Goal: Task Accomplishment & Management: Manage account settings

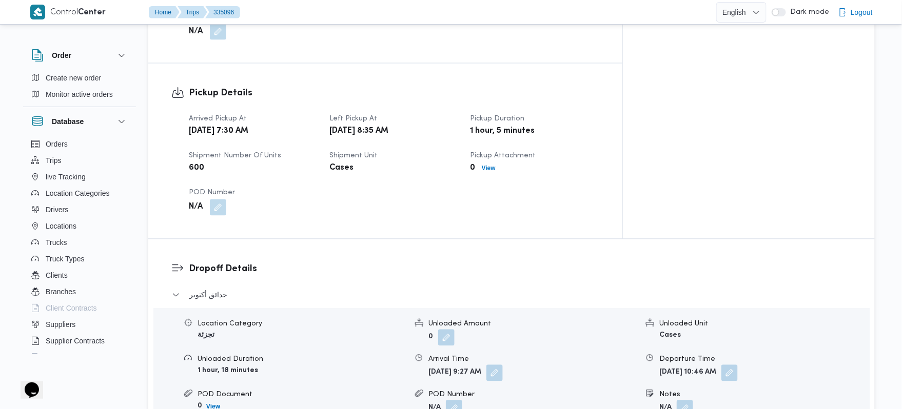
scroll to position [629, 0]
click at [743, 7] on select "English عربي" at bounding box center [741, 12] width 50 height 21
select select "ar"
click at [719, 2] on select "English عربي" at bounding box center [741, 12] width 50 height 21
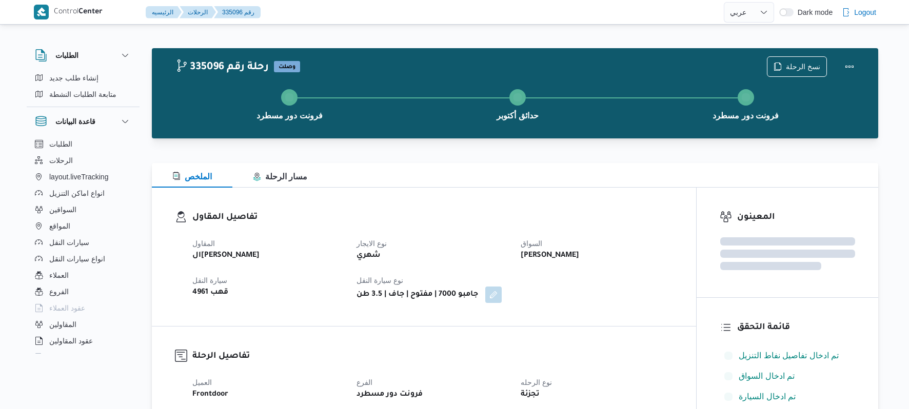
select select "ar"
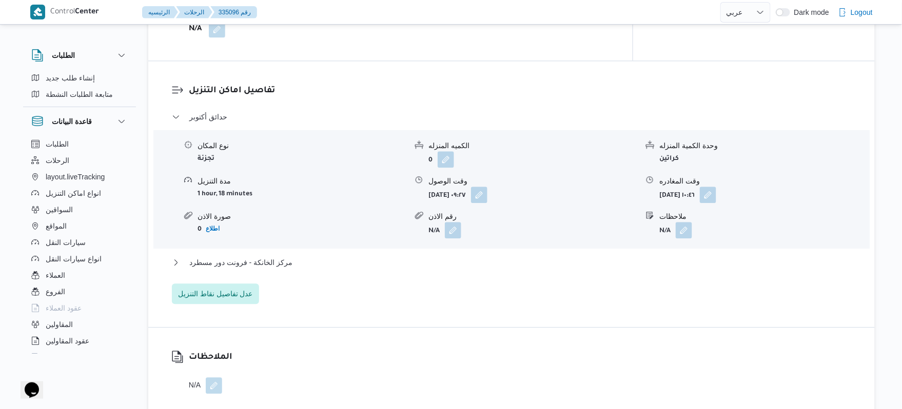
scroll to position [739, 0]
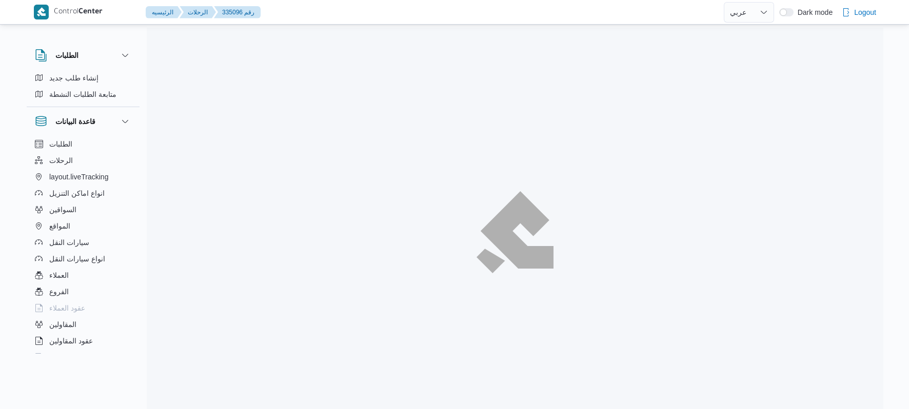
select select "ar"
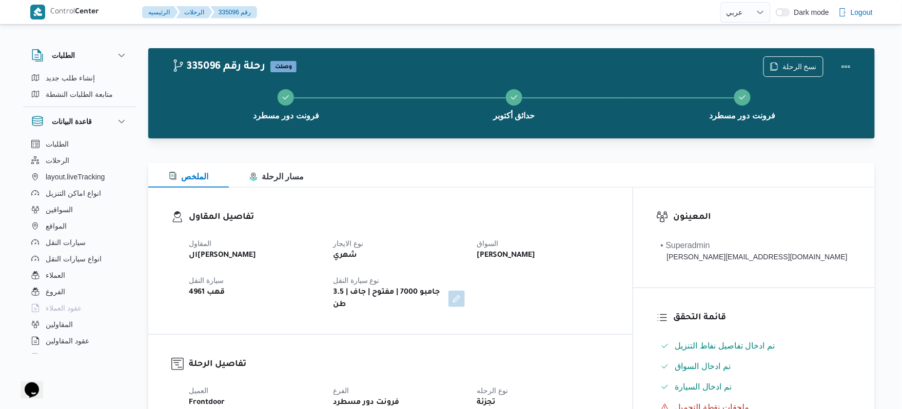
click at [478, 208] on div "تفاصيل المقاول المقاول الهامي محمد خالد علي نوع الايجار شهري السواق محمد ناصر س…" at bounding box center [390, 261] width 484 height 147
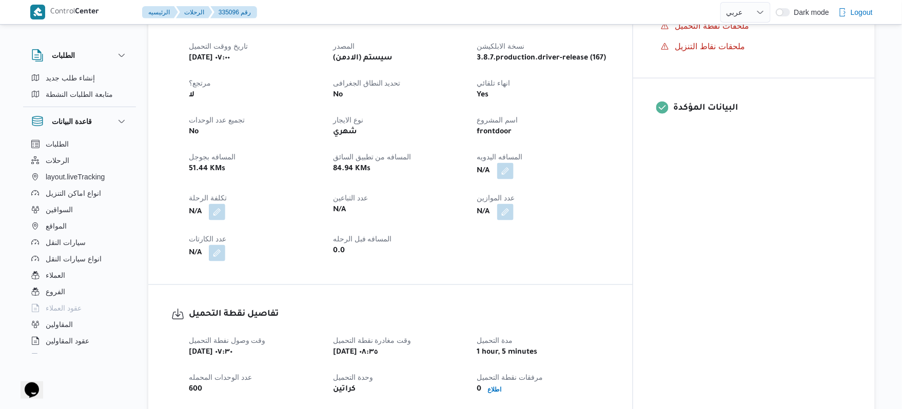
scroll to position [410, 0]
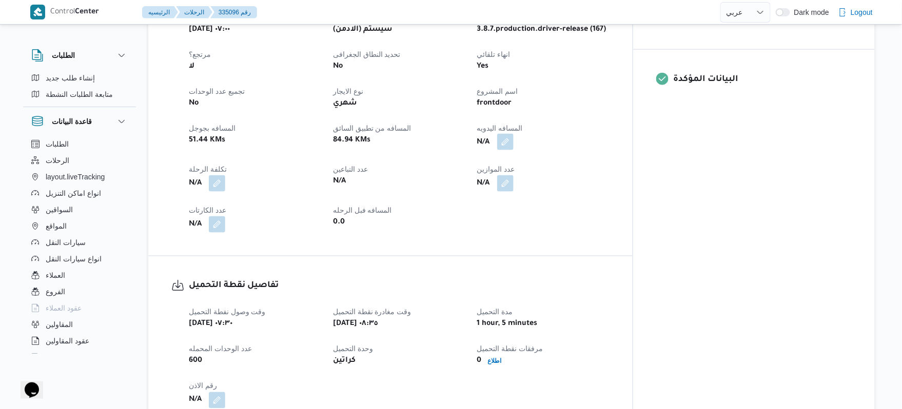
click at [514, 134] on button "button" at bounding box center [505, 142] width 16 height 16
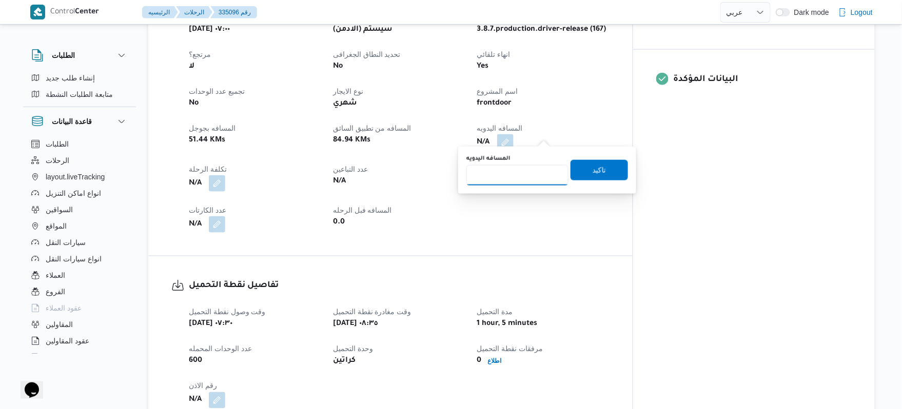
click at [520, 180] on input "المسافه اليدويه" at bounding box center [517, 175] width 102 height 21
type input "130"
click at [598, 166] on span "تاكيد" at bounding box center [599, 170] width 13 height 12
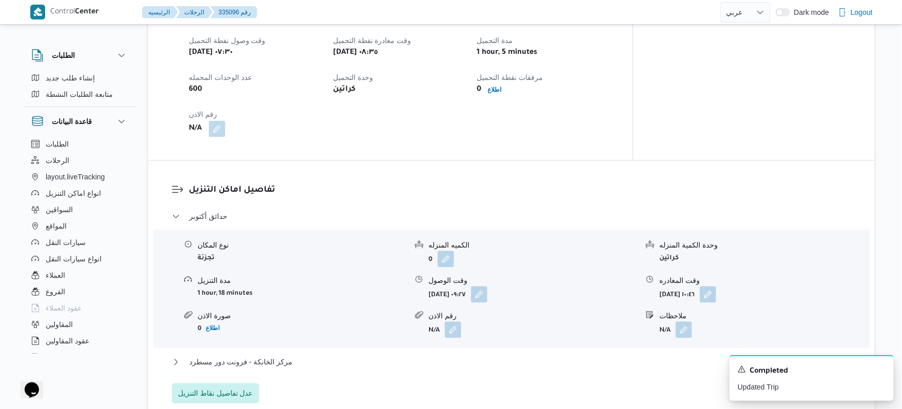
scroll to position [684, 0]
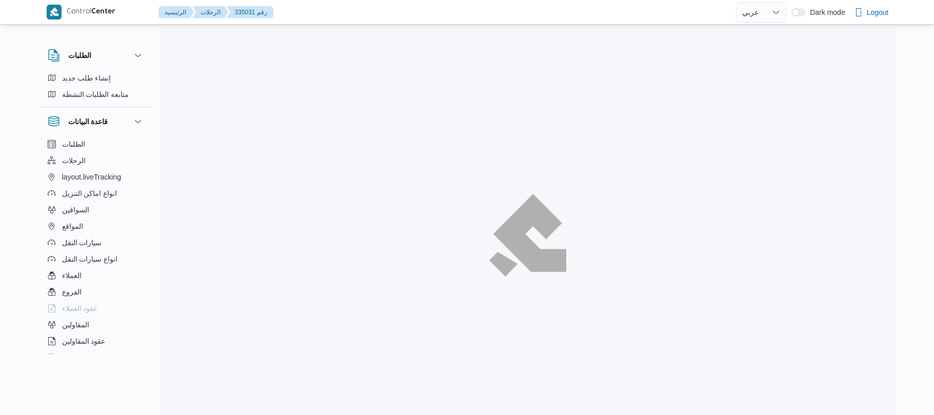
select select "ar"
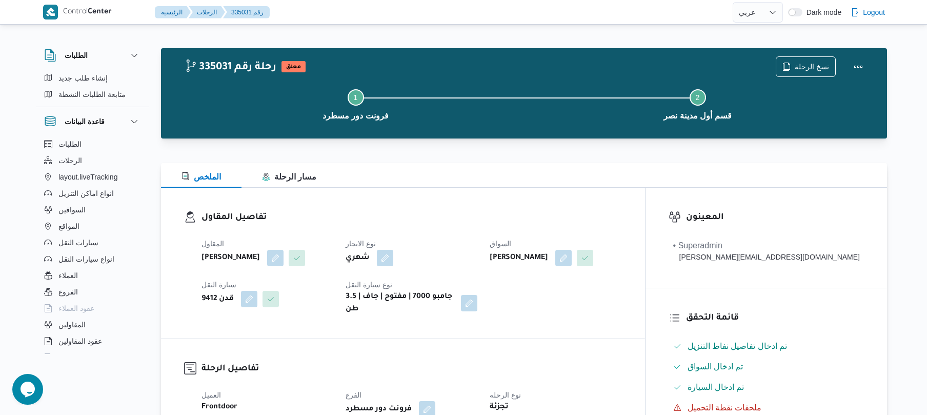
click at [475, 200] on div "تفاصيل المقاول المقاول [PERSON_NAME] نوع الايجار شهري السواق [PERSON_NAME] [PER…" at bounding box center [403, 263] width 484 height 151
click at [284, 255] on button "button" at bounding box center [275, 257] width 16 height 16
click at [292, 295] on span "محمد ناصر كامل عباس" at bounding box center [262, 298] width 59 height 11
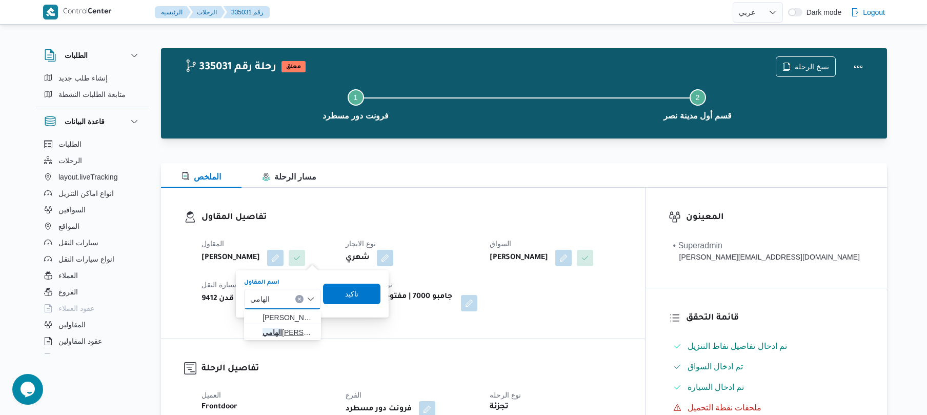
type input "الهامي"
click at [284, 331] on span "الهامي محمد خالد علي" at bounding box center [289, 332] width 52 height 12
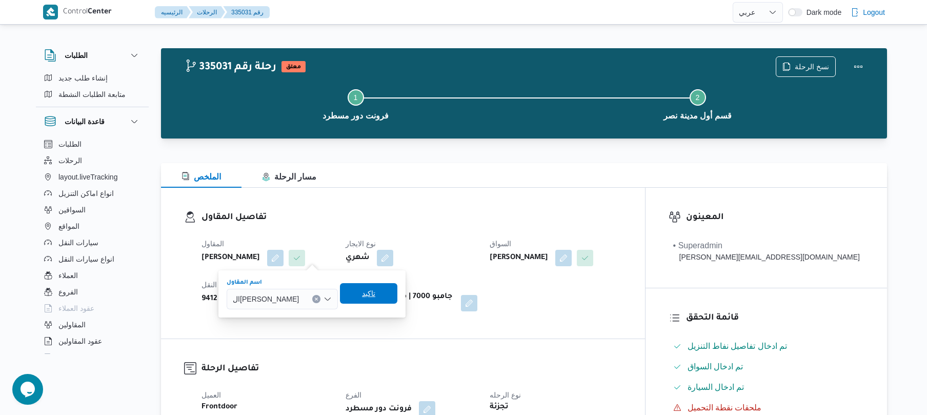
click at [374, 288] on span "تاكيد" at bounding box center [368, 293] width 13 height 12
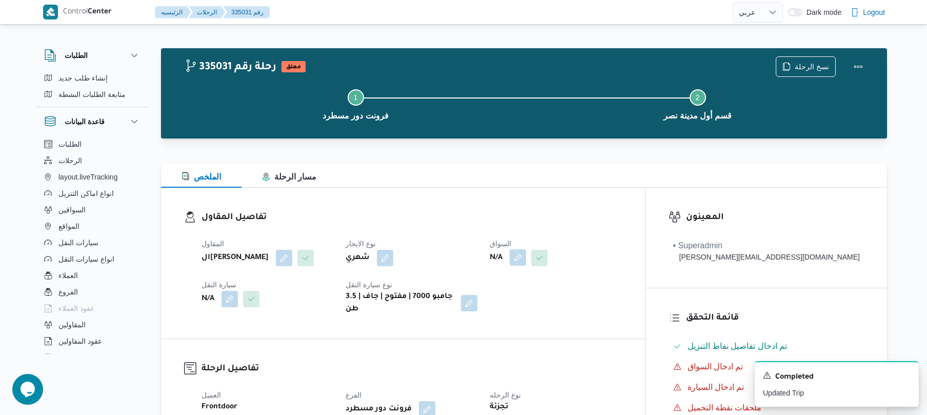
click at [526, 252] on button "button" at bounding box center [518, 257] width 16 height 16
click at [546, 298] on div "Search" at bounding box center [537, 299] width 77 height 21
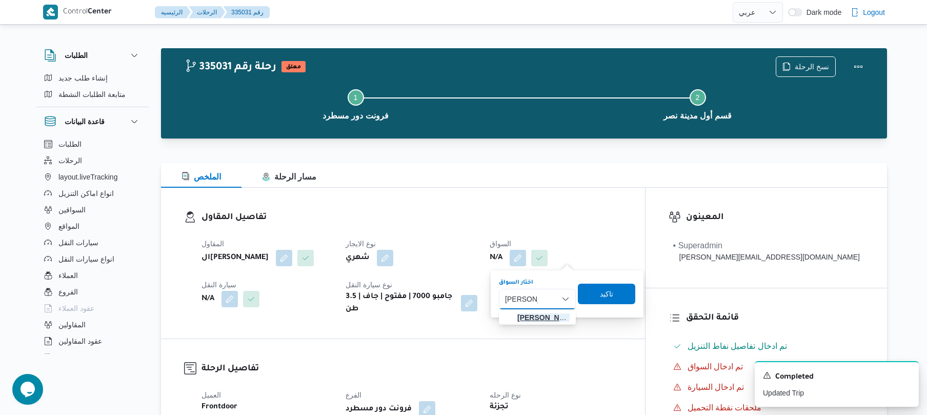
type input "محمد ناصر"
click at [554, 317] on span "محمد ناصر سعيد كامل عبدالفتاح" at bounding box center [544, 317] width 52 height 12
click at [624, 291] on span "تاكيد" at bounding box center [602, 293] width 57 height 21
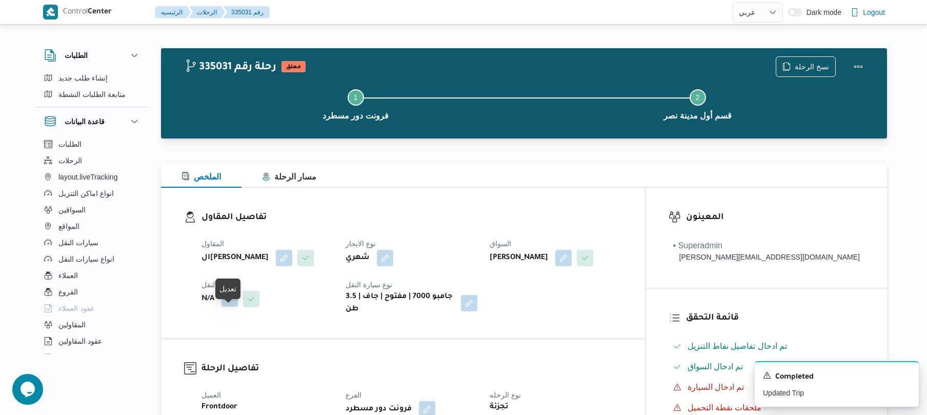
click at [231, 307] on button "button" at bounding box center [230, 298] width 16 height 16
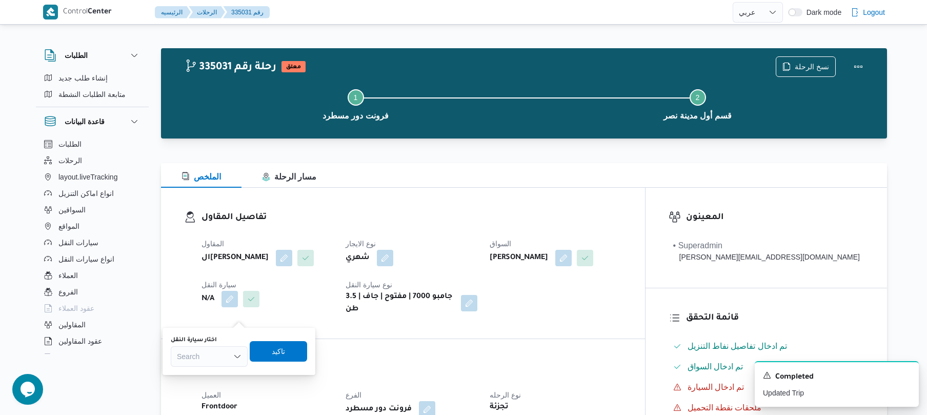
click at [208, 358] on div "Search" at bounding box center [209, 356] width 77 height 21
type input "4961"
click at [228, 374] on span "قهب 4961 | null" at bounding box center [215, 375] width 52 height 12
click at [293, 354] on span "تاكيد" at bounding box center [286, 351] width 57 height 21
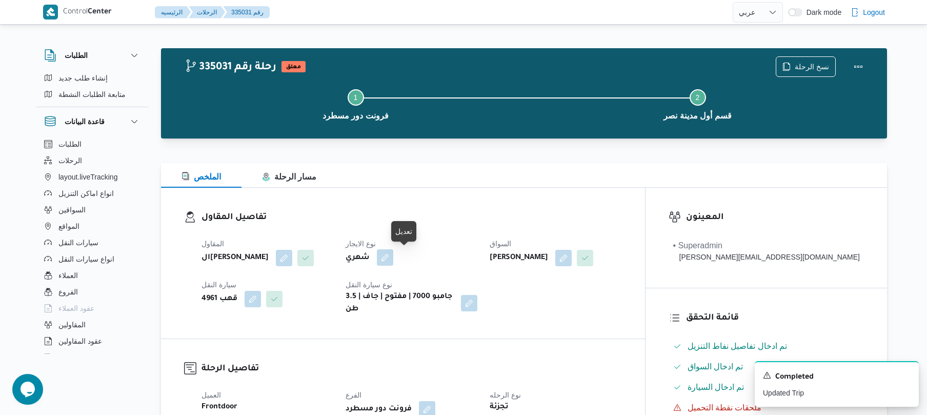
click at [393, 257] on button "button" at bounding box center [385, 257] width 16 height 16
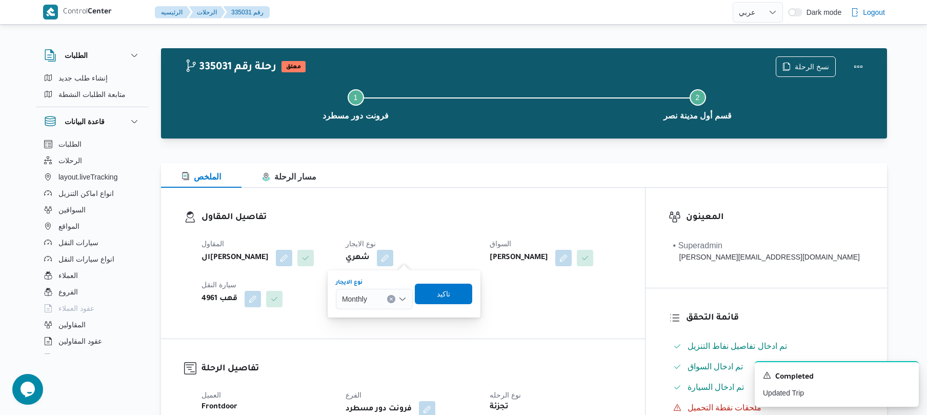
click at [404, 298] on icon "Open list of options" at bounding box center [403, 299] width 8 height 8
click at [376, 329] on span "On Demand" at bounding box center [380, 332] width 52 height 12
click at [444, 292] on span "تاكيد" at bounding box center [447, 293] width 13 height 12
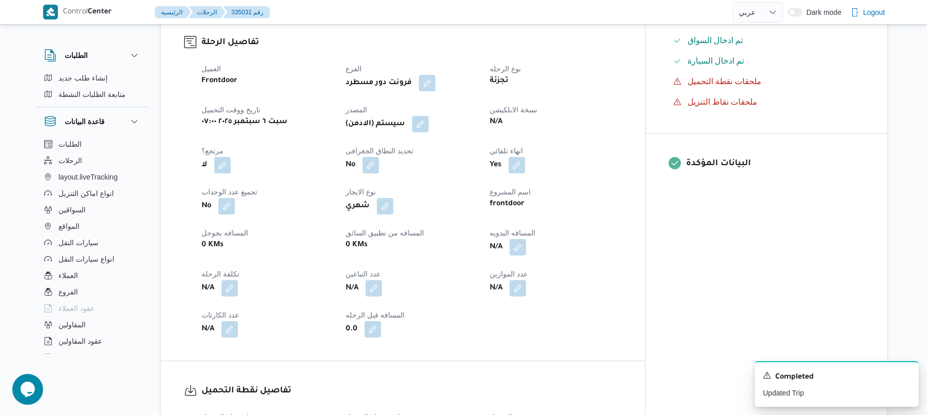
scroll to position [328, 0]
click at [429, 127] on button "button" at bounding box center [420, 121] width 16 height 16
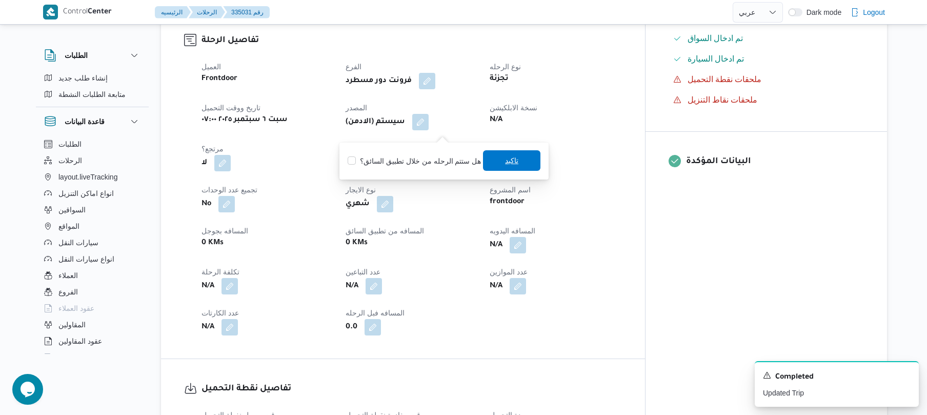
click at [499, 160] on span "تاكيد" at bounding box center [511, 160] width 57 height 21
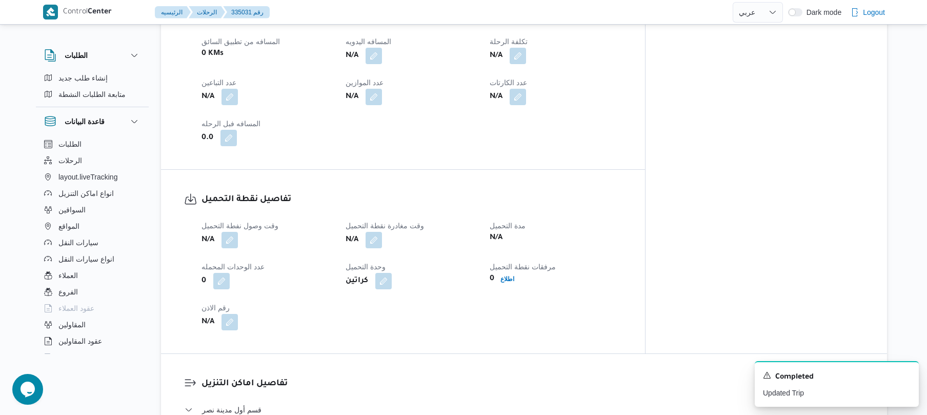
scroll to position [602, 0]
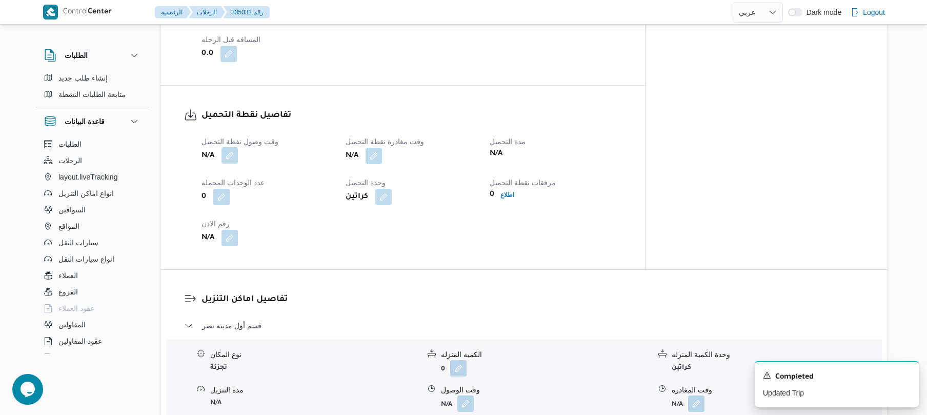
click at [236, 164] on button "button" at bounding box center [230, 155] width 16 height 16
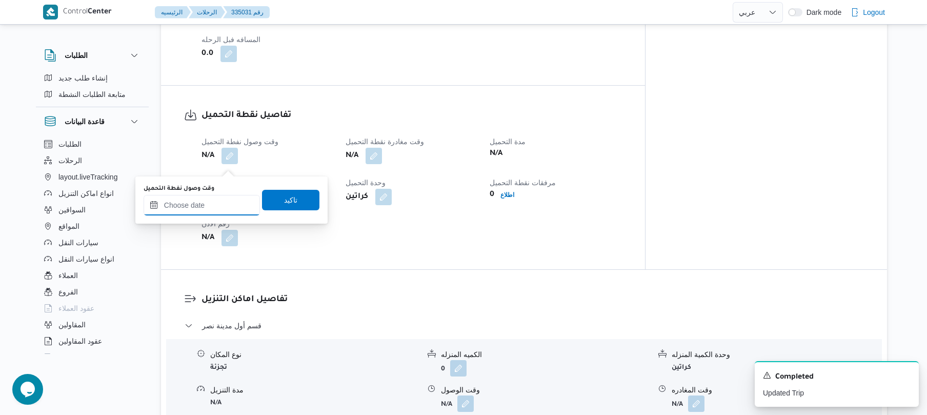
click at [225, 204] on input "وقت وصول نفطة التحميل" at bounding box center [202, 205] width 116 height 21
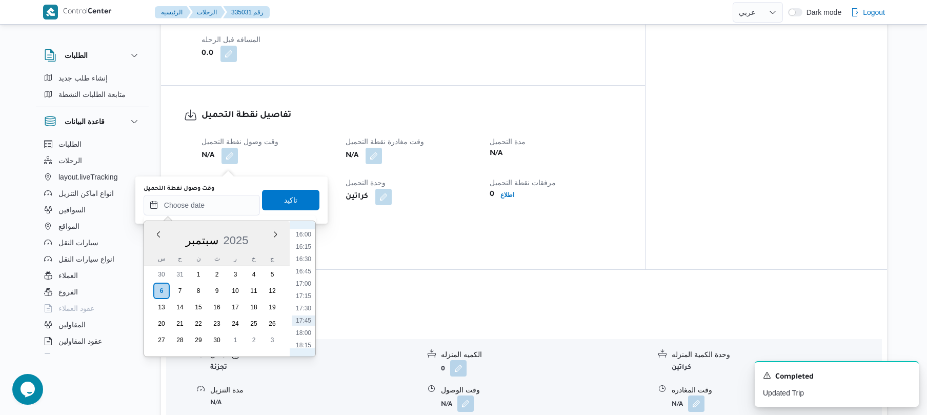
scroll to position [813, 0]
click at [302, 255] on li "17:00" at bounding box center [304, 258] width 24 height 10
type input "٠٦/٠٩/٢٠٢٥ ١٧:٠٠"
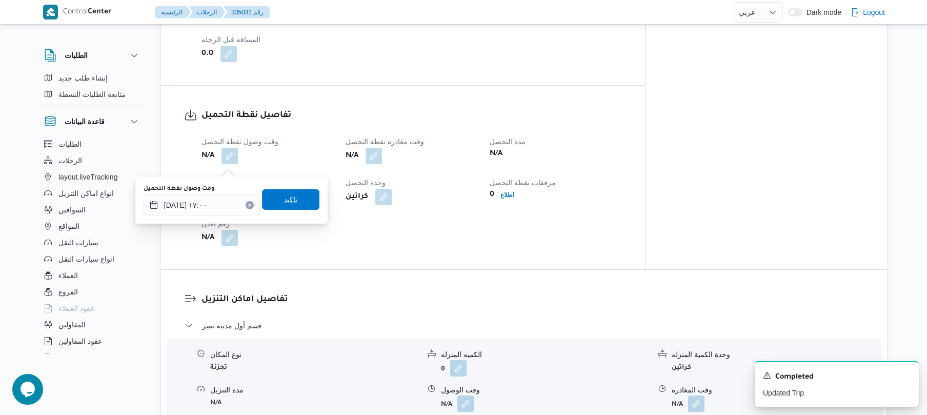
click at [304, 204] on span "تاكيد" at bounding box center [290, 199] width 57 height 21
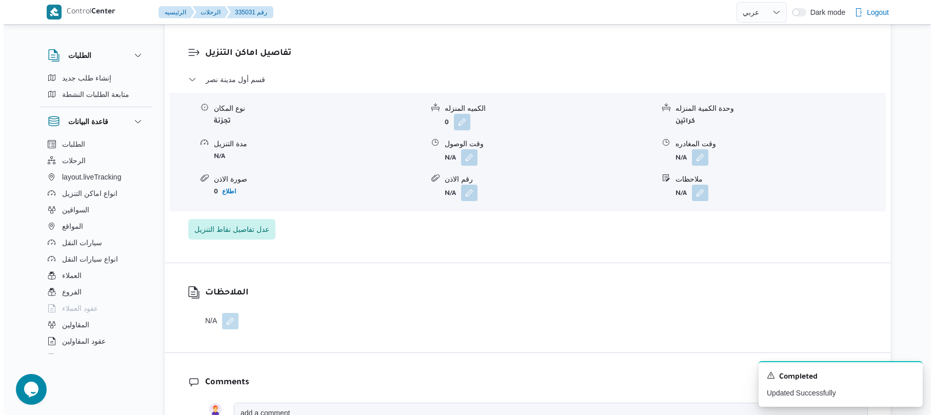
scroll to position [875, 0]
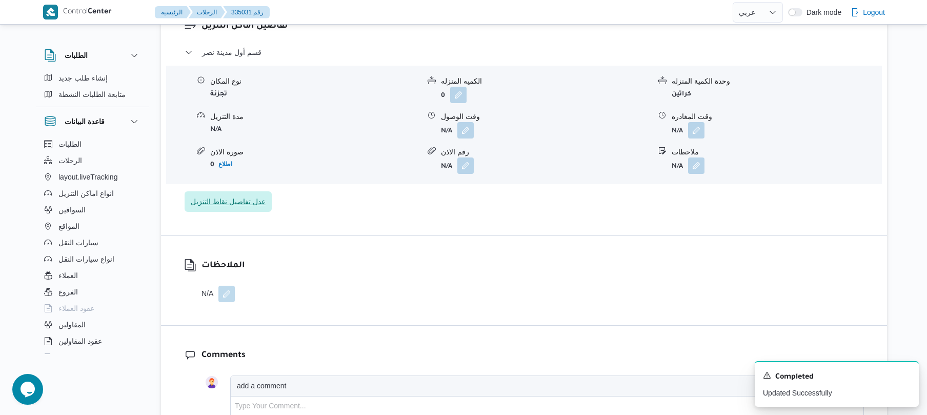
click at [260, 208] on span "عدل تفاصيل نقاط التنزيل" at bounding box center [228, 201] width 75 height 12
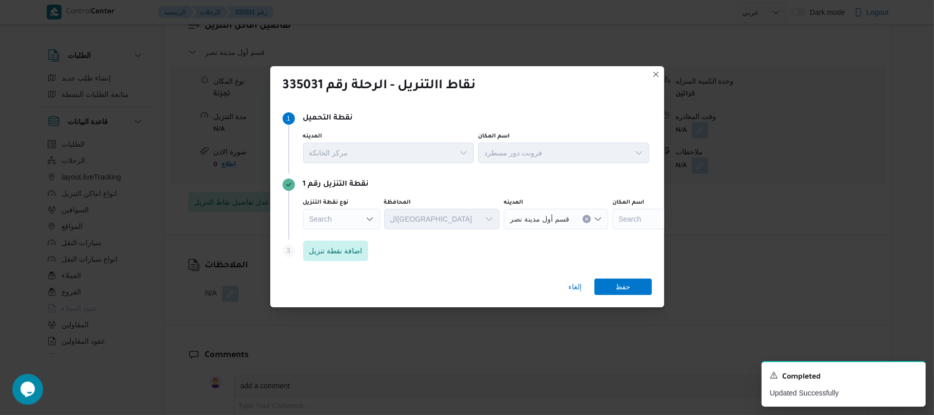
click at [366, 216] on icon "Open list of options" at bounding box center [370, 219] width 8 height 8
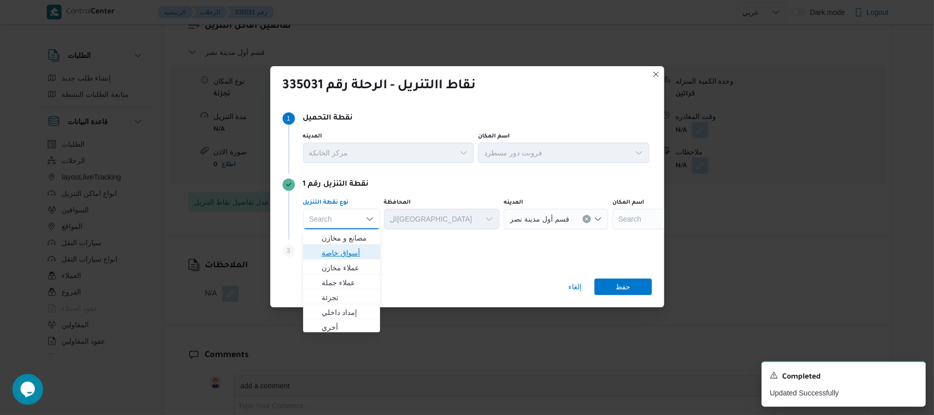
click at [343, 250] on span "أسواق خاصة" at bounding box center [348, 253] width 52 height 12
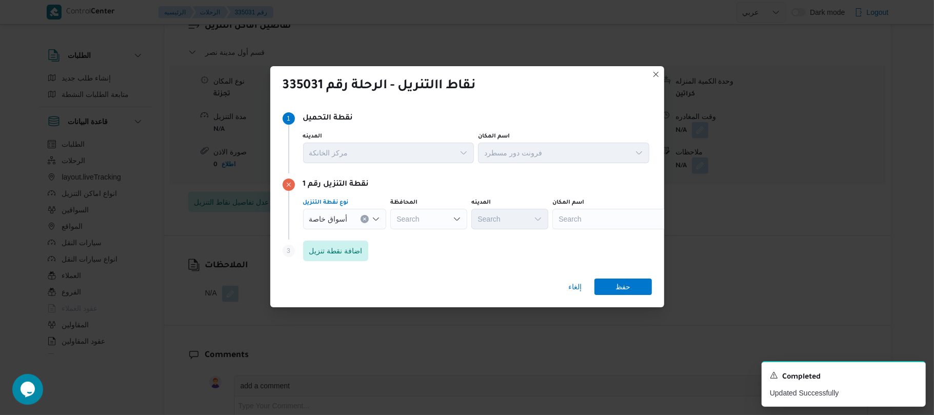
click at [580, 214] on div "Search" at bounding box center [616, 219] width 128 height 21
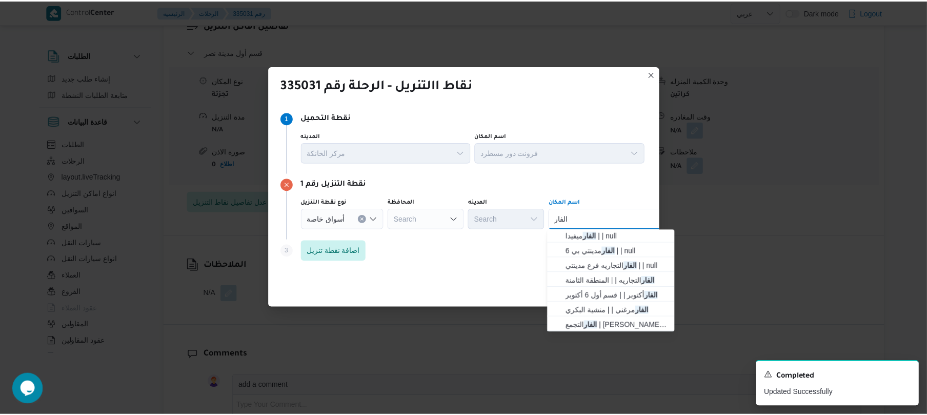
scroll to position [31, 0]
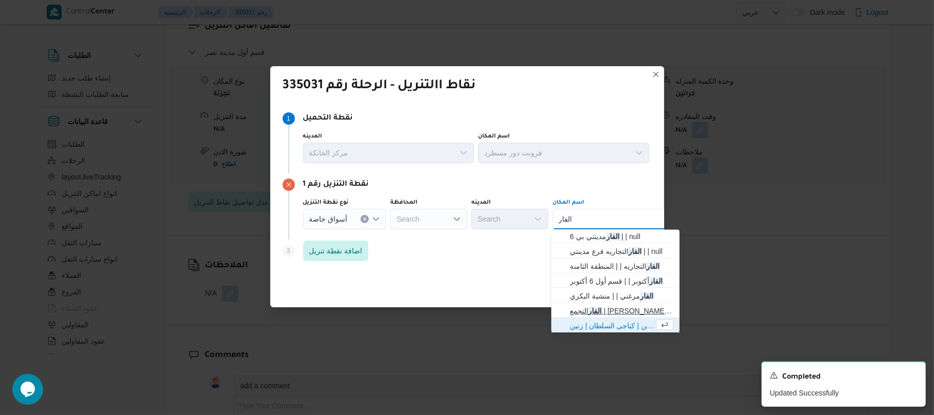
type input "الفار"
click at [634, 308] on span "الفار التجمع | Mahmoud ELFar 90th St. - محمود الفار شارع ال٩٠ | null" at bounding box center [622, 311] width 104 height 12
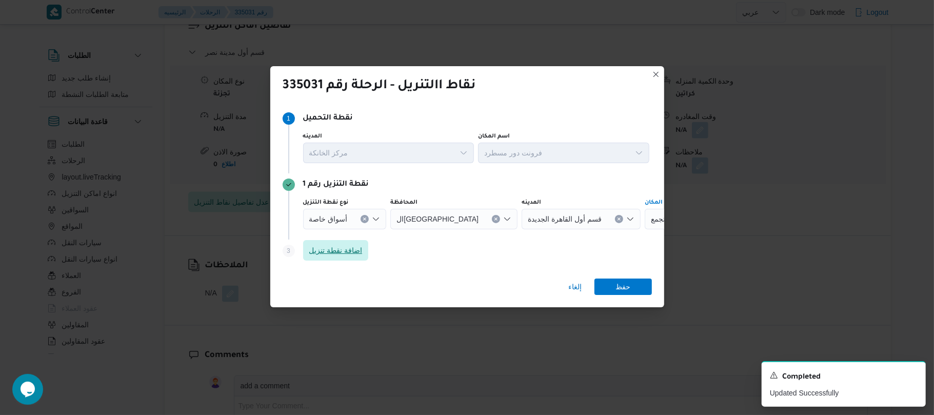
click at [348, 257] on span "اضافة نقطة تنزيل" at bounding box center [336, 250] width 66 height 21
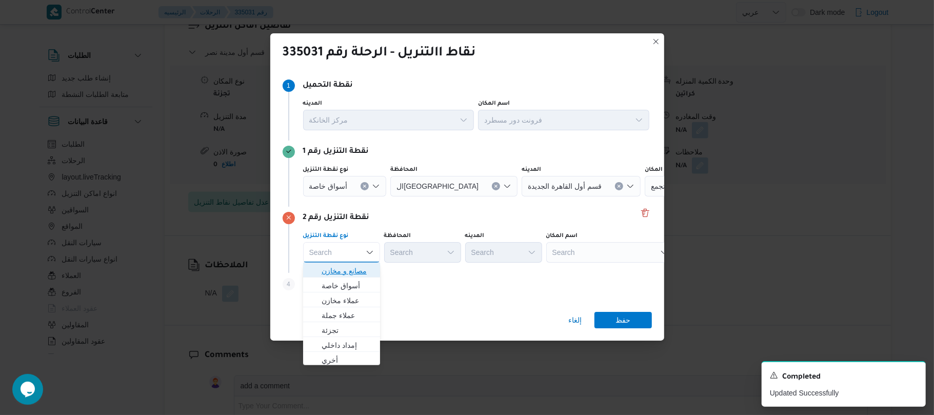
click at [354, 273] on span "مصانع و مخازن" at bounding box center [348, 271] width 52 height 12
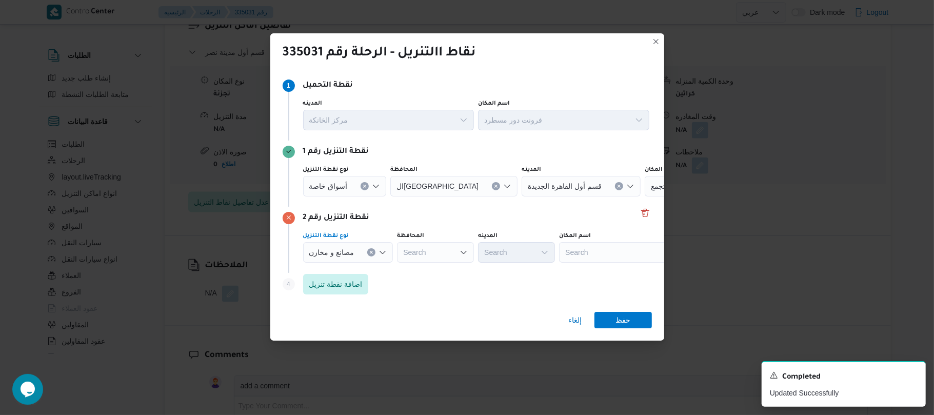
click at [606, 249] on div "Search" at bounding box center [623, 252] width 128 height 21
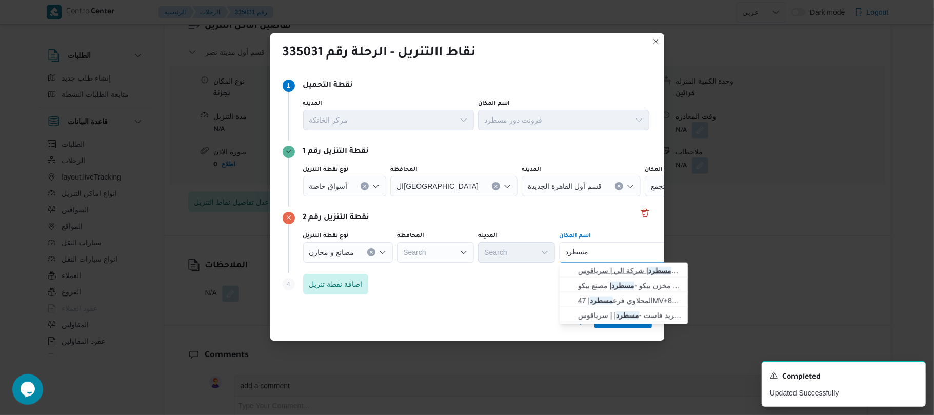
type input "مسطرد"
click at [610, 271] on span "فرونت دور مسطرد | شركة الي | سرياقوس" at bounding box center [630, 271] width 104 height 12
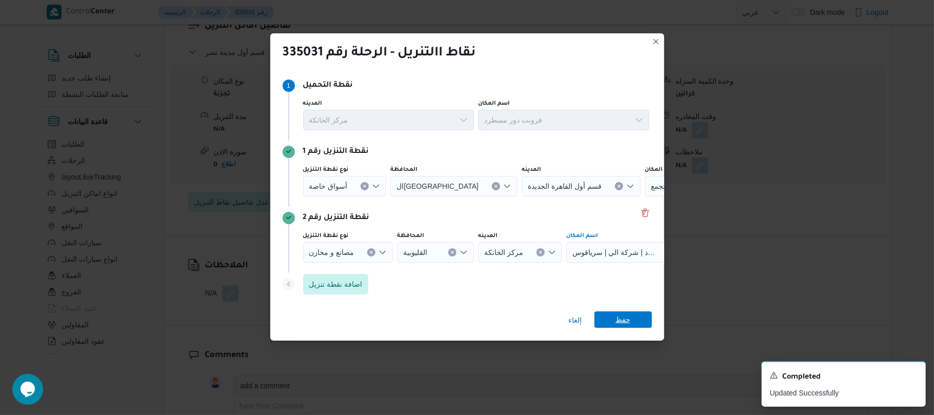
click at [613, 317] on span "حفظ" at bounding box center [623, 319] width 57 height 16
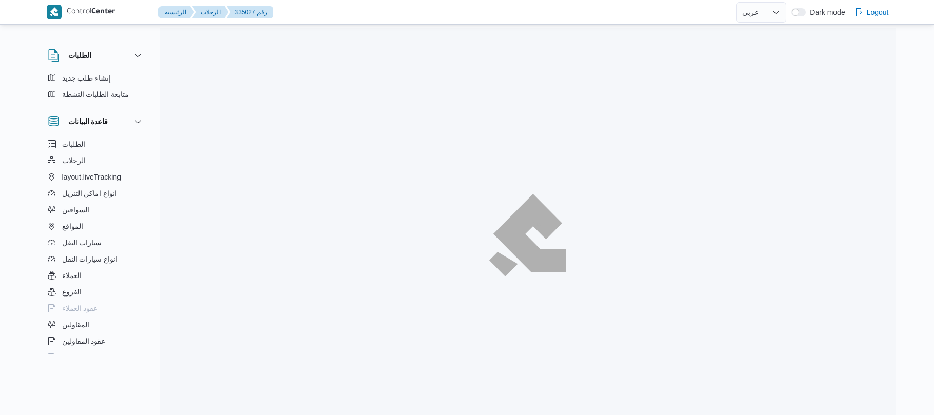
select select "ar"
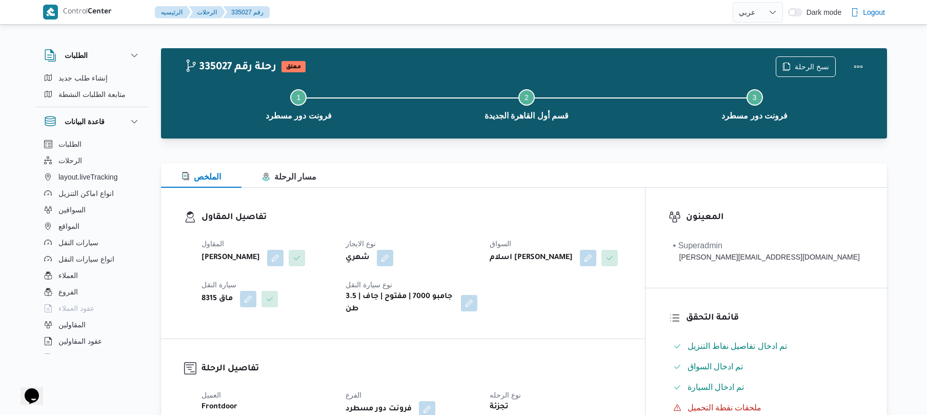
click at [464, 229] on dl "تفاصيل المقاول المقاول محمد صلاح عبداللطيف الشريف نوع الايجار شهري السواق اسلام…" at bounding box center [412, 263] width 421 height 105
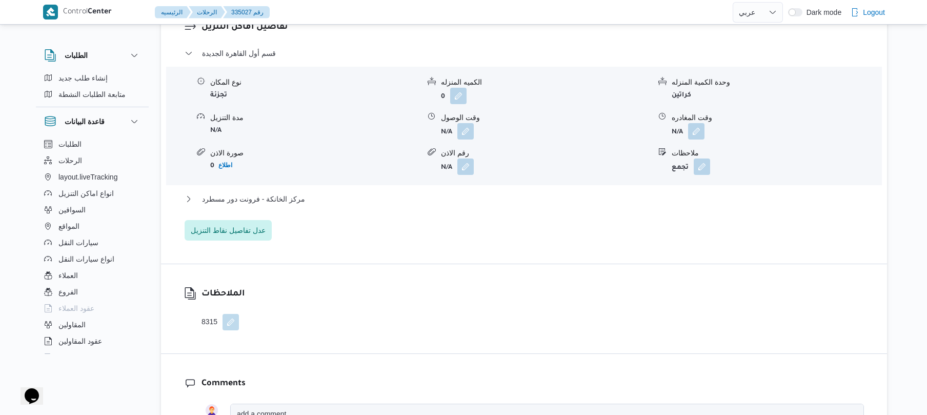
scroll to position [875, 0]
click at [485, 204] on button "مركز الخانكة - فرونت دور مسطرد" at bounding box center [525, 198] width 680 height 12
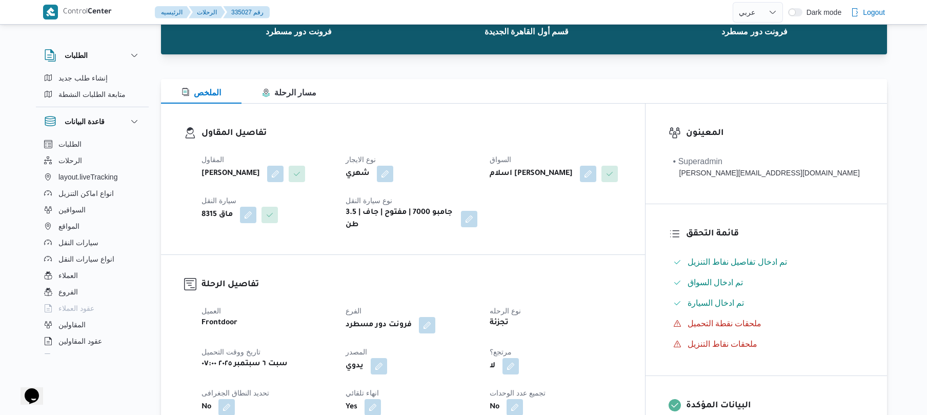
scroll to position [82, 0]
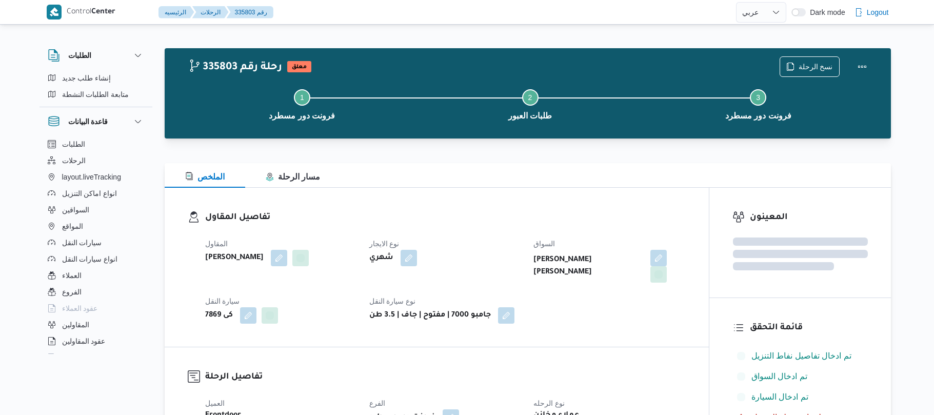
select select "ar"
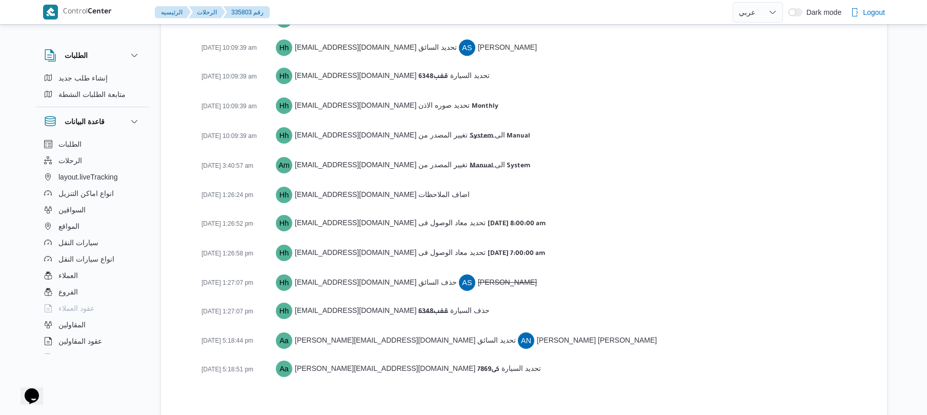
scroll to position [1574, 0]
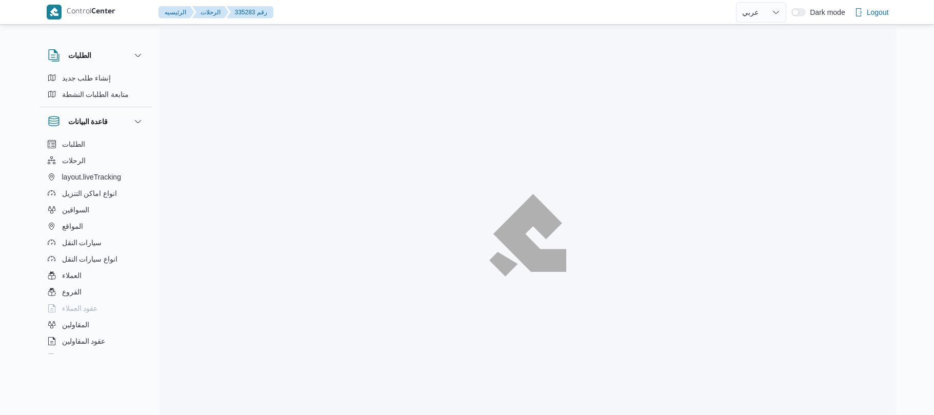
select select "ar"
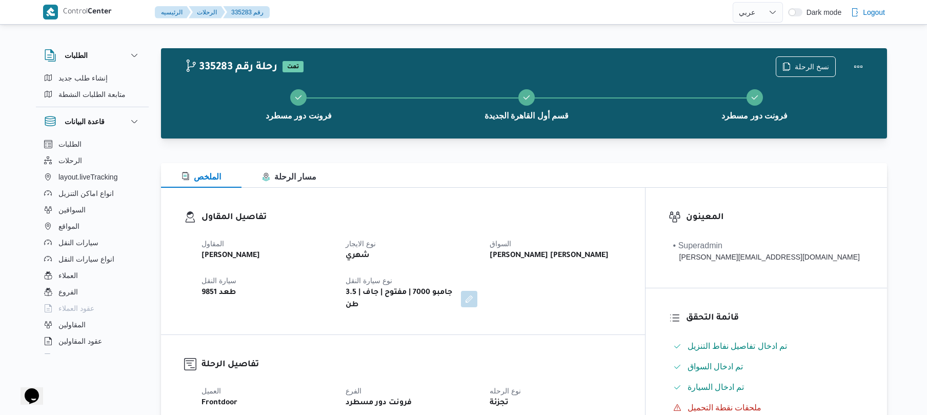
click at [487, 181] on div "الملخص مسار الرحلة" at bounding box center [524, 175] width 726 height 25
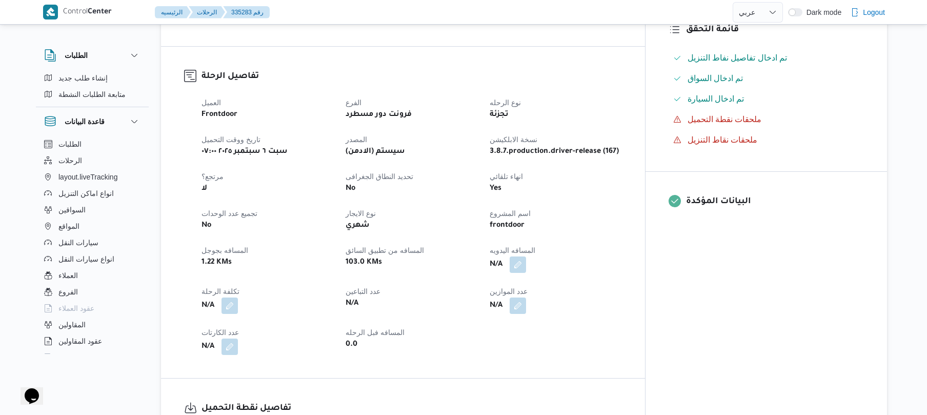
scroll to position [328, 0]
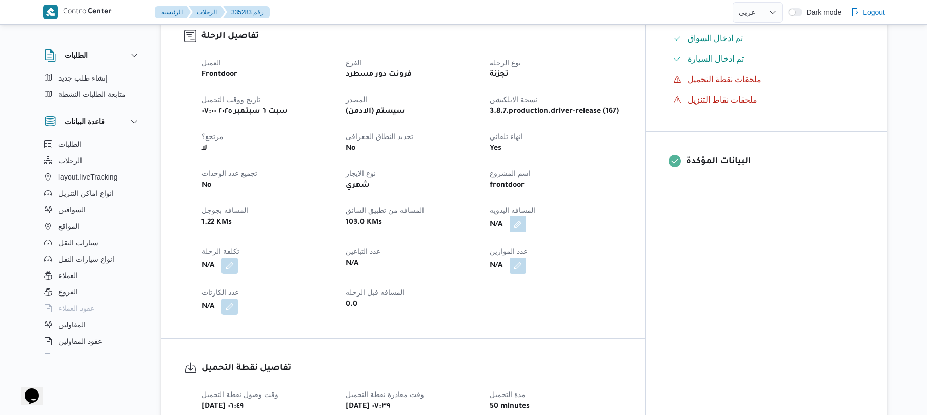
click at [526, 220] on button "button" at bounding box center [518, 224] width 16 height 16
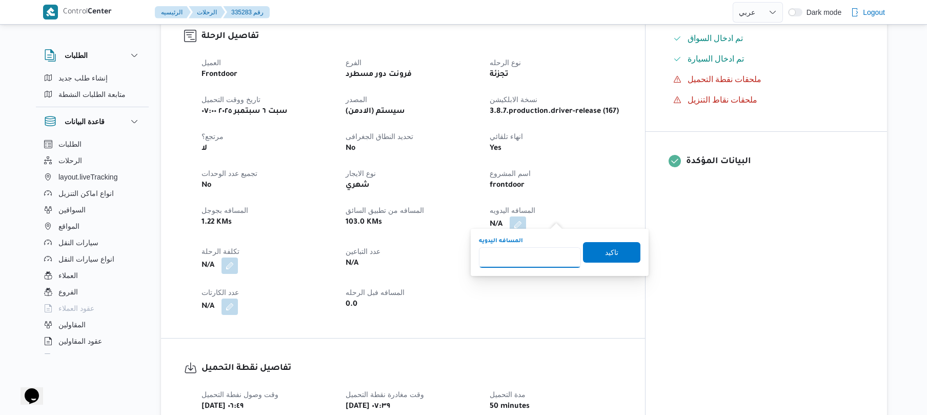
click at [530, 258] on input "المسافه اليدويه" at bounding box center [530, 257] width 102 height 21
type input "120"
click at [610, 246] on span "تاكيد" at bounding box center [611, 252] width 13 height 12
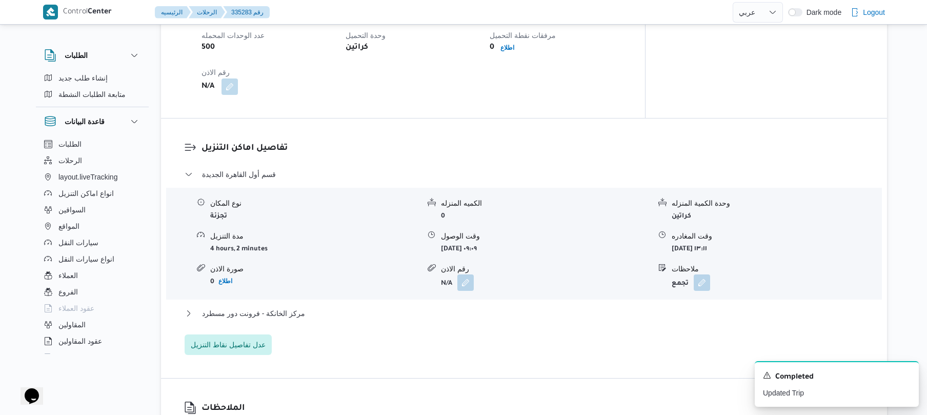
scroll to position [739, 0]
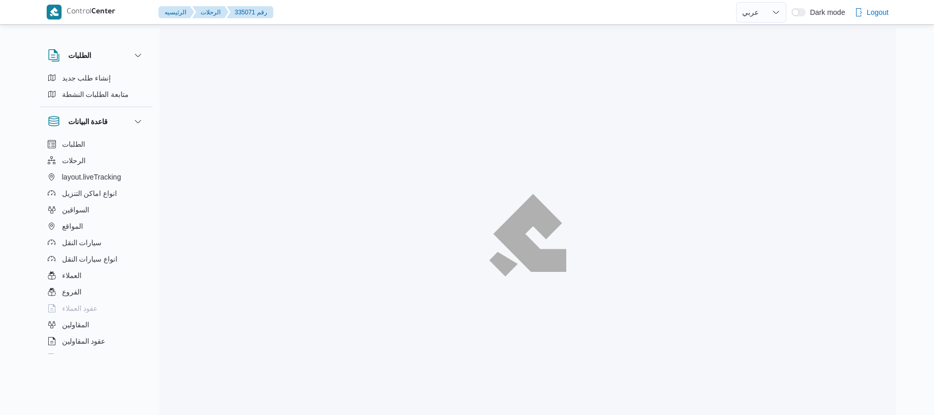
select select "ar"
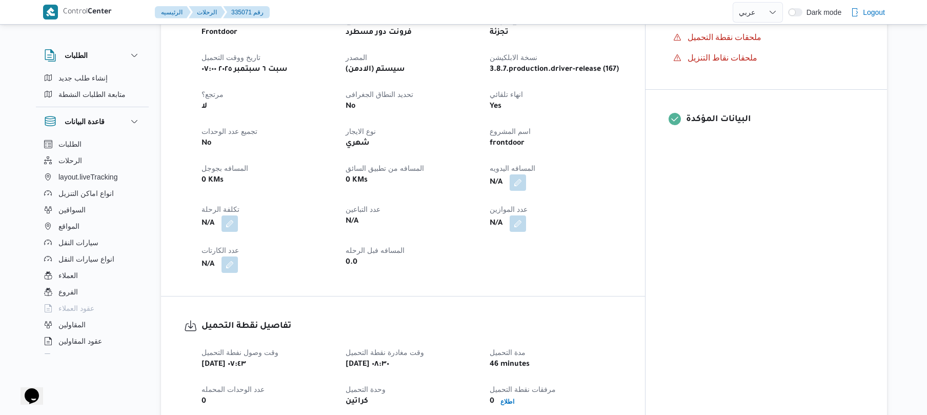
scroll to position [410, 0]
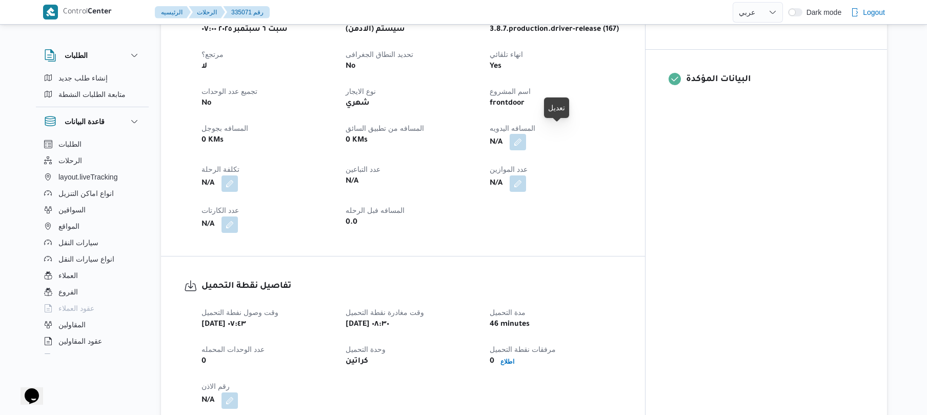
click at [526, 134] on button "button" at bounding box center [518, 142] width 16 height 16
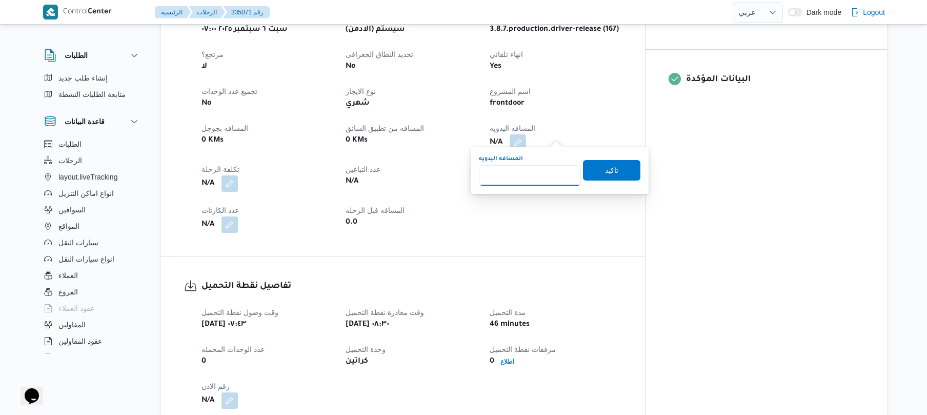
click at [524, 173] on input "المسافه اليدويه" at bounding box center [530, 175] width 102 height 21
type input "135"
click at [618, 171] on span "تاكيد" at bounding box center [611, 170] width 57 height 21
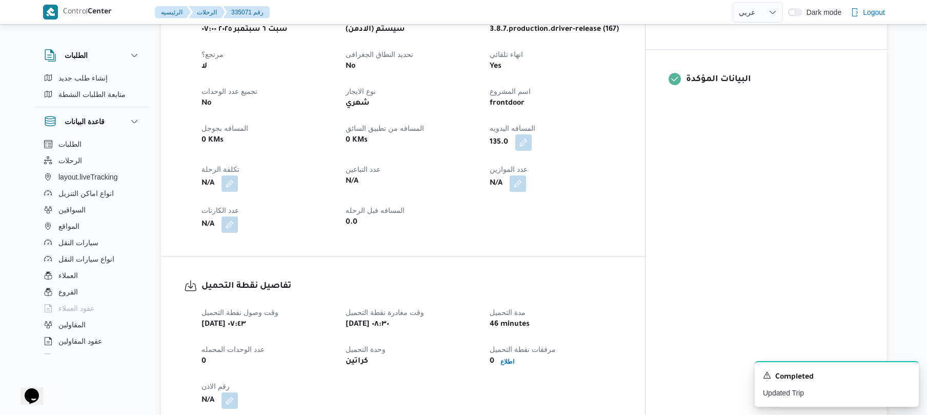
click at [638, 259] on div "تفاصيل نقطة التحميل وقت وصول نفطة التحميل سبت ٦ سبتمبر ٢٠٢٥ ٠٧:٤٣ وقت مغادرة نق…" at bounding box center [403, 343] width 484 height 175
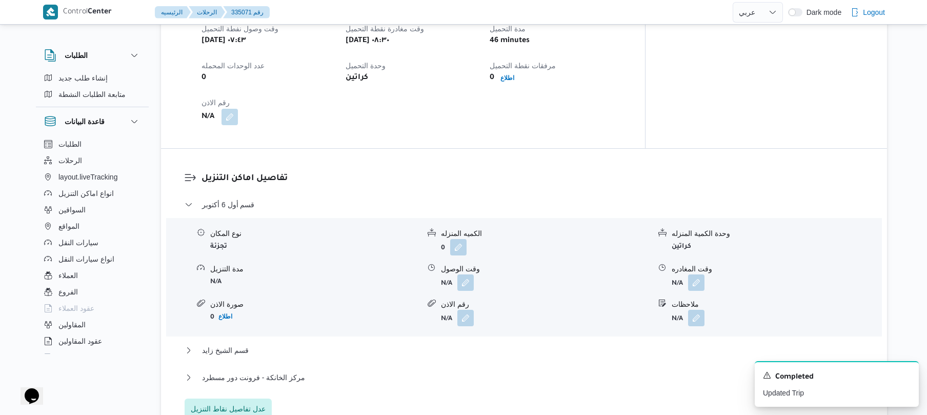
scroll to position [739, 0]
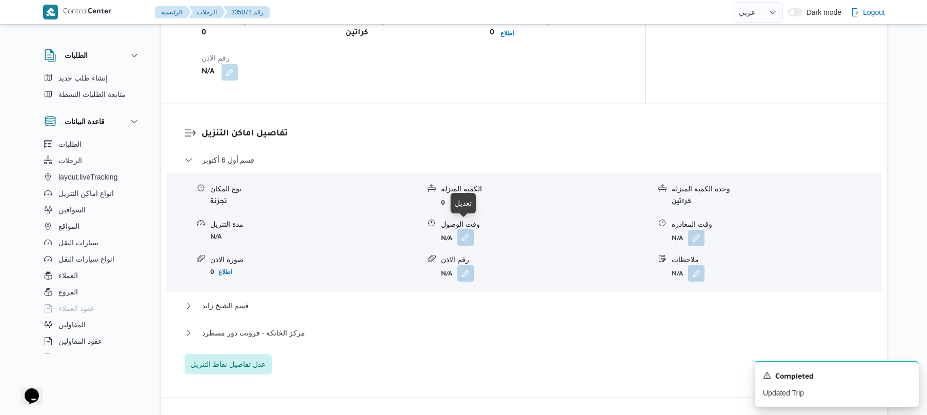
click at [467, 232] on button "button" at bounding box center [466, 237] width 16 height 16
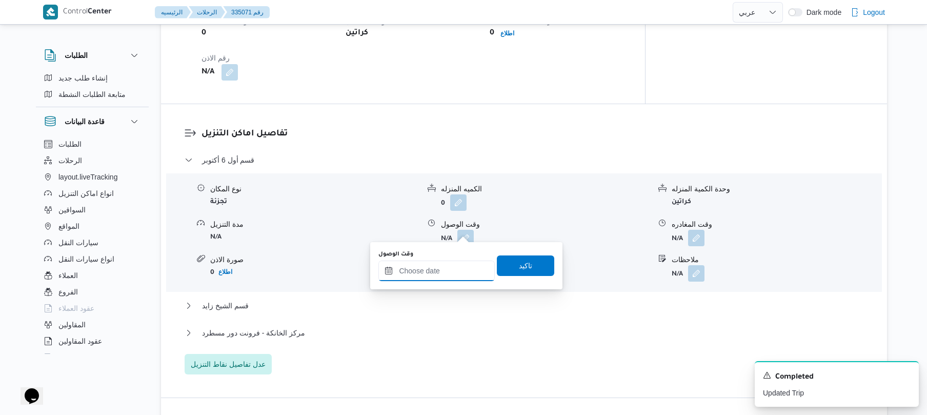
click at [436, 266] on input "وقت الوصول" at bounding box center [437, 271] width 116 height 21
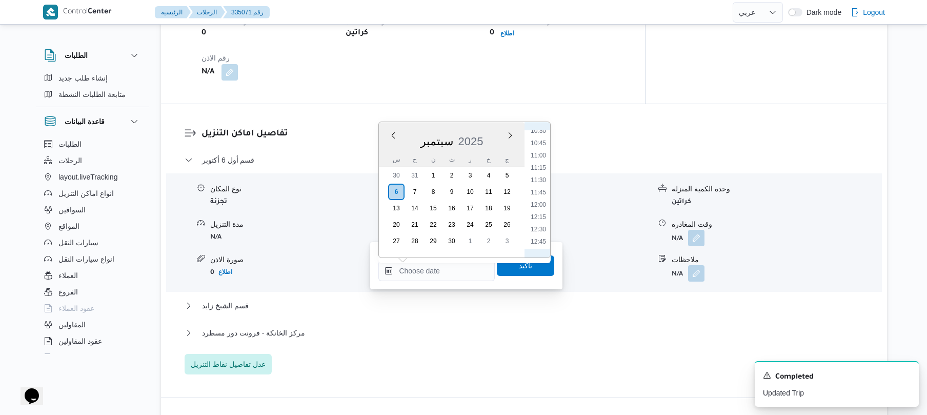
scroll to position [421, 0]
click at [542, 185] on li "09:30" at bounding box center [539, 182] width 24 height 10
type input "٠٦/٠٩/٢٠٢٥ ٠٩:٣٠"
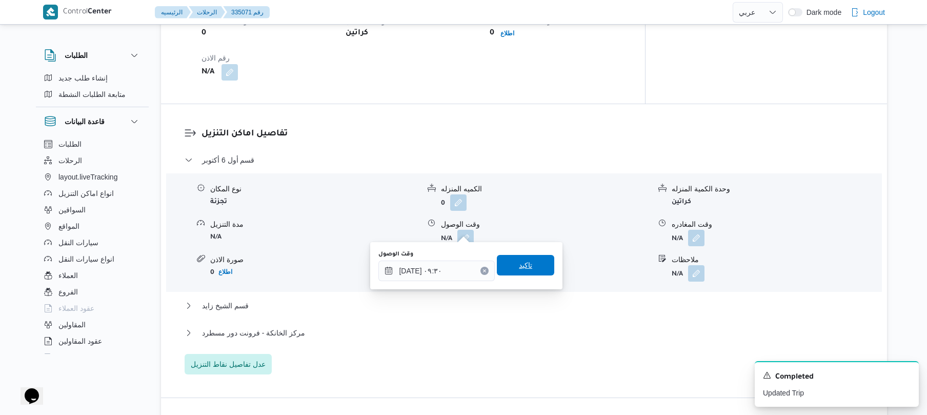
click at [522, 267] on span "تاكيد" at bounding box center [525, 265] width 13 height 12
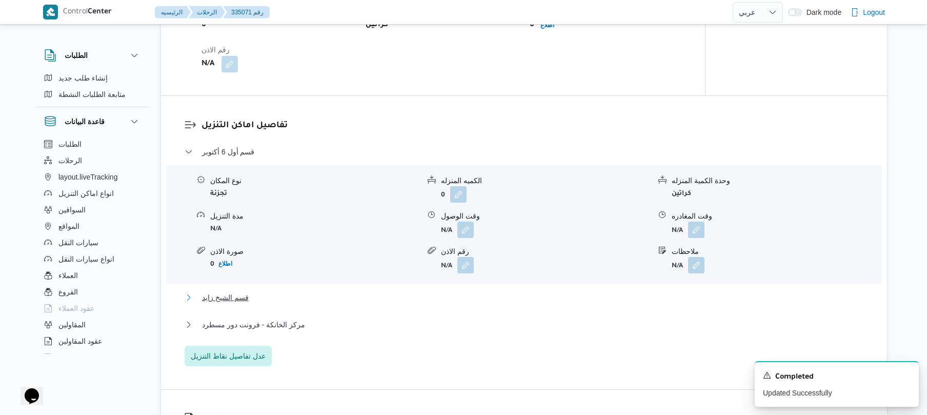
click at [456, 295] on button "قسم الشيخ زايد" at bounding box center [525, 297] width 680 height 12
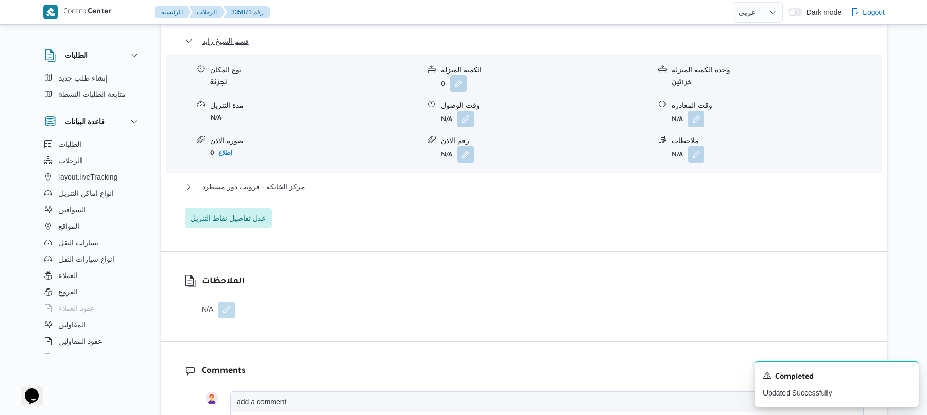
scroll to position [1012, 0]
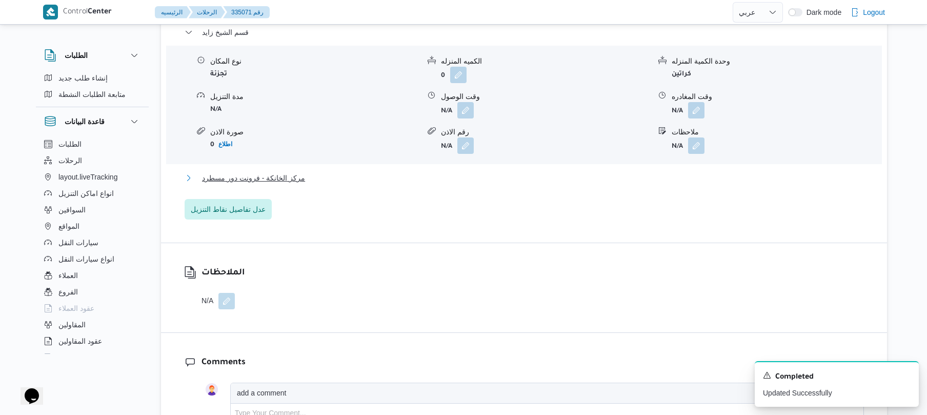
click at [510, 172] on button "مركز الخانكة - فرونت دور مسطرد" at bounding box center [525, 178] width 680 height 12
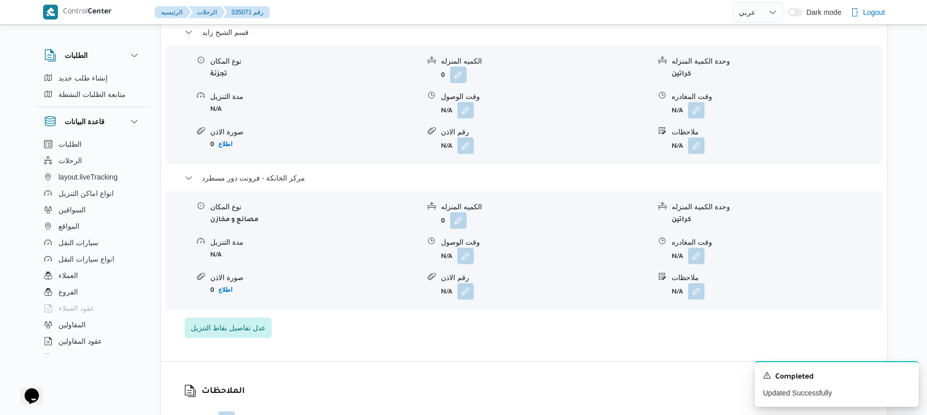
drag, startPoint x: 907, startPoint y: 373, endPoint x: 575, endPoint y: 310, distance: 338.4
click at [575, 310] on div "قسم أول 6 أكتوبر نوع المكان تجزئة الكميه المنزله 0 وحدة الكمية المنزله كراتين م…" at bounding box center [525, 109] width 680 height 458
click at [909, 376] on icon "Dismiss toast" at bounding box center [907, 374] width 8 height 8
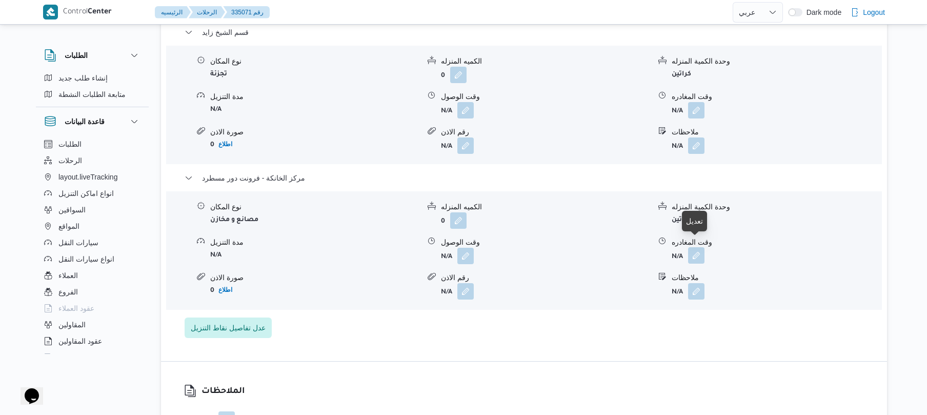
click at [693, 247] on button "button" at bounding box center [696, 255] width 16 height 16
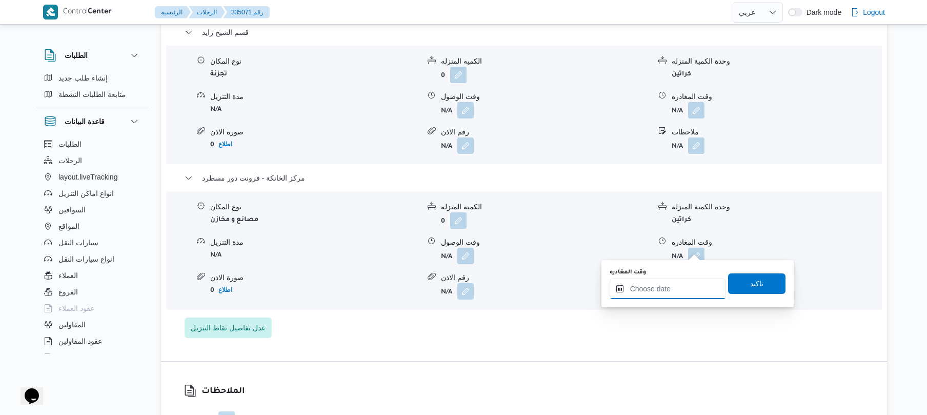
click at [659, 288] on input "وقت المغادره" at bounding box center [668, 289] width 116 height 21
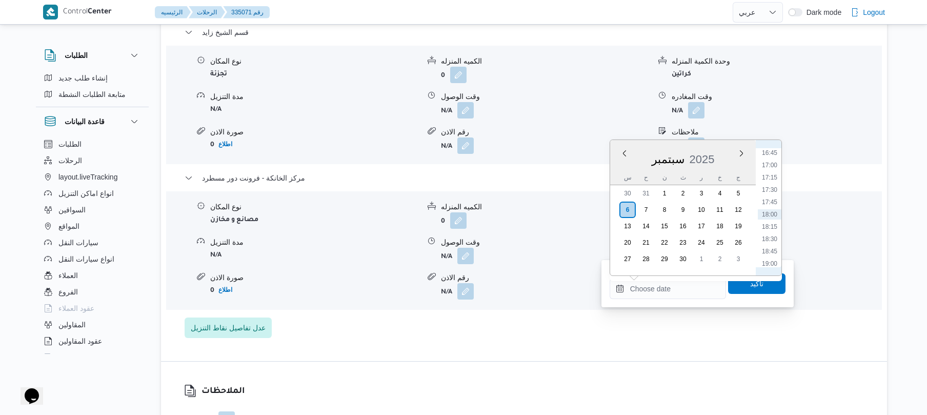
scroll to position [724, 0]
click at [776, 214] on li "16:00" at bounding box center [770, 217] width 24 height 10
type input "٠٦/٠٩/٢٠٢٥ ١٦:٠٠"
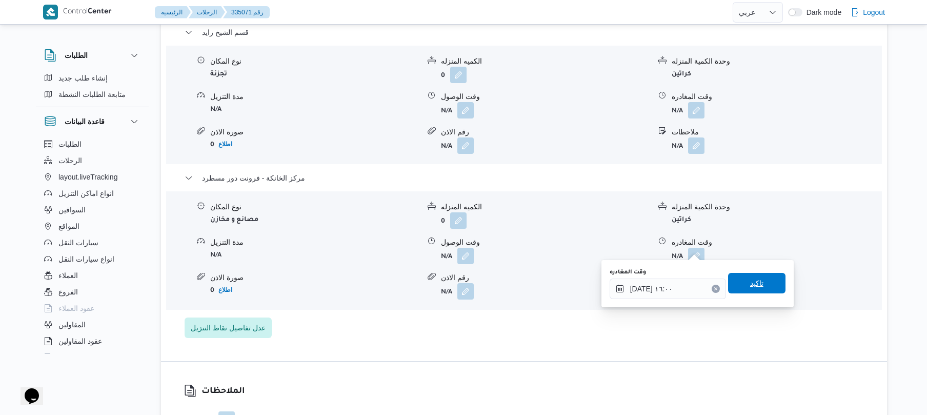
click at [751, 280] on span "تاكيد" at bounding box center [757, 283] width 13 height 12
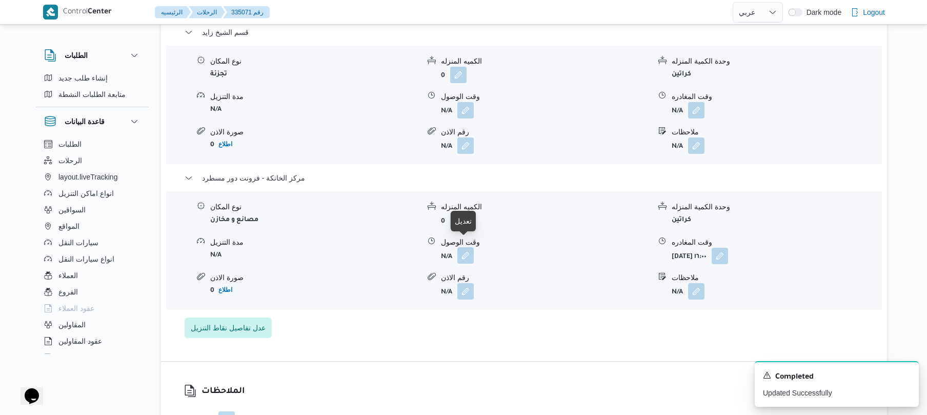
click at [466, 249] on button "button" at bounding box center [466, 255] width 16 height 16
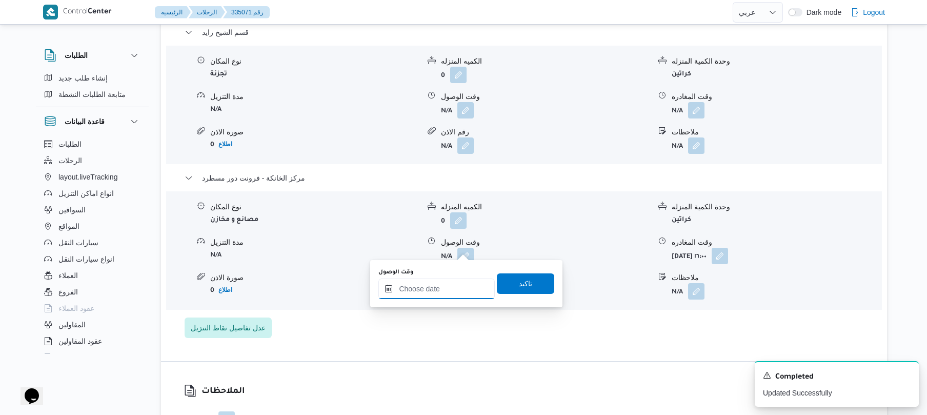
click at [436, 286] on input "وقت الوصول" at bounding box center [437, 289] width 116 height 21
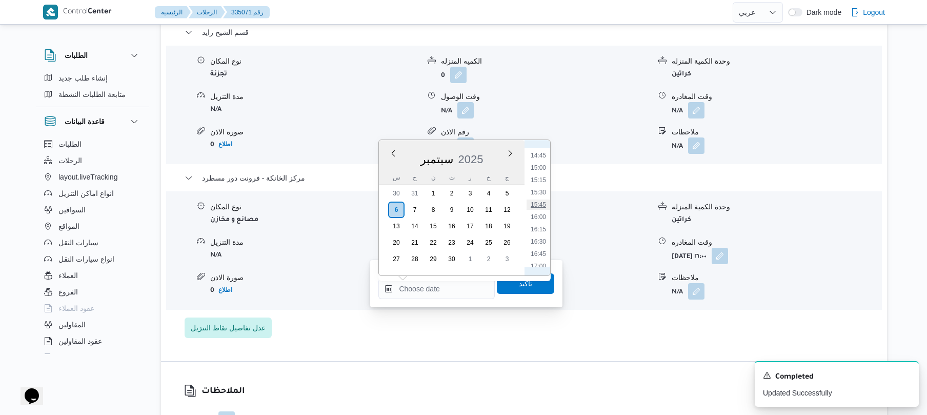
click at [542, 202] on li "15:45" at bounding box center [539, 205] width 24 height 10
type input "٠٦/٠٩/٢٠٢٥ ١٥:٤٥"
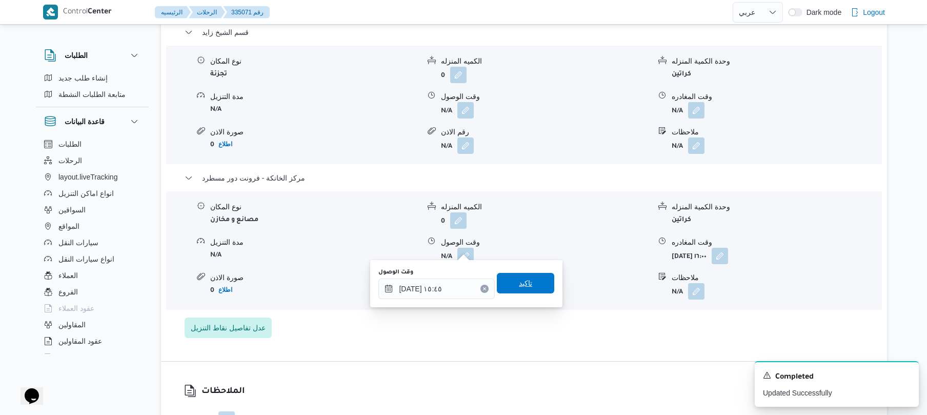
click at [519, 288] on span "تاكيد" at bounding box center [525, 283] width 13 height 12
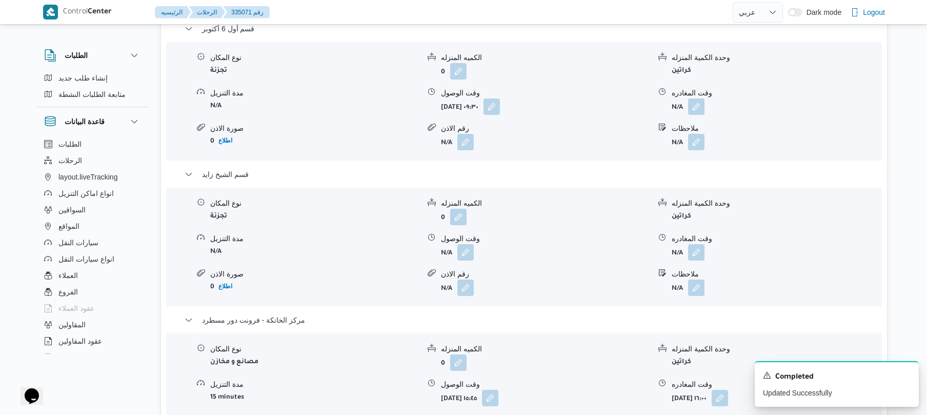
scroll to position [848, 0]
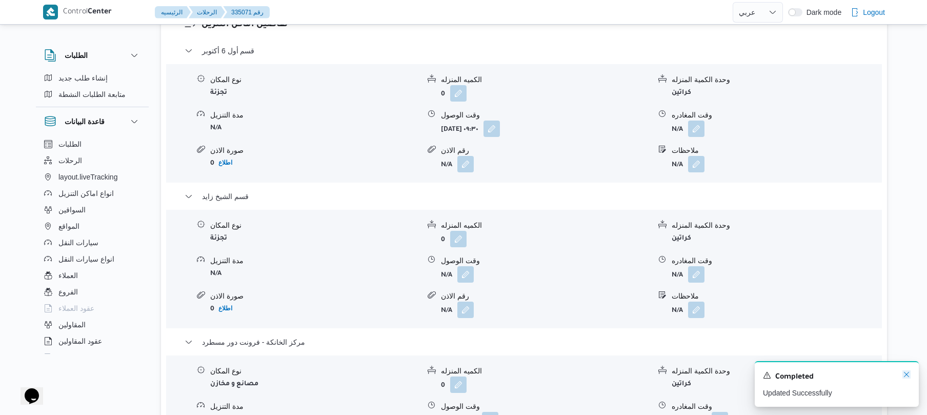
click at [905, 374] on icon "Dismiss toast" at bounding box center [906, 374] width 5 height 5
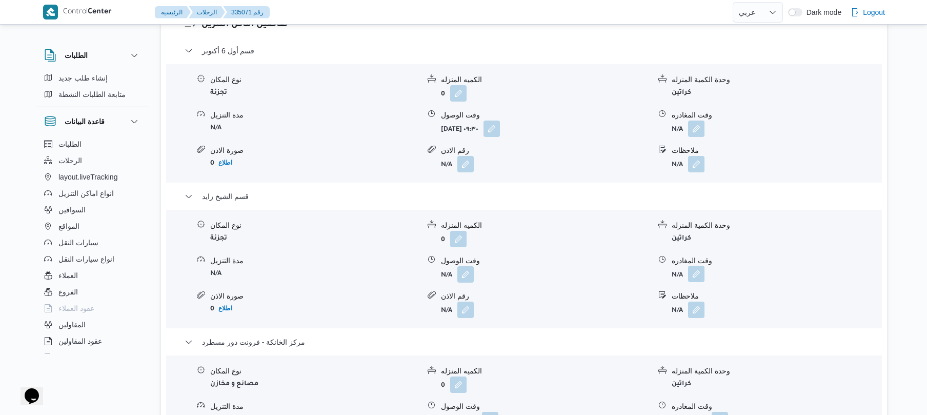
click at [697, 267] on button "button" at bounding box center [696, 274] width 16 height 16
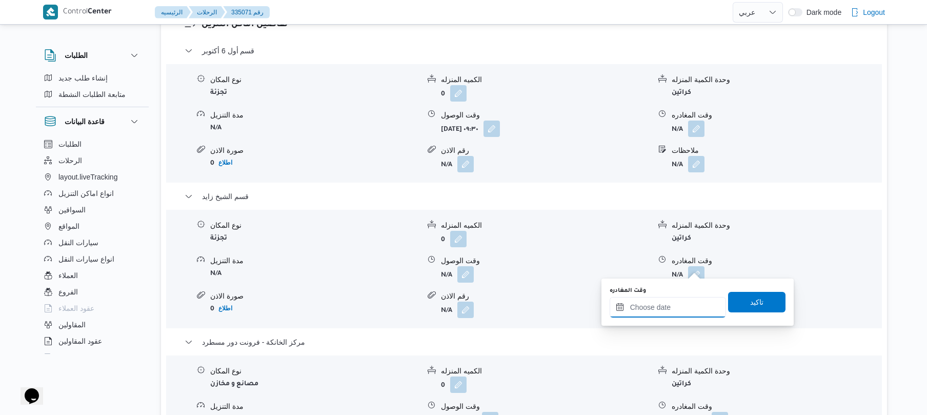
click at [667, 303] on input "وقت المغادره" at bounding box center [668, 307] width 116 height 21
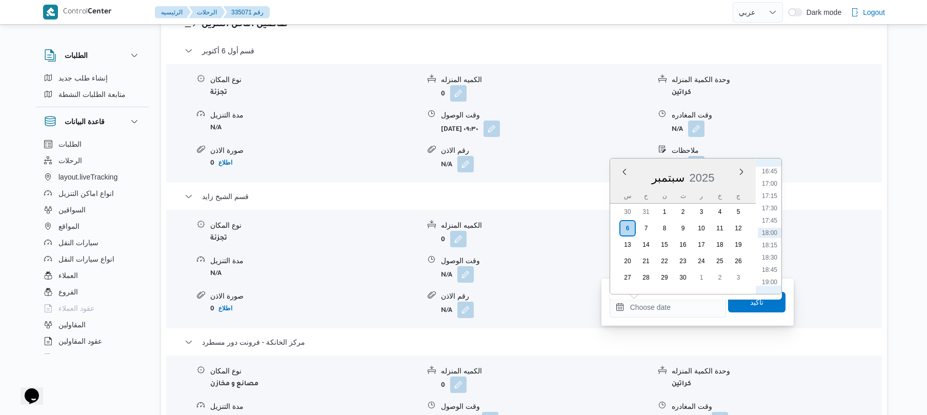
scroll to position [724, 0]
drag, startPoint x: 770, startPoint y: 176, endPoint x: 776, endPoint y: 174, distance: 6.5
click at [776, 174] on li "14:45" at bounding box center [770, 174] width 24 height 10
type input "٠٦/٠٩/٢٠٢٥ ١٤:٤٥"
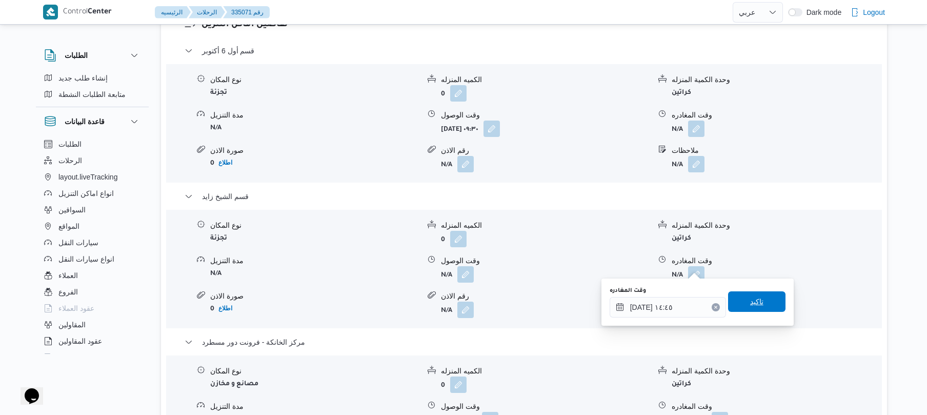
click at [735, 303] on span "تاكيد" at bounding box center [756, 301] width 57 height 21
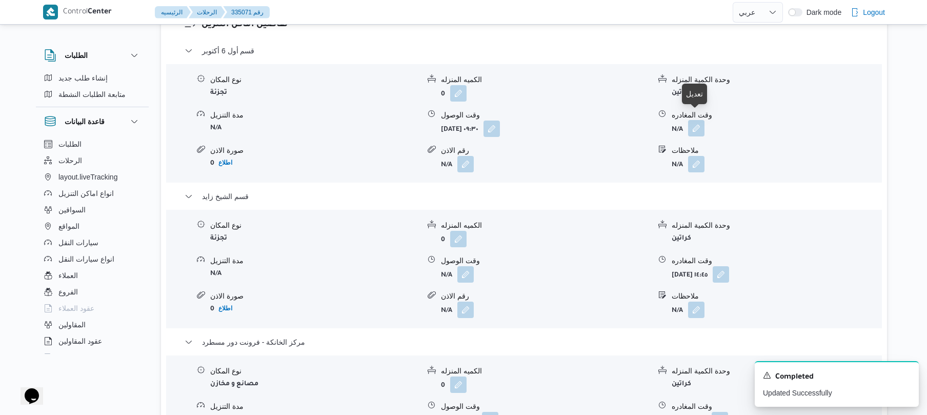
click at [697, 123] on button "button" at bounding box center [696, 128] width 16 height 16
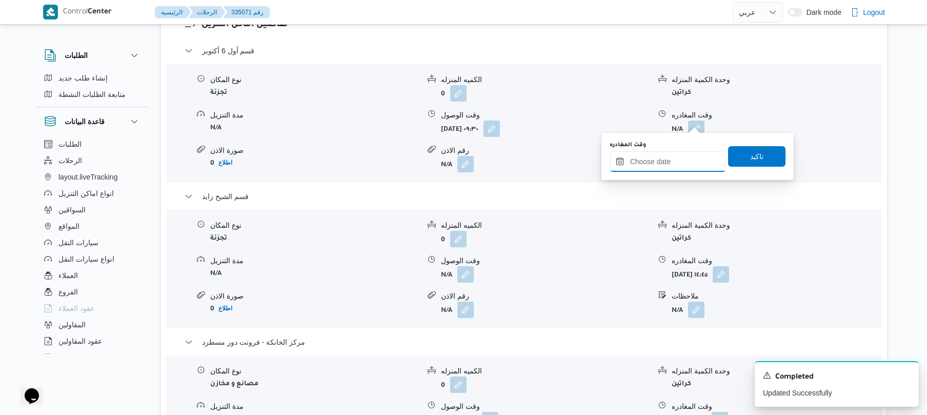
click at [662, 163] on input "وقت المغادره" at bounding box center [668, 161] width 116 height 21
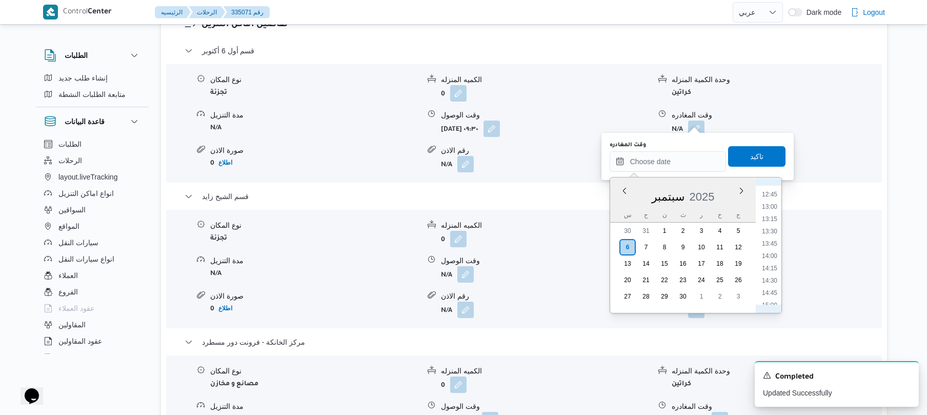
scroll to position [524, 0]
click at [770, 245] on li "11:45" at bounding box center [770, 246] width 24 height 10
type input "٠٦/٠٩/٢٠٢٥ ١١:٤٥"
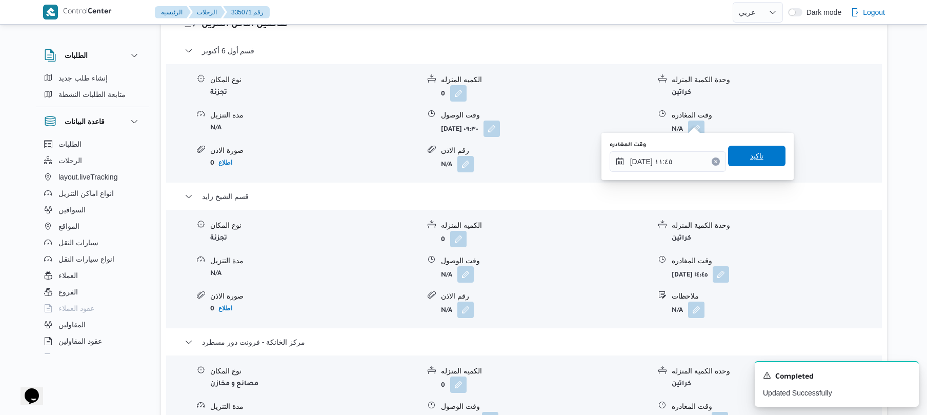
click at [764, 163] on span "تاكيد" at bounding box center [756, 156] width 57 height 21
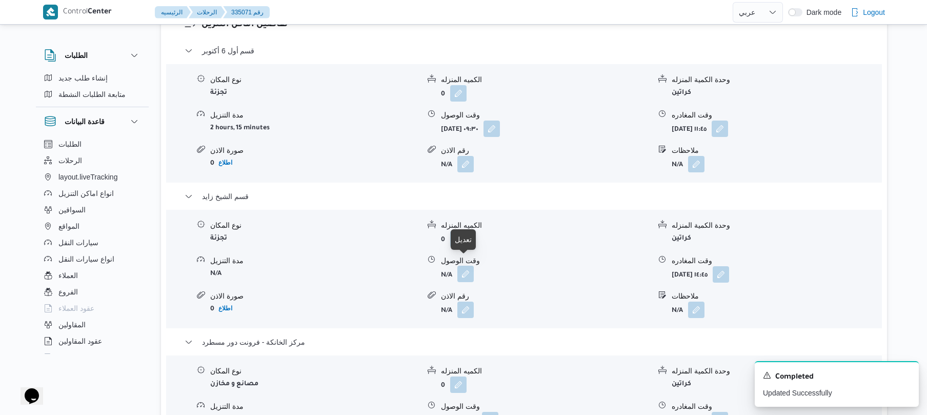
click at [464, 267] on button "button" at bounding box center [466, 274] width 16 height 16
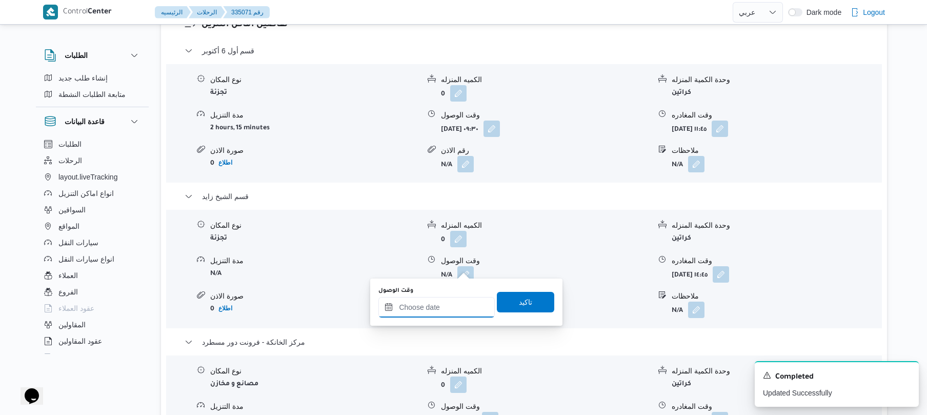
click at [442, 308] on input "وقت الوصول" at bounding box center [437, 307] width 116 height 21
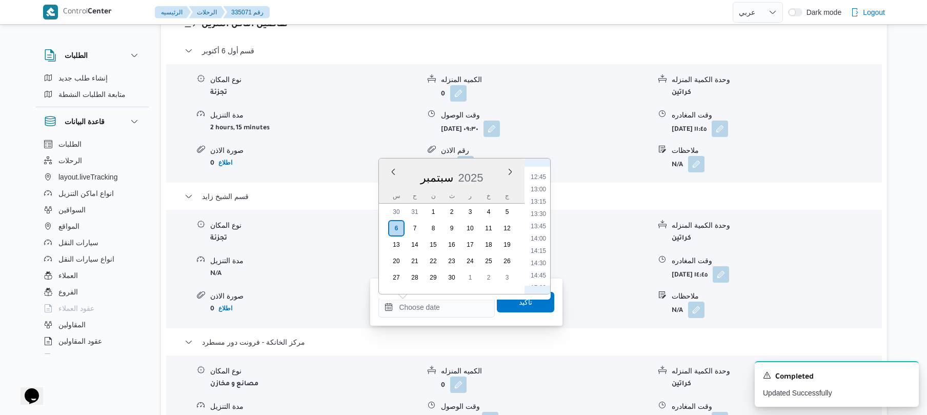
scroll to position [522, 0]
click at [536, 265] on li "12:30" at bounding box center [539, 266] width 24 height 10
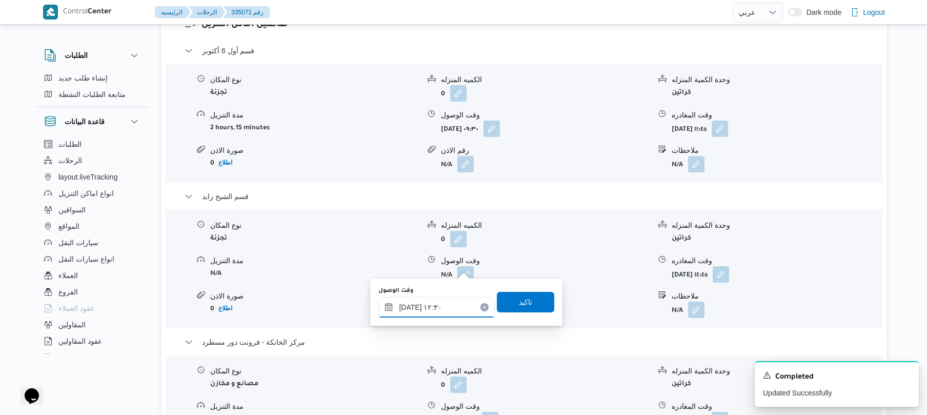
click at [410, 305] on input "[DATE] ١٢:٣٠" at bounding box center [437, 307] width 116 height 21
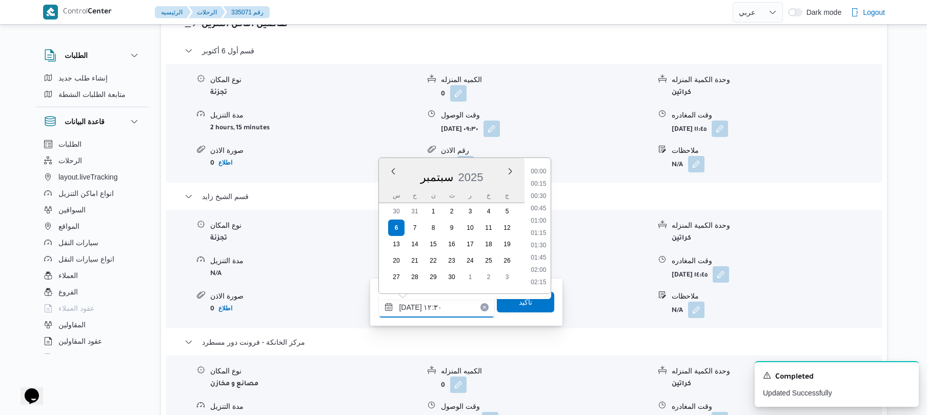
click at [410, 305] on input "[DATE] ١٢:٣٠" at bounding box center [437, 307] width 116 height 21
type input "٠٦/٠٩/٢٠٢٥ ١٢:10"
click at [504, 305] on span "تاكيد" at bounding box center [525, 301] width 57 height 21
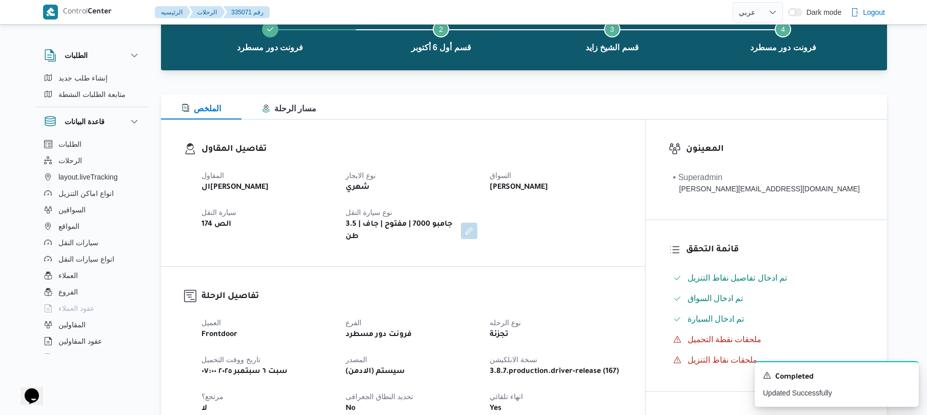
scroll to position [0, 0]
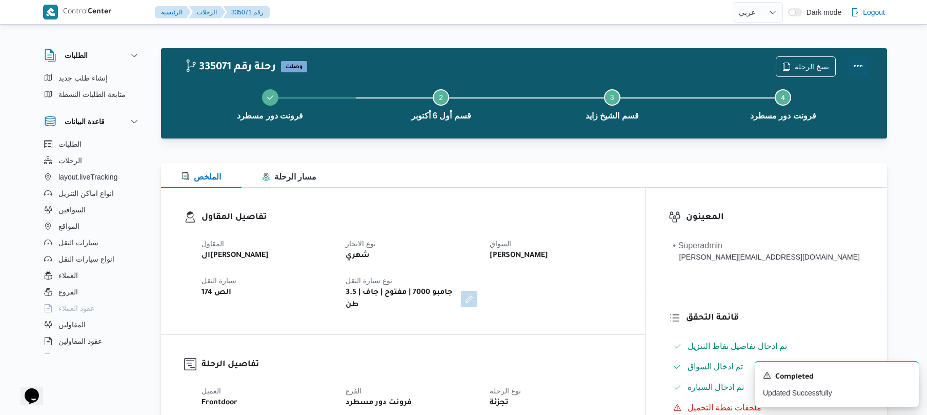
click at [860, 64] on button "Actions" at bounding box center [858, 66] width 21 height 21
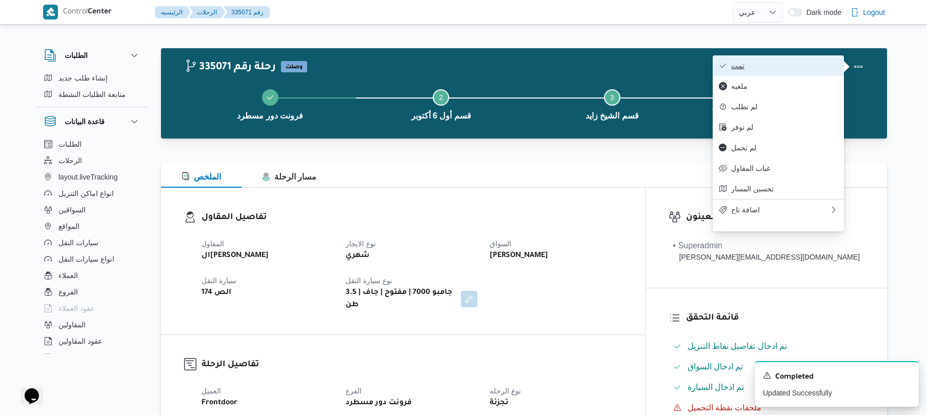
click at [761, 65] on span "تمت" at bounding box center [785, 66] width 107 height 8
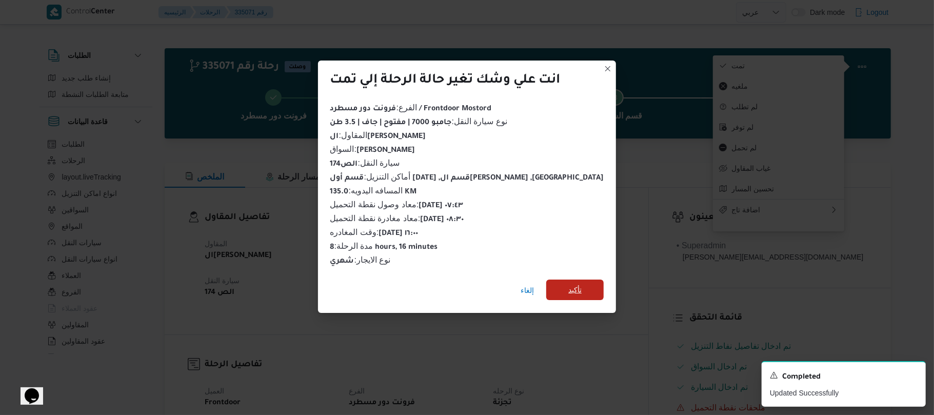
click at [565, 280] on span "تأكيد" at bounding box center [574, 290] width 57 height 21
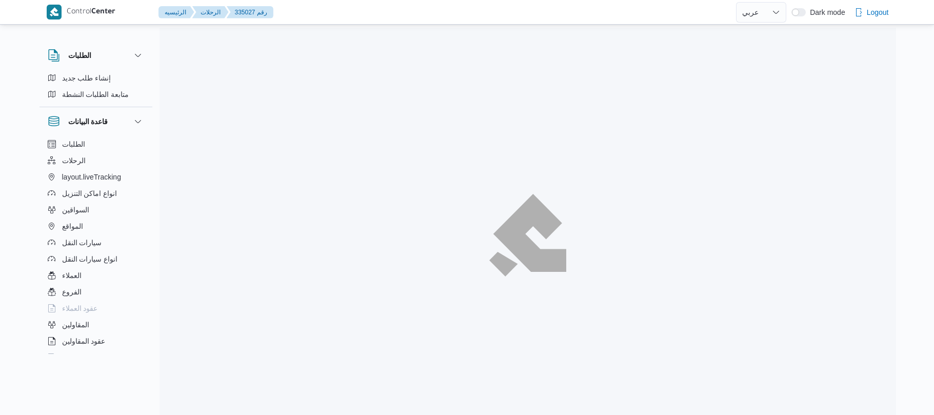
select select "ar"
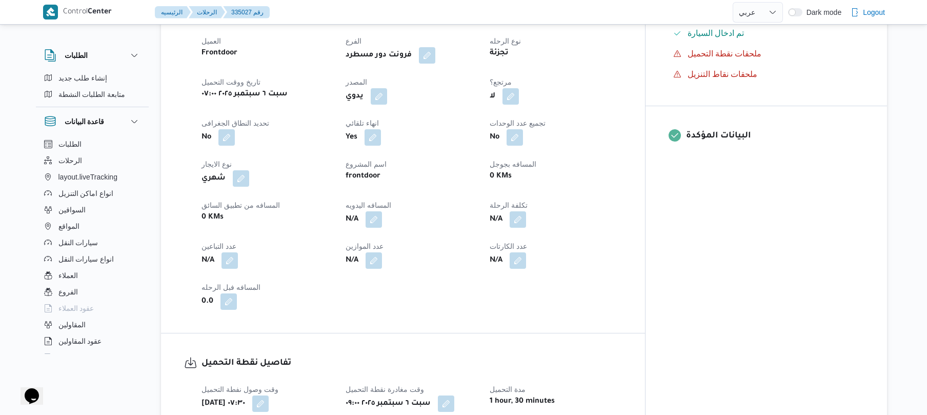
scroll to position [356, 0]
click at [382, 225] on button "button" at bounding box center [374, 217] width 16 height 16
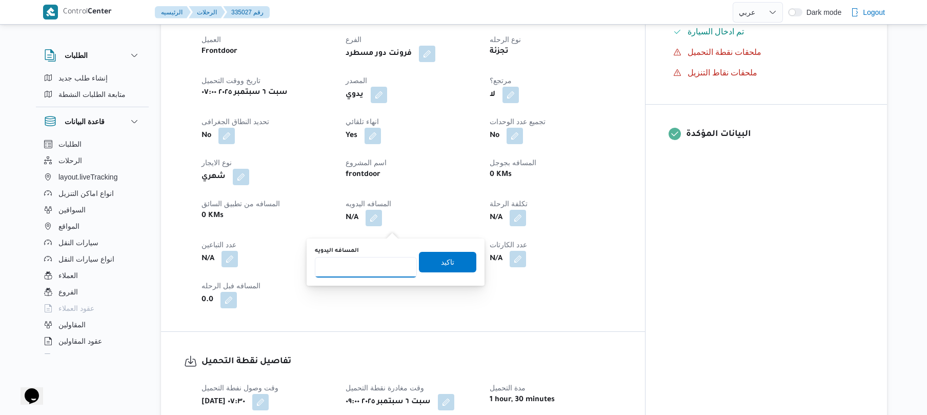
click at [382, 269] on input "المسافه اليدويه" at bounding box center [366, 267] width 102 height 21
type input "120"
click at [432, 265] on span "تاكيد" at bounding box center [447, 261] width 57 height 21
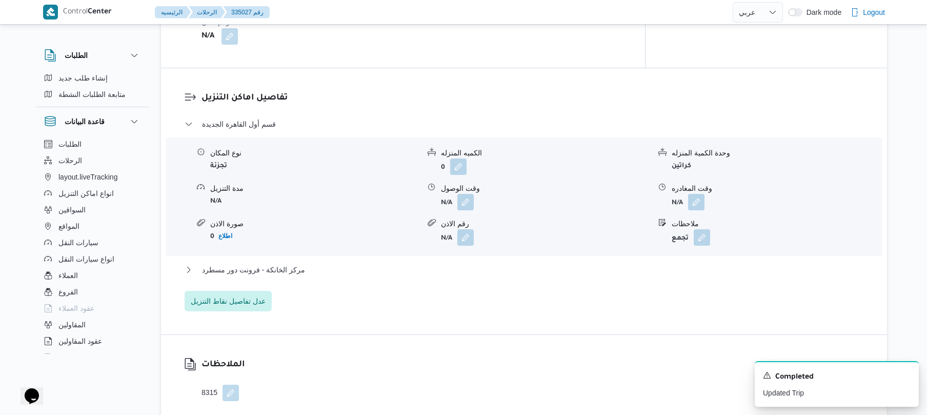
scroll to position [821, 0]
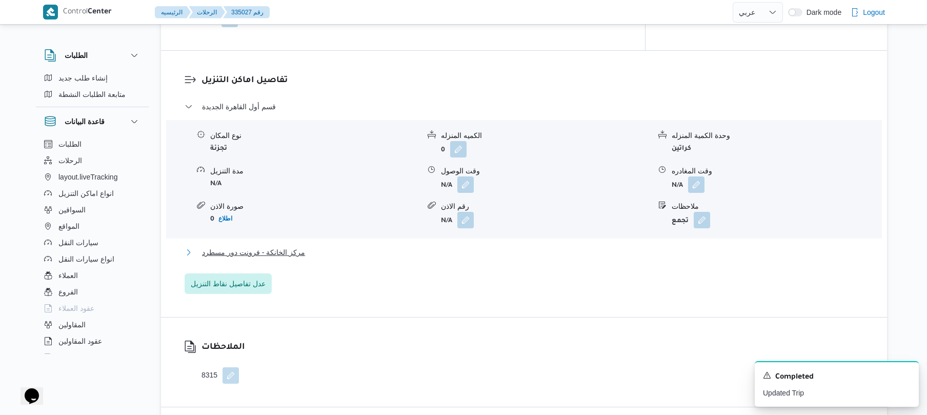
click at [447, 255] on button "مركز الخانكة - فرونت دور مسطرد" at bounding box center [525, 252] width 680 height 12
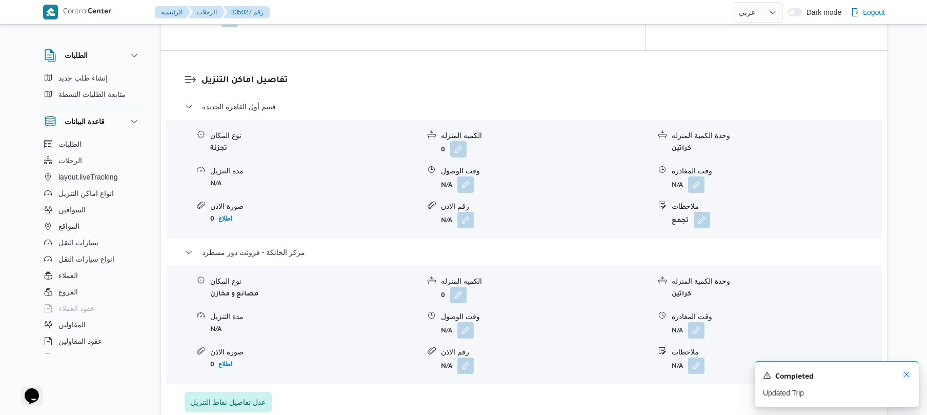
click at [903, 374] on icon "Dismiss toast" at bounding box center [907, 374] width 8 height 8
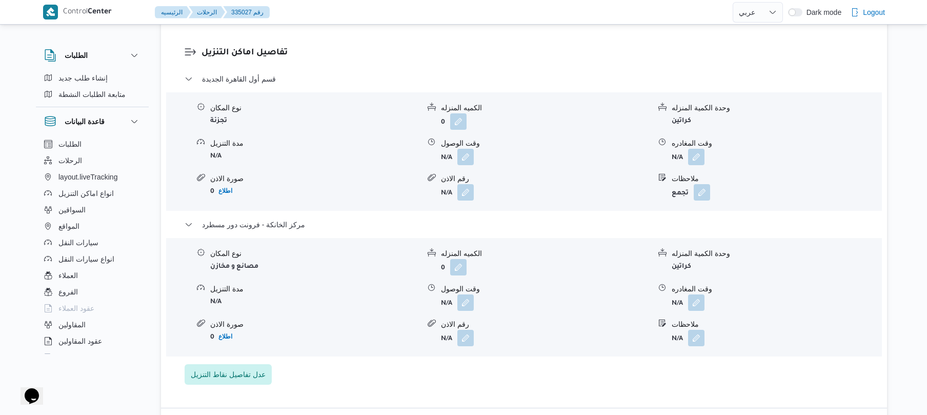
scroll to position [848, 0]
click at [470, 162] on button "button" at bounding box center [466, 157] width 16 height 16
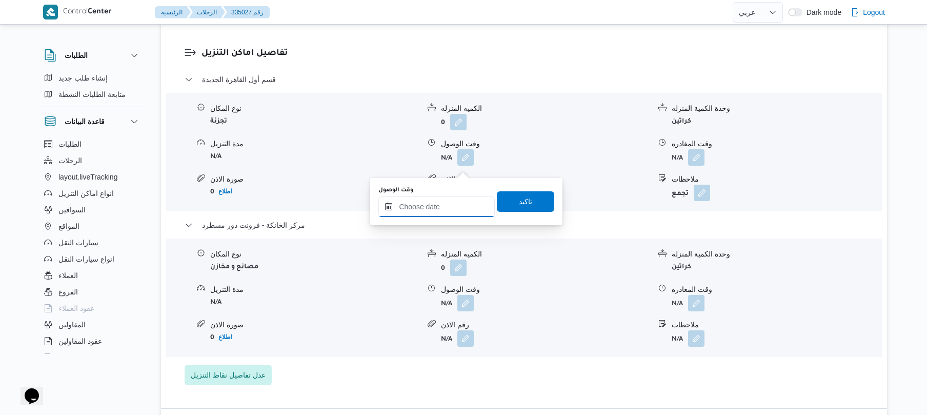
click at [444, 208] on input "وقت الوصول" at bounding box center [437, 206] width 116 height 21
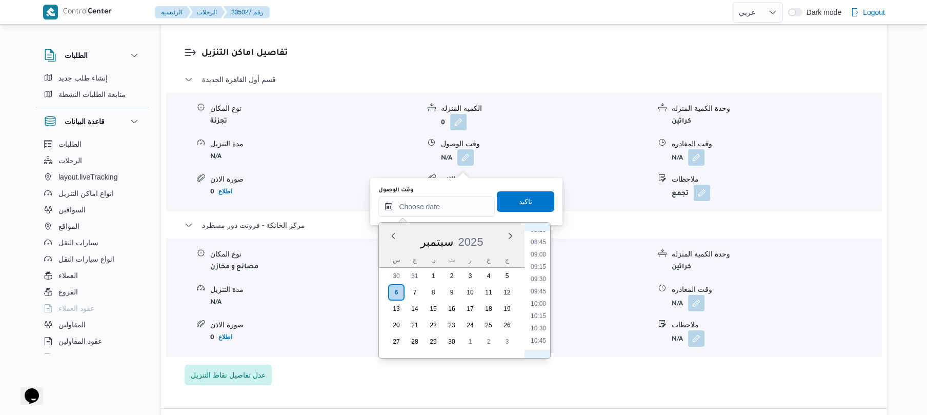
scroll to position [423, 0]
click at [541, 292] on li "09:45" at bounding box center [539, 293] width 24 height 10
type input "٠٦/٠٩/٢٠٢٥ ٠٩:٤٥"
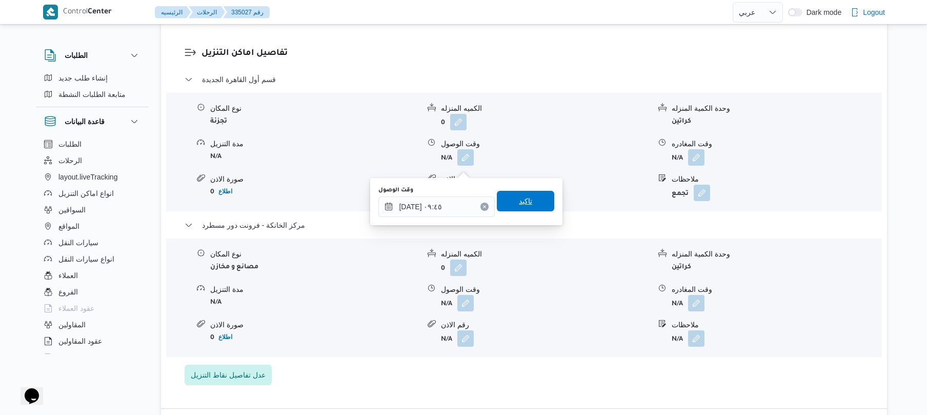
click at [538, 209] on span "تاكيد" at bounding box center [525, 201] width 57 height 21
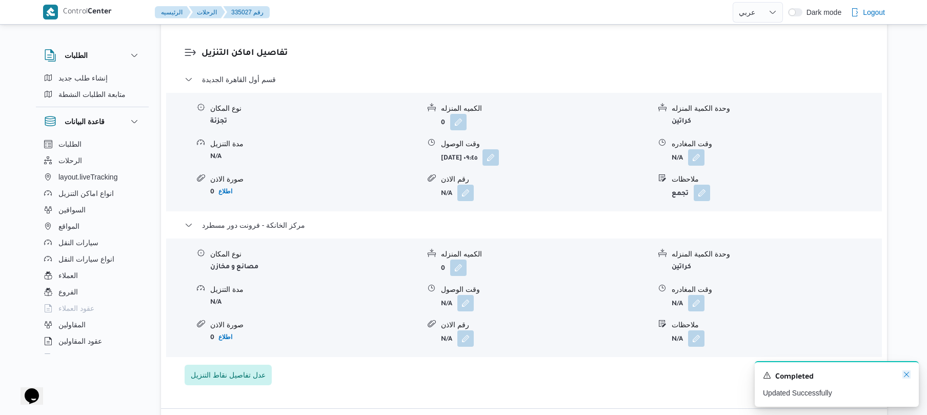
click at [905, 376] on icon "Dismiss toast" at bounding box center [907, 374] width 8 height 8
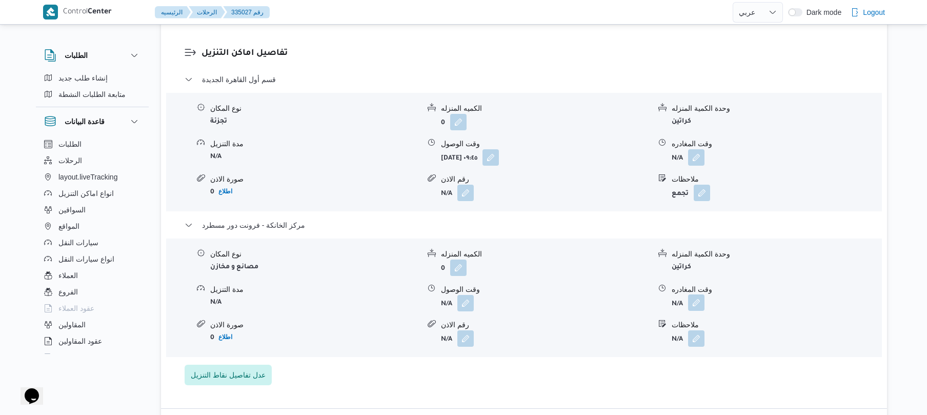
click at [694, 311] on button "button" at bounding box center [696, 302] width 16 height 16
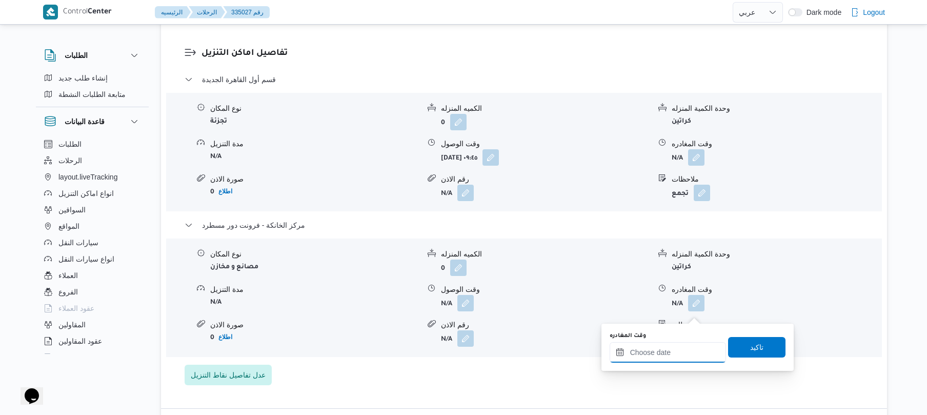
click at [649, 353] on input "وقت المغادره" at bounding box center [668, 352] width 116 height 21
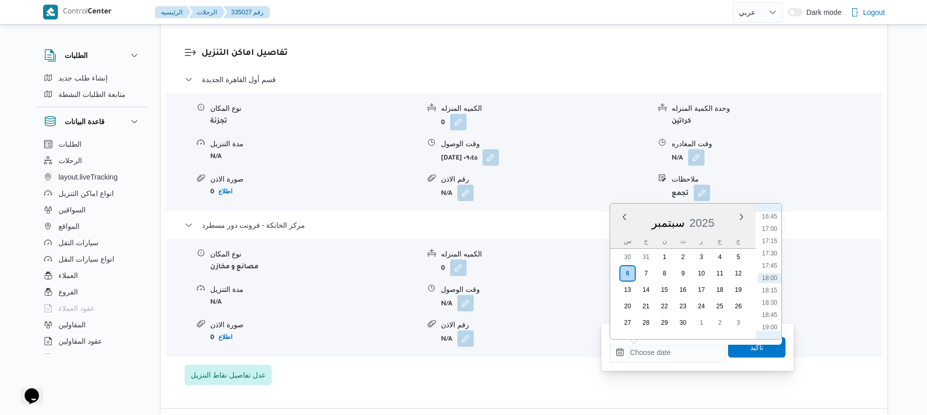
scroll to position [724, 0]
click at [769, 285] on li "16:00" at bounding box center [770, 280] width 24 height 10
type input "٠٦/٠٩/٢٠٢٥ ١٦:٠٠"
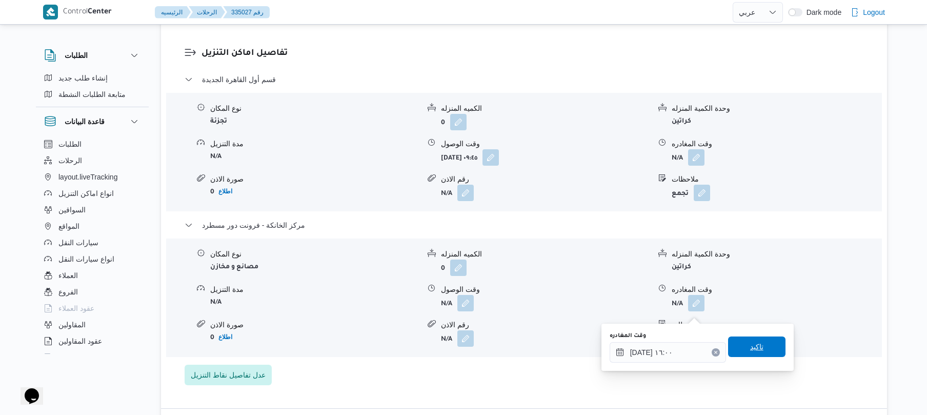
click at [743, 350] on span "تاكيد" at bounding box center [756, 347] width 57 height 21
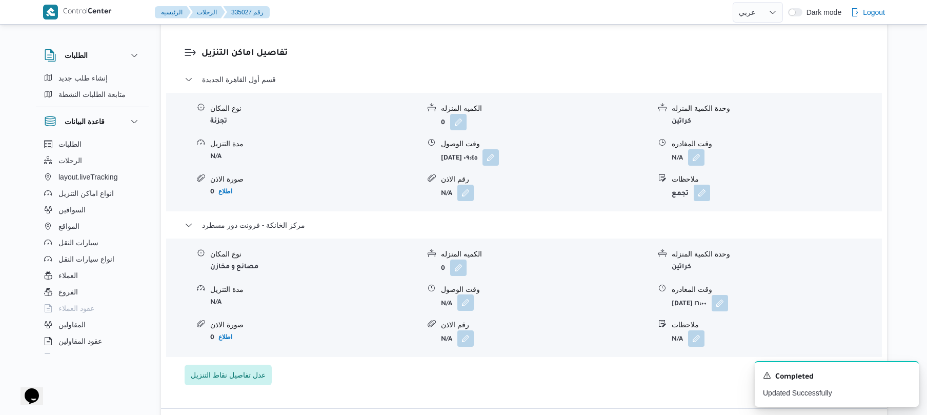
click at [464, 311] on button "button" at bounding box center [466, 302] width 16 height 16
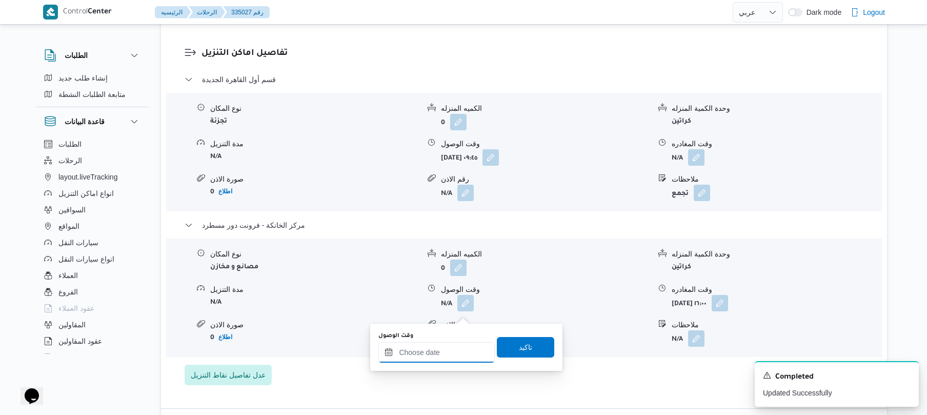
click at [460, 346] on input "وقت الوصول" at bounding box center [437, 352] width 116 height 21
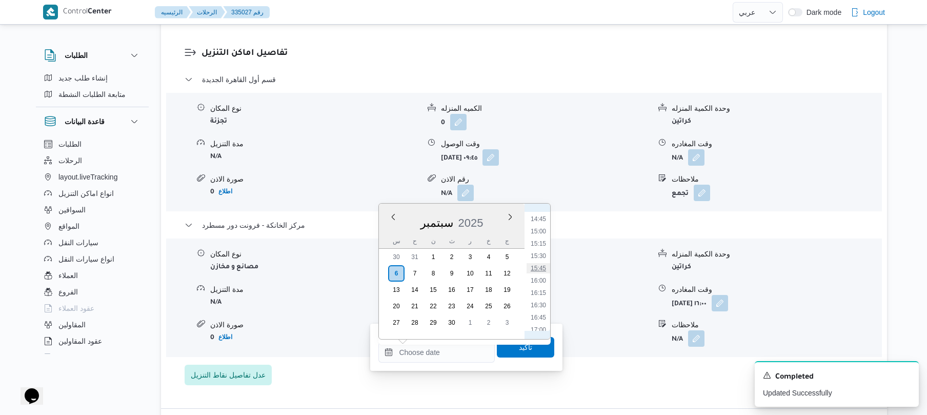
click at [543, 269] on li "15:45" at bounding box center [539, 268] width 24 height 10
type input "٠٦/٠٩/٢٠٢٥ ١٥:٤٥"
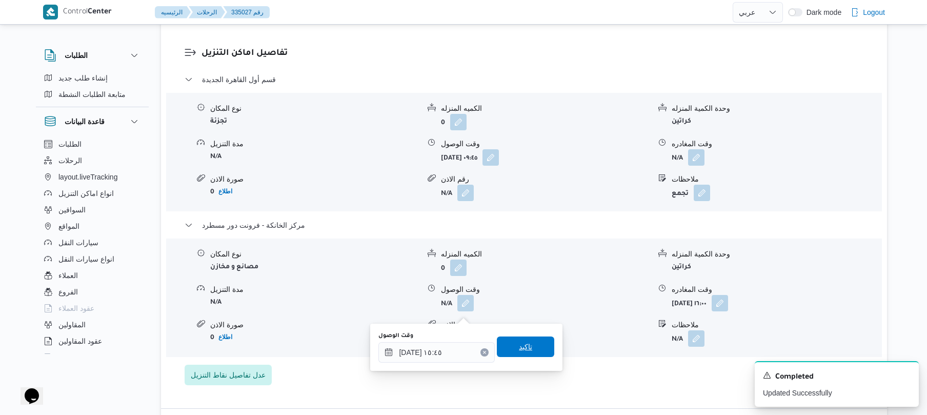
click at [525, 351] on span "تاكيد" at bounding box center [525, 347] width 13 height 12
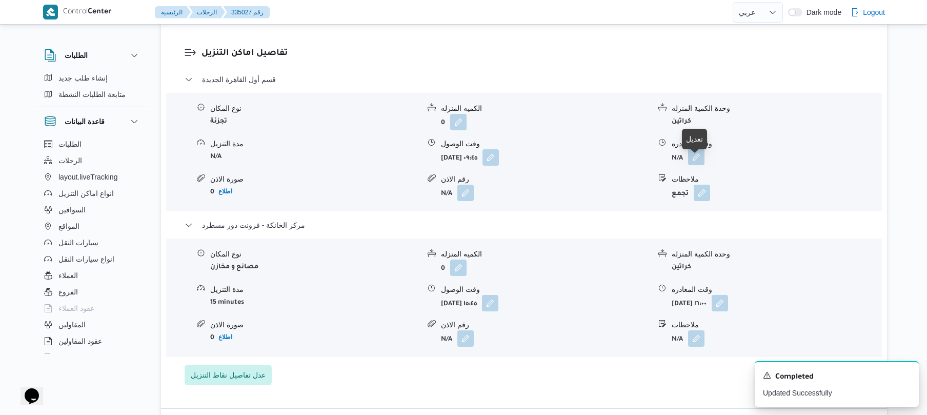
click at [690, 165] on button "button" at bounding box center [696, 157] width 16 height 16
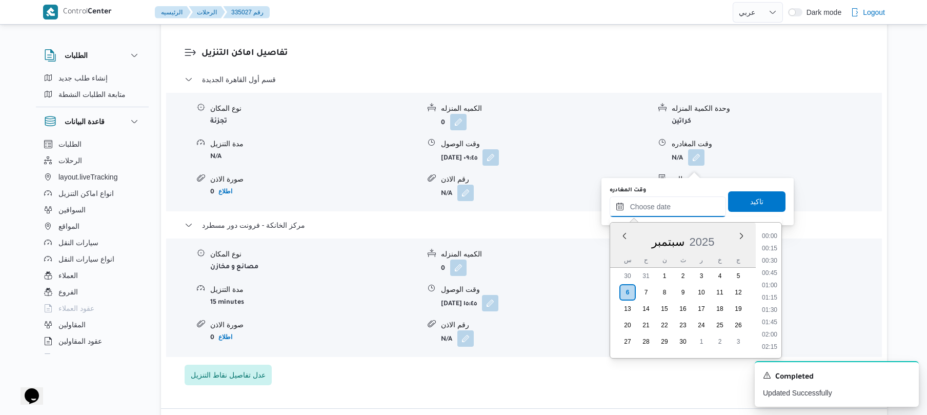
drag, startPoint x: 659, startPoint y: 199, endPoint x: 669, endPoint y: 199, distance: 9.7
click at [659, 199] on input "وقت المغادره" at bounding box center [668, 206] width 116 height 21
click at [771, 248] on li "15:00" at bounding box center [770, 250] width 24 height 10
type input "٠٦/٠٩/٢٠٢٥ ١٥:٠٠"
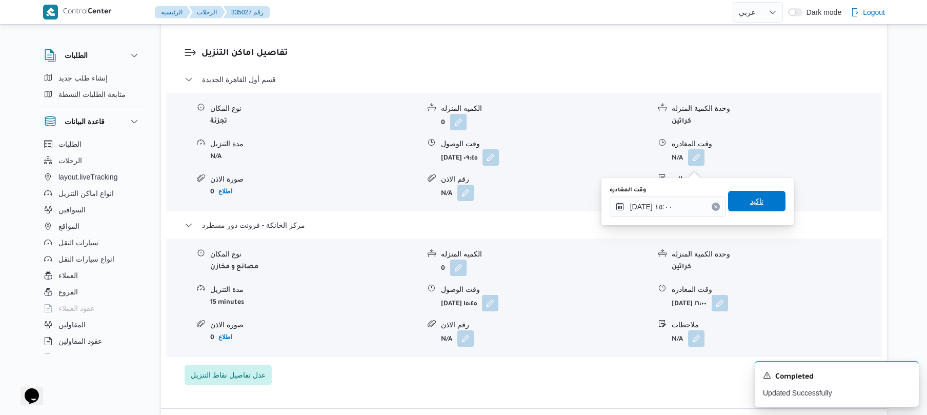
click at [761, 202] on span "تاكيد" at bounding box center [756, 201] width 57 height 21
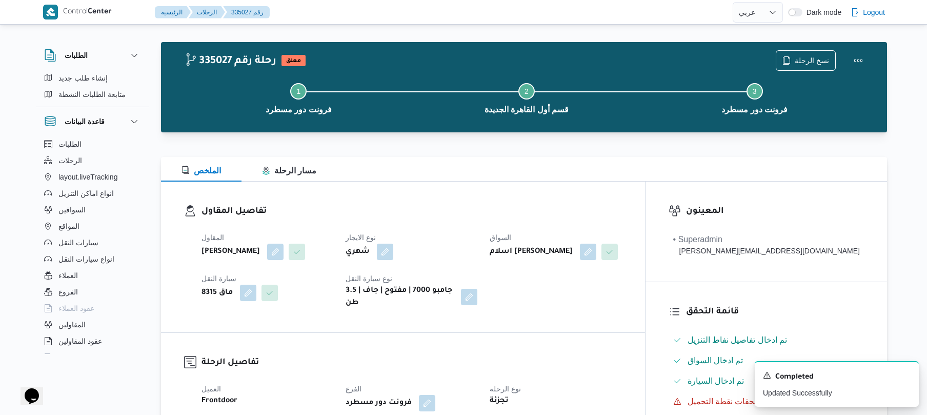
scroll to position [0, 0]
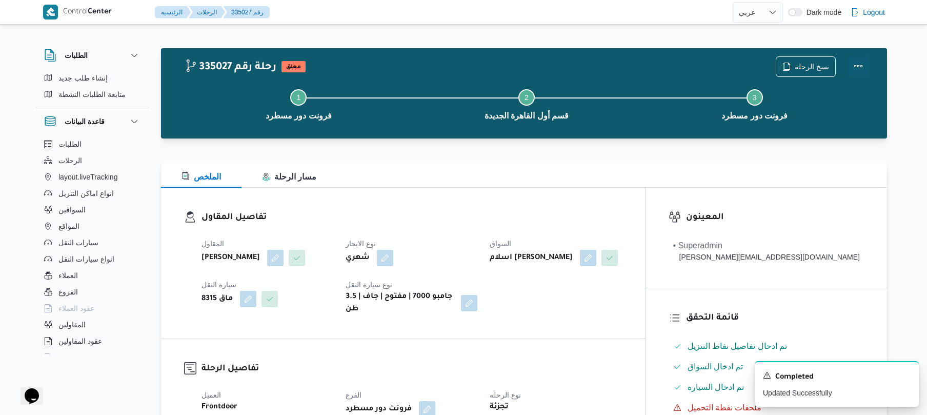
click at [858, 66] on button "Actions" at bounding box center [858, 66] width 21 height 21
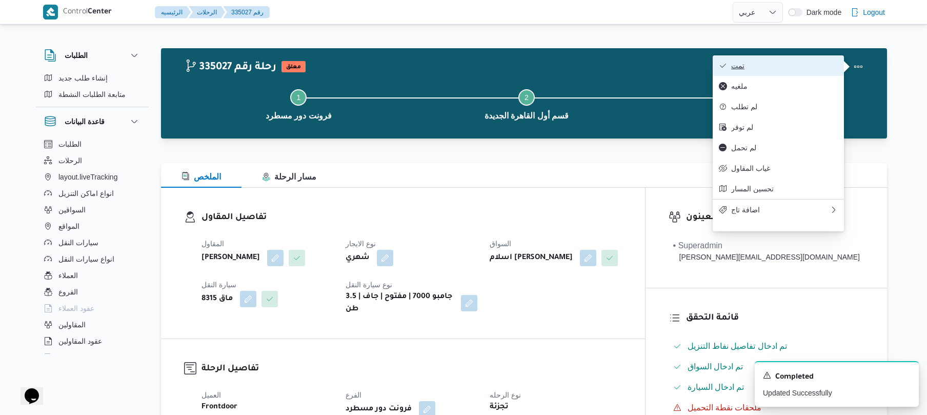
click at [780, 69] on span "تمت" at bounding box center [785, 66] width 107 height 8
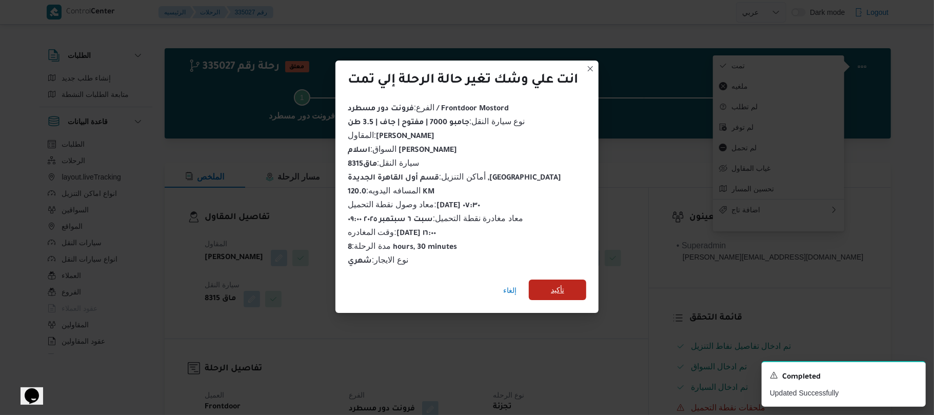
click at [569, 284] on span "تأكيد" at bounding box center [557, 290] width 57 height 21
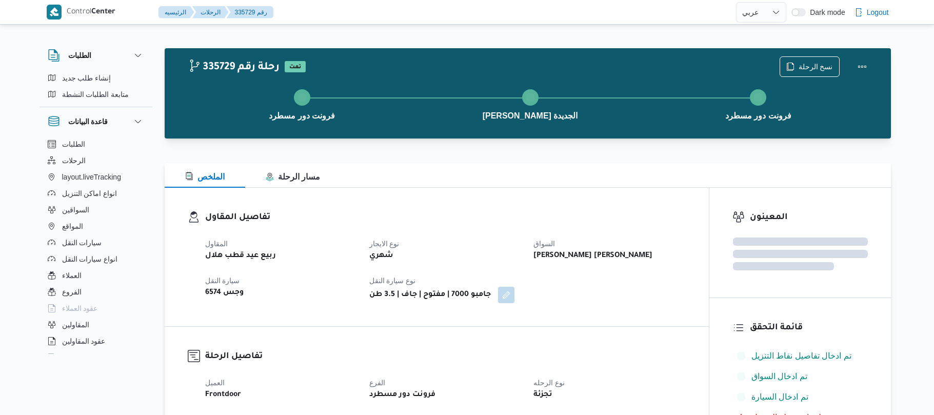
select select "ar"
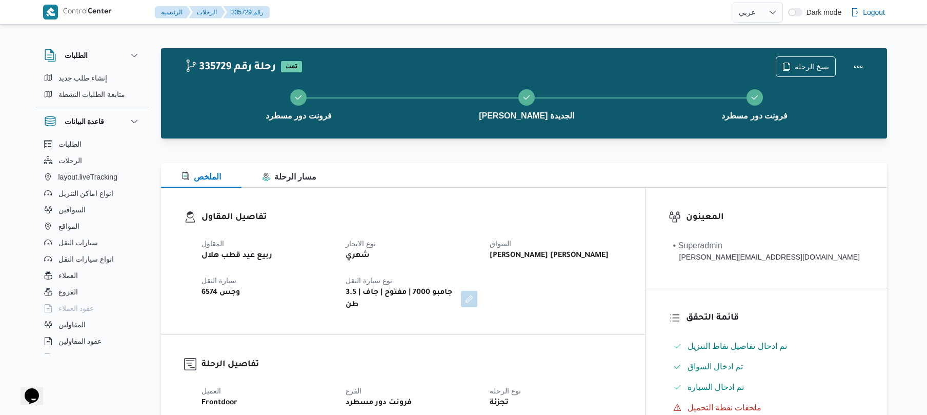
click at [468, 226] on dl "تفاصيل المقاول المقاول ربيع عيد قطب هلال نوع الايجار شهري السواق [PERSON_NAME] …" at bounding box center [412, 261] width 421 height 101
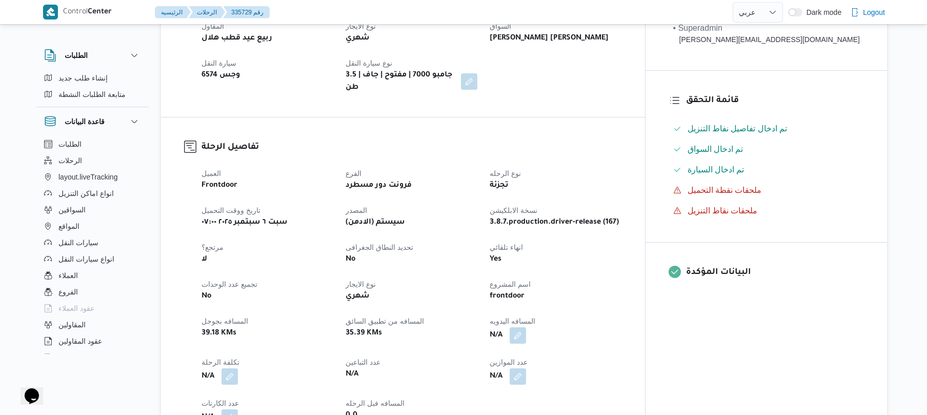
scroll to position [246, 0]
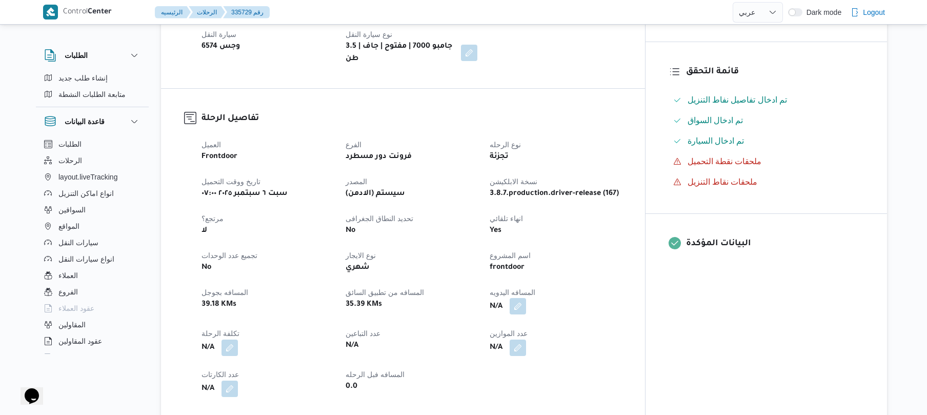
click at [526, 303] on button "button" at bounding box center [518, 306] width 16 height 16
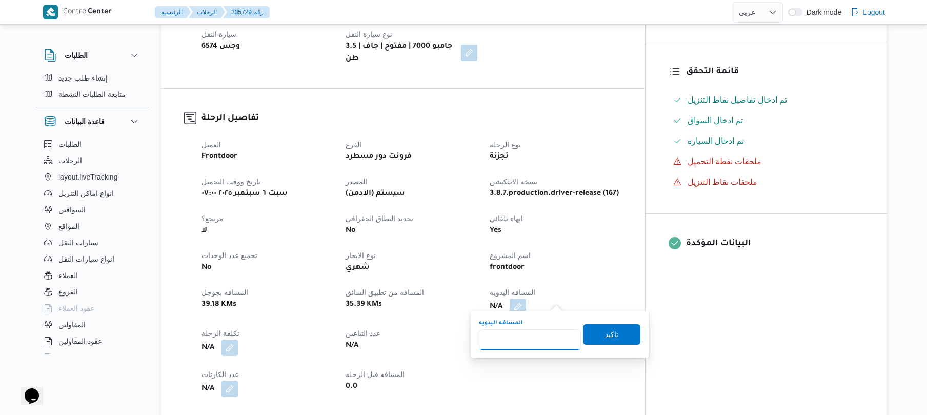
click at [536, 337] on input "المسافه اليدويه" at bounding box center [530, 339] width 102 height 21
type input "120"
click at [605, 334] on span "تاكيد" at bounding box center [611, 334] width 13 height 12
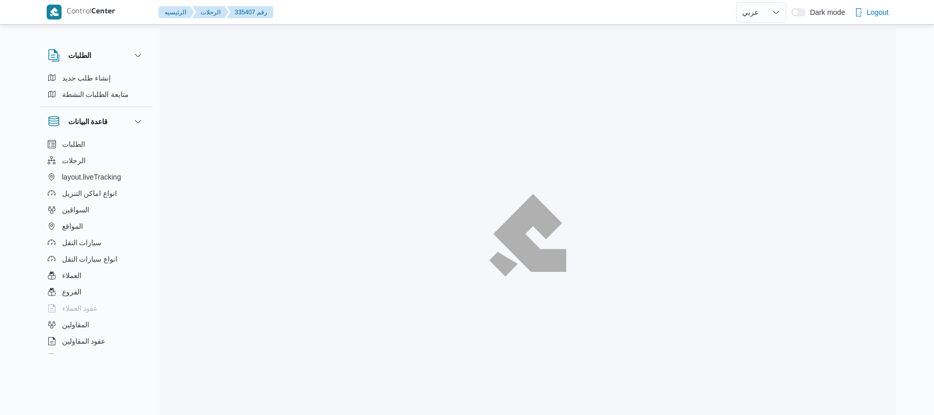
select select "ar"
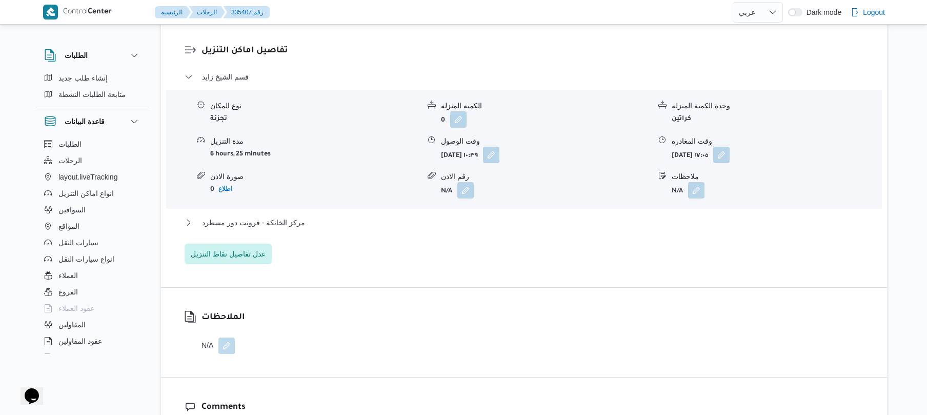
scroll to position [875, 0]
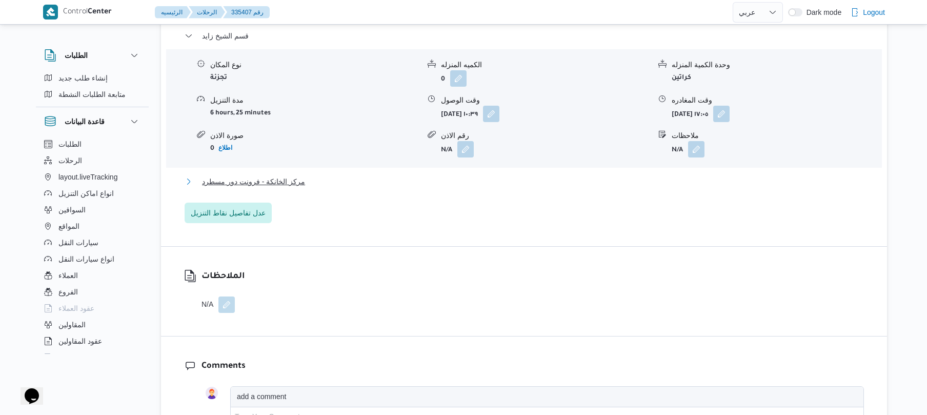
click at [398, 175] on button "مركز الخانكة - فرونت دور مسطرد" at bounding box center [525, 181] width 680 height 12
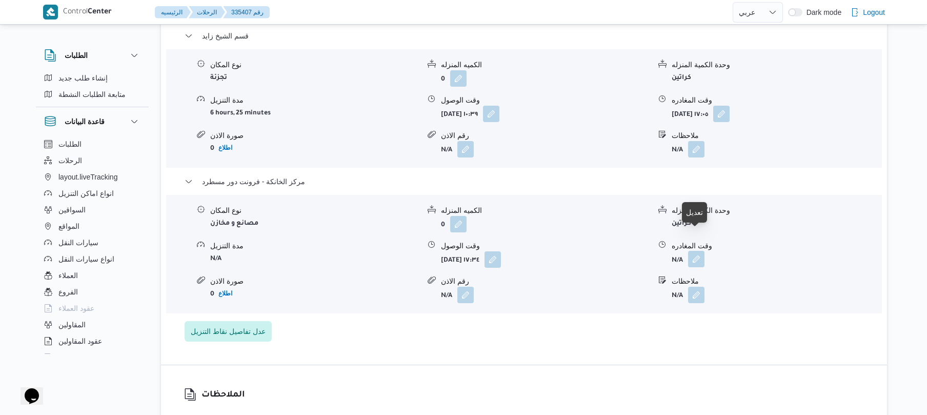
click at [700, 251] on button "button" at bounding box center [696, 259] width 16 height 16
click at [557, 327] on div "تفاصيل اماكن التنزيل قسم [PERSON_NAME] المكان تجزئة الكميه المنزله 0 وحدة الكمي…" at bounding box center [524, 172] width 726 height 385
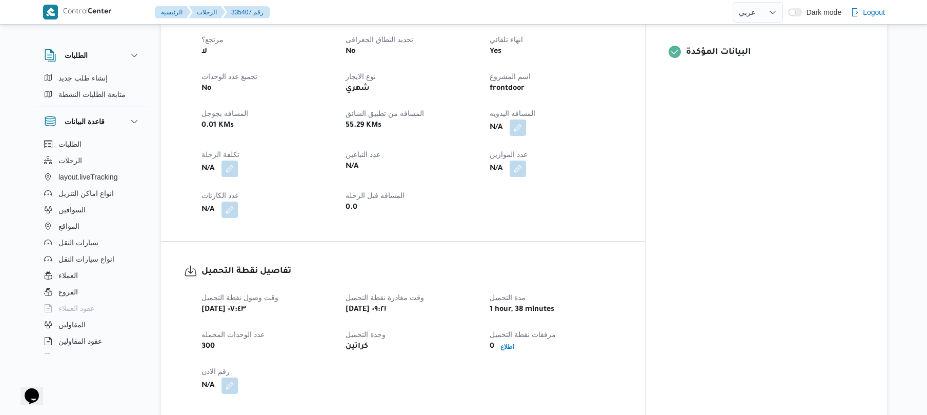
scroll to position [410, 0]
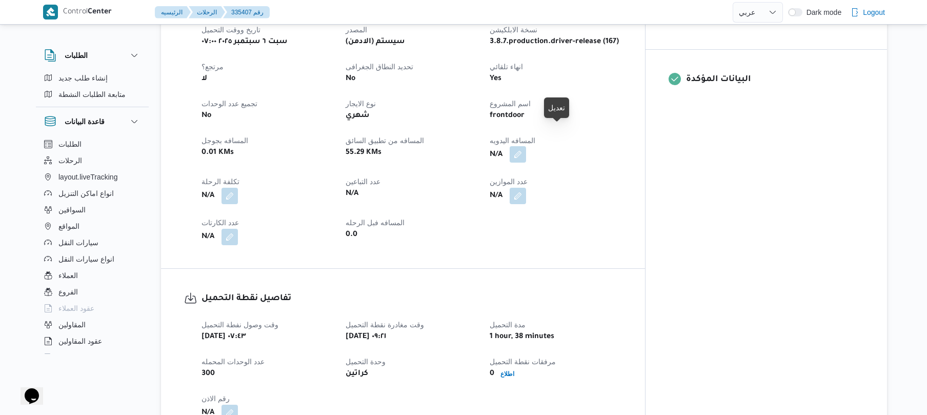
click at [526, 146] on button "button" at bounding box center [518, 154] width 16 height 16
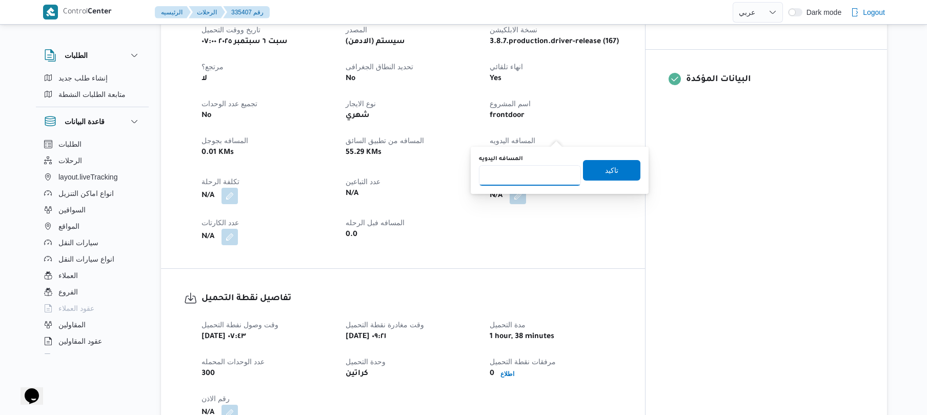
click at [529, 179] on input "المسافه اليدويه" at bounding box center [530, 175] width 102 height 21
type input "130"
click at [606, 171] on span "تاكيد" at bounding box center [611, 170] width 13 height 12
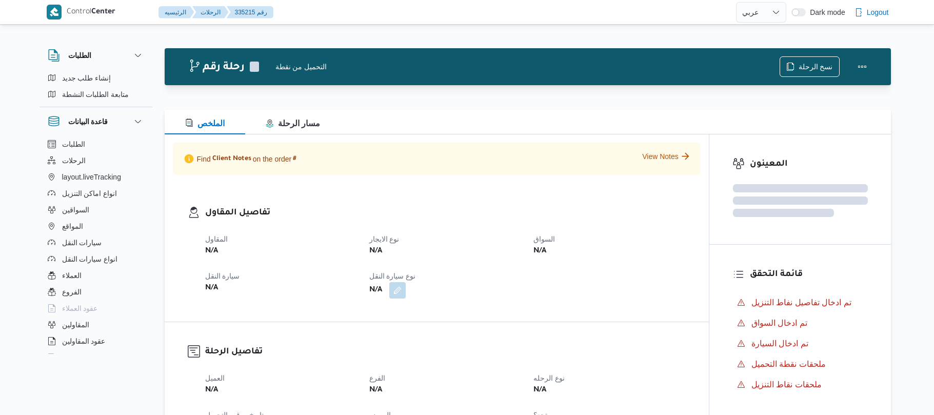
select select "ar"
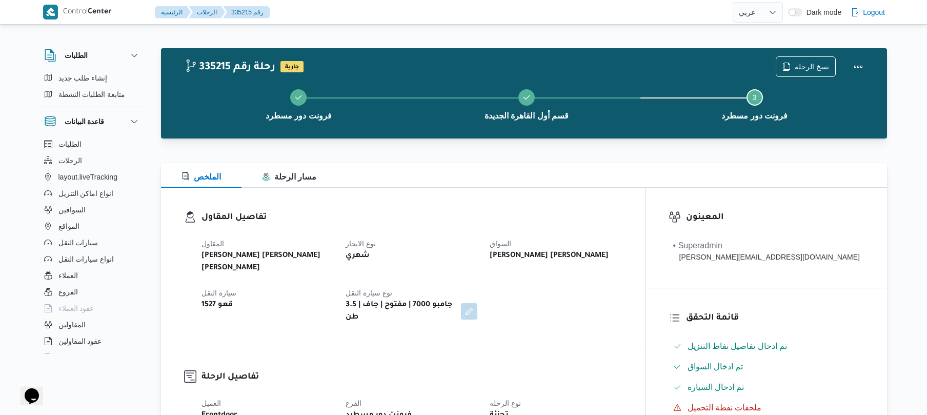
click at [433, 186] on div "الملخص مسار الرحلة" at bounding box center [524, 175] width 726 height 25
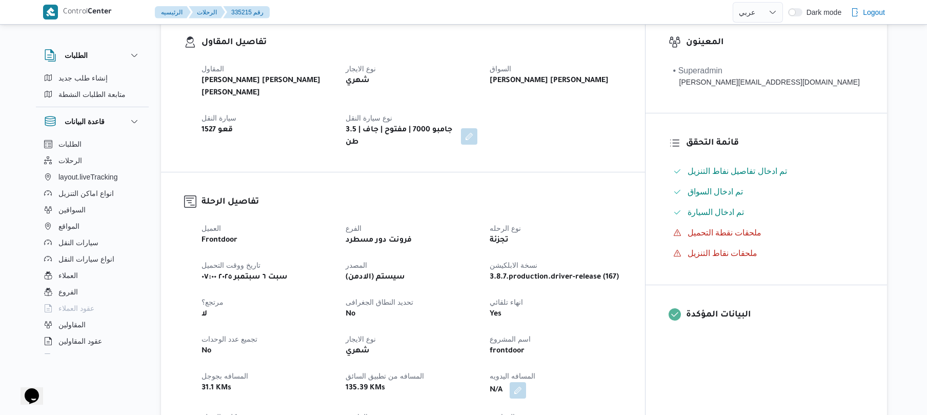
scroll to position [301, 0]
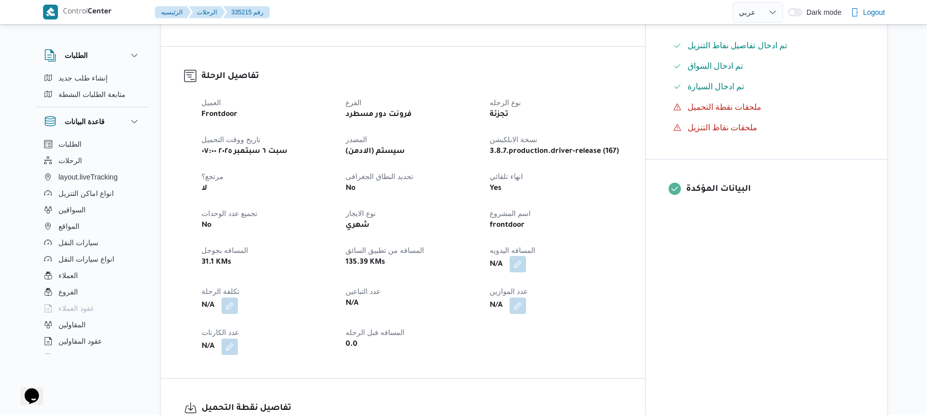
click at [526, 256] on button "button" at bounding box center [518, 264] width 16 height 16
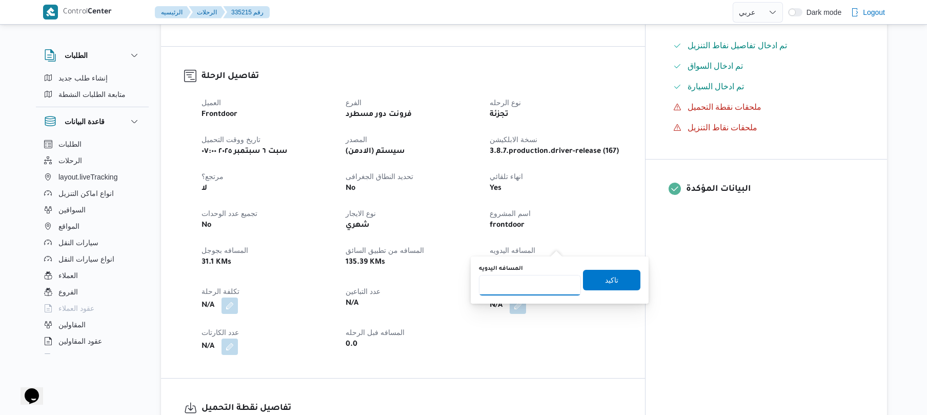
click at [530, 290] on input "المسافه اليدويه" at bounding box center [530, 285] width 102 height 21
type input "120"
click at [617, 277] on span "تاكيد" at bounding box center [611, 279] width 57 height 21
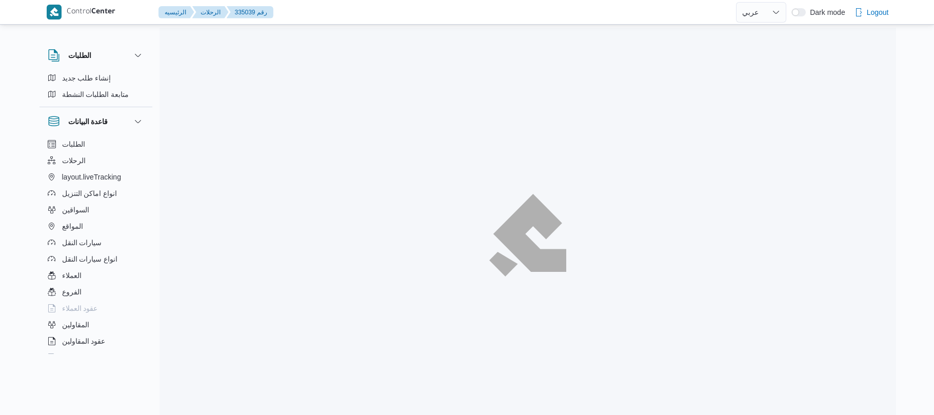
select select "ar"
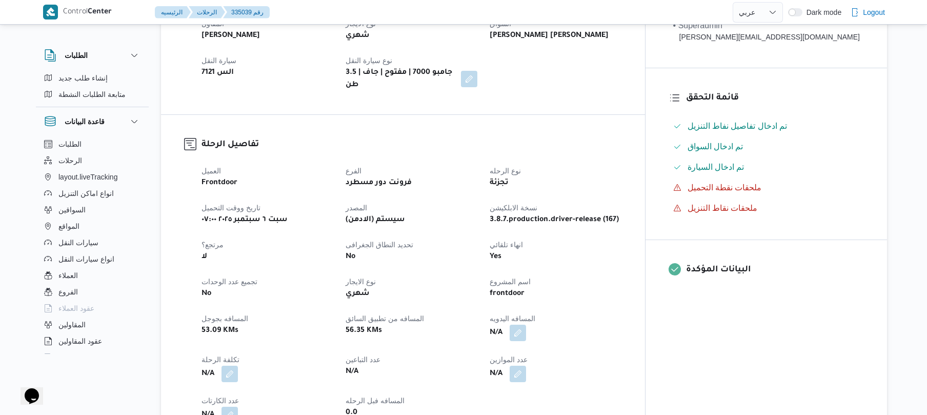
scroll to position [219, 0]
click at [526, 326] on button "button" at bounding box center [518, 334] width 16 height 16
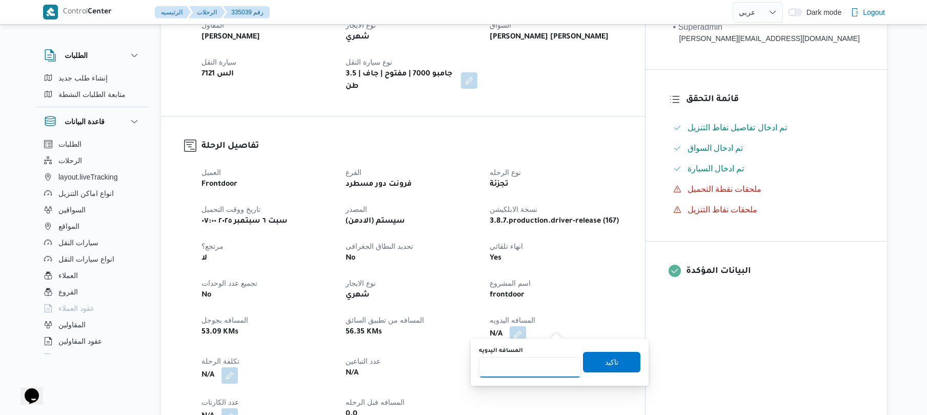
click at [508, 367] on input "المسافه اليدويه" at bounding box center [530, 367] width 102 height 21
type input "125"
click at [618, 362] on span "تاكيد" at bounding box center [611, 361] width 57 height 21
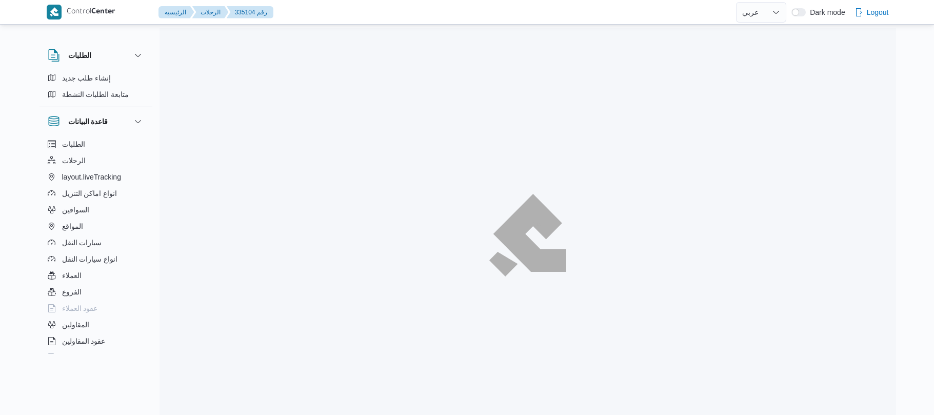
select select "ar"
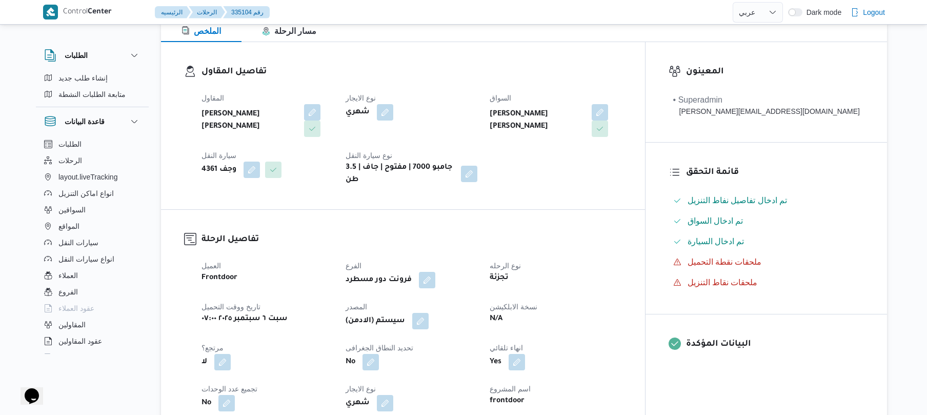
scroll to position [301, 0]
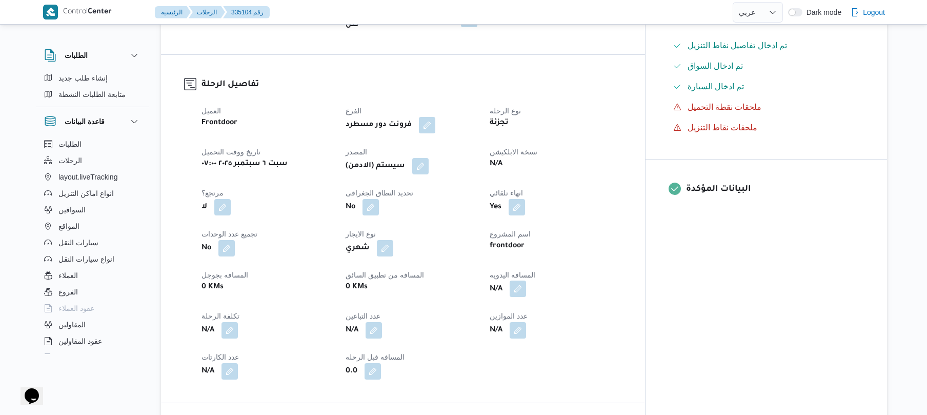
click at [526, 285] on button "button" at bounding box center [518, 289] width 16 height 16
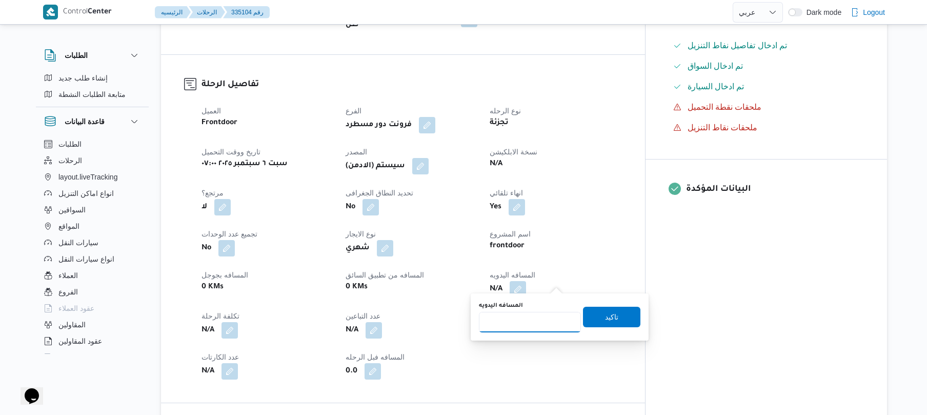
click at [539, 321] on input "المسافه اليدويه" at bounding box center [530, 322] width 102 height 21
type input "90"
click at [605, 316] on span "تاكيد" at bounding box center [611, 316] width 13 height 12
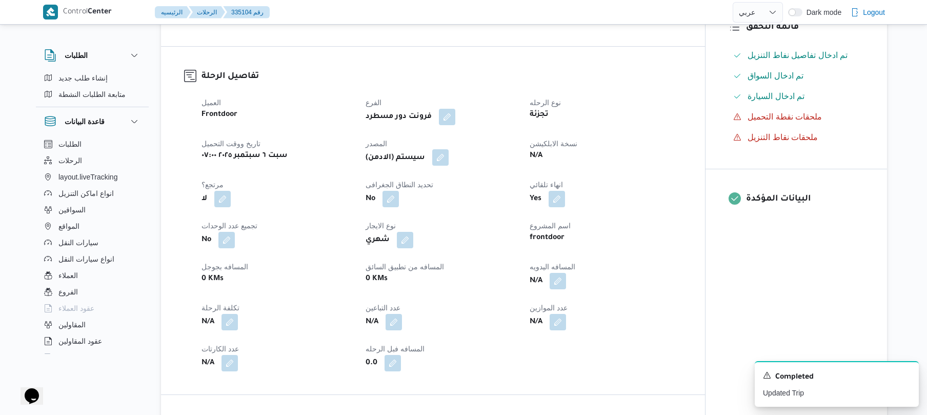
click at [444, 158] on button "button" at bounding box center [440, 157] width 16 height 16
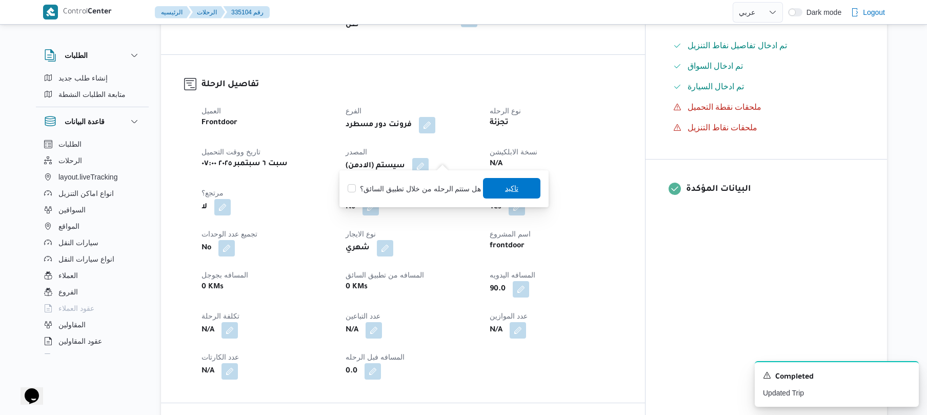
click at [491, 187] on span "تاكيد" at bounding box center [511, 188] width 57 height 21
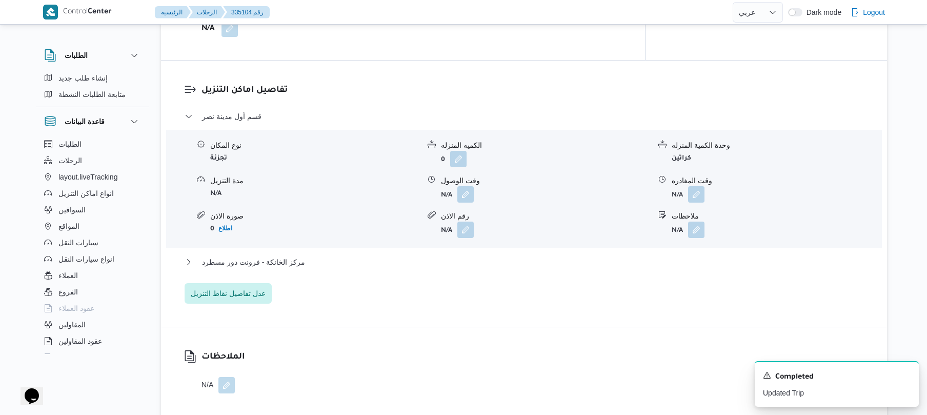
scroll to position [848, 0]
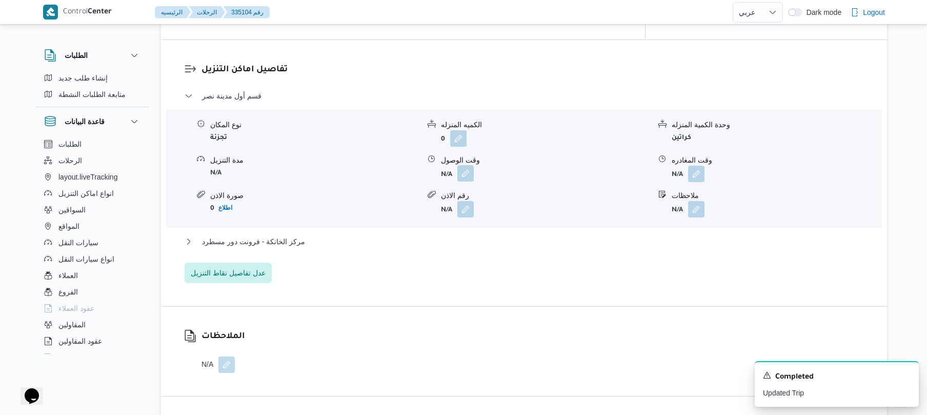
click at [464, 165] on button "button" at bounding box center [466, 173] width 16 height 16
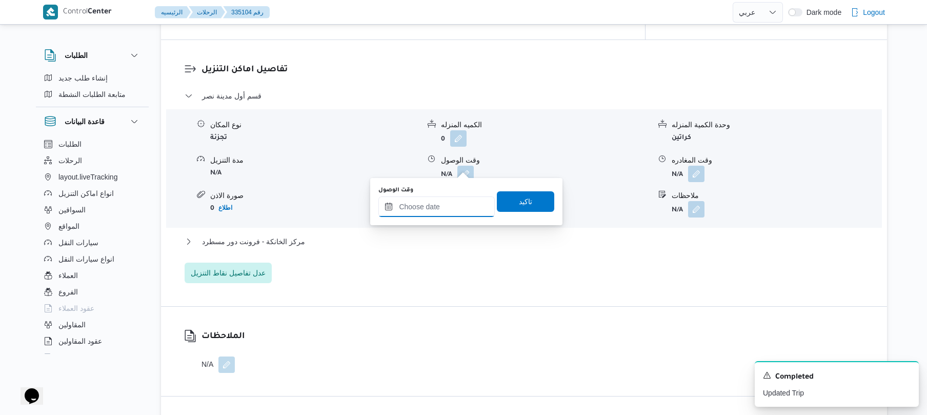
click at [443, 208] on input "وقت الوصول" at bounding box center [437, 206] width 116 height 21
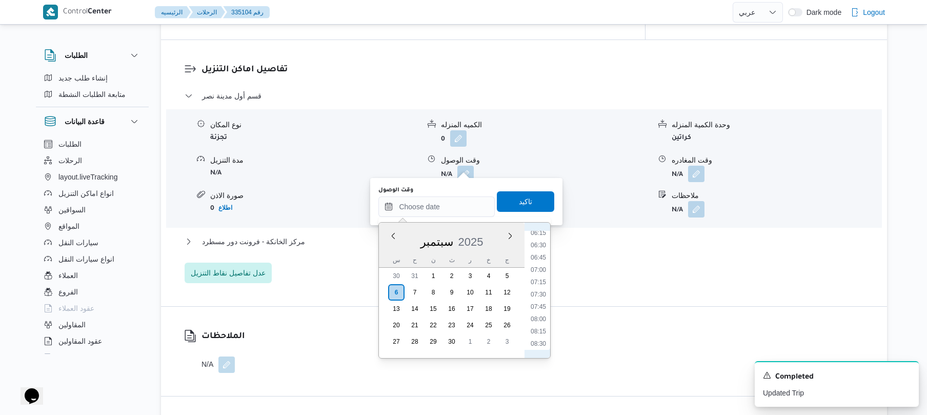
scroll to position [334, 0]
click at [540, 294] on li "08:00" at bounding box center [539, 295] width 24 height 10
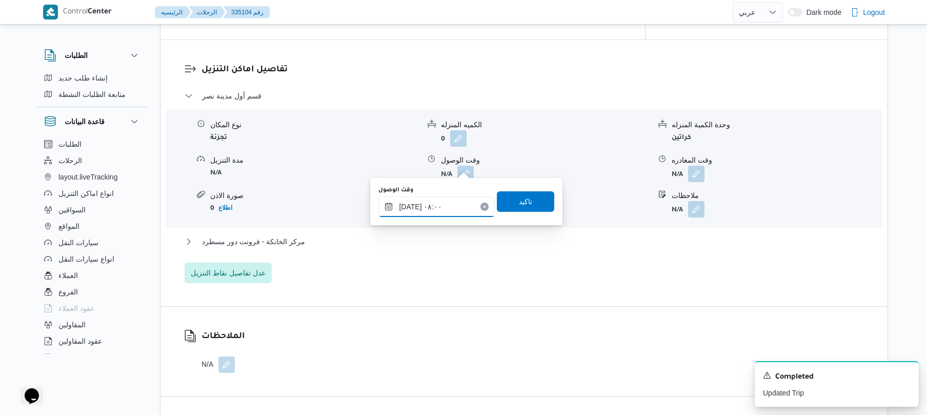
click at [411, 204] on input "[DATE] ٠٨:٠٠" at bounding box center [437, 206] width 116 height 21
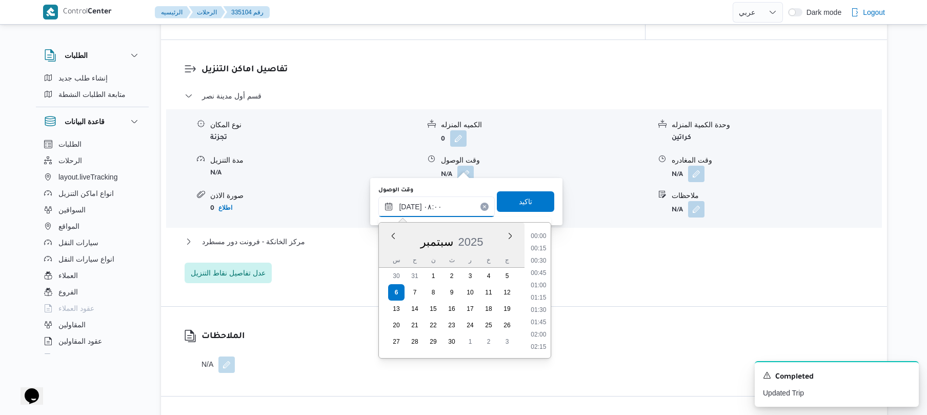
scroll to position [332, 0]
click at [411, 204] on input "٠٦/٠٩/٢٠٢٥ ٠٨:٠٠" at bounding box center [437, 206] width 116 height 21
type input "٠٦/٠٩/٢٠٢٥ ٠٨:10"
click at [511, 196] on span "تاكيد" at bounding box center [525, 201] width 57 height 21
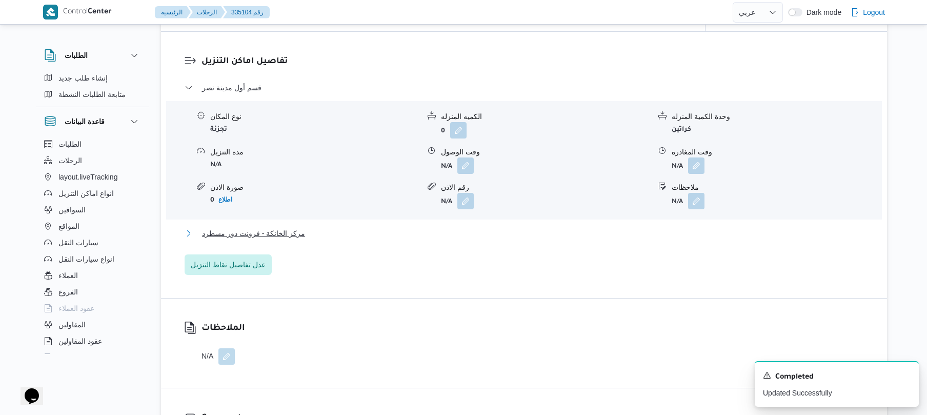
click at [424, 236] on button "مركز الخانكة - فرونت دور مسطرد" at bounding box center [525, 233] width 680 height 12
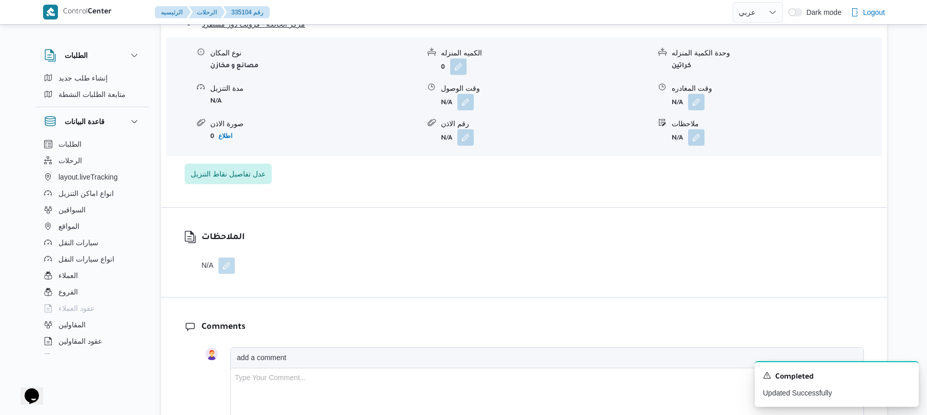
scroll to position [1067, 0]
click at [700, 97] on button "button" at bounding box center [696, 100] width 16 height 16
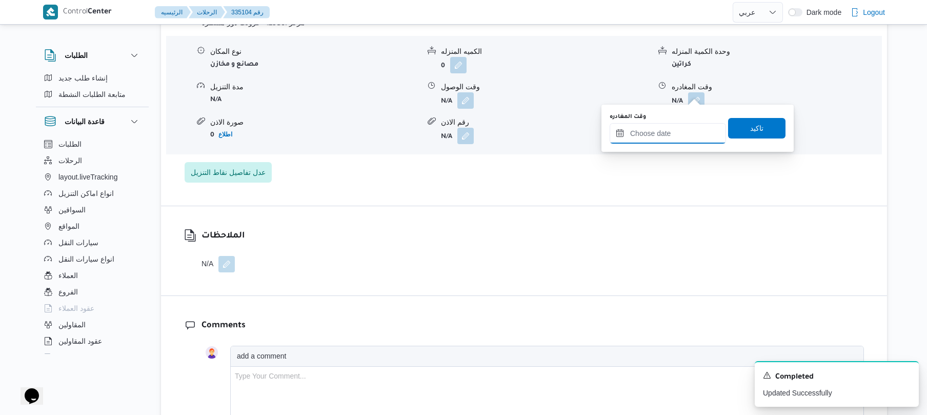
click at [667, 129] on input "وقت المغادره" at bounding box center [668, 133] width 116 height 21
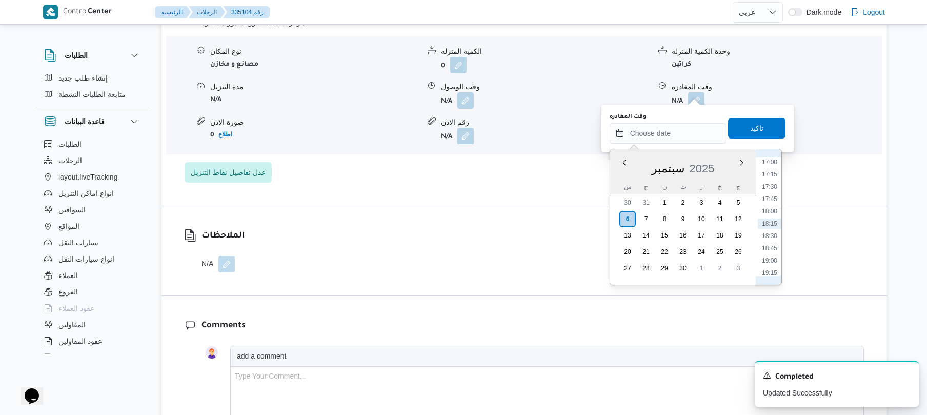
scroll to position [737, 0]
click at [768, 213] on li "16:00" at bounding box center [770, 213] width 24 height 10
type input "٠٦/٠٩/٢٠٢٥ ١٦:٠٠"
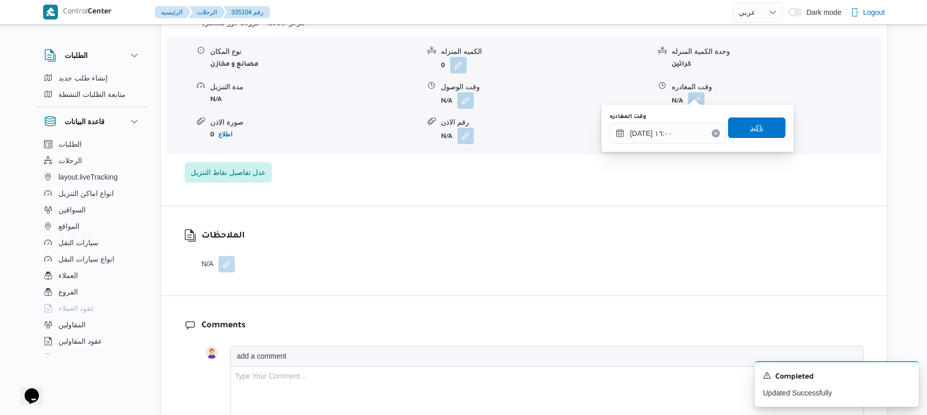
click at [756, 132] on span "تاكيد" at bounding box center [757, 128] width 13 height 12
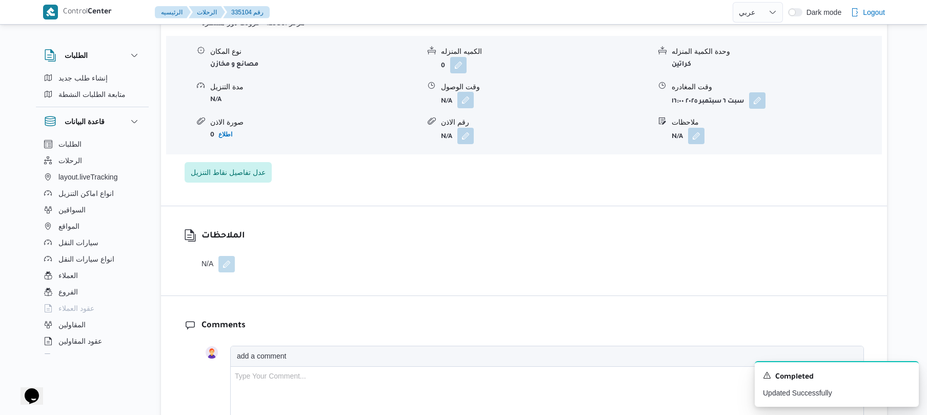
click at [464, 92] on button "button" at bounding box center [466, 100] width 16 height 16
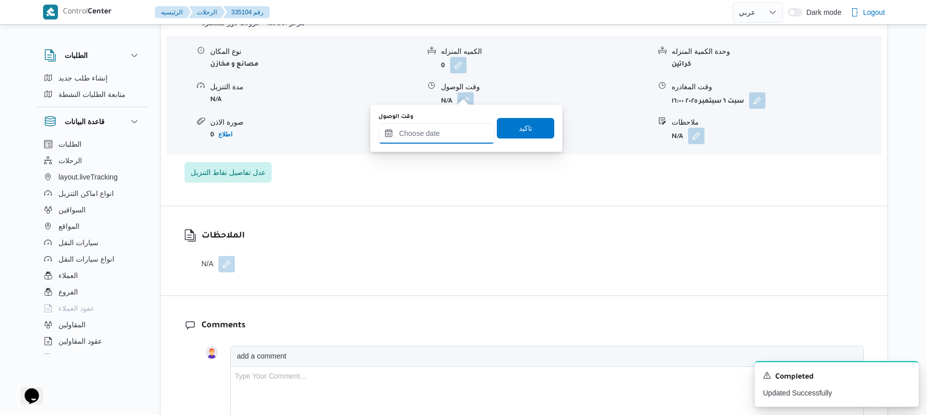
click at [444, 134] on input "وقت الوصول" at bounding box center [437, 133] width 116 height 21
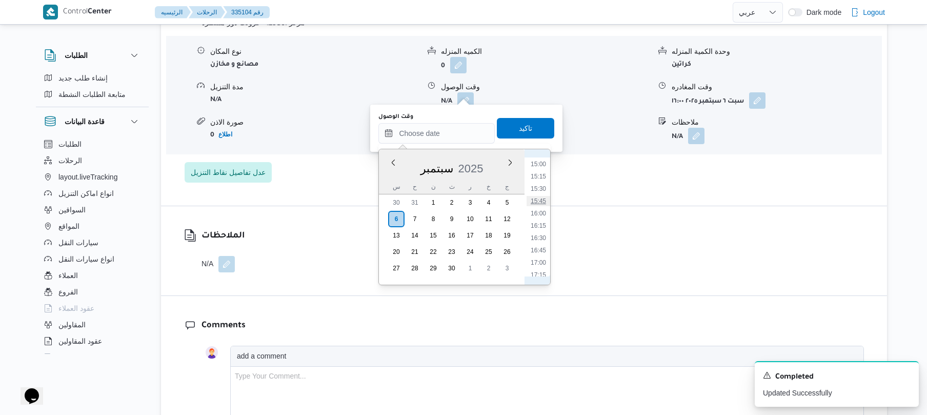
click at [540, 198] on li "15:45" at bounding box center [539, 201] width 24 height 10
type input "٠٦/٠٩/٢٠٢٥ ١٥:٤٥"
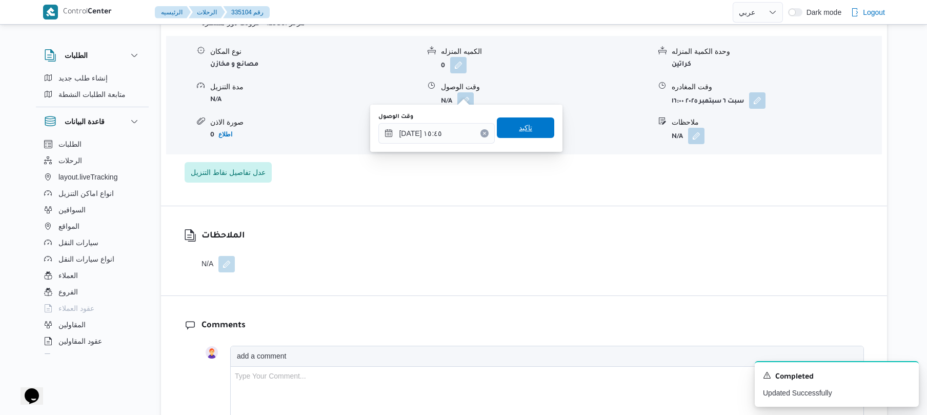
click at [534, 130] on span "تاكيد" at bounding box center [525, 127] width 57 height 21
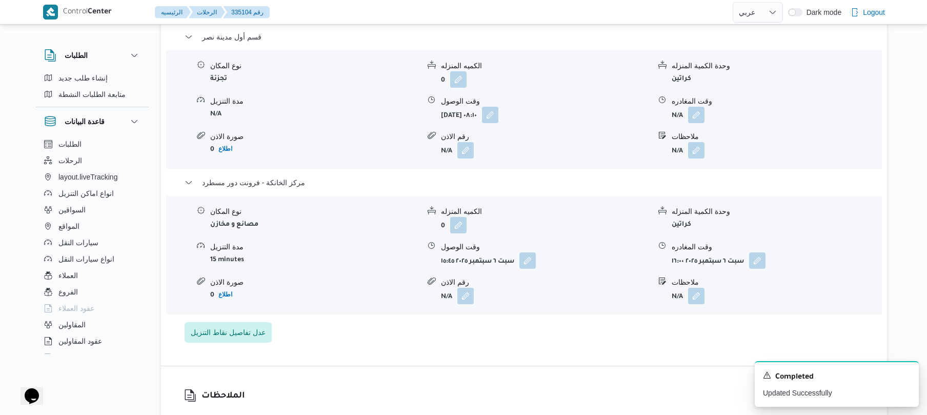
scroll to position [903, 0]
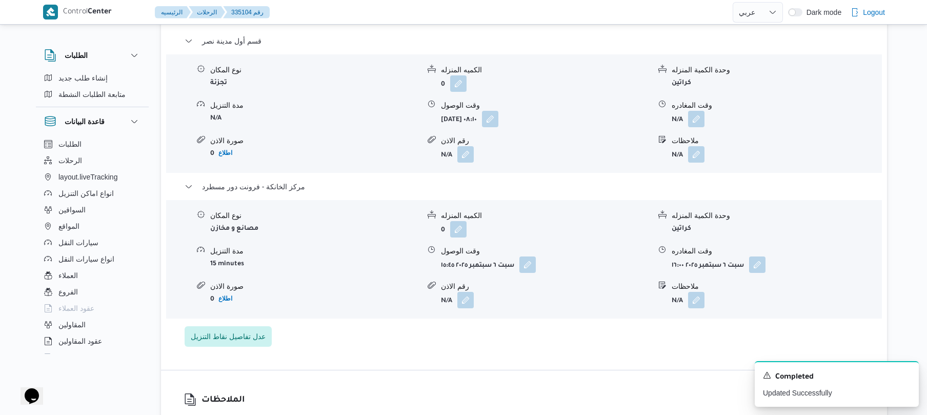
click at [688, 111] on span at bounding box center [694, 119] width 22 height 16
click at [697, 111] on button "button" at bounding box center [696, 118] width 16 height 16
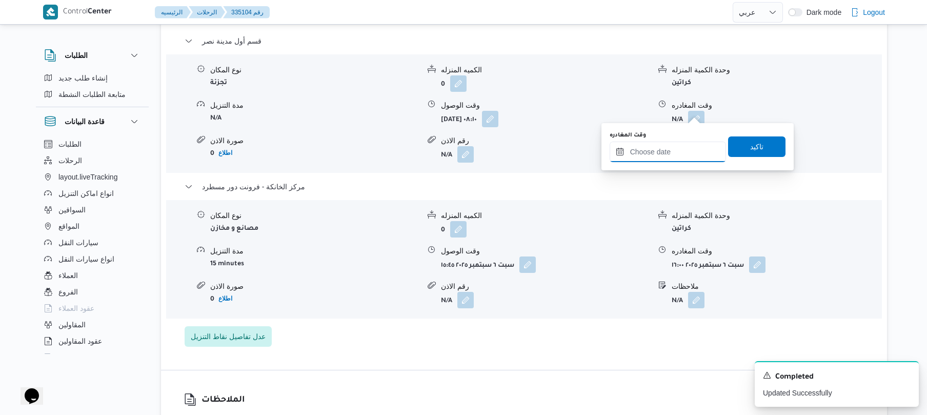
click at [659, 154] on input "وقت المغادره" at bounding box center [668, 152] width 116 height 21
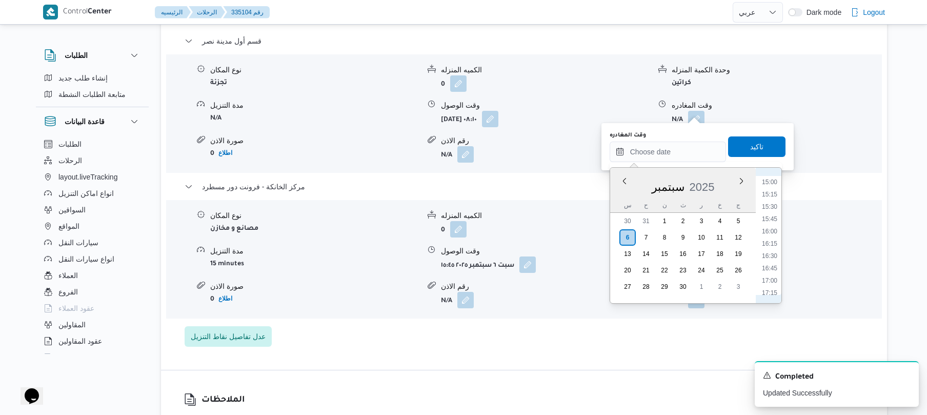
scroll to position [737, 0]
click at [773, 185] on li "15:00" at bounding box center [770, 182] width 24 height 10
type input "٠٦/٠٩/٢٠٢٥ ١٥:٠٠"
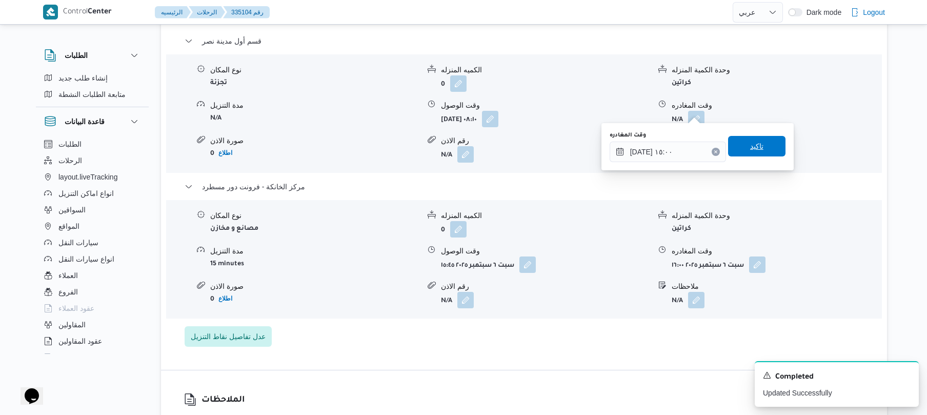
click at [760, 140] on span "تاكيد" at bounding box center [756, 146] width 57 height 21
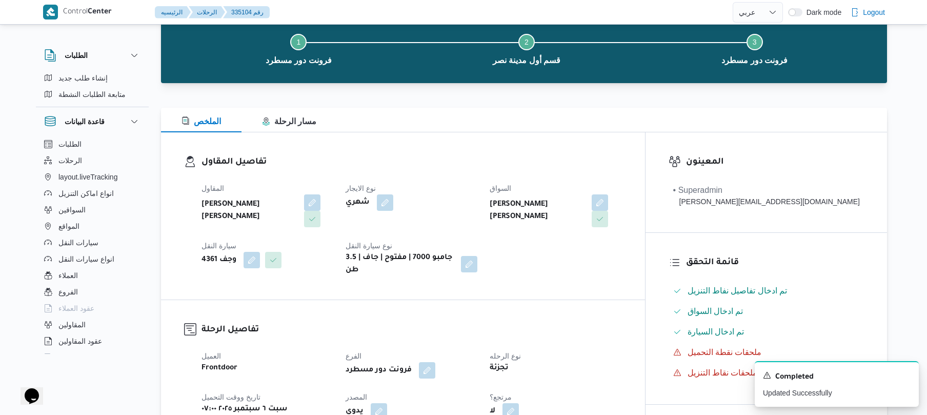
scroll to position [0, 0]
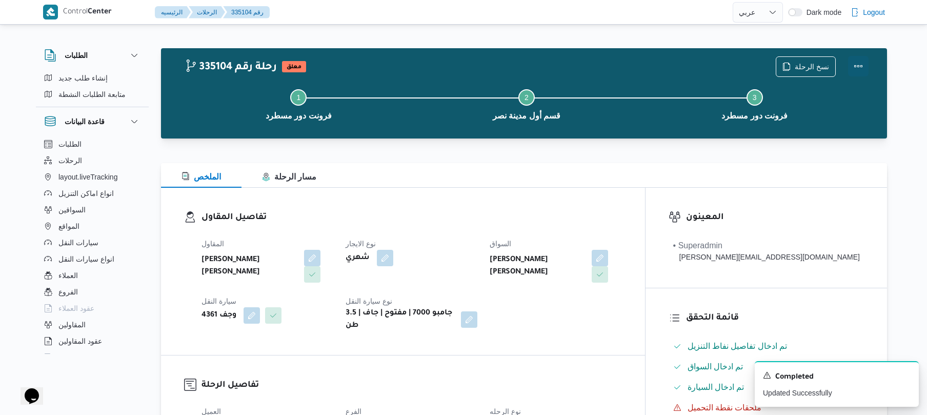
click at [857, 66] on button "Actions" at bounding box center [858, 66] width 21 height 21
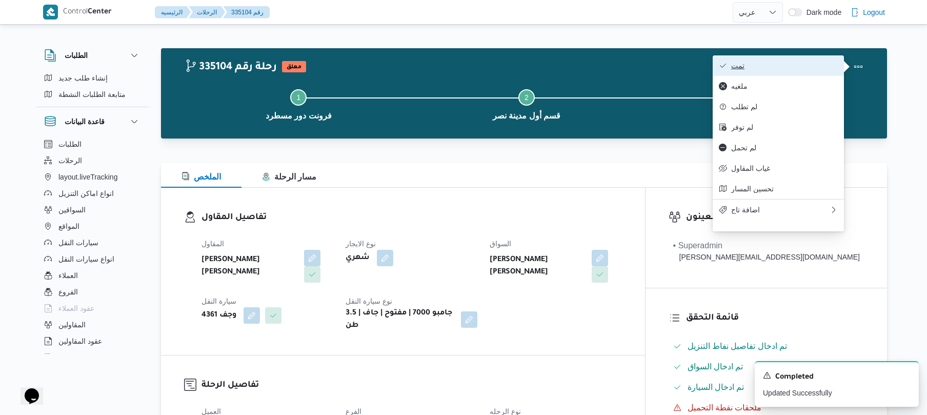
click at [799, 74] on button "تمت" at bounding box center [778, 65] width 131 height 21
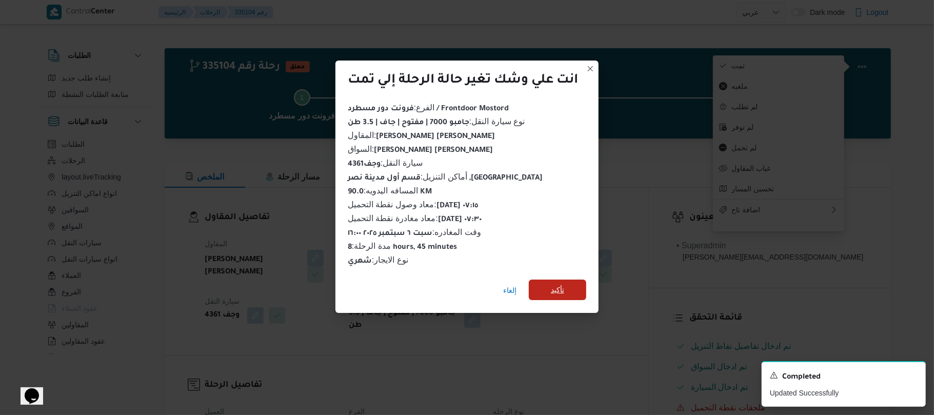
click at [563, 290] on span "تأكيد" at bounding box center [557, 290] width 13 height 12
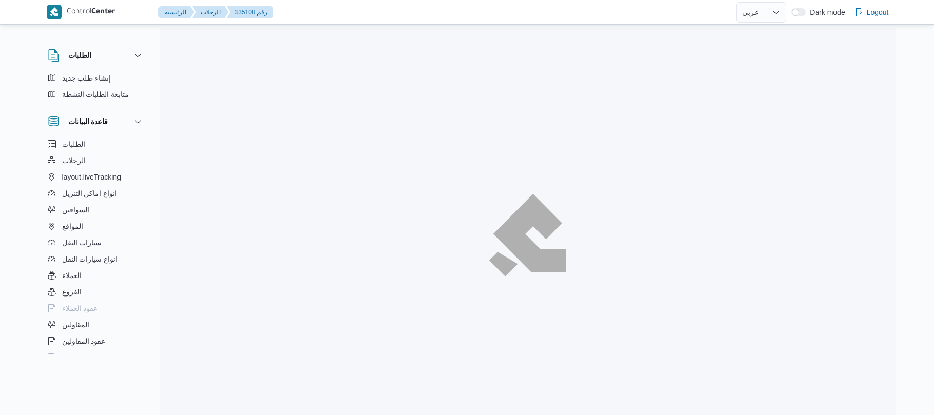
select select "ar"
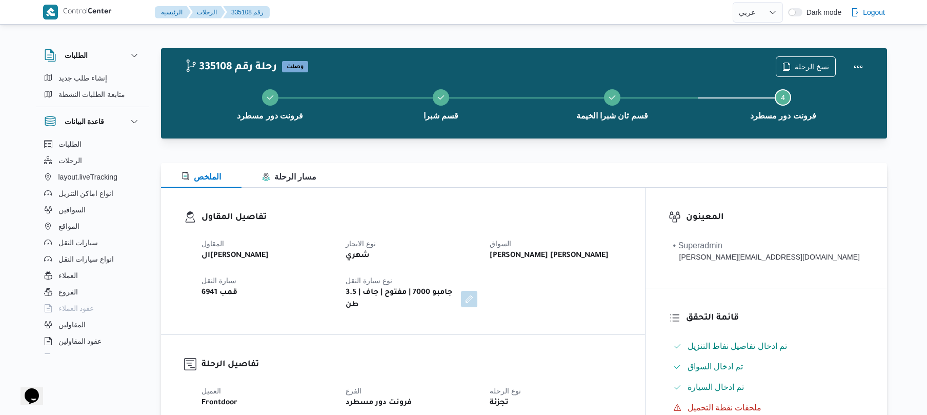
click at [576, 212] on h3 "تفاصيل المقاول" at bounding box center [412, 218] width 421 height 14
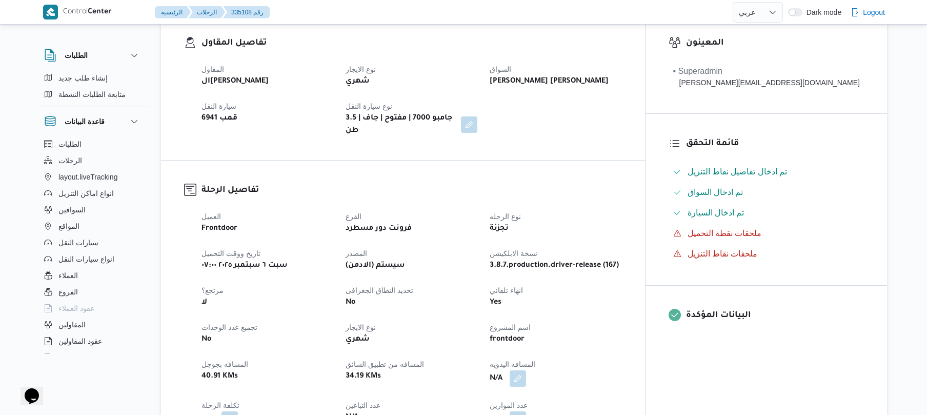
scroll to position [246, 0]
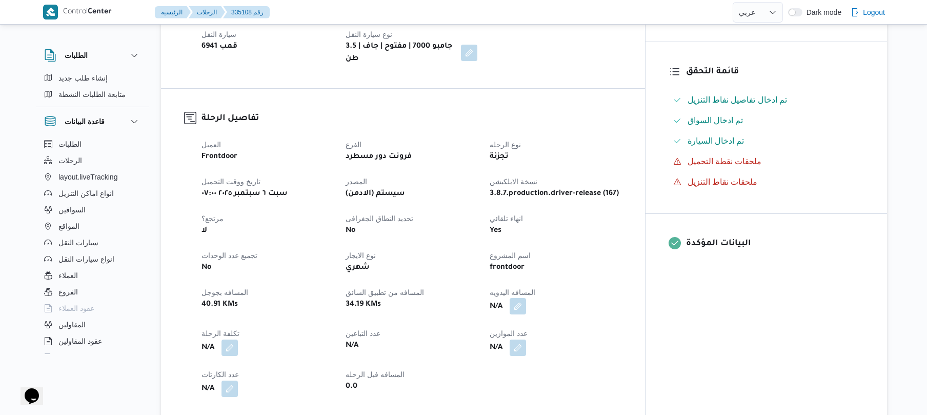
click at [526, 298] on button "button" at bounding box center [518, 306] width 16 height 16
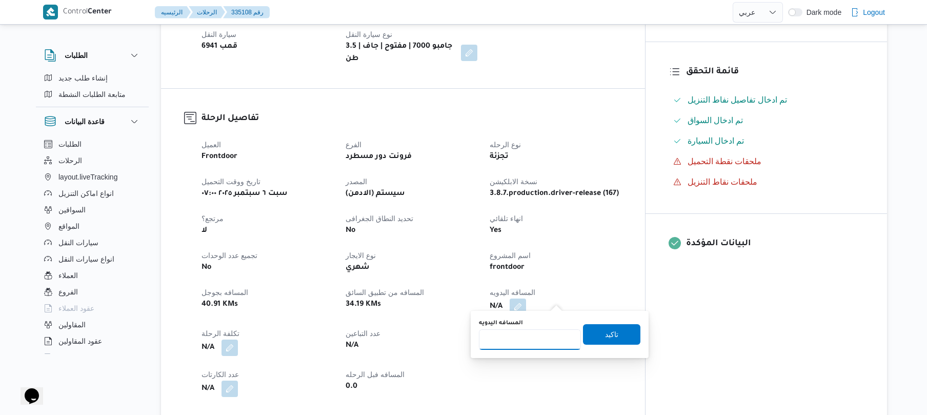
click at [539, 345] on input "المسافه اليدويه" at bounding box center [530, 339] width 102 height 21
type input "70"
click at [597, 331] on span "تاكيد" at bounding box center [611, 334] width 57 height 21
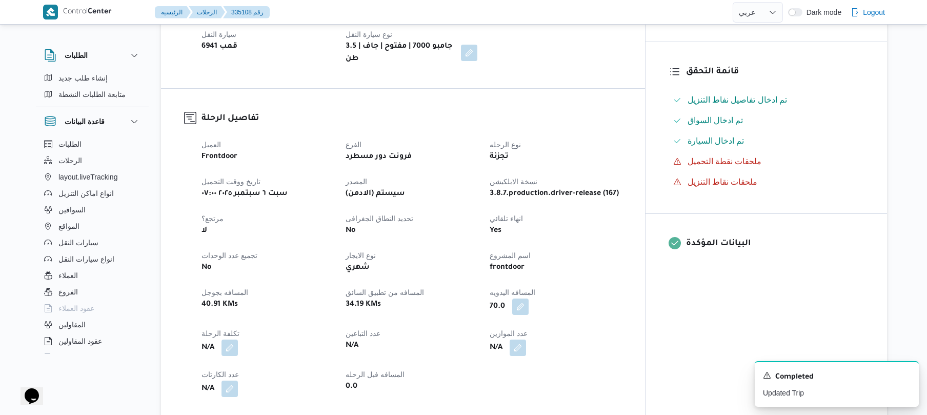
click at [622, 249] on dt "اسم المشروع" at bounding box center [556, 255] width 132 height 12
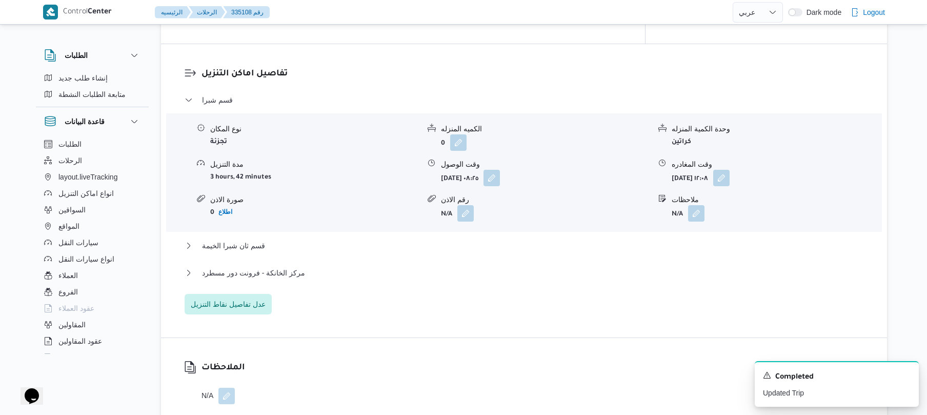
scroll to position [793, 0]
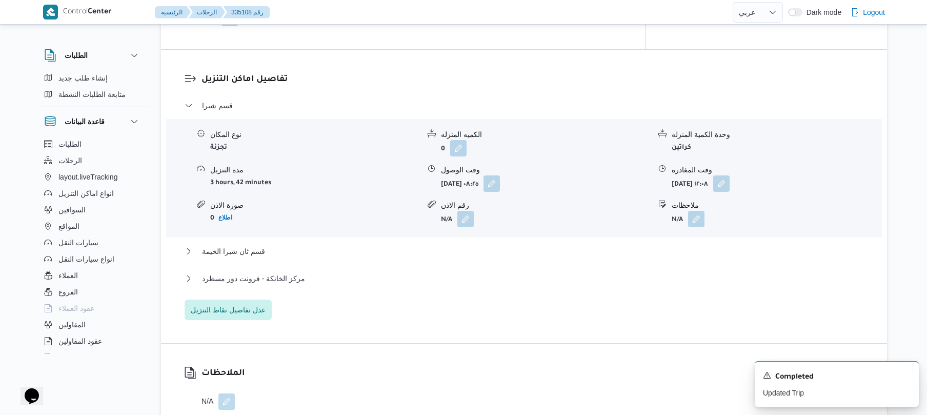
click at [628, 251] on div "قسم ثان شبرا الخيمة" at bounding box center [525, 254] width 680 height 19
click at [628, 247] on button "قسم ثان شبرا الخيمة" at bounding box center [525, 251] width 680 height 12
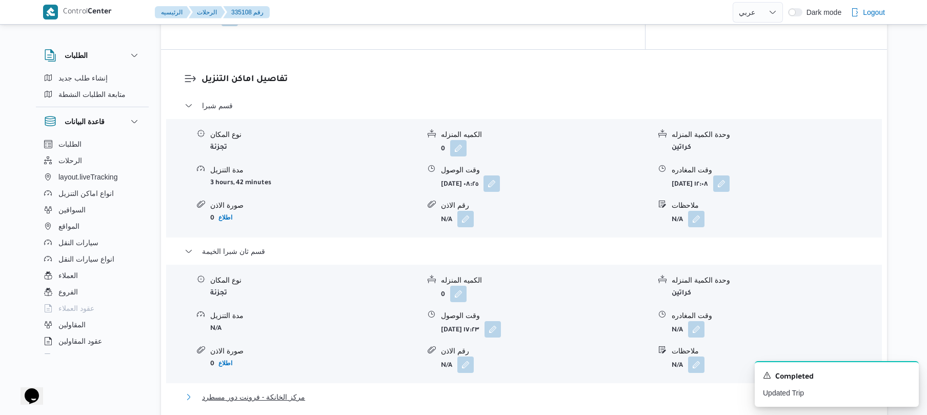
click at [523, 391] on button "مركز الخانكة - فرونت دور مسطرد" at bounding box center [525, 397] width 680 height 12
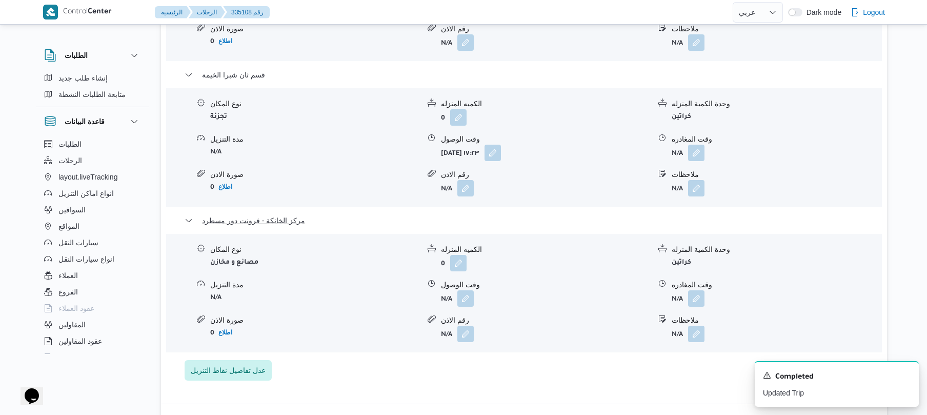
scroll to position [1012, 0]
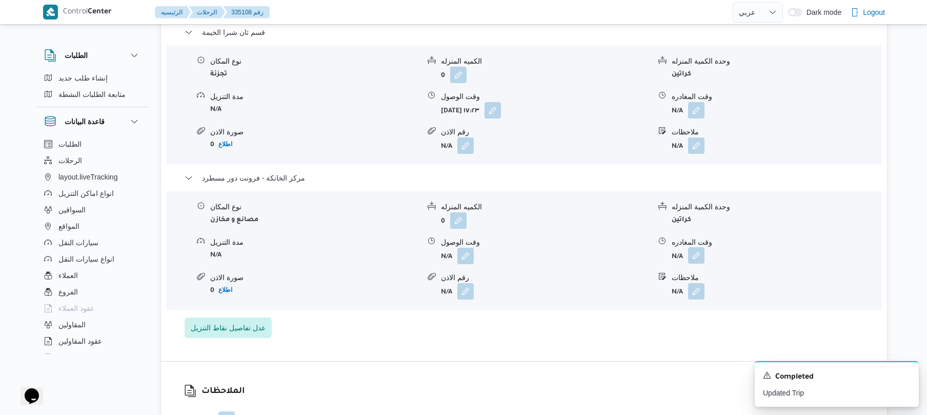
click at [696, 247] on button "button" at bounding box center [696, 255] width 16 height 16
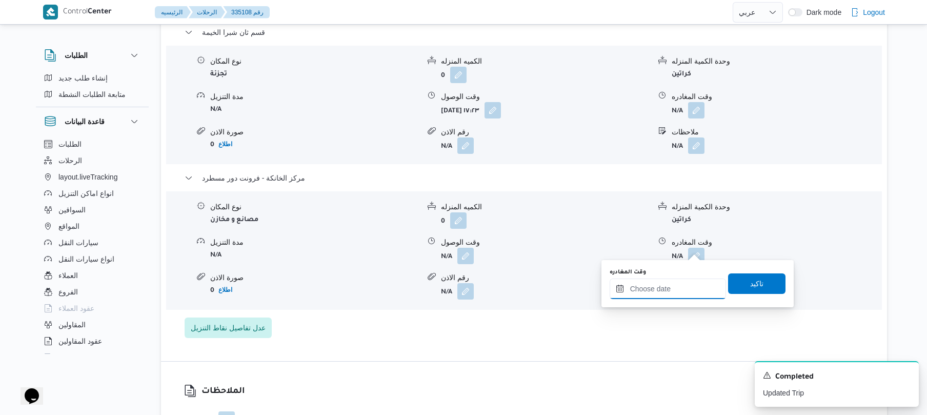
click at [669, 288] on input "وقت المغادره" at bounding box center [668, 289] width 116 height 21
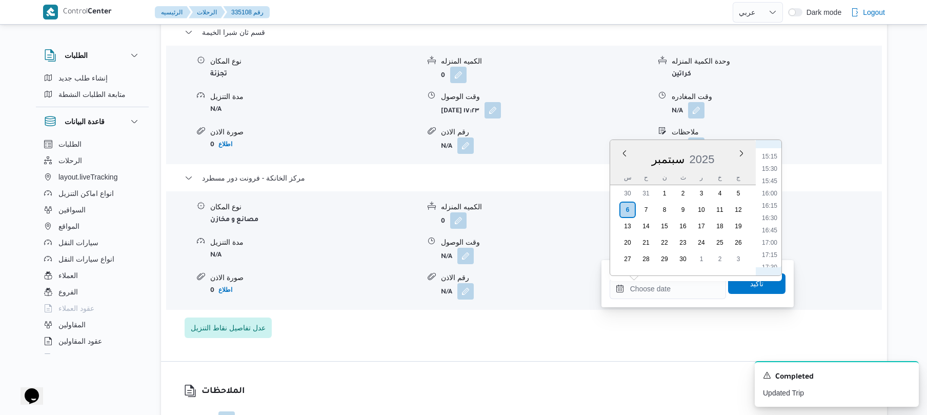
scroll to position [737, 0]
click at [772, 205] on li "16:00" at bounding box center [770, 205] width 24 height 10
type input "٠٦/٠٩/٢٠٢٥ ١٦:٠٠"
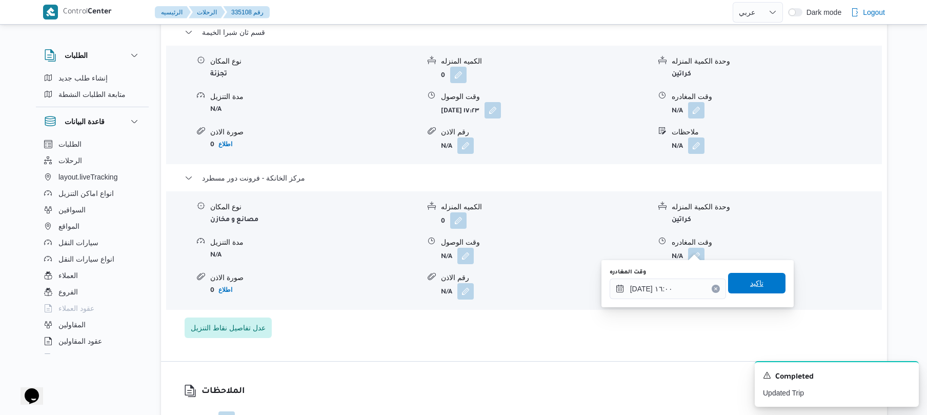
click at [751, 279] on span "تاكيد" at bounding box center [757, 283] width 13 height 12
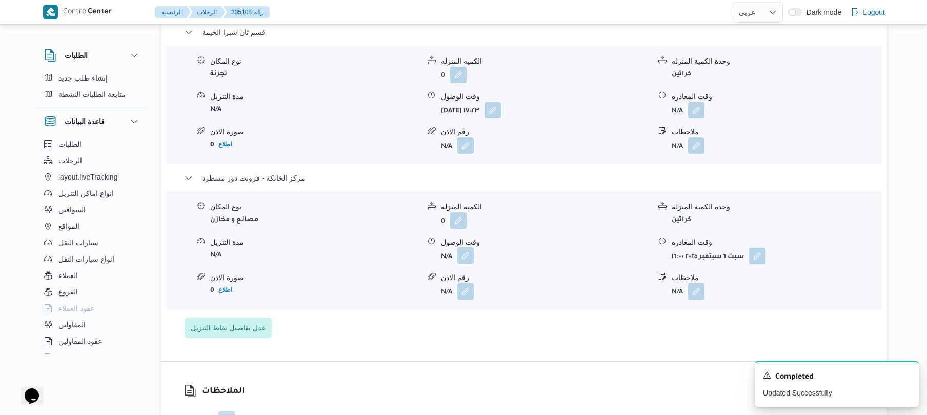
click at [467, 247] on button "button" at bounding box center [466, 255] width 16 height 16
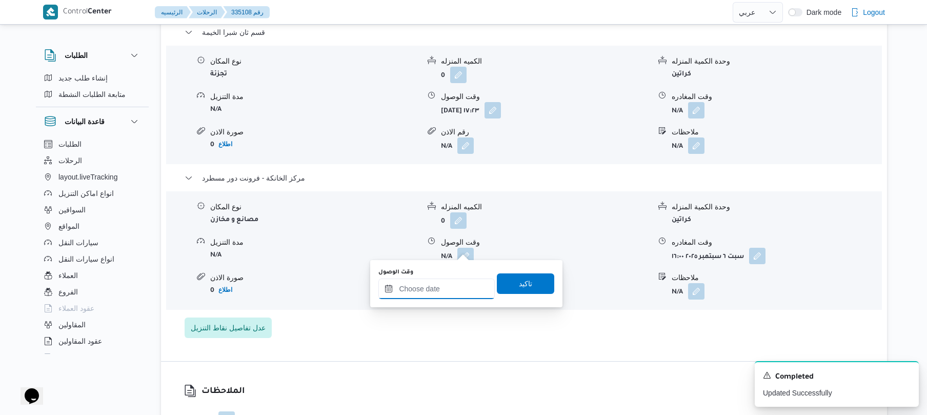
click at [465, 284] on input "وقت الوصول" at bounding box center [437, 289] width 116 height 21
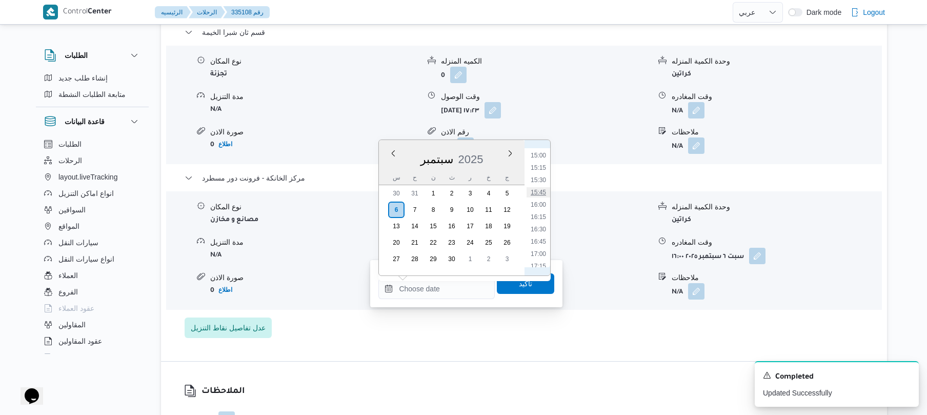
click at [542, 191] on li "15:45" at bounding box center [539, 192] width 24 height 10
type input "٠٦/٠٩/٢٠٢٥ ١٥:٤٥"
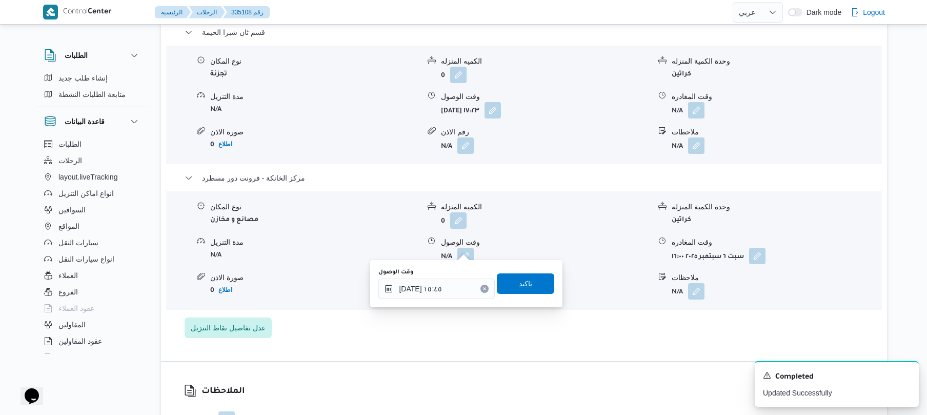
click at [522, 278] on span "تاكيد" at bounding box center [525, 284] width 13 height 12
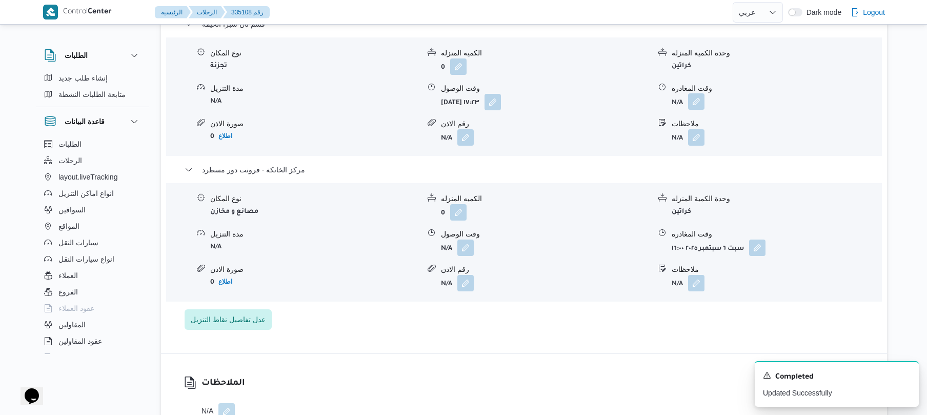
click at [697, 107] on button "button" at bounding box center [696, 101] width 16 height 16
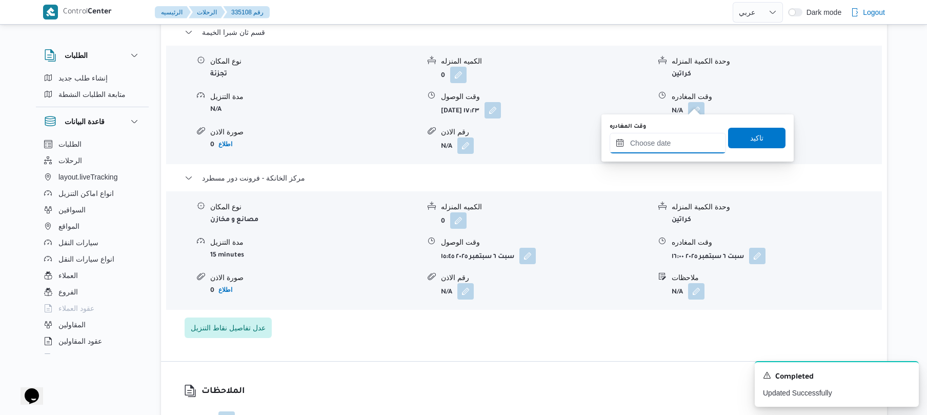
click at [649, 151] on input "وقت المغادره" at bounding box center [668, 143] width 116 height 21
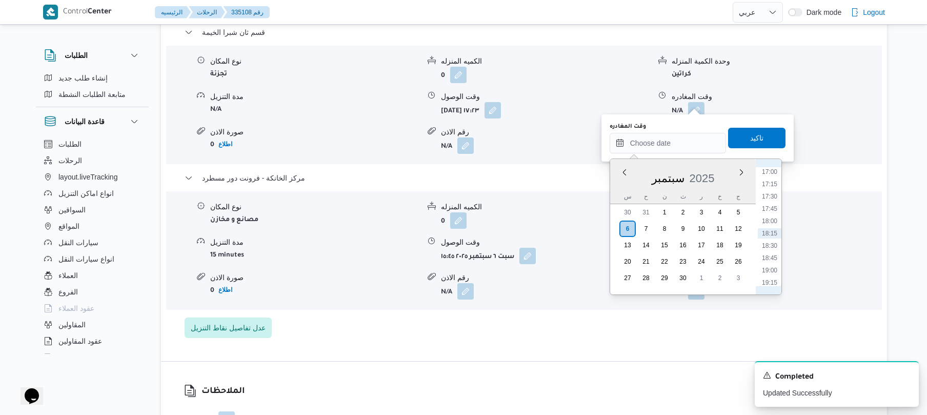
scroll to position [737, 0]
click at [774, 182] on li "15:15" at bounding box center [770, 186] width 24 height 10
type input "٠٦/٠٩/٢٠٢٥ ١٥:١٥"
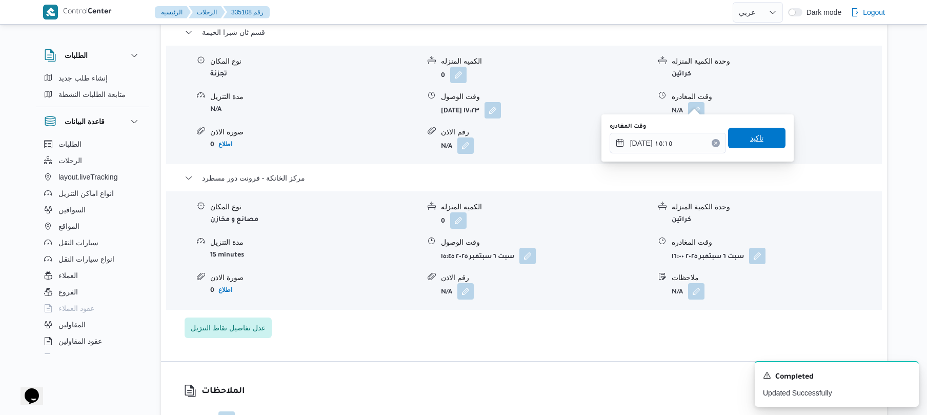
click at [763, 138] on span "تاكيد" at bounding box center [756, 138] width 57 height 21
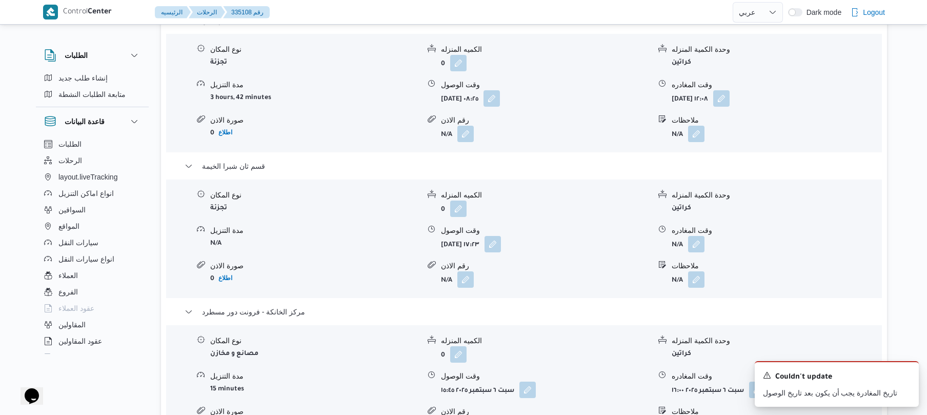
scroll to position [875, 0]
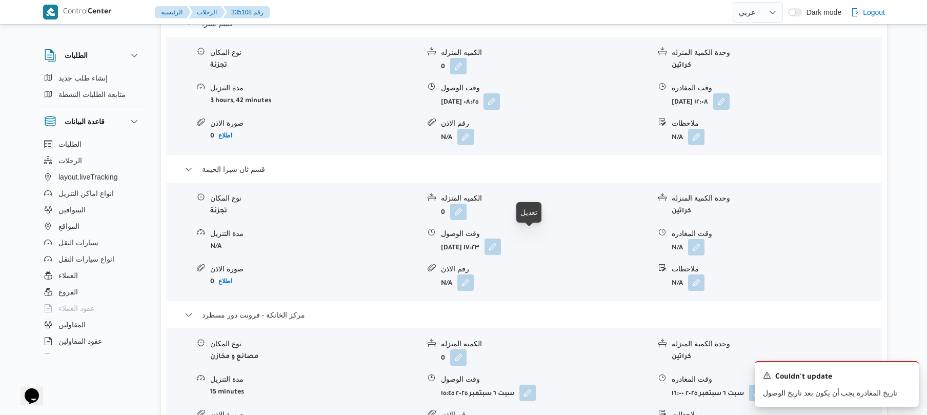
click at [501, 242] on button "button" at bounding box center [493, 247] width 16 height 16
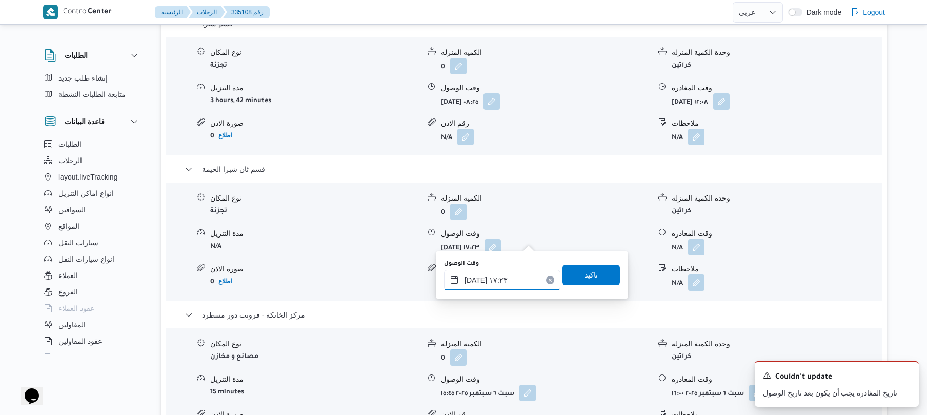
click at [495, 284] on input "٠٦/٠٩/٢٠٢٥ ١٧:٢٣" at bounding box center [502, 280] width 116 height 21
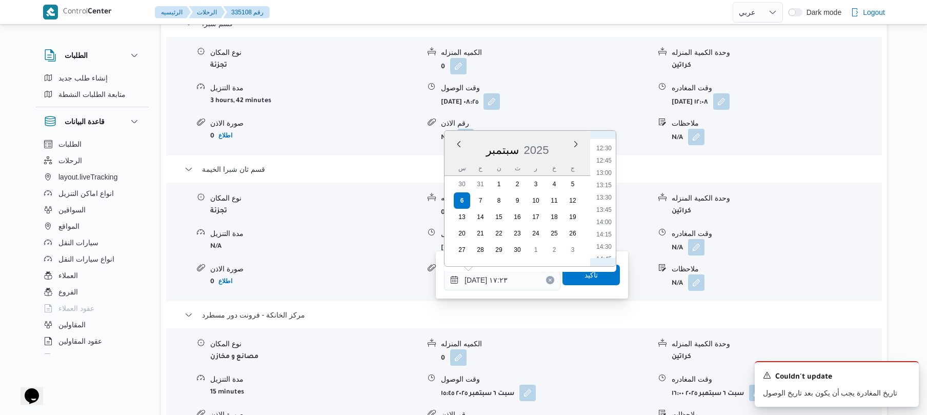
scroll to position [584, 0]
click at [606, 175] on li "12:30" at bounding box center [605, 176] width 24 height 10
type input "٠٦/٠٩/٢٠٢٥ ١٢:٣٠"
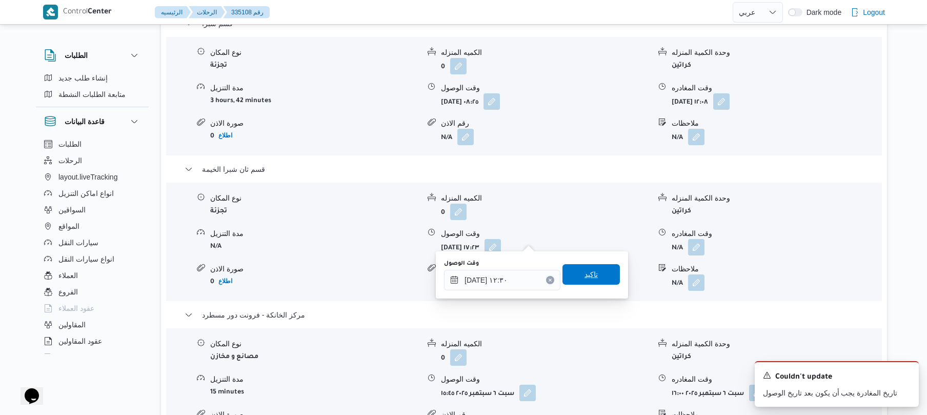
click at [576, 275] on span "تاكيد" at bounding box center [591, 274] width 57 height 21
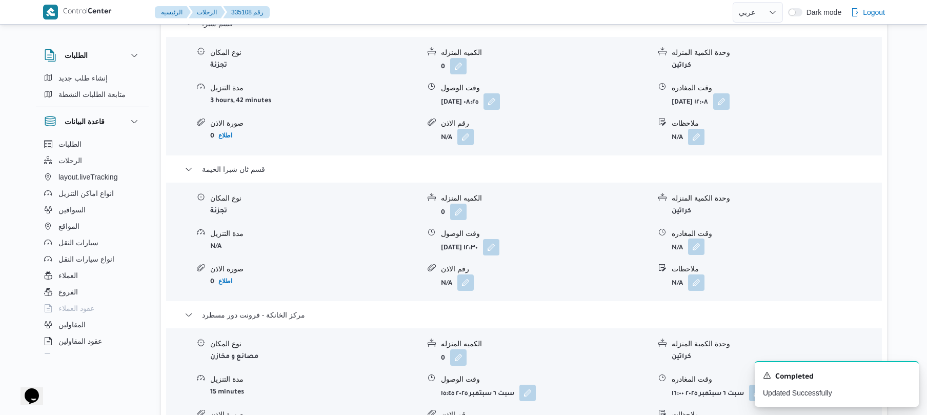
click at [696, 239] on button "button" at bounding box center [696, 247] width 16 height 16
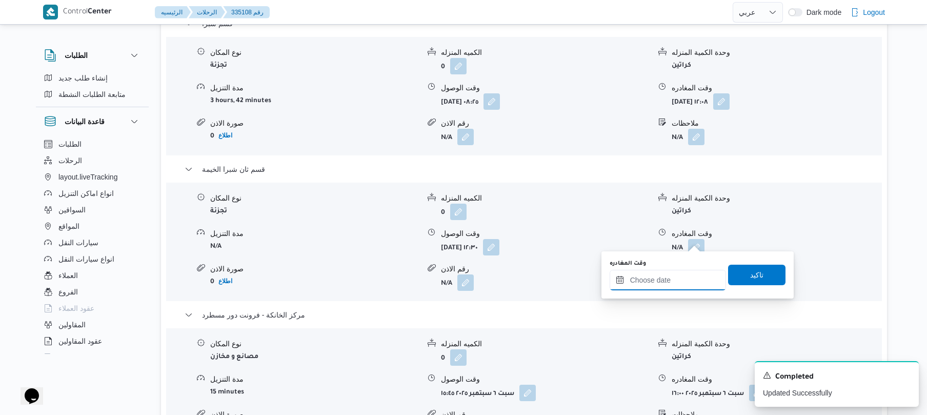
click at [663, 274] on input "وقت المغادره" at bounding box center [668, 280] width 116 height 21
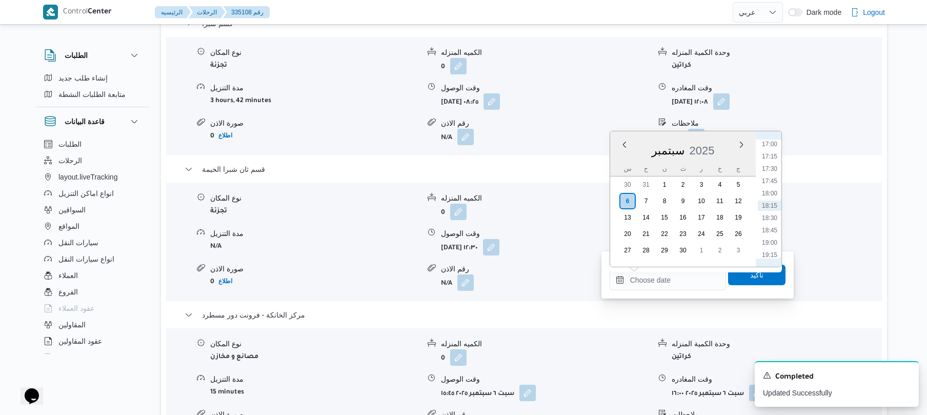
scroll to position [737, 0]
click at [777, 162] on li "15:15" at bounding box center [770, 159] width 24 height 10
type input "[DATE] ١٥:١٥"
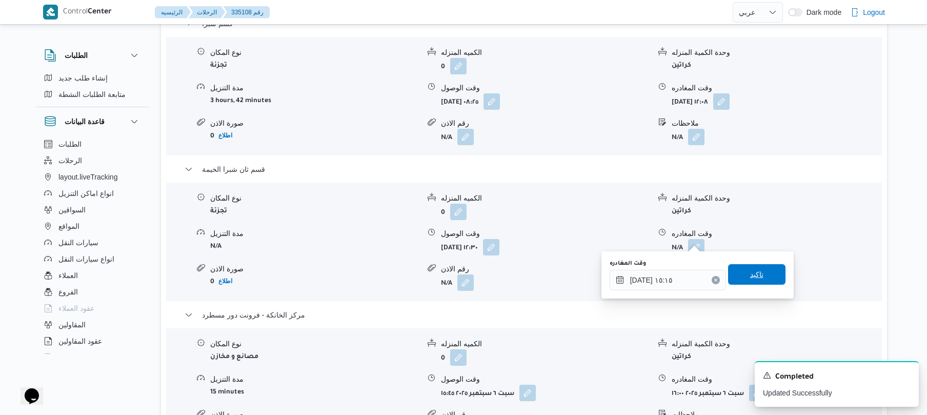
click at [751, 275] on span "تاكيد" at bounding box center [757, 274] width 13 height 12
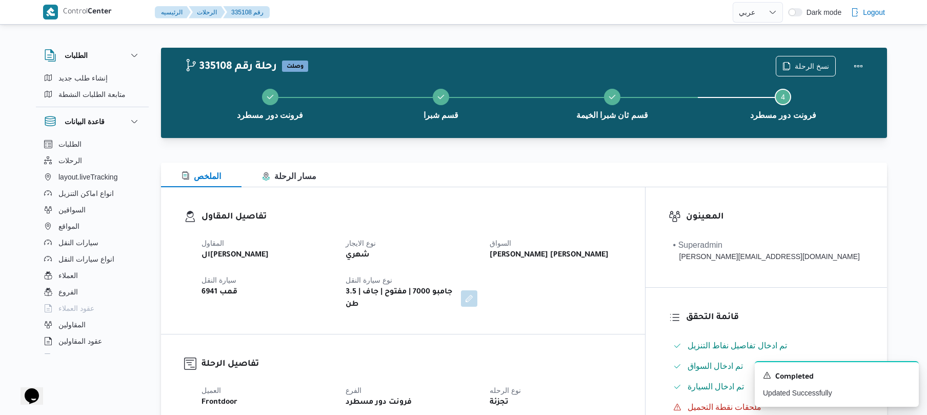
scroll to position [0, 0]
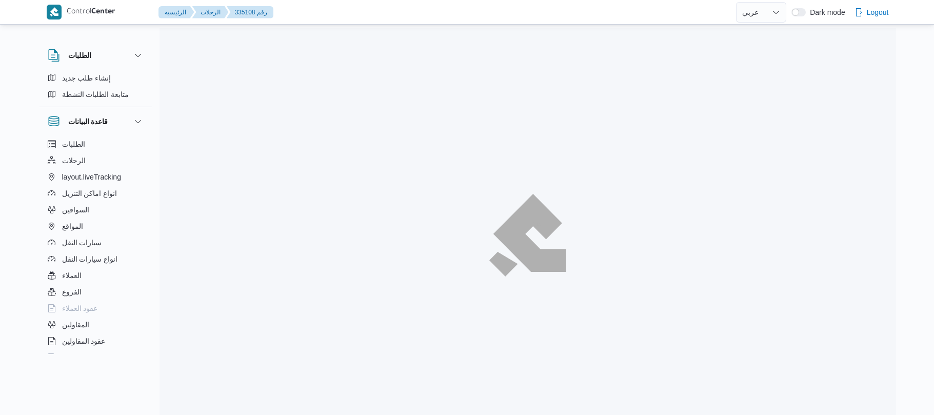
select select "ar"
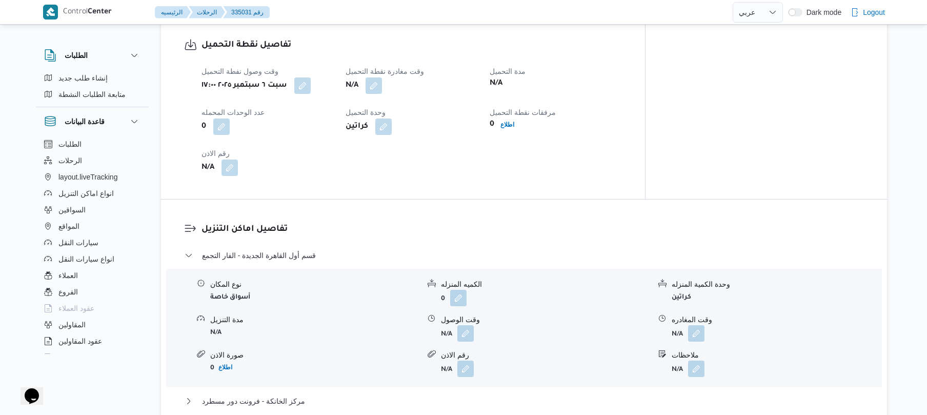
scroll to position [684, 0]
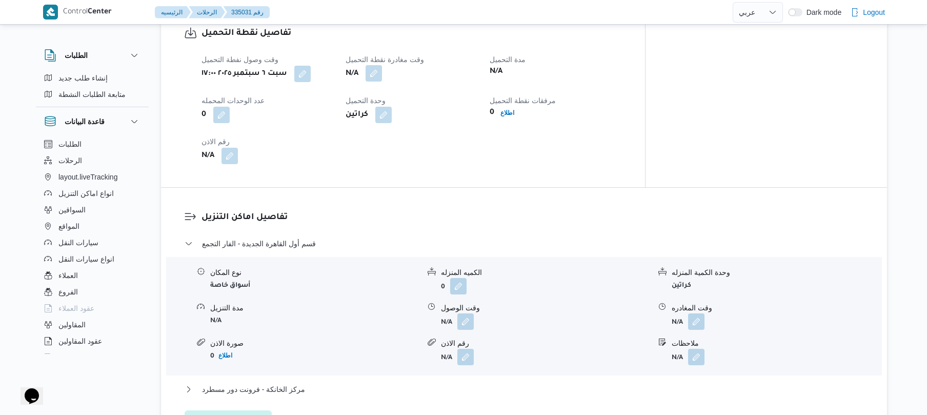
click at [382, 80] on button "button" at bounding box center [374, 73] width 16 height 16
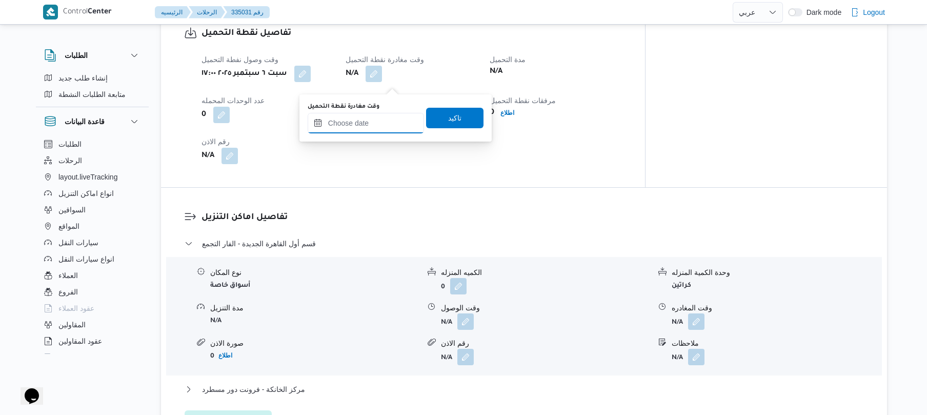
click at [376, 126] on input "وقت مغادرة نقطة التحميل" at bounding box center [366, 123] width 116 height 21
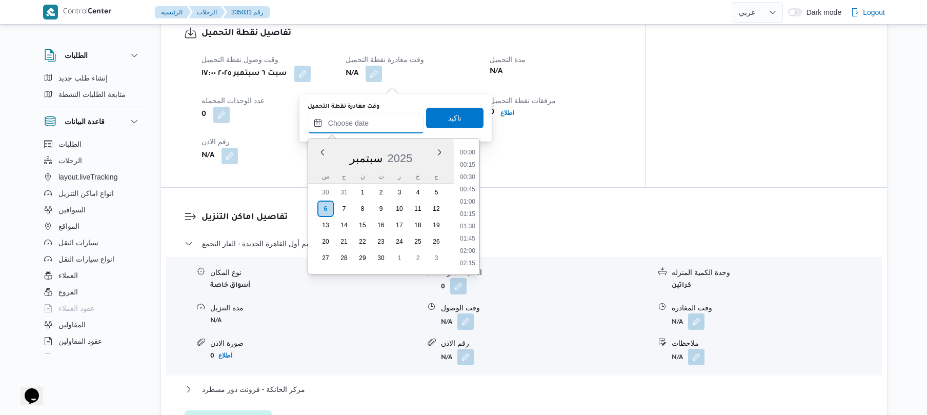
scroll to position [838, 0]
click at [472, 174] on li "17:30" at bounding box center [468, 176] width 24 height 10
type input "٠٦/٠٩/٢٠٢٥ ١٧:٣٠"
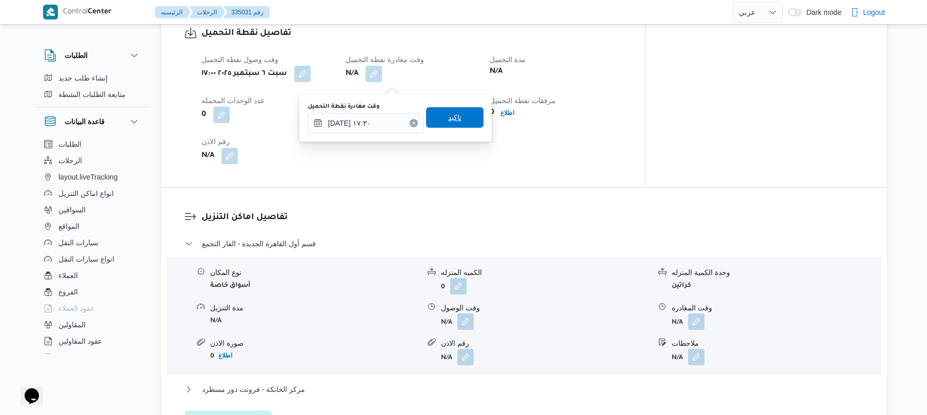
click at [460, 121] on span "تاكيد" at bounding box center [454, 117] width 57 height 21
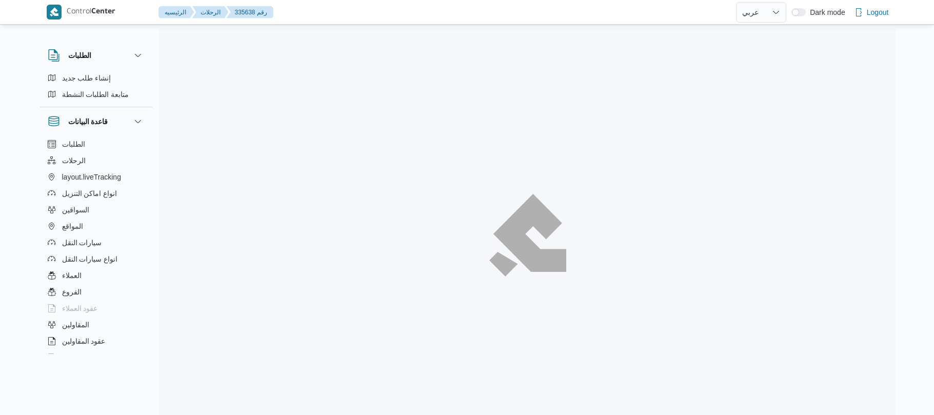
select select "ar"
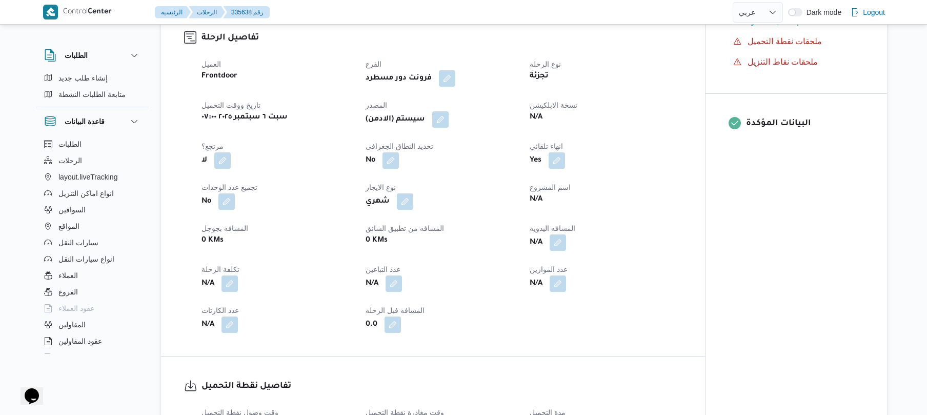
scroll to position [356, 0]
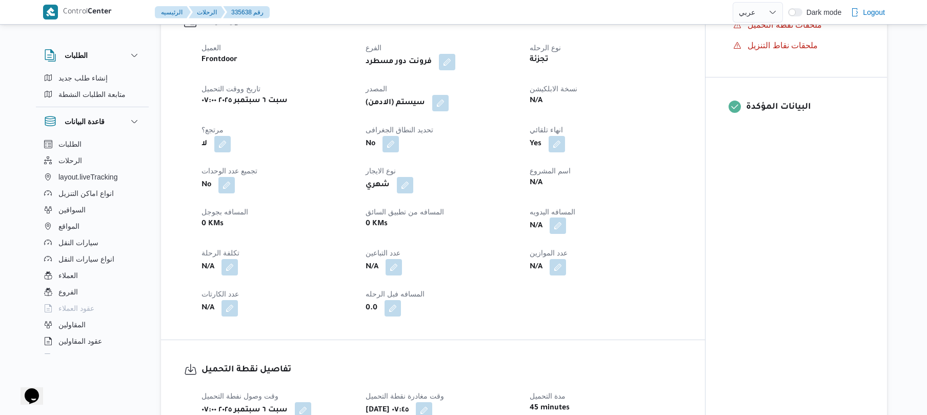
click at [557, 227] on button "button" at bounding box center [558, 226] width 16 height 16
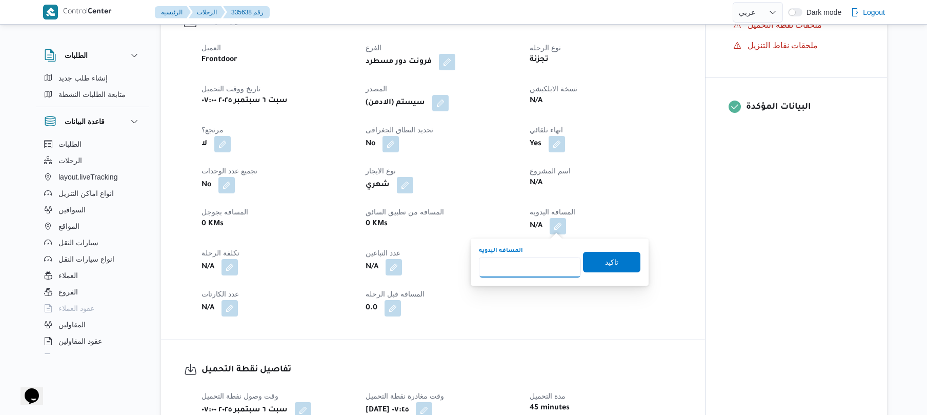
click at [540, 267] on input "المسافه اليدويه" at bounding box center [530, 267] width 102 height 21
type input "120"
click at [618, 265] on span "تاكيد" at bounding box center [611, 262] width 57 height 21
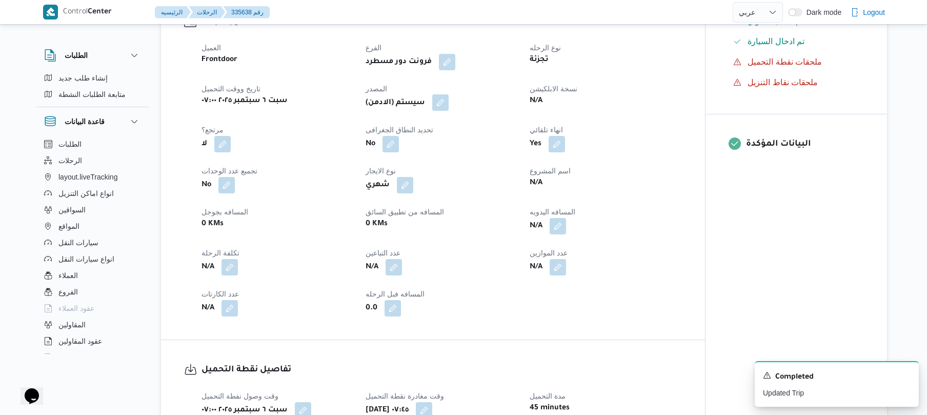
click at [446, 101] on button "button" at bounding box center [440, 102] width 16 height 16
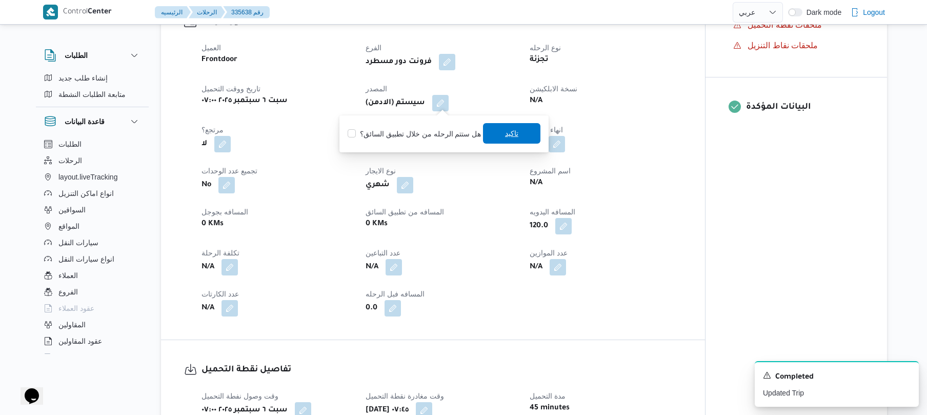
click at [489, 129] on span "تاكيد" at bounding box center [511, 133] width 57 height 21
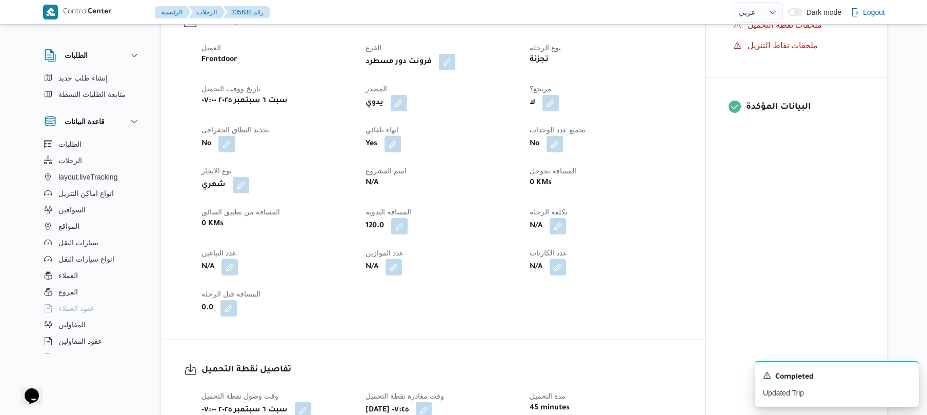
click at [692, 141] on div "تفاصيل الرحلة العميل Frontdoor الفرع فرونت دور مسطرد نوع الرحله تجزئة تاريخ ووق…" at bounding box center [433, 166] width 544 height 348
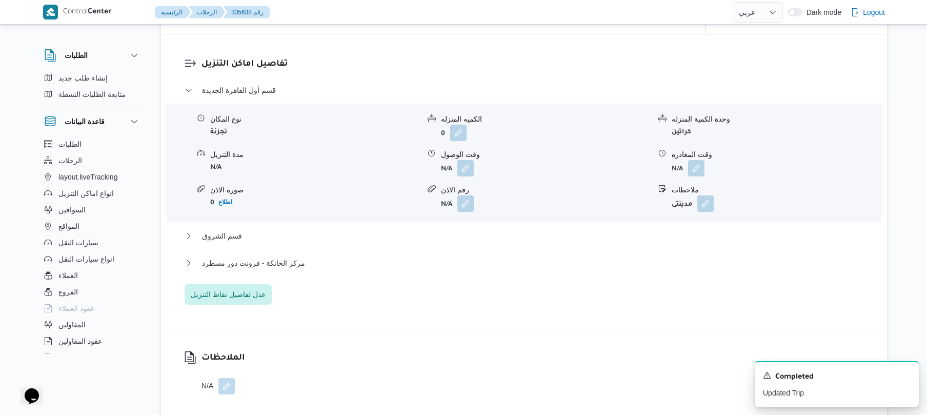
scroll to position [875, 0]
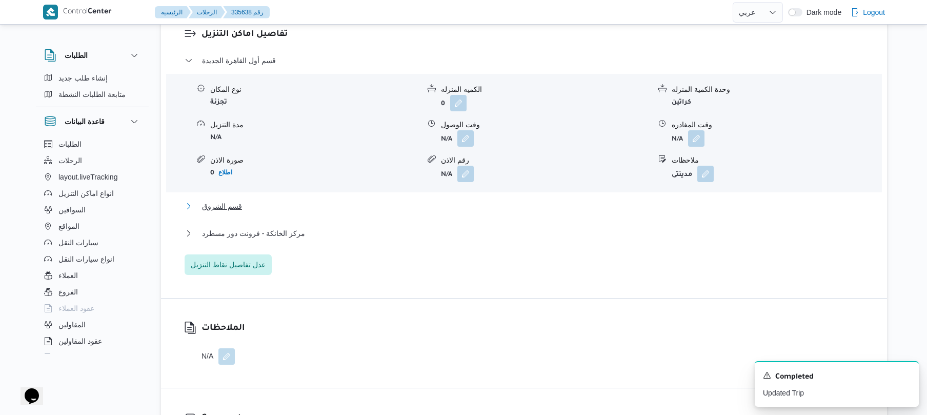
click at [440, 205] on button "قسم الشروق" at bounding box center [525, 206] width 680 height 12
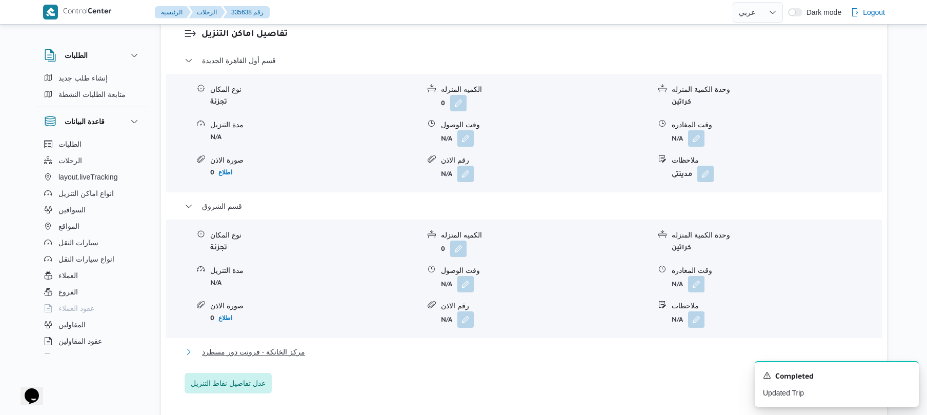
click at [370, 351] on button "مركز الخانكة - فرونت دور مسطرد" at bounding box center [525, 352] width 680 height 12
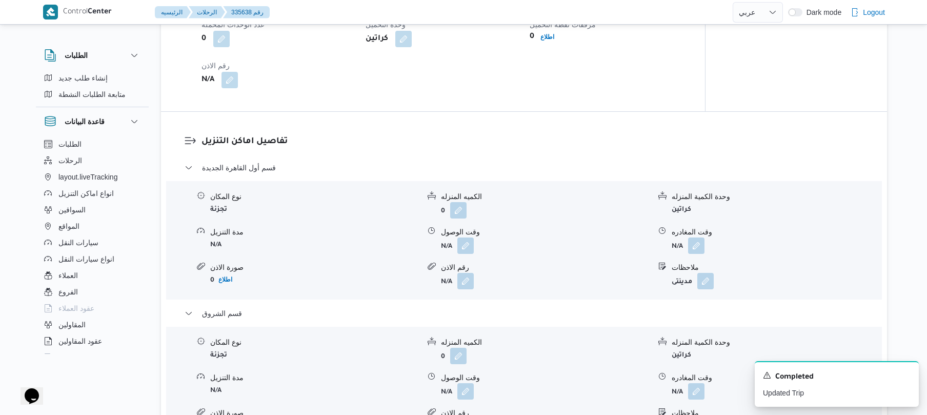
scroll to position [793, 0]
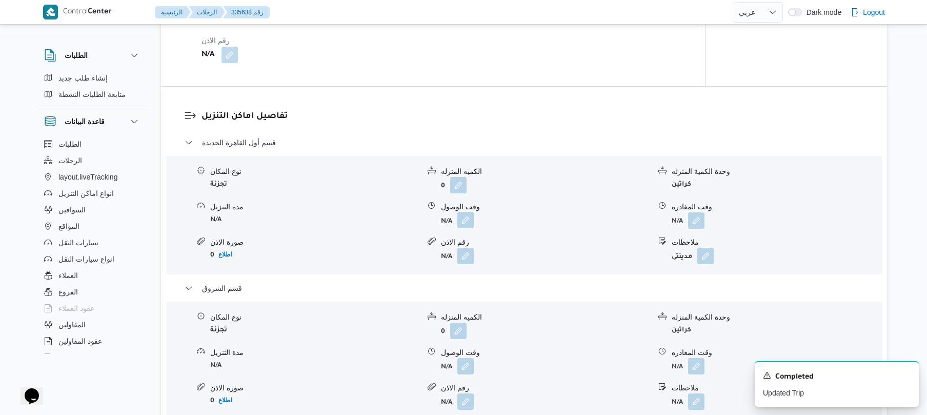
click at [465, 222] on button "button" at bounding box center [466, 220] width 16 height 16
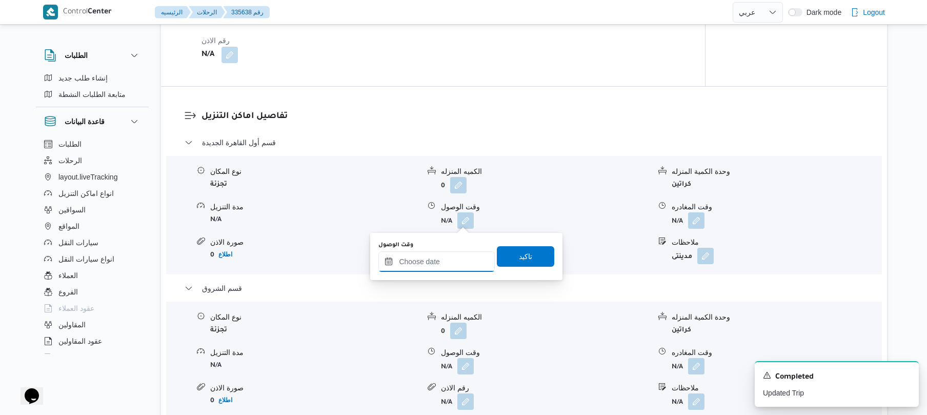
click at [423, 257] on input "وقت الوصول" at bounding box center [437, 261] width 116 height 21
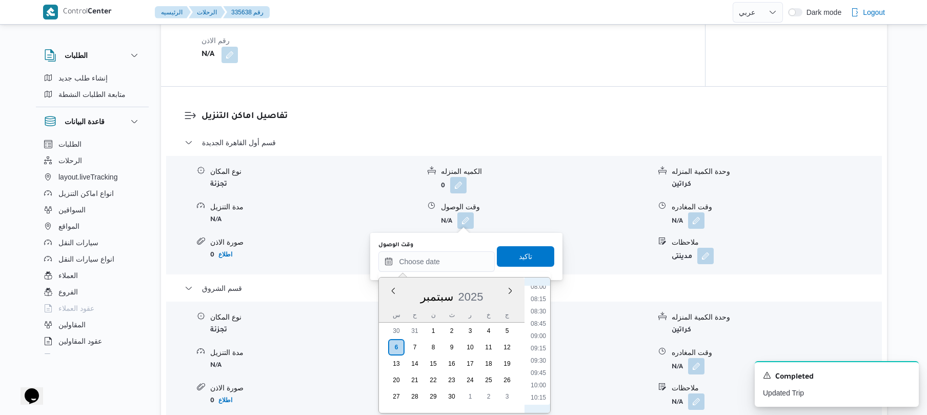
scroll to position [368, 0]
click at [540, 342] on li "08:30" at bounding box center [539, 341] width 24 height 10
type input "[DATE] ٠٨:٣٠"
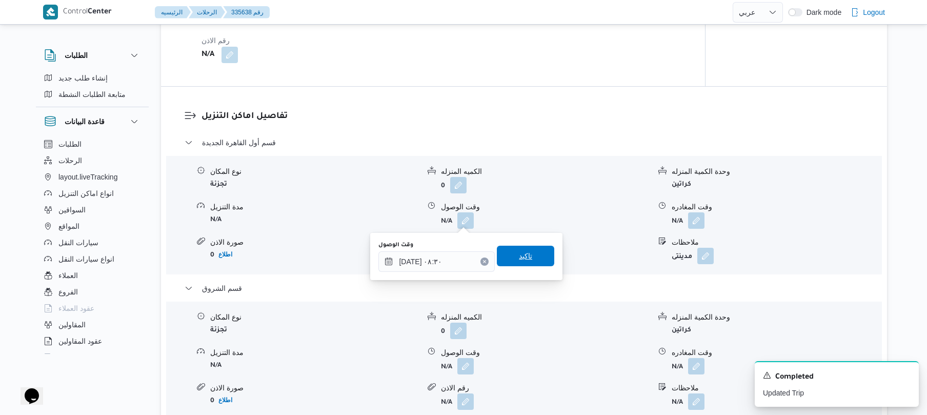
click at [536, 263] on span "تاكيد" at bounding box center [525, 256] width 57 height 21
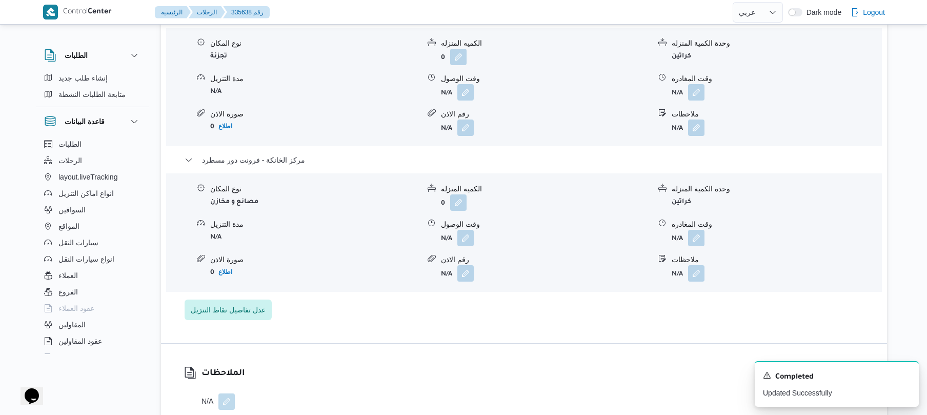
scroll to position [1094, 0]
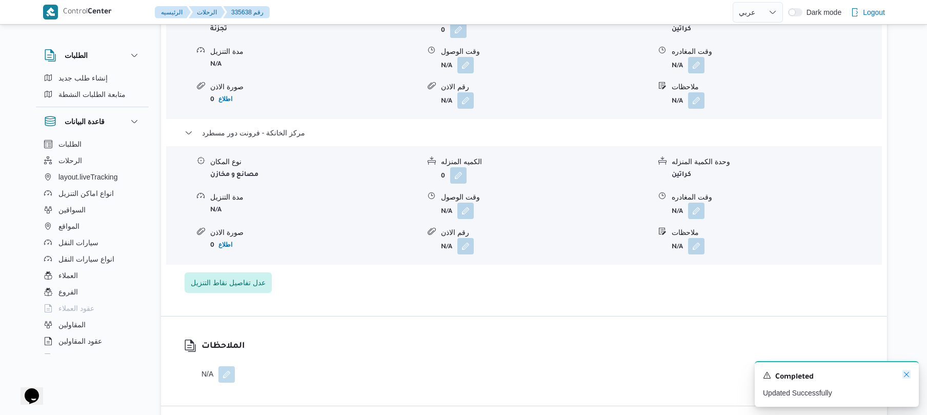
click at [904, 374] on icon "Dismiss toast" at bounding box center [907, 374] width 8 height 8
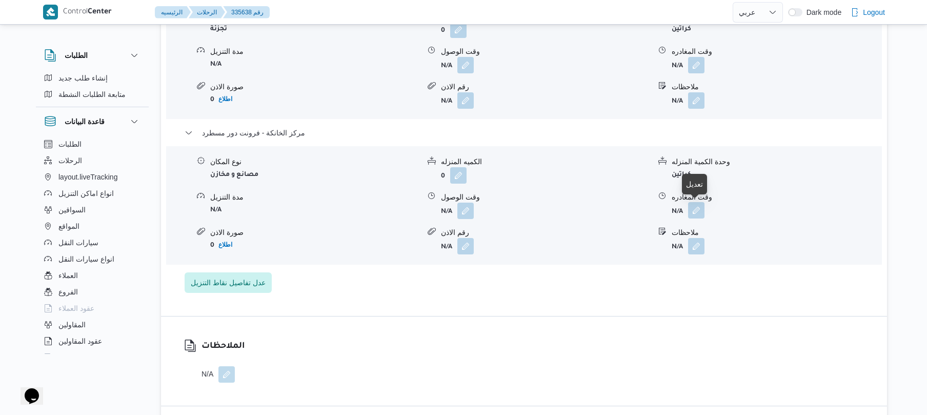
click at [694, 212] on button "button" at bounding box center [696, 210] width 16 height 16
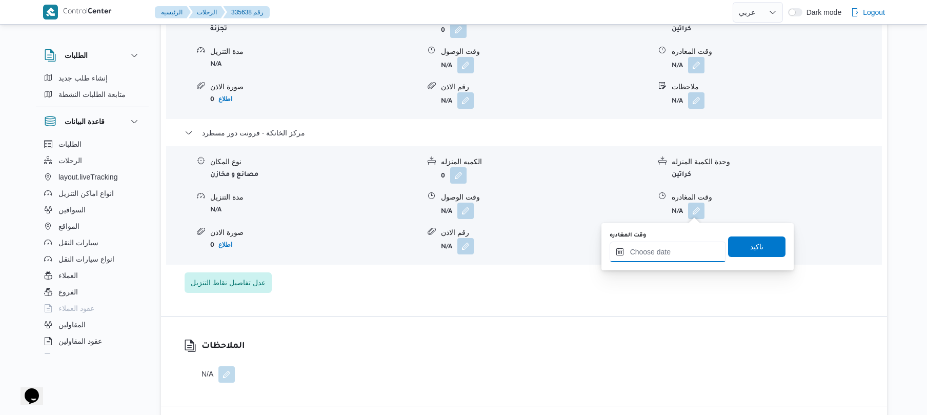
click at [673, 255] on input "وقت المغادره" at bounding box center [668, 252] width 116 height 21
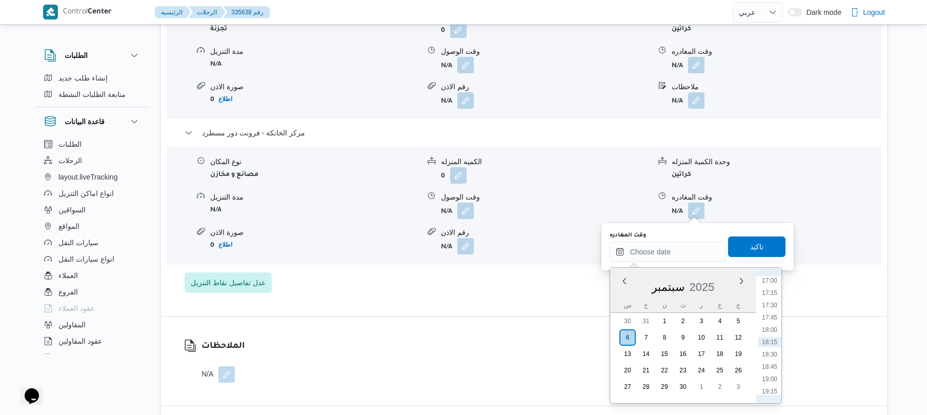
scroll to position [737, 0]
click at [769, 347] on li "16:15" at bounding box center [770, 344] width 24 height 10
type input "[DATE] ١٦:١٥"
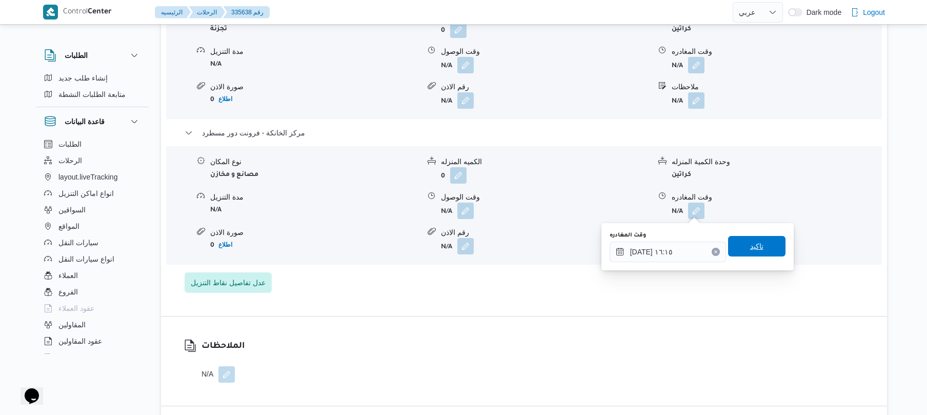
drag, startPoint x: 765, startPoint y: 247, endPoint x: 775, endPoint y: 248, distance: 9.3
click at [775, 248] on span "تاكيد" at bounding box center [756, 246] width 57 height 21
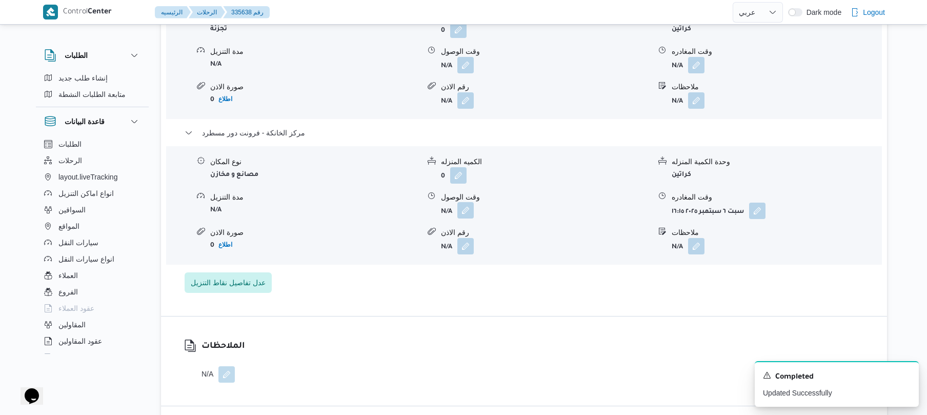
click at [460, 210] on button "button" at bounding box center [466, 210] width 16 height 16
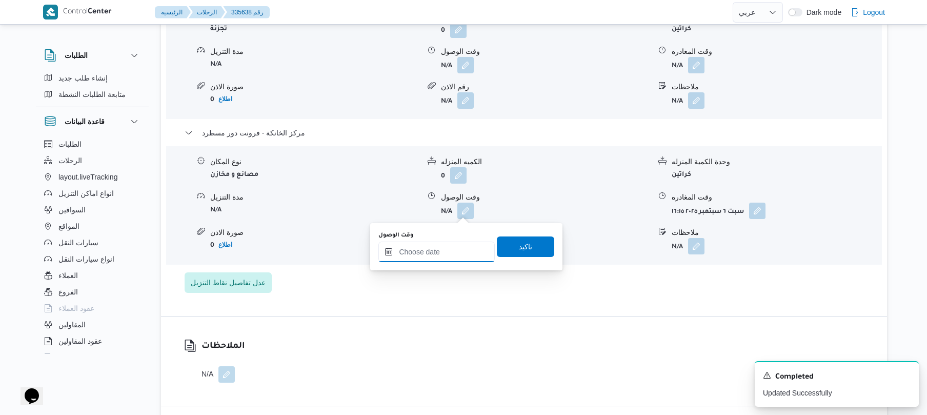
click at [458, 249] on input "وقت الوصول" at bounding box center [437, 252] width 116 height 21
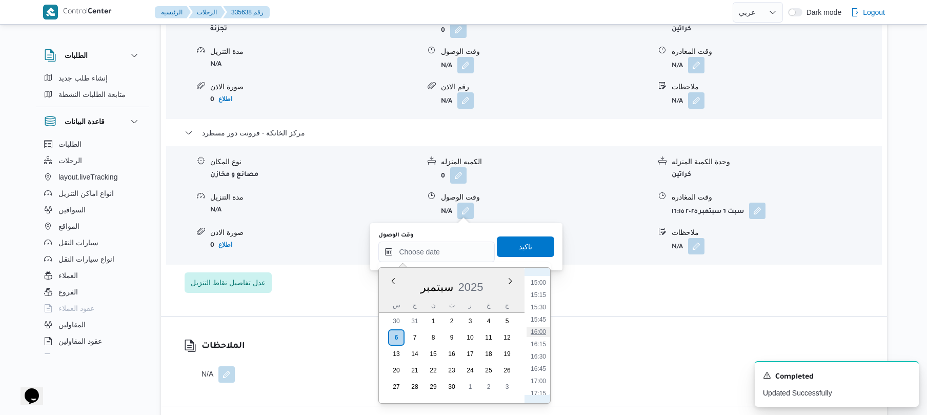
click at [539, 330] on li "16:00" at bounding box center [539, 332] width 24 height 10
type input "٠٦/٠٩/٢٠٢٥ ١٦:٠٠"
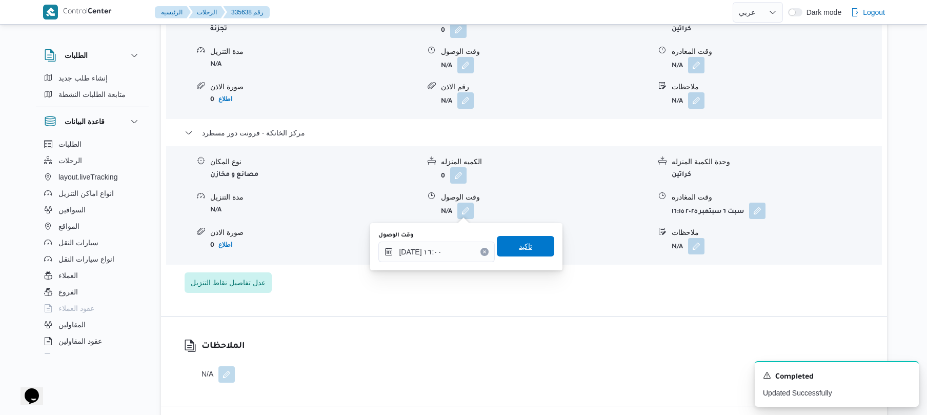
click at [536, 247] on span "تاكيد" at bounding box center [525, 246] width 57 height 21
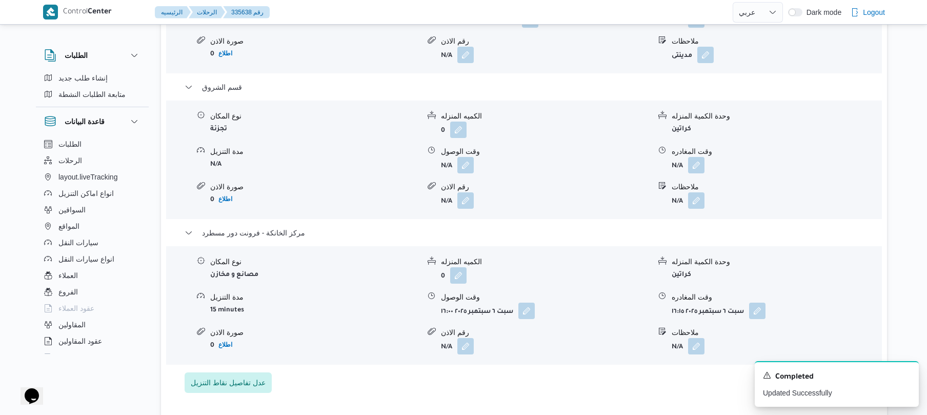
scroll to position [985, 0]
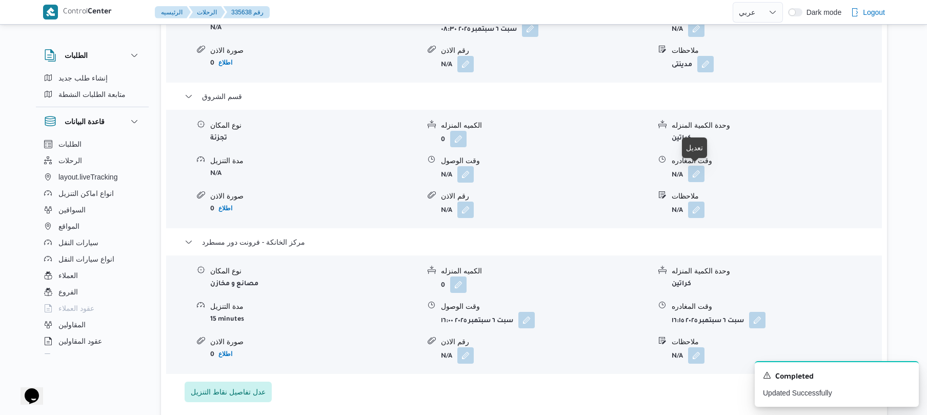
click at [695, 174] on button "button" at bounding box center [696, 174] width 16 height 16
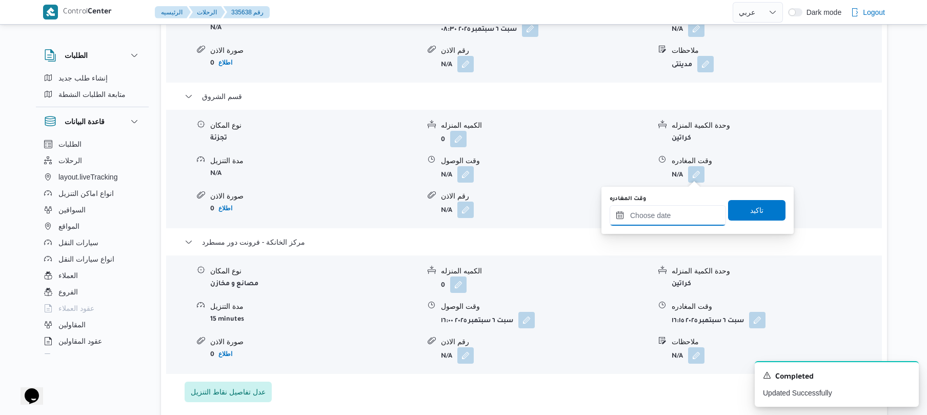
click at [658, 206] on input "وقت المغادره" at bounding box center [668, 215] width 116 height 21
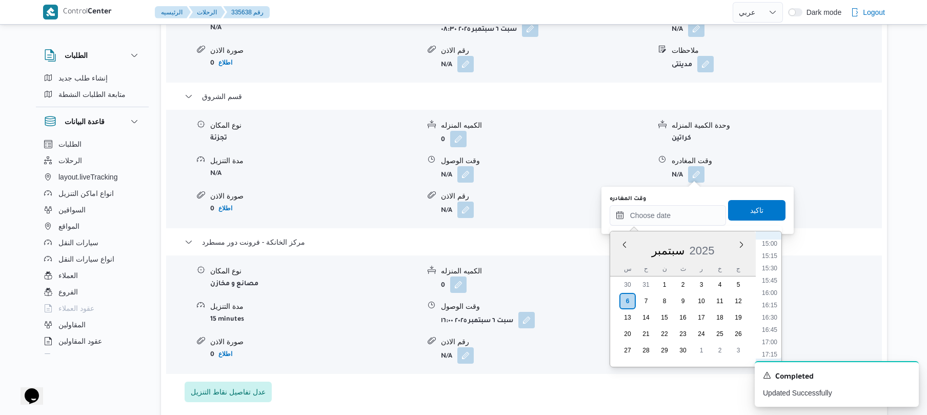
scroll to position [737, 0]
click at [769, 261] on li "15:15" at bounding box center [770, 258] width 24 height 10
type input "٠٦/٠٩/٢٠٢٥ ١٥:١٥"
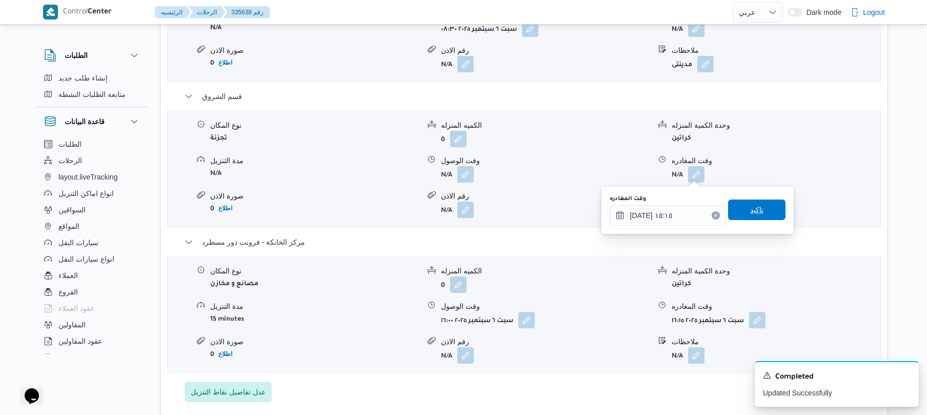
click at [759, 206] on span "تاكيد" at bounding box center [756, 210] width 57 height 21
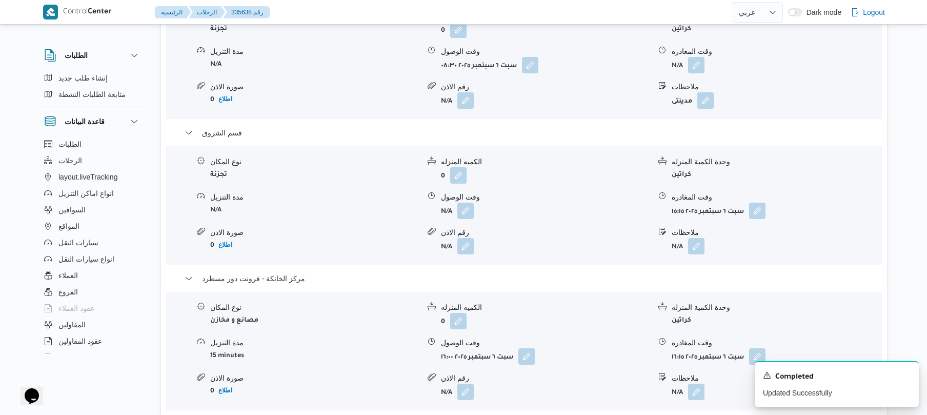
scroll to position [903, 0]
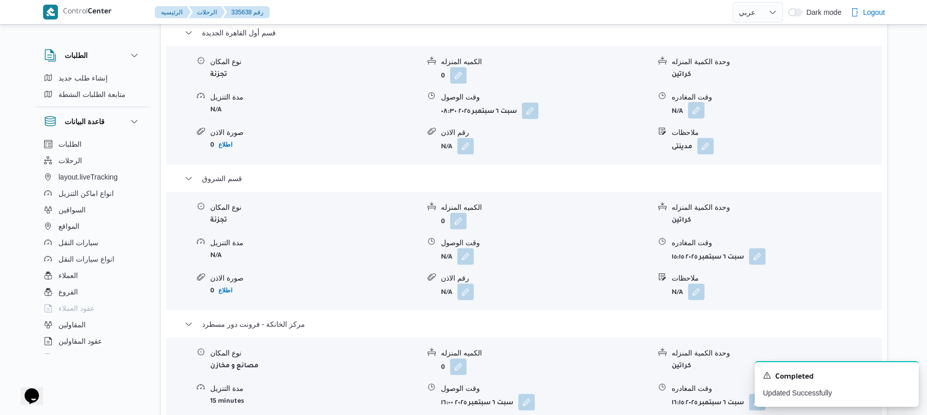
click at [696, 107] on button "button" at bounding box center [696, 110] width 16 height 16
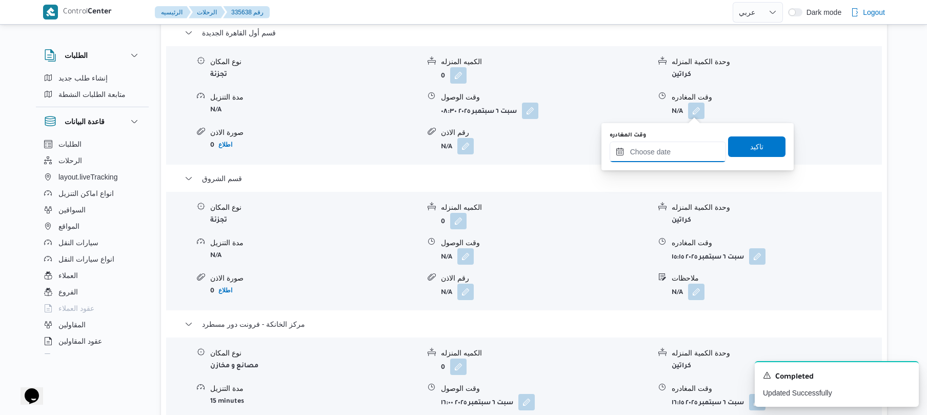
click at [670, 154] on input "وقت المغادره" at bounding box center [668, 152] width 116 height 21
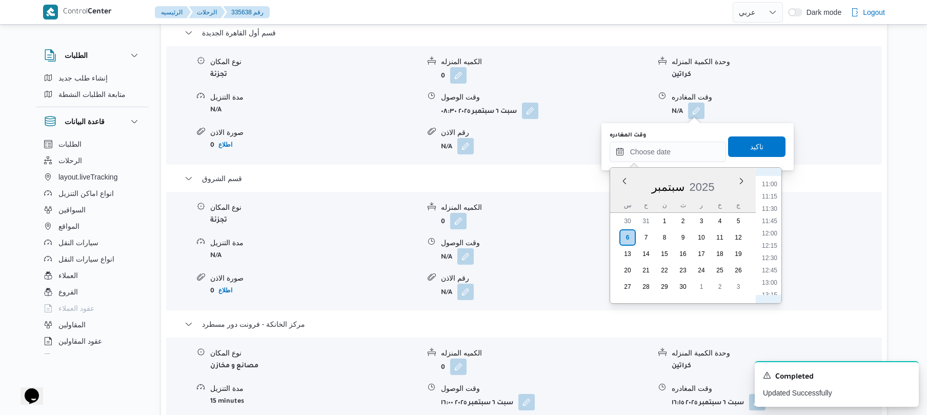
scroll to position [536, 0]
click at [768, 224] on li "11:45" at bounding box center [770, 224] width 24 height 10
type input "٠٦/٠٩/٢٠٢٥ ١١:٤٥"
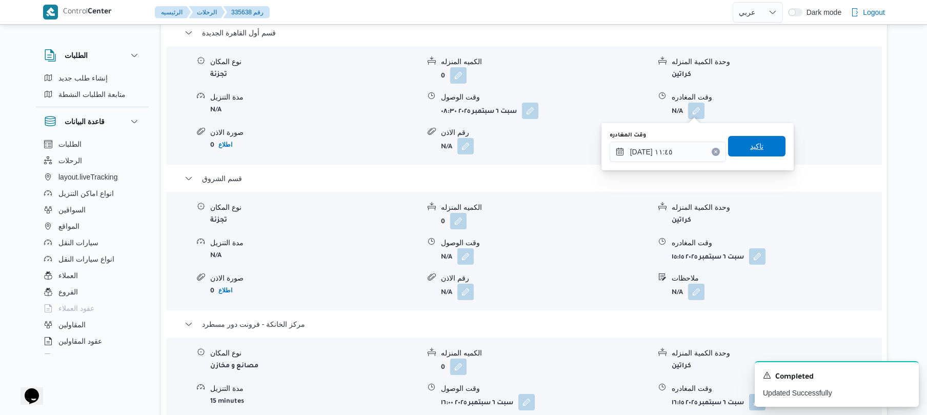
click at [765, 150] on span "تاكيد" at bounding box center [756, 146] width 57 height 21
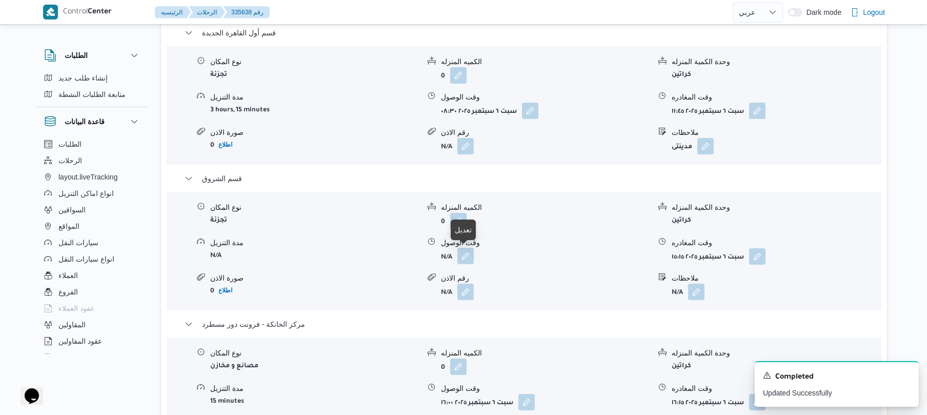
click at [466, 261] on button "button" at bounding box center [466, 256] width 16 height 16
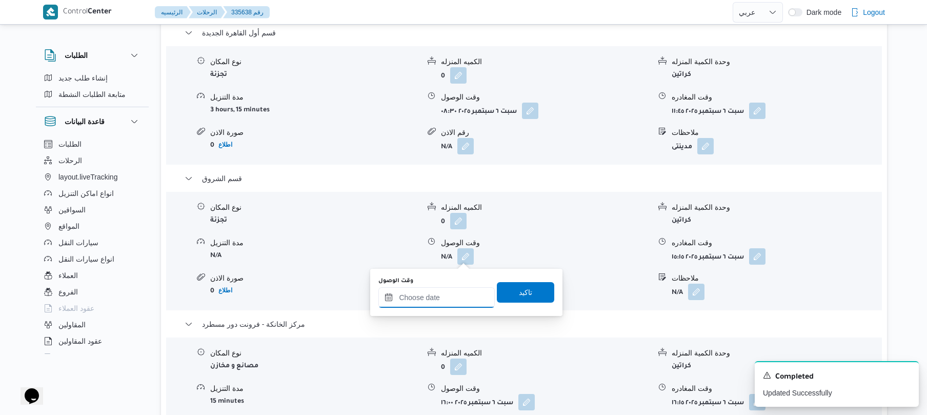
click at [464, 290] on div at bounding box center [437, 297] width 116 height 21
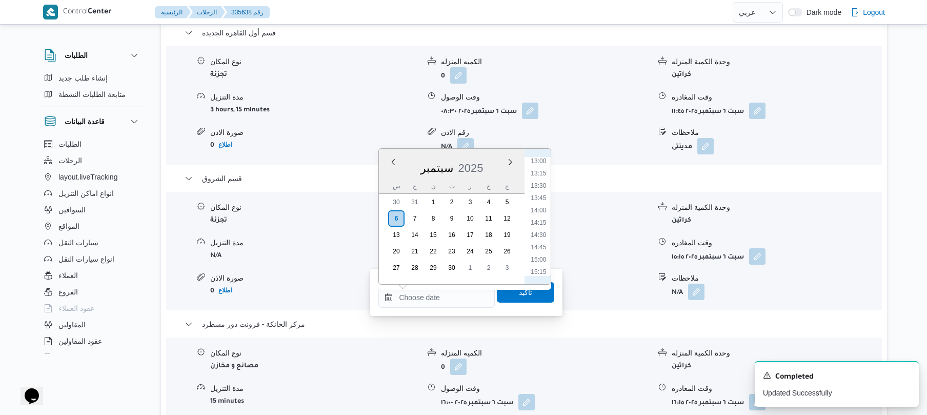
scroll to position [546, 0]
click at [540, 202] on li "12:00" at bounding box center [539, 207] width 24 height 10
type input "٠٦/٠٩/٢٠٢٥ ١٢:٠٠"
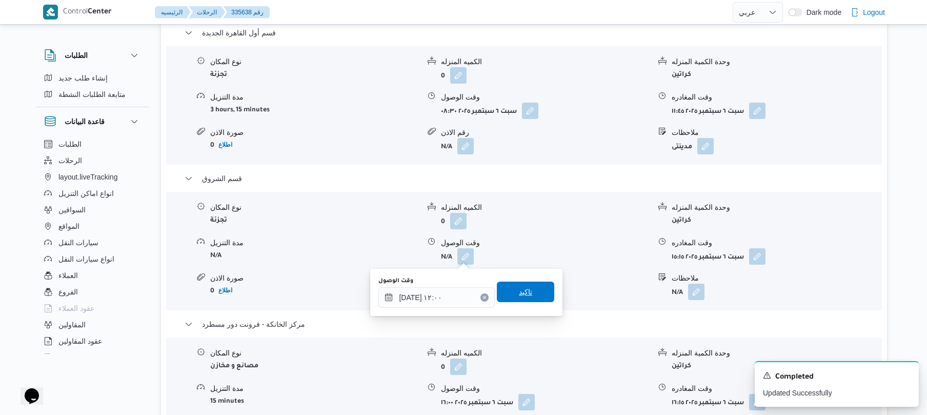
click at [525, 298] on span "تاكيد" at bounding box center [525, 292] width 57 height 21
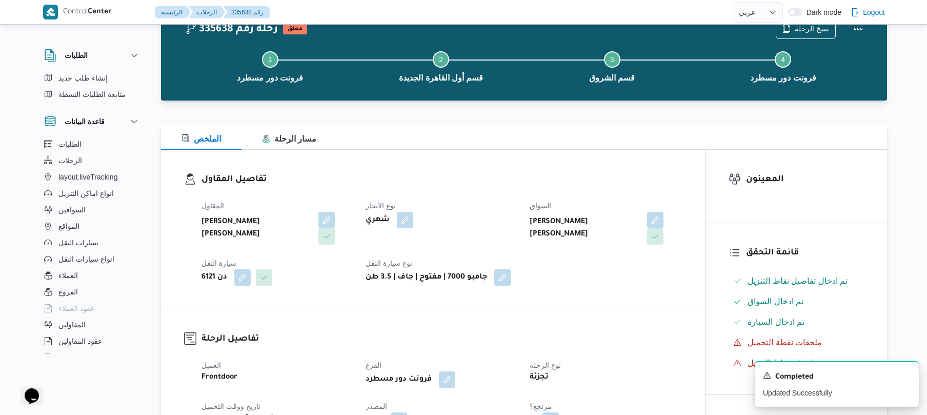
scroll to position [0, 0]
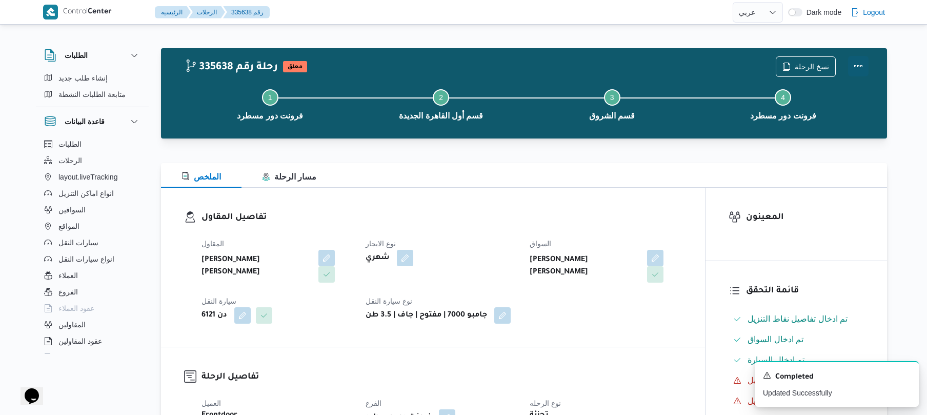
click at [855, 70] on button "Actions" at bounding box center [858, 66] width 21 height 21
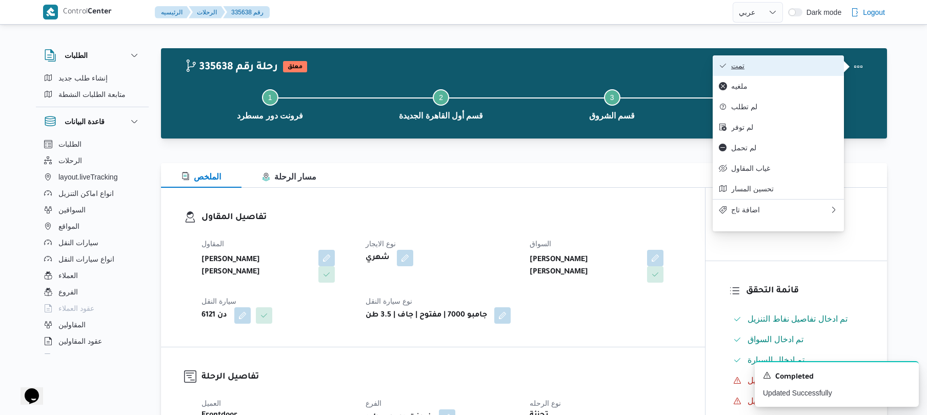
click at [797, 70] on span "تمت" at bounding box center [785, 66] width 107 height 8
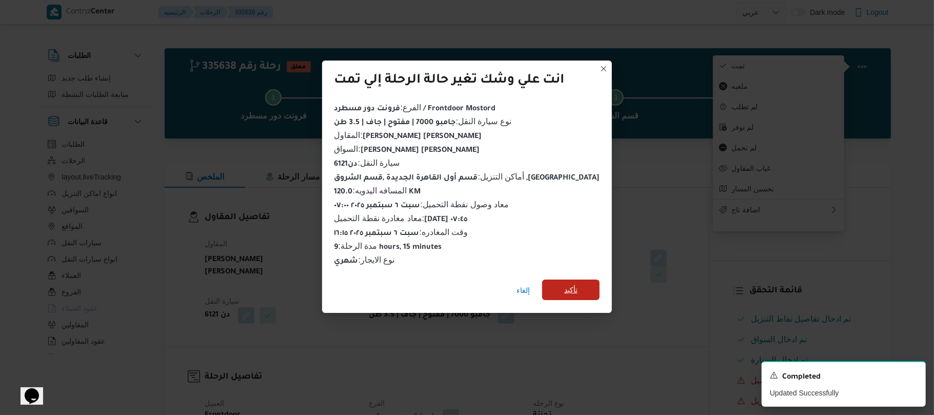
click at [554, 294] on span "تأكيد" at bounding box center [570, 290] width 57 height 21
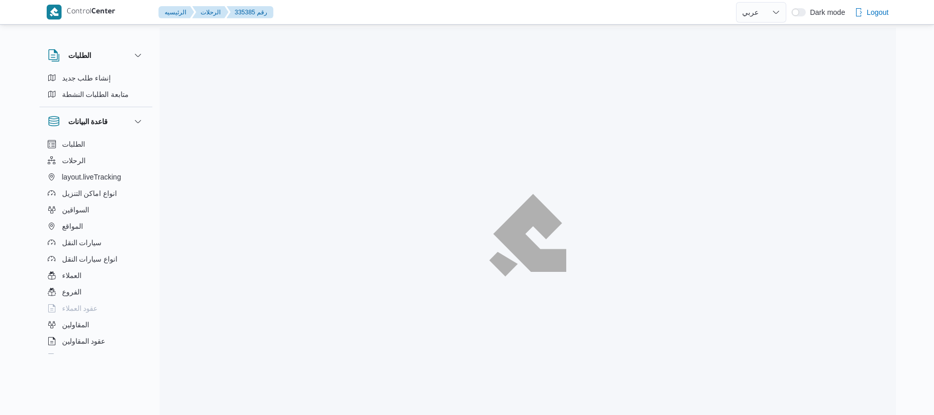
select select "ar"
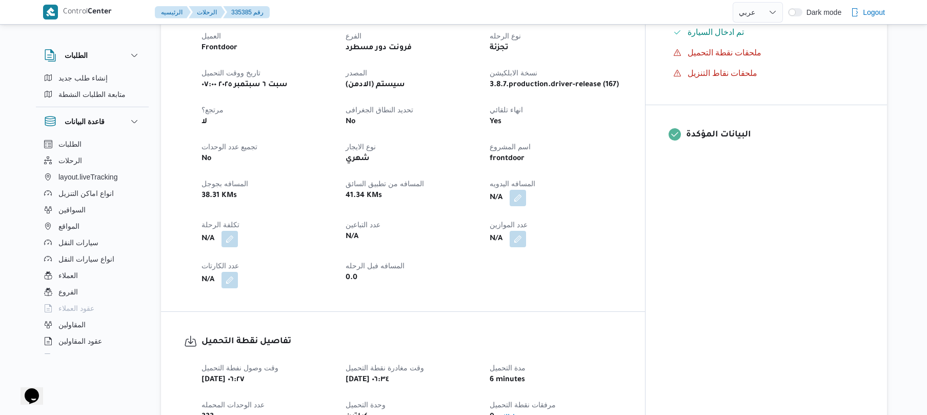
scroll to position [356, 0]
click at [526, 189] on button "button" at bounding box center [518, 197] width 16 height 16
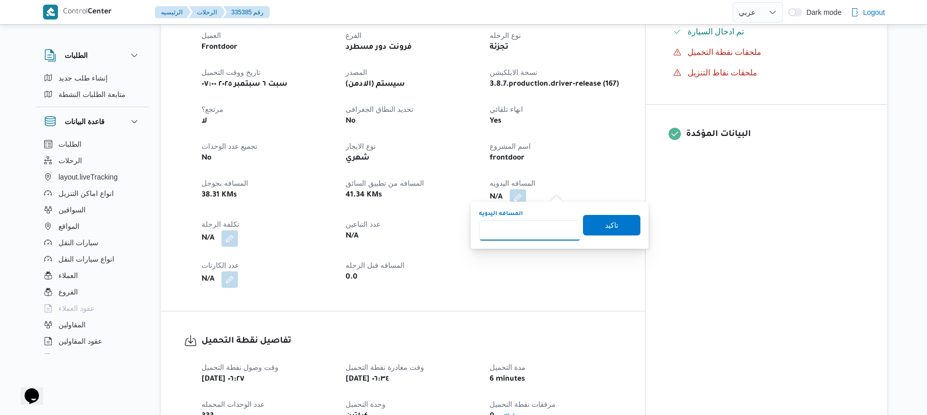
click at [540, 230] on input "المسافه اليدويه" at bounding box center [530, 230] width 102 height 21
type input "90"
click at [609, 218] on span "تاكيد" at bounding box center [611, 224] width 57 height 21
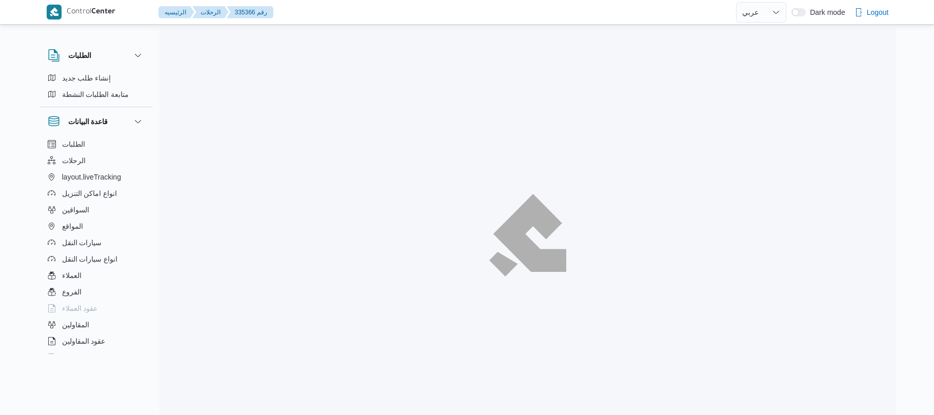
select select "ar"
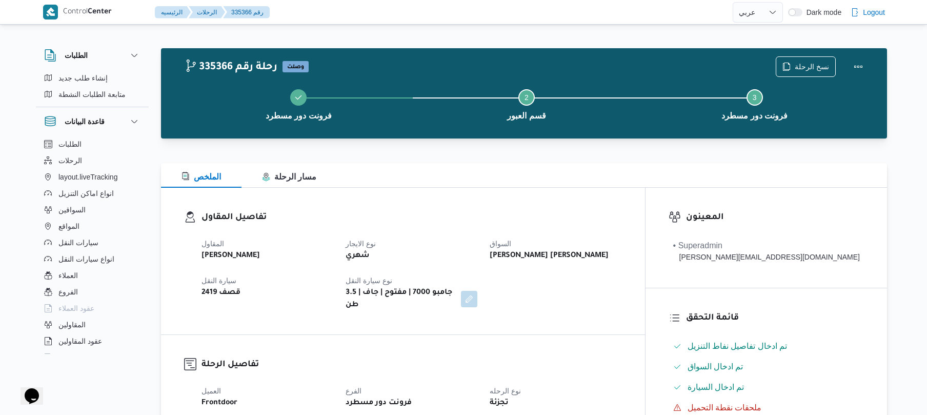
click at [474, 188] on div "تفاصيل المقاول المقاول [PERSON_NAME] نوع الايجار شهري السواق [PERSON_NAME] [PER…" at bounding box center [403, 261] width 484 height 147
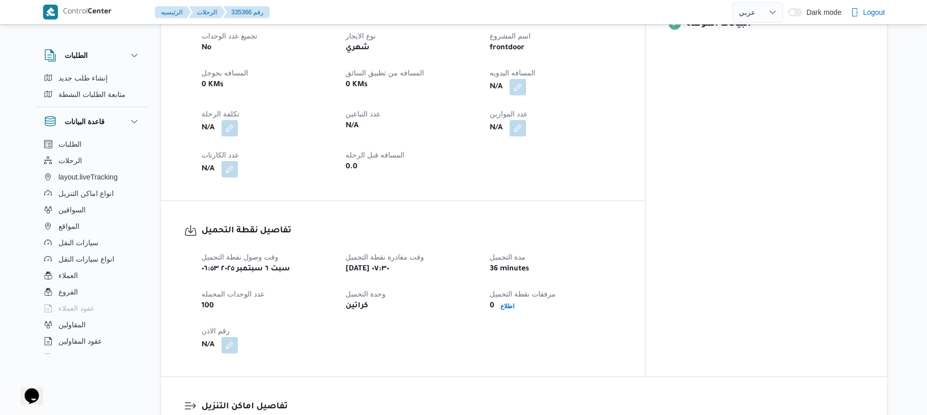
scroll to position [465, 0]
click at [526, 85] on button "button" at bounding box center [518, 88] width 16 height 16
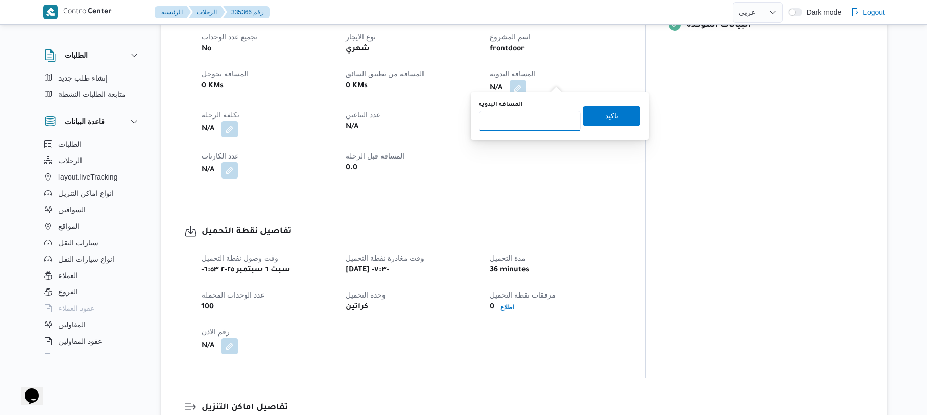
click at [543, 126] on input "المسافه اليدويه" at bounding box center [530, 121] width 102 height 21
type input "70"
click at [622, 113] on span "تاكيد" at bounding box center [611, 115] width 57 height 21
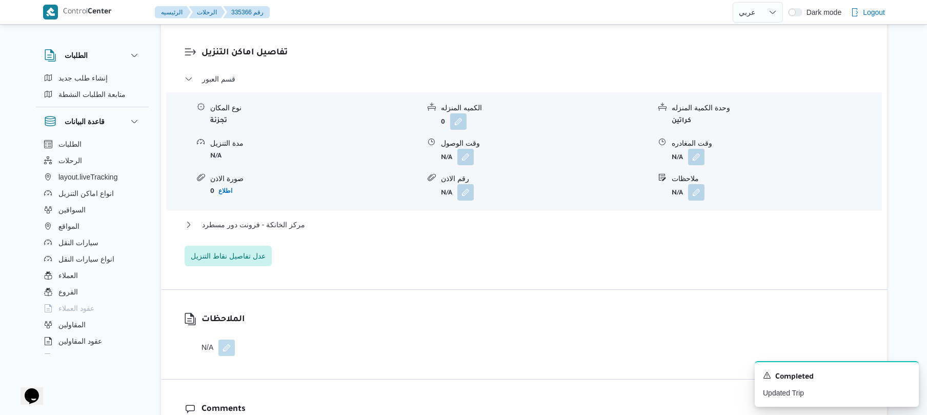
scroll to position [821, 0]
click at [463, 150] on button "button" at bounding box center [466, 155] width 16 height 16
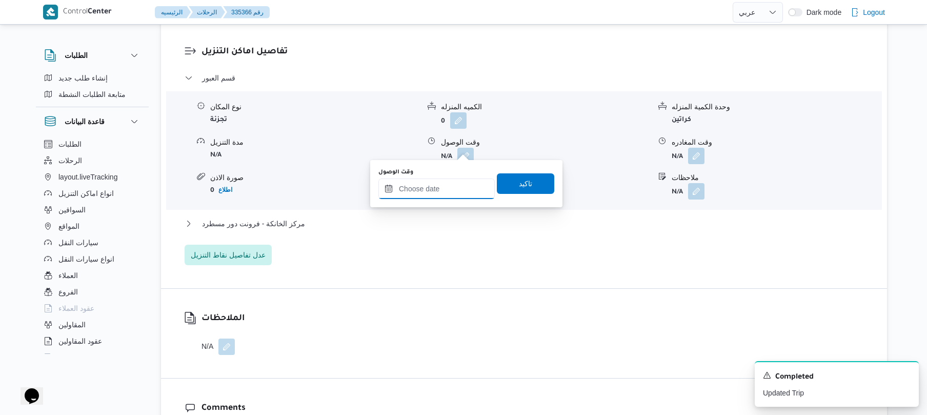
click at [444, 196] on input "وقت الوصول" at bounding box center [437, 189] width 116 height 21
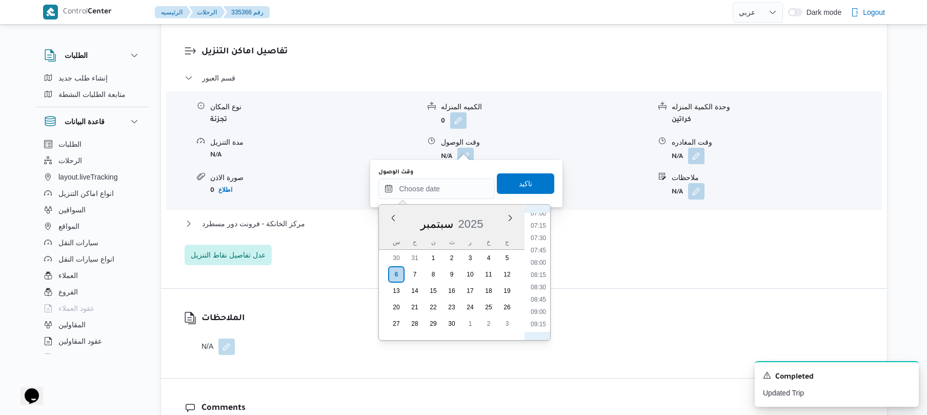
scroll to position [347, 0]
click at [540, 267] on li "08:00" at bounding box center [539, 265] width 24 height 10
type input "٠٦/٠٩/٢٠٢٥ ٠٨:٠٠"
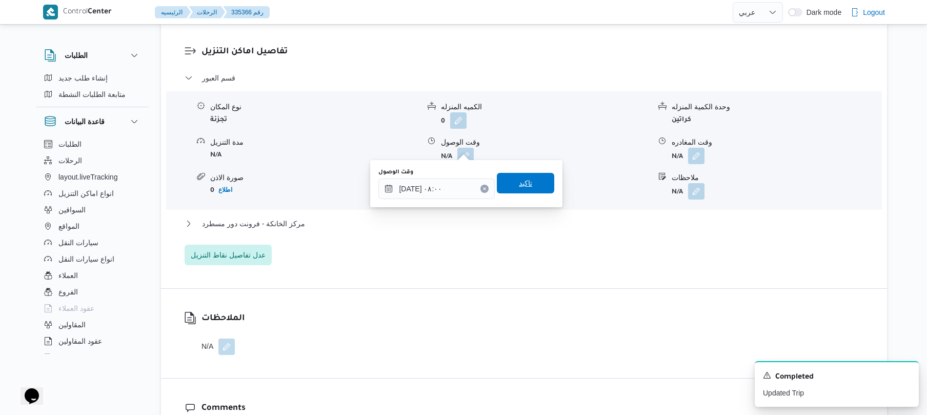
click at [527, 180] on span "تاكيد" at bounding box center [525, 183] width 57 height 21
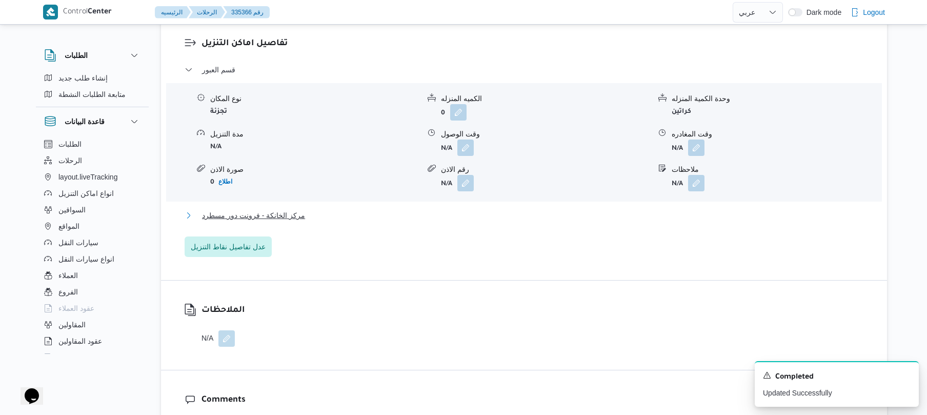
click at [495, 216] on button "مركز الخانكة - فرونت دور مسطرد" at bounding box center [525, 215] width 680 height 12
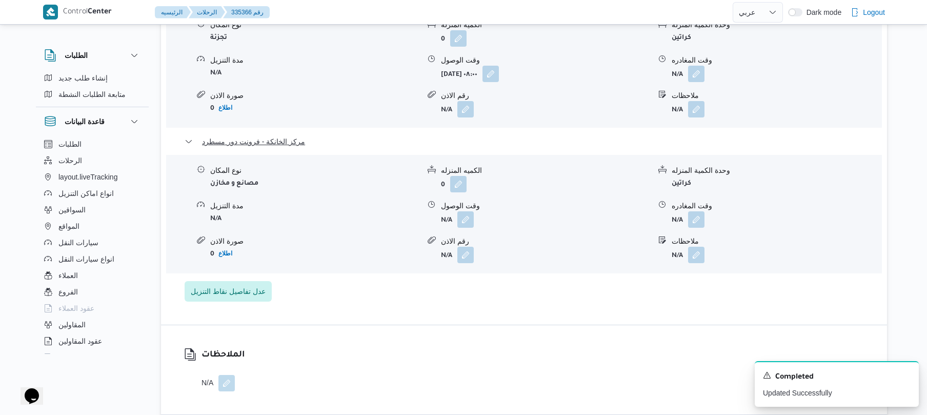
scroll to position [930, 0]
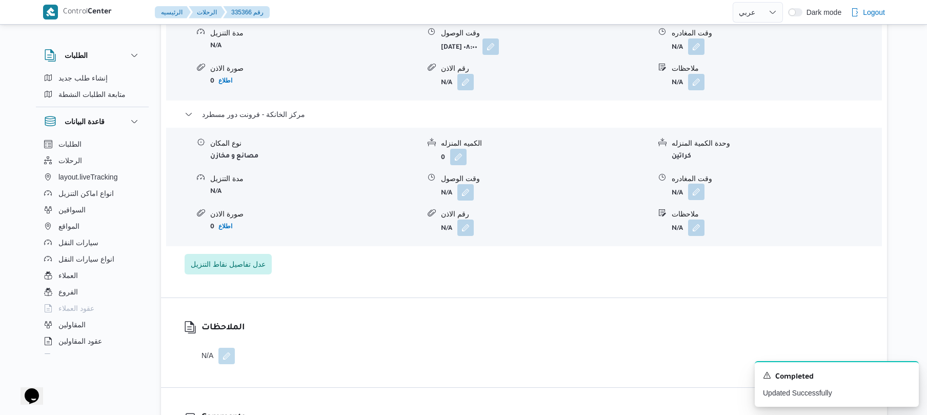
click at [700, 185] on button "button" at bounding box center [696, 192] width 16 height 16
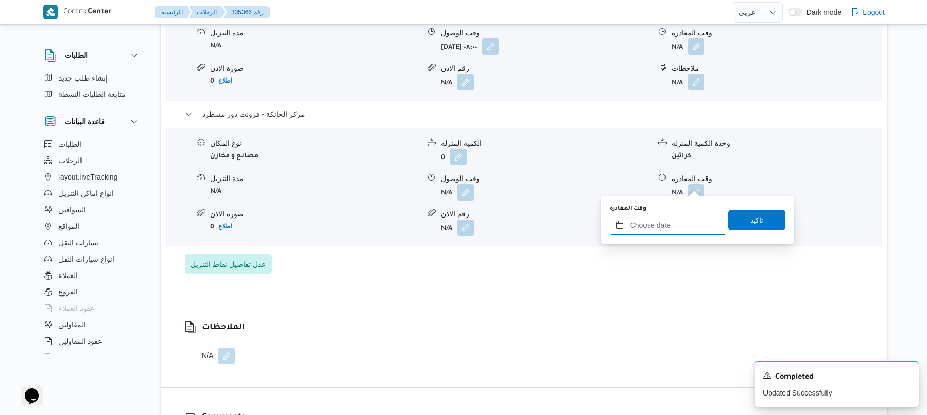
click at [658, 224] on input "وقت المغادره" at bounding box center [668, 225] width 116 height 21
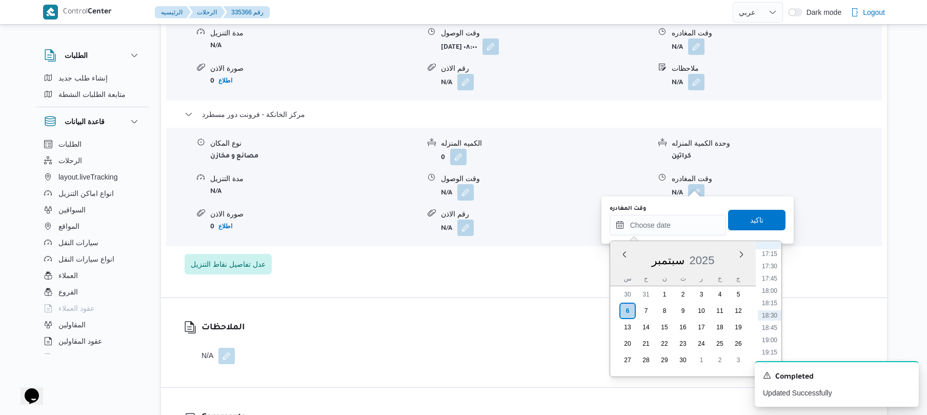
scroll to position [749, 0]
click at [773, 267] on li "15:30" at bounding box center [770, 268] width 24 height 10
type input "[DATE] ١٥:٣٠"
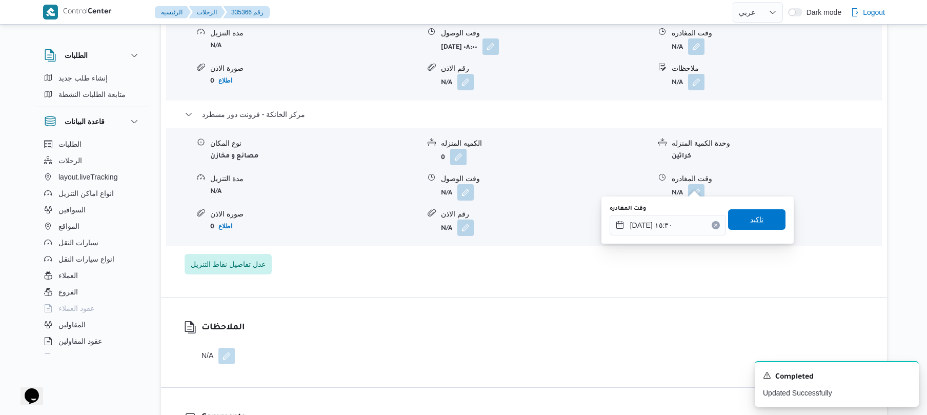
click at [751, 218] on span "تاكيد" at bounding box center [757, 219] width 13 height 12
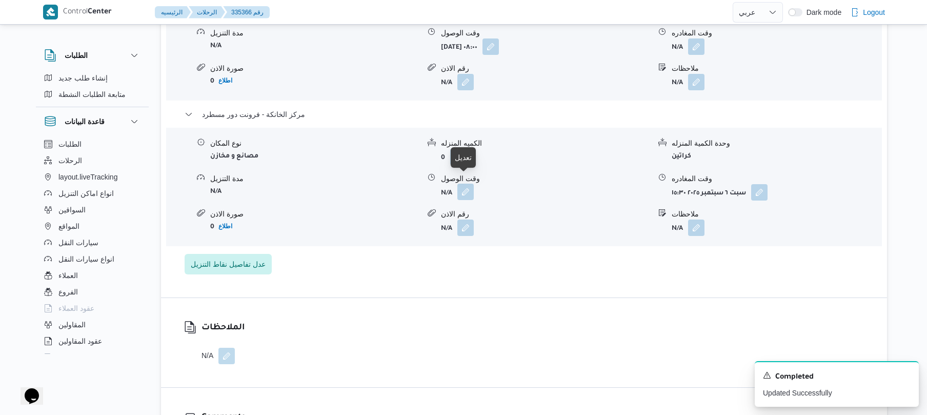
click at [469, 186] on button "button" at bounding box center [466, 192] width 16 height 16
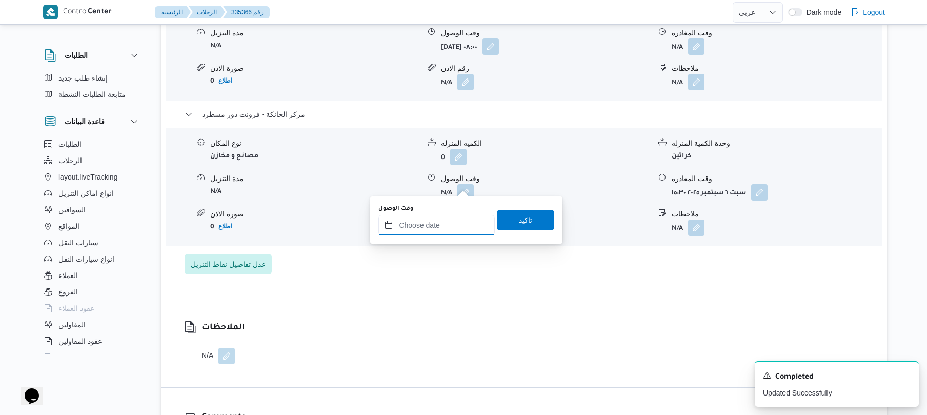
click at [461, 224] on input "وقت الوصول" at bounding box center [437, 225] width 116 height 21
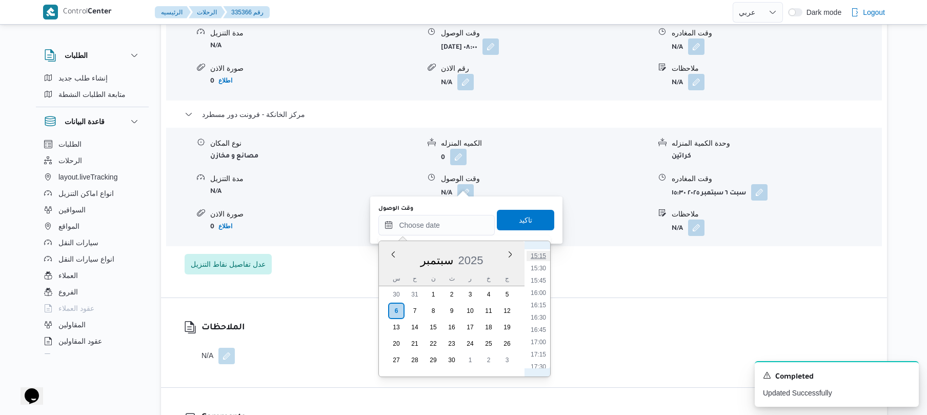
click at [543, 255] on li "15:15" at bounding box center [539, 256] width 24 height 10
type input "[DATE] ١٥:١٥"
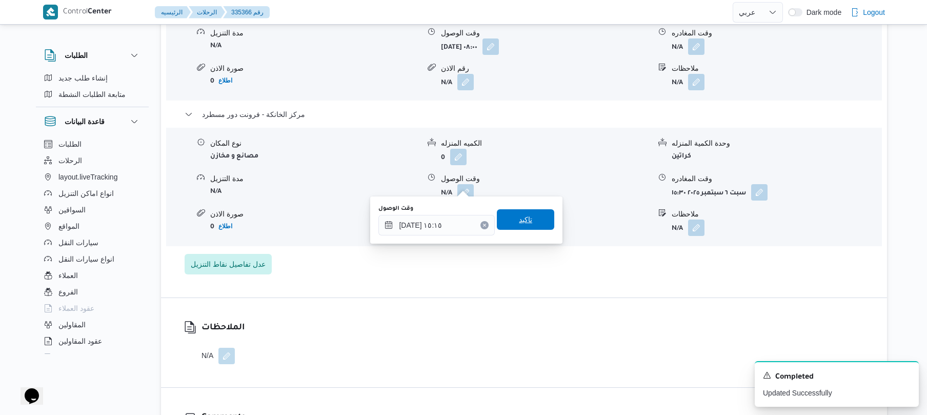
click at [528, 224] on span "تاكيد" at bounding box center [525, 219] width 57 height 21
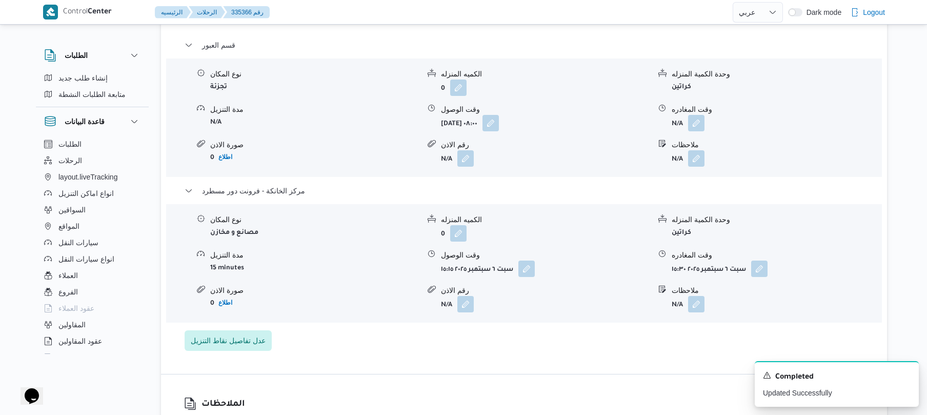
scroll to position [821, 0]
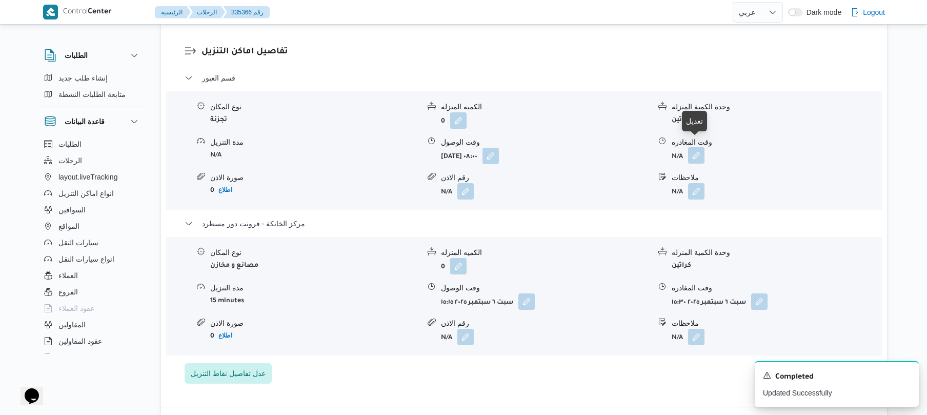
click at [696, 148] on button "button" at bounding box center [696, 155] width 16 height 16
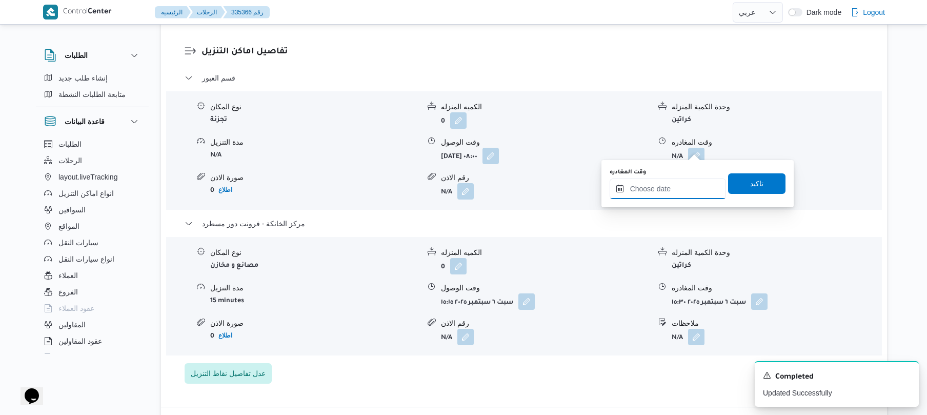
click at [645, 191] on input "وقت المغادره" at bounding box center [668, 189] width 116 height 21
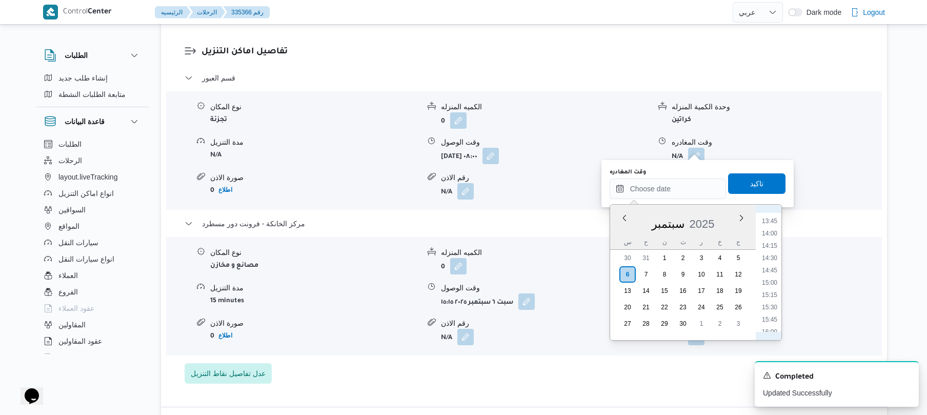
scroll to position [649, 0]
click at [769, 294] on li "14:45" at bounding box center [770, 295] width 24 height 10
type input "[DATE] ١٤:٤٥"
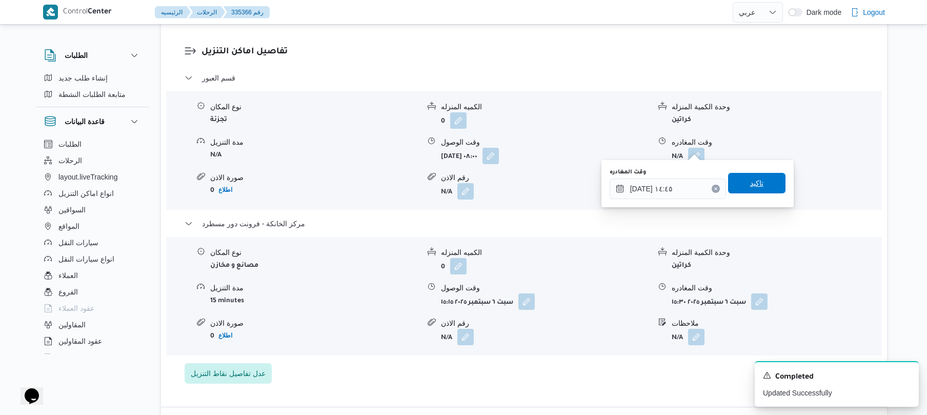
click at [751, 181] on span "تاكيد" at bounding box center [757, 183] width 13 height 12
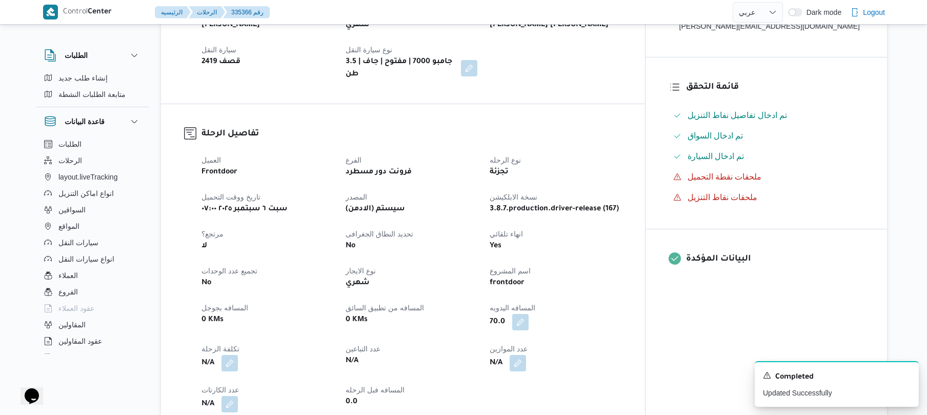
scroll to position [54, 0]
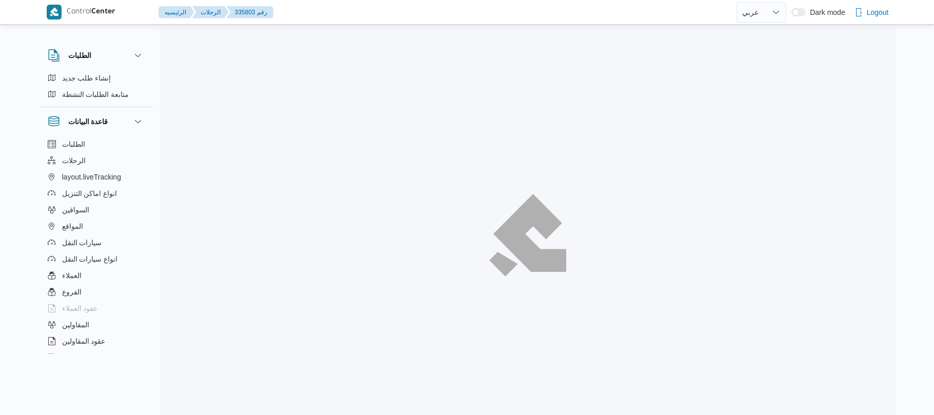
select select "ar"
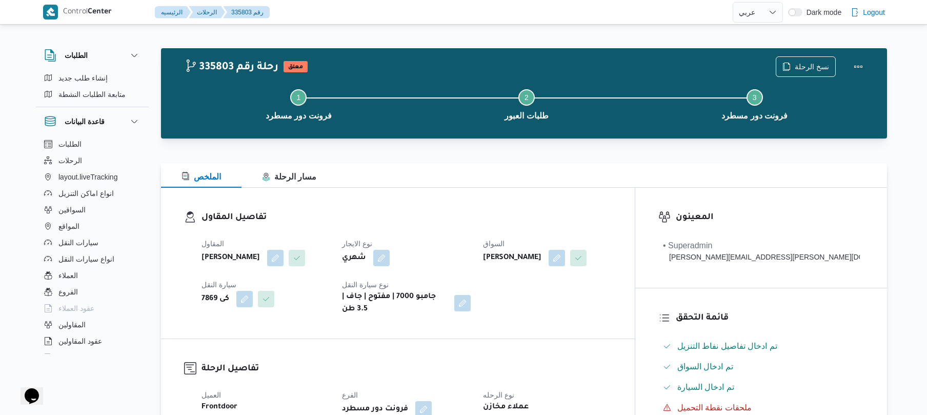
click at [446, 214] on h3 "تفاصيل المقاول" at bounding box center [407, 218] width 410 height 14
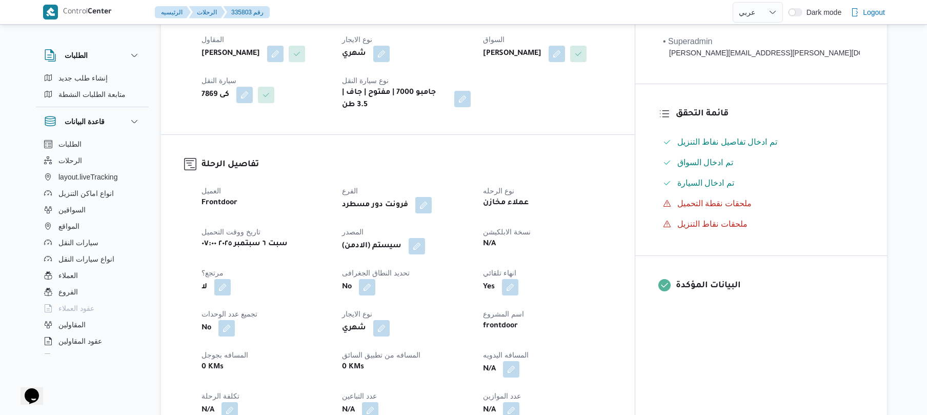
scroll to position [328, 0]
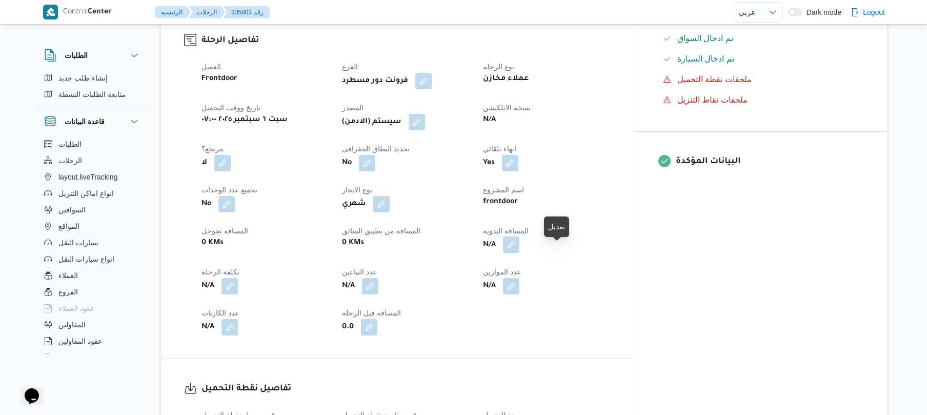
click at [520, 252] on button "button" at bounding box center [511, 244] width 16 height 16
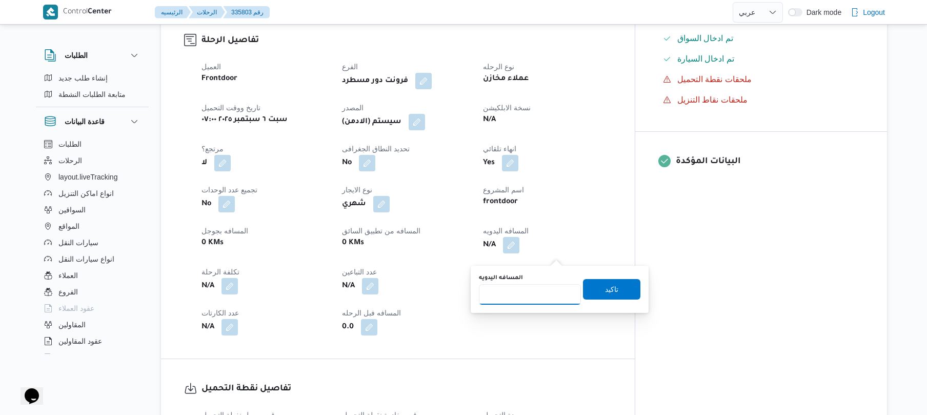
click at [529, 298] on input "المسافه اليدويه" at bounding box center [530, 294] width 102 height 21
type input "70"
click at [605, 290] on span "تاكيد" at bounding box center [611, 289] width 13 height 12
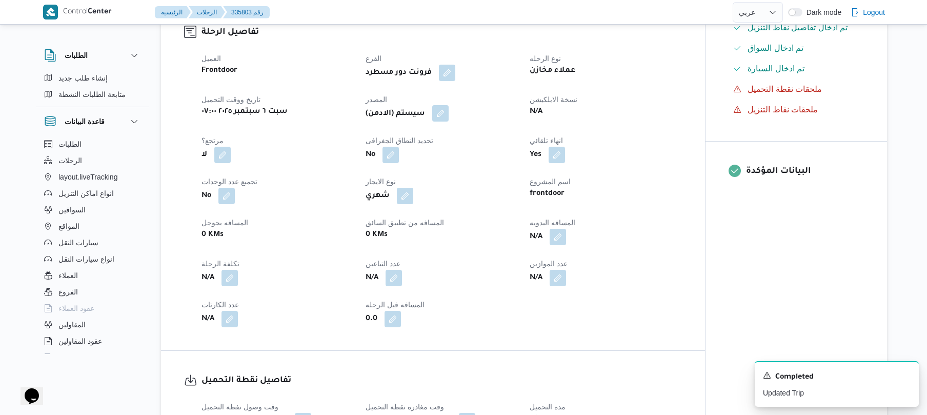
click at [444, 122] on button "button" at bounding box center [440, 113] width 16 height 16
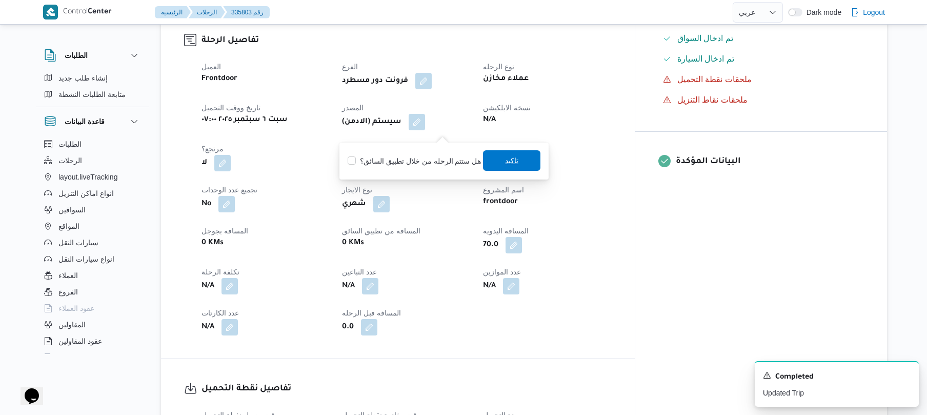
click at [499, 166] on span "تاكيد" at bounding box center [511, 160] width 57 height 21
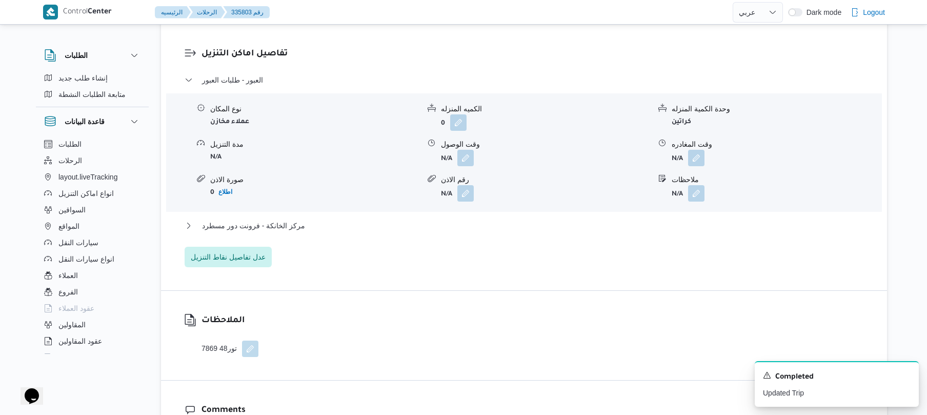
scroll to position [848, 0]
click at [464, 163] on button "button" at bounding box center [466, 157] width 16 height 16
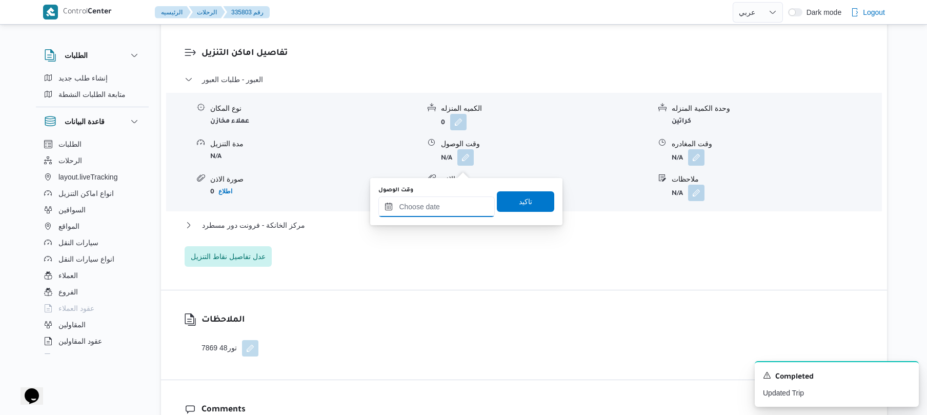
click at [450, 202] on input "وقت الوصول" at bounding box center [437, 206] width 116 height 21
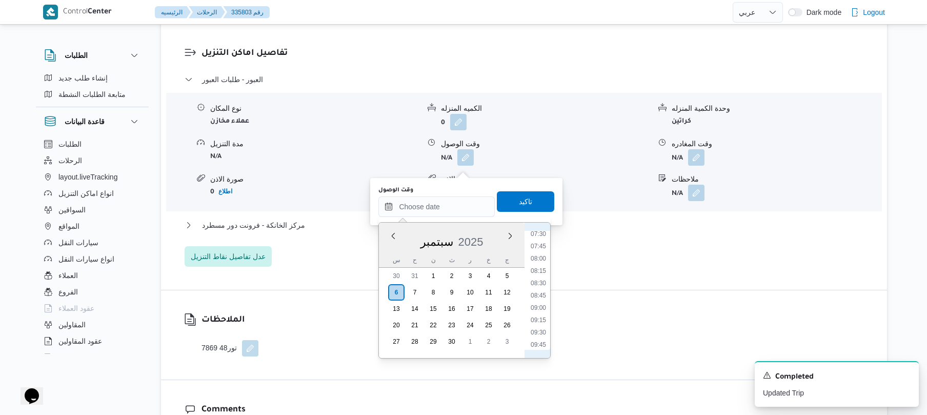
scroll to position [347, 0]
click at [540, 304] on li "08:30" at bounding box center [539, 307] width 24 height 10
type input "٠٦/٠٩/٢٠٢٥ ٠٨:٣٠"
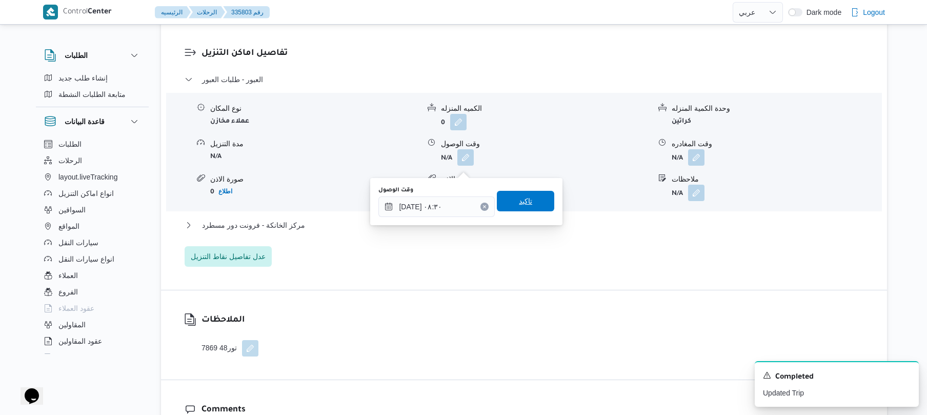
click at [529, 204] on span "تاكيد" at bounding box center [525, 201] width 57 height 21
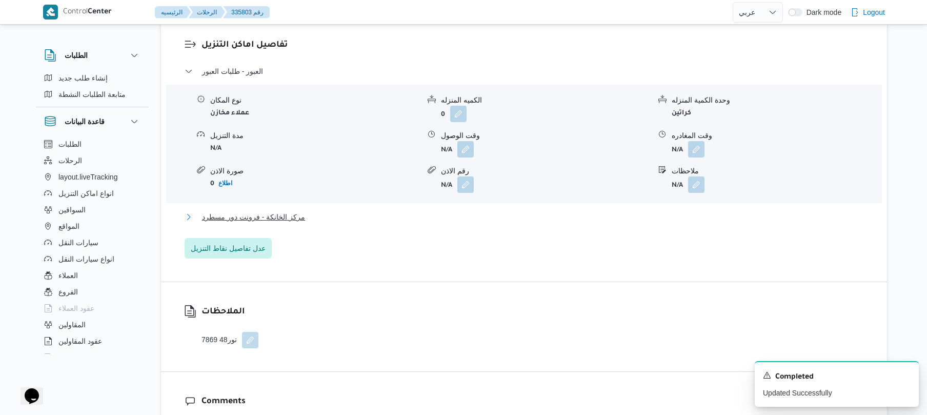
click at [498, 223] on button "مركز الخانكة - فرونت دور مسطرد" at bounding box center [525, 217] width 680 height 12
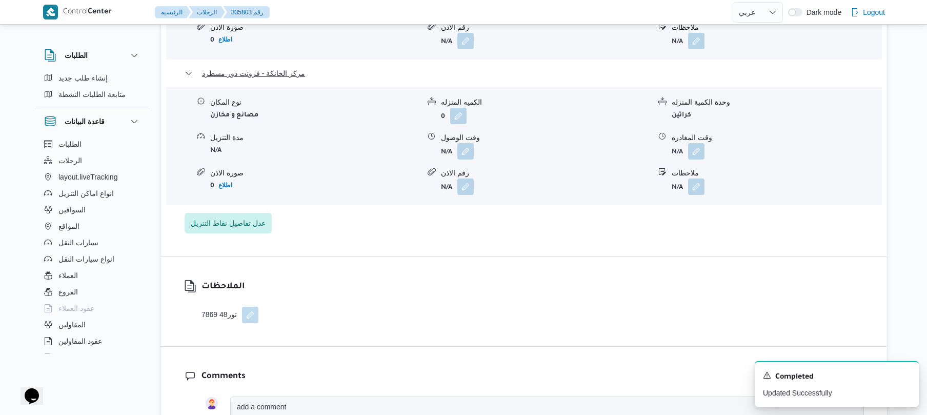
scroll to position [1012, 0]
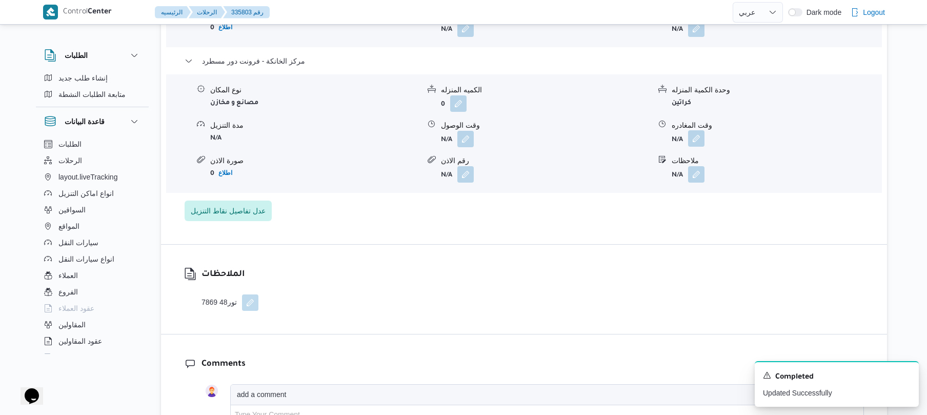
click at [696, 144] on button "button" at bounding box center [696, 138] width 16 height 16
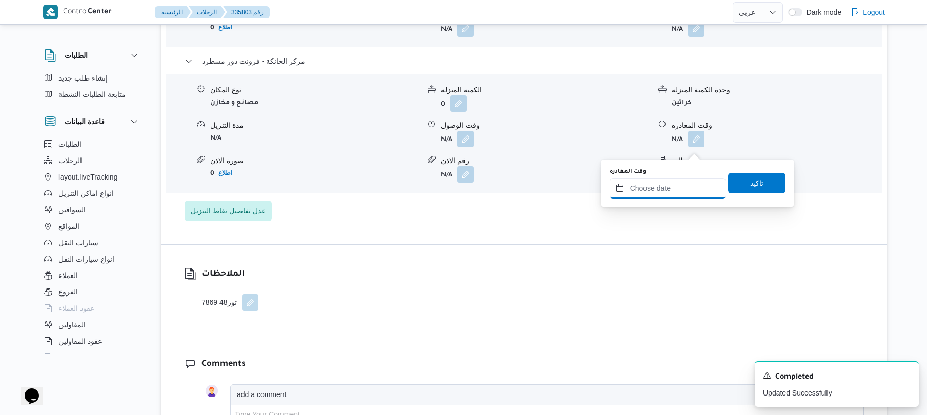
click at [658, 185] on input "وقت المغادره" at bounding box center [668, 188] width 116 height 21
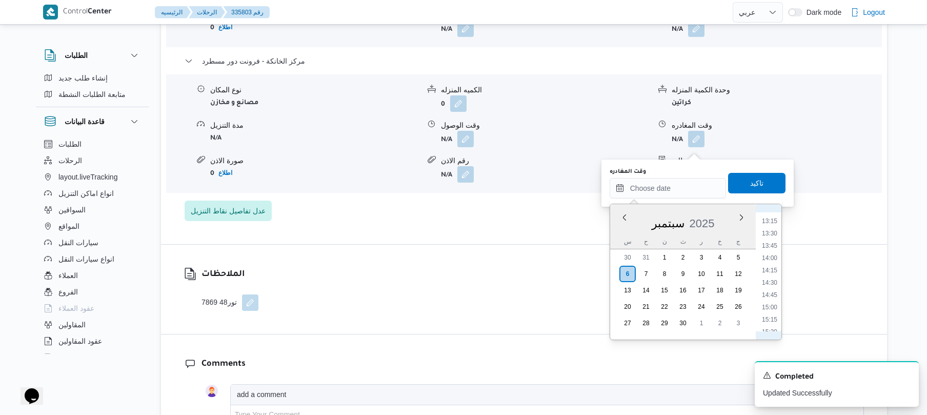
scroll to position [749, 0]
click at [768, 228] on li "15:30" at bounding box center [770, 231] width 24 height 10
type input "٠٦/٠٩/٢٠٢٥ ١٥:٣٠"
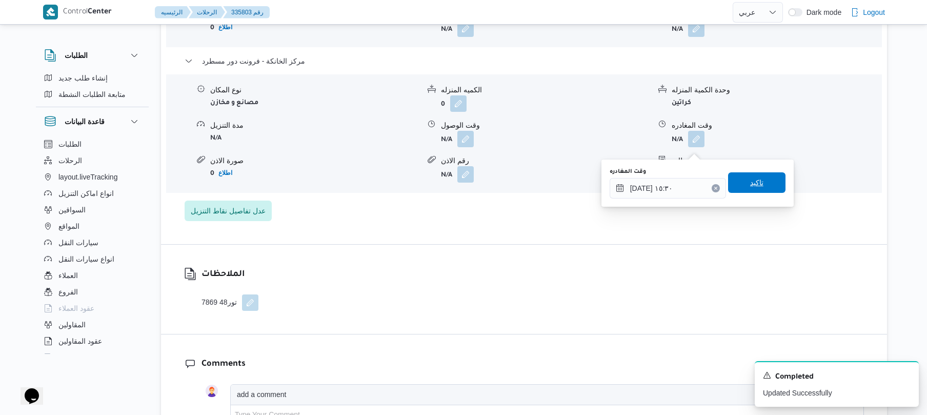
click at [758, 179] on span "تاكيد" at bounding box center [756, 182] width 57 height 21
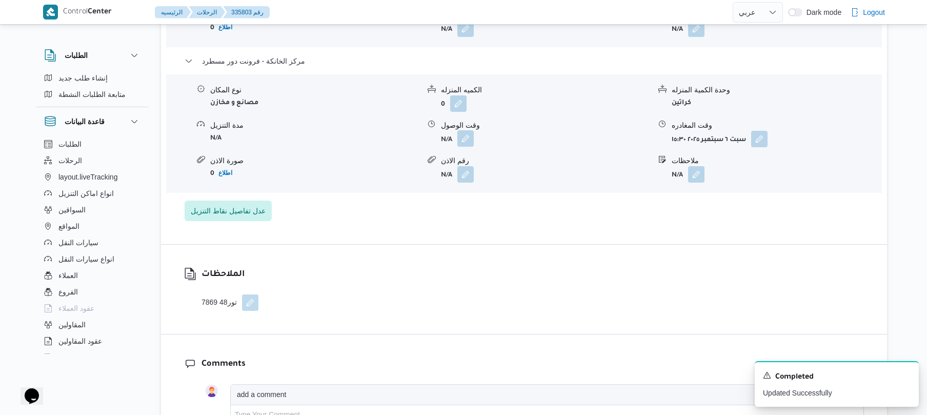
click at [462, 147] on button "button" at bounding box center [466, 138] width 16 height 16
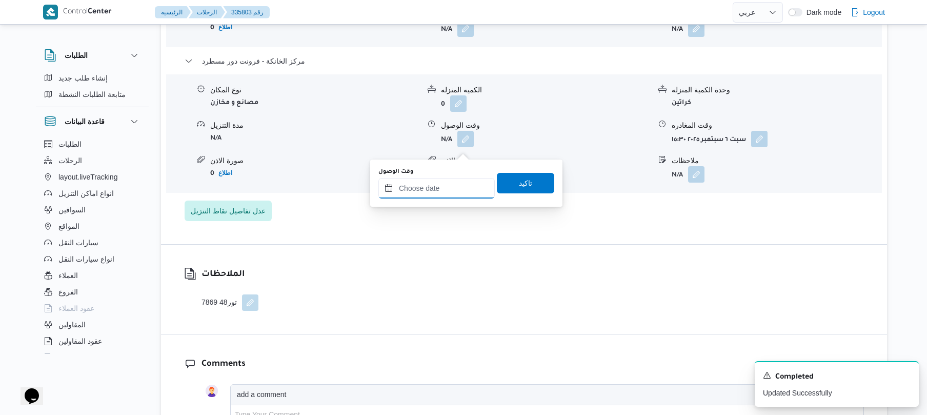
click at [460, 181] on input "وقت الوصول" at bounding box center [437, 188] width 116 height 21
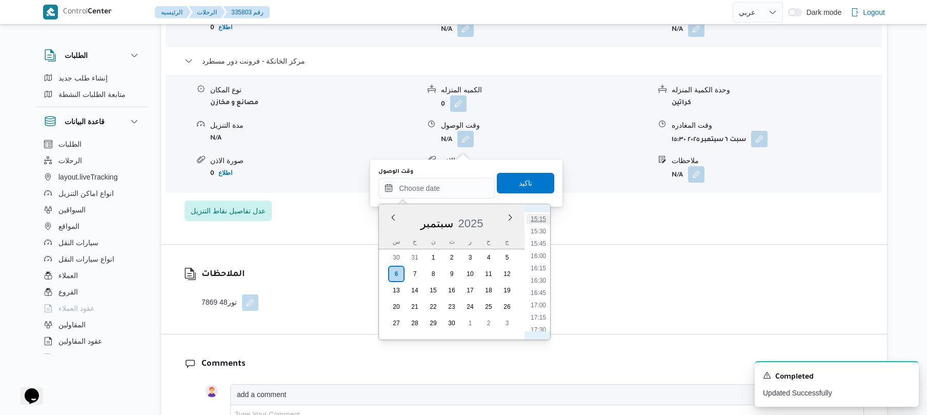
click at [542, 218] on li "15:15" at bounding box center [539, 219] width 24 height 10
type input "٠٦/٠٩/٢٠٢٥ ١٥:١٥"
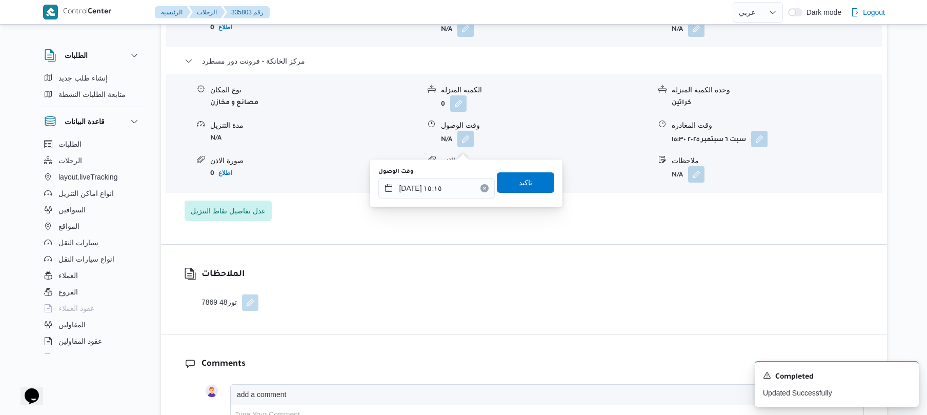
click at [528, 183] on span "تاكيد" at bounding box center [525, 182] width 57 height 21
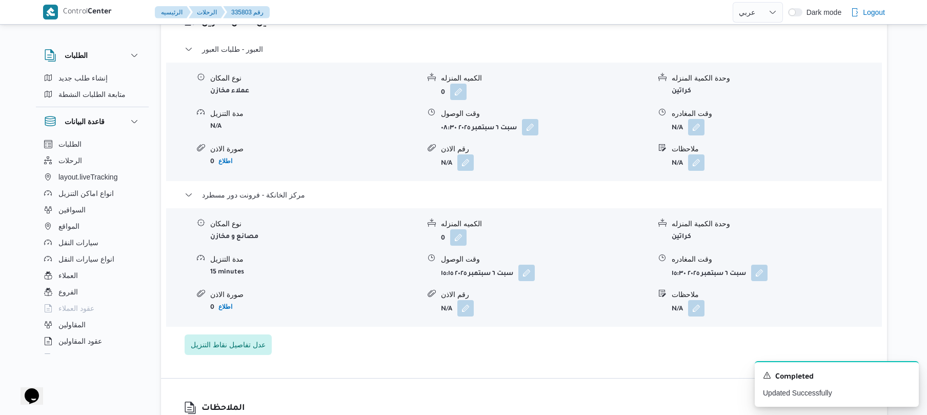
scroll to position [875, 0]
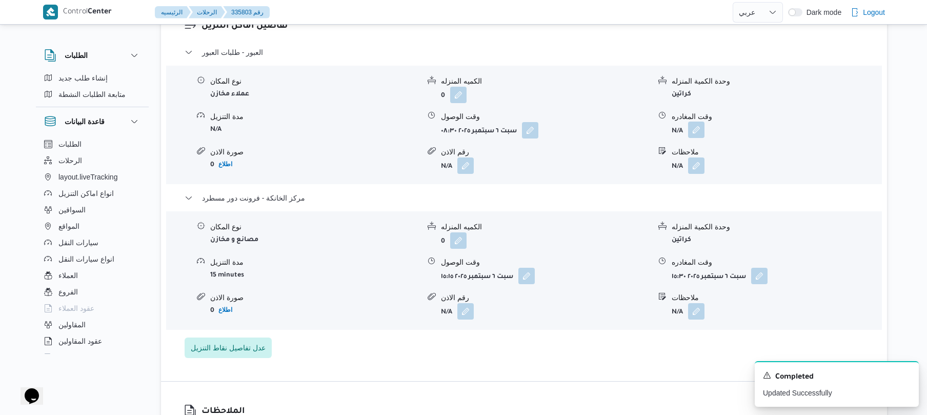
click at [694, 134] on button "button" at bounding box center [696, 130] width 16 height 16
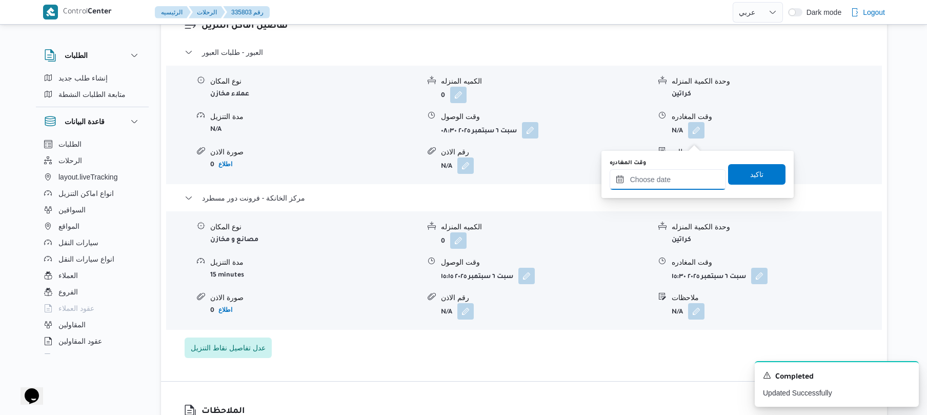
click at [659, 181] on input "وقت المغادره" at bounding box center [668, 179] width 116 height 21
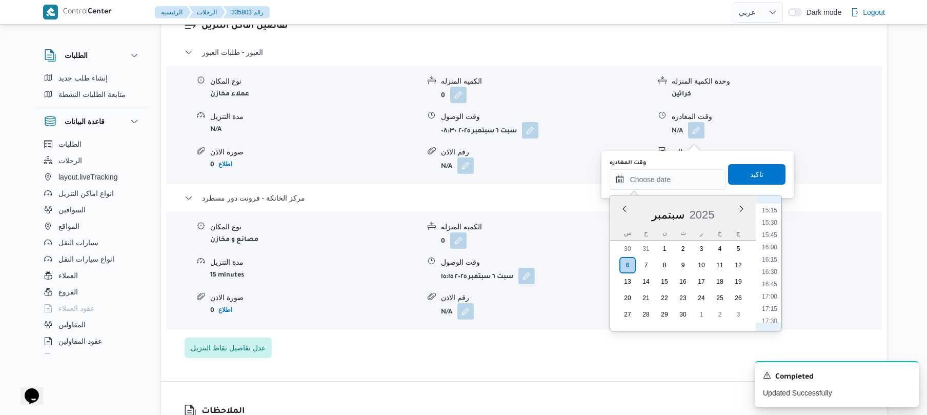
scroll to position [649, 0]
click at [769, 286] on li "14:45" at bounding box center [770, 286] width 24 height 10
type input "٠٦/٠٩/٢٠٢٥ ١٤:٤٥"
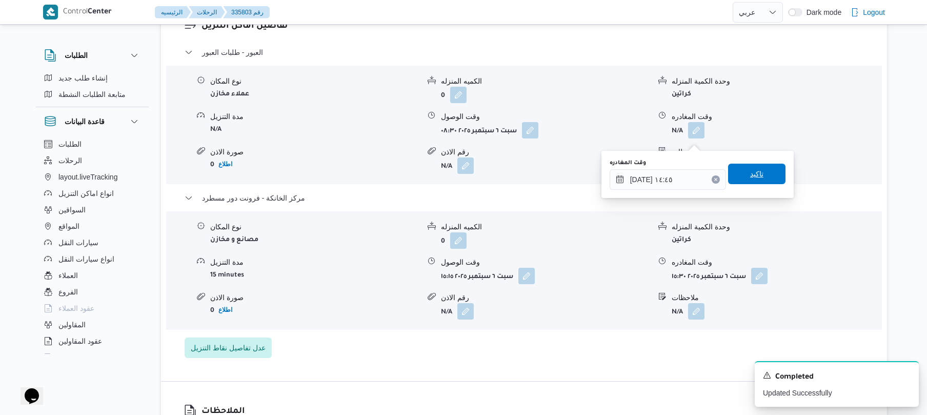
click at [742, 172] on span "تاكيد" at bounding box center [756, 174] width 57 height 21
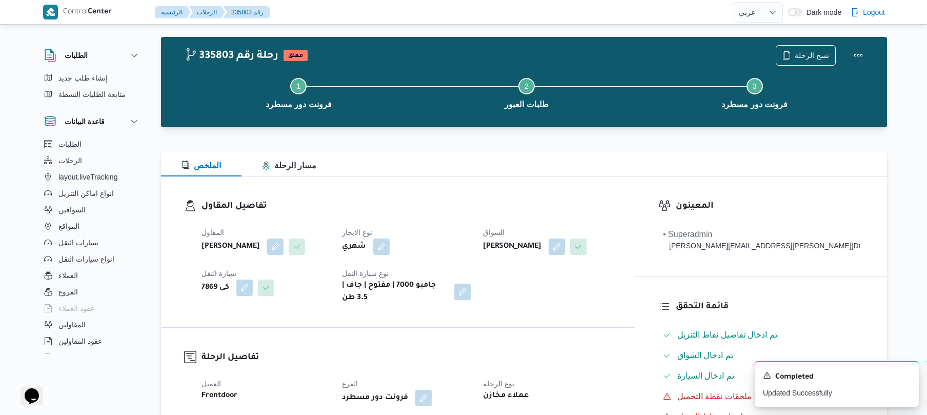
scroll to position [0, 0]
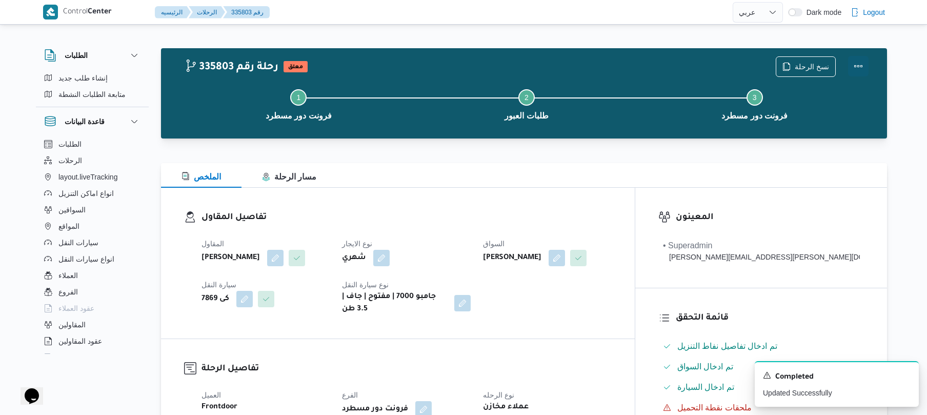
click at [859, 67] on button "Actions" at bounding box center [858, 66] width 21 height 21
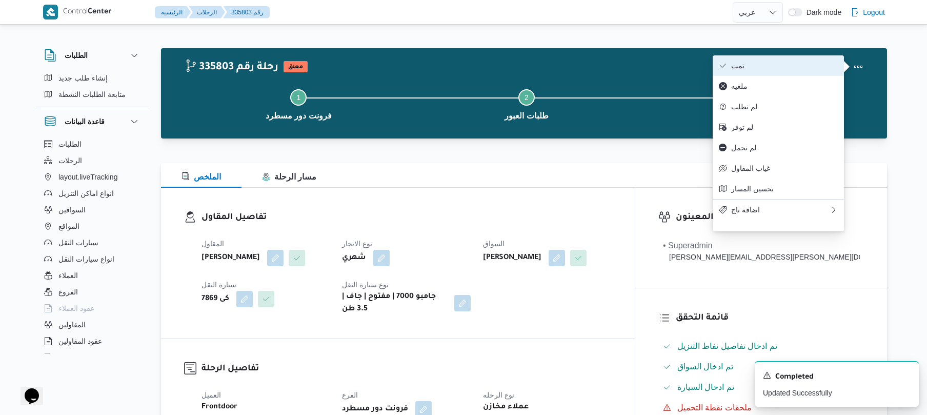
click at [812, 71] on button "تمت" at bounding box center [778, 65] width 131 height 21
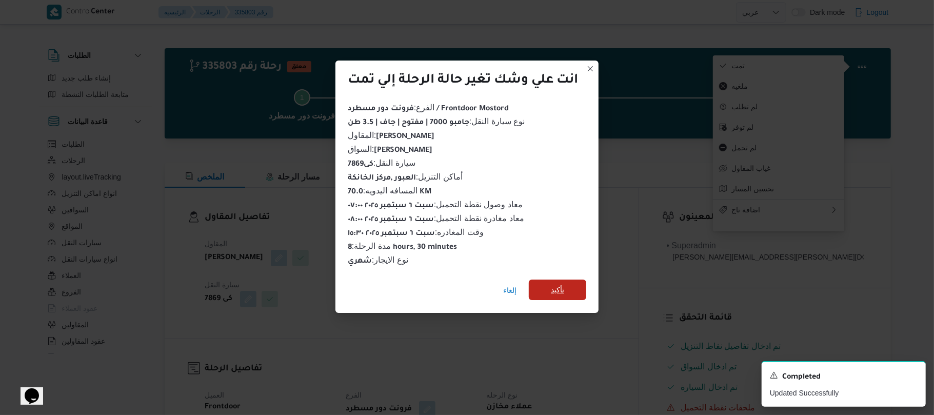
click at [569, 284] on span "تأكيد" at bounding box center [557, 290] width 57 height 21
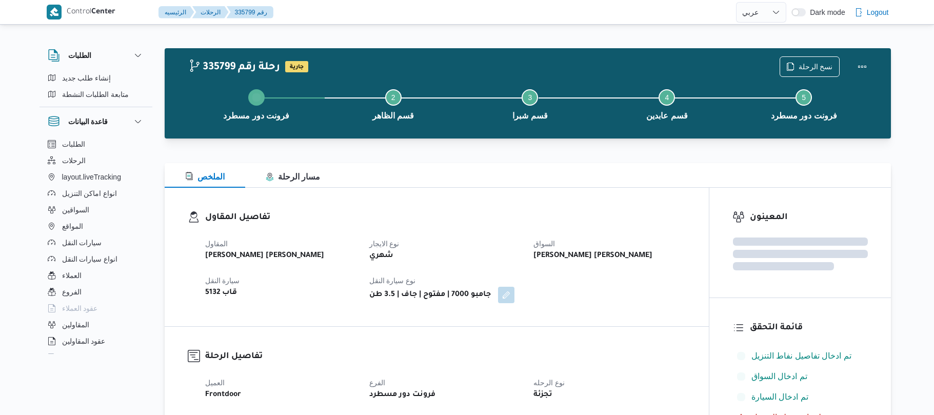
select select "ar"
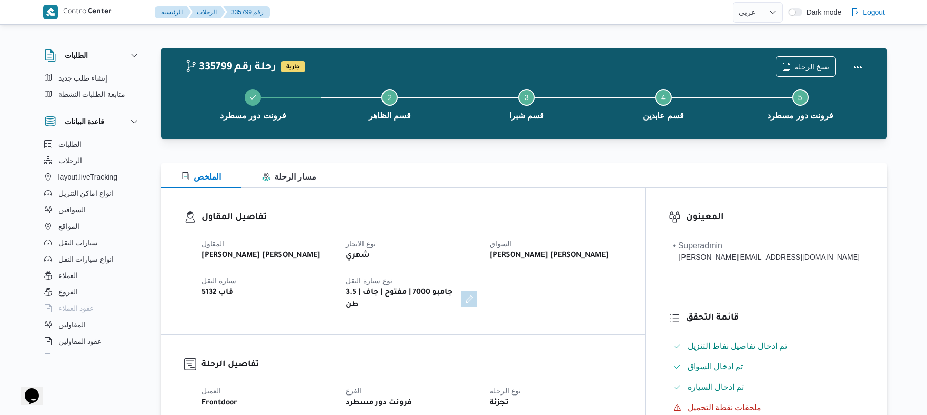
click at [589, 358] on h3 "تفاصيل الرحلة" at bounding box center [412, 365] width 421 height 14
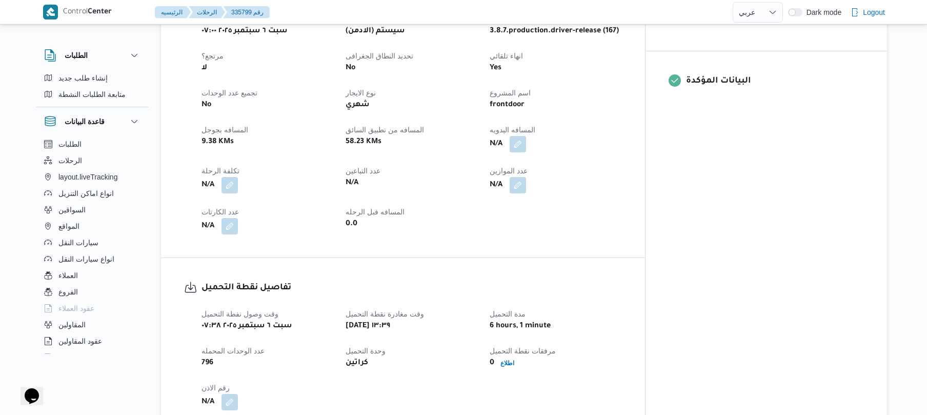
scroll to position [410, 0]
click at [526, 134] on button "button" at bounding box center [518, 142] width 16 height 16
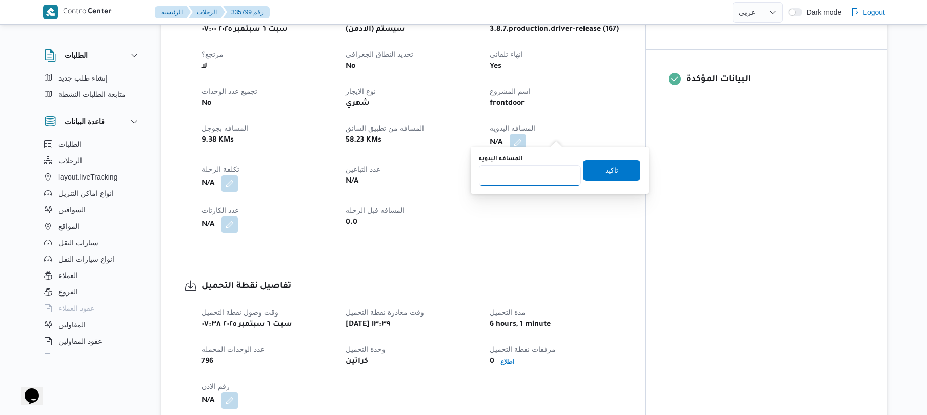
click at [541, 173] on input "المسافه اليدويه" at bounding box center [530, 175] width 102 height 21
type input "80"
click at [610, 165] on span "تاكيد" at bounding box center [611, 170] width 13 height 12
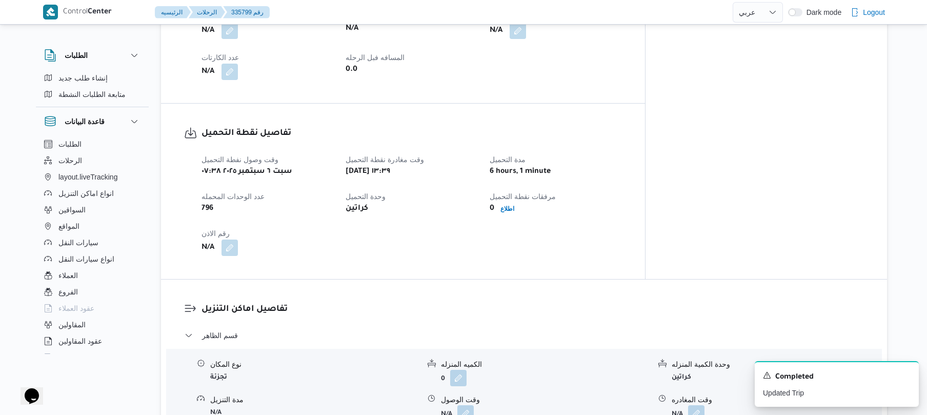
scroll to position [540, 0]
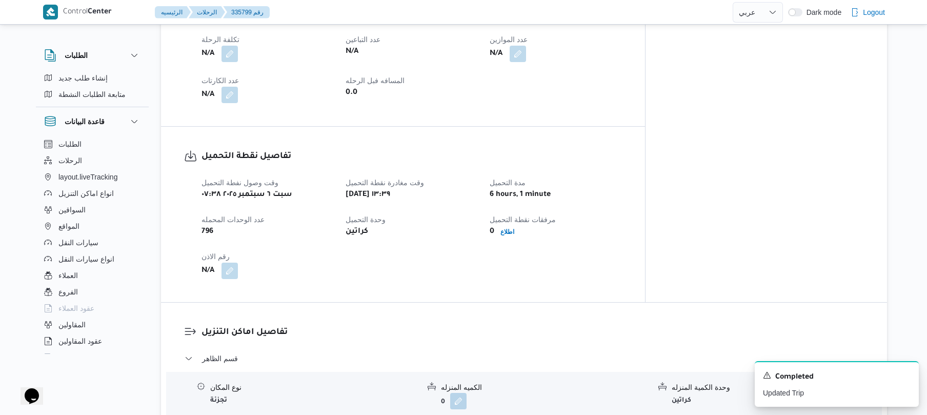
click at [617, 269] on div "وقت وصول نفطة التحميل [DATE] ٠٧:٣٨ وقت مغادرة نقطة التحميل [DATE] ١٣:٣٩ مدة الت…" at bounding box center [411, 227] width 433 height 115
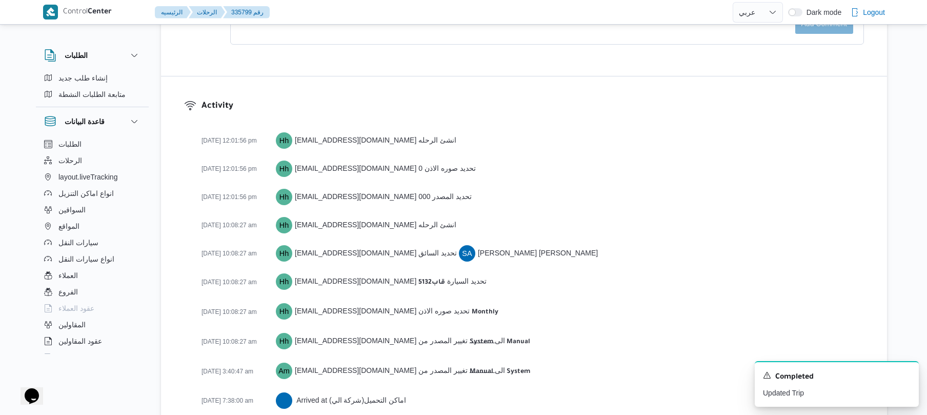
scroll to position [1525, 0]
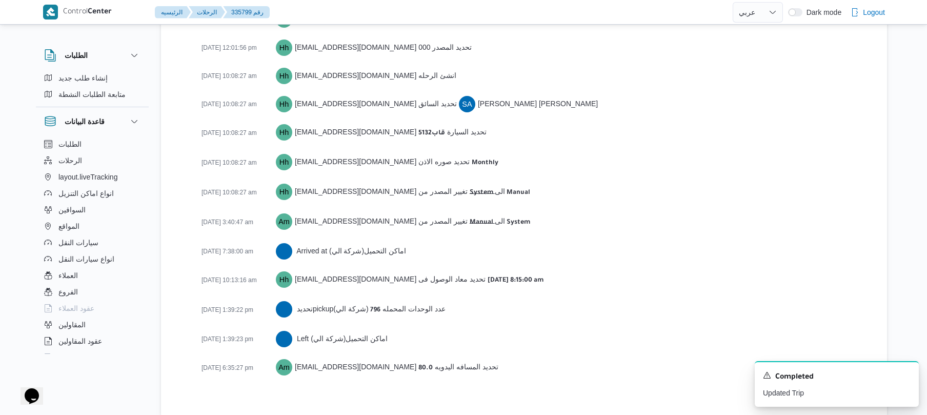
click at [606, 218] on div "[DATE] 3:40:47 am Am [EMAIL_ADDRESS][DOMAIN_NAME] تغيير المصدر من Manual الى Sy…" at bounding box center [533, 221] width 663 height 19
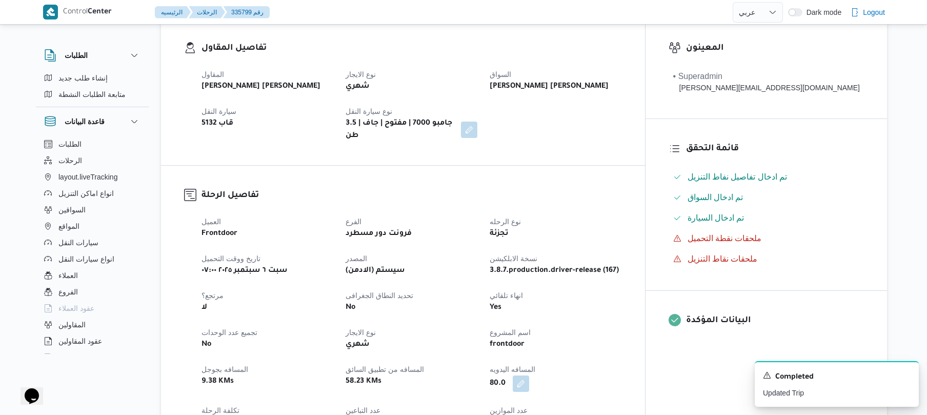
scroll to position [103, 0]
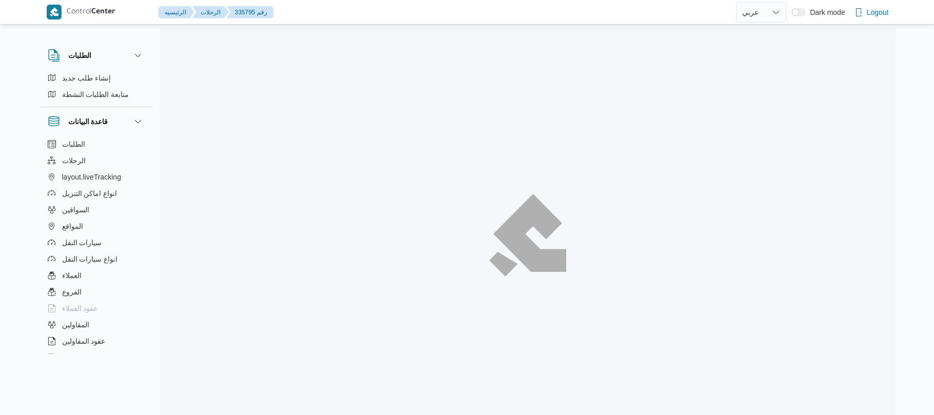
select select "ar"
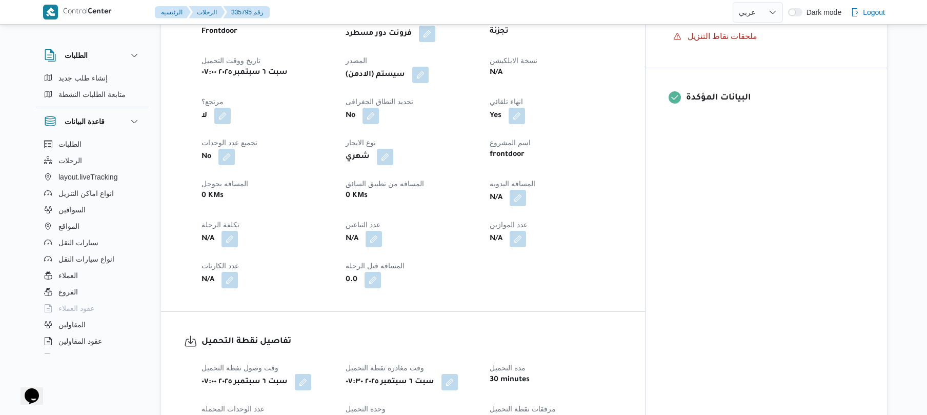
scroll to position [410, 0]
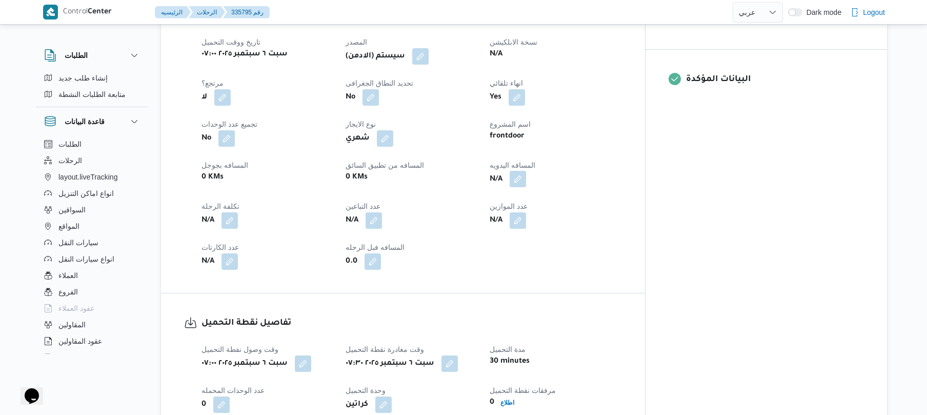
click at [526, 171] on button "button" at bounding box center [518, 179] width 16 height 16
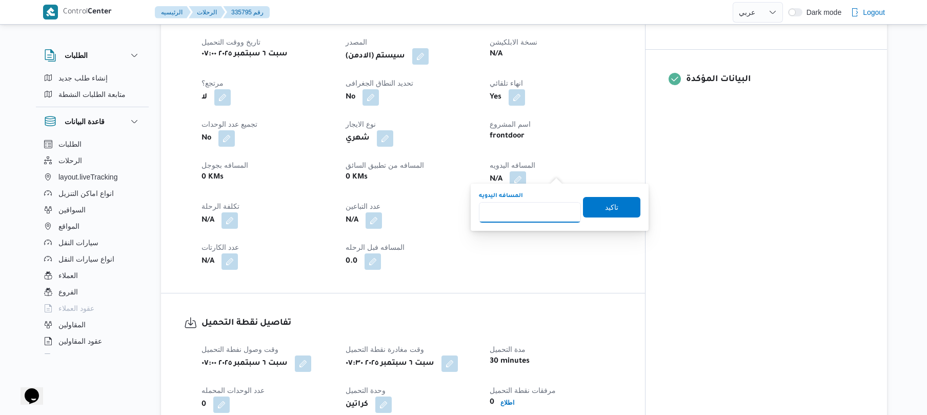
click at [544, 208] on input "المسافه اليدويه" at bounding box center [530, 212] width 102 height 21
type input "90"
click at [594, 208] on span "تاكيد" at bounding box center [611, 206] width 57 height 21
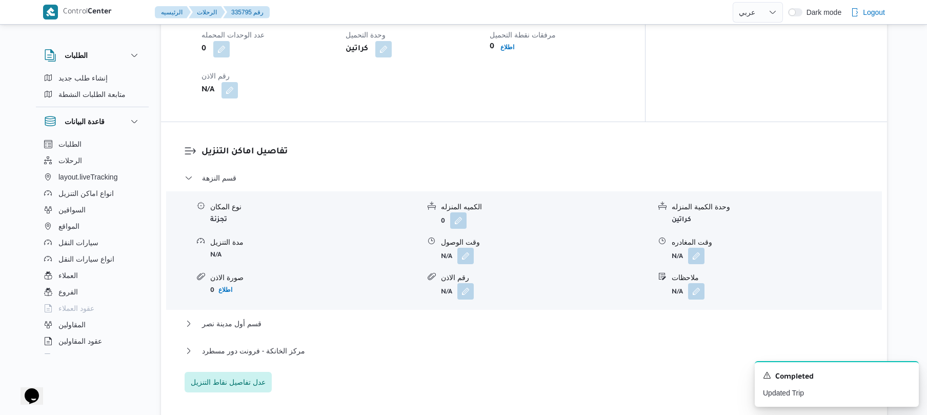
scroll to position [793, 0]
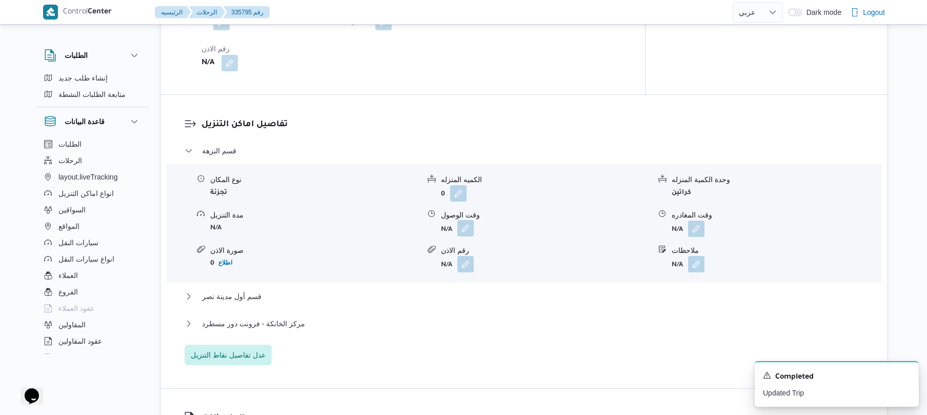
click at [470, 220] on button "button" at bounding box center [466, 228] width 16 height 16
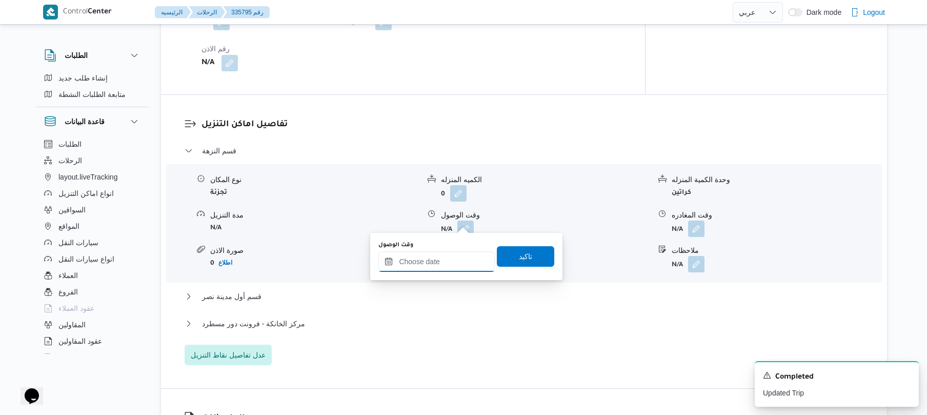
click at [446, 268] on input "وقت الوصول" at bounding box center [437, 261] width 116 height 21
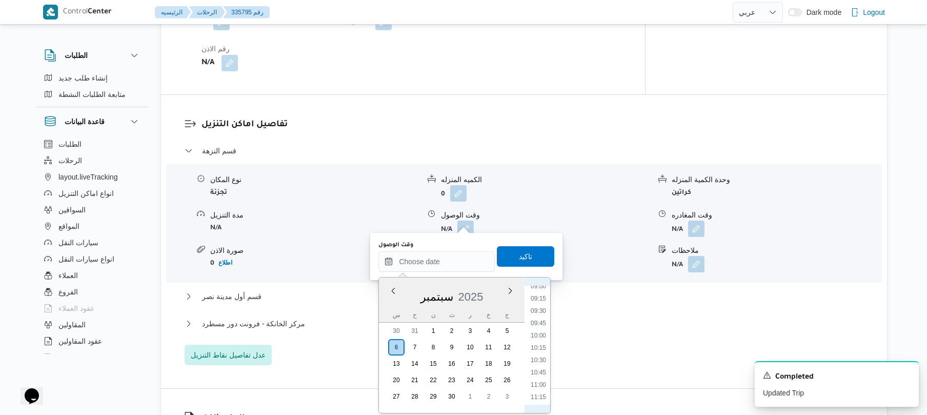
scroll to position [347, 0]
click at [540, 337] on li "08:00" at bounding box center [539, 337] width 24 height 10
type input "٠٦/٠٩/٢٠٢٥ ٠٨:٠٠"
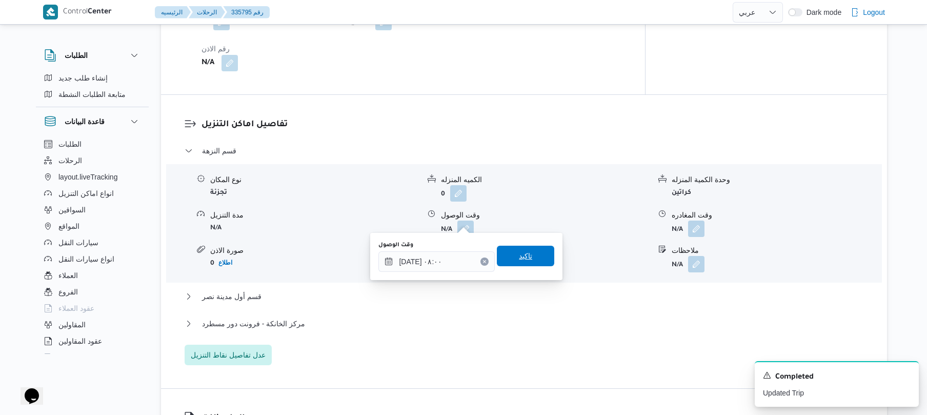
click at [534, 257] on span "تاكيد" at bounding box center [525, 256] width 57 height 21
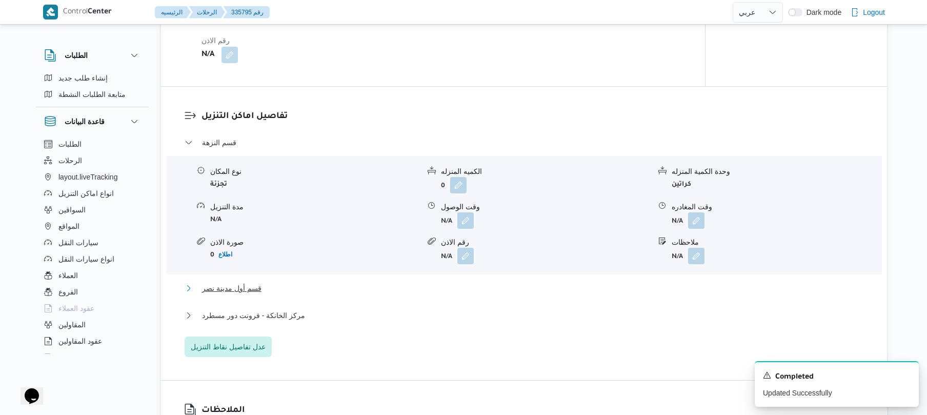
click at [499, 288] on button "قسم أول مدينة نصر" at bounding box center [525, 288] width 680 height 12
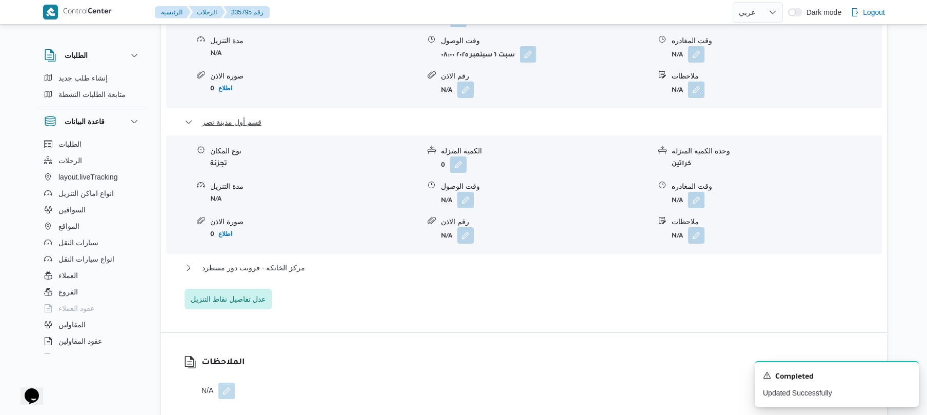
scroll to position [1039, 0]
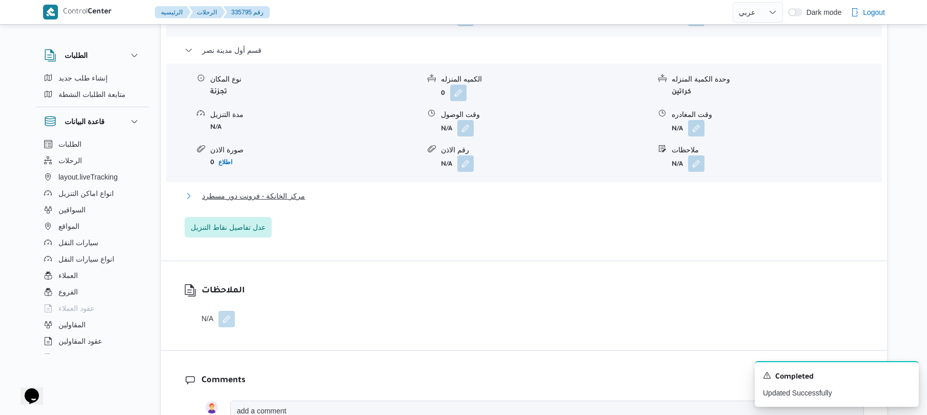
click at [538, 192] on button "مركز الخانكة - فرونت دور مسطرد" at bounding box center [525, 196] width 680 height 12
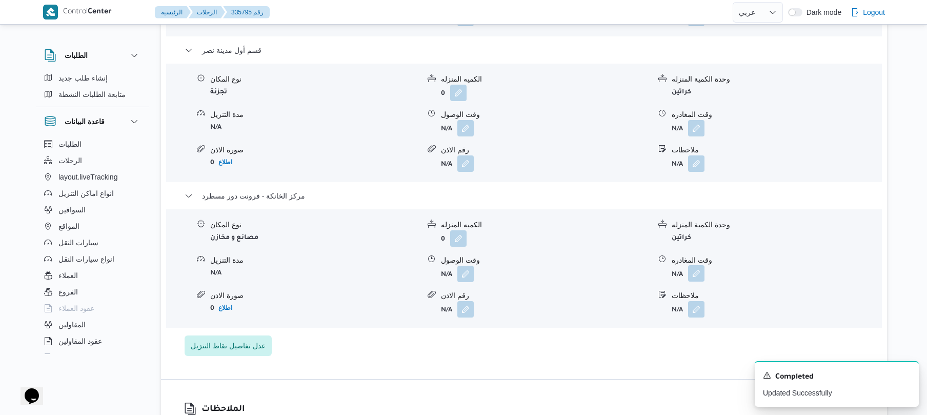
click at [696, 265] on button "button" at bounding box center [696, 273] width 16 height 16
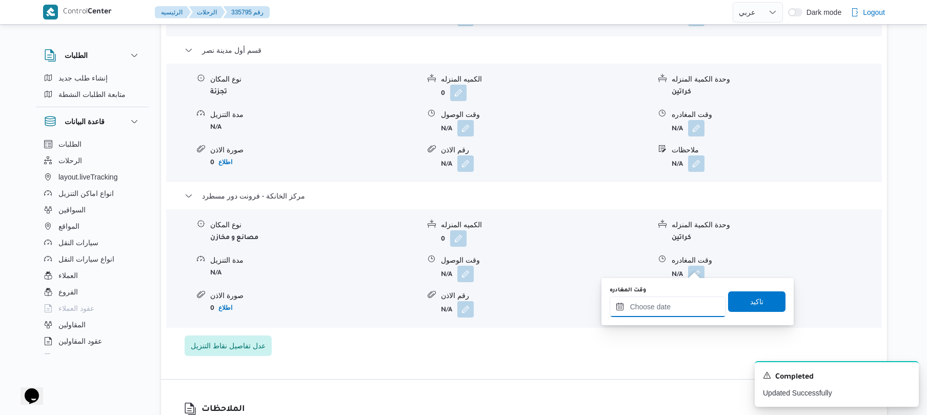
click at [647, 300] on div at bounding box center [668, 307] width 116 height 21
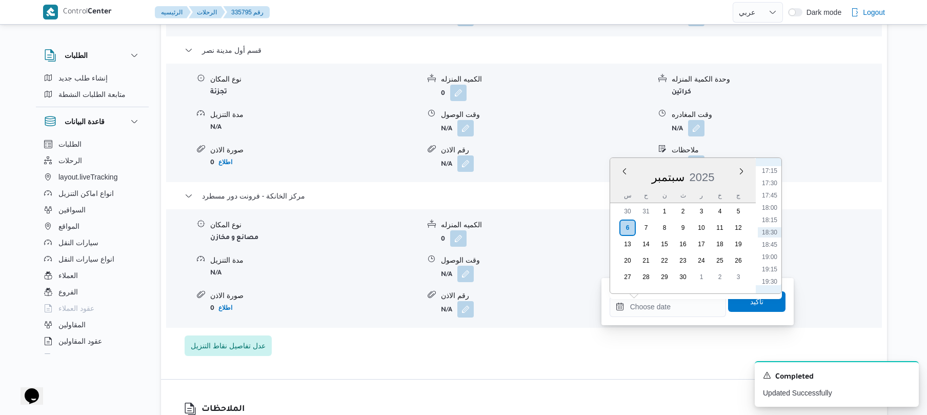
scroll to position [749, 0]
click at [769, 213] on li "16:00" at bounding box center [770, 210] width 24 height 10
type input "٠٦/٠٩/٢٠٢٥ ١٦:٠٠"
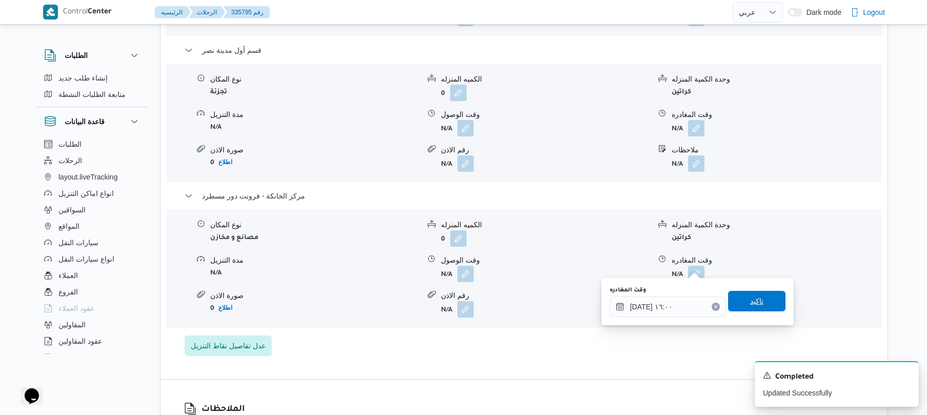
click at [739, 303] on span "تاكيد" at bounding box center [756, 301] width 57 height 21
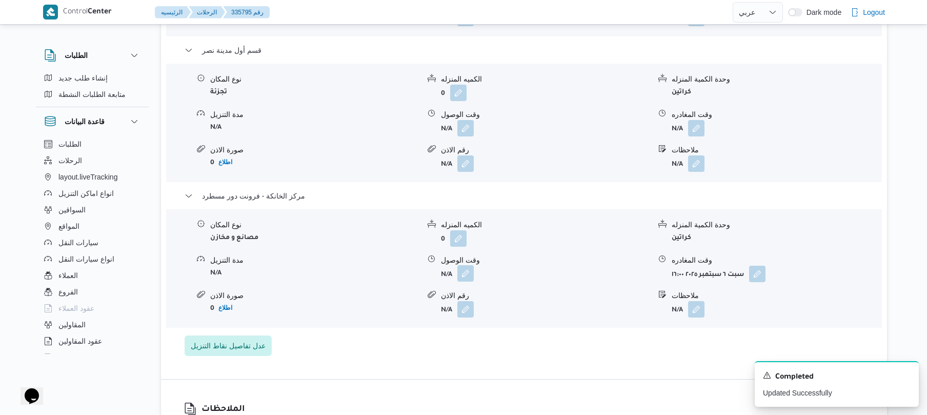
click at [464, 267] on button "button" at bounding box center [466, 273] width 16 height 16
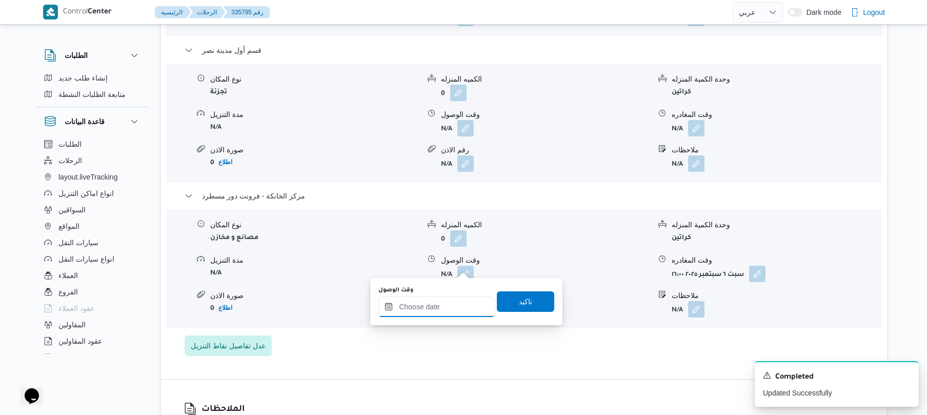
click at [432, 308] on input "وقت الوصول" at bounding box center [437, 307] width 116 height 21
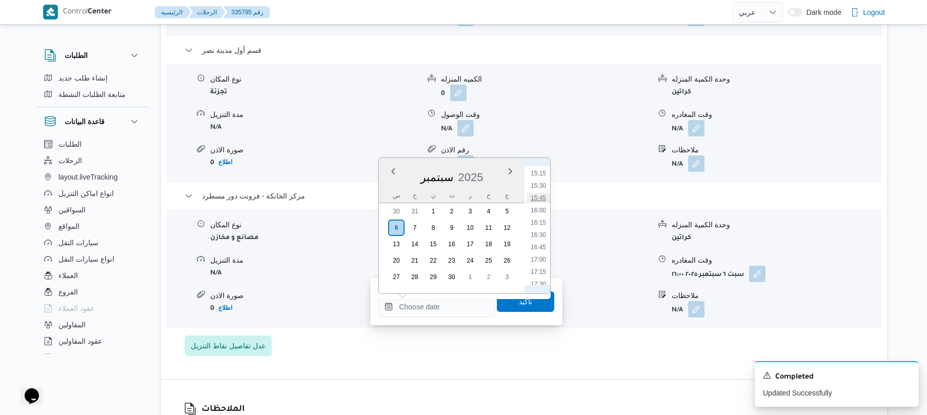
click at [542, 198] on li "15:45" at bounding box center [539, 198] width 24 height 10
type input "٠٦/٠٩/٢٠٢٥ ١٥:٤٥"
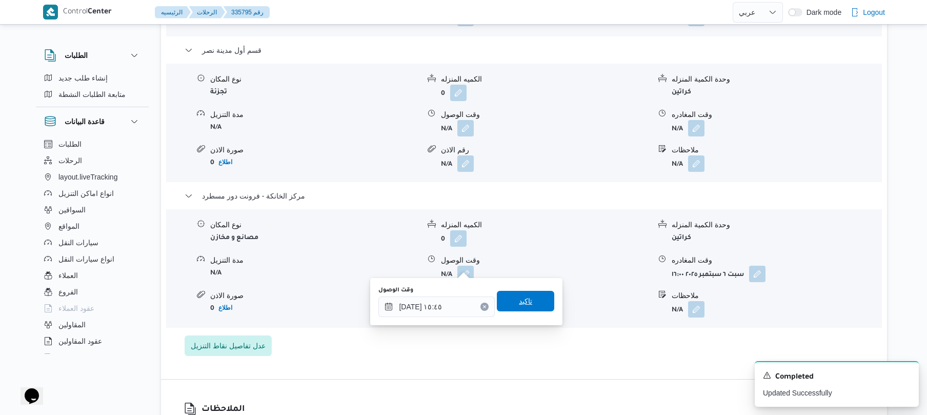
click at [538, 307] on span "تاكيد" at bounding box center [525, 301] width 57 height 21
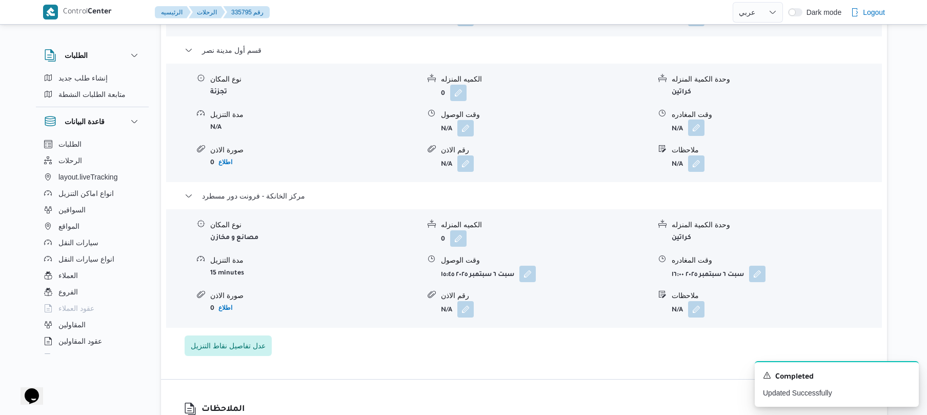
click at [698, 120] on button "button" at bounding box center [696, 128] width 16 height 16
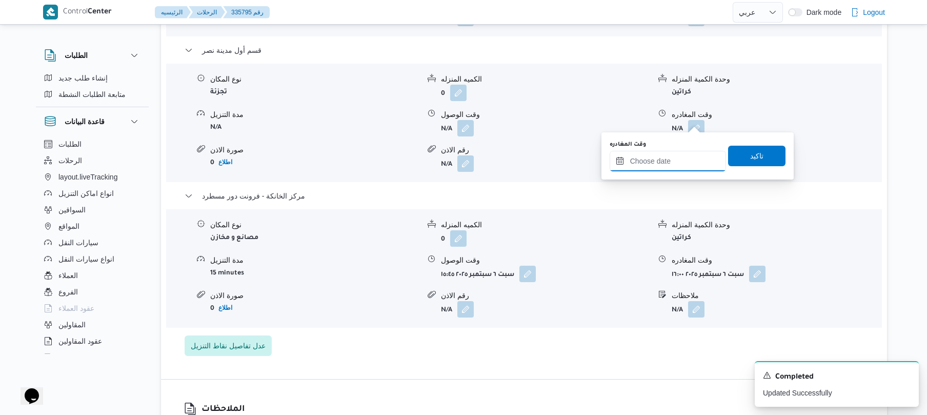
click at [667, 162] on input "وقت المغادره" at bounding box center [668, 161] width 116 height 21
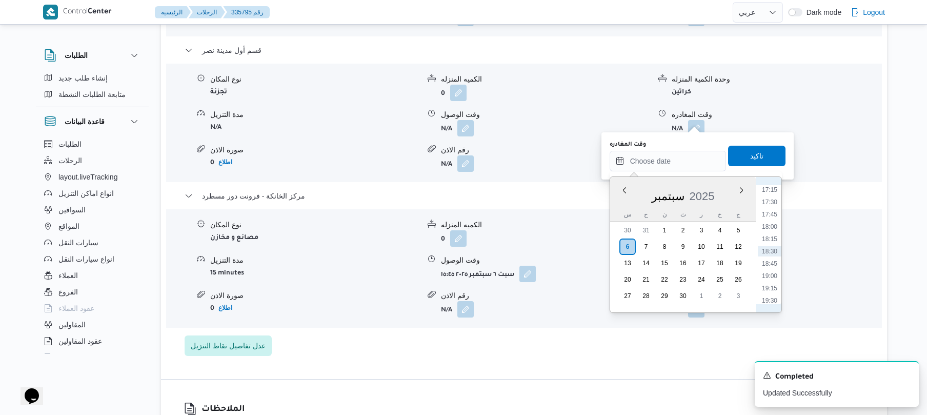
scroll to position [749, 0]
click at [774, 215] on li "15:45" at bounding box center [770, 216] width 24 height 10
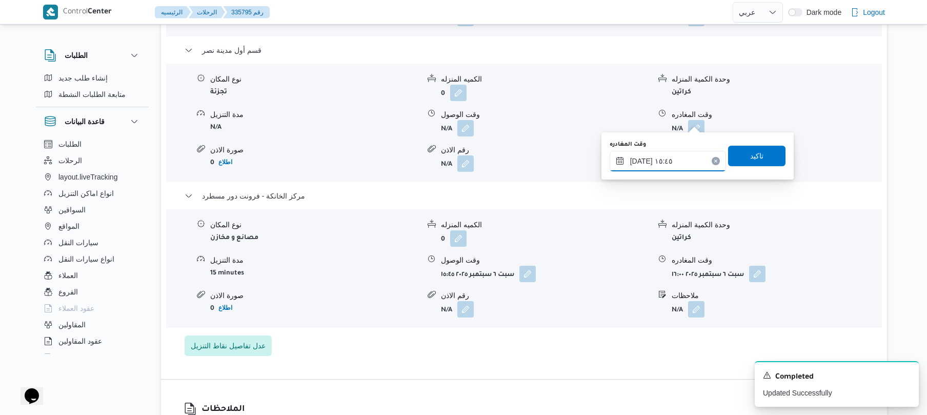
click at [641, 162] on input "٠٦/٠٩/٢٠٢٥ ١٥:٤٥" at bounding box center [668, 161] width 116 height 21
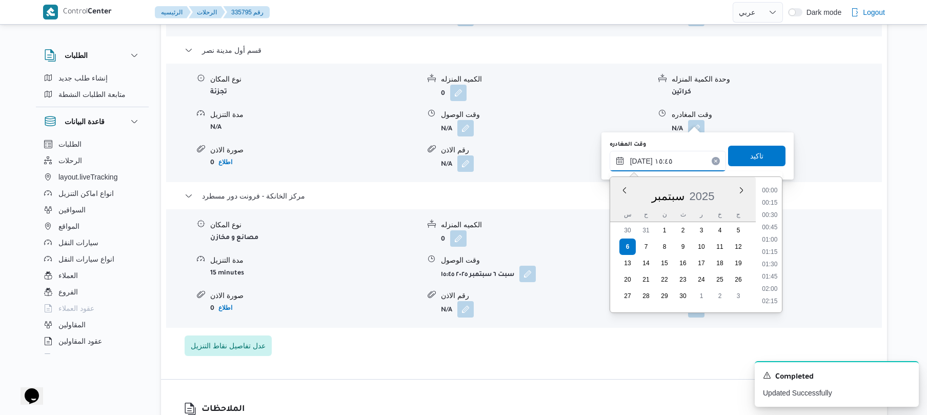
scroll to position [714, 0]
type input "٠٦/٠٩/٢٠٢٥ ١٥:10"
click at [733, 152] on span "تاكيد" at bounding box center [756, 155] width 57 height 21
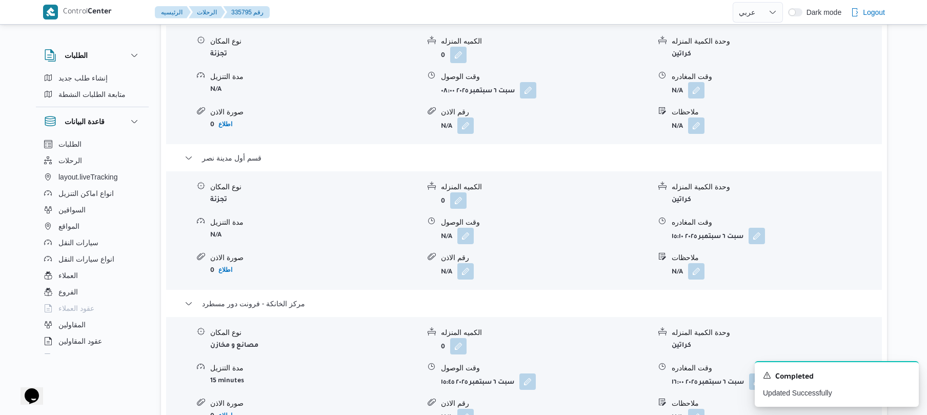
scroll to position [930, 0]
click at [700, 85] on button "button" at bounding box center [696, 91] width 16 height 16
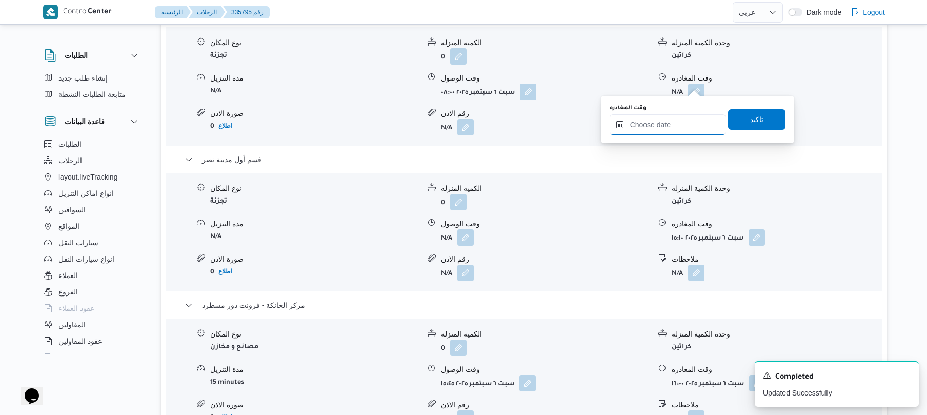
click at [640, 127] on input "وقت المغادره" at bounding box center [668, 124] width 116 height 21
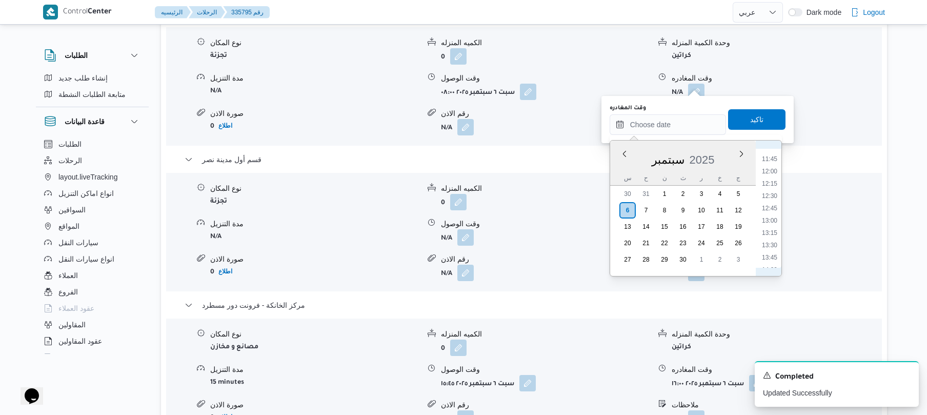
scroll to position [548, 0]
click at [773, 187] on li "11:45" at bounding box center [770, 184] width 24 height 10
type input "٠٦/٠٩/٢٠٢٥ ١١:٤٥"
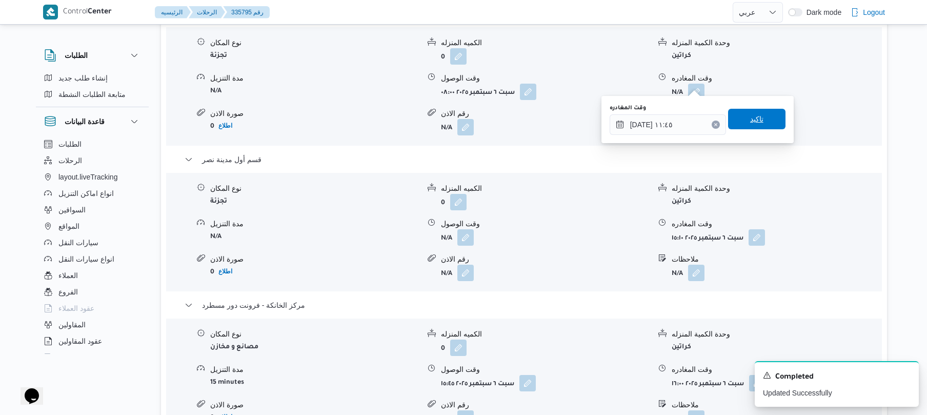
click at [751, 115] on span "تاكيد" at bounding box center [757, 119] width 13 height 12
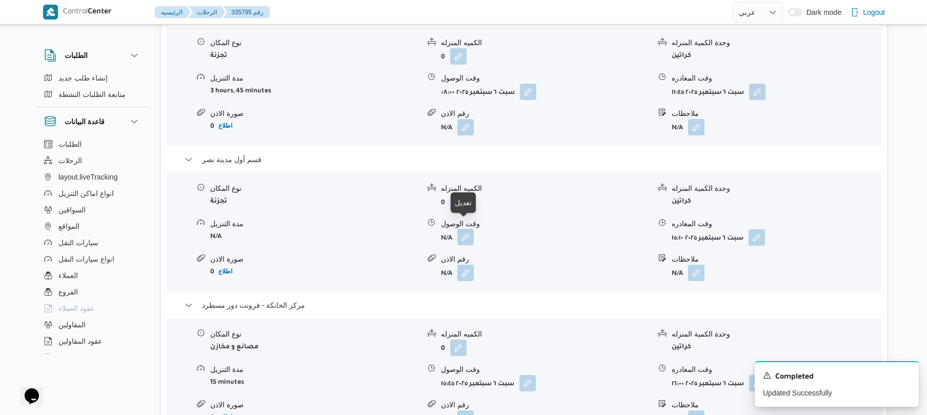
click at [464, 231] on button "button" at bounding box center [466, 237] width 16 height 16
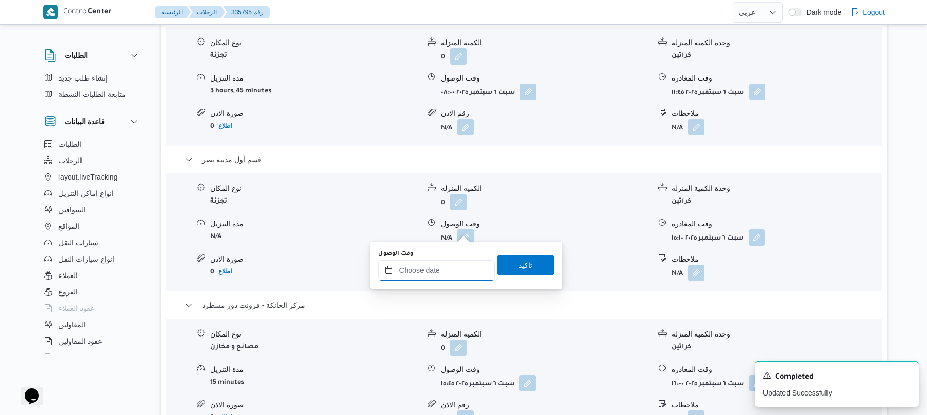
click at [455, 263] on input "وقت الوصول" at bounding box center [437, 270] width 116 height 21
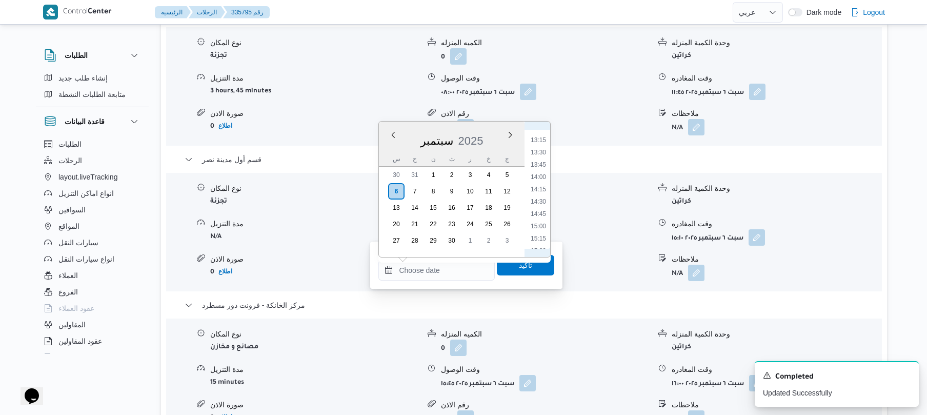
scroll to position [546, 0]
click at [547, 199] on li "12:30" at bounding box center [539, 204] width 24 height 10
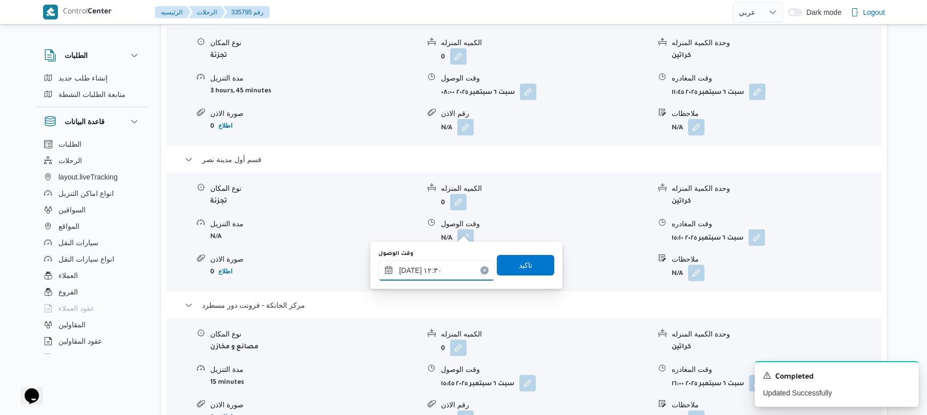
click at [410, 269] on input "٠٦/٠٩/٢٠٢٥ ١٢:٣٠" at bounding box center [437, 270] width 116 height 21
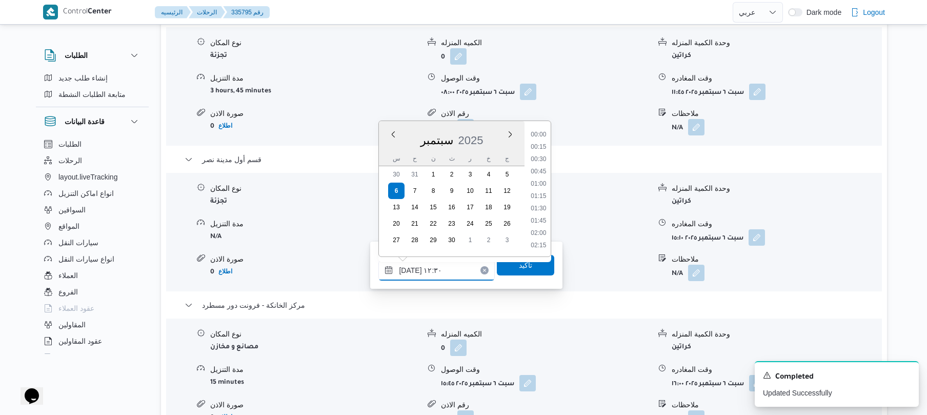
click at [410, 269] on input "٠٦/٠٩/٢٠٢٥ ١٢:٣٠" at bounding box center [437, 270] width 116 height 21
type input "٠٦/٠٩/٢٠٢٥ ١٢:10"
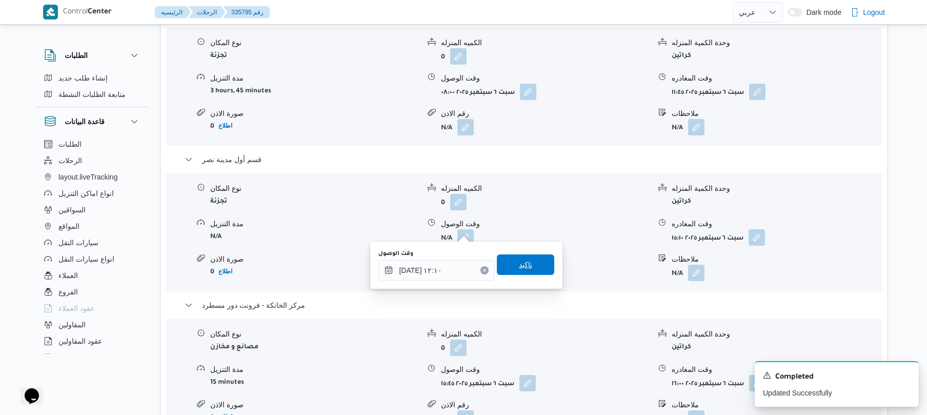
click at [521, 263] on span "تاكيد" at bounding box center [525, 265] width 13 height 12
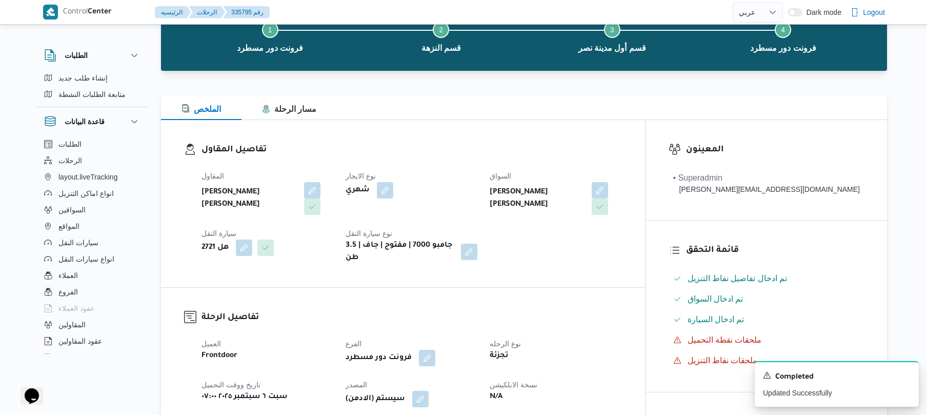
scroll to position [0, 0]
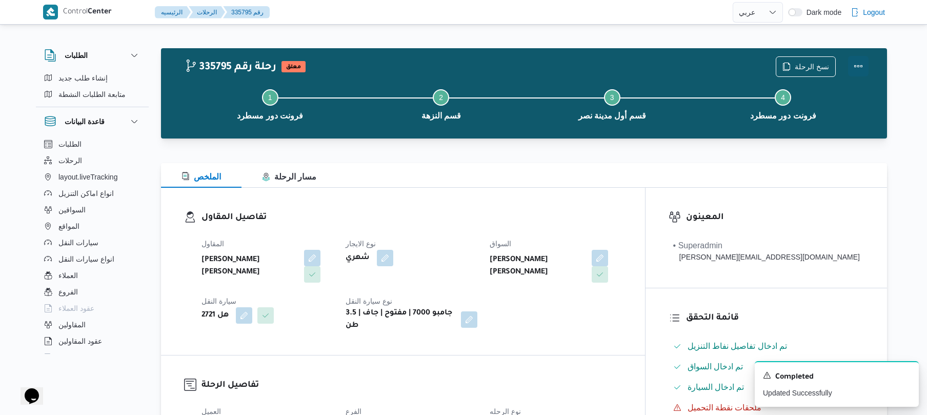
click at [863, 56] on div at bounding box center [858, 66] width 21 height 21
click at [862, 64] on button "Actions" at bounding box center [858, 66] width 21 height 21
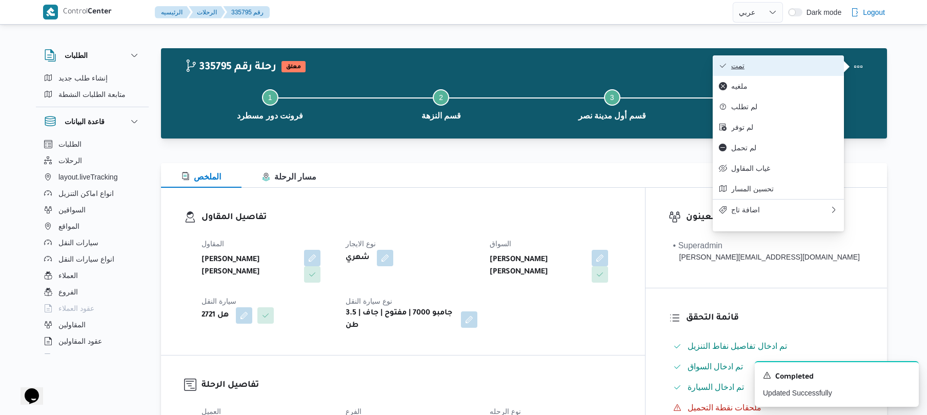
click at [800, 68] on span "تمت" at bounding box center [785, 66] width 107 height 8
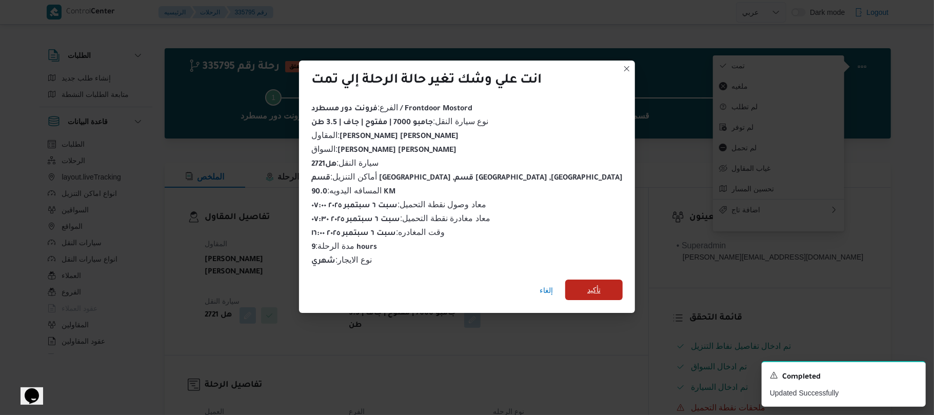
click at [565, 292] on span "تأكيد" at bounding box center [593, 290] width 57 height 21
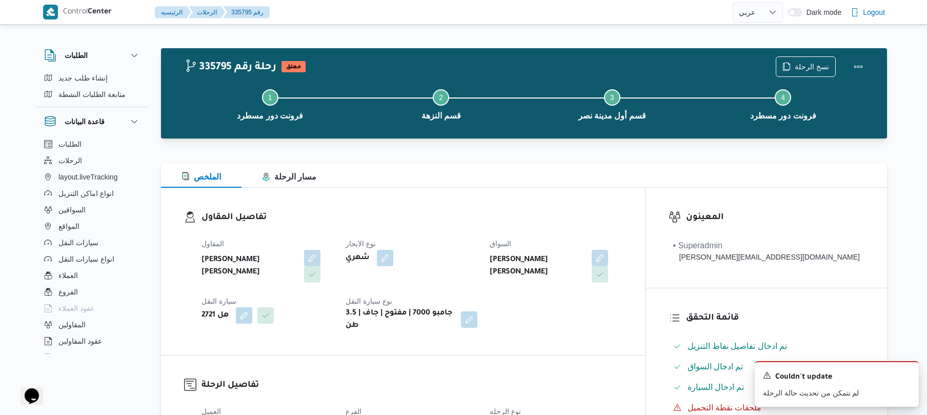
click at [562, 200] on div "تفاصيل المقاول المقاول محمد هاني محمد جوده محمود نوع الايجار شهري السواق محمد ه…" at bounding box center [403, 271] width 484 height 167
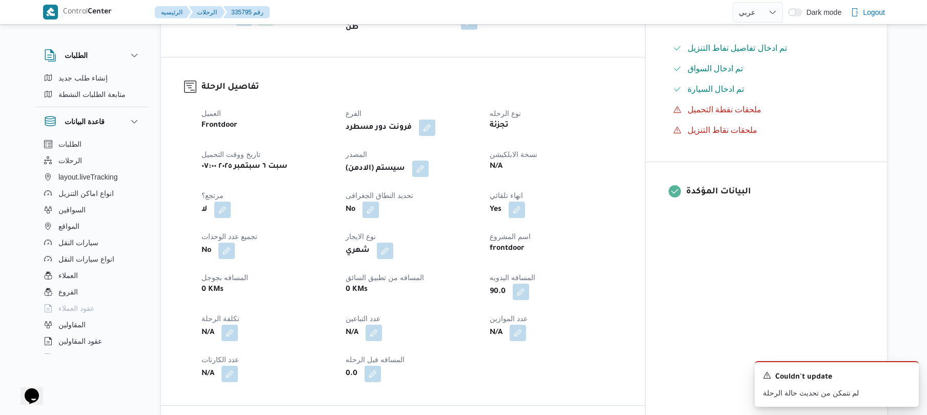
scroll to position [301, 0]
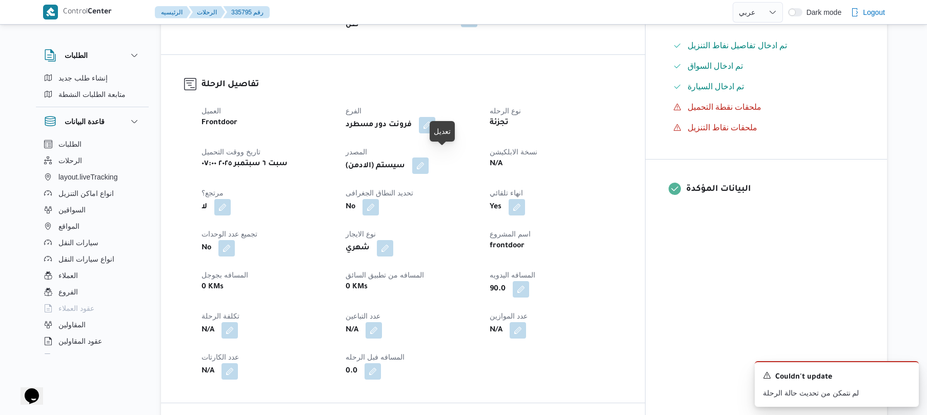
click at [429, 163] on button "button" at bounding box center [420, 165] width 16 height 16
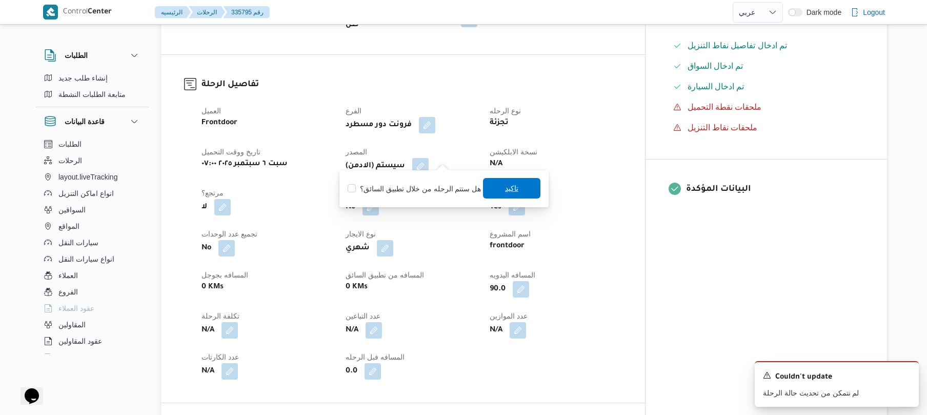
click at [508, 186] on span "تاكيد" at bounding box center [511, 188] width 13 height 12
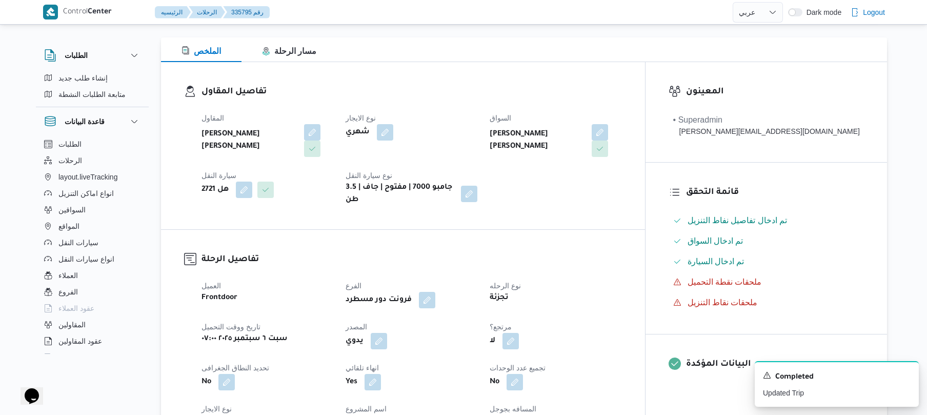
scroll to position [0, 0]
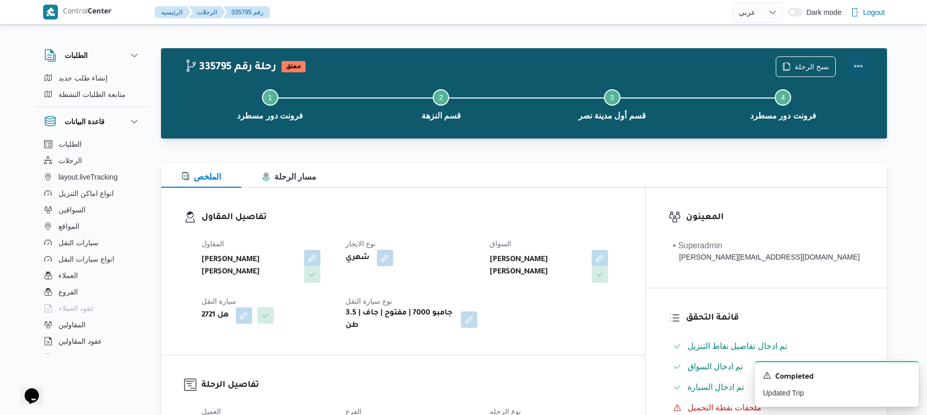
click at [860, 61] on button "Actions" at bounding box center [858, 66] width 21 height 21
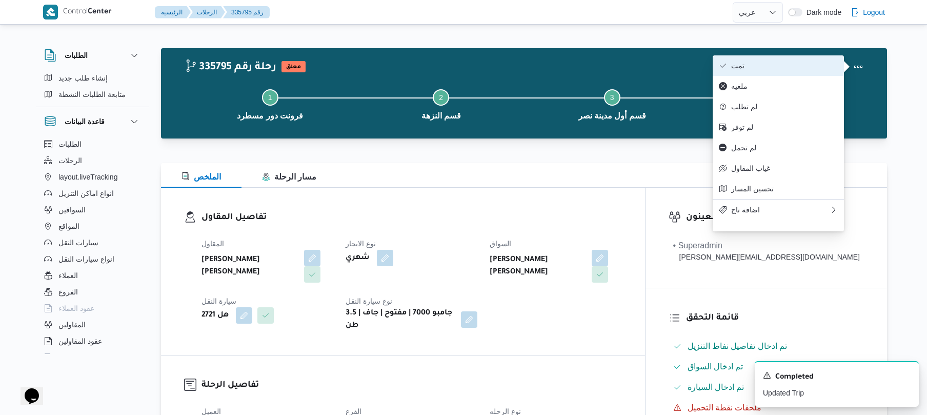
click at [796, 61] on button "تمت" at bounding box center [778, 65] width 131 height 21
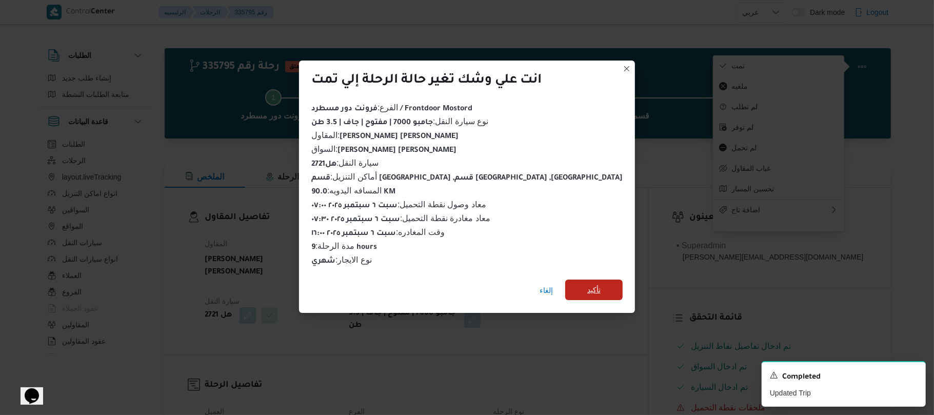
click at [578, 282] on span "تأكيد" at bounding box center [593, 290] width 57 height 21
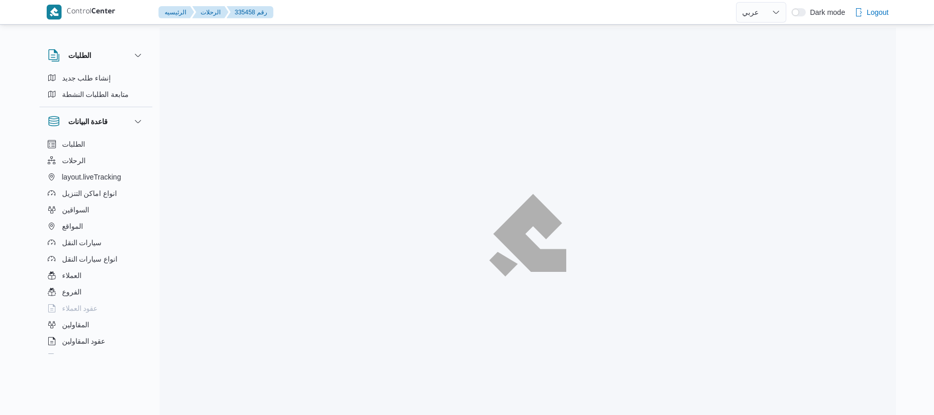
select select "ar"
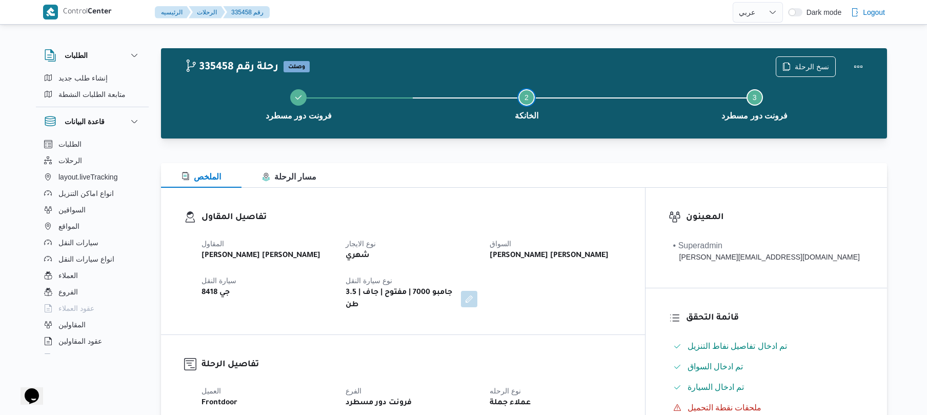
click at [575, 98] on button "Step 2 is incomplete 2 الخانكة" at bounding box center [527, 103] width 228 height 53
click at [594, 185] on div "الملخص مسار الرحلة" at bounding box center [524, 175] width 726 height 25
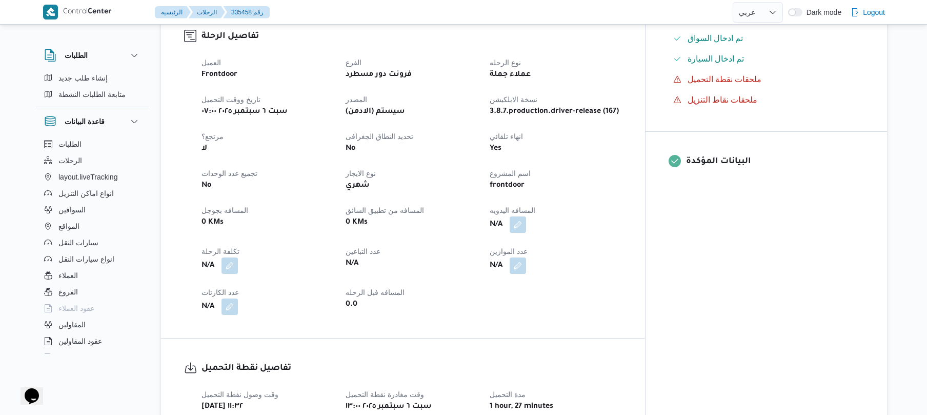
scroll to position [301, 0]
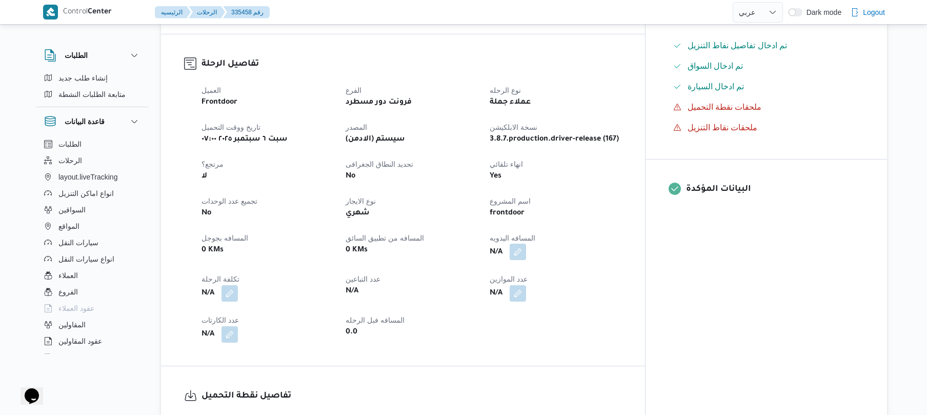
click at [526, 244] on button "button" at bounding box center [518, 252] width 16 height 16
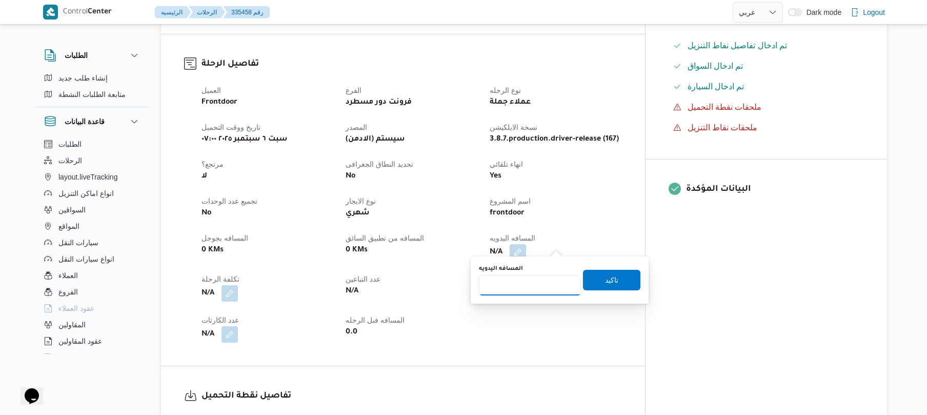
click at [534, 283] on input "المسافه اليدويه" at bounding box center [530, 285] width 102 height 21
type input "50"
click at [606, 284] on span "تاكيد" at bounding box center [611, 279] width 13 height 12
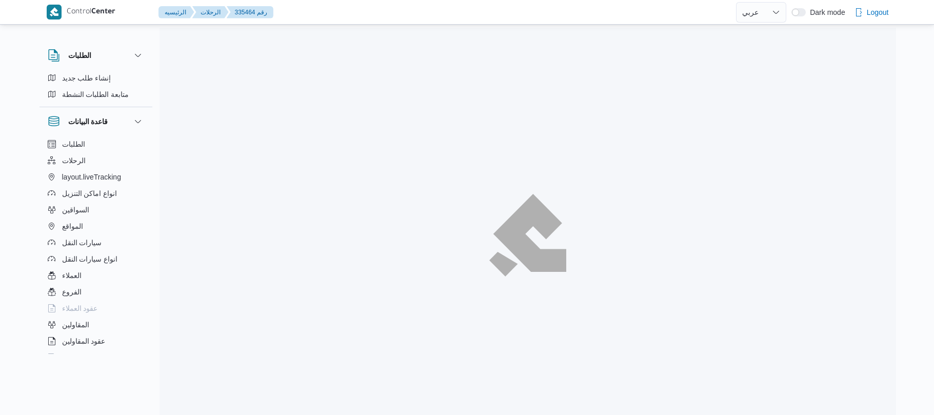
select select "ar"
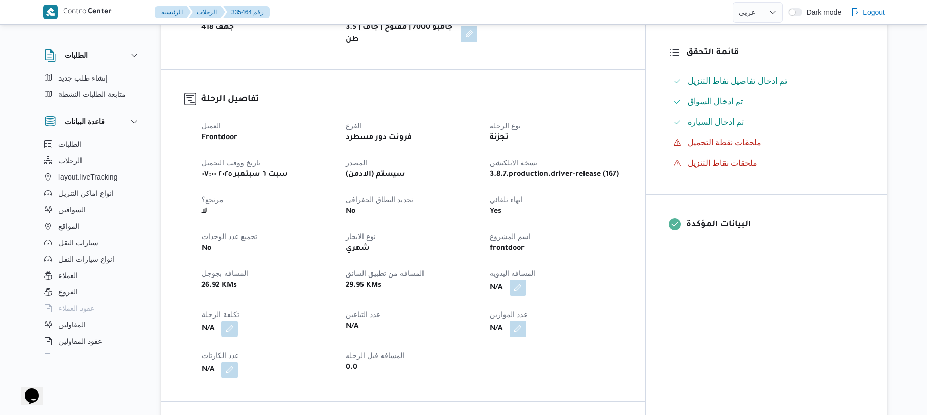
scroll to position [273, 0]
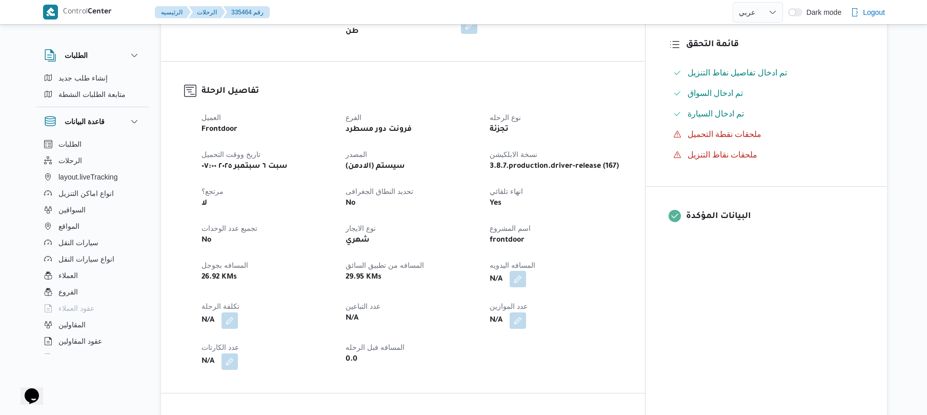
click at [526, 271] on button "button" at bounding box center [518, 279] width 16 height 16
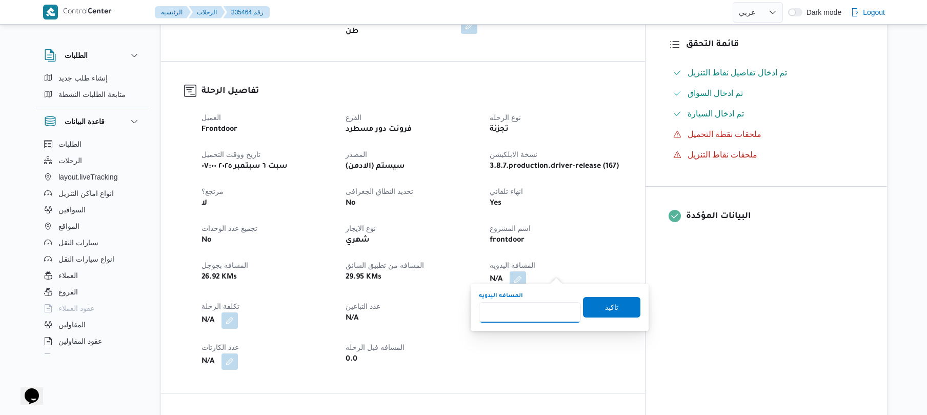
click at [532, 308] on input "المسافه اليدويه" at bounding box center [530, 312] width 102 height 21
type input "90"
click at [605, 308] on span "تاكيد" at bounding box center [611, 307] width 13 height 12
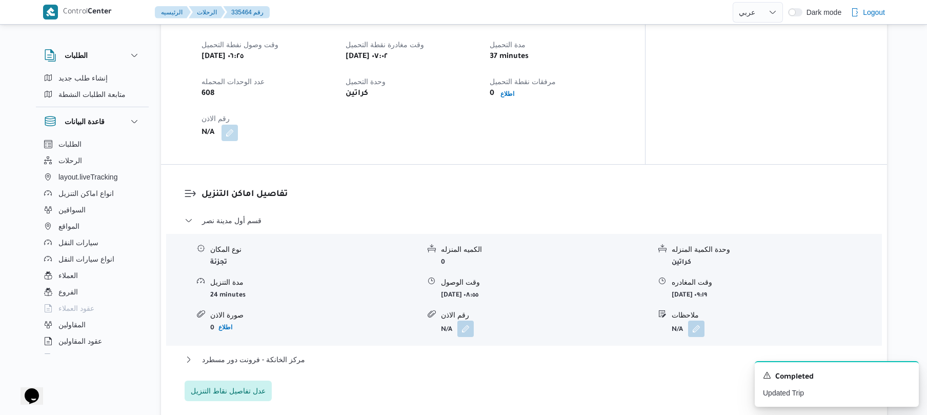
scroll to position [711, 0]
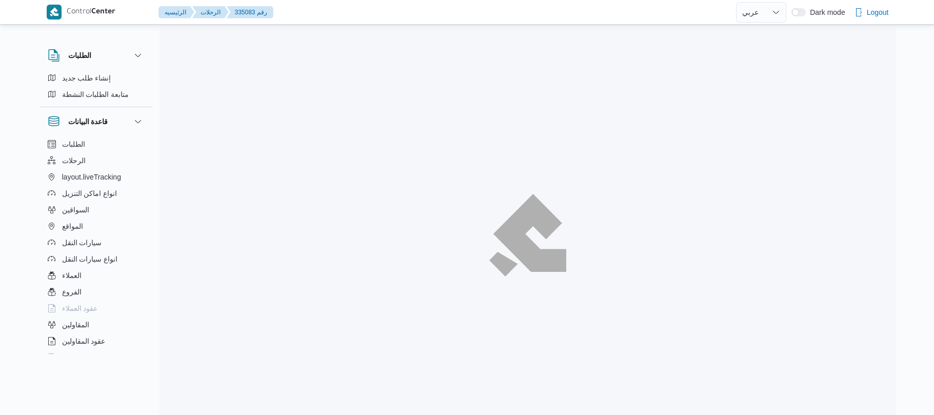
select select "ar"
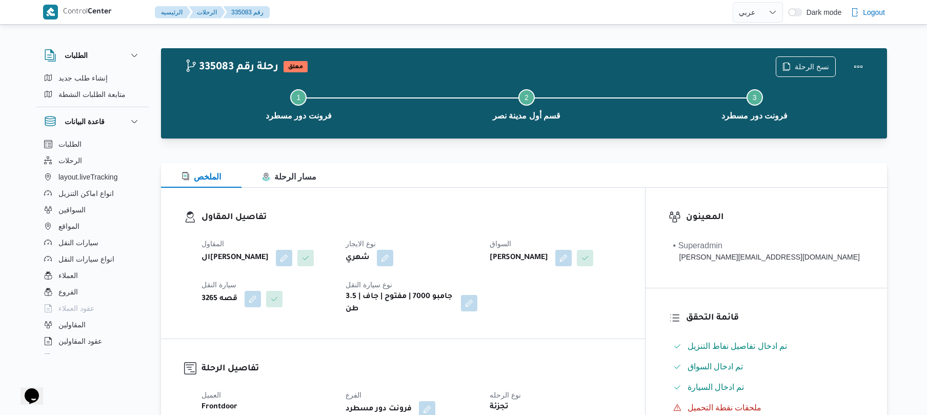
click at [473, 193] on div "تفاصيل المقاول المقاول الهامي [PERSON_NAME] نوع الايجار شهري السواق [PERSON_NAM…" at bounding box center [403, 263] width 484 height 151
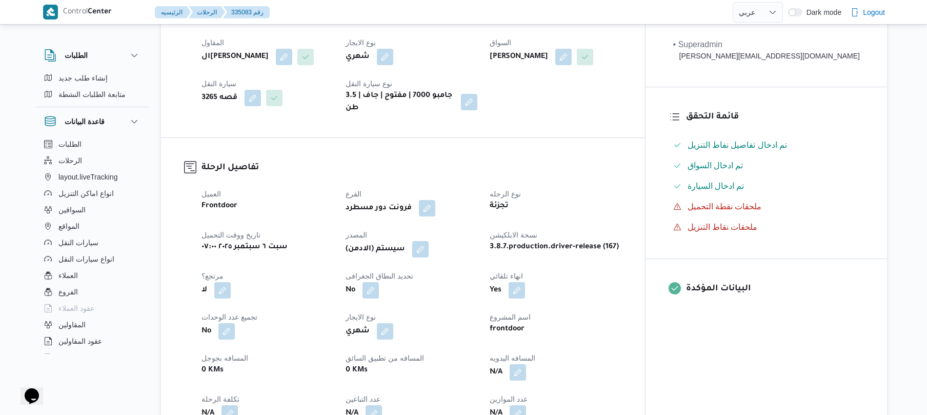
scroll to position [356, 0]
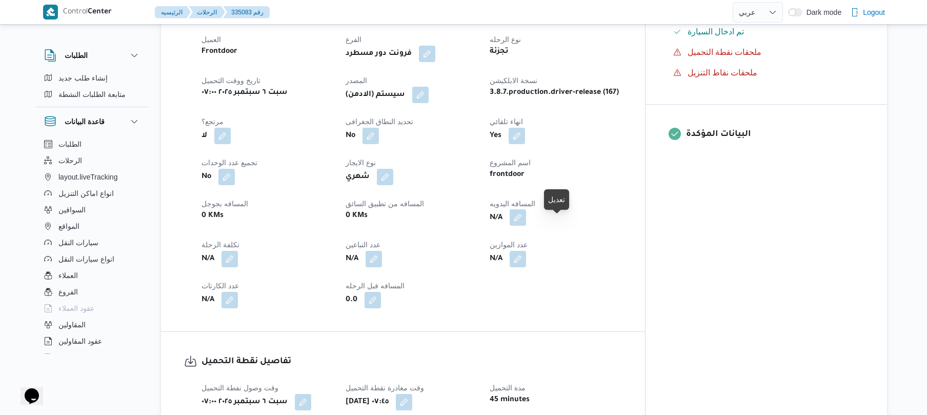
click at [526, 224] on button "button" at bounding box center [518, 217] width 16 height 16
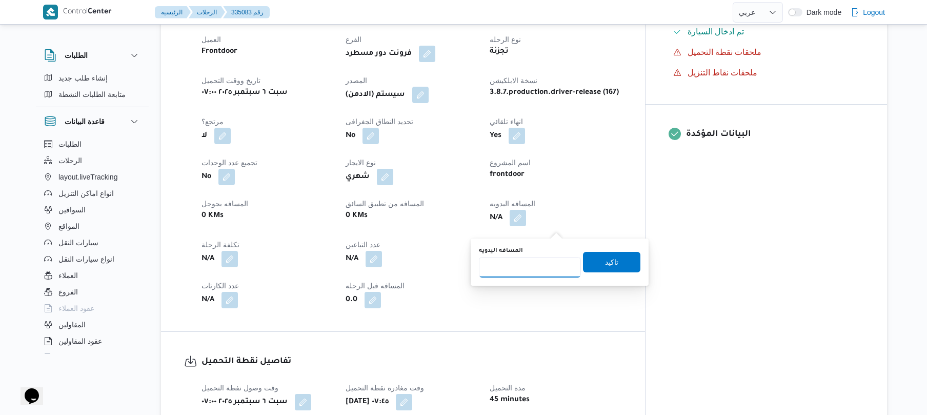
click at [535, 270] on input "المسافه اليدويه" at bounding box center [530, 267] width 102 height 21
type input "90"
click at [596, 264] on span "تاكيد" at bounding box center [611, 261] width 57 height 21
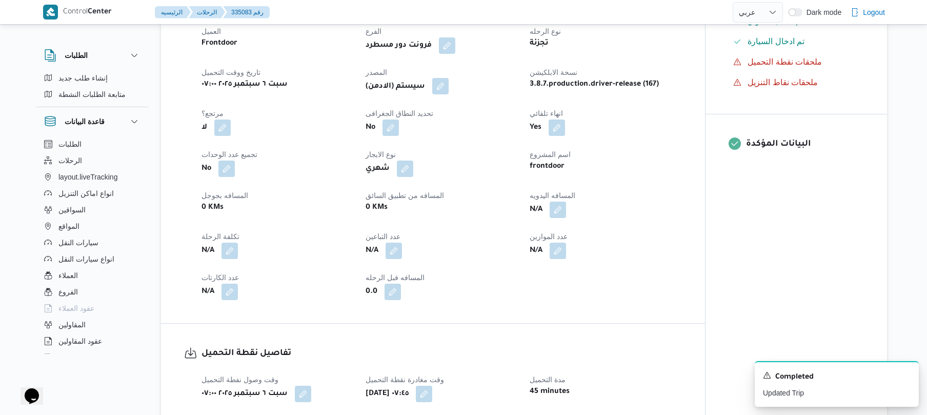
click at [439, 94] on button "button" at bounding box center [440, 86] width 16 height 16
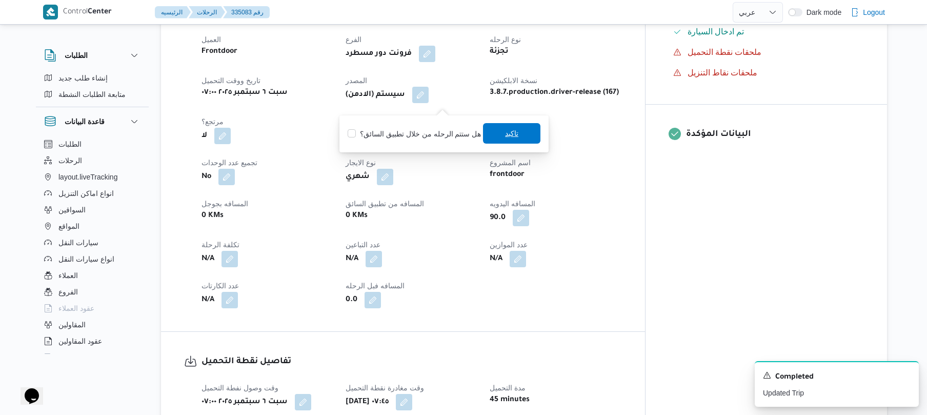
click at [499, 135] on span "تاكيد" at bounding box center [511, 133] width 57 height 21
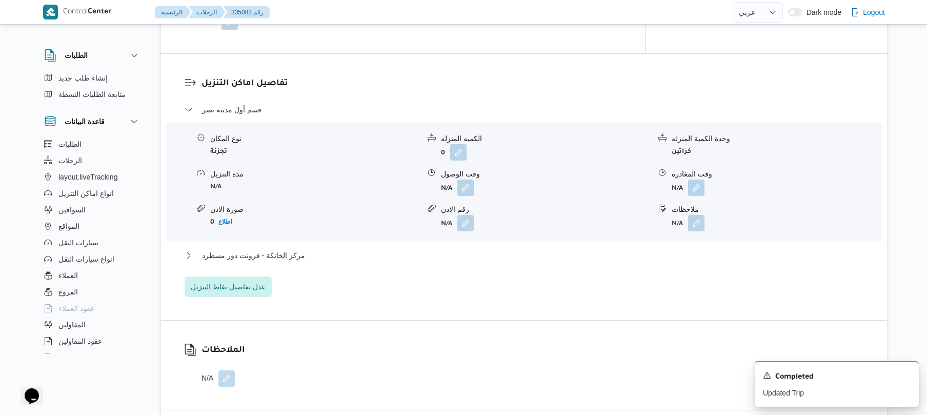
scroll to position [821, 0]
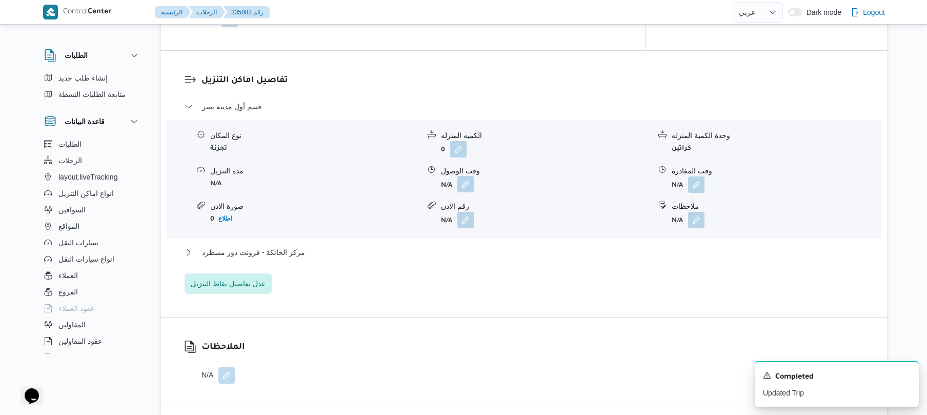
click at [464, 189] on button "button" at bounding box center [466, 184] width 16 height 16
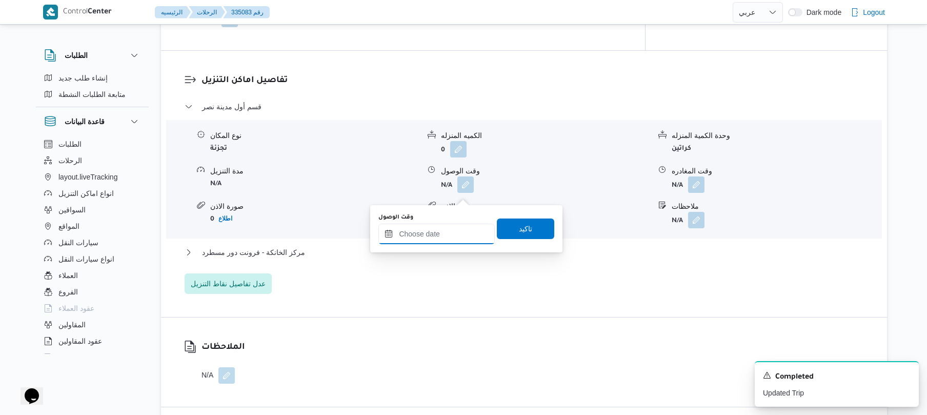
click at [436, 230] on input "وقت الوصول" at bounding box center [437, 234] width 116 height 21
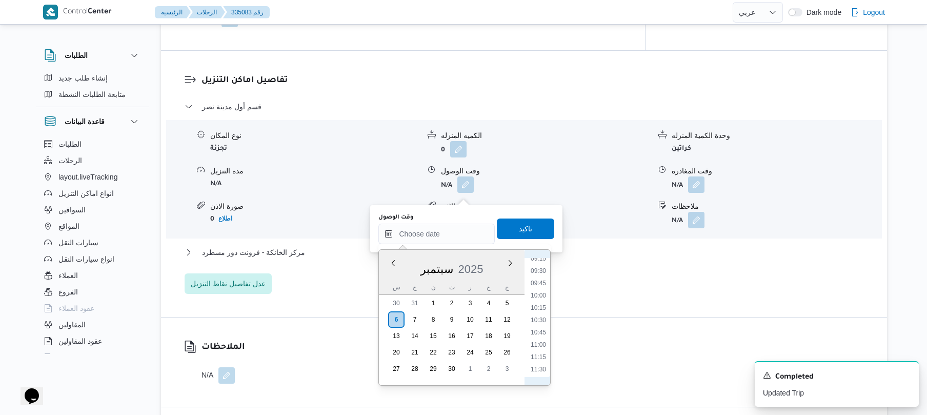
scroll to position [360, 0]
click at [534, 304] on ul "00:00 00:15 00:30 00:45 01:00 01:15 01:30 01:45 02:00 02:15 02:30 02:45 03:00 0…" at bounding box center [539, 317] width 24 height 119
click at [537, 299] on li "08:00" at bounding box center [539, 297] width 24 height 10
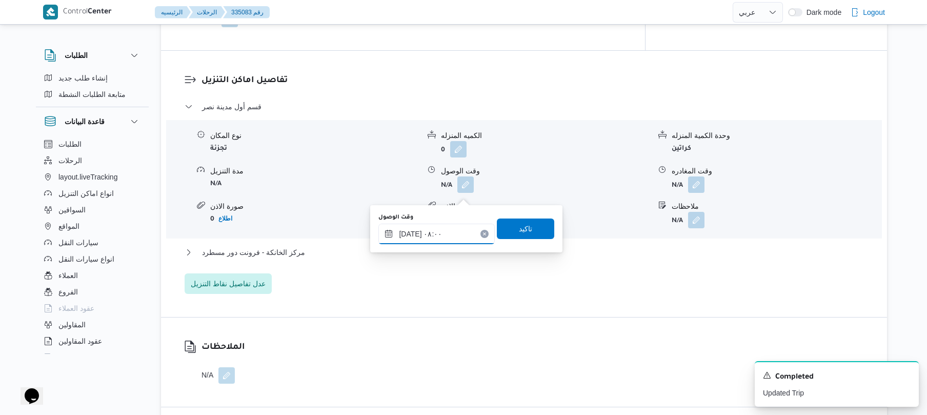
click at [411, 233] on input "٠٦/٠٩/٢٠٢٥ ٠٨:٠٠" at bounding box center [437, 234] width 116 height 21
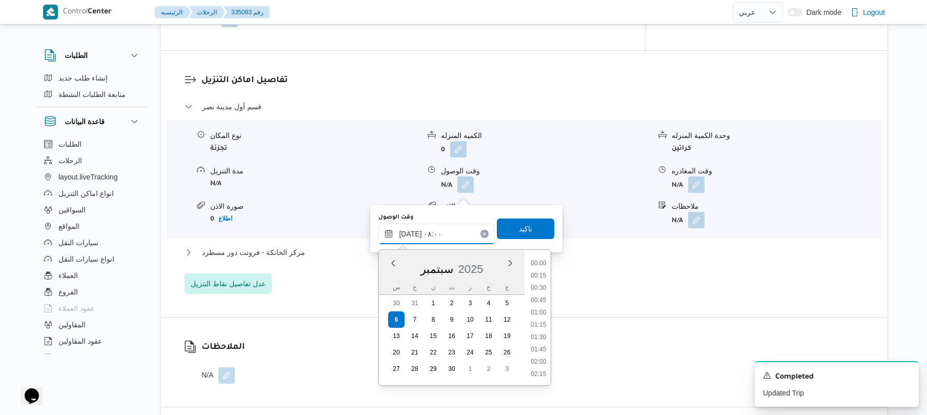
click at [411, 233] on input "٠٦/٠٩/٢٠٢٥ ٠٨:٠٠" at bounding box center [437, 234] width 116 height 21
type input "٠٦/٠٩/٢٠٢٥ ٠٨:20"
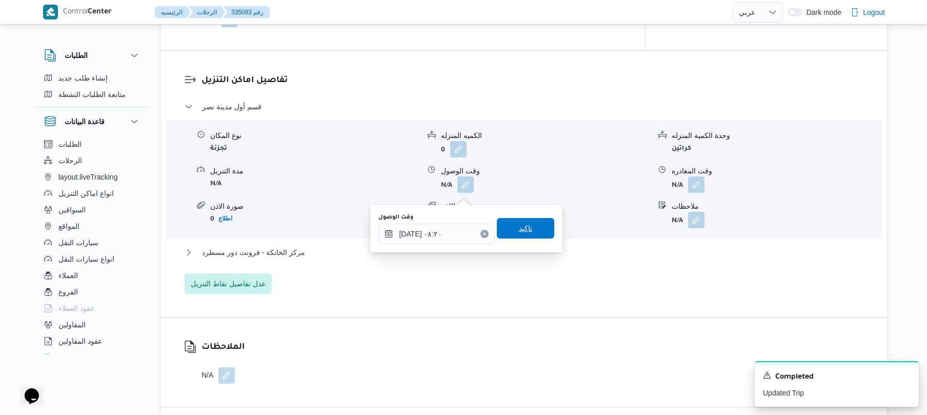
click at [507, 231] on span "تاكيد" at bounding box center [525, 228] width 57 height 21
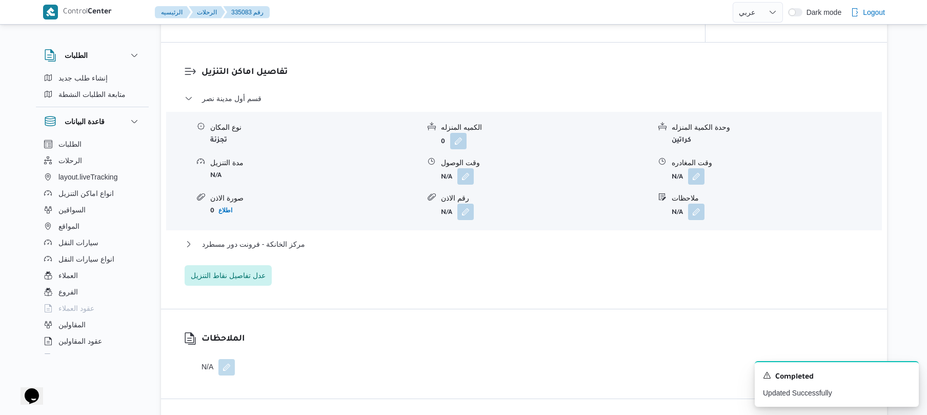
click at [413, 258] on div "مركز الخانكة - فرونت دور مسطرد" at bounding box center [525, 247] width 680 height 19
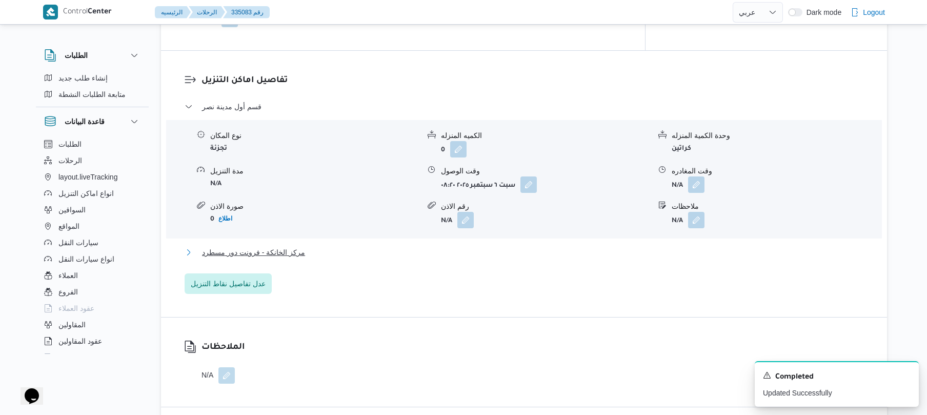
click at [427, 259] on button "مركز الخانكة - فرونت دور مسطرد" at bounding box center [525, 252] width 680 height 12
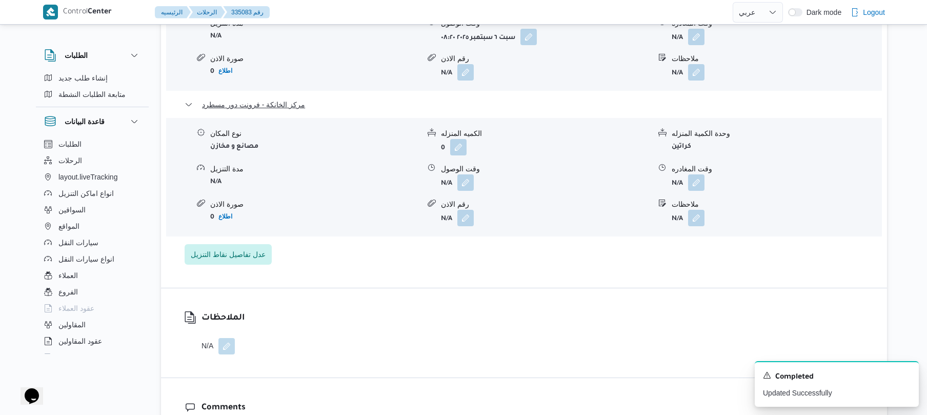
scroll to position [1039, 0]
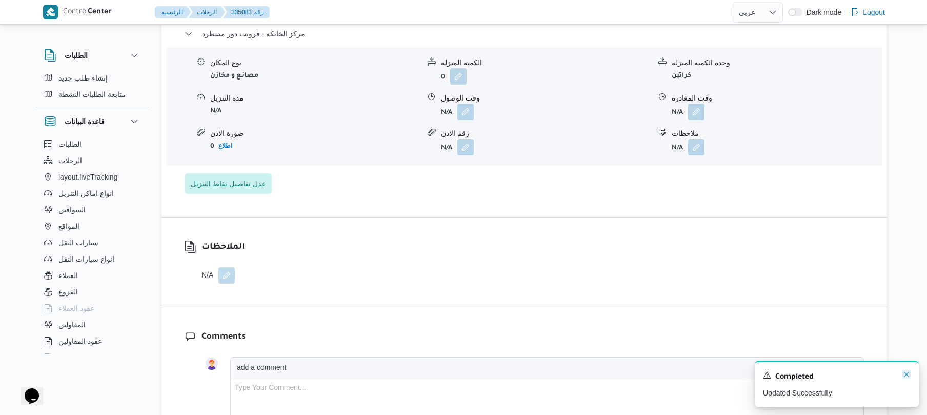
click at [907, 376] on icon "Dismiss toast" at bounding box center [907, 374] width 8 height 8
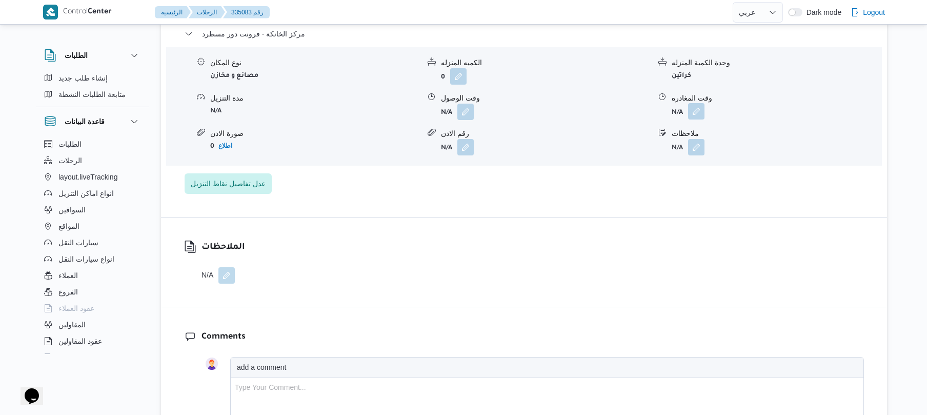
click at [697, 117] on button "button" at bounding box center [696, 111] width 16 height 16
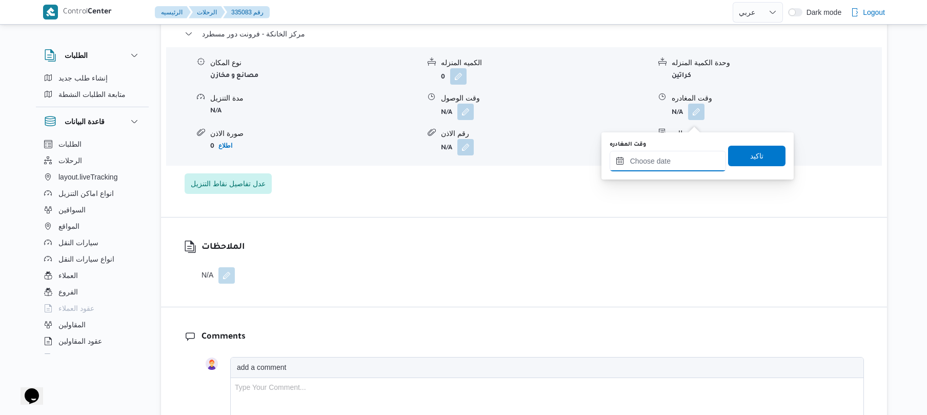
click at [637, 162] on input "وقت المغادره" at bounding box center [668, 161] width 116 height 21
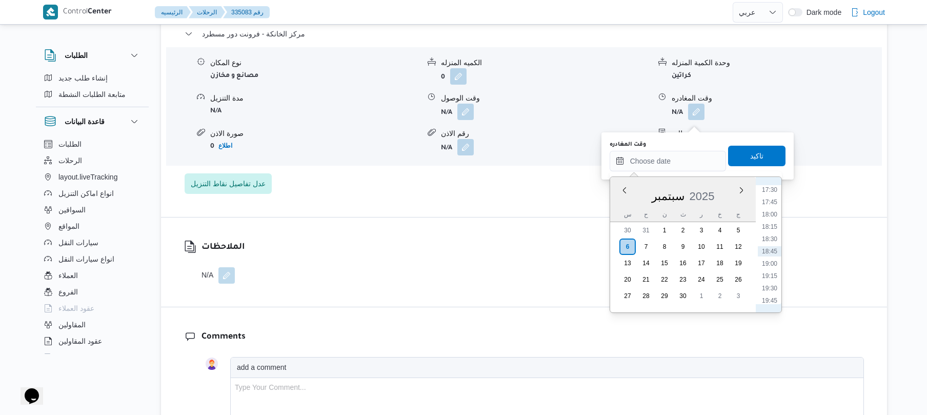
scroll to position [762, 0]
click at [776, 201] on li "15:45" at bounding box center [770, 204] width 24 height 10
type input "٠٦/٠٩/٢٠٢٥ ١٥:٤٥"
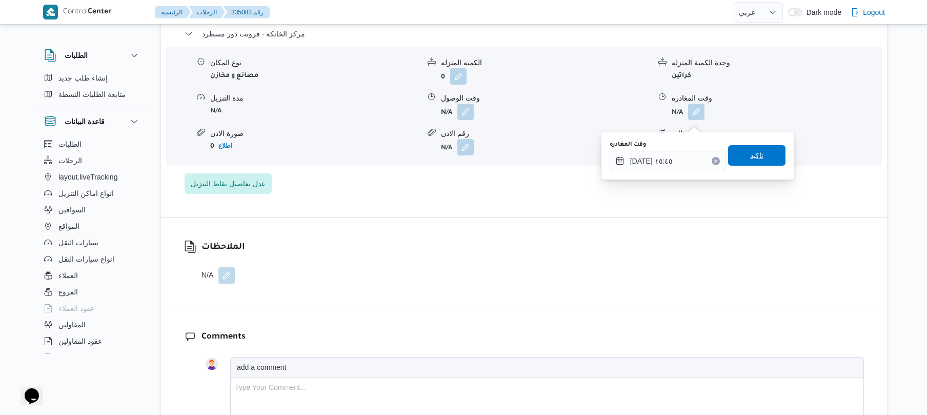
click at [763, 156] on span "تاكيد" at bounding box center [756, 155] width 57 height 21
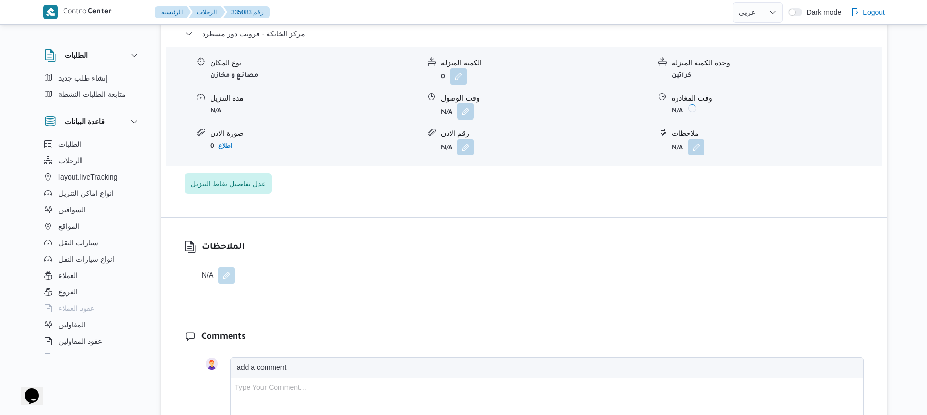
click at [467, 120] on button "button" at bounding box center [466, 111] width 16 height 16
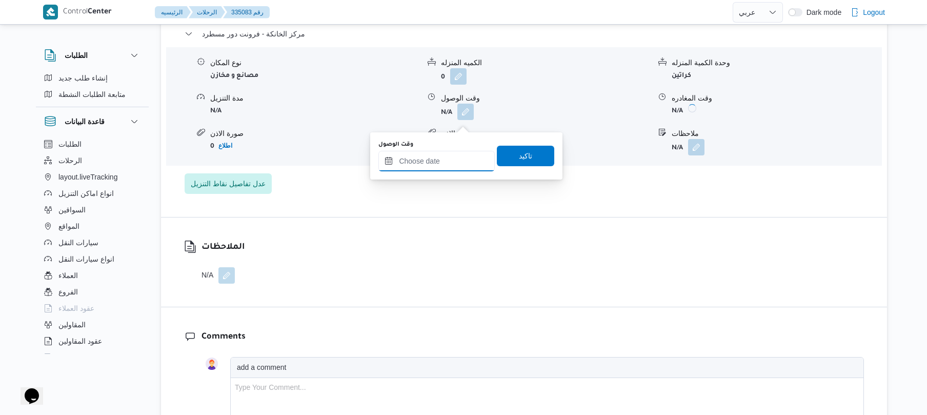
click at [449, 160] on input "وقت الوصول" at bounding box center [437, 161] width 116 height 21
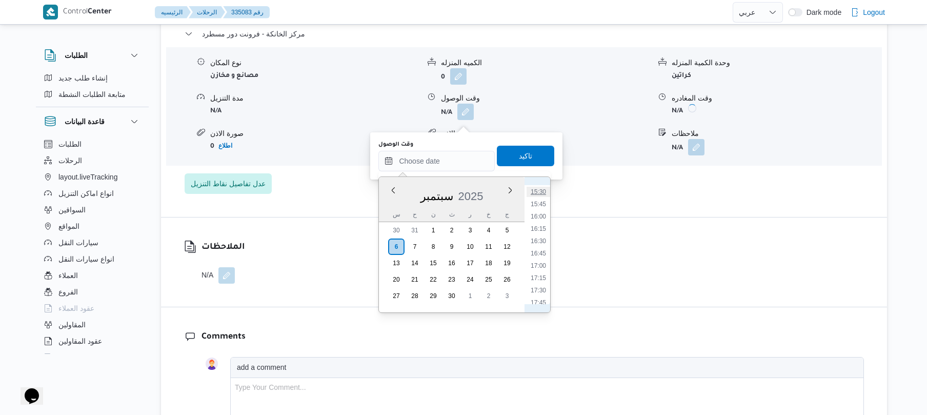
click at [542, 191] on li "15:30" at bounding box center [539, 192] width 24 height 10
type input "٠٦/٠٩/٢٠٢٥ ١٥:٣٠"
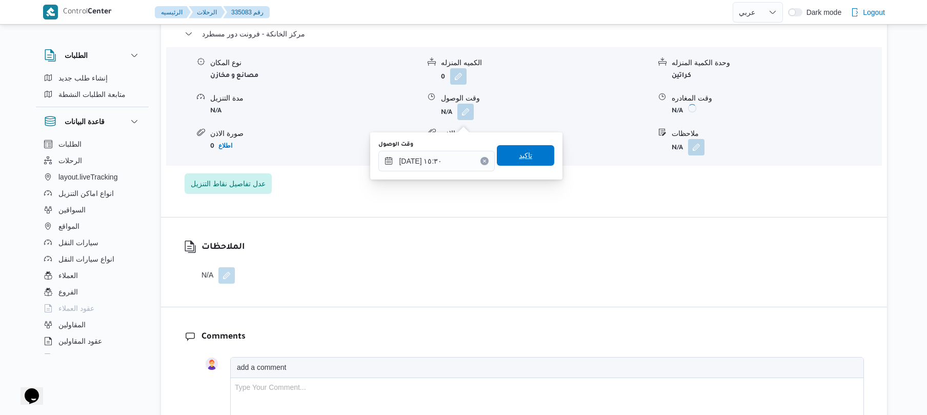
click at [532, 159] on span "تاكيد" at bounding box center [525, 155] width 57 height 21
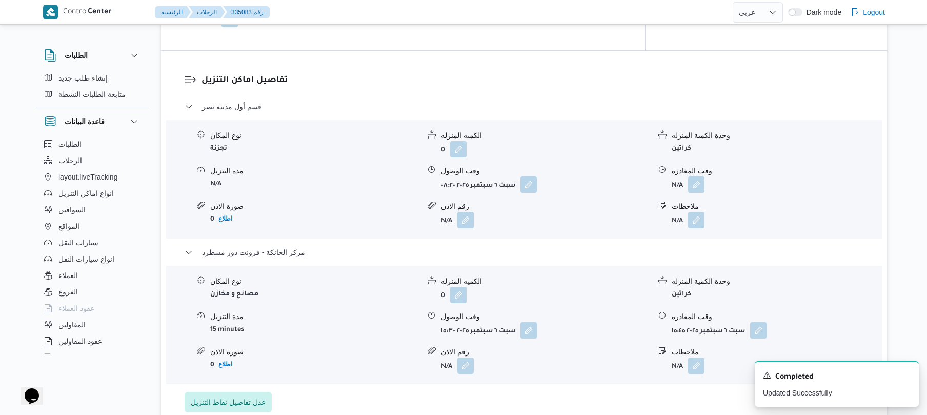
scroll to position [848, 0]
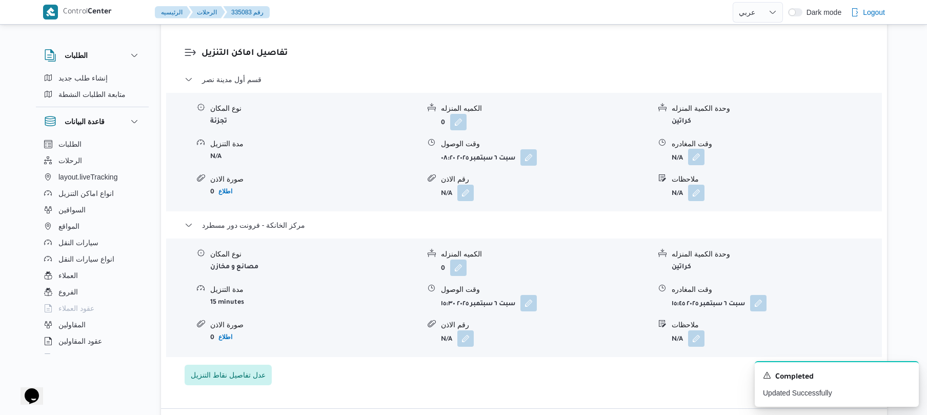
click at [699, 159] on button "button" at bounding box center [696, 157] width 16 height 16
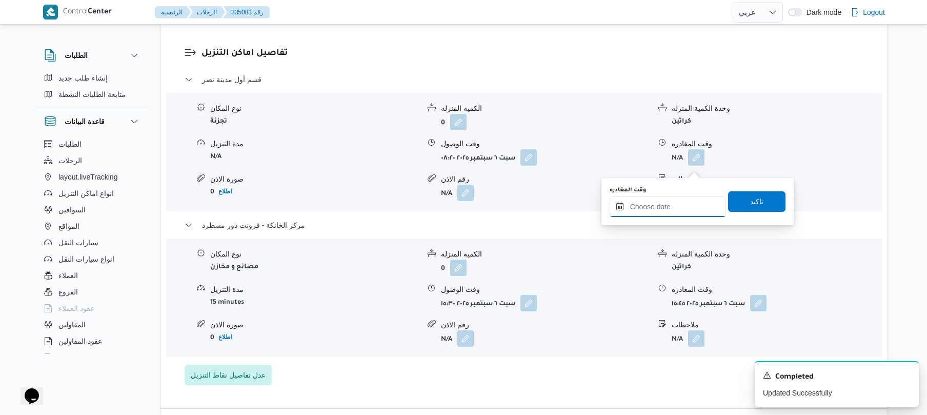
click at [659, 209] on input "وقت المغادره" at bounding box center [668, 206] width 116 height 21
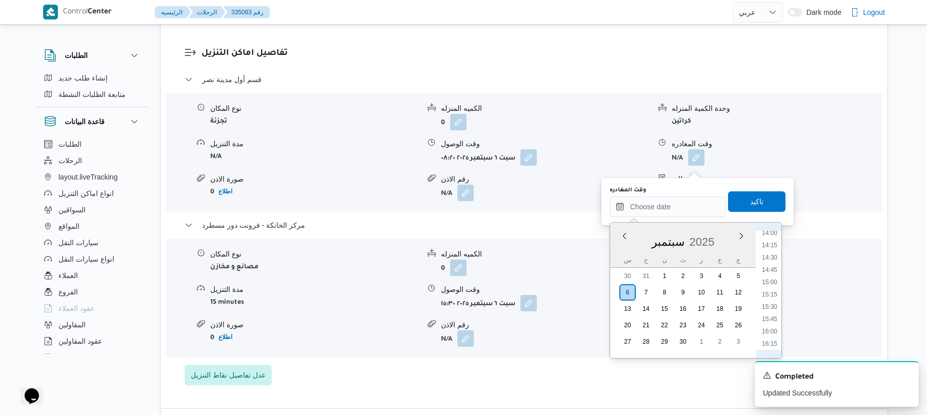
scroll to position [661, 0]
click at [767, 265] on li "14:00" at bounding box center [770, 264] width 24 height 10
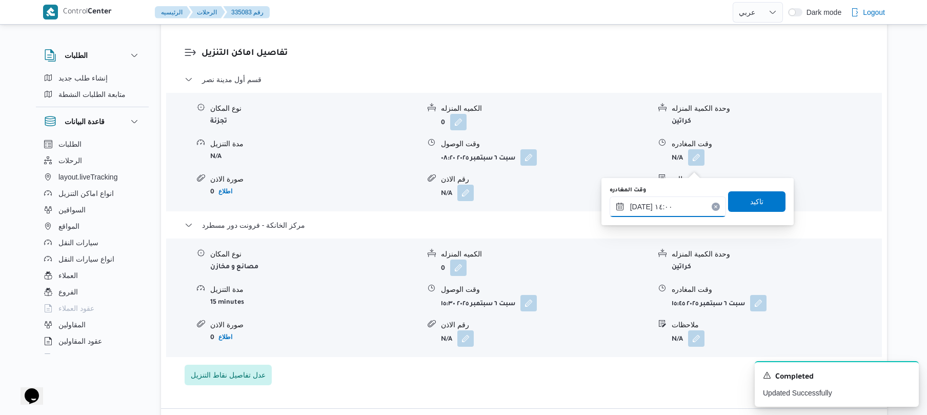
click at [640, 204] on input "٠٦/٠٩/٢٠٢٥ ١٤:٠٠" at bounding box center [668, 206] width 116 height 21
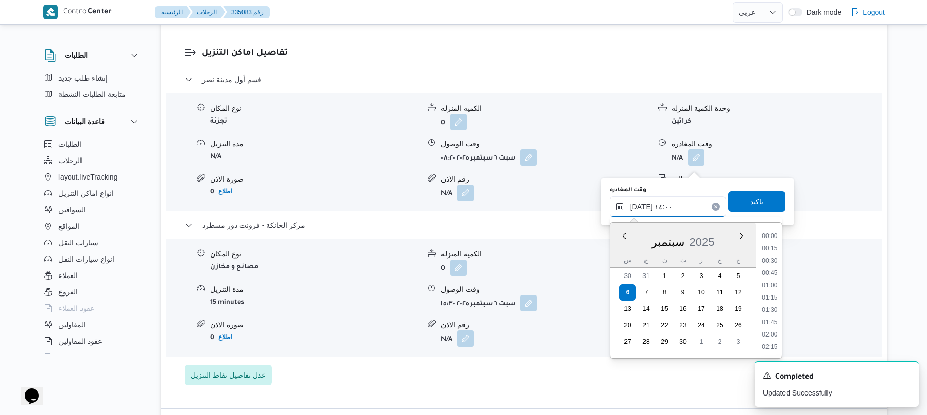
click at [640, 204] on input "٠٦/٠٩/٢٠٢٥ ١٤:٠٠" at bounding box center [668, 206] width 116 height 21
type input "٠٦/٠٩/٢٠٢٥ ١٤:55"
click at [736, 200] on span "تاكيد" at bounding box center [756, 201] width 57 height 21
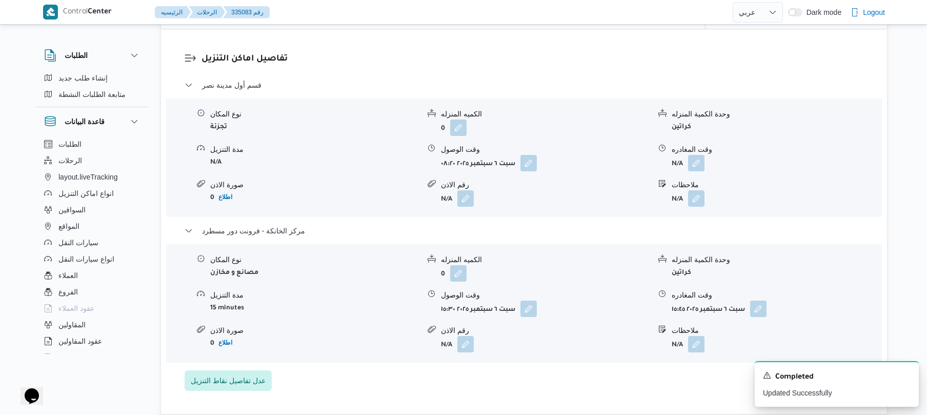
scroll to position [848, 0]
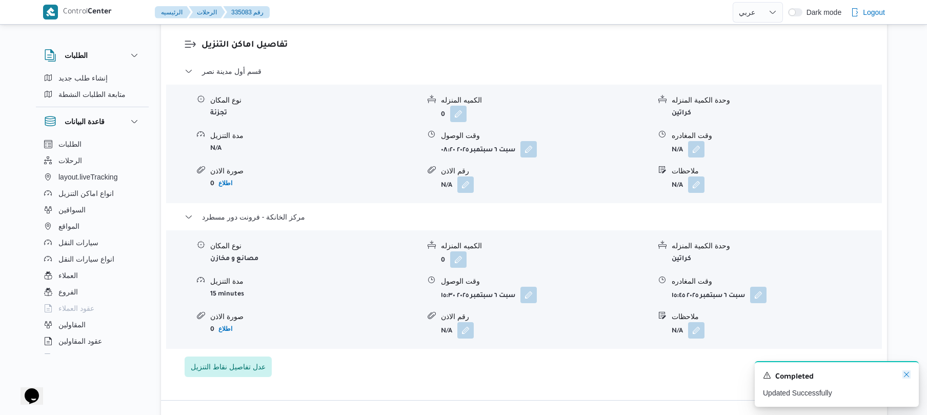
click at [908, 377] on icon "Dismiss toast" at bounding box center [906, 374] width 5 height 5
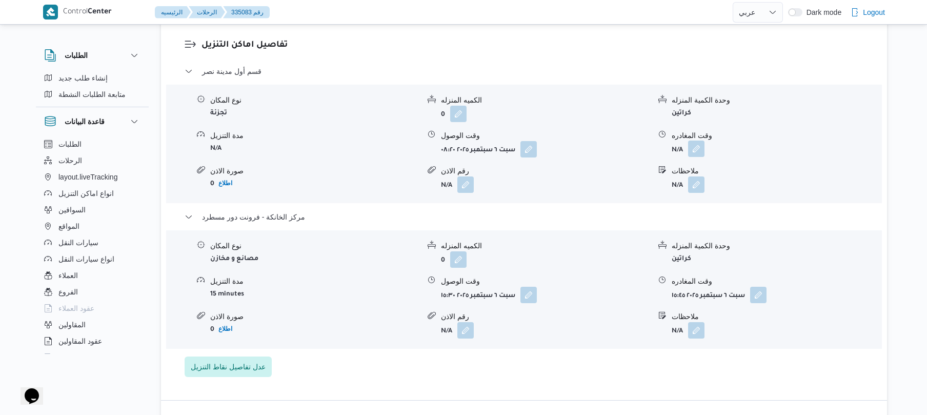
click at [698, 157] on button "button" at bounding box center [696, 149] width 16 height 16
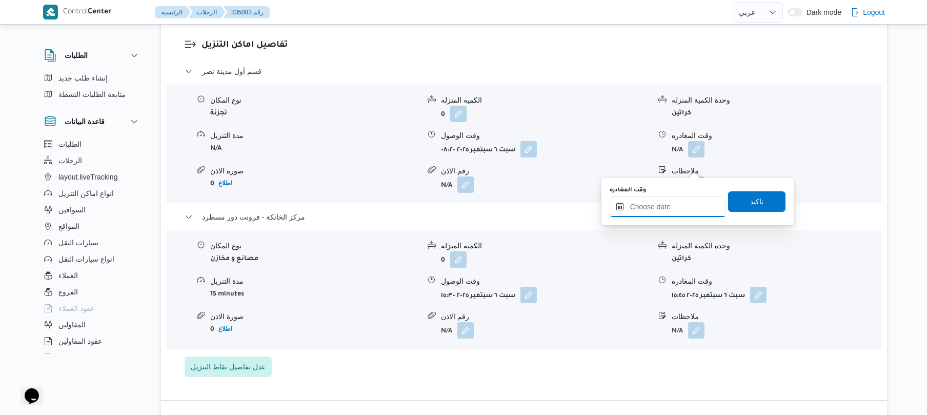
click at [647, 208] on input "وقت المغادره" at bounding box center [668, 206] width 116 height 21
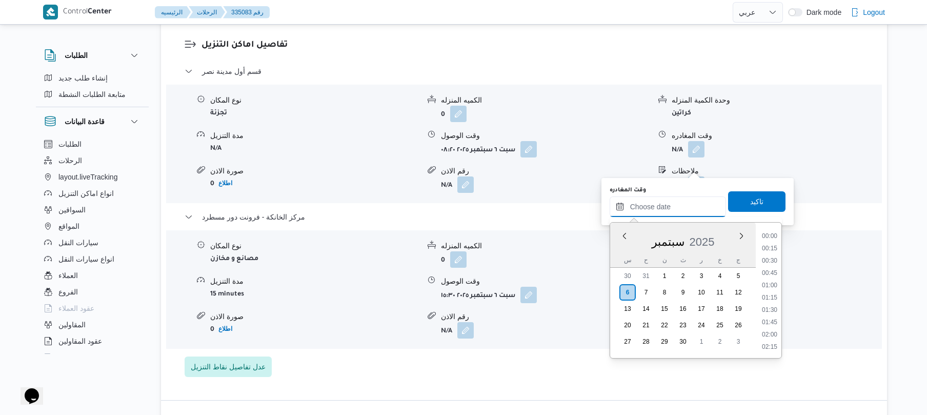
scroll to position [862, 0]
click at [780, 262] on li "18:00" at bounding box center [770, 260] width 24 height 10
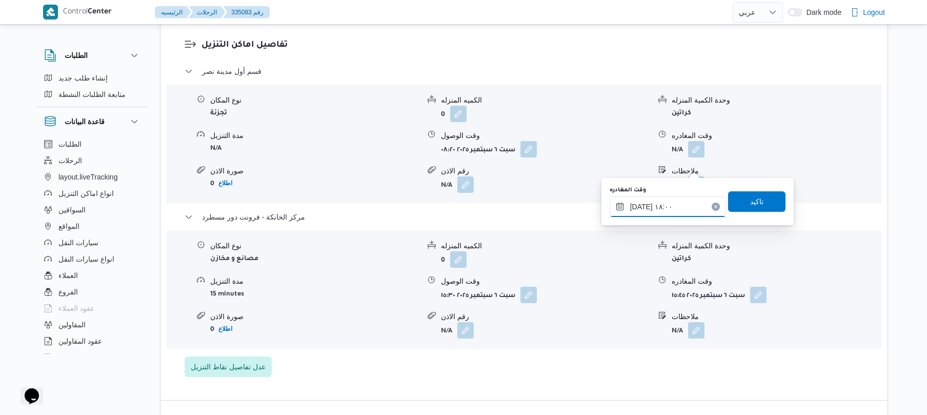
click at [676, 201] on input "٠٦/٠٩/٢٠٢٥ ١٨:٠٠" at bounding box center [668, 206] width 116 height 21
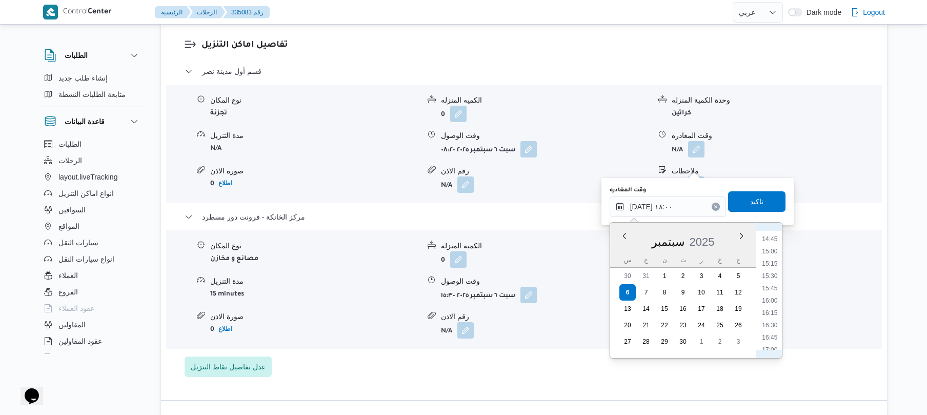
scroll to position [622, 0]
click at [769, 304] on li "14:00" at bounding box center [770, 303] width 24 height 10
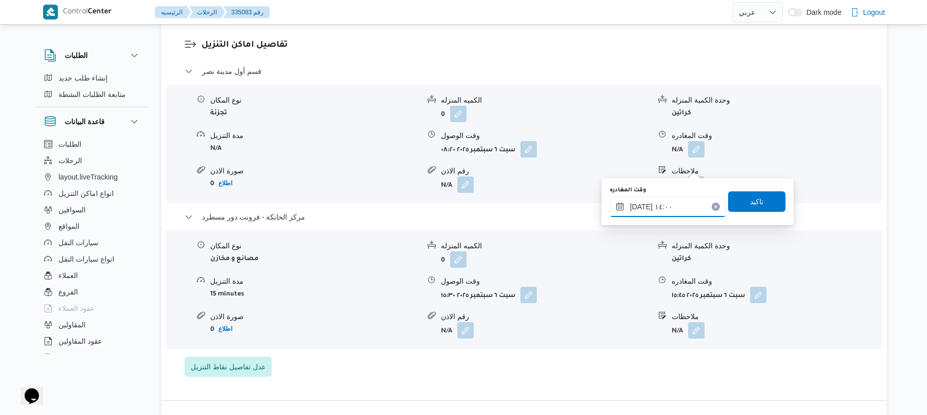
click at [639, 206] on input "٠٦/٠٩/٢٠٢٥ ١٤:٠٠" at bounding box center [668, 206] width 116 height 21
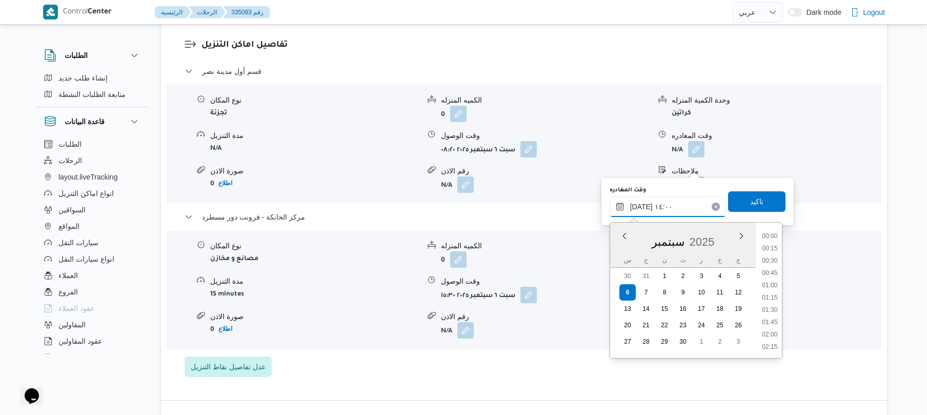
click at [639, 206] on input "٠٦/٠٩/٢٠٢٥ ١٤:٠٠" at bounding box center [668, 206] width 116 height 21
type input "٠٦/٠٩/٢٠٢٥ ١٤:55"
click at [757, 203] on span "تاكيد" at bounding box center [757, 201] width 13 height 12
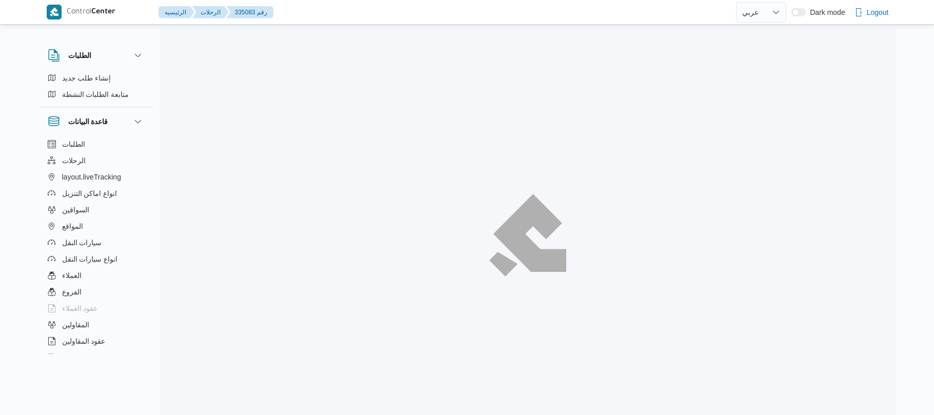
select select "ar"
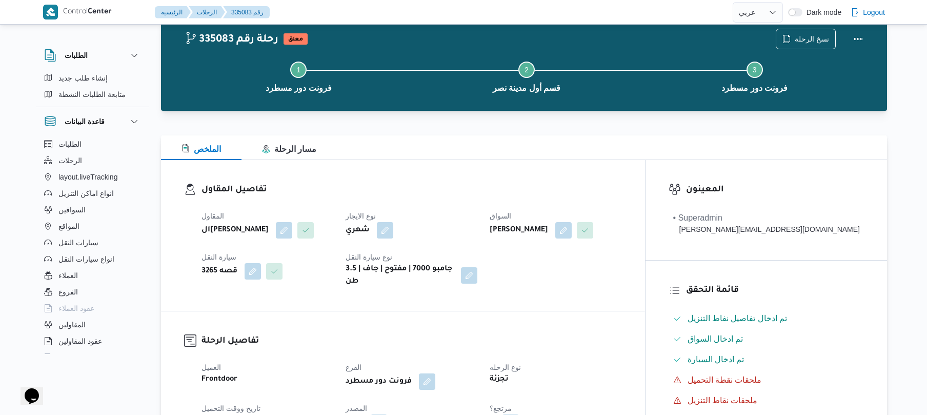
click at [617, 281] on div "المقاول الهامي [PERSON_NAME] نوع الايجار شهري السواق [PERSON_NAME] النور سيارة …" at bounding box center [411, 249] width 433 height 90
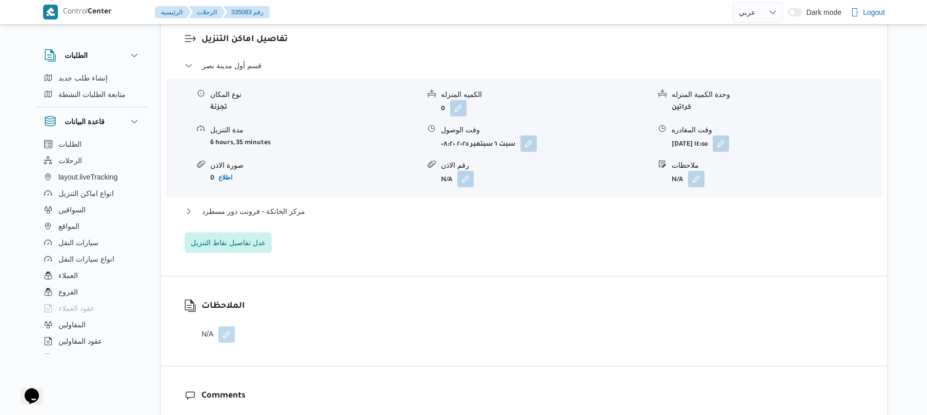
scroll to position [903, 0]
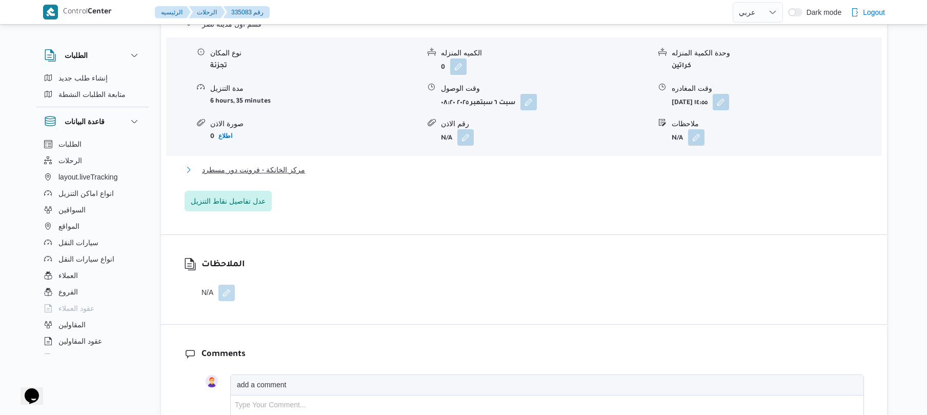
click at [638, 176] on button "مركز الخانكة - فرونت دور مسطرد" at bounding box center [525, 170] width 680 height 12
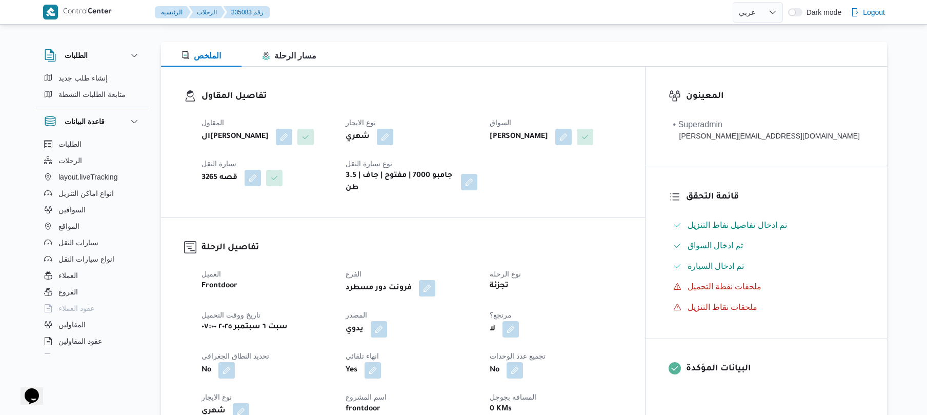
scroll to position [0, 0]
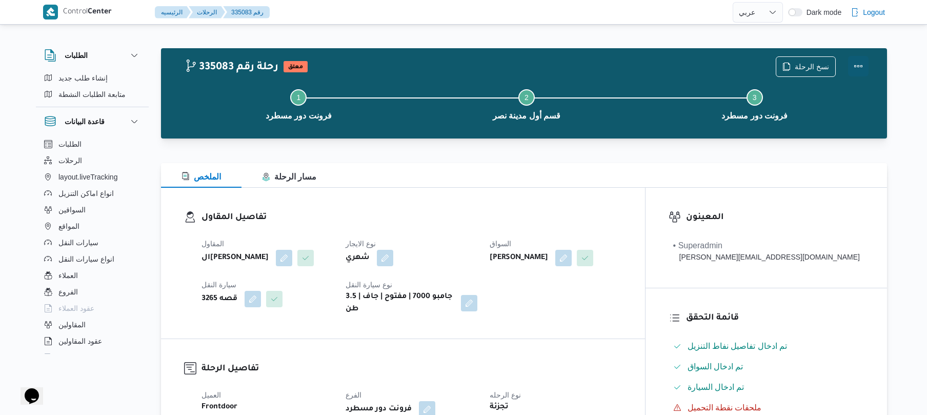
click at [860, 66] on button "Actions" at bounding box center [858, 66] width 21 height 21
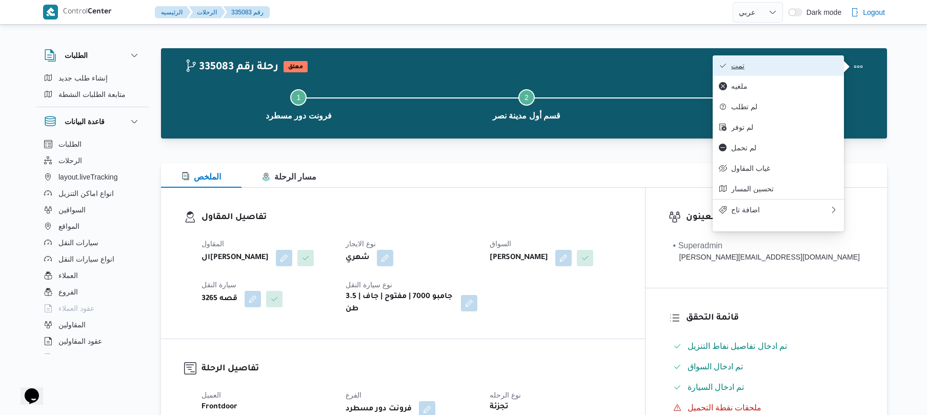
click at [801, 65] on span "تمت" at bounding box center [785, 66] width 107 height 8
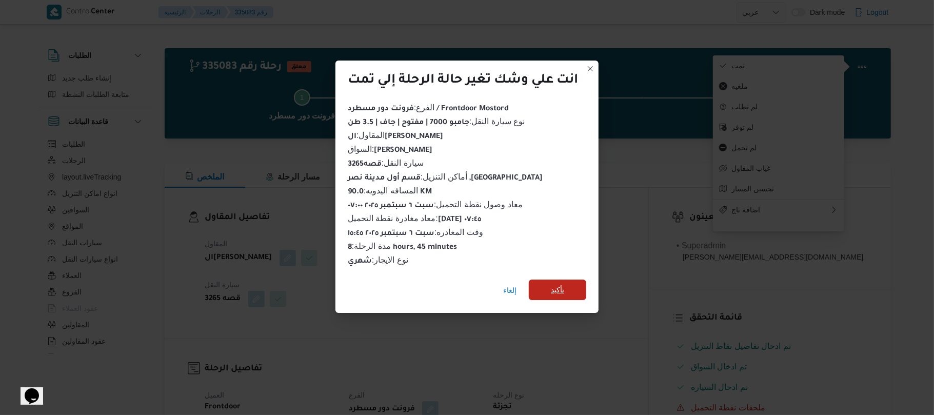
click at [564, 284] on span "تأكيد" at bounding box center [557, 290] width 13 height 12
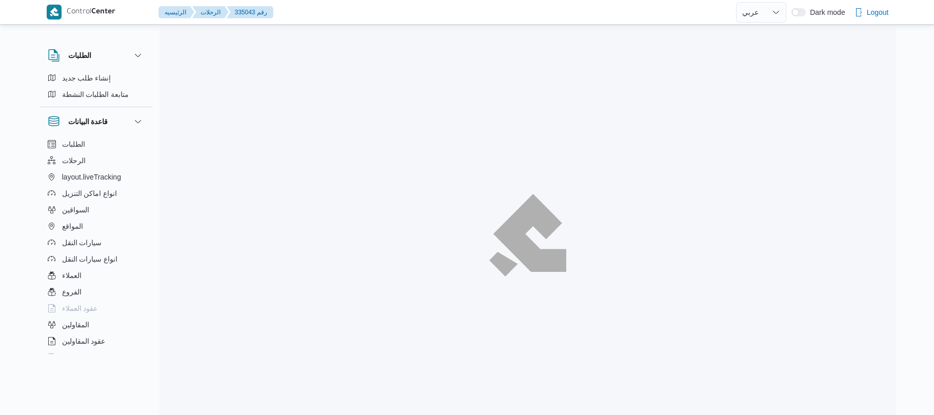
select select "ar"
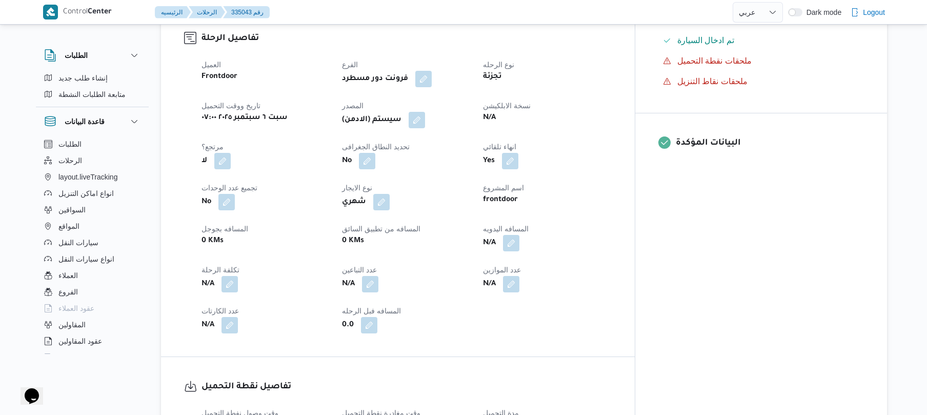
scroll to position [356, 0]
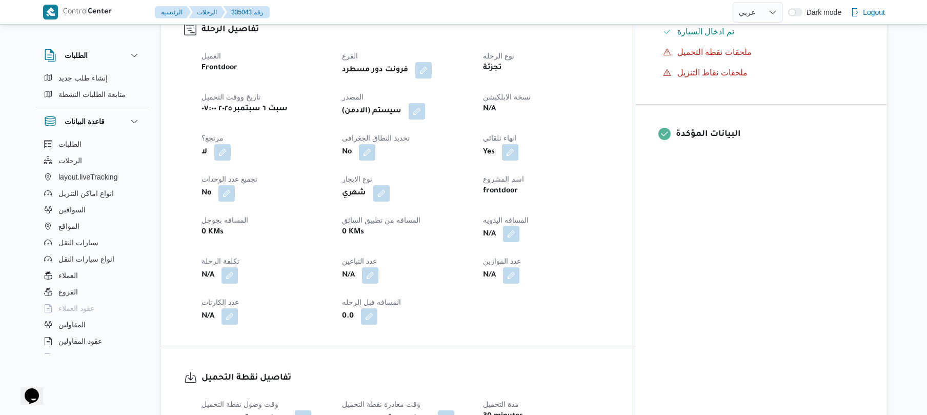
click at [520, 226] on button "button" at bounding box center [511, 234] width 16 height 16
click at [530, 249] on input "المسافه اليدويه" at bounding box center [530, 251] width 102 height 21
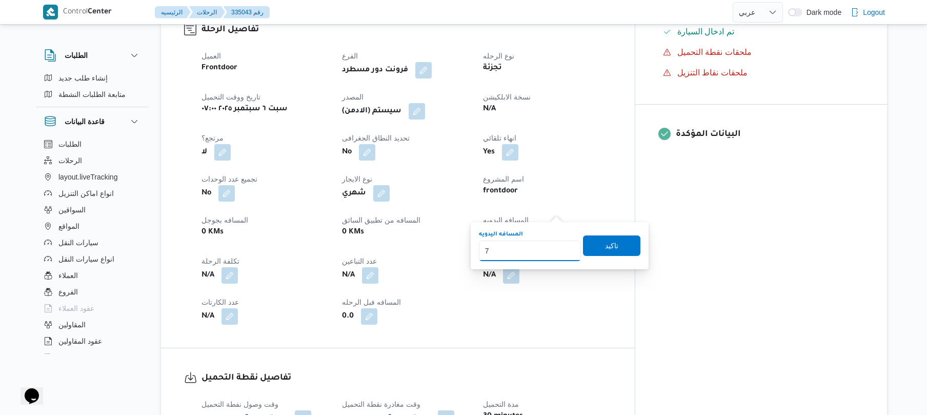
type input "70"
click at [624, 247] on span "تاكيد" at bounding box center [611, 245] width 57 height 21
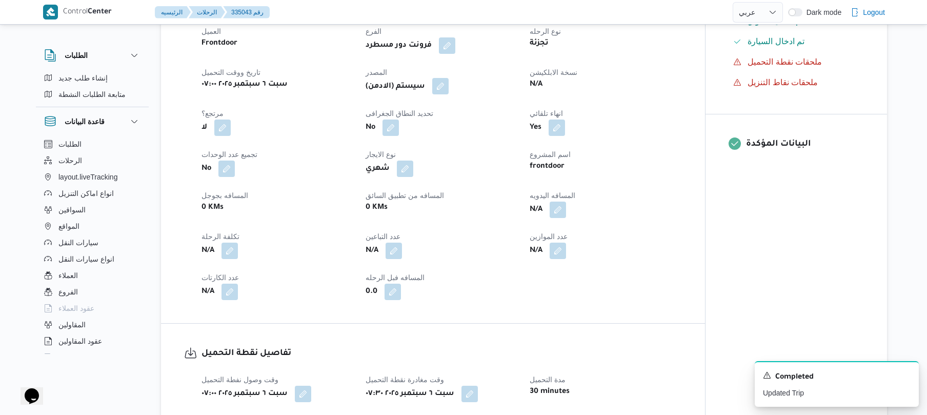
click at [448, 86] on button "button" at bounding box center [440, 86] width 16 height 16
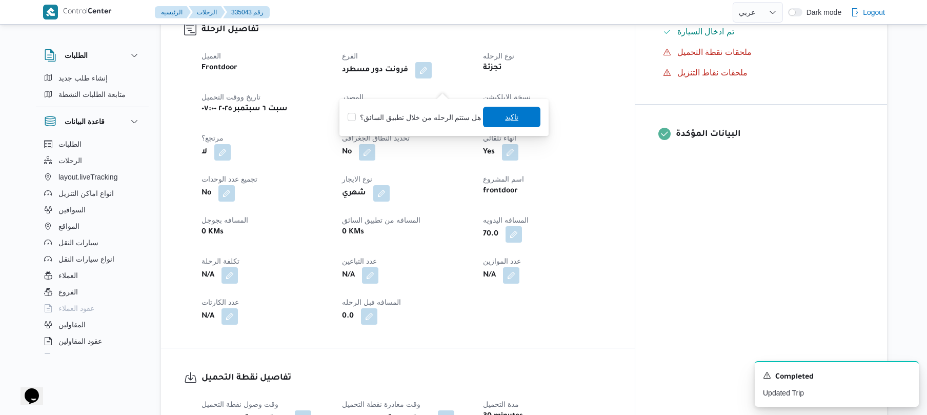
click at [505, 111] on span "تاكيد" at bounding box center [511, 117] width 13 height 12
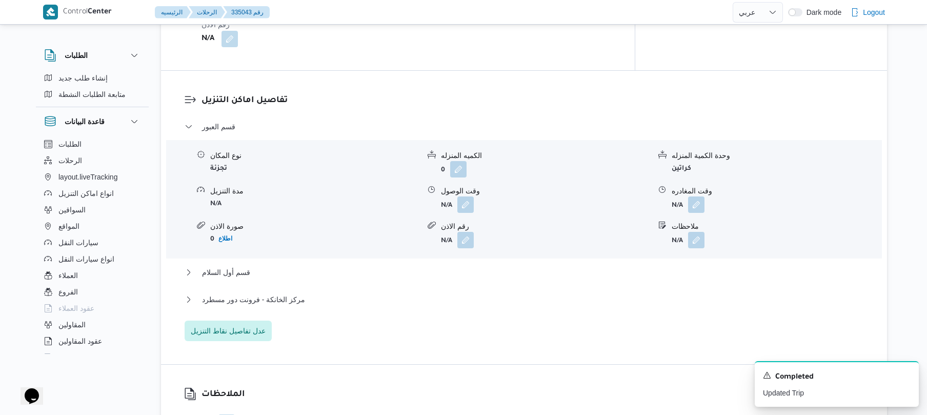
scroll to position [821, 0]
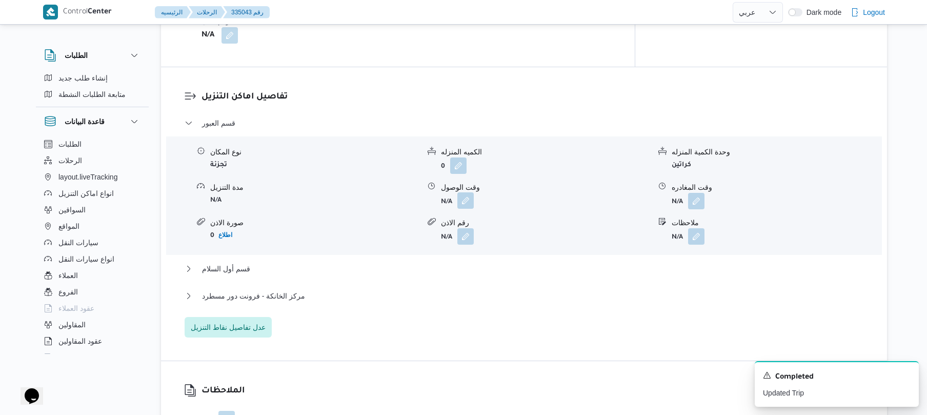
click at [465, 192] on button "button" at bounding box center [466, 200] width 16 height 16
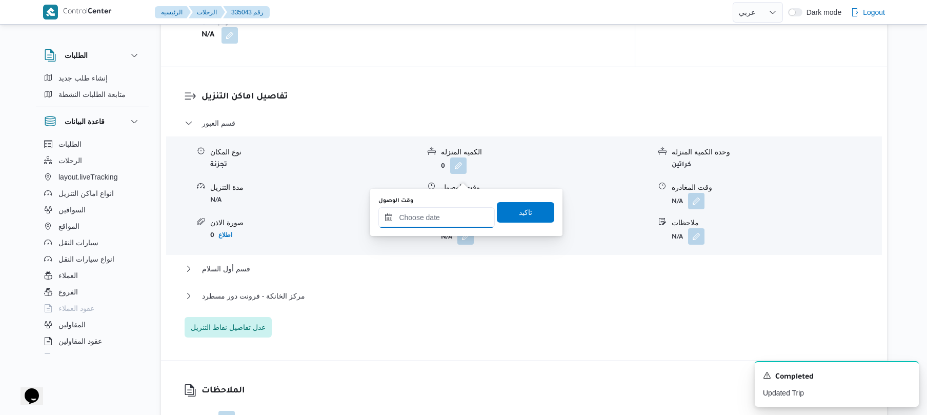
click at [434, 222] on input "وقت الوصول" at bounding box center [437, 217] width 116 height 21
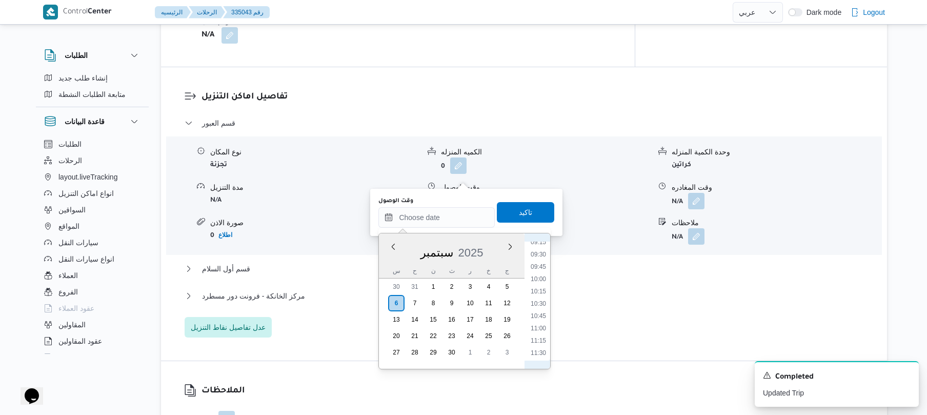
scroll to position [360, 0]
click at [537, 307] on li "08:30" at bounding box center [539, 306] width 24 height 10
type input "[DATE] ٠٨:٣٠"
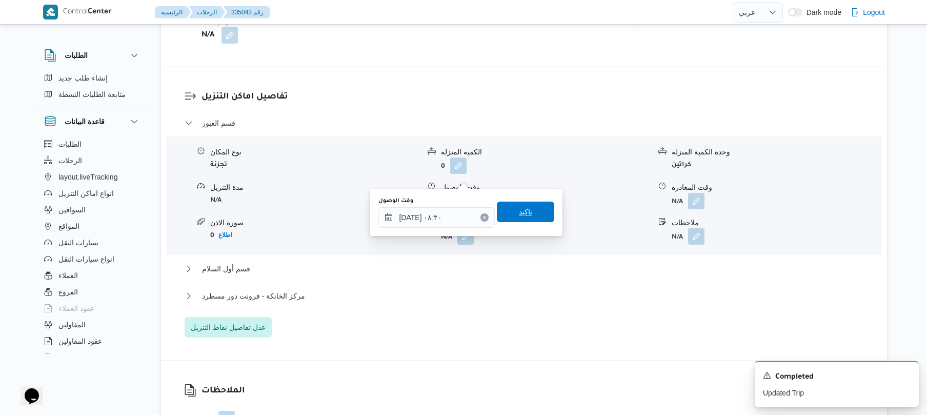
click at [534, 218] on span "تاكيد" at bounding box center [525, 212] width 57 height 21
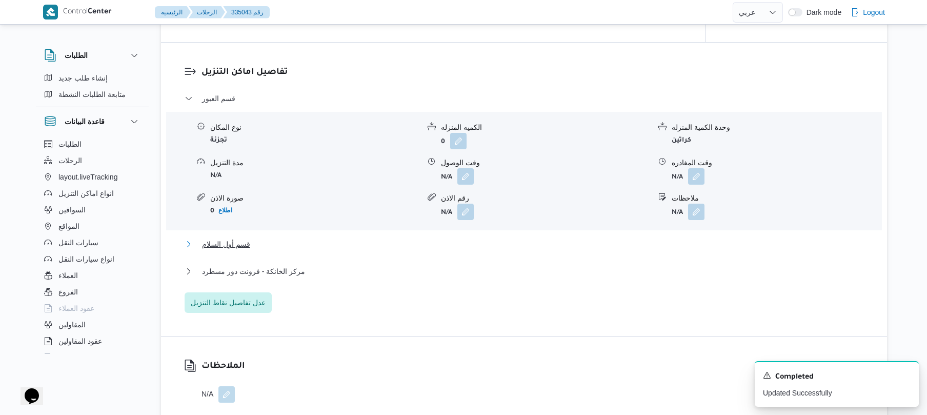
click at [487, 245] on button "قسم أول السلام" at bounding box center [525, 244] width 680 height 12
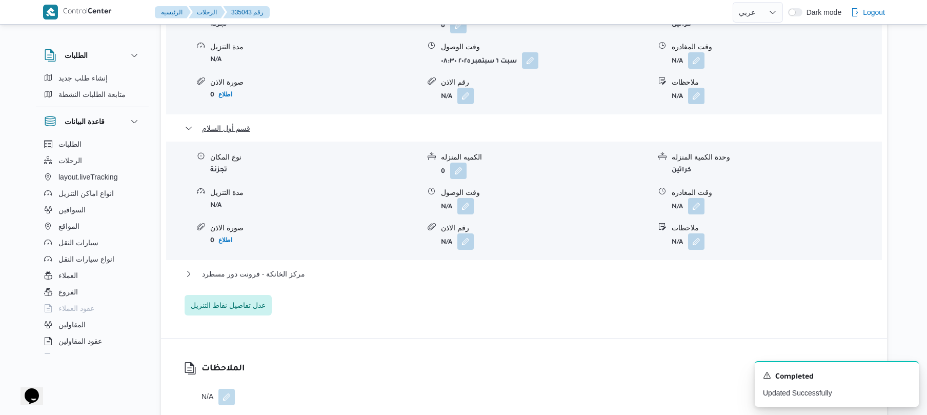
scroll to position [985, 0]
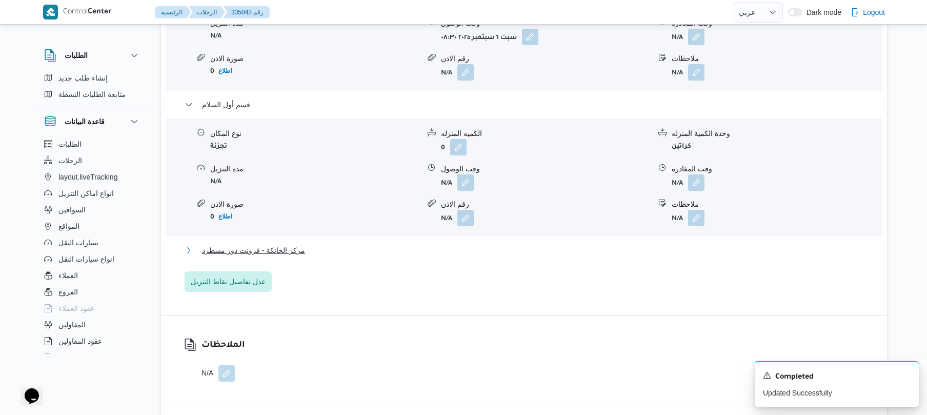
click at [505, 244] on button "مركز الخانكة - فرونت دور مسطرد" at bounding box center [525, 250] width 680 height 12
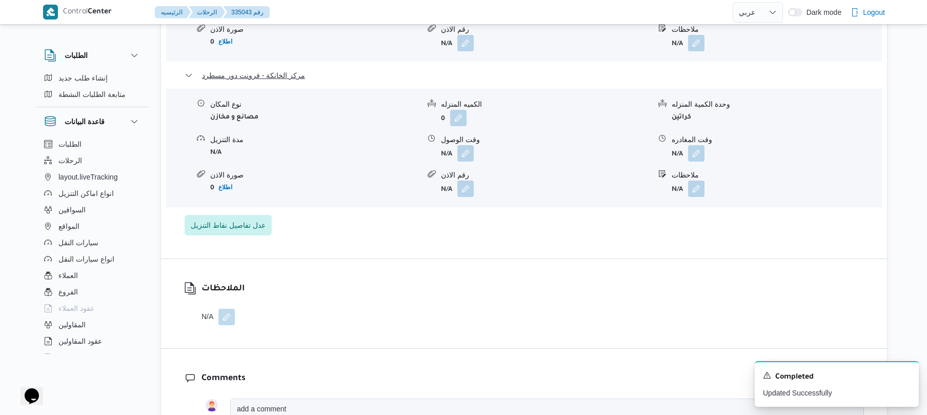
scroll to position [1203, 0]
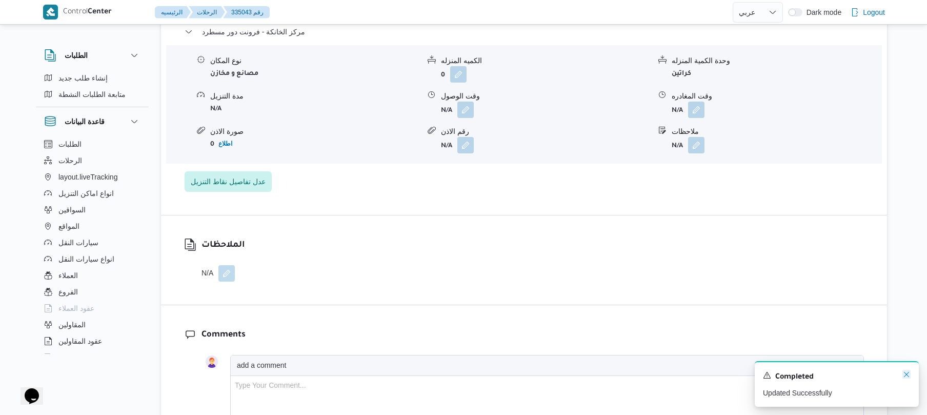
click at [905, 379] on icon "Dismiss toast" at bounding box center [907, 374] width 8 height 8
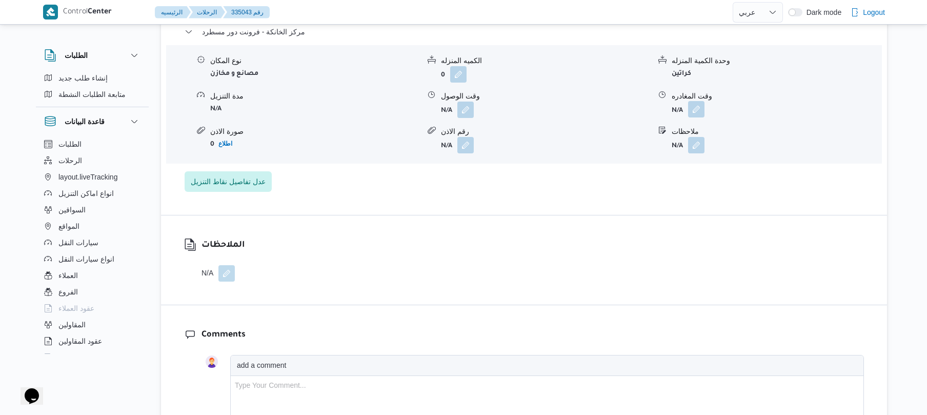
click at [692, 101] on button "button" at bounding box center [696, 109] width 16 height 16
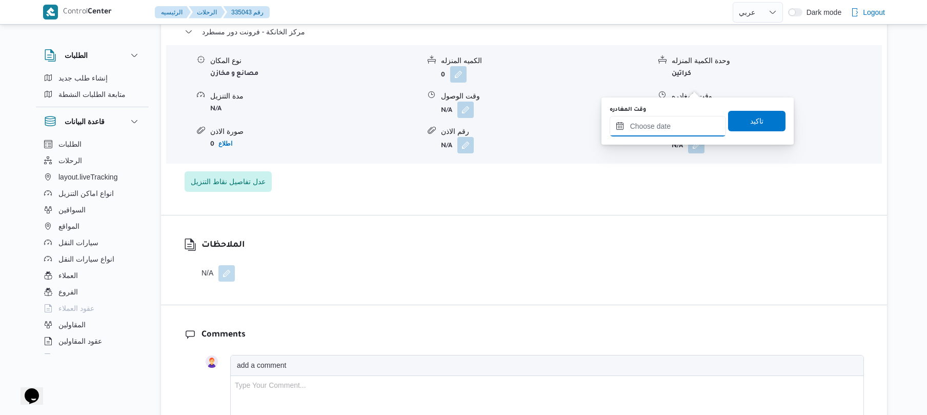
click at [676, 120] on input "وقت المغادره" at bounding box center [668, 126] width 116 height 21
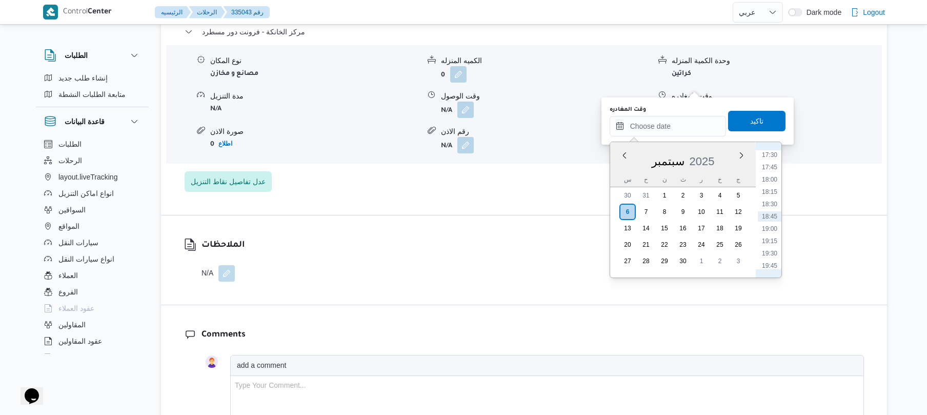
scroll to position [762, 0]
click at [772, 182] on li "16:00" at bounding box center [770, 181] width 24 height 10
type input "[DATE] ١٦:٠٠"
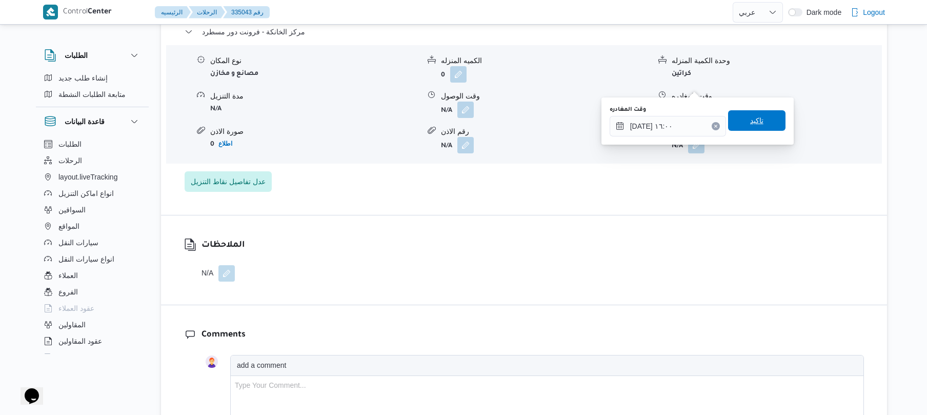
click at [760, 118] on span "تاكيد" at bounding box center [756, 120] width 57 height 21
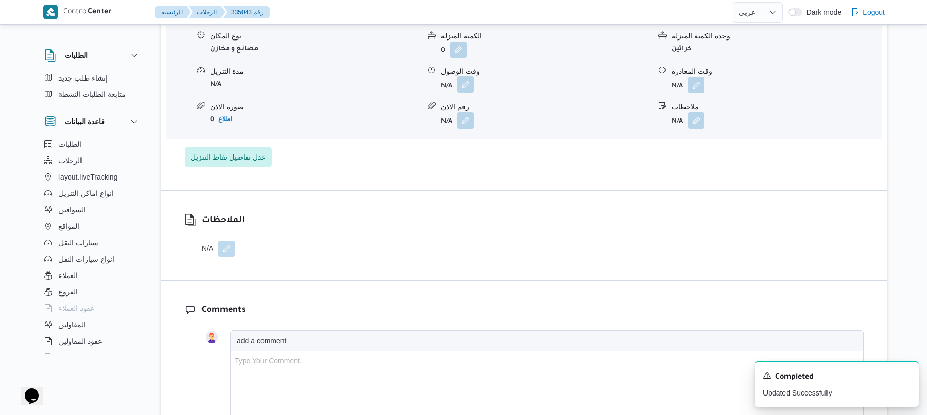
click at [465, 83] on button "button" at bounding box center [466, 84] width 16 height 16
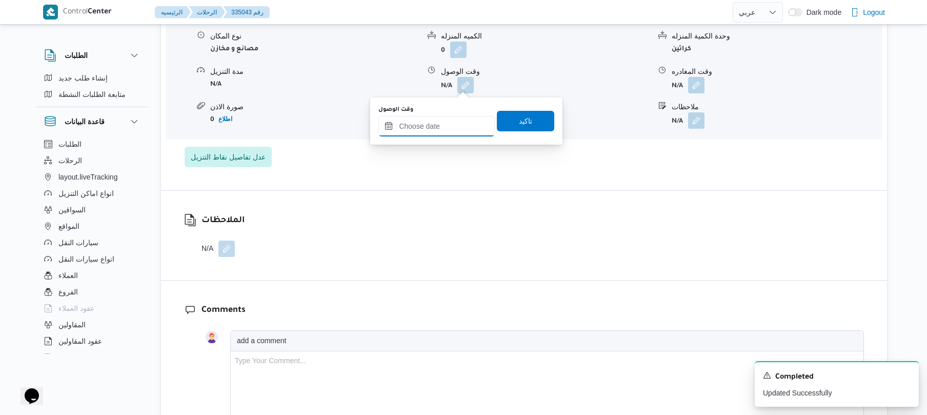
click at [444, 120] on input "وقت الوصول" at bounding box center [437, 126] width 116 height 21
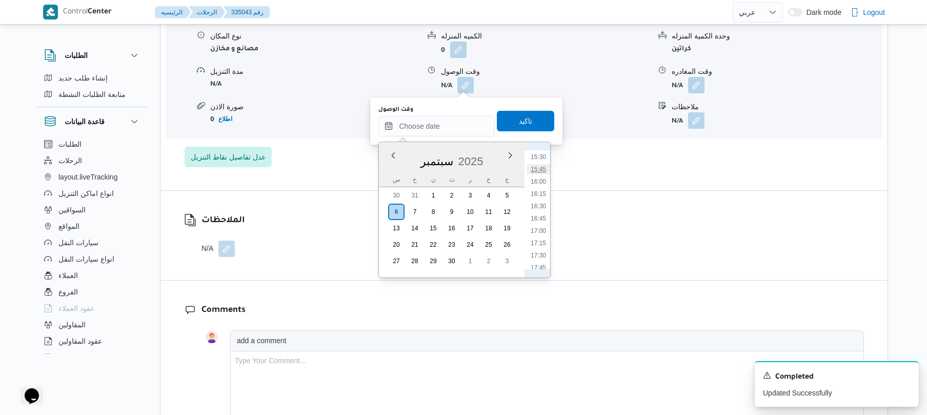
click at [540, 168] on li "15:45" at bounding box center [539, 169] width 24 height 10
type input "٠٦/٠٩/٢٠٢٥ ١٥:٤٥"
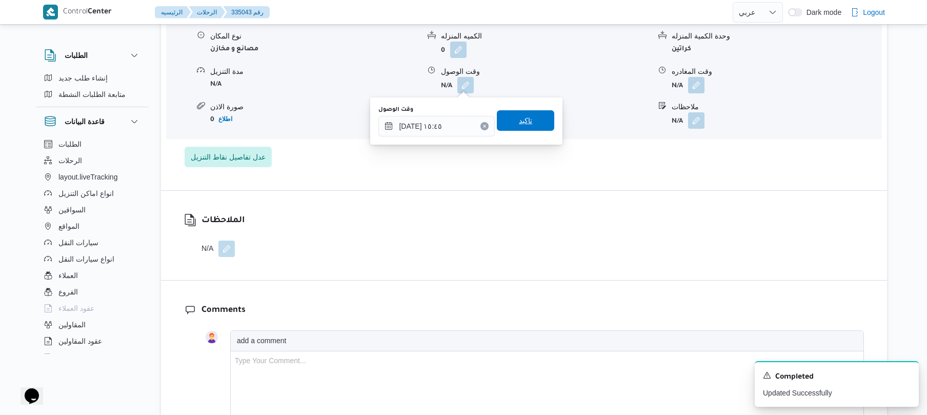
click at [528, 117] on span "تاكيد" at bounding box center [525, 120] width 57 height 21
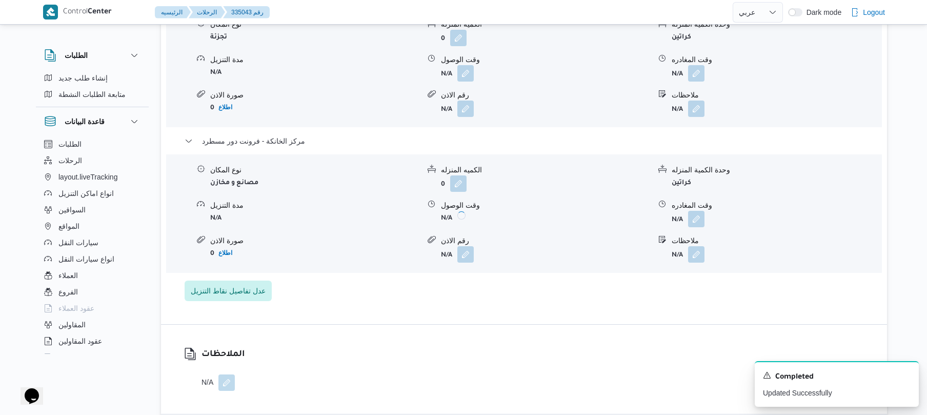
scroll to position [1067, 0]
click at [905, 376] on icon "Dismiss toast" at bounding box center [907, 374] width 8 height 8
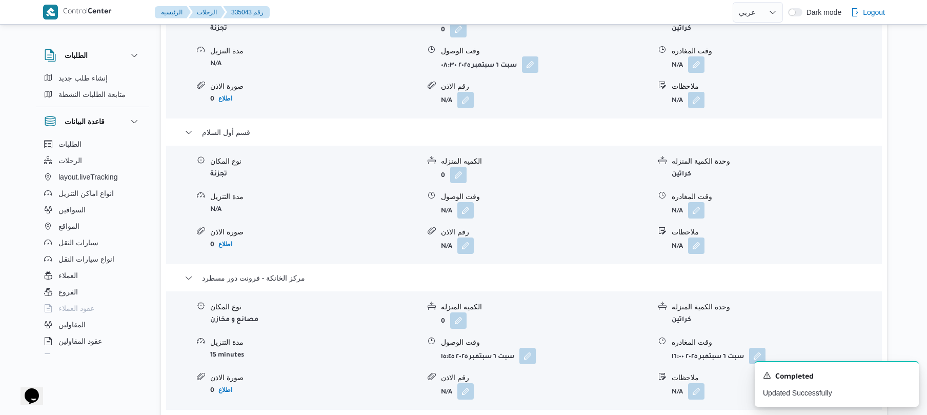
scroll to position [985, 0]
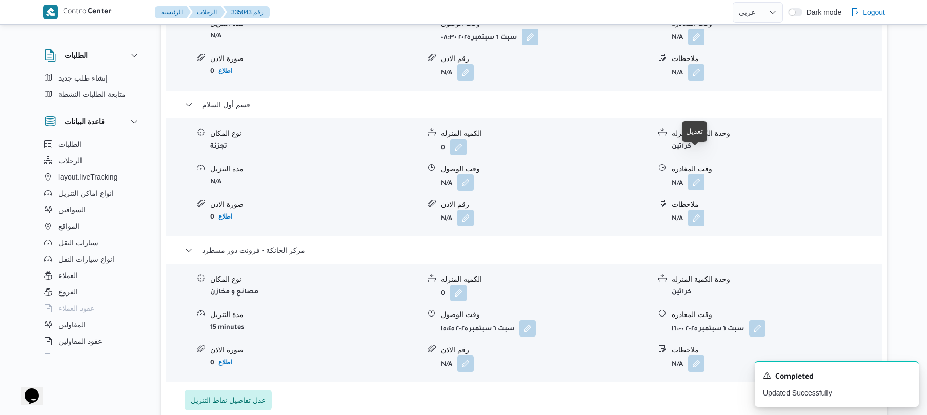
click at [698, 174] on button "button" at bounding box center [696, 182] width 16 height 16
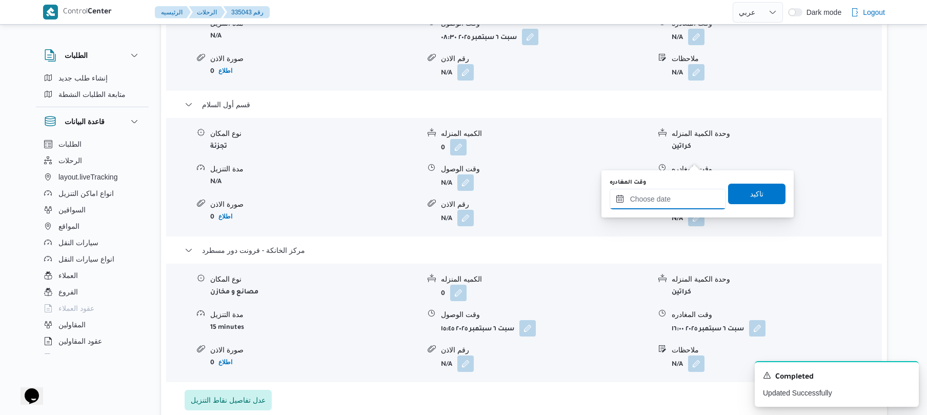
click at [661, 198] on input "وقت المغادره" at bounding box center [668, 199] width 116 height 21
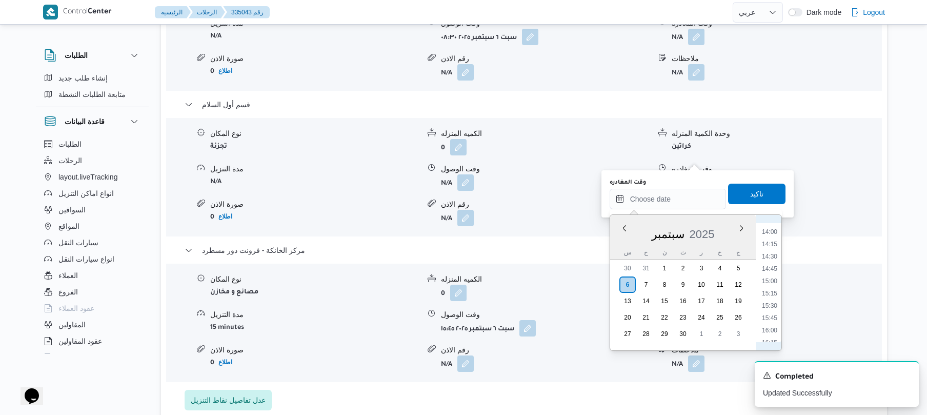
scroll to position [661, 0]
click at [766, 316] on li "15:15" at bounding box center [770, 318] width 24 height 10
type input "[DATE] ١٥:١٥"
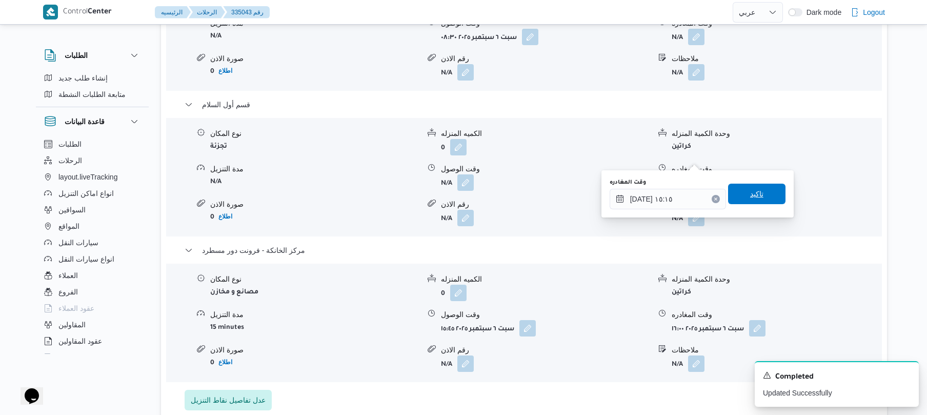
drag, startPoint x: 760, startPoint y: 200, endPoint x: 767, endPoint y: 195, distance: 8.5
click at [767, 195] on span "تاكيد" at bounding box center [756, 194] width 57 height 21
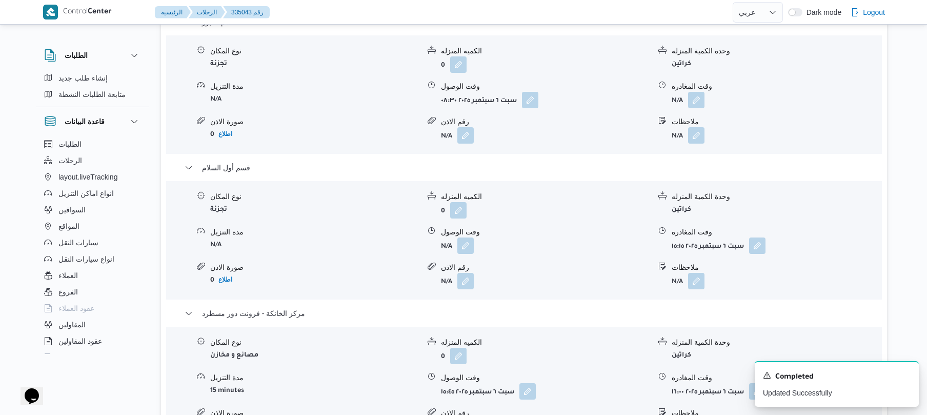
scroll to position [903, 0]
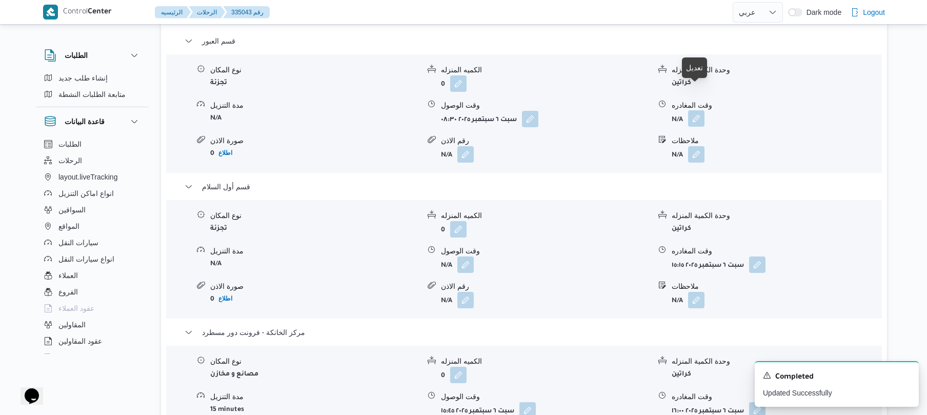
click at [695, 110] on button "button" at bounding box center [696, 118] width 16 height 16
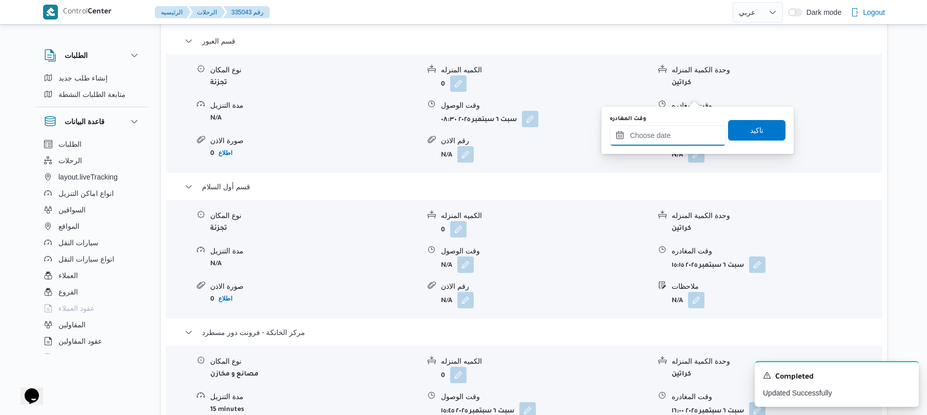
click at [659, 140] on input "وقت المغادره" at bounding box center [668, 135] width 116 height 21
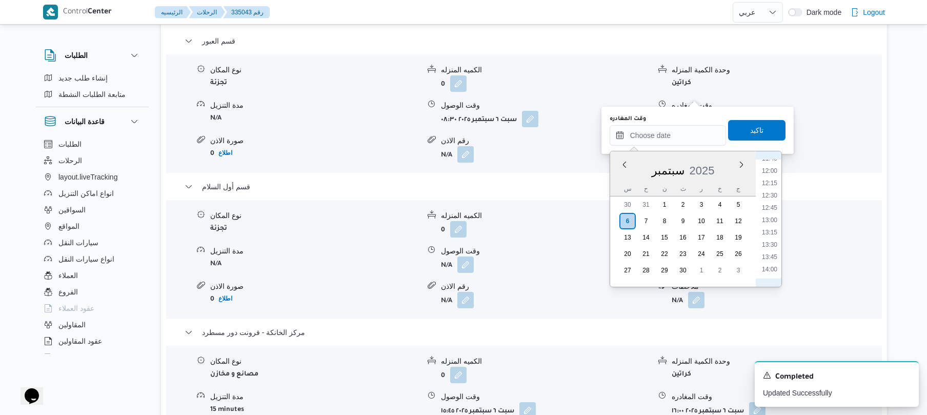
scroll to position [561, 0]
click at [773, 193] on li "12:00" at bounding box center [770, 195] width 24 height 10
type input "٠٦/٠٩/٢٠٢٥ ١٢:٠٠"
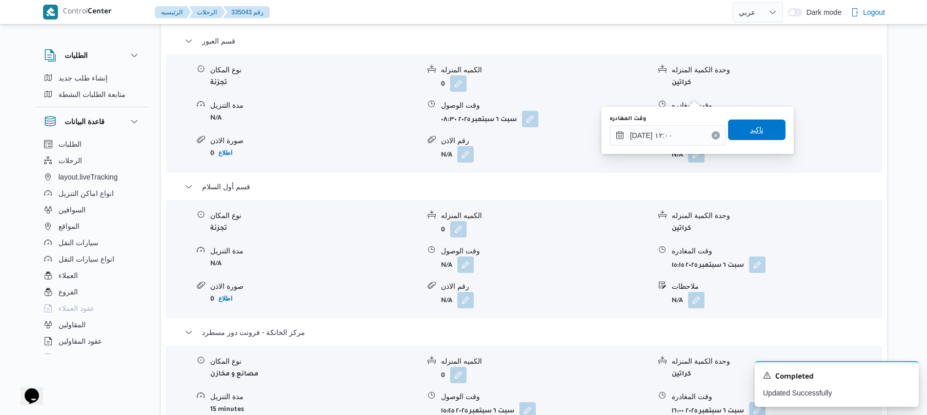
click at [762, 132] on span "تاكيد" at bounding box center [756, 130] width 57 height 21
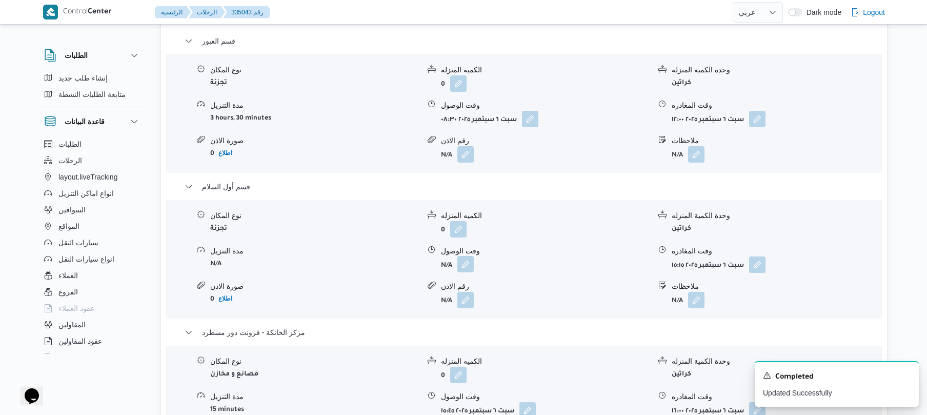
click at [466, 256] on button "button" at bounding box center [466, 264] width 16 height 16
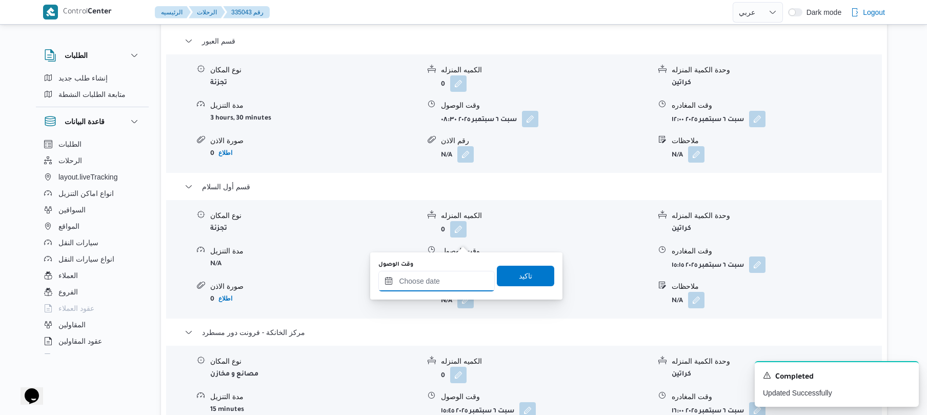
click at [440, 273] on div at bounding box center [437, 281] width 116 height 21
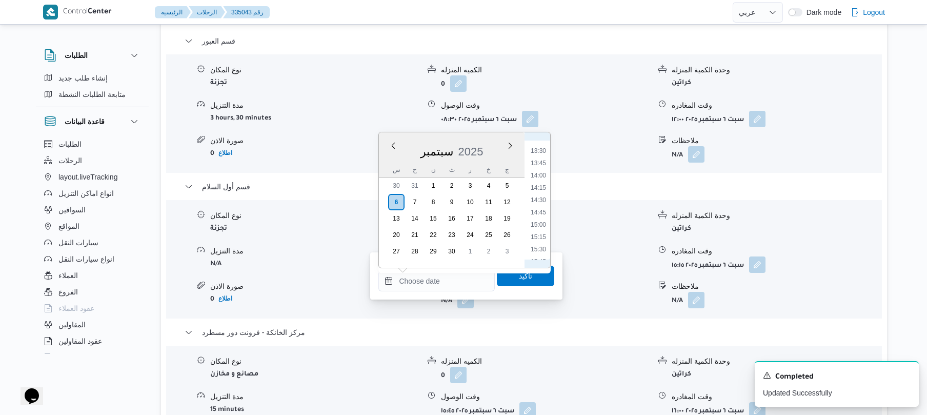
scroll to position [559, 0]
click at [544, 187] on li "12:15" at bounding box center [539, 190] width 24 height 10
type input "٠٦/٠٩/٢٠٢٥ ١٢:١٥"
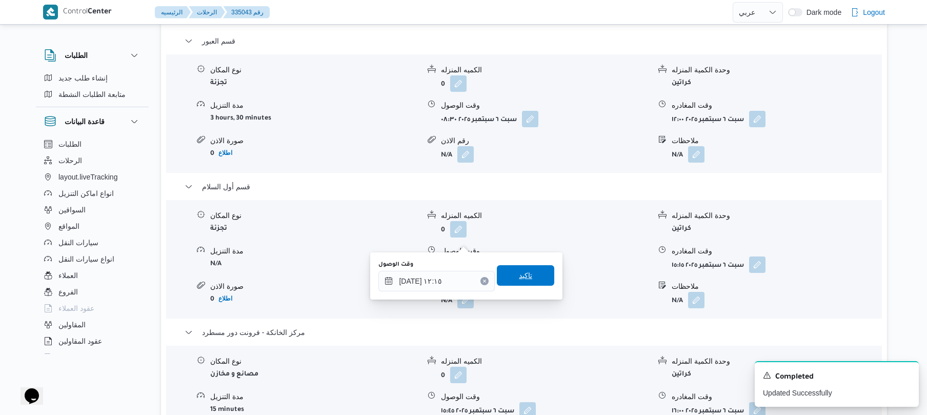
click at [519, 280] on span "تاكيد" at bounding box center [525, 275] width 13 height 12
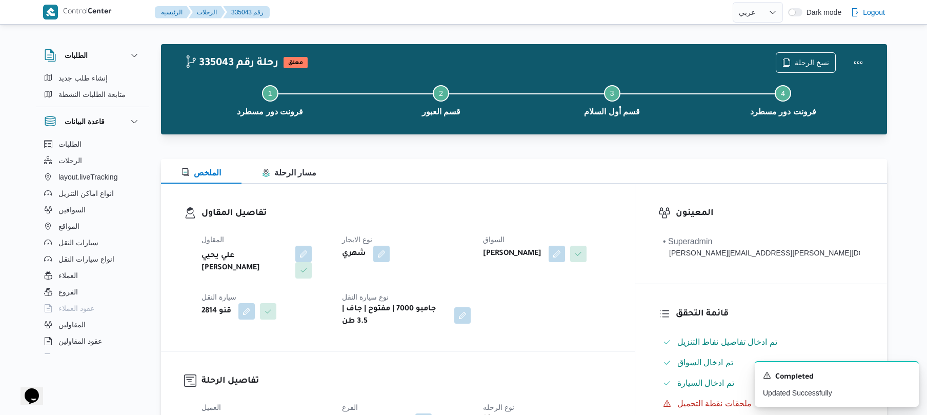
scroll to position [0, 0]
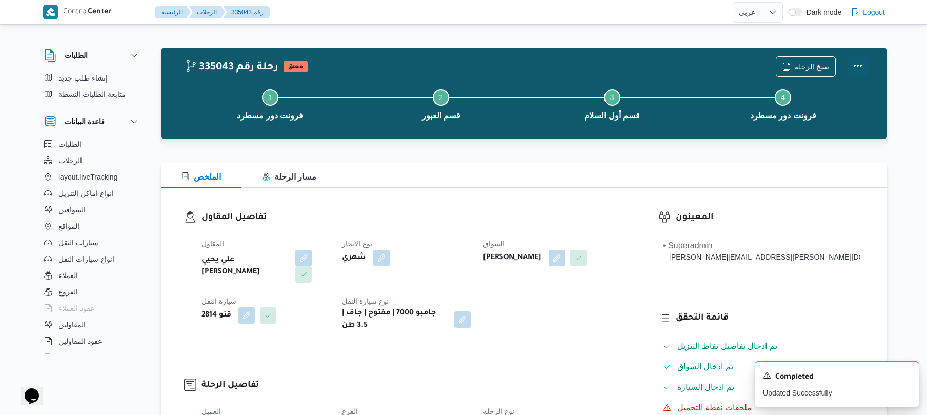
click at [852, 64] on button "Actions" at bounding box center [858, 66] width 21 height 21
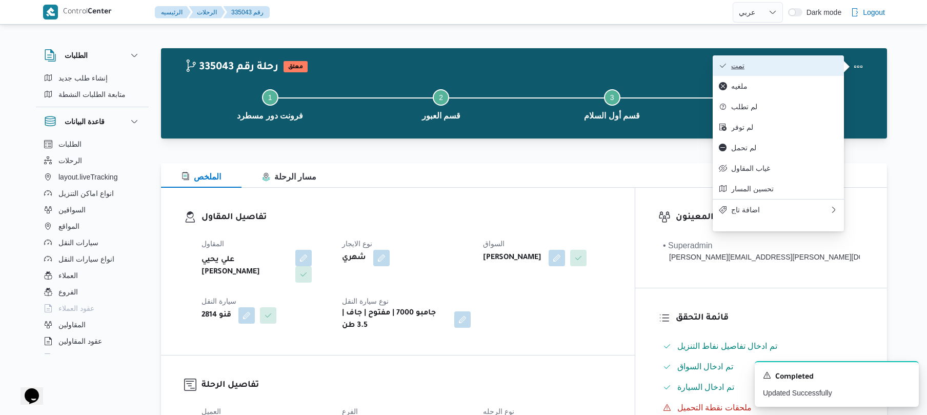
click at [752, 56] on button "تمت" at bounding box center [778, 65] width 131 height 21
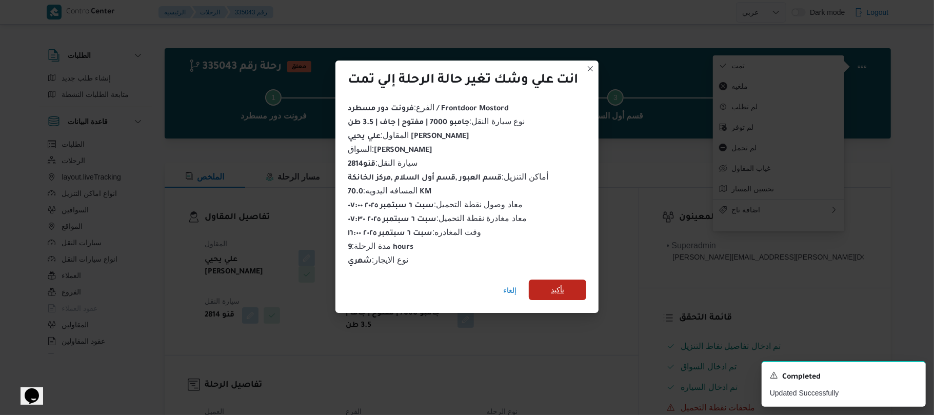
click at [573, 287] on span "تأكيد" at bounding box center [557, 290] width 57 height 21
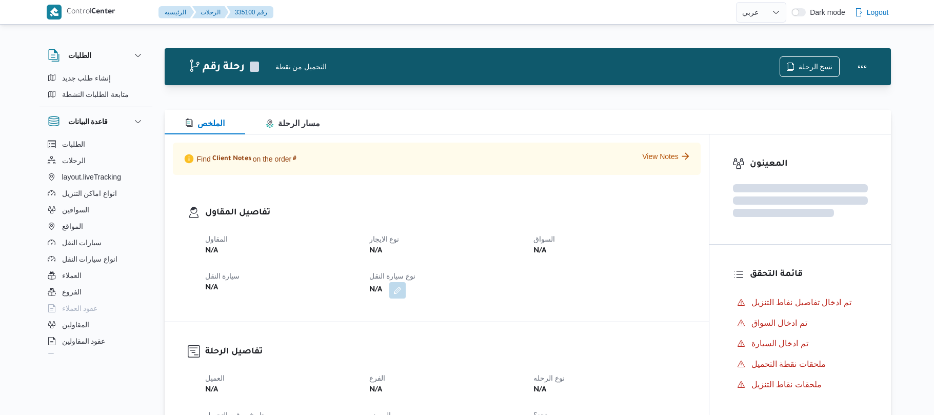
select select "ar"
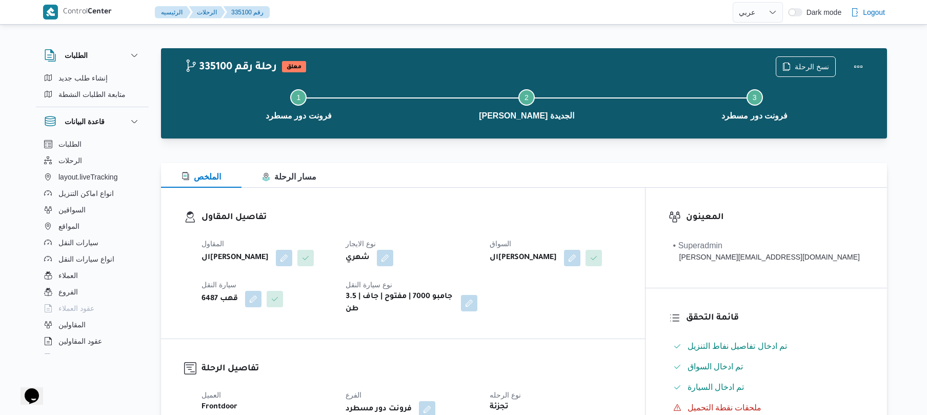
click at [583, 319] on div "تفاصيل المقاول المقاول الهامي [PERSON_NAME] نوع الايجار شهري السواق الهامي [PER…" at bounding box center [403, 263] width 484 height 151
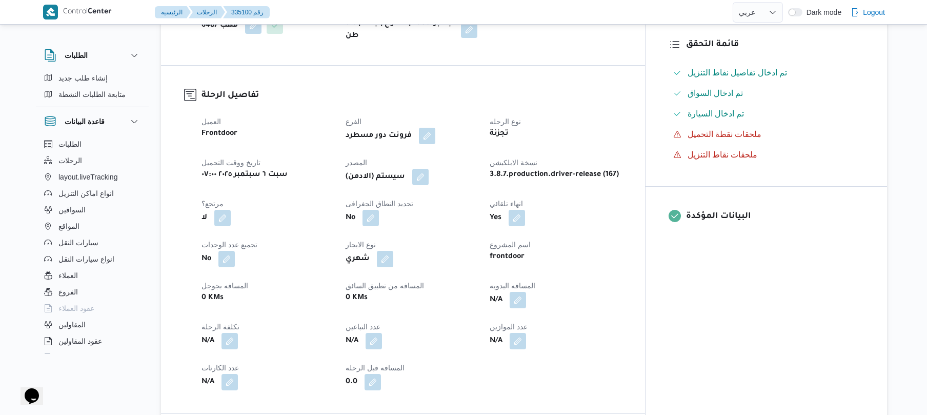
scroll to position [301, 0]
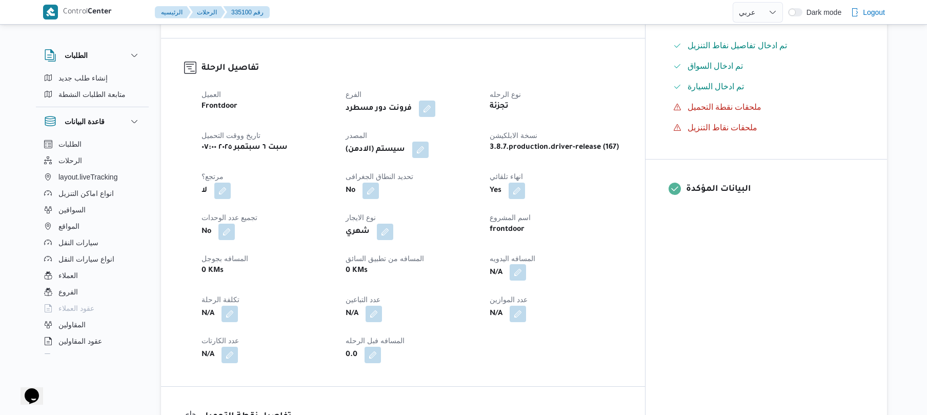
click at [526, 264] on button "button" at bounding box center [518, 272] width 16 height 16
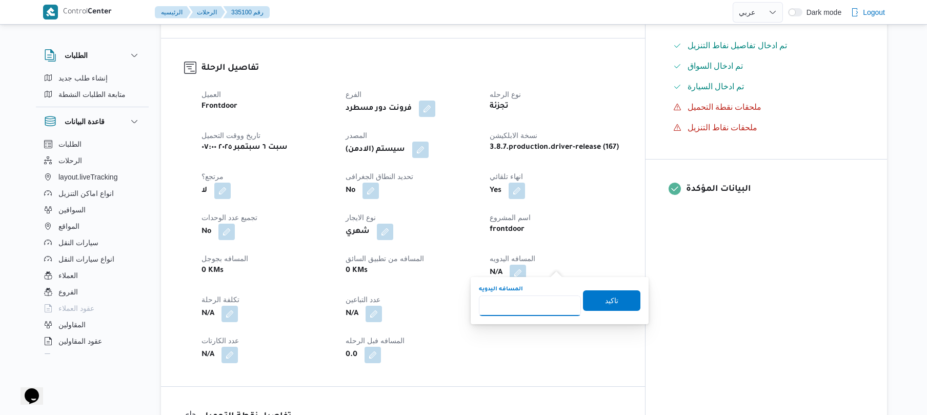
click at [532, 303] on input "المسافه اليدويه" at bounding box center [530, 305] width 102 height 21
type input "120"
click at [605, 299] on span "تاكيد" at bounding box center [611, 300] width 13 height 12
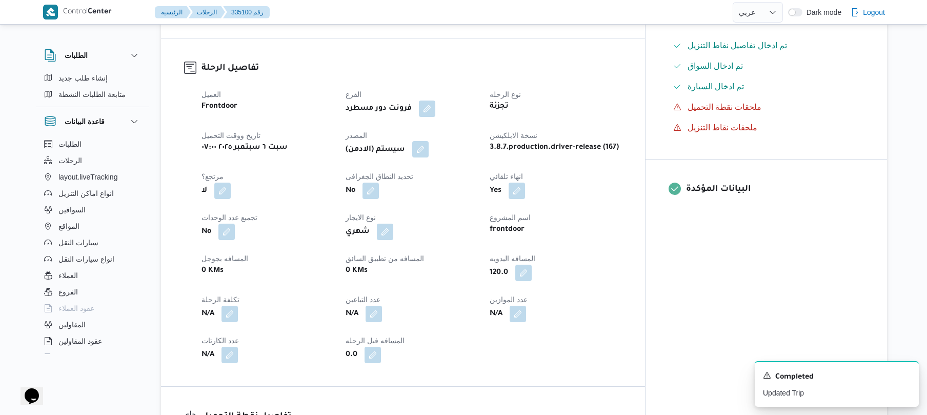
click at [429, 141] on button "button" at bounding box center [420, 149] width 16 height 16
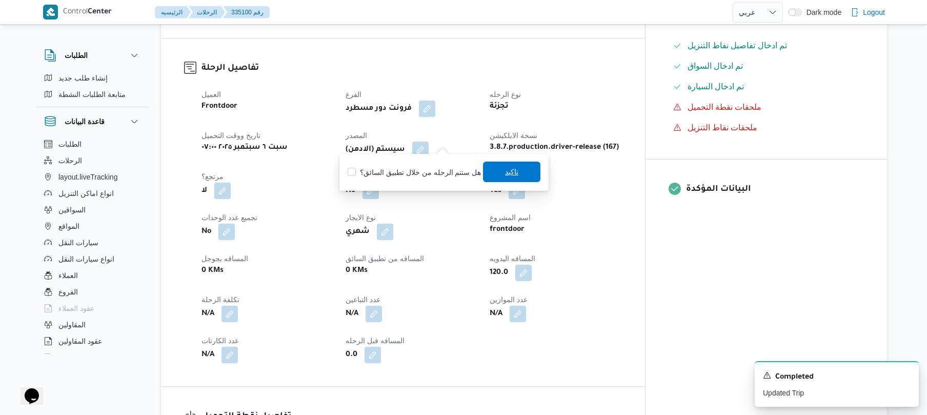
click at [508, 171] on span "تاكيد" at bounding box center [511, 172] width 13 height 12
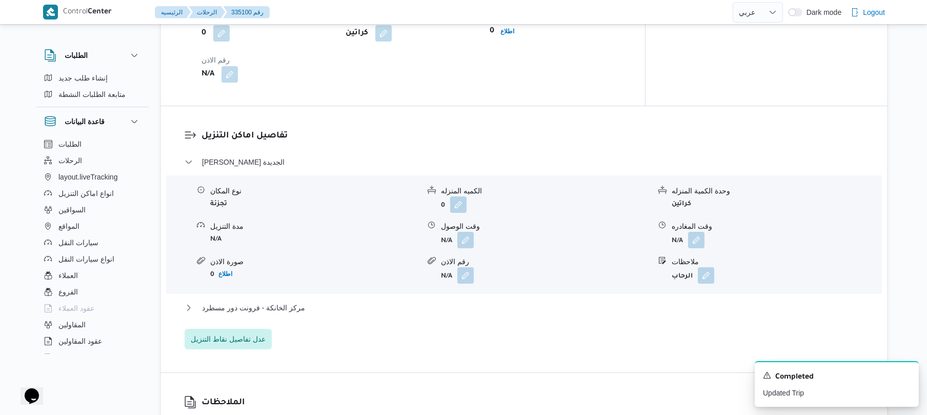
scroll to position [766, 0]
click at [464, 231] on button "button" at bounding box center [466, 239] width 16 height 16
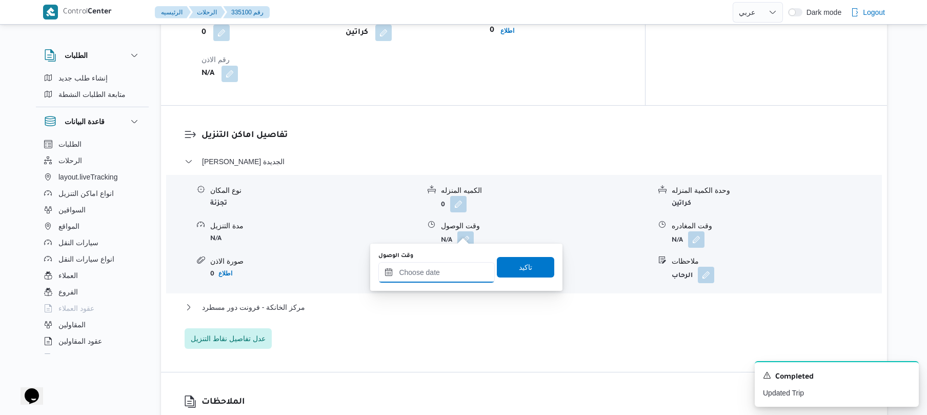
click at [429, 271] on input "وقت الوصول" at bounding box center [437, 272] width 116 height 21
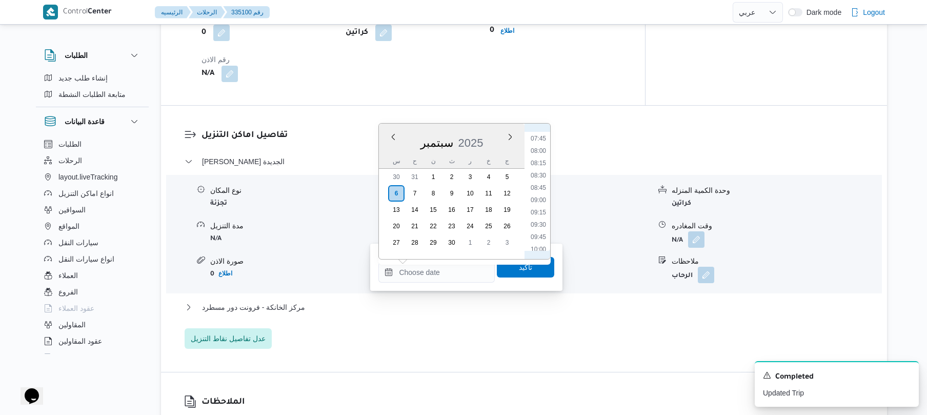
scroll to position [356, 0]
click at [536, 199] on li "08:30" at bounding box center [539, 199] width 24 height 10
type input "[DATE] ٠٨:٣٠"
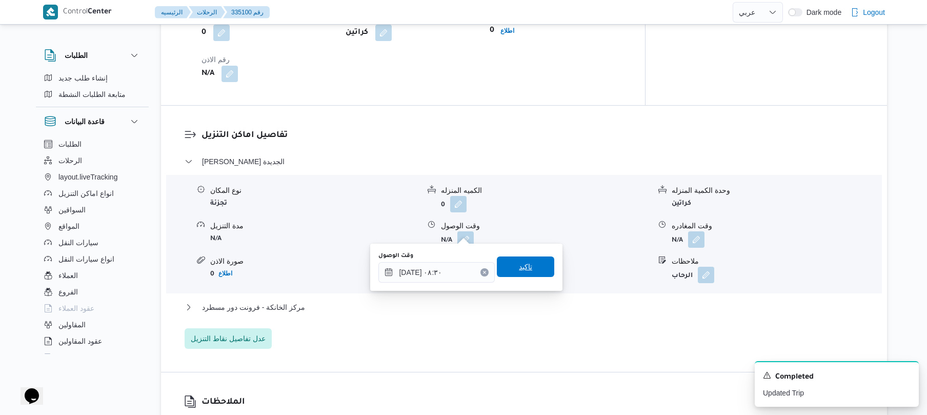
click at [508, 267] on span "تاكيد" at bounding box center [525, 266] width 57 height 21
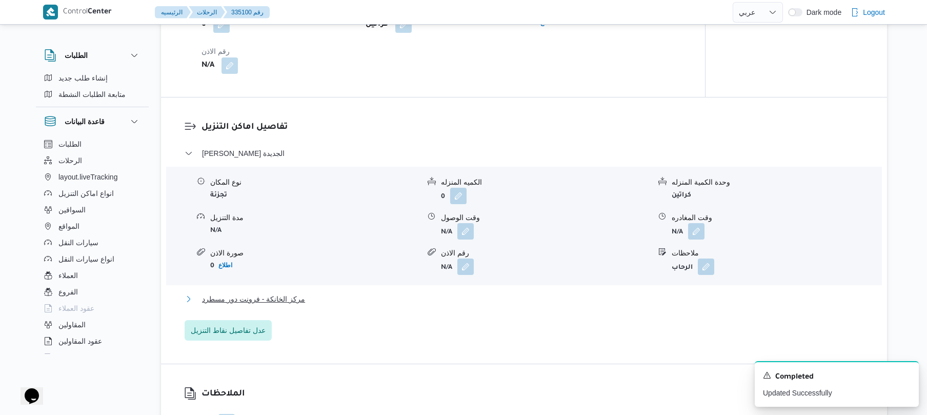
click at [449, 295] on button "مركز الخانكة - فرونت دور مسطرد" at bounding box center [525, 299] width 680 height 12
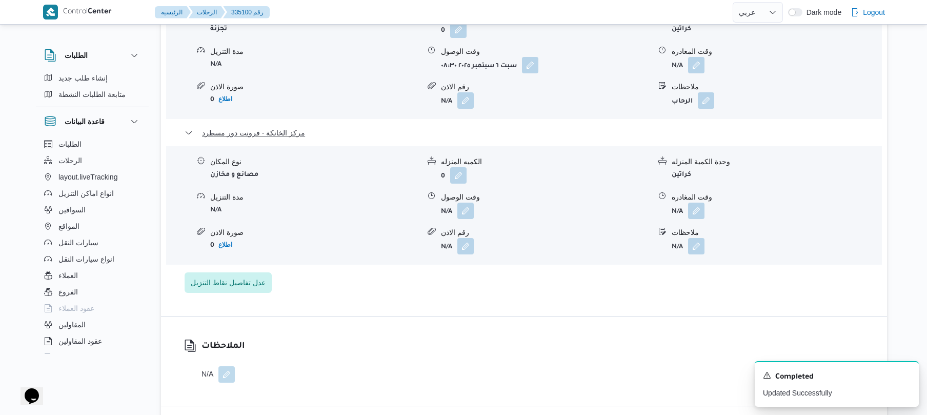
scroll to position [985, 0]
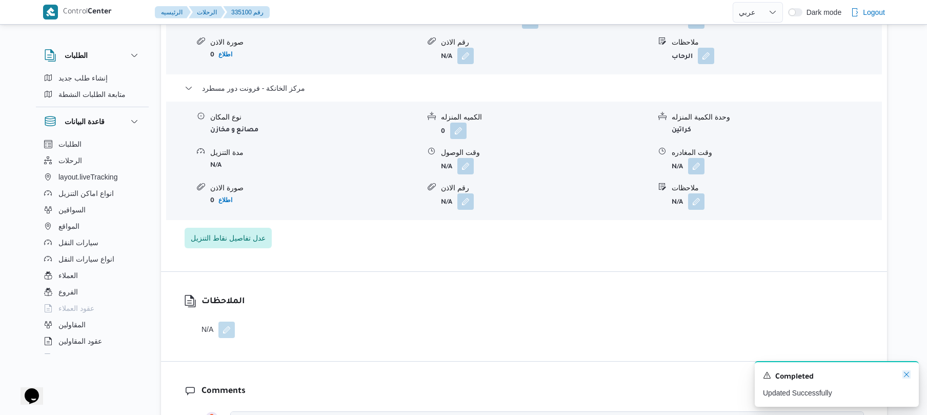
click at [906, 374] on icon "Dismiss toast" at bounding box center [906, 374] width 5 height 5
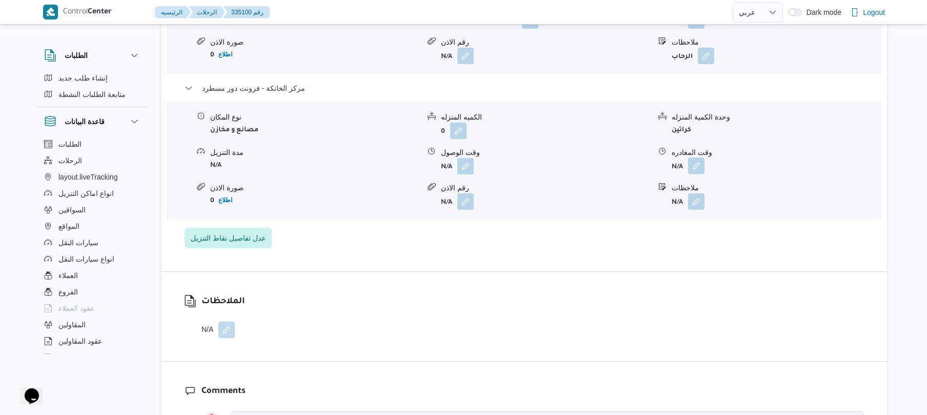
click at [702, 164] on button "button" at bounding box center [696, 165] width 16 height 16
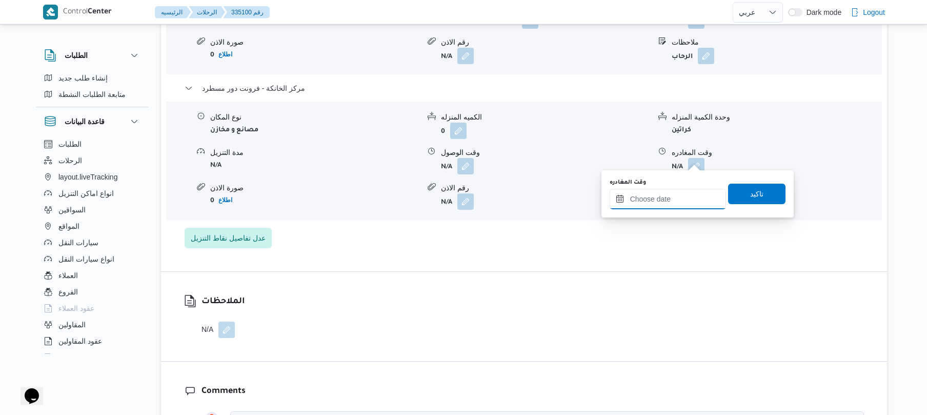
click at [665, 195] on input "وقت المغادره" at bounding box center [668, 199] width 116 height 21
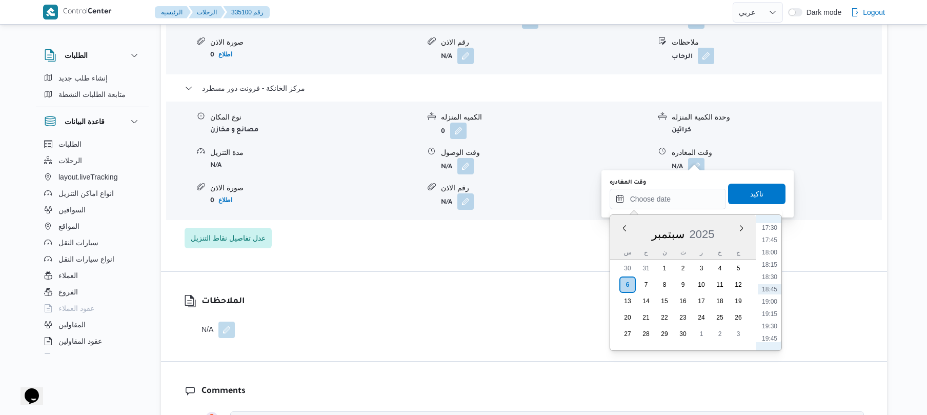
scroll to position [762, 0]
click at [774, 263] on li "16:15" at bounding box center [770, 267] width 24 height 10
type input "٠٦/٠٩/٢٠٢٥ ١٦:١٥"
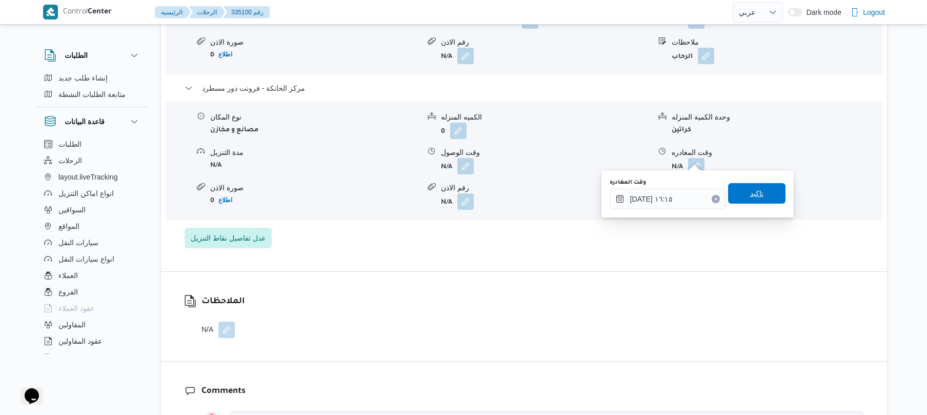
click at [767, 197] on span "تاكيد" at bounding box center [756, 193] width 57 height 21
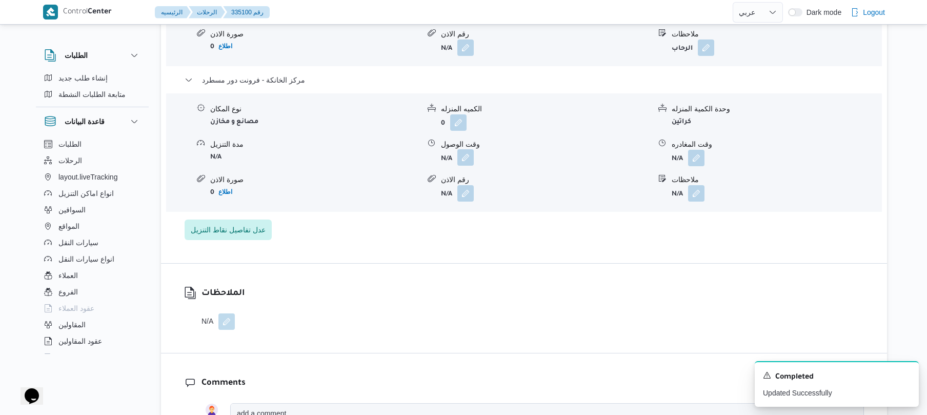
click at [463, 154] on button "button" at bounding box center [466, 157] width 16 height 16
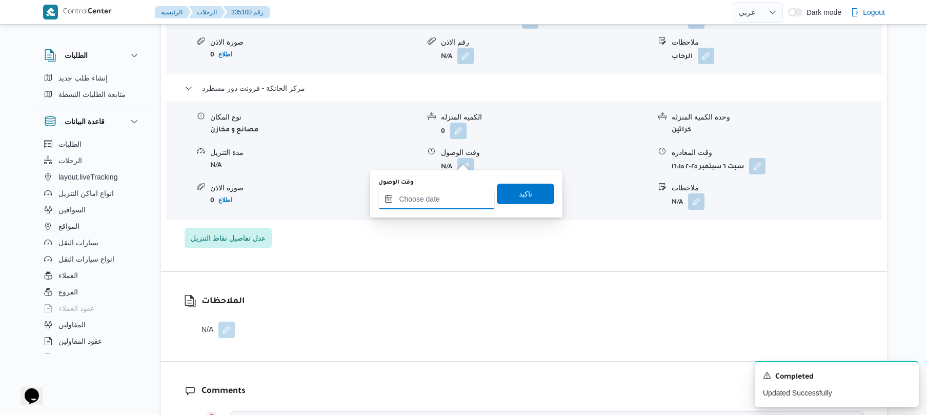
click at [450, 195] on input "وقت الوصول" at bounding box center [437, 199] width 116 height 21
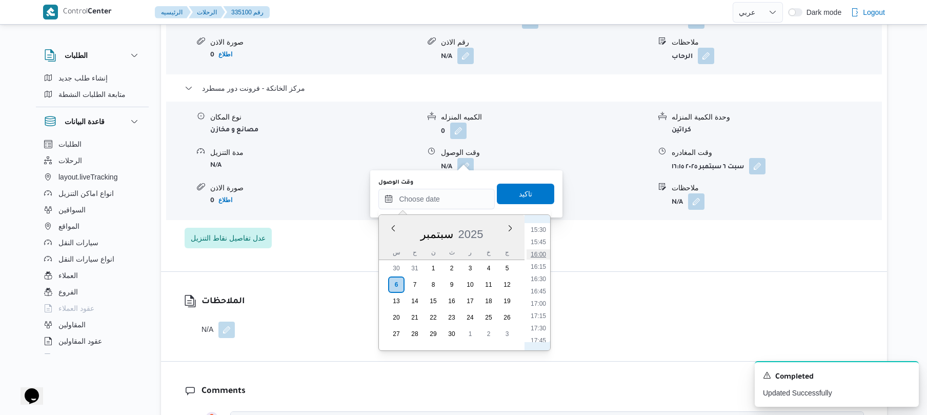
click at [536, 253] on li "16:00" at bounding box center [539, 254] width 24 height 10
type input "٠٦/٠٩/٢٠٢٥ ١٦:٠٠"
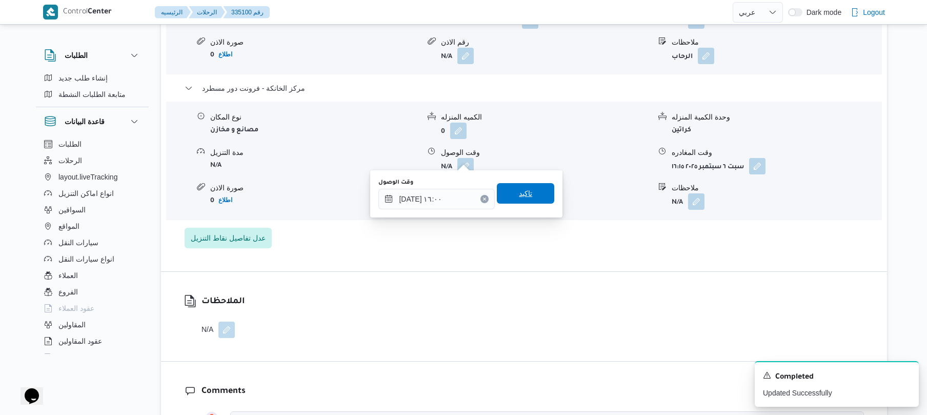
click at [530, 194] on span "تاكيد" at bounding box center [525, 193] width 57 height 21
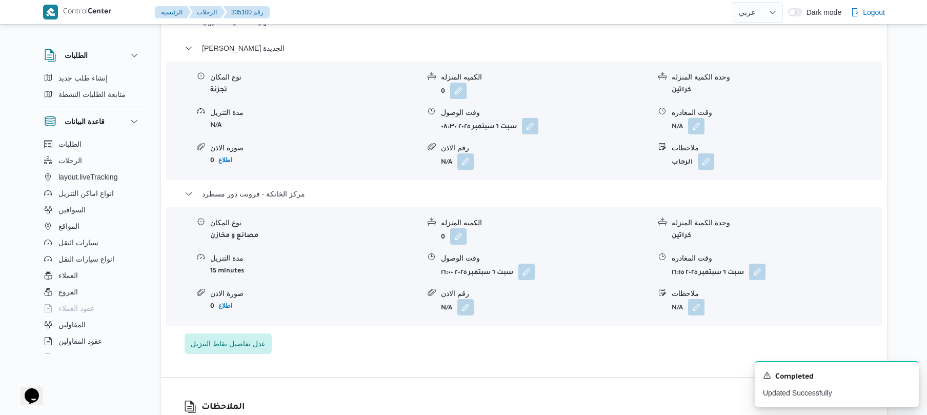
scroll to position [875, 0]
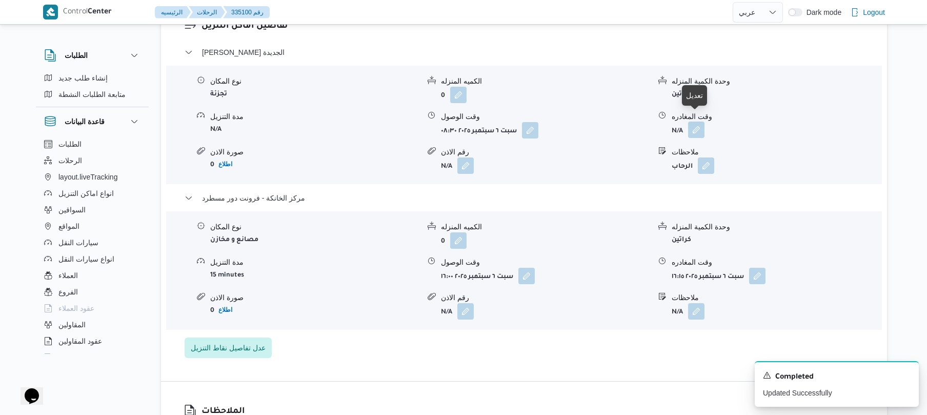
click at [698, 123] on button "button" at bounding box center [696, 130] width 16 height 16
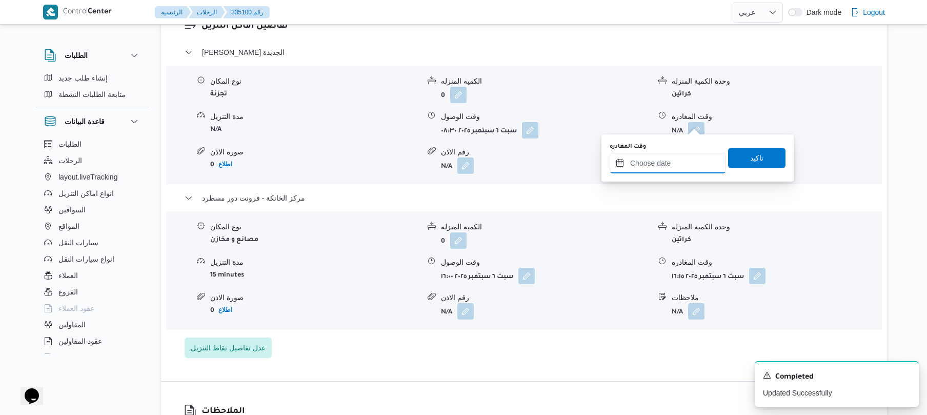
click at [659, 157] on input "وقت المغادره" at bounding box center [668, 163] width 116 height 21
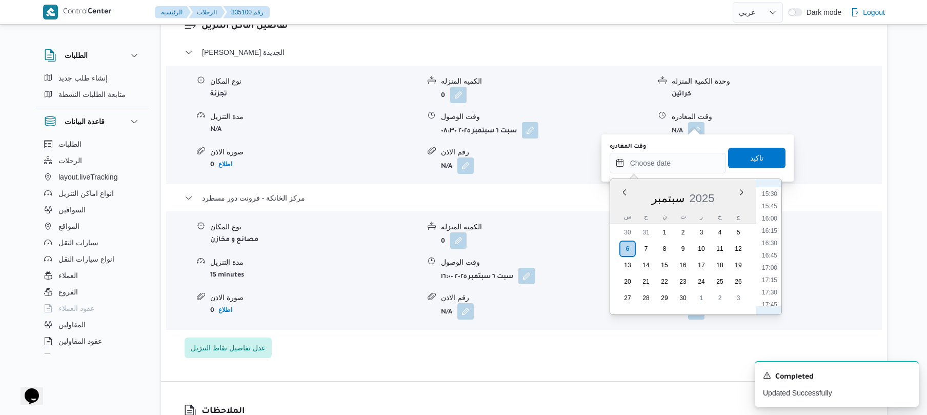
scroll to position [661, 0]
click at [768, 280] on li "15:15" at bounding box center [770, 282] width 24 height 10
type input "٠٦/٠٩/٢٠٢٥ ١٥:١٥"
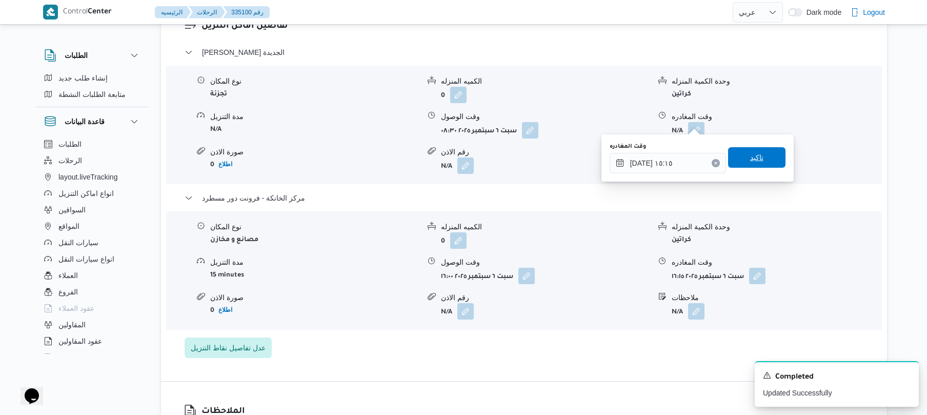
click at [764, 156] on span "تاكيد" at bounding box center [756, 157] width 57 height 21
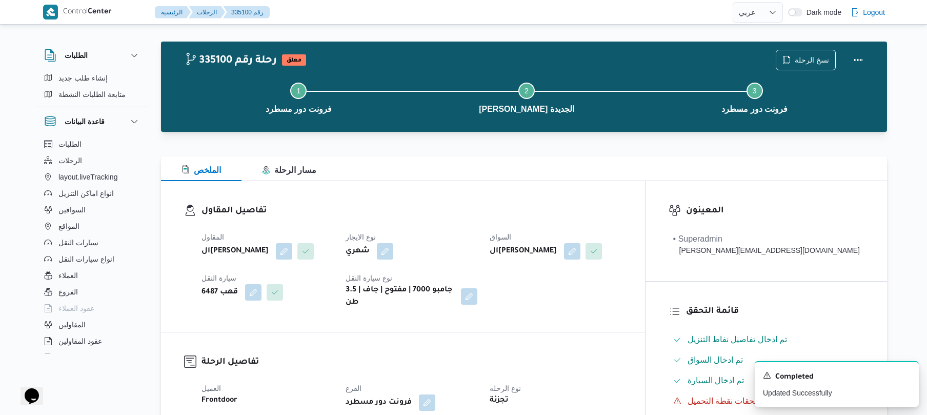
scroll to position [0, 0]
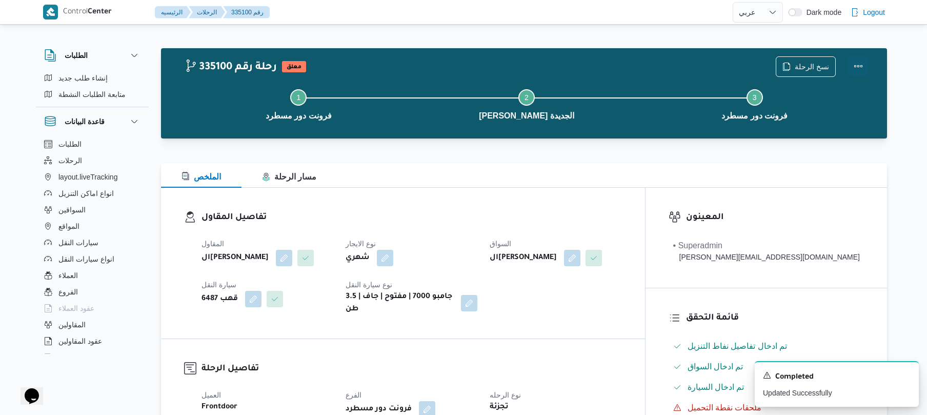
click at [858, 64] on button "Actions" at bounding box center [858, 66] width 21 height 21
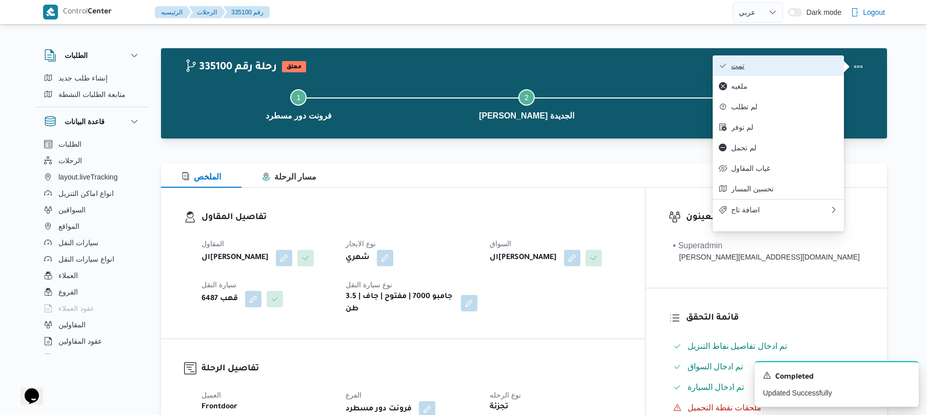
click at [809, 67] on span "تمت" at bounding box center [785, 66] width 107 height 8
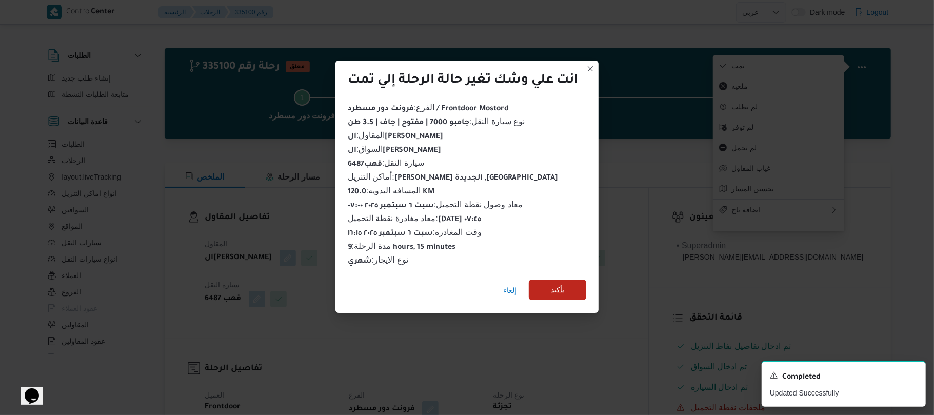
click at [569, 286] on span "تأكيد" at bounding box center [557, 290] width 57 height 21
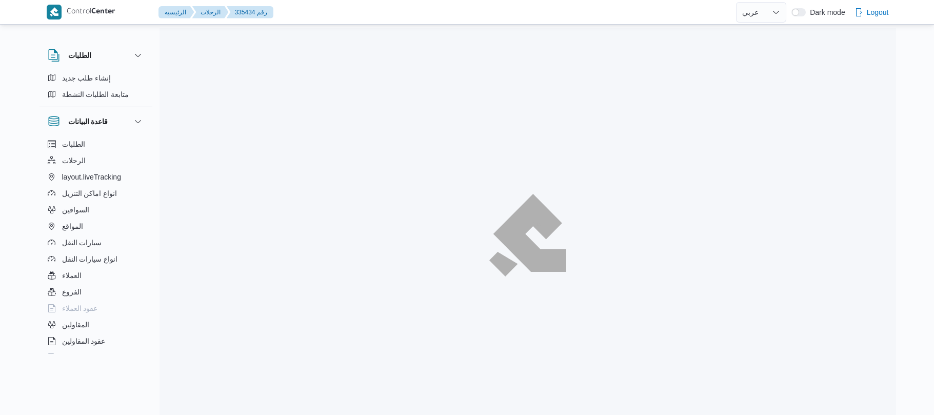
select select "ar"
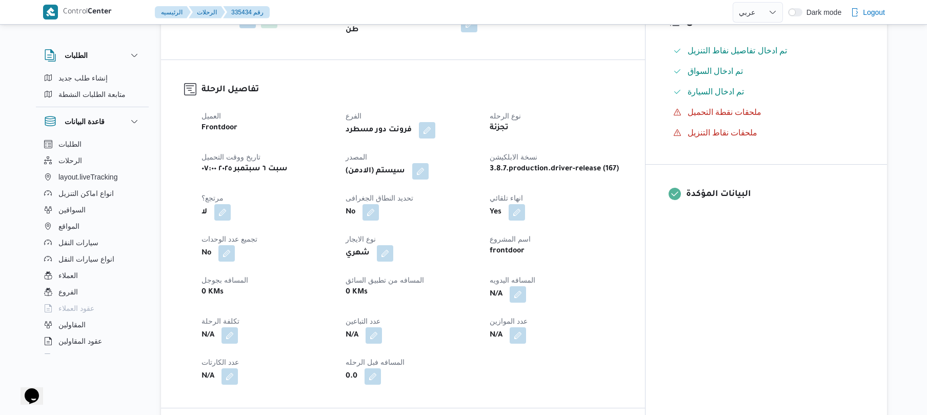
scroll to position [301, 0]
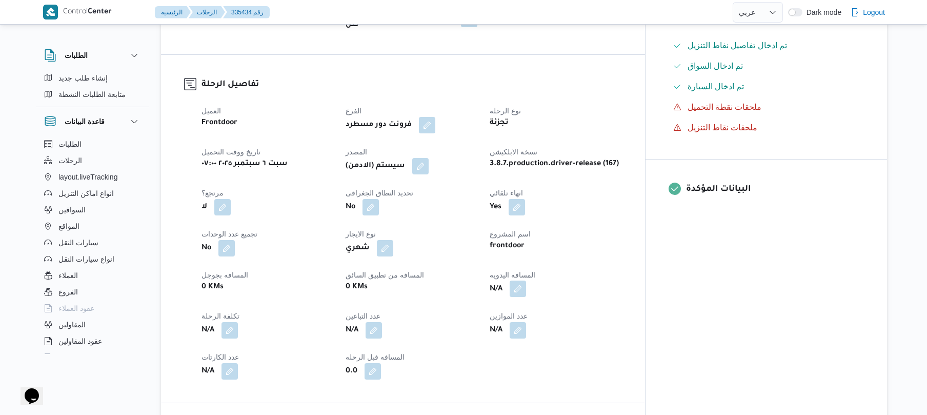
click at [526, 281] on button "button" at bounding box center [518, 289] width 16 height 16
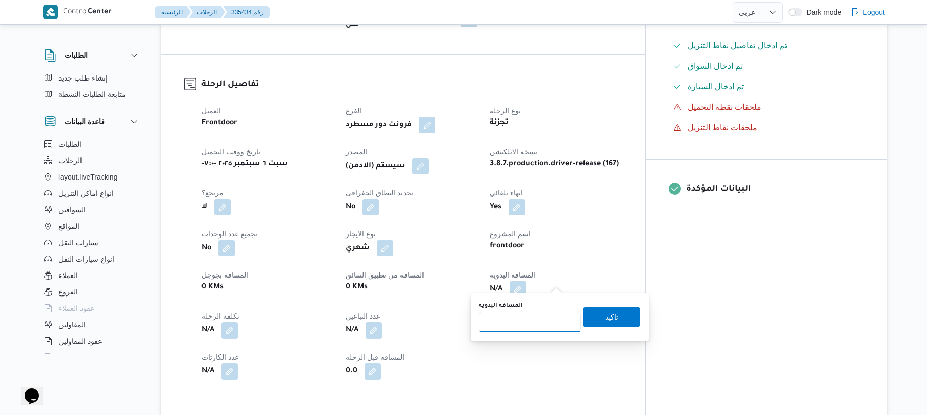
click at [518, 328] on input "المسافه اليدويه" at bounding box center [530, 322] width 102 height 21
type input "120"
click at [594, 313] on span "تاكيد" at bounding box center [611, 316] width 57 height 21
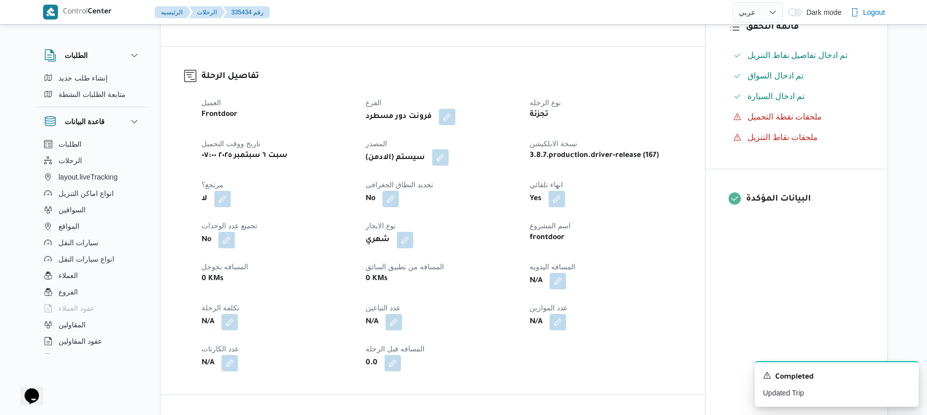
click at [445, 159] on button "button" at bounding box center [440, 157] width 16 height 16
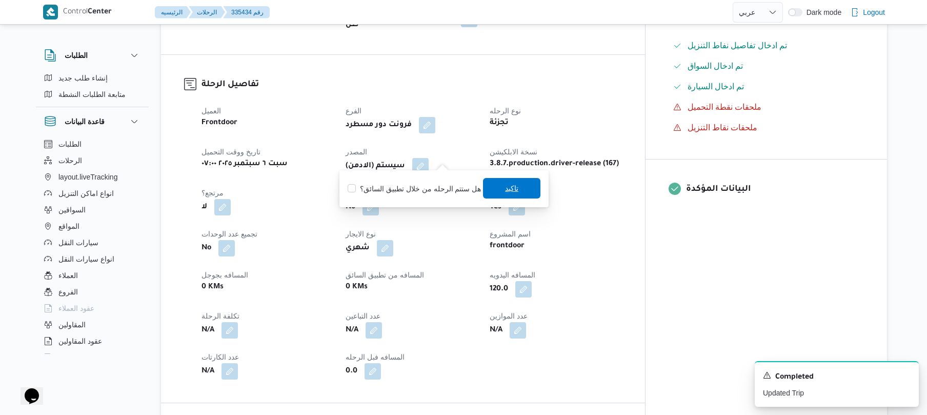
click at [492, 191] on span "تاكيد" at bounding box center [511, 188] width 57 height 21
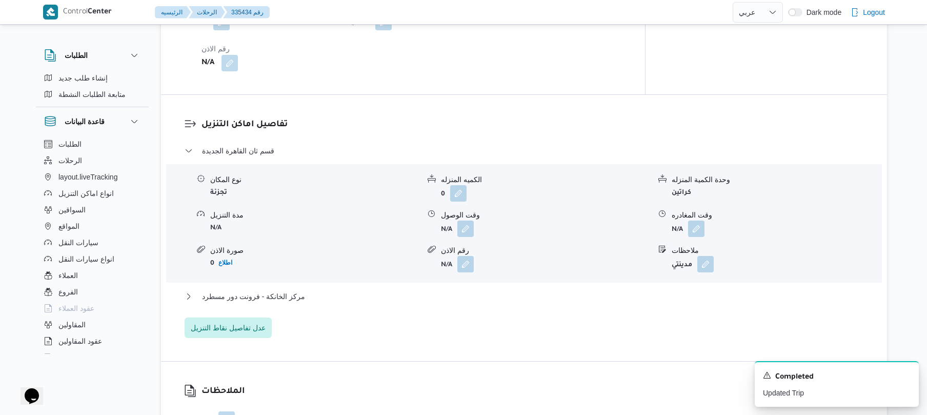
scroll to position [821, 0]
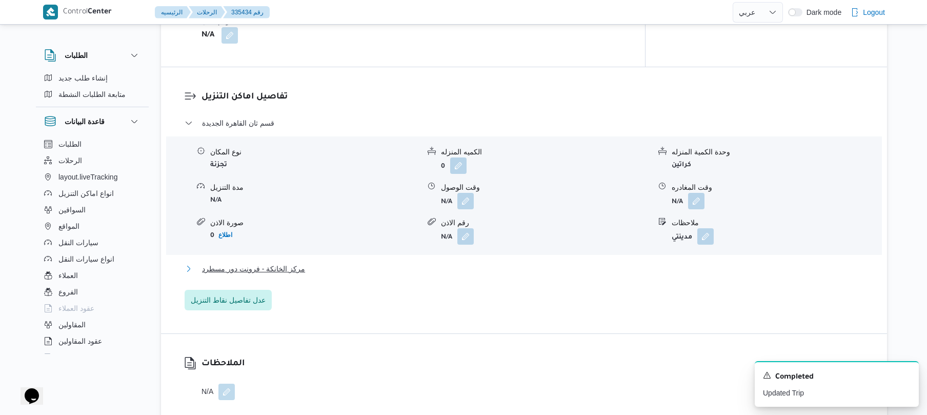
click at [427, 263] on button "مركز الخانكة - فرونت دور مسطرد" at bounding box center [525, 269] width 680 height 12
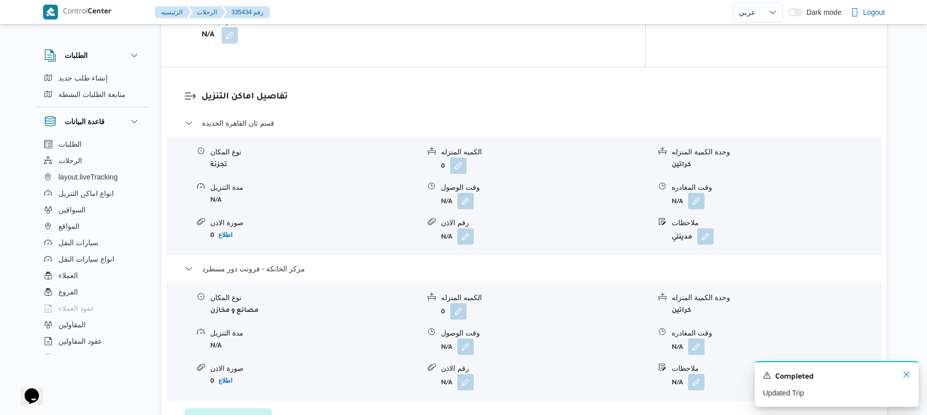
click at [907, 374] on icon "Dismiss toast" at bounding box center [907, 374] width 8 height 8
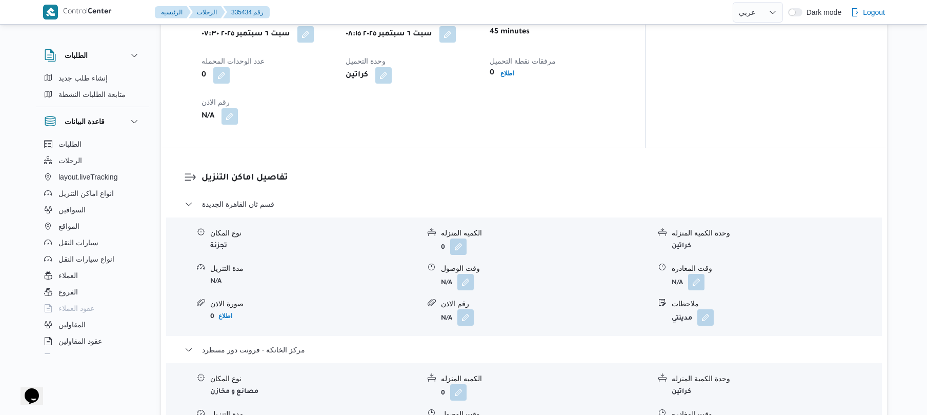
scroll to position [766, 0]
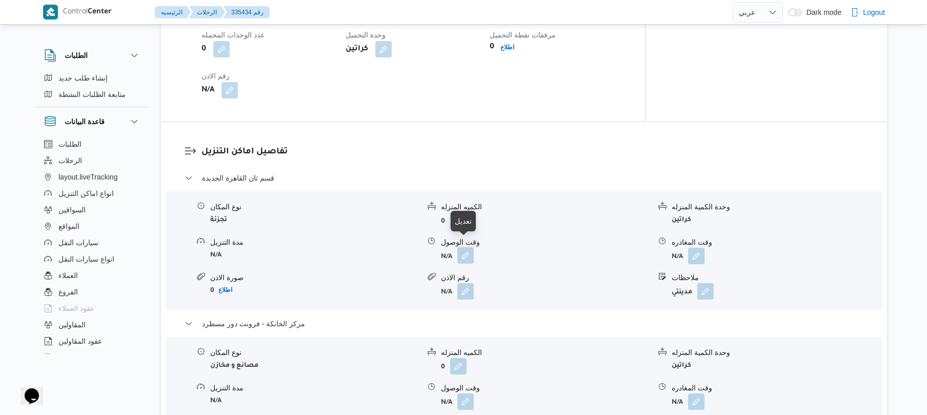
click at [467, 247] on button "button" at bounding box center [466, 255] width 16 height 16
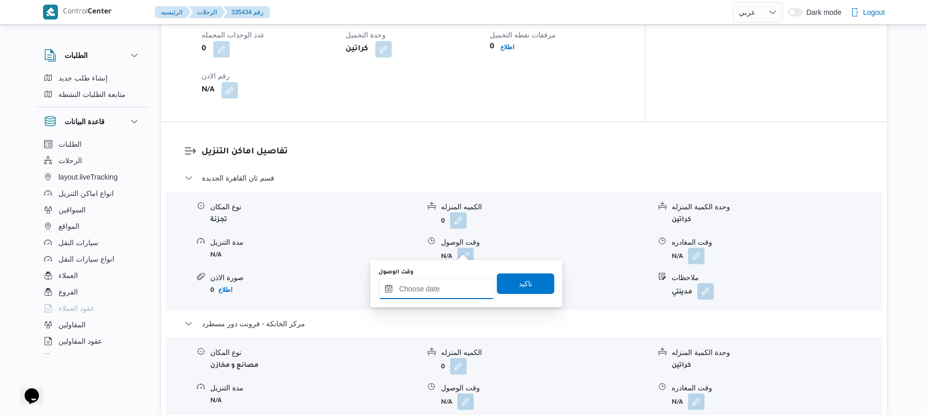
click at [434, 295] on input "وقت الوصول" at bounding box center [437, 289] width 116 height 21
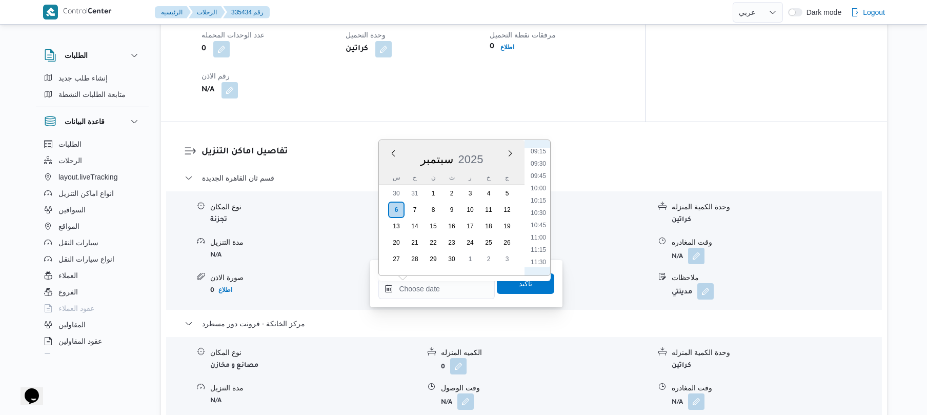
scroll to position [356, 0]
click at [536, 241] on li "09:00" at bounding box center [539, 240] width 24 height 10
type input "٠٦/٠٩/٢٠٢٥ ٠٩:٠٠"
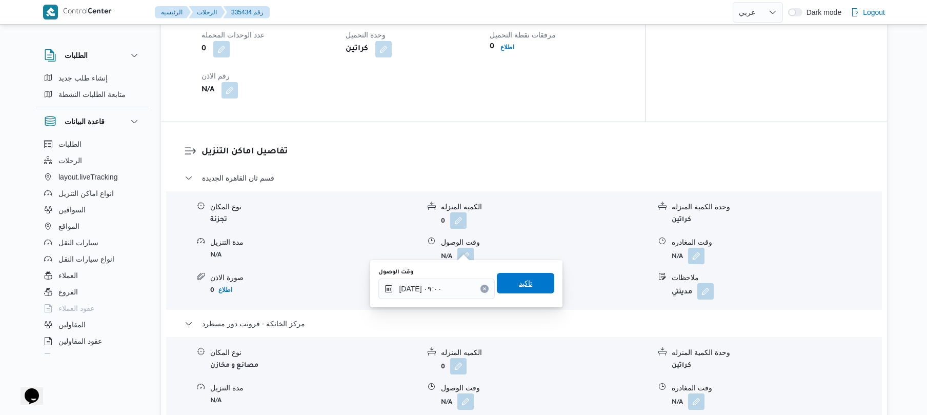
click at [519, 284] on span "تاكيد" at bounding box center [525, 283] width 13 height 12
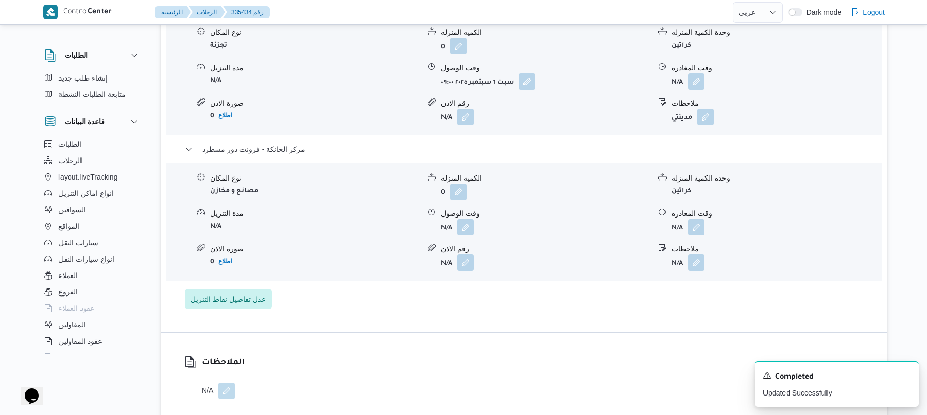
scroll to position [1039, 0]
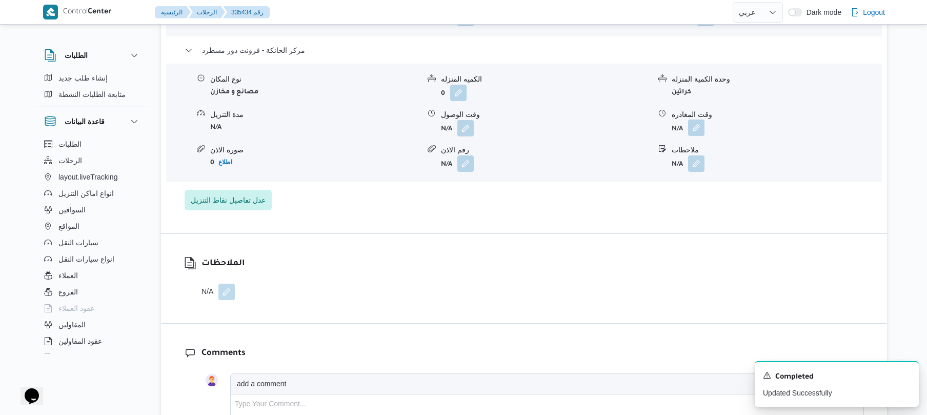
click at [696, 120] on button "button" at bounding box center [696, 128] width 16 height 16
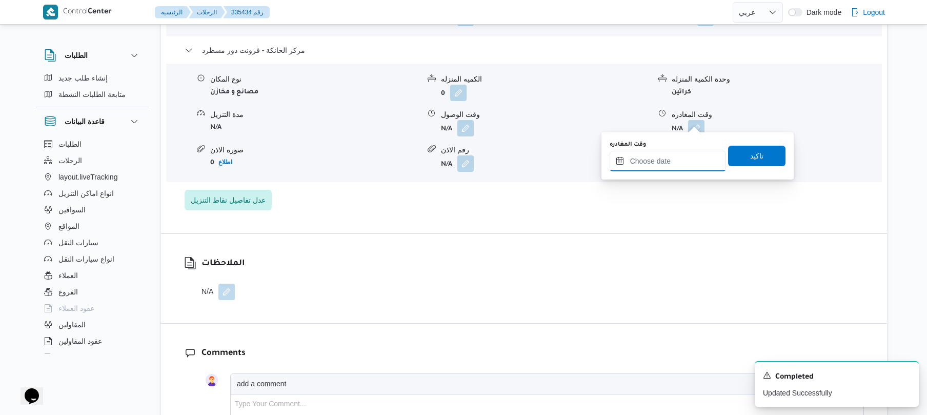
click at [638, 165] on input "وقت المغادره" at bounding box center [668, 161] width 116 height 21
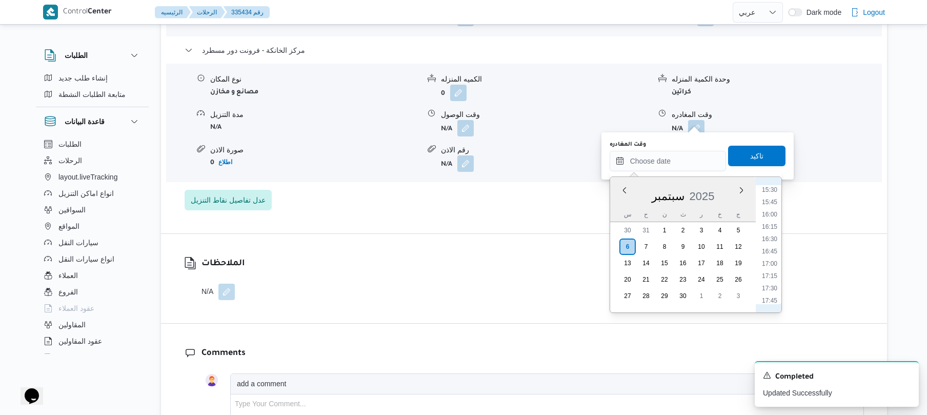
scroll to position [762, 0]
click at [774, 204] on li "15:45" at bounding box center [770, 204] width 24 height 10
type input "٠٦/٠٩/٢٠٢٥ ١٥:٤٥"
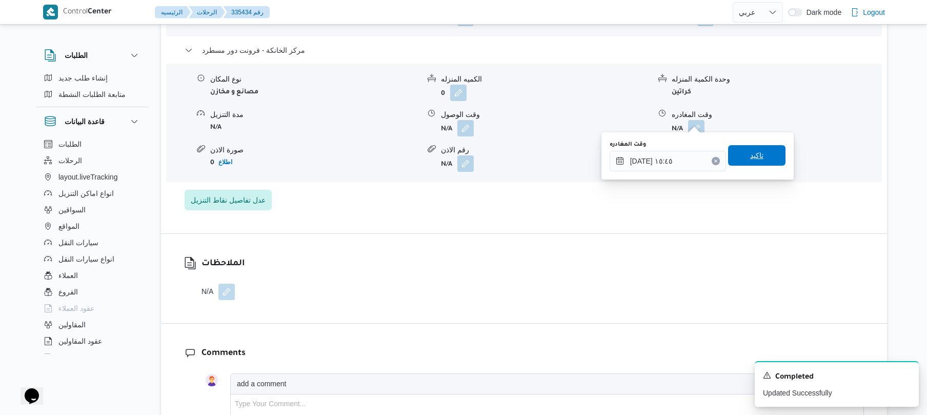
click at [739, 157] on span "تاكيد" at bounding box center [756, 155] width 57 height 21
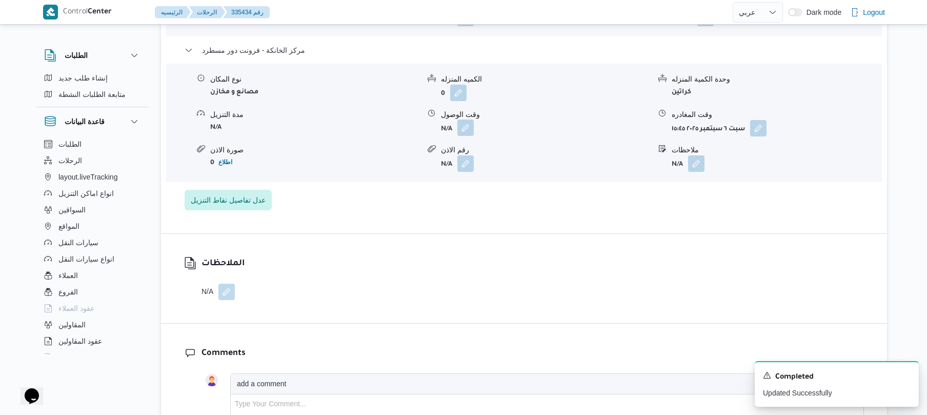
click at [468, 121] on button "button" at bounding box center [466, 128] width 16 height 16
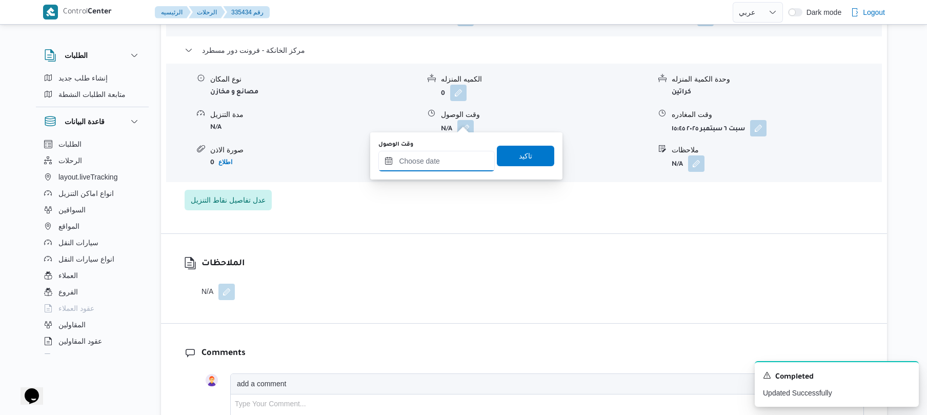
click at [451, 163] on input "وقت الوصول" at bounding box center [437, 161] width 116 height 21
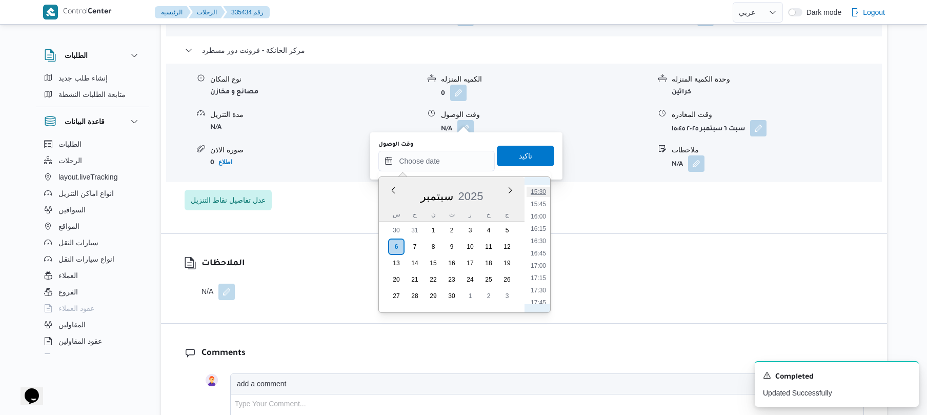
click at [542, 194] on li "15:30" at bounding box center [539, 192] width 24 height 10
type input "٠٦/٠٩/٢٠٢٥ ١٥:٣٠"
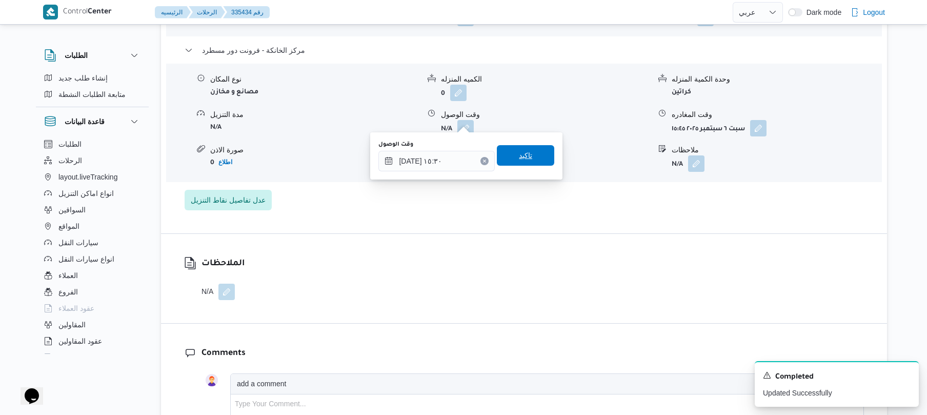
click at [537, 156] on span "تاكيد" at bounding box center [525, 155] width 57 height 21
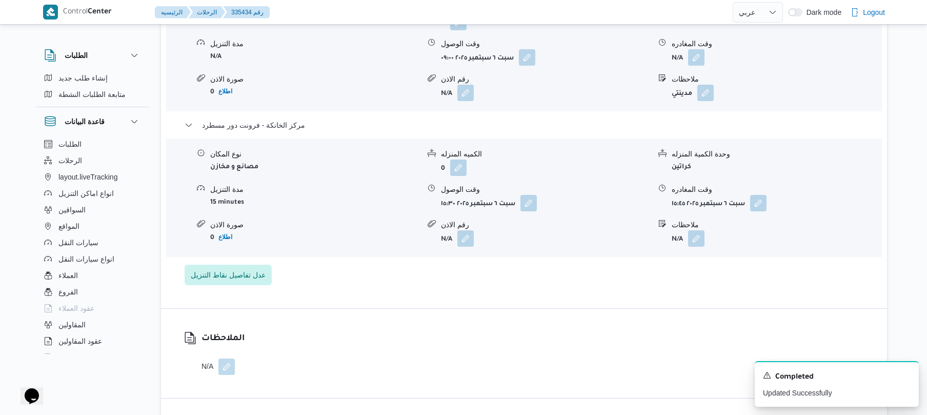
scroll to position [930, 0]
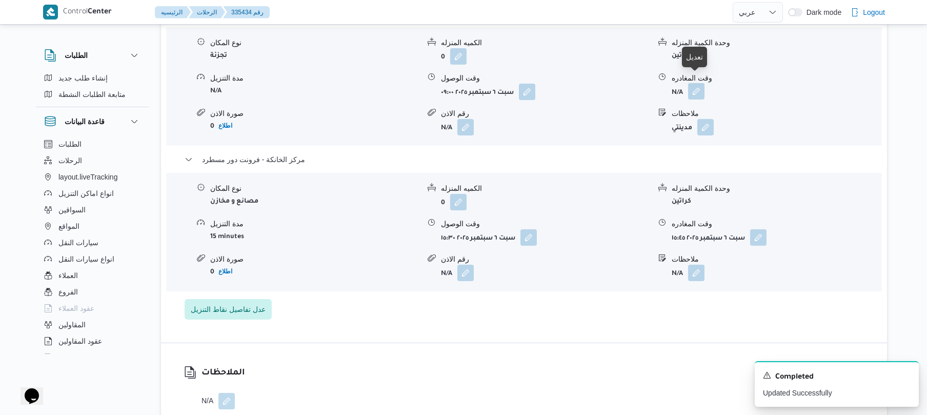
click at [700, 84] on button "button" at bounding box center [696, 91] width 16 height 16
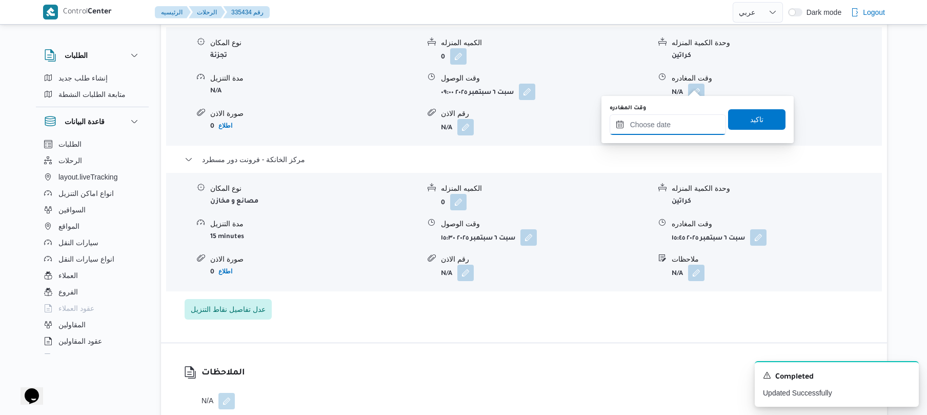
click at [643, 124] on input "وقت المغادره" at bounding box center [668, 124] width 116 height 21
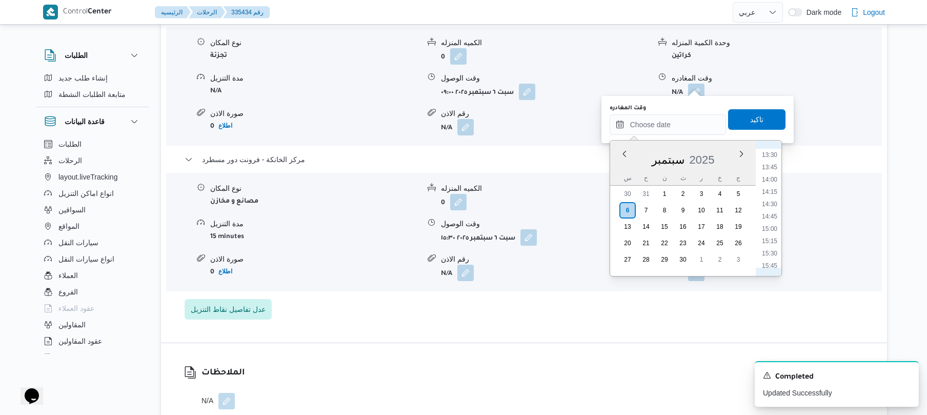
scroll to position [661, 0]
click at [769, 214] on li "14:45" at bounding box center [770, 219] width 24 height 10
type input "٠٦/٠٩/٢٠٢٥ ١٤:٤٥"
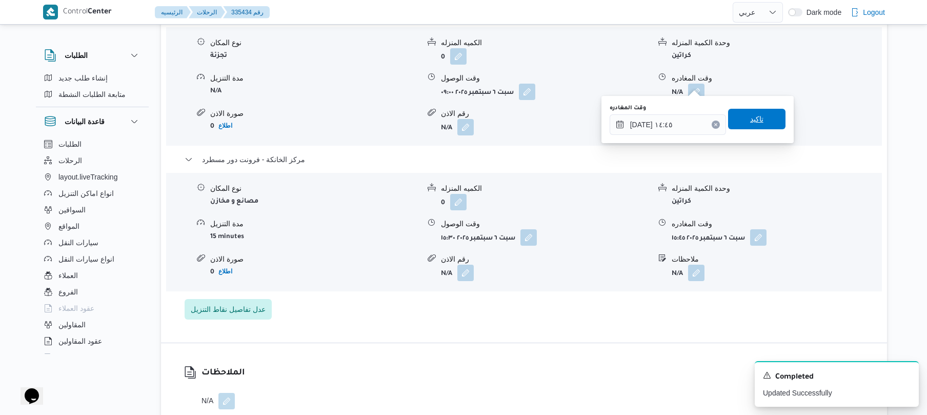
click at [762, 122] on span "تاكيد" at bounding box center [756, 119] width 57 height 21
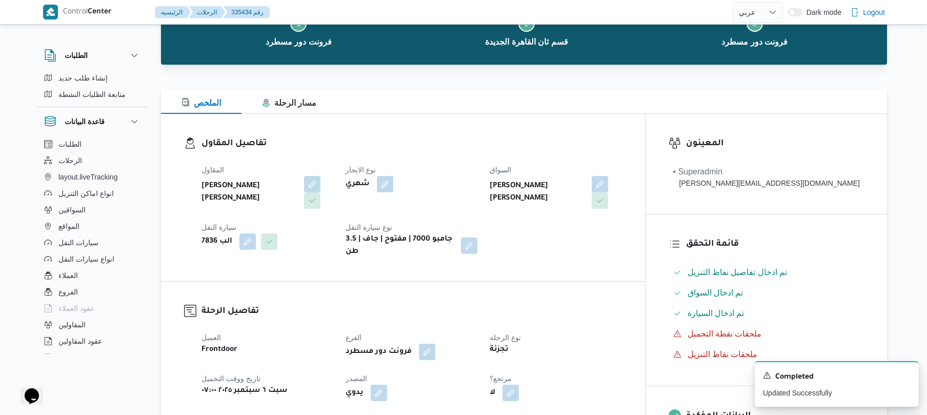
scroll to position [0, 0]
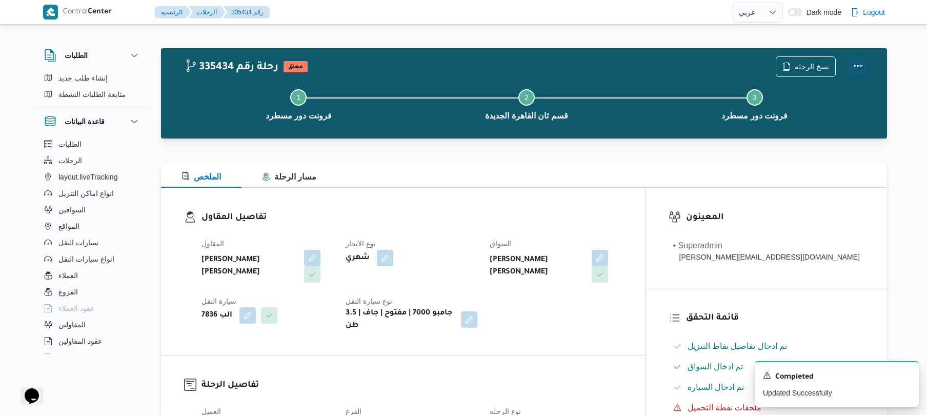
click at [859, 64] on button "Actions" at bounding box center [858, 66] width 21 height 21
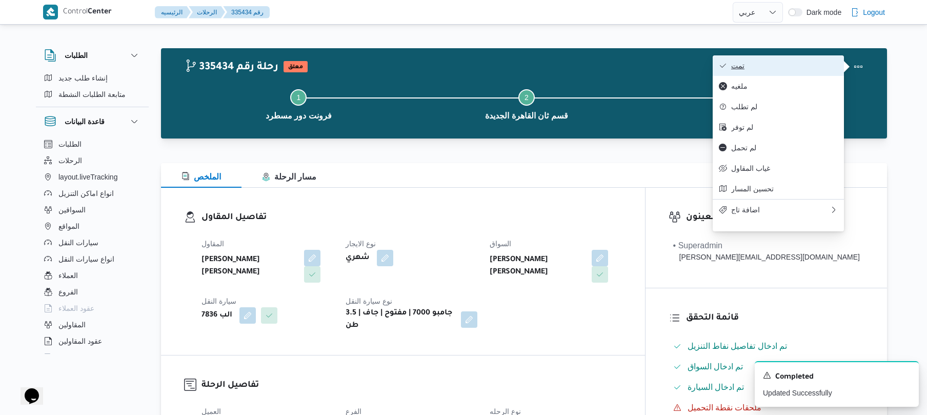
click at [784, 66] on span "تمت" at bounding box center [785, 66] width 107 height 8
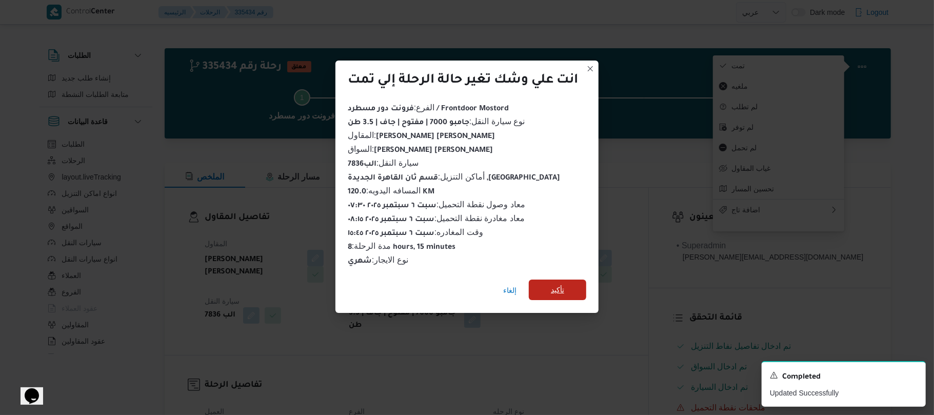
click at [553, 284] on span "تأكيد" at bounding box center [557, 290] width 13 height 12
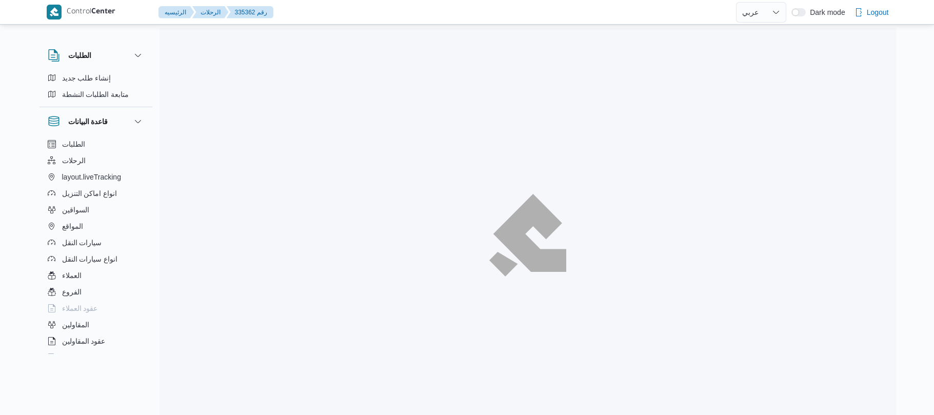
select select "ar"
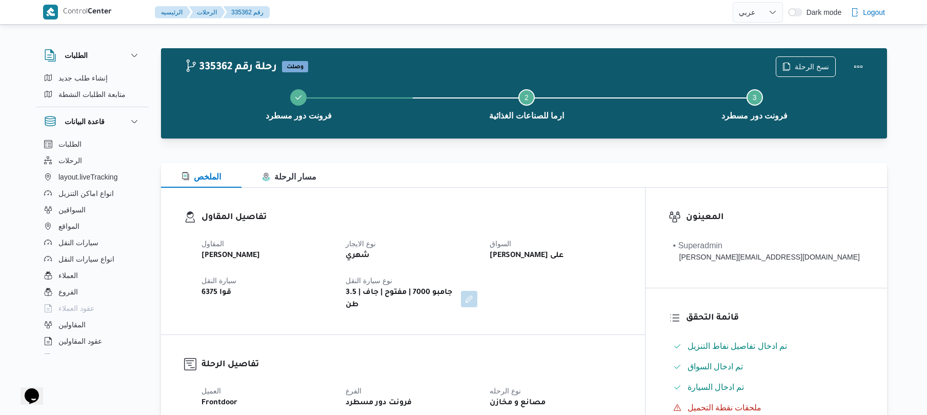
click at [595, 219] on h3 "تفاصيل المقاول" at bounding box center [412, 218] width 421 height 14
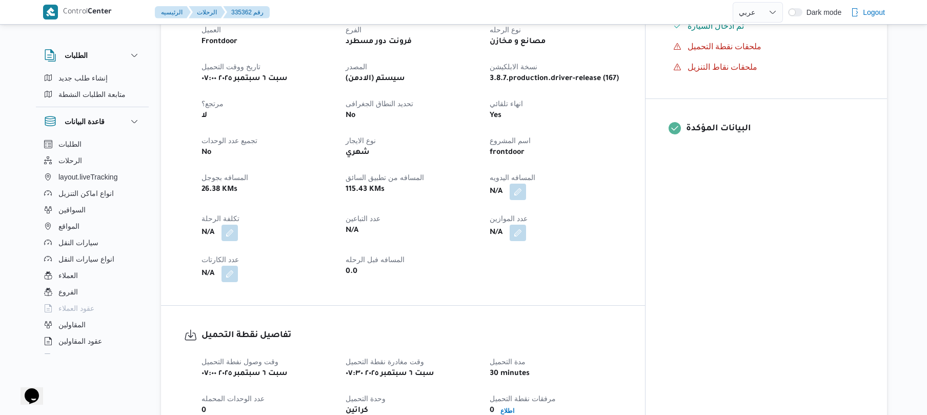
scroll to position [356, 0]
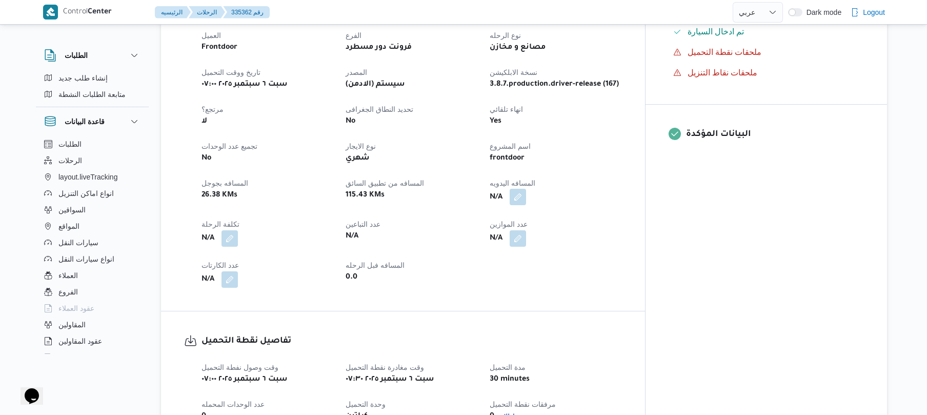
click at [526, 189] on button "button" at bounding box center [518, 197] width 16 height 16
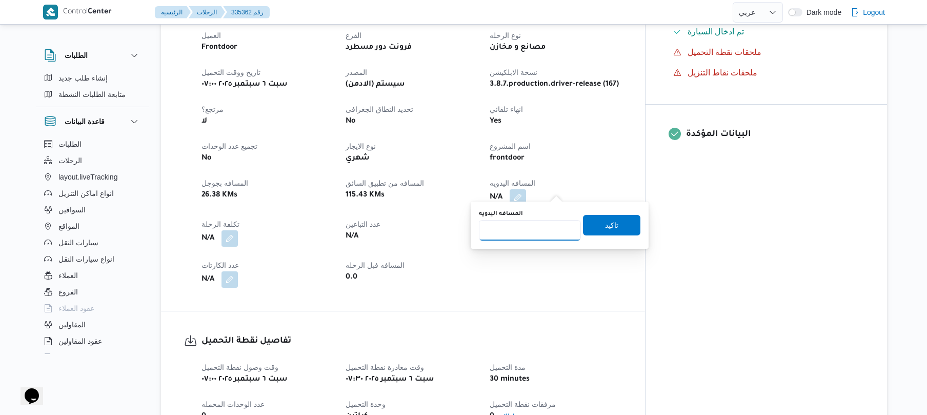
click at [523, 232] on input "المسافه اليدويه" at bounding box center [530, 230] width 102 height 21
type input "130"
click at [620, 225] on span "تاكيد" at bounding box center [611, 224] width 57 height 21
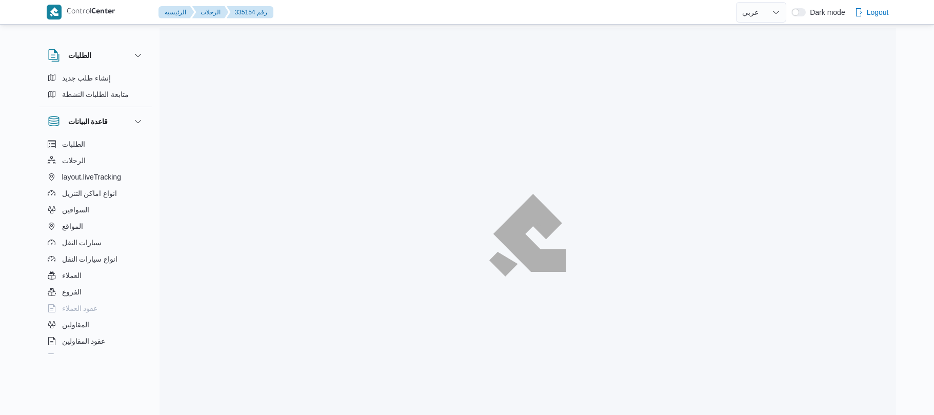
select select "ar"
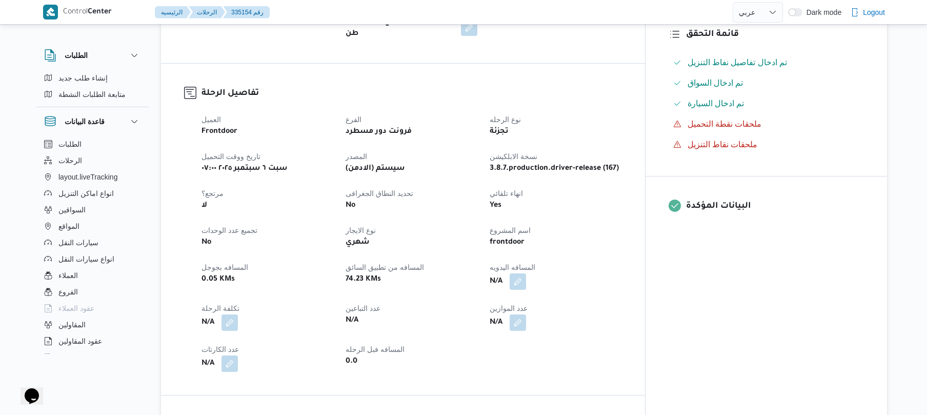
scroll to position [301, 0]
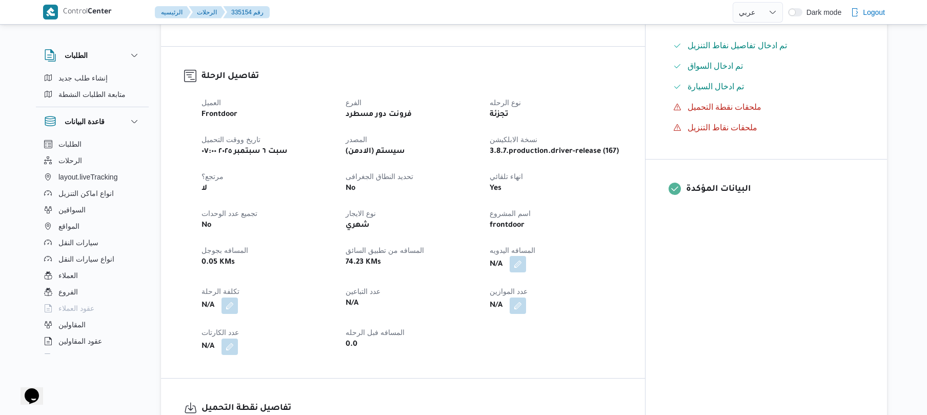
click at [526, 256] on button "button" at bounding box center [518, 264] width 16 height 16
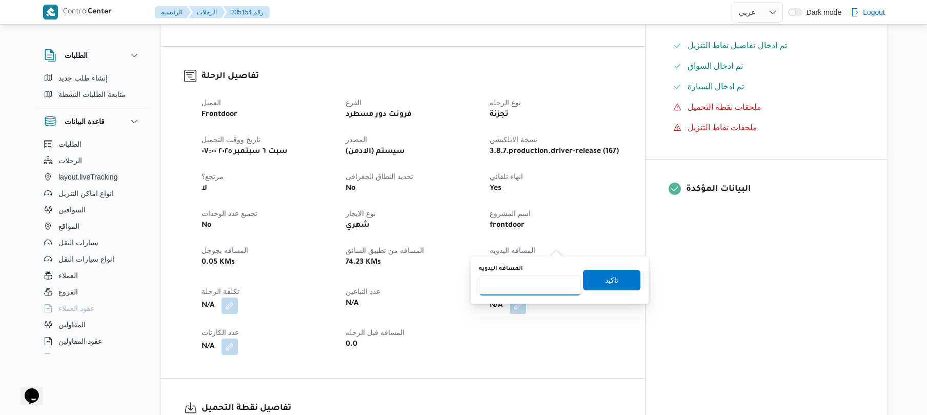
click at [526, 285] on input "المسافه اليدويه" at bounding box center [530, 285] width 102 height 21
type input "90"
click at [589, 283] on span "تاكيد" at bounding box center [611, 279] width 57 height 21
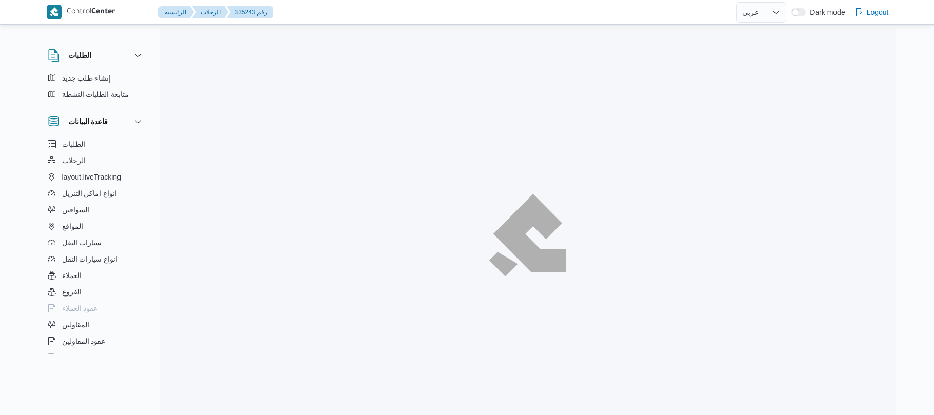
select select "ar"
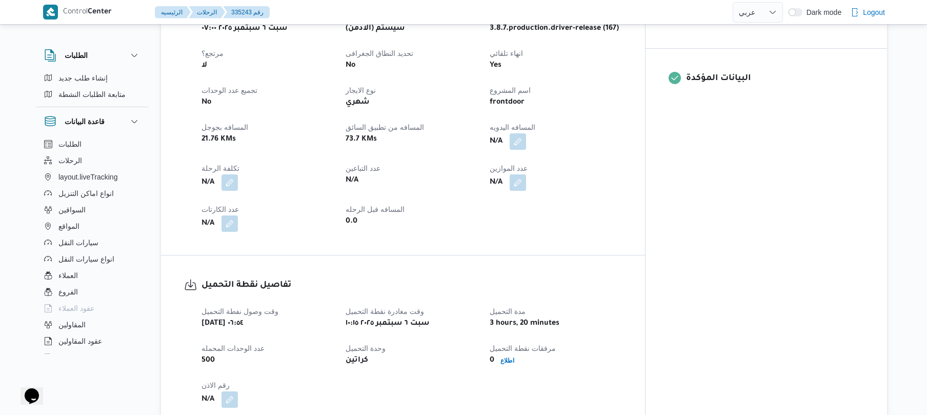
scroll to position [410, 0]
click at [526, 135] on button "button" at bounding box center [518, 142] width 16 height 16
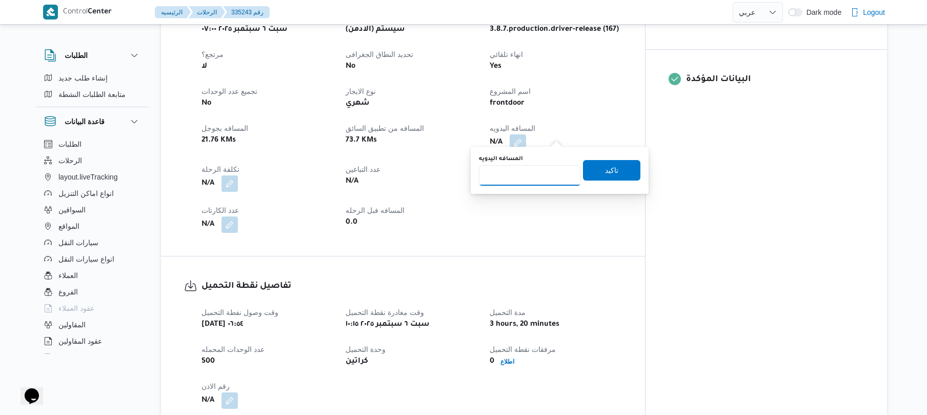
click at [532, 179] on input "المسافه اليدويه" at bounding box center [530, 175] width 102 height 21
type input "120"
click at [596, 172] on span "تاكيد" at bounding box center [611, 170] width 57 height 21
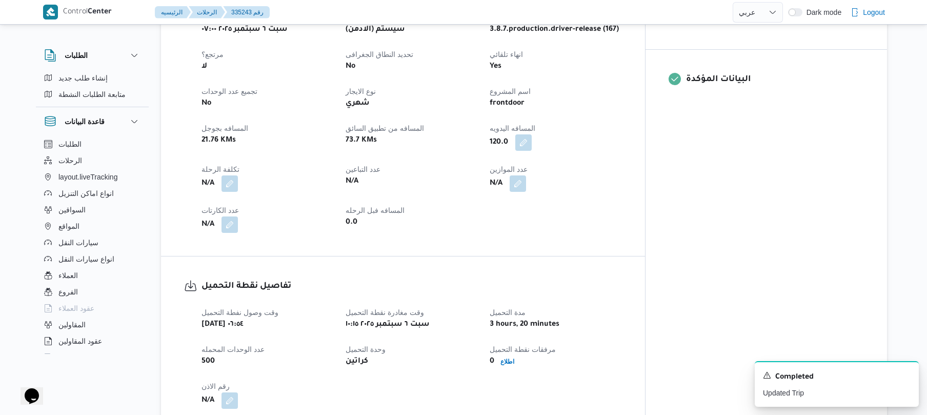
click at [623, 181] on div "N/A" at bounding box center [556, 183] width 134 height 18
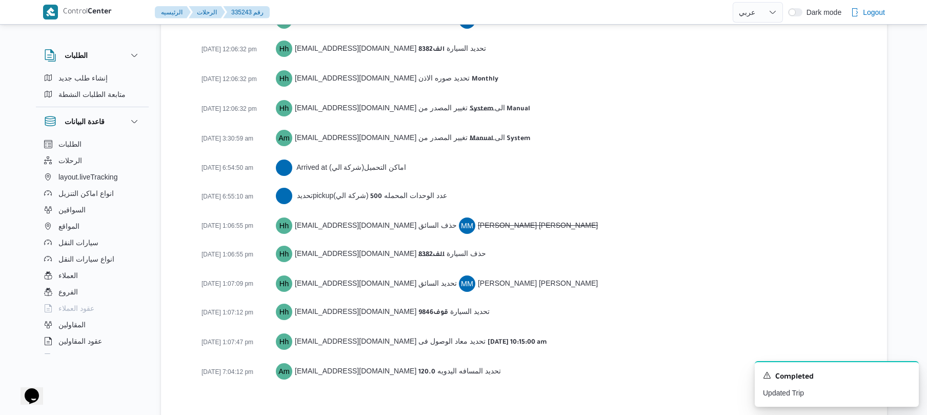
scroll to position [1557, 0]
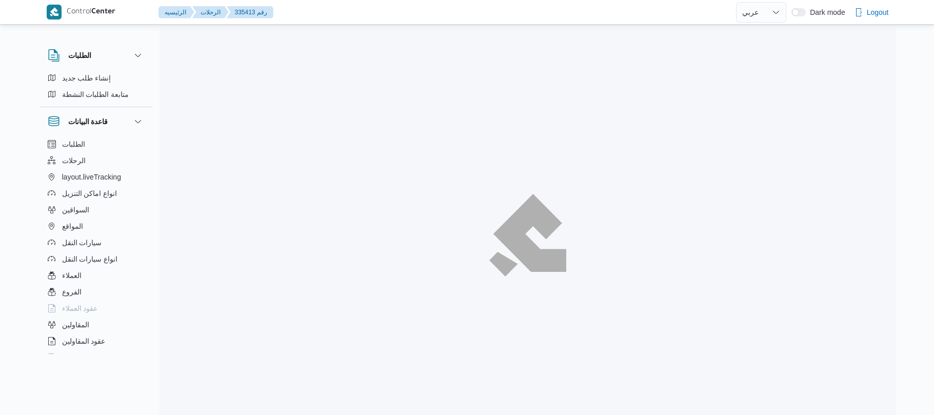
select select "ar"
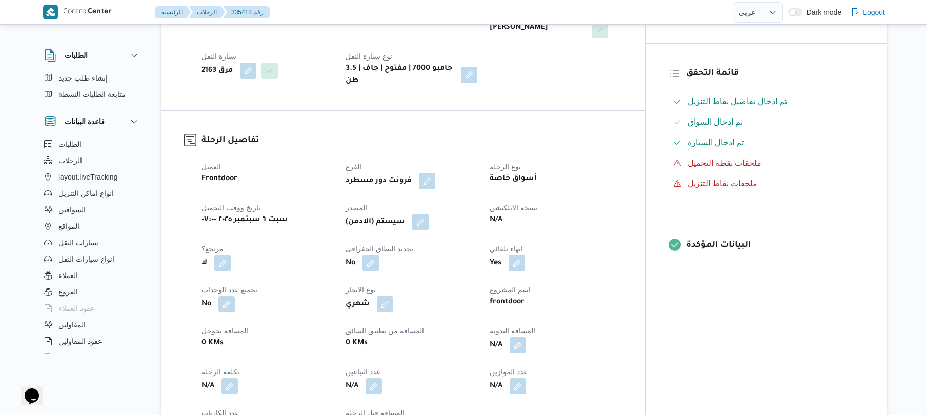
scroll to position [246, 0]
click at [526, 335] on button "button" at bounding box center [518, 343] width 16 height 16
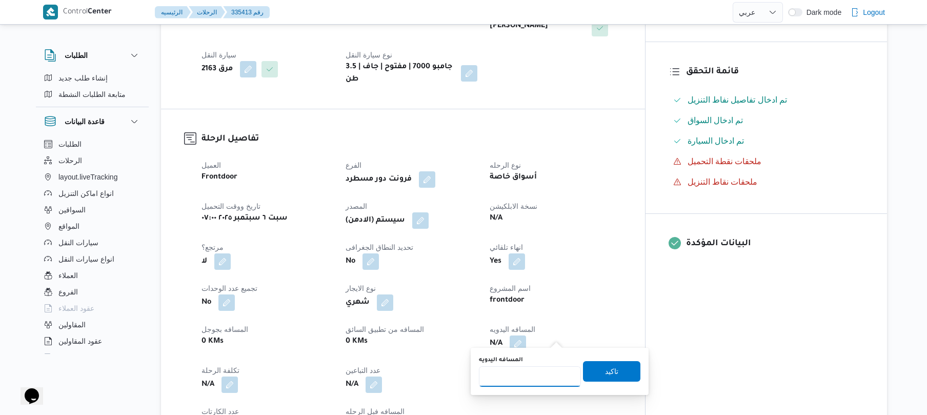
click at [519, 379] on input "المسافه اليدويه" at bounding box center [530, 376] width 102 height 21
type input "120"
click at [605, 370] on span "تاكيد" at bounding box center [611, 371] width 13 height 12
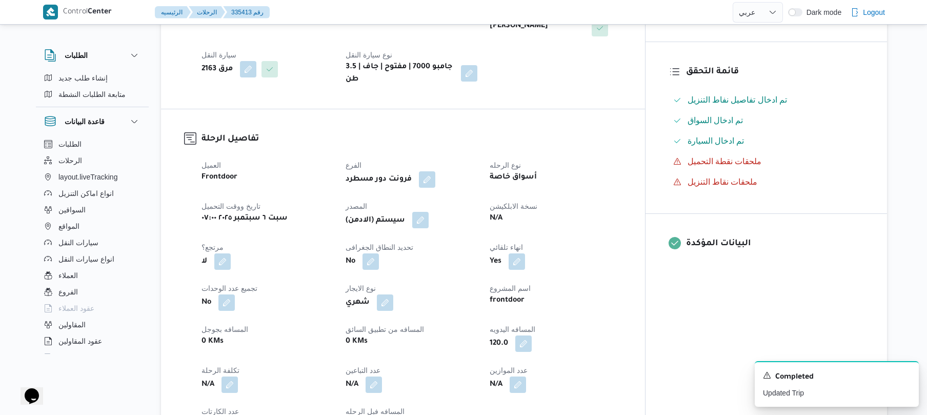
click at [429, 212] on button "button" at bounding box center [420, 220] width 16 height 16
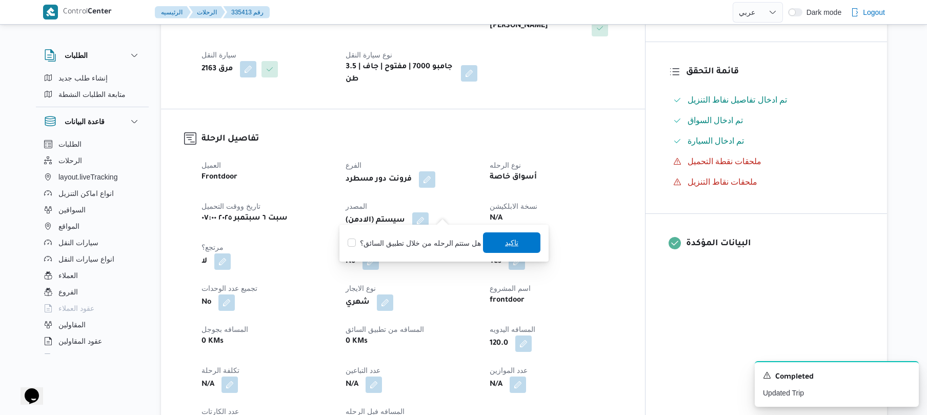
click at [518, 243] on span "تاكيد" at bounding box center [511, 242] width 57 height 21
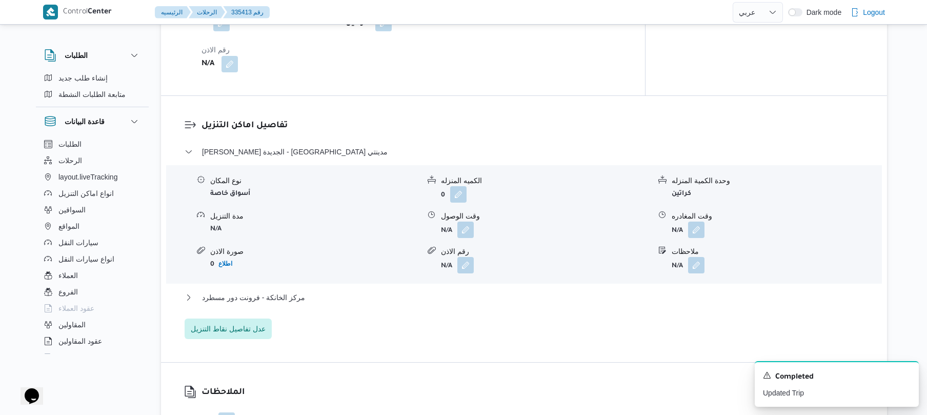
scroll to position [793, 0]
click at [468, 220] on button "button" at bounding box center [466, 228] width 16 height 16
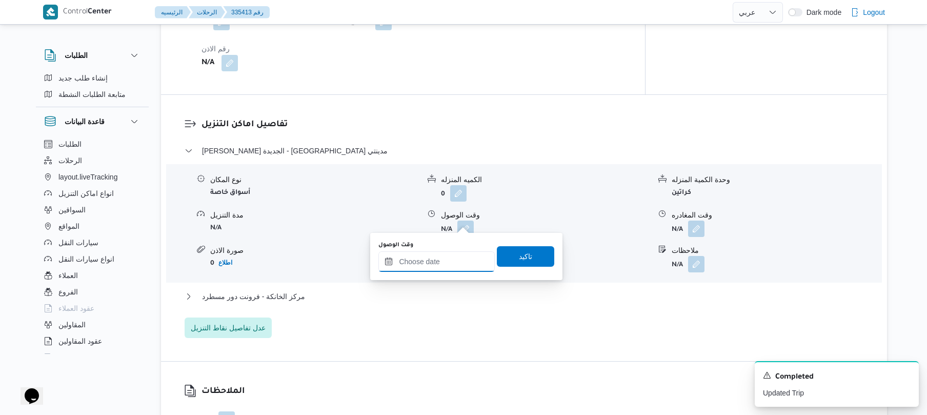
click at [434, 264] on input "وقت الوصول" at bounding box center [437, 261] width 116 height 21
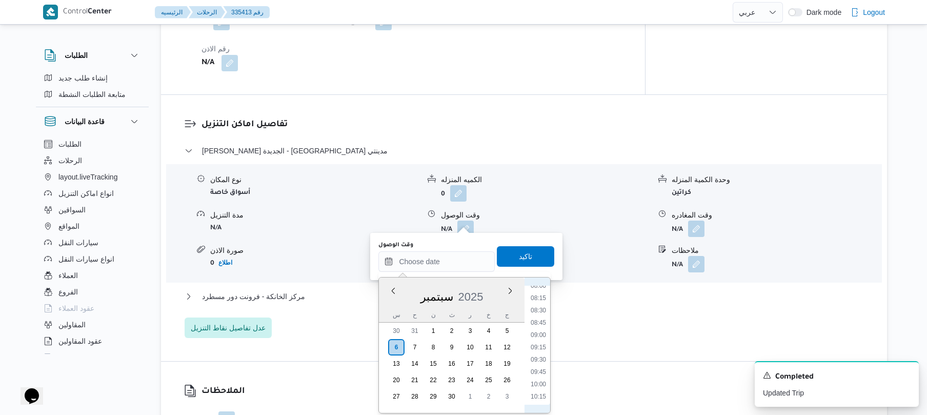
scroll to position [372, 0]
click at [540, 337] on li "08:30" at bounding box center [539, 337] width 24 height 10
type input "[DATE] ٠٨:٣٠"
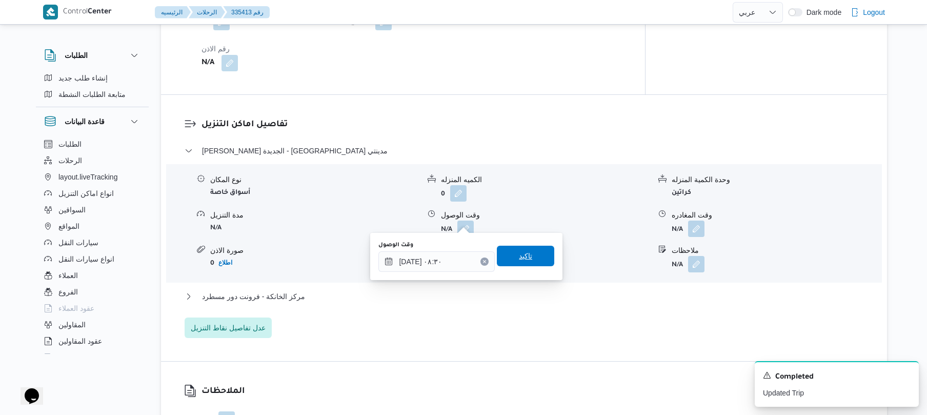
click at [536, 262] on span "تاكيد" at bounding box center [525, 256] width 57 height 21
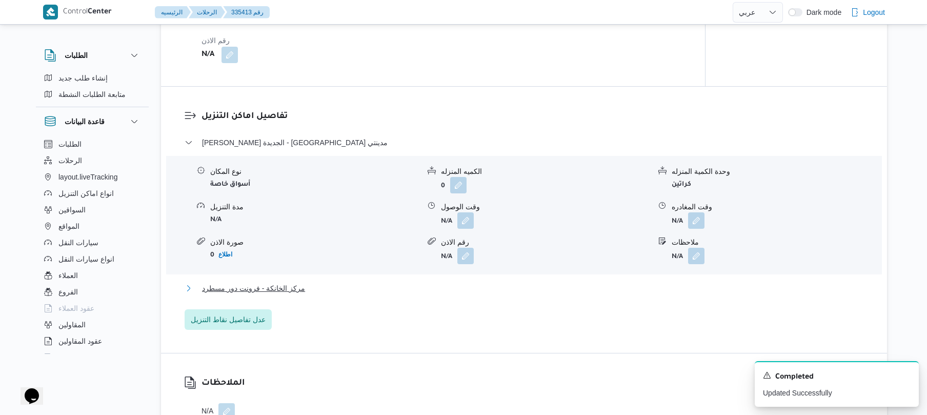
click at [459, 292] on button "مركز الخانكة - فرونت دور مسطرد" at bounding box center [525, 288] width 680 height 12
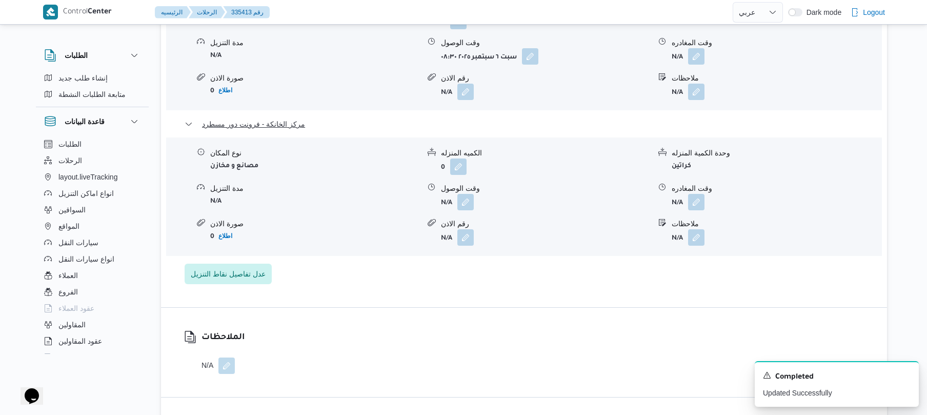
scroll to position [1039, 0]
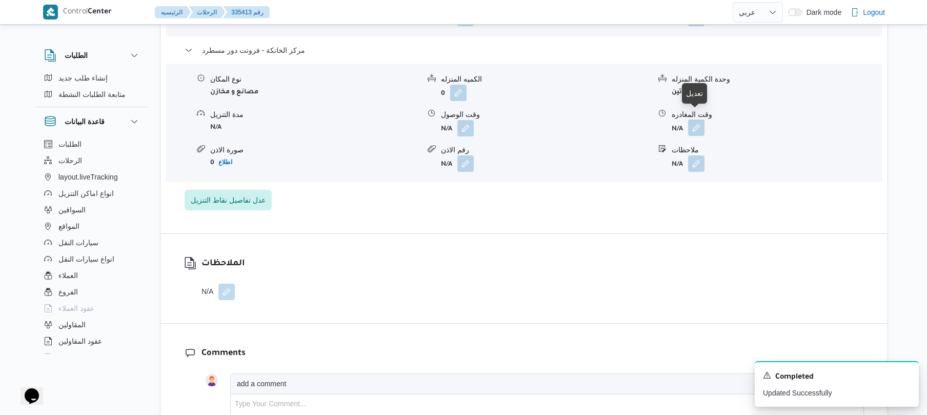
click at [703, 120] on button "button" at bounding box center [696, 128] width 16 height 16
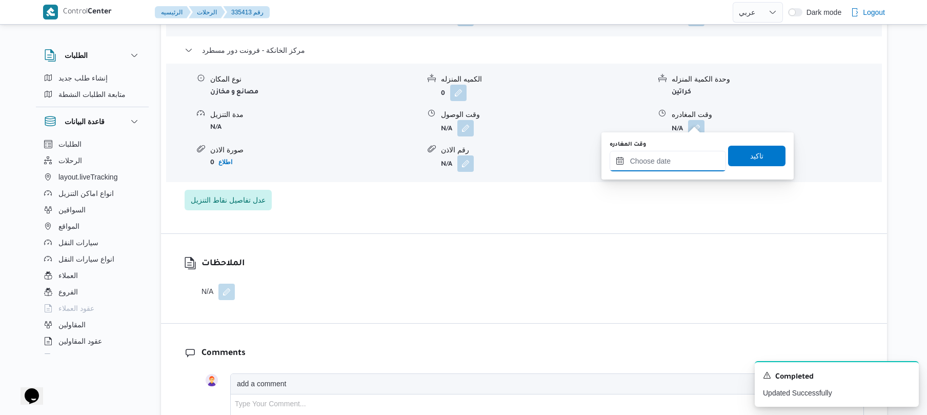
click at [666, 161] on input "وقت المغادره" at bounding box center [668, 161] width 116 height 21
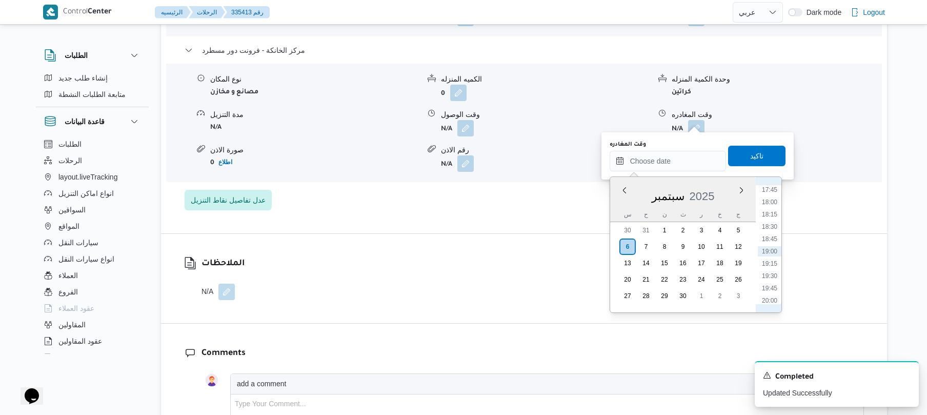
scroll to position [774, 0]
click at [778, 207] on li "16:00" at bounding box center [770, 204] width 24 height 10
type input "[DATE] ١٦:٠٠"
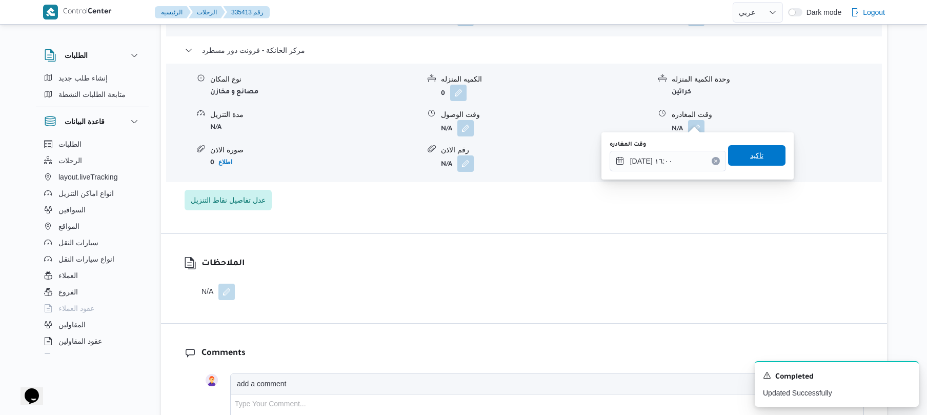
click at [760, 148] on span "تاكيد" at bounding box center [756, 155] width 57 height 21
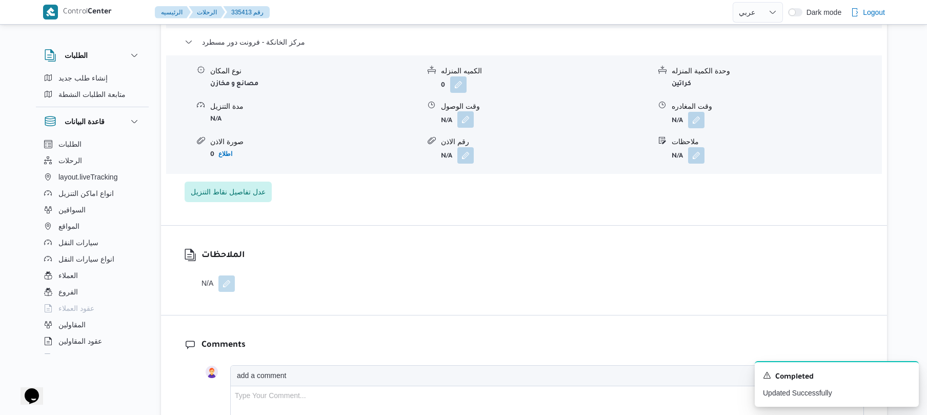
click at [468, 118] on button "button" at bounding box center [466, 119] width 16 height 16
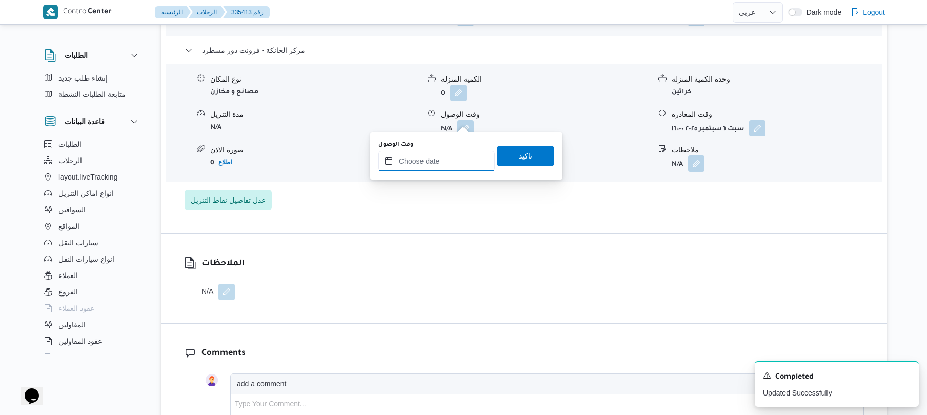
click at [451, 161] on input "وقت الوصول" at bounding box center [437, 161] width 116 height 21
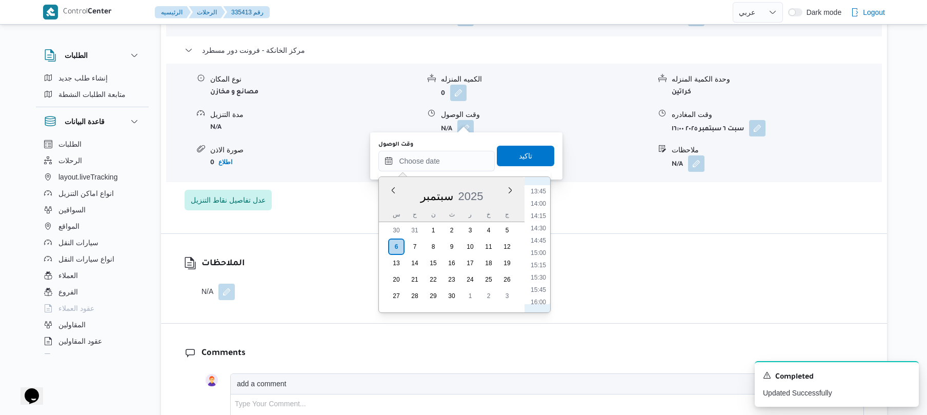
scroll to position [674, 0]
click at [539, 290] on li "15:45" at bounding box center [539, 292] width 24 height 10
type input "[DATE] ١٥:٤٥"
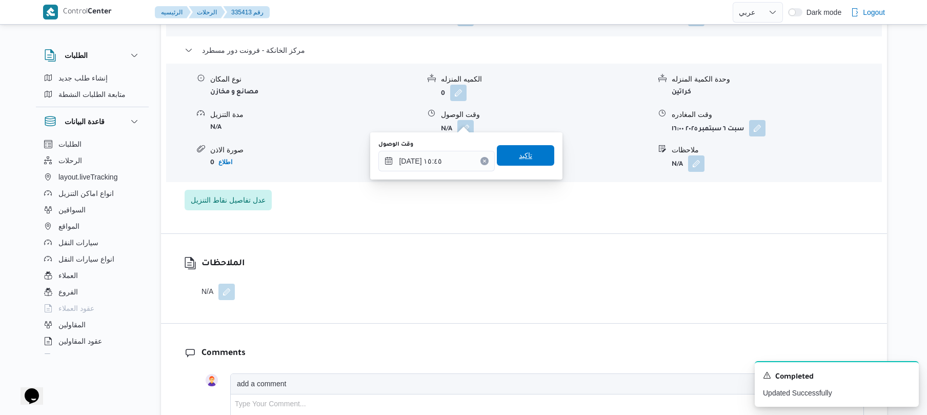
click at [530, 160] on span "تاكيد" at bounding box center [525, 155] width 57 height 21
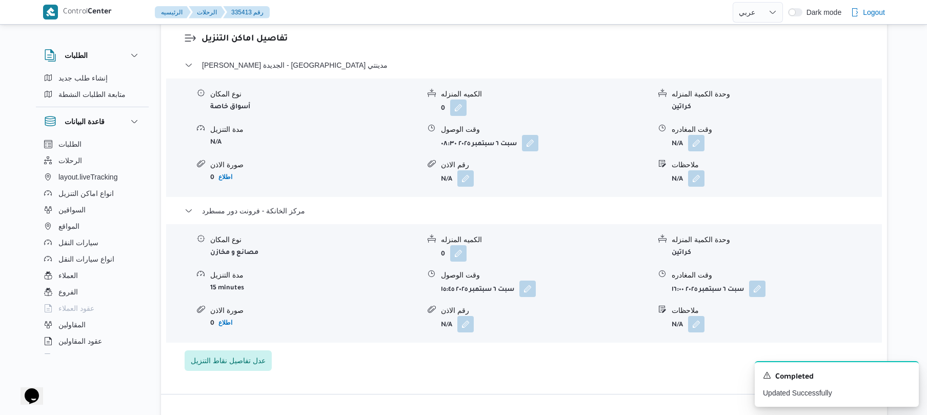
scroll to position [875, 0]
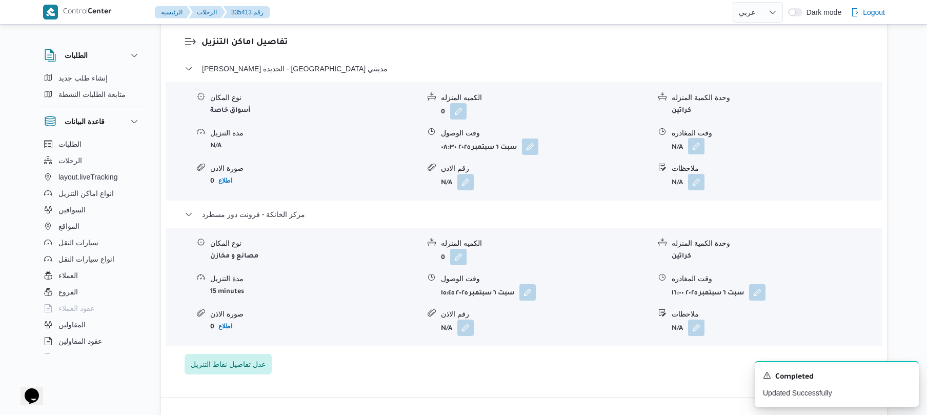
click at [695, 138] on button "button" at bounding box center [696, 146] width 16 height 16
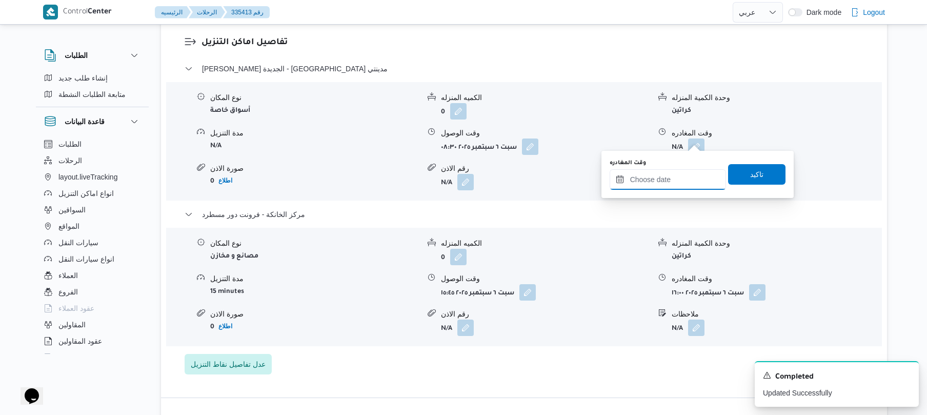
click at [643, 177] on input "وقت المغادره" at bounding box center [668, 179] width 116 height 21
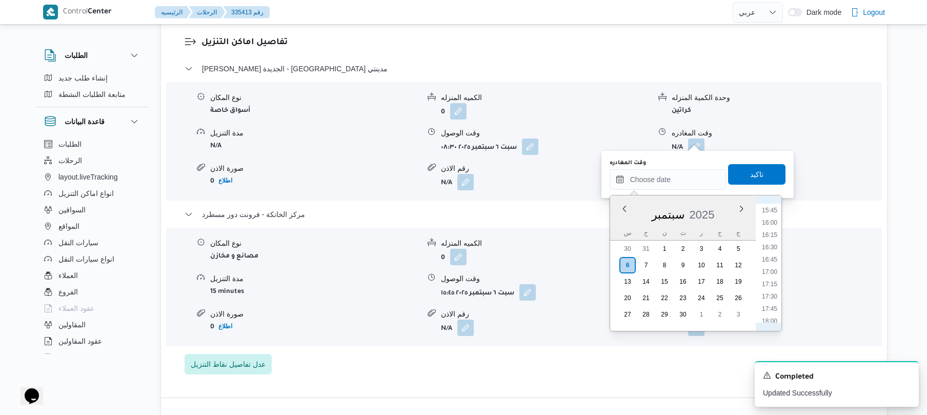
scroll to position [674, 0]
click at [772, 270] on li "15:00" at bounding box center [770, 274] width 24 height 10
type input "[DATE] ١٥:٠٠"
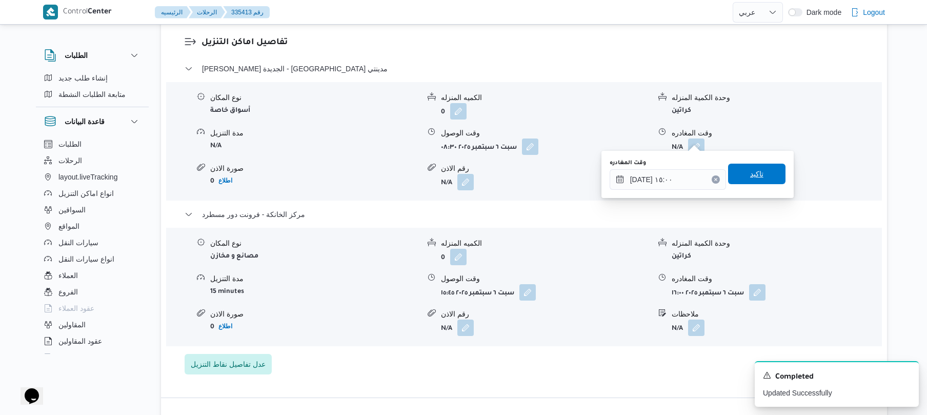
click at [763, 181] on span "تاكيد" at bounding box center [756, 174] width 57 height 21
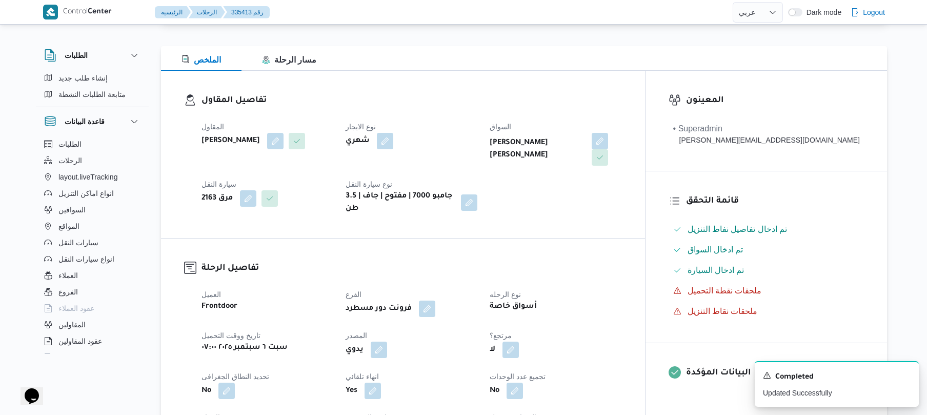
scroll to position [0, 0]
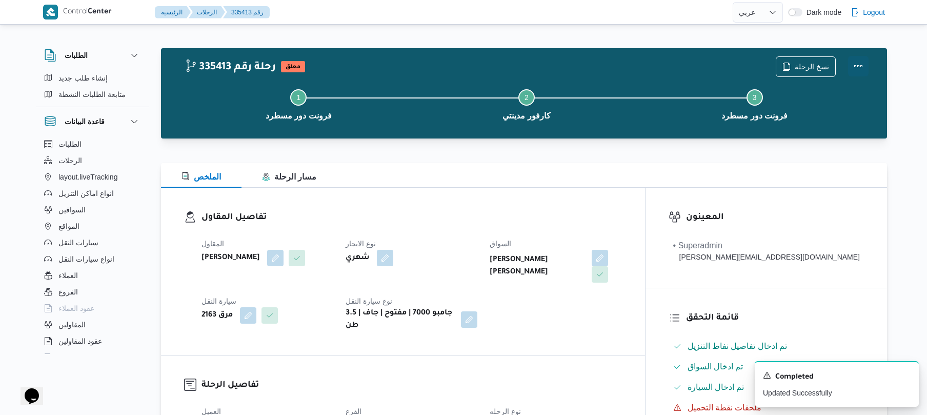
click at [859, 62] on button "Actions" at bounding box center [858, 66] width 21 height 21
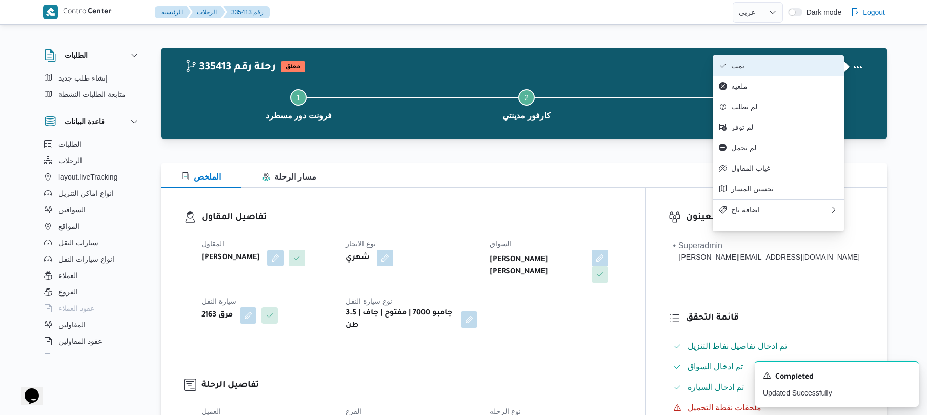
click at [800, 72] on button "تمت" at bounding box center [778, 65] width 131 height 21
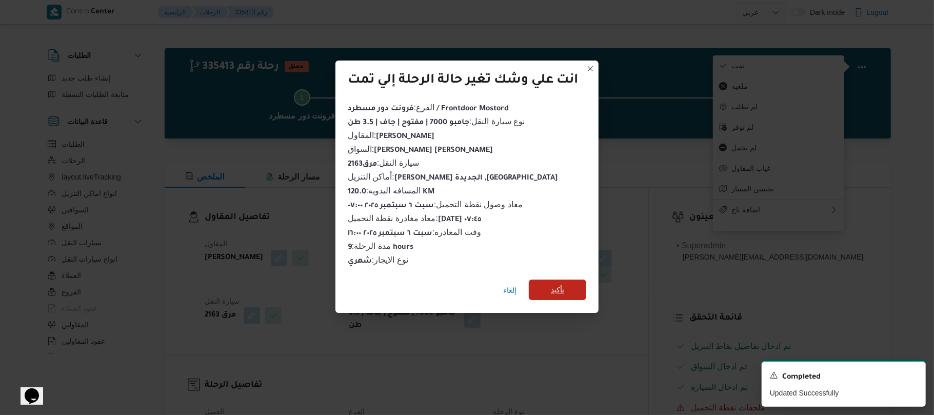
click at [557, 285] on span "تأكيد" at bounding box center [557, 290] width 13 height 12
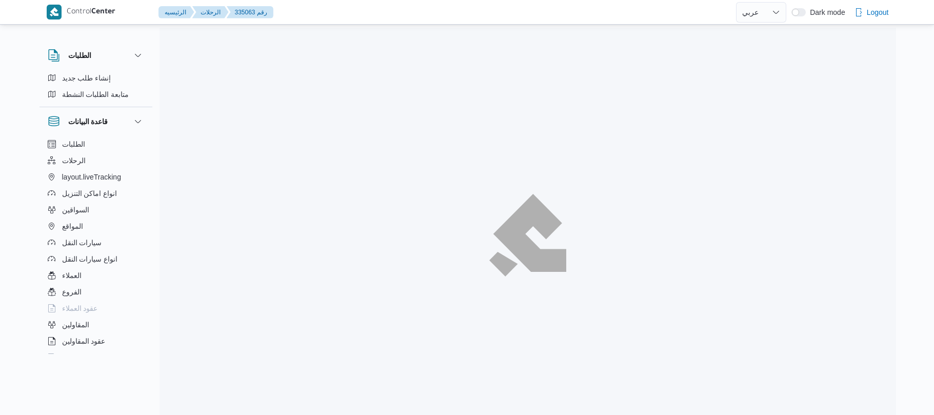
select select "ar"
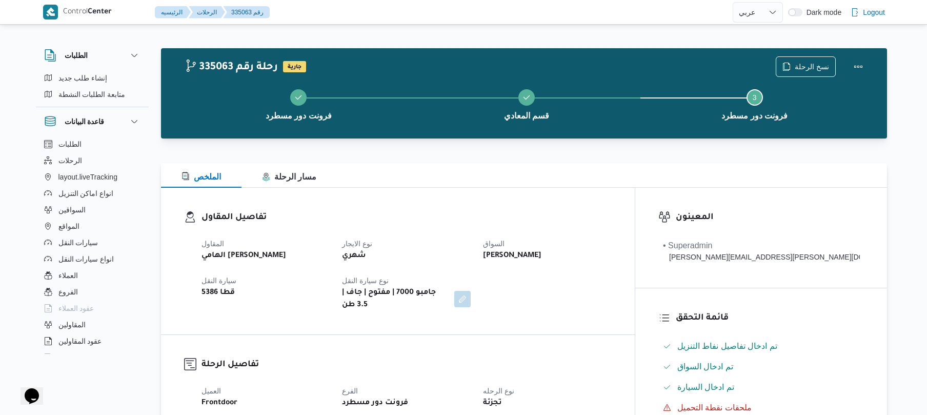
click at [538, 174] on div "الملخص مسار الرحلة" at bounding box center [524, 175] width 726 height 25
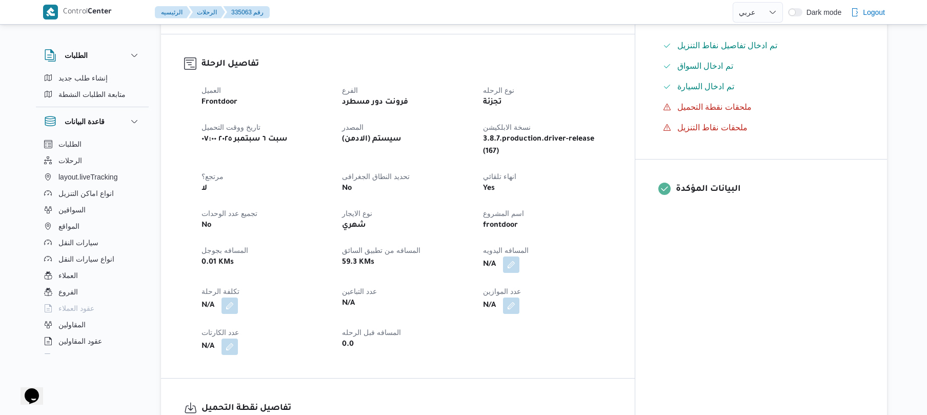
scroll to position [328, 0]
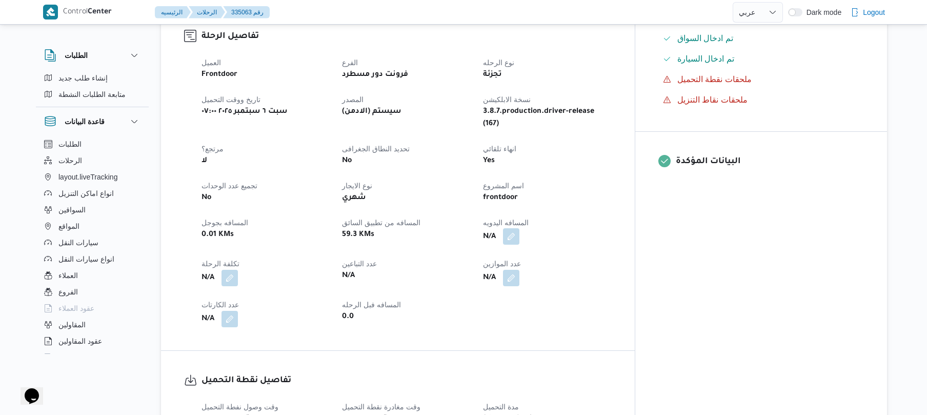
click at [520, 228] on button "button" at bounding box center [511, 236] width 16 height 16
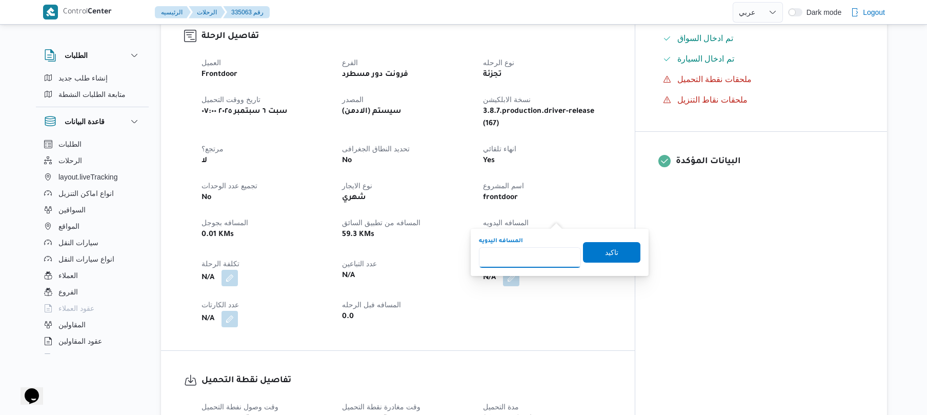
click at [534, 265] on input "المسافه اليدويه" at bounding box center [530, 257] width 102 height 21
type input "125"
click at [593, 253] on span "تاكيد" at bounding box center [611, 252] width 57 height 21
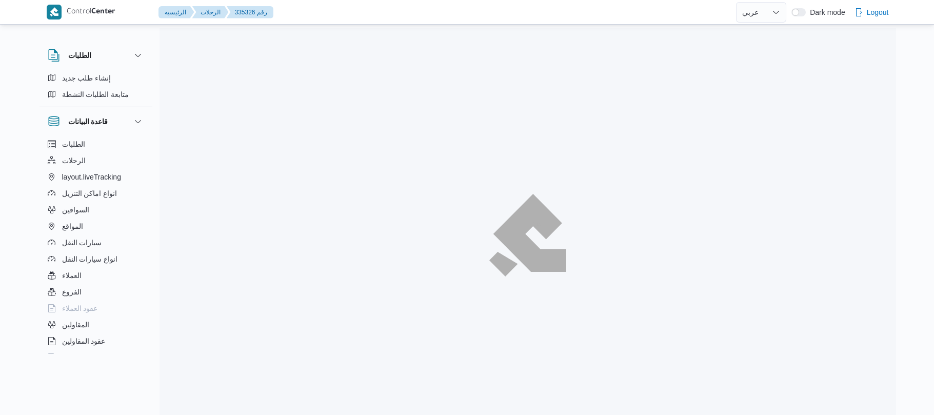
select select "ar"
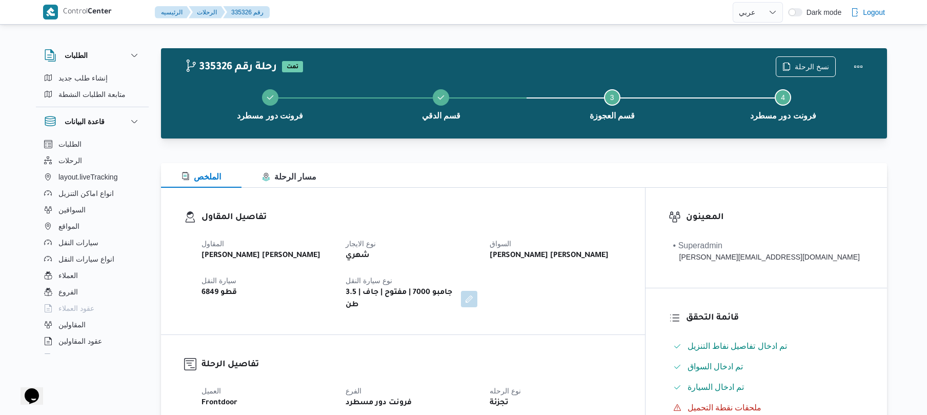
click at [493, 189] on div "تفاصيل المقاول المقاول عبدالمنعم مجدي السيد عواد نوع الايجار شهري السواق عاطف م…" at bounding box center [403, 261] width 484 height 147
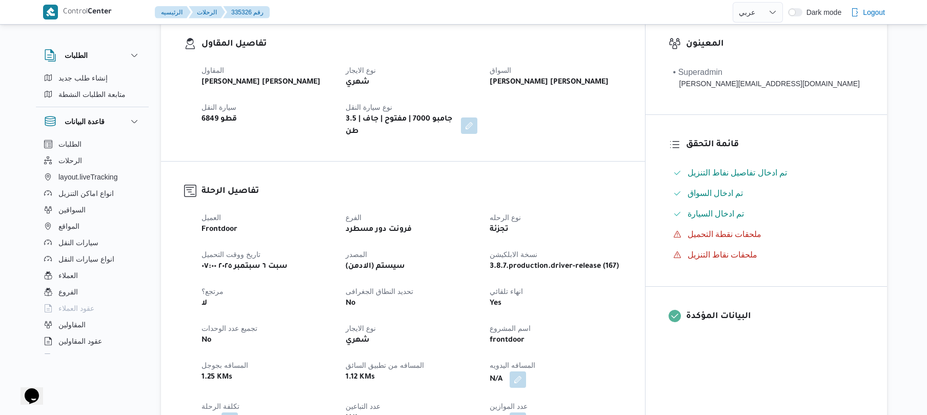
scroll to position [356, 0]
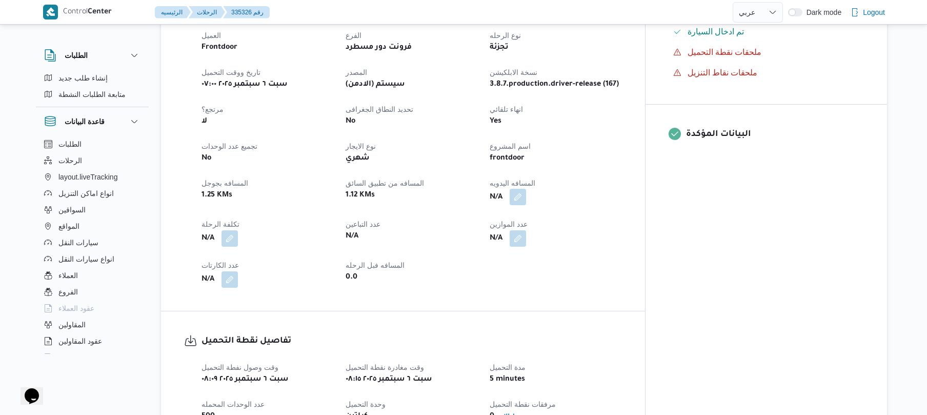
click at [526, 189] on button "button" at bounding box center [518, 197] width 16 height 16
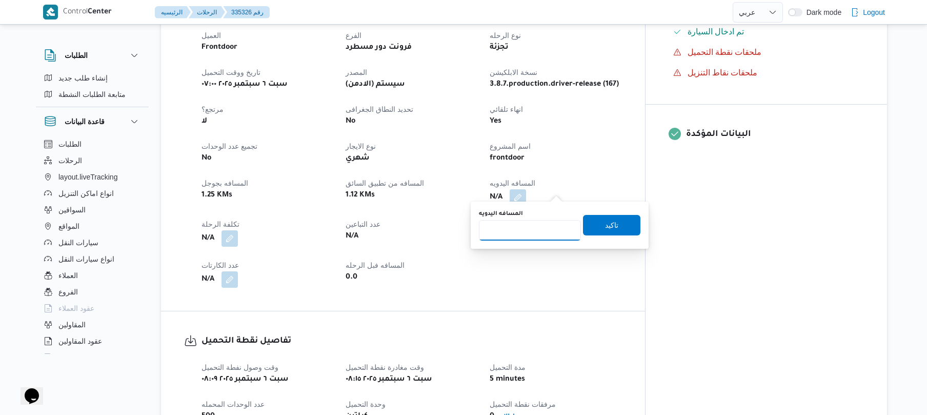
click at [538, 232] on input "المسافه اليدويه" at bounding box center [530, 230] width 102 height 21
type input "95"
click at [595, 224] on span "تاكيد" at bounding box center [611, 224] width 57 height 21
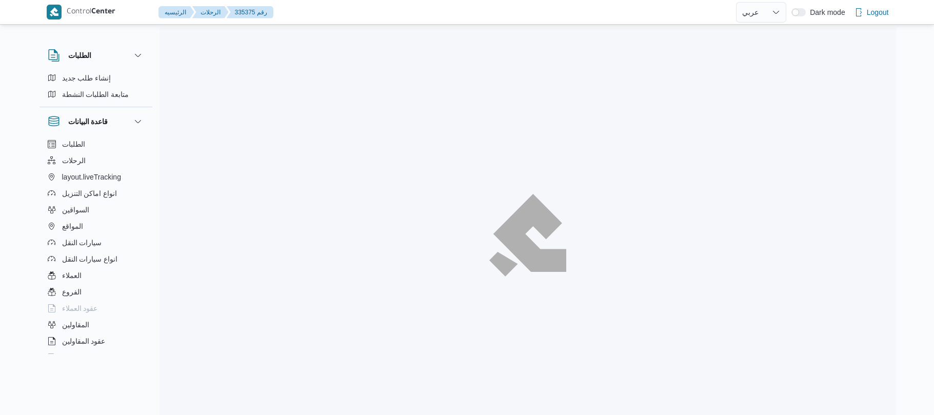
select select "ar"
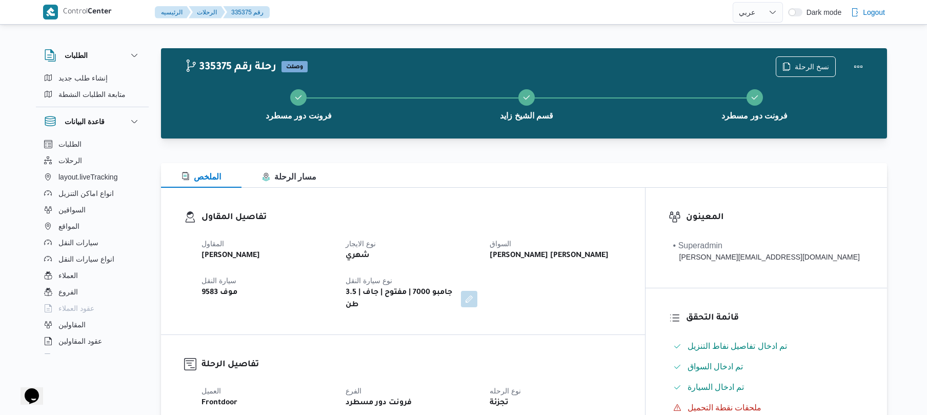
click at [526, 185] on div "الملخص مسار الرحلة" at bounding box center [524, 175] width 726 height 25
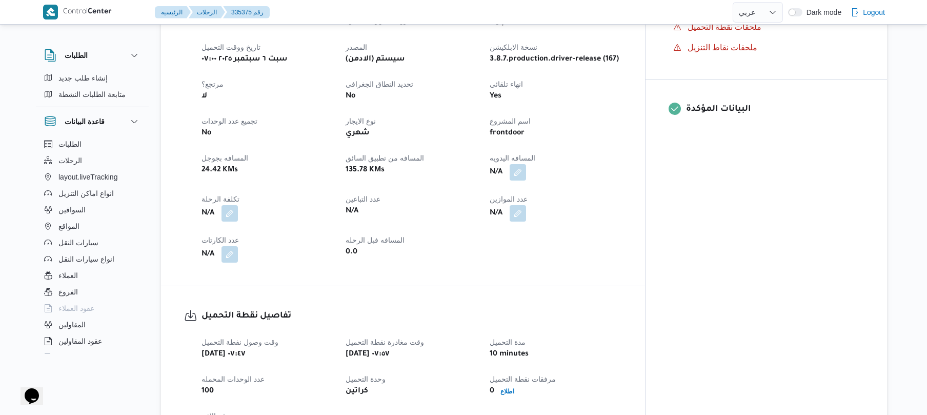
scroll to position [410, 0]
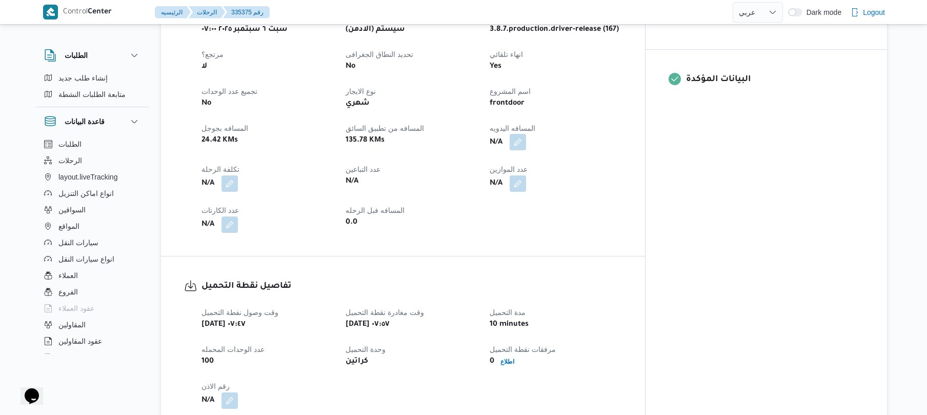
click at [526, 136] on button "button" at bounding box center [518, 142] width 16 height 16
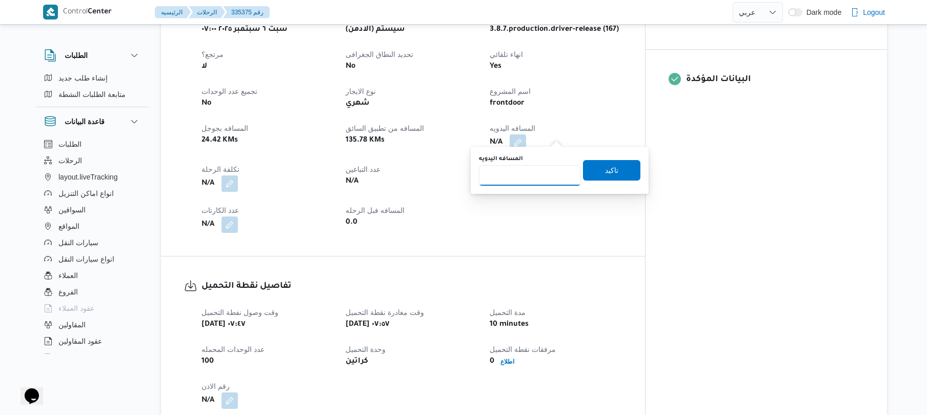
click at [531, 179] on input "المسافه اليدويه" at bounding box center [530, 175] width 102 height 21
type input "130"
click at [605, 171] on span "تاكيد" at bounding box center [611, 170] width 13 height 12
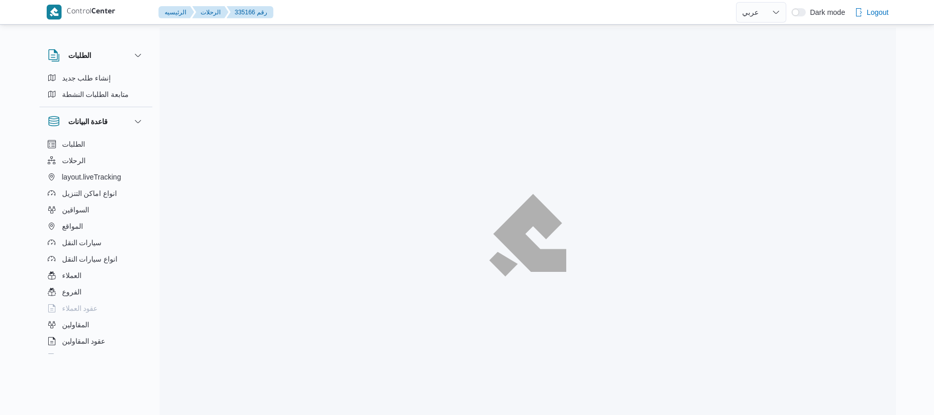
select select "ar"
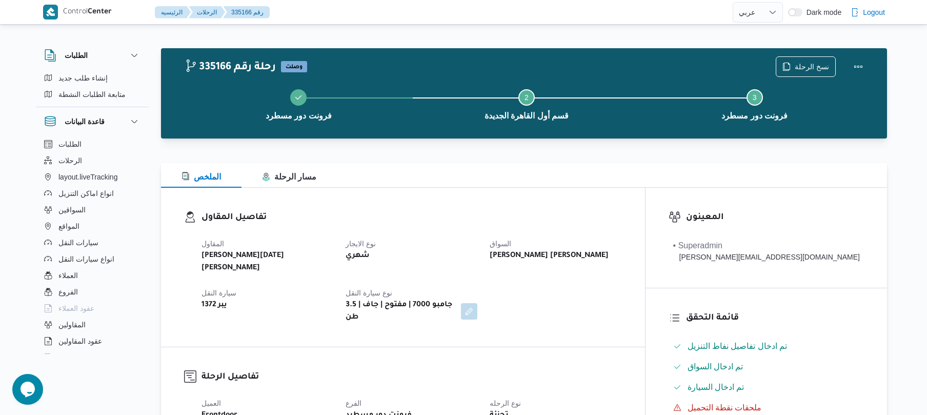
click at [590, 213] on h3 "تفاصيل المقاول" at bounding box center [412, 218] width 421 height 14
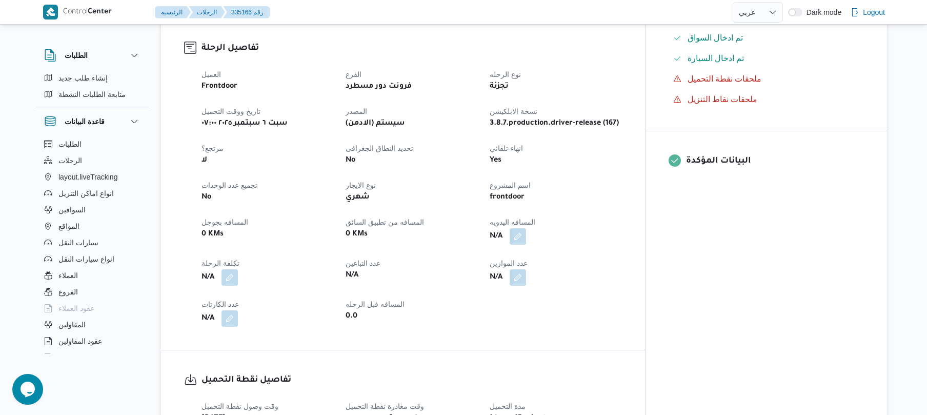
scroll to position [328, 0]
click at [526, 228] on button "button" at bounding box center [518, 236] width 16 height 16
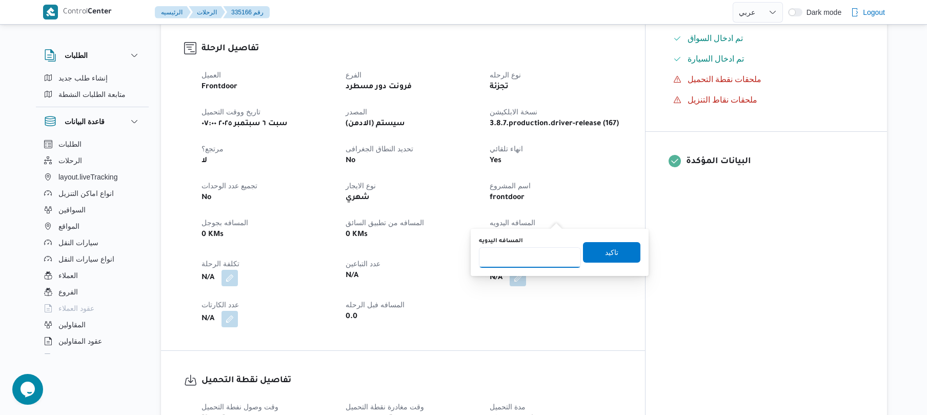
click at [530, 262] on input "المسافه اليدويه" at bounding box center [530, 257] width 102 height 21
type input "120"
click at [608, 251] on span "تاكيد" at bounding box center [611, 252] width 13 height 12
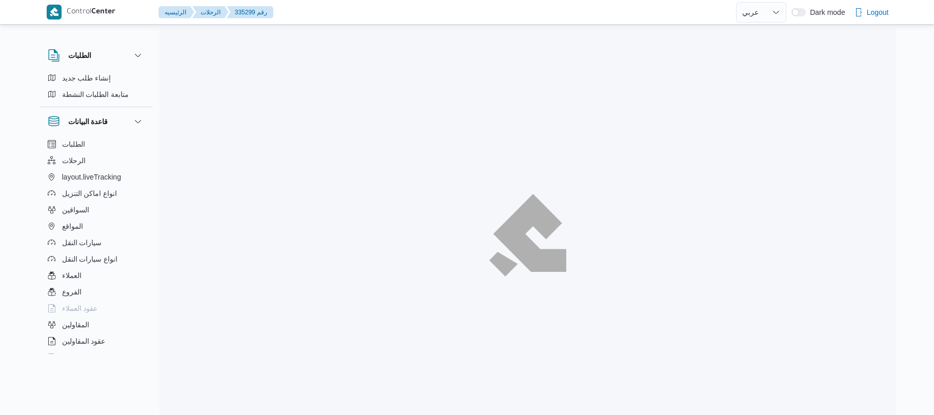
select select "ar"
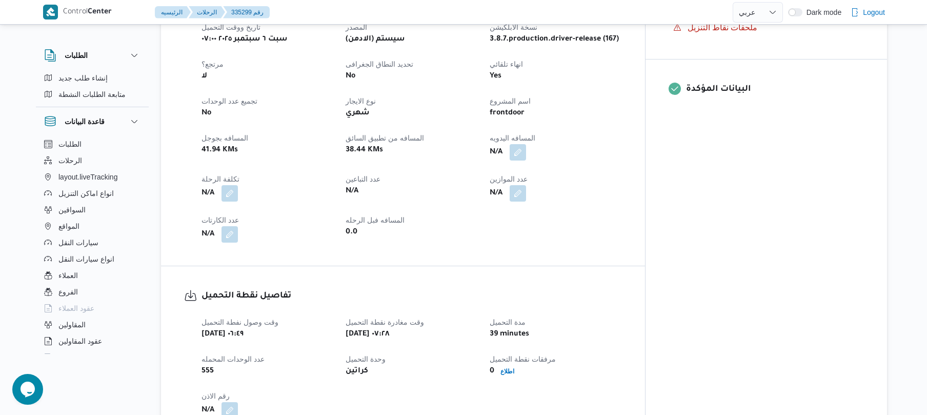
scroll to position [410, 0]
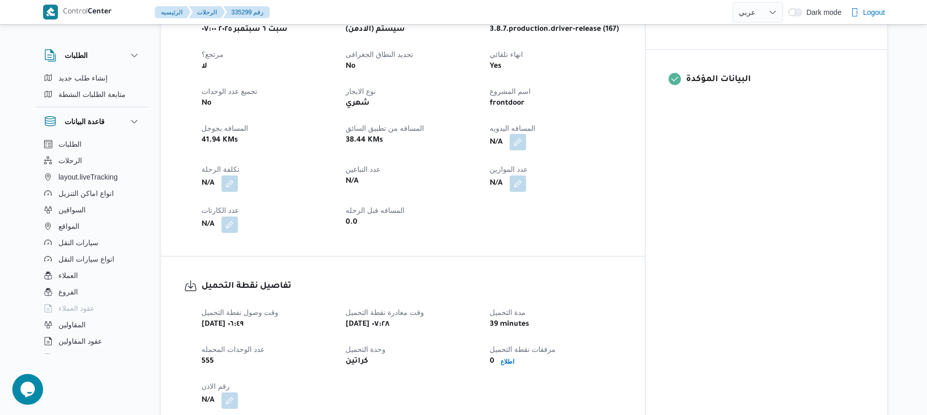
click at [526, 134] on button "button" at bounding box center [518, 142] width 16 height 16
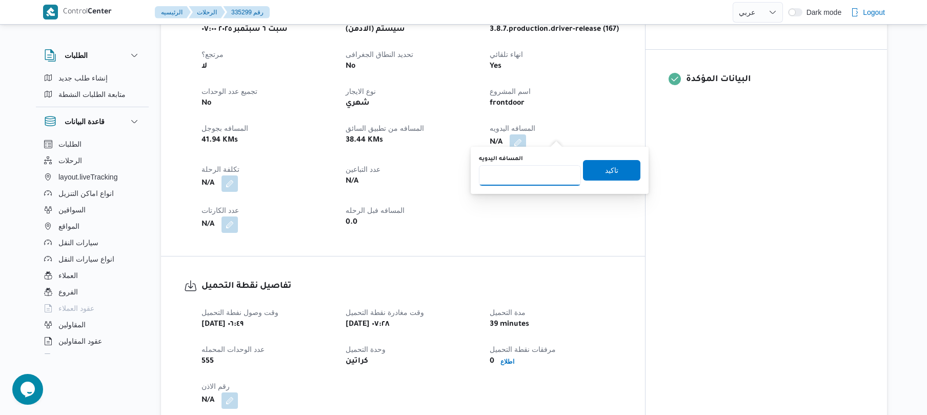
click at [539, 171] on input "المسافه اليدويه" at bounding box center [530, 175] width 102 height 21
type input "90"
click at [624, 170] on span "تاكيد" at bounding box center [611, 170] width 57 height 21
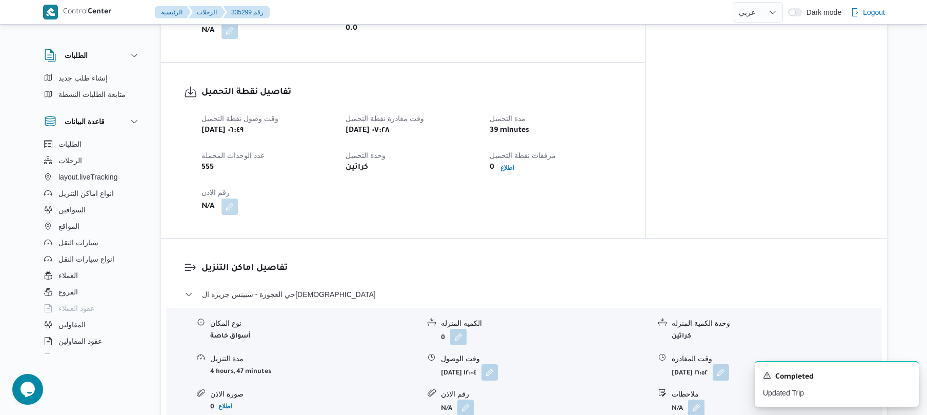
scroll to position [739, 0]
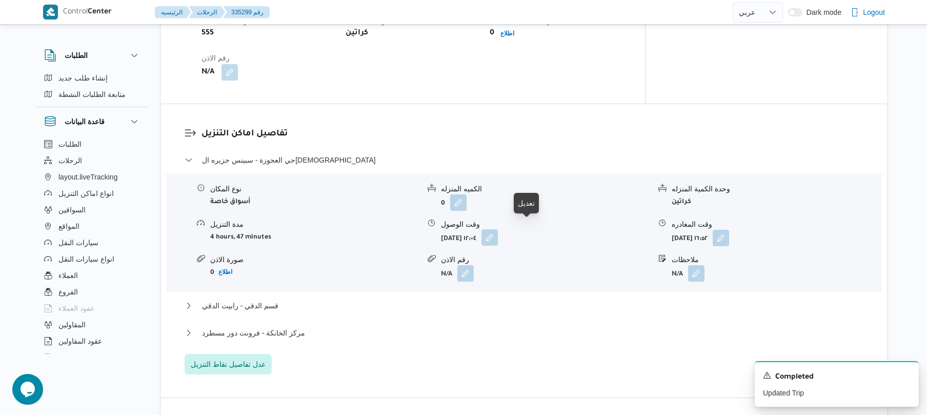
click at [498, 231] on button "button" at bounding box center [490, 237] width 16 height 16
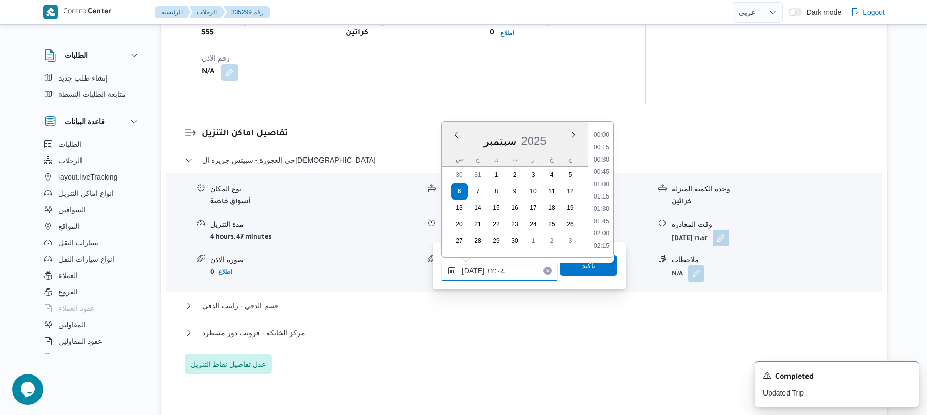
click at [509, 266] on input "٠٦/٠٩/٢٠٢٥ ١٢:٠٤" at bounding box center [500, 271] width 116 height 21
click at [604, 229] on li "08:30" at bounding box center [602, 228] width 24 height 10
type input "٠٦/٠٩/٢٠٢٥ ٠٨:٣٠"
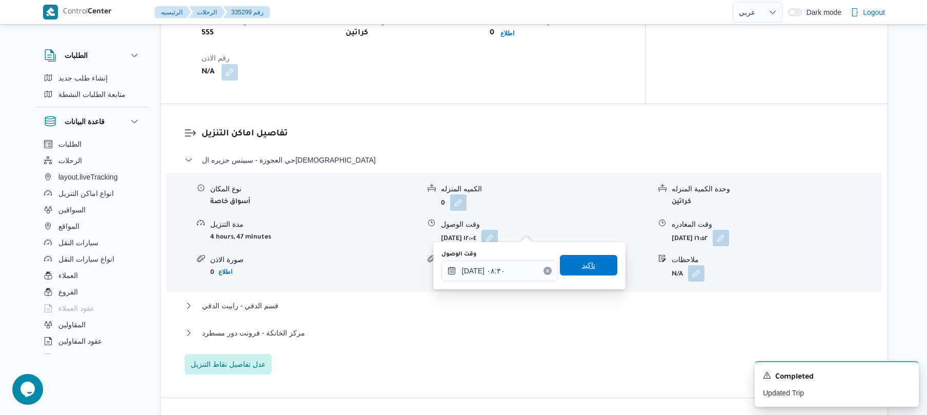
click at [584, 262] on span "تاكيد" at bounding box center [588, 265] width 13 height 12
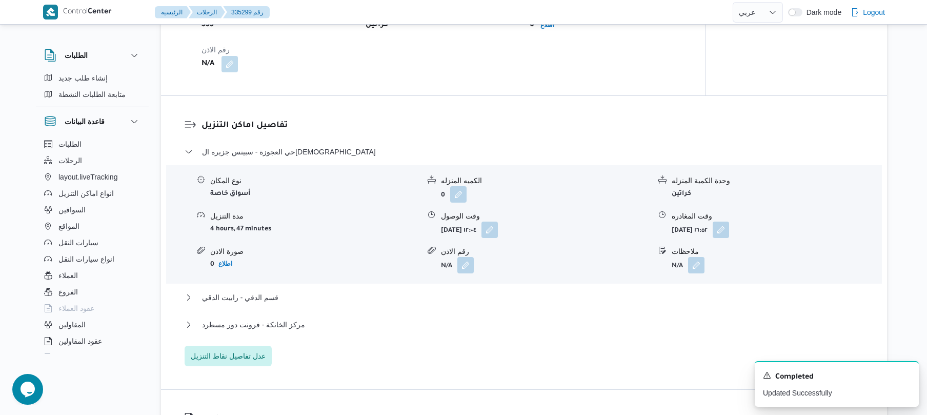
click at [514, 310] on div "قسم الدقي - رابيت الدقي" at bounding box center [525, 300] width 680 height 19
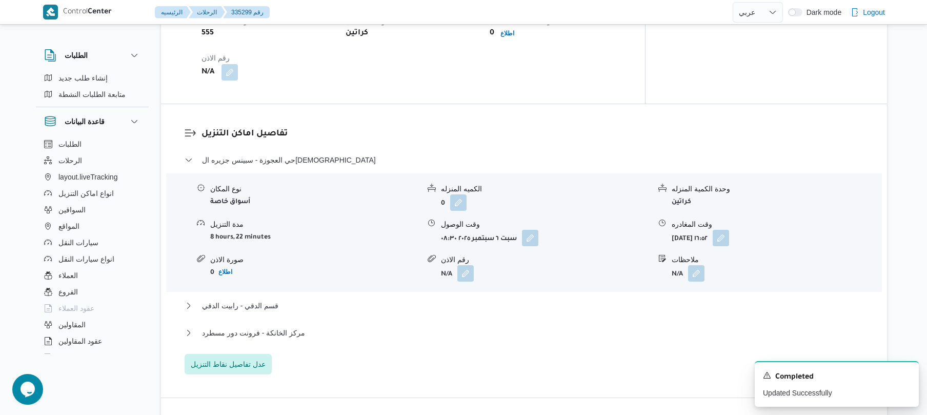
click at [528, 304] on div "قسم الدقي - رابيت الدقي" at bounding box center [525, 309] width 680 height 19
click at [511, 300] on button "قسم الدقي - رابيت الدقي" at bounding box center [525, 306] width 680 height 12
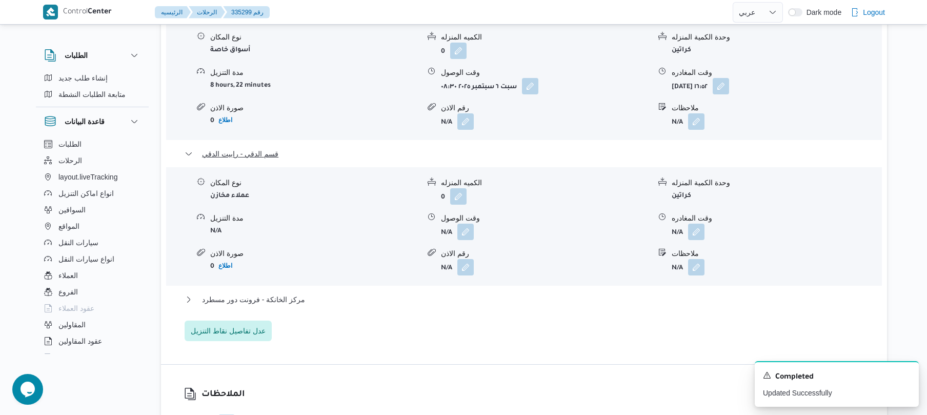
scroll to position [903, 0]
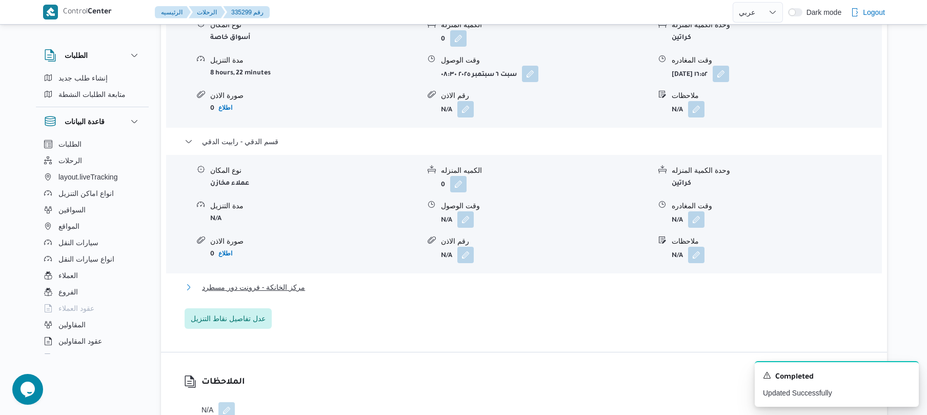
click at [514, 281] on button "مركز الخانكة - فرونت دور مسطرد" at bounding box center [525, 287] width 680 height 12
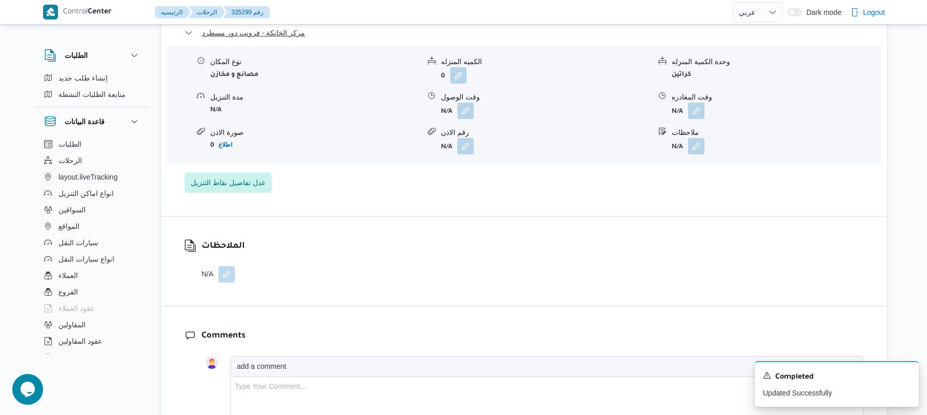
scroll to position [1176, 0]
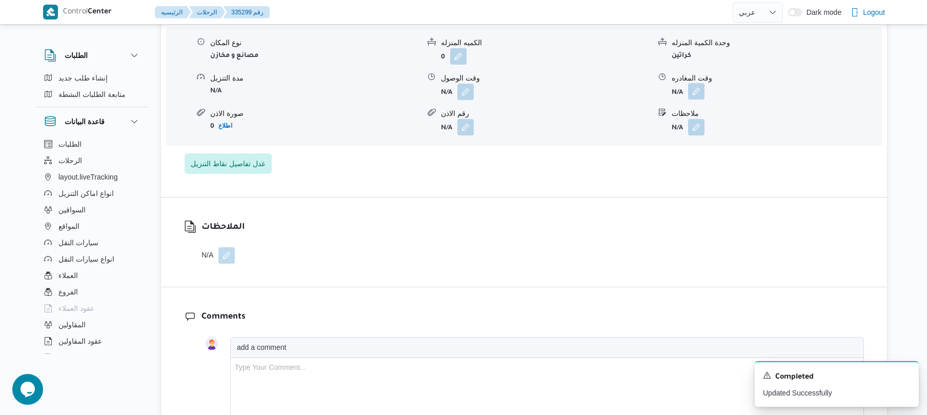
click at [698, 83] on button "button" at bounding box center [696, 91] width 16 height 16
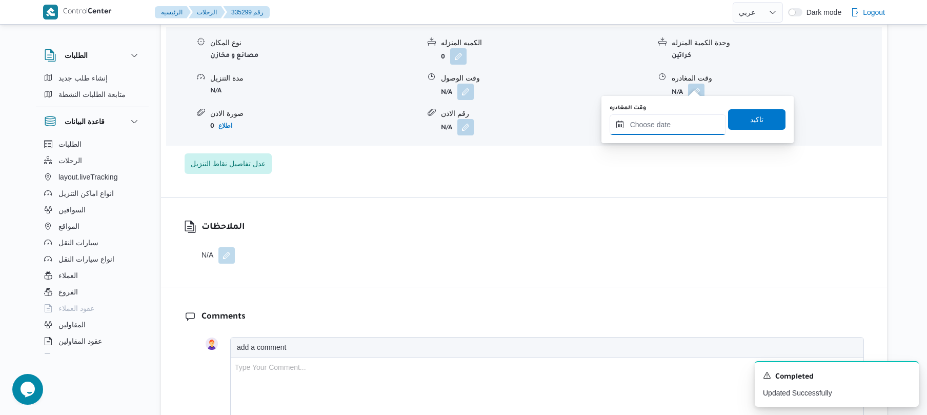
click at [649, 124] on input "وقت المغادره" at bounding box center [668, 124] width 116 height 21
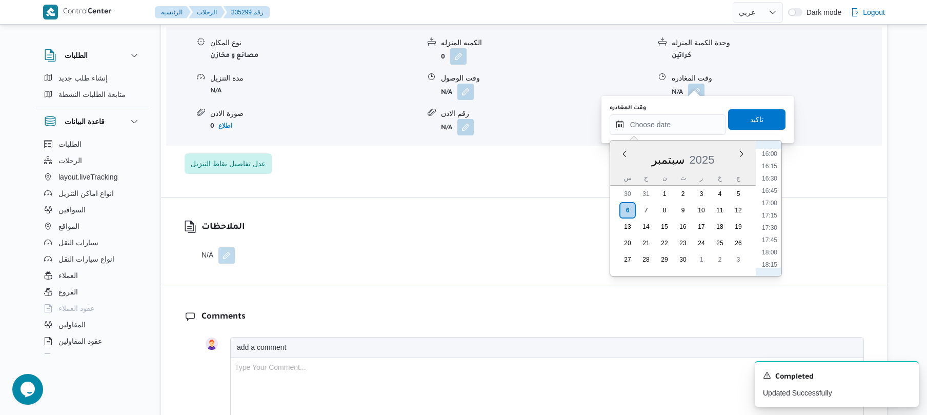
scroll to position [786, 0]
click at [773, 156] on li "16:00" at bounding box center [770, 155] width 24 height 10
type input "٠٦/٠٩/٢٠٢٥ ١٦:٠٠"
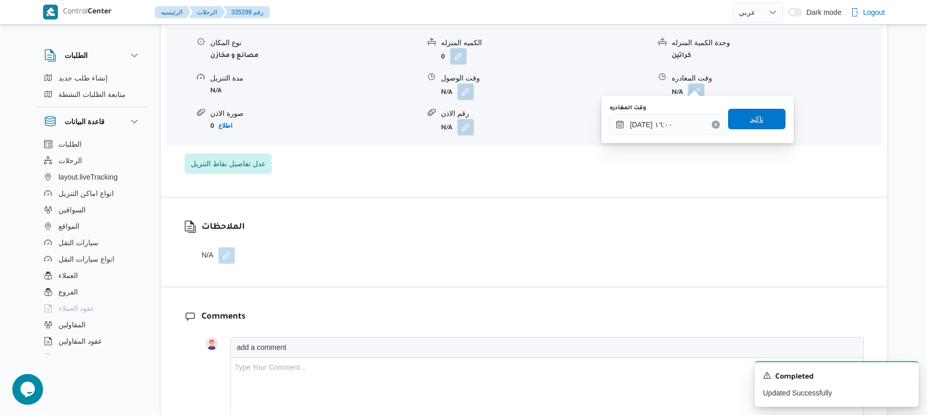
click at [762, 123] on span "تاكيد" at bounding box center [756, 119] width 57 height 21
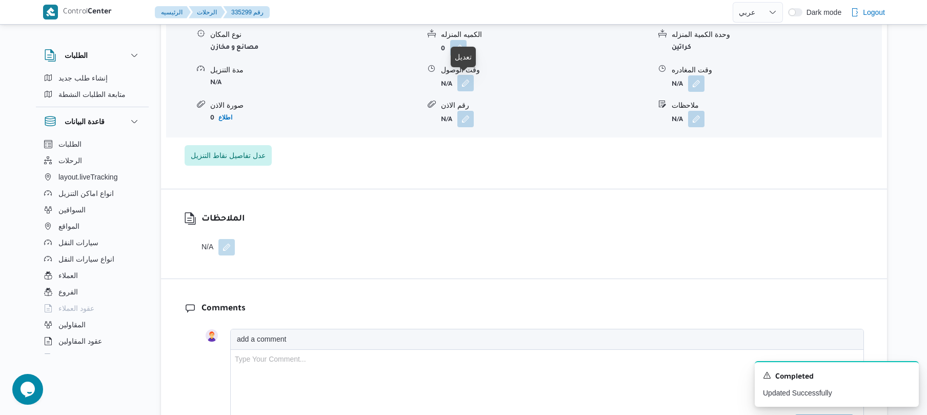
click at [468, 81] on button "button" at bounding box center [466, 83] width 16 height 16
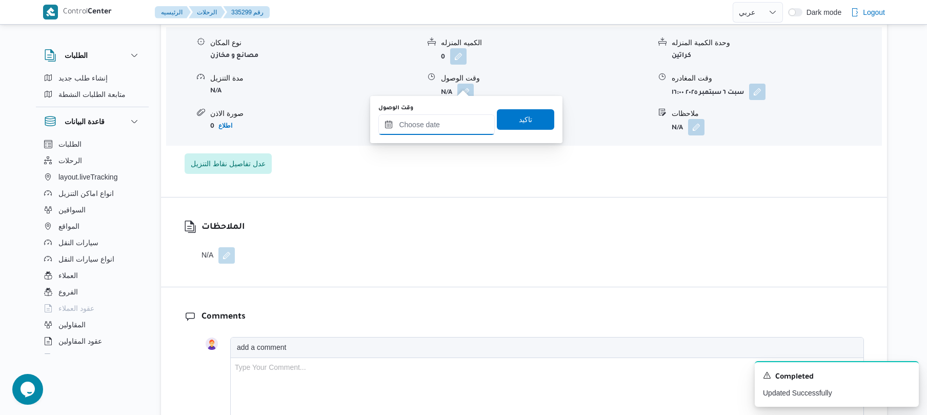
click at [457, 119] on input "وقت الوصول" at bounding box center [437, 124] width 116 height 21
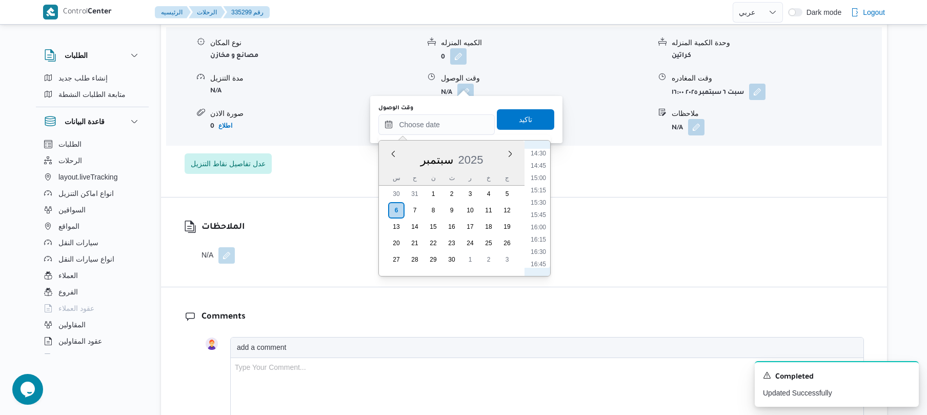
scroll to position [686, 0]
click at [540, 245] on li "15:45" at bounding box center [539, 244] width 24 height 10
type input "[DATE] ١٥:٤٥"
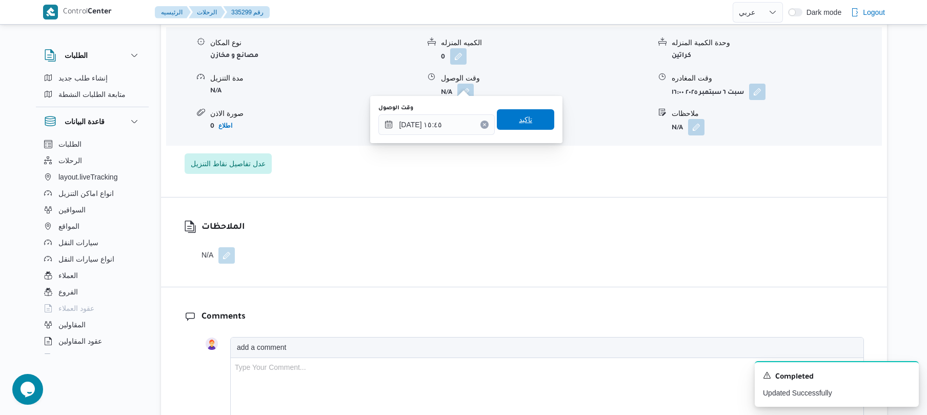
click at [529, 116] on span "تاكيد" at bounding box center [525, 119] width 57 height 21
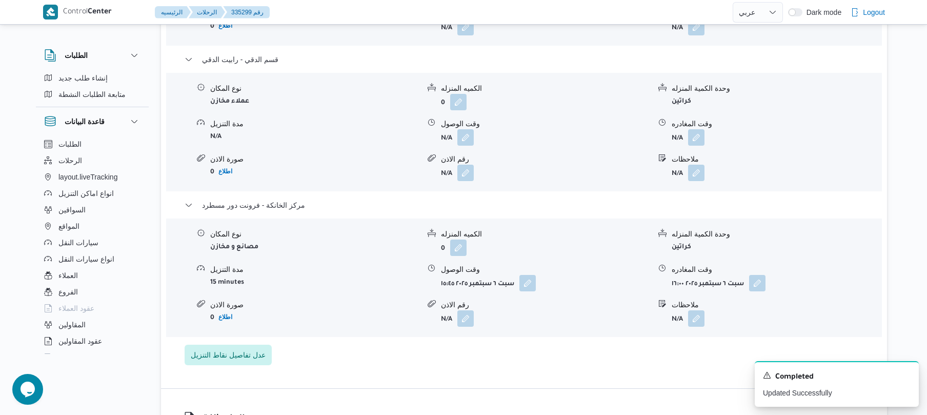
scroll to position [957, 0]
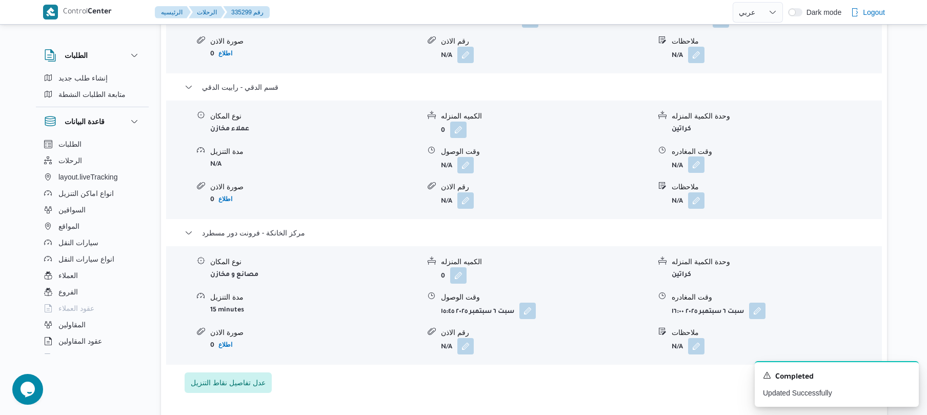
click at [696, 158] on button "button" at bounding box center [696, 164] width 16 height 16
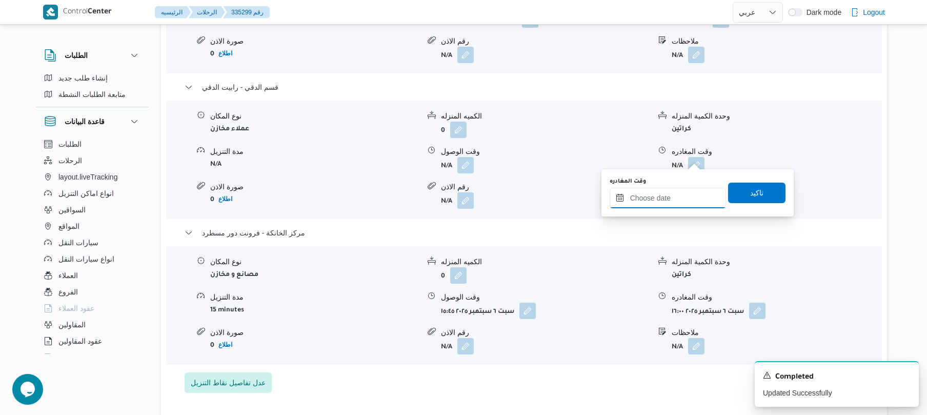
click at [667, 196] on input "وقت المغادره" at bounding box center [668, 198] width 116 height 21
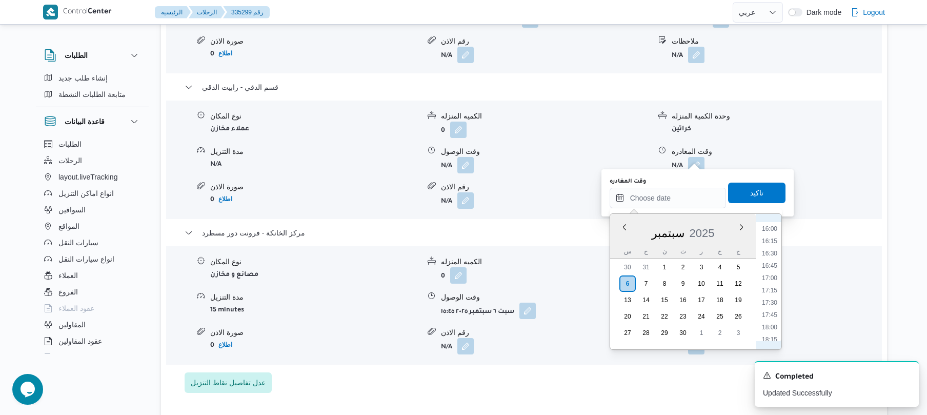
scroll to position [686, 0]
click at [768, 282] on li "15:00" at bounding box center [770, 280] width 24 height 10
type input "[DATE] ١٥:٠٠"
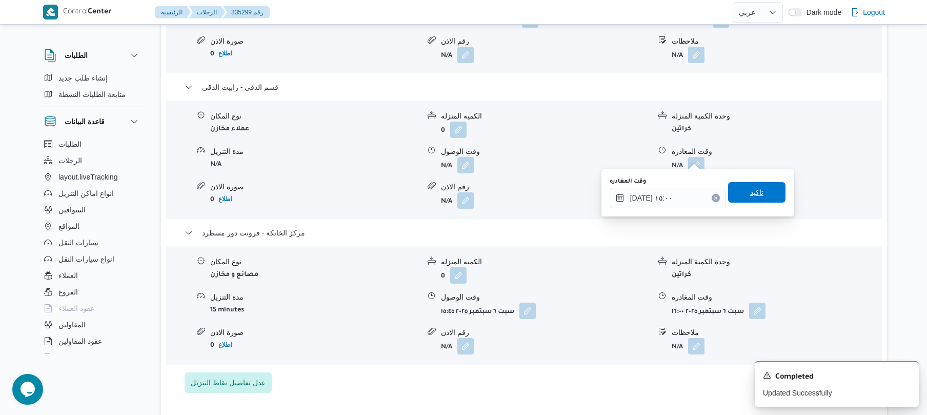
click at [760, 196] on span "تاكيد" at bounding box center [756, 192] width 57 height 21
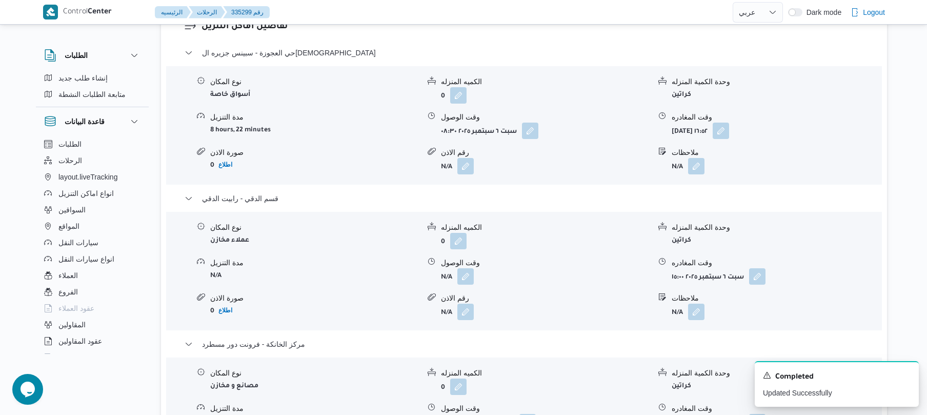
scroll to position [848, 0]
click at [729, 120] on button "button" at bounding box center [721, 128] width 16 height 16
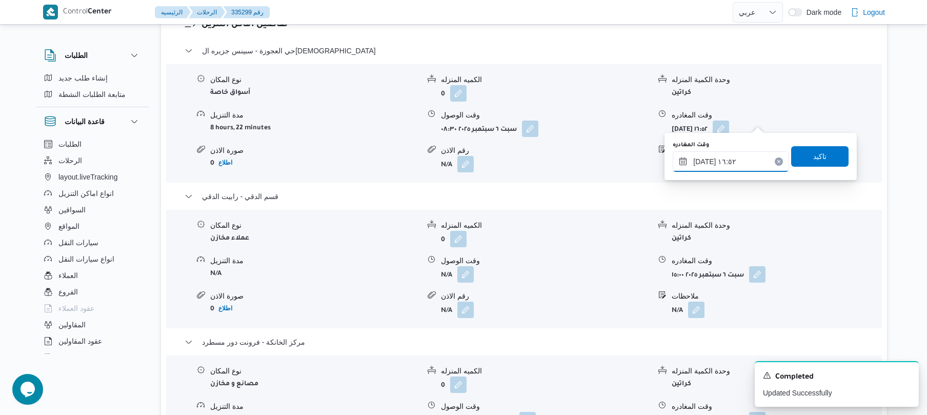
click at [702, 160] on input "٠٦/٠٩/٢٠٢٥ ١٦:٥٢" at bounding box center [731, 161] width 116 height 21
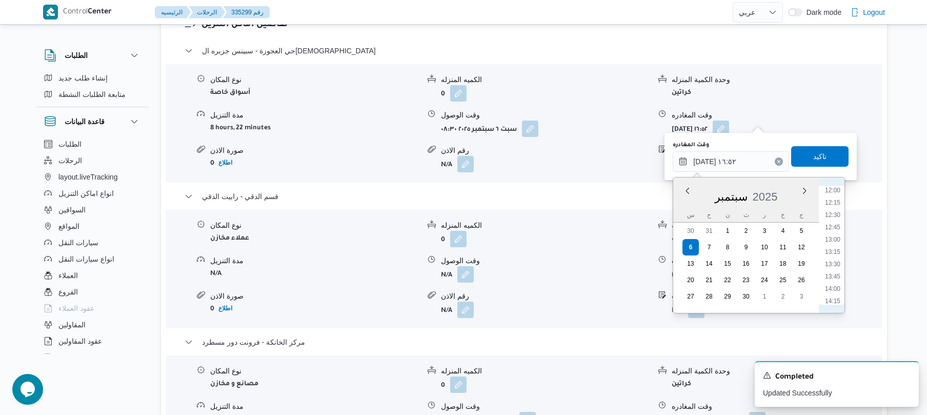
scroll to position [561, 0]
click at [835, 195] on li "11:30" at bounding box center [833, 196] width 24 height 10
type input "٠٦/٠٩/٢٠٢٥ ١١:٣٠"
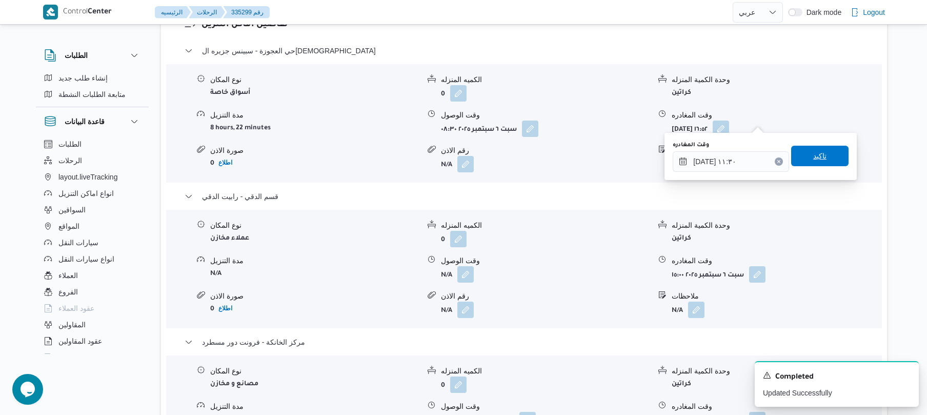
click at [825, 159] on span "تاكيد" at bounding box center [820, 156] width 57 height 21
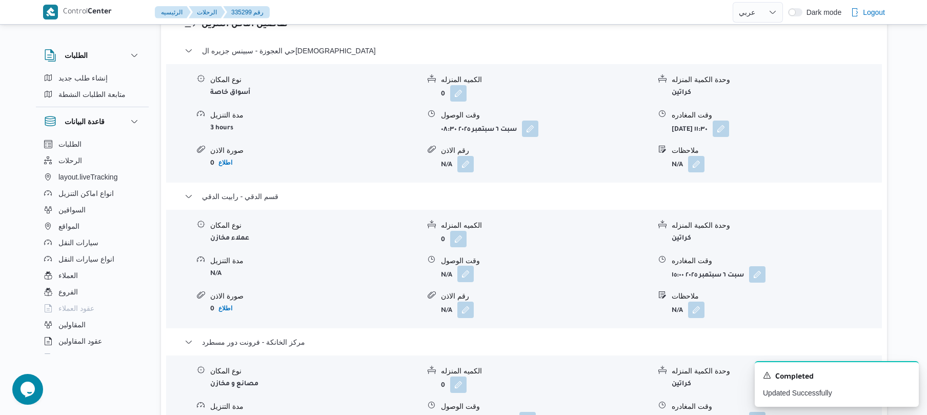
click at [470, 266] on button "button" at bounding box center [466, 274] width 16 height 16
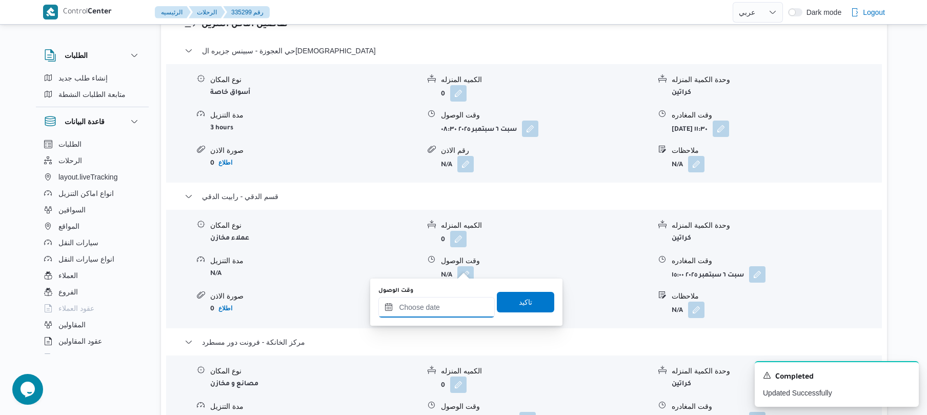
click at [428, 307] on input "وقت الوصول" at bounding box center [437, 307] width 116 height 21
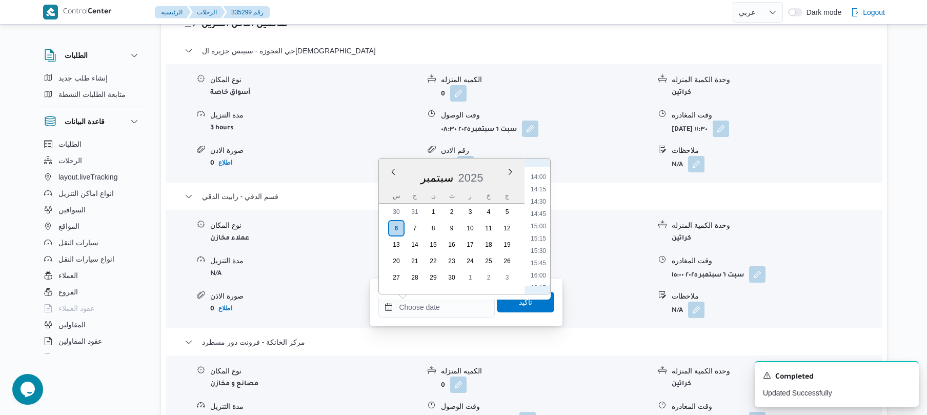
scroll to position [583, 0]
click at [544, 181] on li "12:00" at bounding box center [539, 179] width 24 height 10
type input "٠٦/٠٩/٢٠٢٥ ١٢:٠٠"
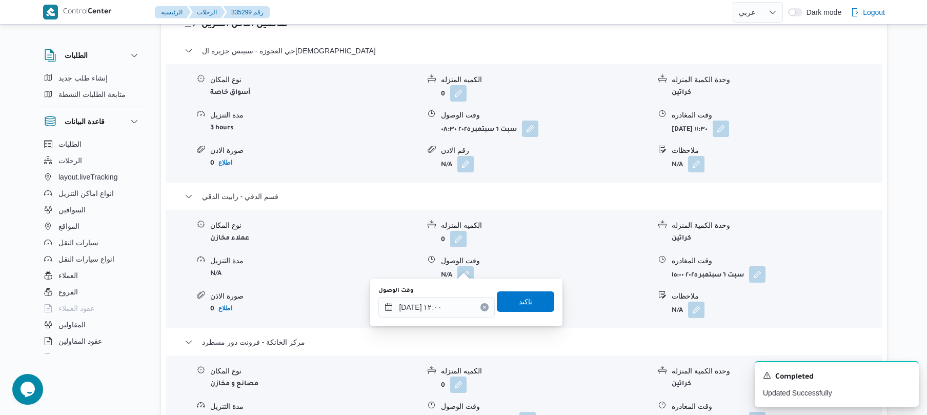
click at [528, 308] on span "تاكيد" at bounding box center [525, 301] width 57 height 21
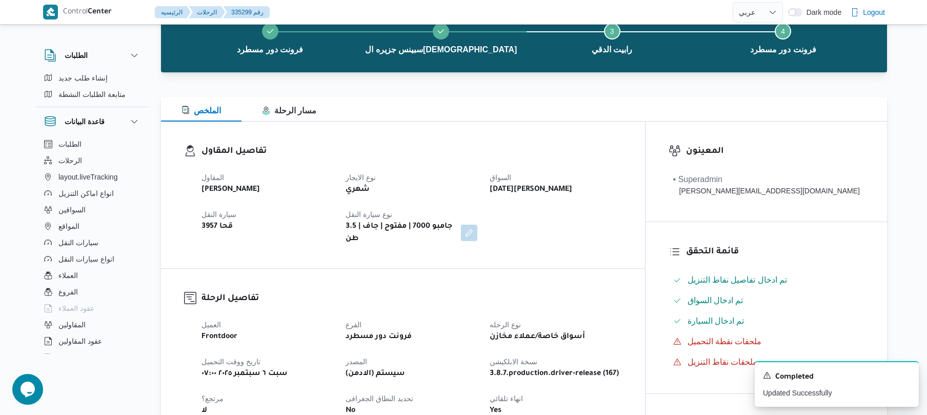
scroll to position [0, 0]
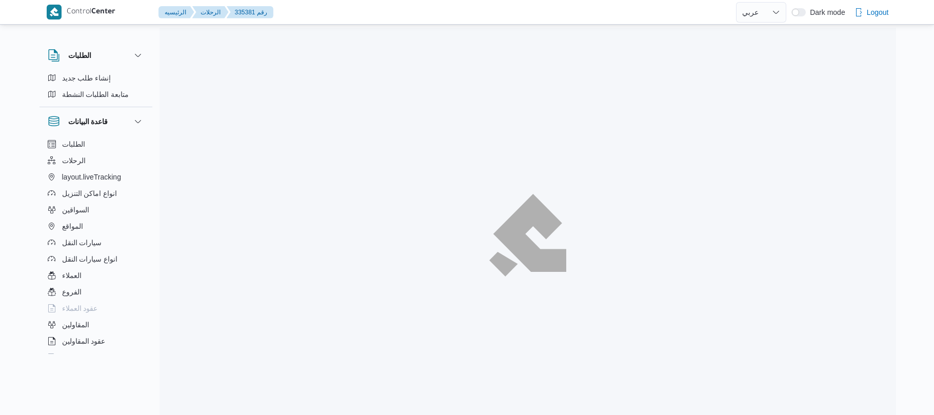
select select "ar"
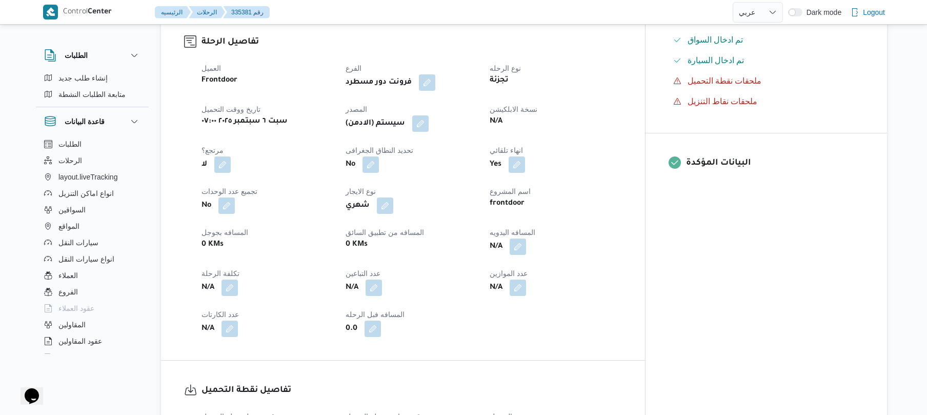
scroll to position [328, 0]
click at [526, 252] on button "button" at bounding box center [518, 244] width 16 height 16
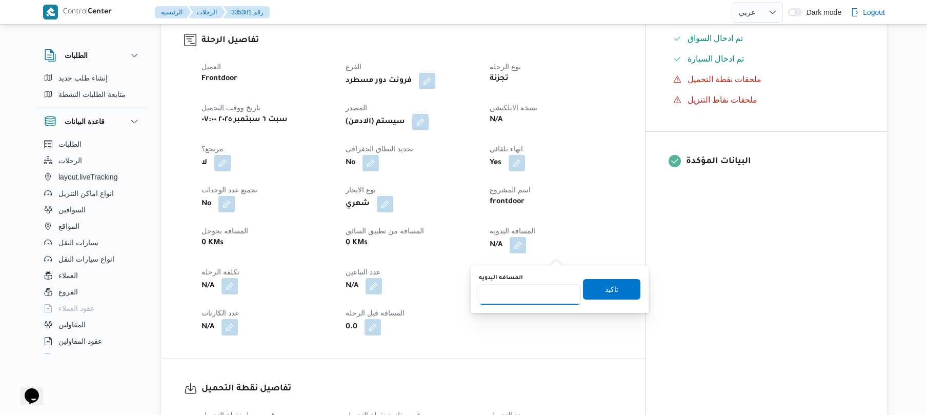
click at [536, 294] on input "المسافه اليدويه" at bounding box center [530, 294] width 102 height 21
type input "120"
click at [595, 291] on span "تاكيد" at bounding box center [611, 289] width 57 height 21
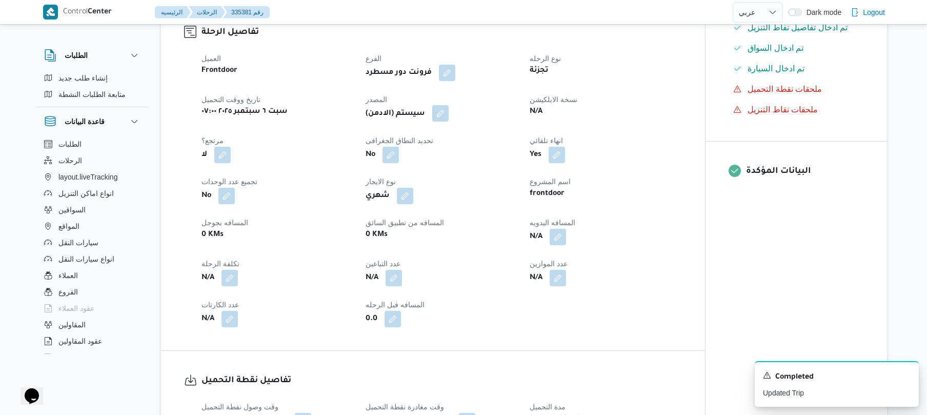
click at [442, 122] on button "button" at bounding box center [440, 113] width 16 height 16
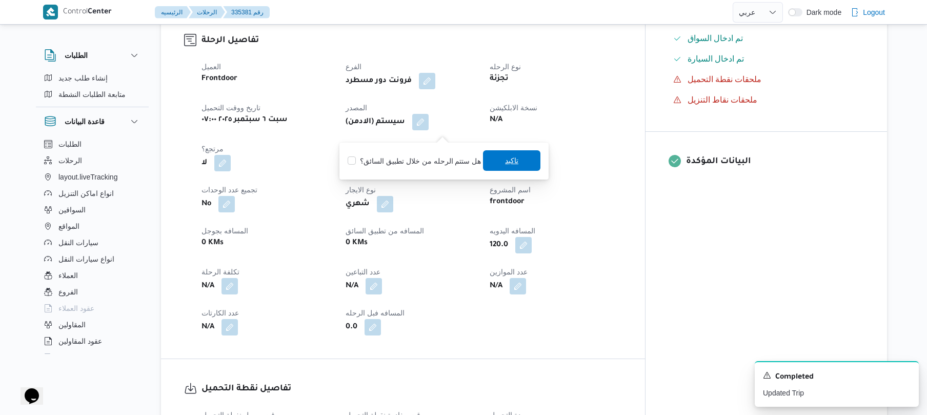
click at [497, 159] on span "تاكيد" at bounding box center [511, 160] width 57 height 21
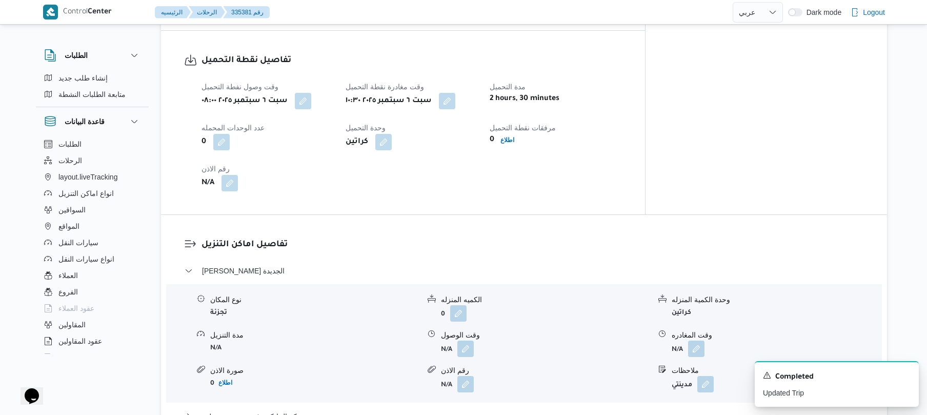
scroll to position [684, 0]
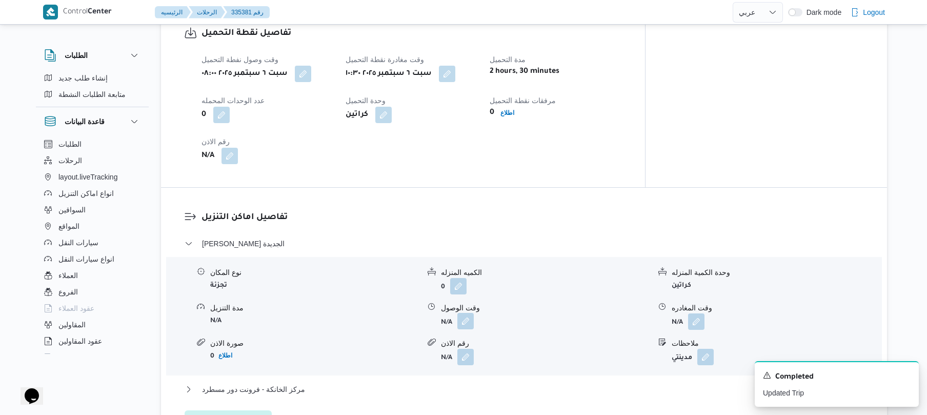
click at [466, 329] on button "button" at bounding box center [466, 321] width 16 height 16
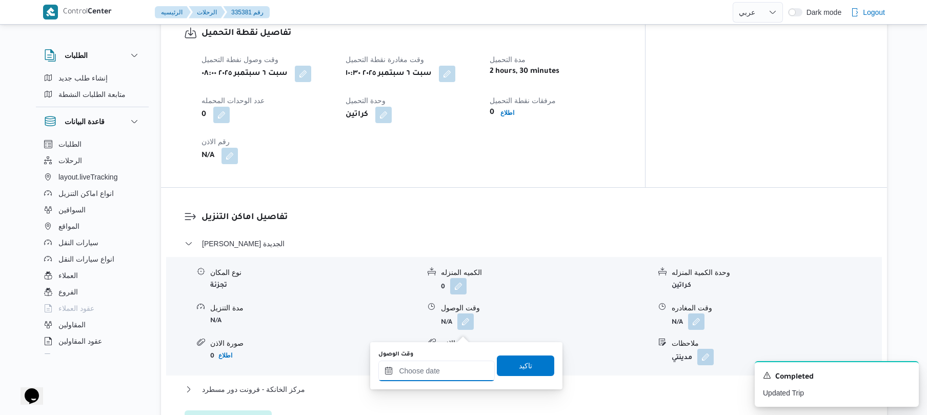
click at [444, 368] on input "وقت الوصول" at bounding box center [437, 371] width 116 height 21
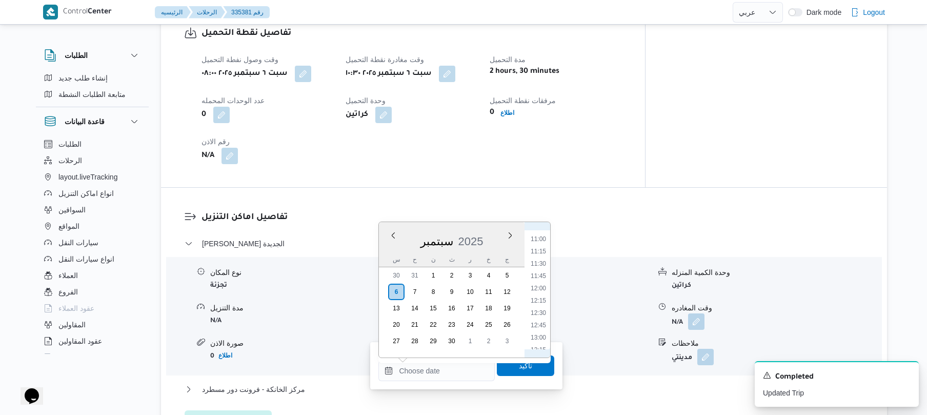
scroll to position [482, 0]
click at [544, 308] on li "11:15" at bounding box center [539, 307] width 24 height 10
type input "[DATE] ١١:١٥"
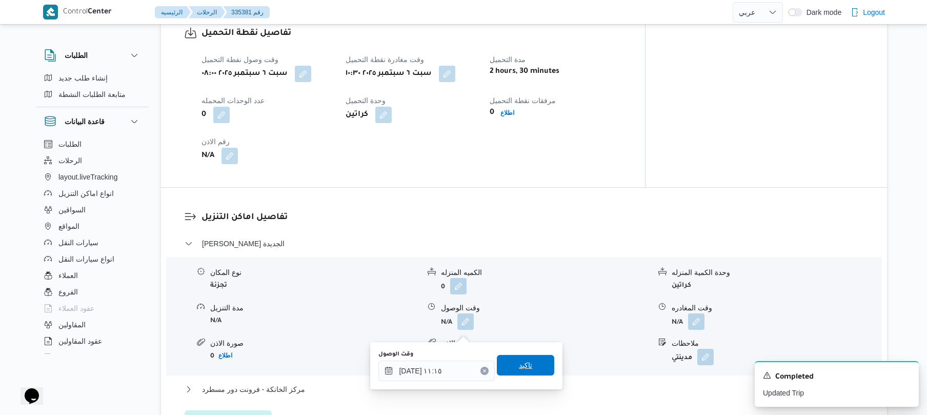
click at [526, 367] on span "تاكيد" at bounding box center [525, 365] width 13 height 12
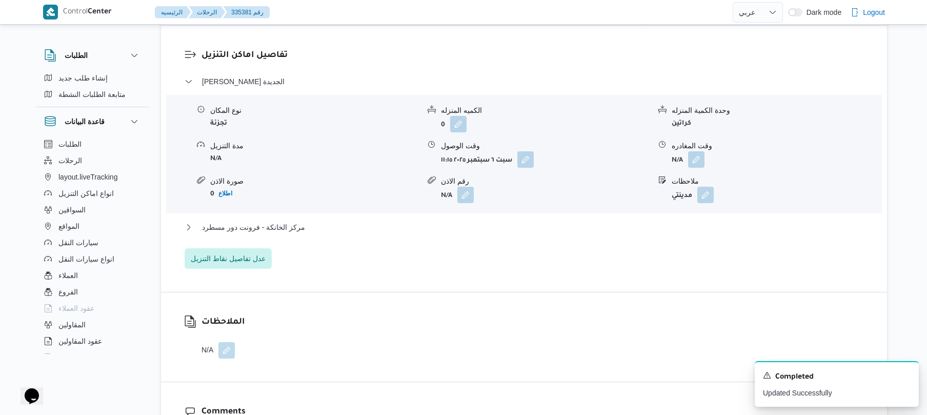
scroll to position [848, 0]
click at [615, 230] on button "مركز الخانكة - فرونت دور مسطرد" at bounding box center [525, 225] width 680 height 12
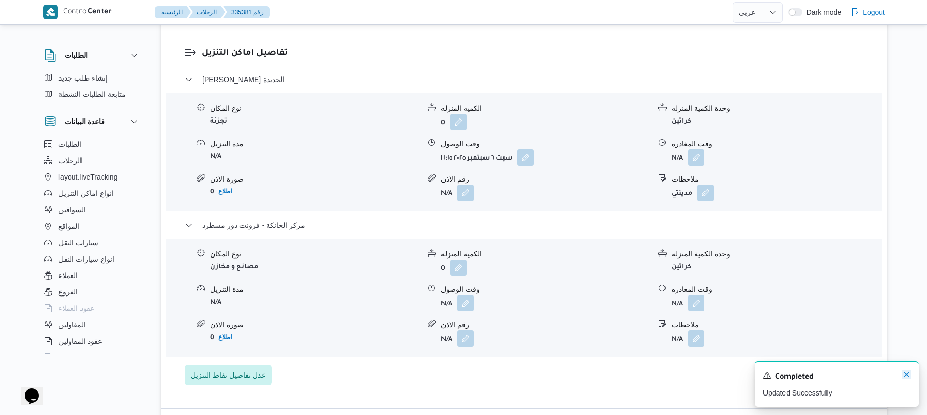
click at [907, 376] on icon "Dismiss toast" at bounding box center [906, 374] width 5 height 5
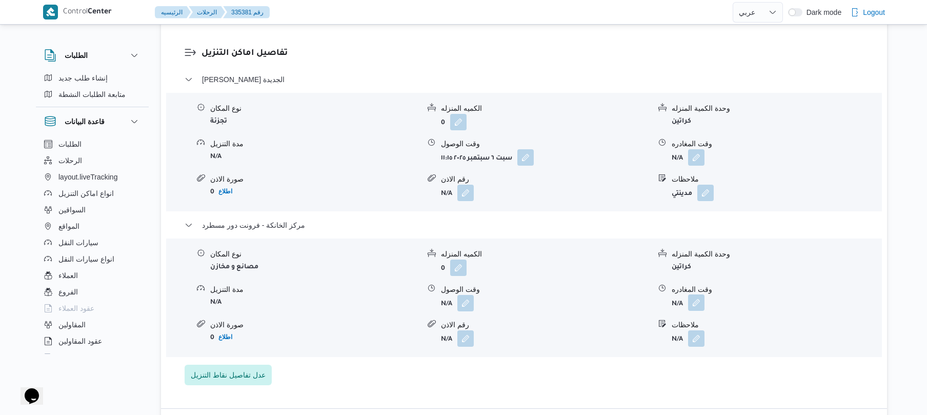
click at [696, 306] on button "button" at bounding box center [696, 302] width 16 height 16
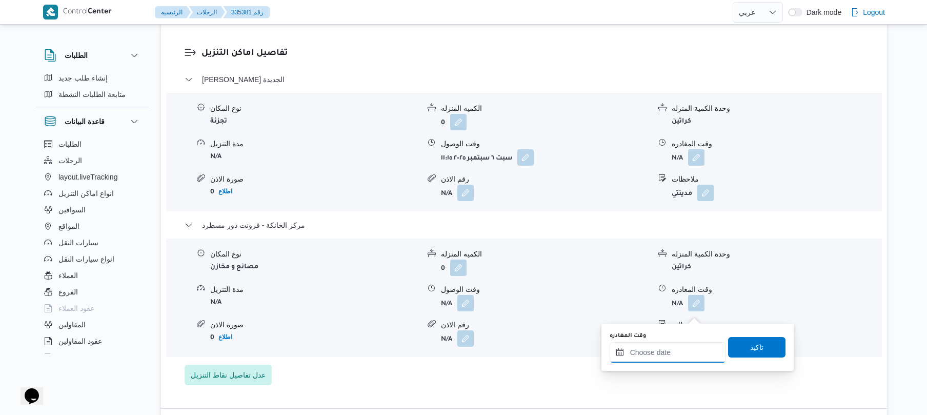
click at [667, 354] on input "وقت المغادره" at bounding box center [668, 352] width 116 height 21
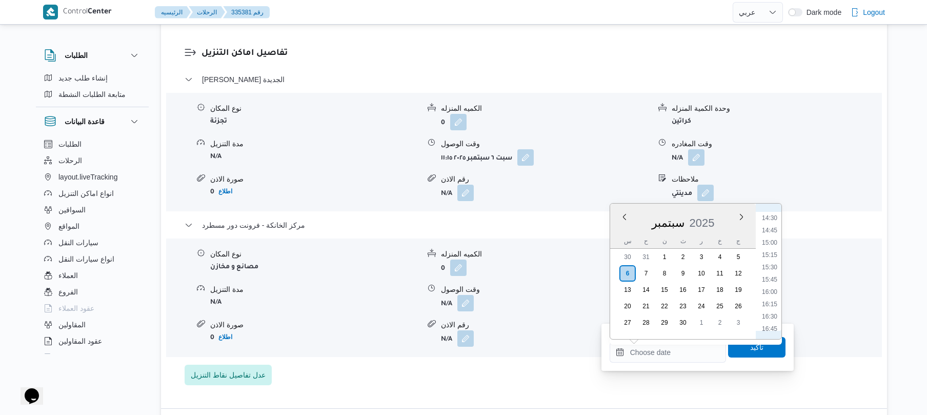
scroll to position [684, 0]
click at [774, 318] on li "16:00" at bounding box center [770, 320] width 24 height 10
type input "[DATE] ١٦:٠٠"
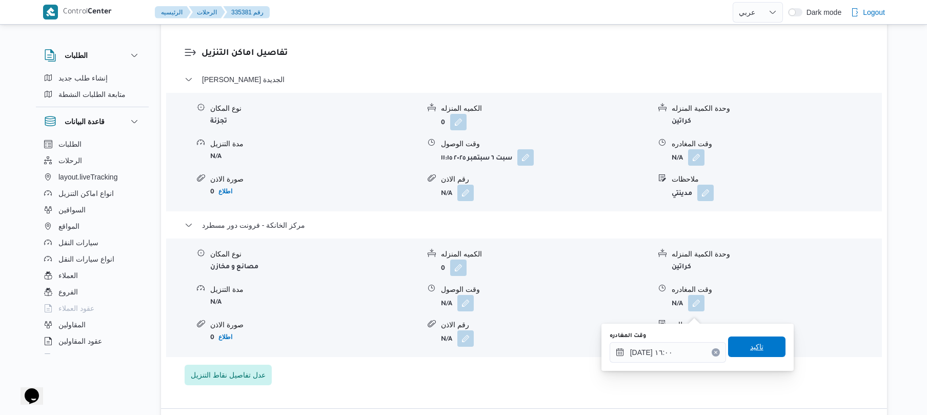
click at [751, 341] on span "تاكيد" at bounding box center [757, 347] width 13 height 12
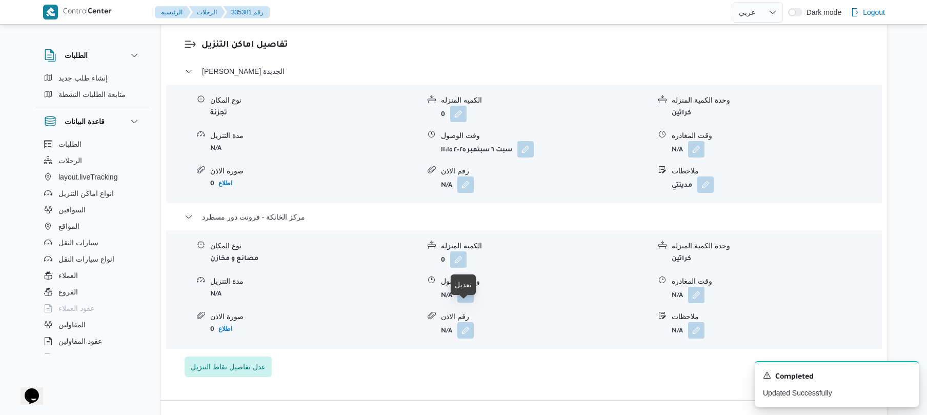
click at [463, 303] on button "button" at bounding box center [466, 294] width 16 height 16
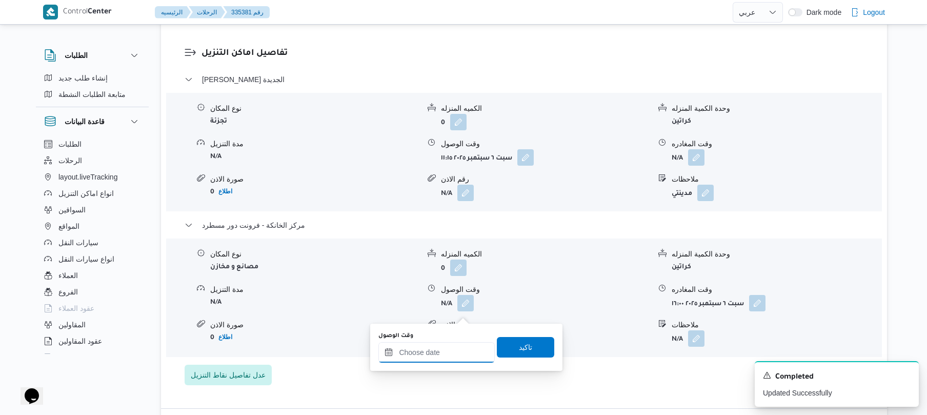
click at [458, 350] on input "وقت الوصول" at bounding box center [437, 352] width 116 height 21
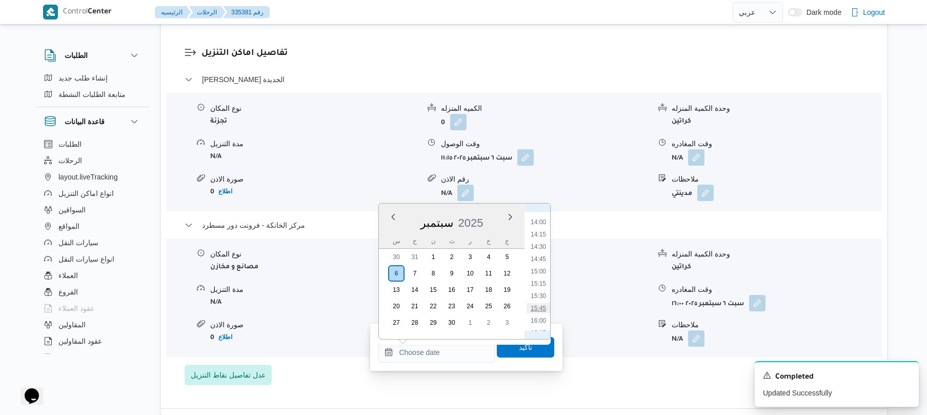
click at [538, 306] on li "15:45" at bounding box center [539, 308] width 24 height 10
type input "[DATE] ١٥:٤٥"
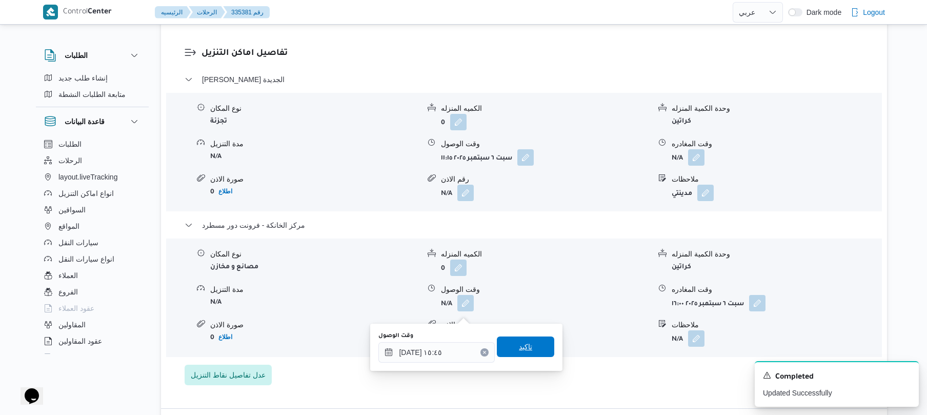
click at [522, 344] on span "تاكيد" at bounding box center [525, 347] width 13 height 12
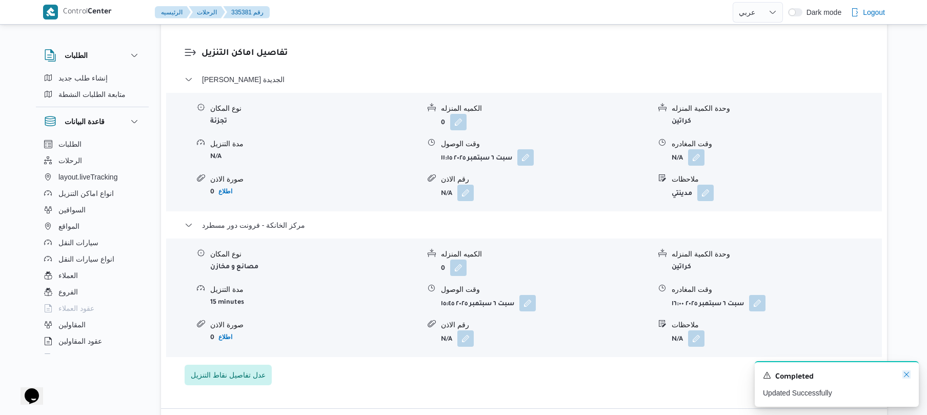
click at [904, 376] on icon "Dismiss toast" at bounding box center [907, 374] width 8 height 8
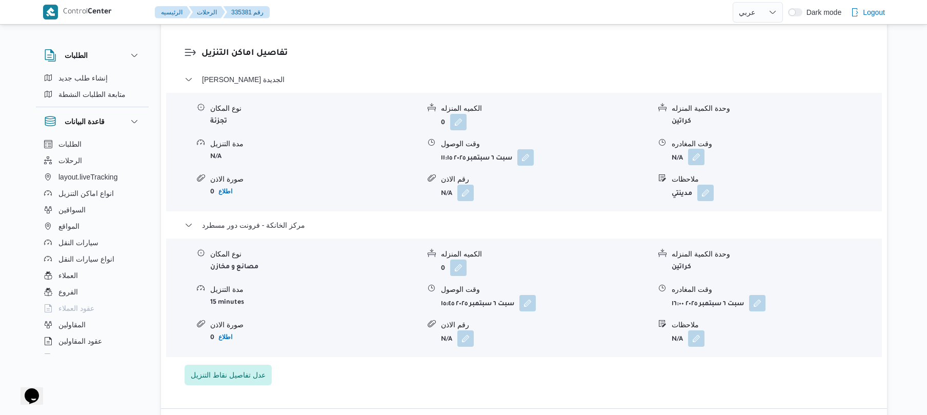
click at [699, 165] on button "button" at bounding box center [696, 157] width 16 height 16
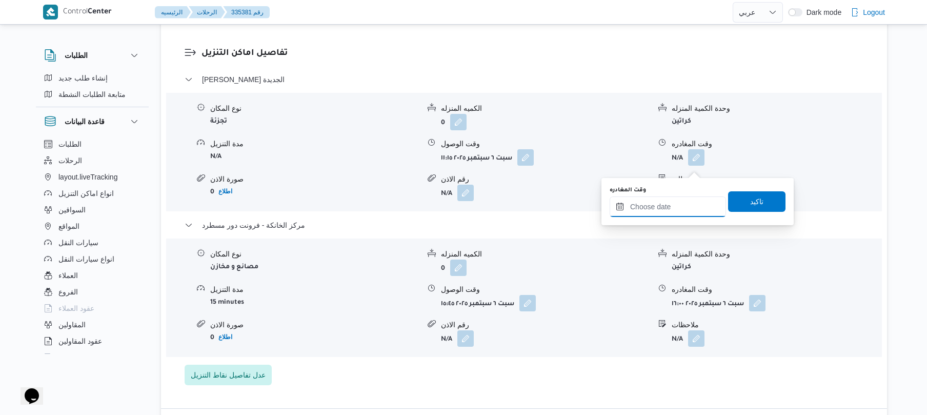
click at [686, 207] on input "وقت المغادره" at bounding box center [668, 206] width 116 height 21
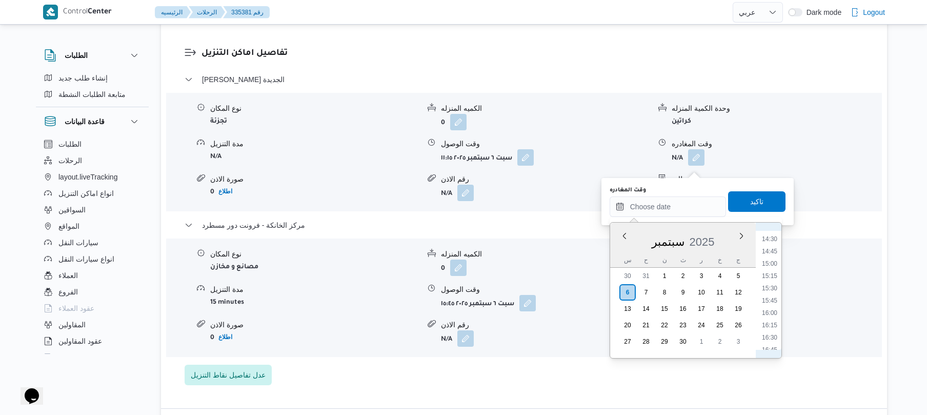
scroll to position [686, 0]
click at [771, 284] on li "15:00" at bounding box center [770, 289] width 24 height 10
type input "[DATE] ١٥:٠٠"
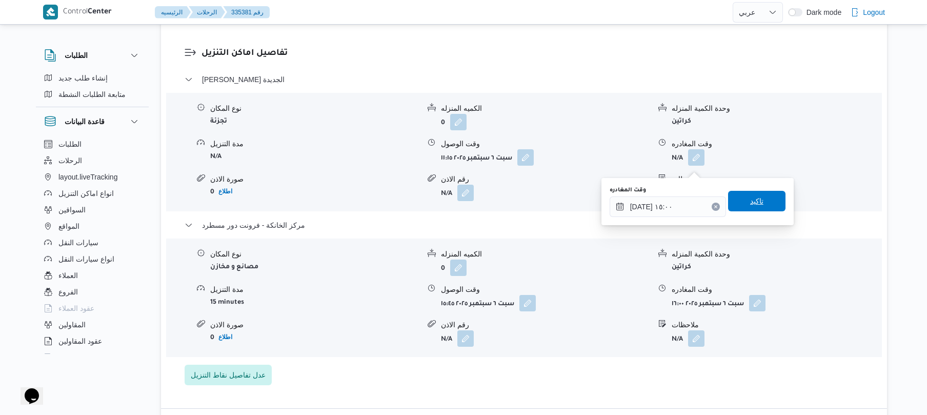
click at [756, 202] on span "تاكيد" at bounding box center [757, 201] width 13 height 12
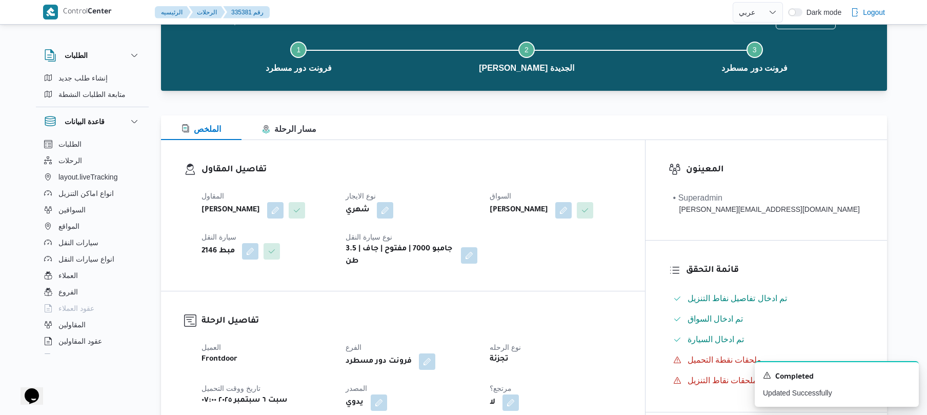
scroll to position [0, 0]
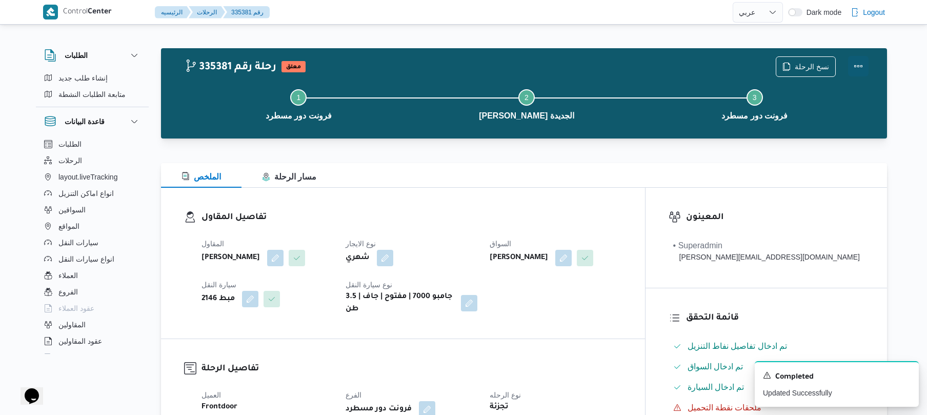
click at [853, 62] on button "Actions" at bounding box center [858, 66] width 21 height 21
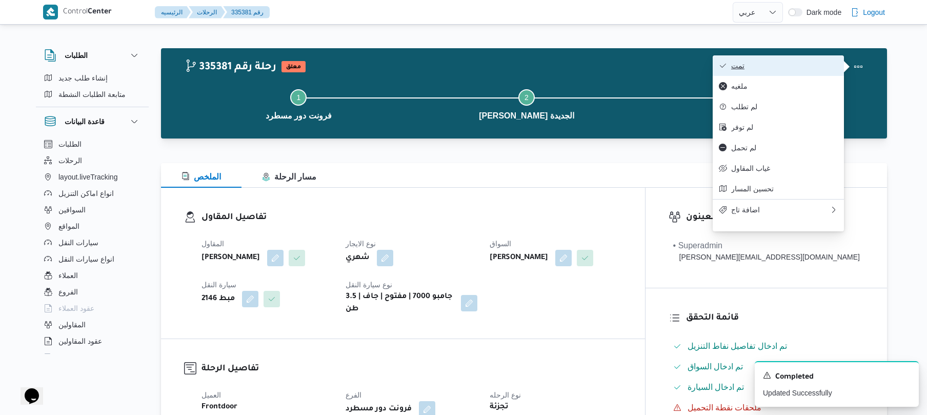
click at [813, 63] on span "تمت" at bounding box center [785, 66] width 107 height 8
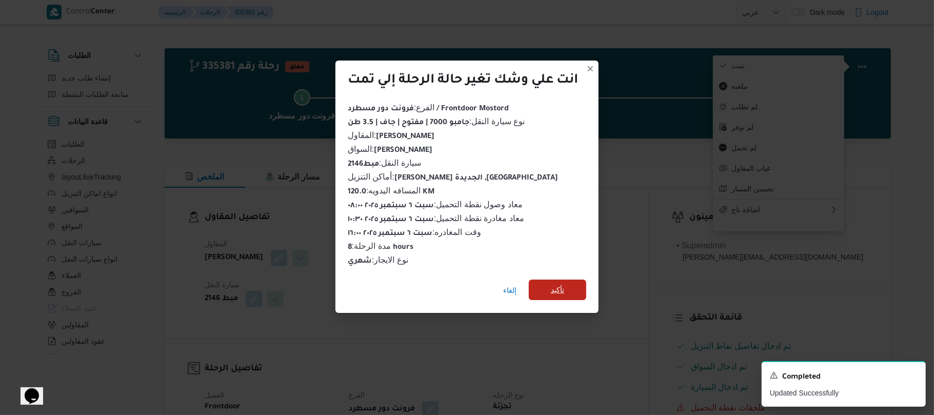
click at [573, 286] on span "تأكيد" at bounding box center [557, 290] width 57 height 21
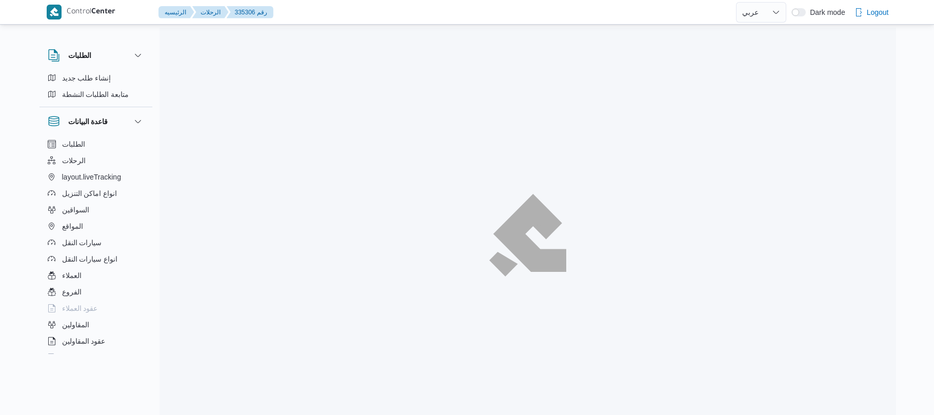
select select "ar"
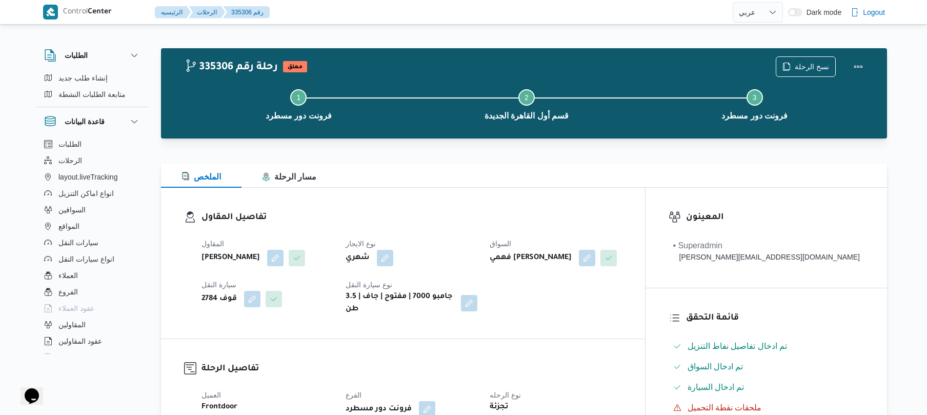
click at [604, 149] on div at bounding box center [524, 145] width 726 height 12
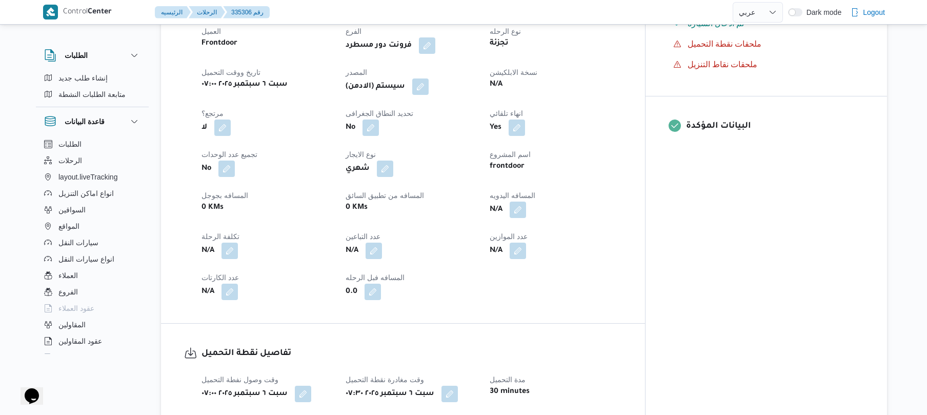
scroll to position [383, 0]
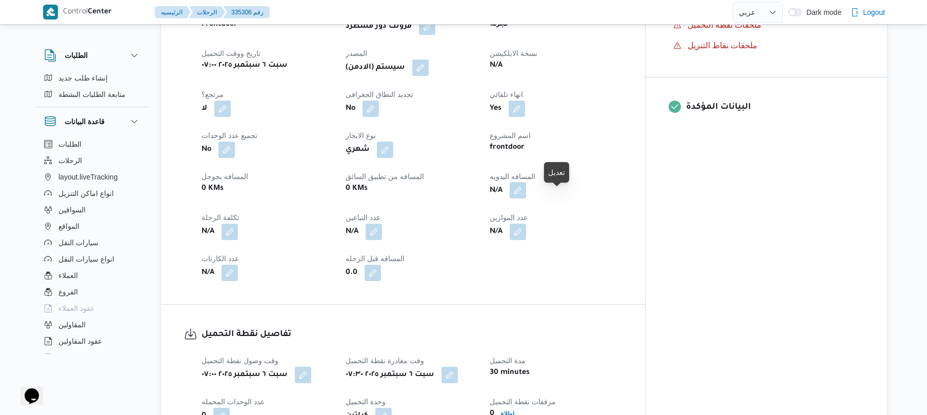
click at [526, 199] on button "button" at bounding box center [518, 190] width 16 height 16
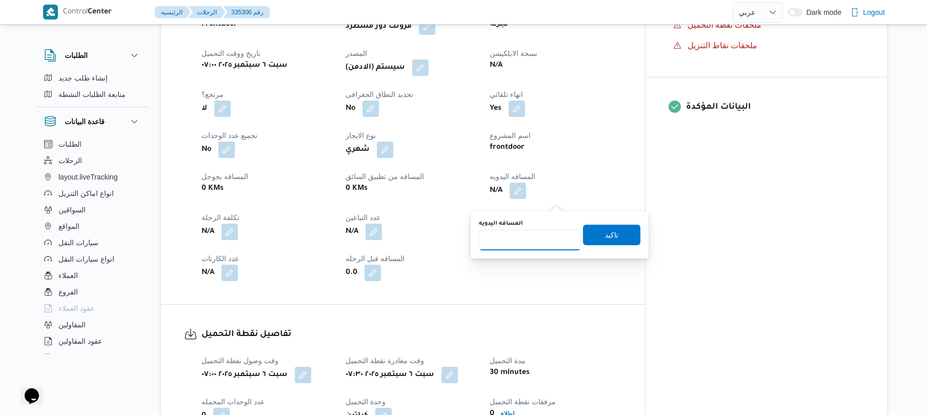
click at [538, 231] on input "المسافه اليدويه" at bounding box center [530, 240] width 102 height 21
type input "120"
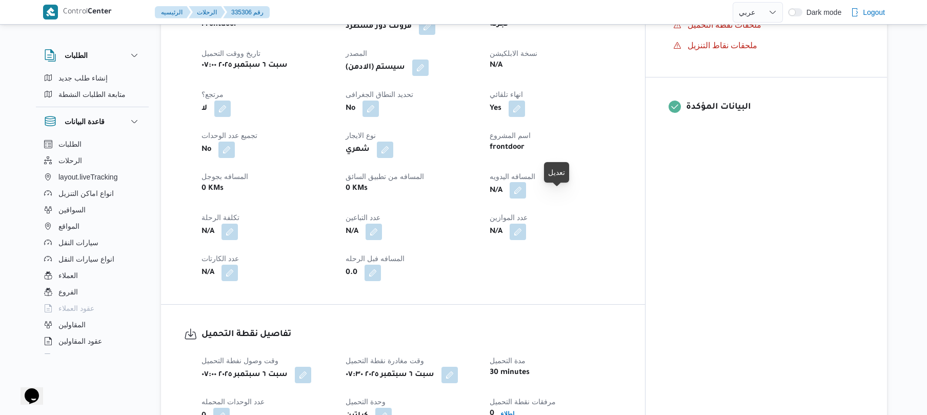
click at [526, 199] on button "button" at bounding box center [518, 190] width 16 height 16
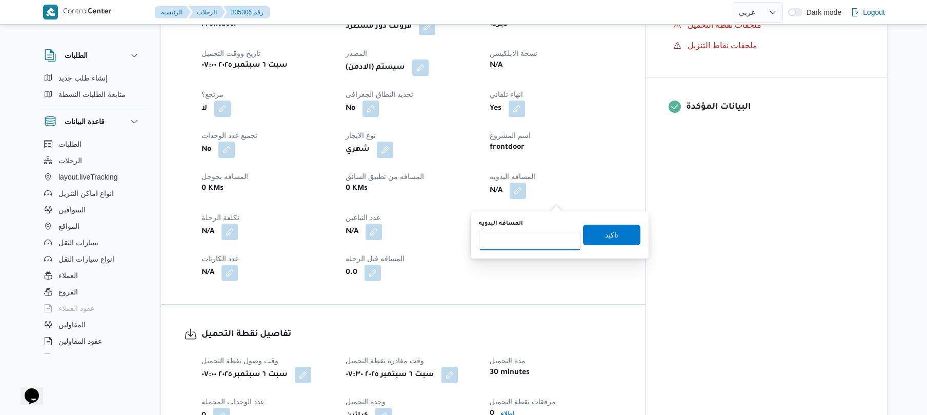
click at [548, 232] on input "المسافه اليدويه" at bounding box center [530, 240] width 102 height 21
type input "120"
click at [605, 235] on span "تاكيد" at bounding box center [611, 234] width 13 height 12
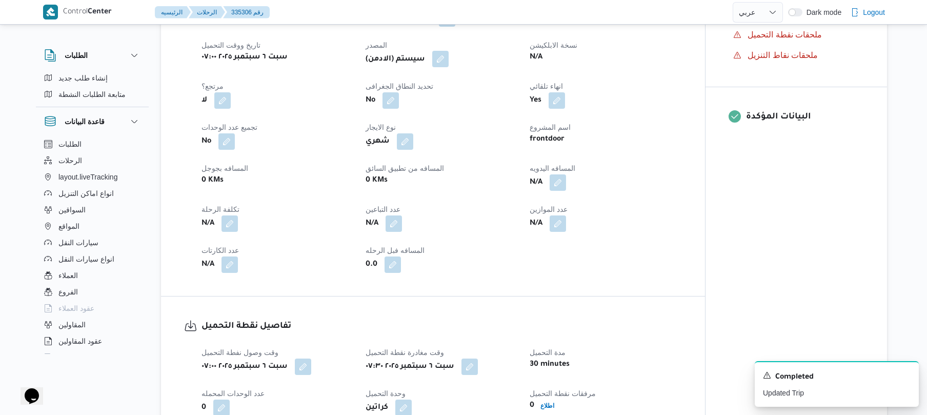
click at [444, 67] on button "button" at bounding box center [440, 59] width 16 height 16
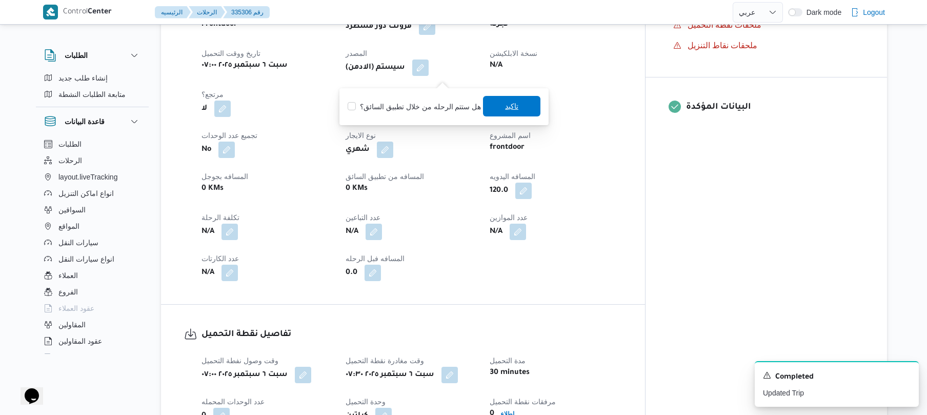
click at [500, 110] on span "تاكيد" at bounding box center [511, 106] width 57 height 21
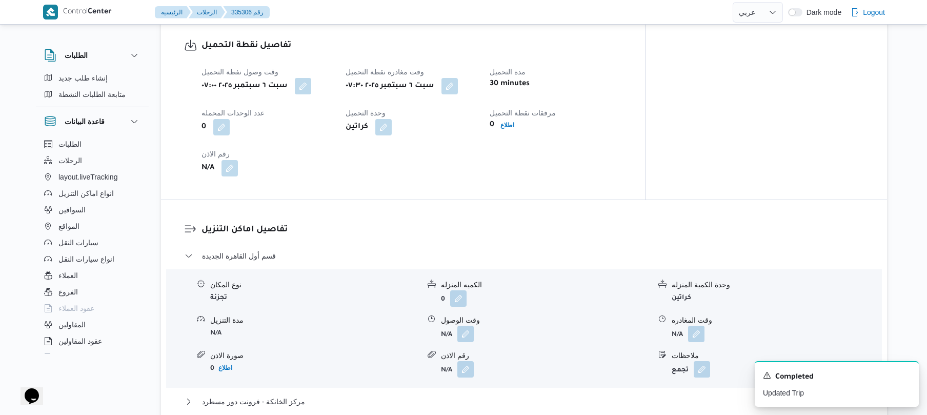
scroll to position [739, 0]
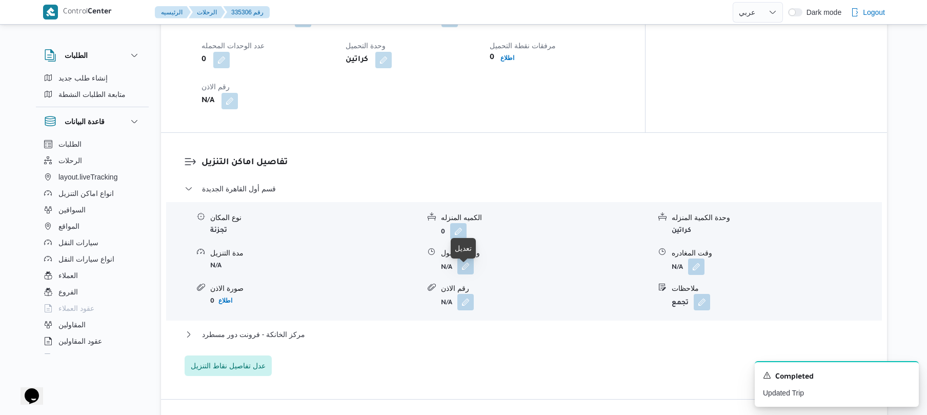
click at [472, 270] on button "button" at bounding box center [466, 266] width 16 height 16
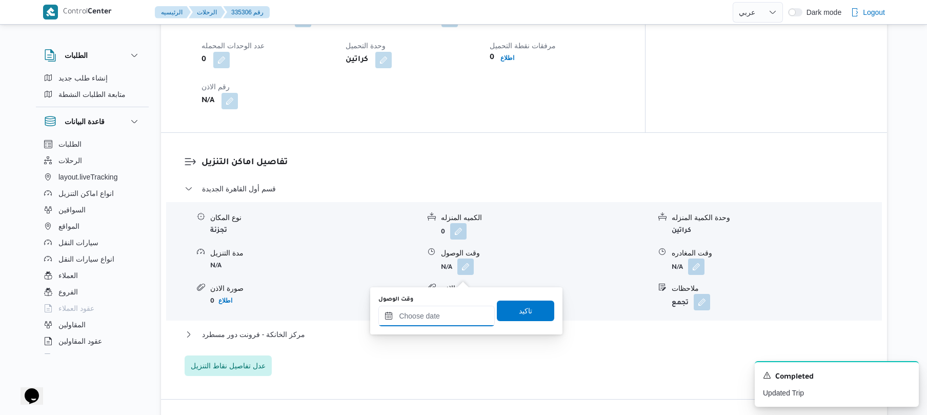
click at [437, 317] on input "وقت الوصول" at bounding box center [437, 316] width 116 height 21
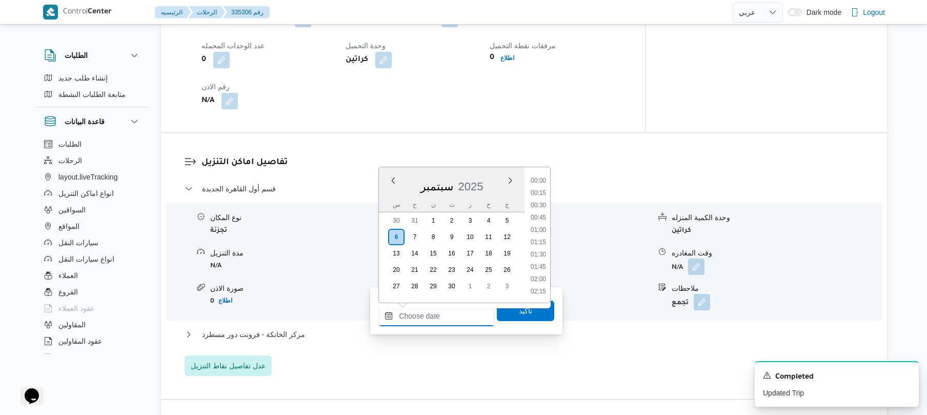
scroll to position [887, 0]
click at [550, 191] on ul "00:00 00:15 00:30 00:45 01:00 01:15 01:30 01:45 02:00 02:15 02:30 02:45 03:00 0…" at bounding box center [539, 234] width 24 height 119
click at [538, 202] on li "08:15" at bounding box center [539, 206] width 24 height 10
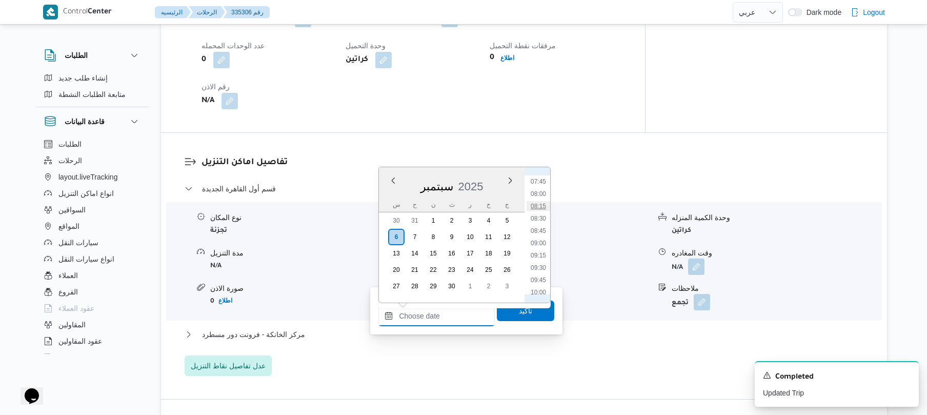
type input "[DATE] ٠٨:١٥"
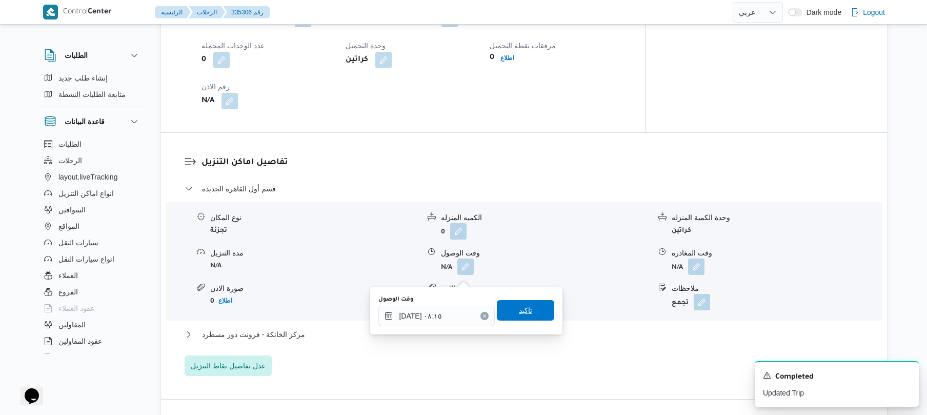
click at [518, 304] on span "تاكيد" at bounding box center [525, 310] width 57 height 21
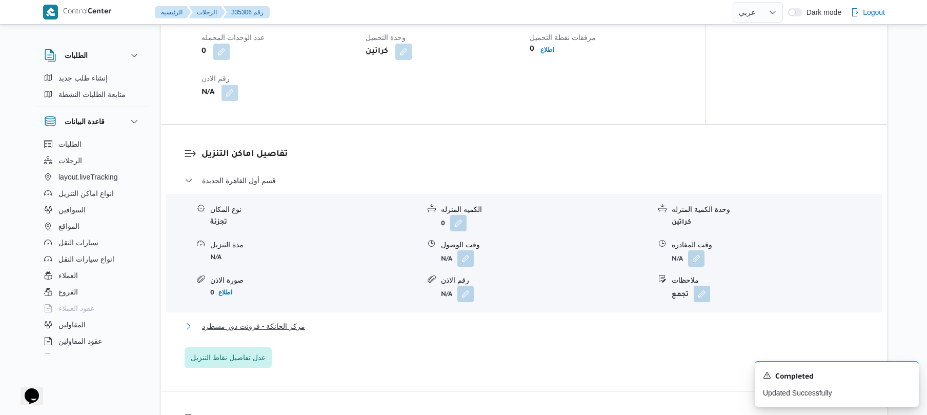
click at [471, 332] on button "مركز الخانكة - فرونت دور مسطرد" at bounding box center [525, 326] width 680 height 12
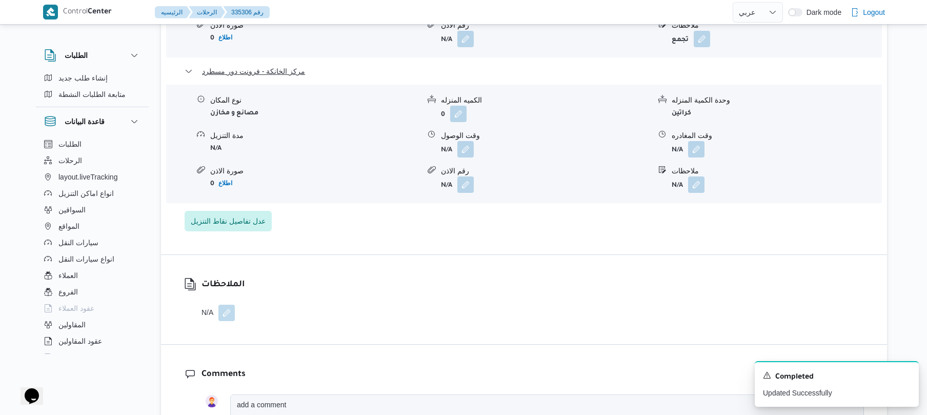
scroll to position [1012, 0]
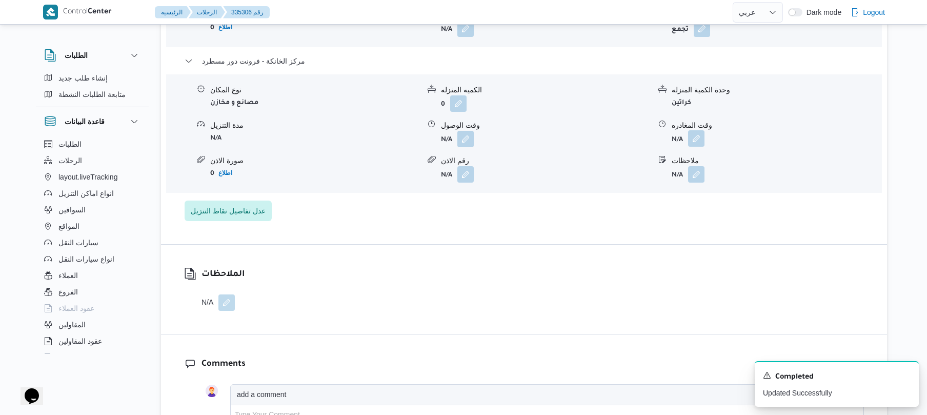
click at [697, 145] on button "button" at bounding box center [696, 138] width 16 height 16
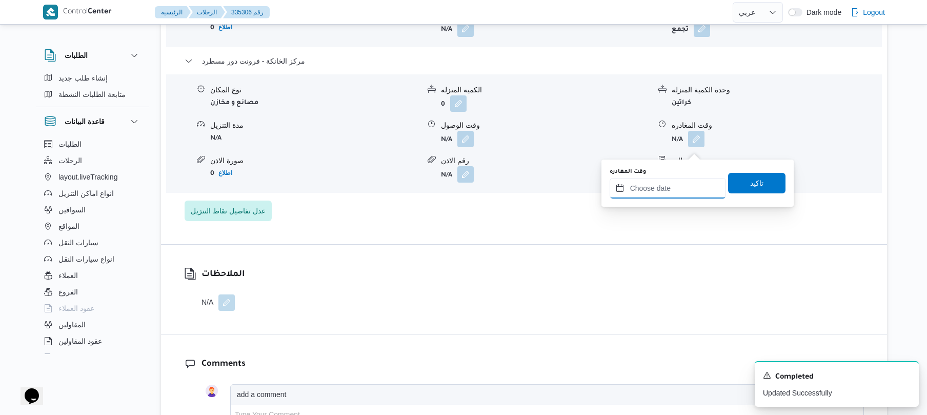
click at [665, 189] on input "وقت المغادره" at bounding box center [668, 188] width 116 height 21
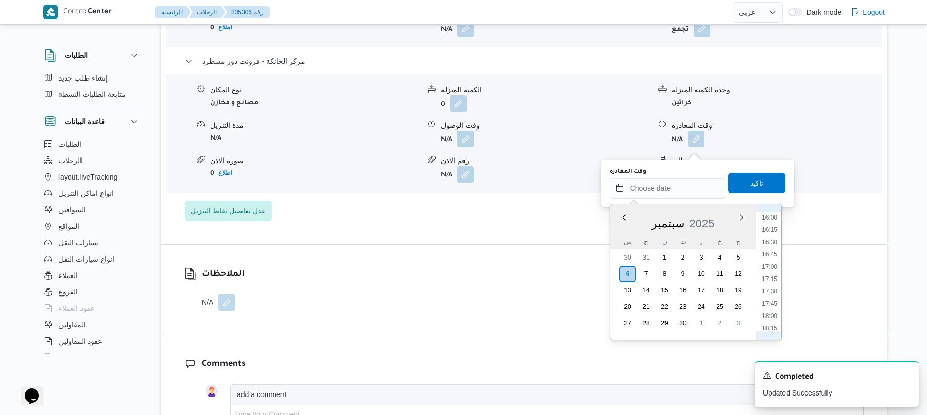
scroll to position [786, 0]
click at [771, 219] on li "16:00" at bounding box center [770, 219] width 24 height 10
type input "[DATE] ١٦:٠٠"
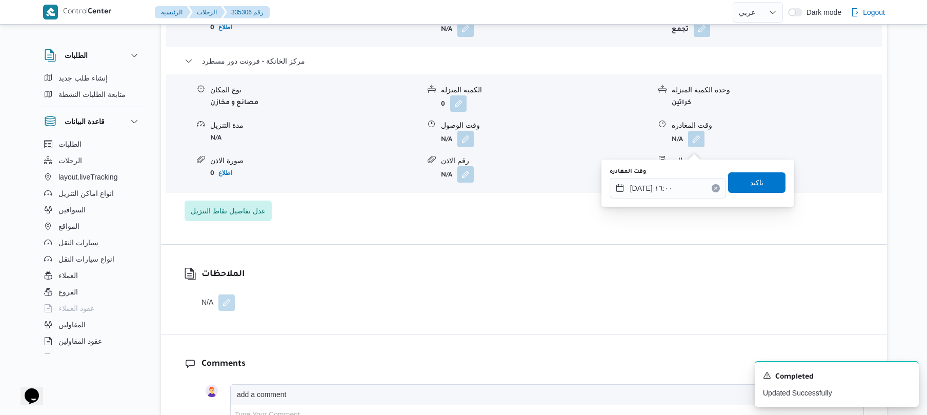
click at [758, 186] on span "تاكيد" at bounding box center [756, 182] width 57 height 21
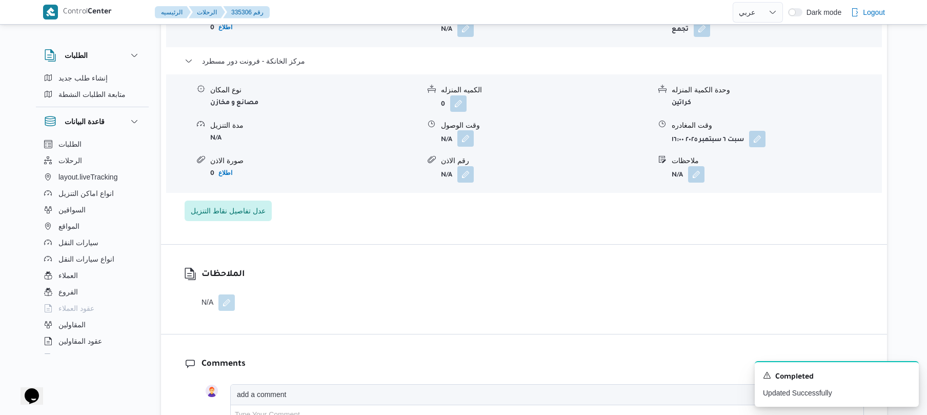
click at [462, 147] on button "button" at bounding box center [466, 138] width 16 height 16
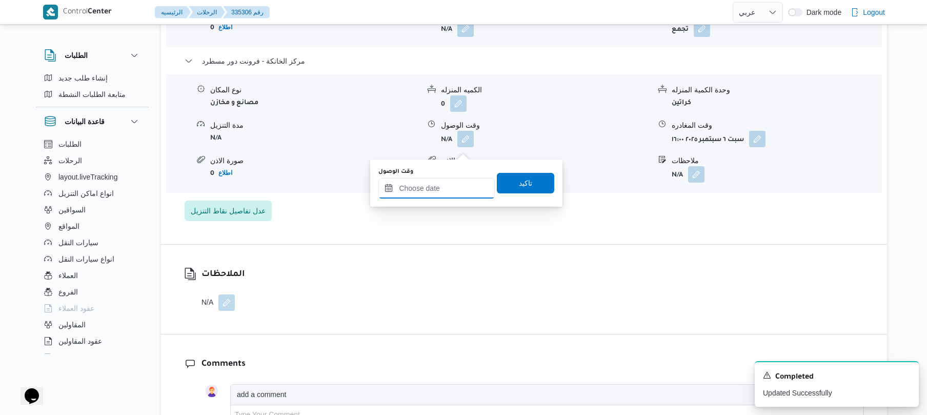
click at [459, 183] on input "وقت الوصول" at bounding box center [437, 188] width 116 height 21
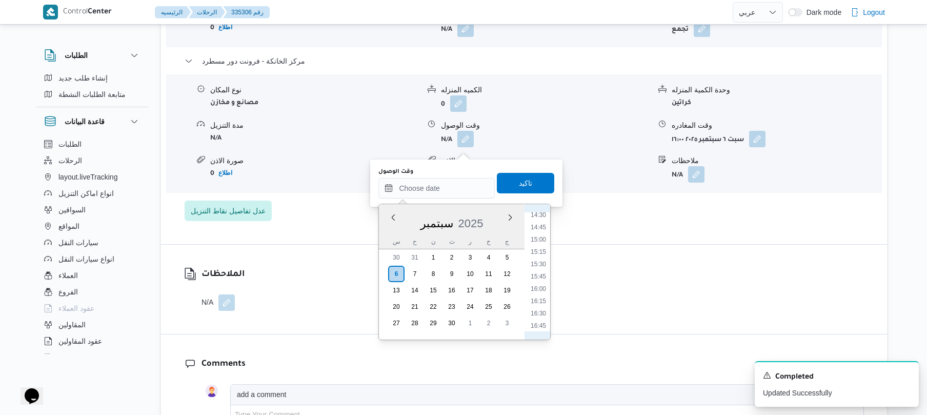
scroll to position [686, 0]
click at [542, 310] on li "15:45" at bounding box center [539, 307] width 24 height 10
type input "[DATE] ١٥:٤٥"
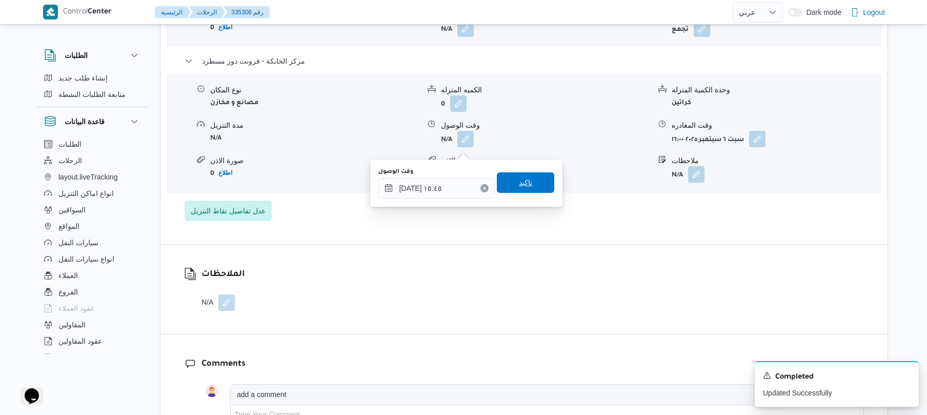
click at [519, 180] on span "تاكيد" at bounding box center [525, 182] width 13 height 12
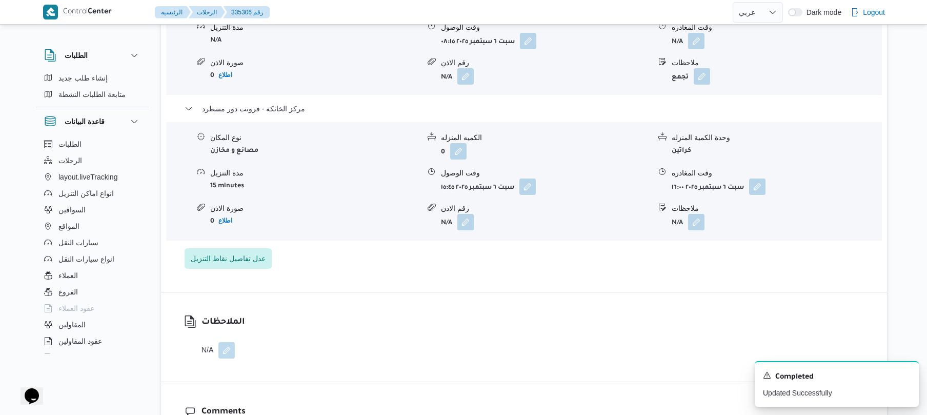
scroll to position [930, 0]
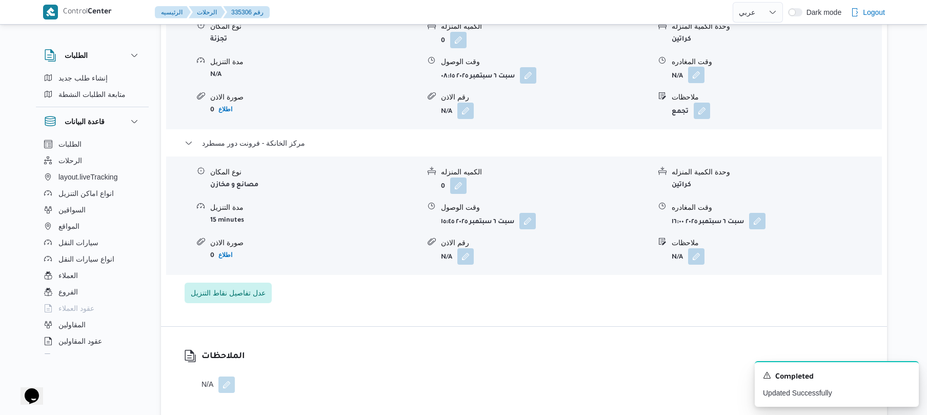
click at [700, 83] on button "button" at bounding box center [696, 75] width 16 height 16
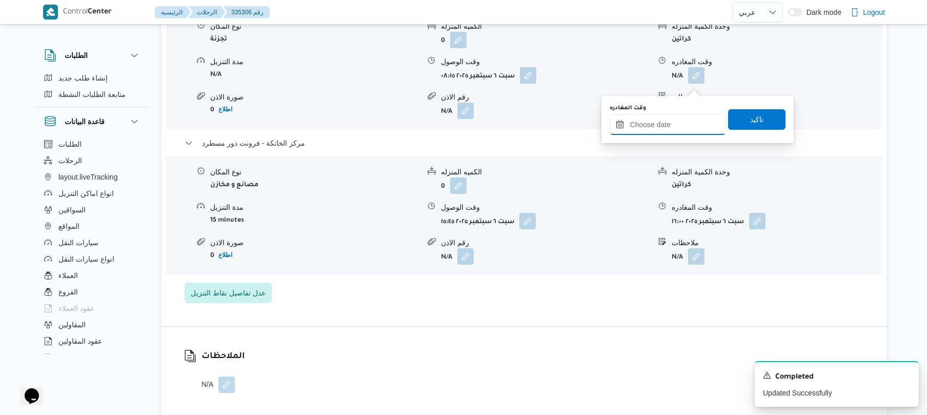
click at [672, 120] on input "وقت المغادره" at bounding box center [668, 124] width 116 height 21
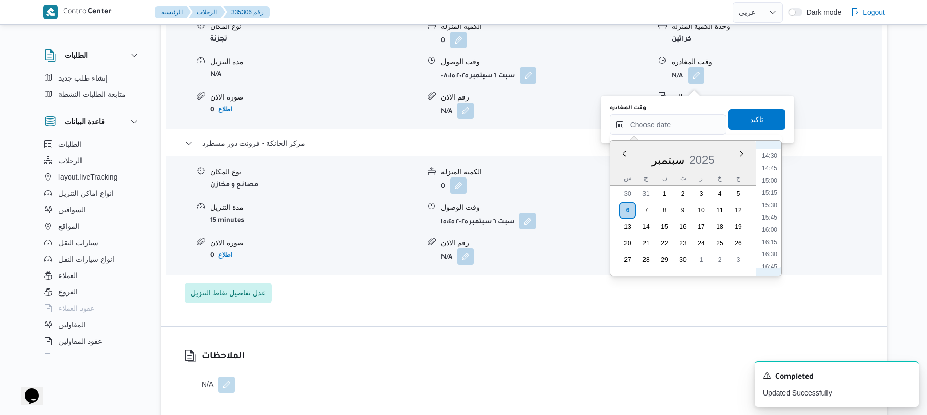
scroll to position [686, 0]
click at [768, 208] on li "15:00" at bounding box center [770, 207] width 24 height 10
type input "[DATE] ١٥:٠٠"
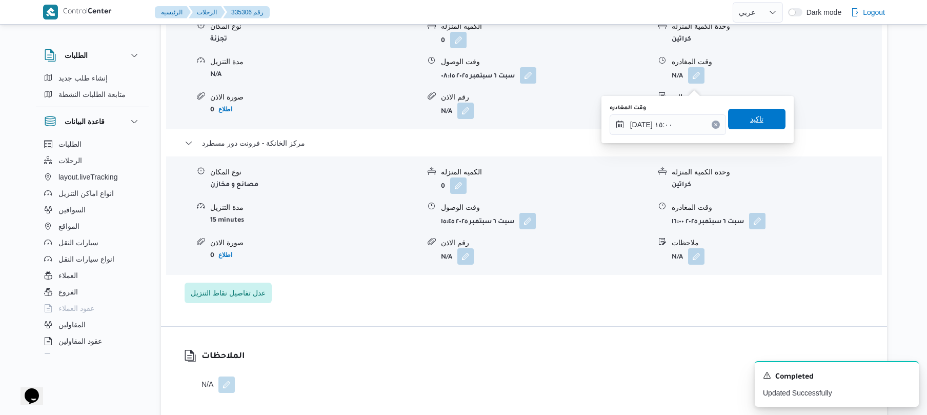
click at [759, 126] on span "تاكيد" at bounding box center [756, 119] width 57 height 21
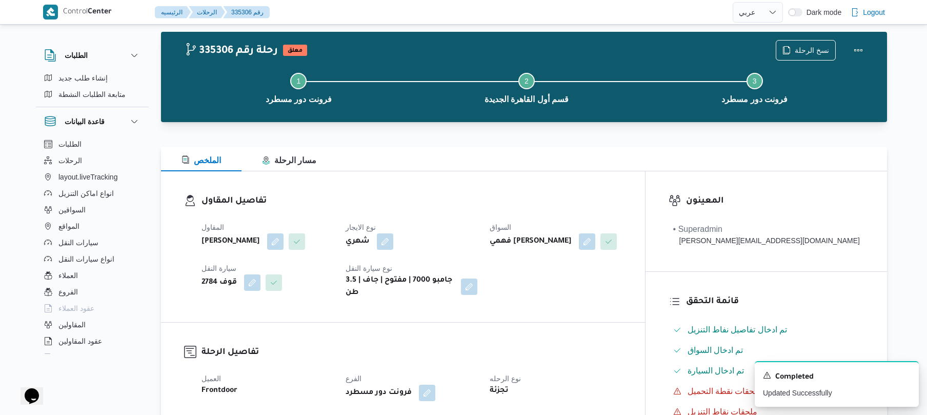
scroll to position [0, 0]
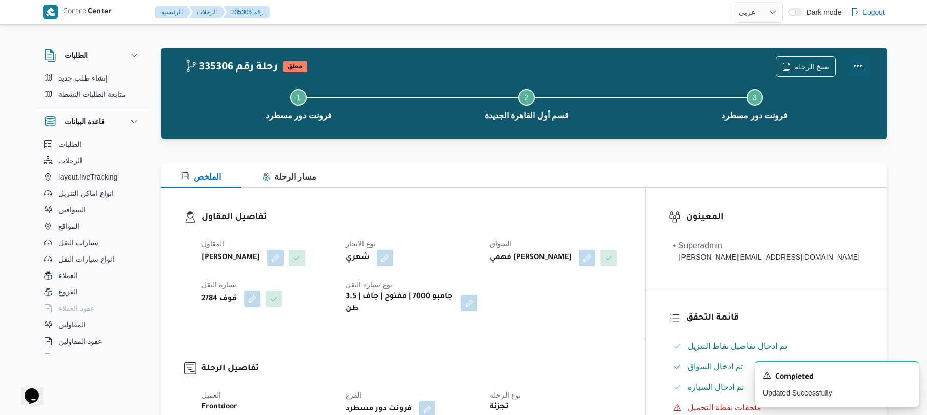
click at [852, 65] on button "Actions" at bounding box center [858, 66] width 21 height 21
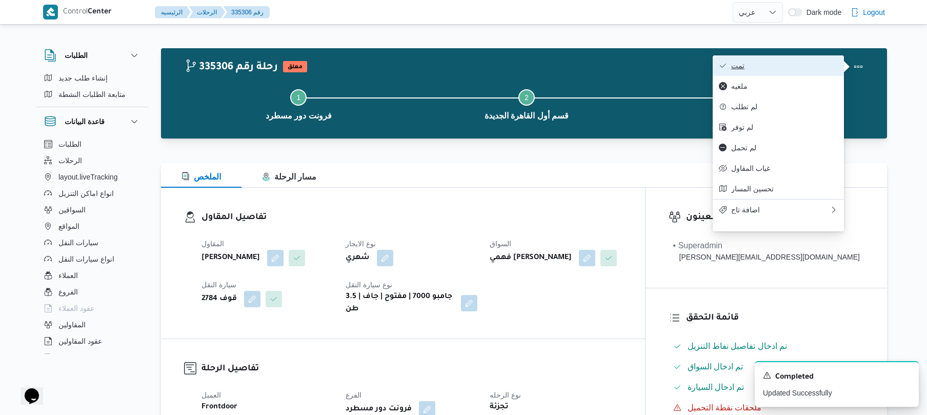
click at [795, 71] on button "تمت" at bounding box center [778, 65] width 131 height 21
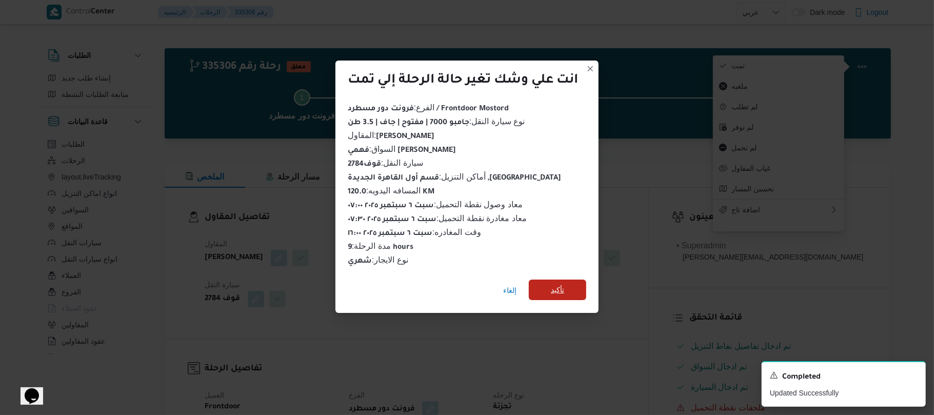
click at [571, 280] on span "تأكيد" at bounding box center [557, 290] width 57 height 21
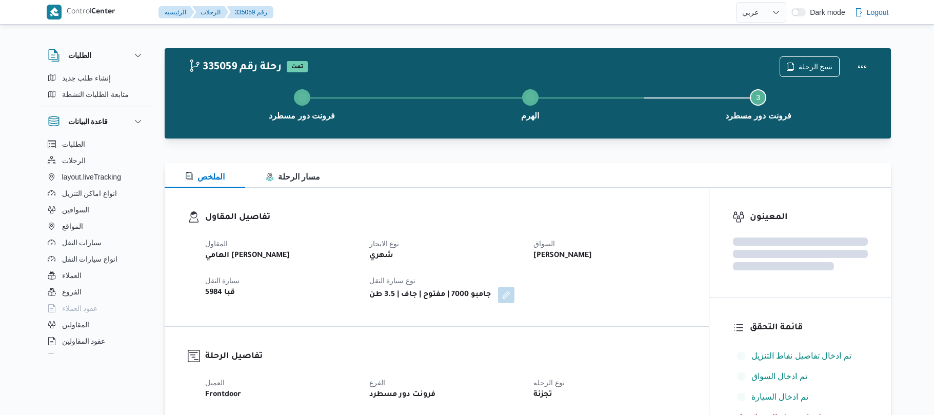
select select "ar"
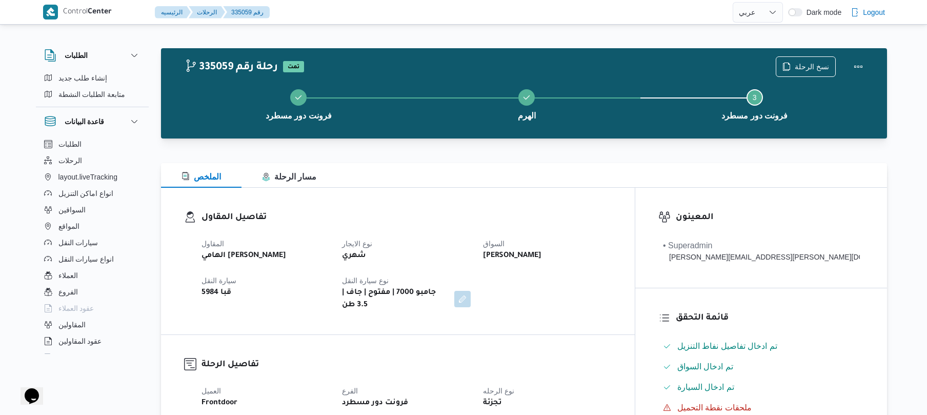
click at [484, 211] on h3 "تفاصيل المقاول" at bounding box center [407, 218] width 410 height 14
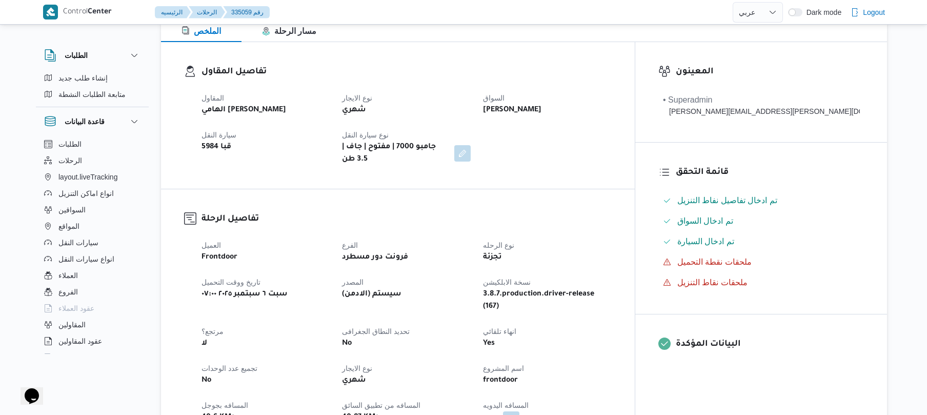
scroll to position [301, 0]
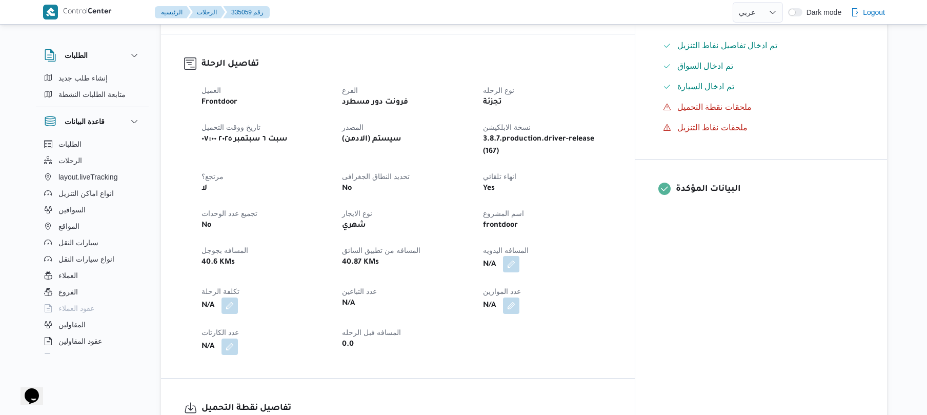
click at [520, 256] on button "button" at bounding box center [511, 264] width 16 height 16
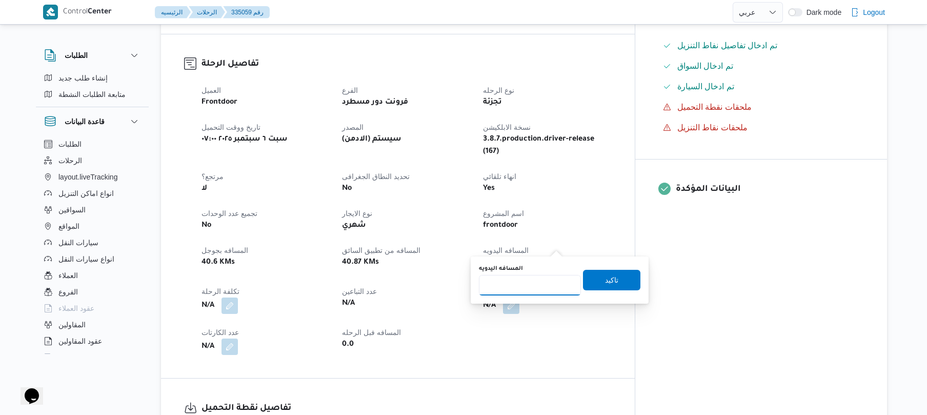
click at [534, 282] on input "المسافه اليدويه" at bounding box center [530, 285] width 102 height 21
type input "90"
click at [612, 280] on span "تاكيد" at bounding box center [611, 279] width 13 height 12
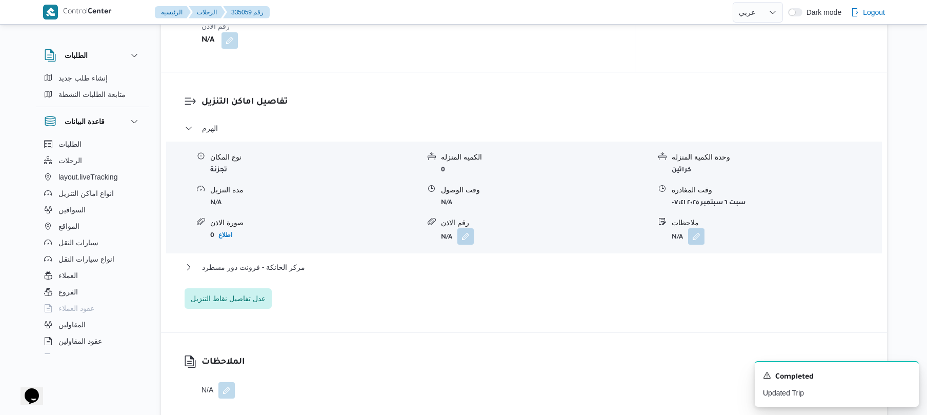
scroll to position [793, 0]
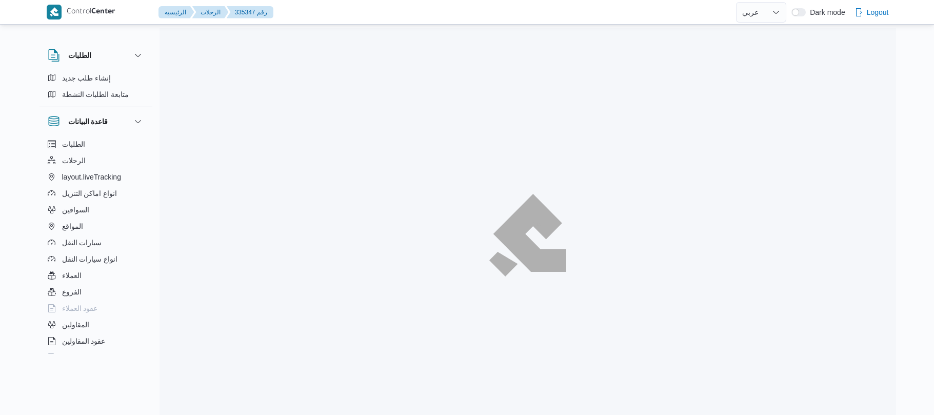
select select "ar"
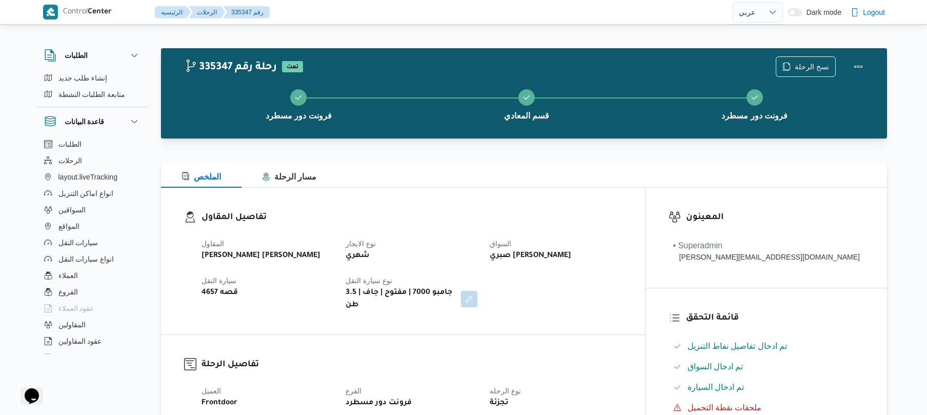
scroll to position [27, 0]
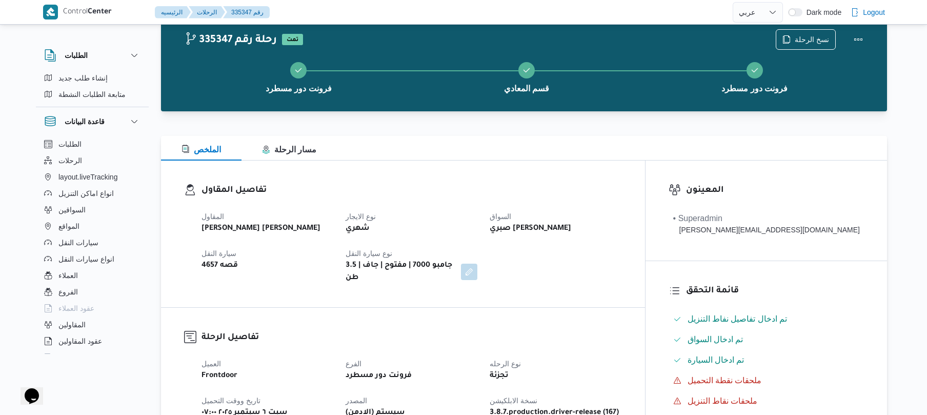
click at [546, 156] on div "الملخص مسار الرحلة" at bounding box center [524, 148] width 726 height 25
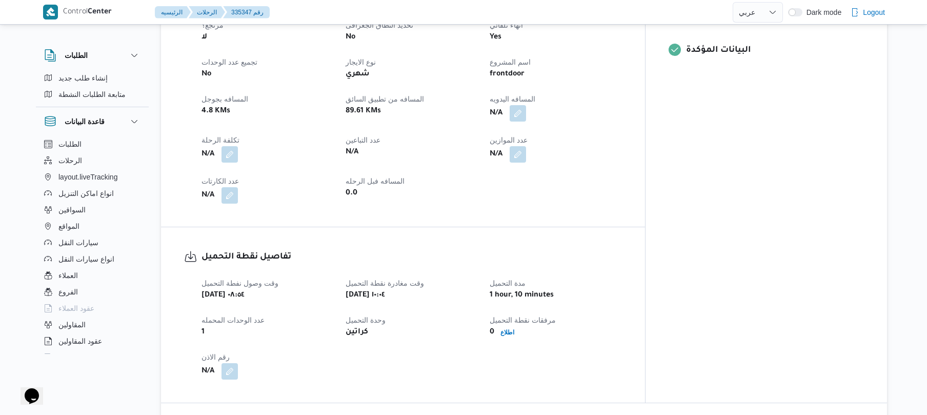
scroll to position [492, 0]
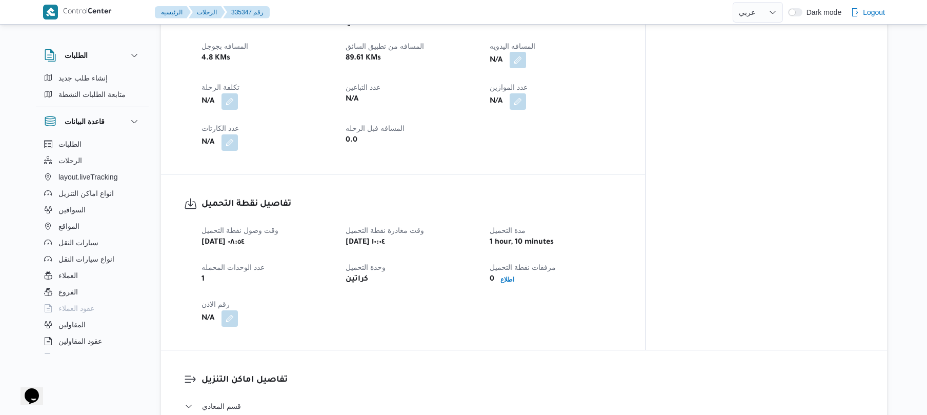
click at [526, 52] on button "button" at bounding box center [518, 60] width 16 height 16
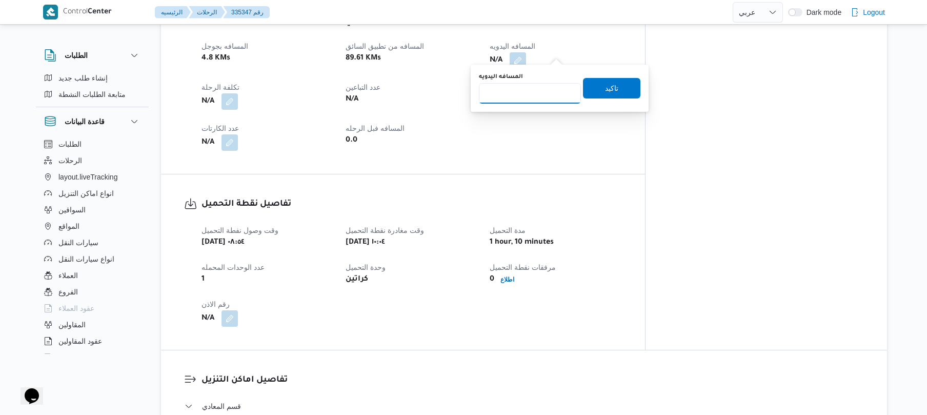
click at [530, 91] on input "المسافه اليدويه" at bounding box center [530, 93] width 102 height 21
type input "125"
click at [605, 89] on span "تاكيد" at bounding box center [611, 88] width 13 height 12
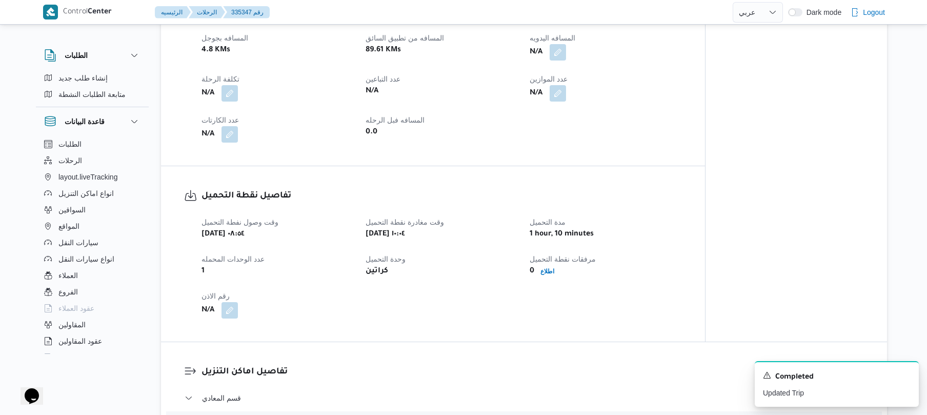
click at [639, 208] on dl "تفاصيل نقطة التحميل وقت وصول نفطة التحميل [DATE] ٠٨:٥٤ وقت مغادرة نقطة التحميل …" at bounding box center [442, 253] width 481 height 129
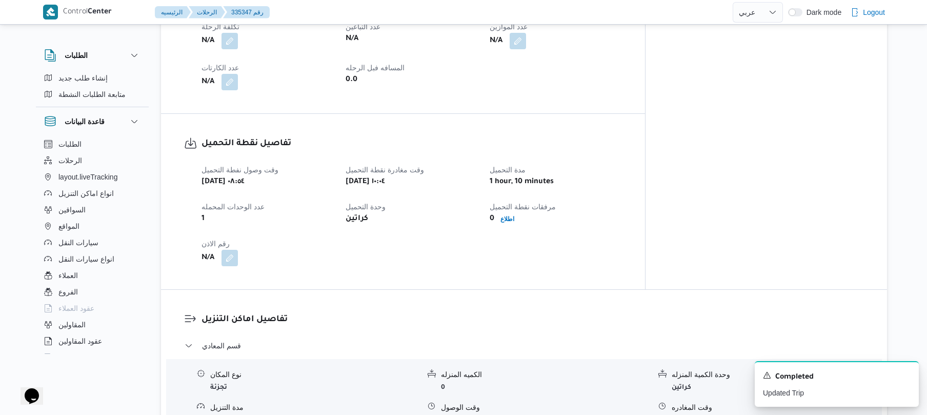
scroll to position [456, 0]
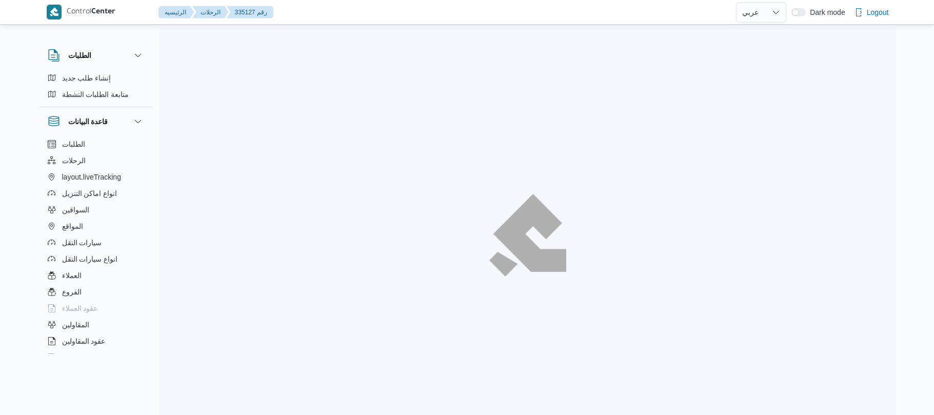
select select "ar"
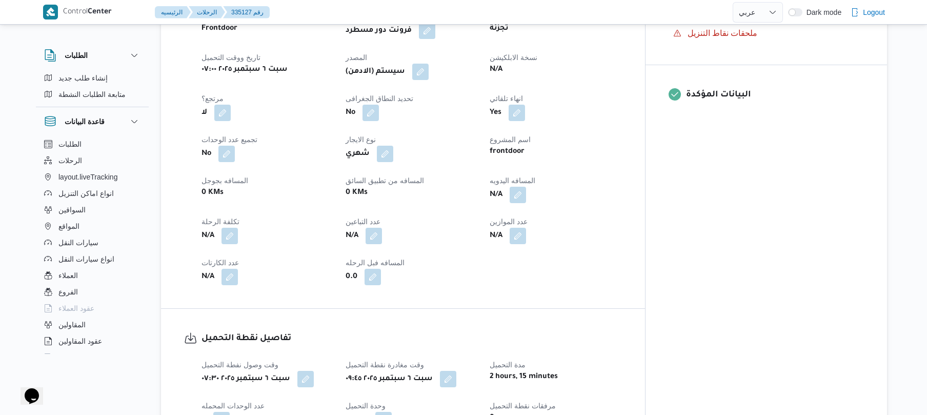
scroll to position [410, 0]
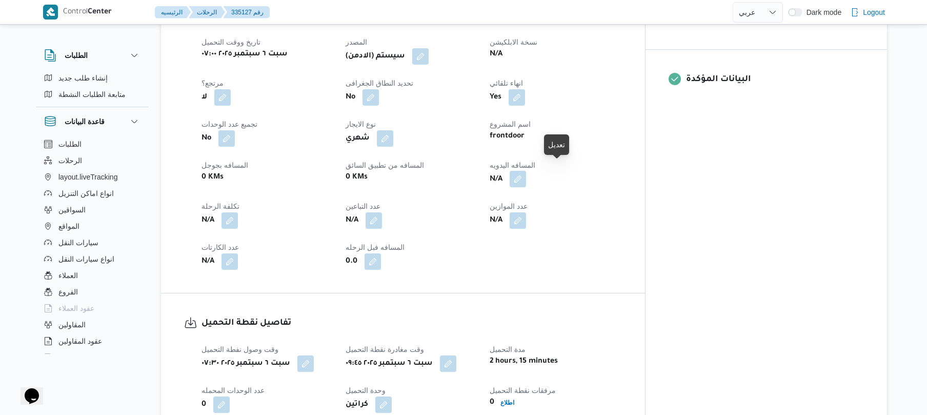
click at [526, 171] on button "button" at bounding box center [518, 179] width 16 height 16
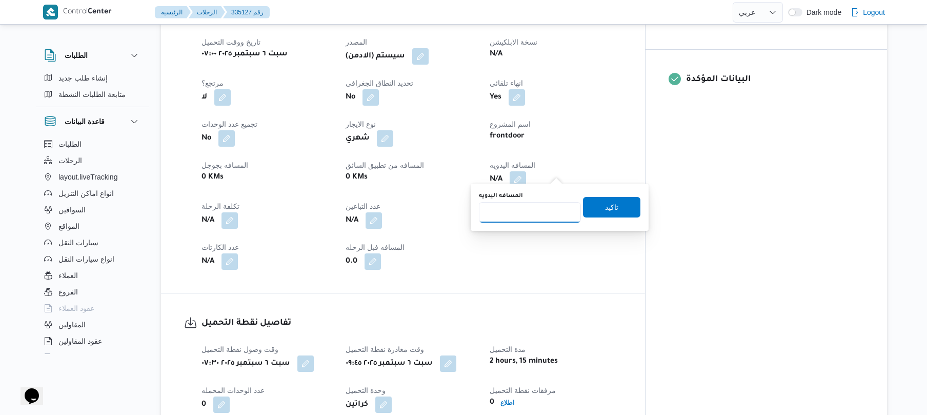
click at [528, 212] on input "المسافه اليدويه" at bounding box center [530, 212] width 102 height 21
type input "70"
drag, startPoint x: 592, startPoint y: 208, endPoint x: 633, endPoint y: 209, distance: 40.6
click at [633, 209] on span "تاكيد" at bounding box center [611, 207] width 57 height 21
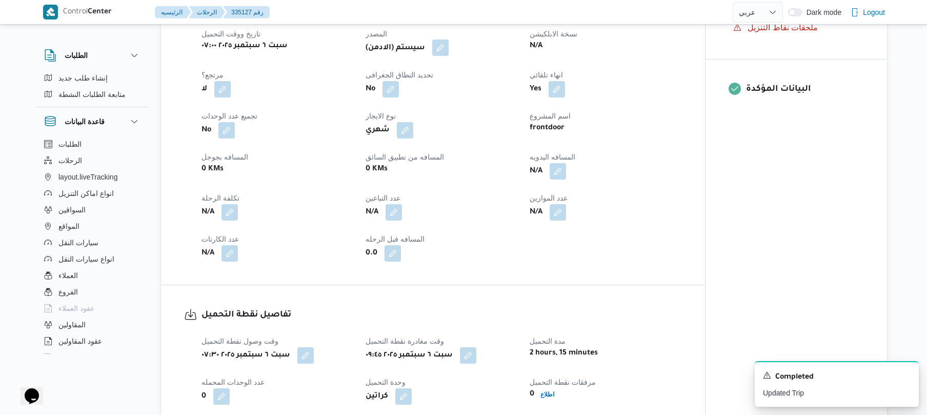
click at [447, 46] on button "button" at bounding box center [440, 48] width 16 height 16
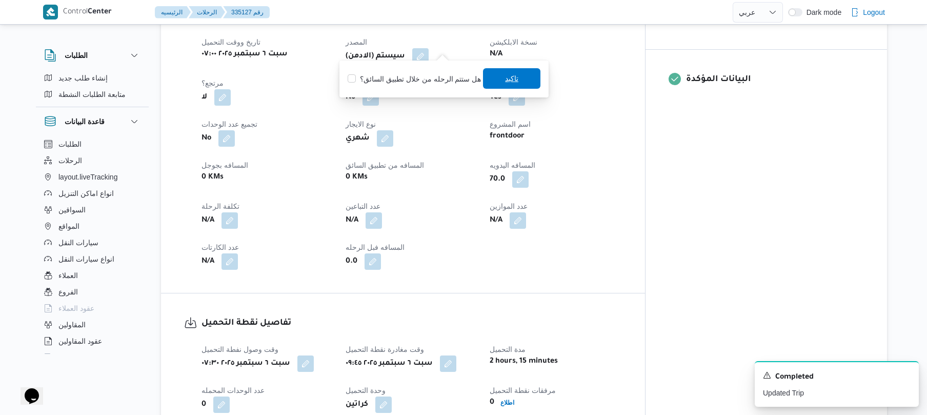
click at [495, 78] on span "تاكيد" at bounding box center [511, 78] width 57 height 21
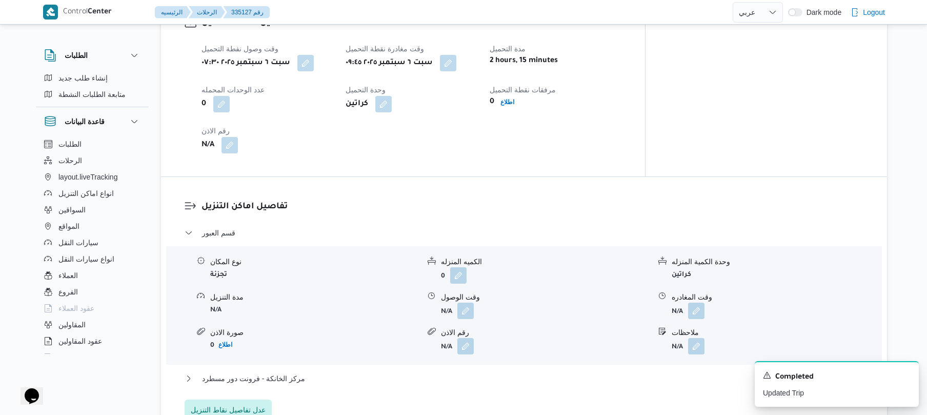
scroll to position [739, 0]
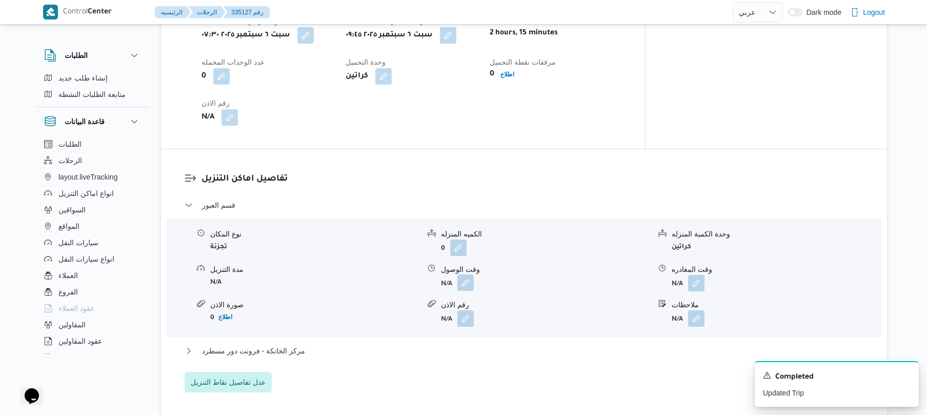
click at [462, 280] on button "button" at bounding box center [466, 282] width 16 height 16
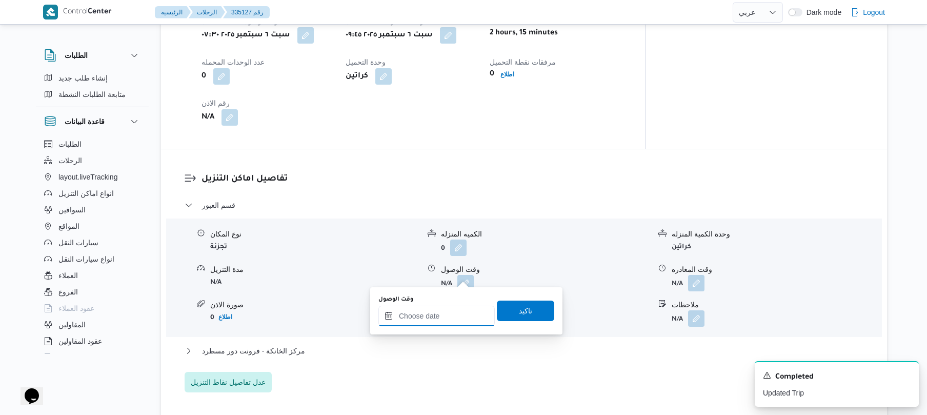
click at [436, 319] on input "وقت الوصول" at bounding box center [437, 316] width 116 height 21
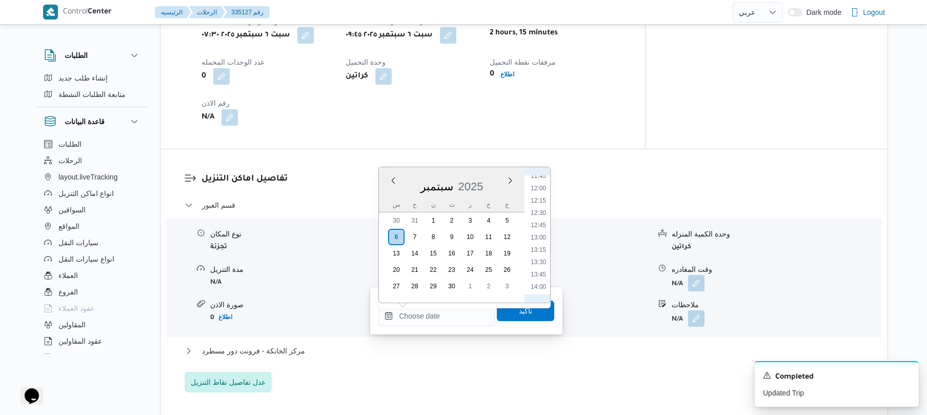
scroll to position [482, 0]
click at [542, 200] on li "10:15" at bounding box center [539, 203] width 24 height 10
type input "٠٦/٠٩/٢٠٢٥ ١٠:١٥"
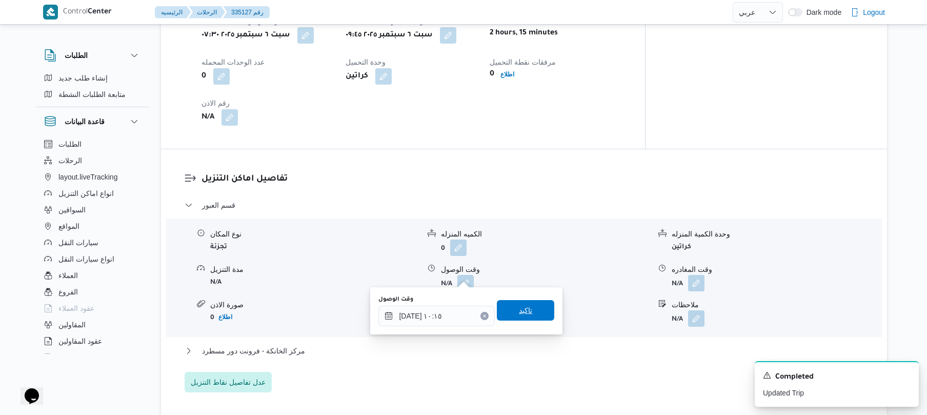
click at [503, 317] on span "تاكيد" at bounding box center [525, 310] width 57 height 21
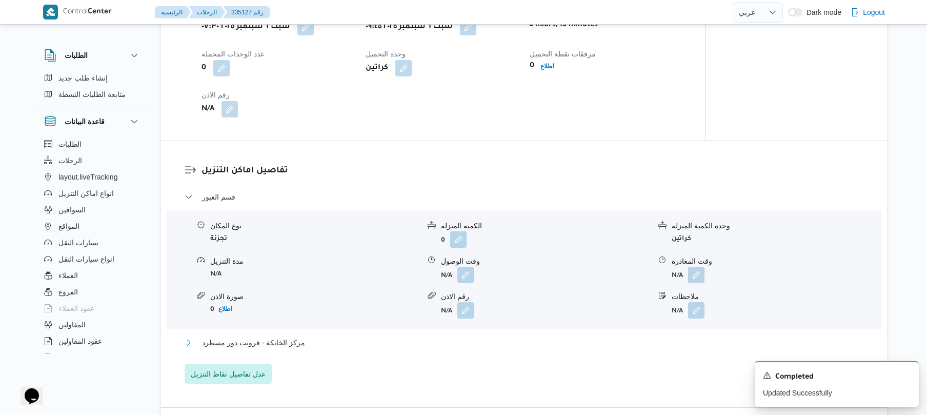
click at [442, 341] on button "مركز الخانكة - فرونت دور مسطرد" at bounding box center [525, 343] width 680 height 12
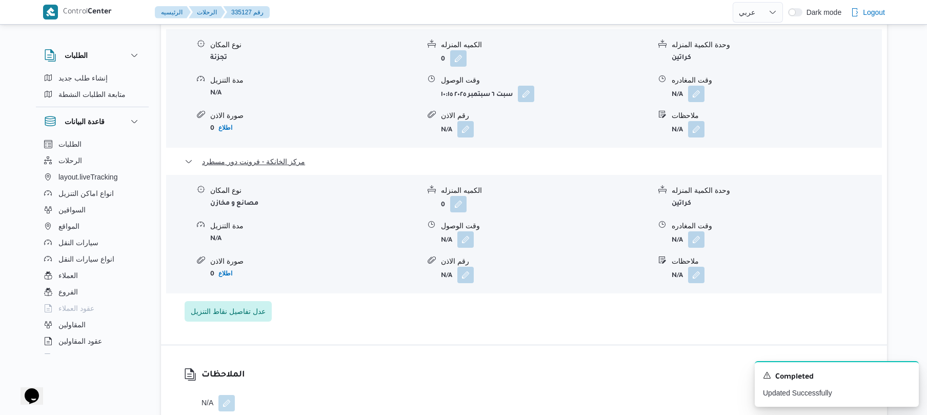
scroll to position [985, 0]
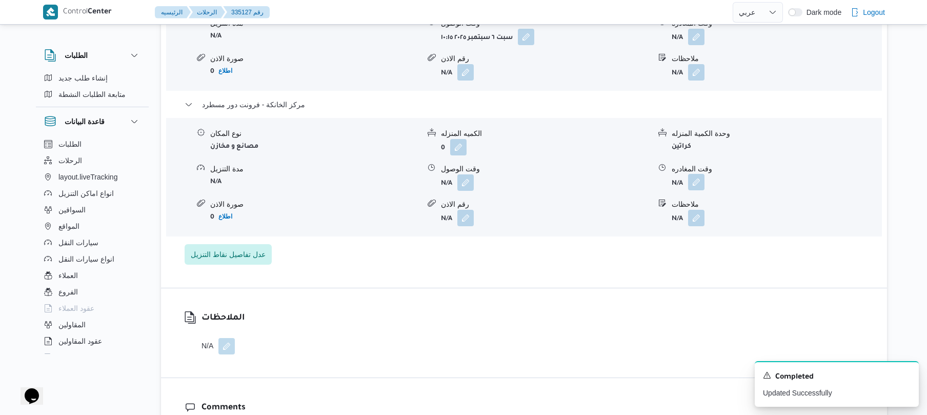
click at [696, 176] on button "button" at bounding box center [696, 182] width 16 height 16
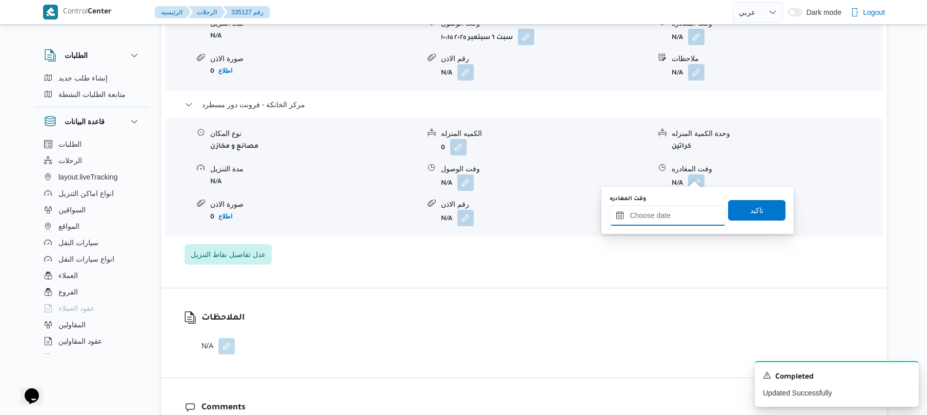
click at [678, 214] on input "وقت المغادره" at bounding box center [668, 215] width 116 height 21
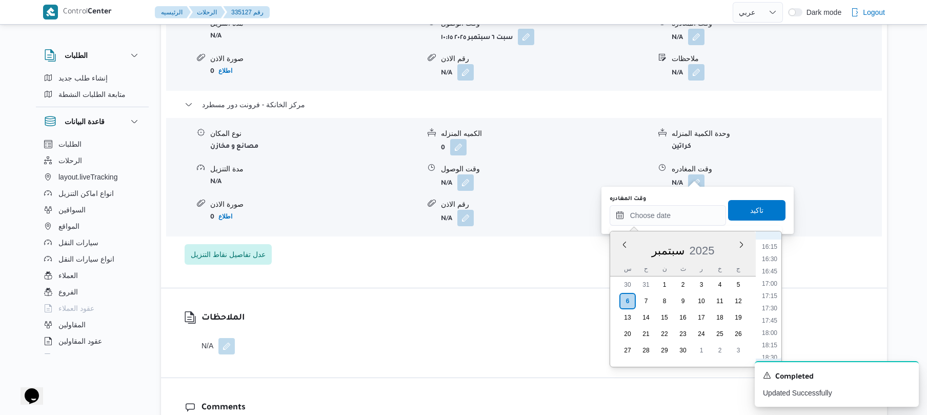
scroll to position [786, 0]
click at [774, 246] on li "16:00" at bounding box center [770, 246] width 24 height 10
type input "٠٦/٠٩/٢٠٢٥ ١٦:٠٠"
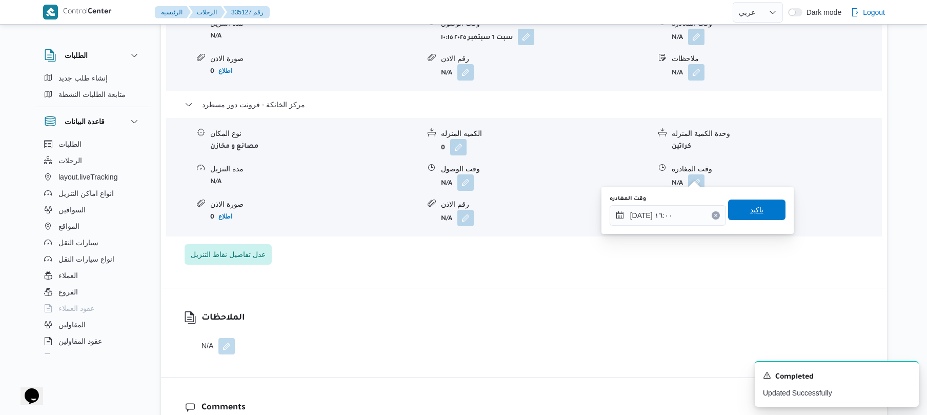
click at [758, 214] on span "تاكيد" at bounding box center [756, 210] width 57 height 21
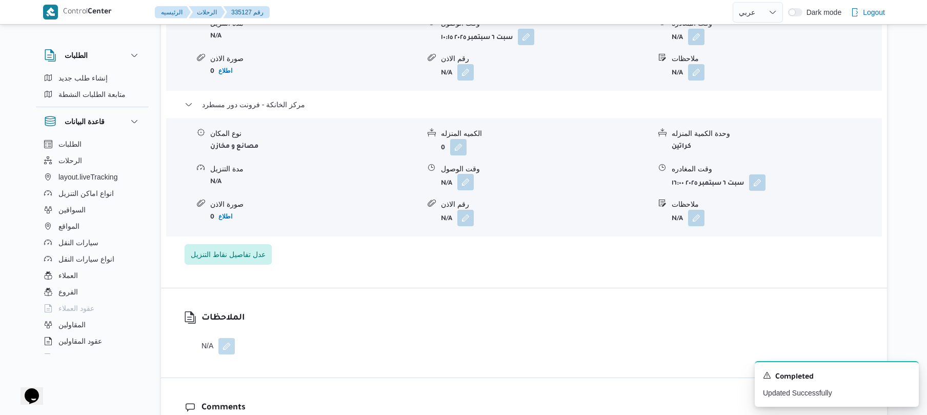
click at [470, 174] on button "button" at bounding box center [466, 182] width 16 height 16
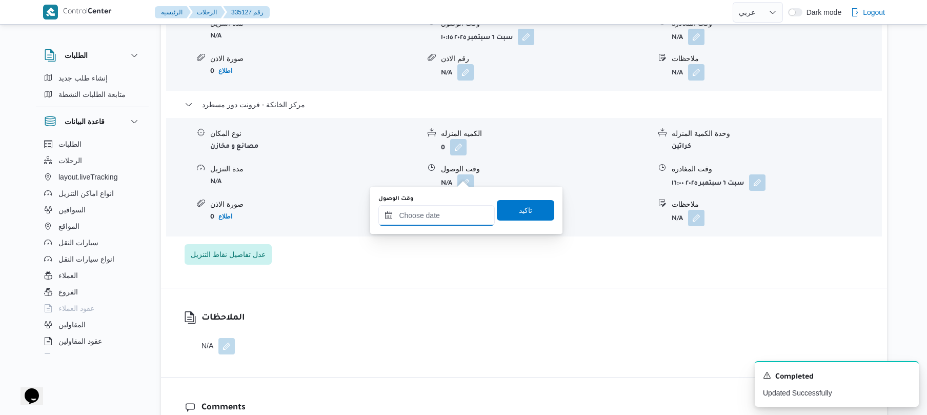
click at [462, 212] on input "وقت الوصول" at bounding box center [437, 215] width 116 height 21
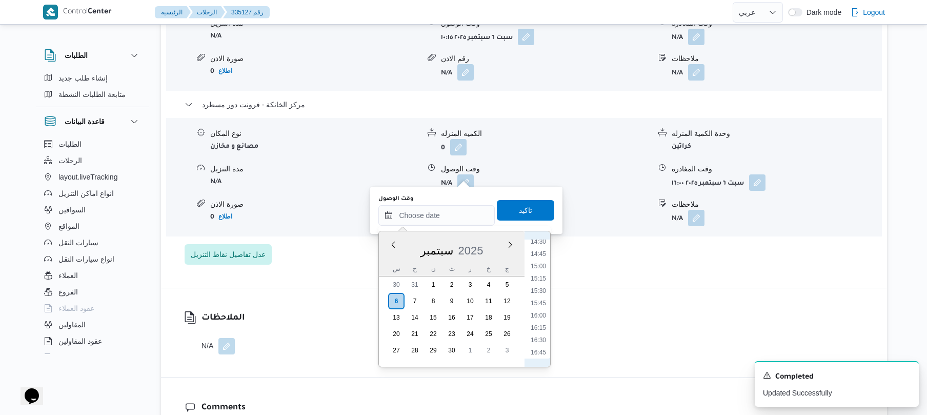
scroll to position [686, 0]
click at [542, 331] on li "15:45" at bounding box center [539, 334] width 24 height 10
type input "٠٦/٠٩/٢٠٢٥ ١٥:٤٥"
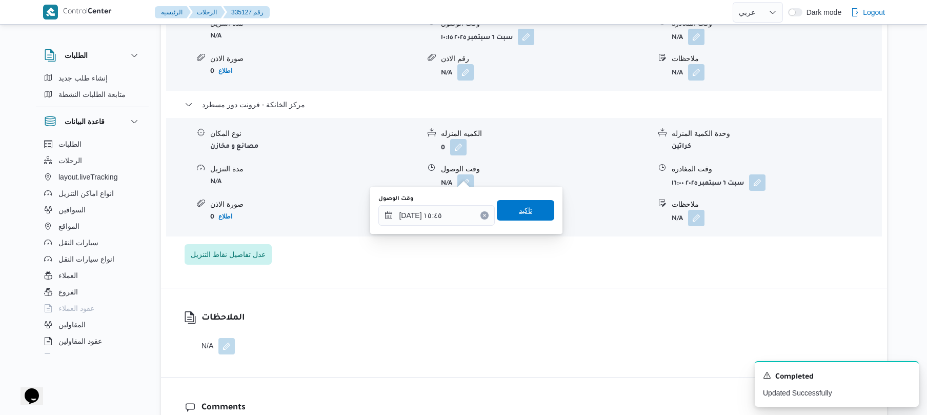
click at [521, 212] on span "تاكيد" at bounding box center [525, 210] width 13 height 12
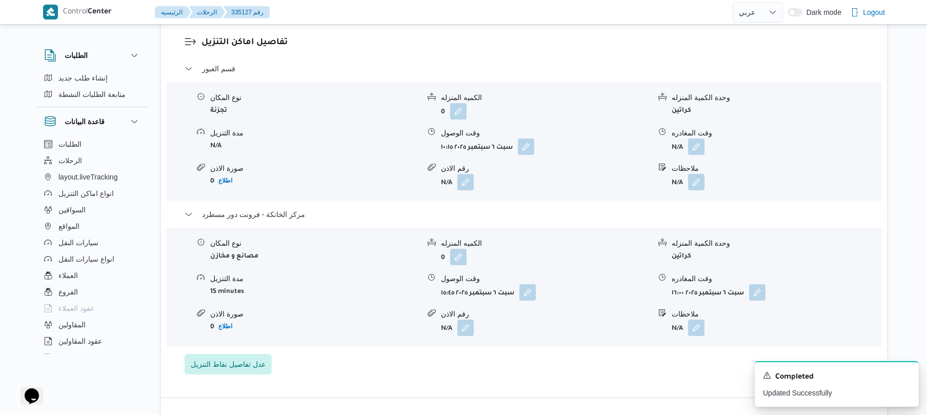
scroll to position [903, 0]
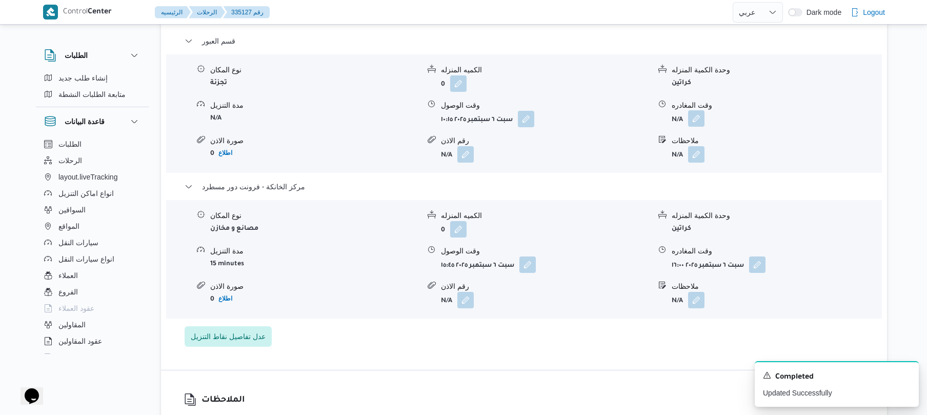
click at [697, 110] on button "button" at bounding box center [696, 118] width 16 height 16
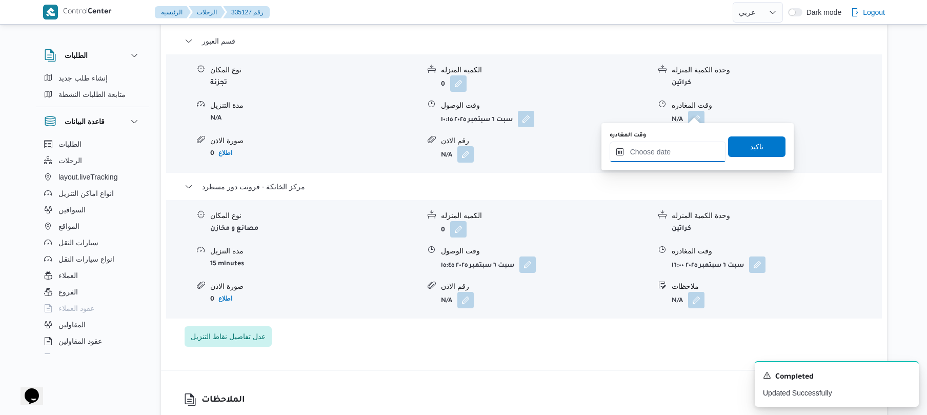
click at [665, 142] on input "وقت المغادره" at bounding box center [668, 152] width 116 height 21
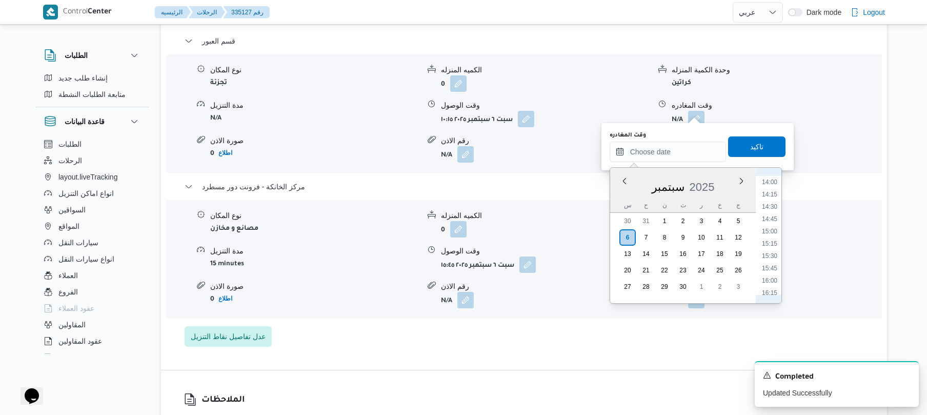
scroll to position [686, 0]
click at [770, 245] on li "15:15" at bounding box center [770, 246] width 24 height 10
type input "٠٦/٠٩/٢٠٢٥ ١٥:١٥"
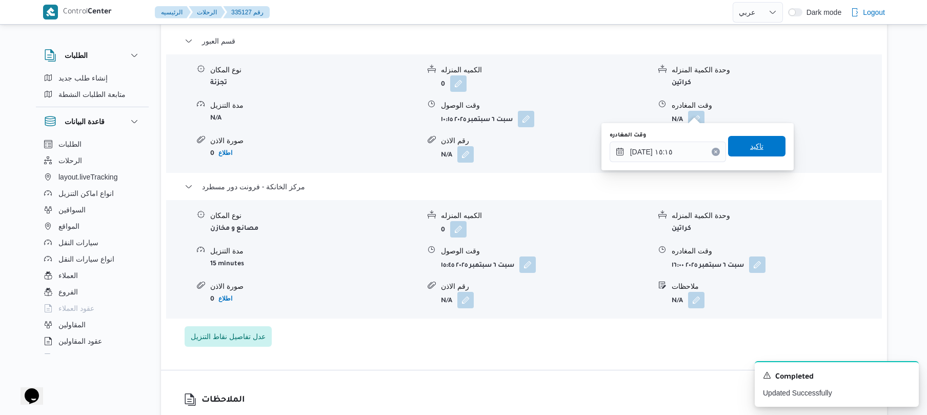
click at [764, 144] on span "تاكيد" at bounding box center [756, 146] width 57 height 21
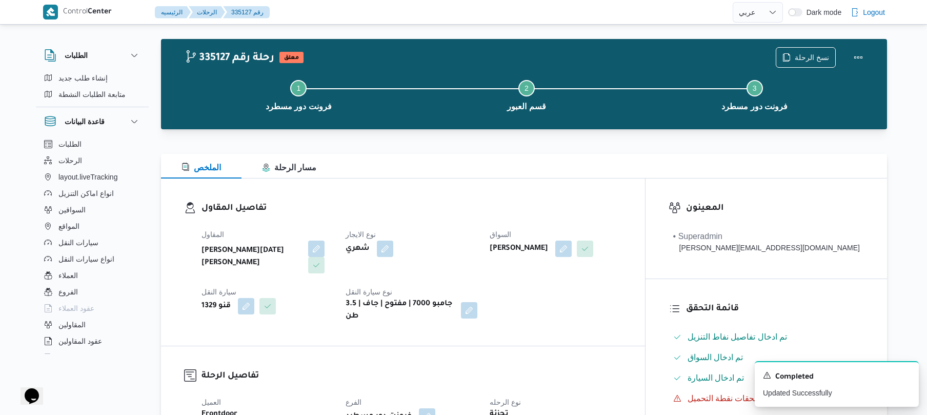
scroll to position [0, 0]
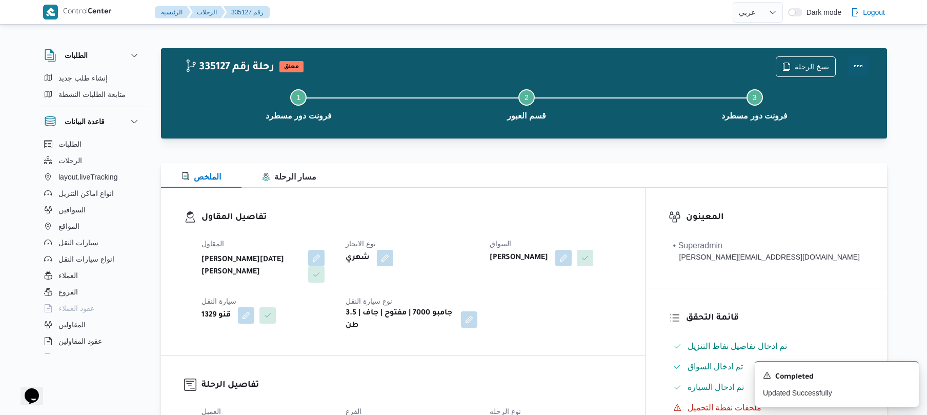
click at [857, 69] on button "Actions" at bounding box center [858, 66] width 21 height 21
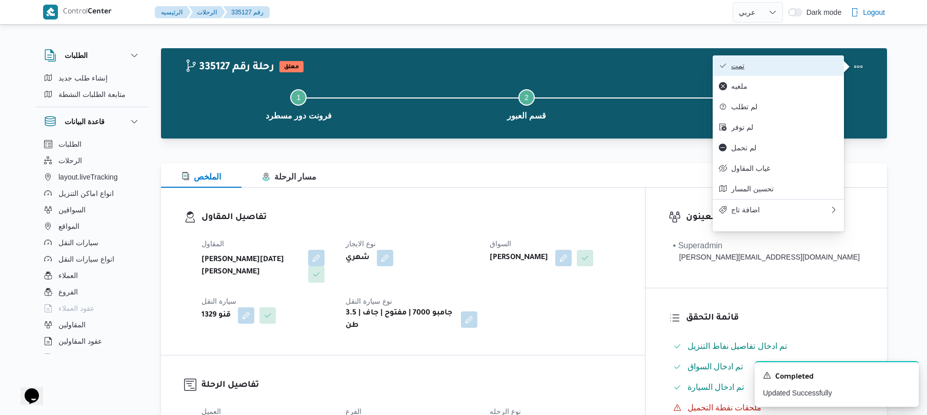
click at [811, 68] on span "تمت" at bounding box center [785, 66] width 107 height 8
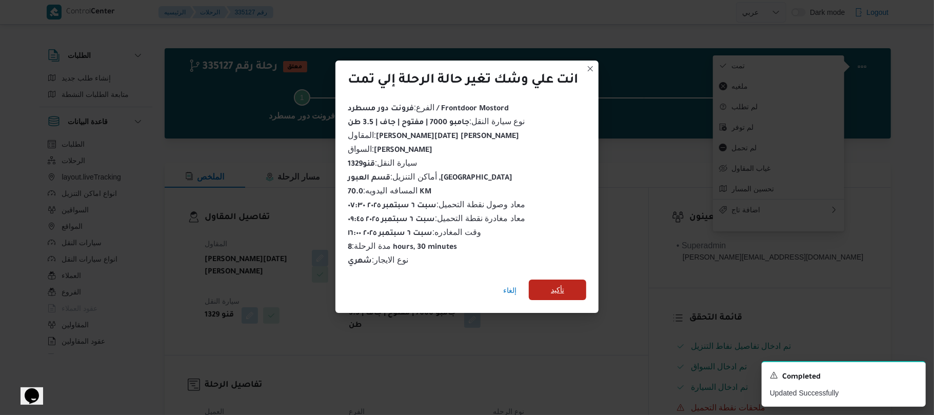
click at [569, 282] on span "تأكيد" at bounding box center [557, 290] width 57 height 21
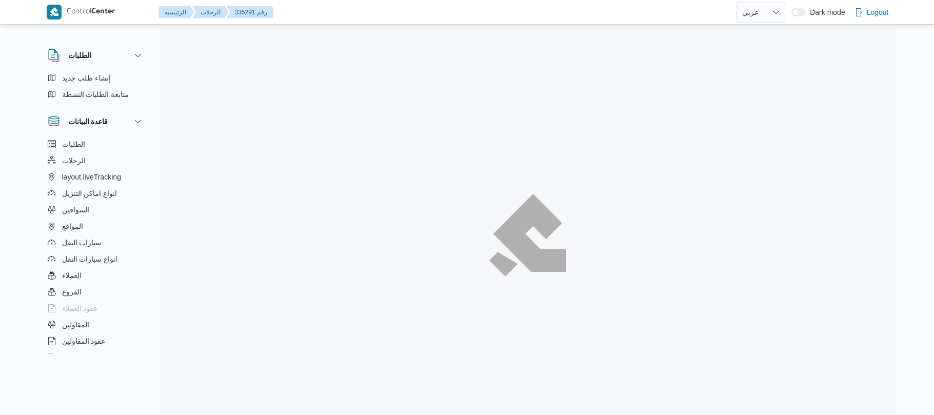
select select "ar"
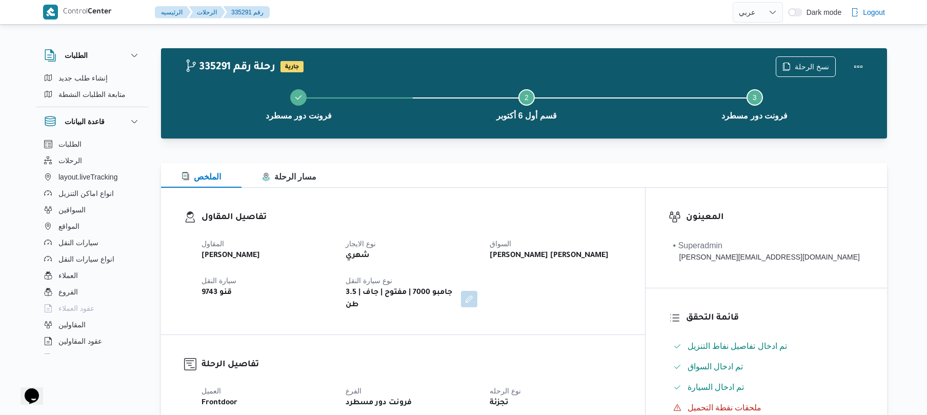
click at [462, 209] on div "تفاصيل المقاول المقاول [PERSON_NAME] [PERSON_NAME] نوع الايجار شهري السواق [PER…" at bounding box center [403, 261] width 484 height 147
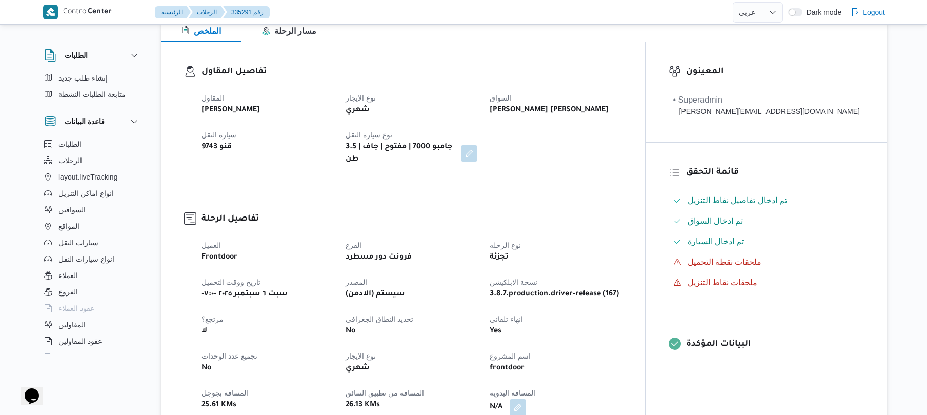
scroll to position [301, 0]
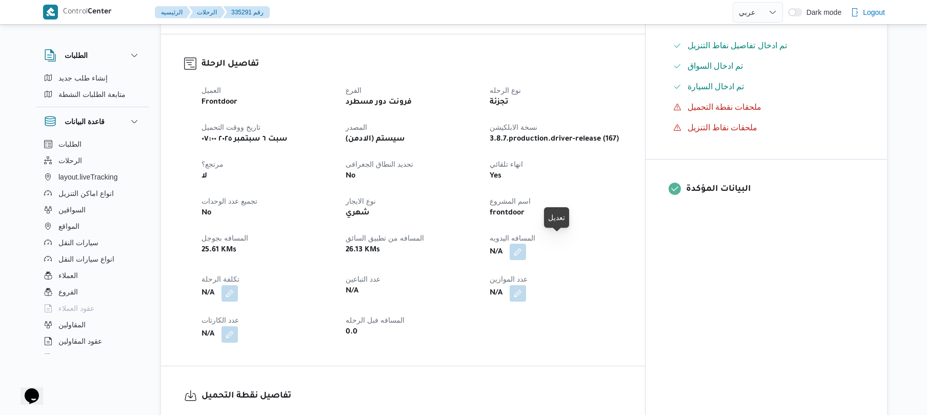
click at [526, 244] on button "button" at bounding box center [518, 252] width 16 height 16
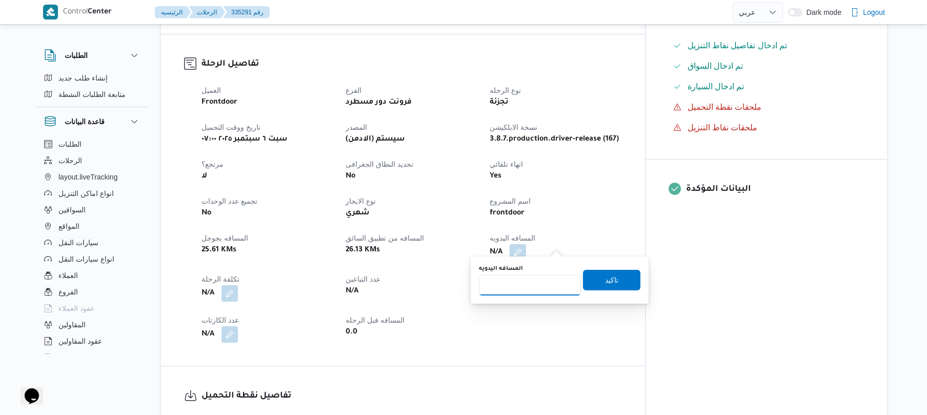
click at [512, 286] on input "المسافه اليدويه" at bounding box center [530, 285] width 102 height 21
type input "130"
click at [612, 283] on span "تاكيد" at bounding box center [611, 280] width 13 height 12
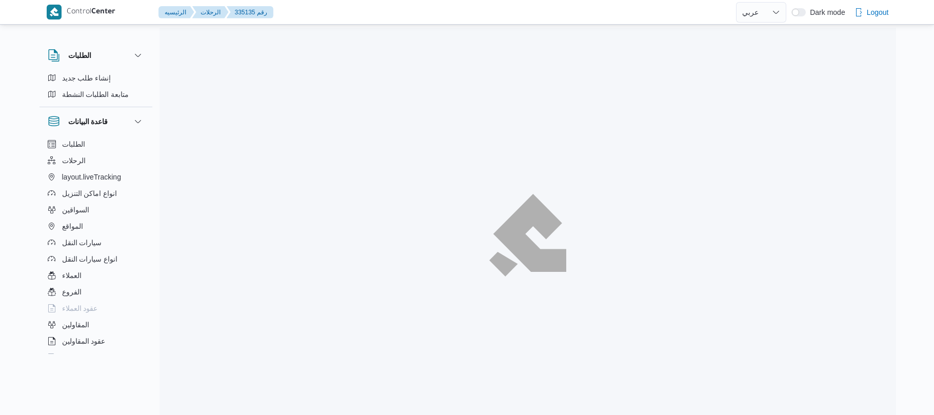
select select "ar"
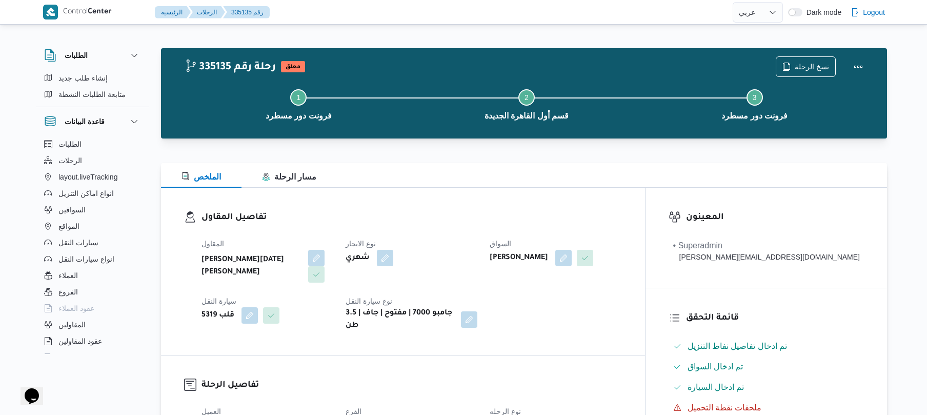
click at [425, 208] on div "تفاصيل المقاول المقاول [PERSON_NAME][DATE] [PERSON_NAME] نوع الايجار شهري السوا…" at bounding box center [403, 271] width 484 height 167
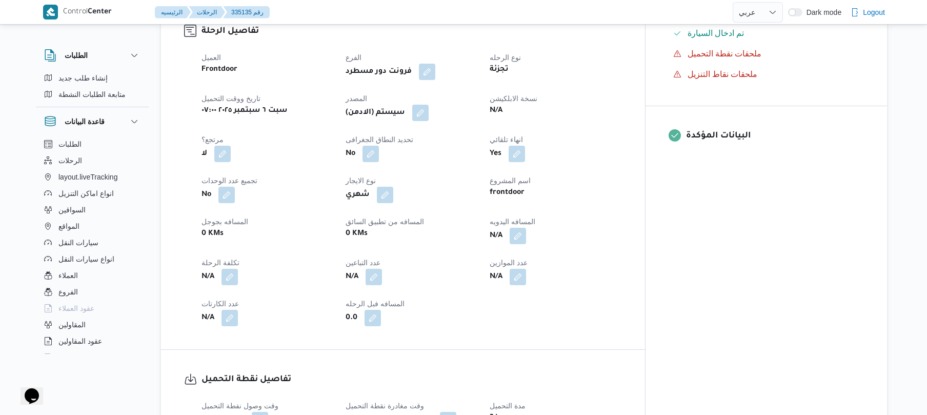
scroll to position [356, 0]
click at [526, 229] on button "button" at bounding box center [518, 234] width 16 height 16
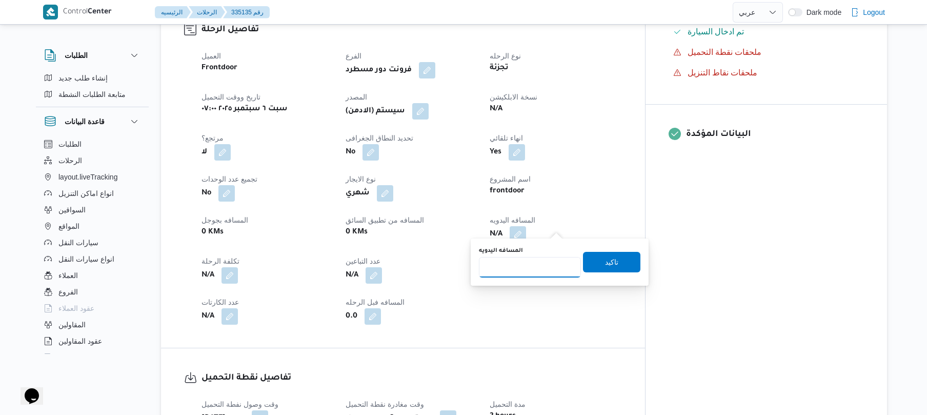
click at [528, 267] on input "المسافه اليدويه" at bounding box center [530, 267] width 102 height 21
type input "120"
click at [614, 266] on span "تاكيد" at bounding box center [611, 261] width 57 height 21
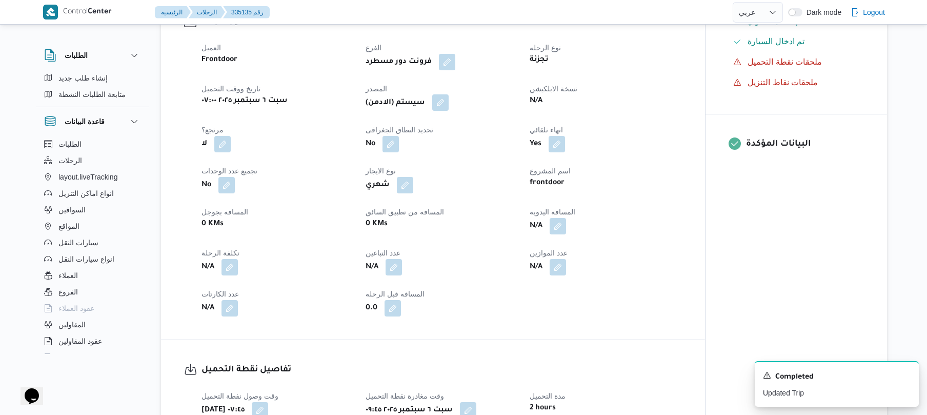
click at [446, 105] on button "button" at bounding box center [440, 102] width 16 height 16
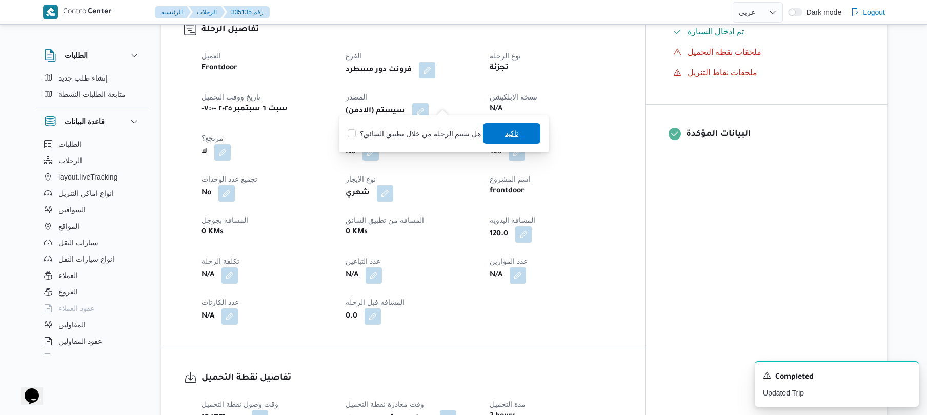
click at [498, 137] on span "تاكيد" at bounding box center [511, 133] width 57 height 21
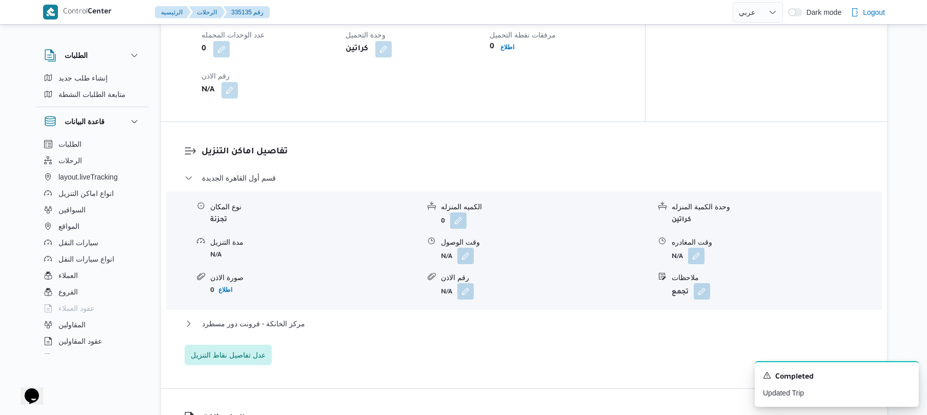
scroll to position [793, 0]
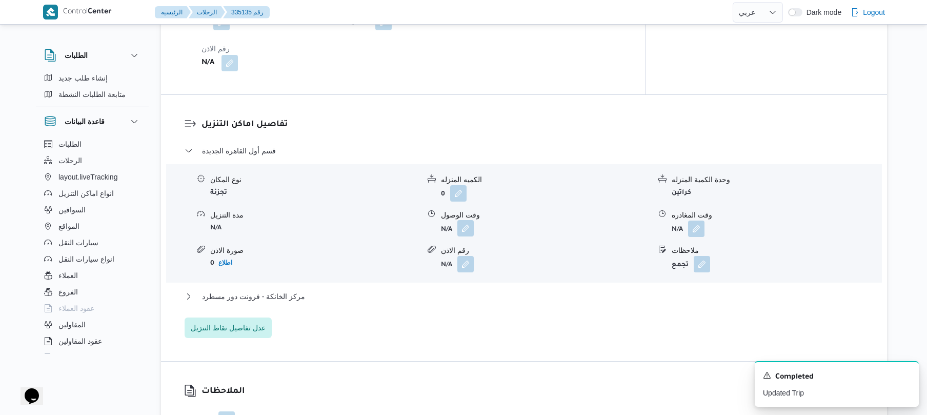
click at [465, 224] on button "button" at bounding box center [466, 228] width 16 height 16
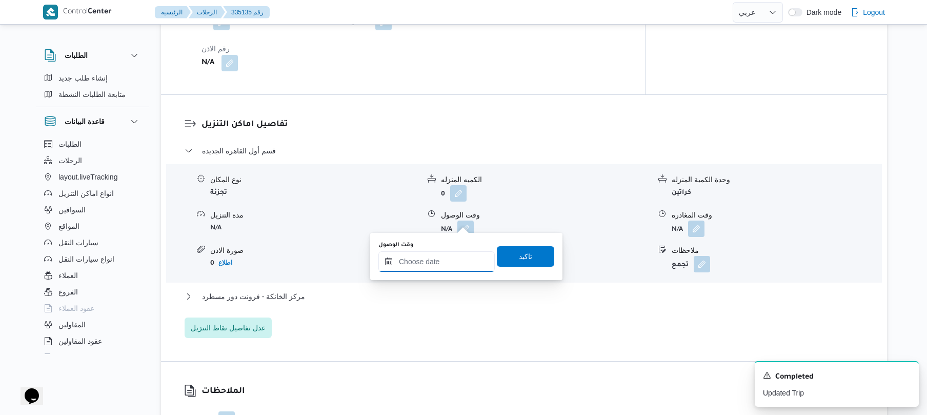
click at [436, 263] on input "وقت الوصول" at bounding box center [437, 261] width 116 height 21
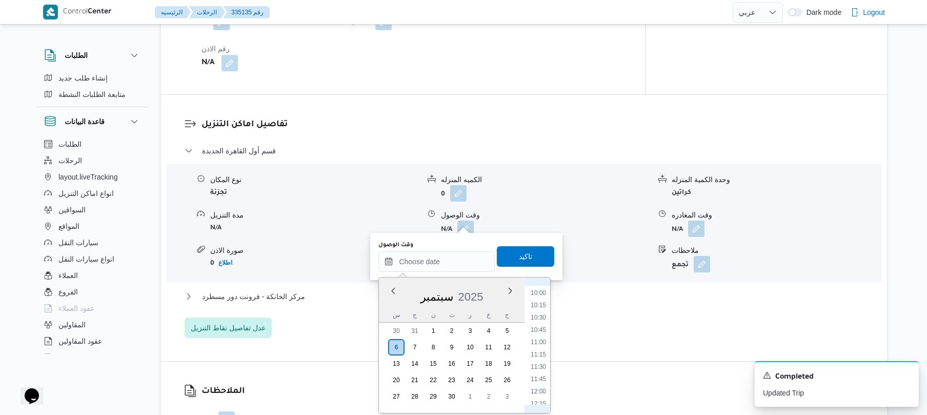
scroll to position [489, 0]
click at [538, 319] on li "10:30" at bounding box center [539, 319] width 24 height 10
type input "٠٦/٠٩/٢٠٢٥ ١٠:٣٠"
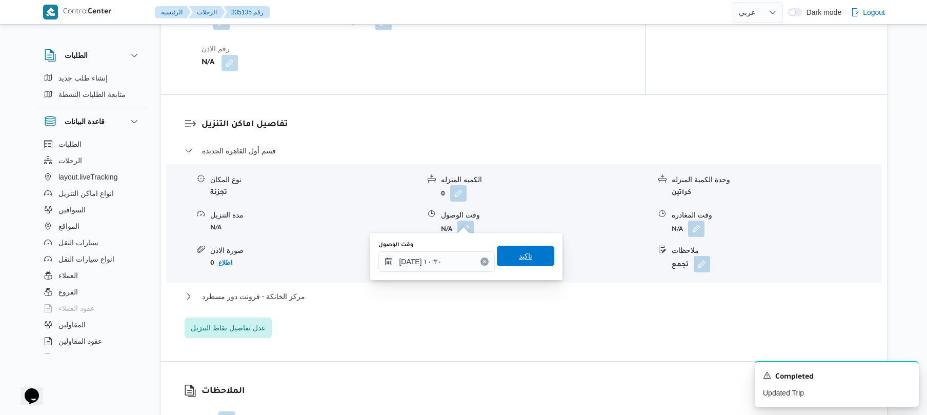
click at [529, 260] on span "تاكيد" at bounding box center [525, 256] width 57 height 21
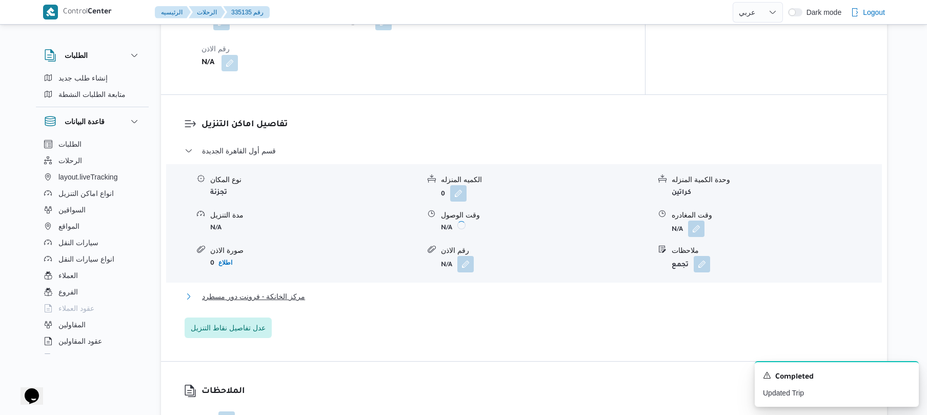
click at [491, 292] on button "مركز الخانكة - فرونت دور مسطرد" at bounding box center [525, 296] width 680 height 12
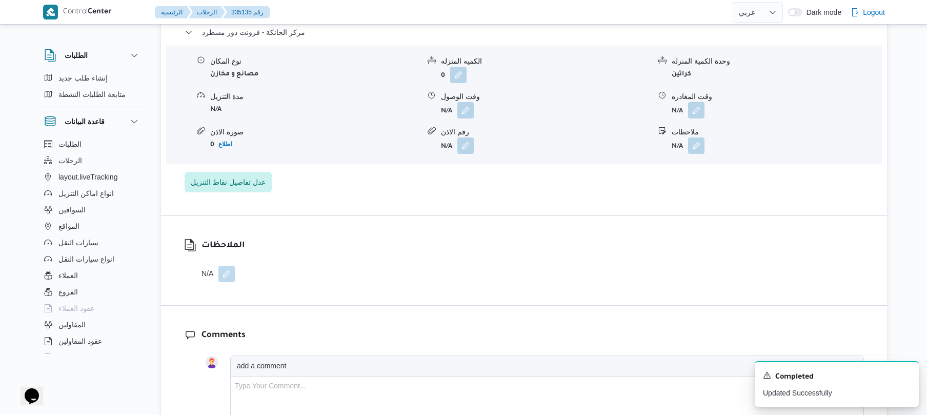
scroll to position [1067, 0]
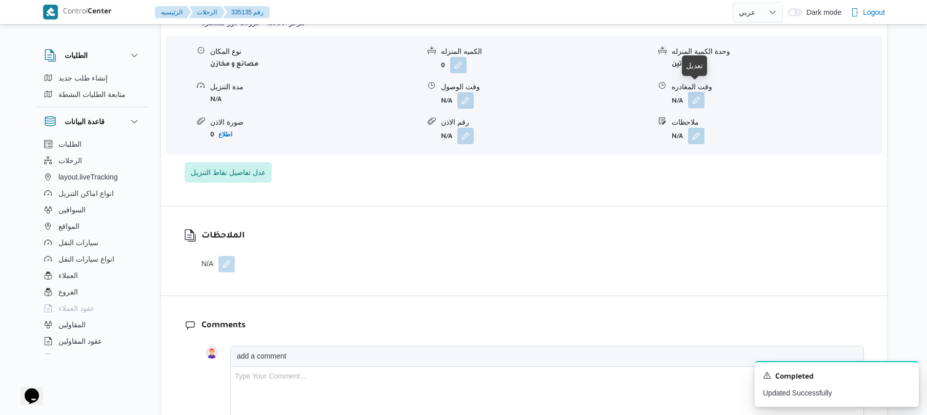
click at [698, 92] on button "button" at bounding box center [696, 100] width 16 height 16
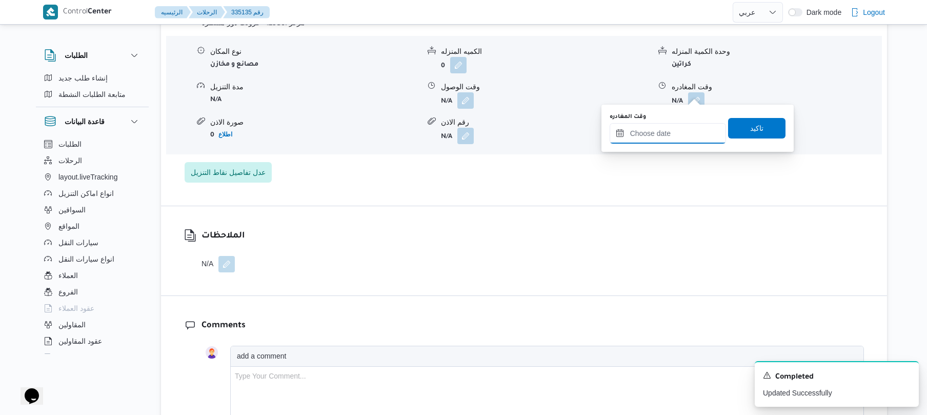
click at [650, 141] on input "وقت المغادره" at bounding box center [668, 133] width 116 height 21
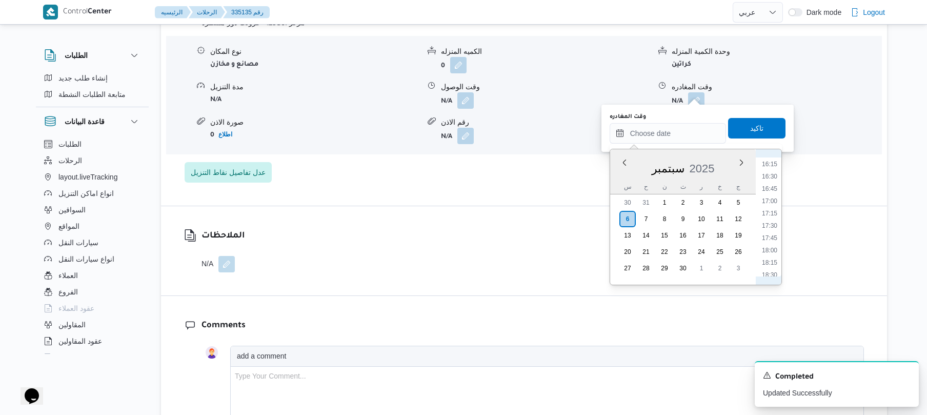
scroll to position [698, 0]
click at [768, 253] on li "16:00" at bounding box center [770, 252] width 24 height 10
type input "[DATE] ١٦:٠٠"
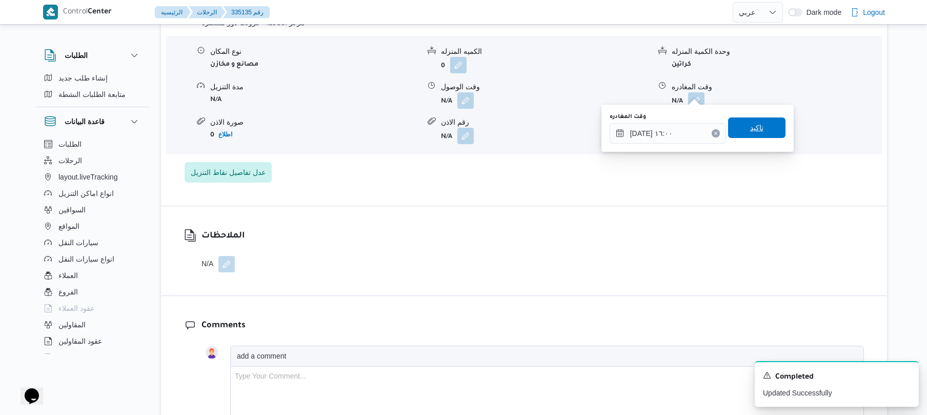
click at [762, 130] on span "تاكيد" at bounding box center [756, 127] width 57 height 21
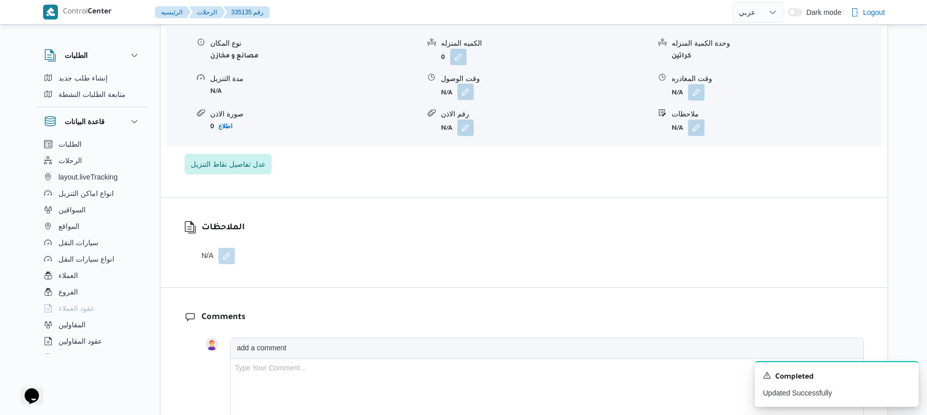
click at [464, 89] on button "button" at bounding box center [466, 92] width 16 height 16
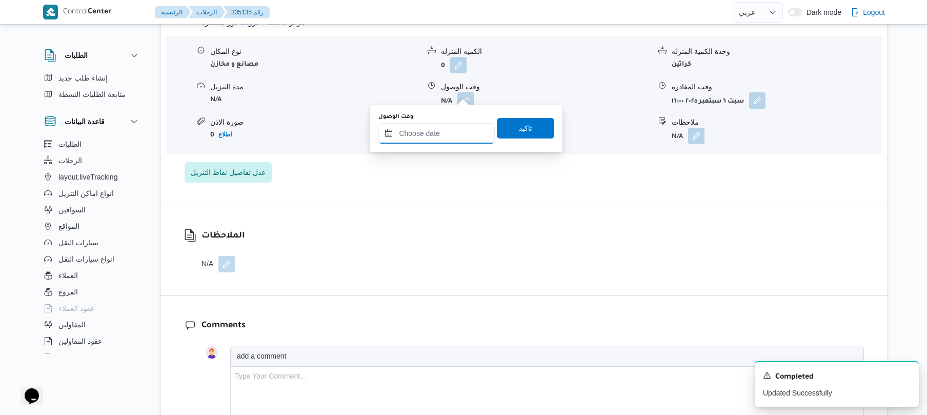
click at [445, 140] on input "وقت الوصول" at bounding box center [437, 133] width 116 height 21
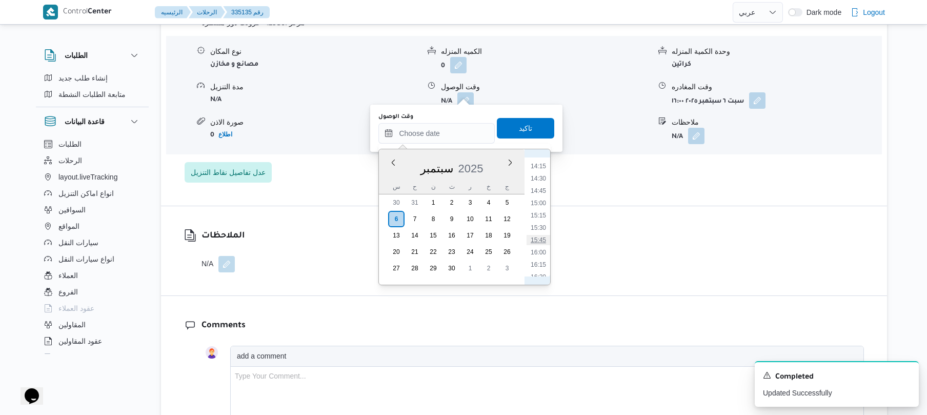
click at [539, 238] on li "15:45" at bounding box center [539, 240] width 24 height 10
type input "٠٦/٠٩/٢٠٢٥ ١٥:٤٥"
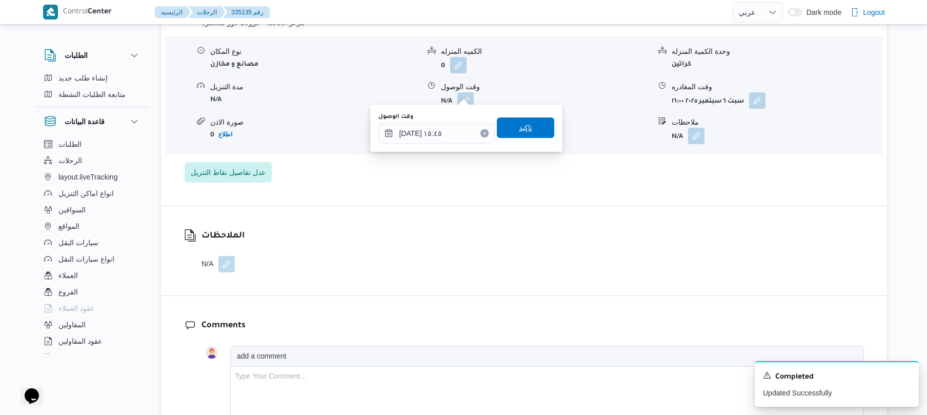
click at [530, 125] on span "تاكيد" at bounding box center [525, 127] width 57 height 21
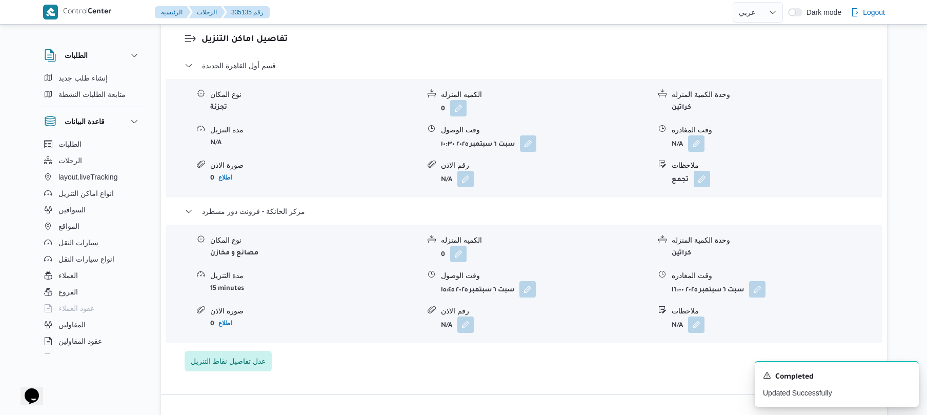
scroll to position [875, 0]
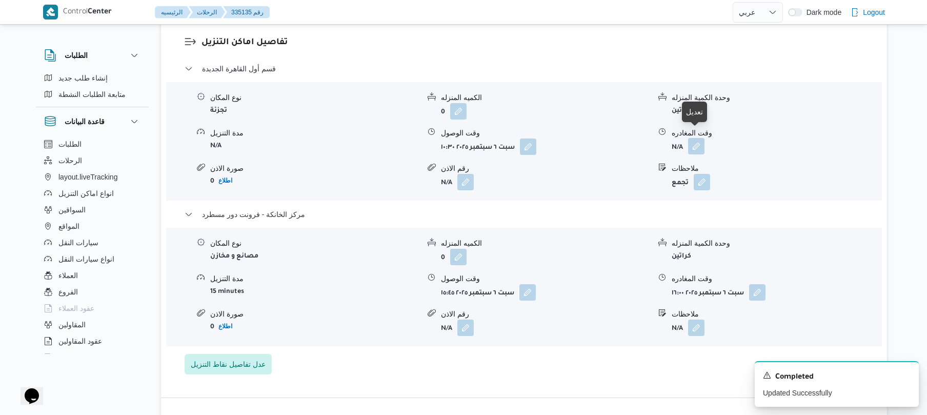
click at [700, 138] on button "button" at bounding box center [696, 146] width 16 height 16
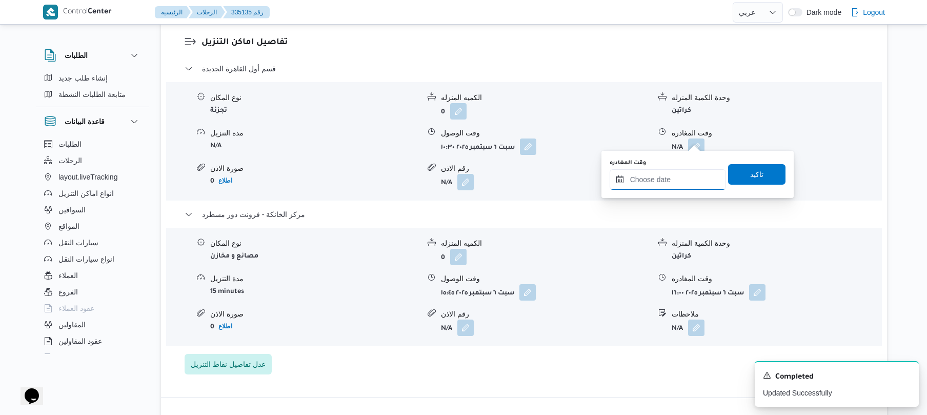
click at [666, 174] on input "وقت المغادره" at bounding box center [668, 179] width 116 height 21
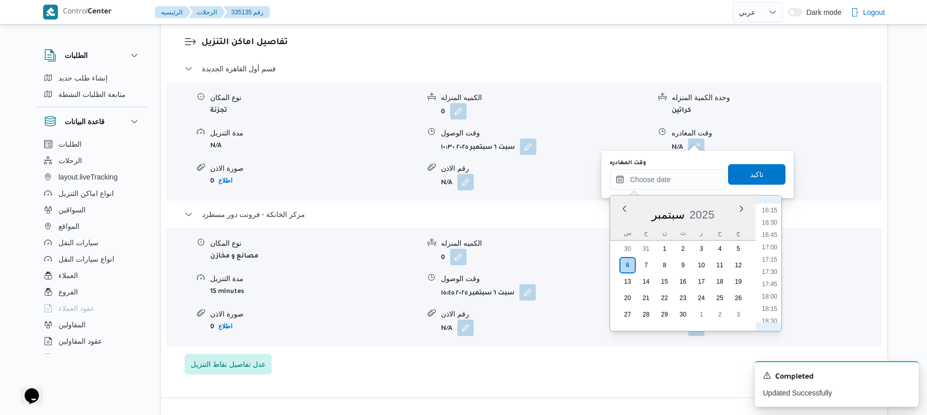
scroll to position [698, 0]
click at [770, 250] on li "15:00" at bounding box center [770, 249] width 24 height 10
type input "[DATE] ١٥:٠٠"
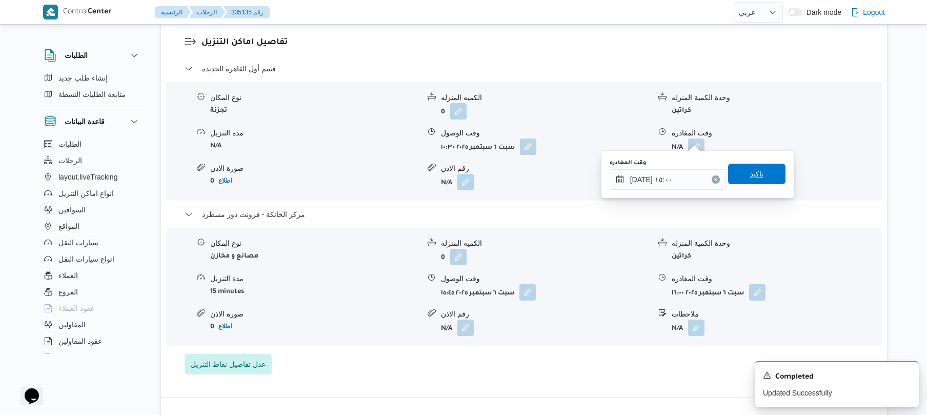
click at [767, 183] on span "تاكيد" at bounding box center [756, 174] width 57 height 21
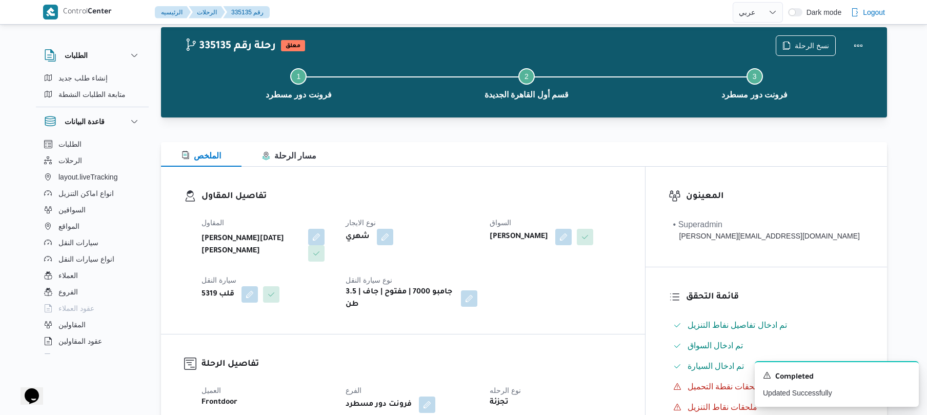
scroll to position [0, 0]
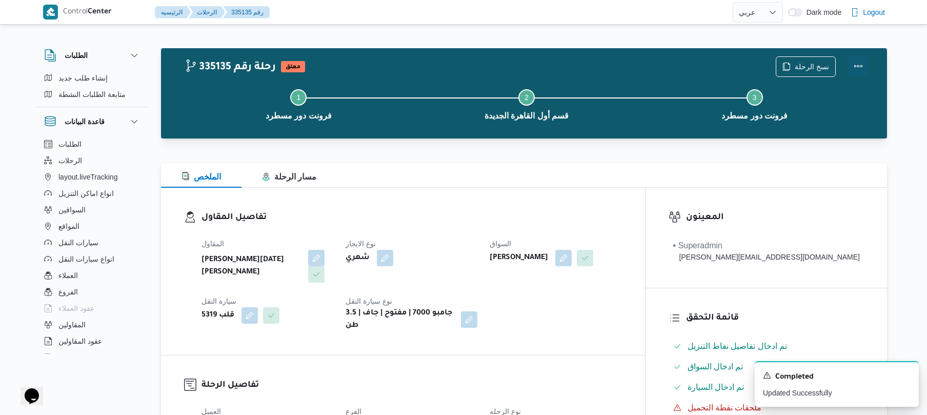
click at [864, 71] on button "Actions" at bounding box center [858, 66] width 21 height 21
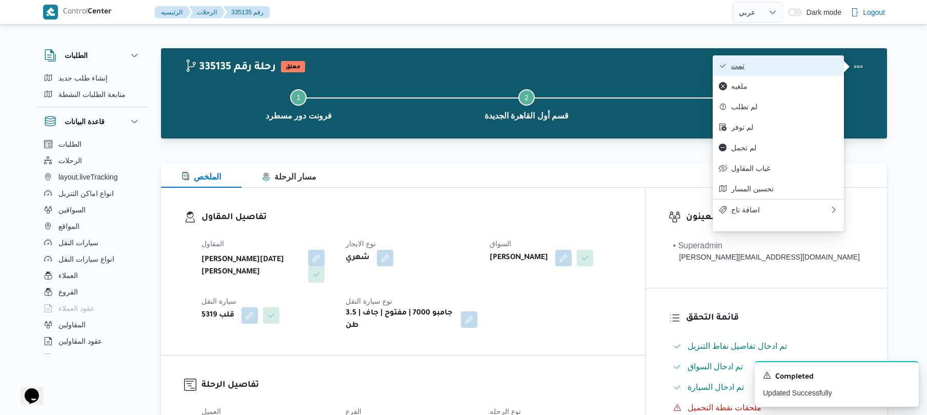
click at [750, 68] on span "تمت" at bounding box center [785, 66] width 107 height 8
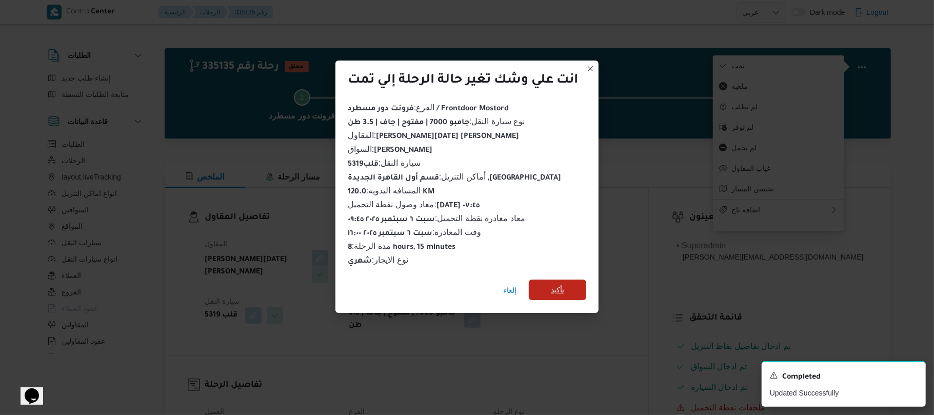
click at [557, 284] on span "تأكيد" at bounding box center [557, 290] width 13 height 12
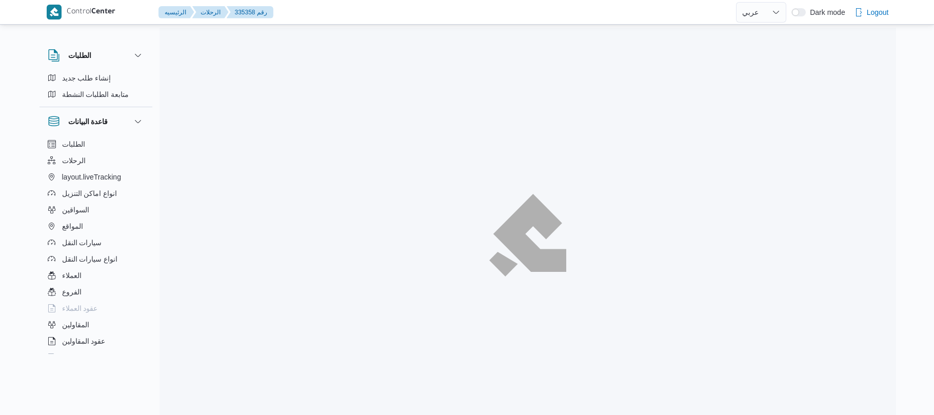
select select "ar"
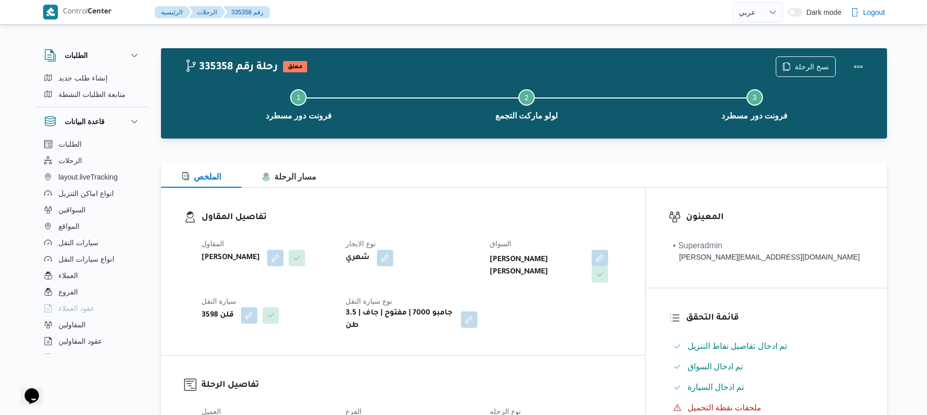
click at [477, 236] on div "المقاول عبدالقادر عادل عبدالقادر الحسيني نوع الايجار شهري السواق محمد سعيد حامد…" at bounding box center [411, 284] width 433 height 107
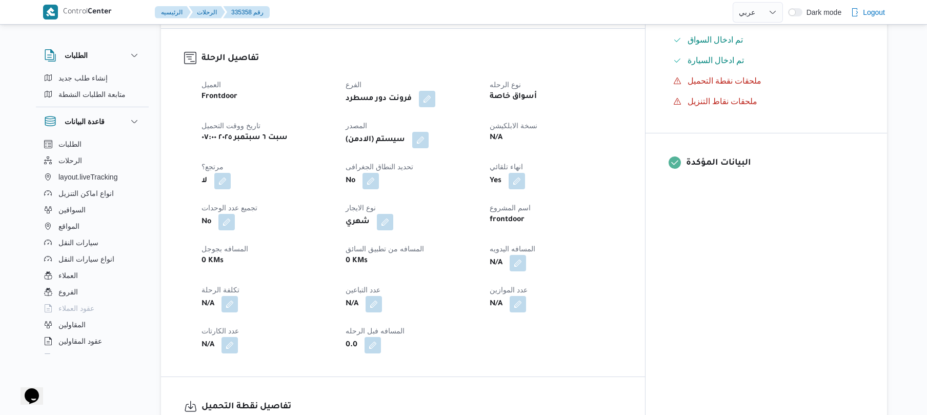
scroll to position [328, 0]
click at [526, 259] on button "button" at bounding box center [518, 261] width 16 height 16
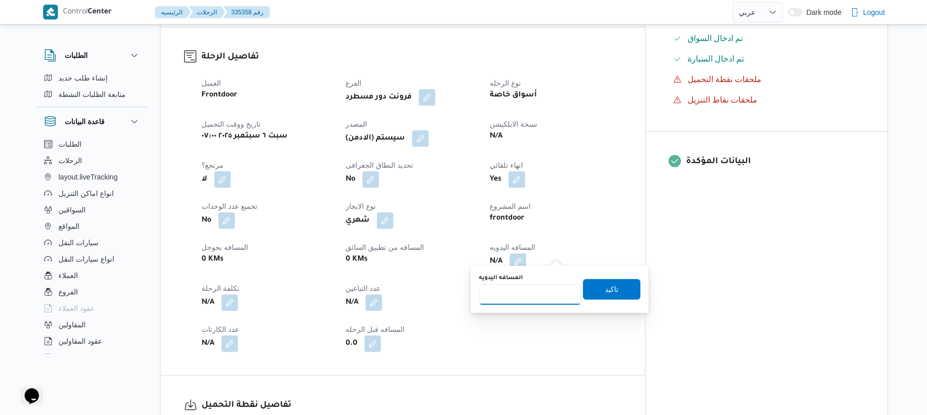
click at [518, 297] on input "المسافه اليدويه" at bounding box center [530, 294] width 102 height 21
type input "120"
click at [616, 285] on span "تاكيد" at bounding box center [611, 289] width 57 height 21
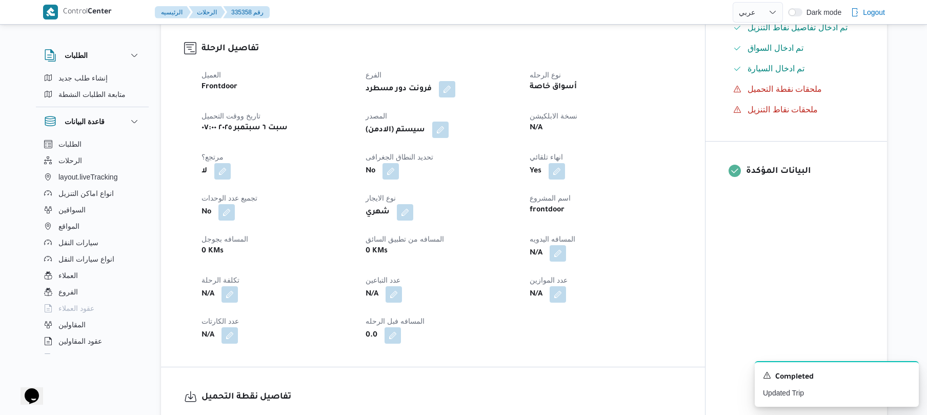
click at [443, 130] on button "button" at bounding box center [440, 130] width 16 height 16
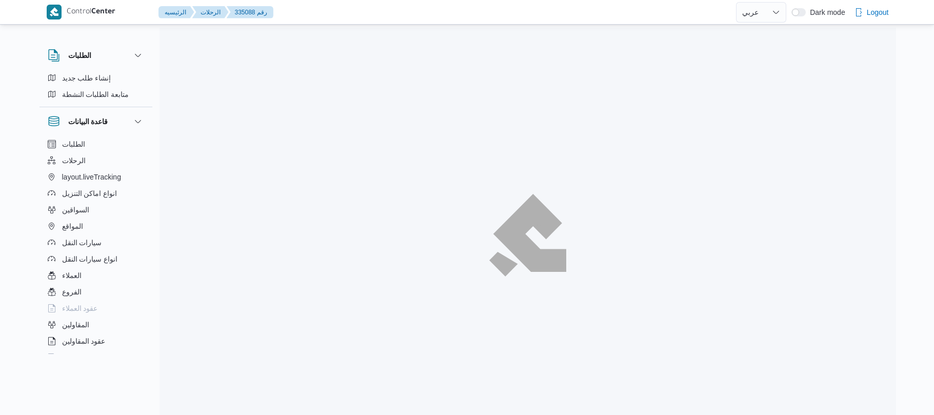
select select "ar"
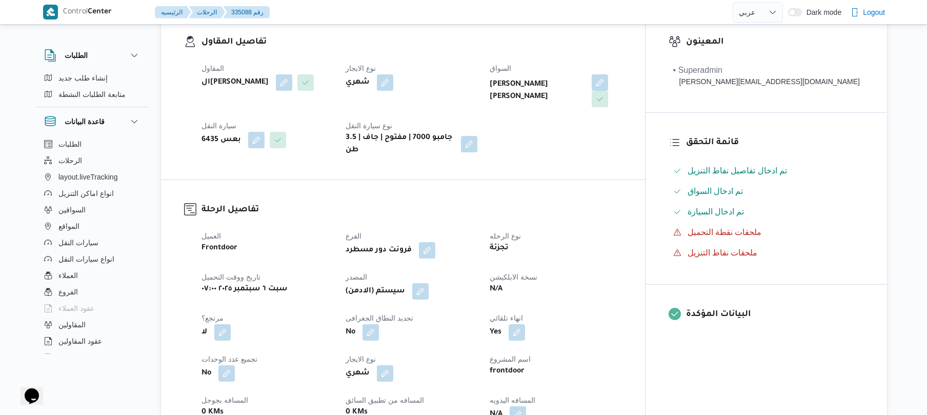
scroll to position [328, 0]
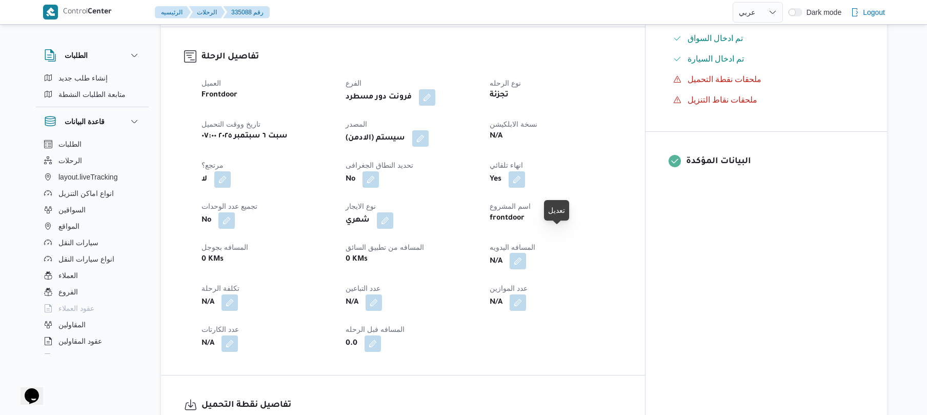
click at [526, 253] on button "button" at bounding box center [518, 261] width 16 height 16
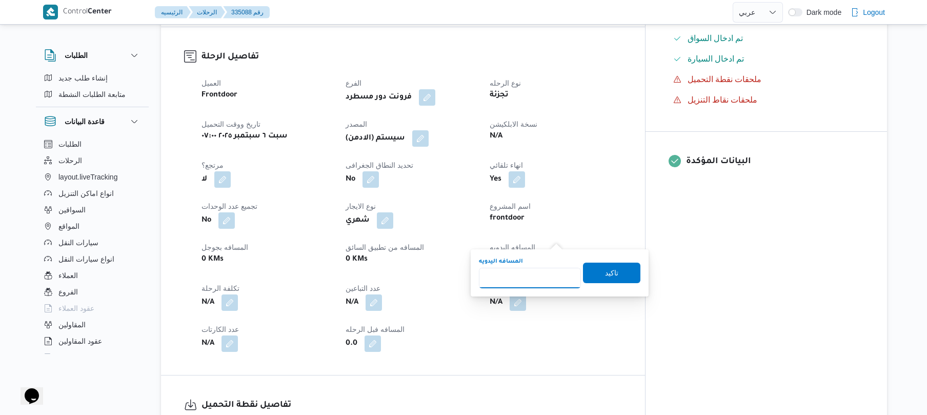
click at [544, 273] on input "المسافه اليدويه" at bounding box center [530, 278] width 102 height 21
type input "120"
click at [606, 273] on span "تاكيد" at bounding box center [611, 272] width 13 height 12
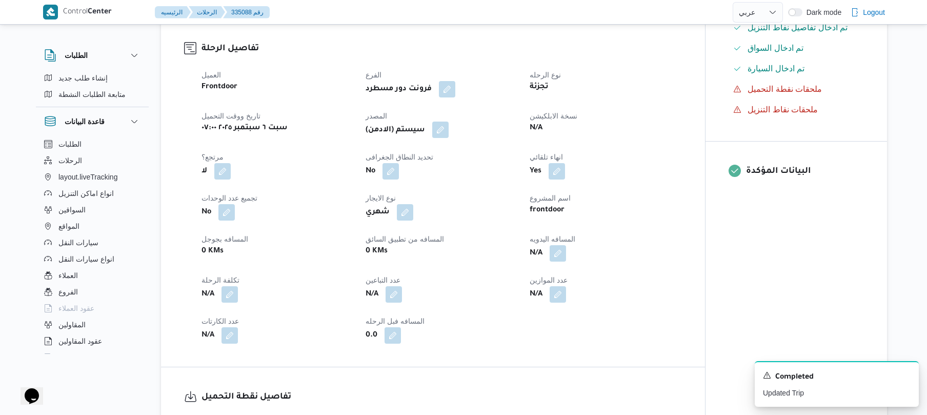
click at [442, 110] on dt "المصدر" at bounding box center [442, 116] width 152 height 12
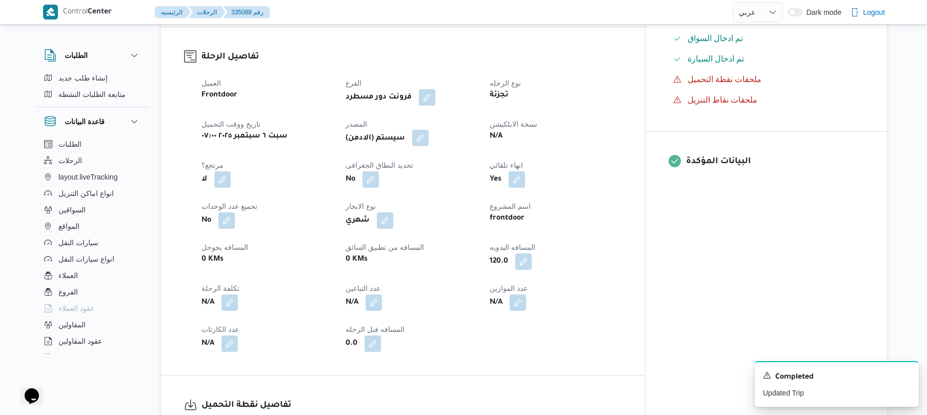
click at [429, 130] on button "button" at bounding box center [420, 138] width 16 height 16
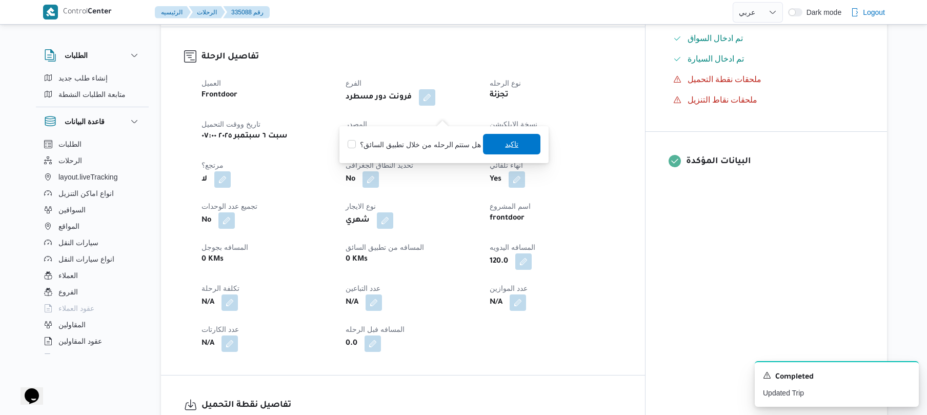
click at [503, 150] on span "تاكيد" at bounding box center [511, 144] width 57 height 21
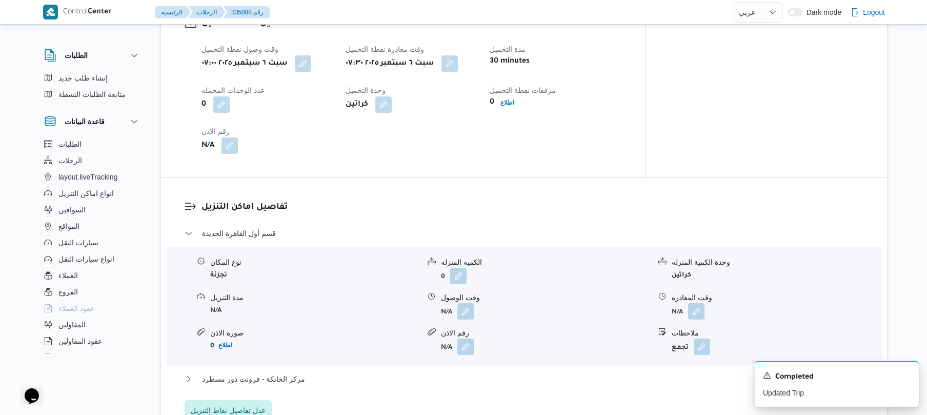
scroll to position [711, 0]
click at [470, 302] on button "button" at bounding box center [466, 310] width 16 height 16
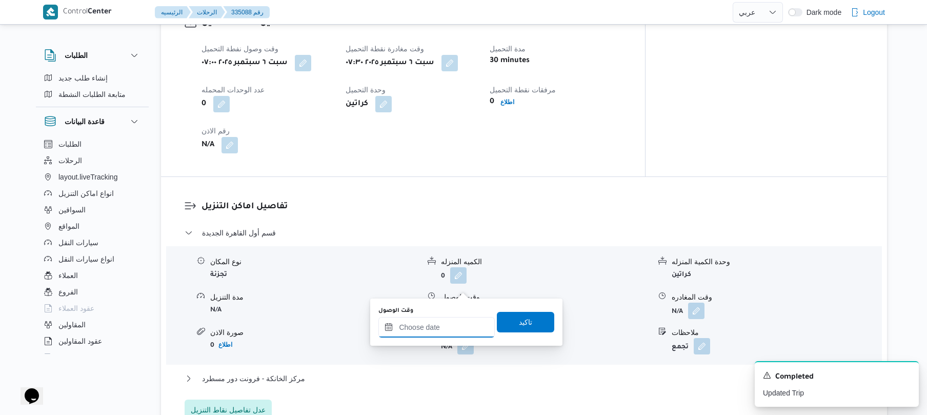
click at [447, 325] on input "وقت الوصول" at bounding box center [437, 327] width 116 height 21
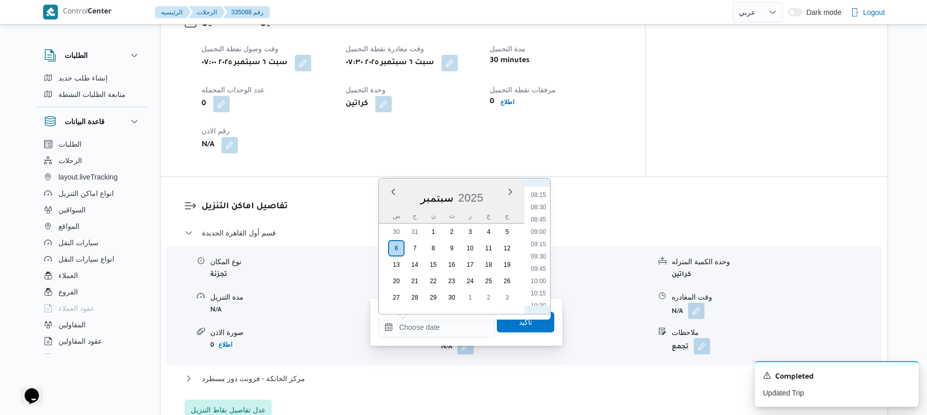
scroll to position [360, 0]
click at [540, 237] on li "08:15" at bounding box center [539, 238] width 24 height 10
type input "[DATE] ٠٨:١٥"
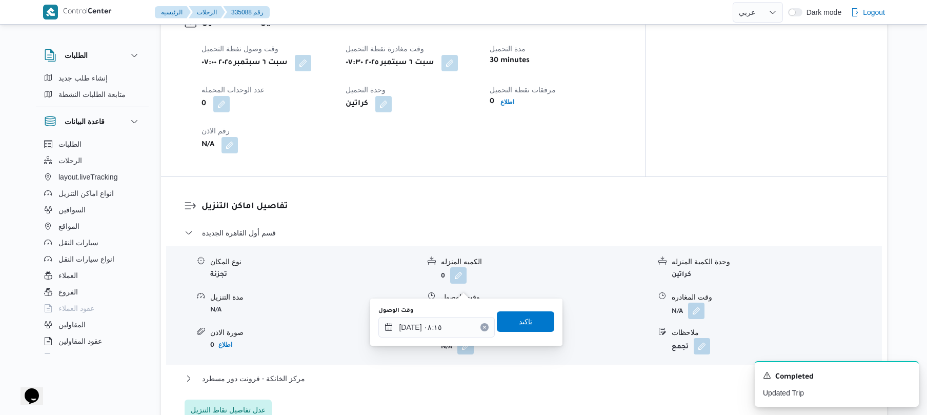
click at [519, 322] on span "تاكيد" at bounding box center [525, 321] width 13 height 12
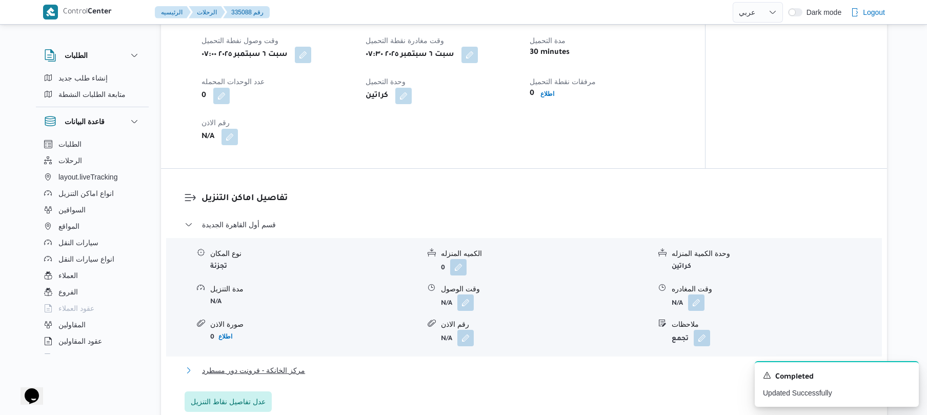
click at [477, 364] on button "مركز الخانكة - فرونت دور مسطرد" at bounding box center [525, 370] width 680 height 12
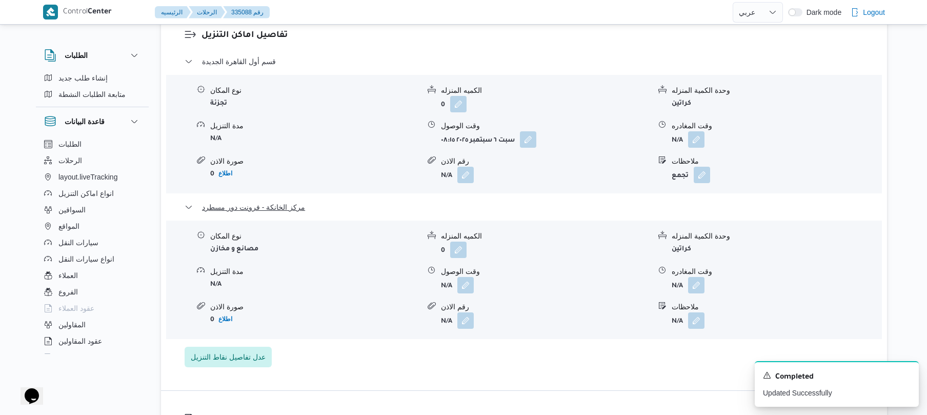
scroll to position [903, 0]
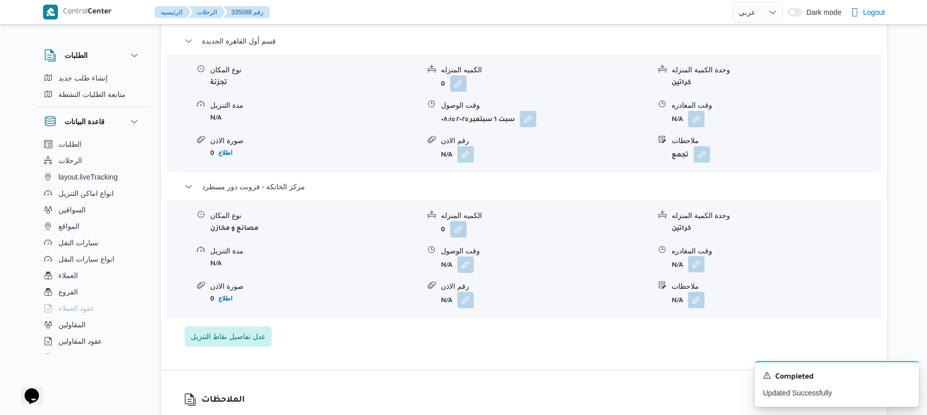
click at [690, 256] on button "button" at bounding box center [696, 264] width 16 height 16
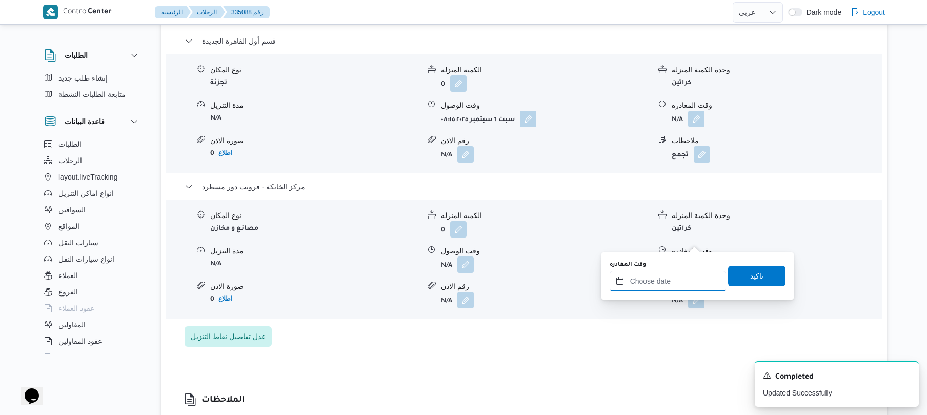
click at [667, 284] on input "وقت المغادره" at bounding box center [668, 281] width 116 height 21
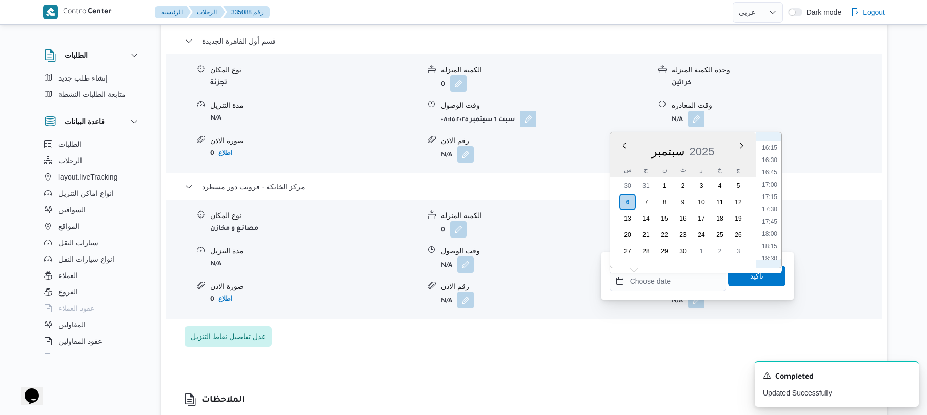
scroll to position [697, 0]
click at [772, 225] on li "15:45" at bounding box center [770, 225] width 24 height 10
type input "[DATE] ١٥:٤٥"
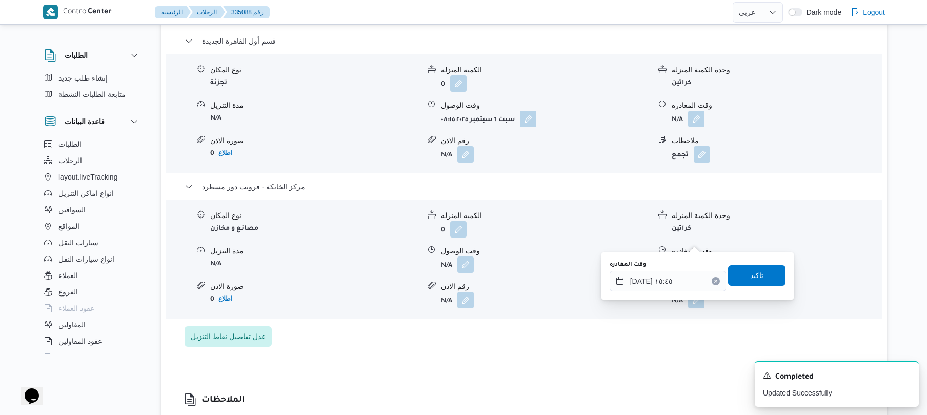
click at [752, 279] on span "تاكيد" at bounding box center [757, 275] width 13 height 12
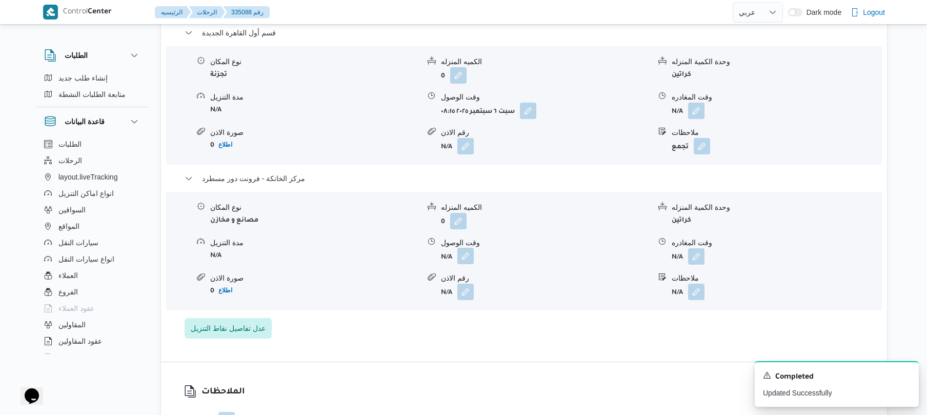
click at [464, 248] on button "button" at bounding box center [466, 256] width 16 height 16
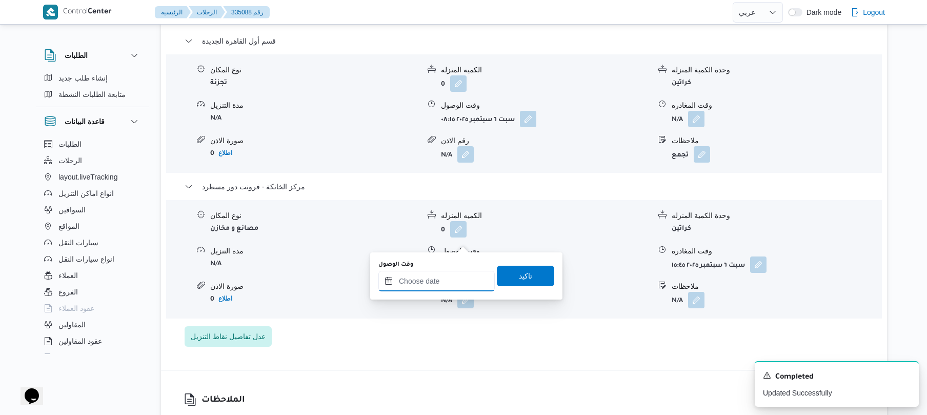
click at [463, 274] on div at bounding box center [437, 281] width 116 height 21
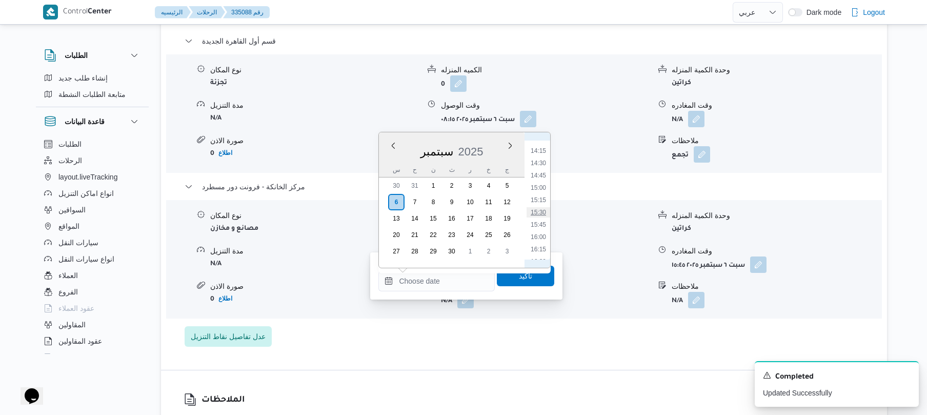
click at [542, 210] on li "15:30" at bounding box center [539, 212] width 24 height 10
type input "[DATE] ١٥:٣٠"
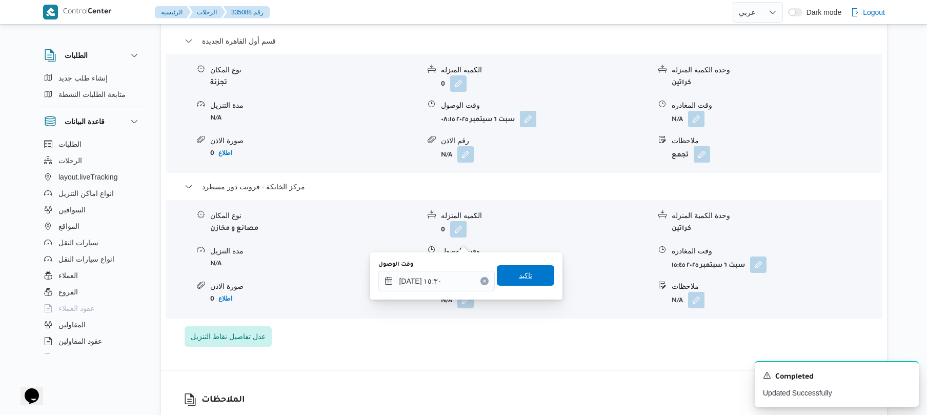
click at [522, 280] on span "تاكيد" at bounding box center [525, 275] width 13 height 12
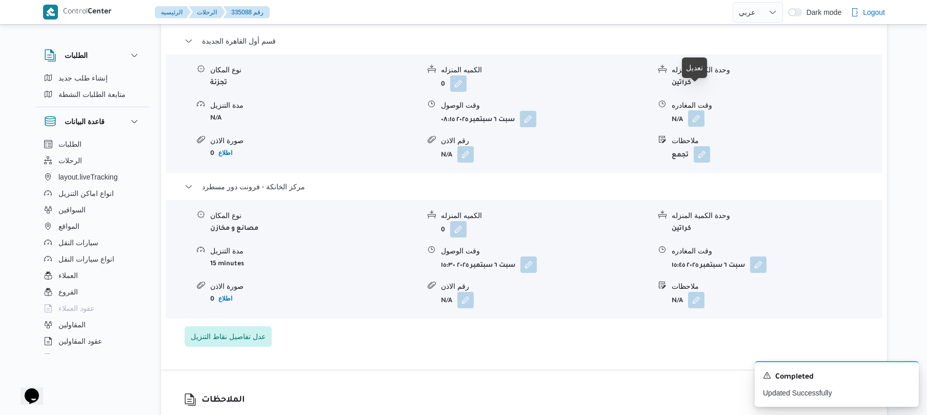
click at [697, 110] on button "button" at bounding box center [696, 118] width 16 height 16
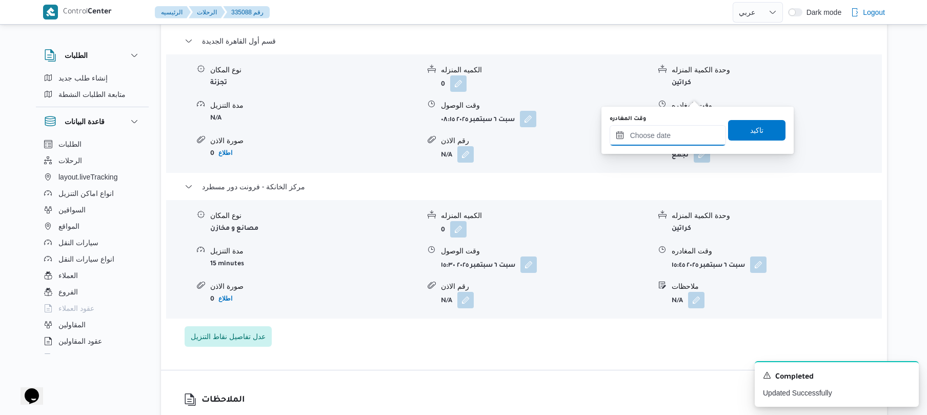
click at [667, 140] on input "وقت المغادره" at bounding box center [668, 135] width 116 height 21
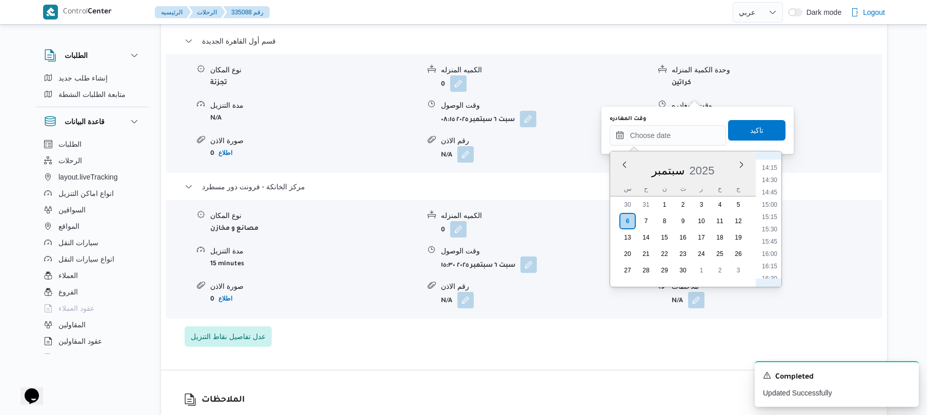
scroll to position [698, 0]
click at [770, 191] on li "14:45" at bounding box center [770, 193] width 24 height 10
type input "[DATE] ١٤:٤٥"
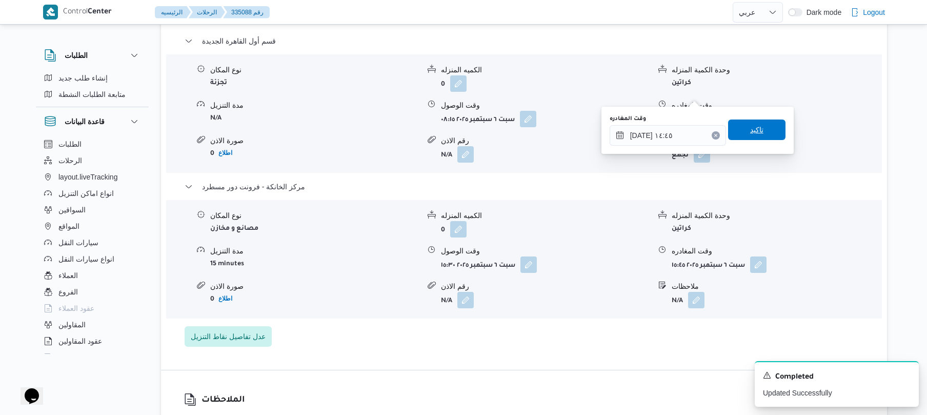
click at [767, 136] on span "تاكيد" at bounding box center [756, 130] width 57 height 21
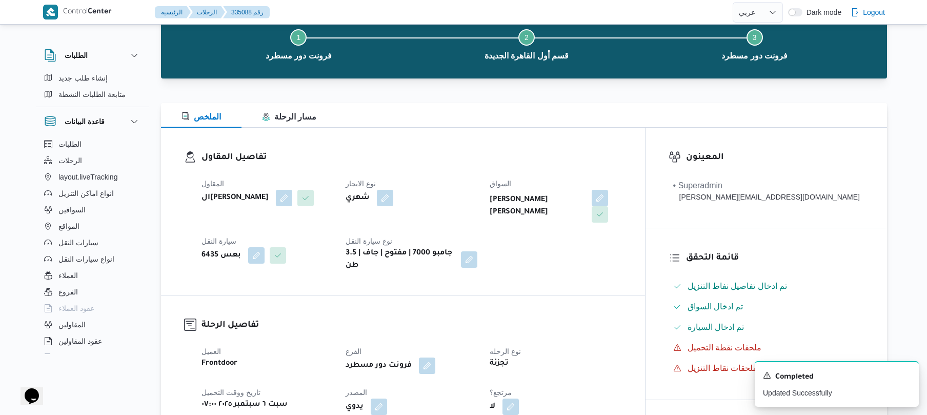
scroll to position [0, 0]
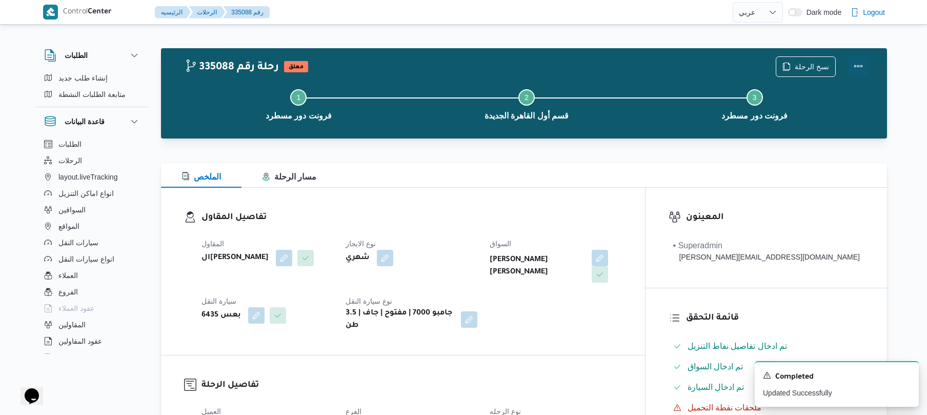
click at [864, 62] on button "Actions" at bounding box center [858, 66] width 21 height 21
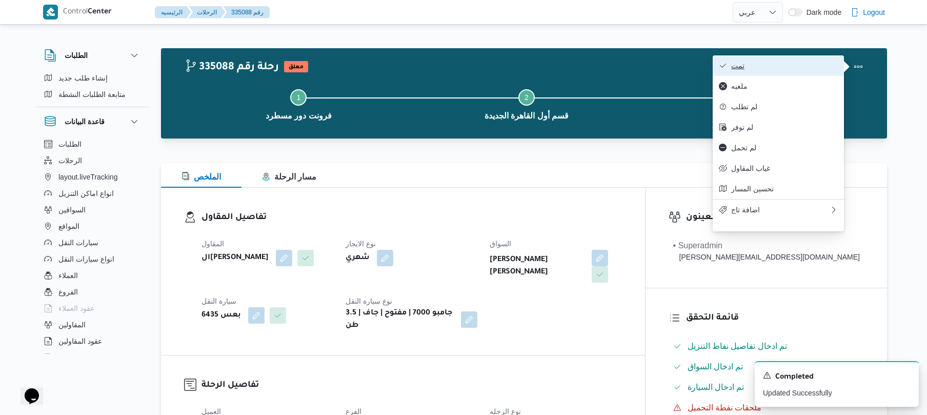
click at [778, 68] on span "تمت" at bounding box center [785, 66] width 107 height 8
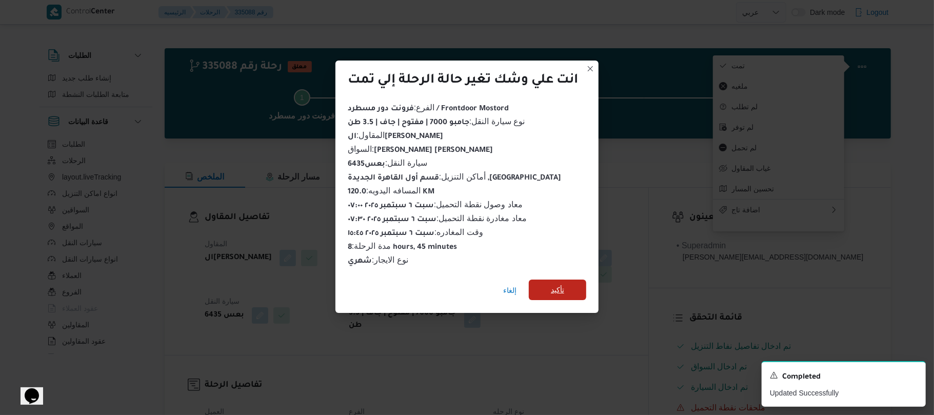
click at [576, 284] on span "تأكيد" at bounding box center [557, 290] width 57 height 21
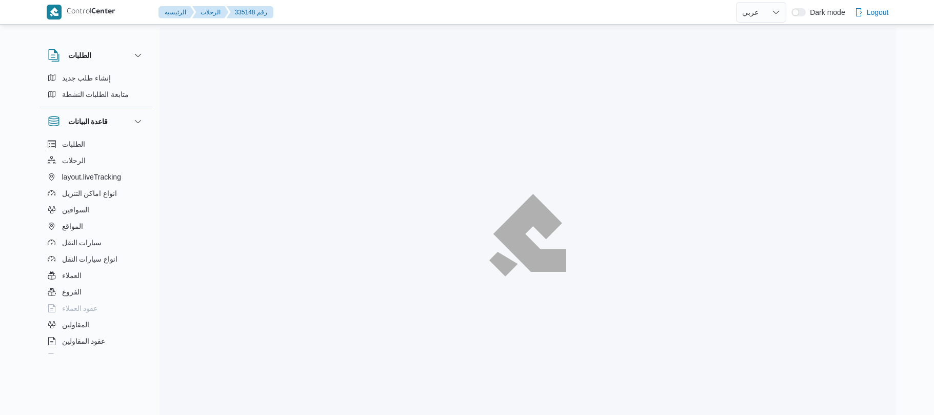
select select "ar"
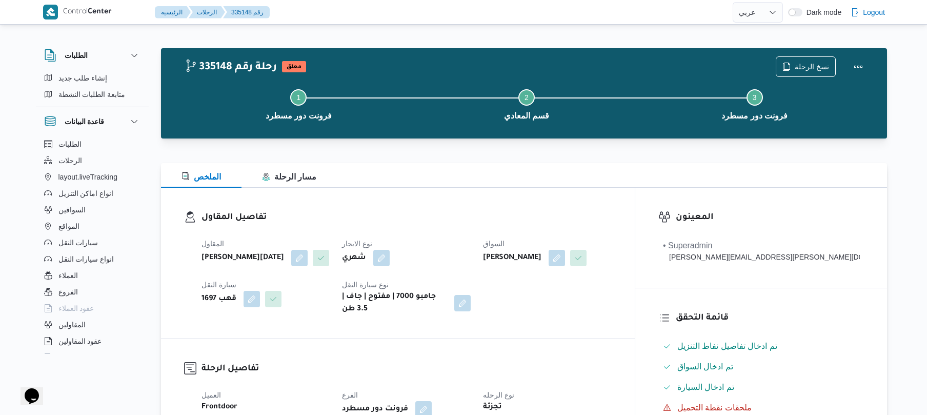
click at [563, 185] on div "الملخص مسار الرحلة" at bounding box center [524, 175] width 726 height 25
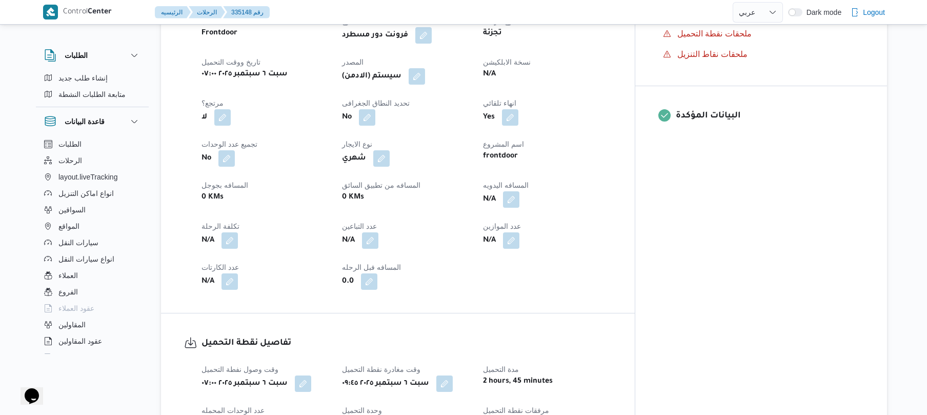
scroll to position [383, 0]
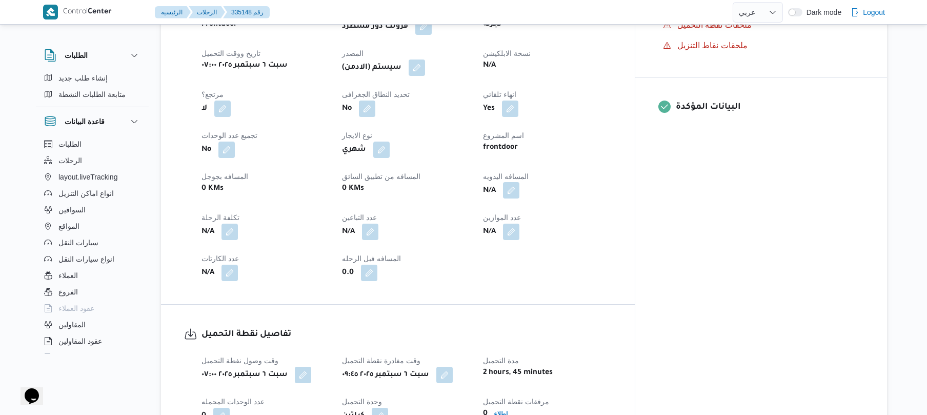
click at [520, 199] on button "button" at bounding box center [511, 190] width 16 height 16
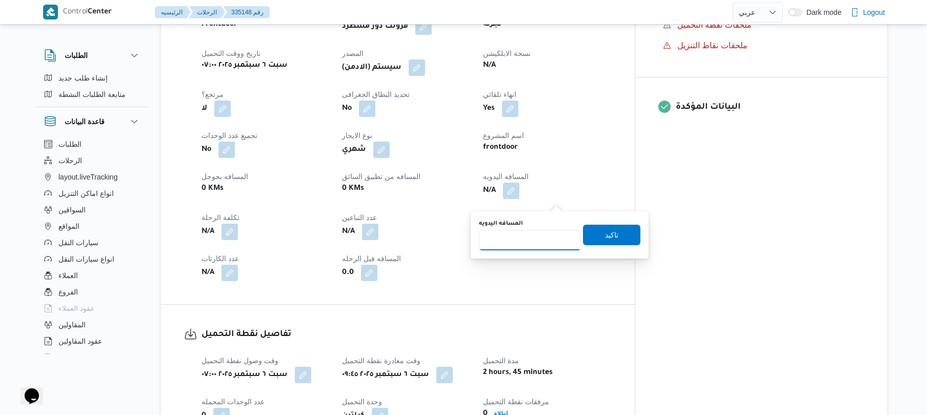
click at [529, 239] on input "المسافه اليدويه" at bounding box center [530, 240] width 102 height 21
type input "125"
click at [592, 236] on span "تاكيد" at bounding box center [611, 234] width 57 height 21
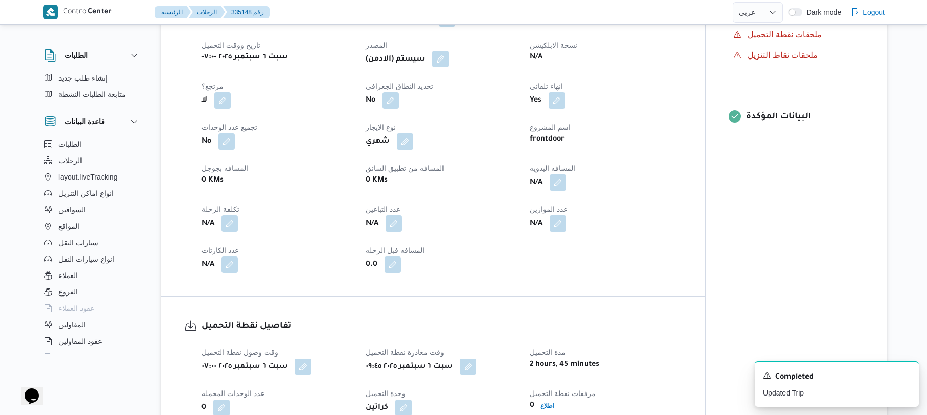
click at [446, 67] on button "button" at bounding box center [440, 59] width 16 height 16
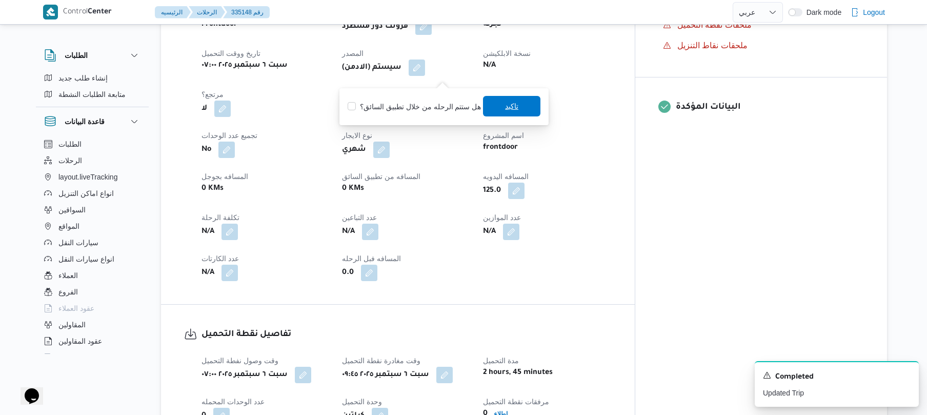
click at [506, 105] on span "تاكيد" at bounding box center [511, 106] width 13 height 12
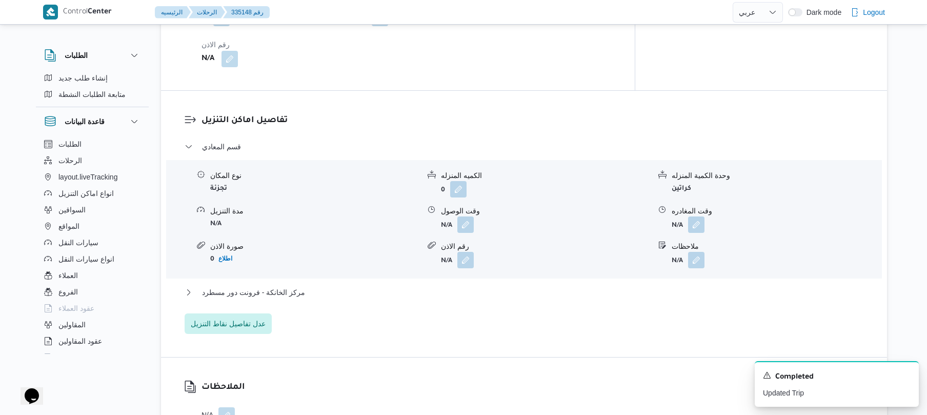
scroll to position [793, 0]
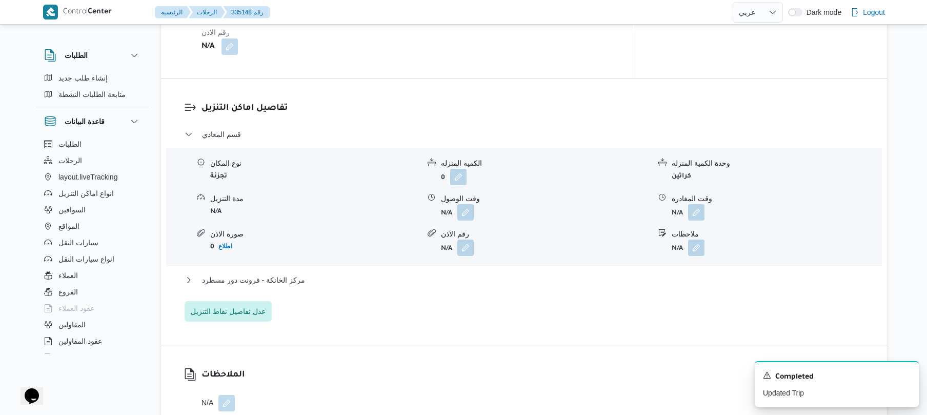
click at [464, 229] on div "نوع المكان تجزئة الكميه المنزله 0 وحدة الكمية المنزله كراتين مدة التنزيل N/A وق…" at bounding box center [524, 207] width 724 height 116
click at [466, 220] on button "button" at bounding box center [466, 212] width 16 height 16
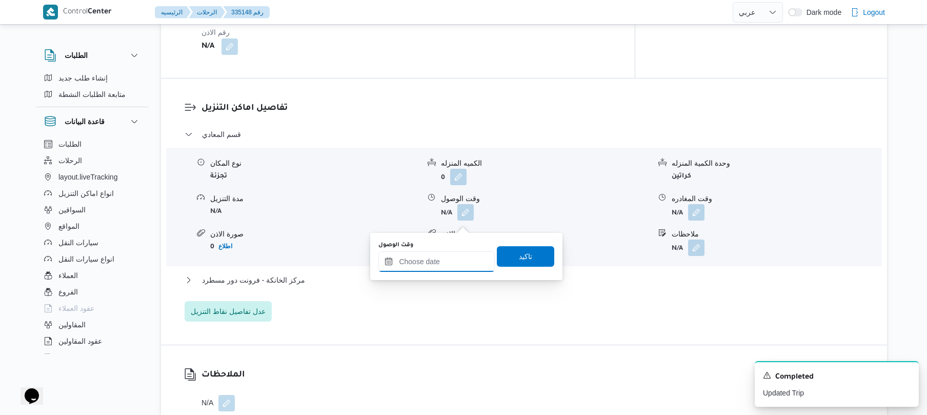
click at [442, 257] on input "وقت الوصول" at bounding box center [437, 261] width 116 height 21
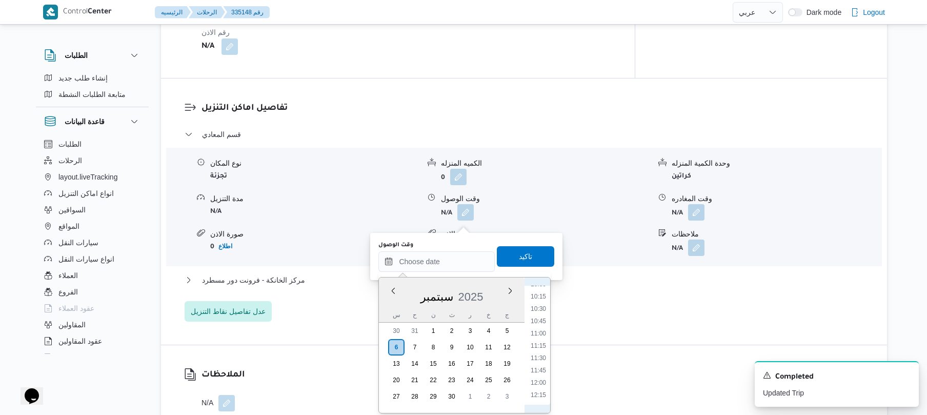
scroll to position [497, 0]
click at [541, 321] on li "10:45" at bounding box center [539, 323] width 24 height 10
type input "٠٦/٠٩/٢٠٢٥ ١٠:٤٥"
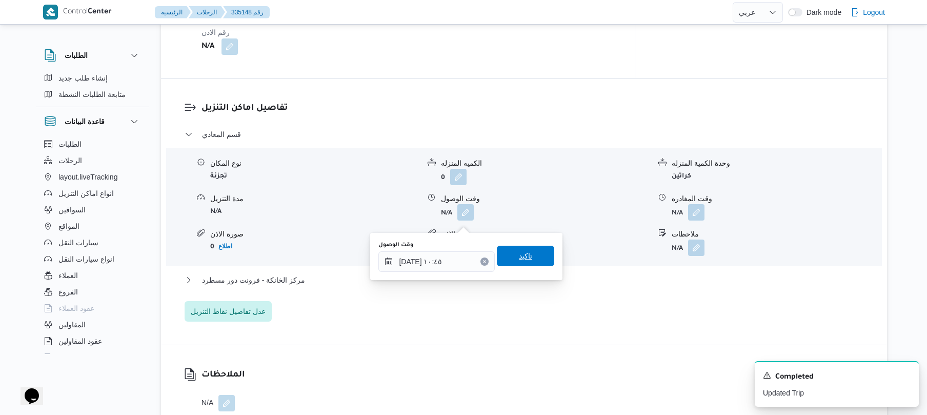
click at [527, 256] on span "تاكيد" at bounding box center [525, 256] width 57 height 21
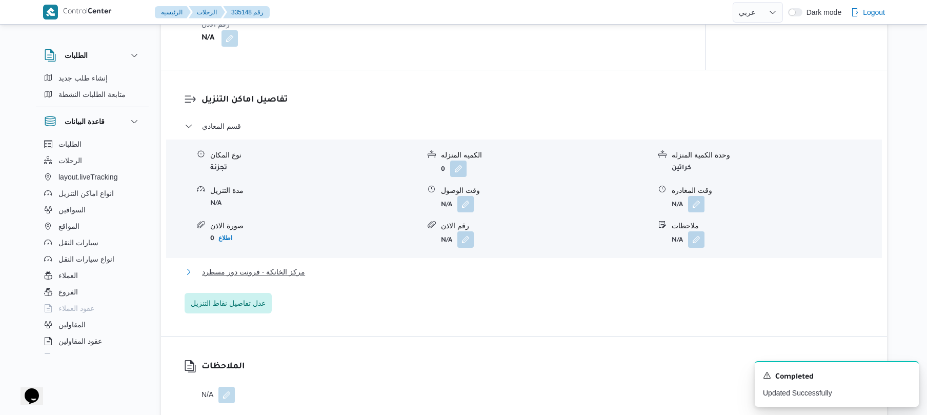
click at [505, 278] on button "مركز الخانكة - فرونت دور مسطرد" at bounding box center [525, 272] width 680 height 12
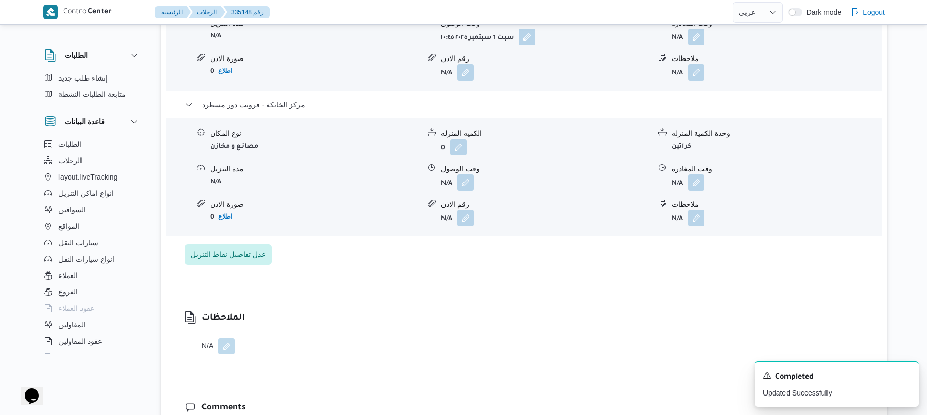
scroll to position [1039, 0]
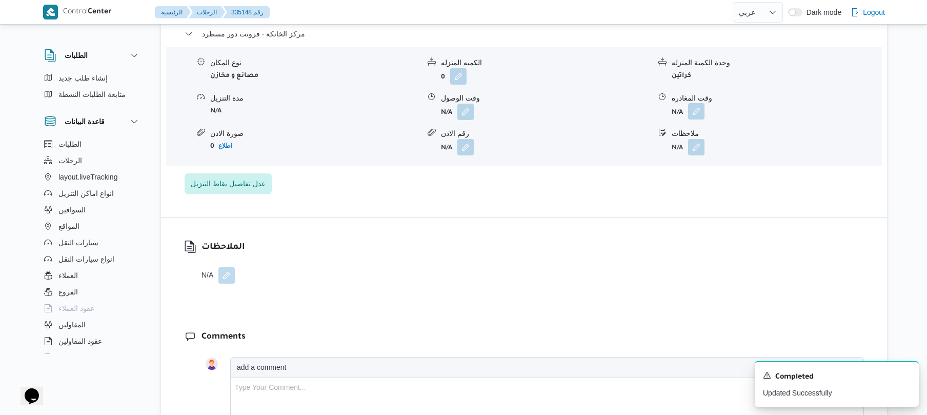
click at [695, 120] on button "button" at bounding box center [696, 111] width 16 height 16
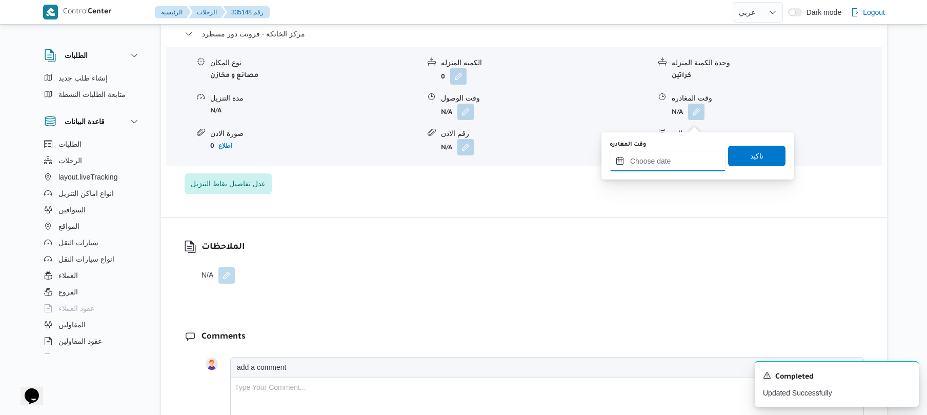
click at [669, 157] on input "وقت المغادره" at bounding box center [668, 161] width 116 height 21
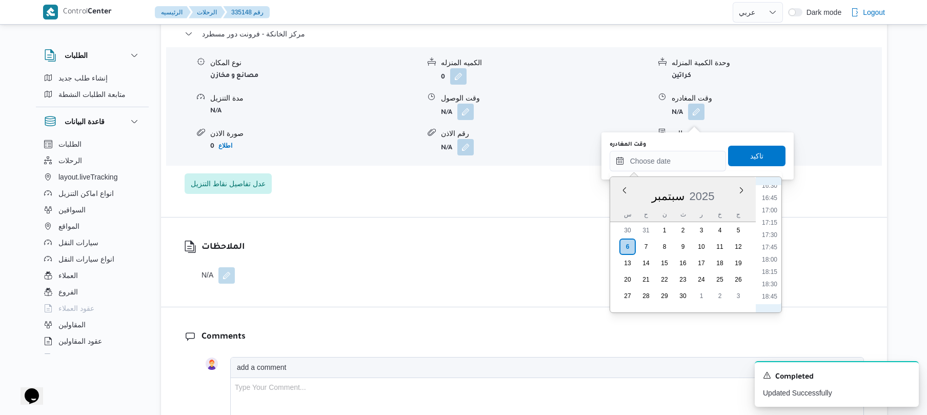
scroll to position [717, 0]
click at [770, 271] on li "16:15" at bounding box center [770, 274] width 24 height 10
type input "٠٦/٠٩/٢٠٢٥ ١٦:١٥"
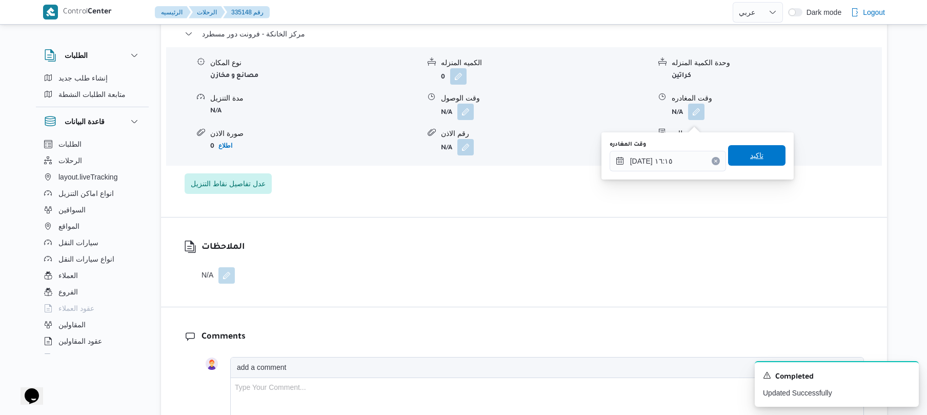
click at [764, 148] on span "تاكيد" at bounding box center [756, 155] width 57 height 21
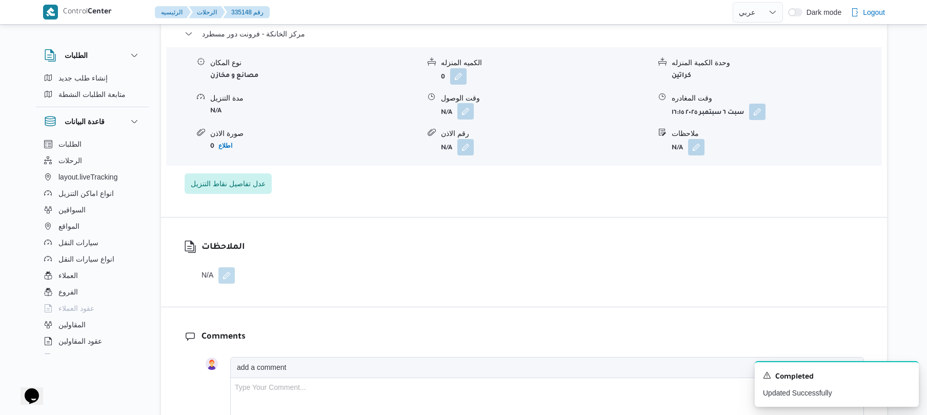
click at [468, 119] on button "button" at bounding box center [466, 111] width 16 height 16
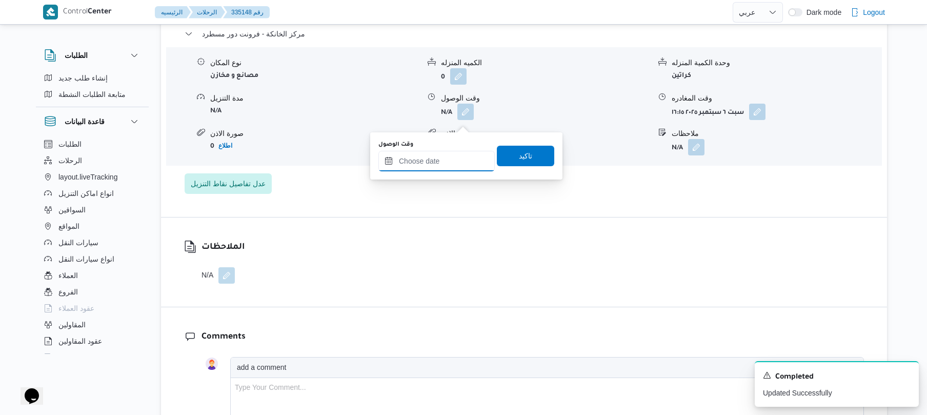
click at [449, 163] on input "وقت الوصول" at bounding box center [437, 161] width 116 height 21
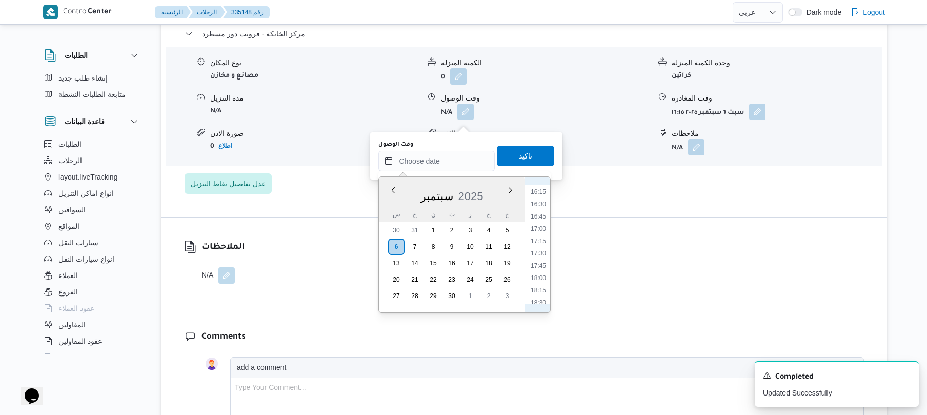
scroll to position [698, 0]
click at [540, 278] on li "16:00" at bounding box center [539, 280] width 24 height 10
type input "٠٦/٠٩/٢٠٢٥ ١٦:٠٠"
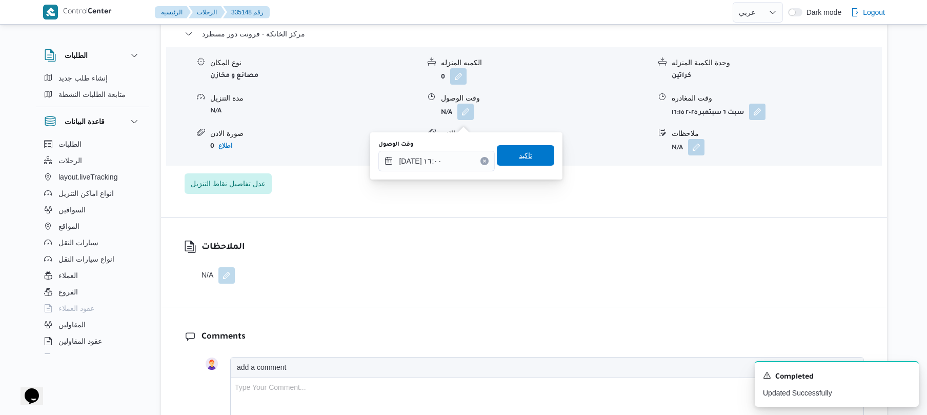
click at [524, 155] on span "تاكيد" at bounding box center [525, 155] width 13 height 12
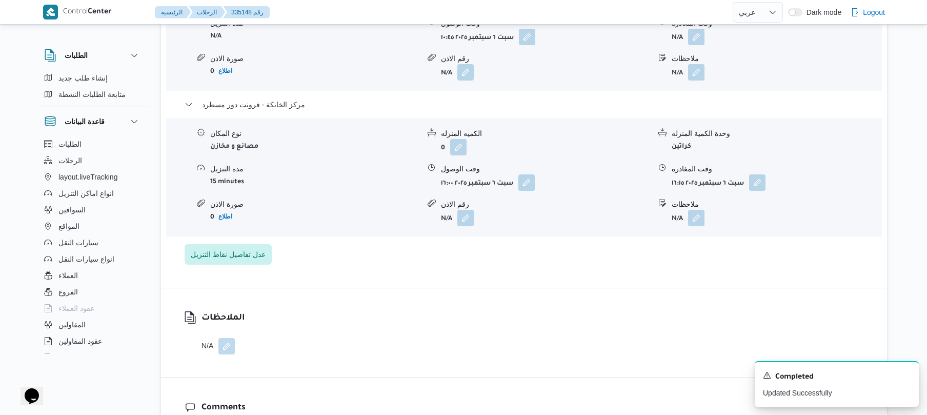
scroll to position [930, 0]
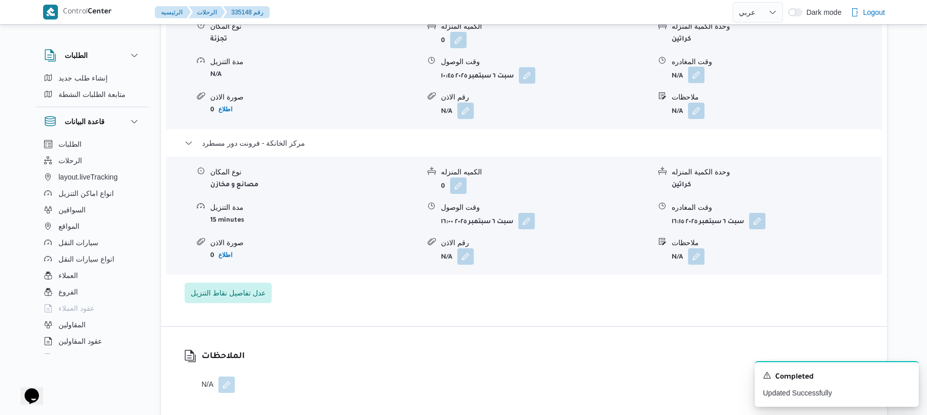
click at [700, 80] on button "button" at bounding box center [696, 75] width 16 height 16
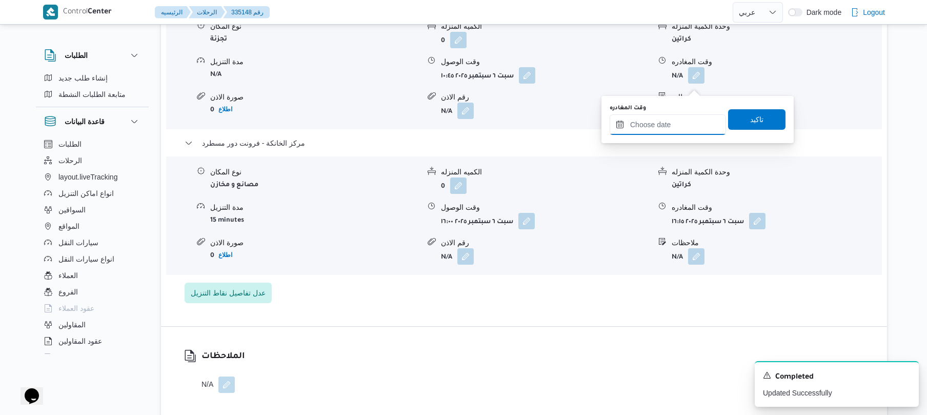
click at [670, 117] on input "وقت المغادره" at bounding box center [668, 124] width 116 height 21
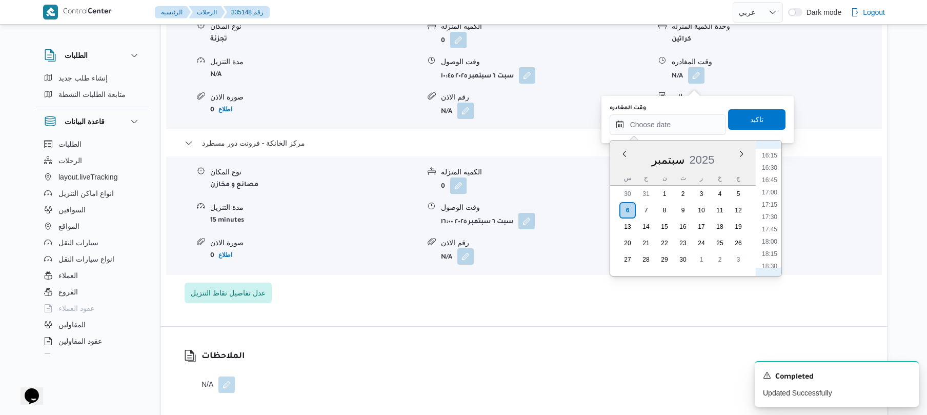
scroll to position [698, 0]
click at [767, 195] on li "15:00" at bounding box center [770, 194] width 24 height 10
type input "٠٦/٠٩/٢٠٢٥ ١٥:٠٠"
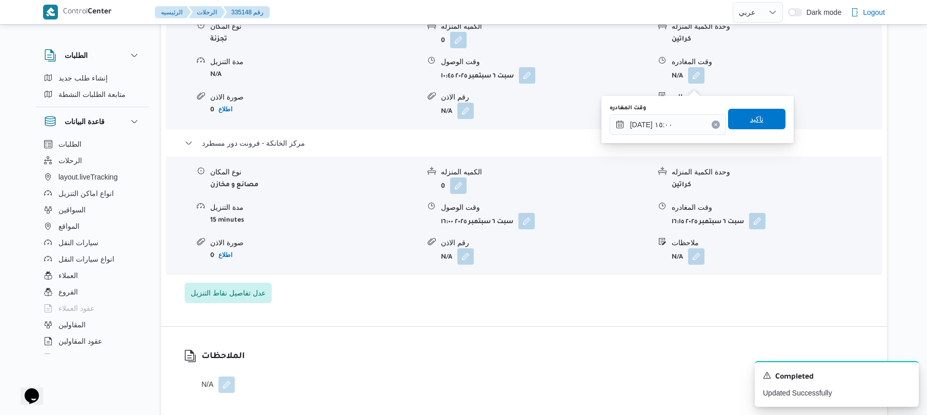
click at [767, 117] on span "تاكيد" at bounding box center [756, 119] width 57 height 21
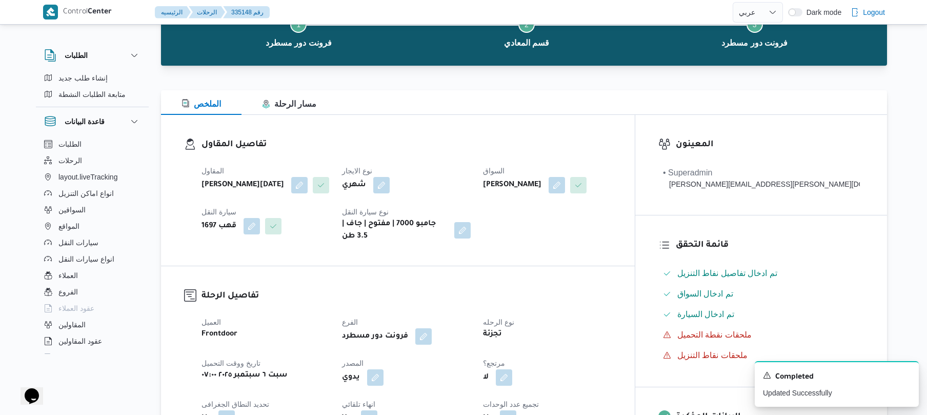
scroll to position [0, 0]
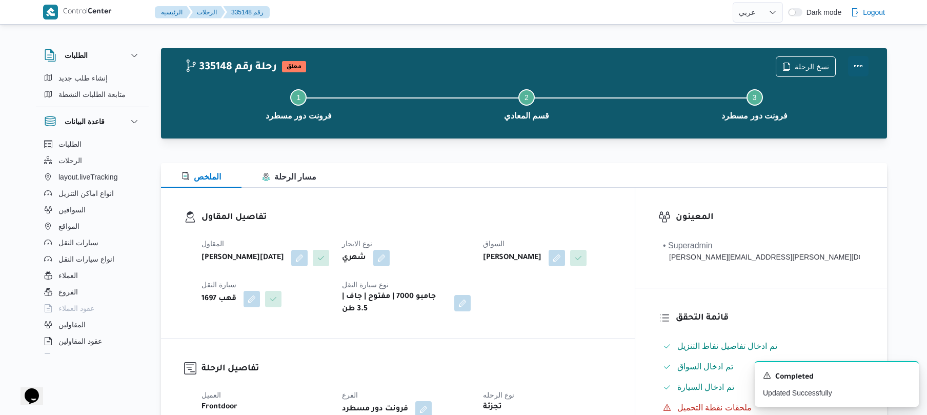
click at [858, 64] on button "Actions" at bounding box center [858, 66] width 21 height 21
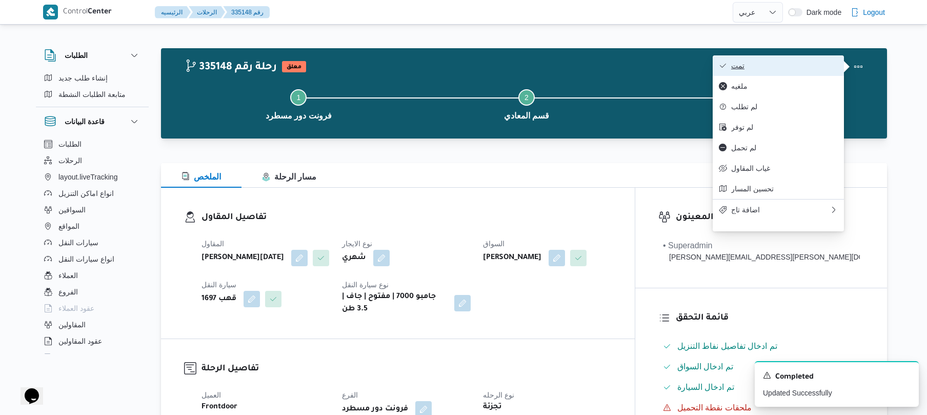
click at [817, 65] on span "تمت" at bounding box center [785, 66] width 107 height 8
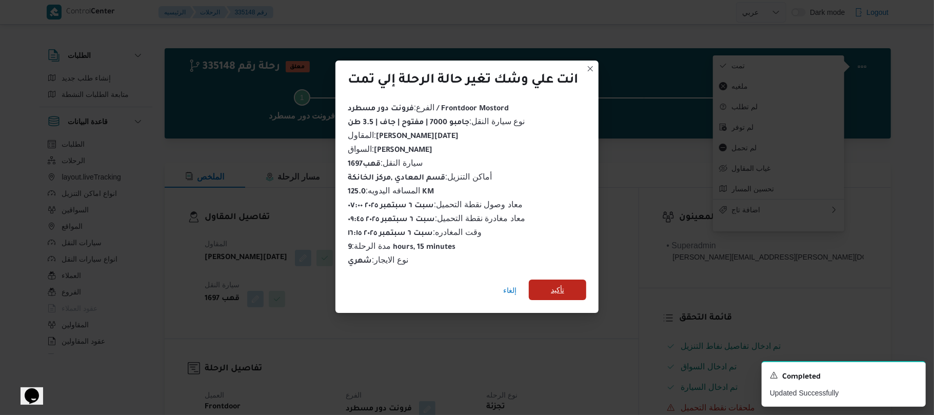
click at [577, 283] on span "تأكيد" at bounding box center [557, 290] width 57 height 21
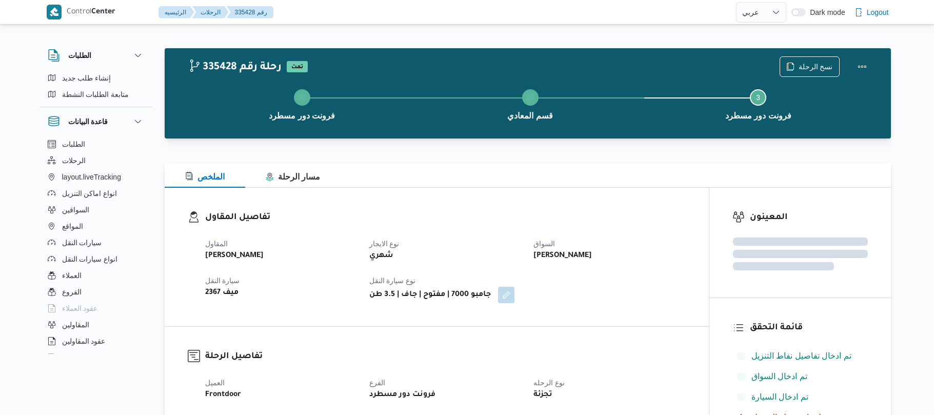
select select "ar"
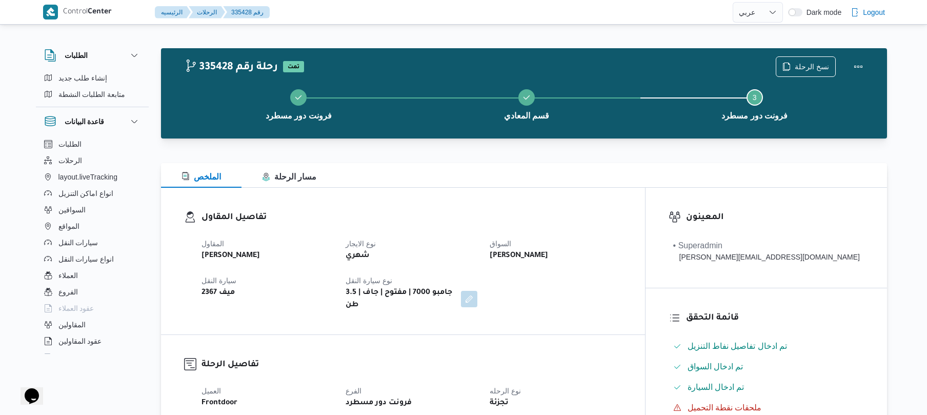
click at [541, 182] on div "الملخص مسار الرحلة" at bounding box center [524, 175] width 726 height 25
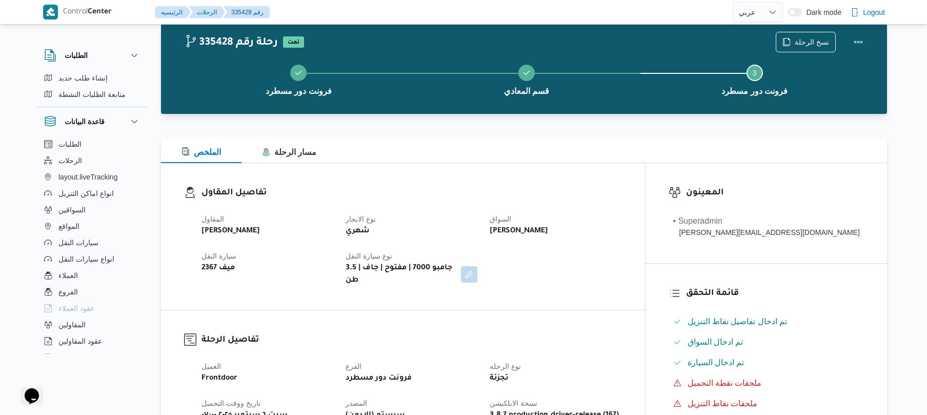
scroll to position [27, 0]
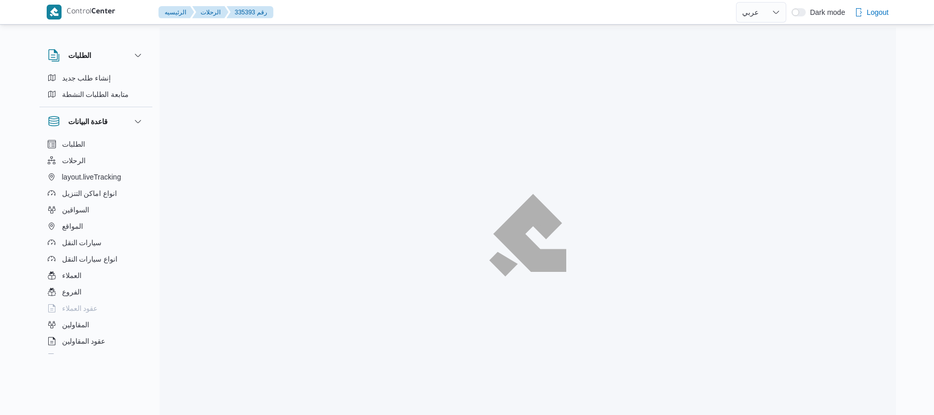
select select "ar"
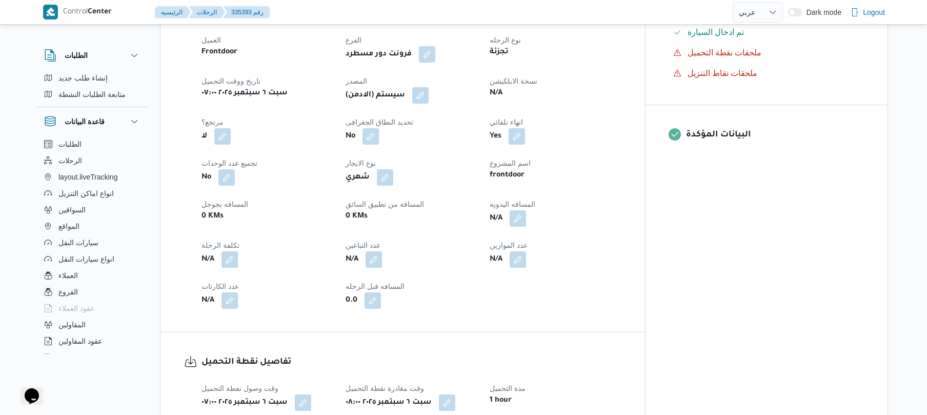
scroll to position [356, 0]
click at [526, 226] on button "button" at bounding box center [518, 217] width 16 height 16
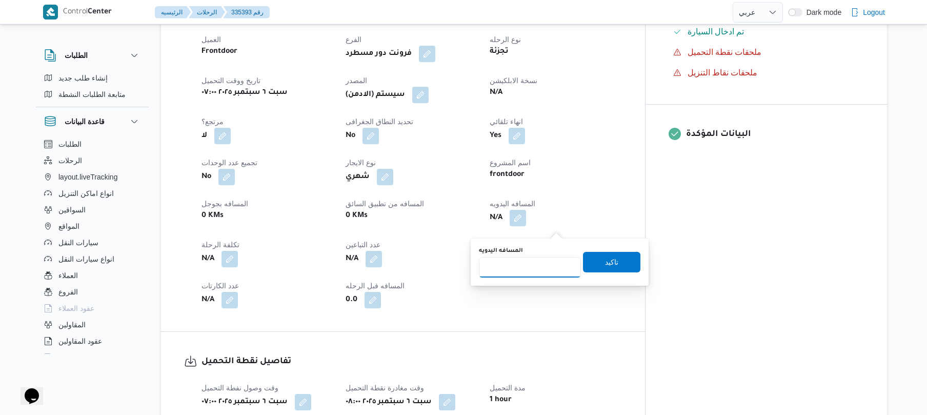
click at [550, 267] on input "المسافه اليدويه" at bounding box center [530, 267] width 102 height 21
type input "120"
click at [596, 265] on span "تاكيد" at bounding box center [611, 261] width 57 height 21
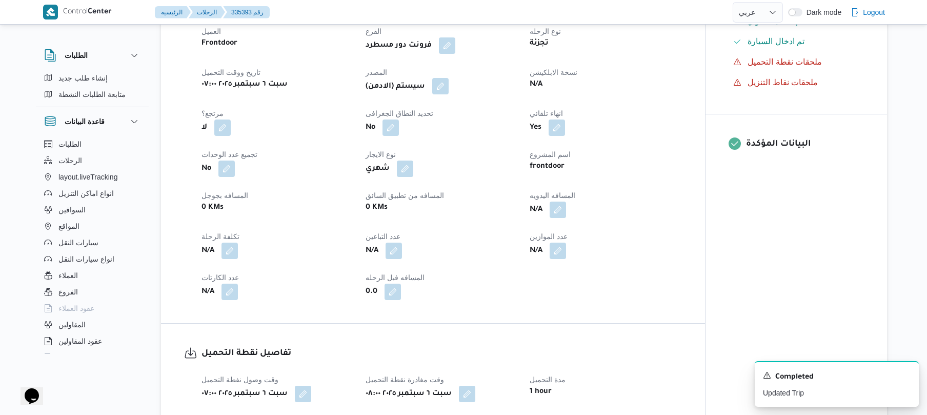
click at [448, 94] on button "button" at bounding box center [440, 86] width 16 height 16
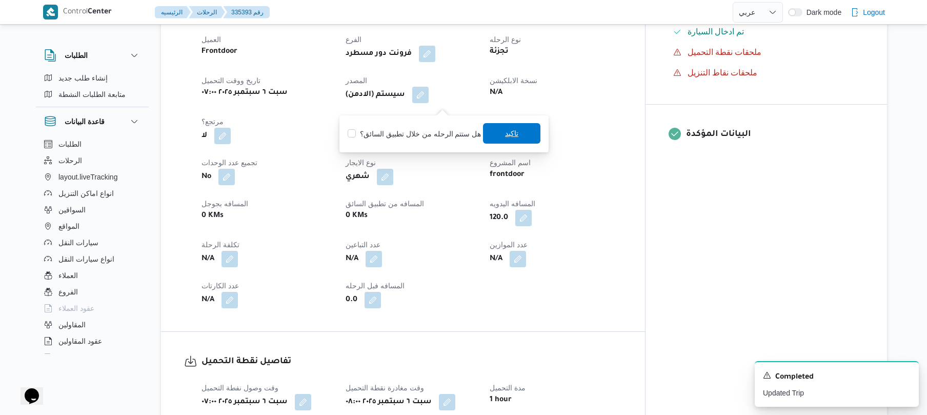
click at [517, 132] on span "تاكيد" at bounding box center [511, 133] width 57 height 21
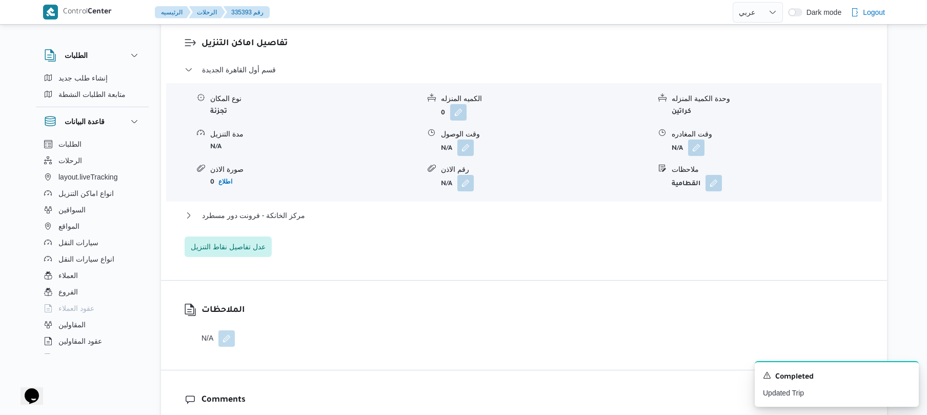
scroll to position [903, 0]
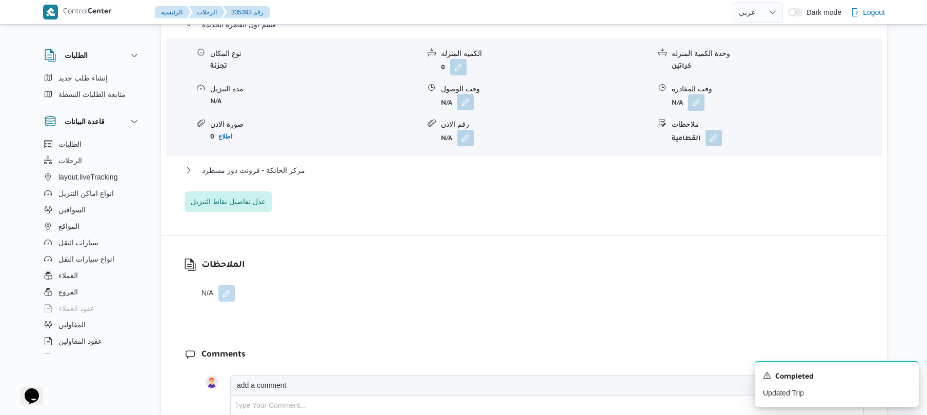
click at [466, 110] on button "button" at bounding box center [466, 102] width 16 height 16
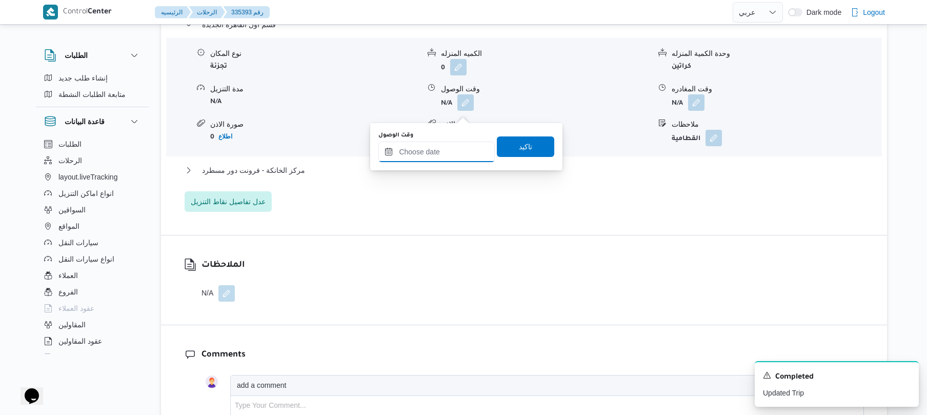
click at [447, 155] on input "وقت الوصول" at bounding box center [437, 152] width 116 height 21
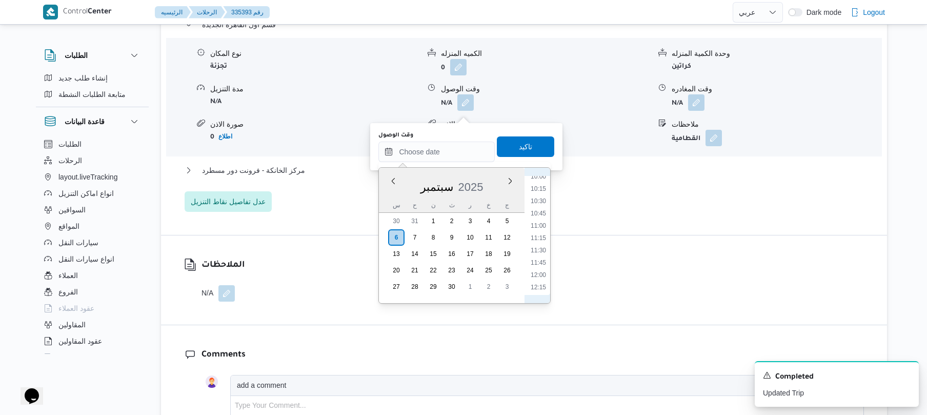
scroll to position [397, 0]
click at [539, 212] on li "08:45" at bounding box center [539, 215] width 24 height 10
type input "[DATE] ٠٨:٤٥"
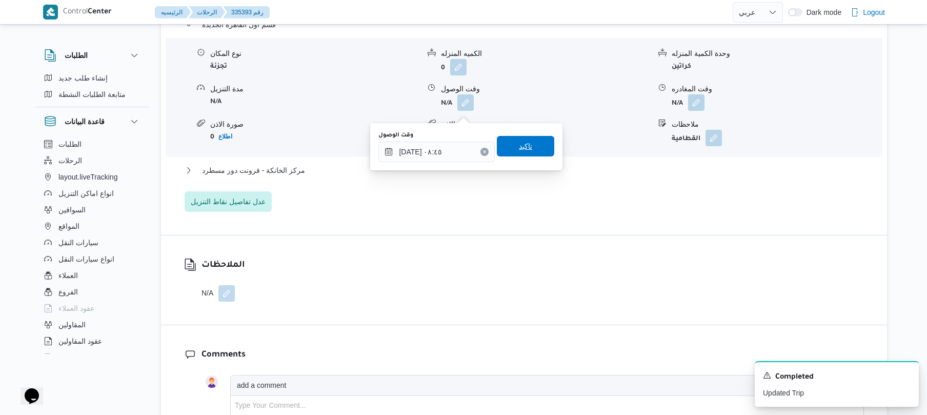
click at [531, 144] on span "تاكيد" at bounding box center [525, 146] width 57 height 21
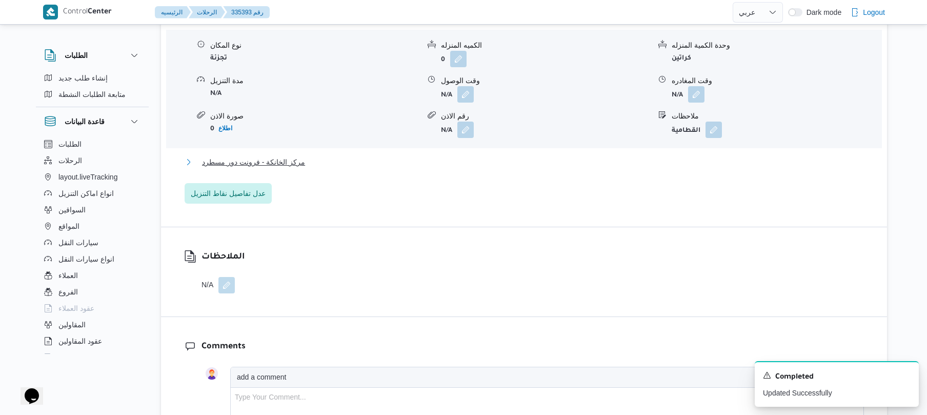
click at [509, 168] on button "مركز الخانكة - فرونت دور مسطرد" at bounding box center [525, 162] width 680 height 12
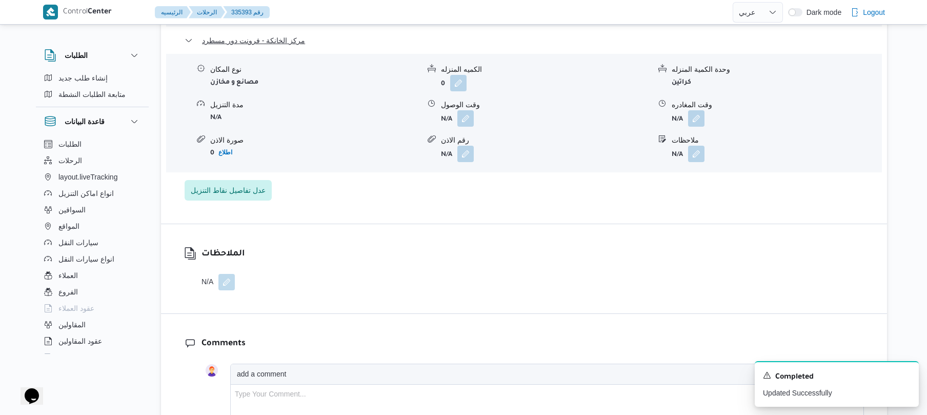
scroll to position [1039, 0]
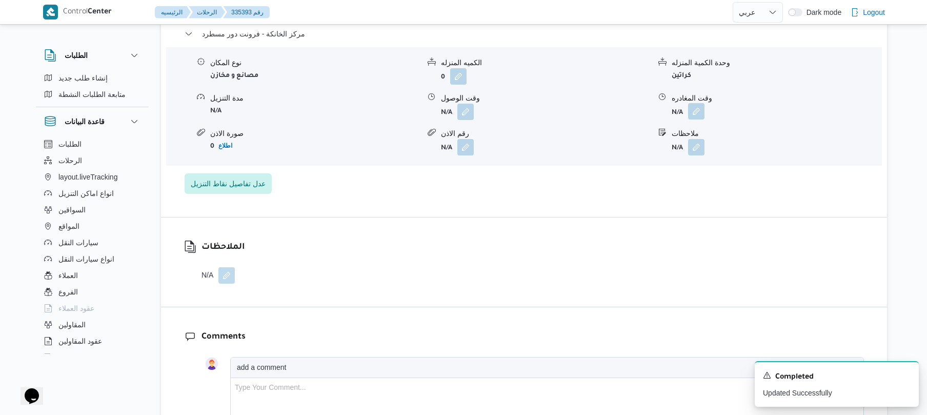
click at [700, 120] on button "button" at bounding box center [696, 111] width 16 height 16
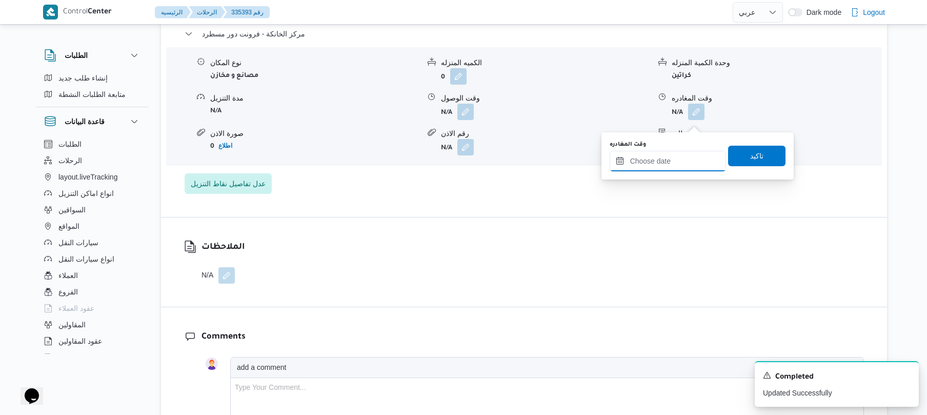
click at [660, 152] on input "وقت المغادره" at bounding box center [668, 161] width 116 height 21
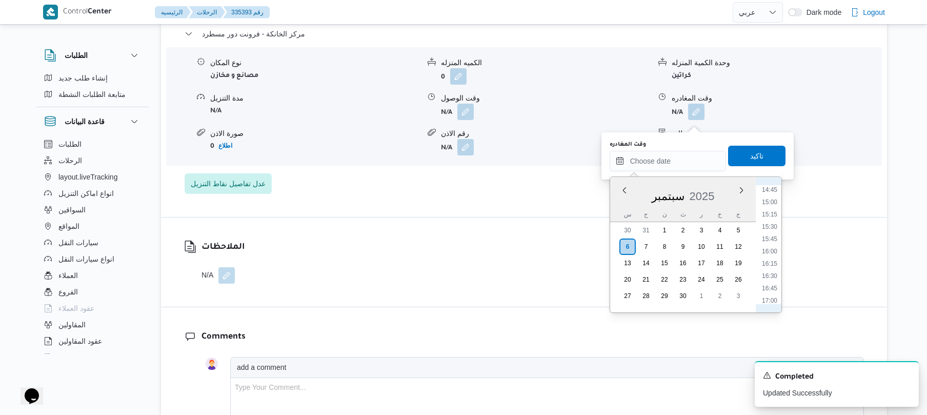
scroll to position [698, 0]
click at [761, 284] on li "16:00" at bounding box center [770, 280] width 24 height 10
type input "[DATE] ١٦:٠٠"
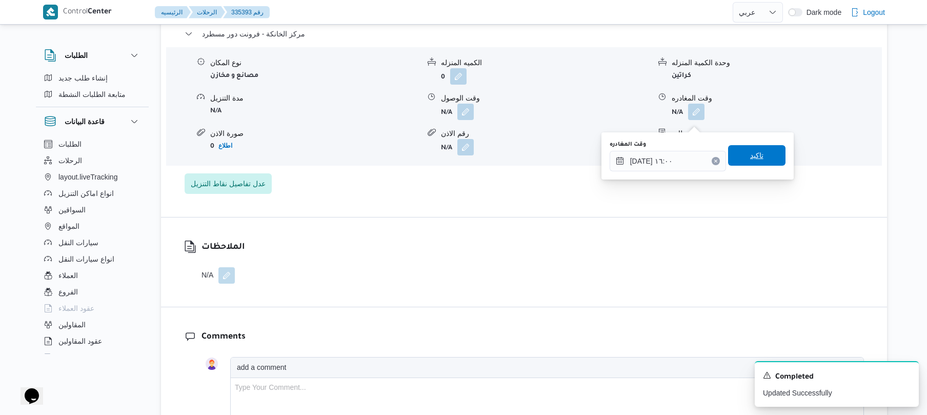
click at [769, 161] on span "تاكيد" at bounding box center [756, 155] width 57 height 21
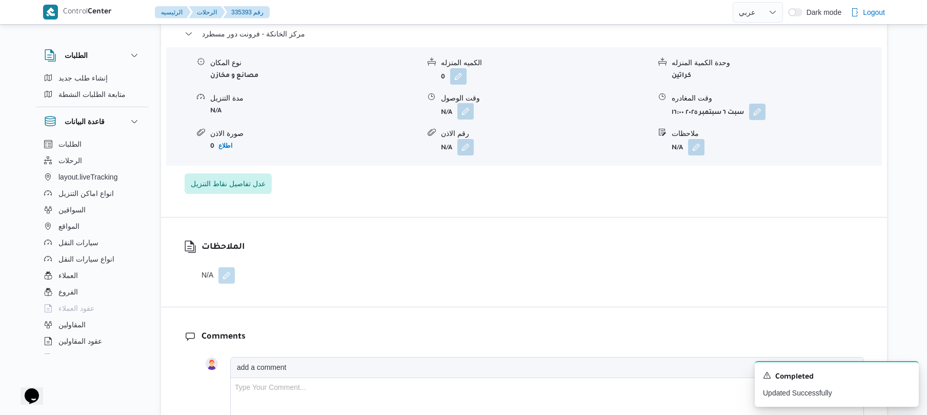
click at [467, 120] on button "button" at bounding box center [466, 111] width 16 height 16
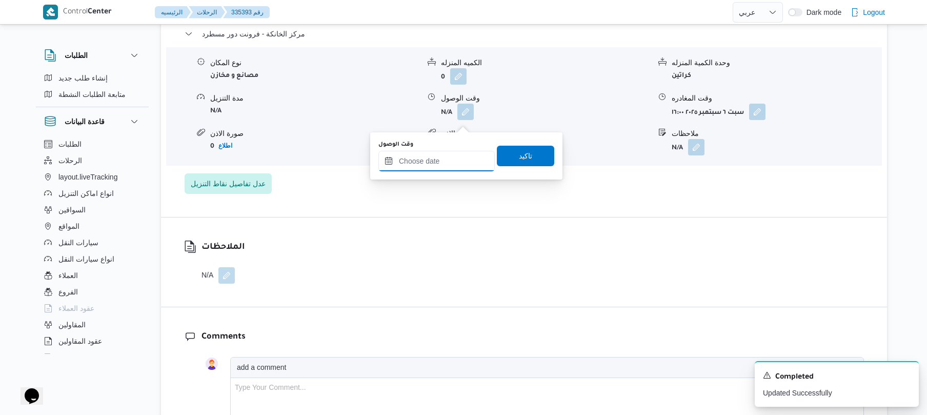
click at [456, 155] on input "وقت الوصول" at bounding box center [437, 161] width 116 height 21
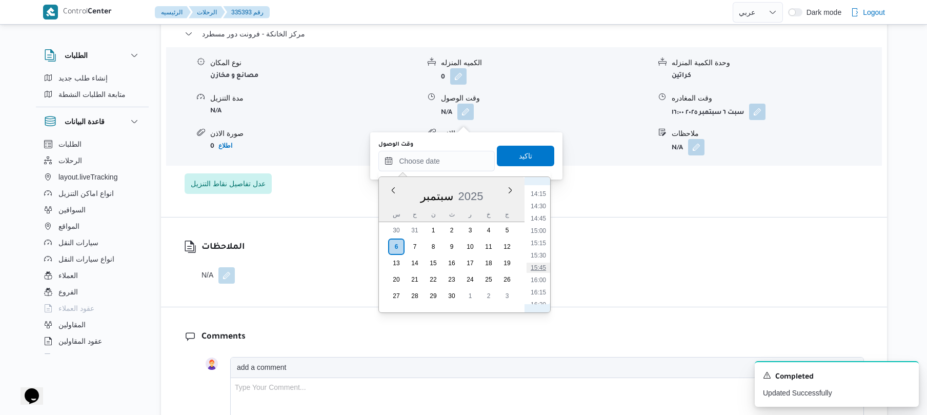
click at [538, 269] on li "15:45" at bounding box center [539, 268] width 24 height 10
type input "[DATE] ١٥:٤٥"
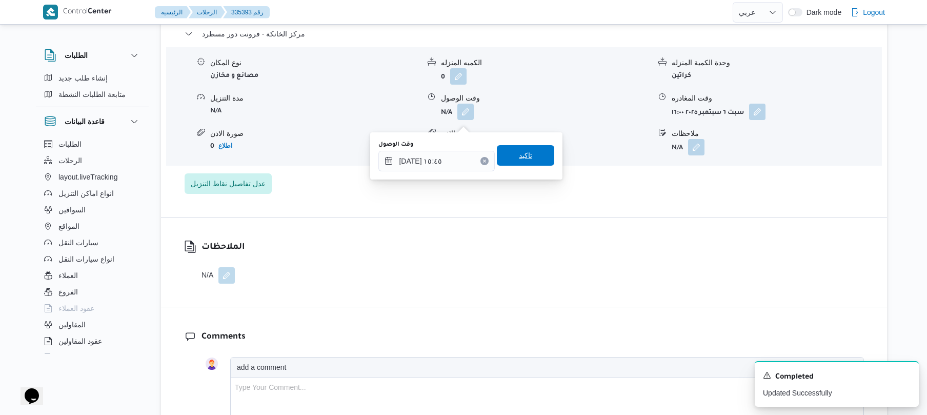
click at [527, 154] on span "تاكيد" at bounding box center [525, 155] width 57 height 21
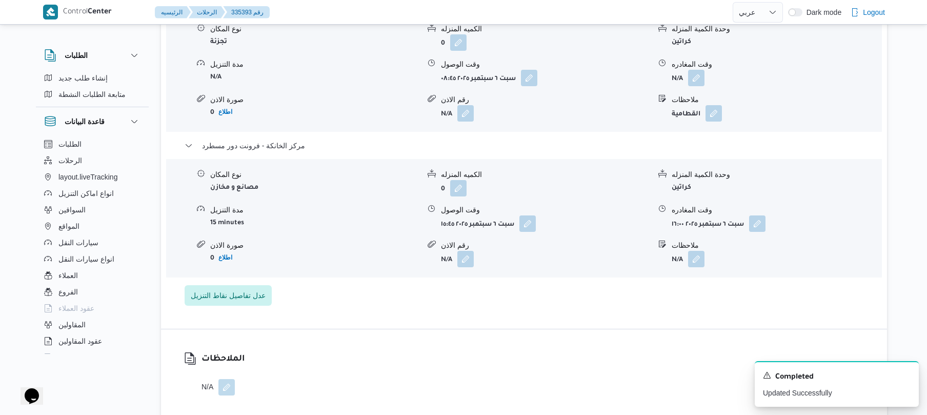
scroll to position [903, 0]
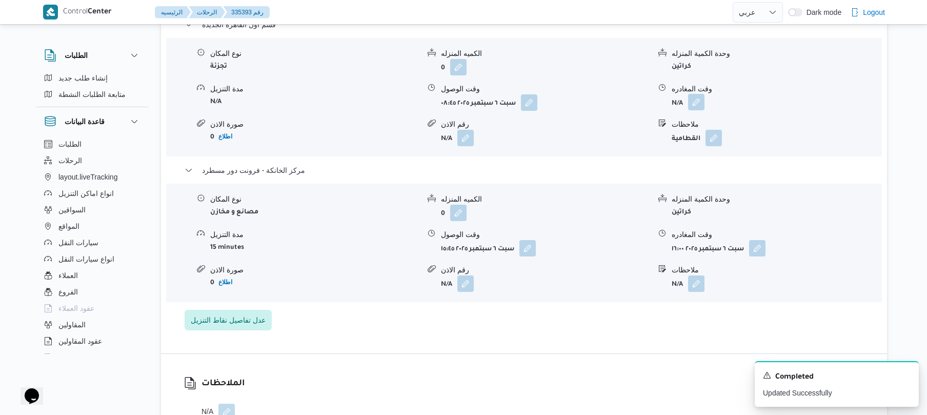
click at [695, 110] on button "button" at bounding box center [696, 102] width 16 height 16
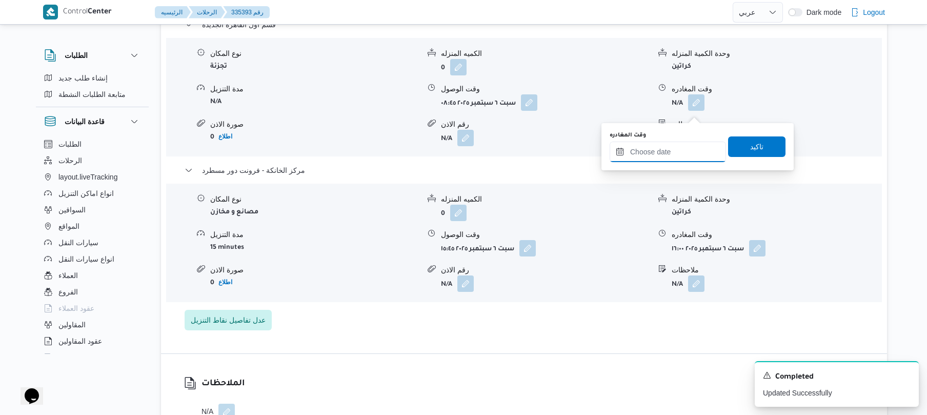
click at [665, 151] on input "وقت المغادره" at bounding box center [668, 152] width 116 height 21
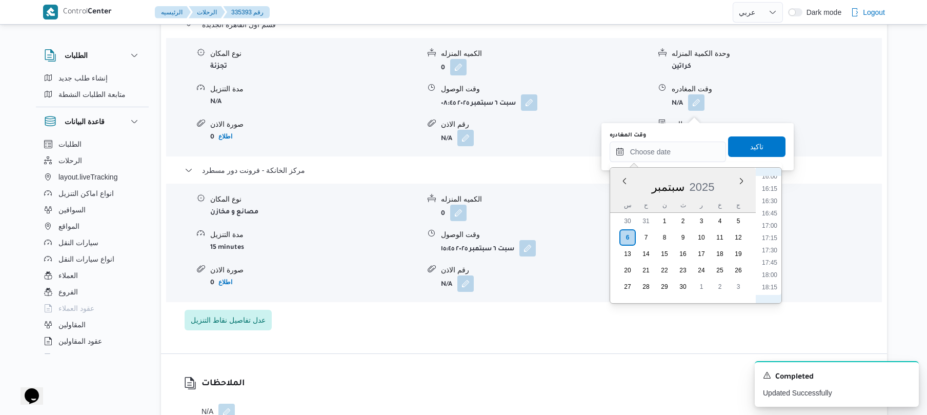
scroll to position [698, 0]
click at [770, 224] on li "15:00" at bounding box center [770, 221] width 24 height 10
type input "٠٦/٠٩/٢٠٢٥ ١٥:٠٠"
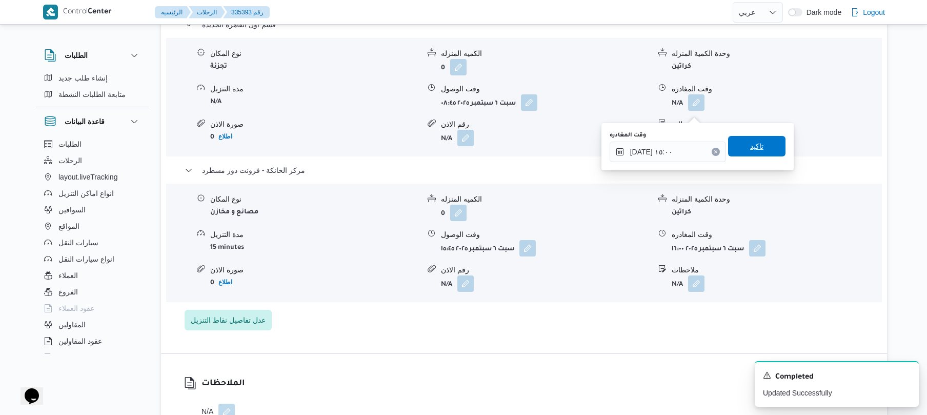
click at [763, 146] on span "تاكيد" at bounding box center [756, 146] width 57 height 21
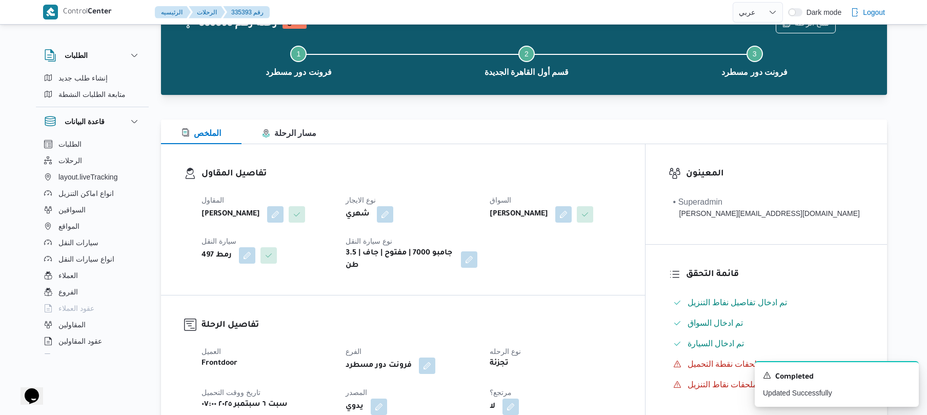
scroll to position [0, 0]
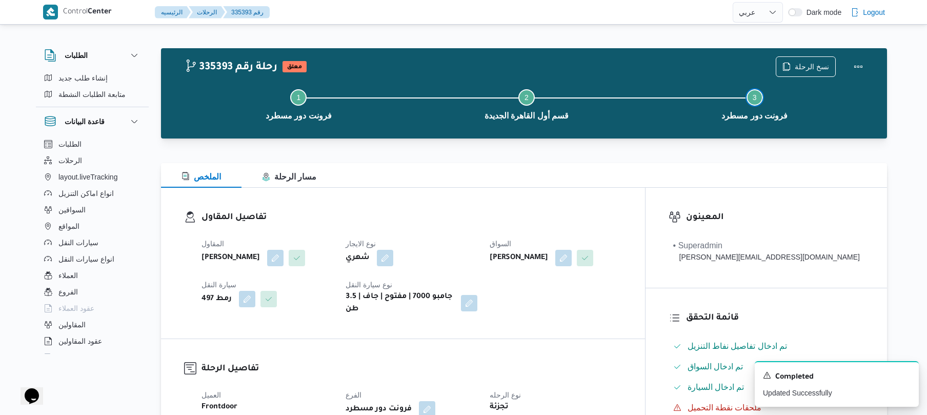
click at [854, 81] on button "Step 3 is incomplete 3 فرونت دور مسطرد" at bounding box center [755, 103] width 228 height 53
click at [857, 68] on button "Actions" at bounding box center [858, 66] width 21 height 21
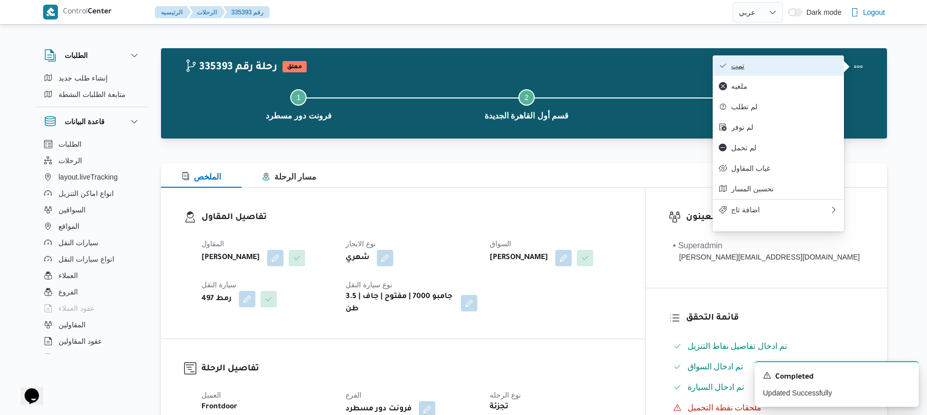
click at [807, 66] on span "تمت" at bounding box center [785, 66] width 107 height 8
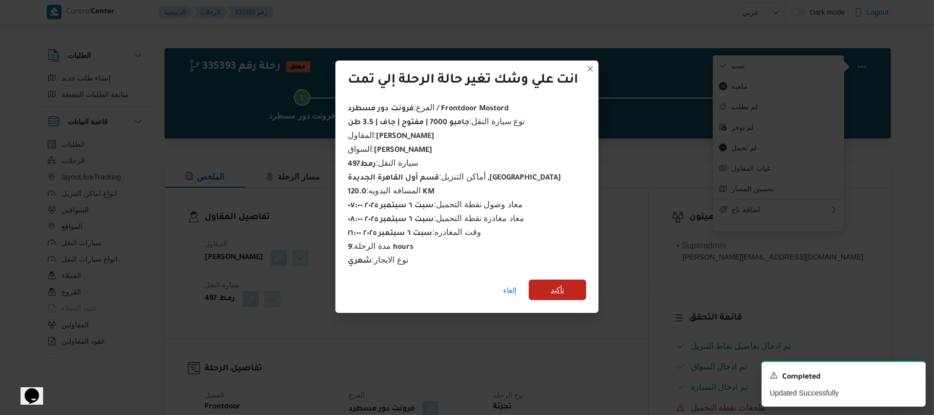
click at [573, 285] on span "تأكيد" at bounding box center [557, 290] width 57 height 21
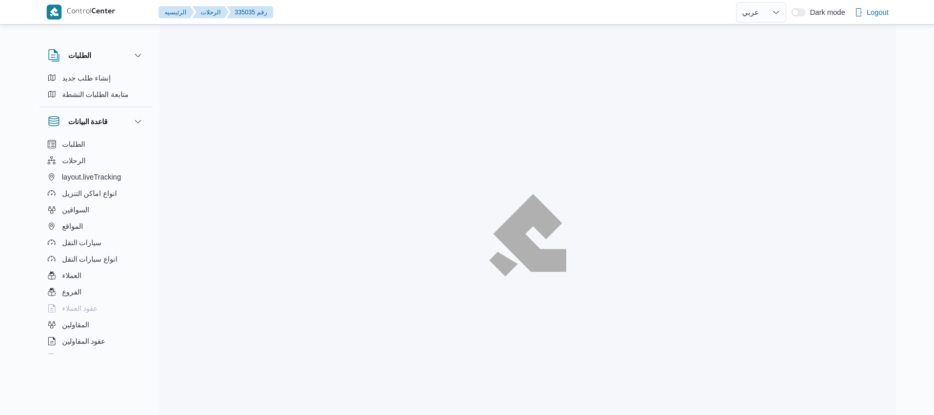
select select "ar"
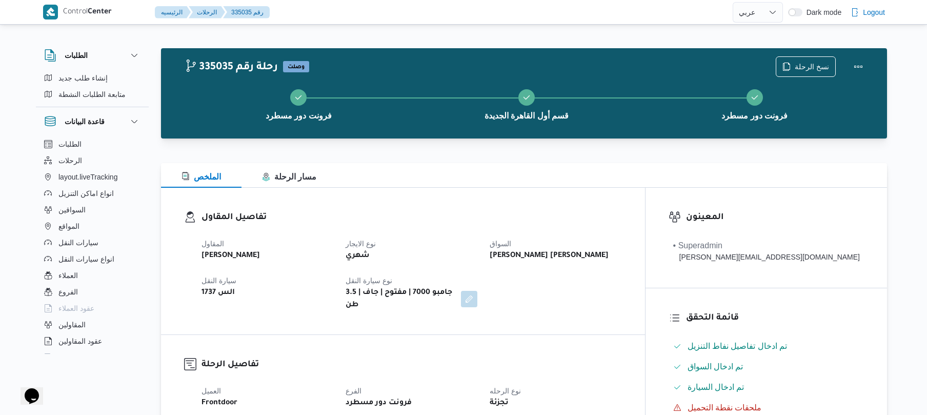
click at [453, 187] on div "الملخص مسار الرحلة" at bounding box center [524, 175] width 726 height 25
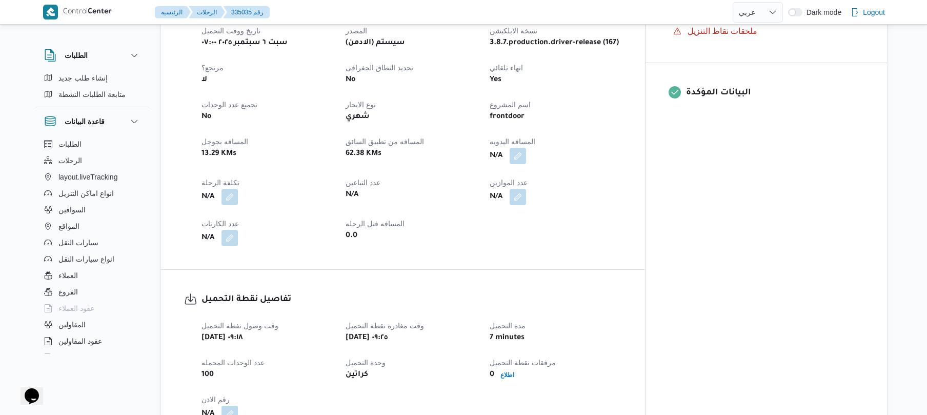
scroll to position [465, 0]
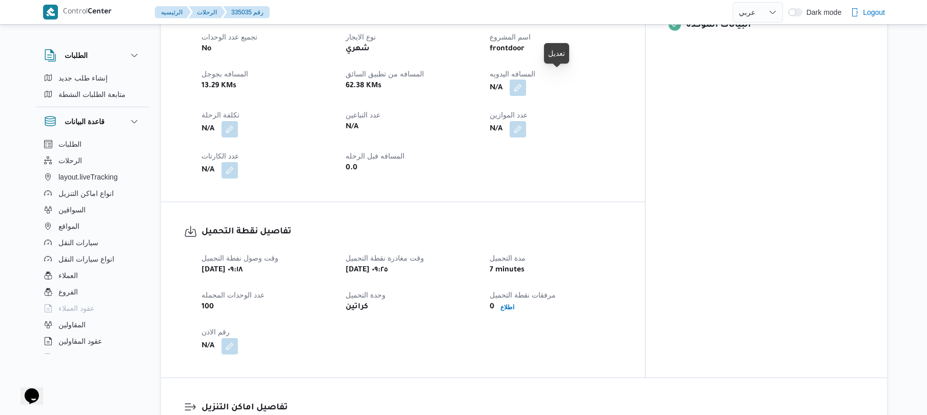
click at [526, 80] on button "button" at bounding box center [518, 88] width 16 height 16
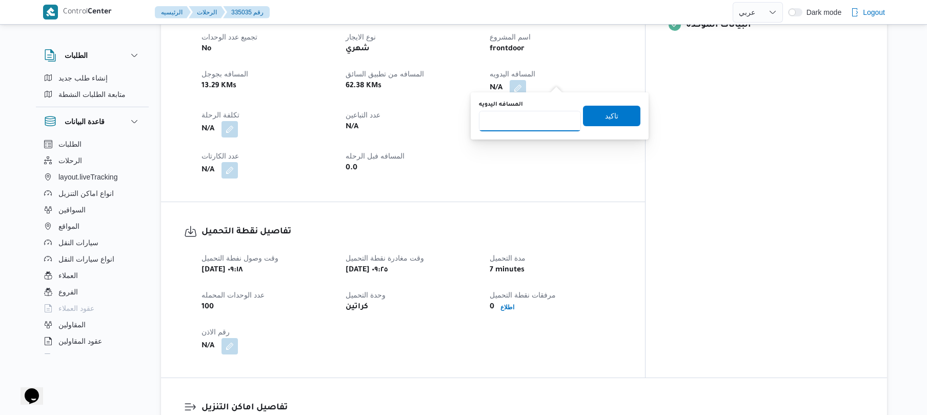
click at [536, 120] on input "المسافه اليدويه" at bounding box center [530, 121] width 102 height 21
type input "120"
click at [605, 117] on span "تاكيد" at bounding box center [611, 115] width 13 height 12
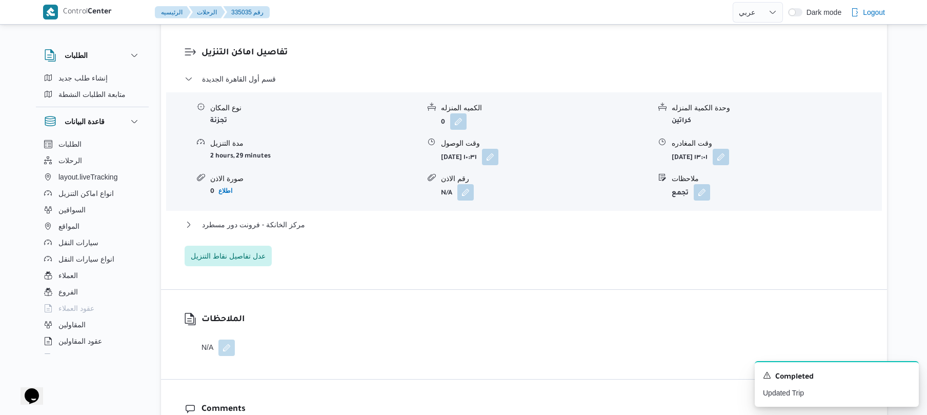
scroll to position [848, 0]
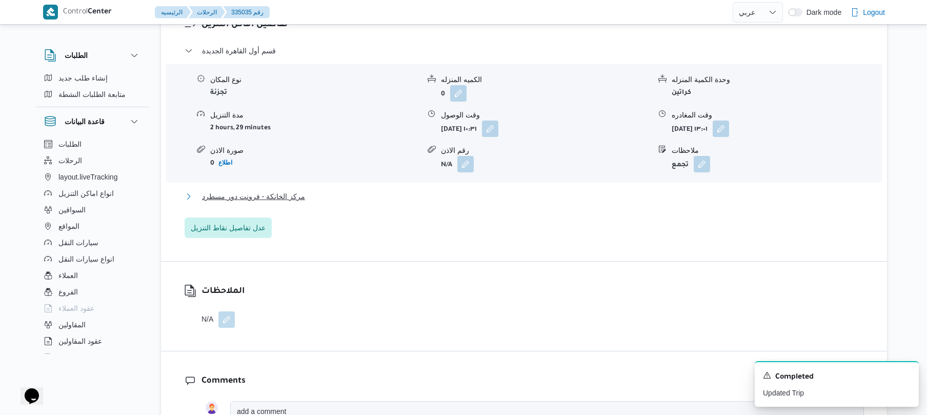
click at [501, 193] on button "مركز الخانكة - فرونت دور مسطرد" at bounding box center [525, 196] width 680 height 12
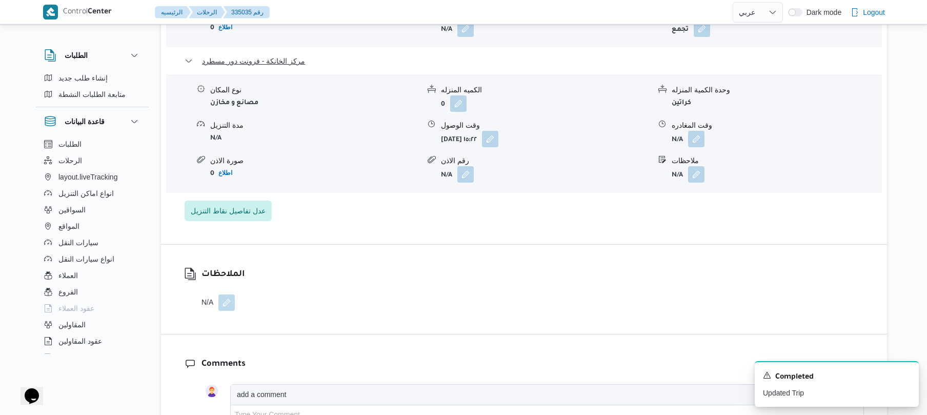
scroll to position [985, 0]
click at [698, 129] on button "button" at bounding box center [696, 137] width 16 height 16
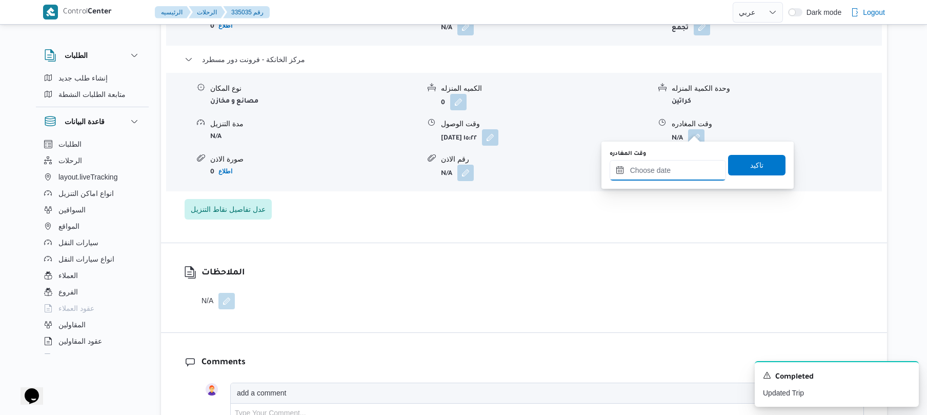
click at [653, 174] on input "وقت المغادره" at bounding box center [668, 170] width 116 height 21
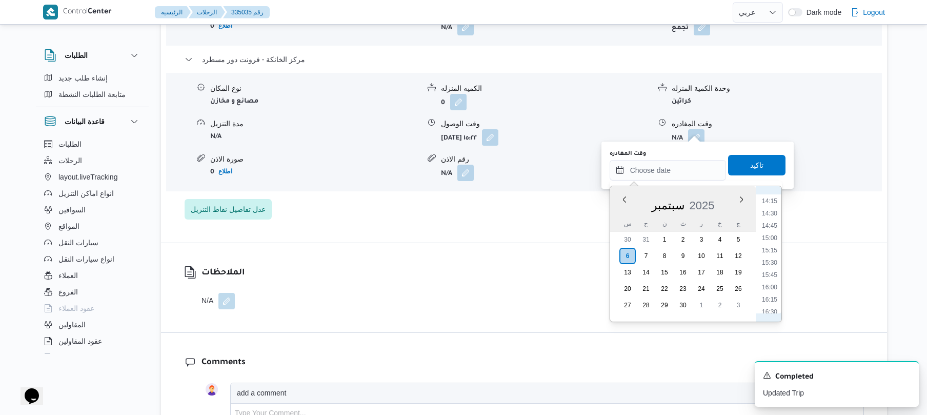
scroll to position [698, 0]
click at [770, 275] on li "15:45" at bounding box center [770, 277] width 24 height 10
type input "[DATE] ١٥:٤٥"
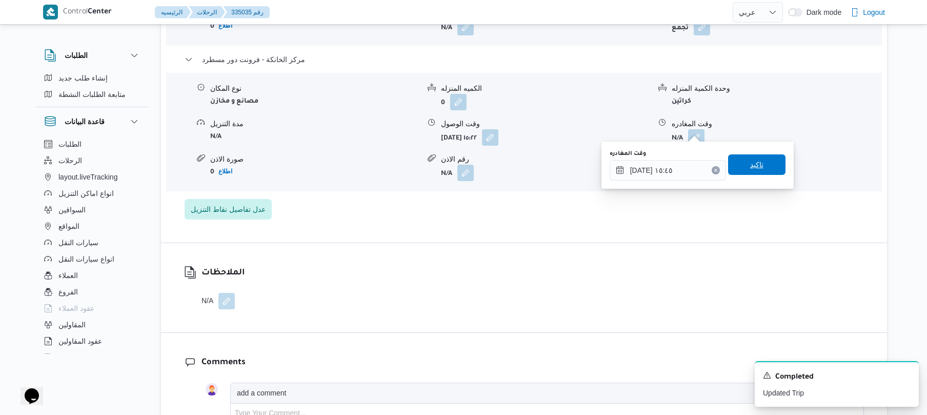
click at [733, 164] on span "تاكيد" at bounding box center [756, 164] width 57 height 21
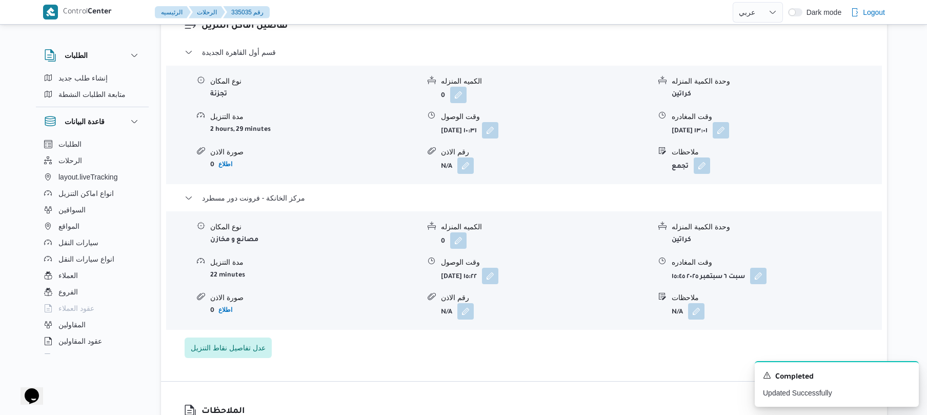
scroll to position [848, 0]
click at [729, 120] on button "button" at bounding box center [721, 128] width 16 height 16
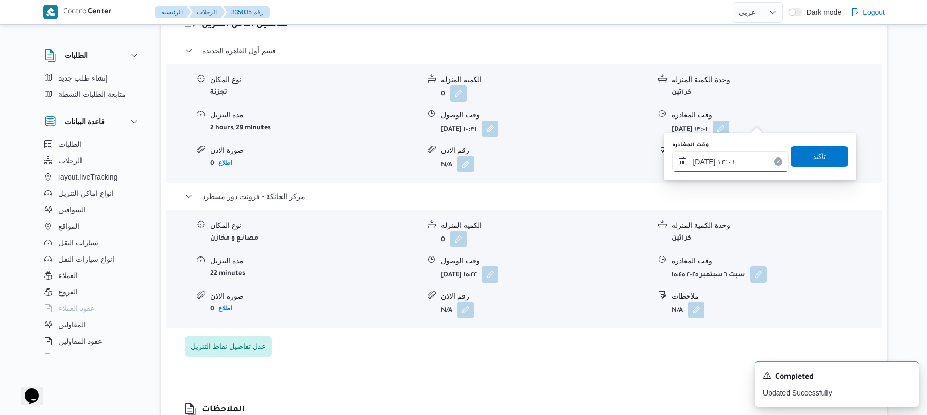
click at [715, 154] on input "٠٦/٠٩/٢٠٢٥ ١٣:٠١" at bounding box center [731, 161] width 116 height 21
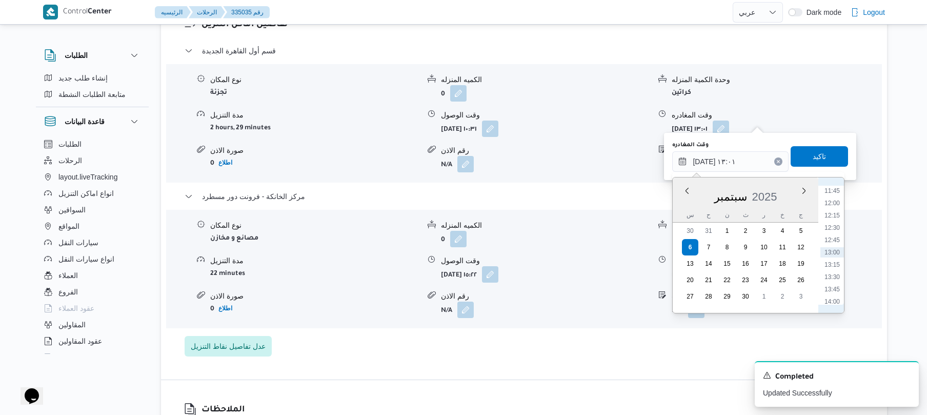
scroll to position [680, 0]
click at [838, 239] on li "14:45" at bounding box center [833, 237] width 24 height 10
type input "٠٦/٠٩/٢٠٢٥ ١٤:٤٥"
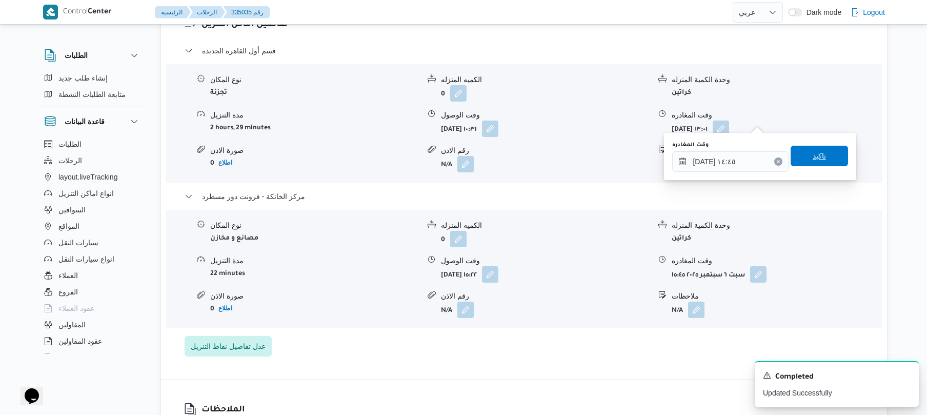
click at [801, 152] on span "تاكيد" at bounding box center [819, 156] width 57 height 21
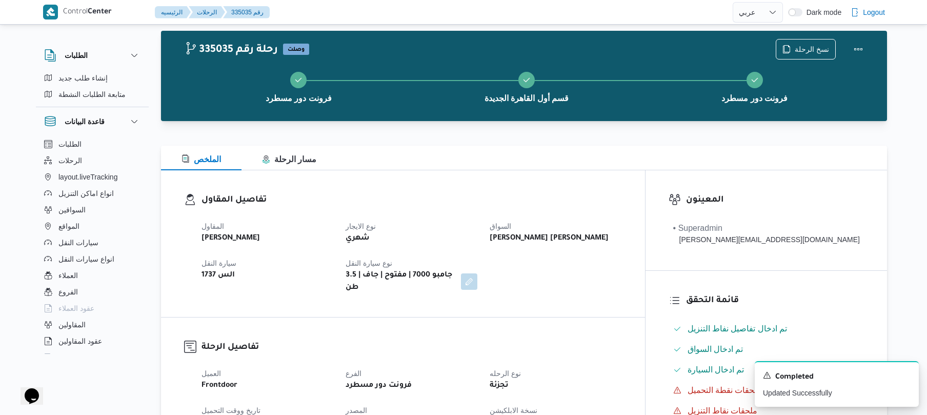
scroll to position [0, 0]
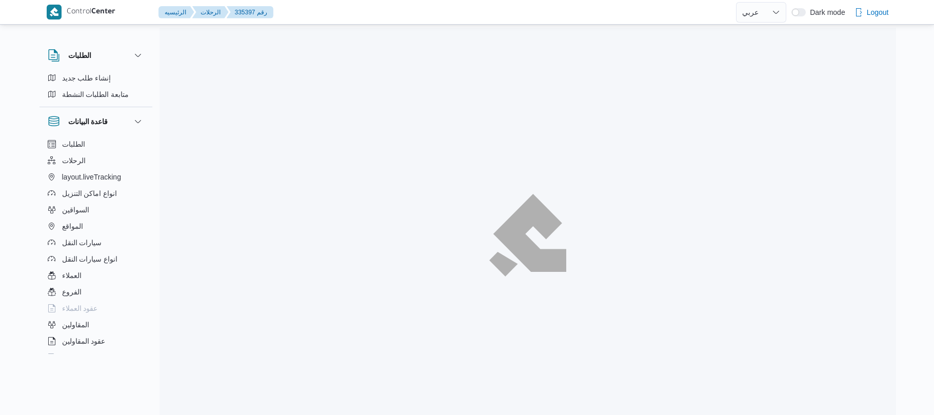
select select "ar"
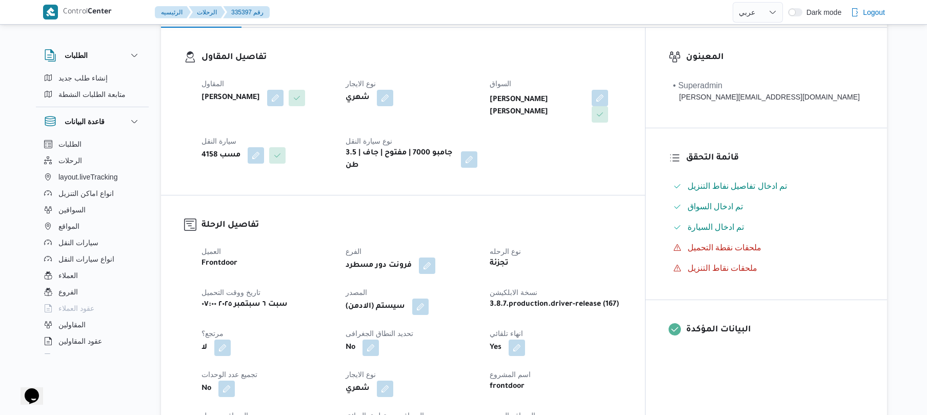
scroll to position [301, 0]
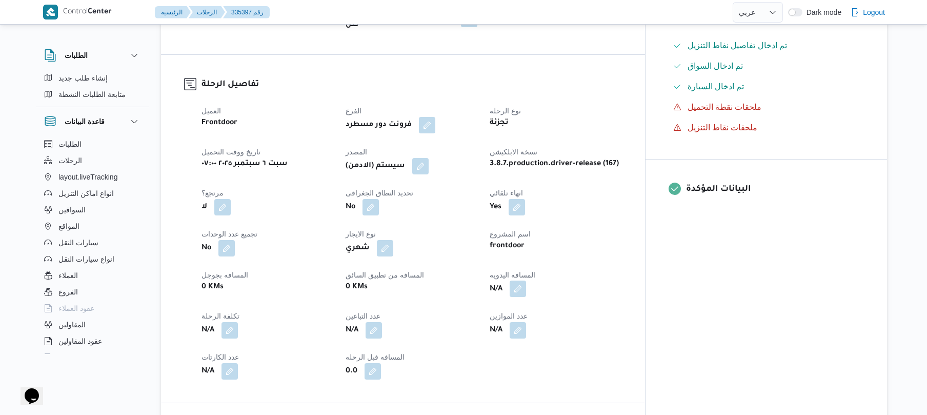
click at [526, 281] on button "button" at bounding box center [518, 289] width 16 height 16
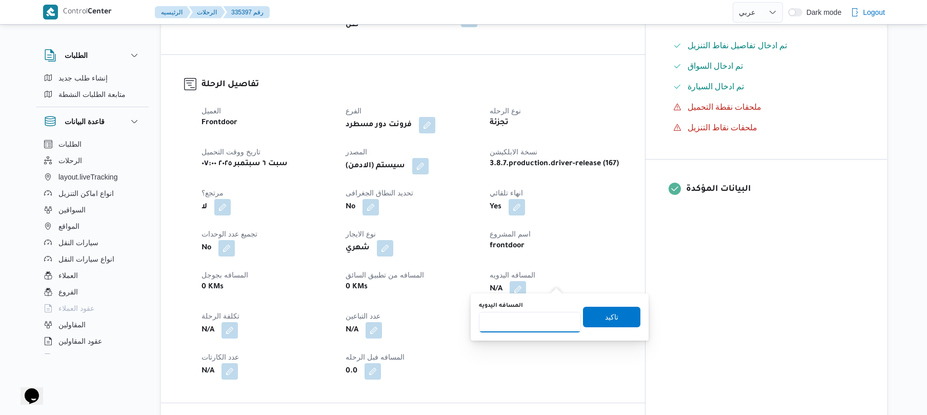
click at [513, 325] on input "المسافه اليدويه" at bounding box center [530, 322] width 102 height 21
type input "120"
click at [597, 319] on span "تاكيد" at bounding box center [611, 316] width 57 height 21
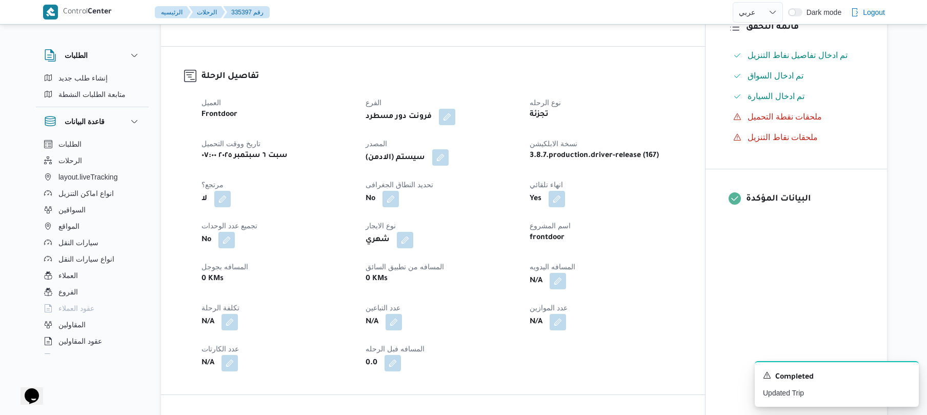
click at [446, 156] on button "button" at bounding box center [440, 157] width 16 height 16
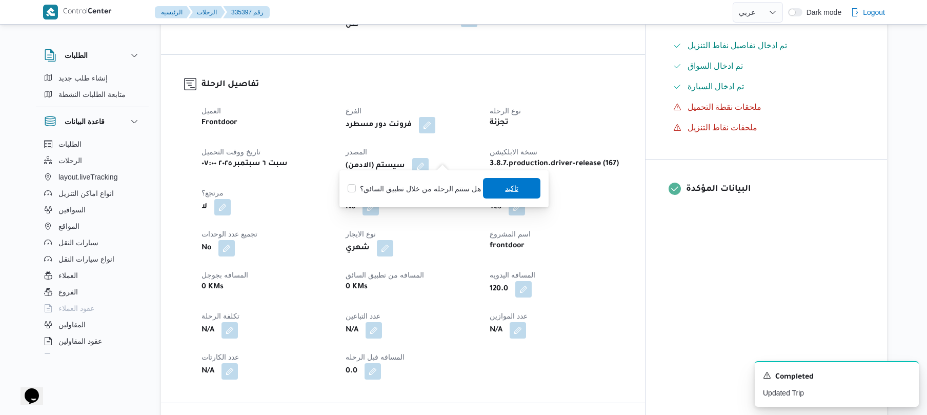
click at [514, 189] on span "تاكيد" at bounding box center [511, 188] width 13 height 12
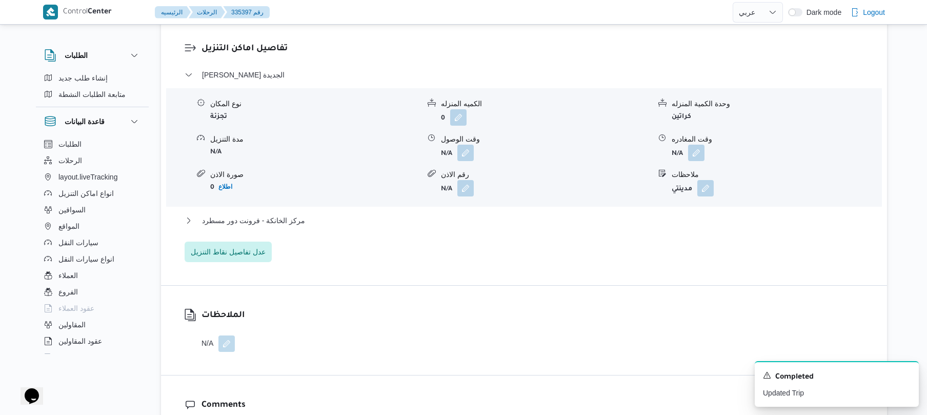
scroll to position [887, 0]
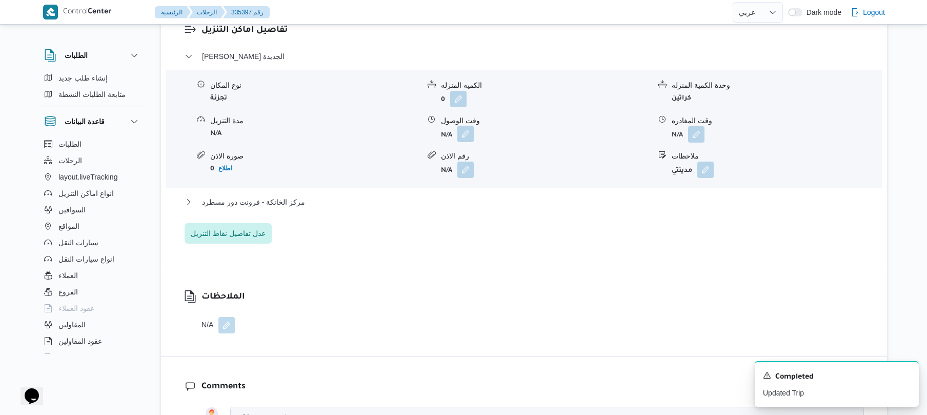
click at [467, 126] on button "button" at bounding box center [466, 134] width 16 height 16
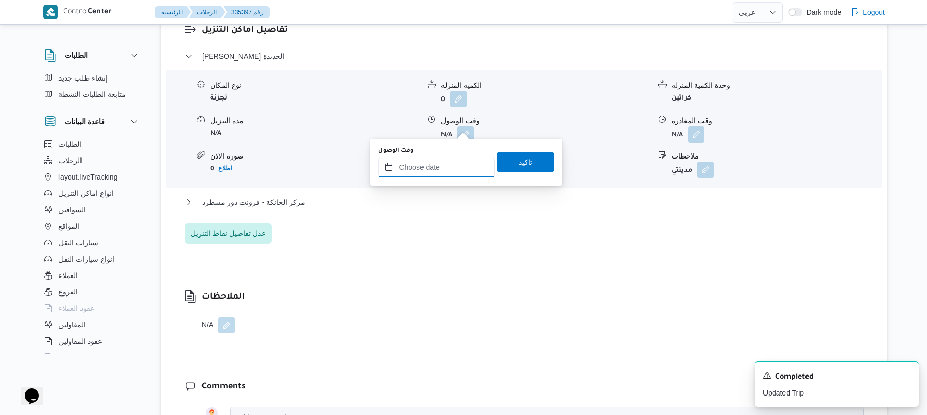
click at [446, 165] on input "وقت الوصول" at bounding box center [437, 167] width 116 height 21
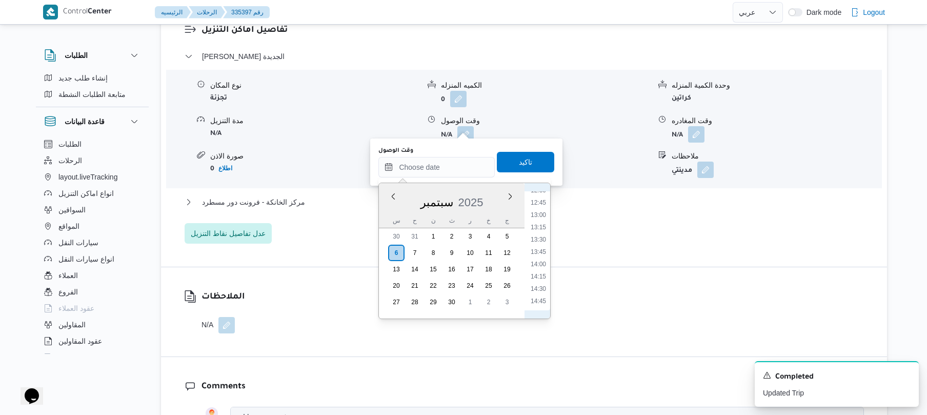
scroll to position [598, 0]
click at [541, 202] on li "12:15" at bounding box center [539, 202] width 24 height 10
type input "[DATE] ١٢:١٥"
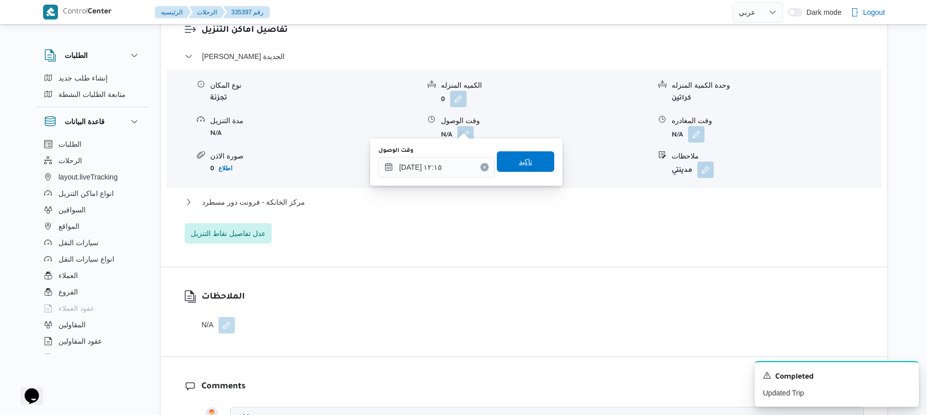
click at [528, 159] on span "تاكيد" at bounding box center [525, 161] width 57 height 21
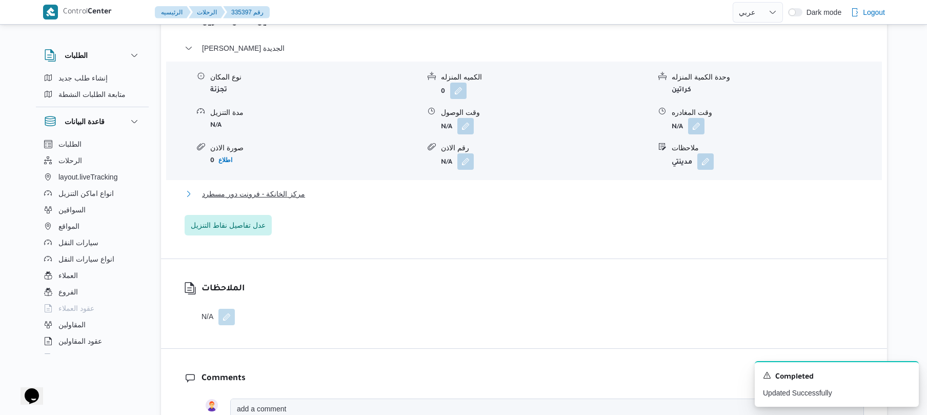
click at [507, 196] on button "مركز الخانكة - فرونت دور مسطرد" at bounding box center [525, 194] width 680 height 12
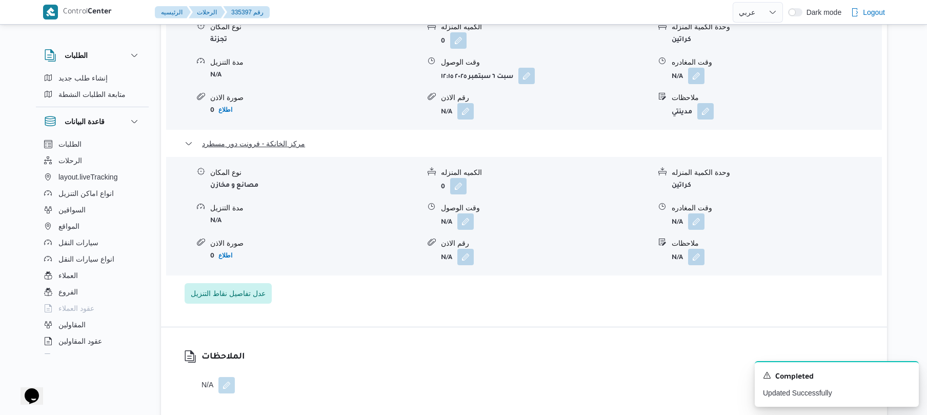
scroll to position [970, 0]
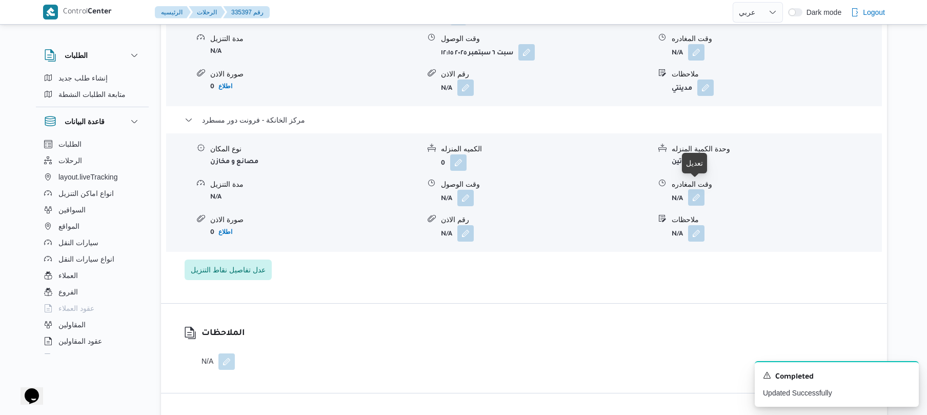
click at [701, 189] on button "button" at bounding box center [696, 197] width 16 height 16
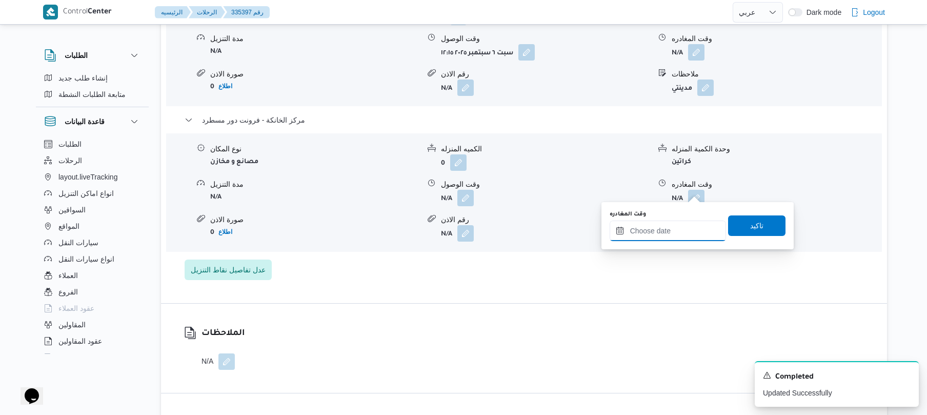
click at [645, 234] on input "وقت المغادره" at bounding box center [668, 231] width 116 height 21
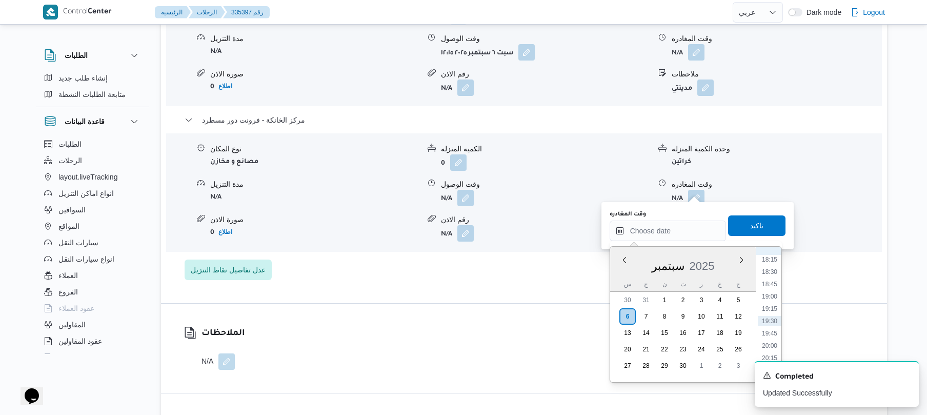
scroll to position [799, 0]
click at [774, 281] on li "16:45" at bounding box center [770, 286] width 24 height 10
type input "[DATE] ١٦:٤٥"
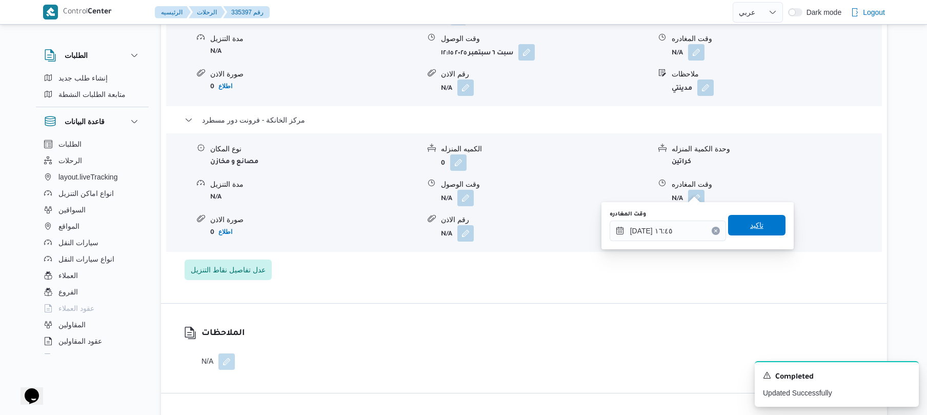
click at [757, 227] on span "تاكيد" at bounding box center [757, 225] width 13 height 12
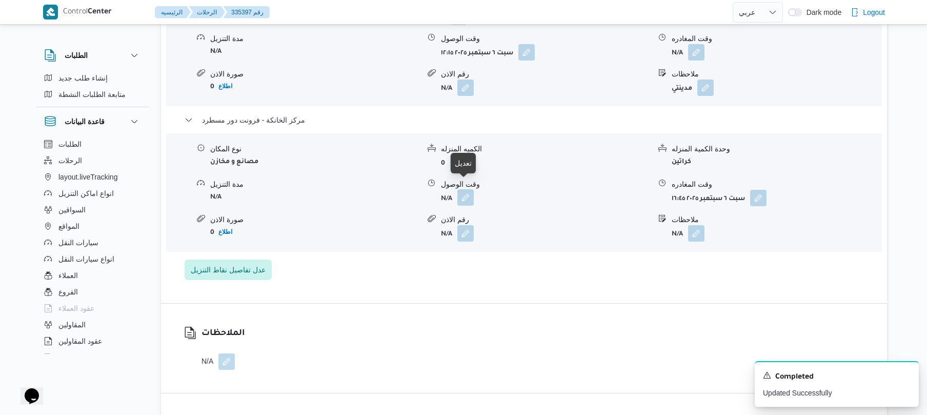
click at [468, 191] on button "button" at bounding box center [466, 197] width 16 height 16
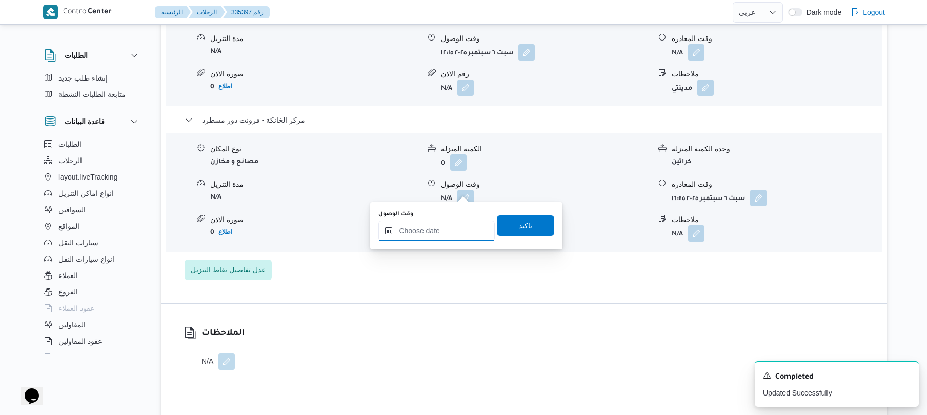
click at [446, 224] on input "وقت الوصول" at bounding box center [437, 231] width 116 height 21
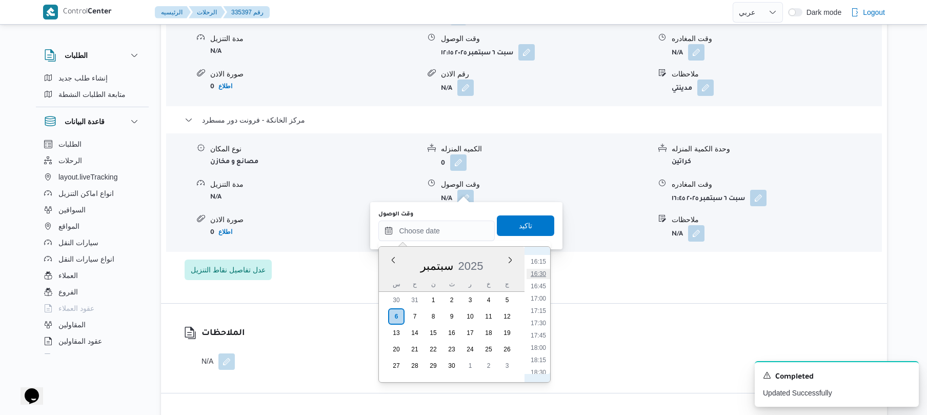
click at [541, 271] on li "16:30" at bounding box center [539, 274] width 24 height 10
type input "[DATE] ١٦:٣٠"
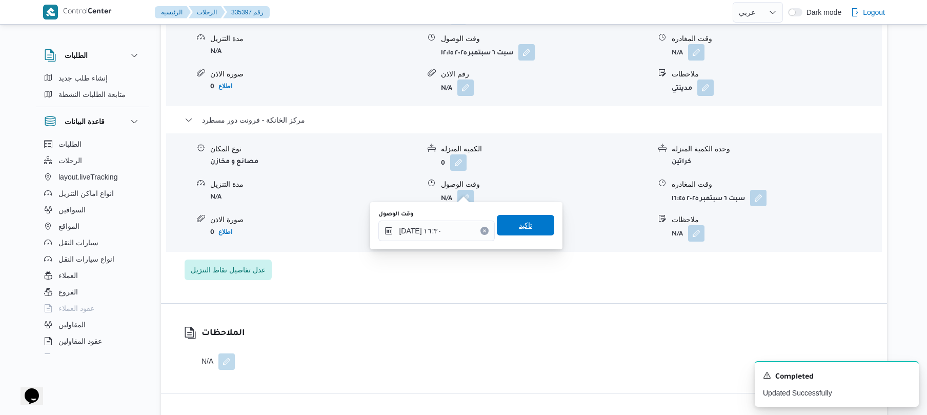
click at [538, 228] on span "تاكيد" at bounding box center [525, 225] width 57 height 21
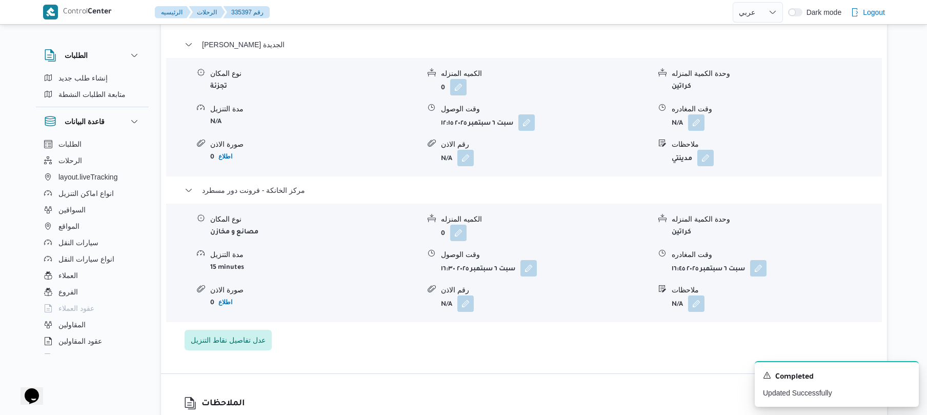
scroll to position [887, 0]
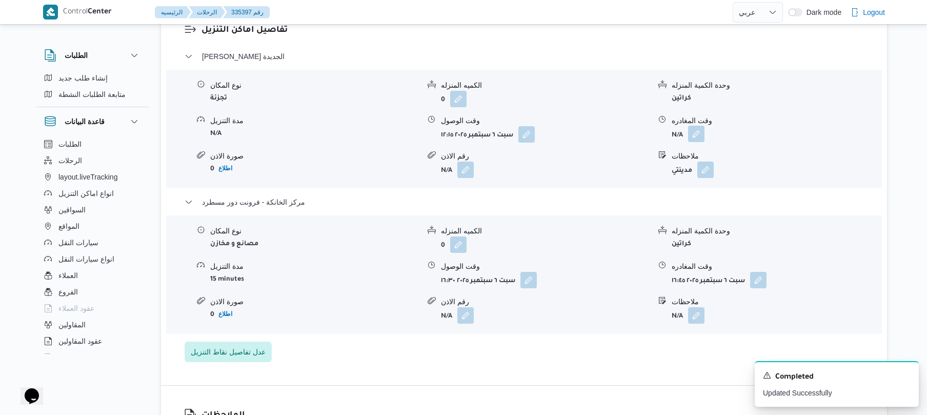
click at [696, 126] on button "button" at bounding box center [696, 134] width 16 height 16
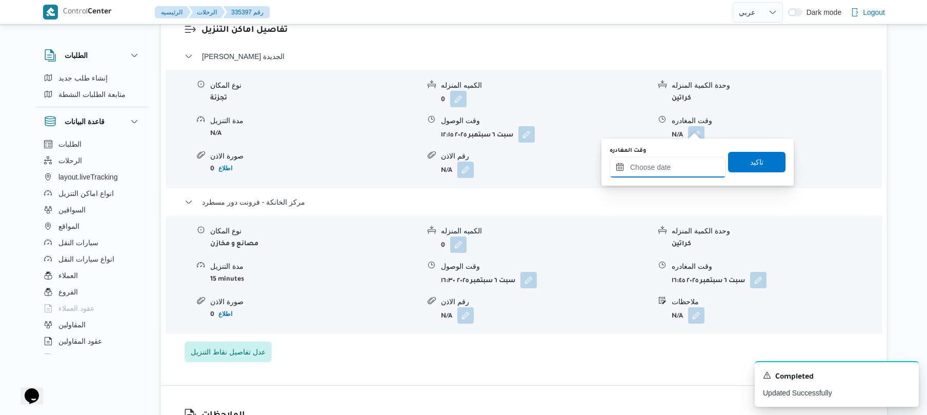
click at [669, 166] on input "وقت المغادره" at bounding box center [668, 167] width 116 height 21
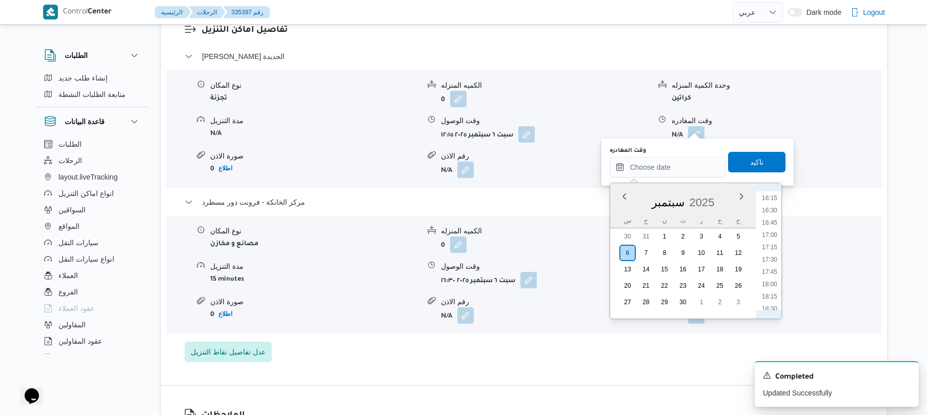
scroll to position [698, 0]
click at [769, 270] on li "15:45" at bounding box center [770, 274] width 24 height 10
type input "[DATE] ١٥:٤٥"
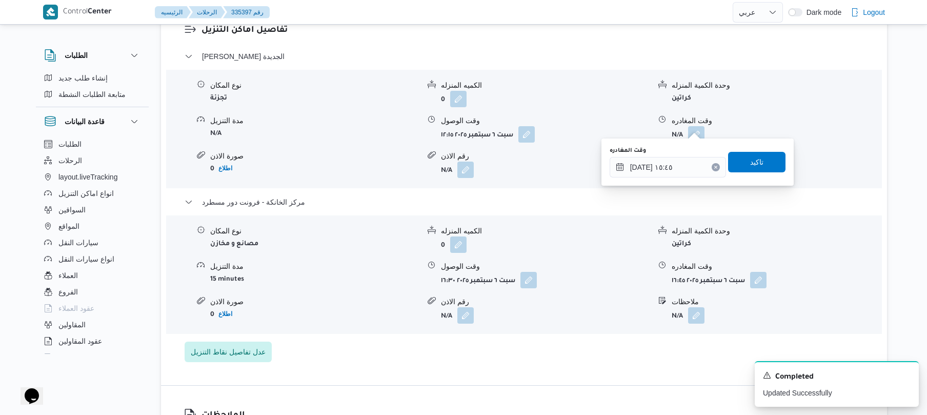
click at [747, 149] on div "وقت المغادره [DATE] ١٥:٤٥ تاكيد" at bounding box center [698, 162] width 178 height 33
click at [751, 164] on span "تاكيد" at bounding box center [757, 161] width 13 height 12
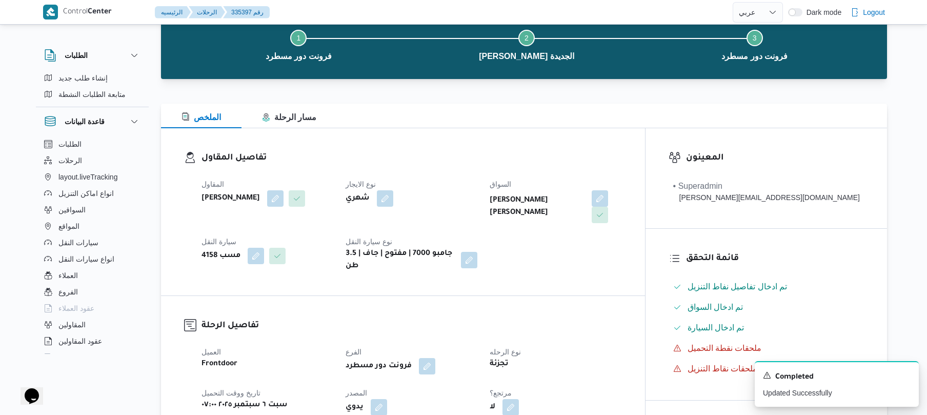
scroll to position [0, 0]
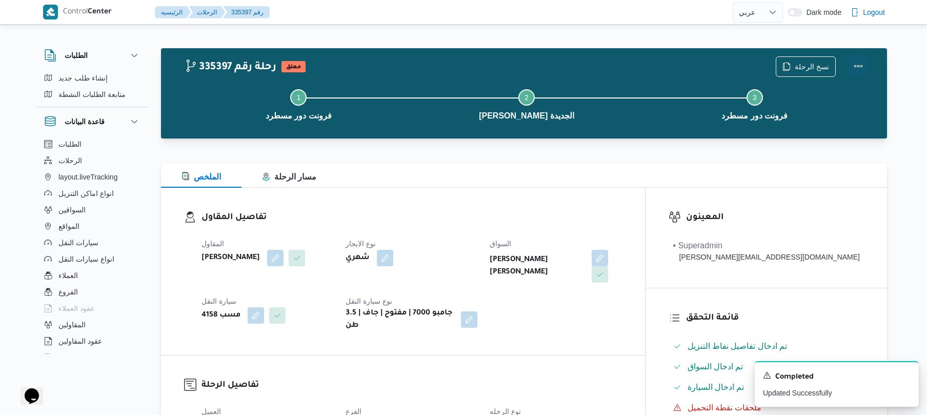
click at [859, 71] on button "Actions" at bounding box center [858, 66] width 21 height 21
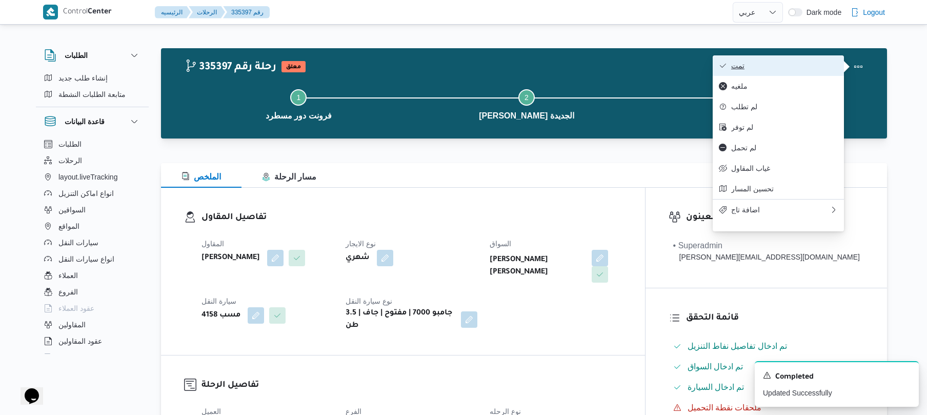
click at [788, 71] on button "تمت" at bounding box center [778, 65] width 131 height 21
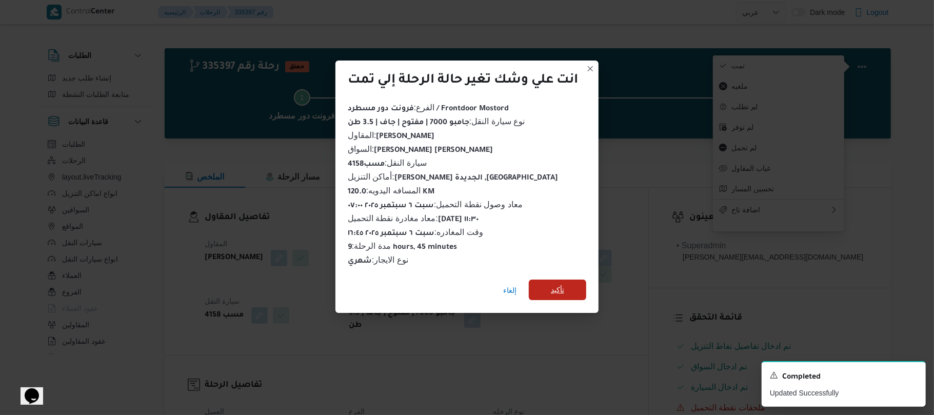
click at [565, 291] on span "تأكيد" at bounding box center [557, 290] width 57 height 21
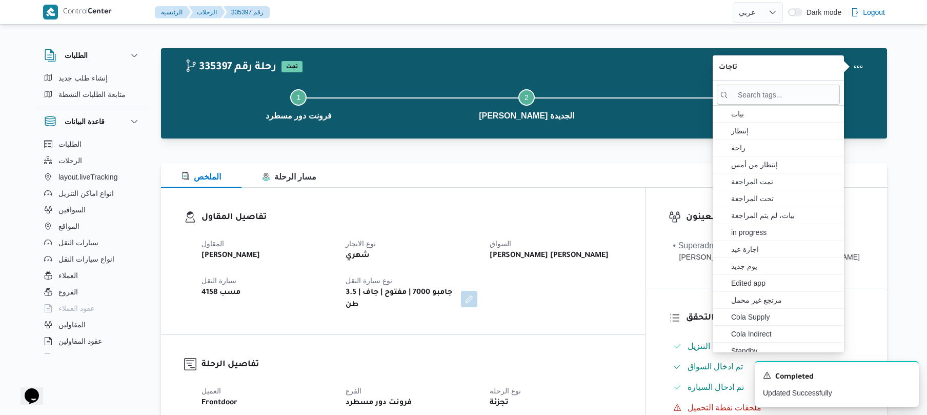
click at [565, 291] on div "المقاول [PERSON_NAME] نوع الايجار شهري السواق [PERSON_NAME] [PERSON_NAME] سيارة…" at bounding box center [411, 274] width 433 height 86
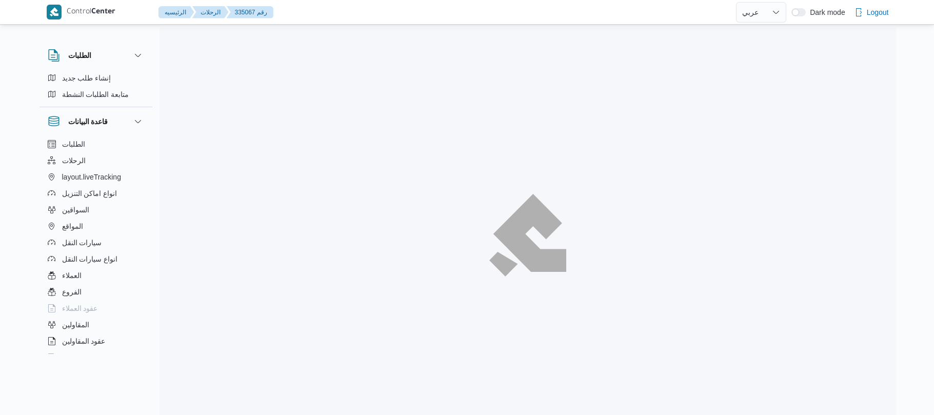
select select "ar"
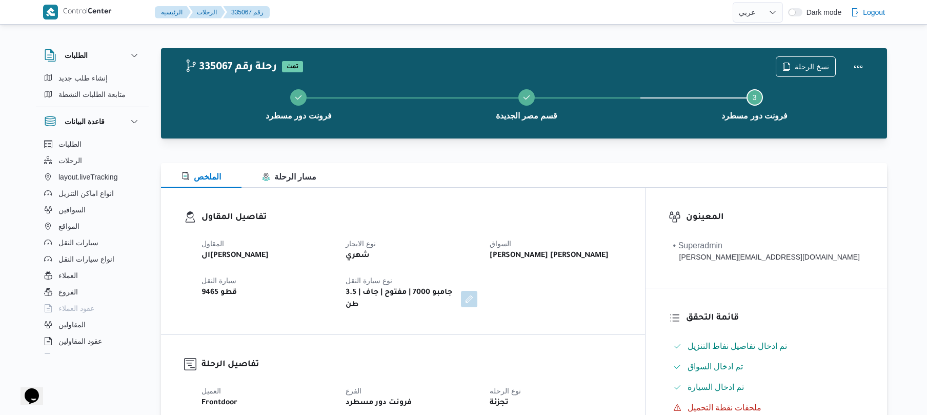
click at [532, 193] on div "تفاصيل المقاول المقاول الهامي [PERSON_NAME] نوع الايجار شهري [PERSON_NAME] [PER…" at bounding box center [403, 261] width 484 height 147
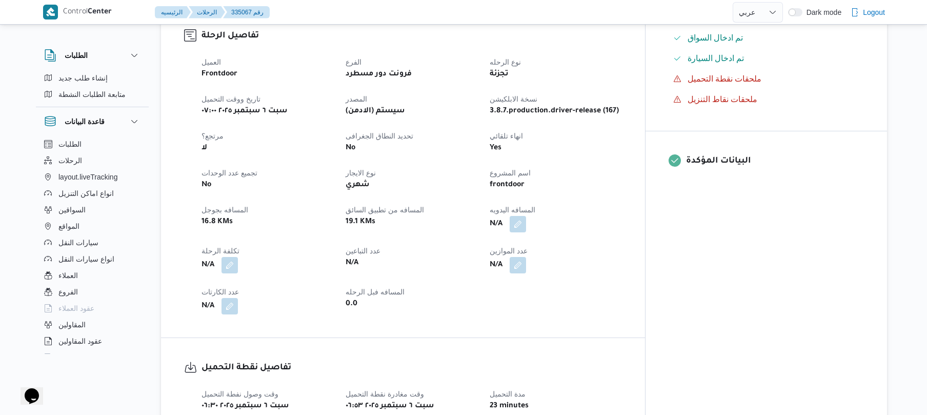
scroll to position [356, 0]
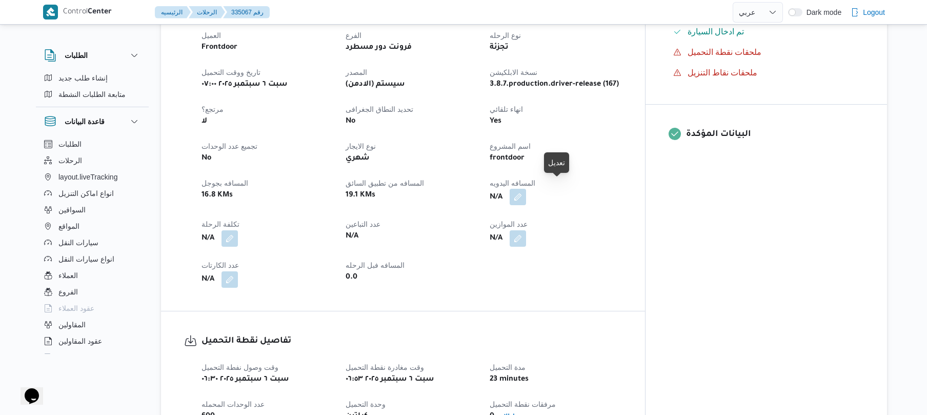
click at [526, 191] on button "button" at bounding box center [518, 197] width 16 height 16
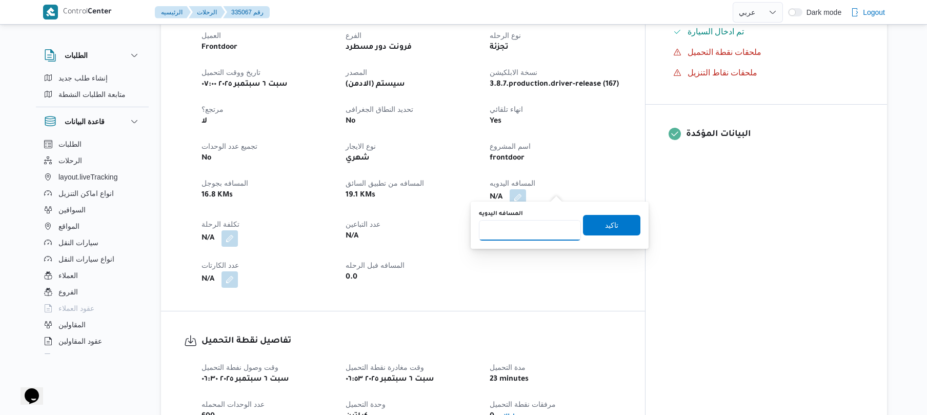
click at [535, 226] on input "المسافه اليدويه" at bounding box center [530, 230] width 102 height 21
type input "70"
click at [610, 225] on span "تاكيد" at bounding box center [611, 225] width 13 height 12
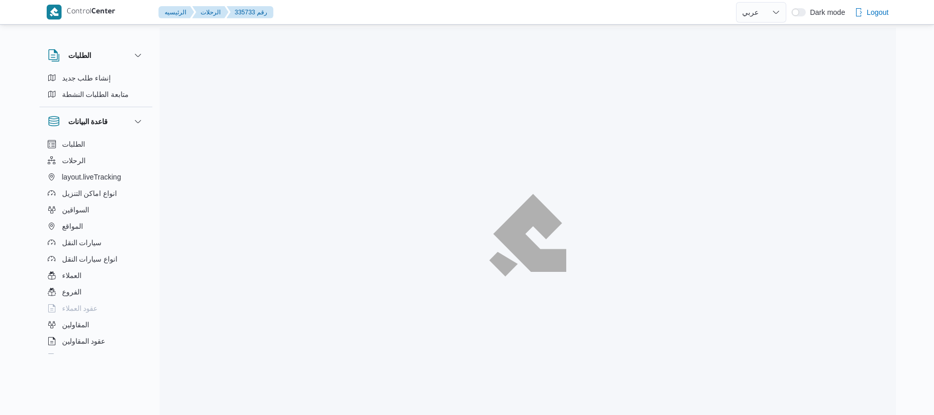
select select "ar"
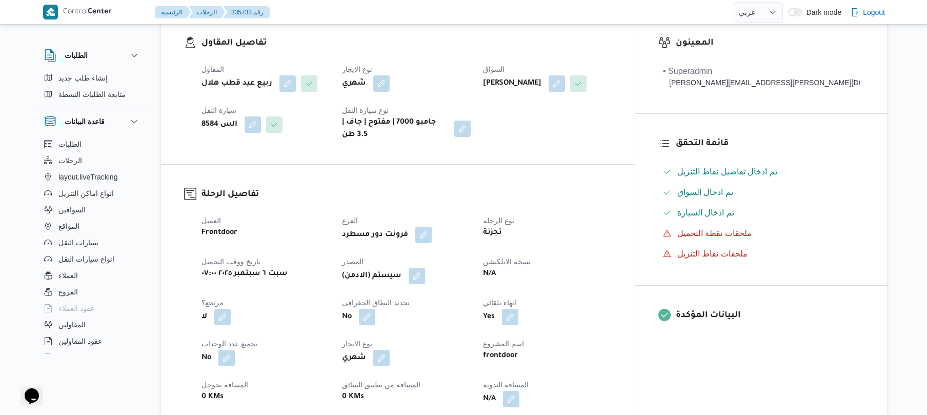
scroll to position [328, 0]
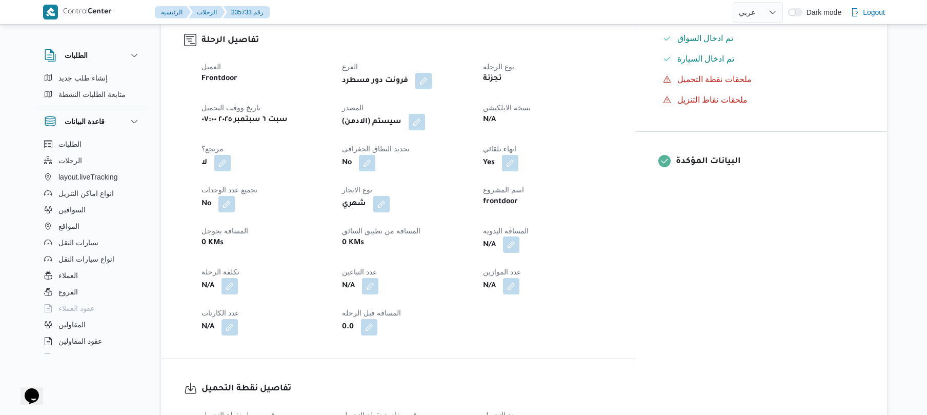
click at [520, 238] on button "button" at bounding box center [511, 244] width 16 height 16
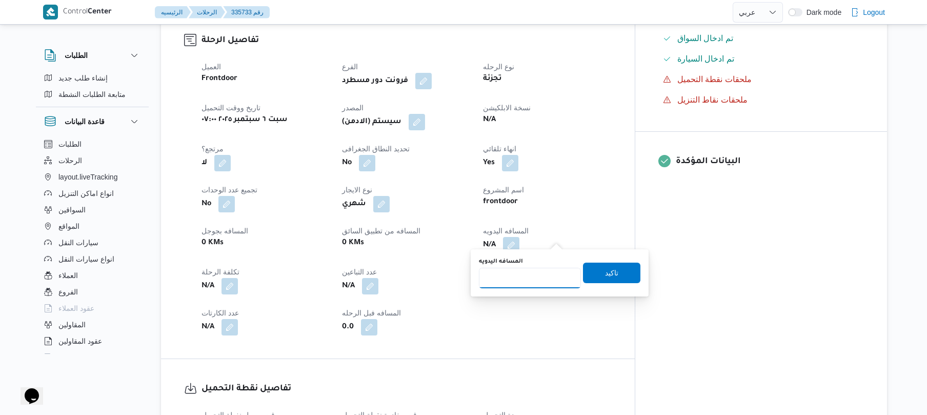
click at [537, 275] on input "المسافه اليدويه" at bounding box center [530, 278] width 102 height 21
type input "130"
click at [610, 275] on span "تاكيد" at bounding box center [611, 272] width 13 height 12
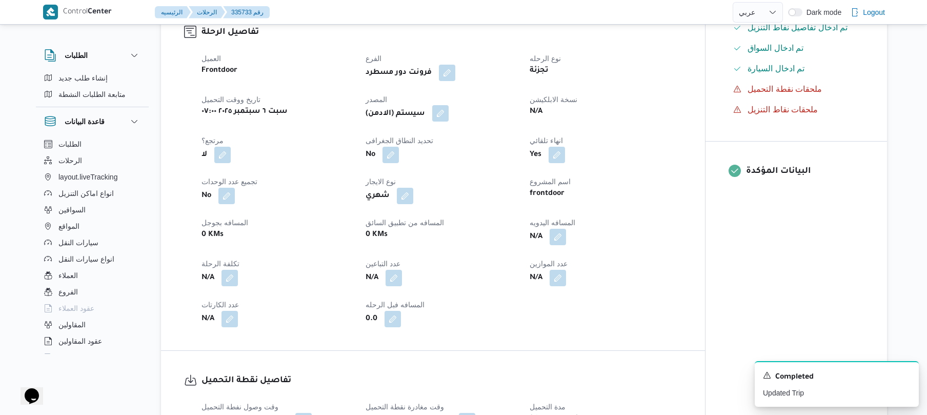
click at [447, 113] on button "button" at bounding box center [440, 113] width 16 height 16
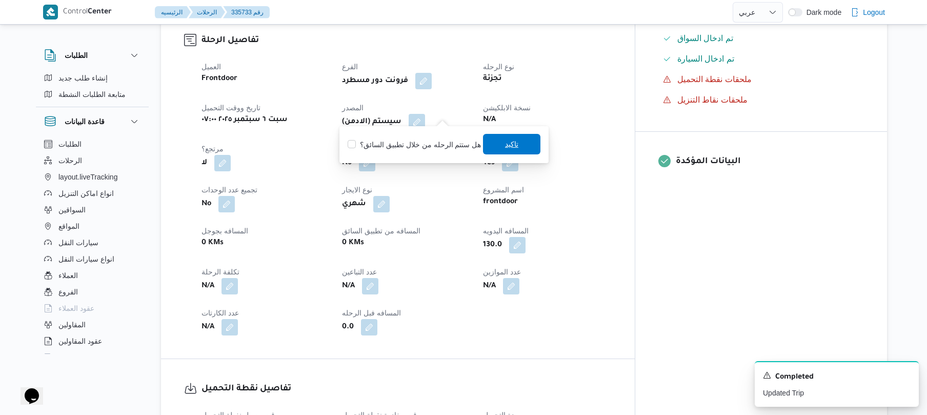
click at [505, 144] on span "تاكيد" at bounding box center [511, 144] width 13 height 12
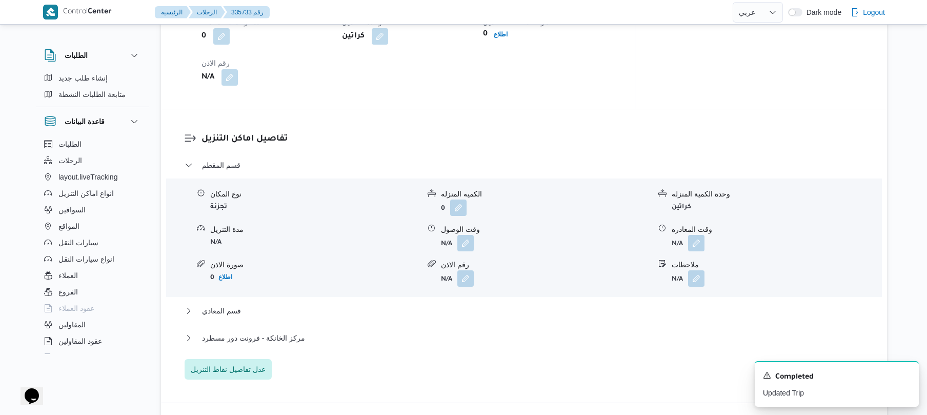
scroll to position [766, 0]
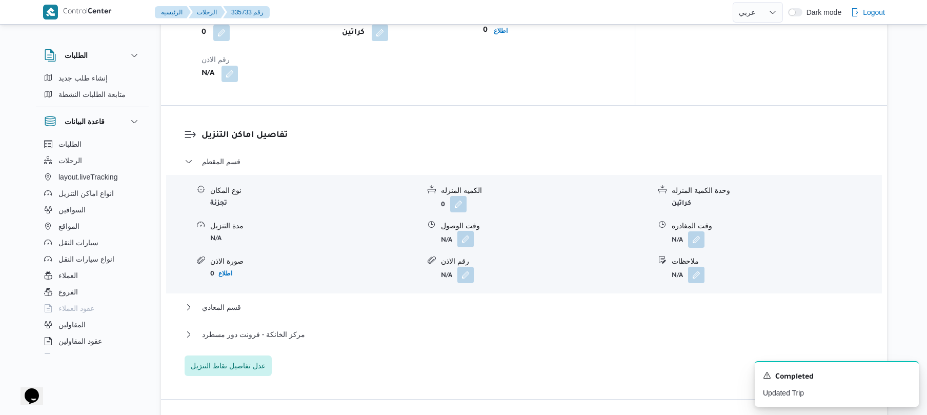
click at [465, 234] on button "button" at bounding box center [466, 239] width 16 height 16
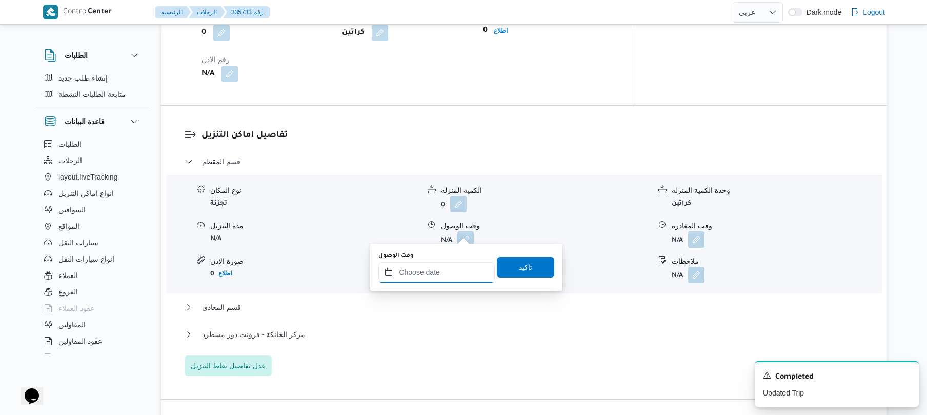
click at [445, 265] on div at bounding box center [437, 272] width 116 height 21
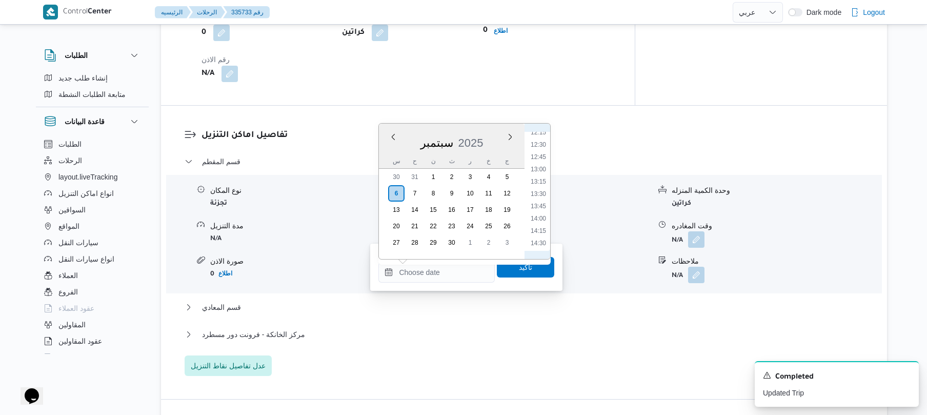
scroll to position [507, 0]
click at [541, 195] on li "11:30" at bounding box center [539, 196] width 24 height 10
type input "[DATE] ١١:٣٠"
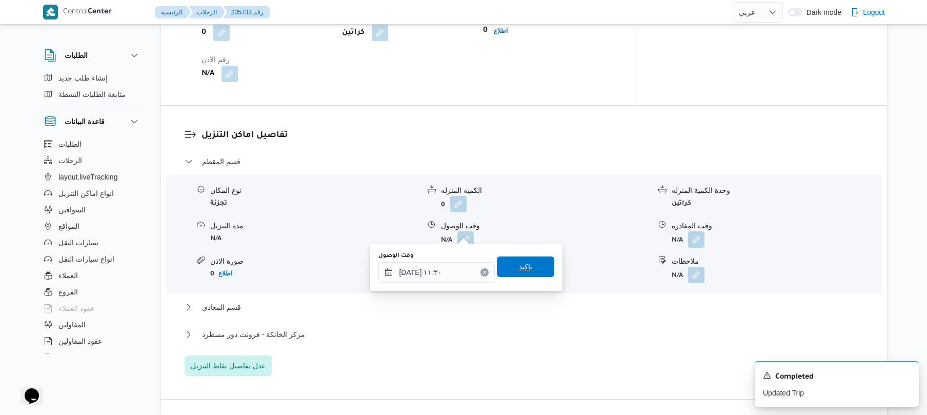
click at [512, 273] on span "تاكيد" at bounding box center [525, 266] width 57 height 21
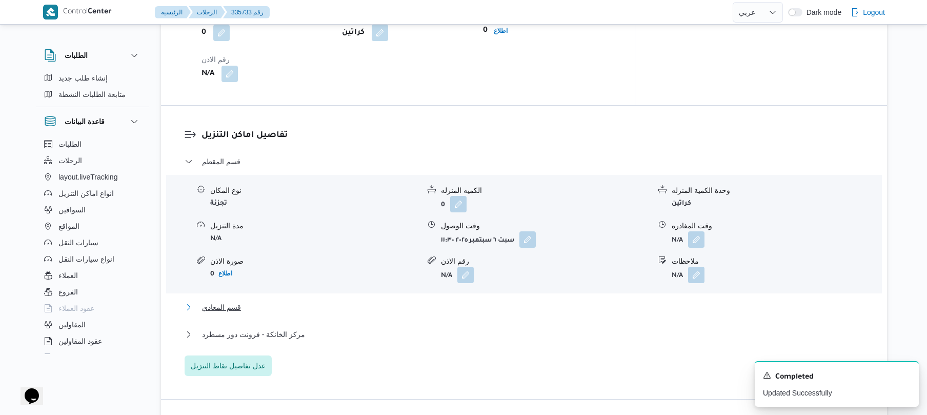
click at [447, 301] on button "قسم المعادي" at bounding box center [525, 307] width 680 height 12
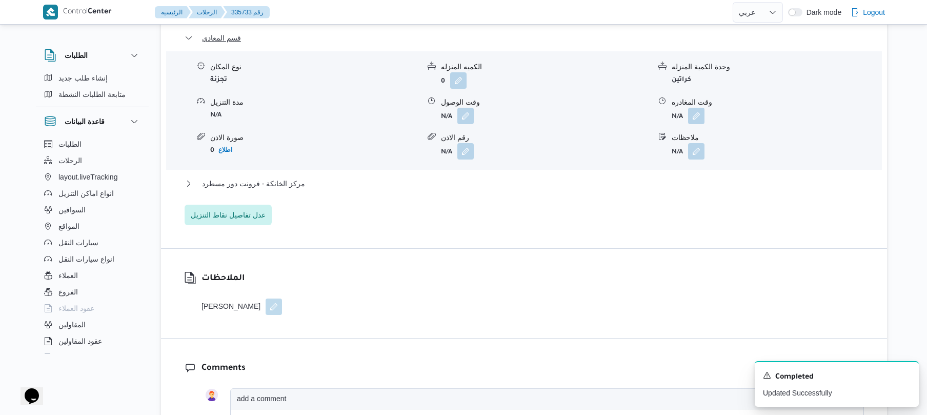
scroll to position [1039, 0]
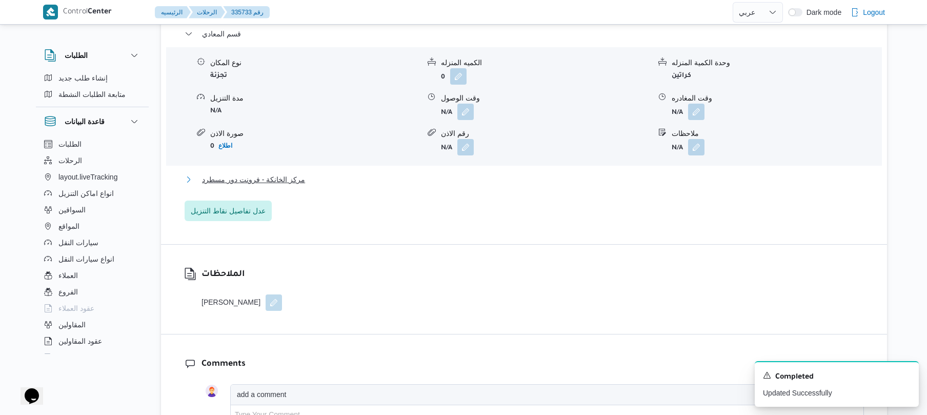
click at [509, 173] on button "مركز الخانكة - فرونت دور مسطرد" at bounding box center [525, 179] width 680 height 12
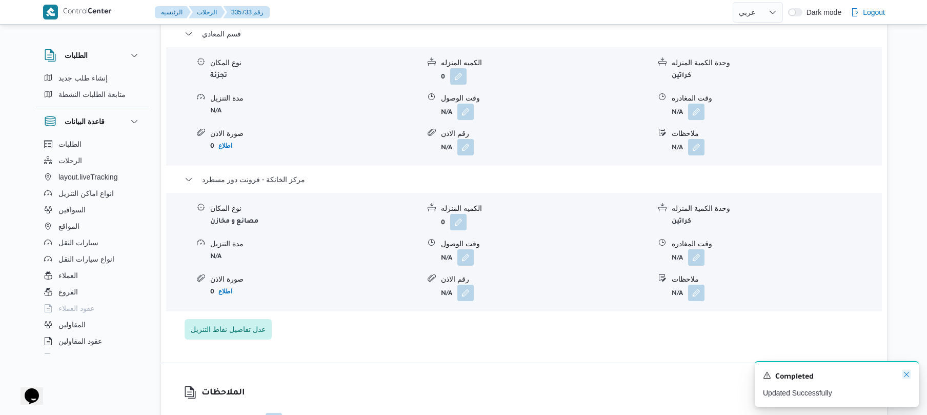
click at [906, 371] on icon "Dismiss toast" at bounding box center [907, 374] width 8 height 8
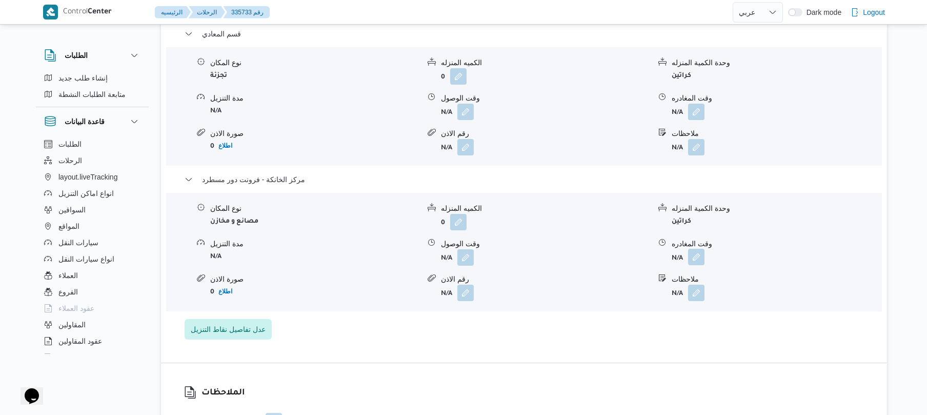
click at [697, 254] on button "button" at bounding box center [696, 257] width 16 height 16
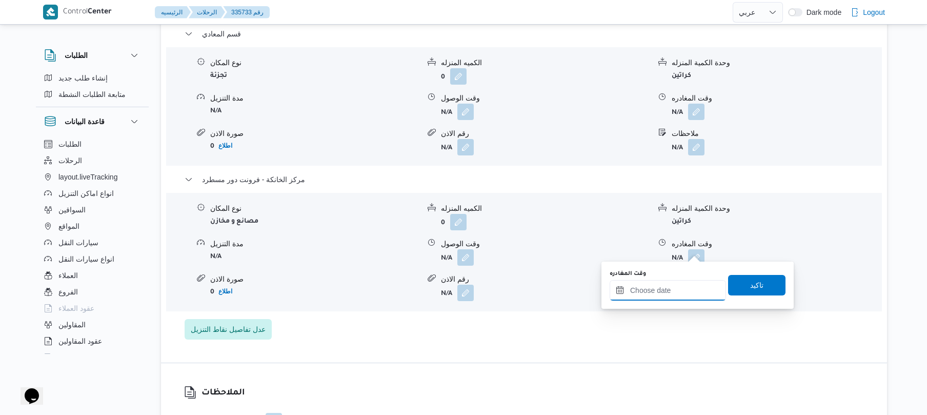
click at [674, 288] on input "وقت المغادره" at bounding box center [668, 290] width 116 height 21
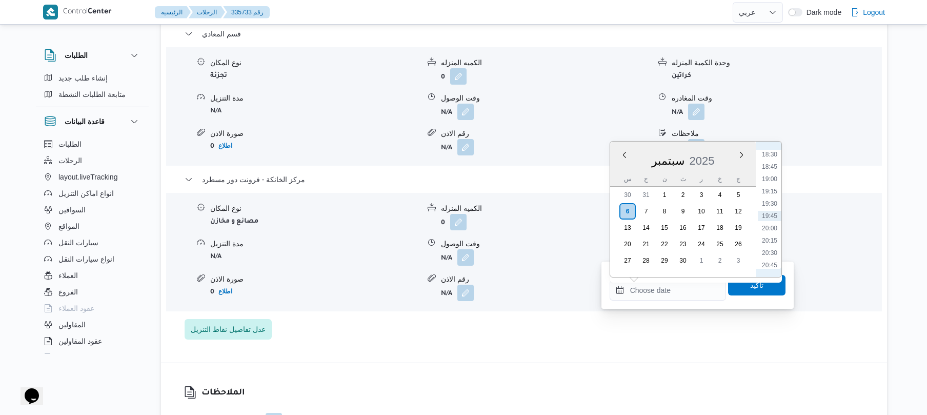
scroll to position [811, 0]
click at [772, 194] on li "17:15" at bounding box center [770, 194] width 24 height 10
type input "٠٦/٠٩/٢٠٢٥ ١٧:١٥"
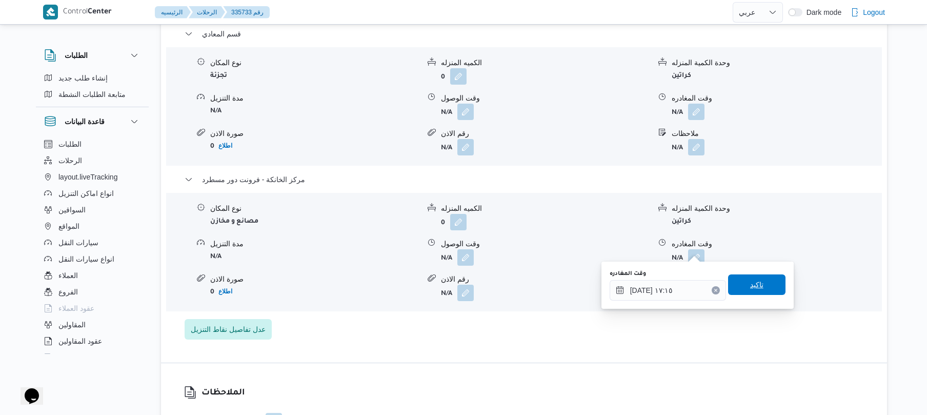
click at [751, 289] on span "تاكيد" at bounding box center [757, 285] width 13 height 12
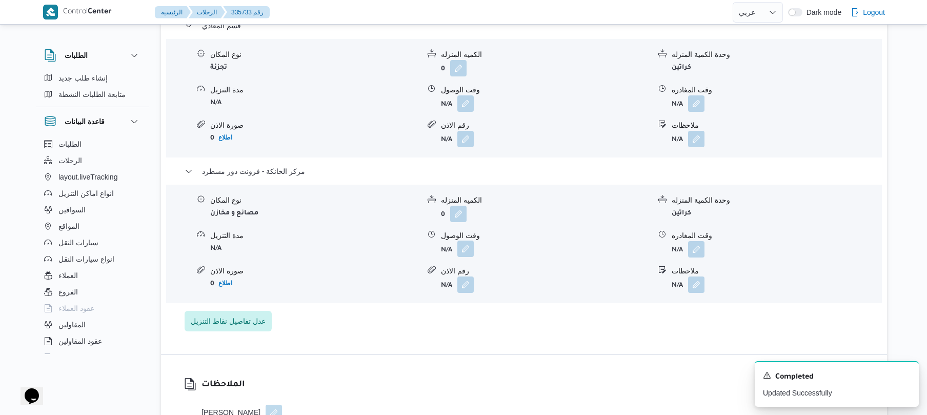
click at [464, 253] on button "button" at bounding box center [466, 249] width 16 height 16
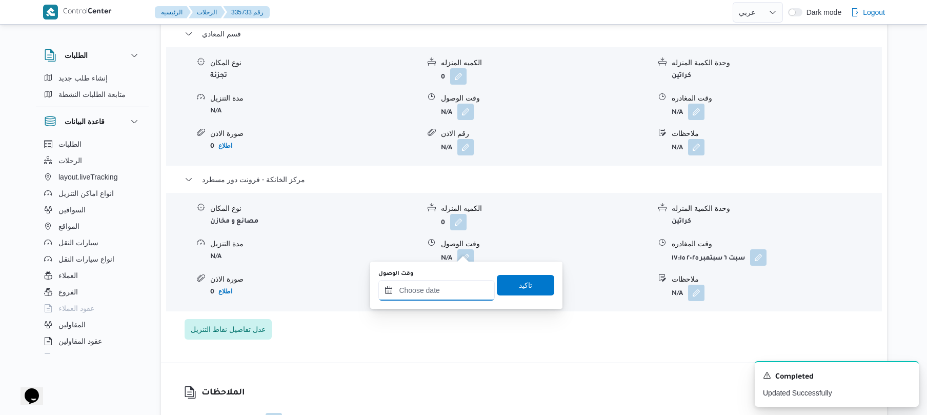
click at [462, 286] on input "وقت الوصول" at bounding box center [437, 290] width 116 height 21
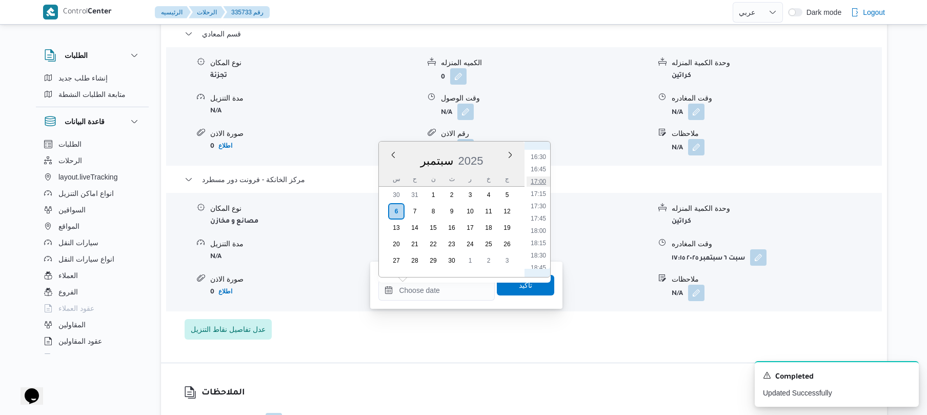
click at [542, 179] on li "17:00" at bounding box center [539, 181] width 24 height 10
type input "٠٦/٠٩/٢٠٢٥ ١٧:٠٠"
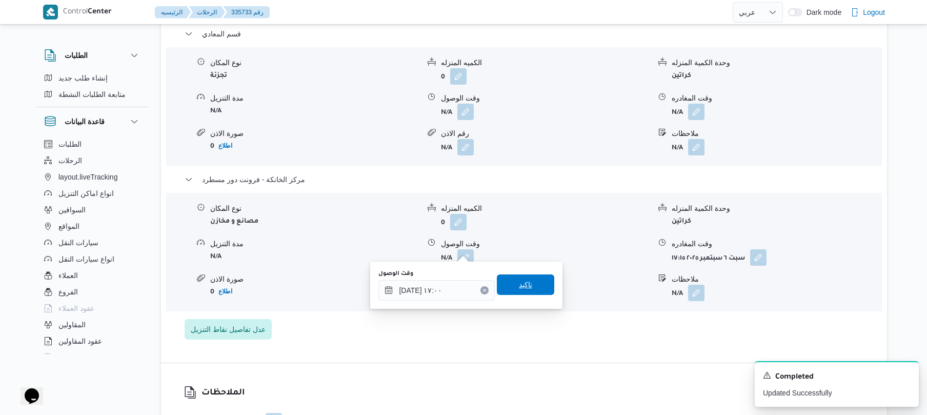
click at [521, 286] on span "تاكيد" at bounding box center [525, 285] width 13 height 12
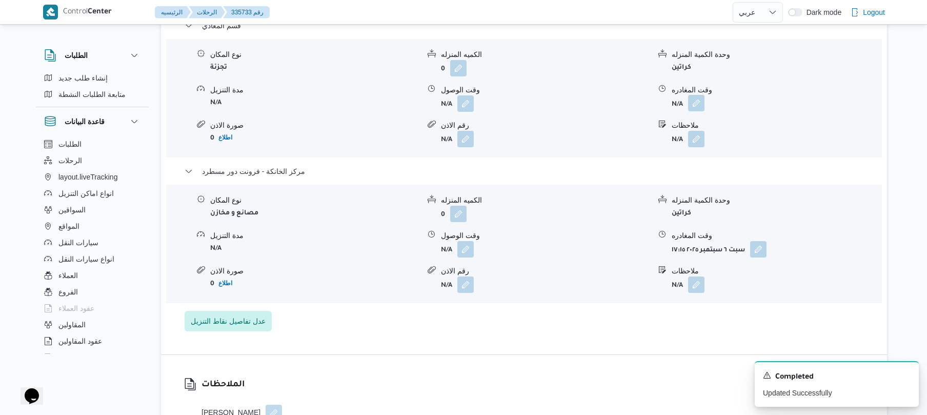
click at [694, 101] on button "button" at bounding box center [696, 103] width 16 height 16
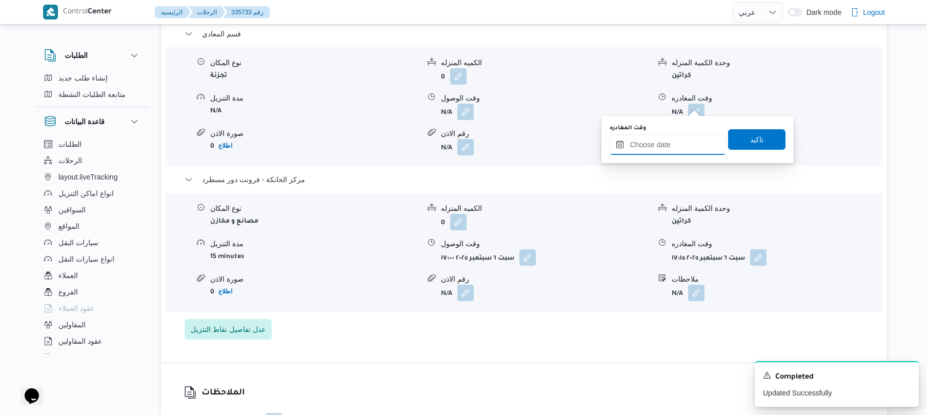
click at [647, 147] on input "وقت المغادره" at bounding box center [668, 144] width 116 height 21
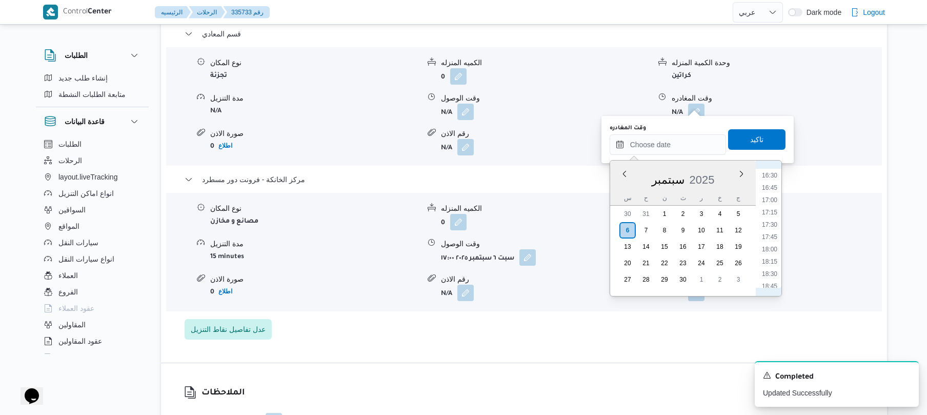
scroll to position [710, 0]
click at [774, 248] on li "16:00" at bounding box center [770, 251] width 24 height 10
type input "٠٦/٠٩/٢٠٢٥ ١٦:٠٠"
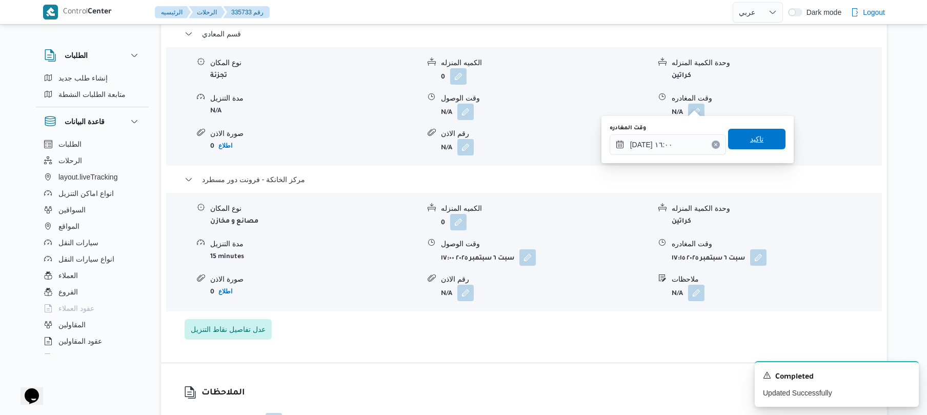
click at [752, 139] on span "تاكيد" at bounding box center [757, 139] width 13 height 12
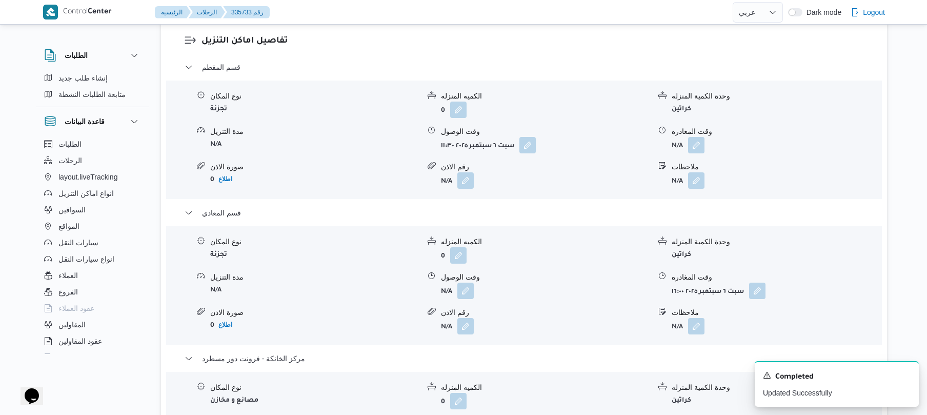
scroll to position [848, 0]
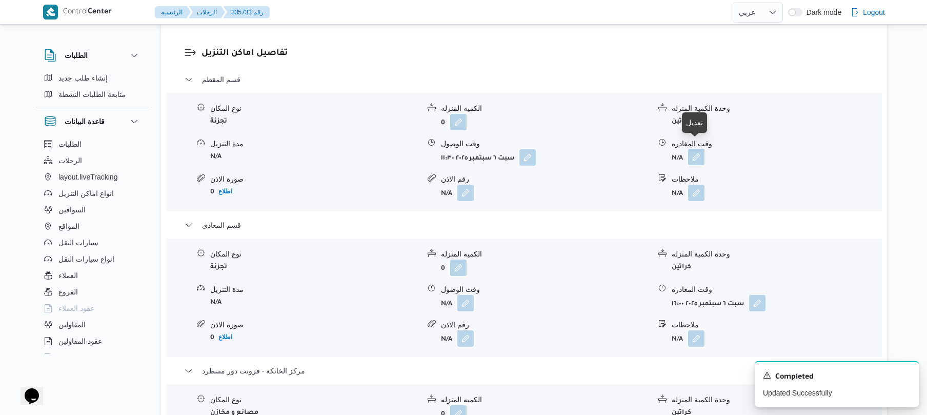
click at [698, 149] on button "button" at bounding box center [696, 157] width 16 height 16
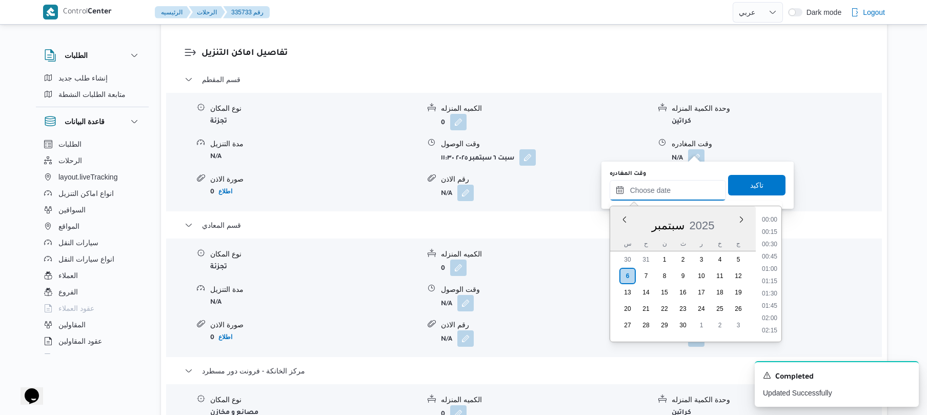
click at [659, 190] on input "وقت المغادره" at bounding box center [668, 190] width 116 height 21
click at [774, 272] on li "13:30" at bounding box center [770, 274] width 24 height 10
type input "٠٦/٠٩/٢٠٢٥ ١٣:٣٠"
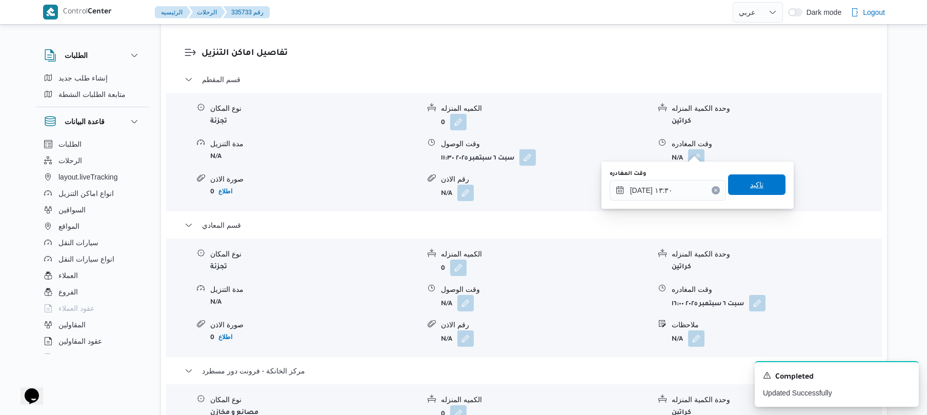
click at [762, 189] on span "تاكيد" at bounding box center [756, 184] width 57 height 21
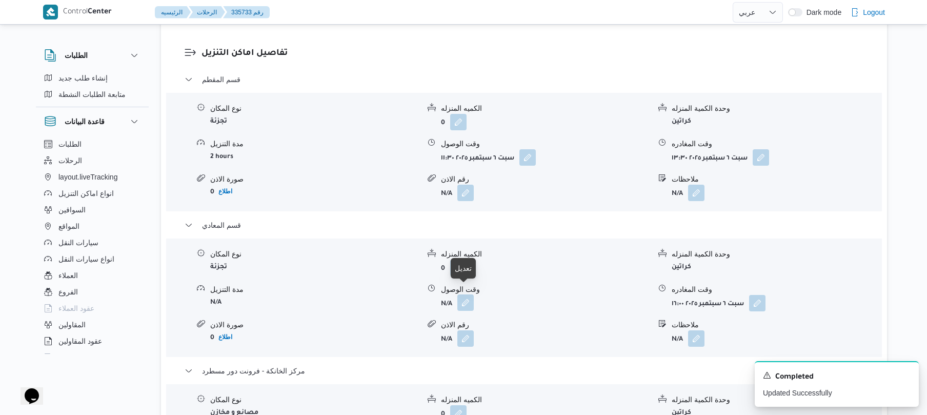
click at [461, 298] on button "button" at bounding box center [466, 302] width 16 height 16
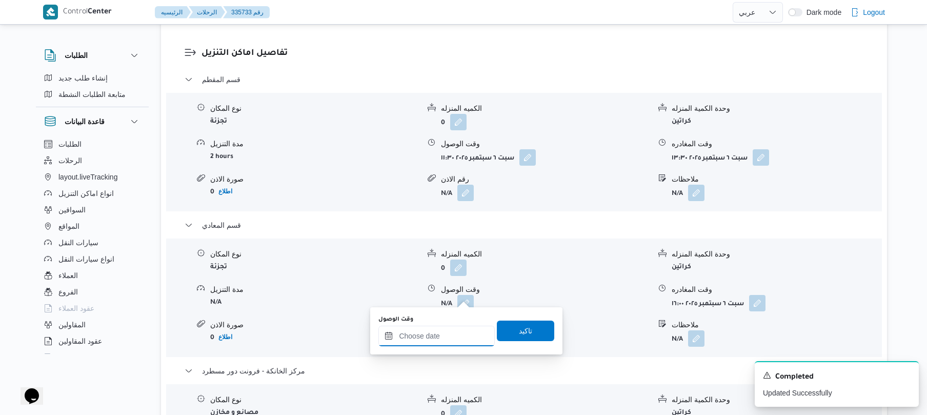
click at [438, 331] on input "وقت الوصول" at bounding box center [437, 336] width 116 height 21
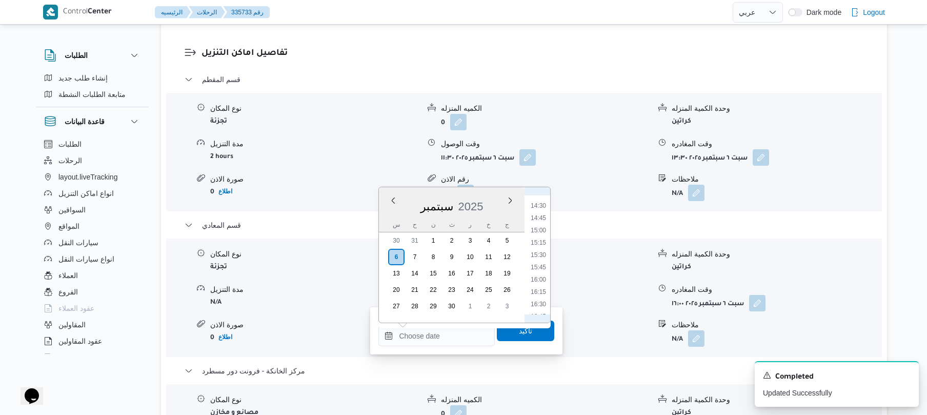
scroll to position [608, 0]
click at [532, 283] on li "14:00" at bounding box center [539, 282] width 24 height 10
type input "٠٦/٠٩/٢٠٢٥ ١٤:٠٠"
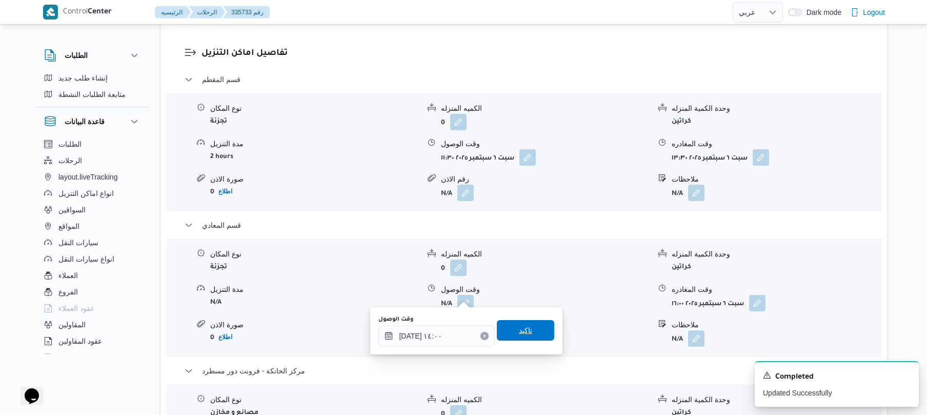
click at [519, 333] on span "تاكيد" at bounding box center [525, 330] width 13 height 12
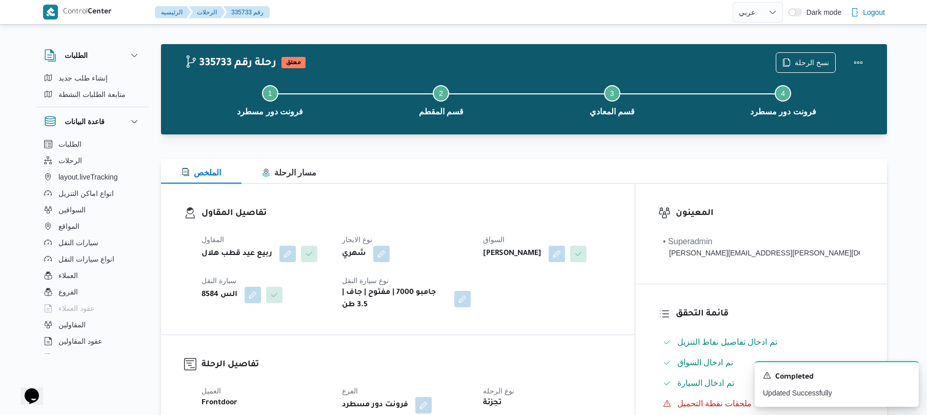
scroll to position [0, 0]
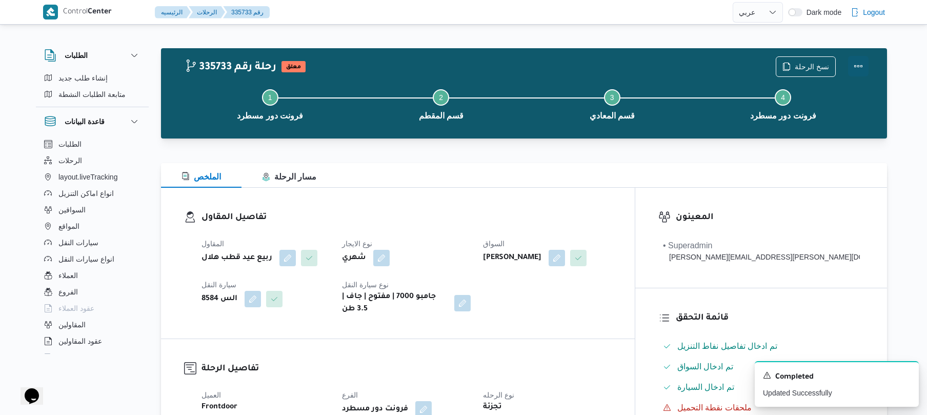
click at [859, 62] on button "Actions" at bounding box center [858, 66] width 21 height 21
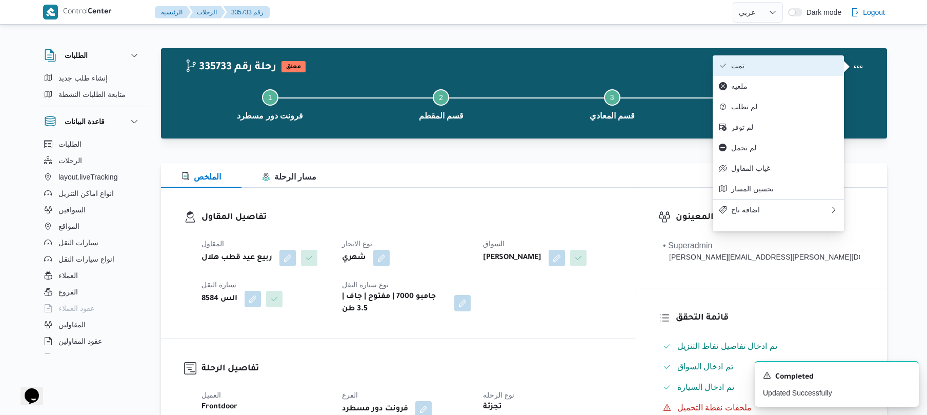
click at [781, 69] on span "تمت" at bounding box center [785, 66] width 107 height 8
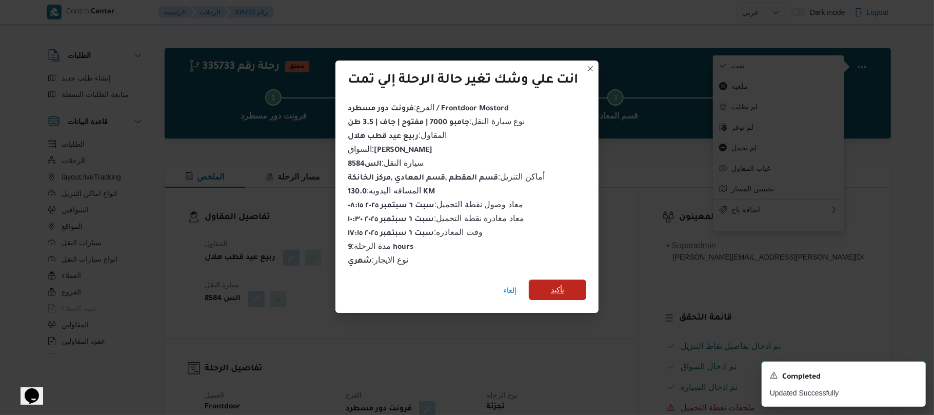
click at [575, 282] on span "تأكيد" at bounding box center [557, 290] width 57 height 21
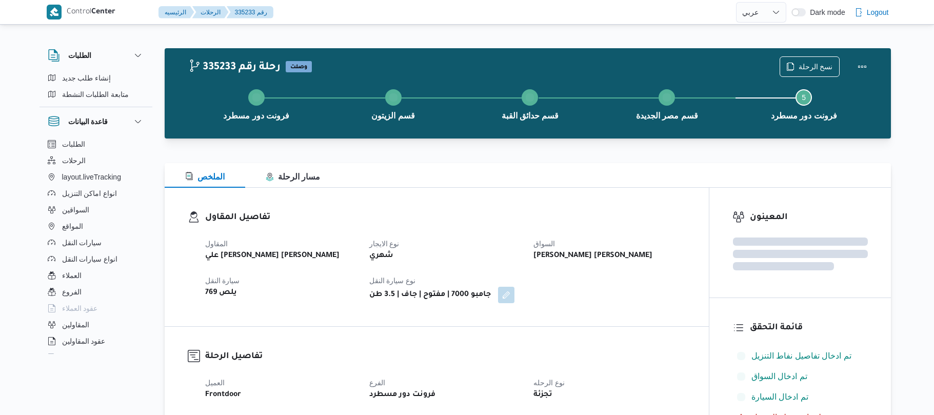
select select "ar"
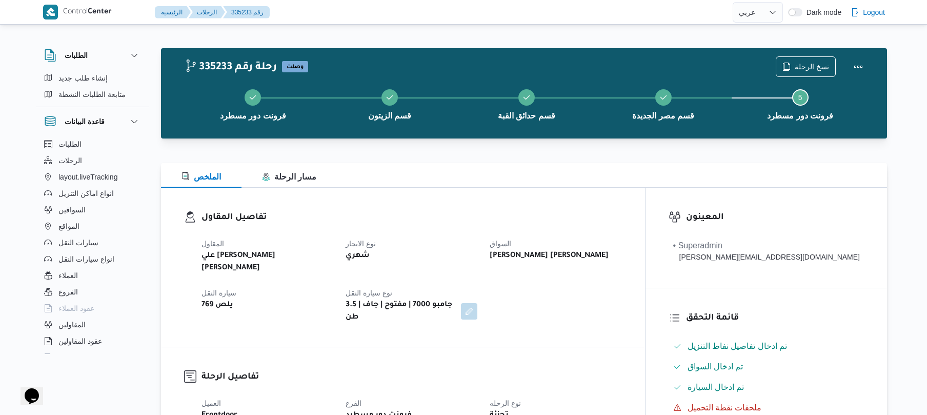
click at [602, 319] on div "تفاصيل المقاول المقاول علي [PERSON_NAME] [PERSON_NAME] نوع الايجار شهري السواق …" at bounding box center [403, 267] width 484 height 159
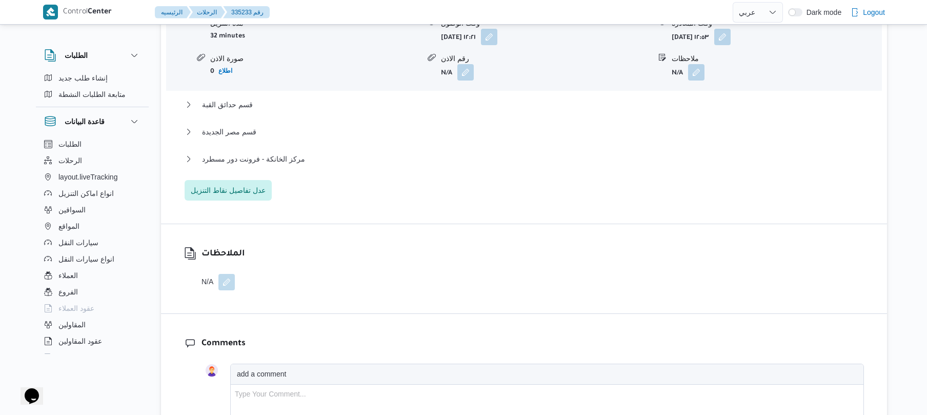
scroll to position [957, 0]
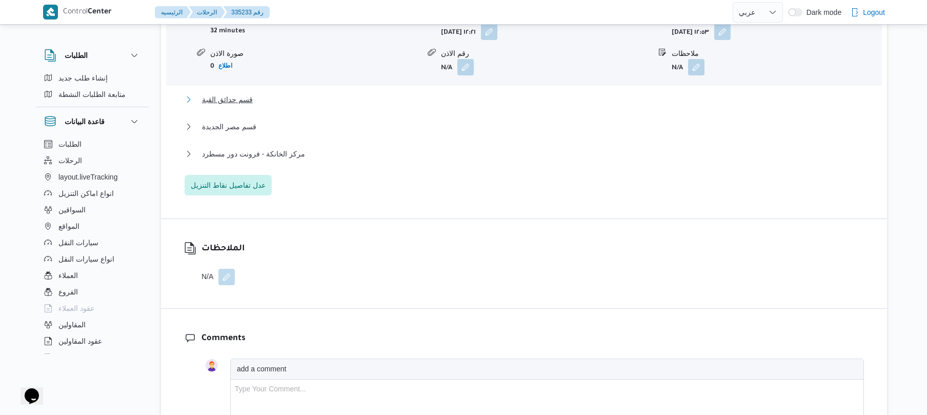
click at [517, 93] on button "قسم حدائق القبة" at bounding box center [525, 99] width 680 height 12
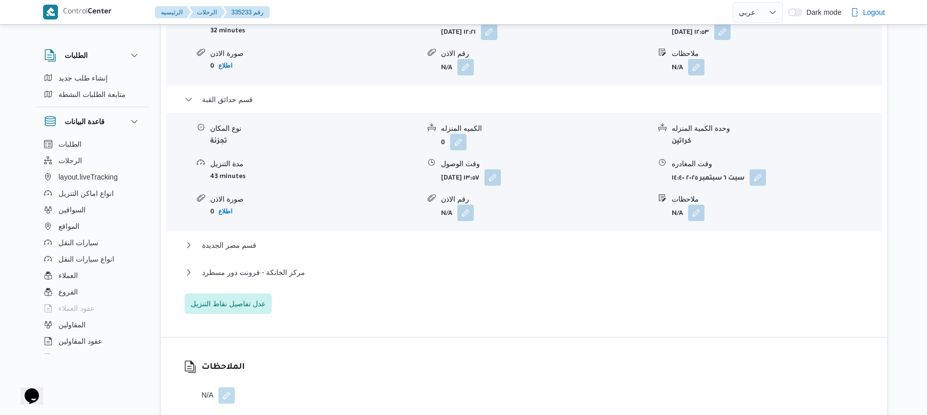
click at [421, 239] on div "قسم مصر الجديدة" at bounding box center [525, 248] width 680 height 19
click at [430, 239] on button "قسم مصر الجديدة" at bounding box center [525, 245] width 680 height 12
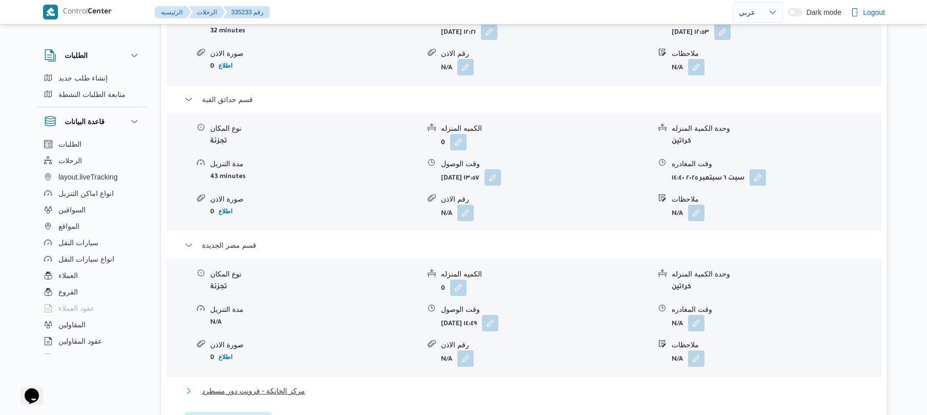
click at [402, 385] on button "مركز الخانكة - فرونت دور مسطرد" at bounding box center [525, 391] width 680 height 12
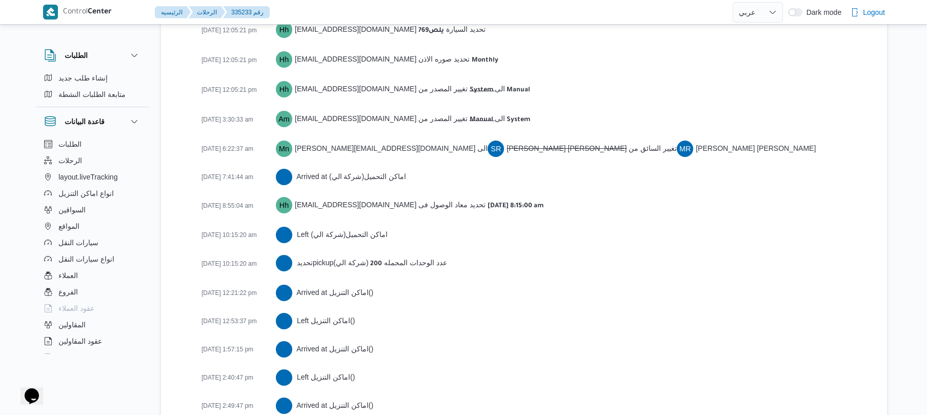
scroll to position [1997, 0]
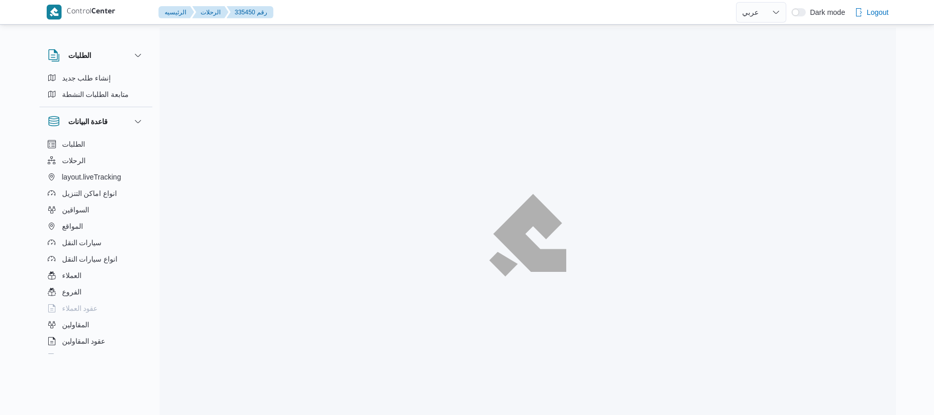
select select "ar"
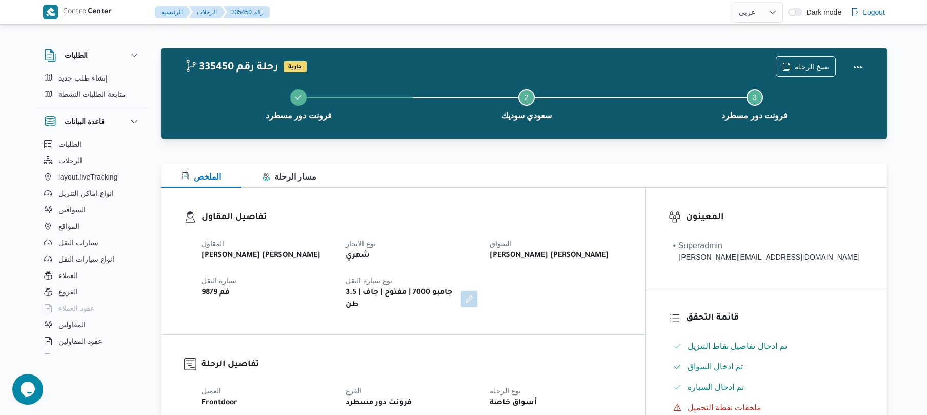
click at [462, 209] on div "تفاصيل المقاول المقاول [PERSON_NAME] [PERSON_NAME] نوع الايجار شهري السواق [PER…" at bounding box center [403, 261] width 484 height 147
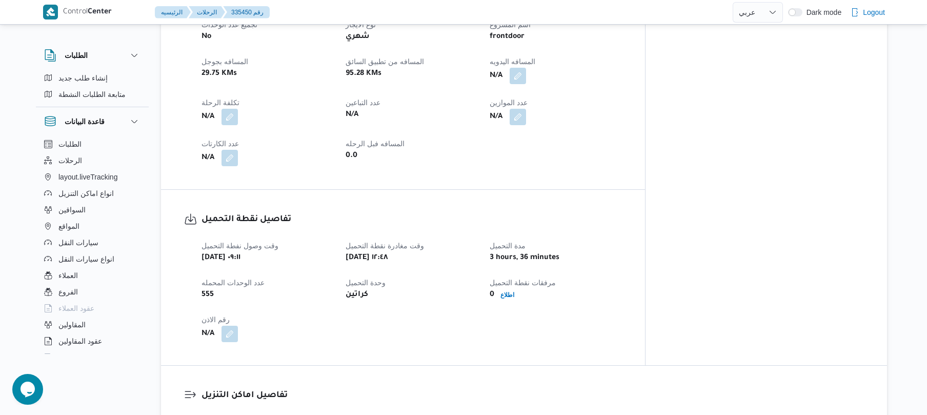
scroll to position [438, 0]
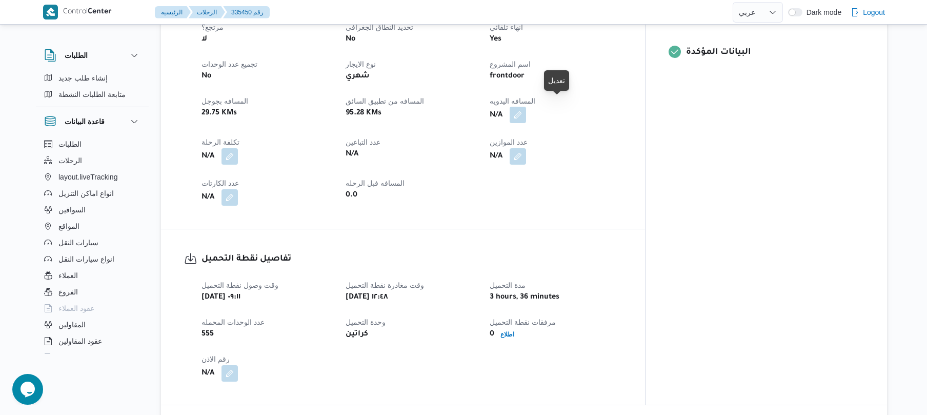
click at [526, 107] on button "button" at bounding box center [518, 115] width 16 height 16
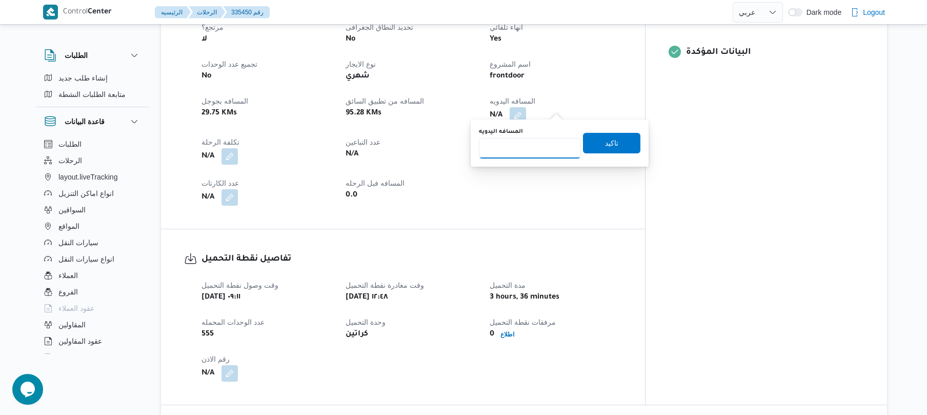
click at [527, 153] on input "المسافه اليدويه" at bounding box center [530, 148] width 102 height 21
type input "130"
click at [605, 142] on span "تاكيد" at bounding box center [611, 142] width 13 height 12
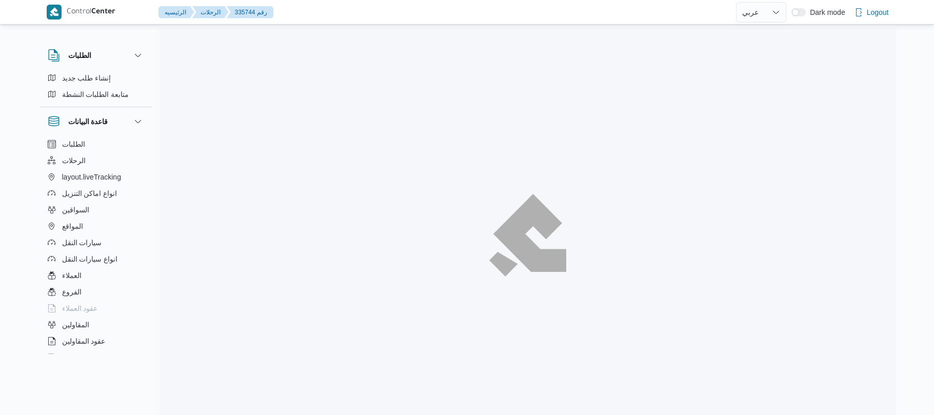
select select "ar"
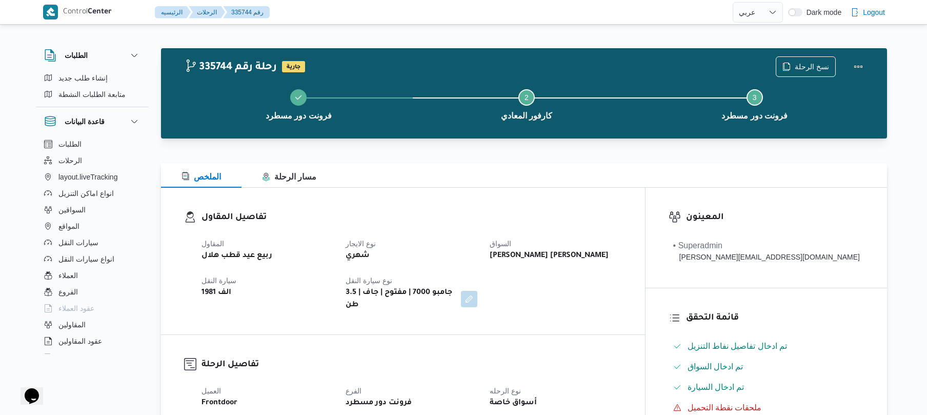
click at [511, 195] on div "تفاصيل المقاول المقاول ربيع عيد قطب هلال نوع الايجار شهري [PERSON_NAME] [PERSON…" at bounding box center [403, 261] width 484 height 147
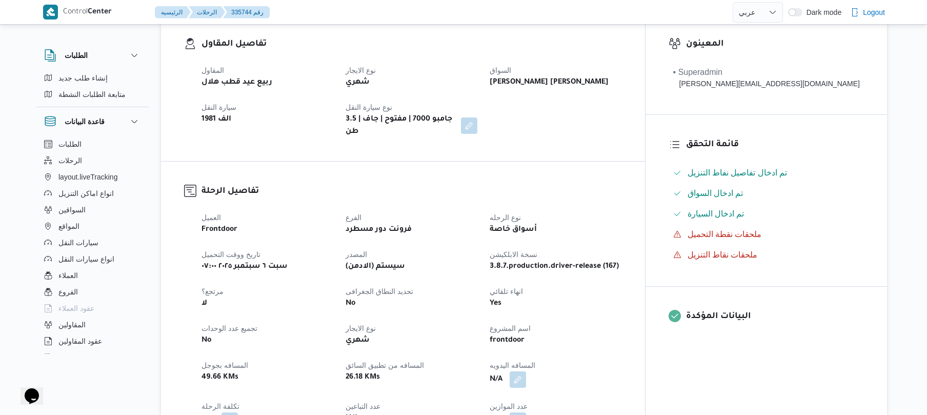
scroll to position [273, 0]
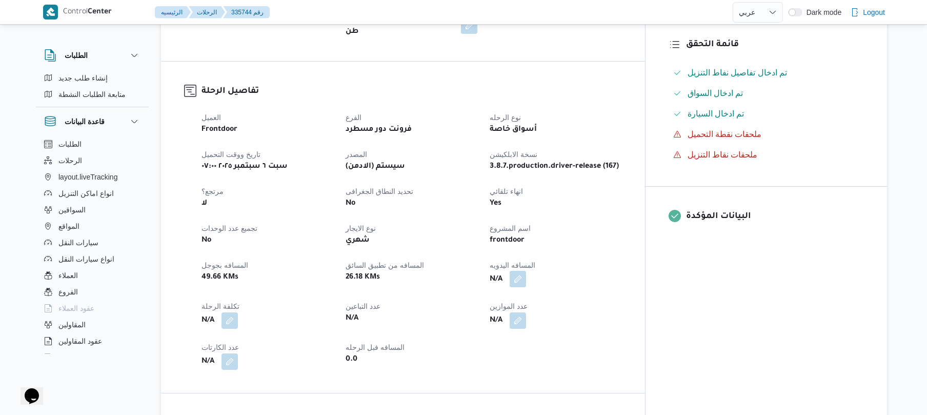
click at [526, 271] on button "button" at bounding box center [518, 279] width 16 height 16
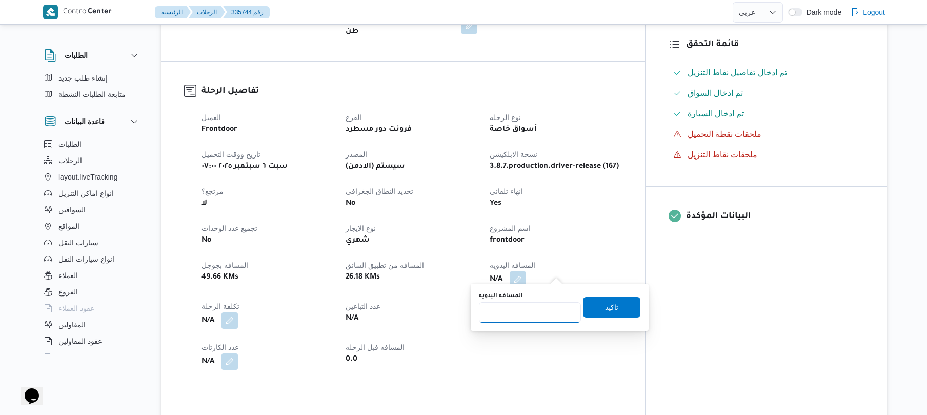
click at [535, 306] on input "المسافه اليدويه" at bounding box center [530, 312] width 102 height 21
type input "130"
click at [594, 310] on span "تاكيد" at bounding box center [611, 307] width 57 height 21
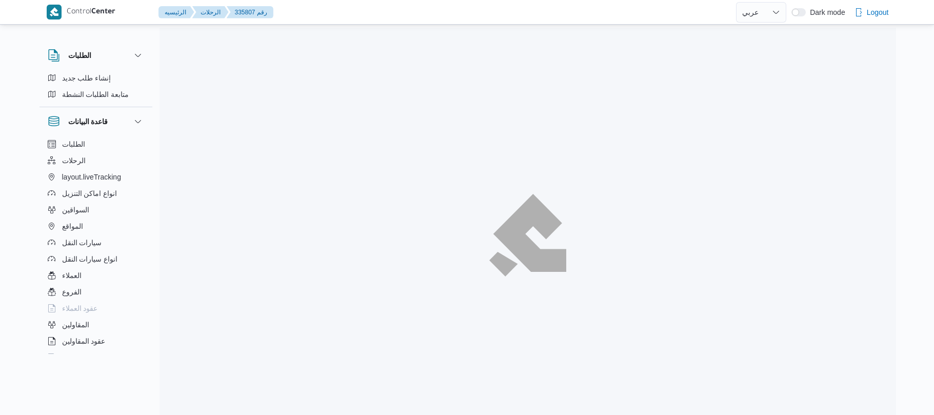
select select "ar"
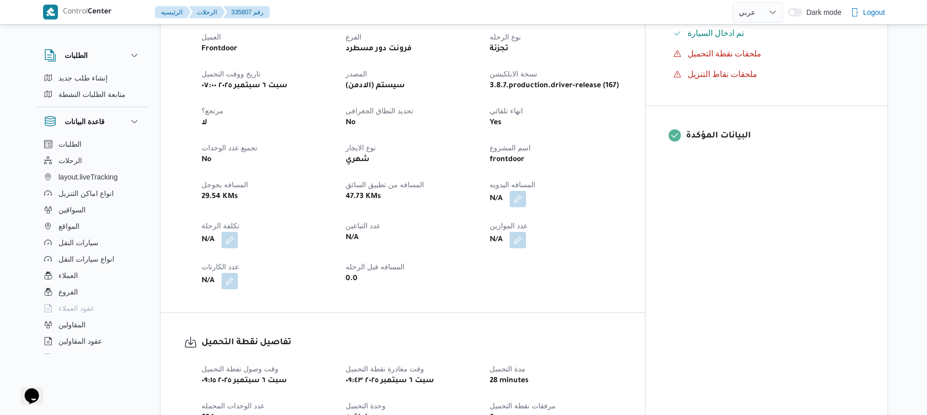
scroll to position [356, 0]
click at [526, 189] on button "button" at bounding box center [518, 197] width 16 height 16
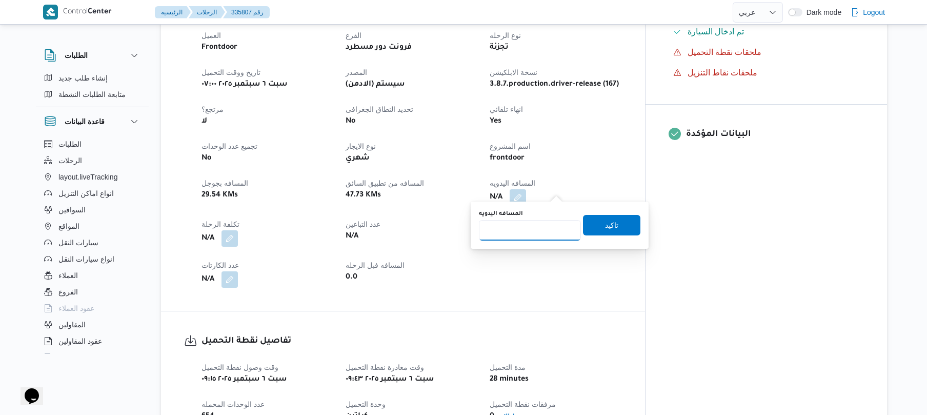
click at [532, 226] on input "المسافه اليدويه" at bounding box center [530, 230] width 102 height 21
type input "120"
click at [612, 230] on span "تاكيد" at bounding box center [611, 225] width 13 height 12
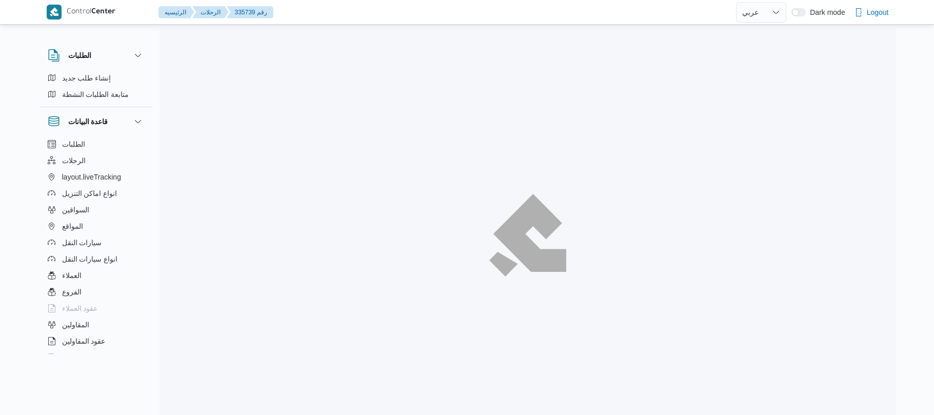
select select "ar"
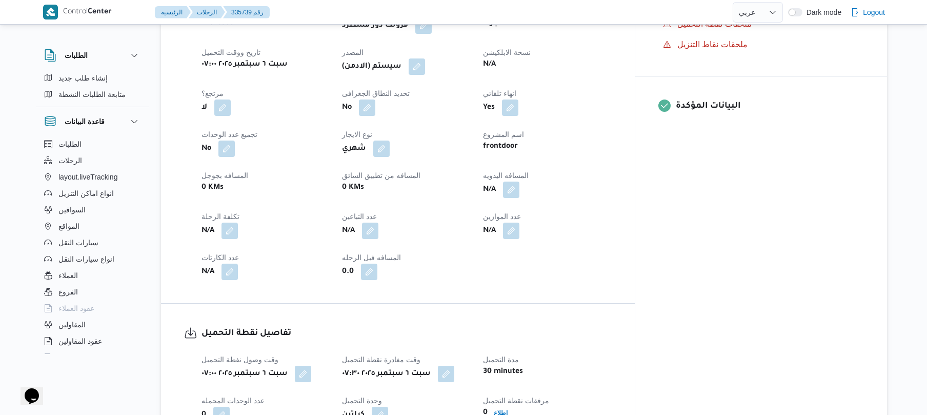
scroll to position [410, 0]
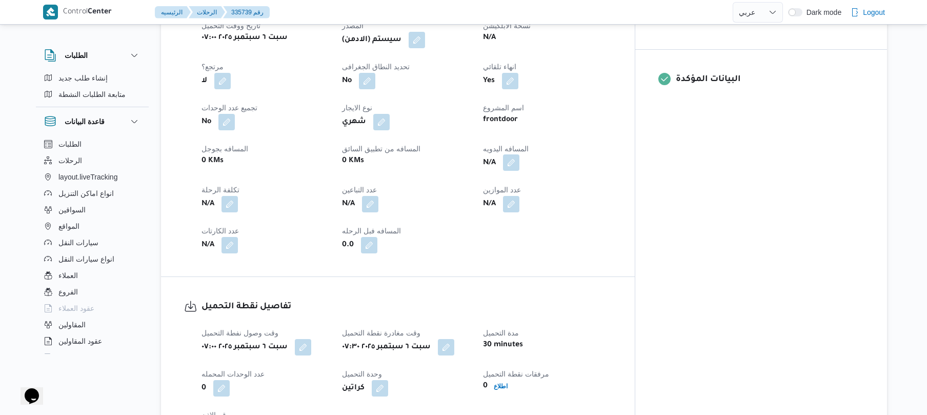
click at [520, 171] on button "button" at bounding box center [511, 162] width 16 height 16
click at [534, 216] on input "المسافه اليدويه" at bounding box center [530, 212] width 102 height 21
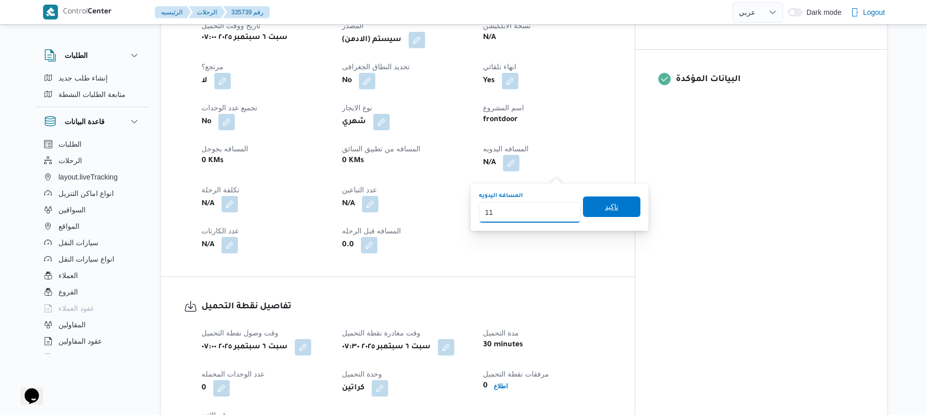
type input "1"
type input "130"
drag, startPoint x: 620, startPoint y: 203, endPoint x: 629, endPoint y: 209, distance: 10.7
click at [629, 209] on span "تاكيد" at bounding box center [611, 207] width 57 height 21
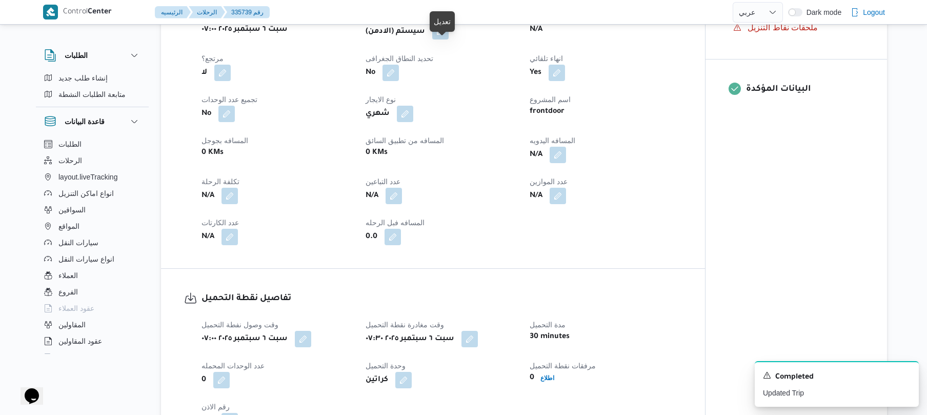
click at [439, 40] on button "button" at bounding box center [440, 31] width 16 height 16
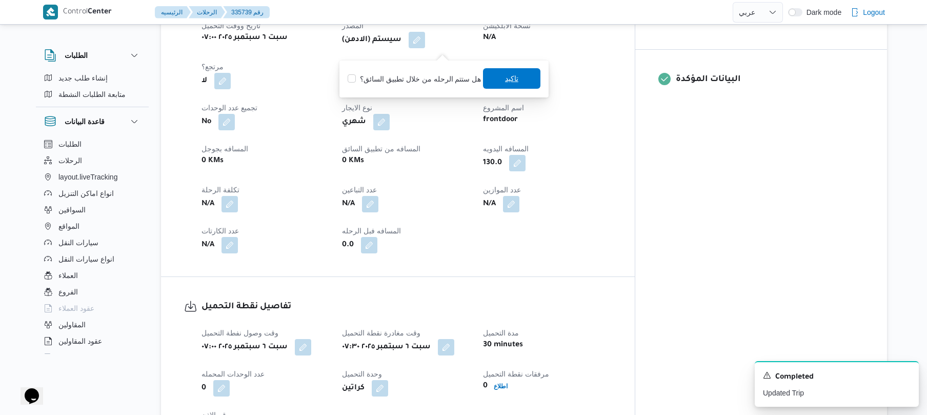
click at [498, 80] on span "تاكيد" at bounding box center [511, 78] width 57 height 21
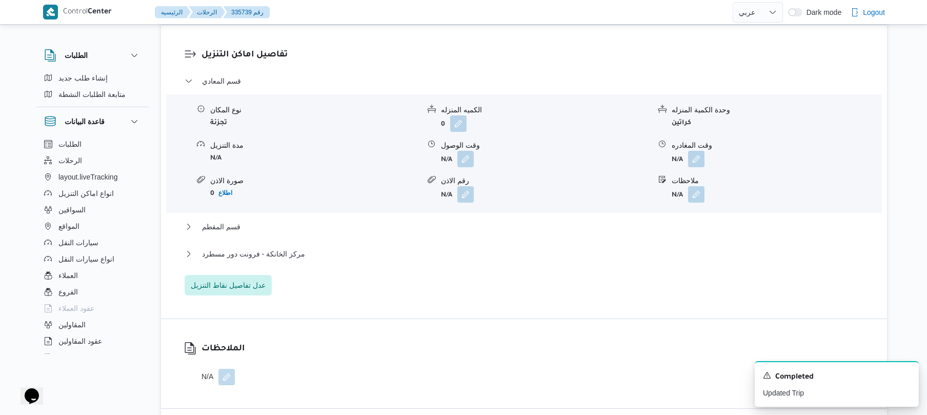
scroll to position [848, 0]
click at [467, 158] on button "button" at bounding box center [466, 157] width 16 height 16
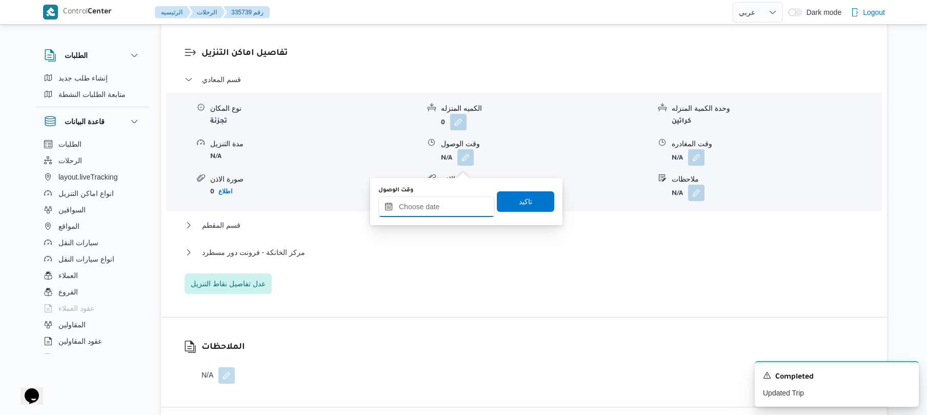
click at [446, 207] on input "وقت الوصول" at bounding box center [437, 206] width 116 height 21
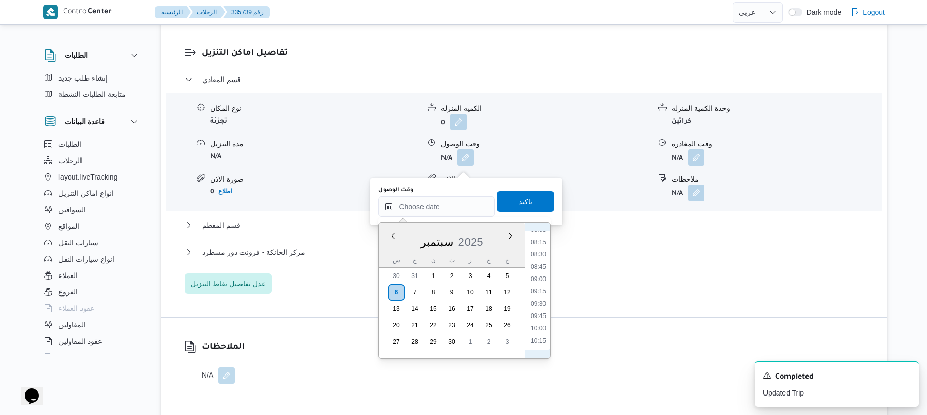
scroll to position [354, 0]
click at [540, 298] on li "08:30" at bounding box center [539, 300] width 24 height 10
type input "٠٦/٠٩/٢٠٢٥ ٠٨:٣٠"
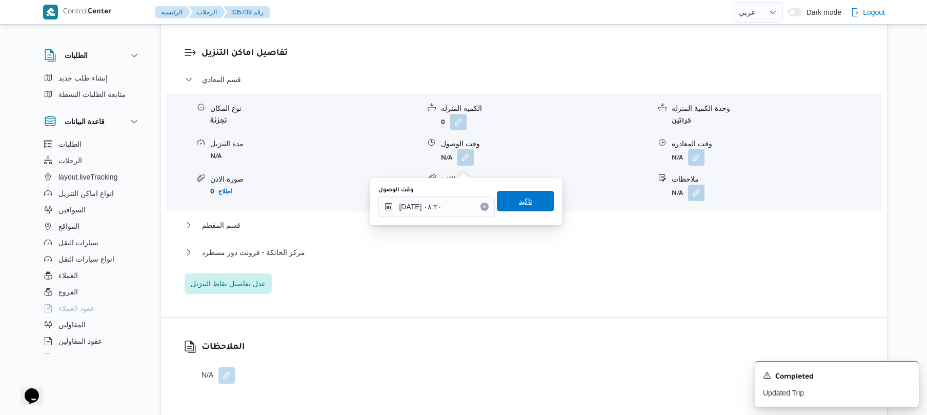
click at [527, 198] on span "تاكيد" at bounding box center [525, 201] width 57 height 21
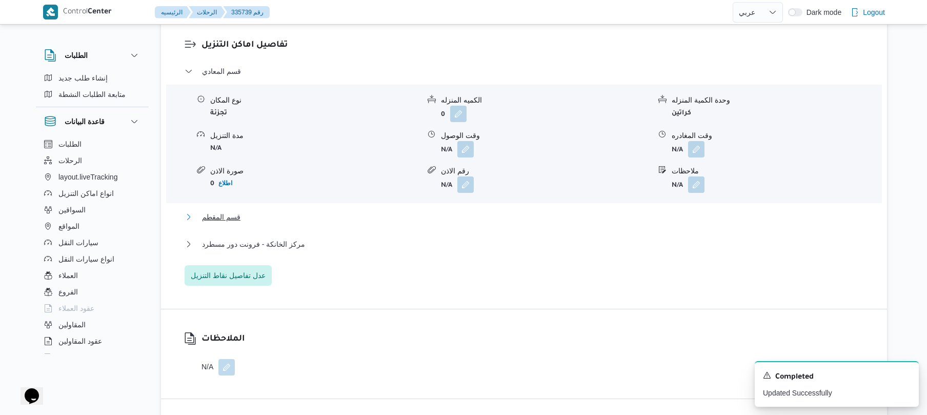
click at [487, 223] on button "قسم المقطم" at bounding box center [525, 217] width 680 height 12
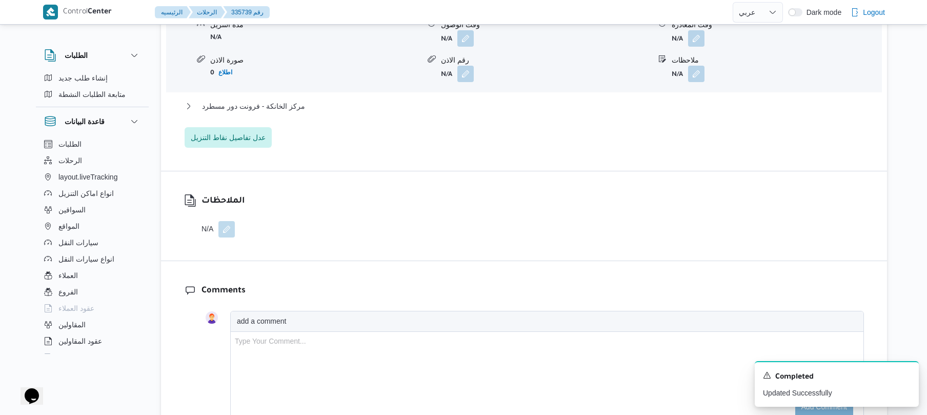
scroll to position [1121, 0]
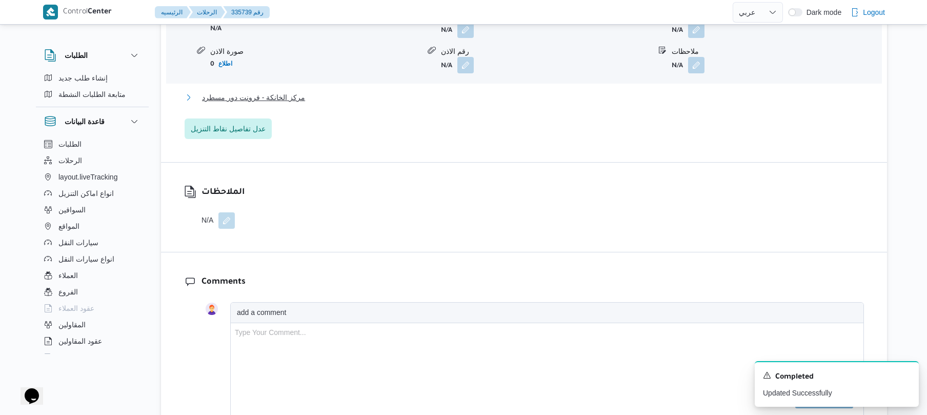
click at [546, 104] on button "مركز الخانكة - فرونت دور مسطرد" at bounding box center [525, 97] width 680 height 12
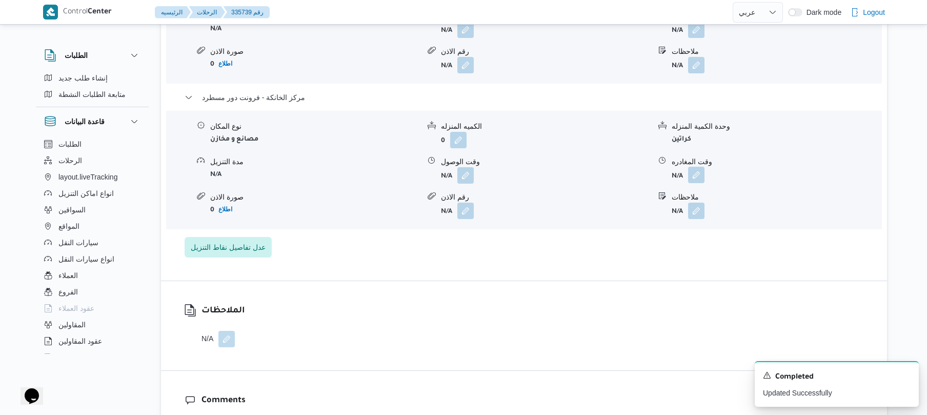
click at [696, 183] on button "button" at bounding box center [696, 175] width 16 height 16
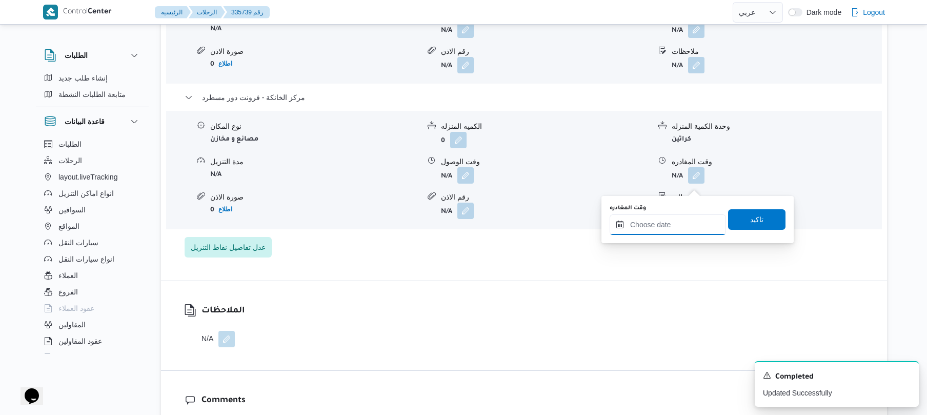
click at [644, 228] on input "وقت المغادره" at bounding box center [668, 224] width 116 height 21
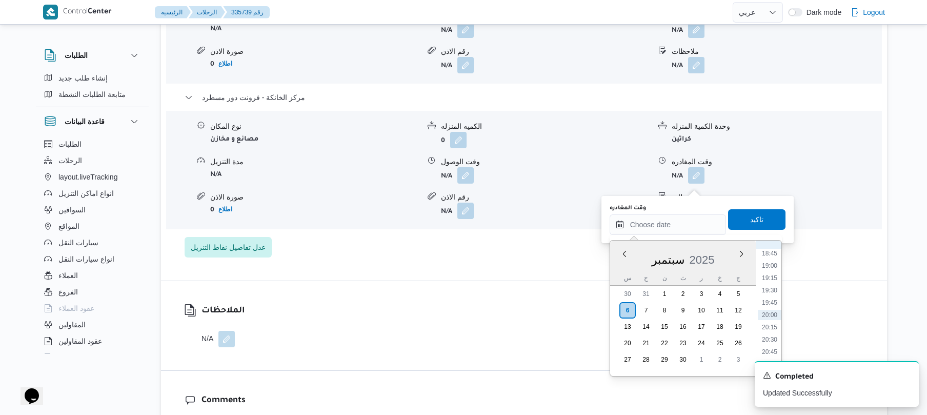
scroll to position [823, 0]
click at [769, 342] on li "18:30" at bounding box center [770, 342] width 24 height 10
type input "٠٦/٠٩/٢٠٢٥ ١٨:٣٠"
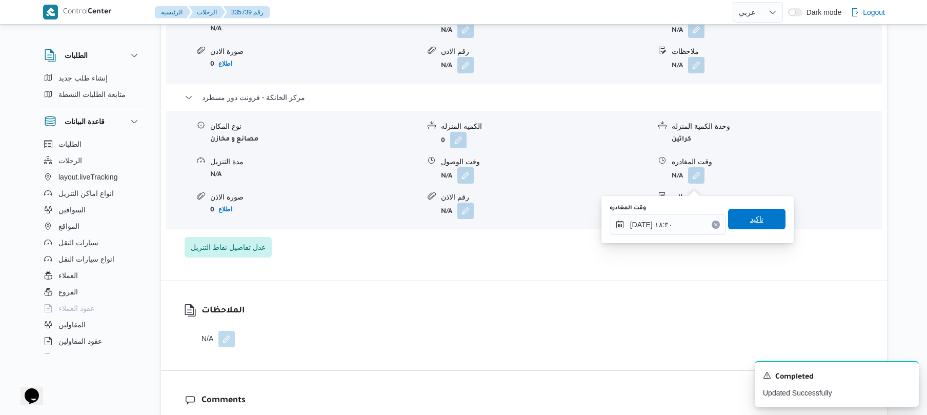
click at [764, 224] on span "تاكيد" at bounding box center [756, 219] width 57 height 21
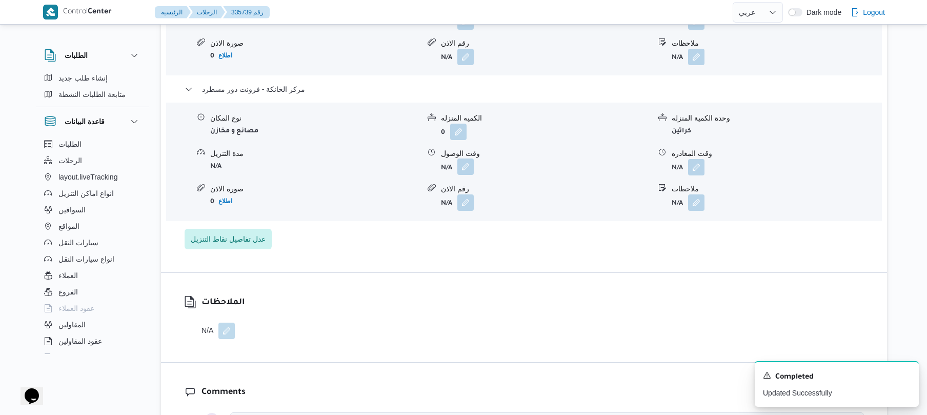
click at [466, 175] on button "button" at bounding box center [466, 167] width 16 height 16
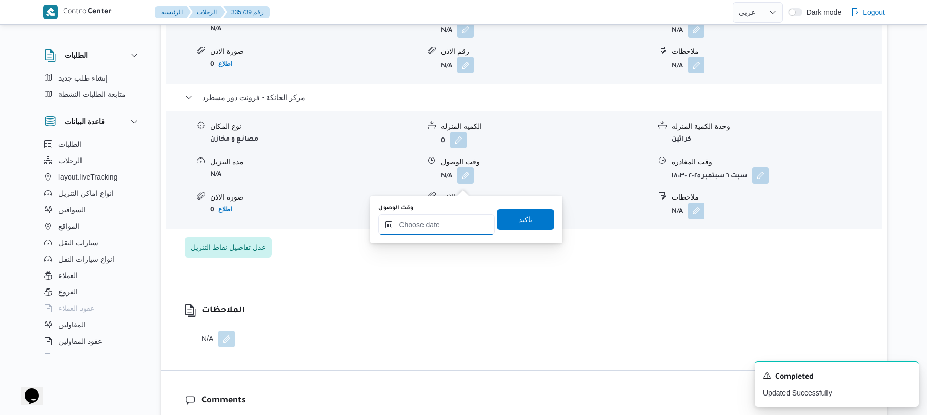
click at [450, 219] on input "وقت الوصول" at bounding box center [437, 224] width 116 height 21
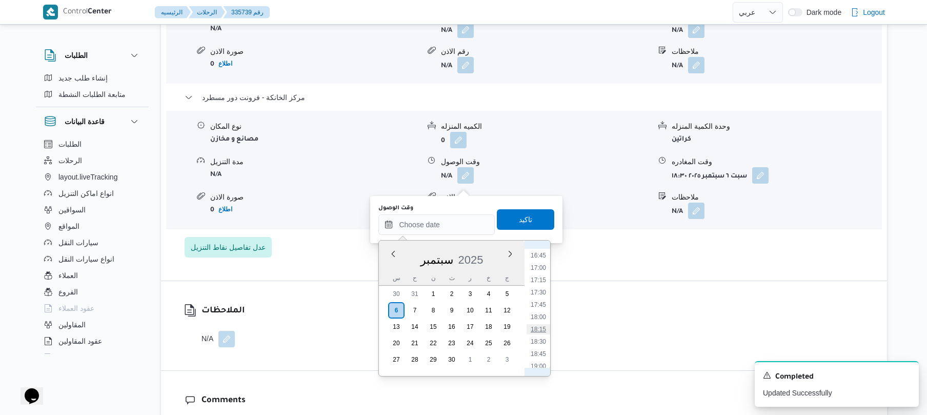
click at [544, 331] on li "18:15" at bounding box center [539, 329] width 24 height 10
type input "٠٦/٠٩/٢٠٢٥ ١٨:١٥"
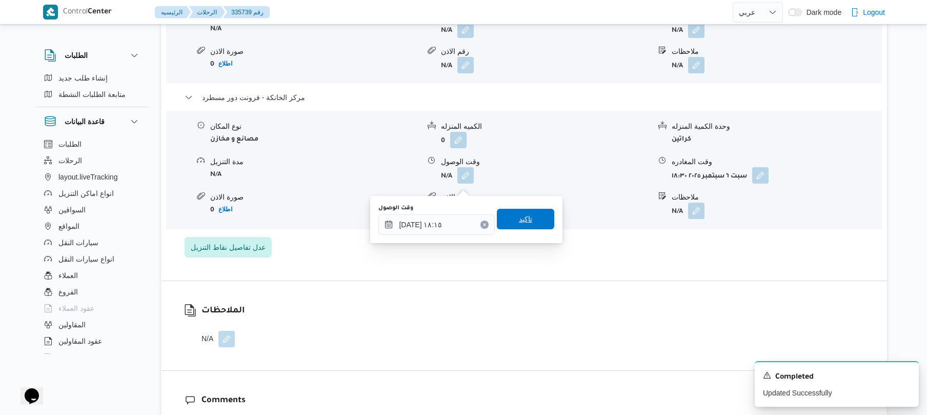
click at [536, 222] on span "تاكيد" at bounding box center [525, 219] width 57 height 21
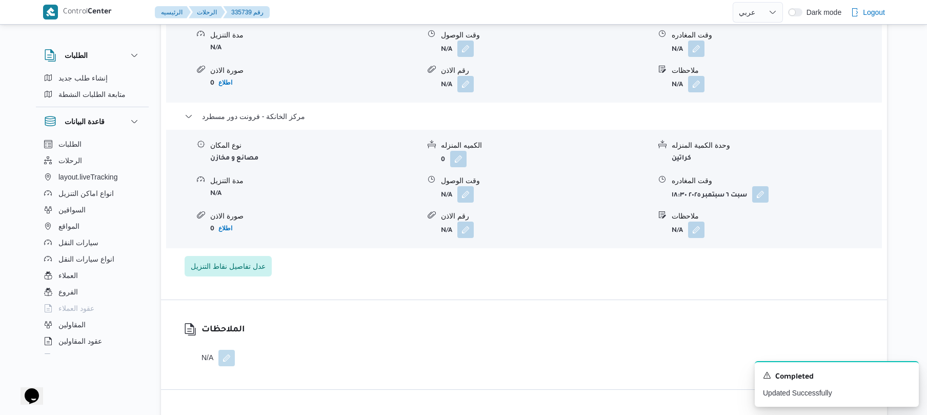
scroll to position [1067, 0]
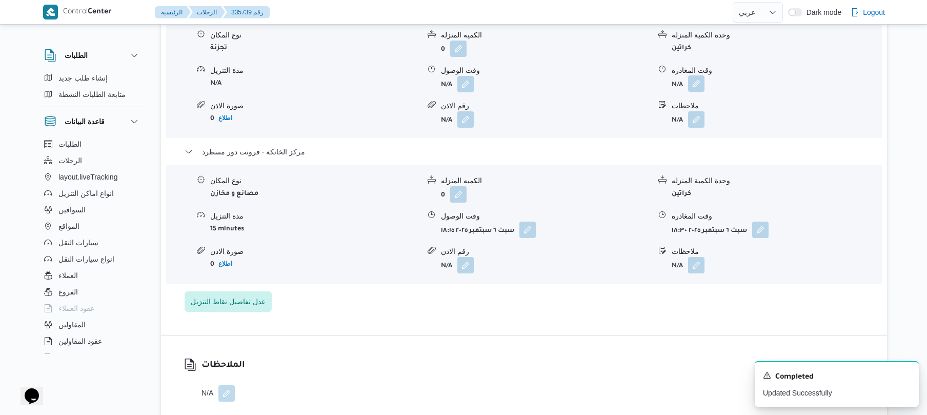
click at [699, 89] on button "button" at bounding box center [696, 83] width 16 height 16
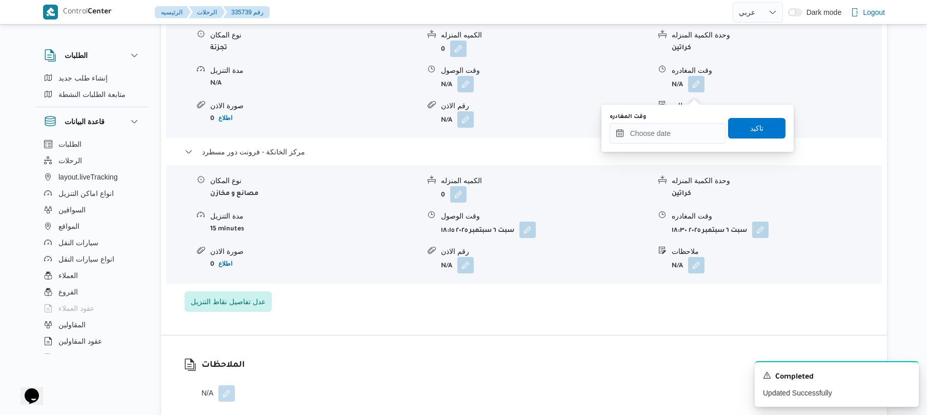
click at [670, 122] on div "وقت المغادره" at bounding box center [668, 128] width 116 height 31
click at [675, 131] on input "وقت المغادره" at bounding box center [668, 133] width 116 height 21
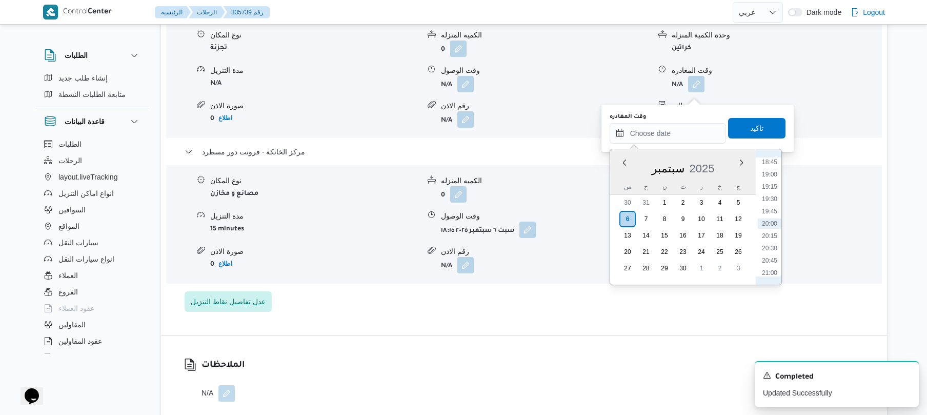
scroll to position [823, 0]
click at [774, 184] on li "17:15" at bounding box center [770, 189] width 24 height 10
type input "٠٦/٠٩/٢٠٢٥ ١٧:١٥"
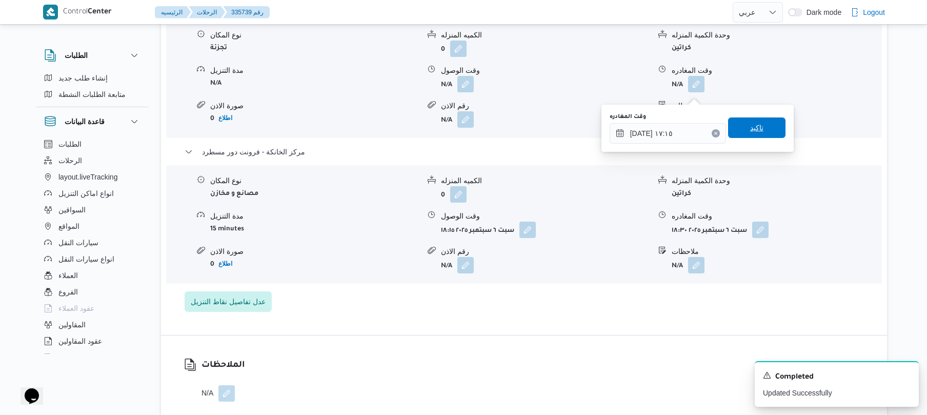
click at [764, 133] on span "تاكيد" at bounding box center [756, 127] width 57 height 21
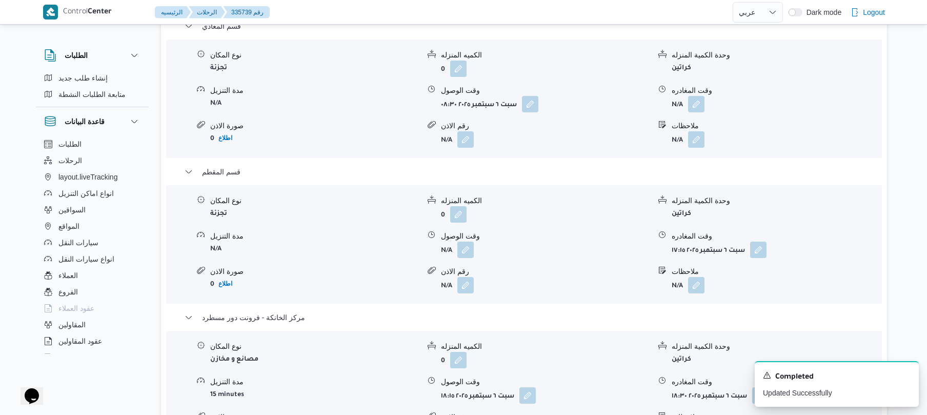
scroll to position [903, 0]
click at [701, 109] on button "button" at bounding box center [696, 102] width 16 height 16
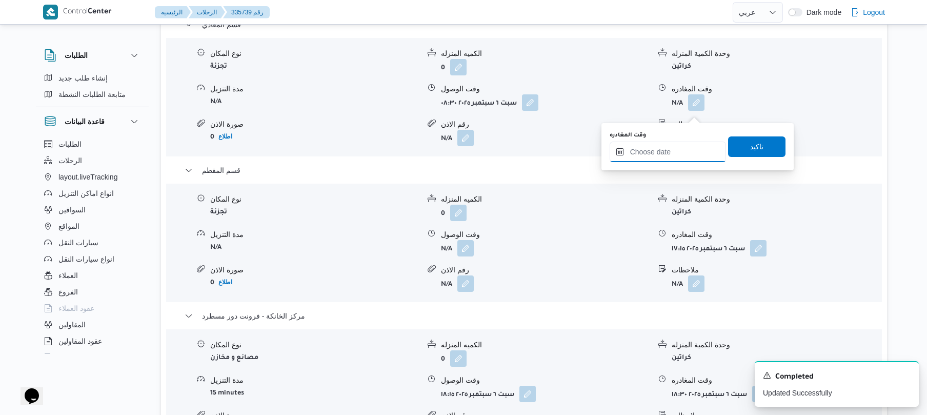
click at [676, 148] on input "وقت المغادره" at bounding box center [668, 152] width 116 height 21
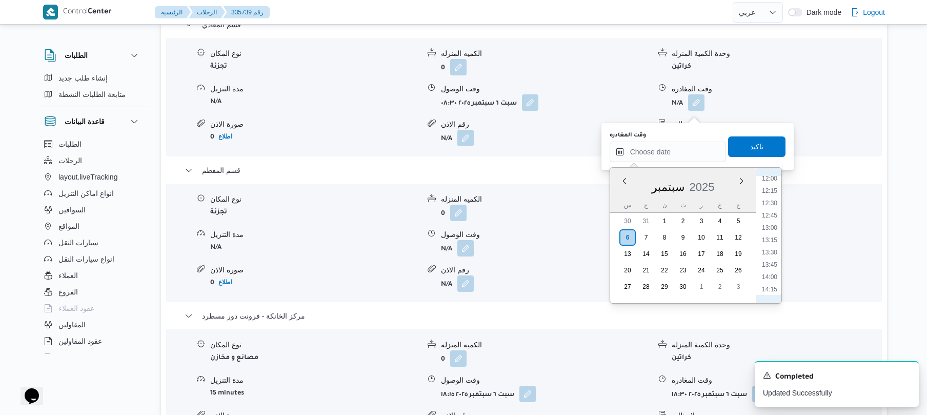
scroll to position [522, 0]
click at [766, 272] on li "12:30" at bounding box center [770, 275] width 24 height 10
type input "٠٦/٠٩/٢٠٢٥ ١٢:٣٠"
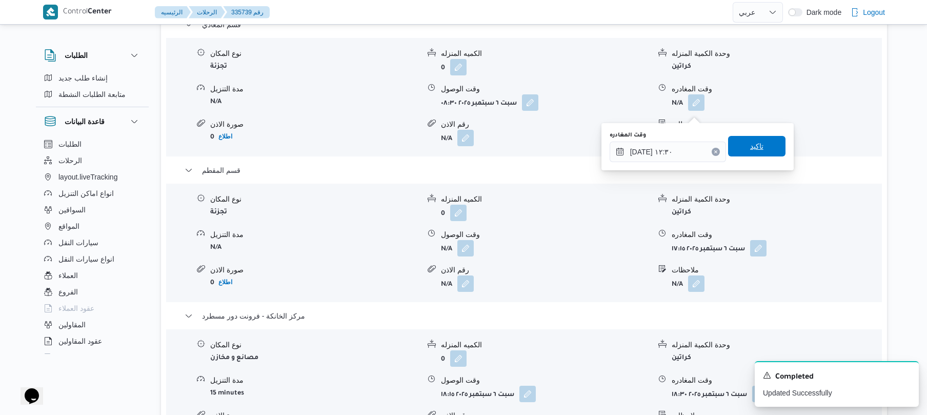
click at [756, 144] on span "تاكيد" at bounding box center [757, 146] width 13 height 12
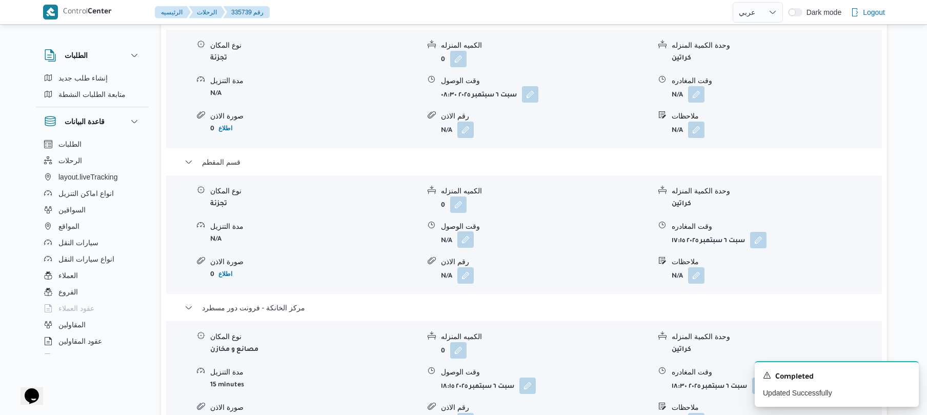
click at [466, 248] on button "button" at bounding box center [466, 239] width 16 height 16
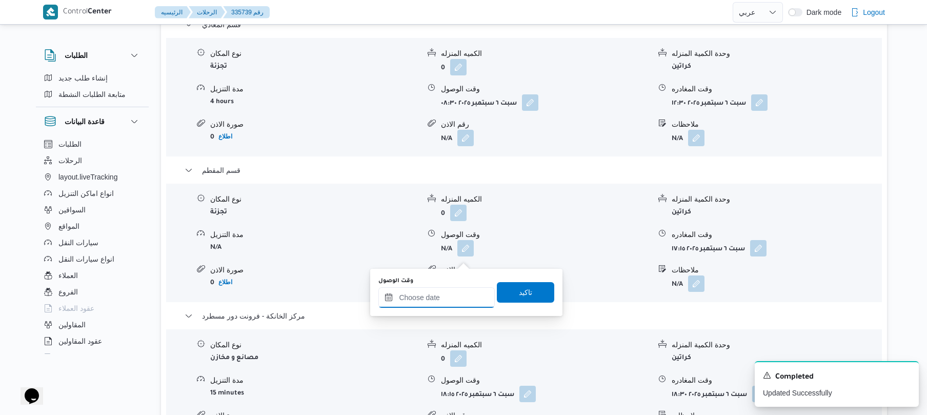
click at [432, 289] on input "وقت الوصول" at bounding box center [437, 297] width 116 height 21
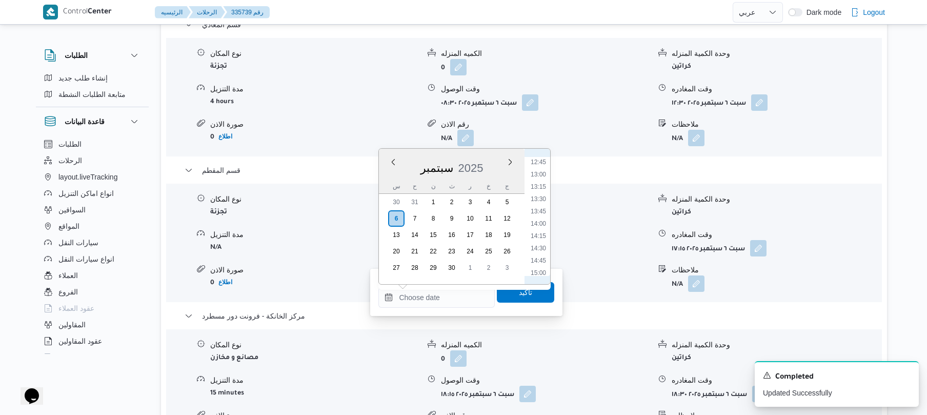
scroll to position [620, 0]
click at [542, 185] on li "13:00" at bounding box center [539, 182] width 24 height 10
type input "٠٦/٠٩/٢٠٢٥ ١٣:٠٠"
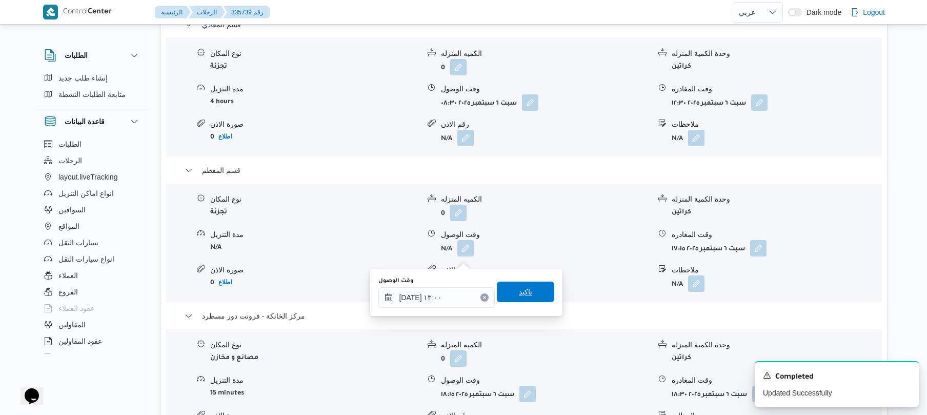
click at [522, 298] on span "تاكيد" at bounding box center [525, 292] width 57 height 21
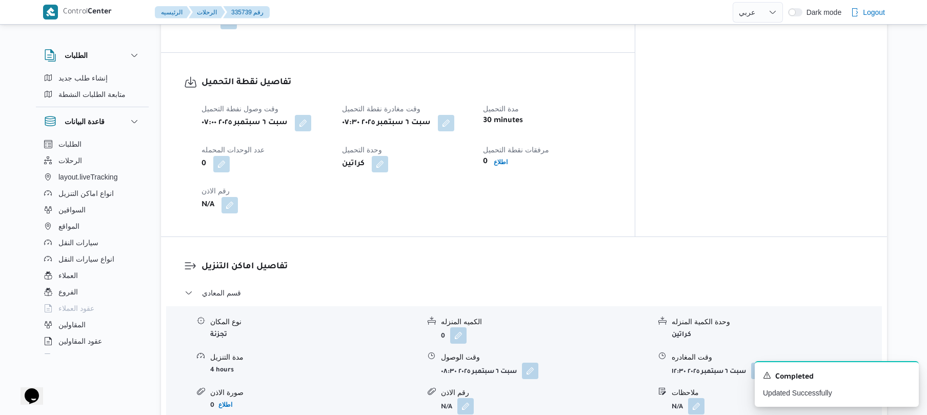
scroll to position [0, 0]
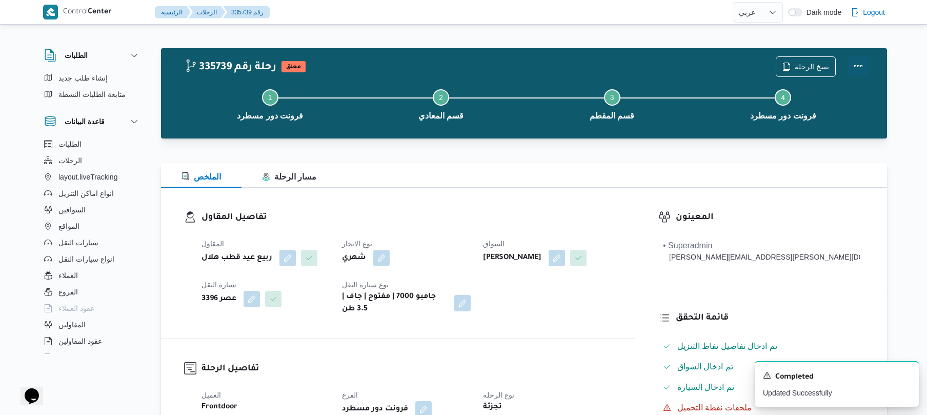
click at [854, 66] on button "Actions" at bounding box center [858, 66] width 21 height 21
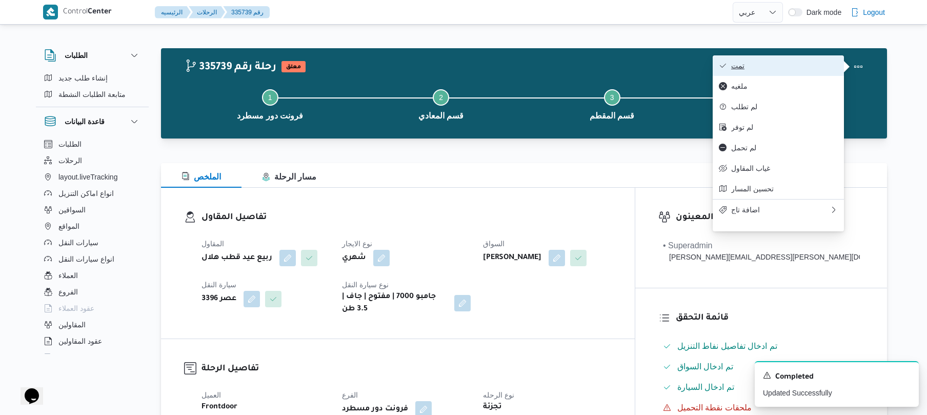
click at [797, 63] on span "تمت" at bounding box center [785, 66] width 107 height 8
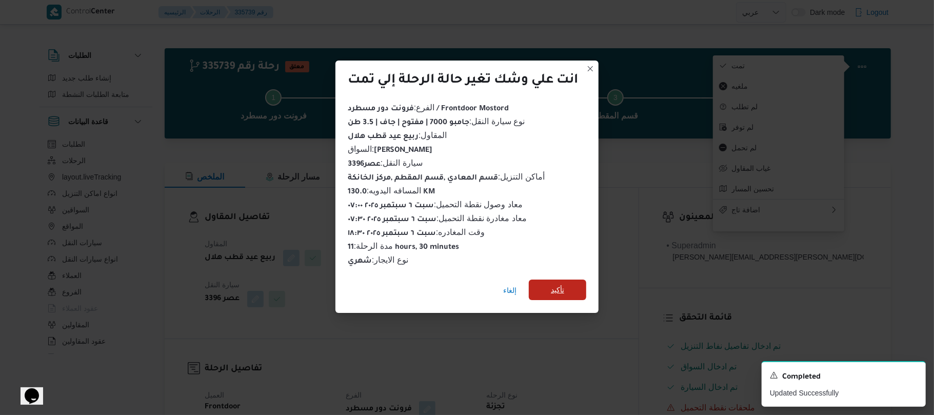
click at [574, 280] on span "تأكيد" at bounding box center [557, 290] width 57 height 21
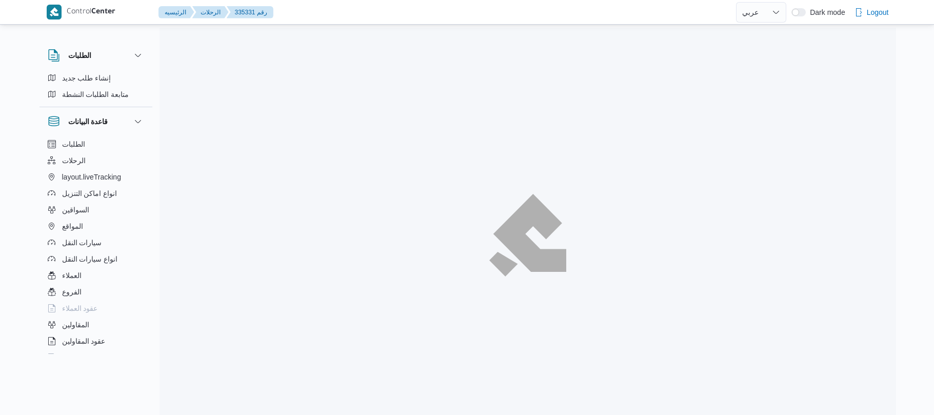
select select "ar"
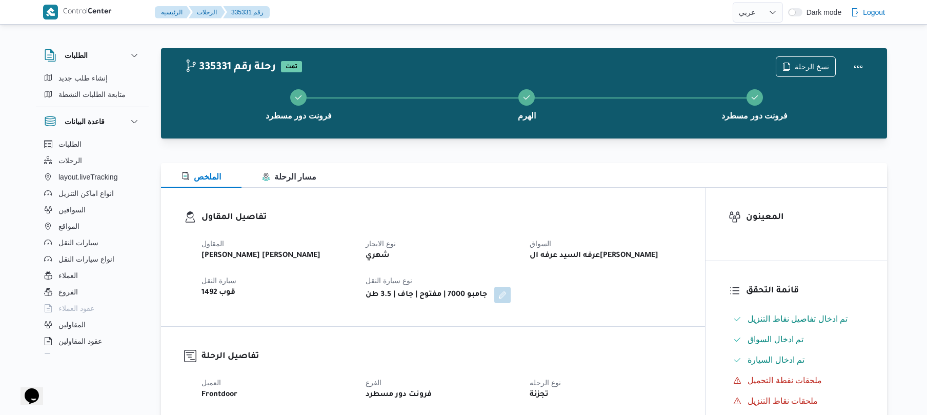
click at [526, 202] on div "تفاصيل المقاول المقاول عبدالمنعم مجدي السيد عواد نوع الايجار شهري السواق عرفه ا…" at bounding box center [433, 257] width 544 height 139
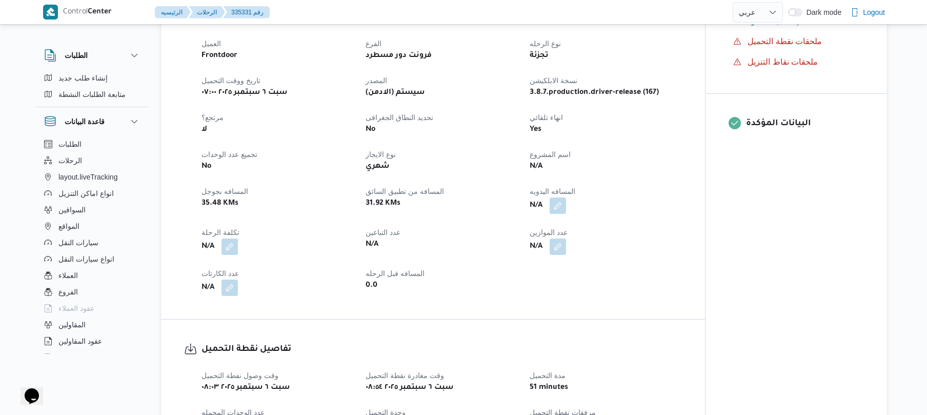
scroll to position [356, 0]
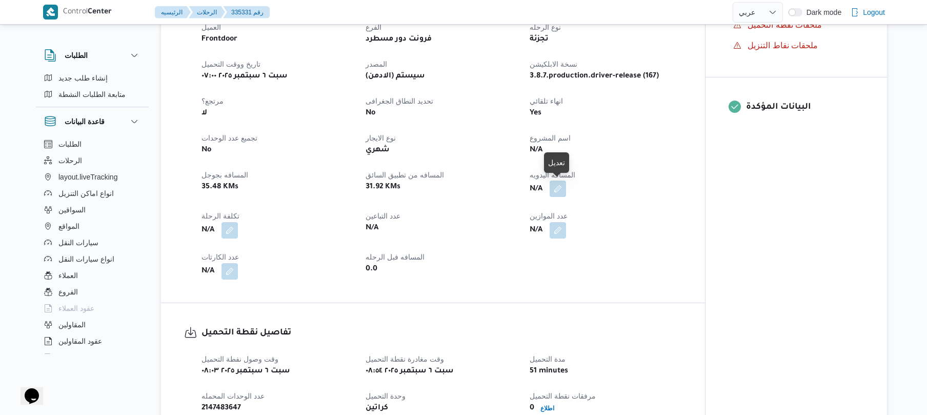
click at [559, 190] on button "button" at bounding box center [558, 189] width 16 height 16
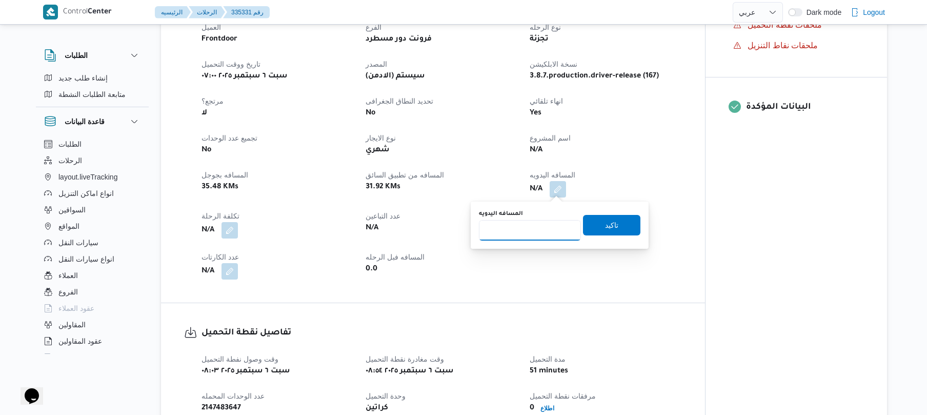
click at [522, 234] on input "المسافه اليدويه" at bounding box center [530, 230] width 102 height 21
type input "90"
click at [596, 230] on span "تاكيد" at bounding box center [611, 224] width 57 height 21
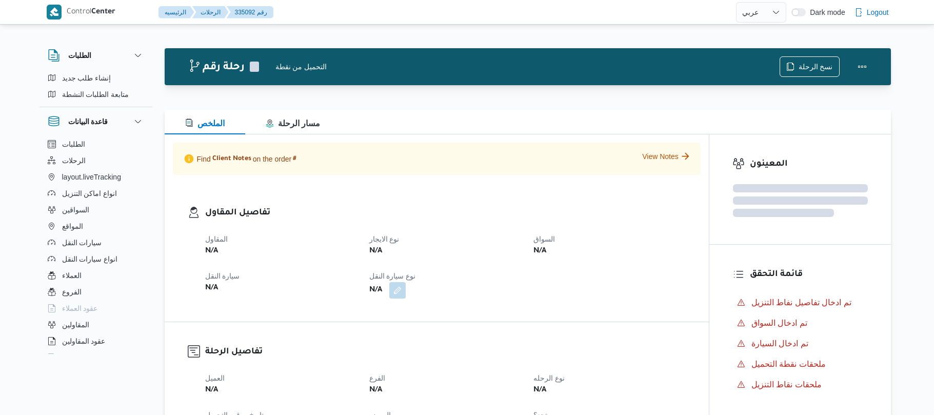
select select "ar"
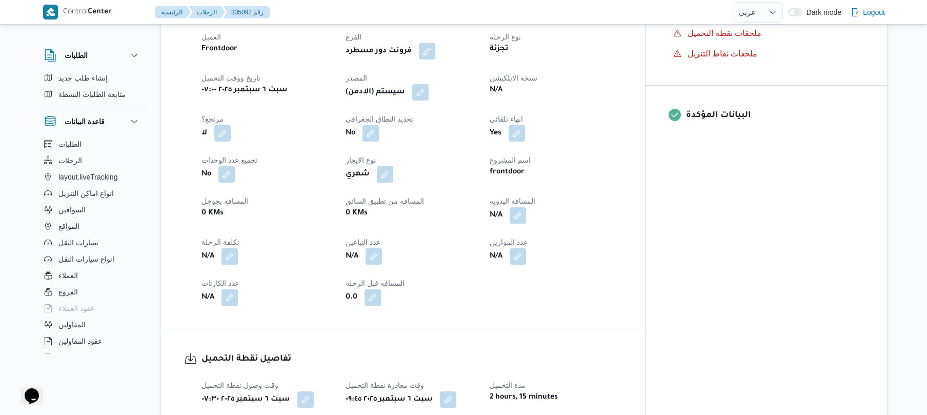
scroll to position [410, 0]
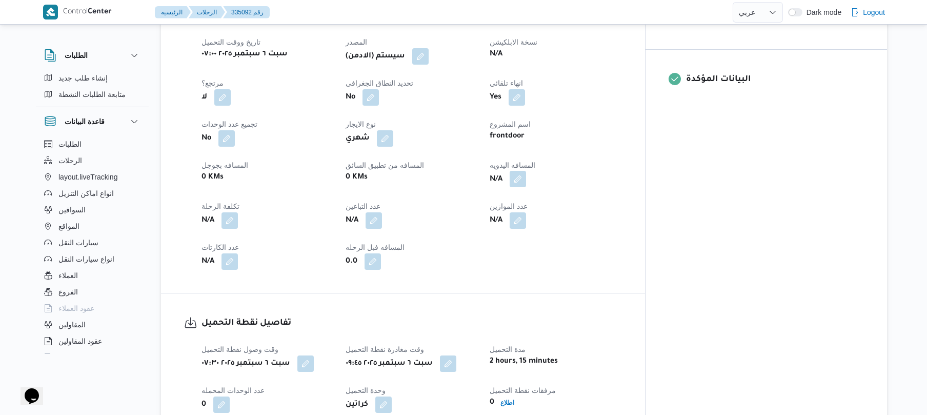
click at [526, 171] on button "button" at bounding box center [518, 179] width 16 height 16
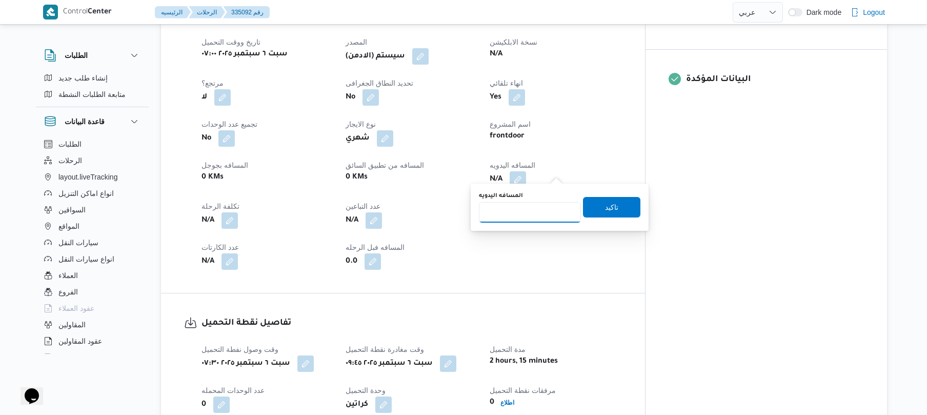
click at [524, 213] on input "المسافه اليدويه" at bounding box center [530, 212] width 102 height 21
type input "120"
click at [610, 205] on span "تاكيد" at bounding box center [611, 207] width 13 height 12
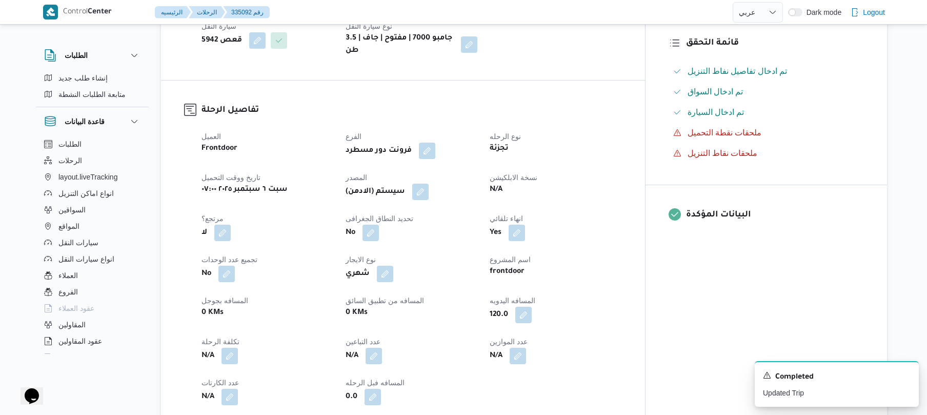
scroll to position [273, 0]
click at [905, 376] on icon "Dismiss toast" at bounding box center [907, 374] width 8 height 8
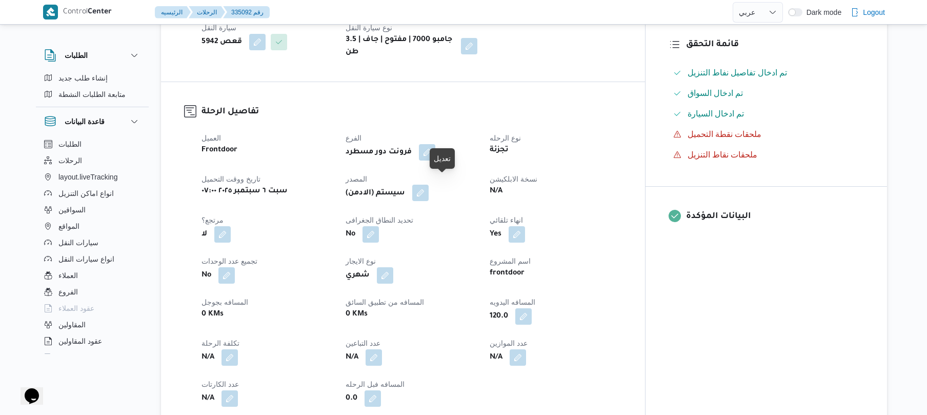
click at [429, 185] on button "button" at bounding box center [420, 193] width 16 height 16
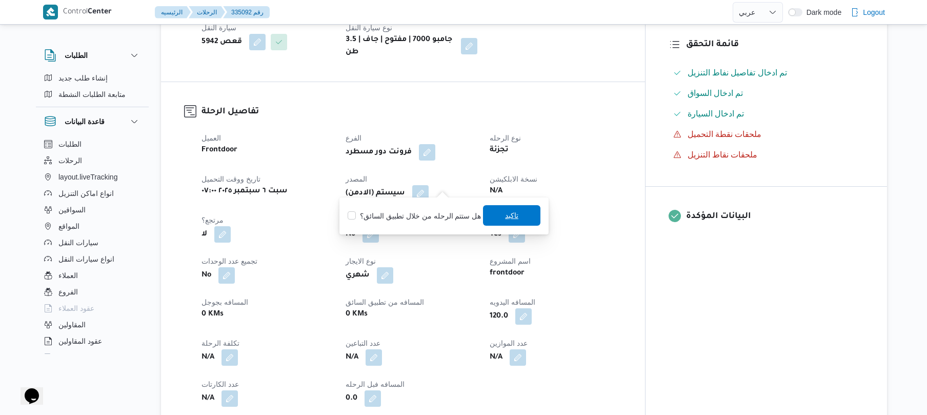
click at [503, 222] on span "تاكيد" at bounding box center [511, 215] width 57 height 21
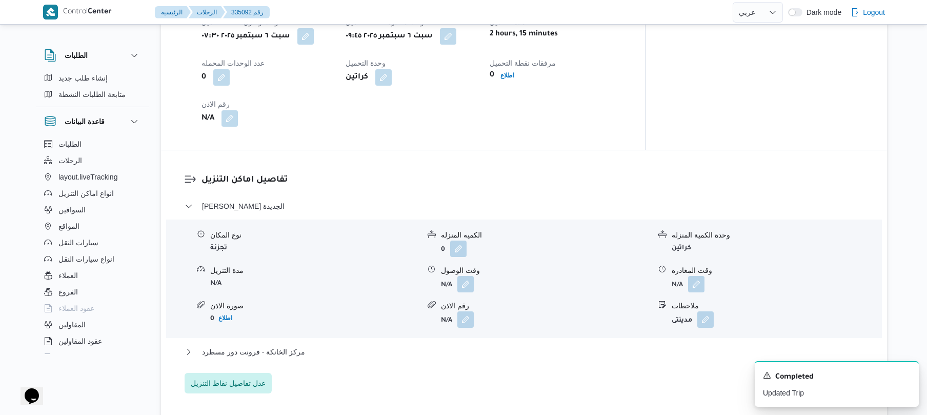
scroll to position [739, 0]
click at [462, 278] on button "button" at bounding box center [466, 282] width 16 height 16
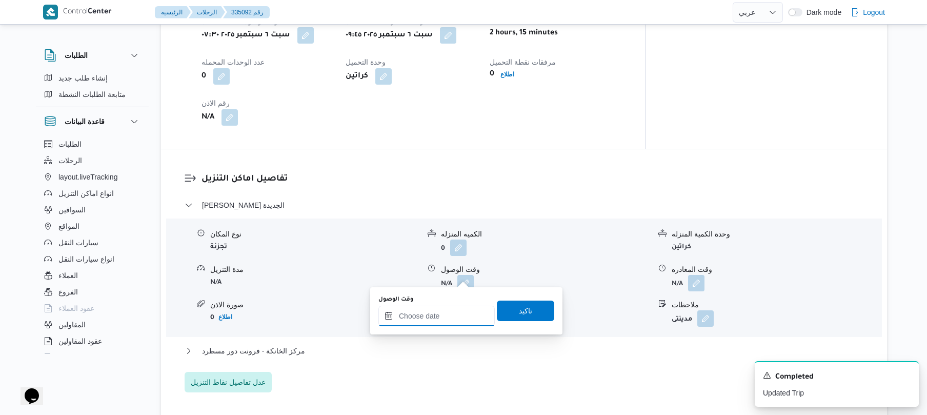
click at [429, 314] on input "وقت الوصول" at bounding box center [437, 316] width 116 height 21
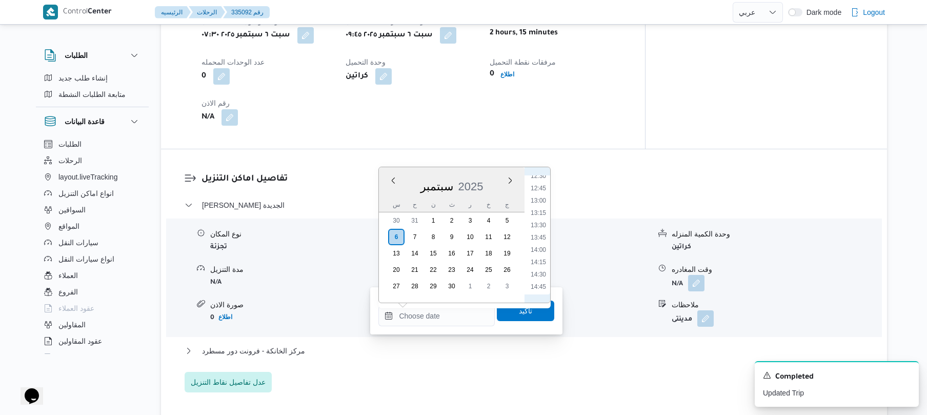
scroll to position [519, 0]
click at [541, 176] on li "10:30" at bounding box center [539, 178] width 24 height 10
type input "٠٦/٠٩/٢٠٢٥ ١٠:٣٠"
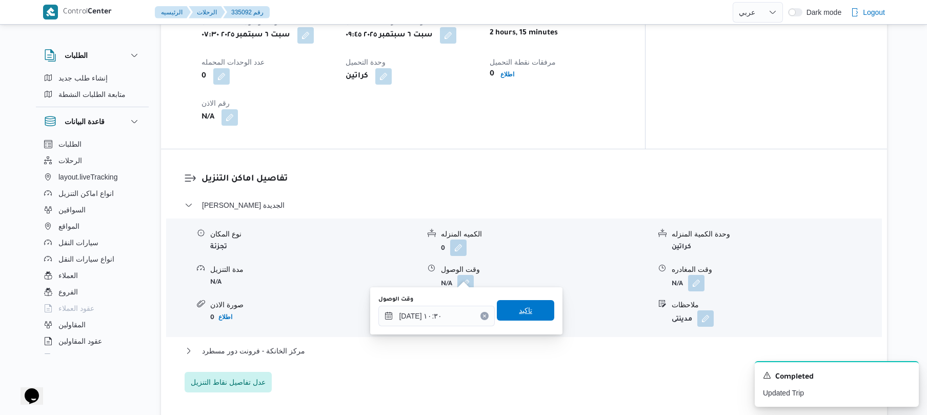
click at [511, 310] on span "تاكيد" at bounding box center [525, 310] width 57 height 21
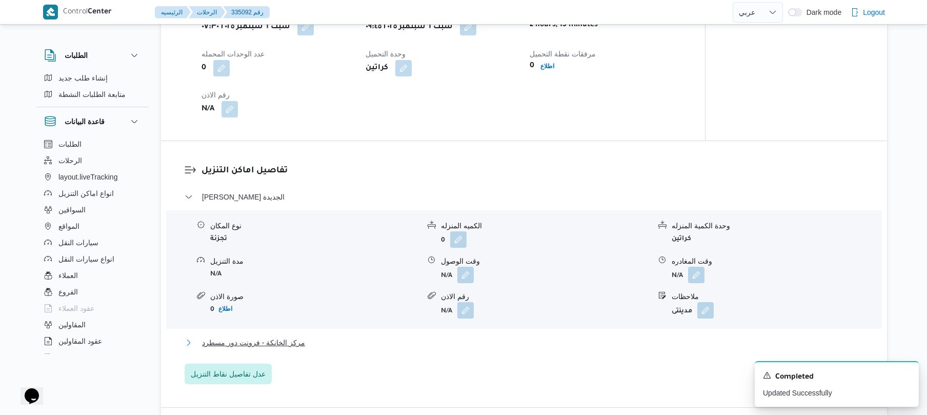
click at [487, 343] on button "مركز الخانكة - فرونت دور مسطرد" at bounding box center [525, 343] width 680 height 12
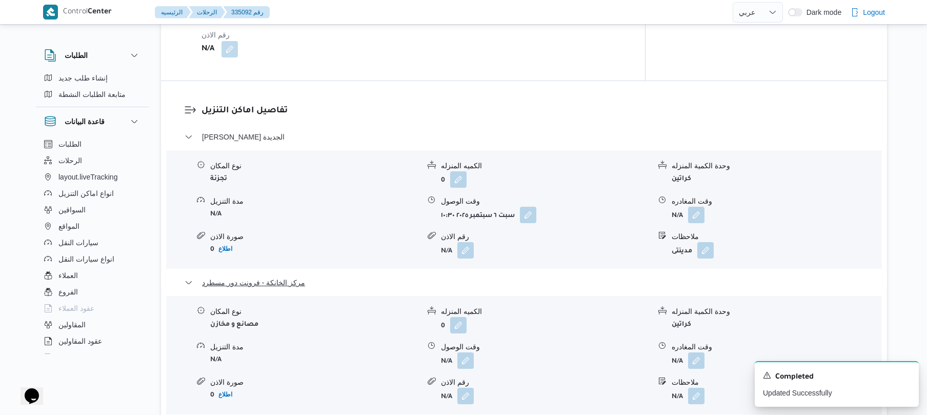
scroll to position [985, 0]
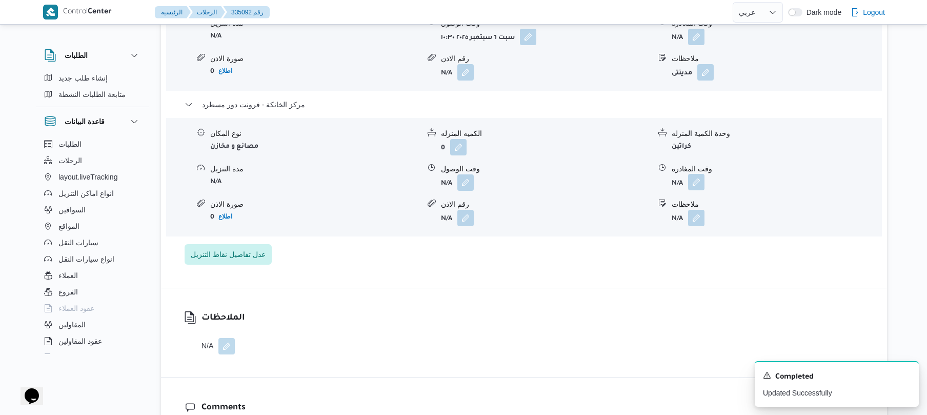
click at [699, 175] on button "button" at bounding box center [696, 182] width 16 height 16
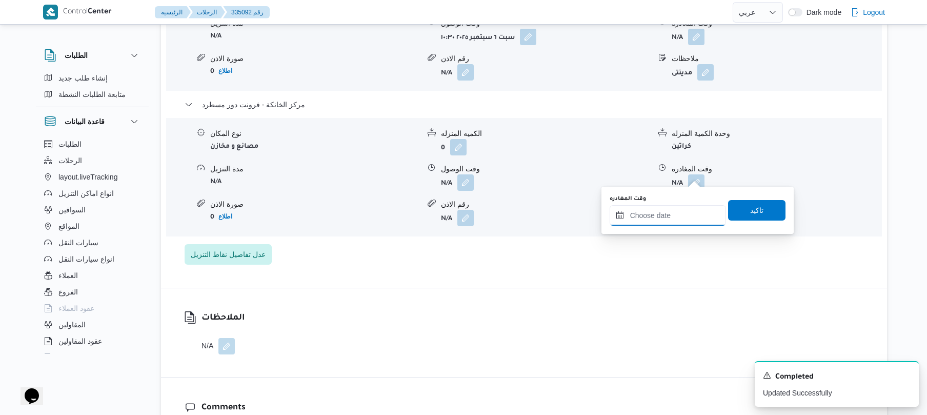
click at [674, 220] on input "وقت المغادره" at bounding box center [668, 215] width 116 height 21
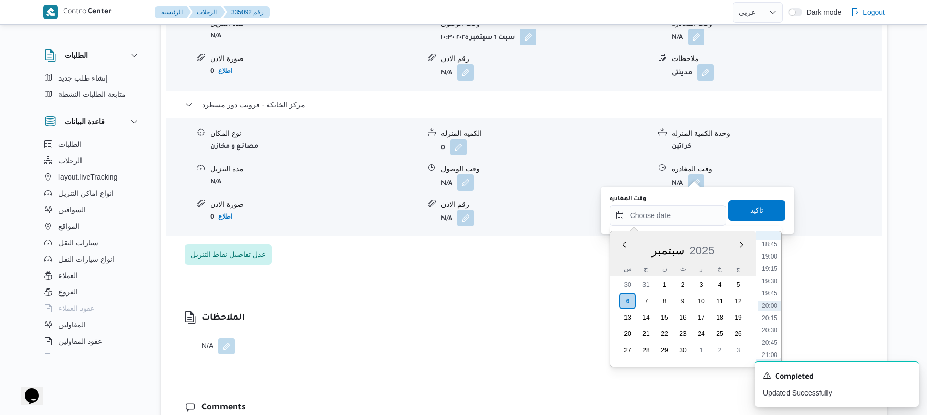
scroll to position [823, 0]
click at [768, 320] on li "18:15" at bounding box center [770, 320] width 24 height 10
type input "٠٦/٠٩/٢٠٢٥ ١٨:١٥"
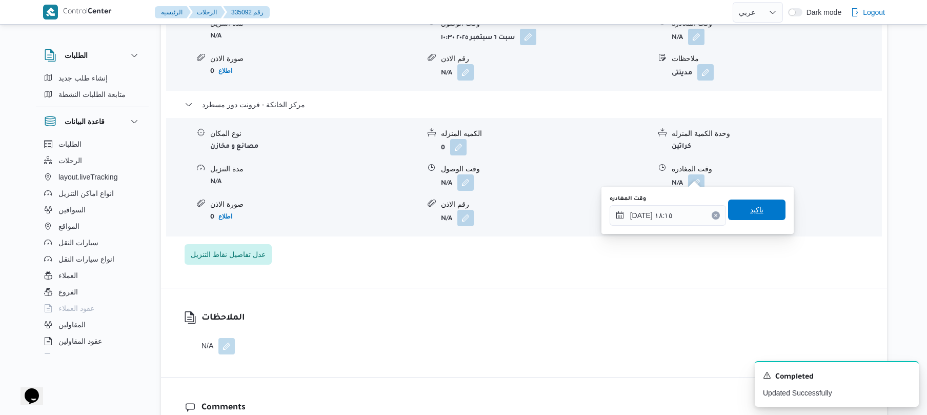
click at [762, 219] on span "تاكيد" at bounding box center [756, 210] width 57 height 21
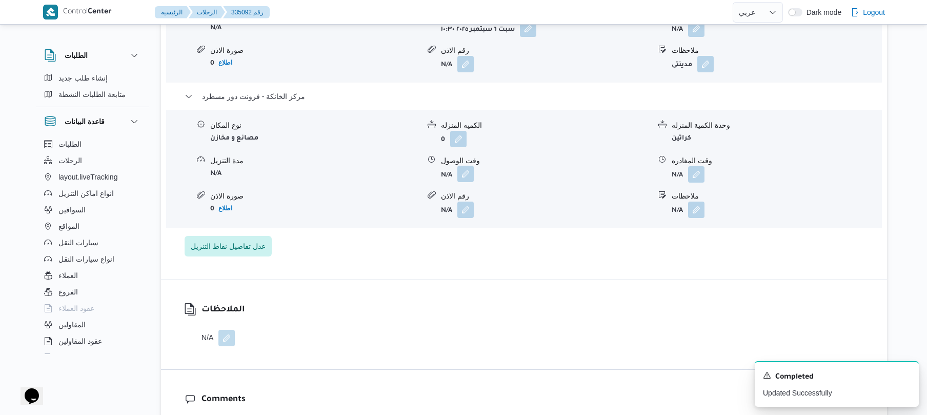
click at [467, 176] on button "button" at bounding box center [466, 174] width 16 height 16
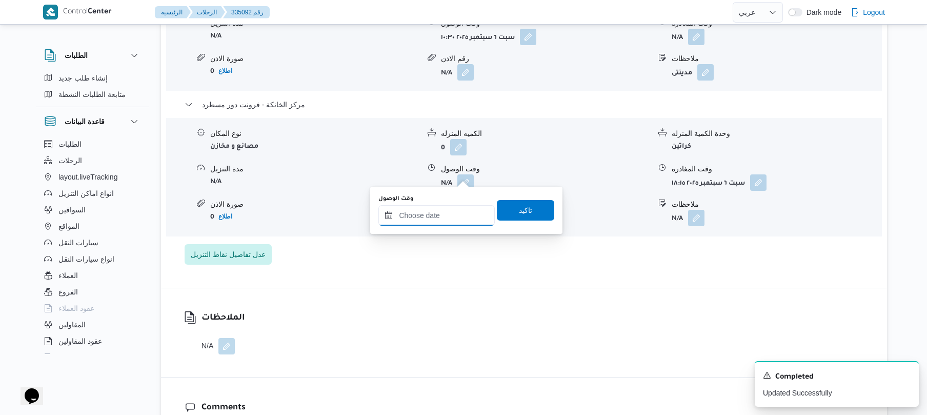
click at [456, 216] on input "وقت الوصول" at bounding box center [437, 215] width 116 height 21
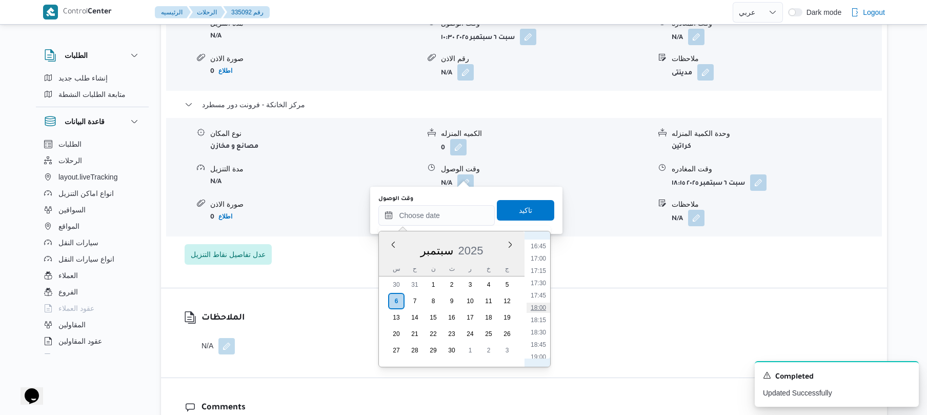
click at [536, 310] on li "18:00" at bounding box center [539, 308] width 24 height 10
type input "٠٦/٠٩/٢٠٢٥ ١٨:٠٠"
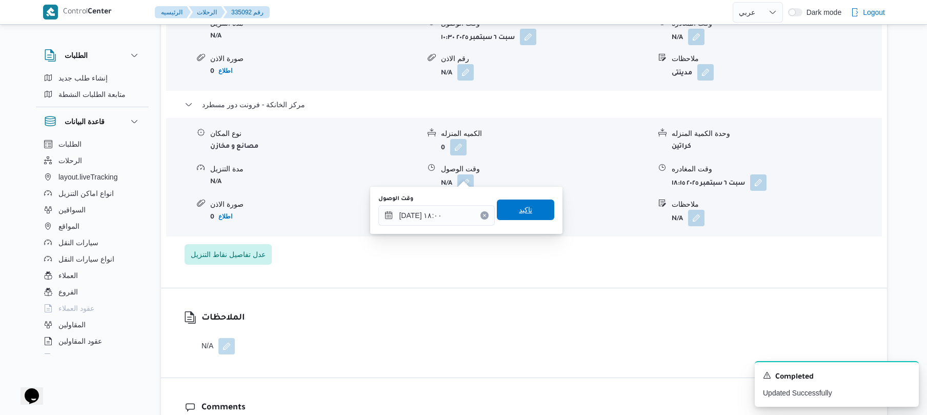
click at [532, 208] on span "تاكيد" at bounding box center [525, 210] width 57 height 21
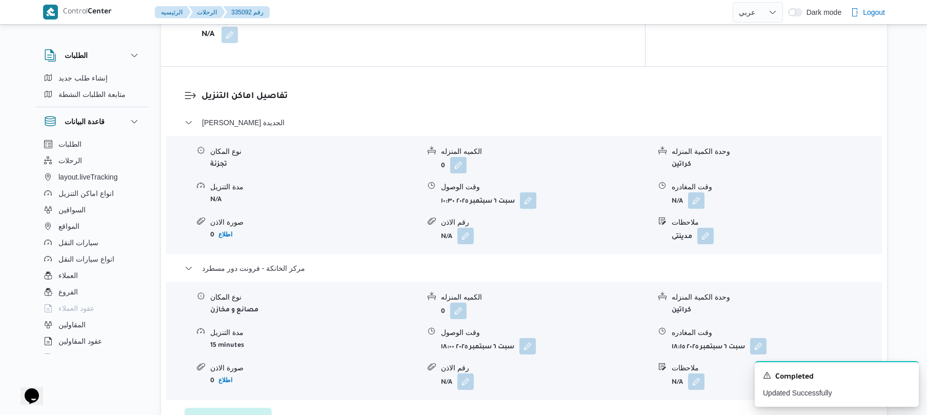
scroll to position [821, 0]
click at [699, 192] on button "button" at bounding box center [696, 200] width 16 height 16
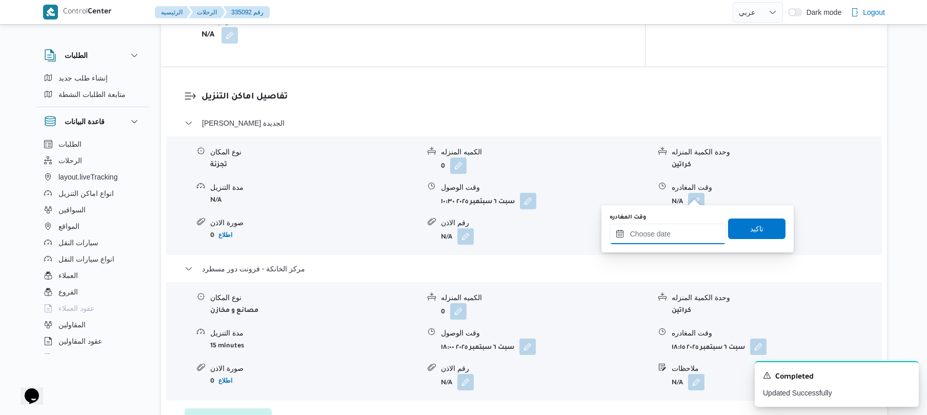
click at [663, 233] on input "وقت المغادره" at bounding box center [668, 234] width 116 height 21
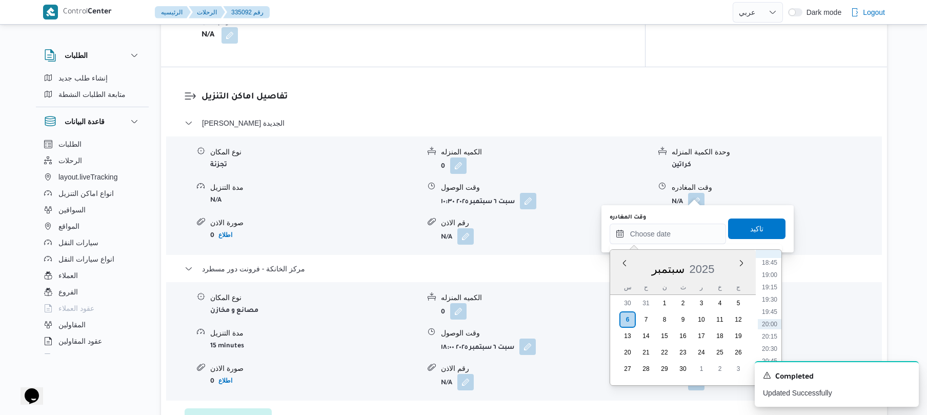
scroll to position [823, 0]
click at [768, 288] on li "17:15" at bounding box center [770, 289] width 24 height 10
type input "٠٦/٠٩/٢٠٢٥ ١٧:١٥"
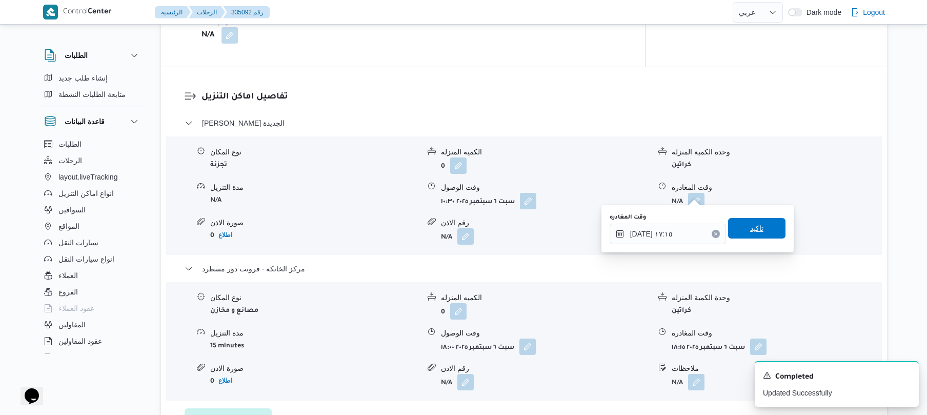
click at [762, 236] on span "تاكيد" at bounding box center [756, 228] width 57 height 21
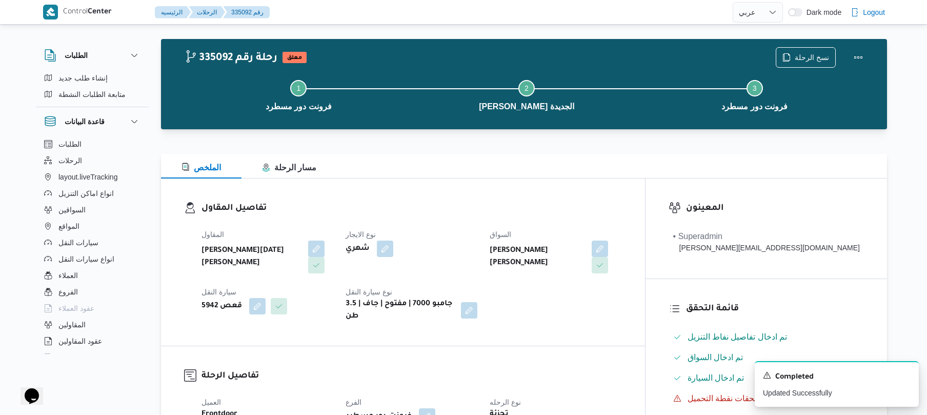
scroll to position [0, 0]
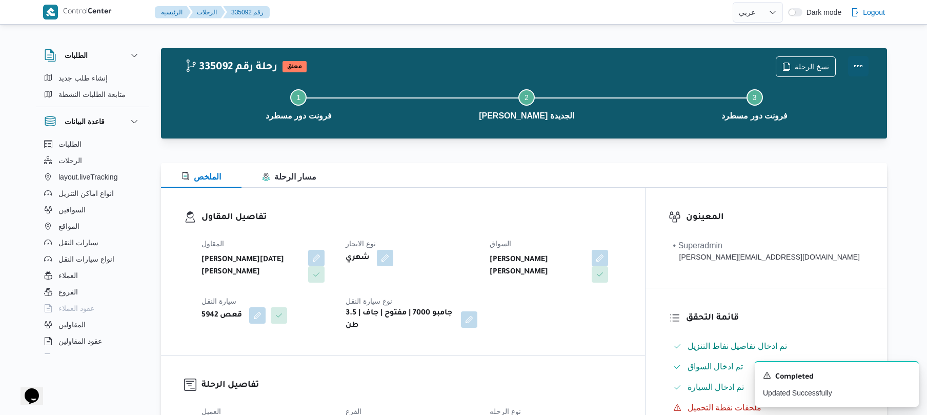
click at [856, 66] on button "Actions" at bounding box center [858, 66] width 21 height 21
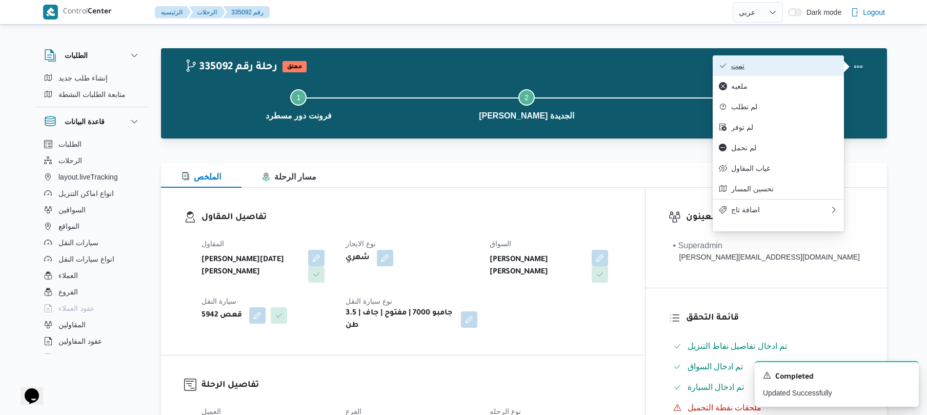
click at [803, 68] on span "تمت" at bounding box center [785, 66] width 107 height 8
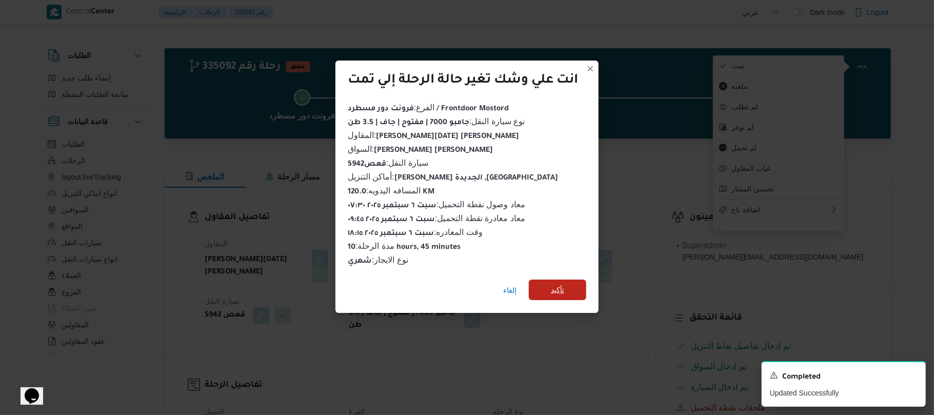
click at [569, 284] on span "تأكيد" at bounding box center [557, 290] width 57 height 21
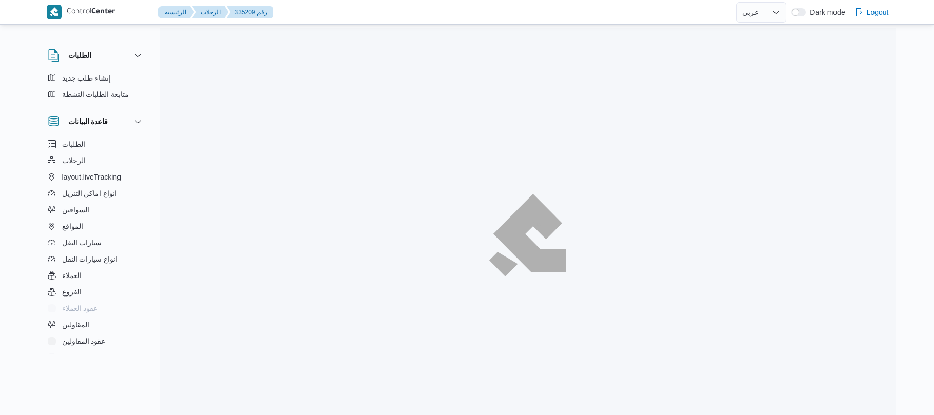
select select "ar"
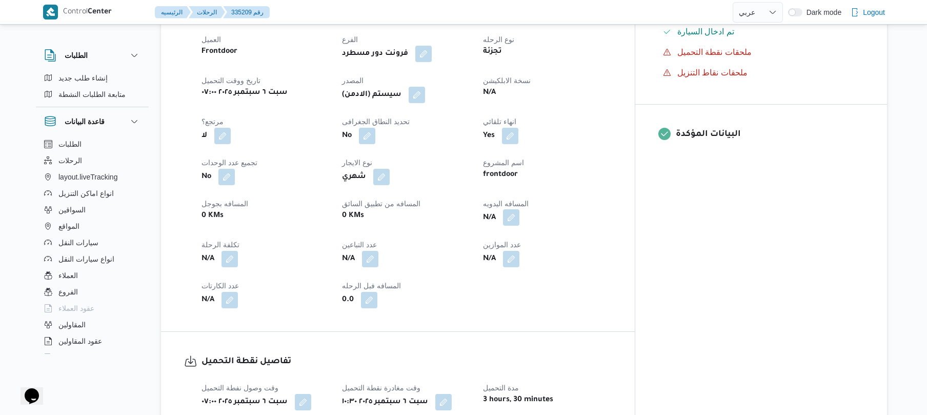
click at [520, 221] on button "button" at bounding box center [511, 217] width 16 height 16
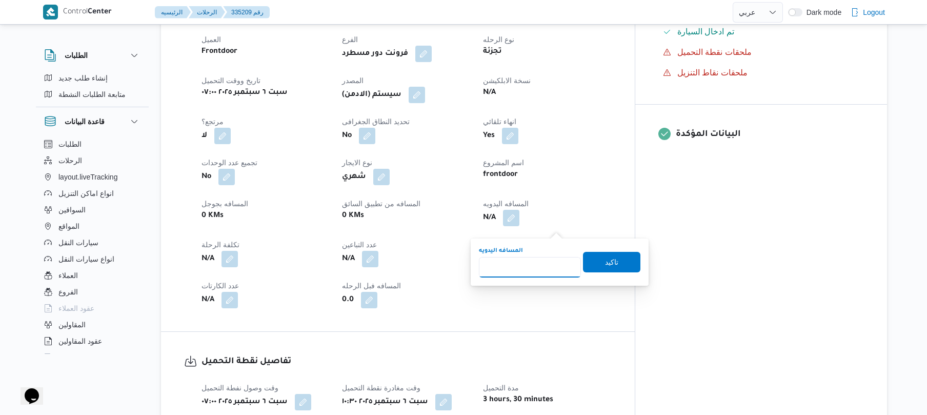
click at [534, 260] on input "المسافه اليدويه" at bounding box center [530, 267] width 102 height 21
type input "130"
click at [593, 261] on span "تاكيد" at bounding box center [611, 261] width 57 height 21
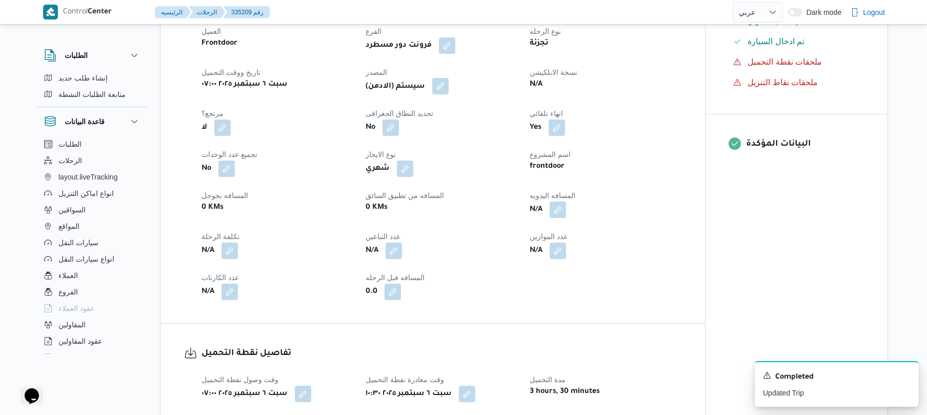
click at [443, 94] on button "button" at bounding box center [440, 86] width 16 height 16
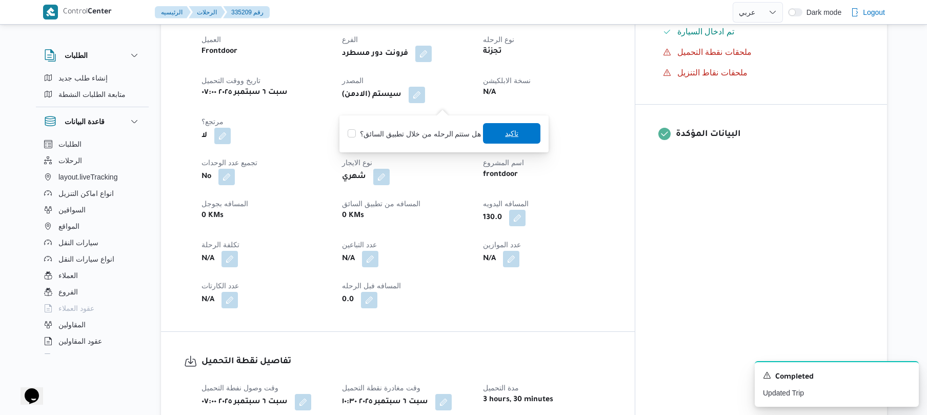
click at [499, 134] on span "تاكيد" at bounding box center [511, 133] width 57 height 21
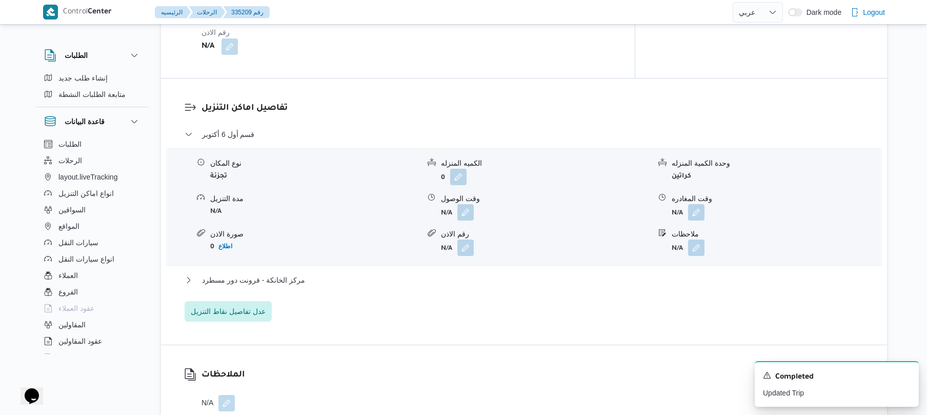
scroll to position [821, 0]
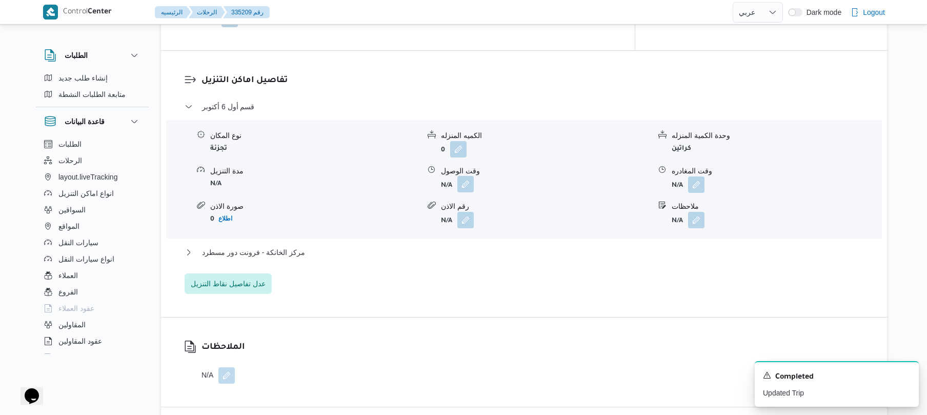
click at [464, 192] on button "button" at bounding box center [466, 184] width 16 height 16
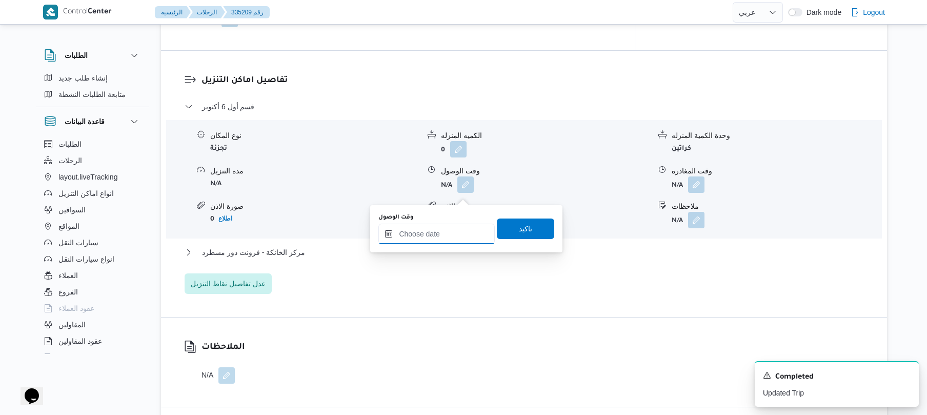
click at [431, 234] on input "وقت الوصول" at bounding box center [437, 234] width 116 height 21
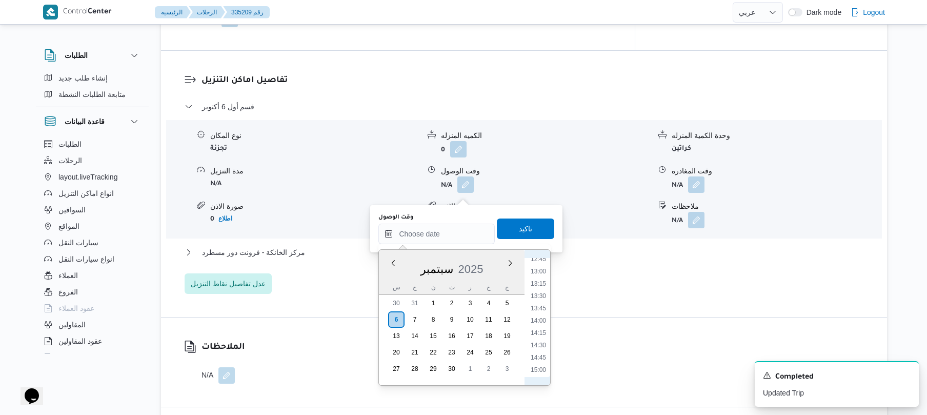
scroll to position [522, 0]
click at [538, 308] on li "11:30" at bounding box center [539, 308] width 24 height 10
type input "[DATE] ١١:٣٠"
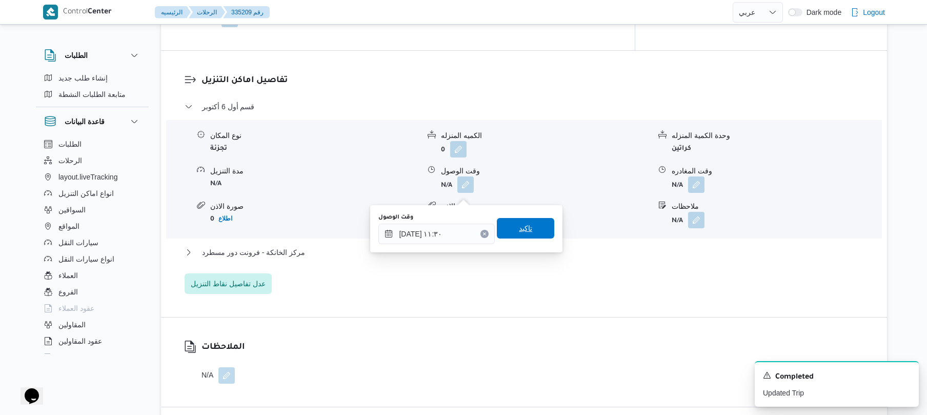
click at [534, 222] on span "تاكيد" at bounding box center [525, 228] width 57 height 21
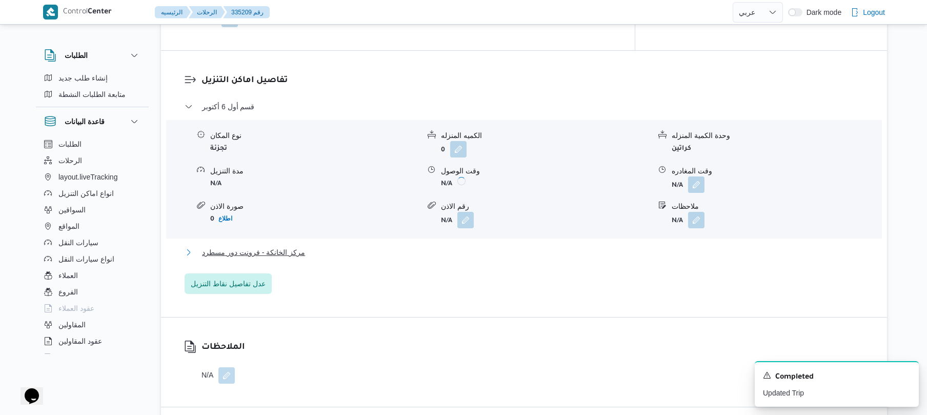
click at [495, 259] on button "مركز الخانكة - فرونت دور مسطرد" at bounding box center [525, 252] width 680 height 12
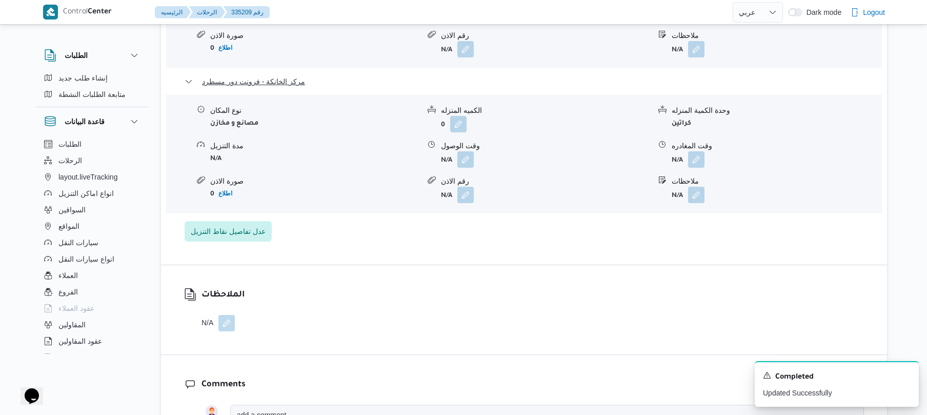
scroll to position [1012, 0]
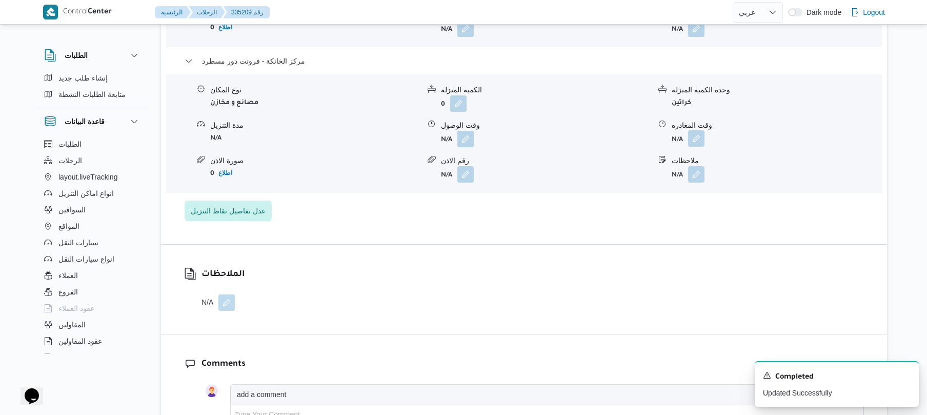
click at [698, 144] on button "button" at bounding box center [696, 138] width 16 height 16
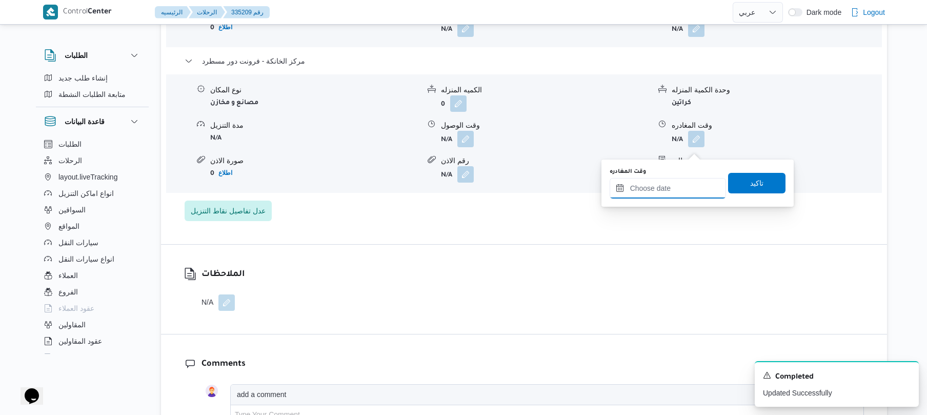
click at [655, 187] on input "وقت المغادره" at bounding box center [668, 188] width 116 height 21
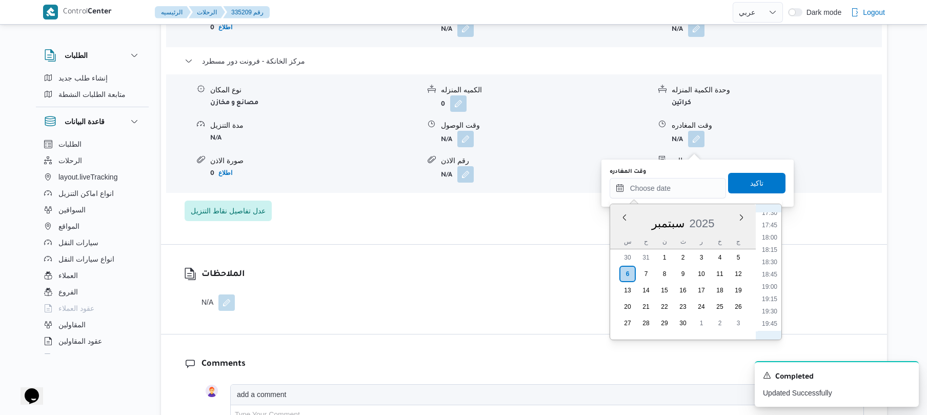
scroll to position [823, 0]
click at [772, 284] on li "18:00" at bounding box center [770, 280] width 24 height 10
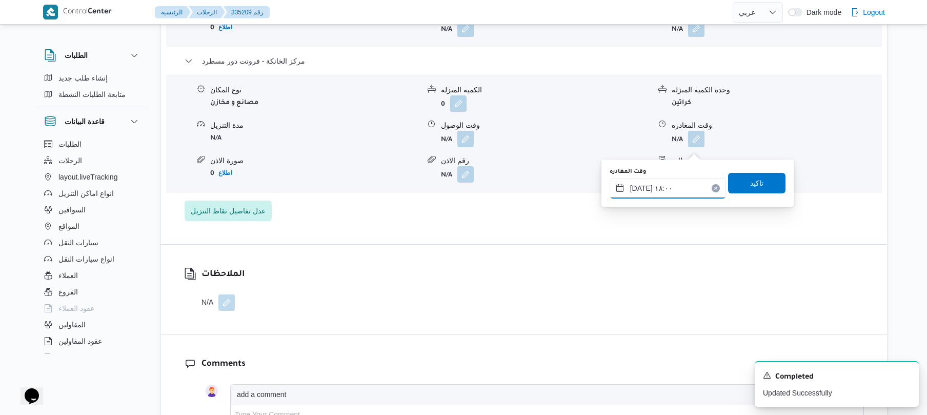
type input "[DATE] ١٨:٠٠"
click at [758, 189] on span "تاكيد" at bounding box center [756, 182] width 57 height 21
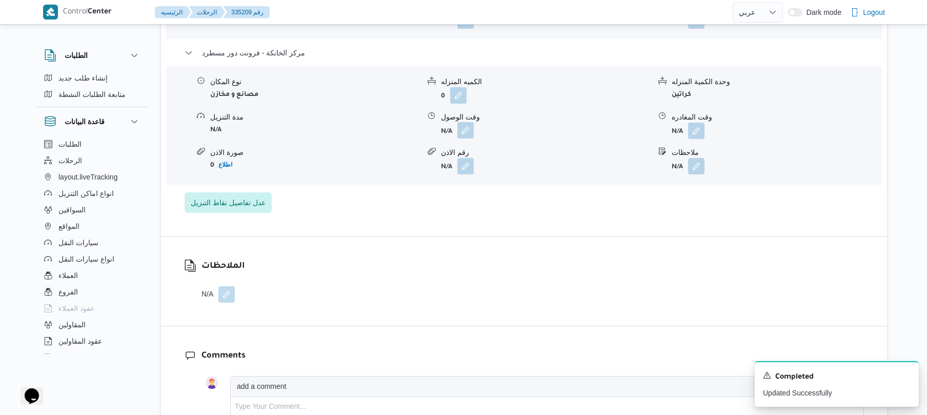
click at [470, 139] on button "button" at bounding box center [466, 130] width 16 height 16
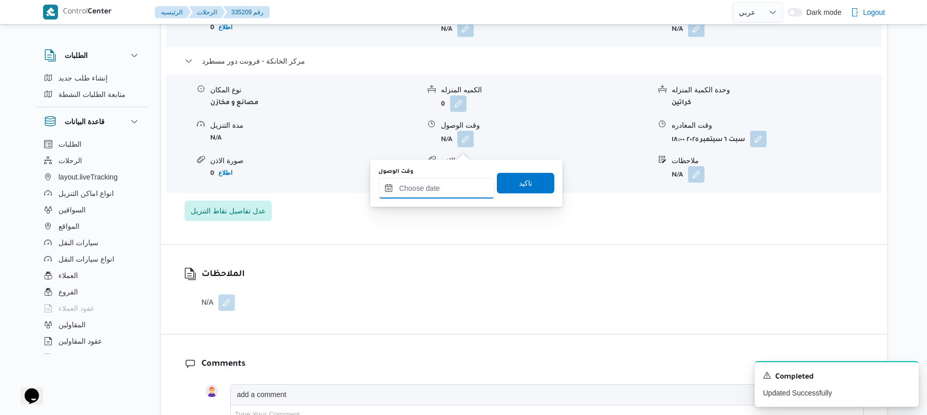
click at [456, 195] on input "وقت الوصول" at bounding box center [437, 188] width 116 height 21
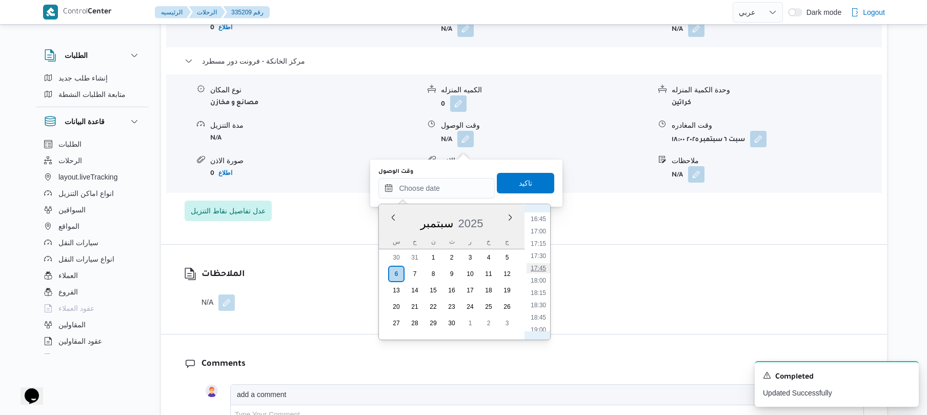
click at [540, 269] on li "17:45" at bounding box center [539, 268] width 24 height 10
type input "[DATE] ١٧:٤٥"
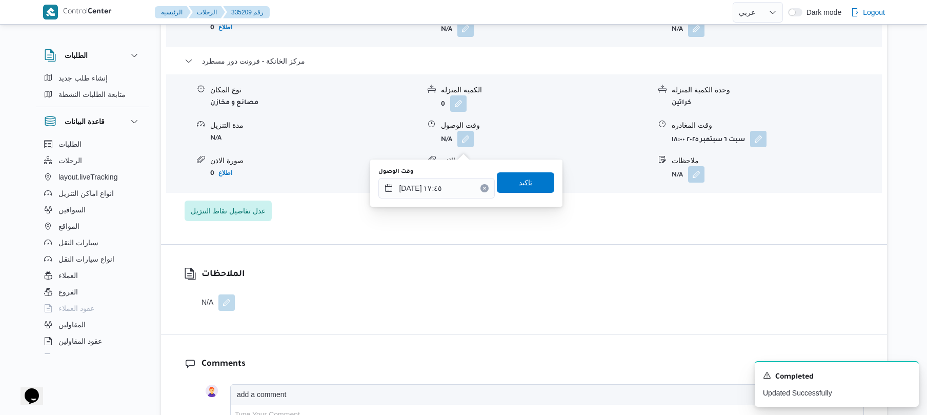
click at [530, 185] on span "تاكيد" at bounding box center [525, 182] width 57 height 21
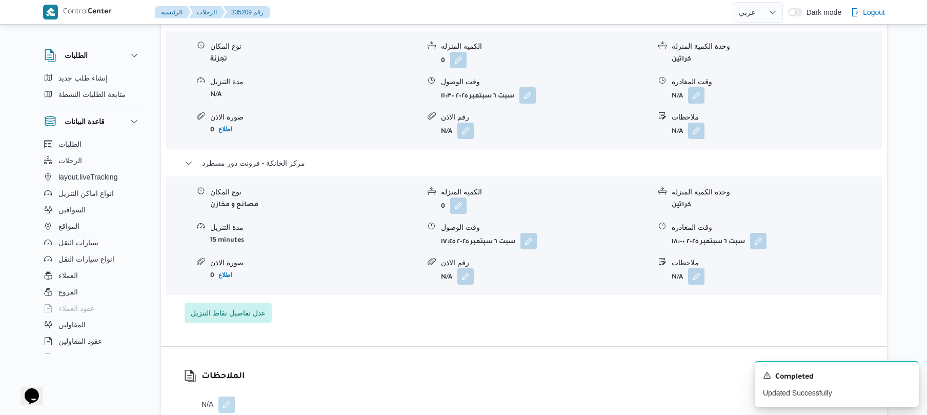
scroll to position [848, 0]
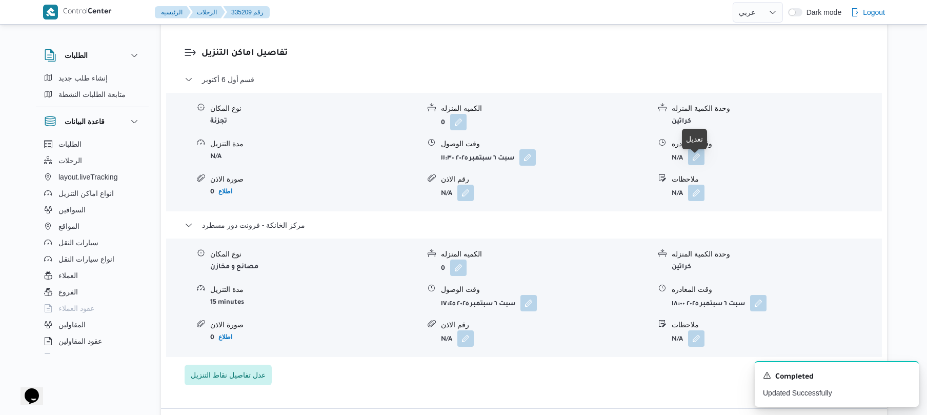
click at [698, 165] on button "button" at bounding box center [696, 157] width 16 height 16
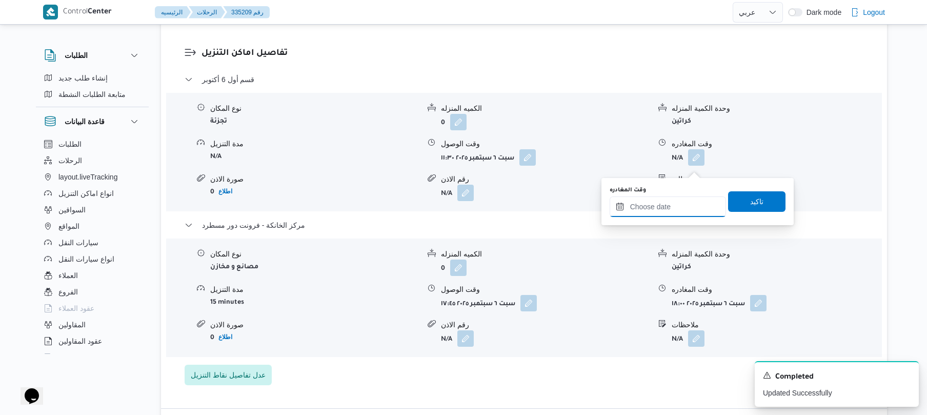
click at [652, 214] on input "وقت المغادره" at bounding box center [668, 206] width 116 height 21
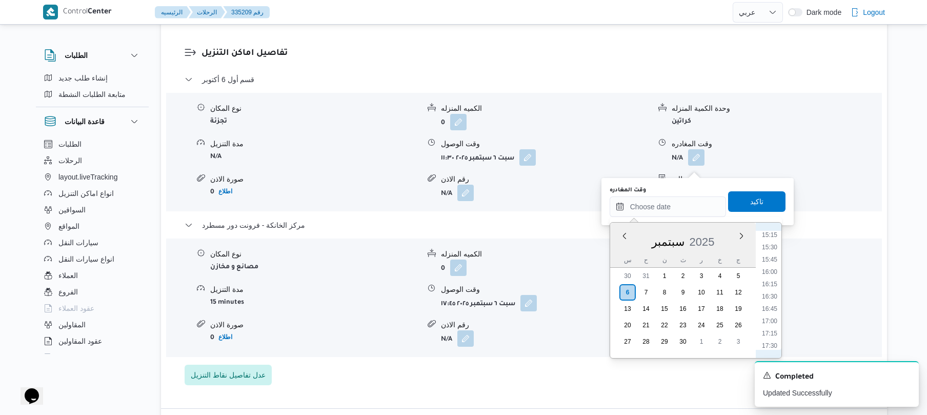
scroll to position [723, 0]
click at [771, 338] on li "16:45" at bounding box center [770, 338] width 24 height 10
type input "[DATE] ١٦:٤٥"
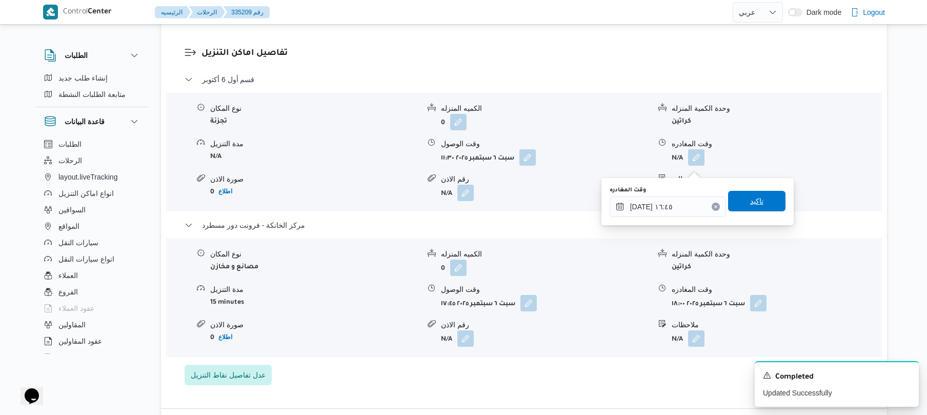
click at [751, 206] on span "تاكيد" at bounding box center [757, 201] width 13 height 12
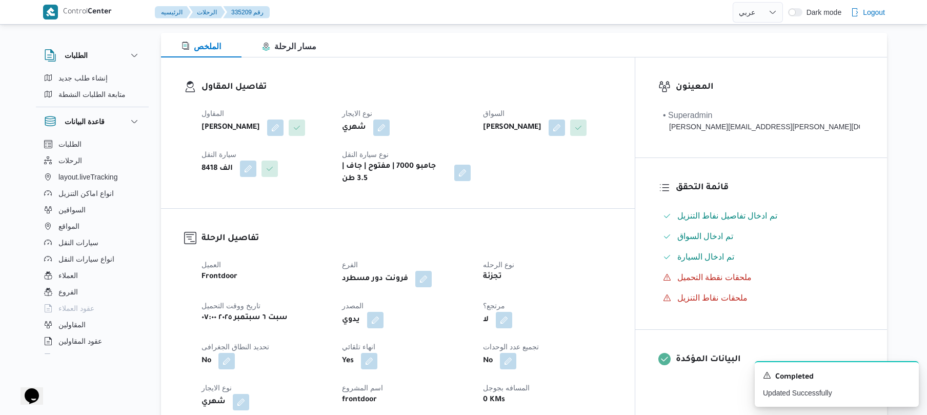
scroll to position [0, 0]
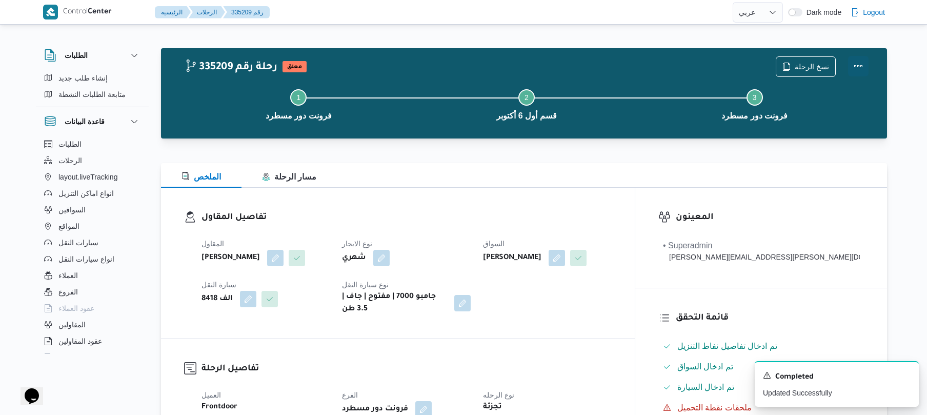
click at [856, 72] on button "Actions" at bounding box center [858, 66] width 21 height 21
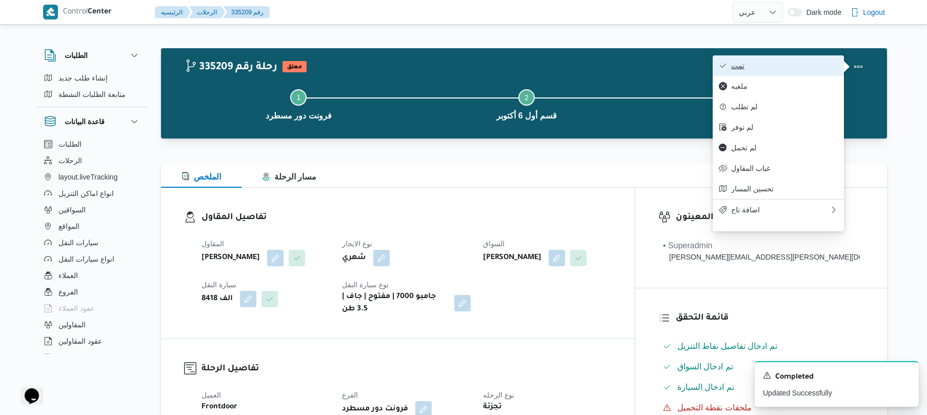
click at [789, 72] on button "تمت" at bounding box center [778, 65] width 131 height 21
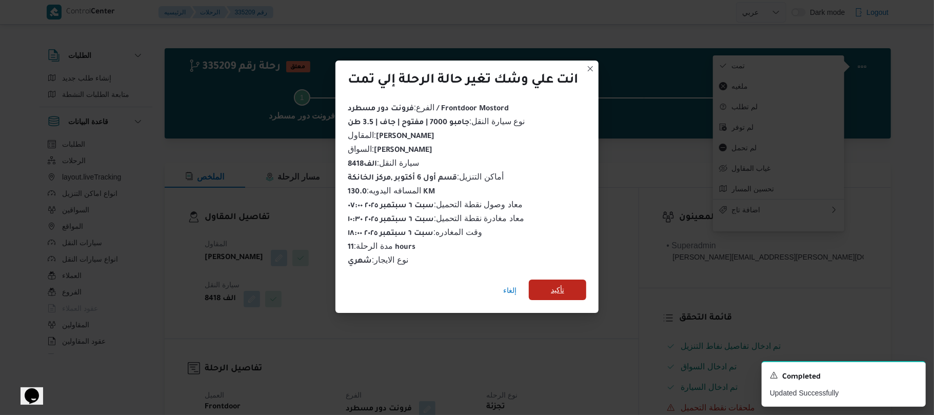
click at [570, 286] on span "تأكيد" at bounding box center [557, 290] width 57 height 21
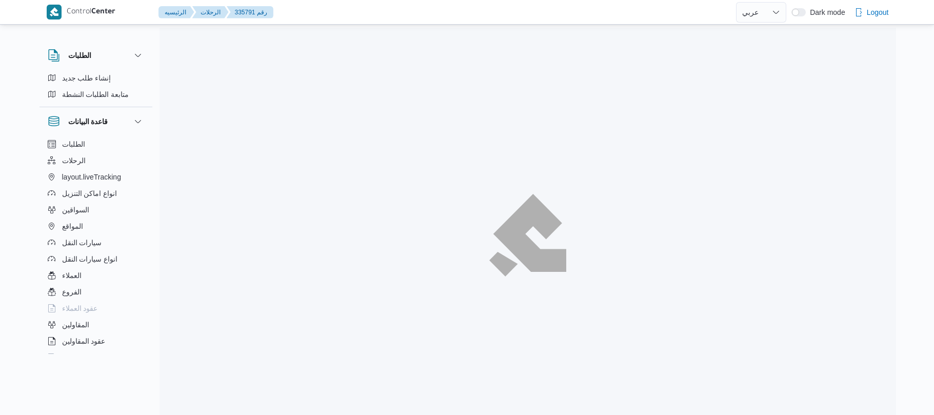
select select "ar"
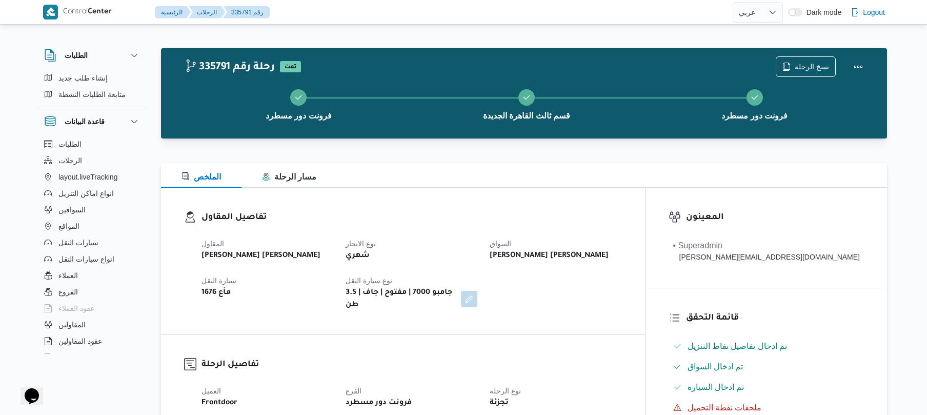
click at [463, 222] on h3 "تفاصيل المقاول" at bounding box center [412, 218] width 421 height 14
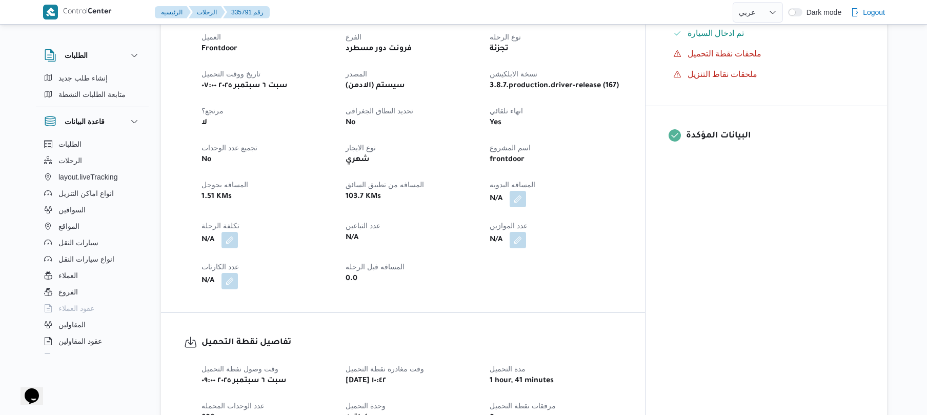
scroll to position [356, 0]
click at [526, 193] on button "button" at bounding box center [518, 197] width 16 height 16
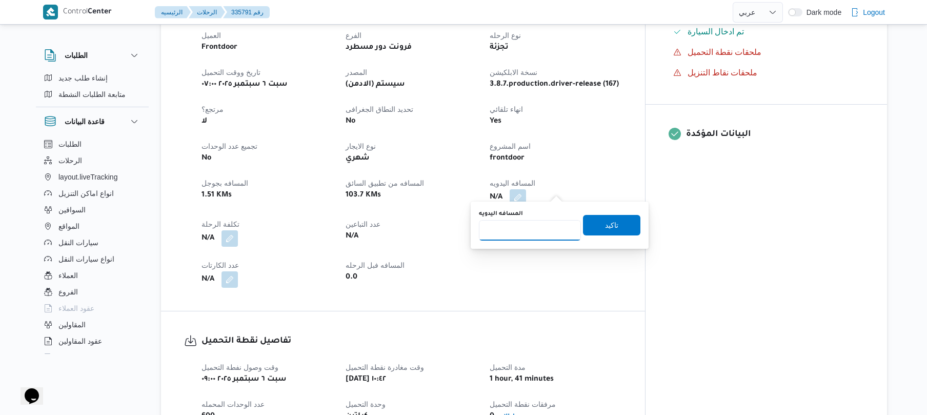
click at [524, 233] on input "المسافه اليدويه" at bounding box center [530, 230] width 102 height 21
type input "120"
click at [619, 220] on span "تاكيد" at bounding box center [611, 225] width 57 height 21
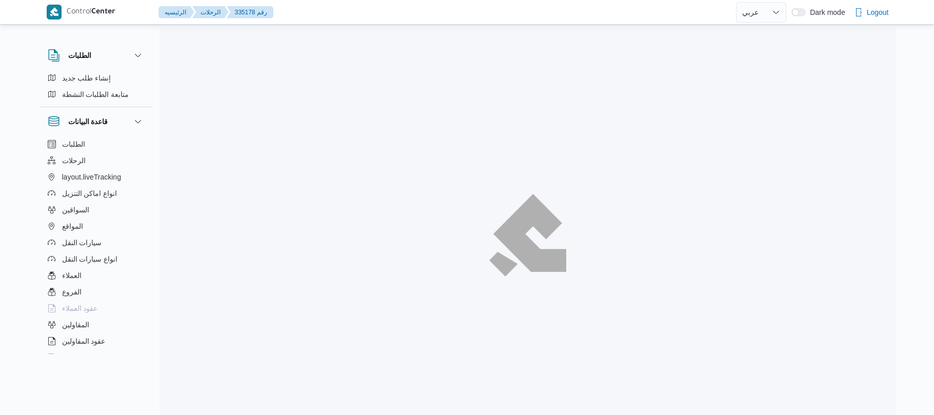
select select "ar"
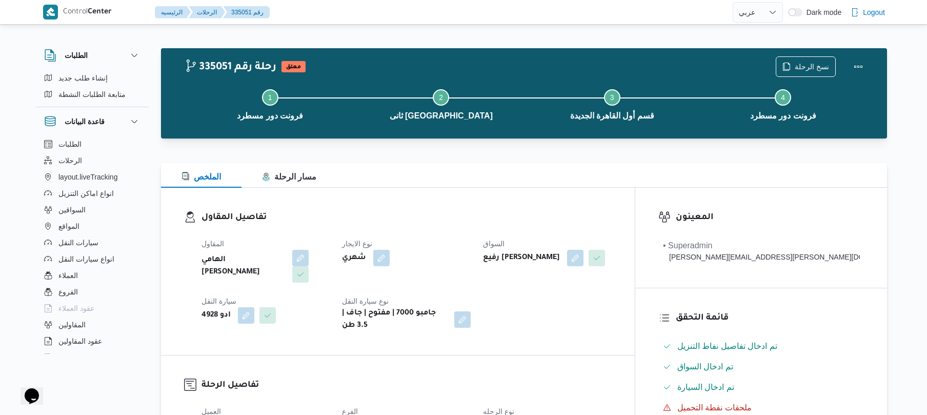
click at [569, 195] on div "تفاصيل المقاول المقاول الهامي [PERSON_NAME] نوع الايجار شهري السواق رفيع [PERSO…" at bounding box center [398, 271] width 474 height 167
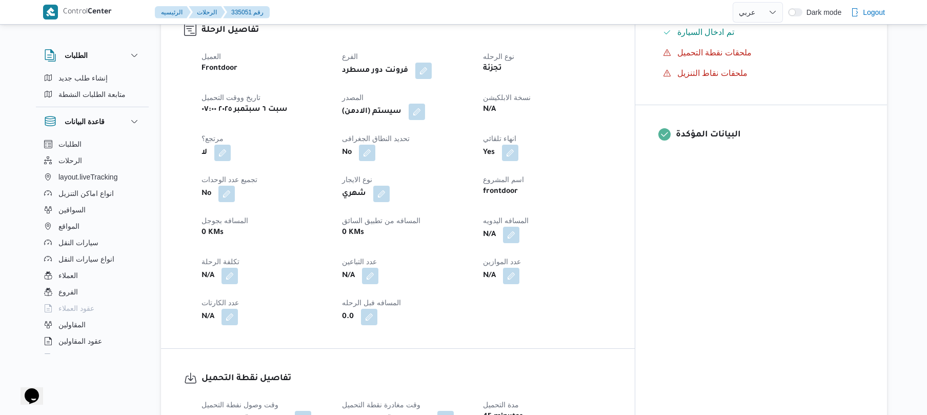
scroll to position [356, 0]
click at [520, 226] on button "button" at bounding box center [511, 234] width 16 height 16
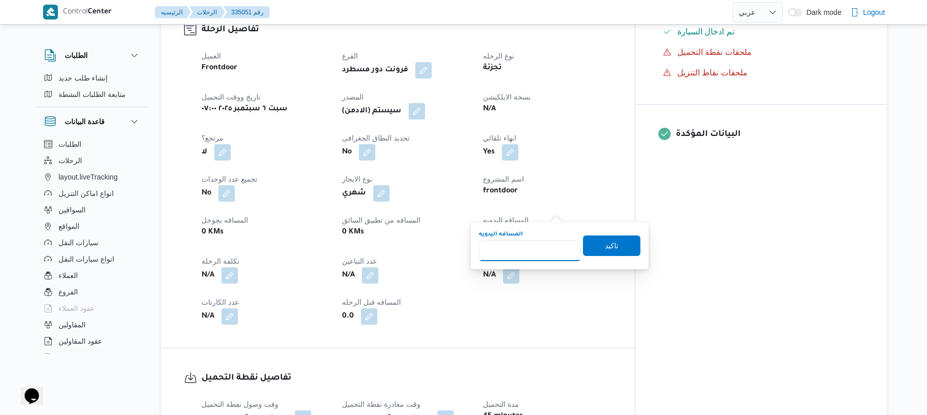
click at [534, 251] on input "المسافه اليدويه" at bounding box center [530, 251] width 102 height 21
type input "120"
click at [614, 244] on span "تاكيد" at bounding box center [611, 245] width 57 height 21
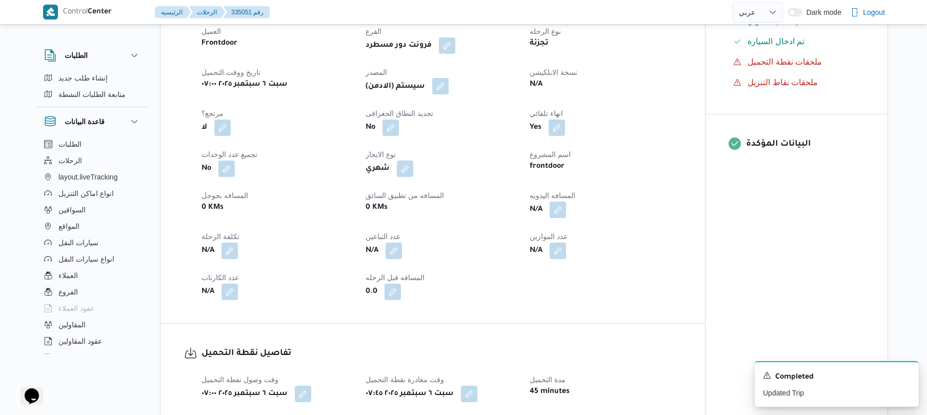
click at [444, 84] on button "button" at bounding box center [440, 86] width 16 height 16
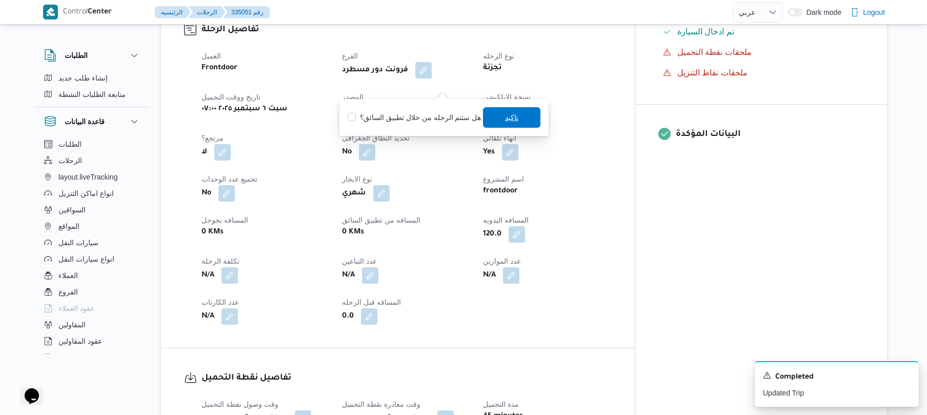
click at [516, 124] on span "تاكيد" at bounding box center [511, 117] width 57 height 21
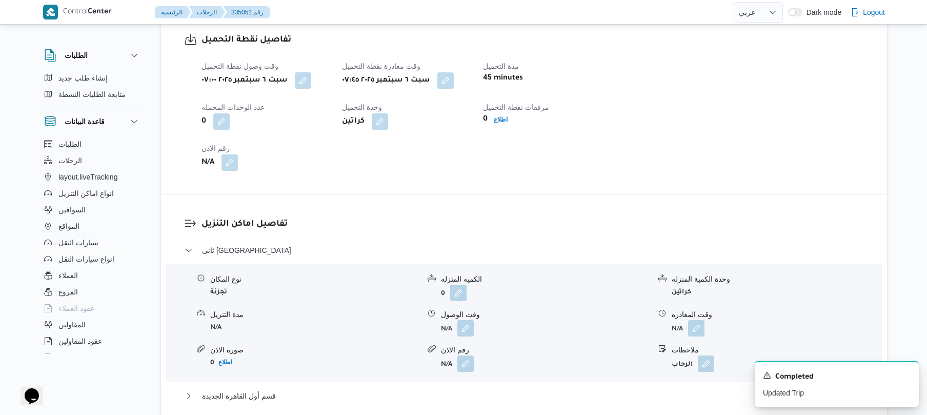
scroll to position [711, 0]
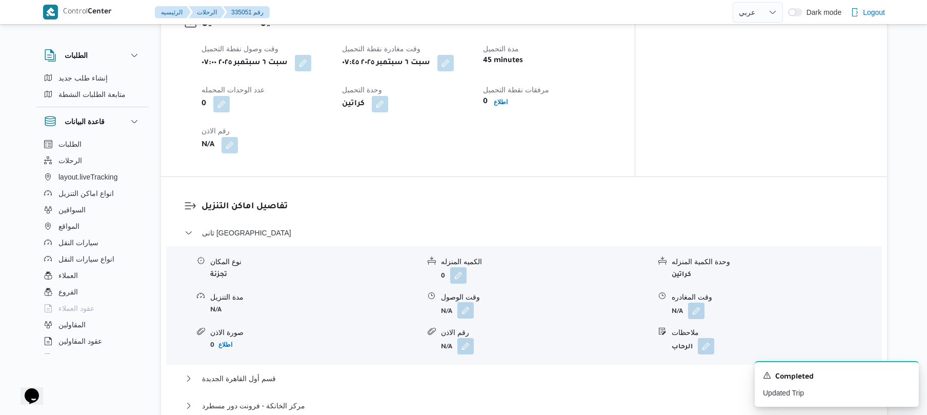
click at [461, 302] on button "button" at bounding box center [466, 310] width 16 height 16
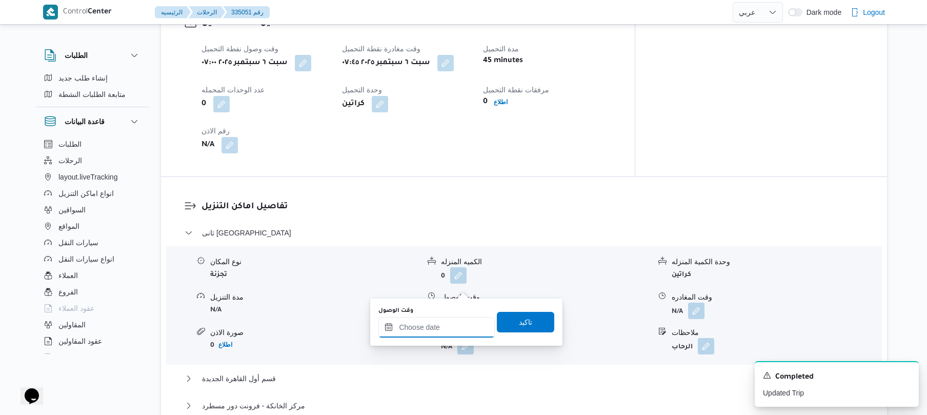
click at [432, 324] on input "وقت الوصول" at bounding box center [437, 327] width 116 height 21
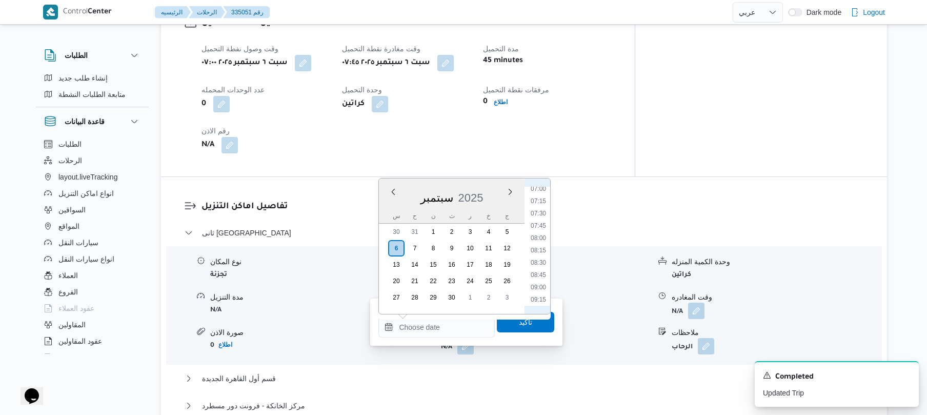
scroll to position [329, 0]
click at [537, 281] on li "08:30" at bounding box center [539, 282] width 24 height 10
type input "[DATE] ٠٨:٣٠"
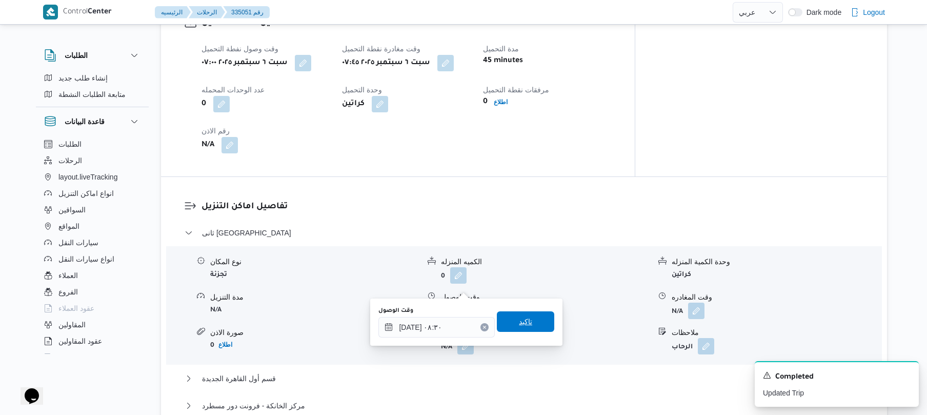
click at [527, 315] on span "تاكيد" at bounding box center [525, 321] width 57 height 21
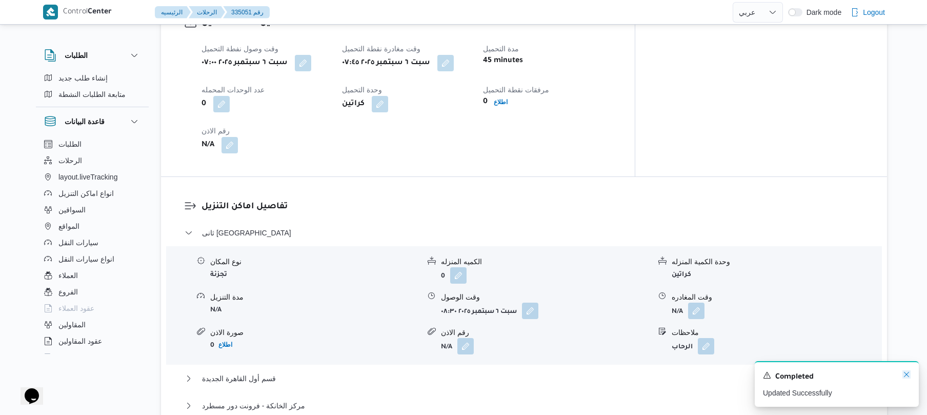
click at [906, 374] on icon "Dismiss toast" at bounding box center [907, 374] width 8 height 8
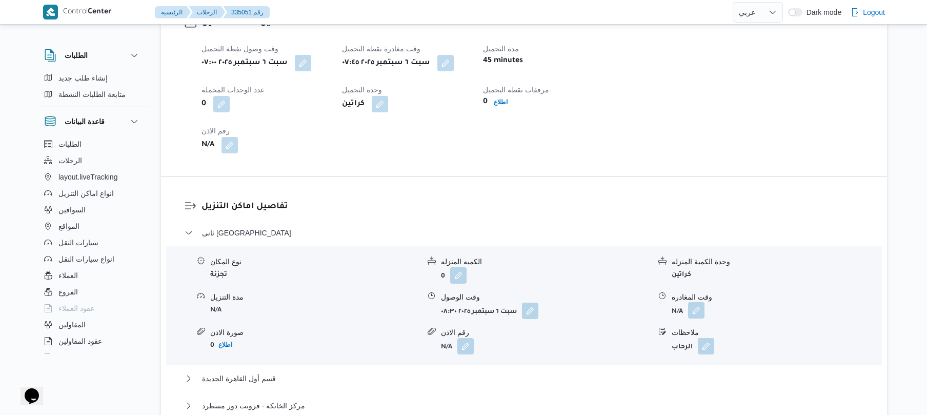
click at [696, 302] on button "button" at bounding box center [696, 310] width 16 height 16
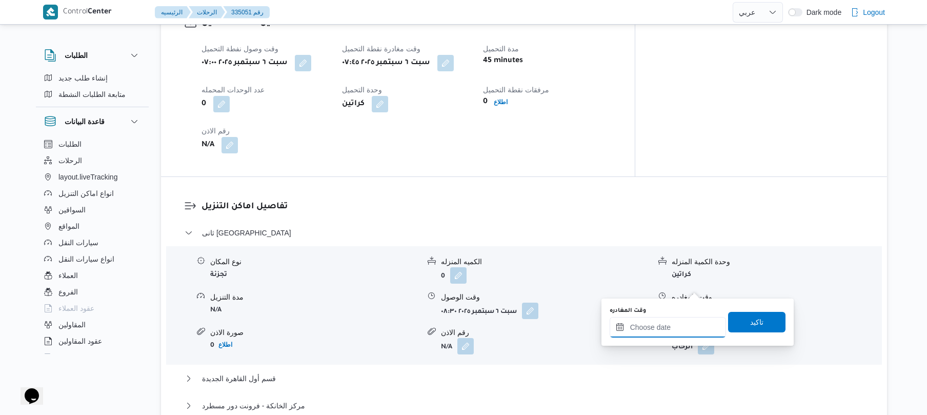
click at [659, 320] on div at bounding box center [668, 327] width 116 height 21
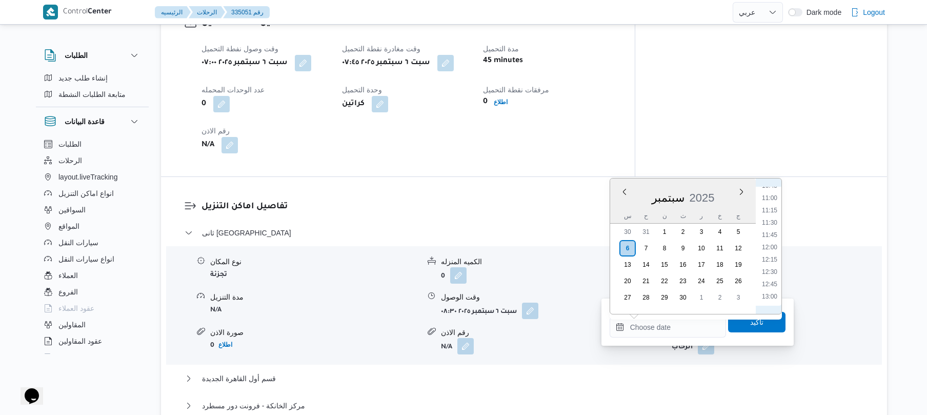
scroll to position [531, 0]
click at [771, 250] on li "12:00" at bounding box center [770, 251] width 24 height 10
type input "[DATE] ١٢:٠٠"
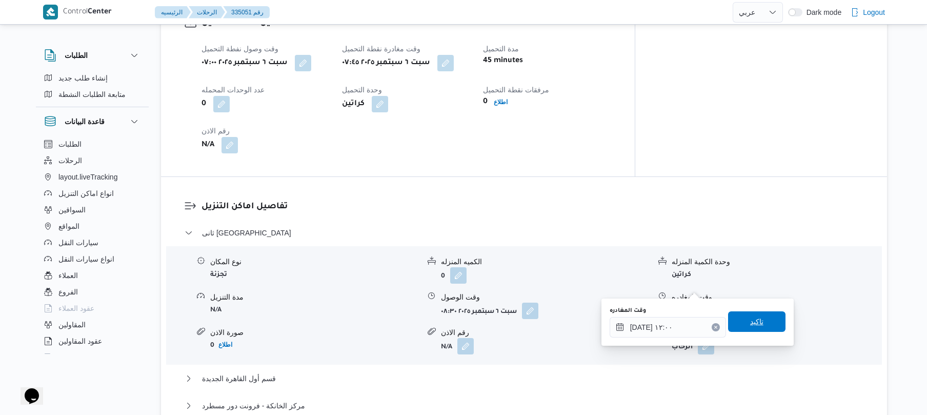
click at [756, 329] on span "تاكيد" at bounding box center [756, 321] width 57 height 21
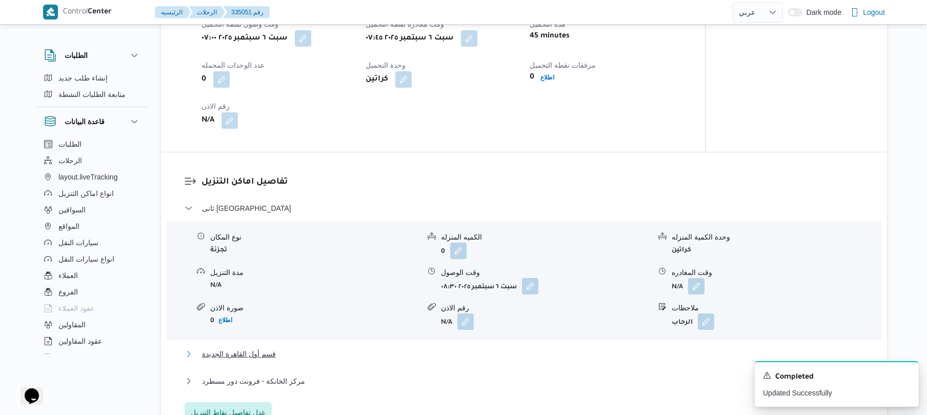
click at [602, 352] on button "قسم أول القاهرة الجديدة" at bounding box center [525, 354] width 680 height 12
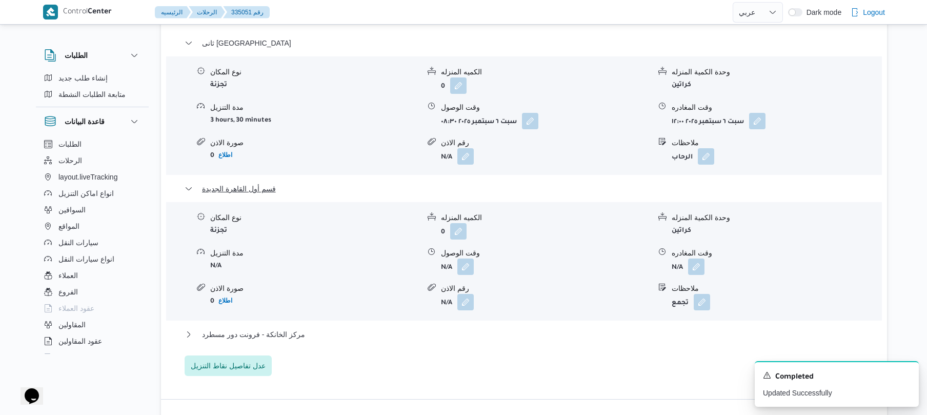
scroll to position [985, 0]
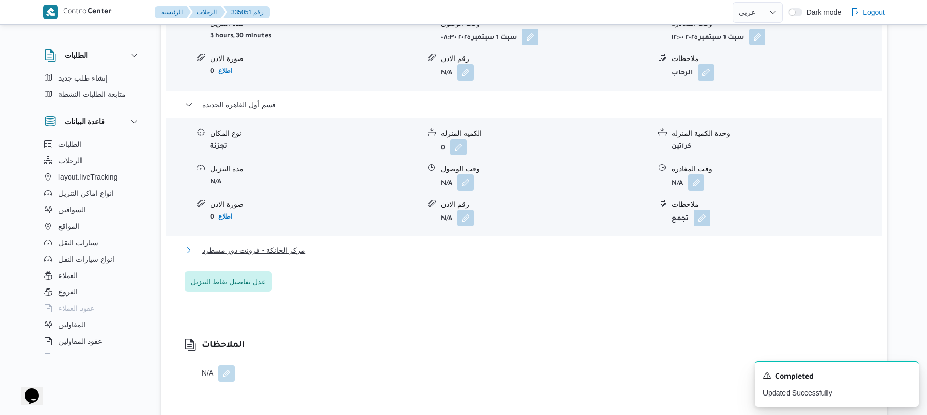
click at [591, 244] on button "مركز الخانكة - فرونت دور مسطرد" at bounding box center [525, 250] width 680 height 12
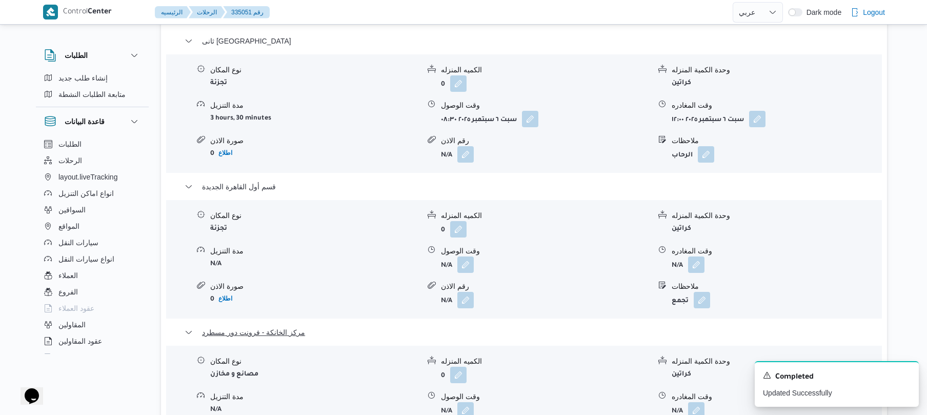
scroll to position [875, 0]
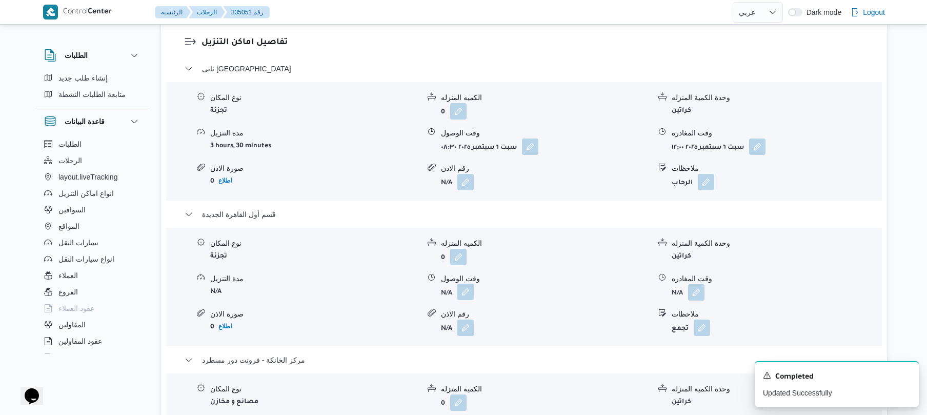
click at [463, 284] on button "button" at bounding box center [466, 292] width 16 height 16
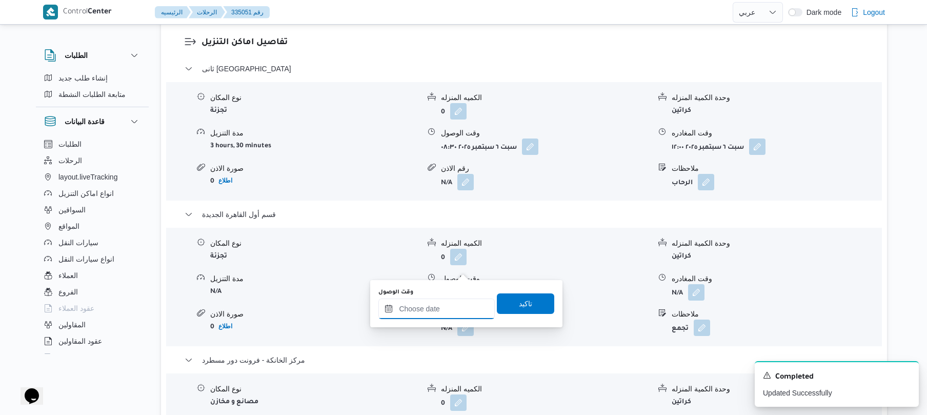
click at [440, 302] on div at bounding box center [437, 309] width 116 height 21
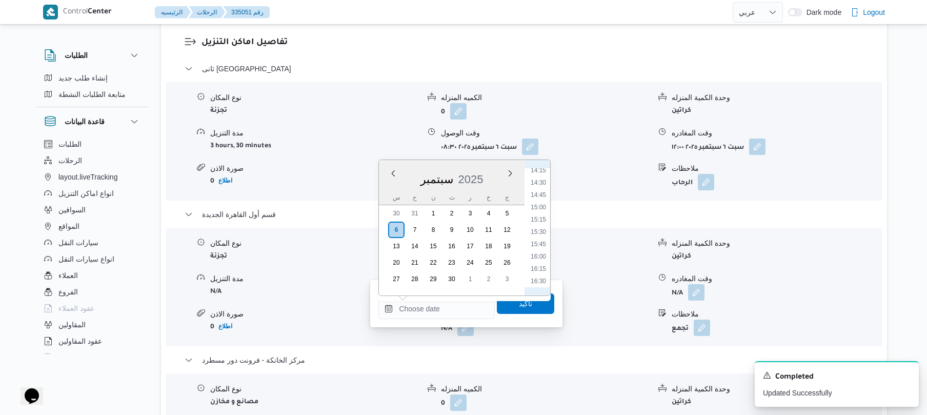
scroll to position [633, 0]
click at [542, 169] on li "12:45" at bounding box center [539, 169] width 24 height 10
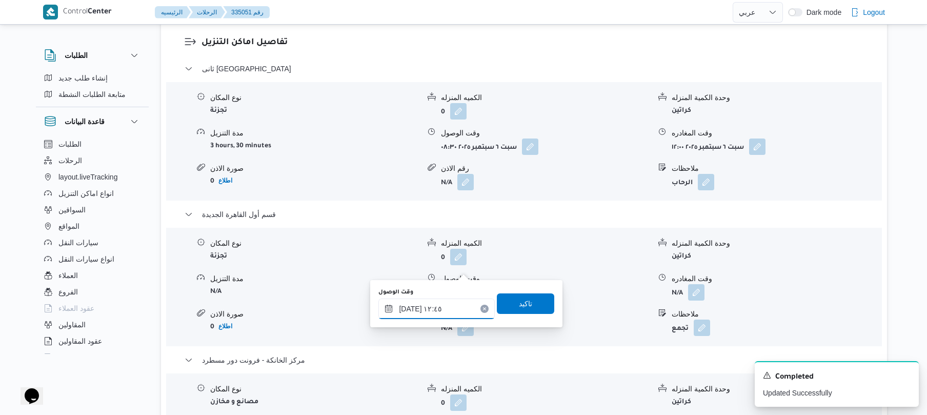
click at [411, 305] on input "[DATE] ١٢:٤٥" at bounding box center [437, 309] width 116 height 21
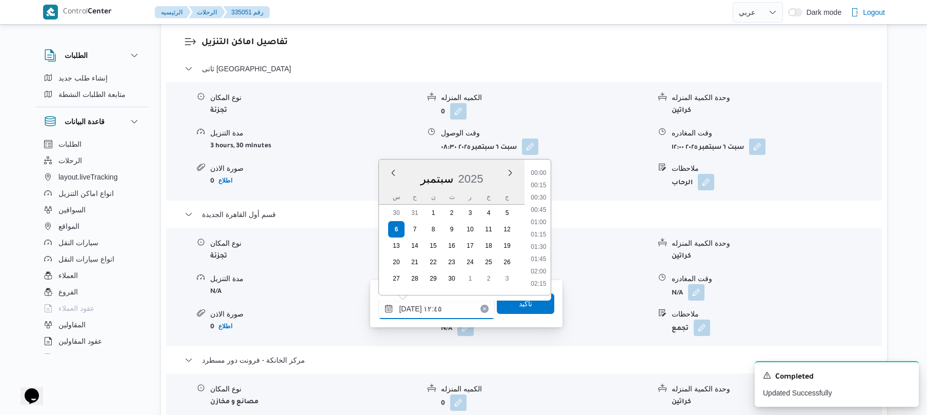
click at [411, 305] on input "[DATE] ١٢:٤٥" at bounding box center [437, 309] width 116 height 21
type input "[DATE] ١٢:20"
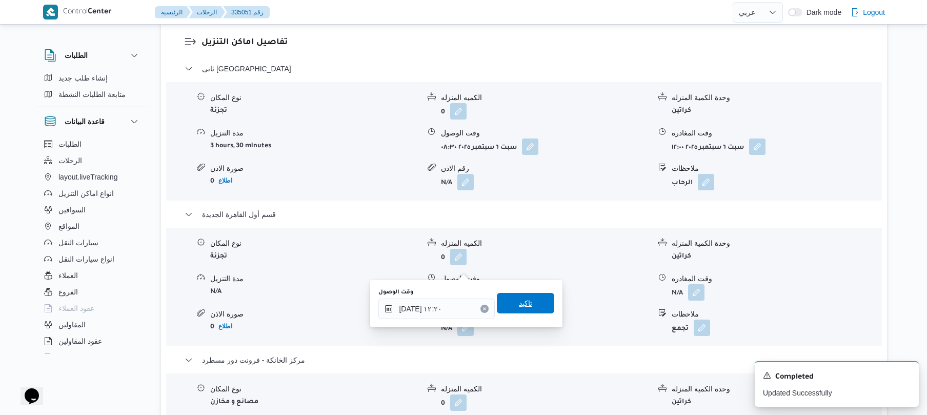
click at [507, 308] on span "تاكيد" at bounding box center [525, 303] width 57 height 21
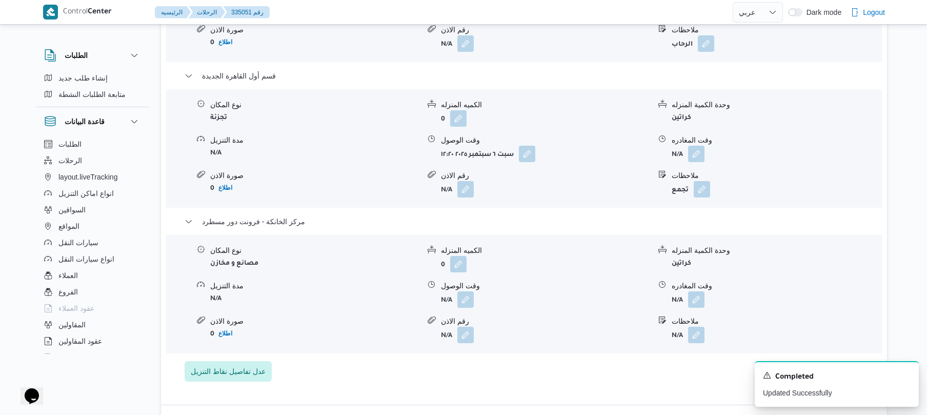
scroll to position [1012, 0]
click at [700, 292] on button "button" at bounding box center [696, 300] width 16 height 16
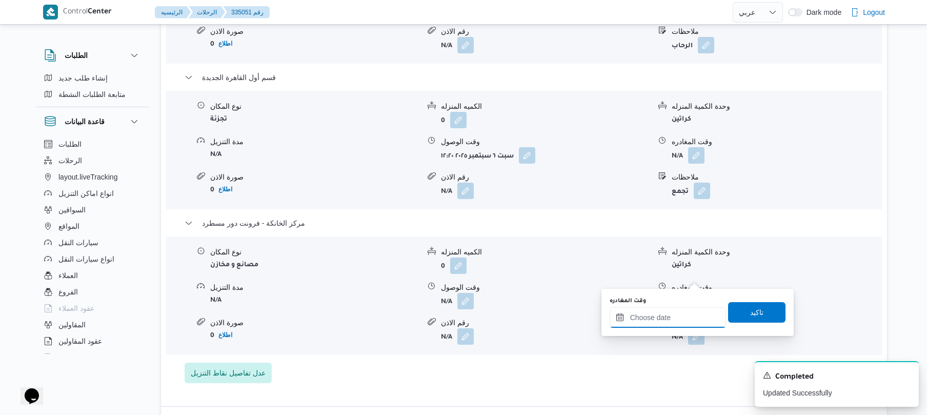
click at [659, 321] on input "وقت المغادره" at bounding box center [668, 317] width 116 height 21
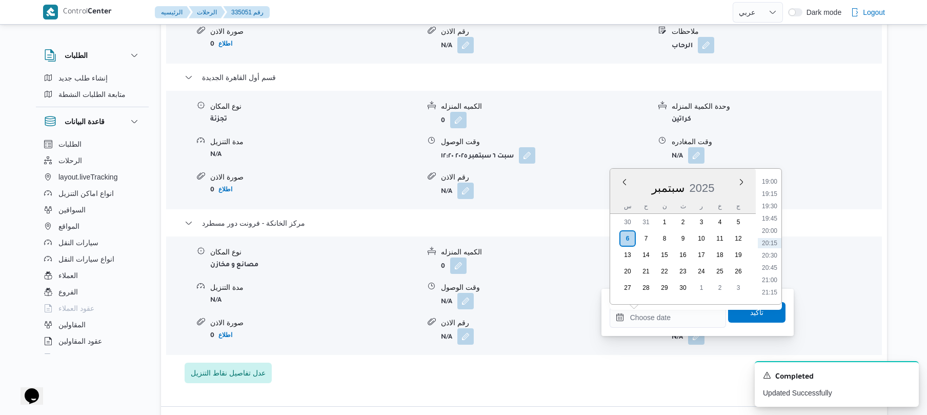
scroll to position [835, 0]
click at [772, 259] on li "18:30" at bounding box center [770, 258] width 24 height 10
type input "[DATE] ١٨:٣٠"
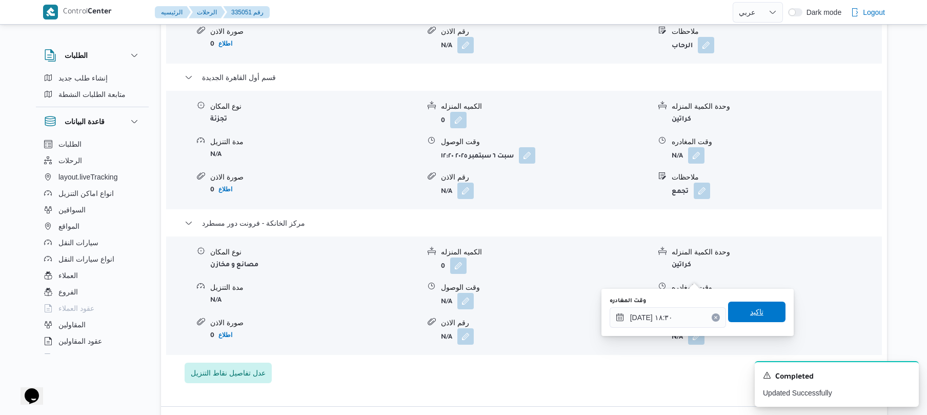
click at [751, 302] on span "تاكيد" at bounding box center [756, 312] width 57 height 21
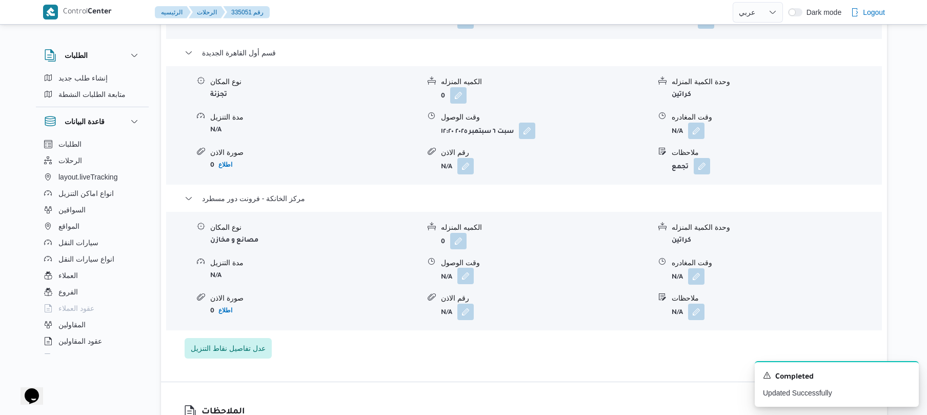
click at [466, 278] on button "button" at bounding box center [466, 276] width 16 height 16
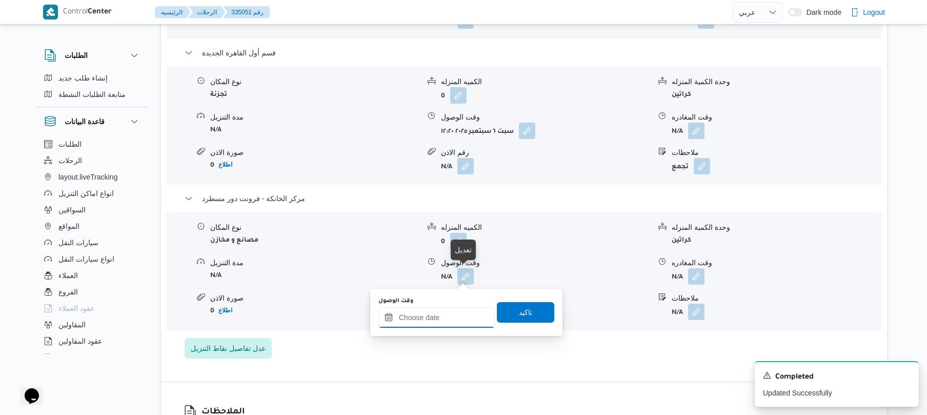
click at [450, 319] on input "وقت الوصول" at bounding box center [437, 317] width 116 height 21
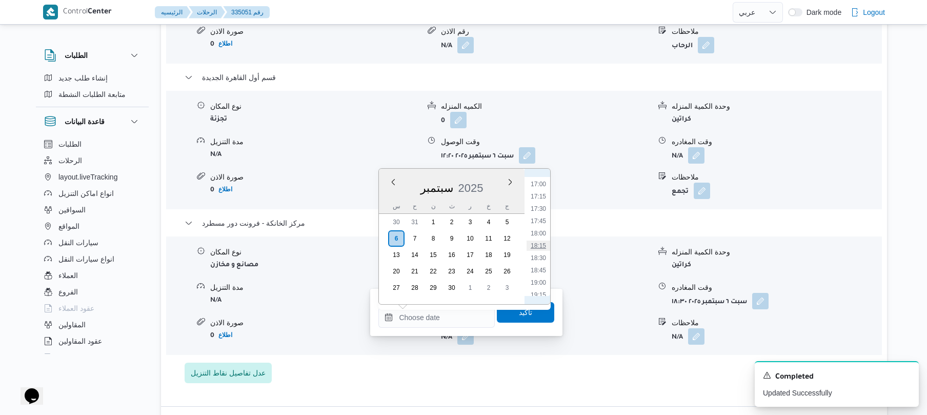
click at [542, 245] on li "18:15" at bounding box center [539, 246] width 24 height 10
type input "[DATE] ١٨:١٥"
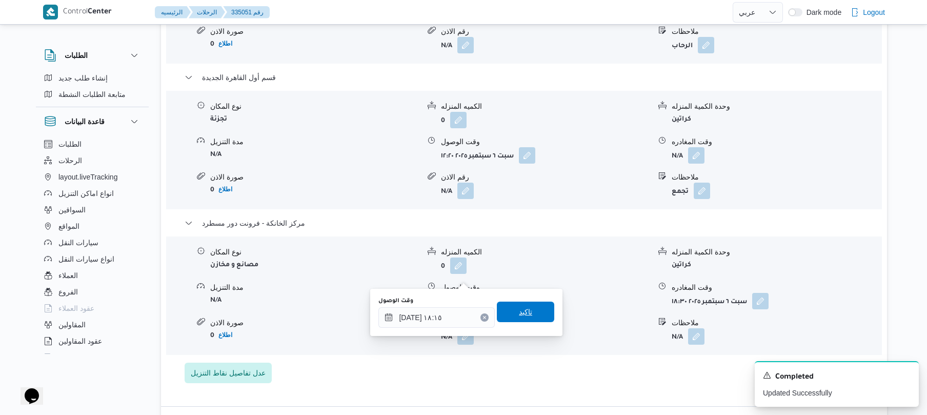
click at [521, 312] on span "تاكيد" at bounding box center [525, 312] width 13 height 12
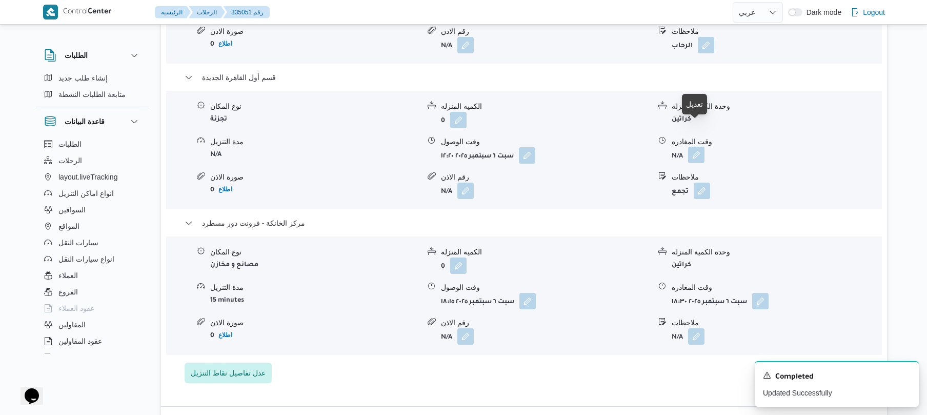
click at [696, 147] on button "button" at bounding box center [696, 155] width 16 height 16
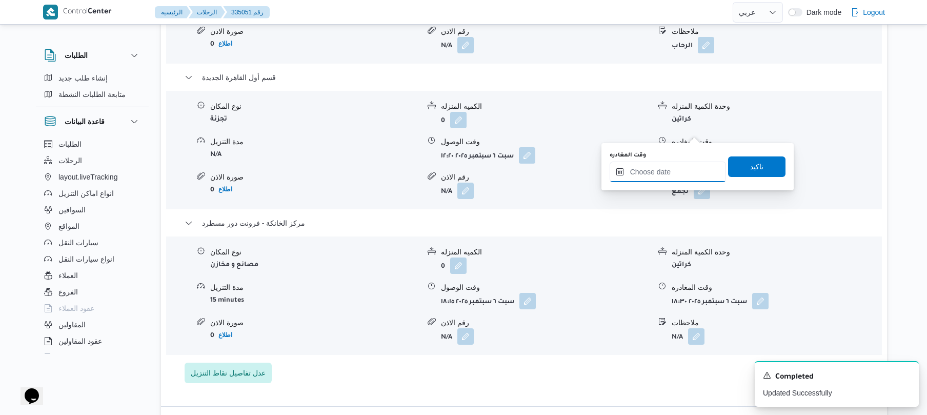
click at [662, 174] on input "وقت المغادره" at bounding box center [668, 172] width 116 height 21
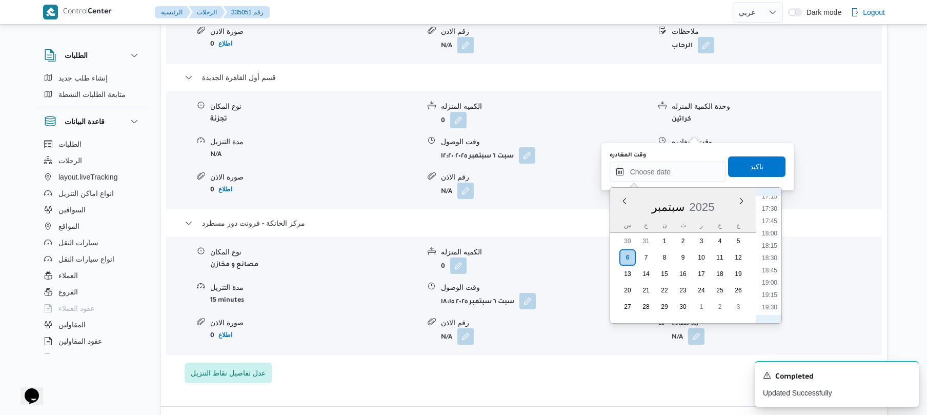
scroll to position [836, 0]
click at [768, 224] on li "17:30" at bounding box center [770, 227] width 24 height 10
type input "[DATE] ١٧:٣٠"
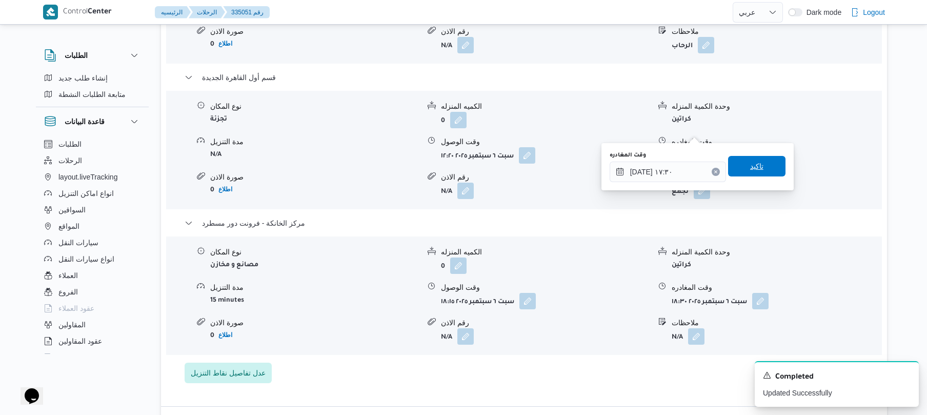
click at [766, 165] on span "تاكيد" at bounding box center [756, 166] width 57 height 21
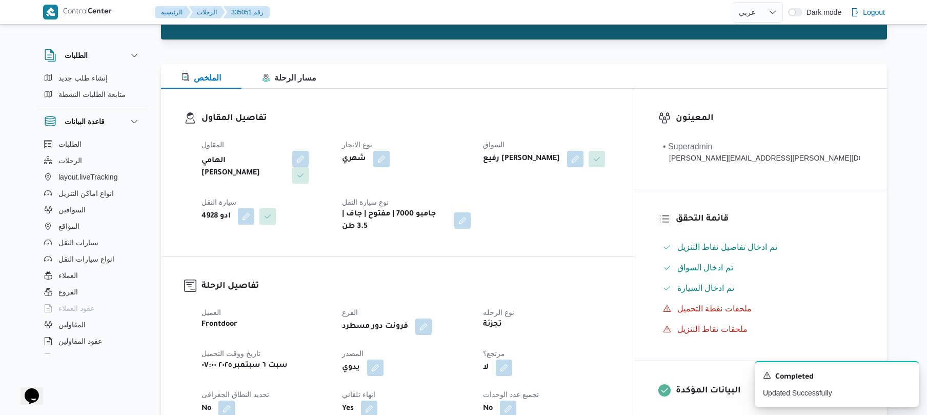
scroll to position [0, 0]
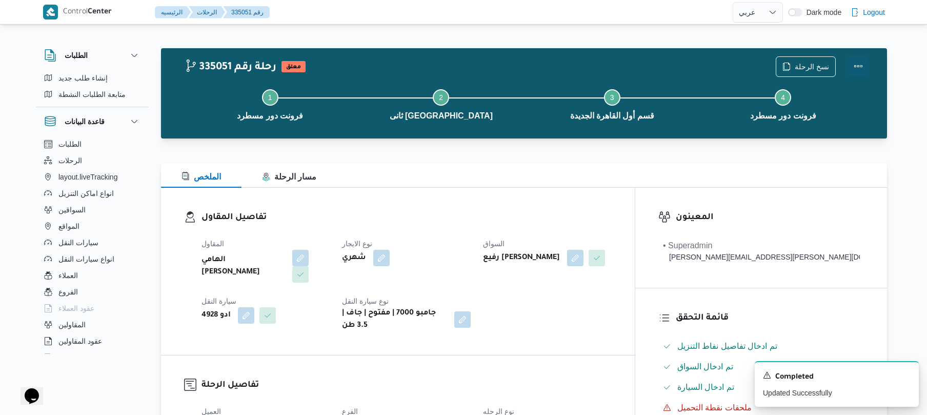
click at [856, 64] on button "Actions" at bounding box center [858, 66] width 21 height 21
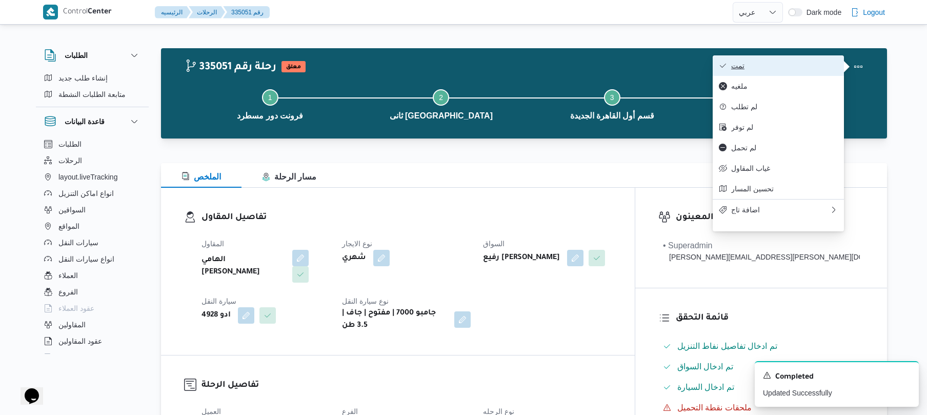
click at [819, 65] on span "تمت" at bounding box center [785, 66] width 107 height 8
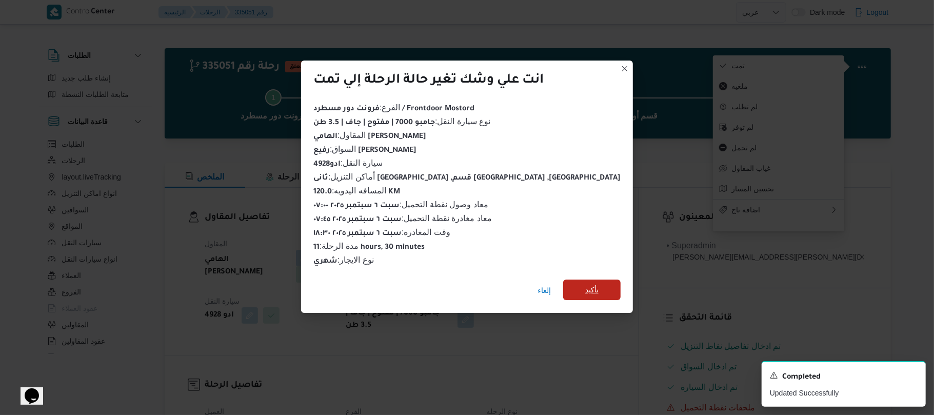
click at [585, 286] on span "تأكيد" at bounding box center [591, 290] width 13 height 12
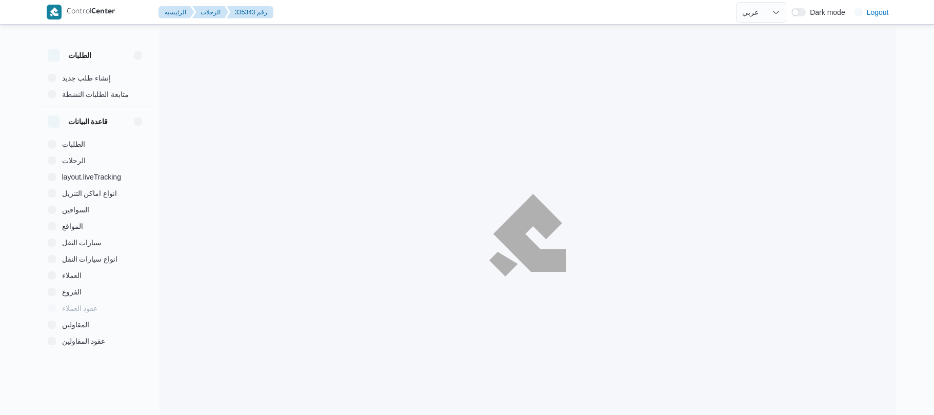
select select "ar"
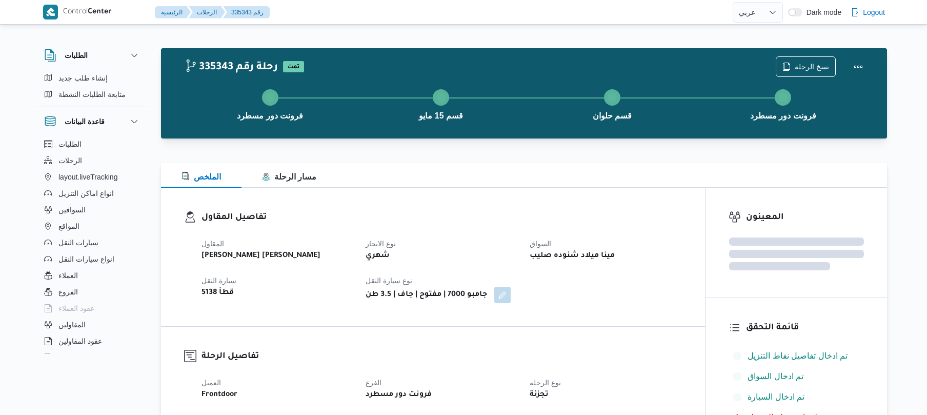
click at [528, 216] on h3 "تفاصيل المقاول" at bounding box center [442, 218] width 481 height 14
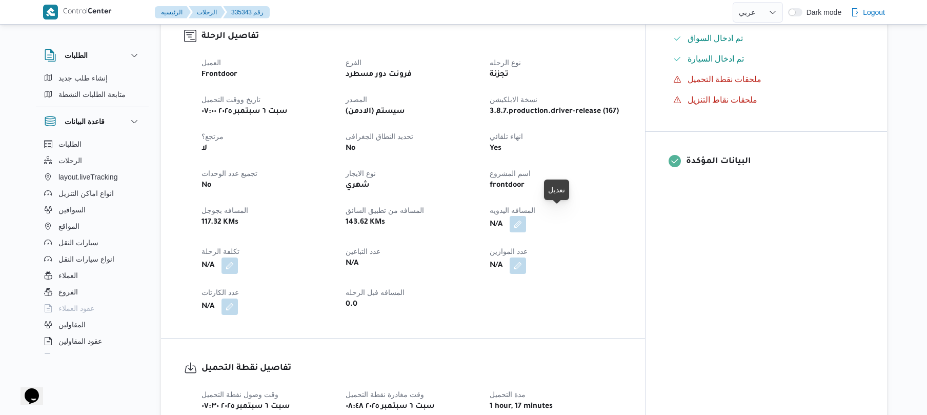
click at [526, 216] on button "button" at bounding box center [518, 224] width 16 height 16
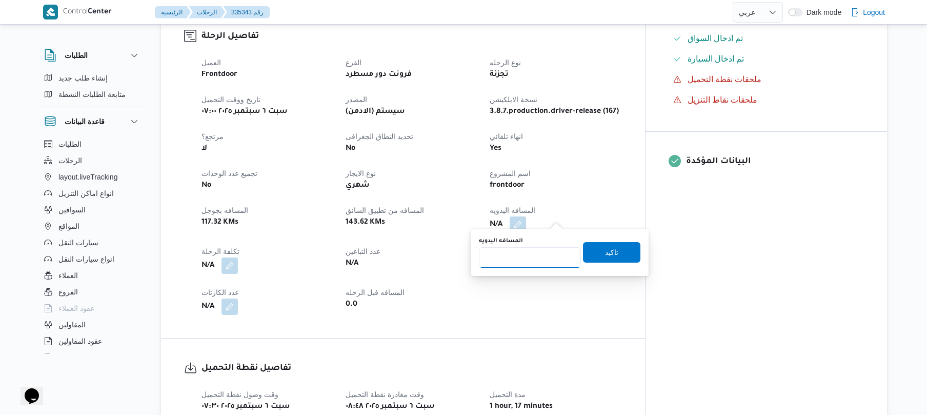
click at [523, 265] on input "المسافه اليدويه" at bounding box center [530, 257] width 102 height 21
type input "140"
click at [587, 251] on span "تاكيد" at bounding box center [611, 252] width 57 height 21
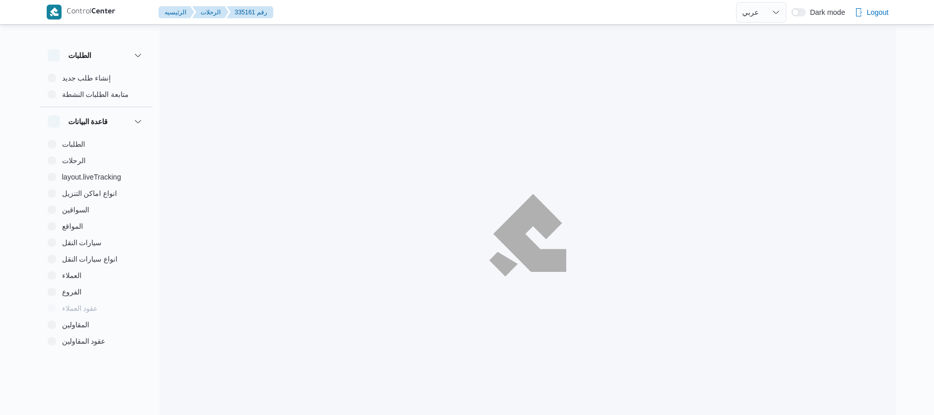
select select "ar"
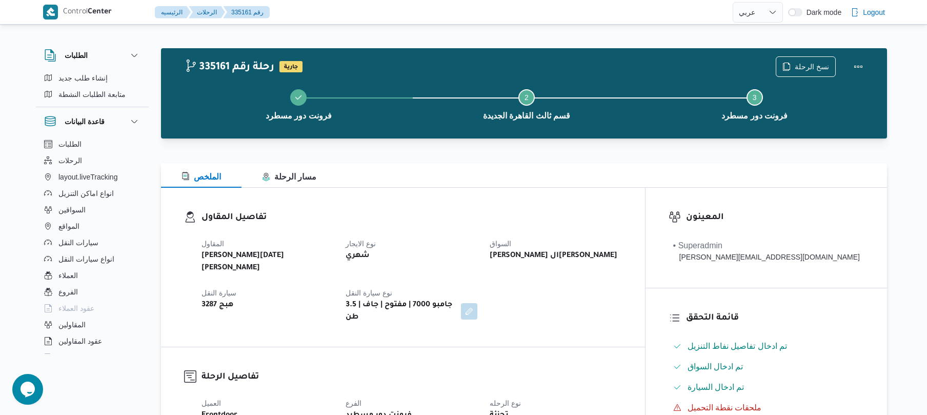
click at [546, 204] on div "تفاصيل المقاول المقاول [PERSON_NAME][DATE] [PERSON_NAME] نوع الايجار شهري السوا…" at bounding box center [403, 267] width 484 height 159
click at [574, 179] on div "الملخص مسار الرحلة" at bounding box center [524, 175] width 726 height 25
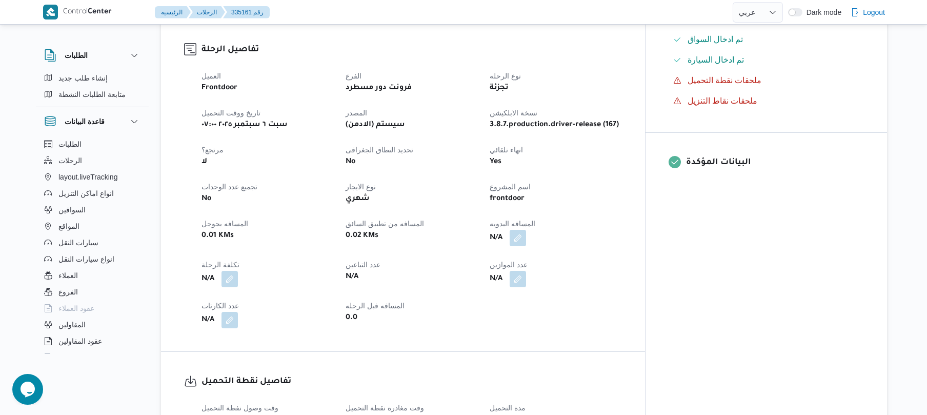
scroll to position [328, 0]
click at [526, 228] on button "button" at bounding box center [518, 236] width 16 height 16
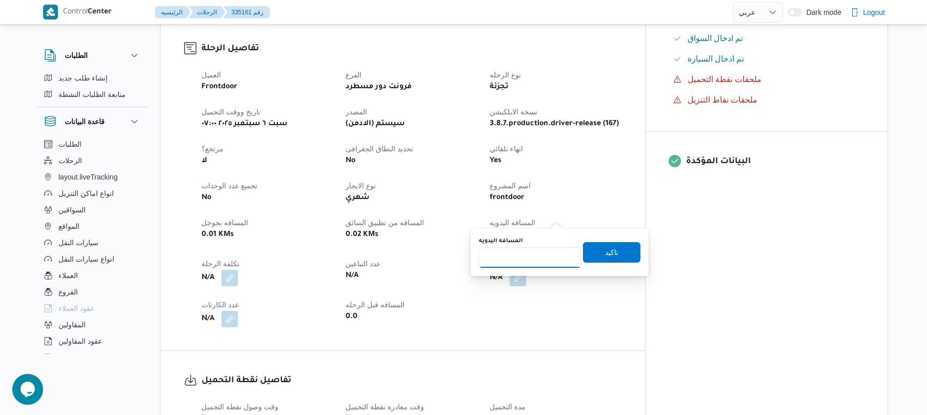
click at [531, 254] on input "المسافه اليدويه" at bounding box center [530, 257] width 102 height 21
type input "120"
click at [608, 258] on span "تاكيد" at bounding box center [611, 252] width 13 height 12
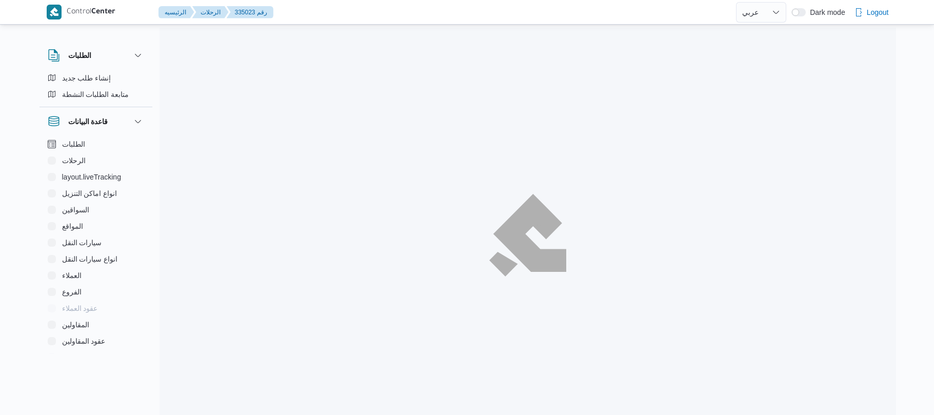
select select "ar"
click at [567, 142] on div at bounding box center [528, 235] width 737 height 415
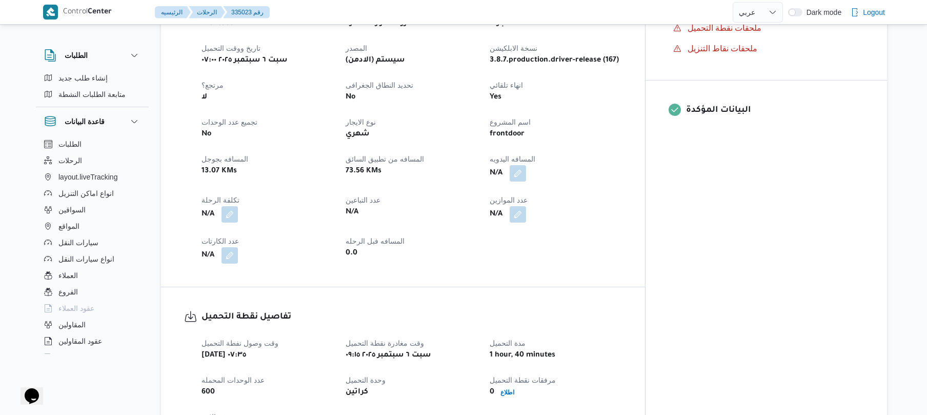
scroll to position [383, 0]
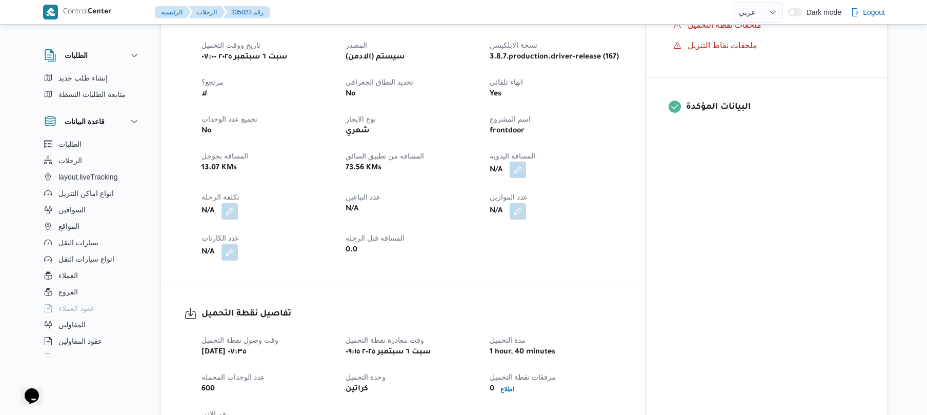
click at [526, 162] on button "button" at bounding box center [518, 170] width 16 height 16
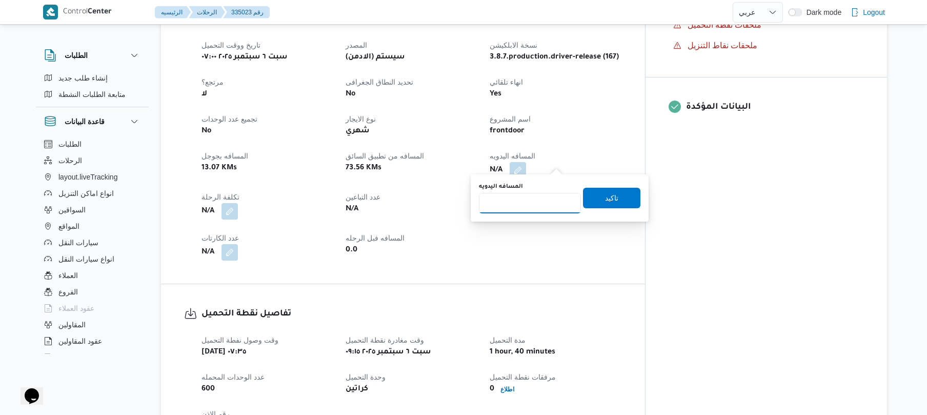
click at [537, 205] on input "المسافه اليدويه" at bounding box center [530, 203] width 102 height 21
type input "130"
click at [605, 196] on span "تاكيد" at bounding box center [611, 197] width 13 height 12
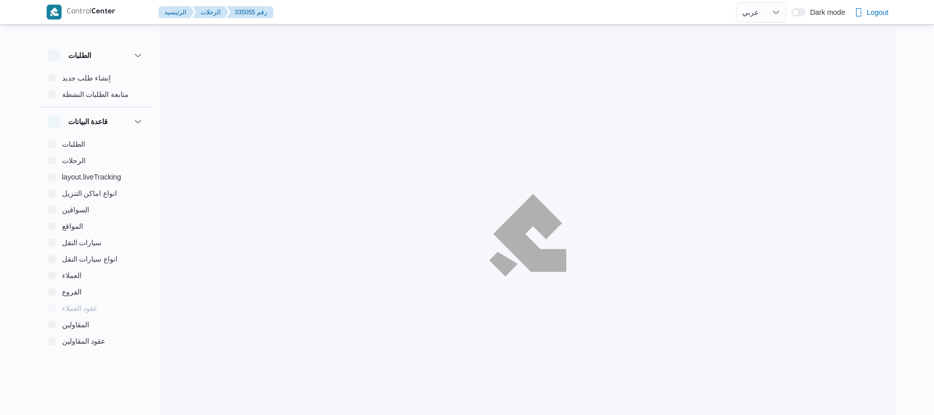
select select "ar"
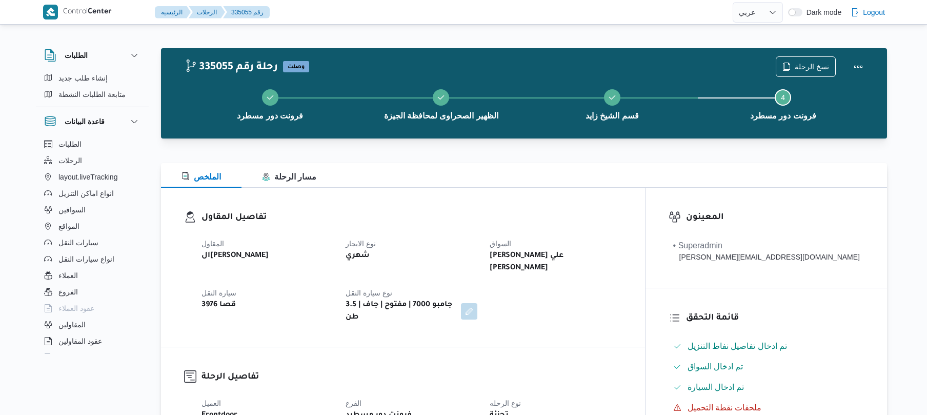
click at [617, 222] on h3 "تفاصيل المقاول" at bounding box center [412, 218] width 421 height 14
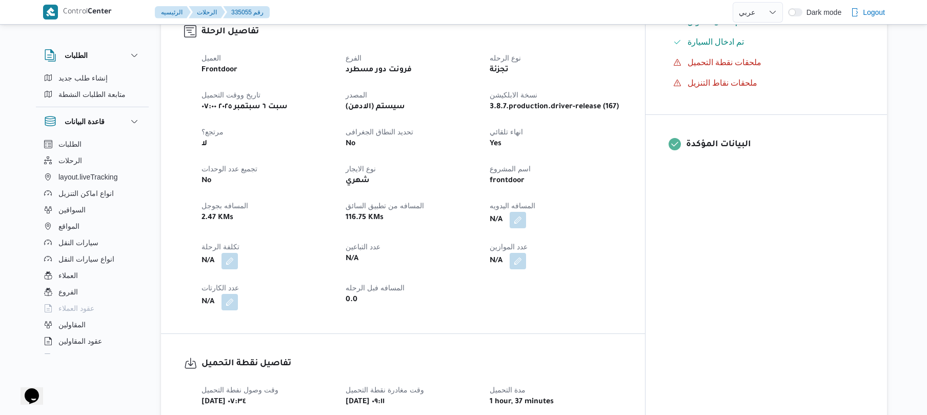
scroll to position [410, 0]
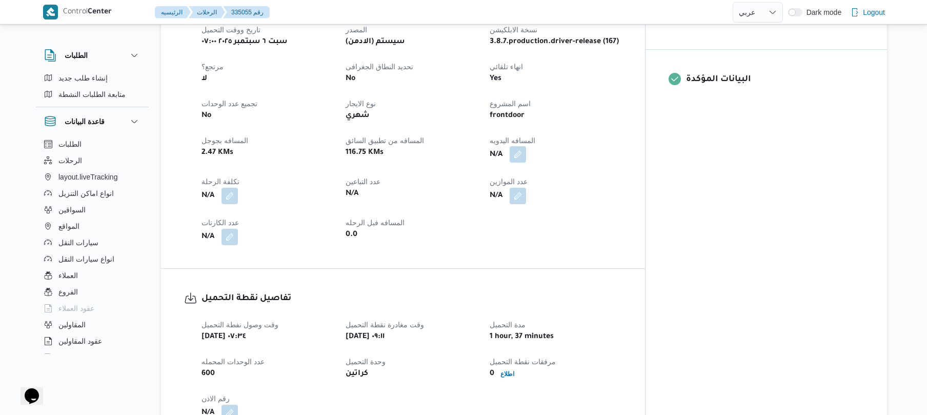
click at [526, 146] on button "button" at bounding box center [518, 154] width 16 height 16
click at [532, 181] on input "المسافه اليدويه" at bounding box center [530, 175] width 102 height 21
type input "135"
click at [610, 177] on span "تاكيد" at bounding box center [611, 170] width 57 height 21
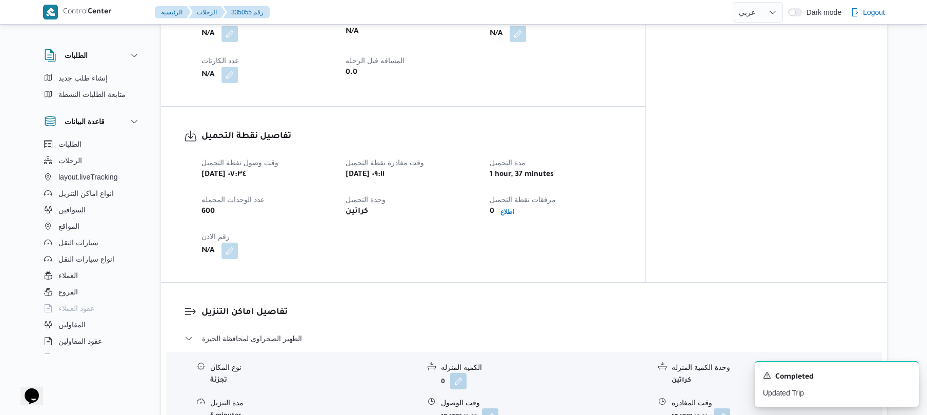
scroll to position [542, 0]
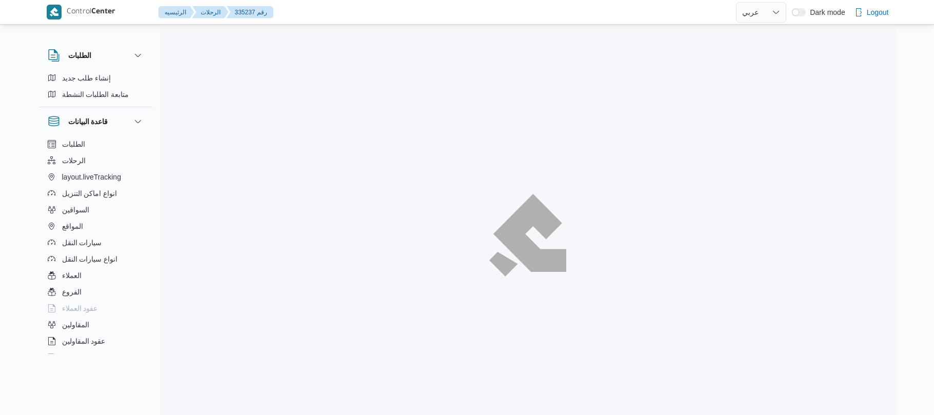
select select "ar"
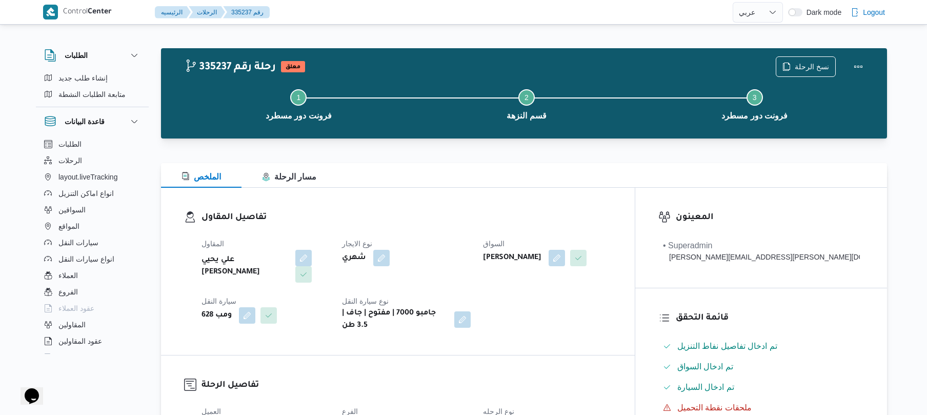
click at [508, 218] on h3 "تفاصيل المقاول" at bounding box center [407, 218] width 410 height 14
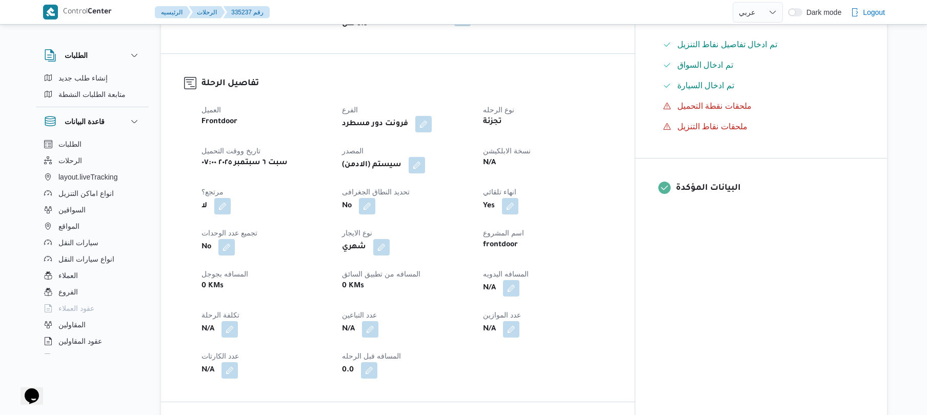
scroll to position [328, 0]
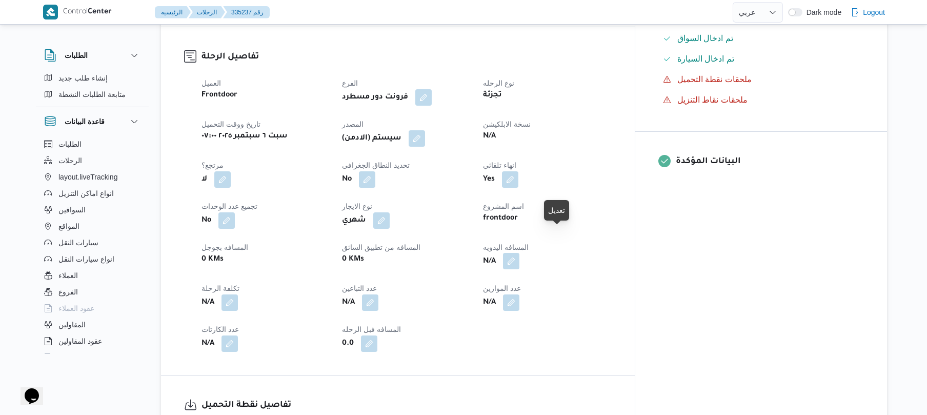
click at [520, 253] on button "button" at bounding box center [511, 261] width 16 height 16
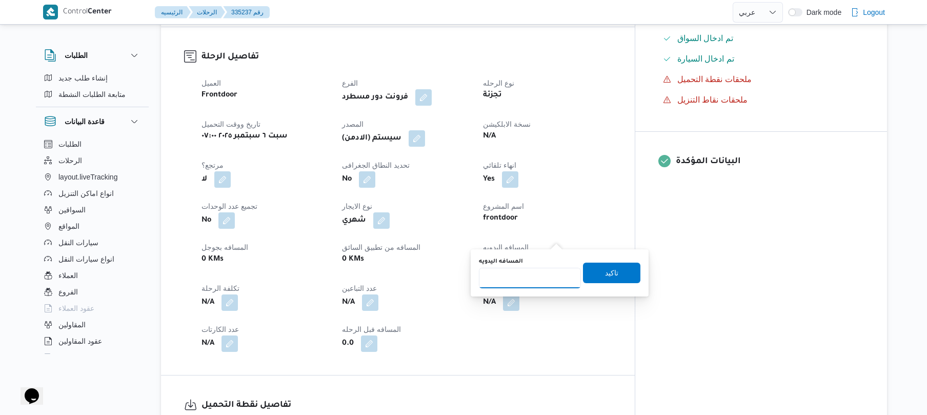
click at [526, 275] on input "المسافه اليدويه" at bounding box center [530, 278] width 102 height 21
type input "70"
click at [610, 273] on span "تاكيد" at bounding box center [611, 272] width 13 height 12
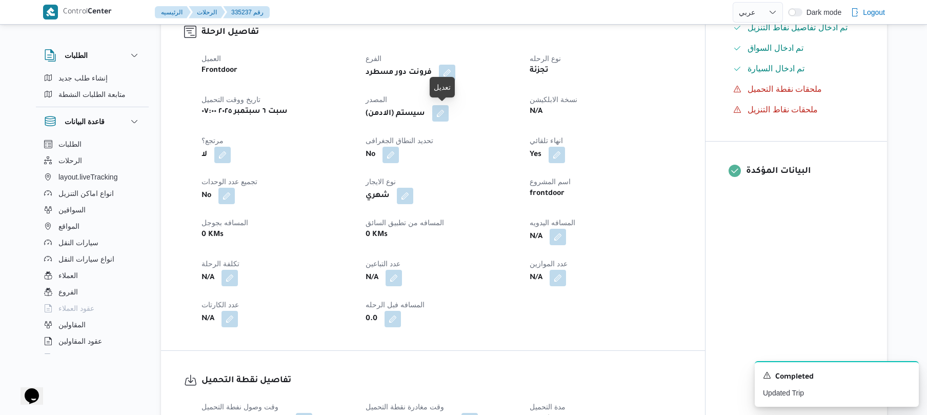
click at [448, 109] on button "button" at bounding box center [440, 113] width 16 height 16
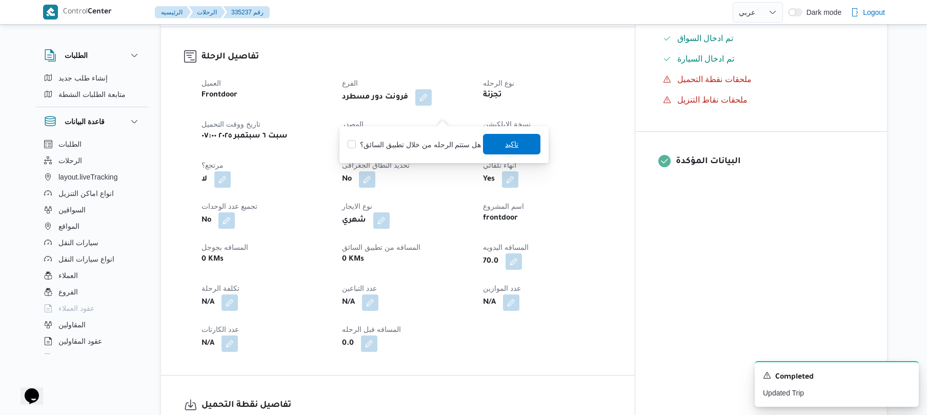
click at [497, 148] on span "تاكيد" at bounding box center [511, 144] width 57 height 21
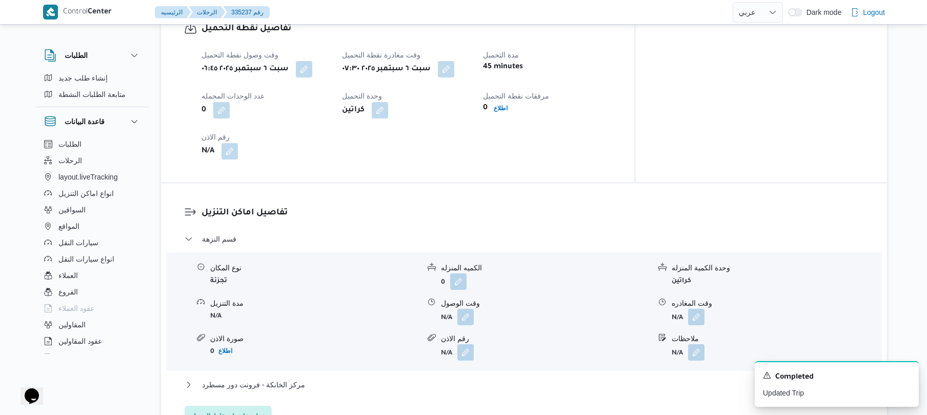
scroll to position [711, 0]
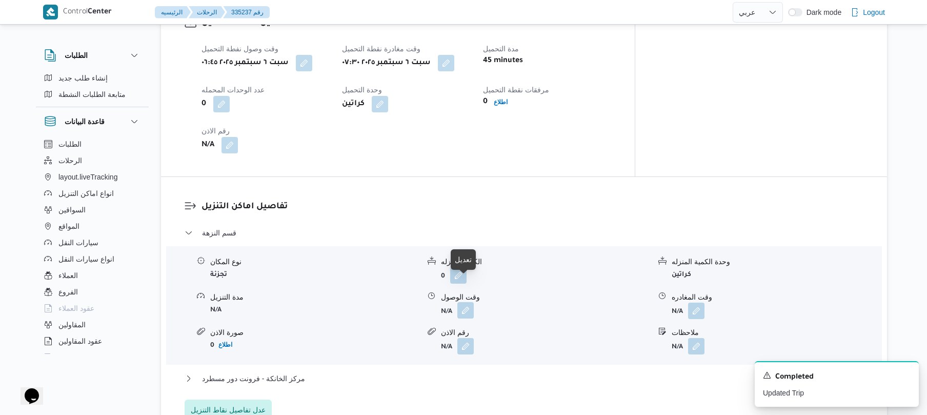
click at [466, 302] on button "button" at bounding box center [466, 310] width 16 height 16
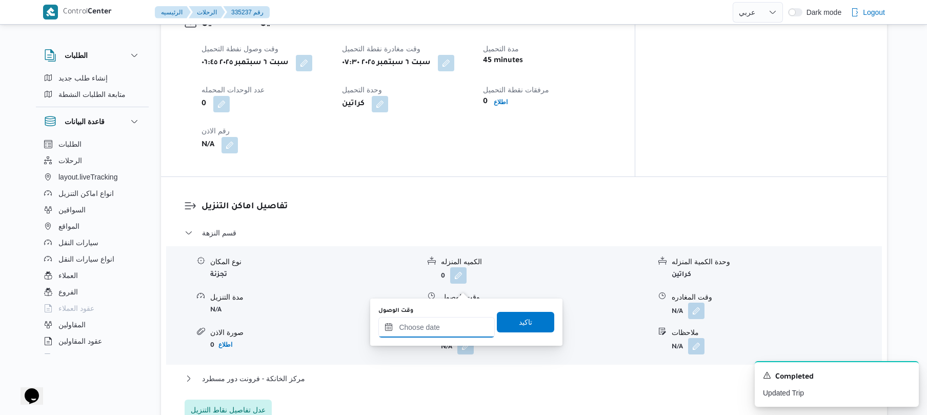
click at [436, 325] on input "وقت الوصول" at bounding box center [437, 327] width 116 height 21
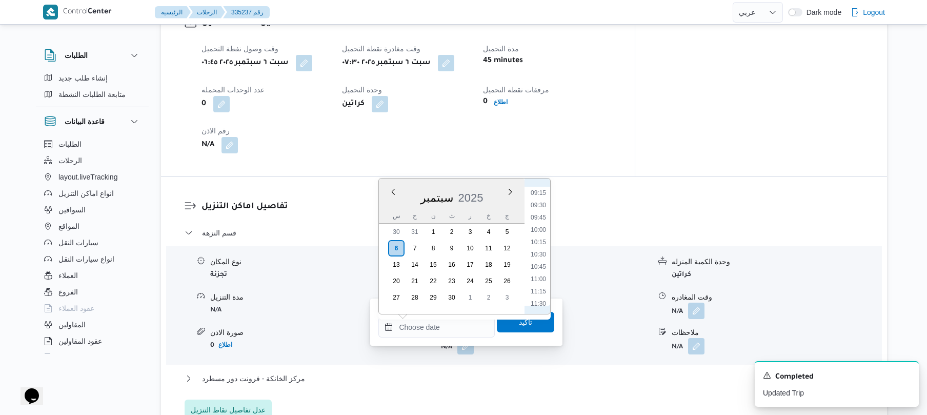
scroll to position [353, 0]
click at [541, 234] on li "08:00" at bounding box center [539, 232] width 24 height 10
type input "٠٦/٠٩/٢٠٢٥ ٠٨:٠٠"
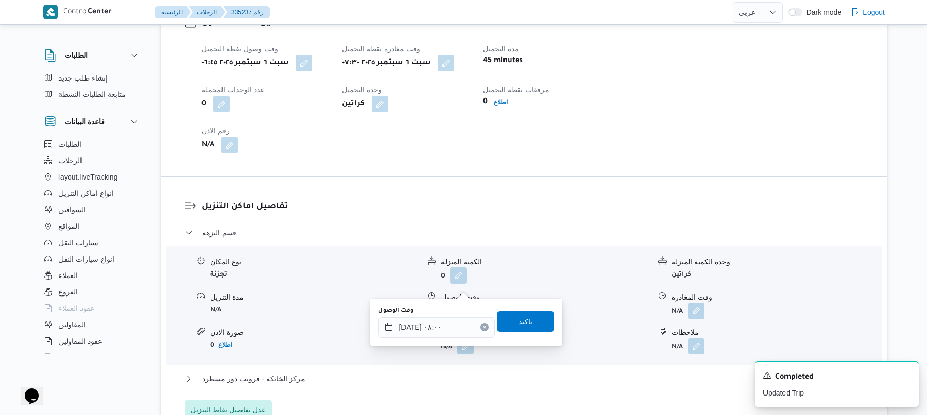
click at [519, 323] on span "تاكيد" at bounding box center [525, 321] width 13 height 12
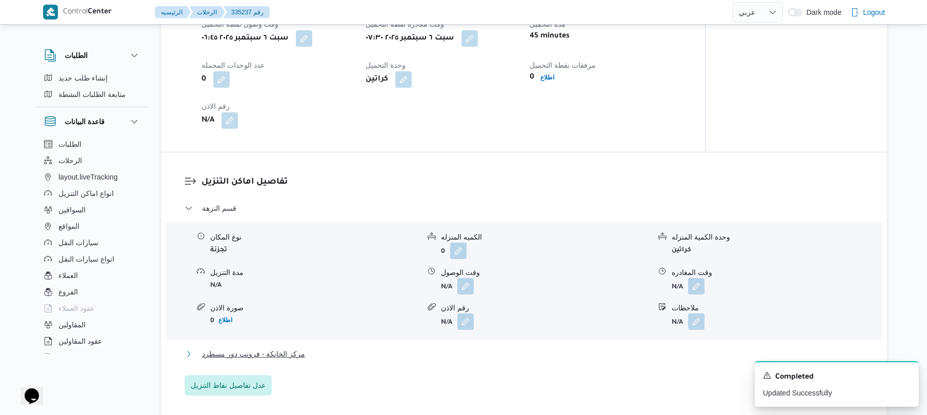
click at [475, 351] on button "مركز الخانكة - فرونت دور مسطرد" at bounding box center [525, 354] width 680 height 12
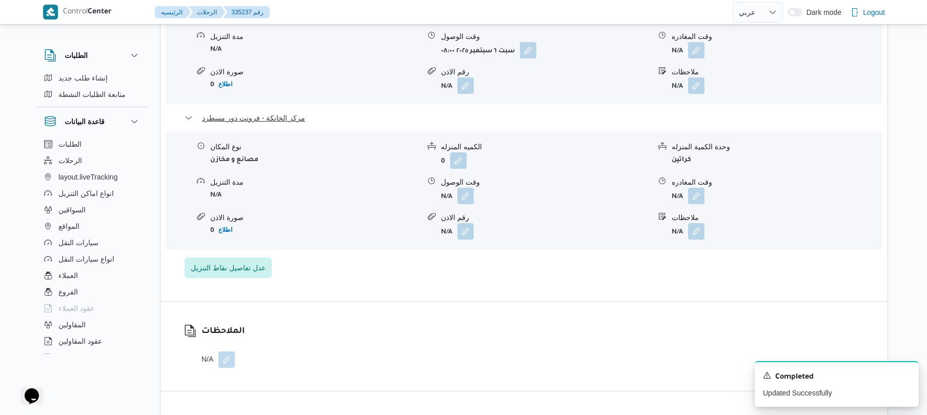
scroll to position [985, 0]
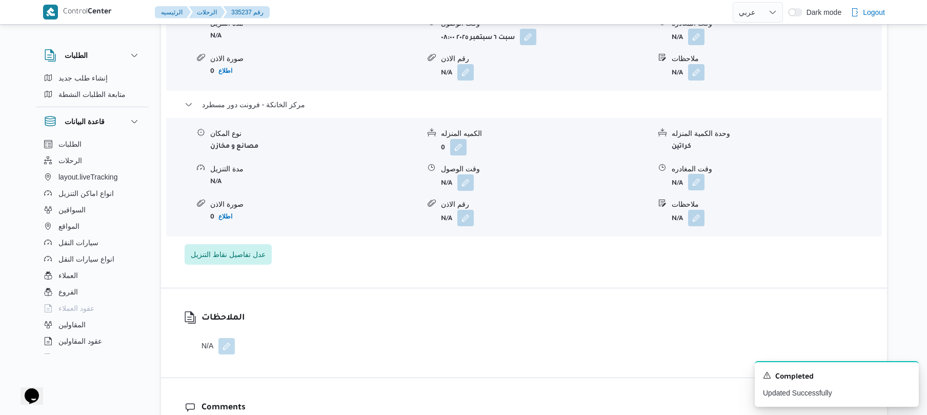
click at [696, 174] on button "button" at bounding box center [696, 182] width 16 height 16
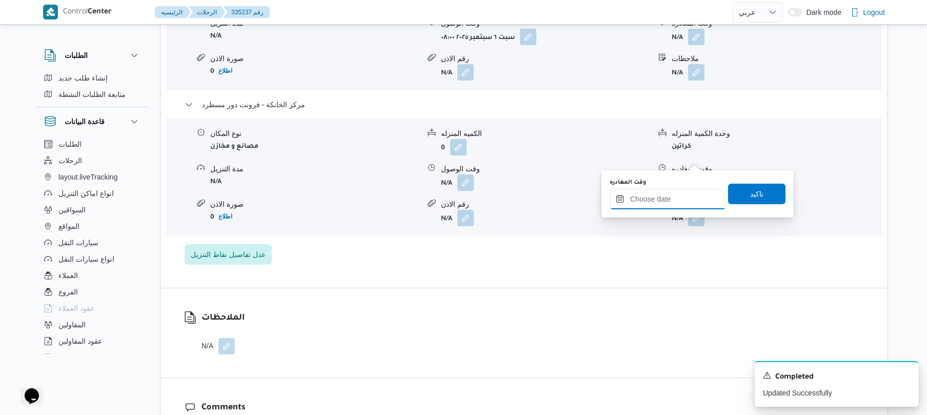
click at [650, 197] on input "وقت المغادره" at bounding box center [668, 199] width 116 height 21
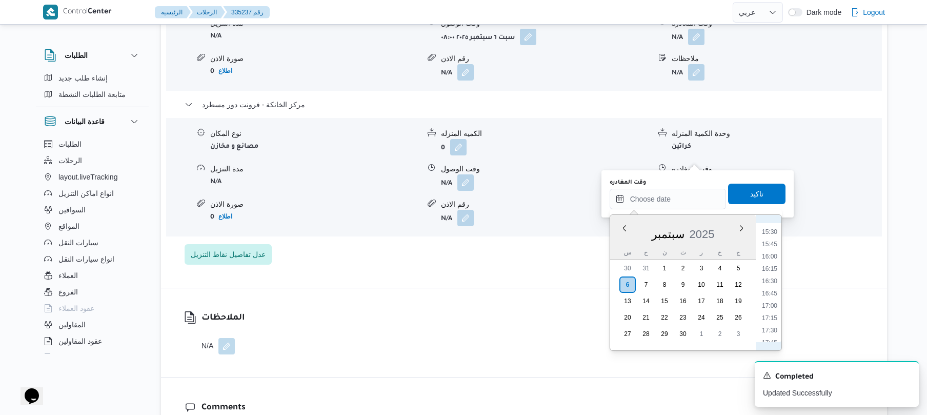
scroll to position [860, 0]
click at [770, 265] on li "18:15" at bounding box center [770, 267] width 24 height 10
type input "٠٦/٠٩/٢٠٢٥ ١٨:١٥"
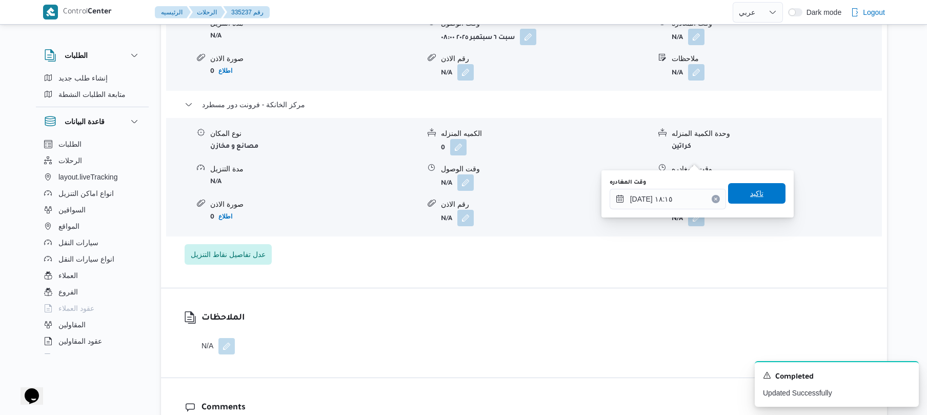
click at [756, 194] on span "تاكيد" at bounding box center [757, 193] width 13 height 12
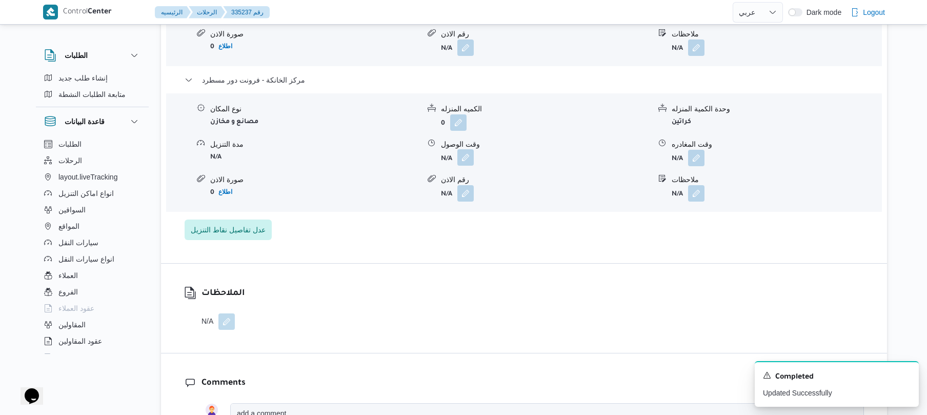
click at [468, 154] on button "button" at bounding box center [466, 157] width 16 height 16
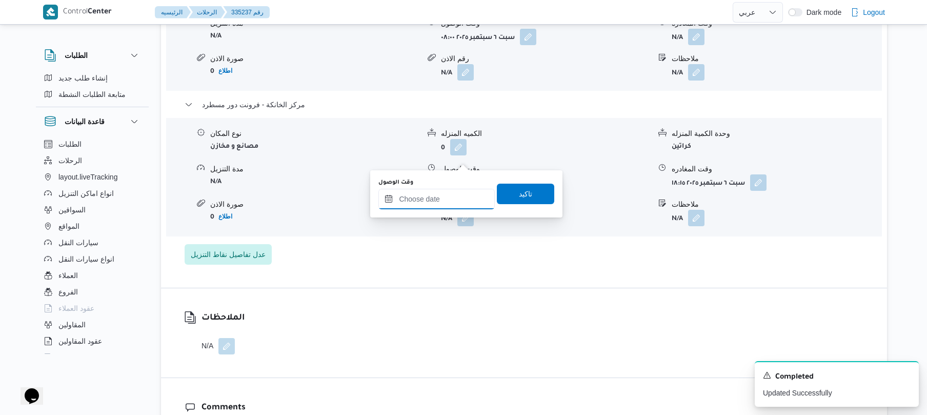
click at [453, 202] on input "وقت الوصول" at bounding box center [437, 199] width 116 height 21
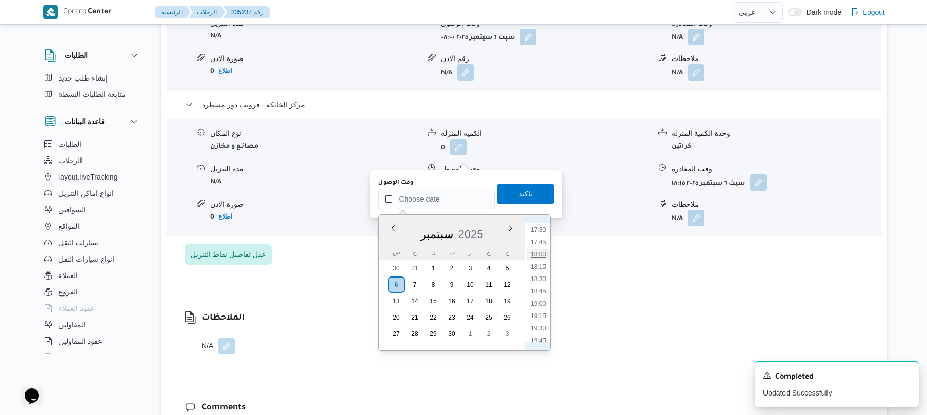
click at [542, 253] on li "18:00" at bounding box center [539, 254] width 24 height 10
type input "[DATE] ١٨:٠٠"
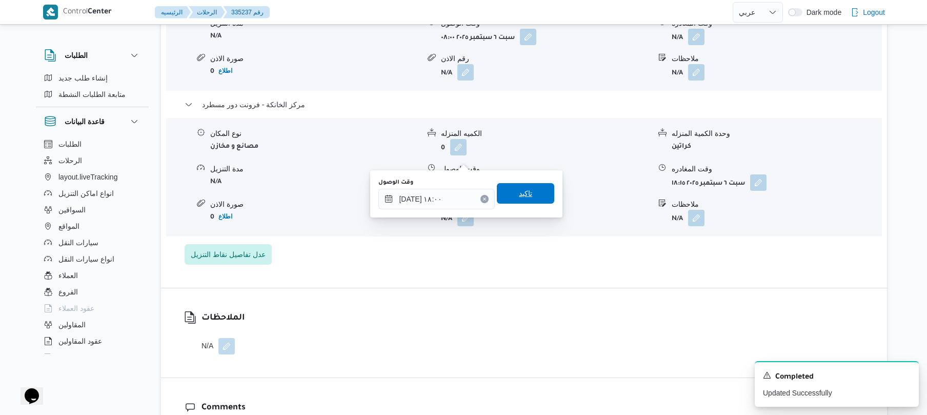
click at [532, 196] on span "تاكيد" at bounding box center [525, 193] width 57 height 21
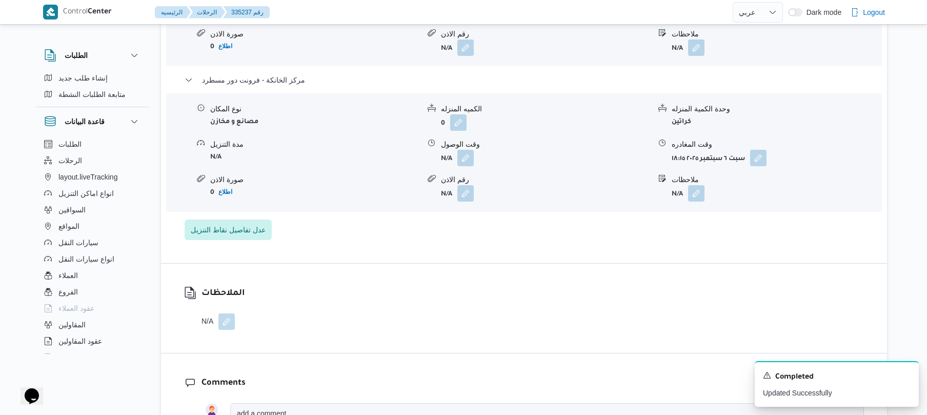
click at [532, 196] on form "N/A" at bounding box center [545, 193] width 209 height 16
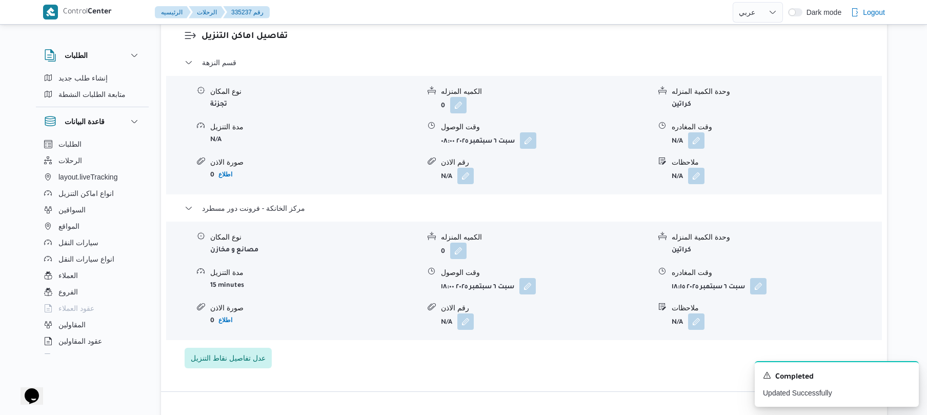
scroll to position [875, 0]
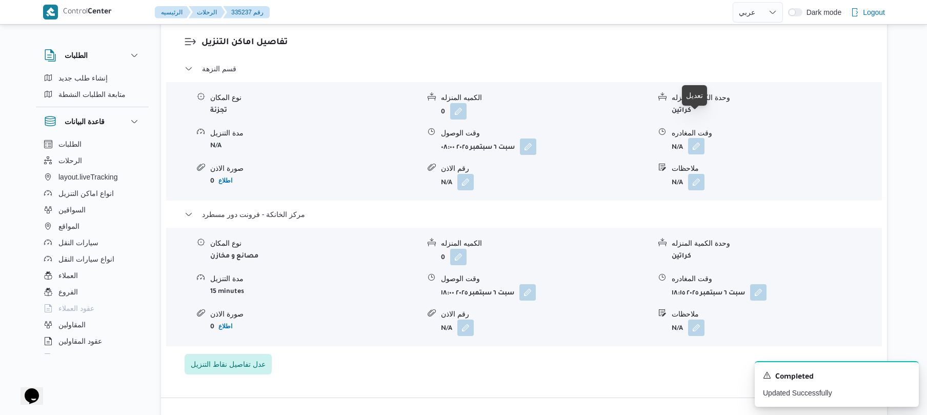
click at [704, 138] on button "button" at bounding box center [696, 146] width 16 height 16
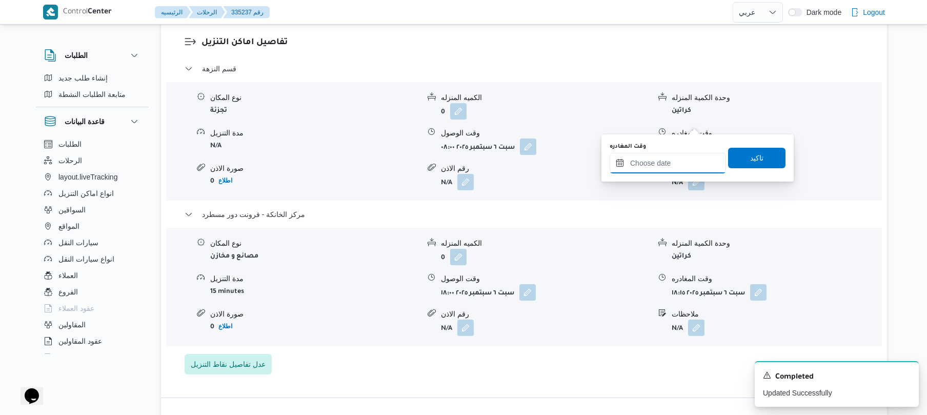
click at [660, 162] on input "وقت المغادره" at bounding box center [668, 163] width 116 height 21
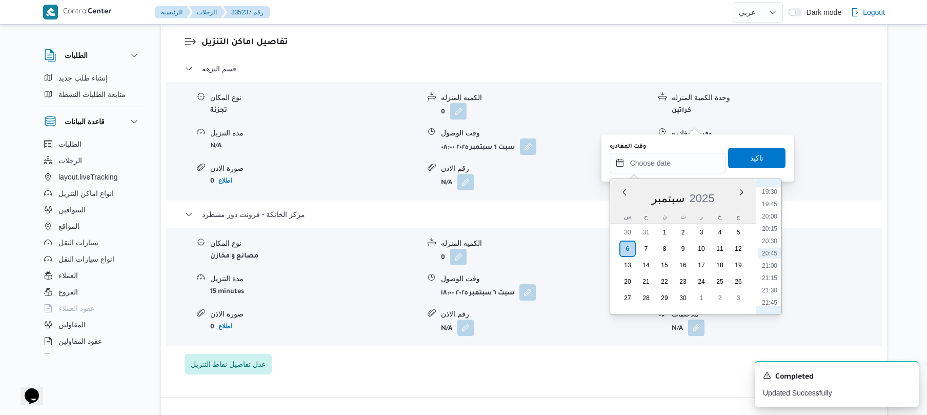
scroll to position [860, 0]
click at [770, 204] on li "17:45" at bounding box center [770, 206] width 24 height 10
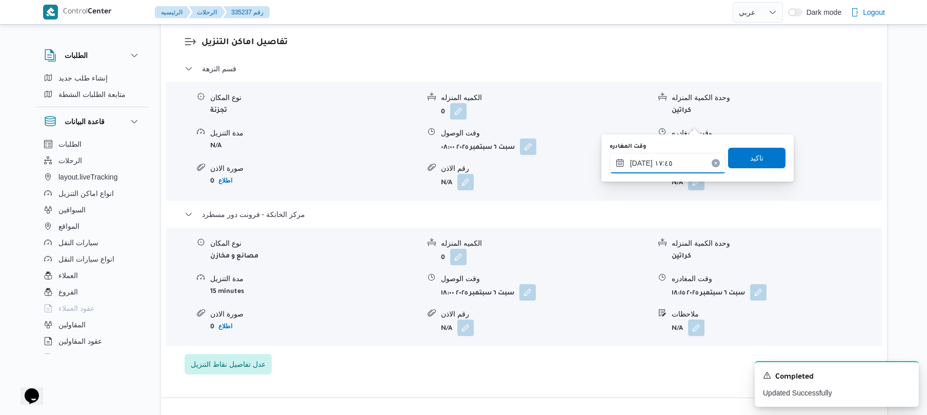
click at [643, 161] on input "٠٦/٠٩/٢٠٢٥ ١٧:٤٥" at bounding box center [668, 163] width 116 height 21
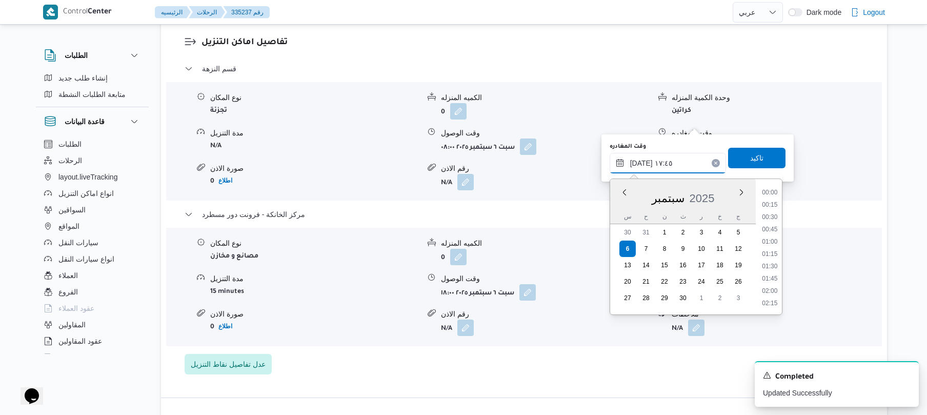
click at [643, 161] on input "٠٦/٠٩/٢٠٢٥ ١٧:٤٥" at bounding box center [668, 163] width 116 height 21
type input "٠٦/٠٩/٢٠٢٥ ١٧:٢٠"
click at [743, 152] on span "تاكيد" at bounding box center [756, 157] width 57 height 21
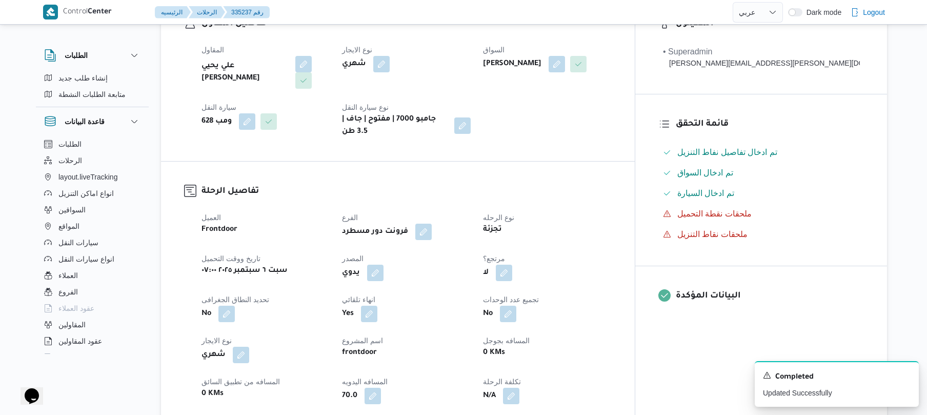
scroll to position [0, 0]
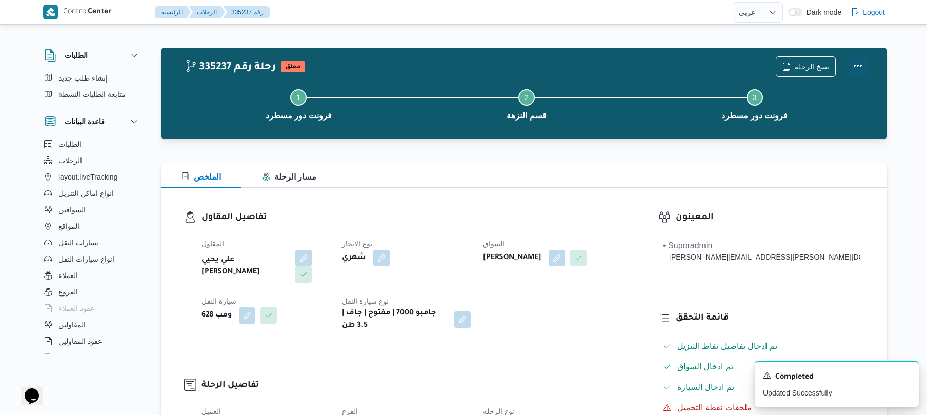
click at [861, 63] on button "Actions" at bounding box center [858, 66] width 21 height 21
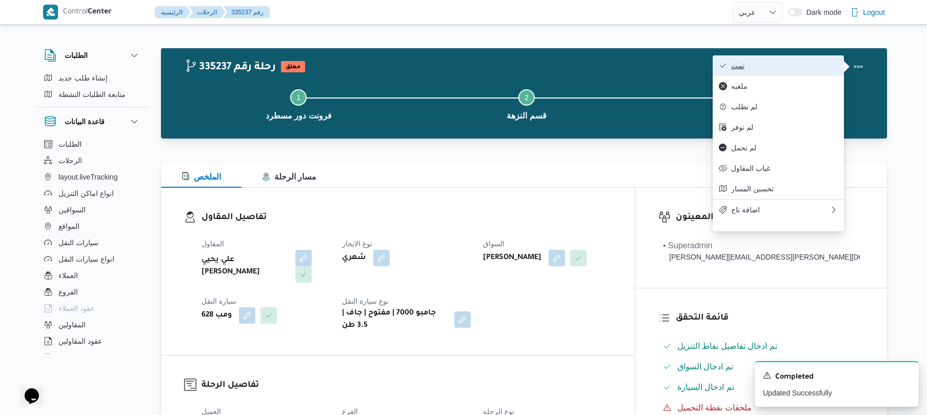
click at [811, 65] on span "تمت" at bounding box center [785, 66] width 107 height 8
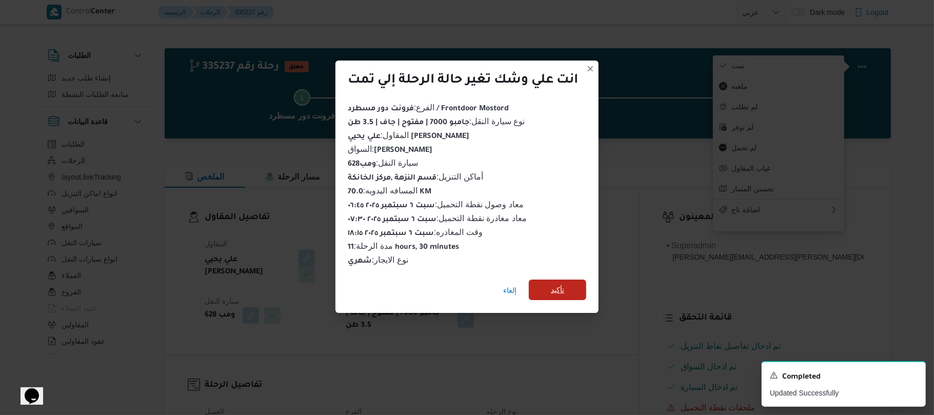
click at [569, 287] on span "تأكيد" at bounding box center [557, 290] width 57 height 21
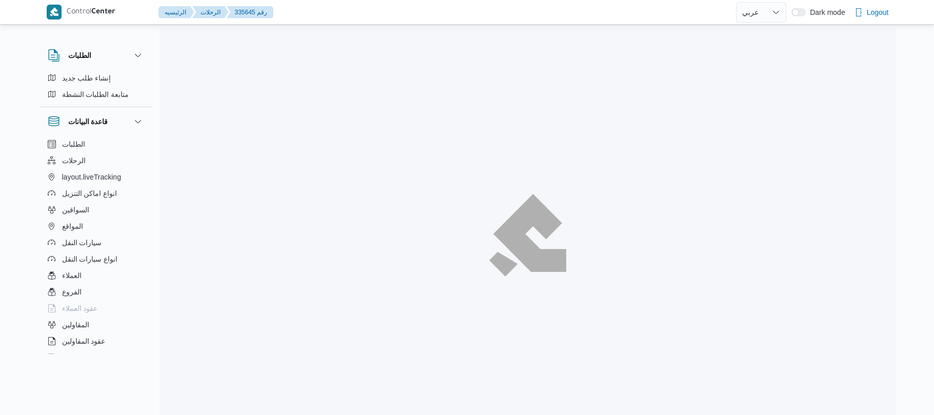
select select "ar"
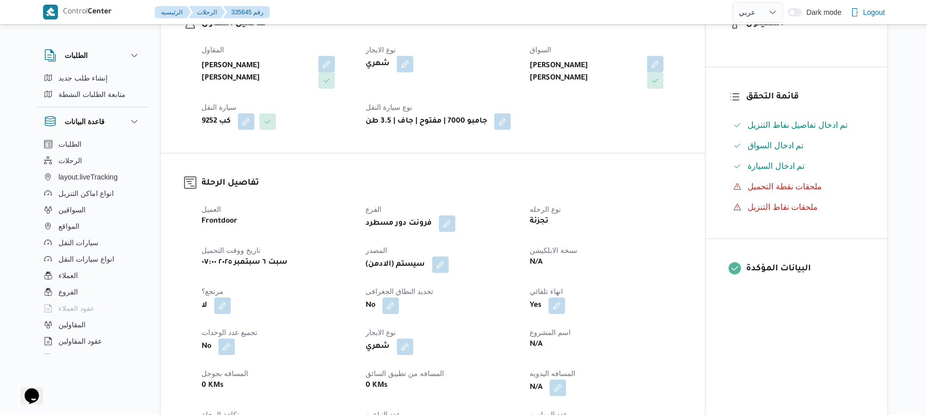
scroll to position [328, 0]
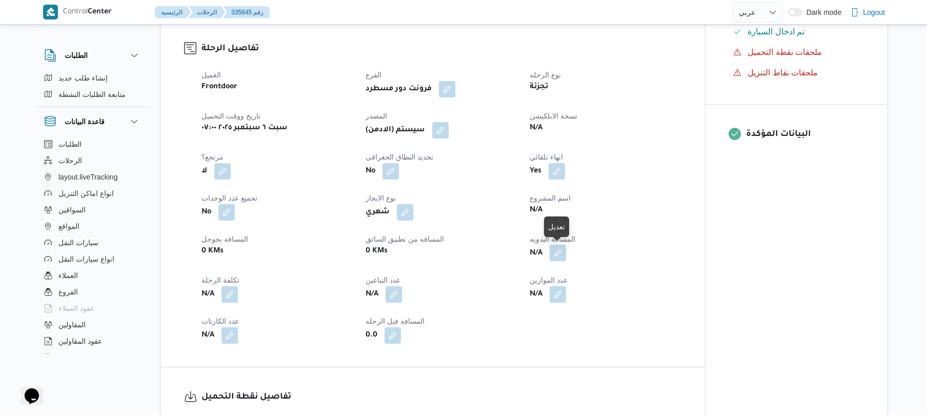
click at [557, 255] on button "button" at bounding box center [558, 253] width 16 height 16
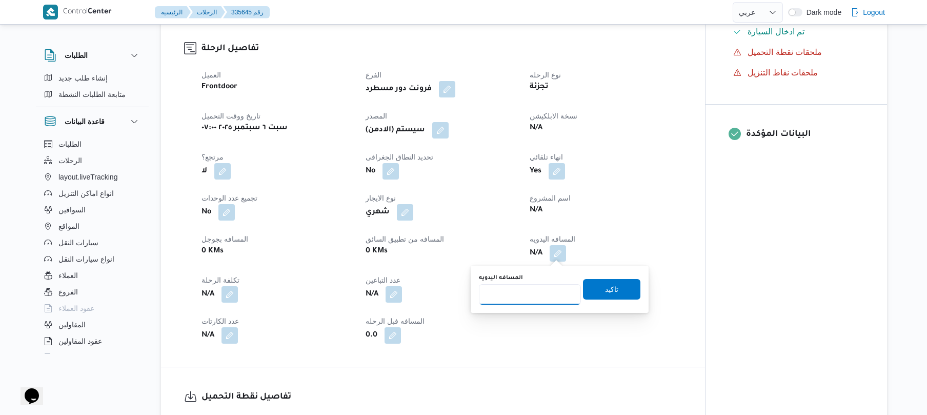
click at [524, 300] on input "المسافه اليدويه" at bounding box center [530, 294] width 102 height 21
type input "130"
click at [605, 285] on span "تاكيد" at bounding box center [611, 289] width 13 height 12
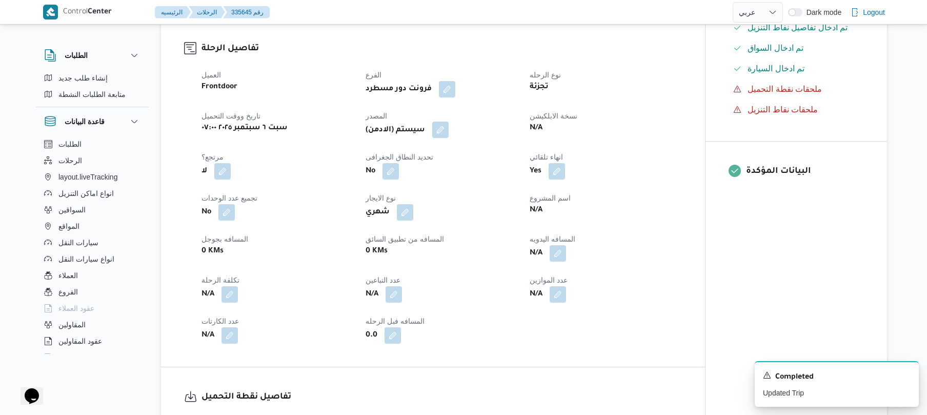
click at [444, 131] on button "button" at bounding box center [440, 130] width 16 height 16
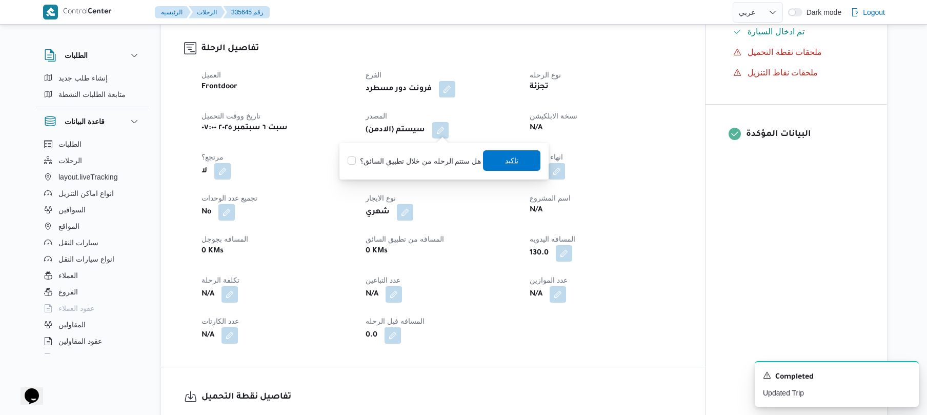
click at [510, 161] on span "تاكيد" at bounding box center [511, 160] width 13 height 12
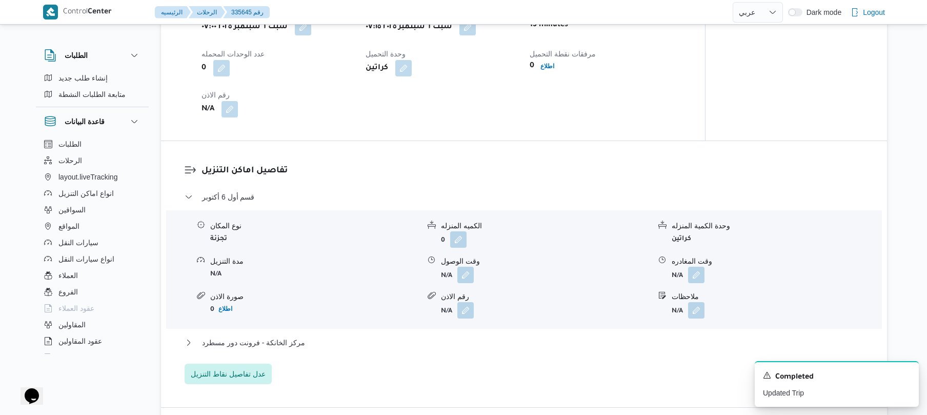
scroll to position [821, 0]
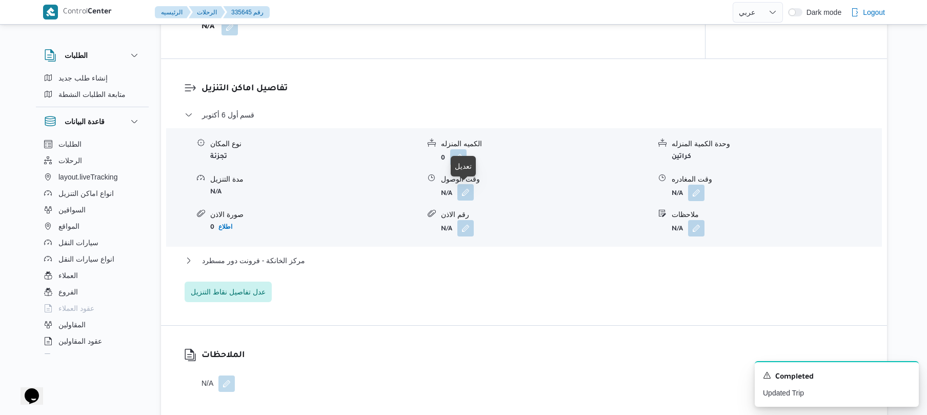
click at [468, 191] on button "button" at bounding box center [466, 192] width 16 height 16
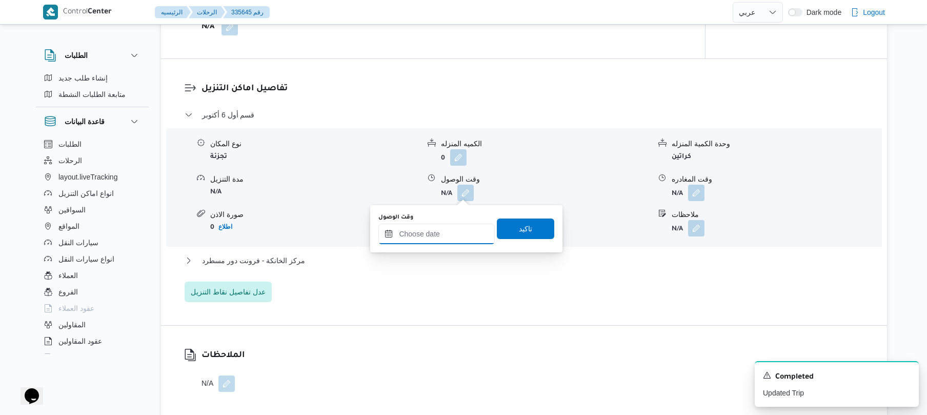
click at [440, 230] on input "وقت الوصول" at bounding box center [437, 234] width 116 height 21
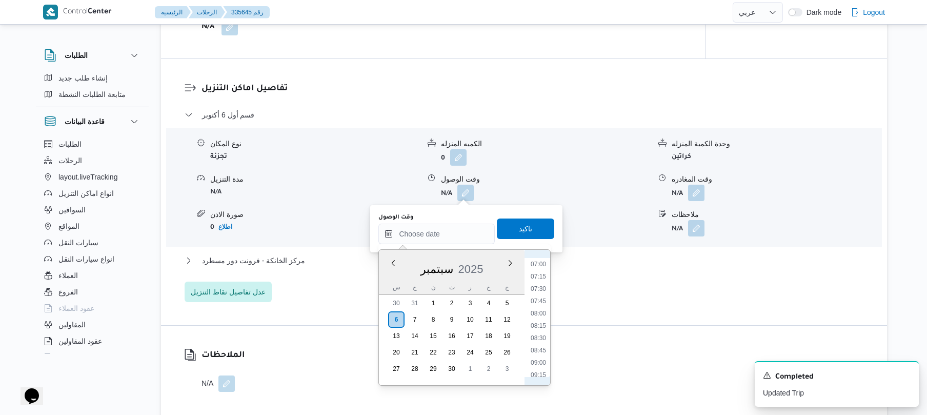
scroll to position [324, 0]
click at [540, 350] on li "08:15" at bounding box center [539, 345] width 24 height 10
type input "[DATE] ٠٨:١٥"
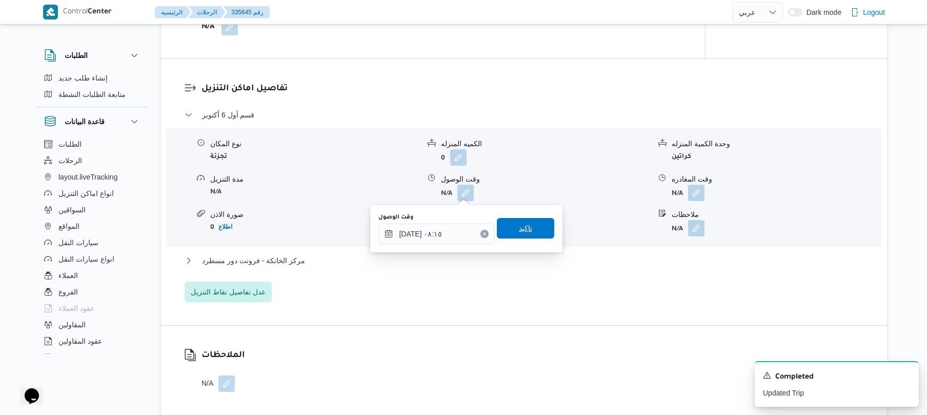
click at [531, 227] on span "تاكيد" at bounding box center [525, 228] width 57 height 21
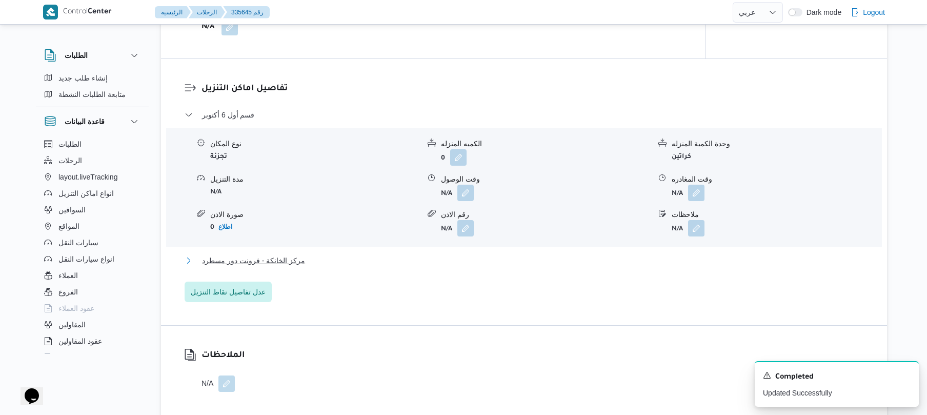
click at [511, 259] on button "مركز الخانكة - فرونت دور مسطرد" at bounding box center [525, 260] width 680 height 12
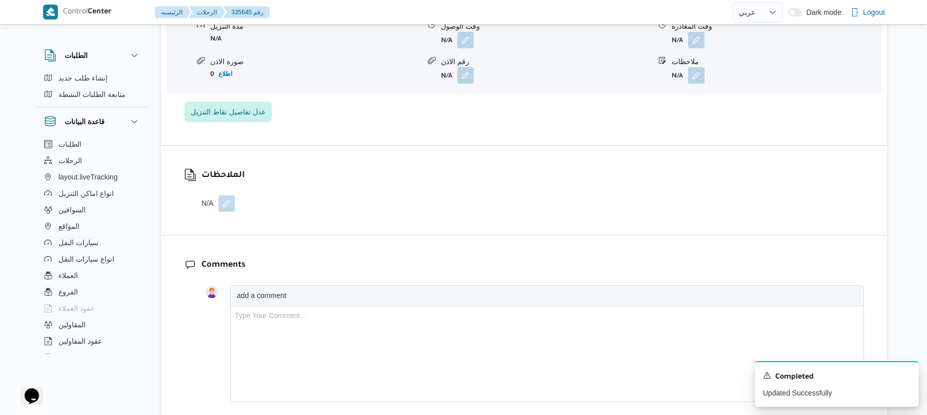
scroll to position [1121, 0]
click at [694, 39] on button "button" at bounding box center [696, 37] width 16 height 16
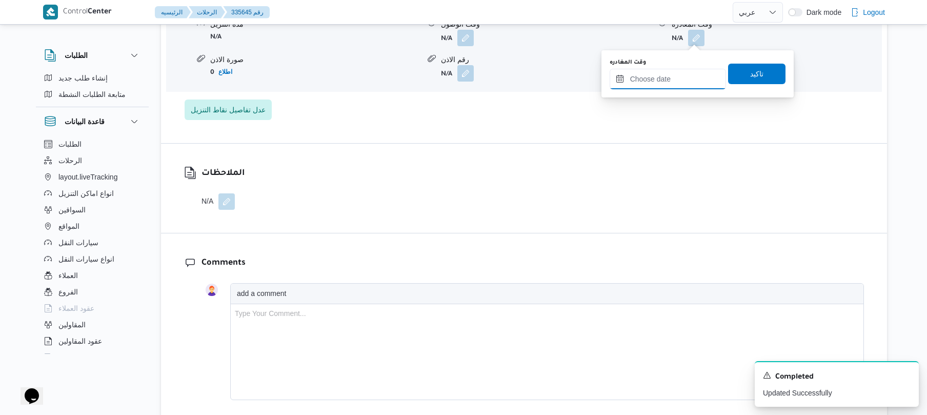
click at [652, 77] on input "وقت المغادره" at bounding box center [668, 79] width 116 height 21
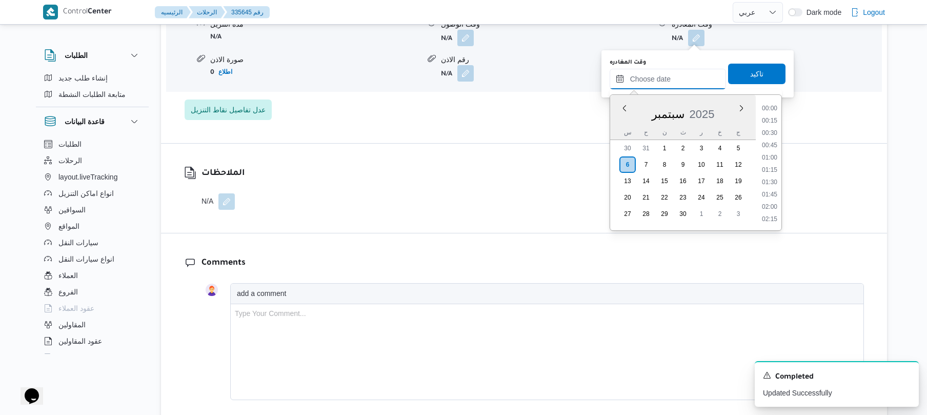
scroll to position [961, 0]
click at [772, 107] on li "19:30" at bounding box center [770, 108] width 24 height 10
type input "[DATE] ١٩:٣٠"
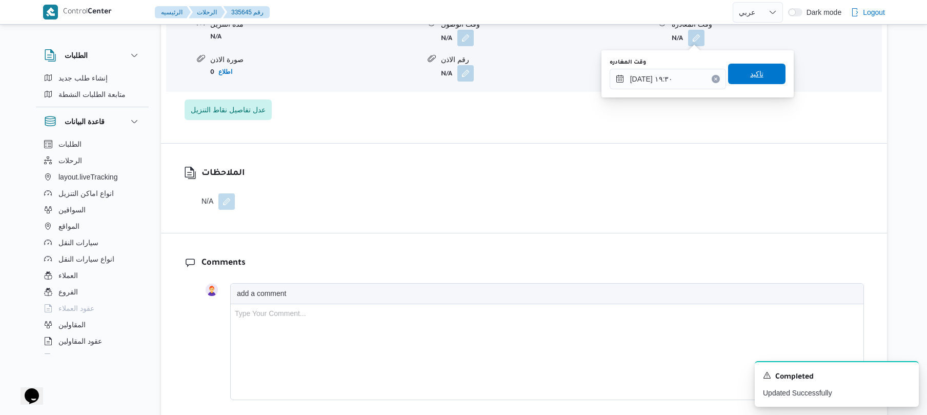
click at [760, 74] on span "تاكيد" at bounding box center [756, 74] width 57 height 21
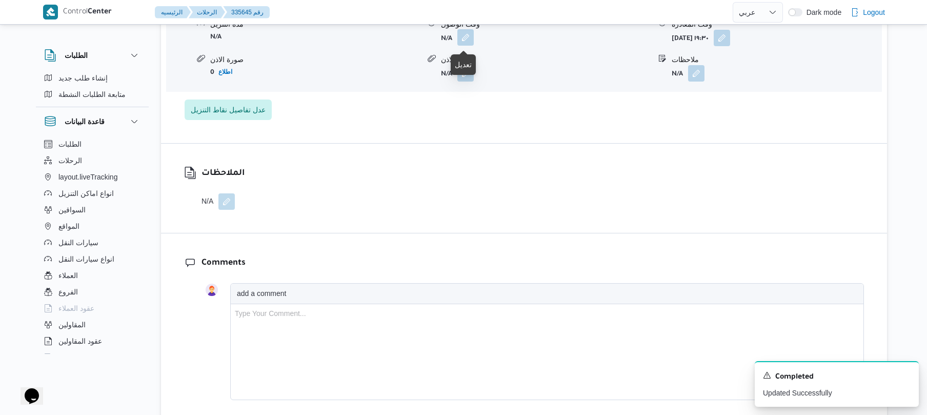
click at [467, 37] on button "button" at bounding box center [466, 37] width 16 height 16
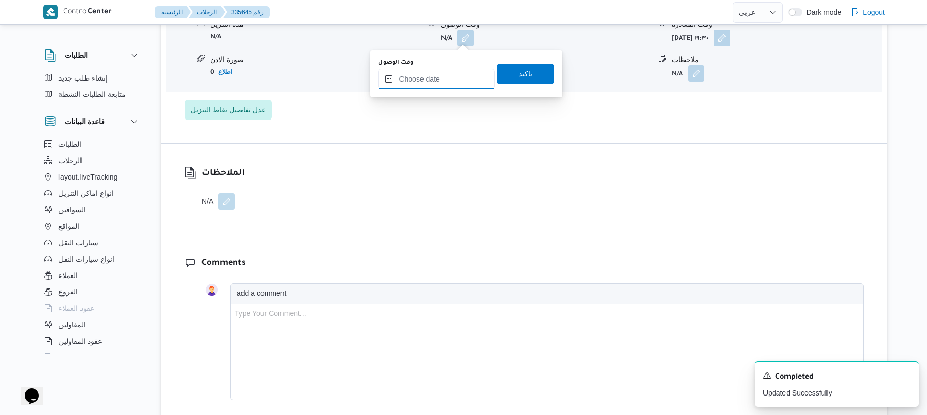
click at [437, 72] on input "وقت الوصول" at bounding box center [437, 79] width 116 height 21
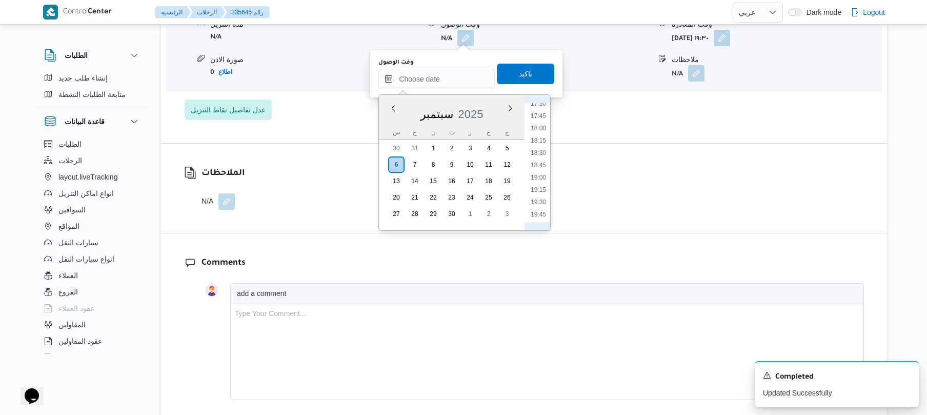
scroll to position [860, 0]
click at [538, 196] on li "19:15" at bounding box center [539, 196] width 24 height 10
type input "[DATE] ١٩:١٥"
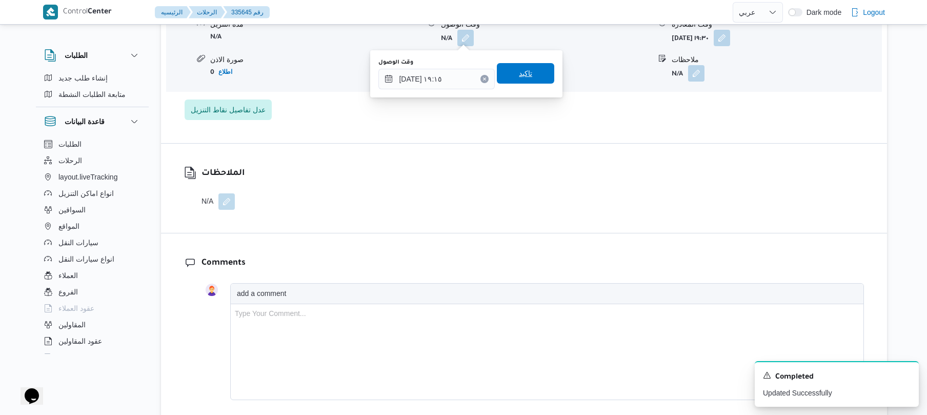
click at [519, 73] on span "تاكيد" at bounding box center [525, 73] width 13 height 12
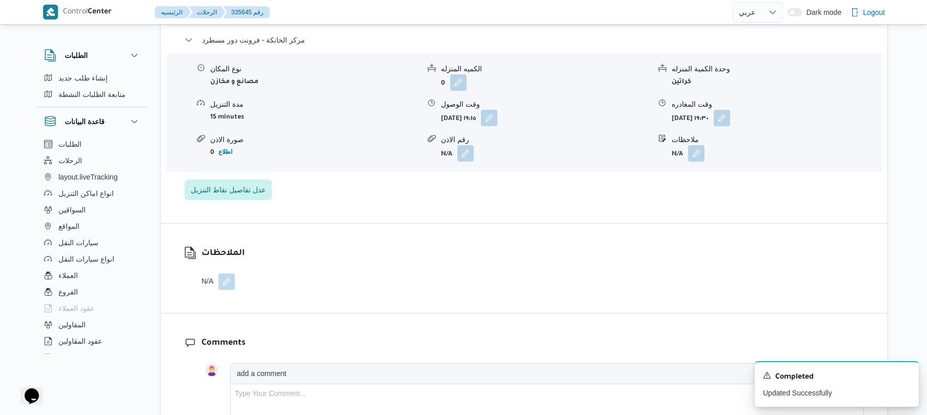
scroll to position [930, 0]
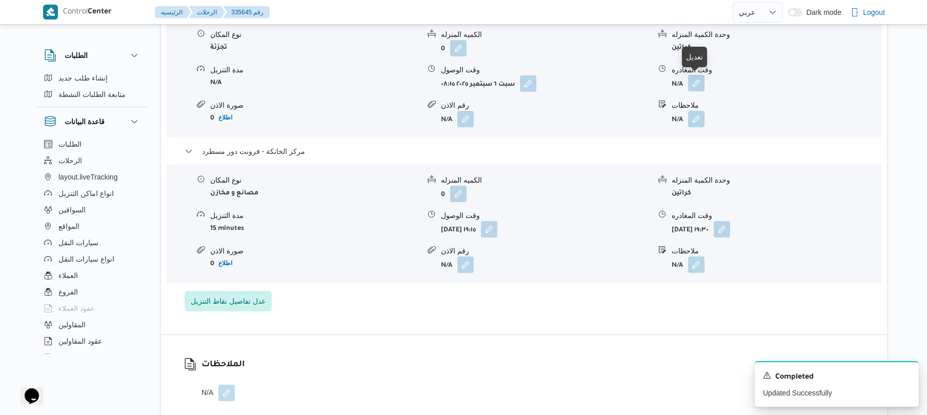
click at [695, 78] on button "button" at bounding box center [696, 83] width 16 height 16
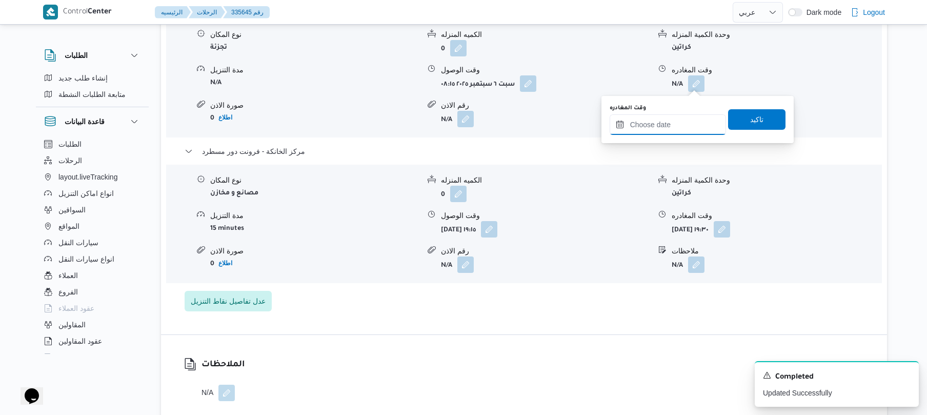
click at [649, 125] on input "وقت المغادره" at bounding box center [668, 124] width 116 height 21
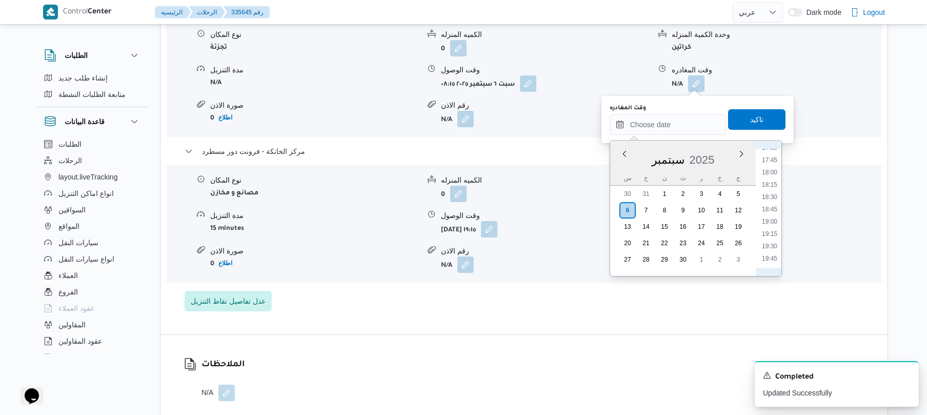
scroll to position [860, 0]
click at [773, 191] on li "18:15" at bounding box center [770, 192] width 24 height 10
type input "٠٦/٠٩/٢٠٢٥ ١٨:١٥"
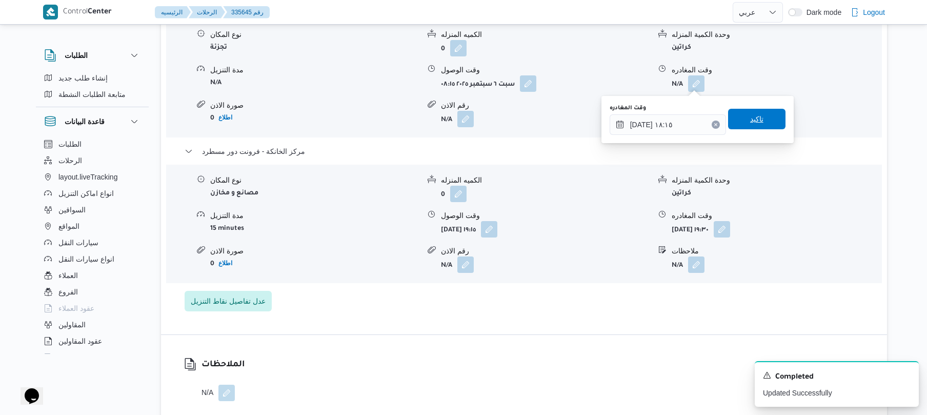
click at [760, 118] on span "تاكيد" at bounding box center [756, 119] width 57 height 21
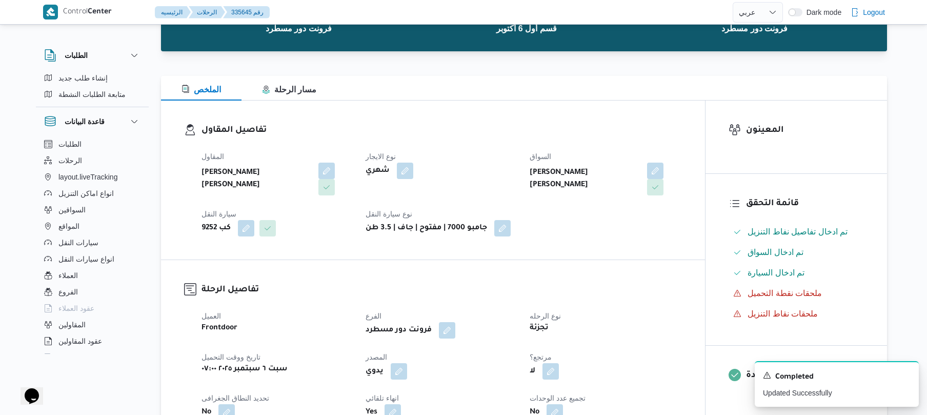
scroll to position [0, 0]
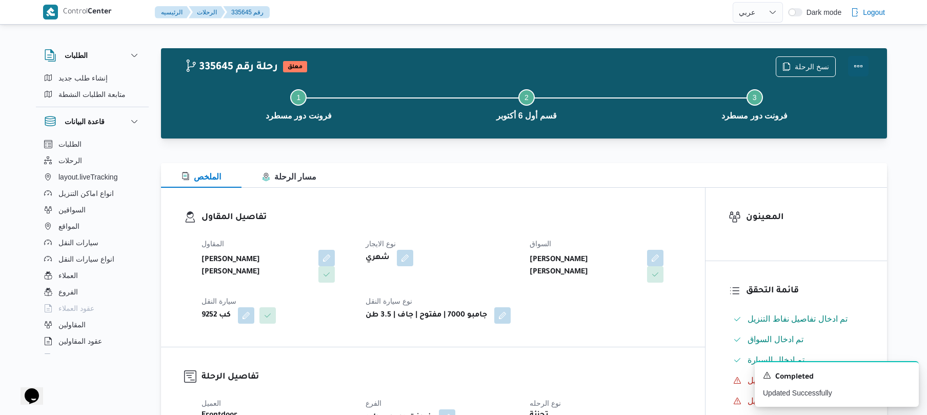
click at [860, 64] on button "Actions" at bounding box center [858, 66] width 21 height 21
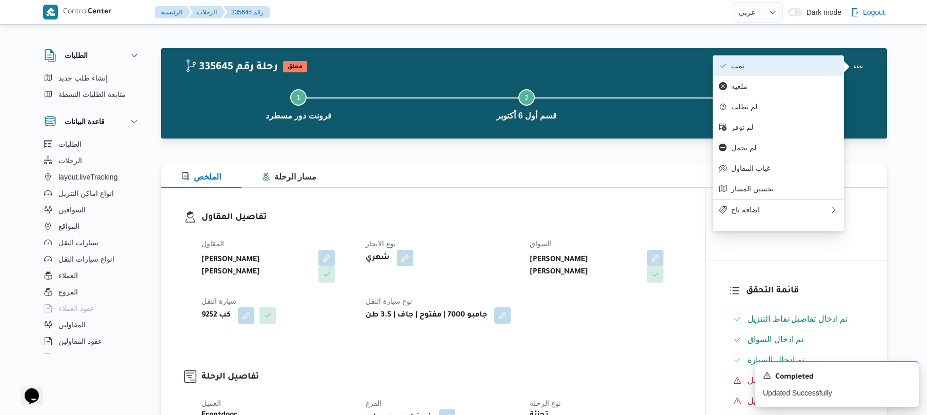
click at [797, 66] on span "تمت" at bounding box center [785, 66] width 107 height 8
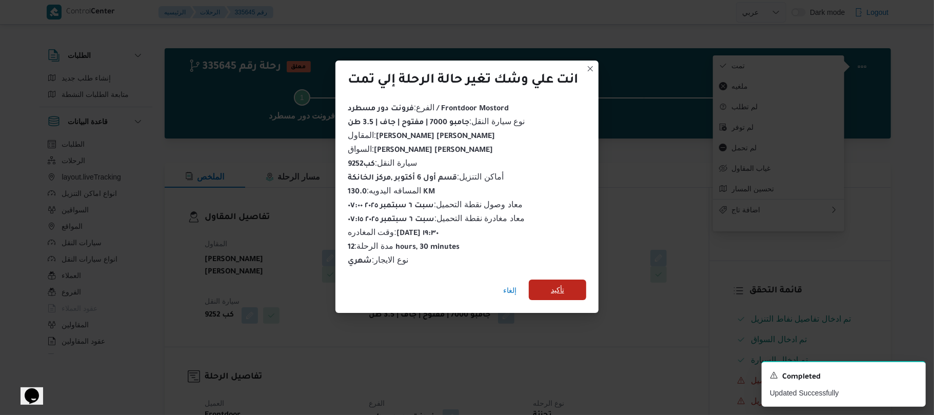
click at [568, 287] on span "تأكيد" at bounding box center [557, 290] width 57 height 21
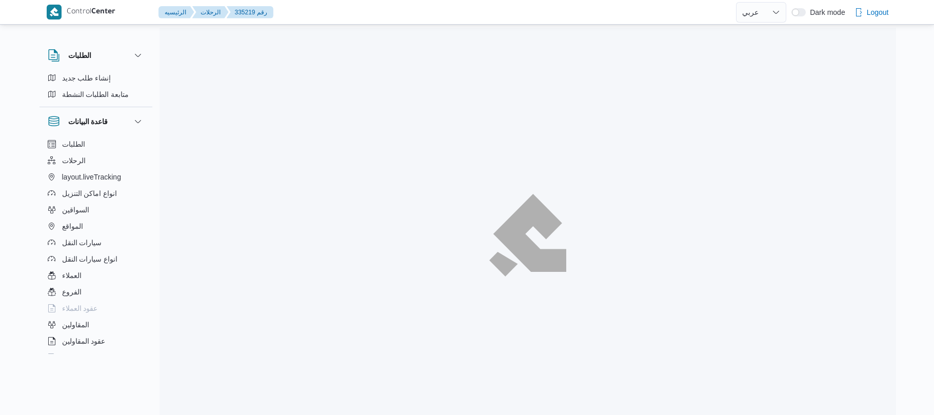
select select "ar"
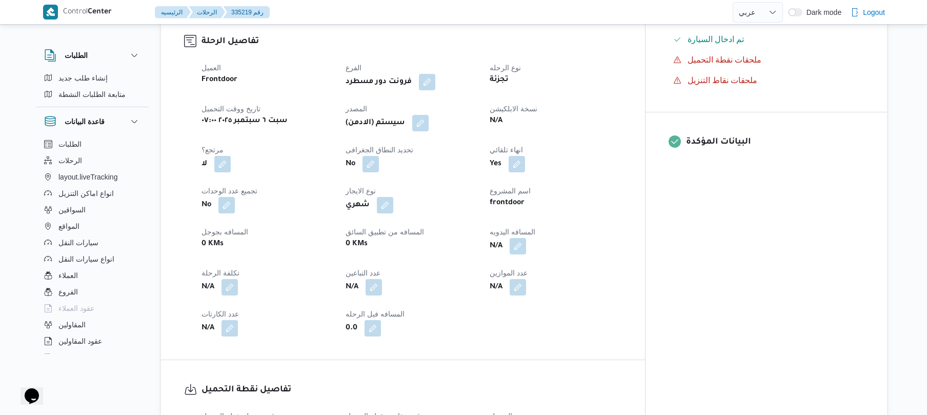
scroll to position [410, 0]
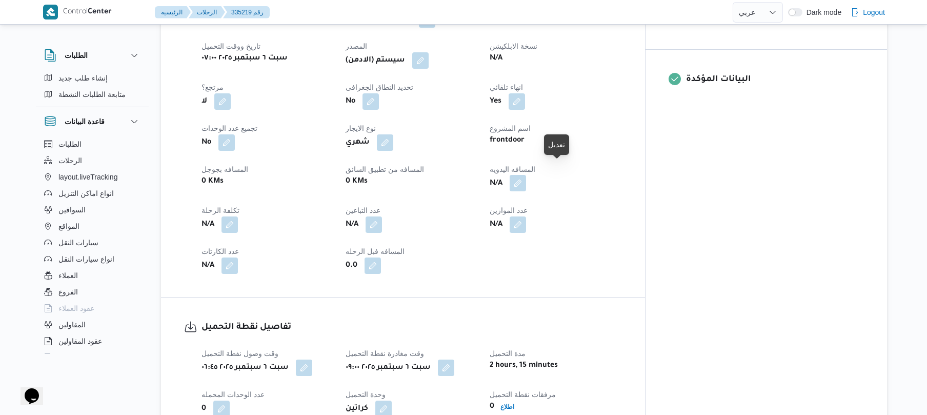
click at [526, 175] on button "button" at bounding box center [518, 183] width 16 height 16
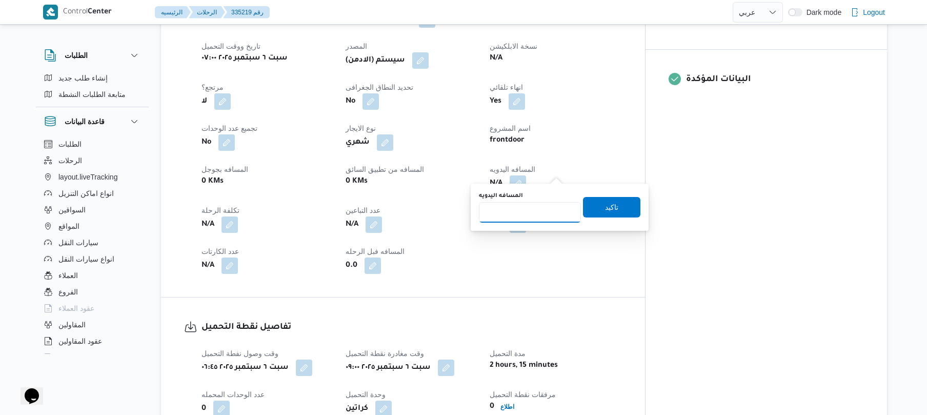
click at [516, 219] on input "المسافه اليدويه" at bounding box center [530, 212] width 102 height 21
type input "120"
click at [605, 205] on span "تاكيد" at bounding box center [611, 207] width 13 height 12
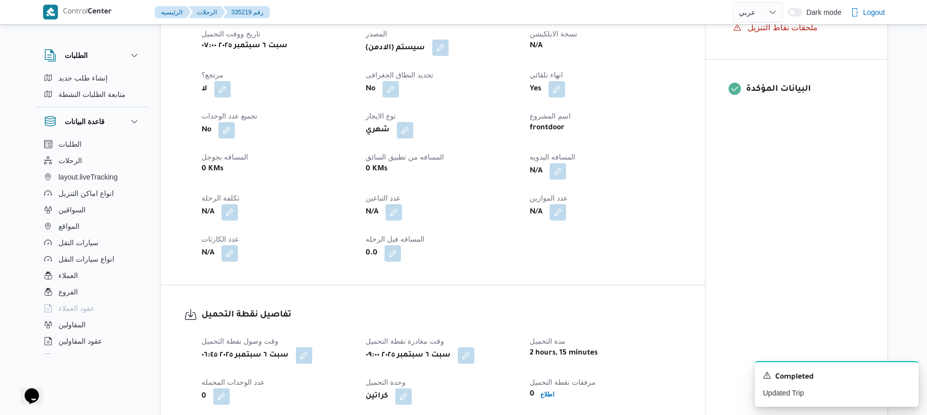
click at [442, 56] on button "button" at bounding box center [440, 48] width 16 height 16
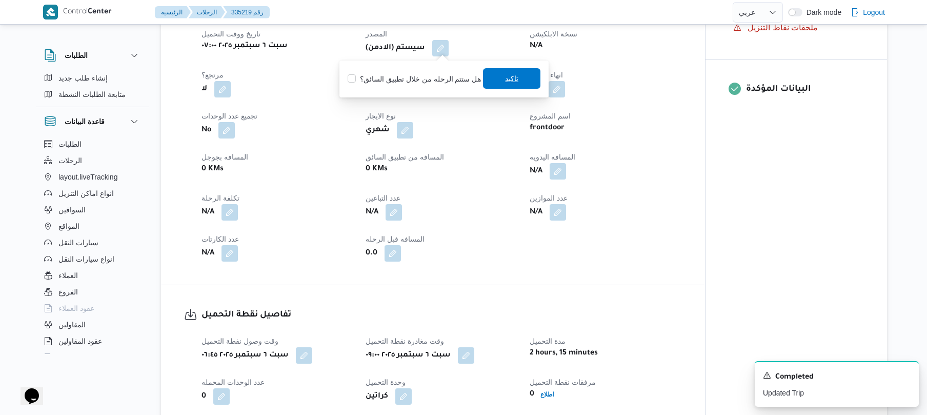
click at [505, 81] on span "تاكيد" at bounding box center [511, 78] width 13 height 12
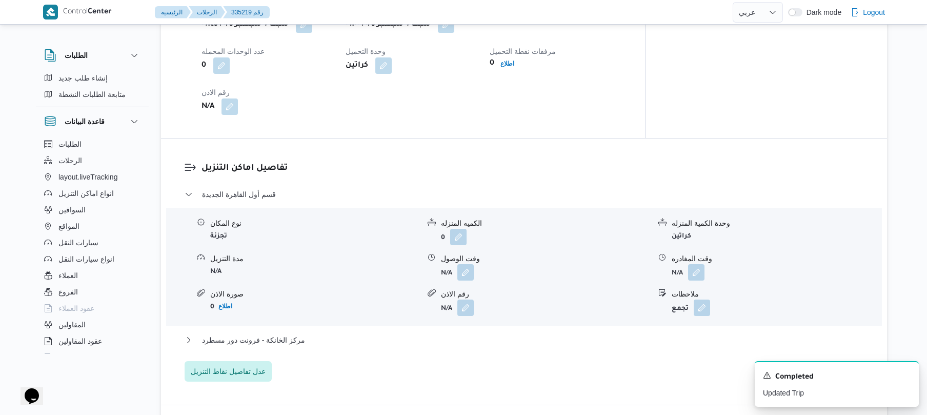
scroll to position [766, 0]
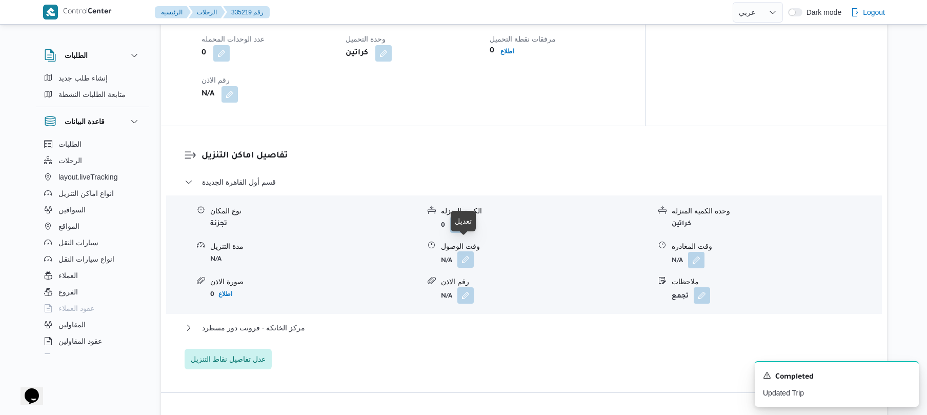
click at [464, 251] on button "button" at bounding box center [466, 259] width 16 height 16
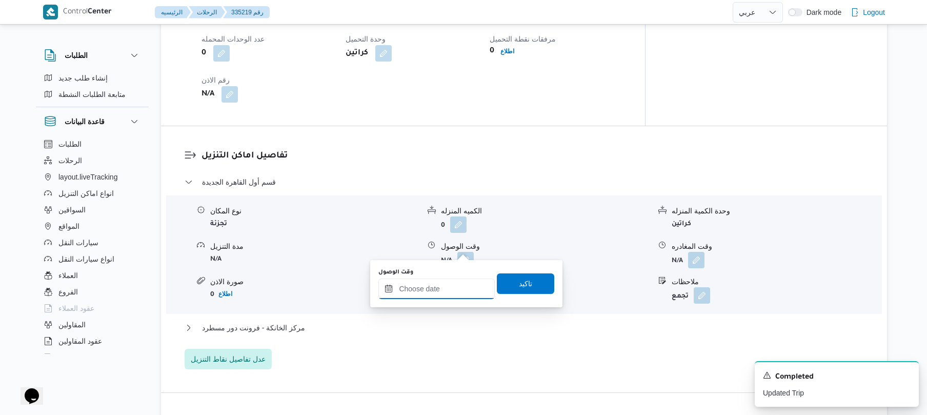
click at [433, 284] on input "وقت الوصول" at bounding box center [437, 289] width 116 height 21
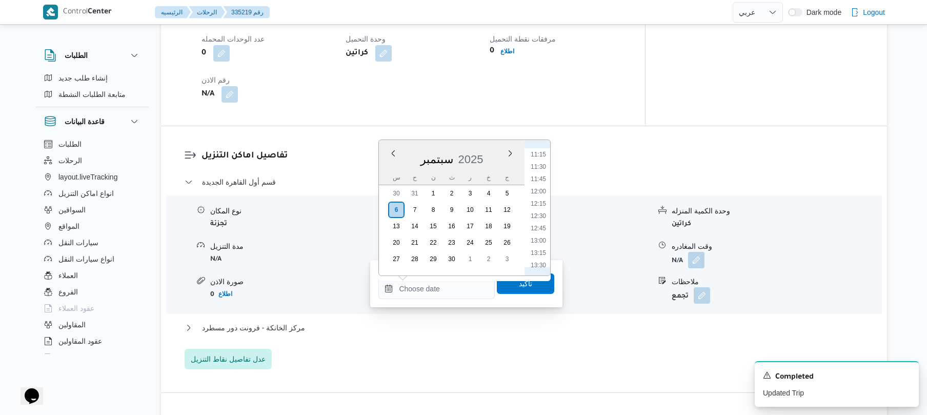
scroll to position [455, 0]
click at [538, 177] on li "09:45" at bounding box center [539, 179] width 24 height 10
type input "[DATE] ٠٩:٤٥"
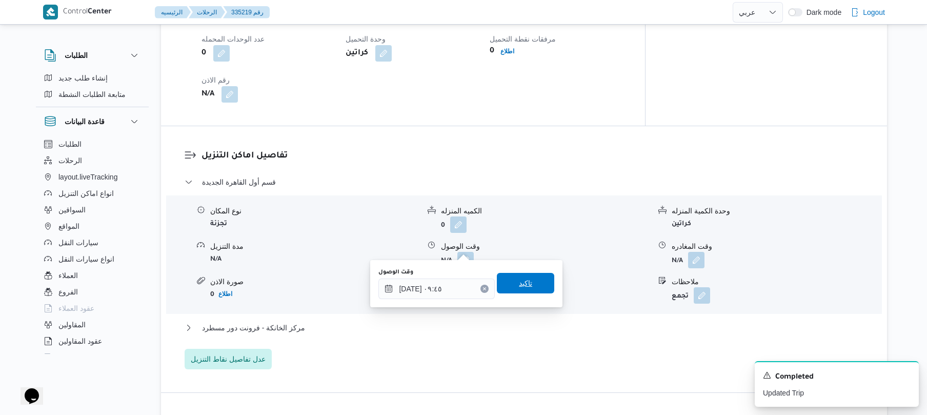
click at [509, 284] on span "تاكيد" at bounding box center [525, 283] width 57 height 21
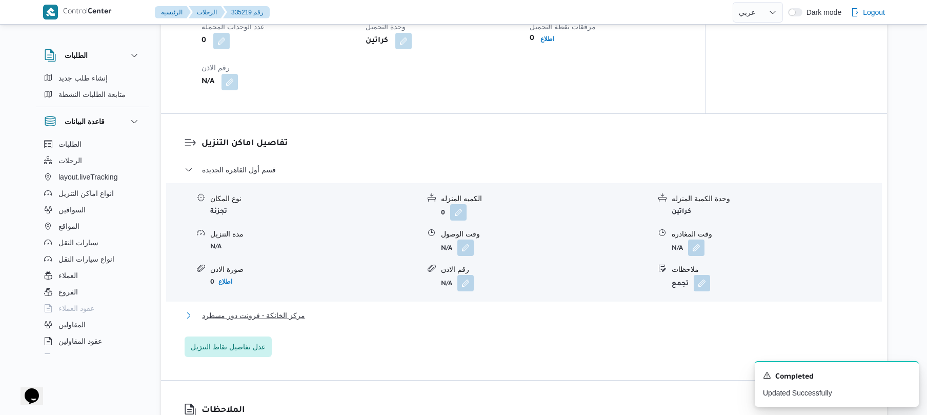
click at [449, 313] on button "مركز الخانكة - فرونت دور مسطرد" at bounding box center [525, 315] width 680 height 12
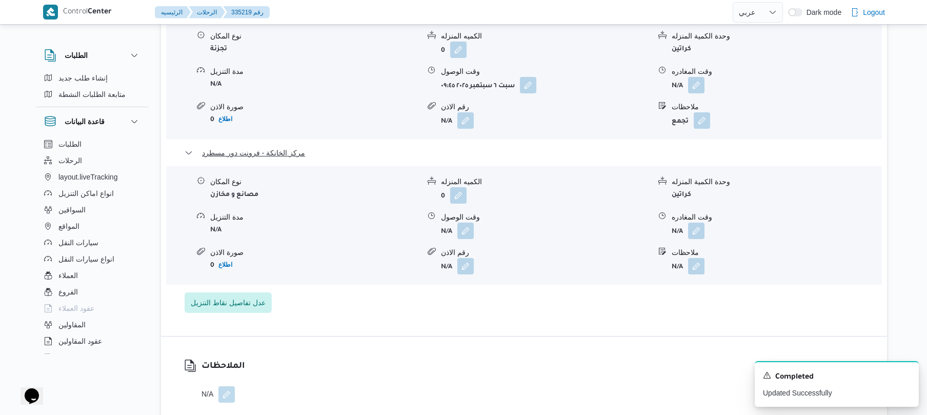
scroll to position [957, 0]
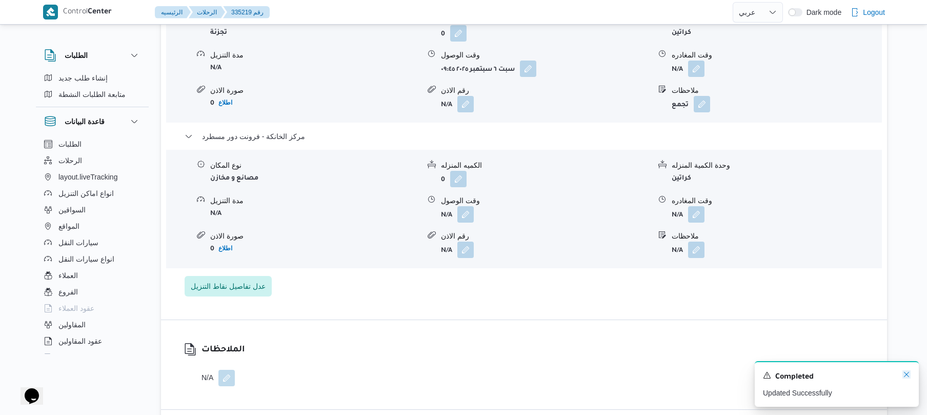
click at [905, 374] on icon "Dismiss toast" at bounding box center [906, 374] width 5 height 5
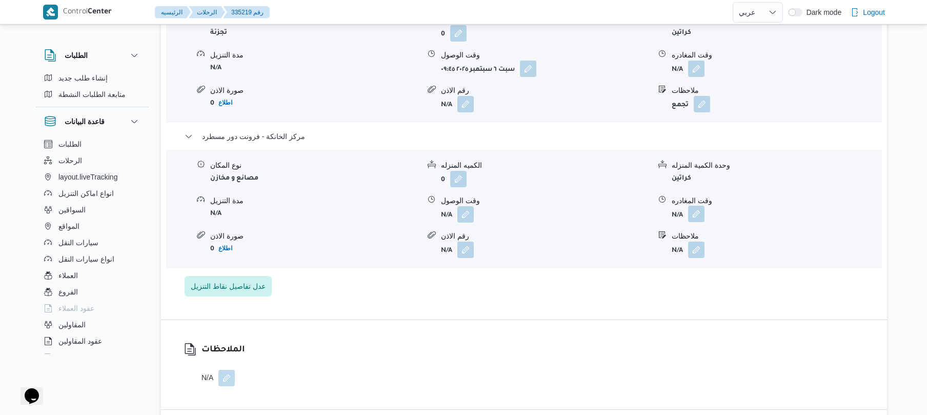
click at [698, 206] on button "button" at bounding box center [696, 214] width 16 height 16
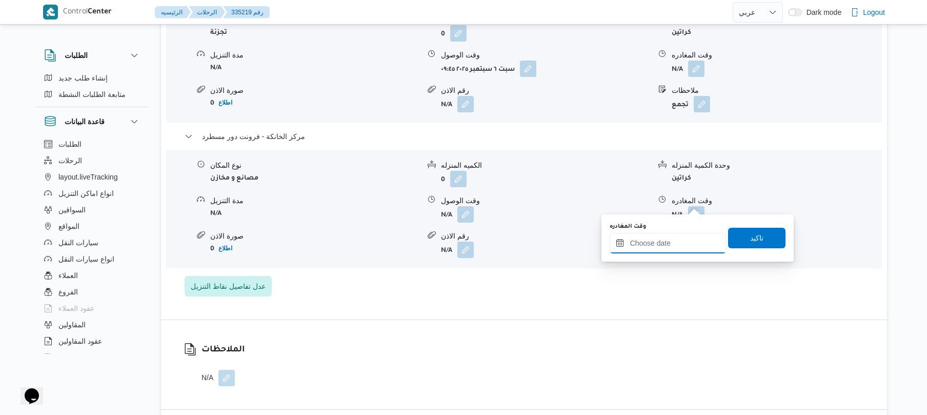
click at [676, 240] on input "وقت المغادره" at bounding box center [668, 243] width 116 height 21
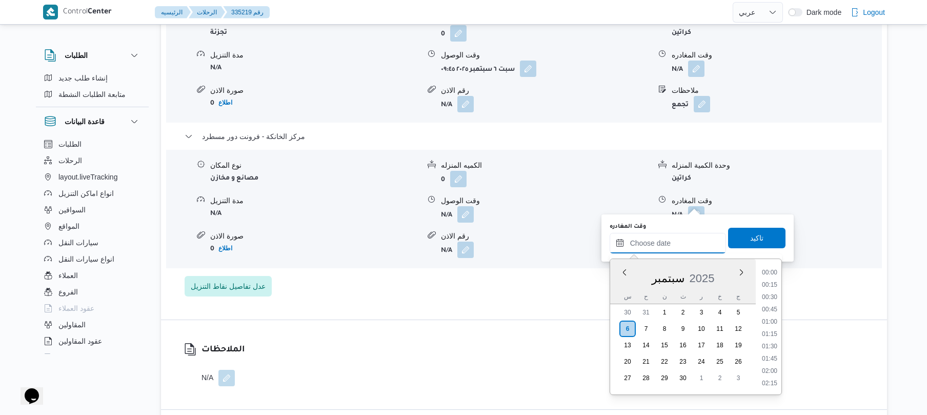
scroll to position [961, 0]
click at [774, 271] on li "19:30" at bounding box center [770, 272] width 24 height 10
type input "[DATE] ١٩:٣٠"
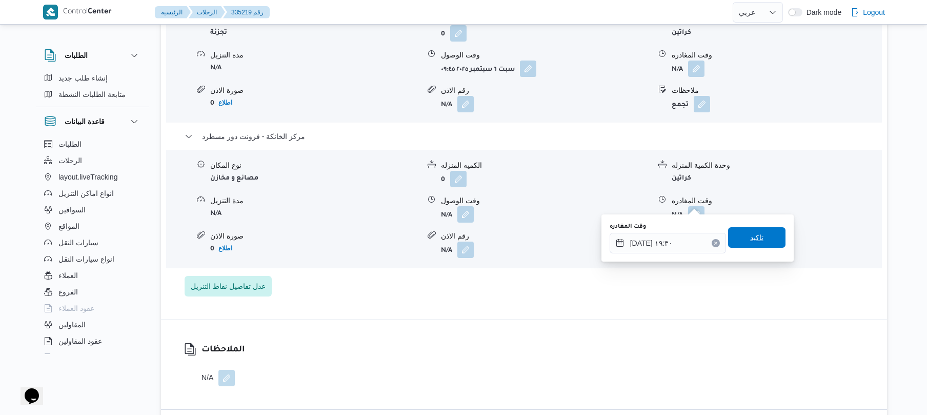
click at [756, 234] on span "تاكيد" at bounding box center [757, 237] width 13 height 12
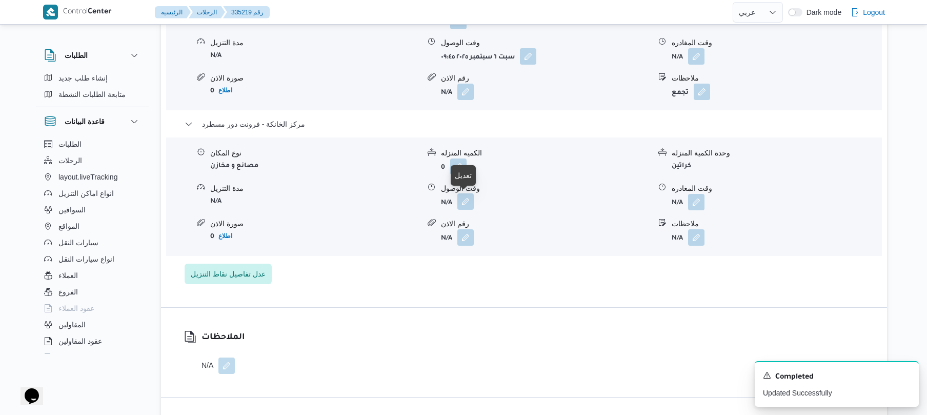
click at [466, 202] on button "button" at bounding box center [466, 201] width 16 height 16
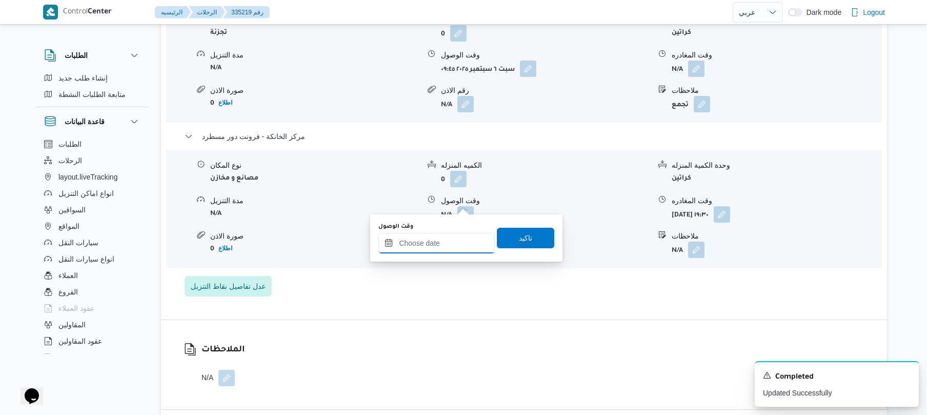
click at [431, 243] on input "وقت الوصول" at bounding box center [437, 243] width 116 height 21
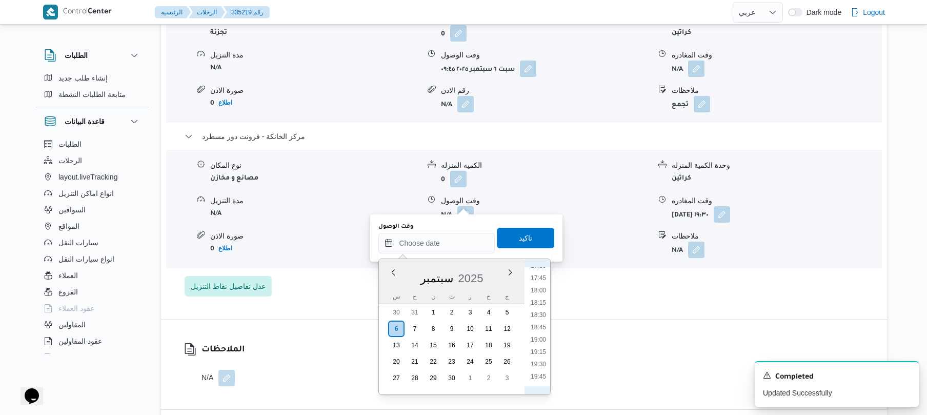
scroll to position [860, 0]
click at [540, 360] on li "19:15" at bounding box center [539, 360] width 24 height 10
type input "٠٦/٠٩/٢٠٢٥ ١٩:١٥"
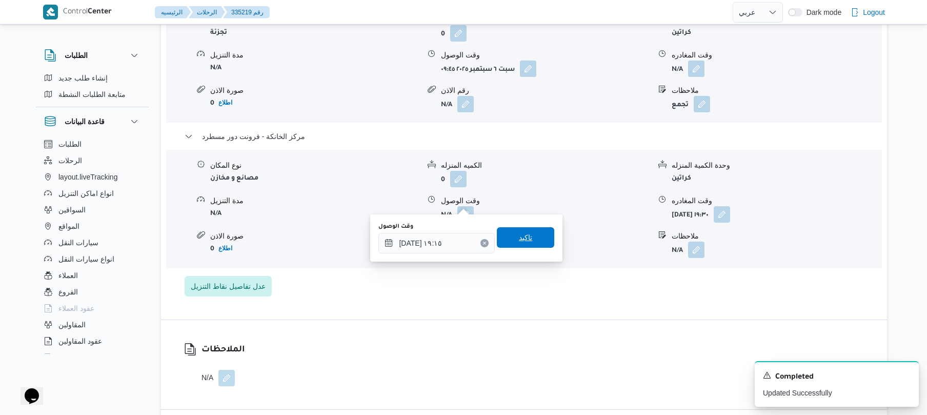
click at [522, 235] on span "تاكيد" at bounding box center [525, 237] width 13 height 12
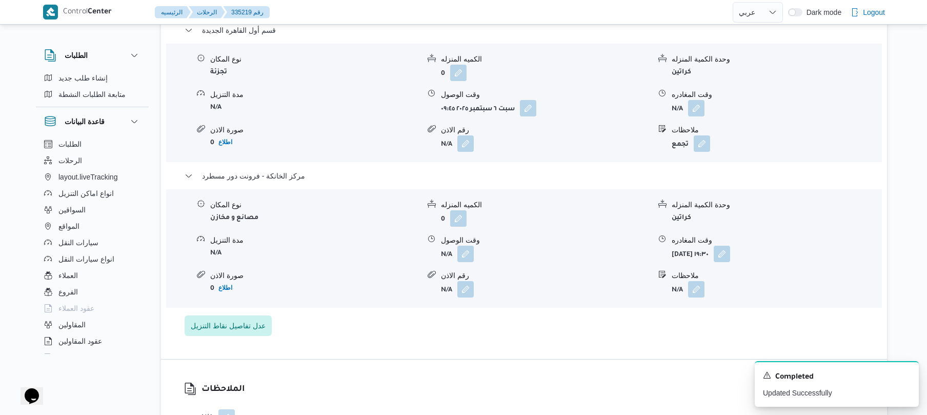
scroll to position [875, 0]
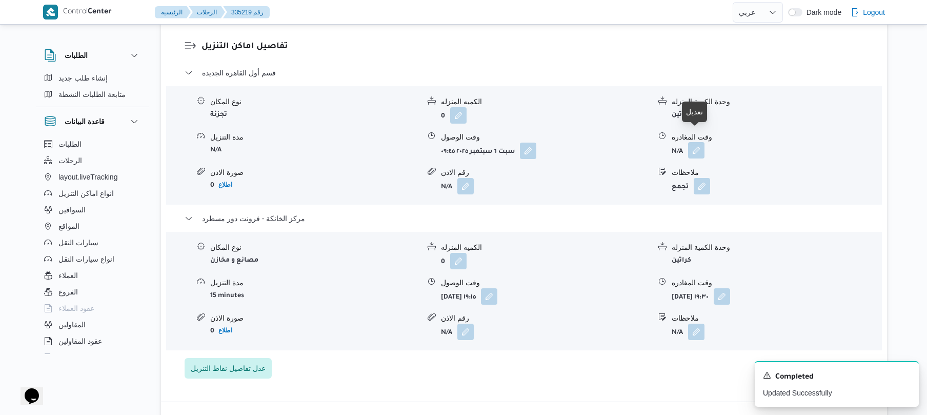
click at [696, 142] on button "button" at bounding box center [696, 150] width 16 height 16
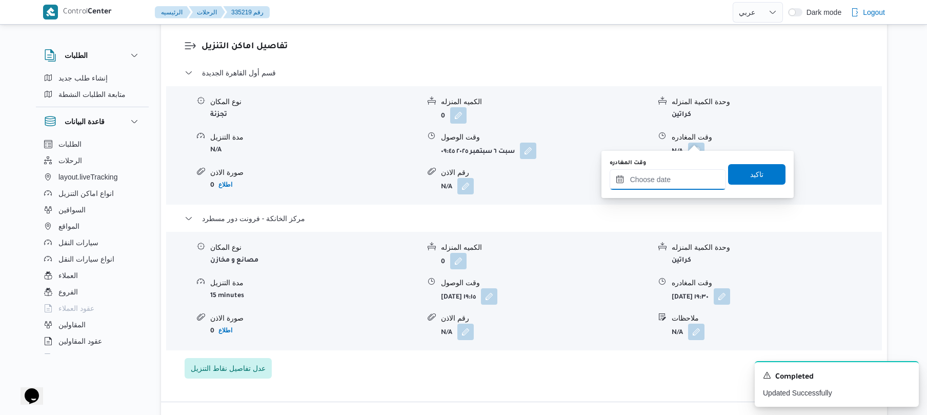
click at [643, 176] on input "وقت المغادره" at bounding box center [668, 179] width 116 height 21
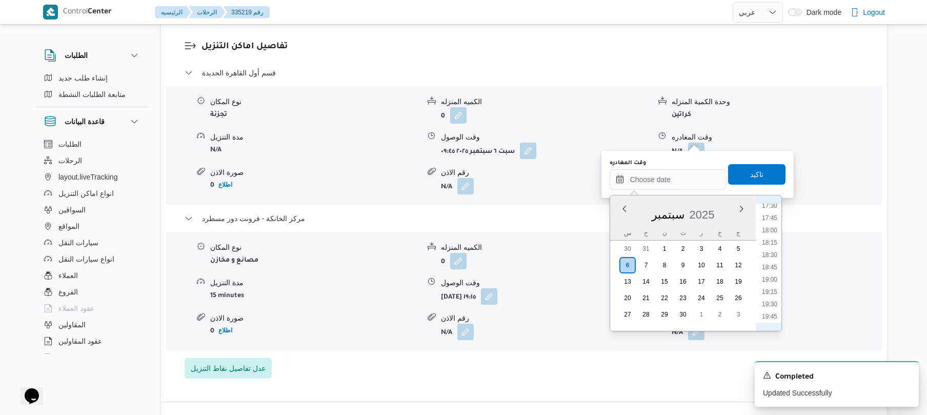
scroll to position [860, 0]
click at [772, 261] on li "18:30" at bounding box center [770, 259] width 24 height 10
type input "٠٦/٠٩/٢٠٢٥ ١٨:٣٠"
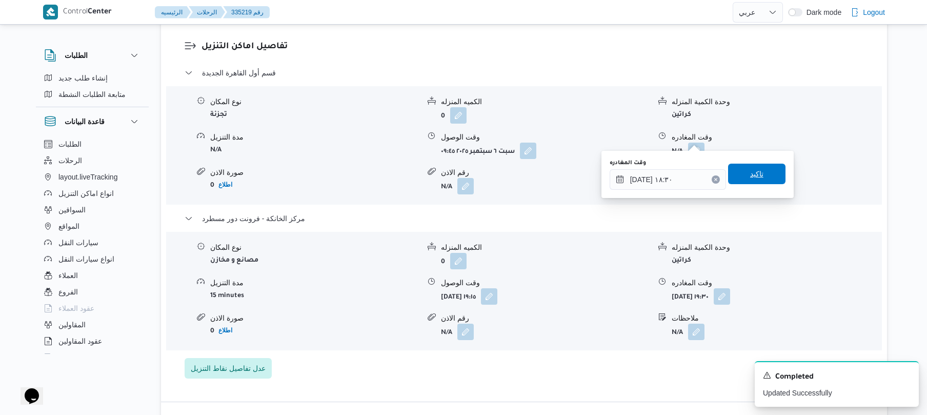
click at [765, 177] on span "تاكيد" at bounding box center [756, 174] width 57 height 21
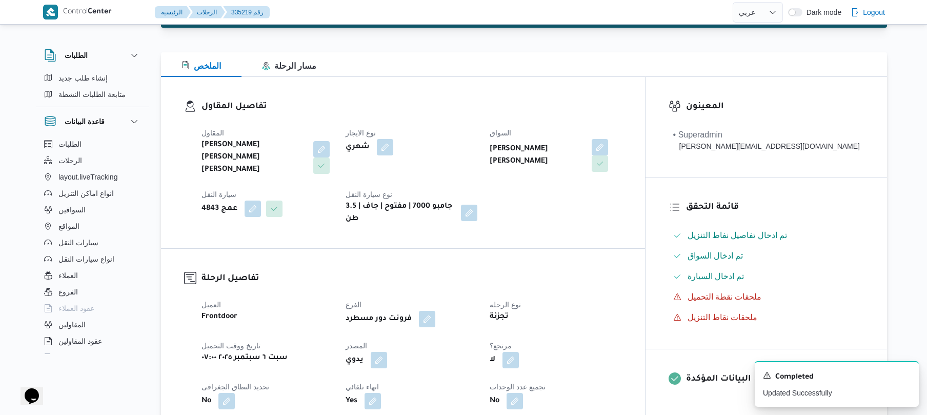
scroll to position [0, 0]
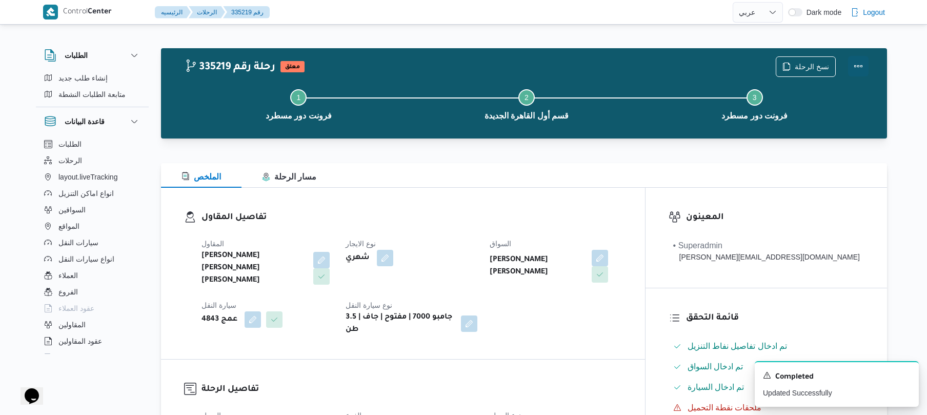
click at [858, 66] on button "Actions" at bounding box center [858, 66] width 21 height 21
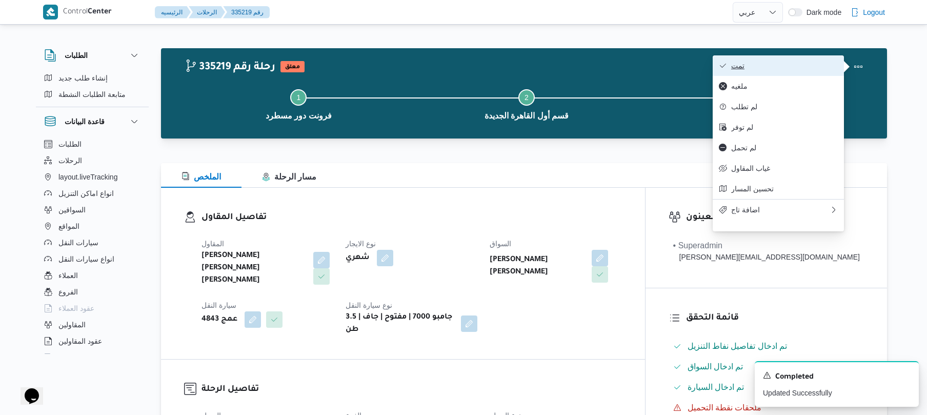
click at [807, 68] on span "تمت" at bounding box center [785, 66] width 107 height 8
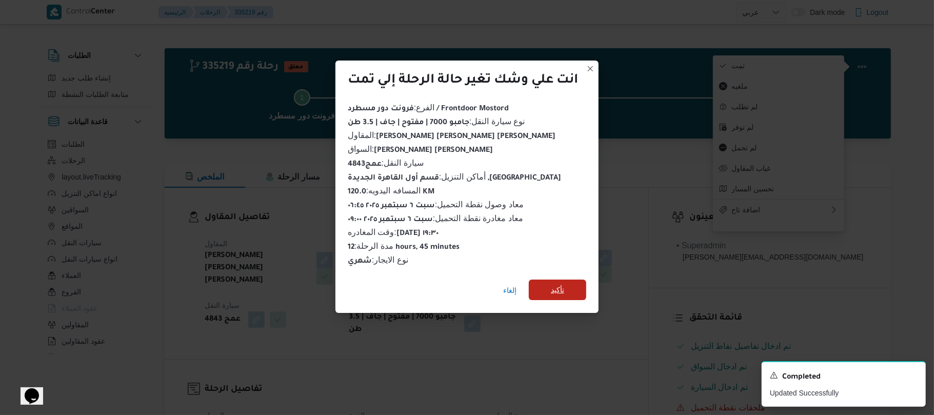
click at [552, 284] on span "تأكيد" at bounding box center [557, 290] width 13 height 12
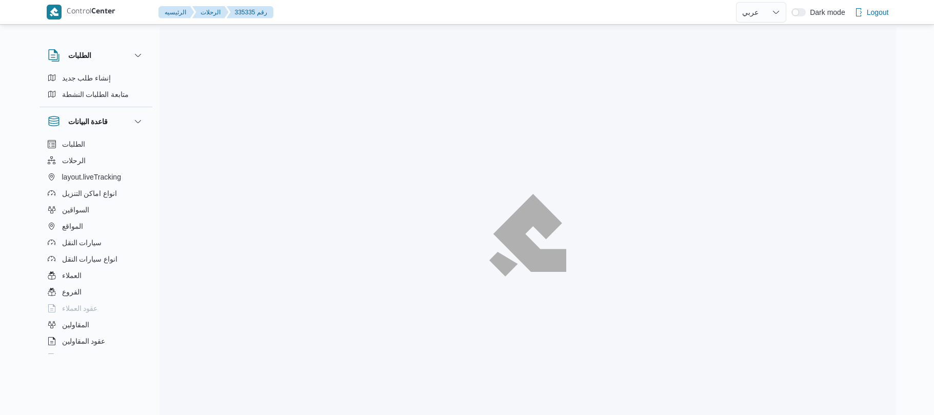
select select "ar"
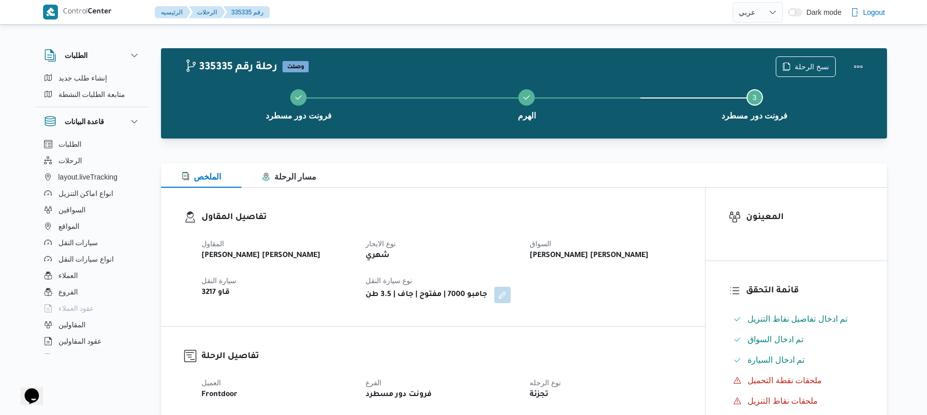
click at [503, 214] on h3 "تفاصيل المقاول" at bounding box center [442, 218] width 481 height 14
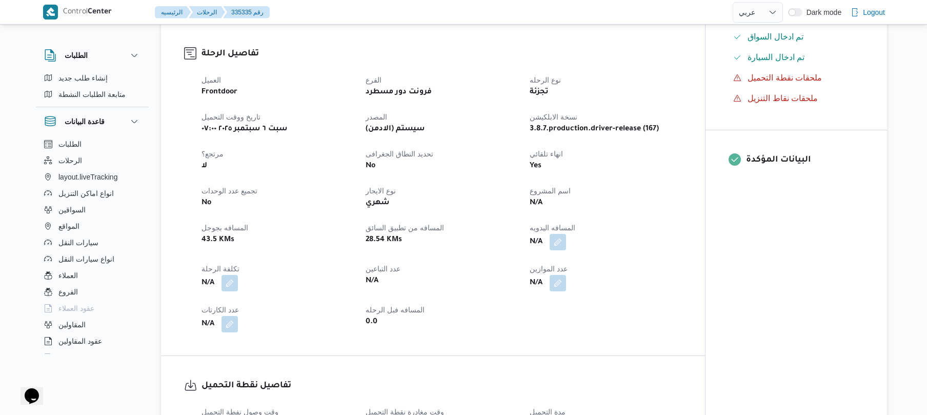
scroll to position [438, 0]
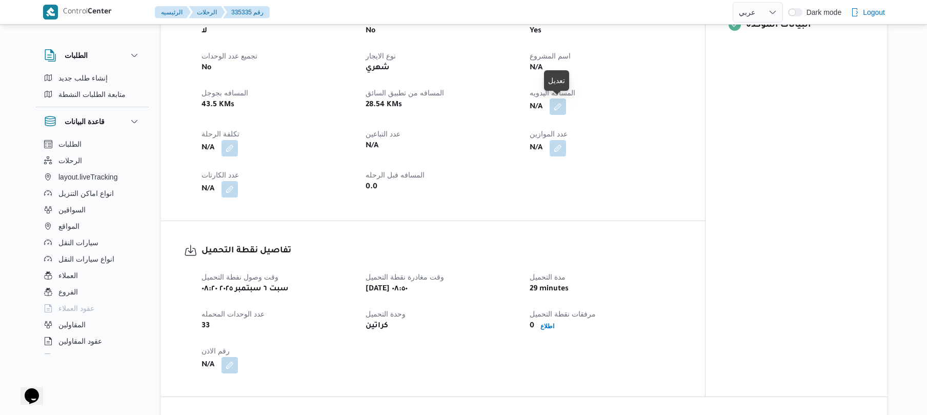
click at [559, 110] on button "button" at bounding box center [558, 106] width 16 height 16
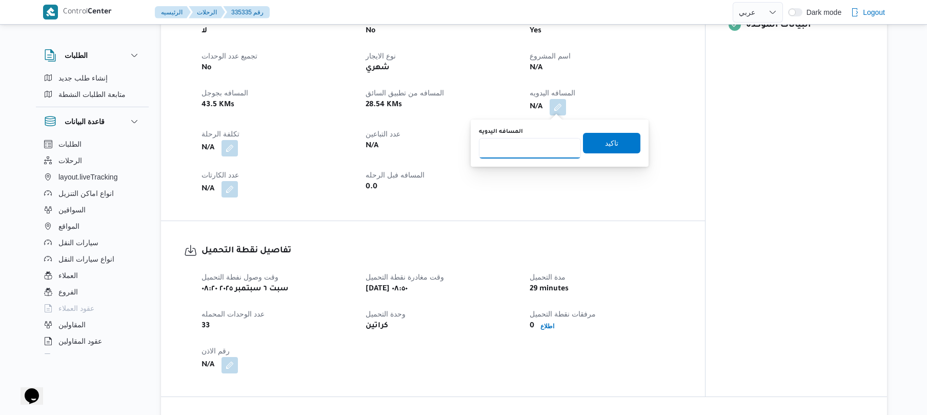
click at [538, 146] on input "المسافه اليدويه" at bounding box center [530, 148] width 102 height 21
type input "90"
click at [596, 146] on span "تاكيد" at bounding box center [611, 142] width 57 height 21
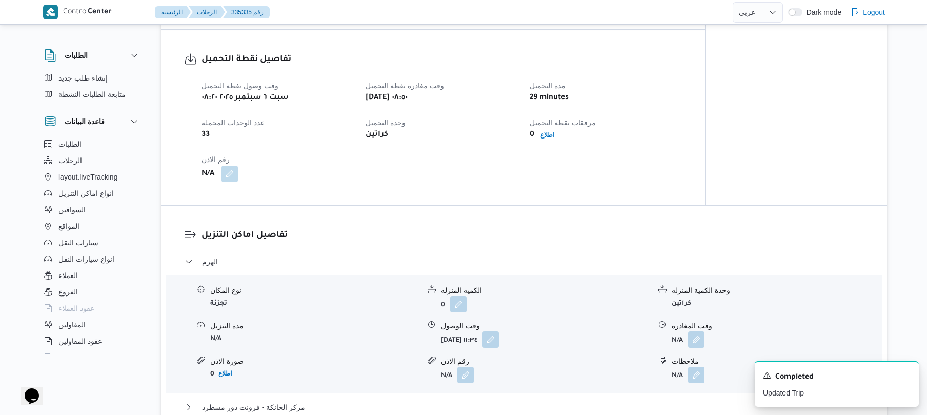
scroll to position [657, 0]
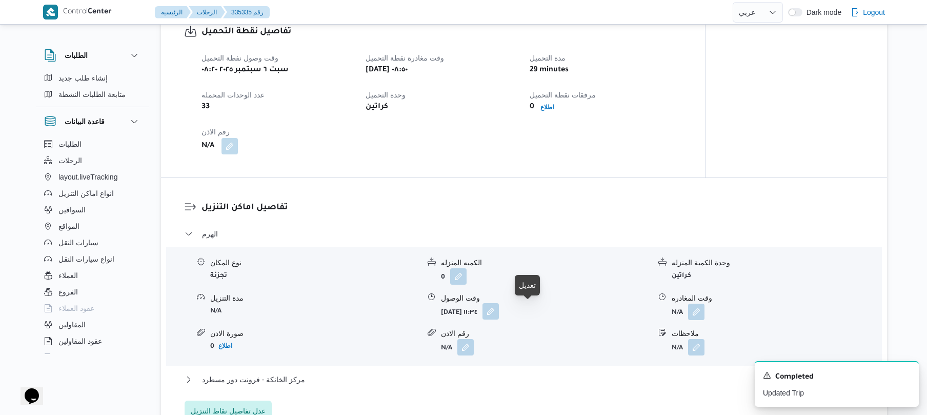
click at [499, 310] on button "button" at bounding box center [491, 311] width 16 height 16
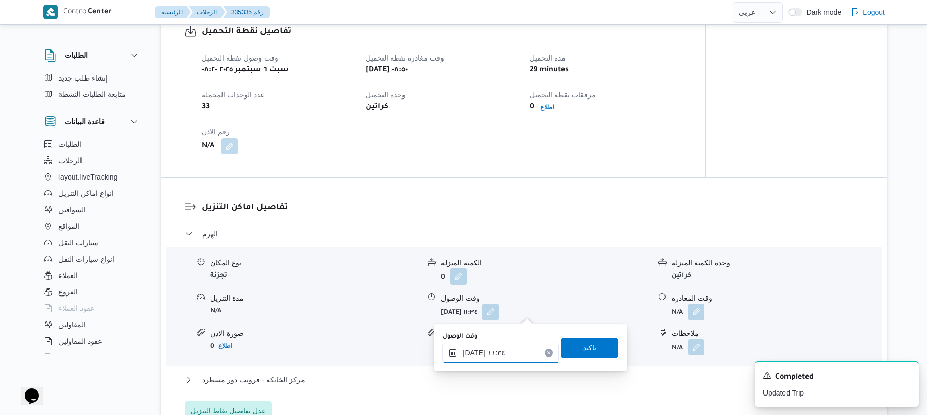
click at [485, 350] on input "[DATE] ١١:٣٤" at bounding box center [501, 353] width 116 height 21
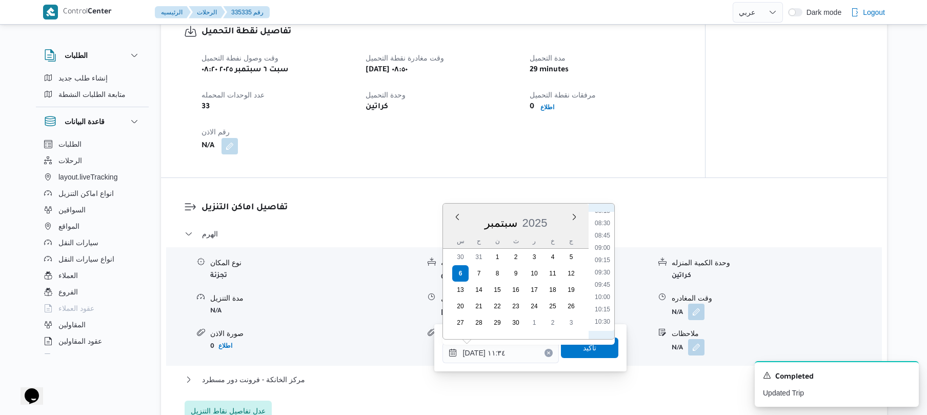
scroll to position [403, 0]
click at [599, 295] on li "09:45" at bounding box center [603, 294] width 24 height 10
type input "[DATE] ٠٩:٤٥"
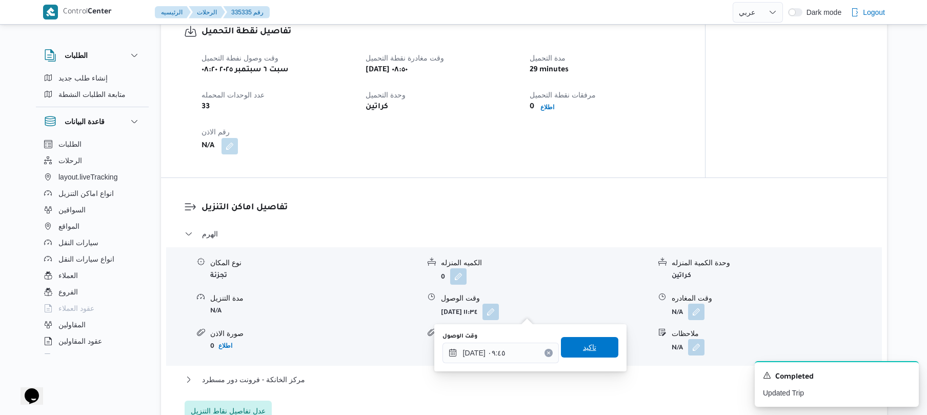
click at [583, 346] on span "تاكيد" at bounding box center [589, 347] width 13 height 12
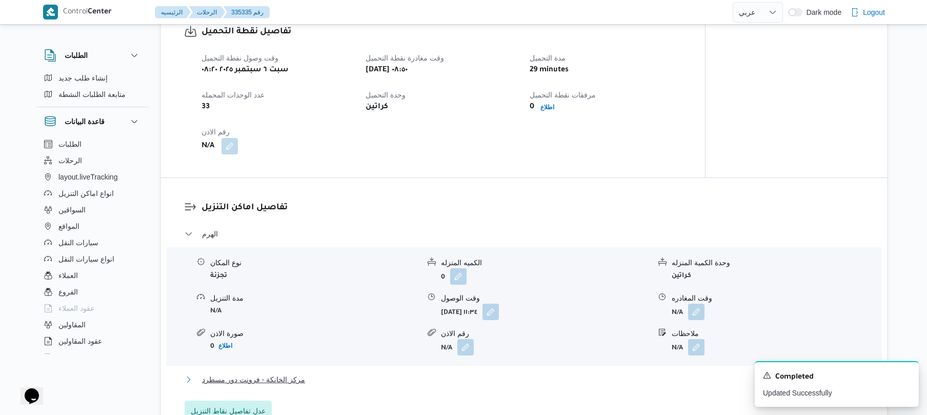
click at [503, 384] on button "مركز الخانكة - فرونت دور مسطرد" at bounding box center [525, 379] width 680 height 12
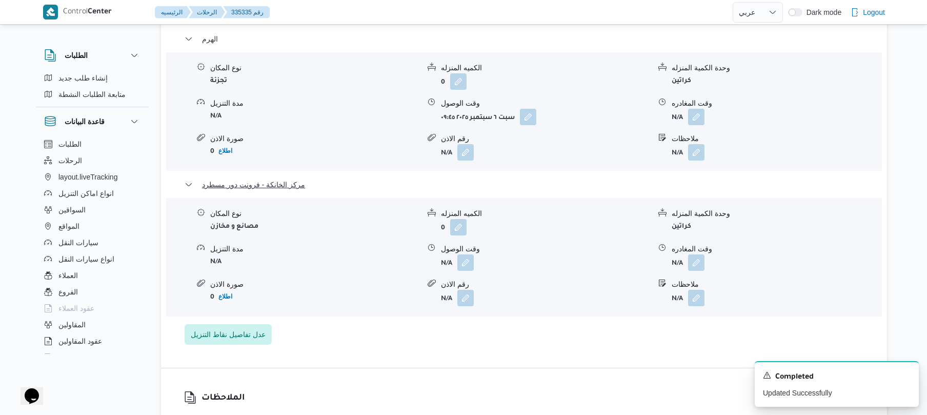
scroll to position [957, 0]
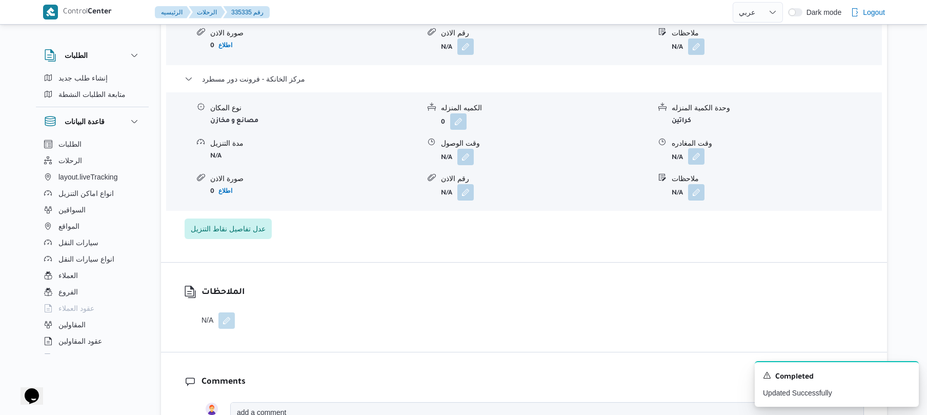
click at [696, 157] on button "button" at bounding box center [696, 156] width 16 height 16
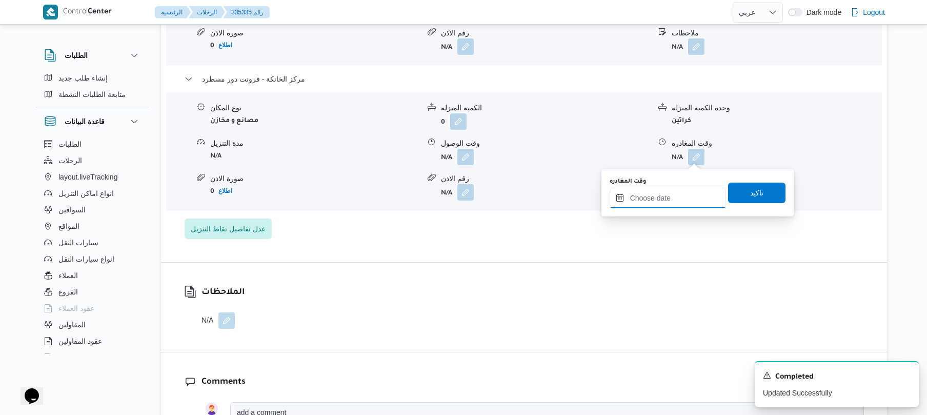
click at [660, 189] on input "وقت المغادره" at bounding box center [668, 198] width 116 height 21
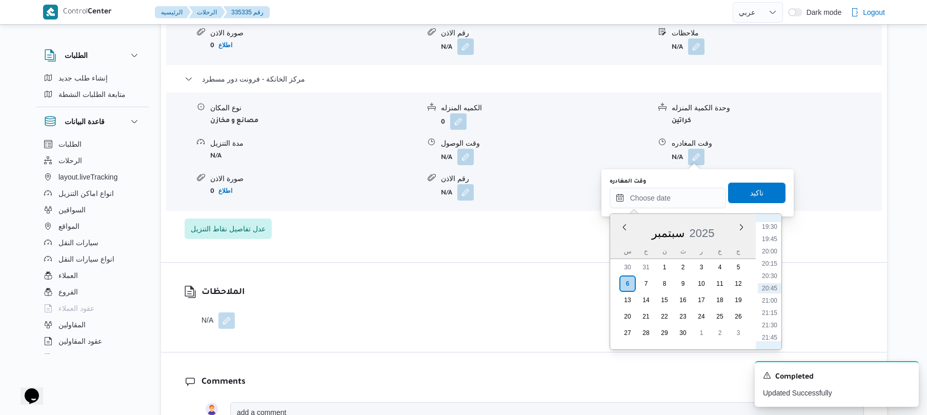
scroll to position [860, 0]
click at [774, 315] on li "19:15" at bounding box center [770, 315] width 24 height 10
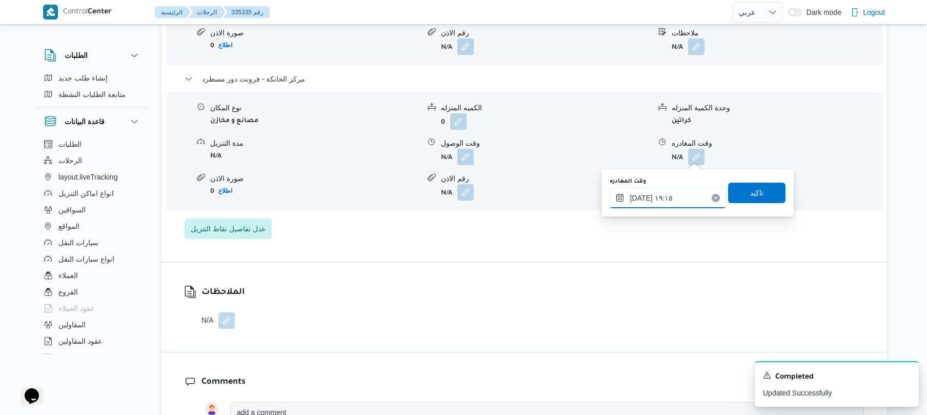
type input "[DATE] ١٩:١٥"
click at [765, 194] on span "تاكيد" at bounding box center [756, 192] width 57 height 21
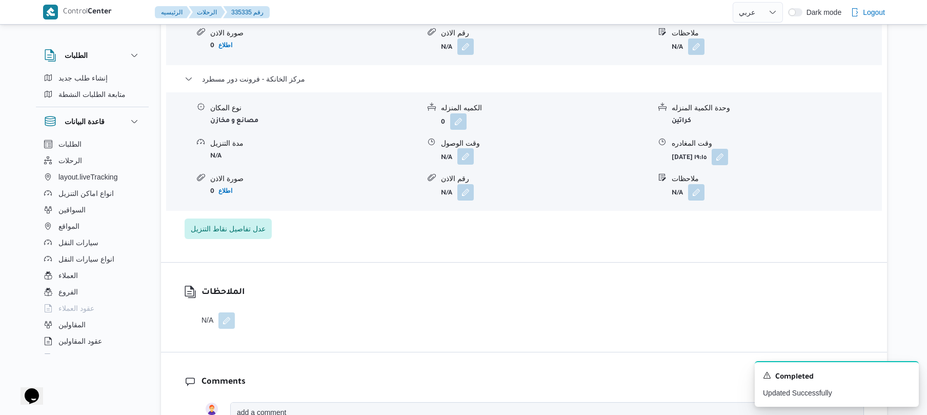
click at [465, 154] on button "button" at bounding box center [466, 156] width 16 height 16
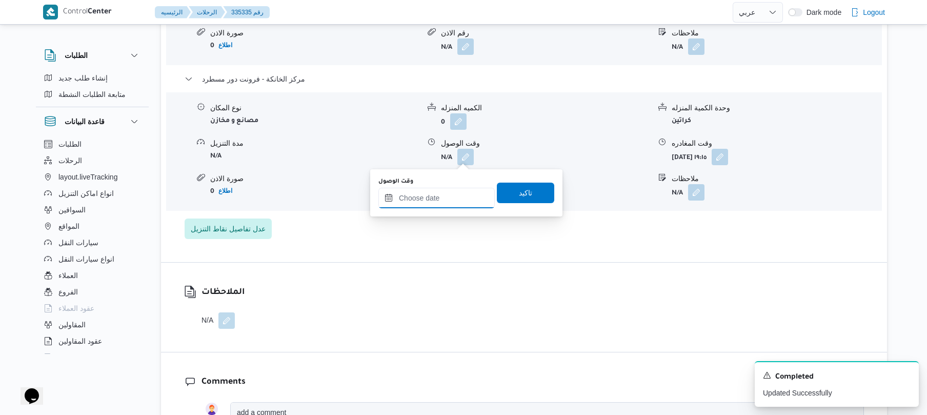
click at [445, 202] on input "وقت الوصول" at bounding box center [437, 198] width 116 height 21
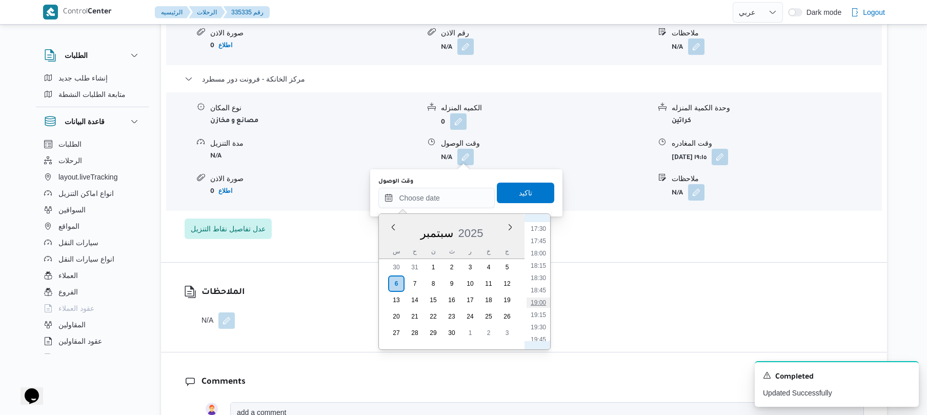
click at [537, 305] on li "19:00" at bounding box center [539, 303] width 24 height 10
type input "٠٦/٠٩/٢٠٢٥ ١٩:٠٠"
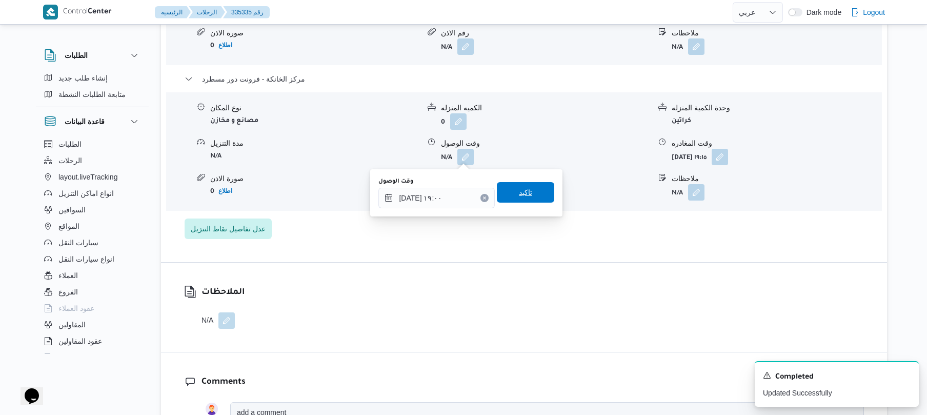
click at [530, 186] on span "تاكيد" at bounding box center [525, 192] width 57 height 21
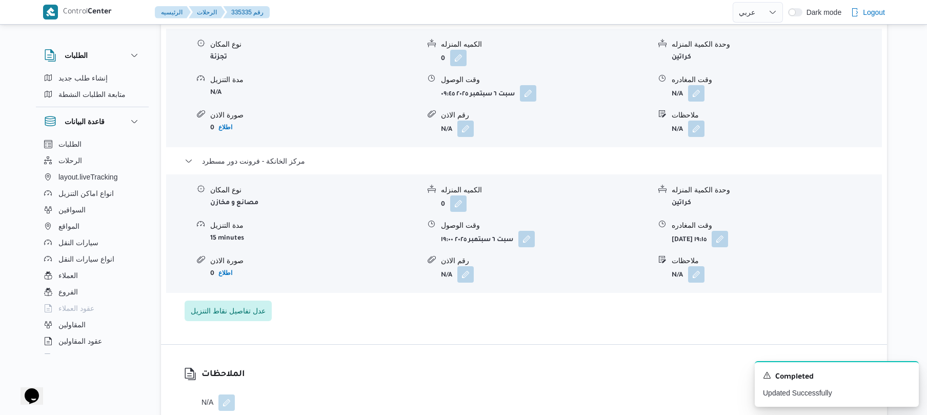
scroll to position [848, 0]
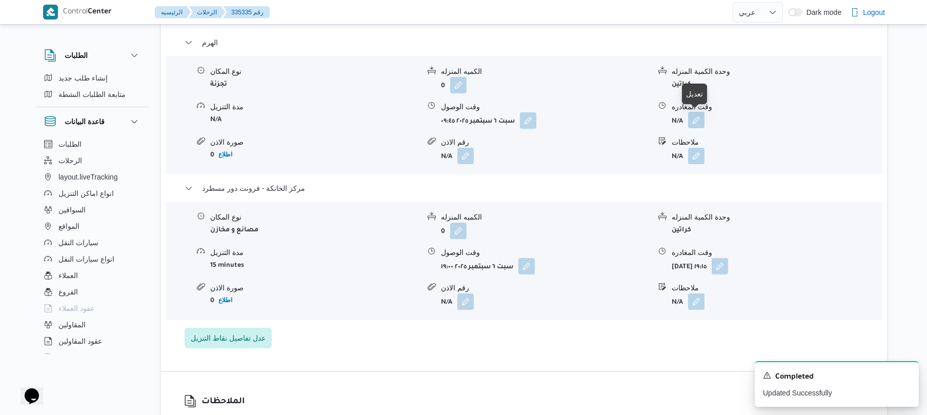
click at [701, 113] on button "button" at bounding box center [696, 120] width 16 height 16
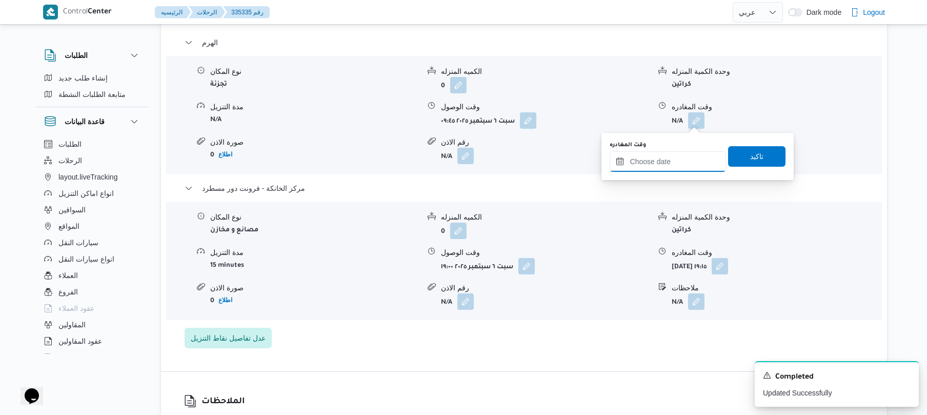
click at [651, 160] on input "وقت المغادره" at bounding box center [668, 161] width 116 height 21
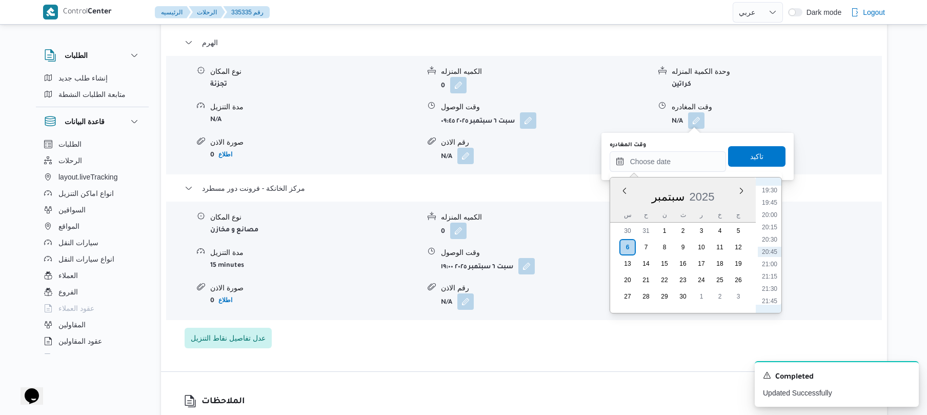
scroll to position [860, 0]
click at [771, 216] on li "18:00" at bounding box center [770, 217] width 24 height 10
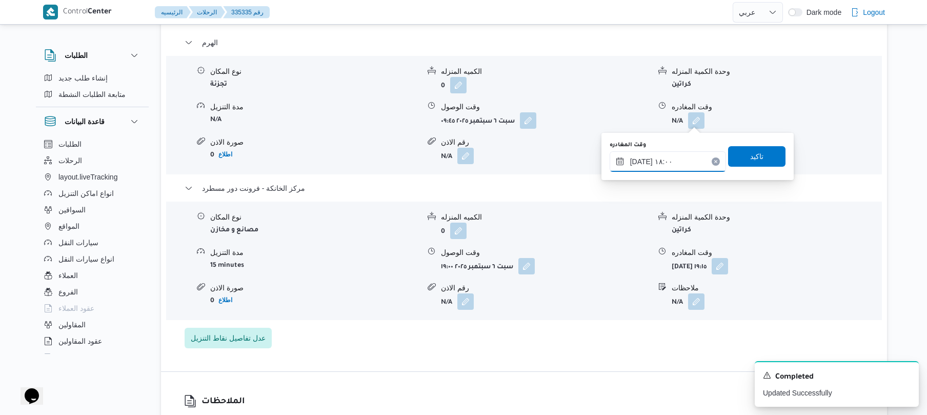
click at [642, 163] on input "٠٦/٠٩/٢٠٢٥ ١٨:٠٠" at bounding box center [668, 161] width 116 height 21
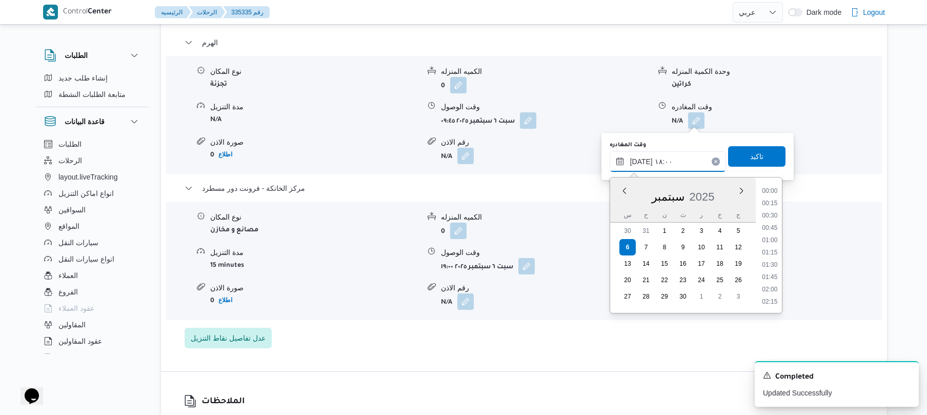
click at [642, 163] on input "٠٦/٠٩/٢٠٢٥ ١٨:٠٠" at bounding box center [668, 161] width 116 height 21
type input "٠٦/٠٩/٢٠٢٥ ١٨:٠٥"
click at [760, 156] on span "تاكيد" at bounding box center [756, 156] width 57 height 21
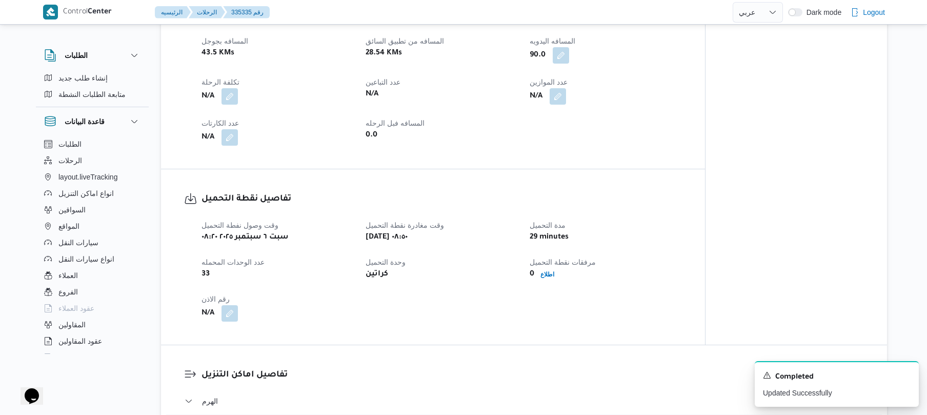
scroll to position [438, 0]
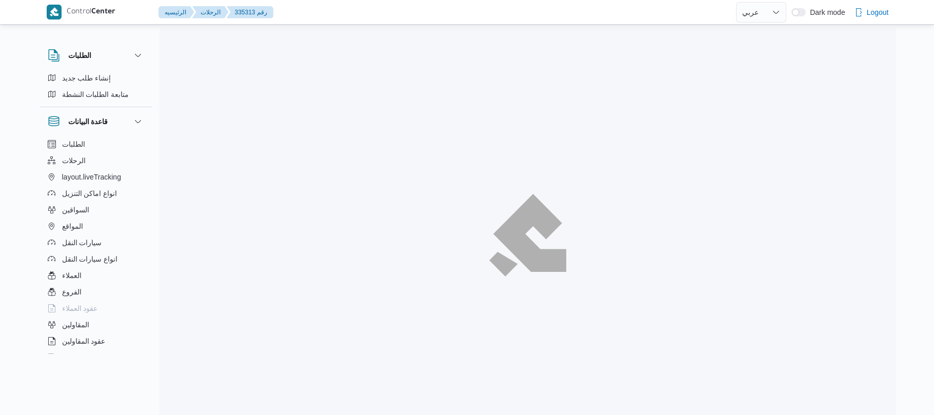
select select "ar"
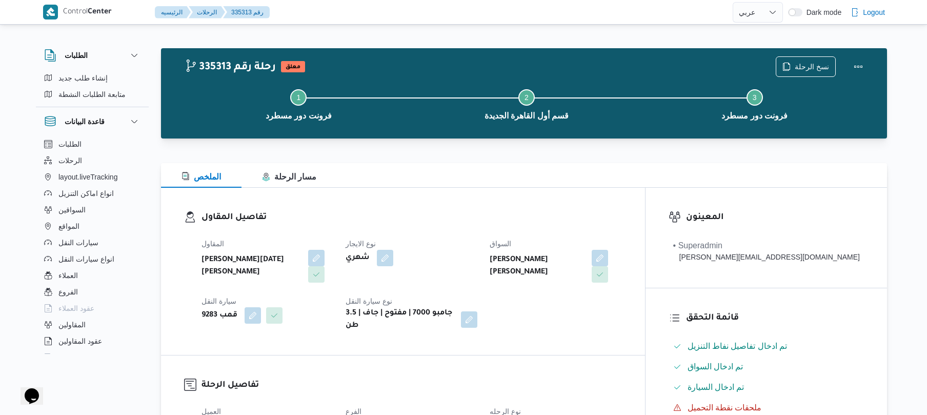
click at [614, 204] on div "تفاصيل المقاول المقاول [PERSON_NAME][DATE] [PERSON_NAME] نوع الايجار شهري [PERS…" at bounding box center [403, 271] width 484 height 167
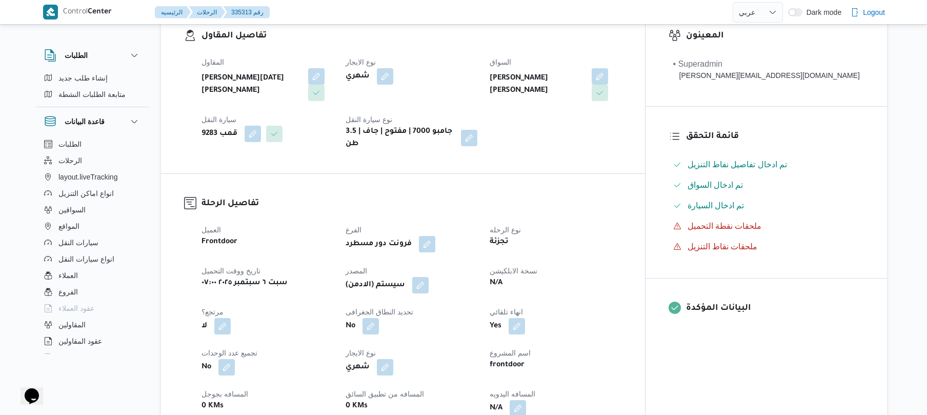
scroll to position [328, 0]
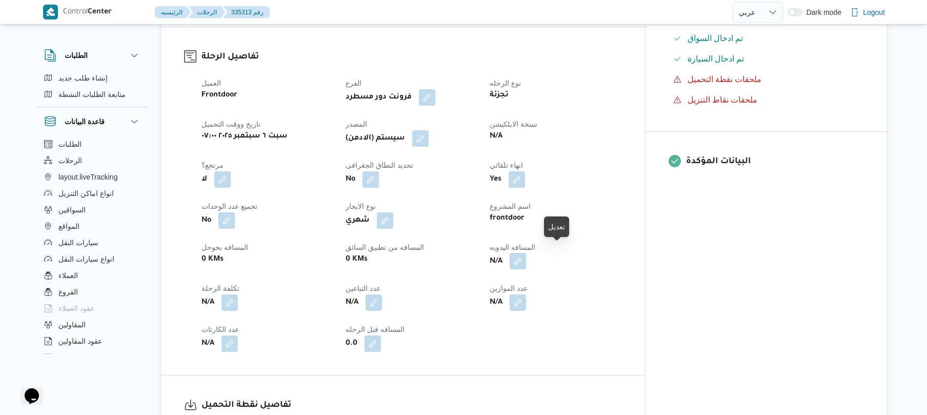
click at [526, 259] on button "button" at bounding box center [518, 261] width 16 height 16
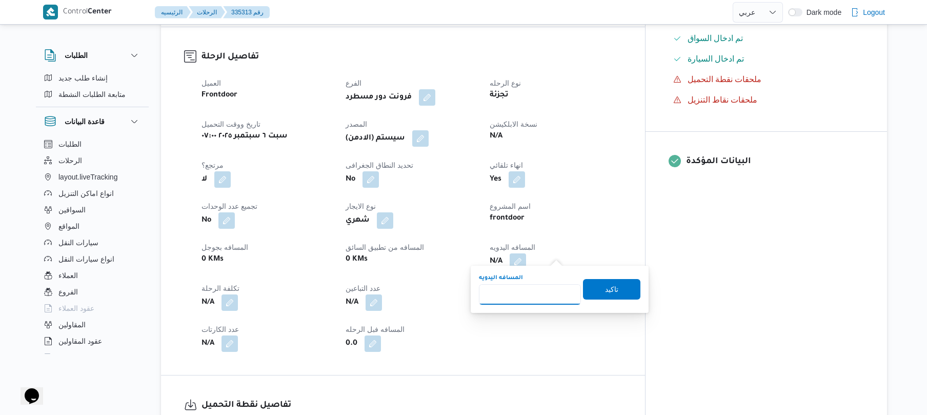
click at [522, 292] on input "المسافه اليدويه" at bounding box center [530, 294] width 102 height 21
type input "120"
click at [605, 290] on span "تاكيد" at bounding box center [611, 289] width 13 height 12
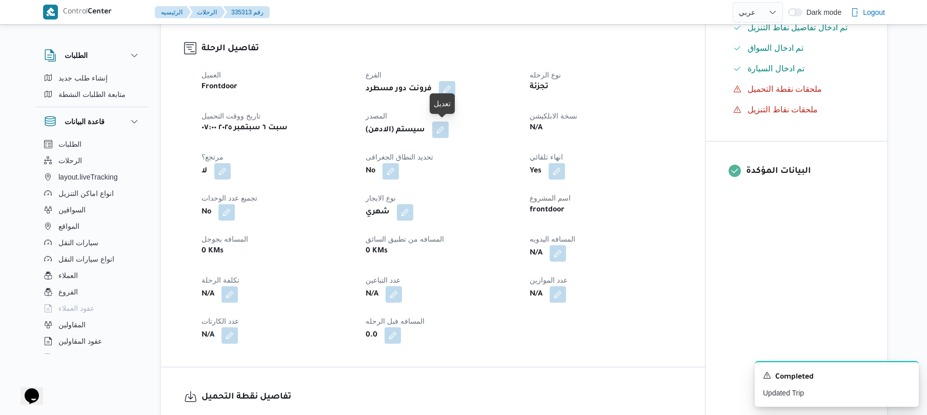
click at [444, 128] on button "button" at bounding box center [440, 130] width 16 height 16
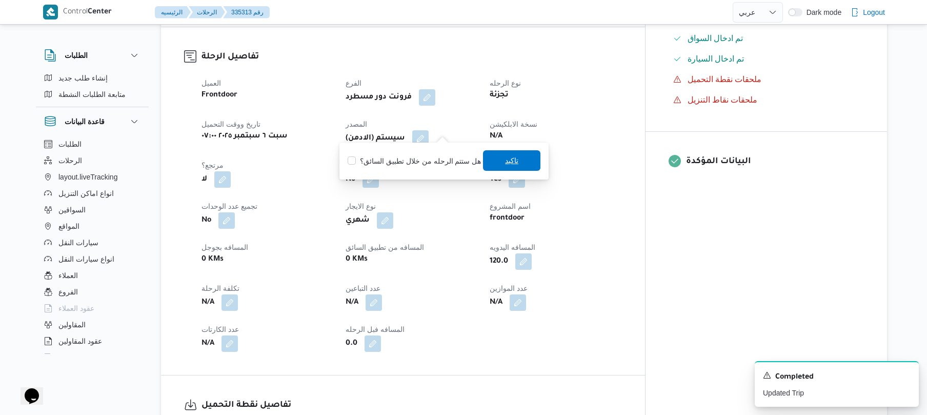
click at [500, 159] on span "تاكيد" at bounding box center [511, 160] width 57 height 21
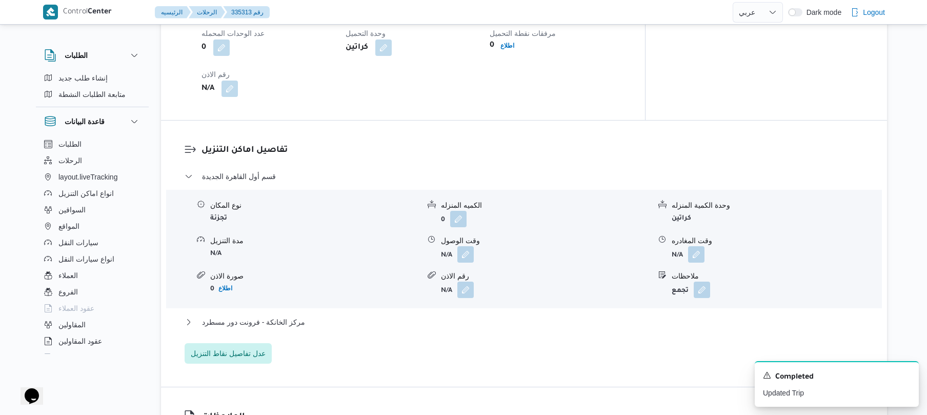
scroll to position [793, 0]
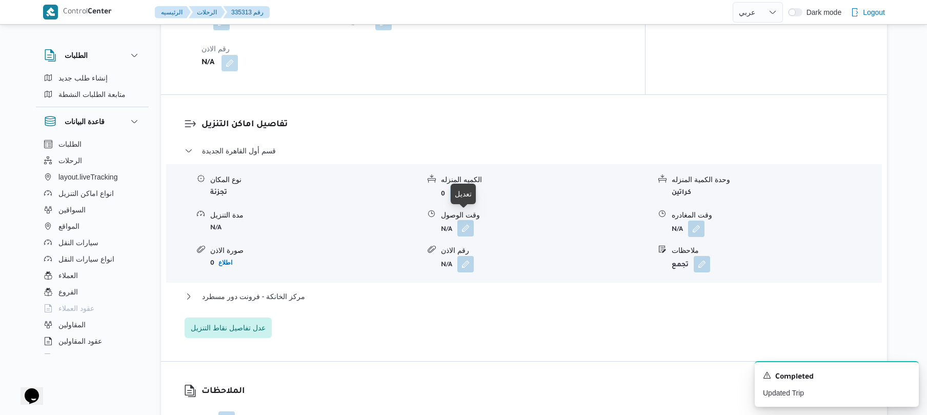
click at [463, 224] on button "button" at bounding box center [466, 228] width 16 height 16
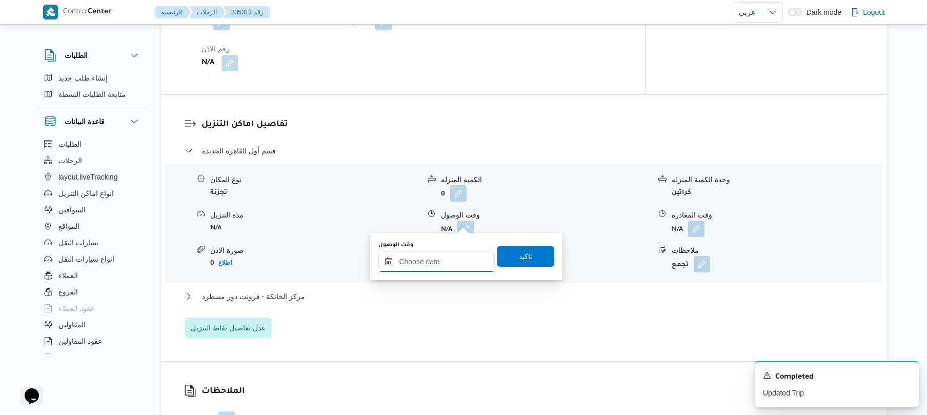
click at [434, 261] on input "وقت الوصول" at bounding box center [437, 261] width 116 height 21
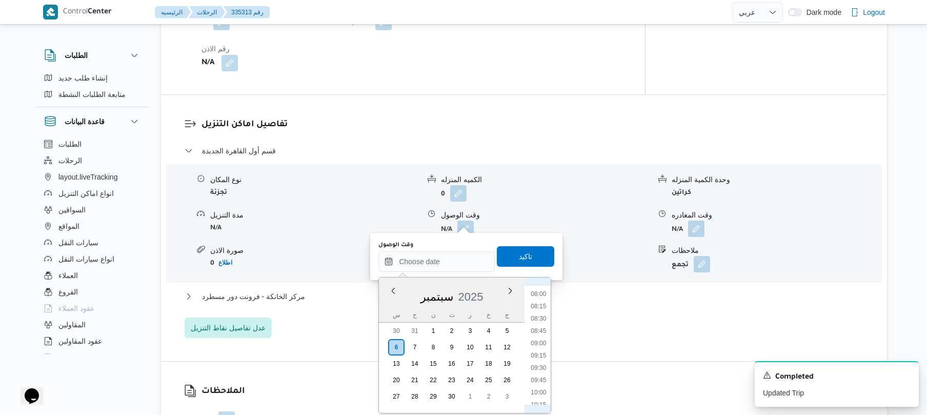
scroll to position [370, 0]
click at [540, 376] on li "09:15" at bounding box center [539, 376] width 24 height 10
type input "٠٦/٠٩/٢٠٢٥ ٠٩:١٥"
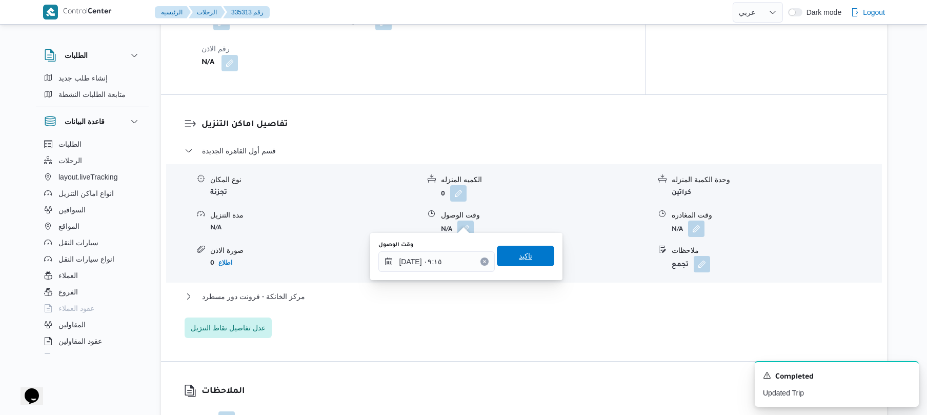
click at [525, 259] on span "تاكيد" at bounding box center [525, 256] width 13 height 12
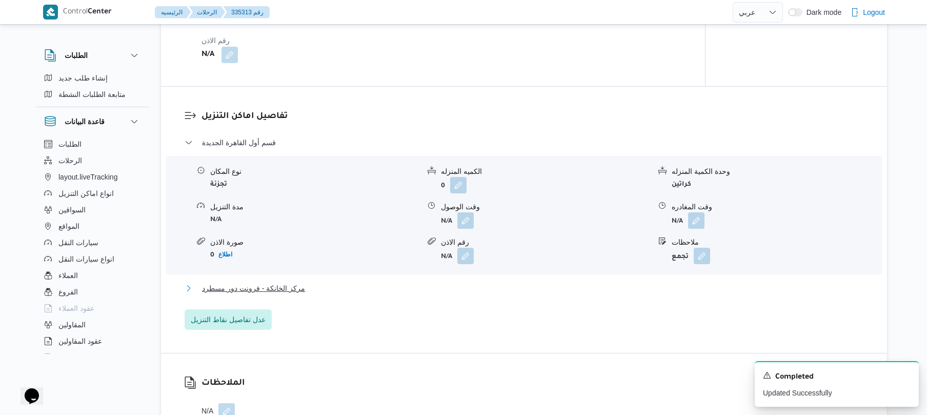
click at [492, 290] on button "مركز الخانكة - فرونت دور مسطرد" at bounding box center [525, 288] width 680 height 12
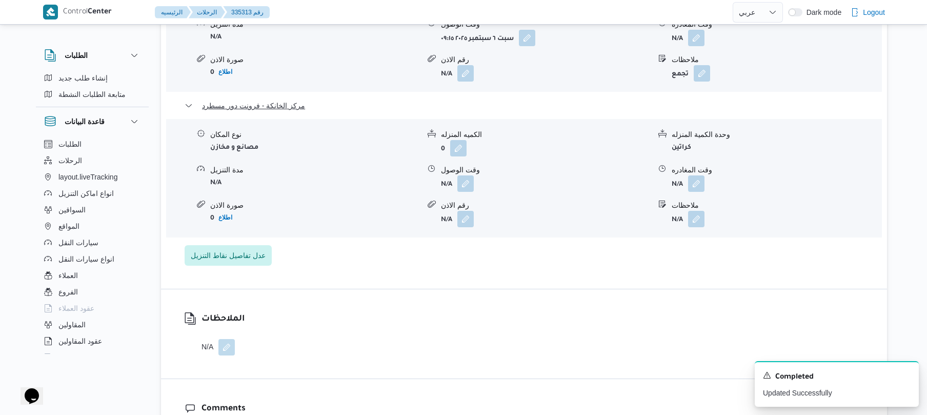
scroll to position [1012, 0]
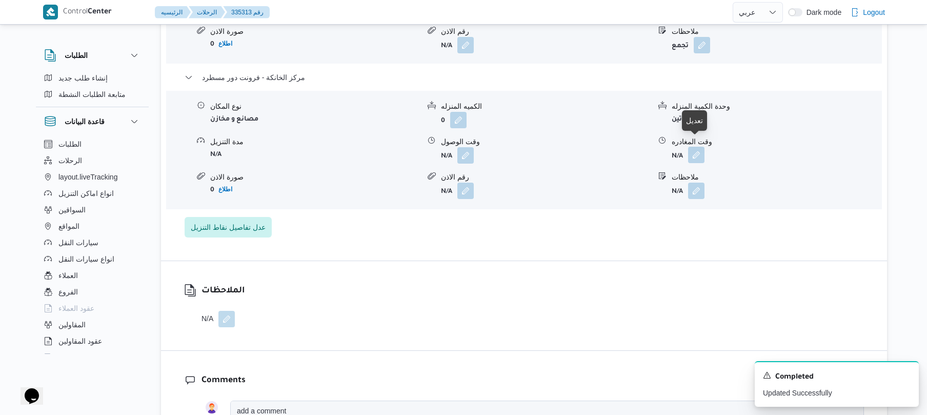
click at [698, 147] on button "button" at bounding box center [696, 155] width 16 height 16
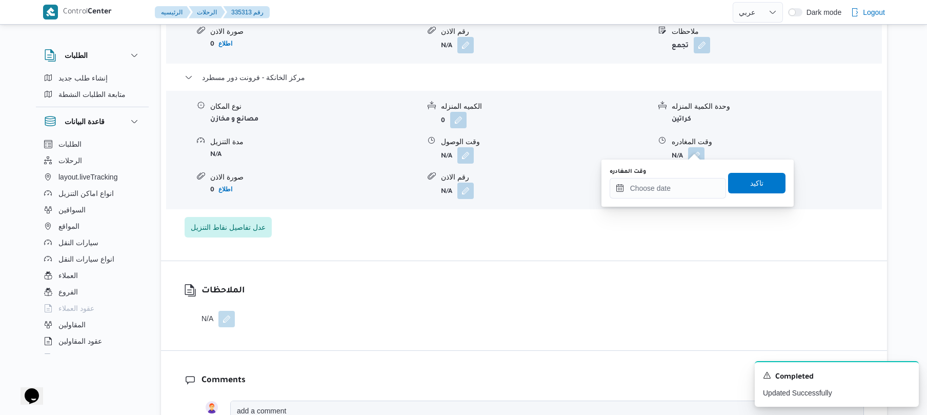
click at [591, 261] on div "الملاحظات N/A" at bounding box center [524, 305] width 726 height 89
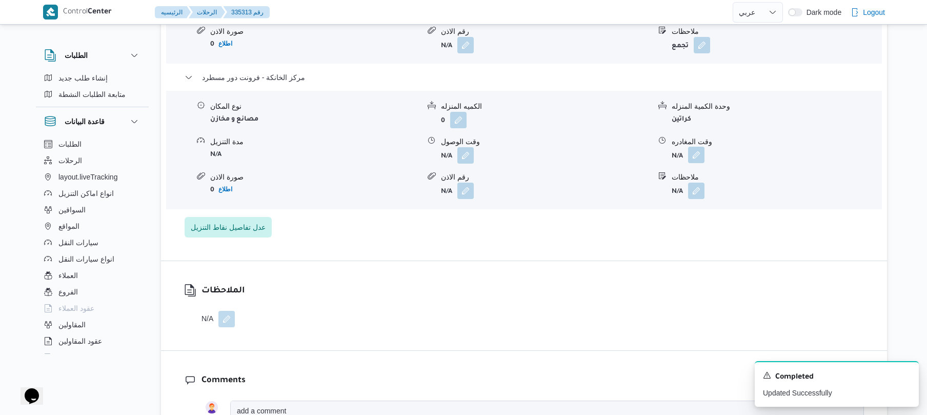
click at [703, 148] on button "button" at bounding box center [696, 155] width 16 height 16
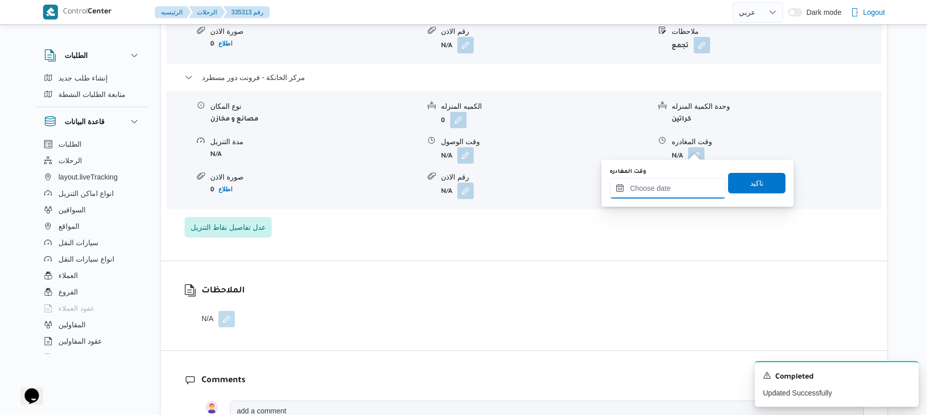
click at [651, 189] on input "وقت المغادره" at bounding box center [668, 188] width 116 height 21
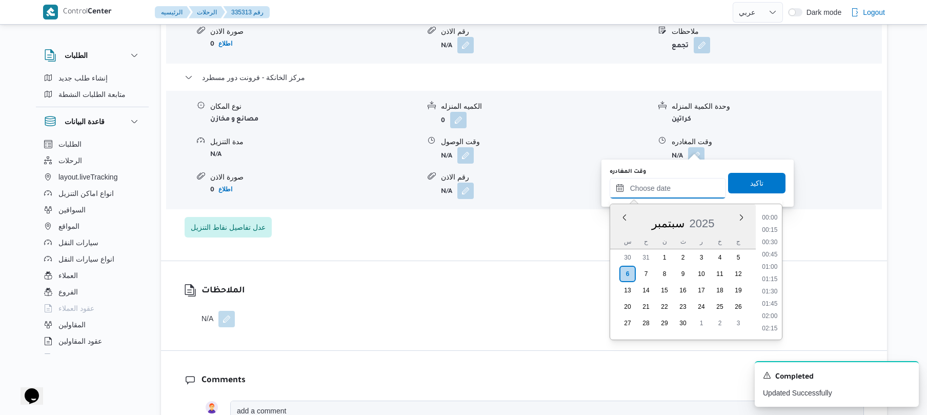
scroll to position [973, 0]
click at [776, 214] on li "19:45" at bounding box center [770, 217] width 24 height 10
type input "[DATE] ١٩:٤٥"
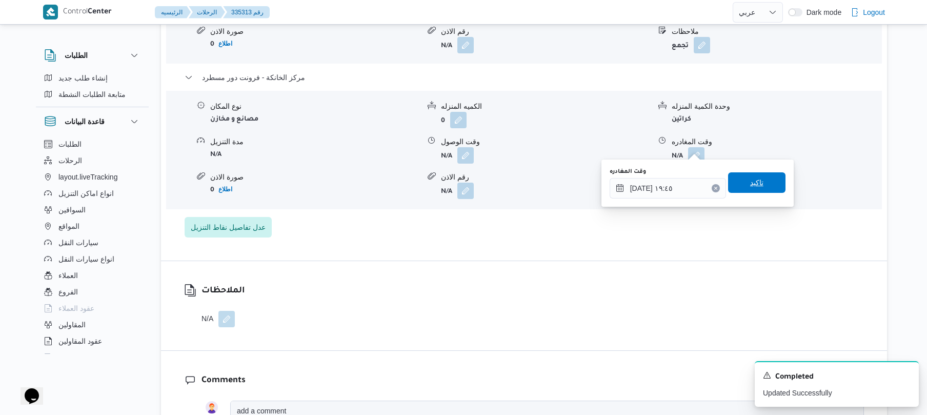
click at [759, 189] on span "تاكيد" at bounding box center [756, 182] width 57 height 21
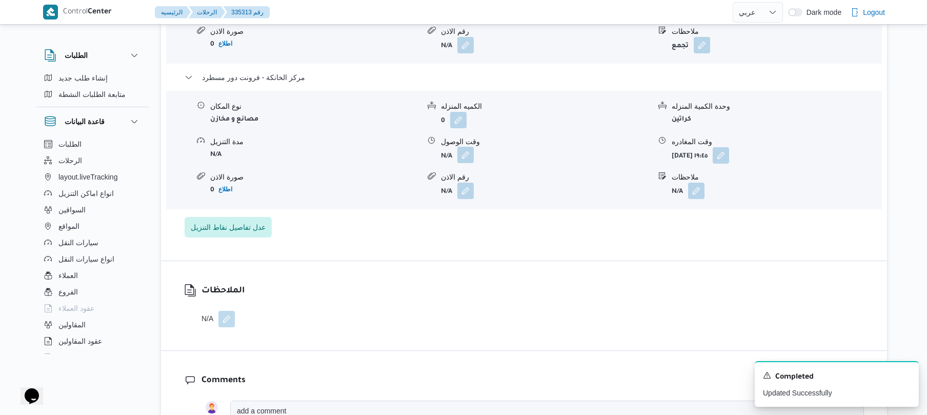
click at [467, 154] on button "button" at bounding box center [466, 155] width 16 height 16
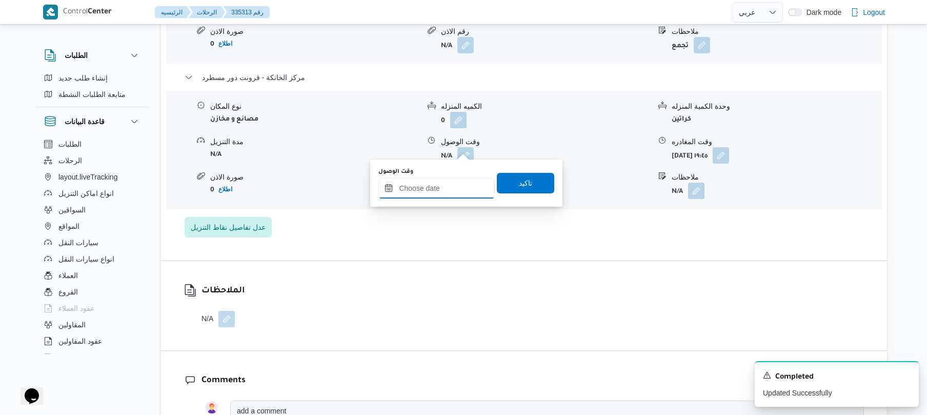
click at [451, 187] on input "وقت الوصول" at bounding box center [437, 188] width 116 height 21
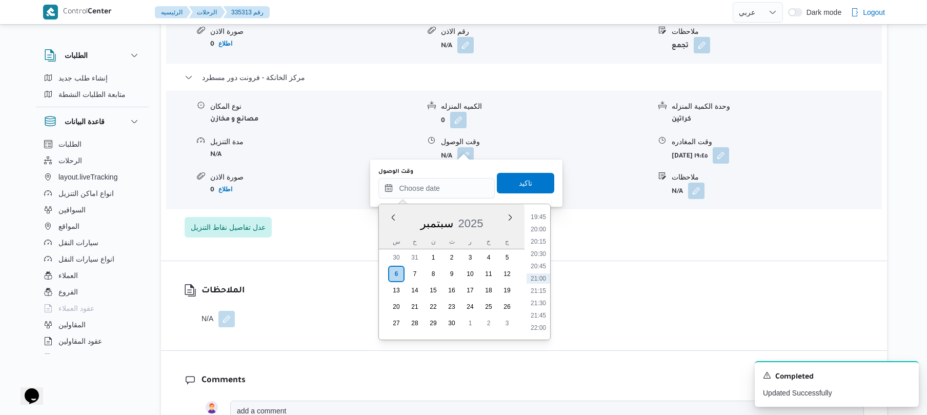
scroll to position [873, 0]
click at [541, 302] on li "19:30" at bounding box center [539, 305] width 24 height 10
type input "٠٦/٠٩/٢٠٢٥ ١٩:٣٠"
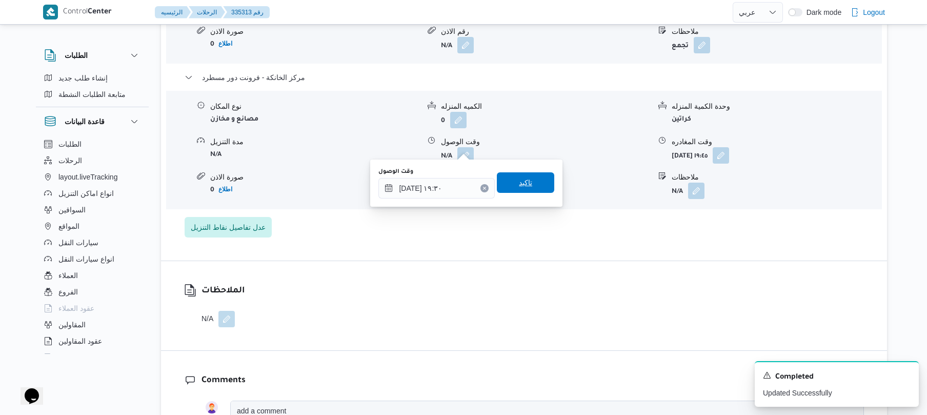
click at [538, 185] on span "تاكيد" at bounding box center [525, 182] width 57 height 21
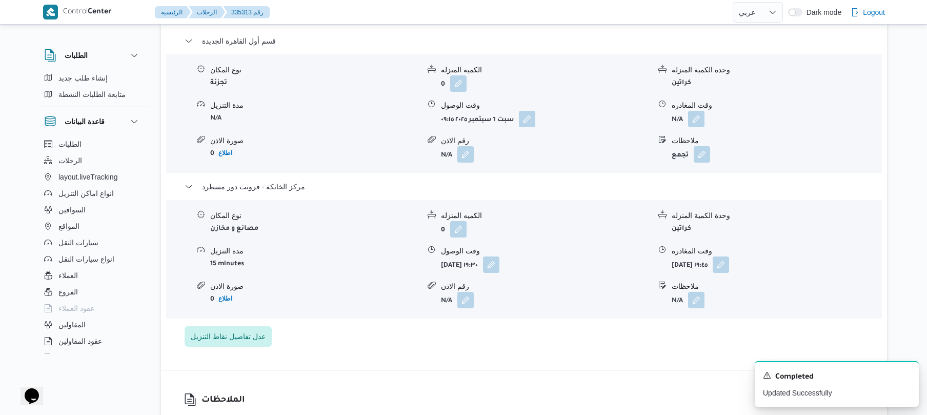
scroll to position [875, 0]
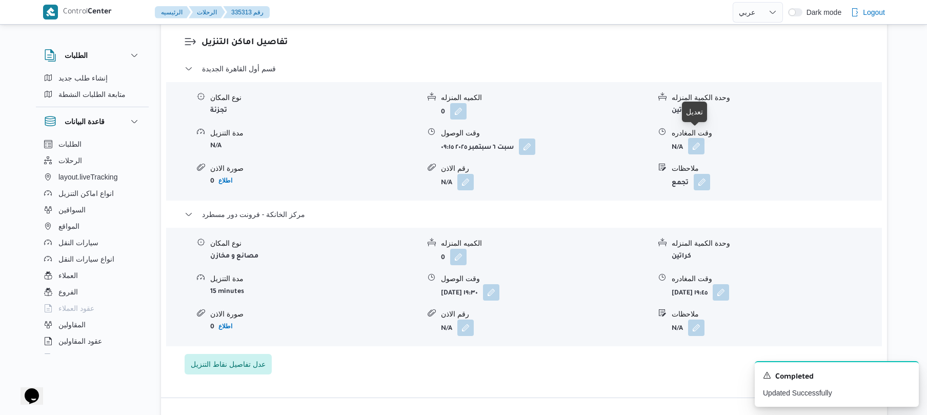
click at [699, 138] on button "button" at bounding box center [696, 146] width 16 height 16
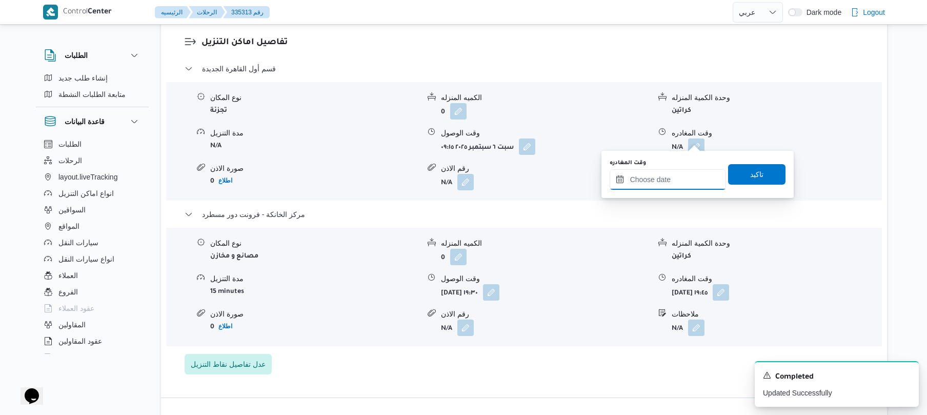
click at [658, 179] on input "وقت المغادره" at bounding box center [668, 179] width 116 height 21
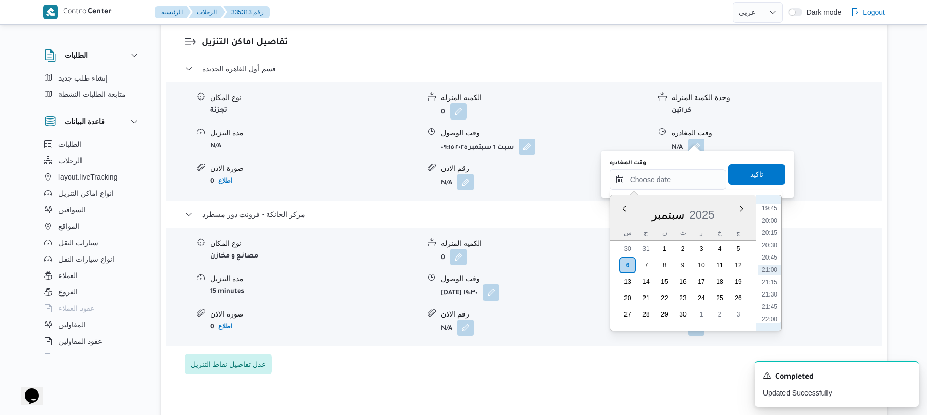
scroll to position [873, 0]
click at [774, 247] on li "18:30" at bounding box center [770, 247] width 24 height 10
type input "٠٦/٠٩/٢٠٢٥ ١٨:٣٠"
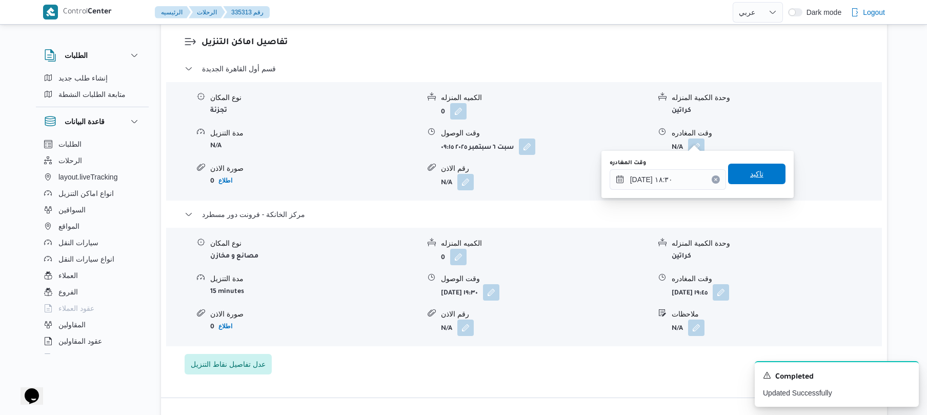
click at [755, 168] on span "تاكيد" at bounding box center [757, 174] width 13 height 12
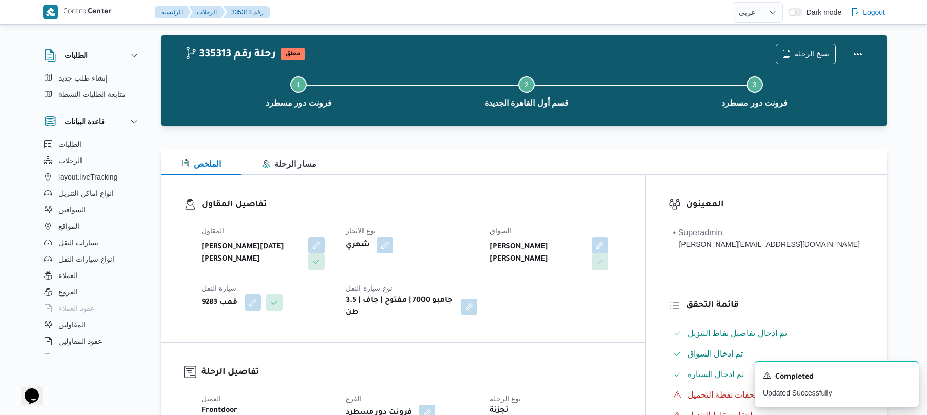
scroll to position [0, 0]
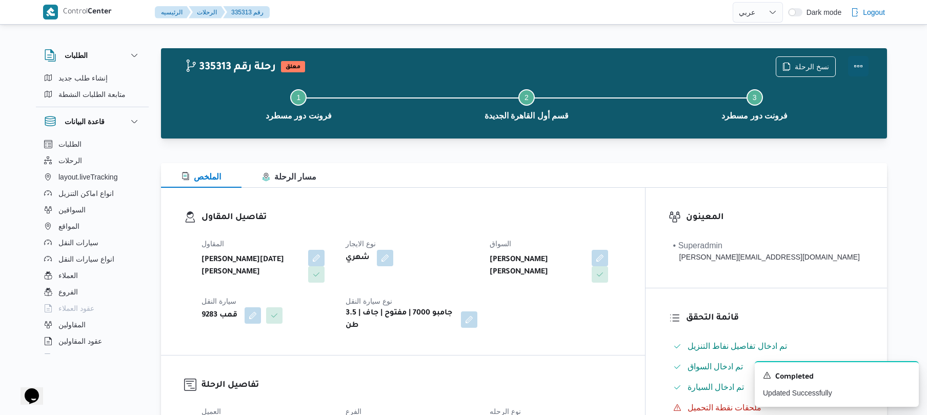
click at [858, 66] on button "Actions" at bounding box center [858, 66] width 21 height 21
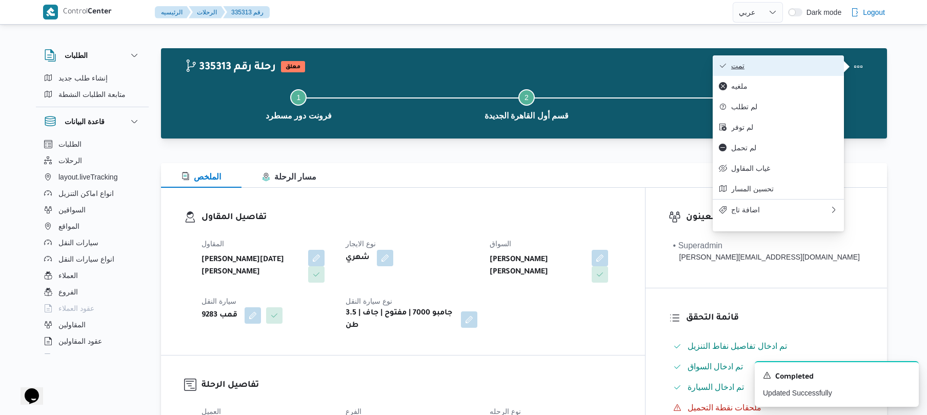
click at [805, 70] on span "تمت" at bounding box center [785, 66] width 107 height 8
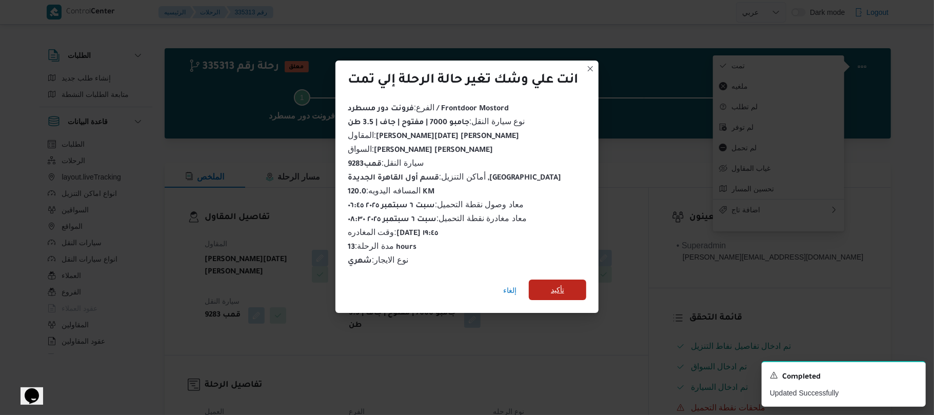
click at [571, 285] on span "تأكيد" at bounding box center [557, 290] width 57 height 21
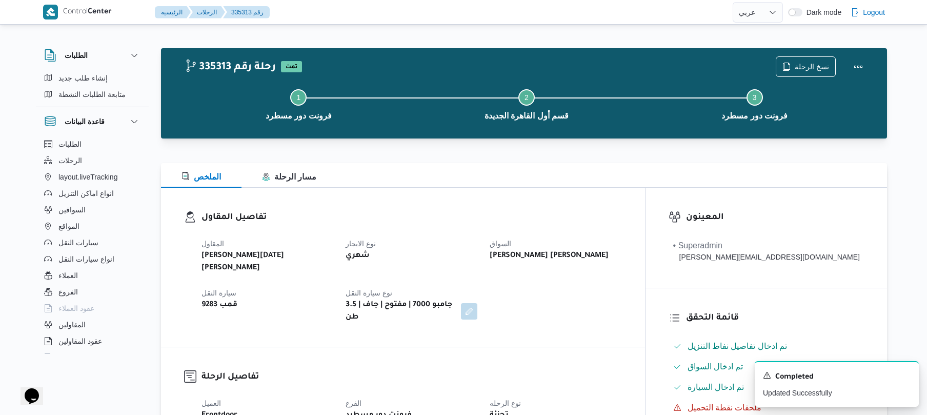
click at [571, 287] on div "المقاول ابراهيم رمضان ابراهيم عثمان ابوباشا نوع الايجار شهري السواق حسن احمد مح…" at bounding box center [411, 280] width 433 height 98
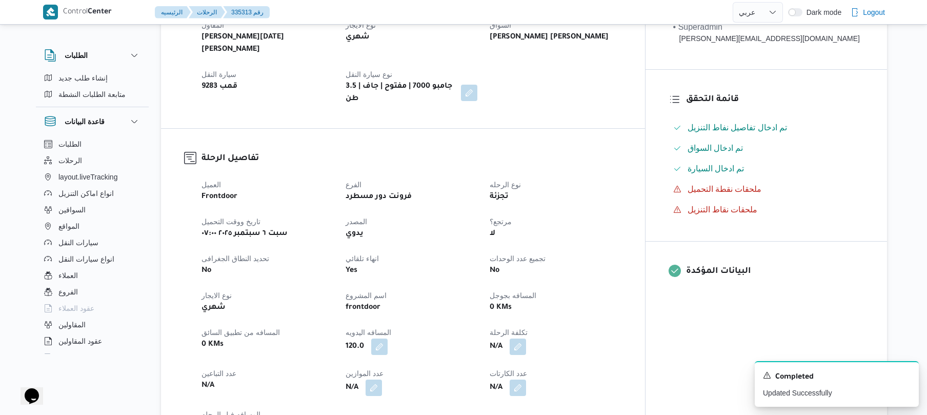
scroll to position [246, 0]
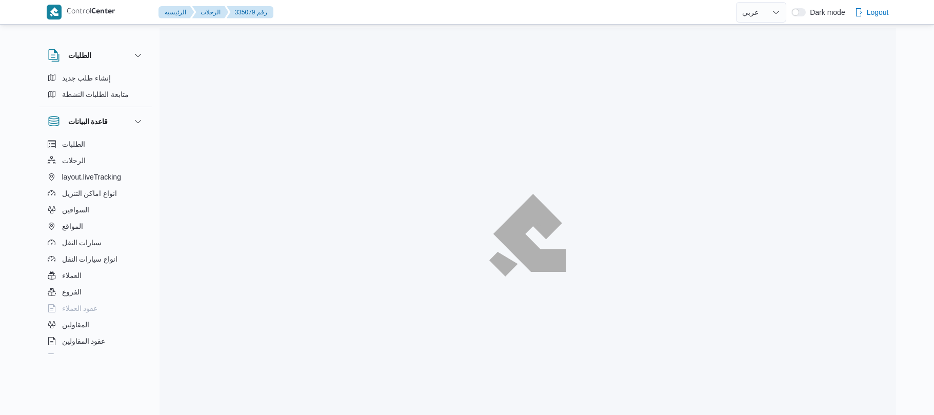
select select "ar"
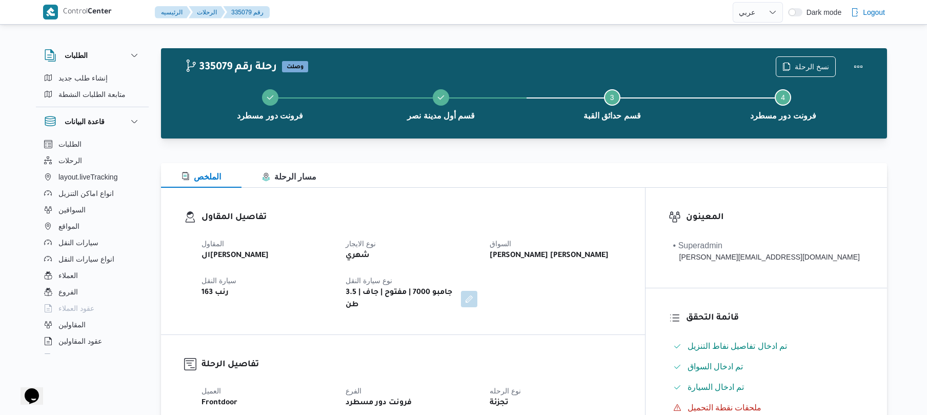
click at [483, 209] on div "تفاصيل المقاول المقاول الهامي [PERSON_NAME] نوع الايجار شهري السواق [PERSON_NAM…" at bounding box center [403, 261] width 484 height 147
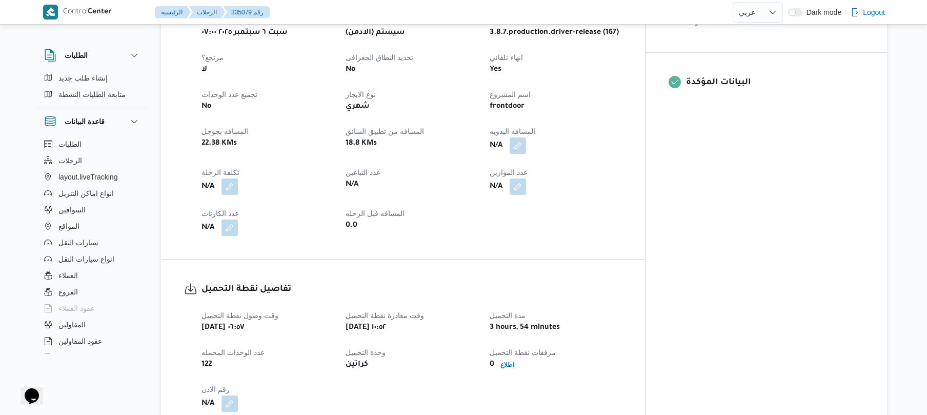
scroll to position [410, 0]
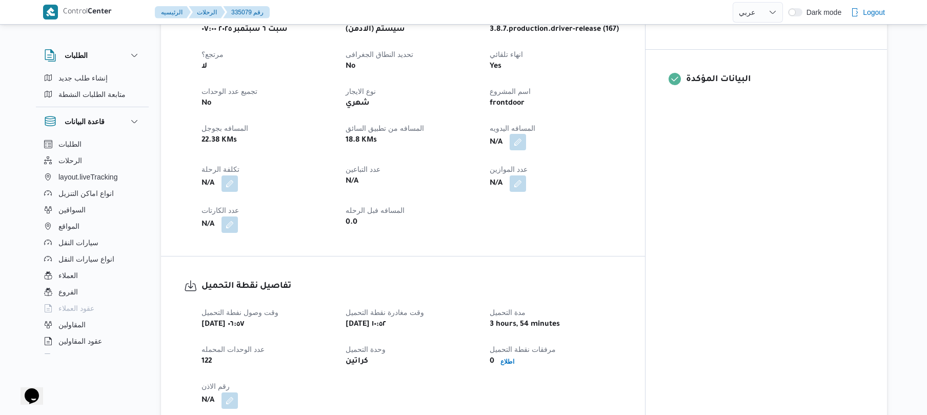
click at [526, 136] on button "button" at bounding box center [518, 142] width 16 height 16
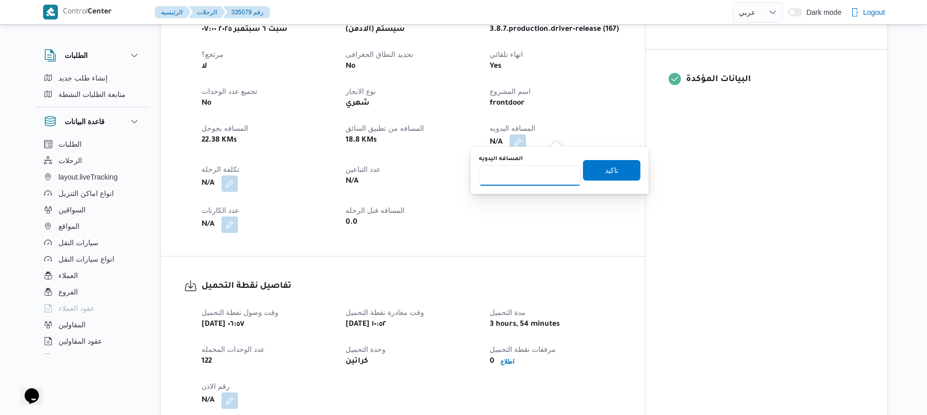
click at [526, 175] on input "المسافه اليدويه" at bounding box center [530, 175] width 102 height 21
type input "90"
click at [614, 171] on span "تاكيد" at bounding box center [611, 170] width 57 height 21
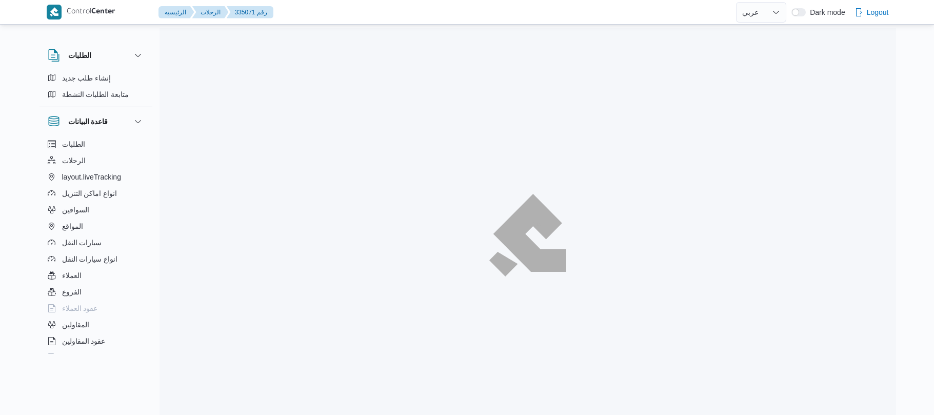
select select "ar"
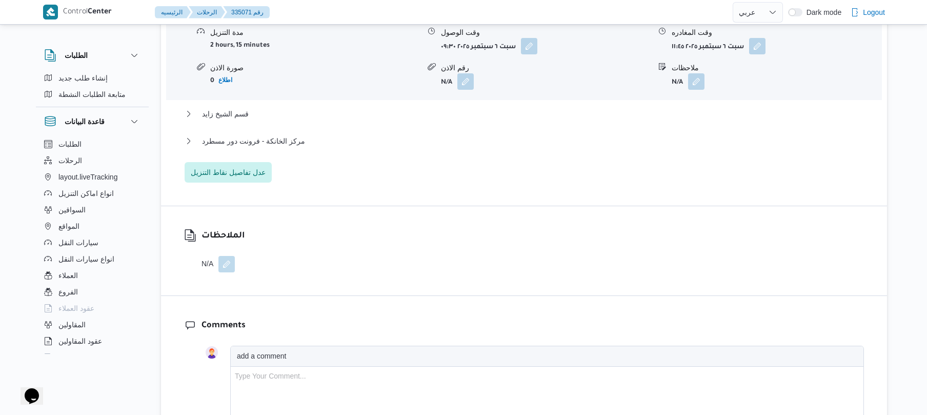
scroll to position [931, 0]
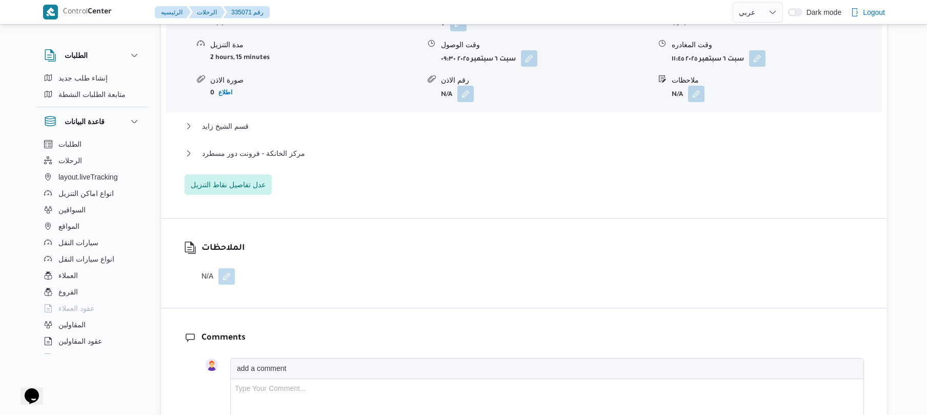
click at [550, 147] on div "مركز الخانكة - فرونت دور مسطرد" at bounding box center [525, 156] width 680 height 19
click at [557, 147] on button "مركز الخانكة - فرونت دور مسطرد" at bounding box center [525, 153] width 680 height 12
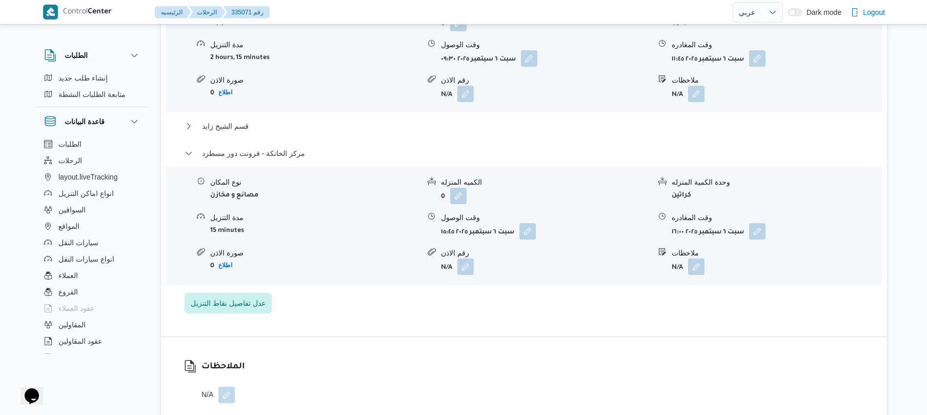
scroll to position [0, 0]
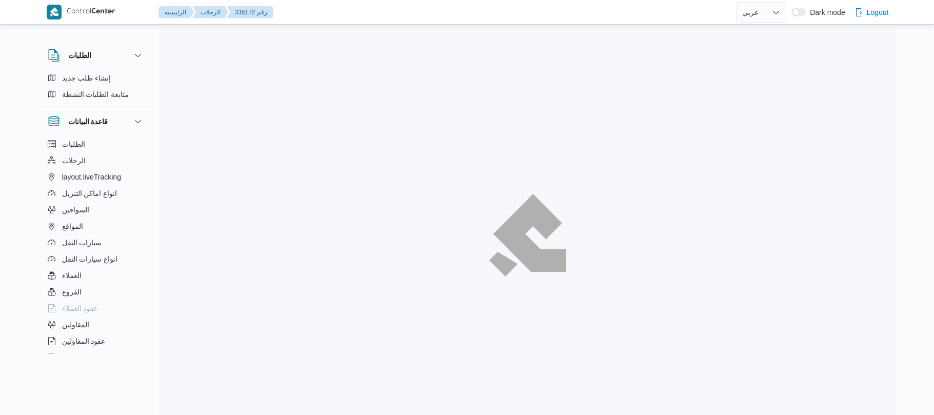
select select "ar"
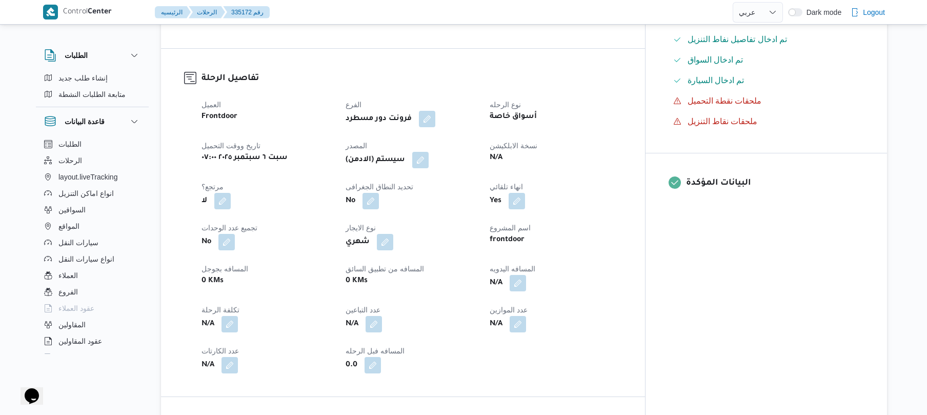
scroll to position [356, 0]
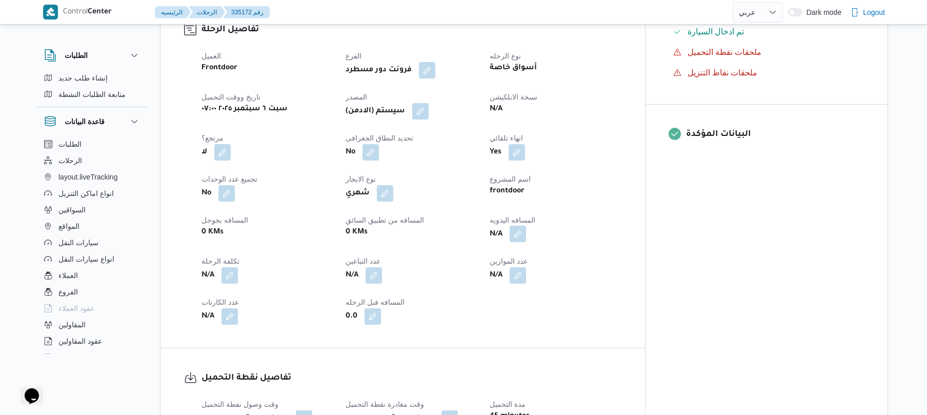
click at [526, 226] on button "button" at bounding box center [518, 234] width 16 height 16
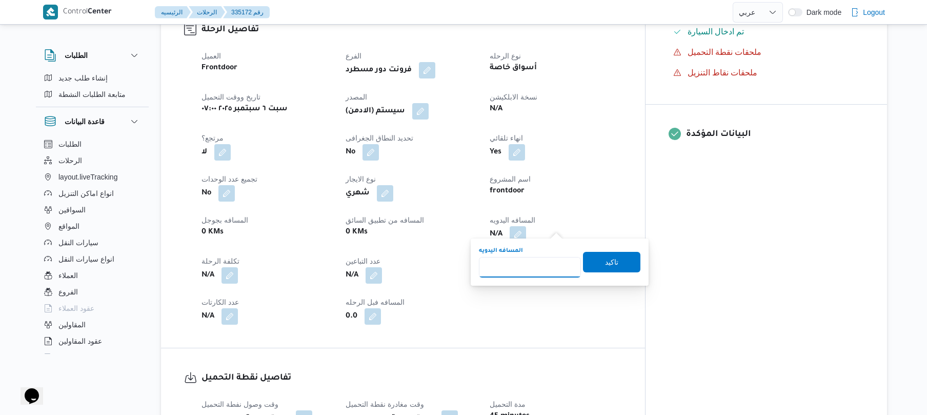
click at [524, 265] on input "المسافه اليدويه" at bounding box center [530, 267] width 102 height 21
type input "120"
click at [605, 260] on span "تاكيد" at bounding box center [611, 261] width 13 height 12
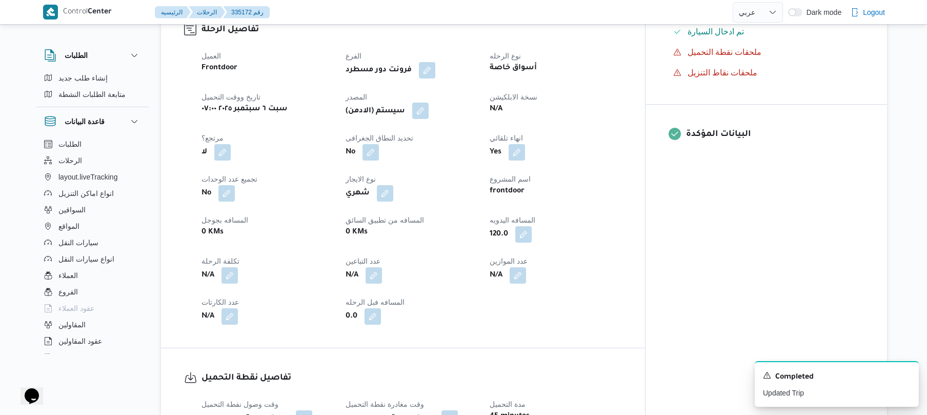
click at [429, 106] on button "button" at bounding box center [420, 111] width 16 height 16
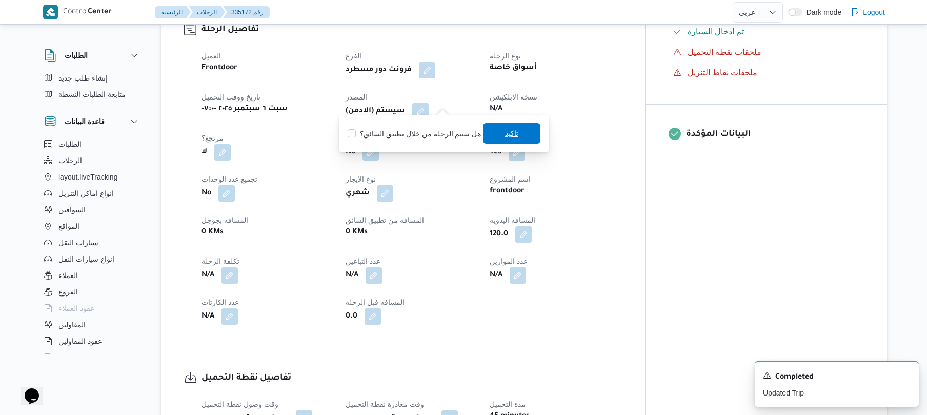
click at [489, 132] on span "تاكيد" at bounding box center [511, 133] width 57 height 21
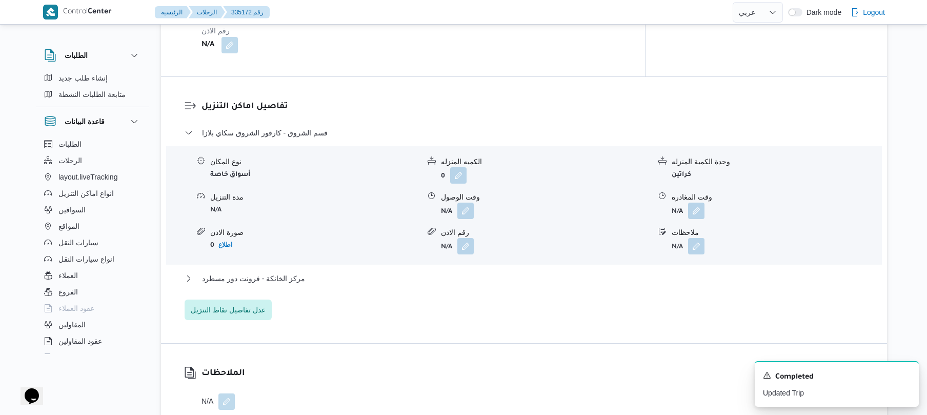
scroll to position [848, 0]
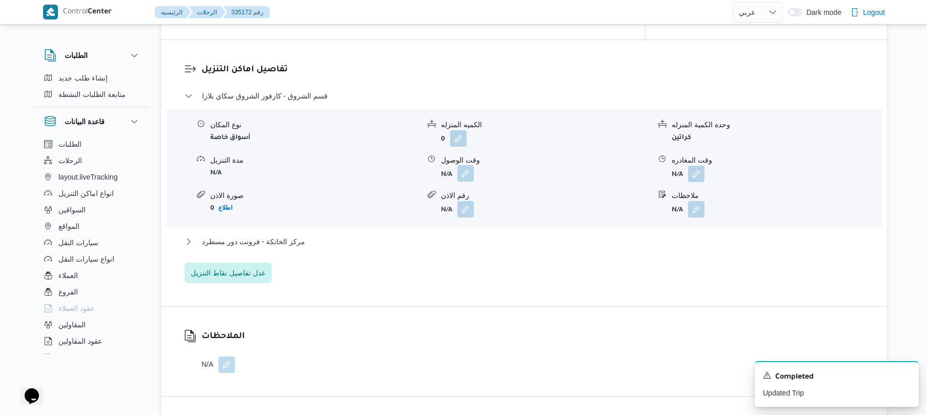
click at [464, 165] on button "button" at bounding box center [466, 173] width 16 height 16
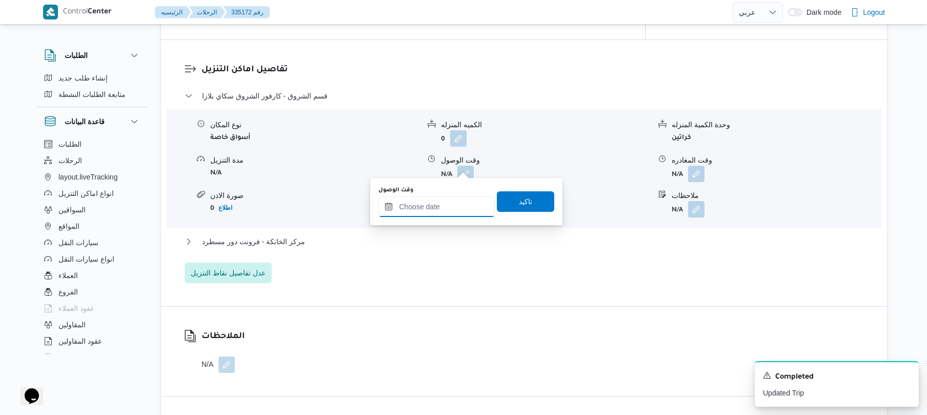
click at [436, 199] on input "وقت الوصول" at bounding box center [437, 206] width 116 height 21
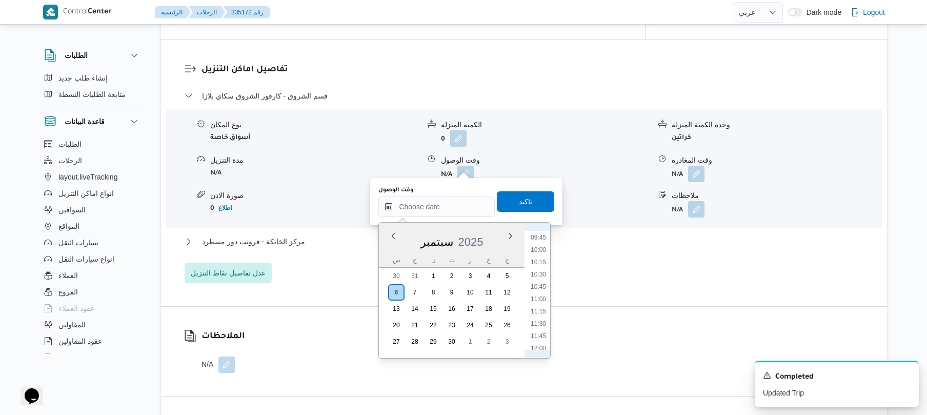
scroll to position [378, 0]
click at [542, 263] on li "08:15" at bounding box center [539, 264] width 24 height 10
type input "٠٦/٠٩/٢٠٢٥ ٠٨:١٥"
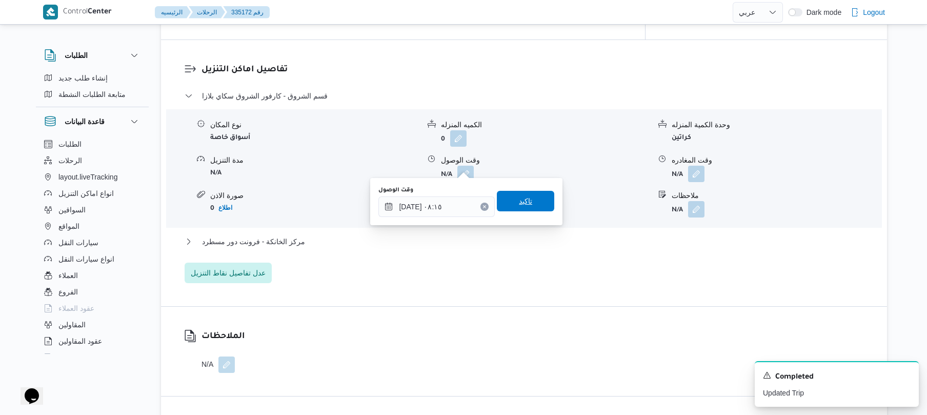
click at [528, 195] on span "تاكيد" at bounding box center [525, 201] width 57 height 21
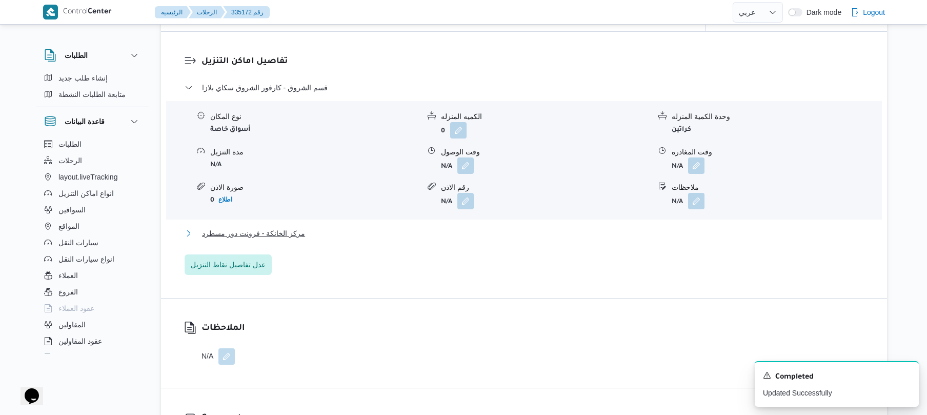
click at [467, 232] on button "مركز الخانكة - فرونت دور مسطرد" at bounding box center [525, 233] width 680 height 12
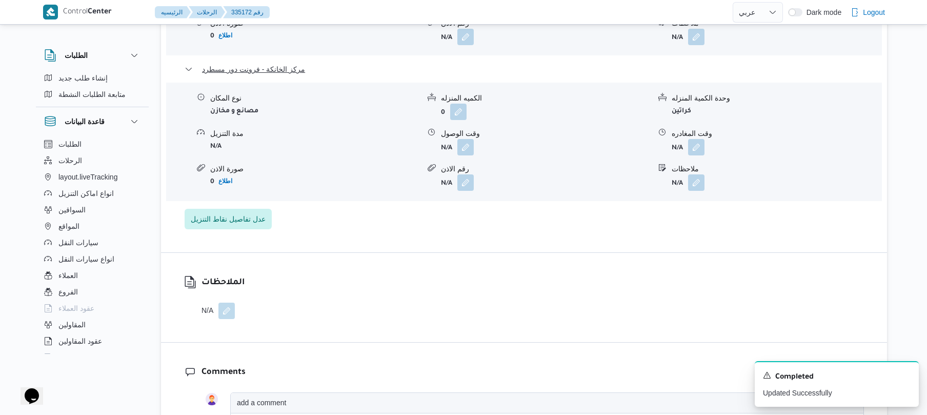
scroll to position [1067, 0]
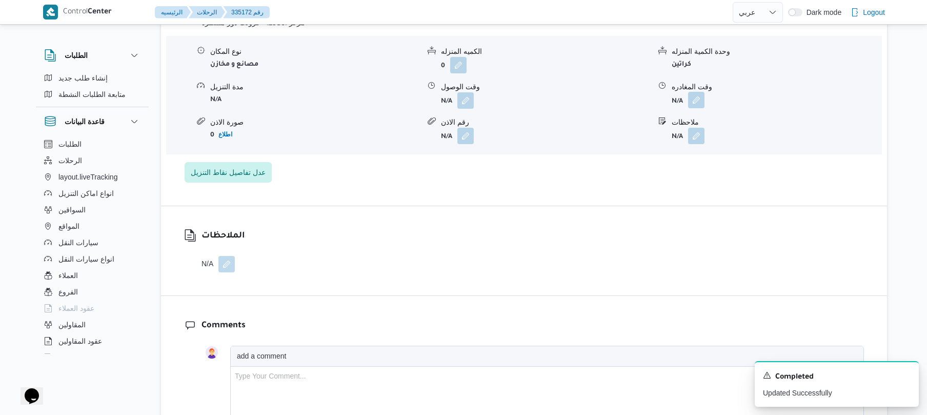
click at [697, 92] on button "button" at bounding box center [696, 100] width 16 height 16
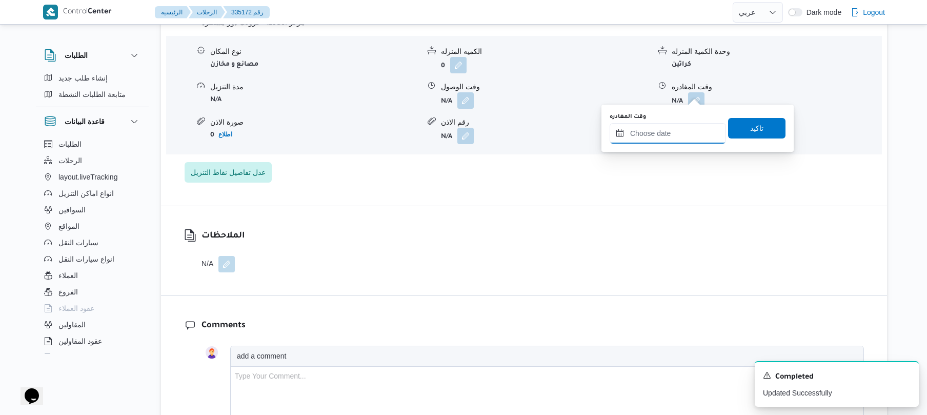
click at [660, 130] on input "وقت المغادره" at bounding box center [668, 133] width 116 height 21
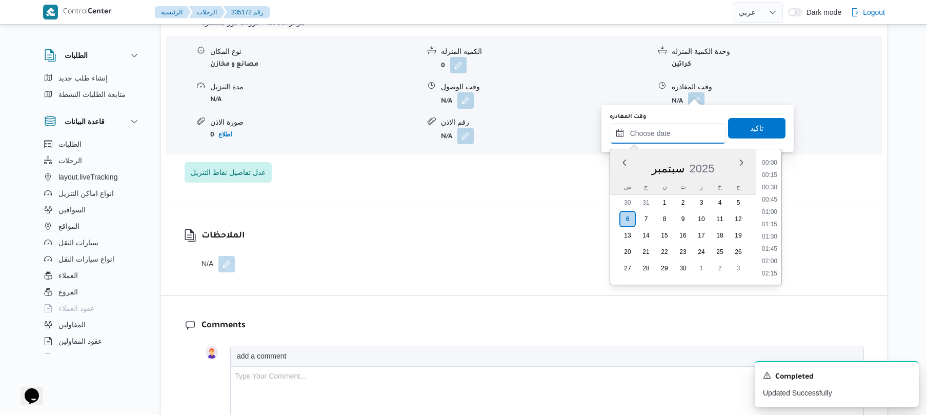
scroll to position [973, 0]
click at [774, 175] on li "20:00" at bounding box center [770, 174] width 24 height 10
type input "[DATE] ٢٠:٠٠"
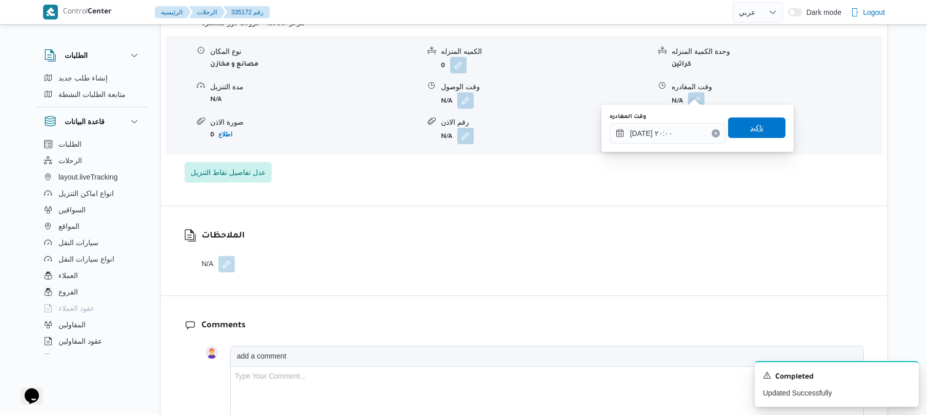
click at [759, 124] on span "تاكيد" at bounding box center [756, 127] width 57 height 21
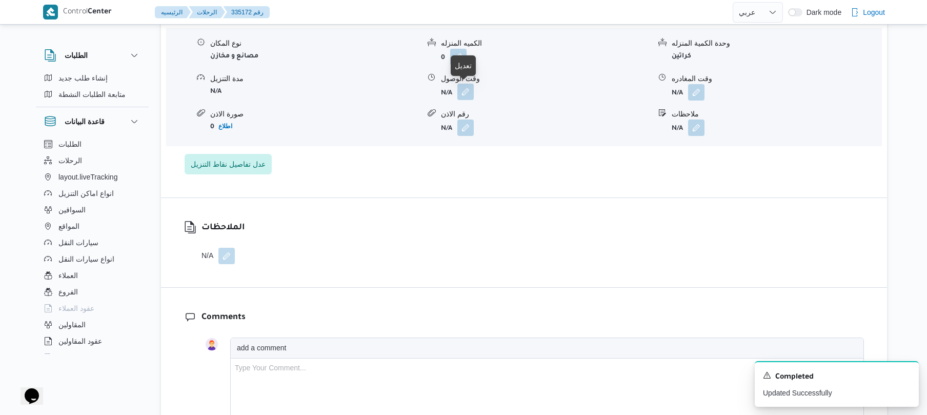
click at [466, 89] on button "button" at bounding box center [466, 92] width 16 height 16
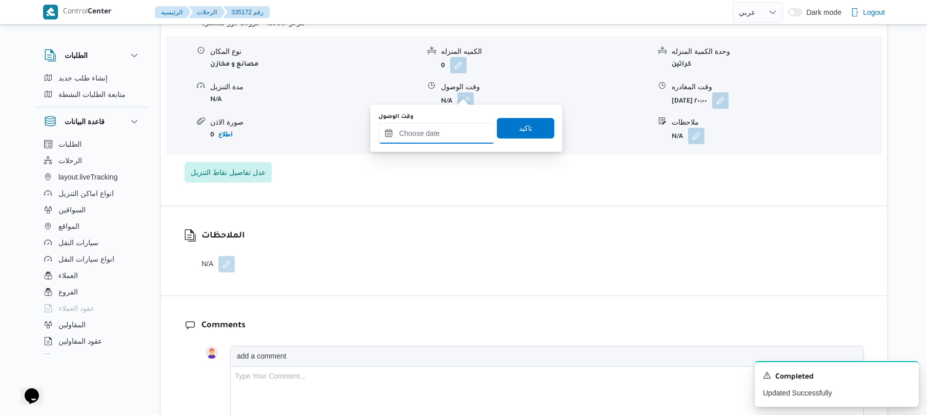
click at [452, 136] on input "وقت الوصول" at bounding box center [437, 133] width 116 height 21
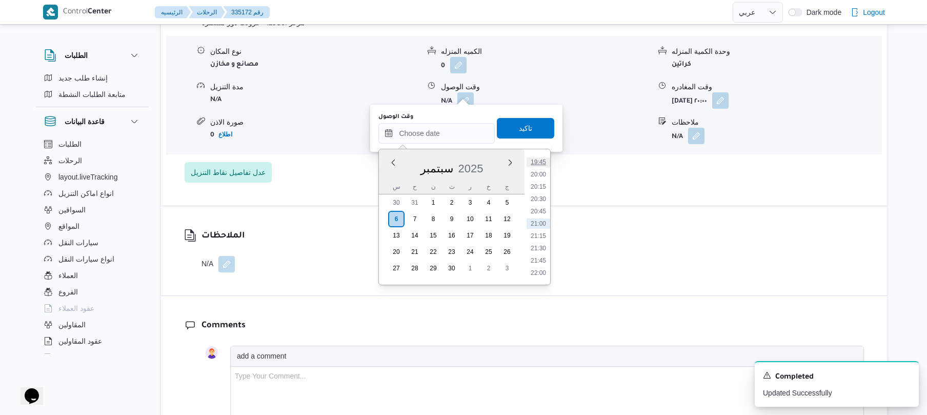
click at [540, 161] on li "19:45" at bounding box center [539, 162] width 24 height 10
type input "[DATE] ١٩:٤٥"
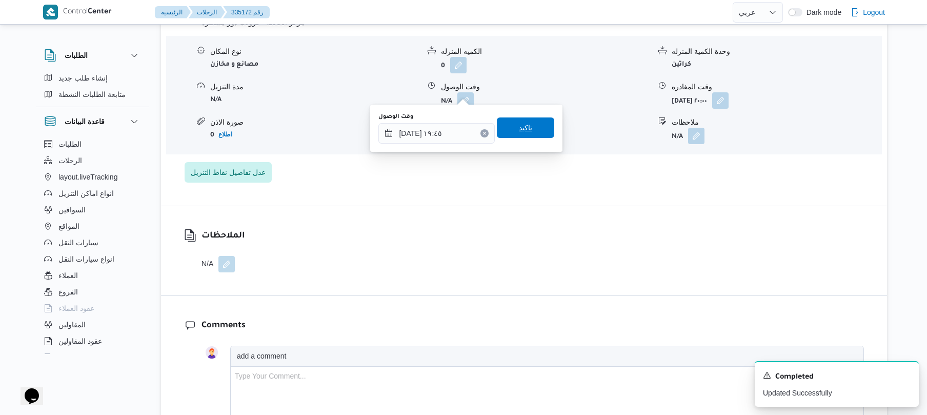
click at [532, 126] on span "تاكيد" at bounding box center [525, 127] width 57 height 21
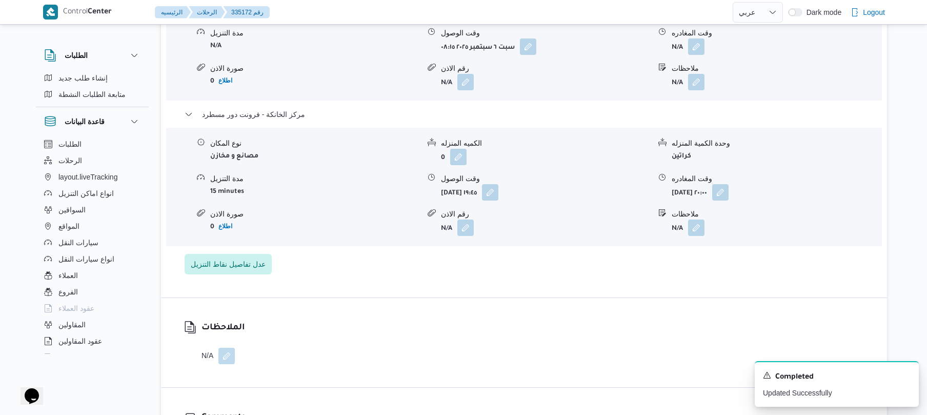
scroll to position [903, 0]
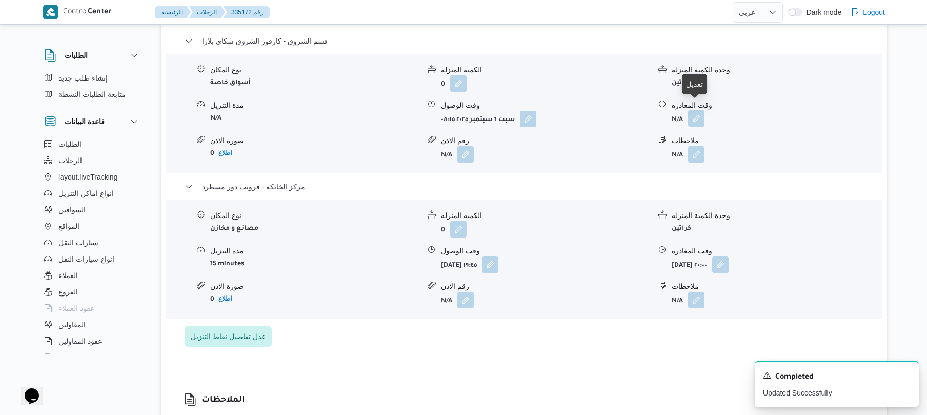
click at [701, 112] on button "button" at bounding box center [696, 118] width 16 height 16
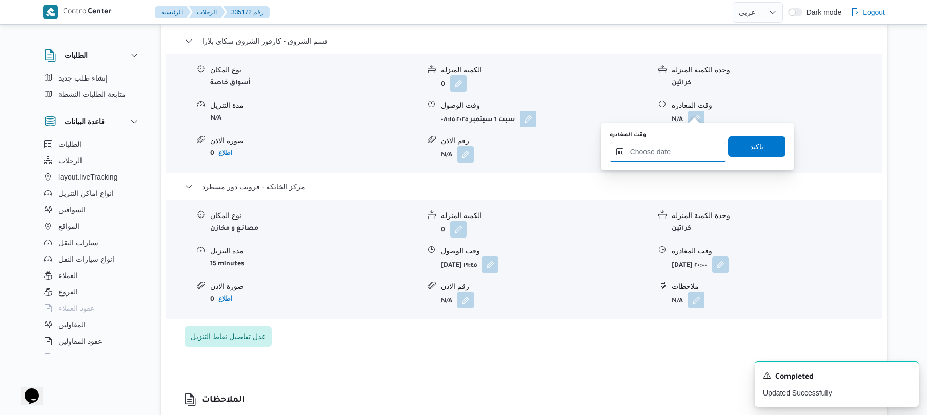
click at [657, 152] on input "وقت المغادره" at bounding box center [668, 152] width 116 height 21
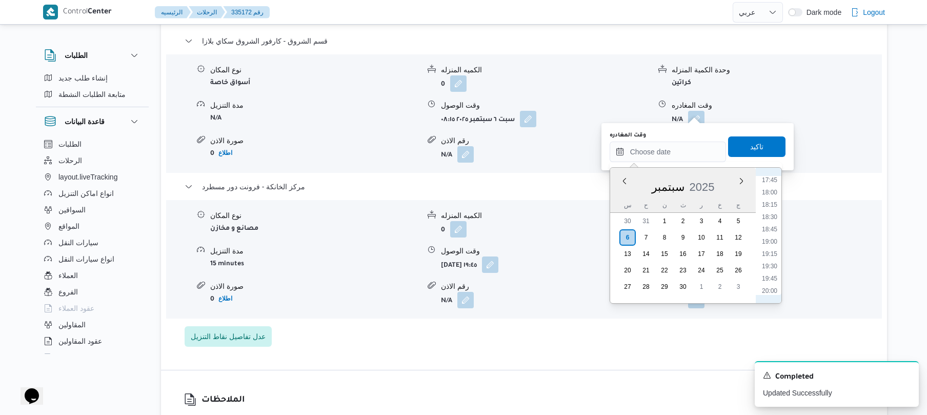
scroll to position [873, 0]
click at [772, 242] on li "19:00" at bounding box center [770, 244] width 24 height 10
type input "٠٦/٠٩/٢٠٢٥ ١٩:٠٠"
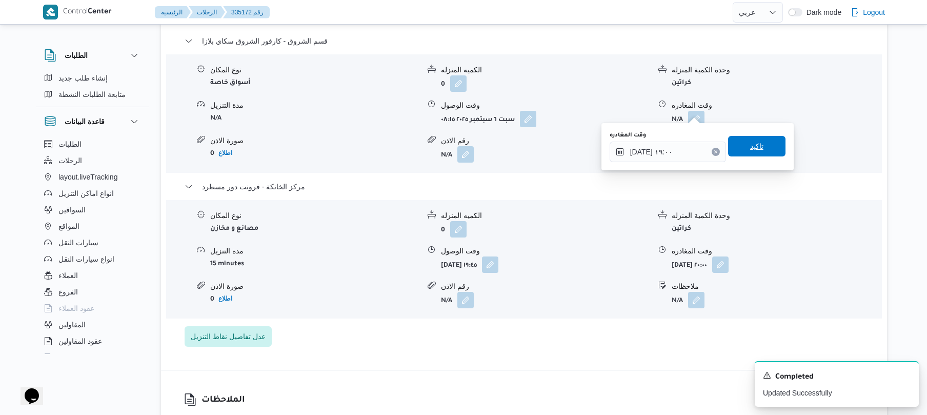
click at [757, 146] on span "تاكيد" at bounding box center [757, 146] width 13 height 12
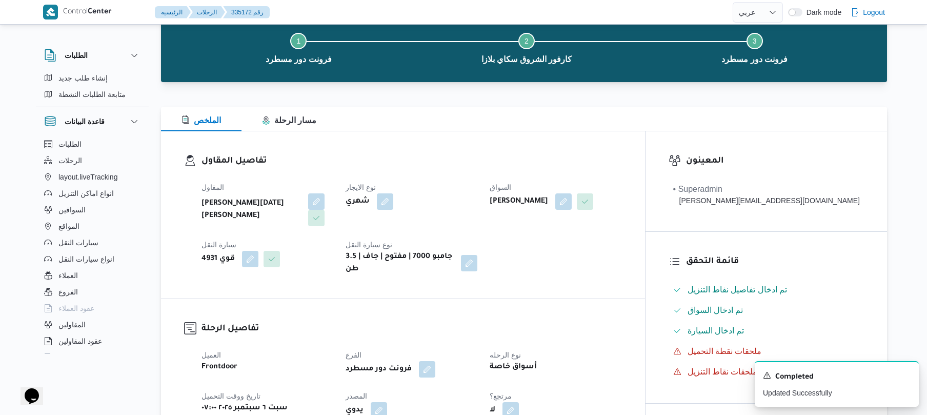
scroll to position [0, 0]
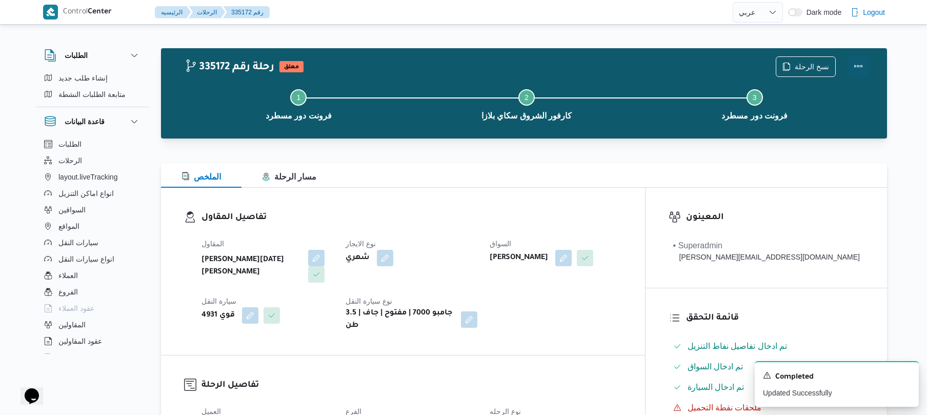
click at [856, 68] on button "Actions" at bounding box center [858, 66] width 21 height 21
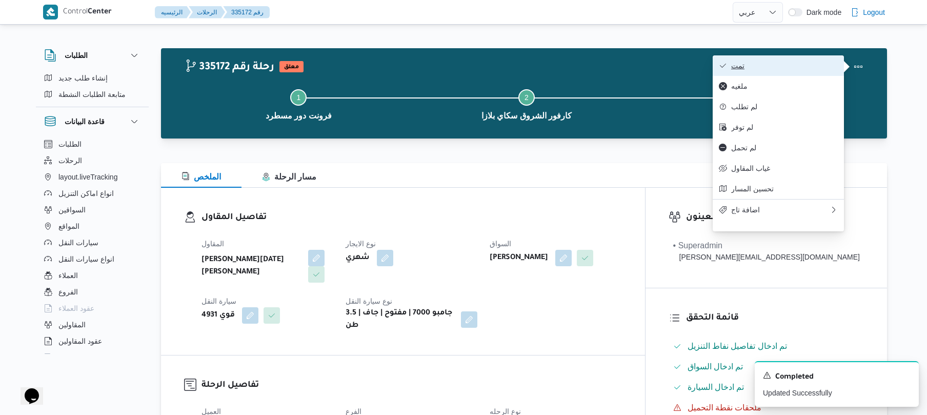
click at [793, 63] on span "تمت" at bounding box center [785, 66] width 107 height 8
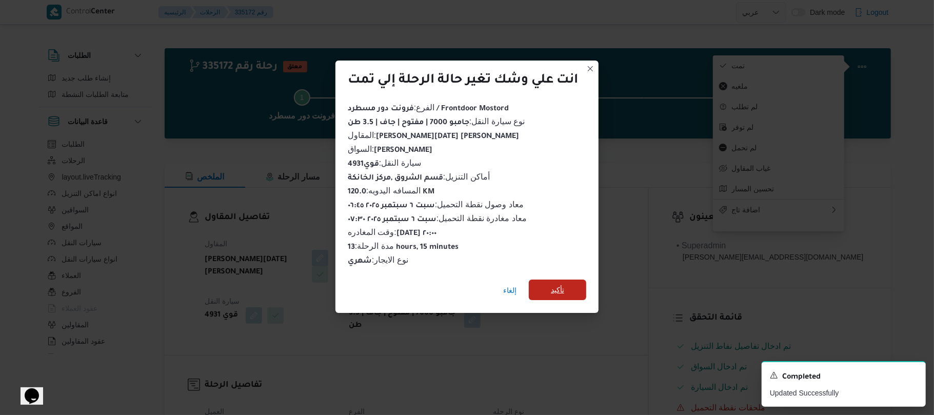
click at [561, 284] on span "تأكيد" at bounding box center [557, 290] width 13 height 12
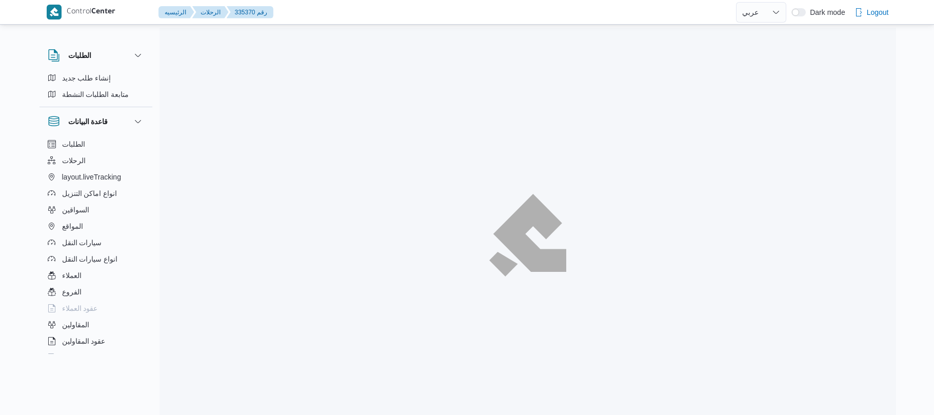
select select "ar"
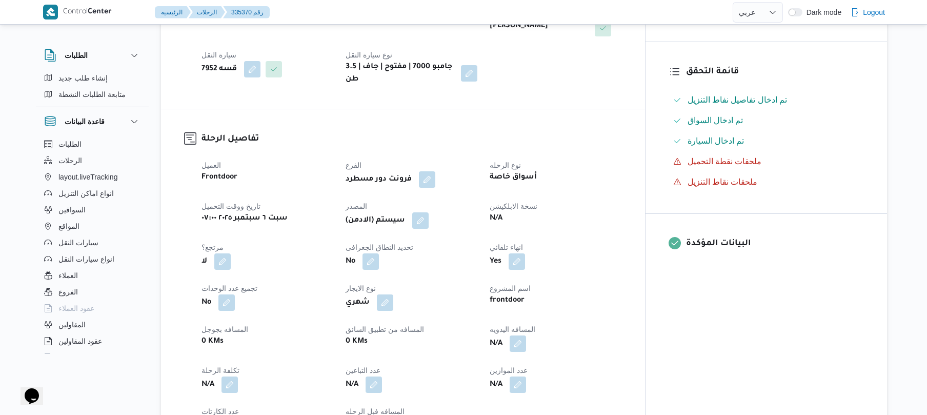
scroll to position [273, 0]
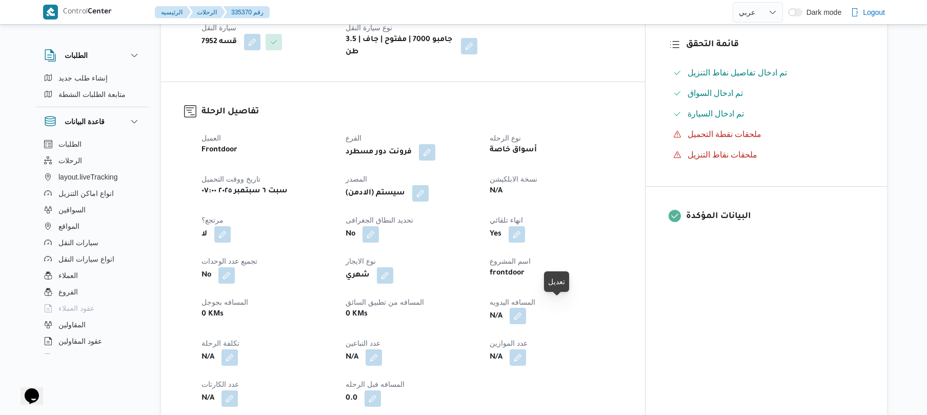
click at [526, 310] on button "button" at bounding box center [518, 316] width 16 height 16
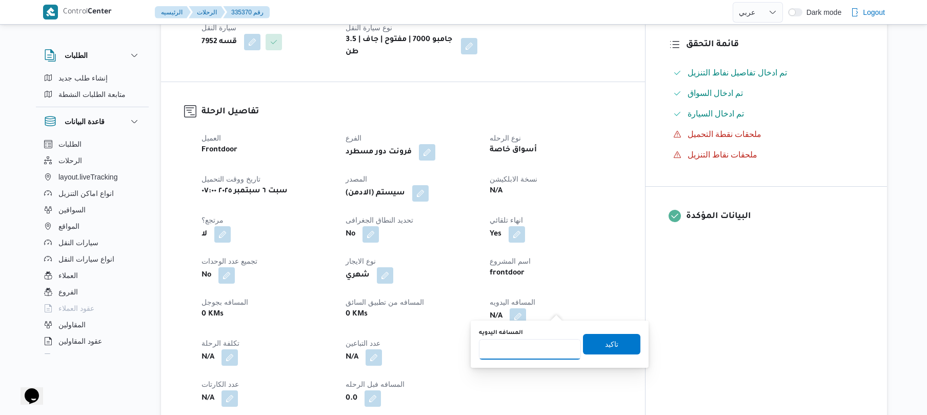
click at [524, 347] on input "المسافه اليدويه" at bounding box center [530, 349] width 102 height 21
type input "120"
click at [608, 339] on span "تاكيد" at bounding box center [611, 344] width 13 height 12
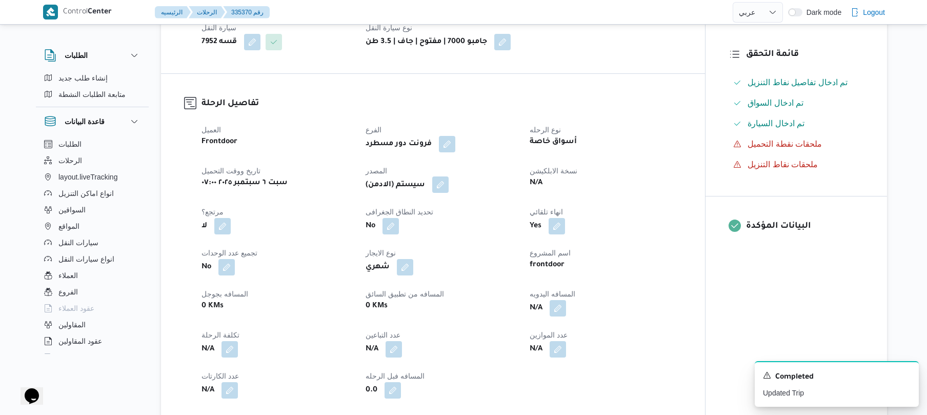
click at [449, 187] on button "button" at bounding box center [440, 184] width 16 height 16
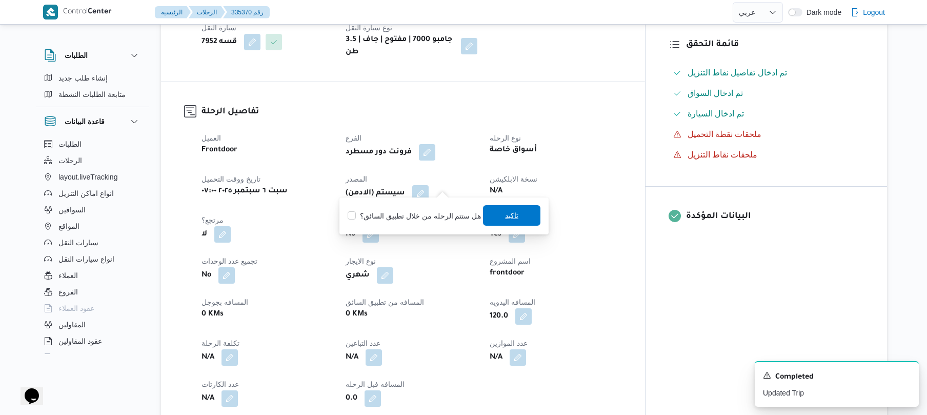
click at [505, 221] on span "تاكيد" at bounding box center [511, 215] width 13 height 12
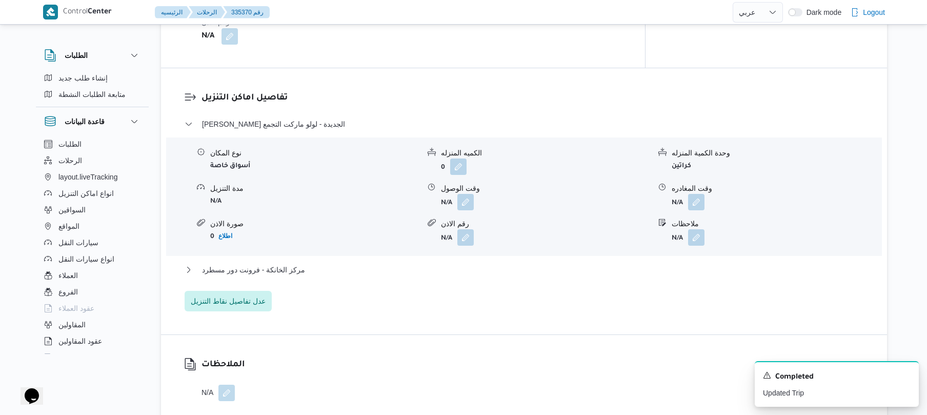
scroll to position [821, 0]
click at [470, 195] on button "button" at bounding box center [466, 200] width 16 height 16
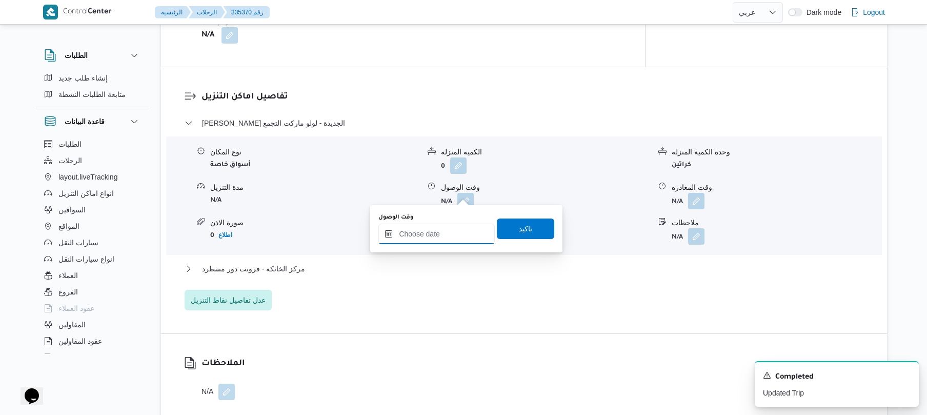
click at [437, 237] on input "وقت الوصول" at bounding box center [437, 234] width 116 height 21
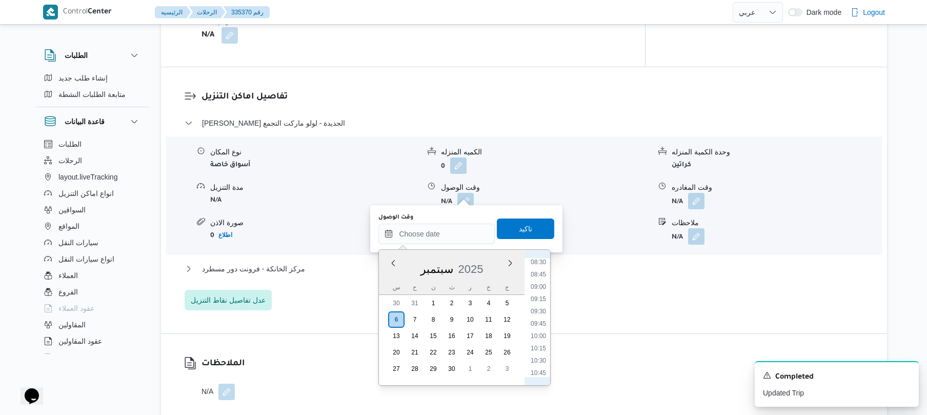
scroll to position [395, 0]
click at [537, 285] on li "08:30" at bounding box center [539, 287] width 24 height 10
type input "[DATE] ٠٨:٣٠"
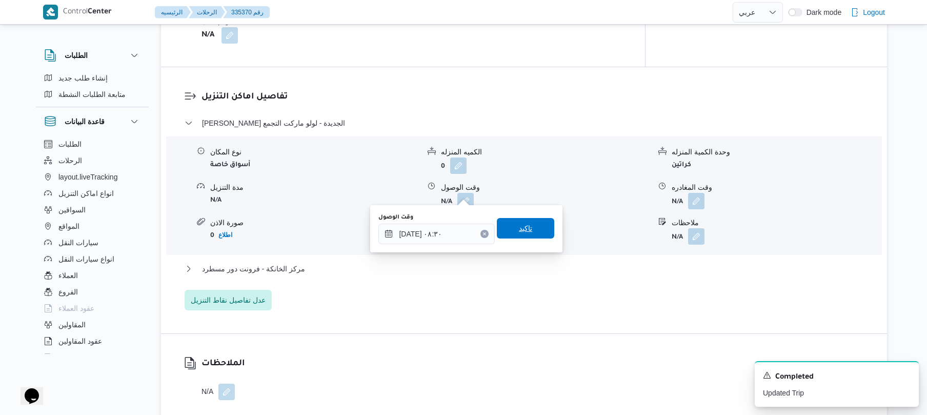
click at [534, 232] on span "تاكيد" at bounding box center [525, 228] width 57 height 21
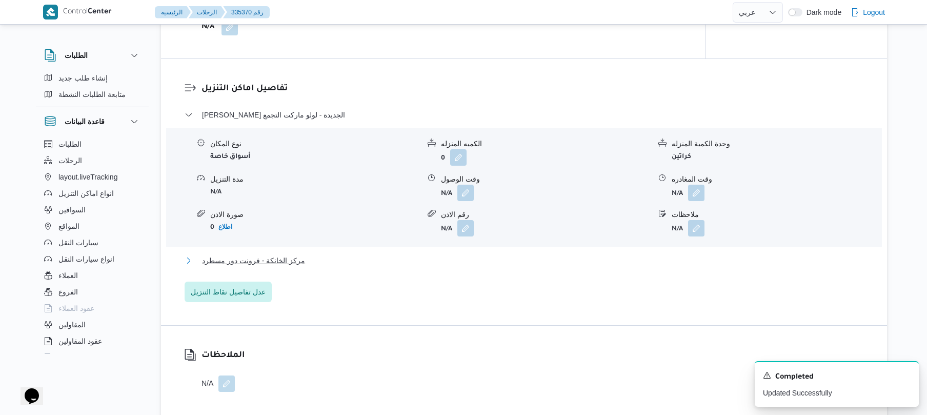
click at [493, 259] on button "مركز الخانكة - فرونت دور مسطرد" at bounding box center [525, 260] width 680 height 12
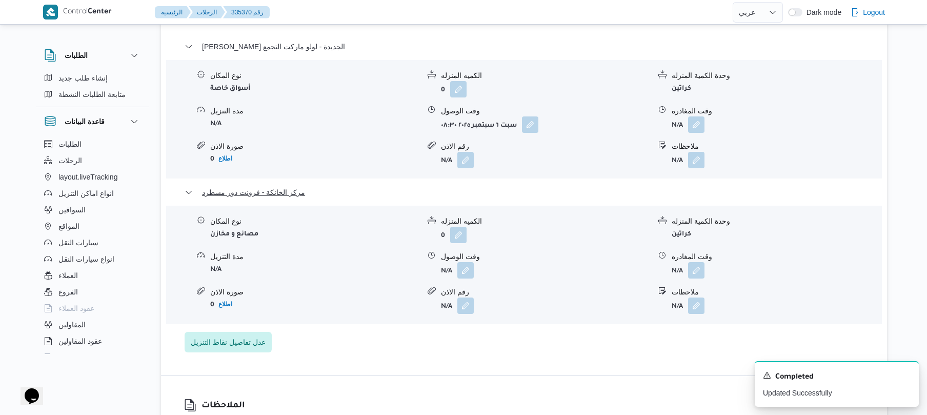
scroll to position [1012, 0]
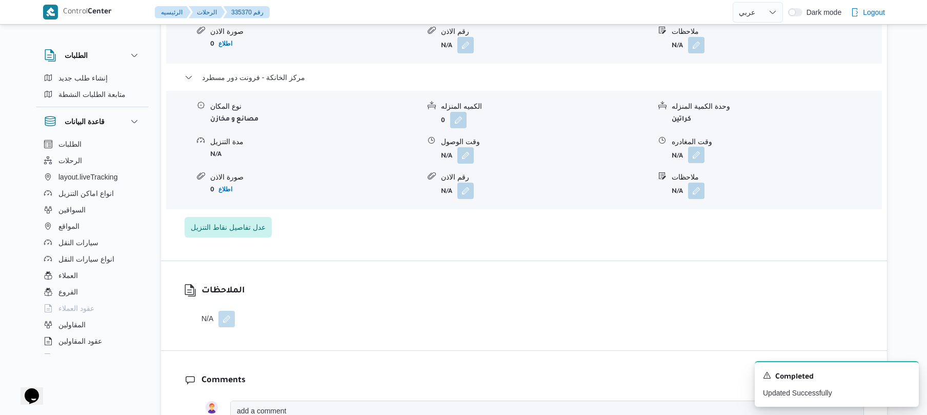
click at [698, 147] on button "button" at bounding box center [696, 155] width 16 height 16
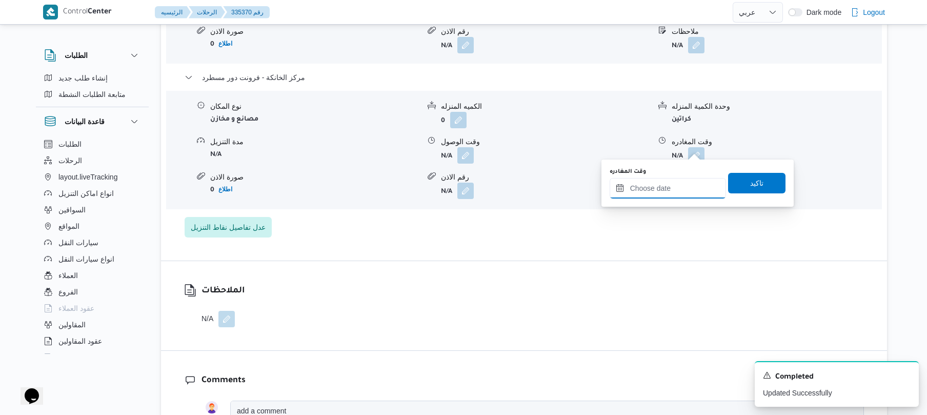
click at [643, 193] on input "وقت المغادره" at bounding box center [668, 188] width 116 height 21
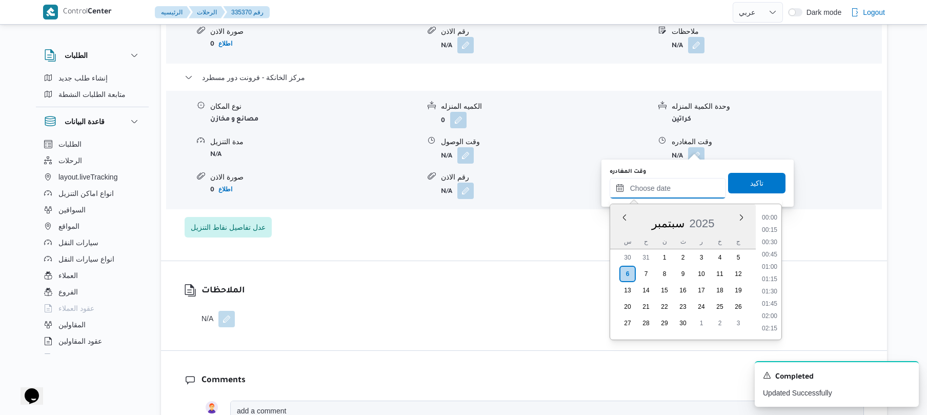
scroll to position [973, 0]
click at [772, 226] on li "20:00" at bounding box center [770, 229] width 24 height 10
type input "٠٦/٠٩/٢٠٢٥ ٢٠:٠٠"
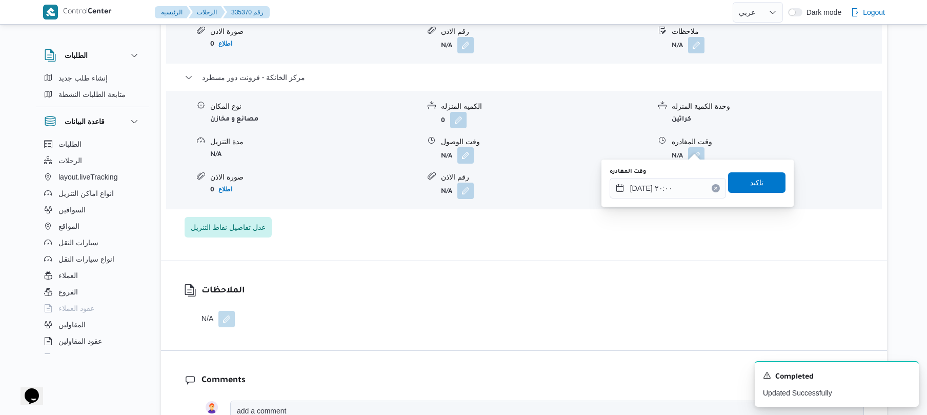
click at [758, 181] on span "تاكيد" at bounding box center [756, 182] width 57 height 21
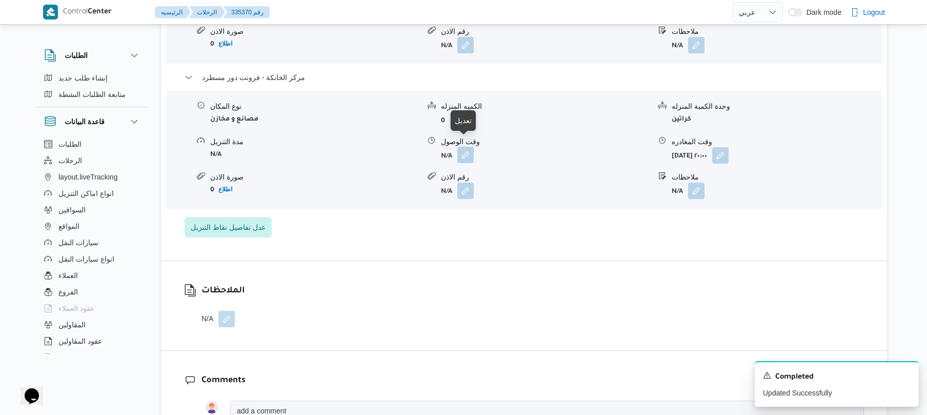
click at [467, 147] on button "button" at bounding box center [466, 155] width 16 height 16
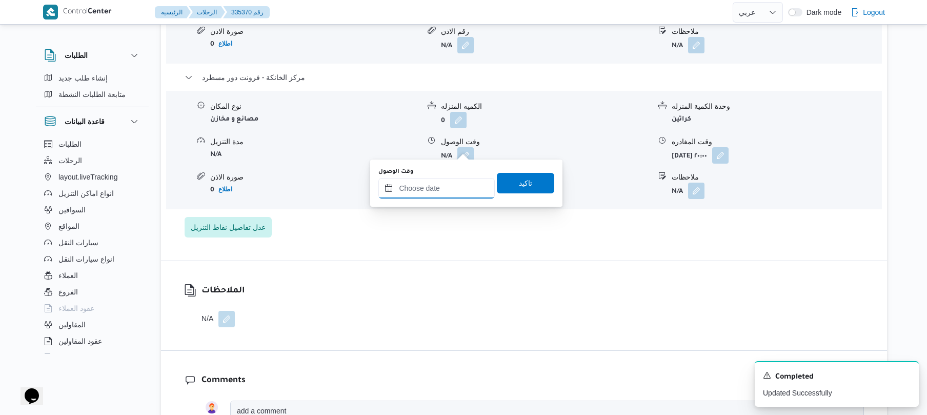
click at [441, 186] on input "وقت الوصول" at bounding box center [437, 188] width 116 height 21
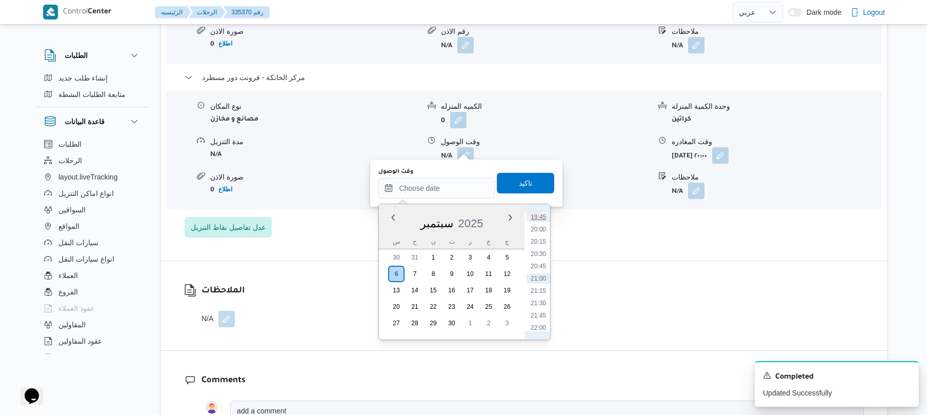
click at [543, 212] on li "19:45" at bounding box center [539, 217] width 24 height 10
type input "٠٦/٠٩/٢٠٢٥ ١٩:٤٥"
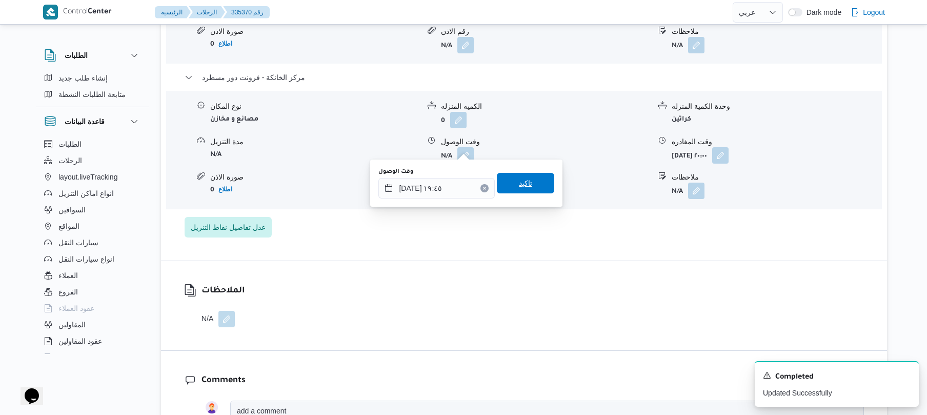
click at [528, 180] on span "تاكيد" at bounding box center [525, 183] width 57 height 21
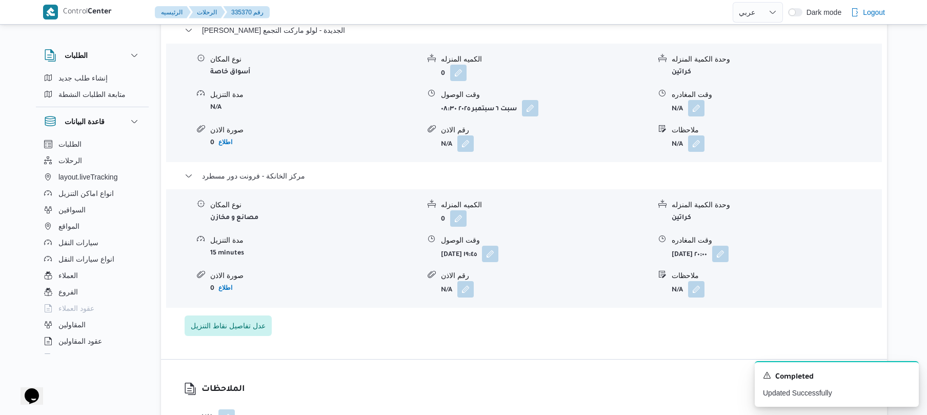
scroll to position [903, 0]
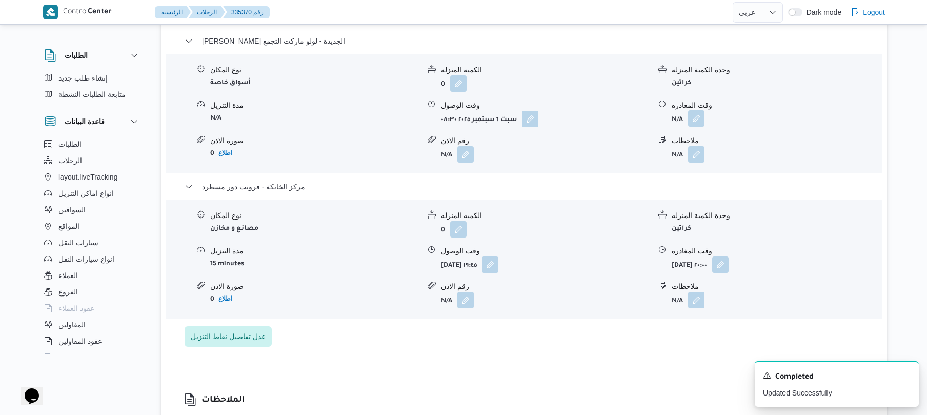
click at [702, 110] on button "button" at bounding box center [696, 118] width 16 height 16
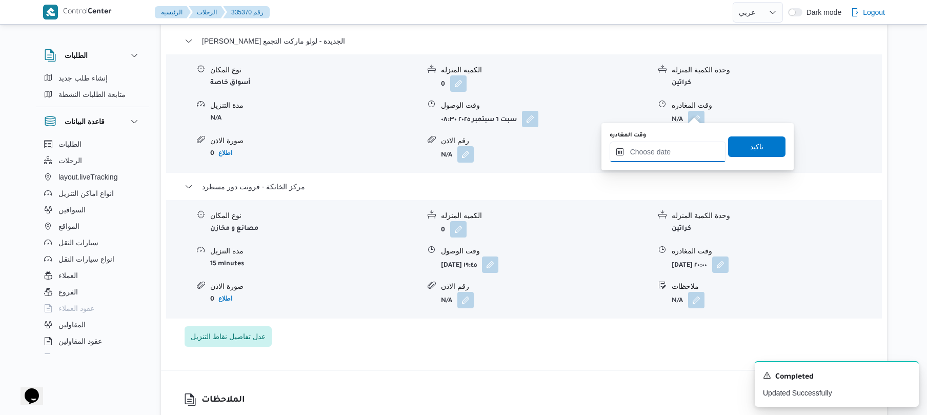
click at [665, 146] on input "وقت المغادره" at bounding box center [668, 152] width 116 height 21
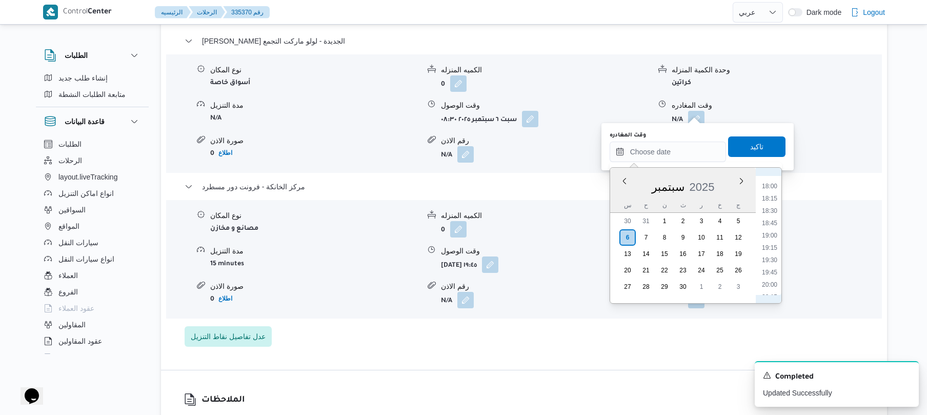
scroll to position [873, 0]
click at [774, 244] on li "19:00" at bounding box center [770, 244] width 24 height 10
type input "٠٦/٠٩/٢٠٢٥ ١٩:٠٠"
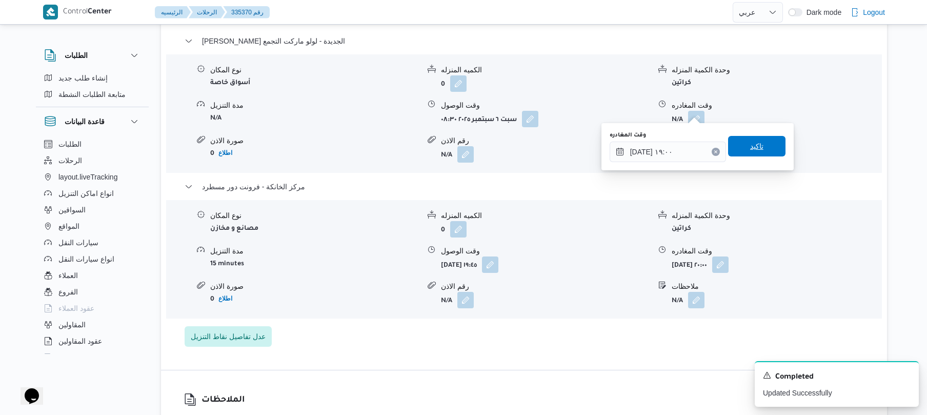
click at [756, 146] on span "تاكيد" at bounding box center [757, 146] width 13 height 12
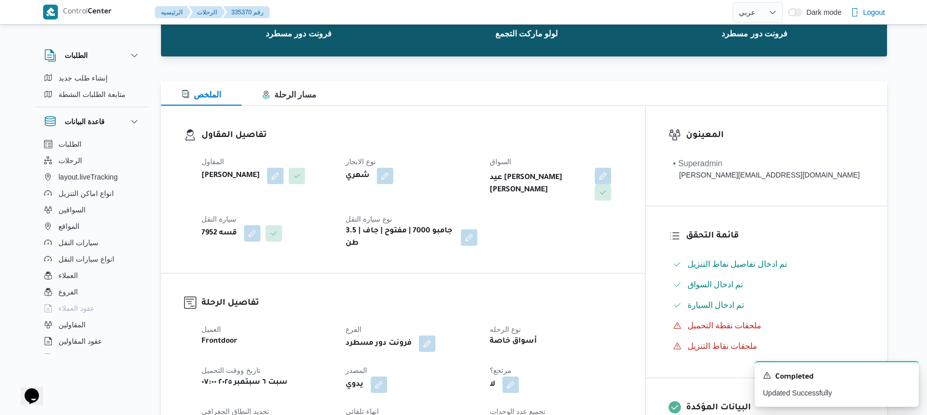
scroll to position [0, 0]
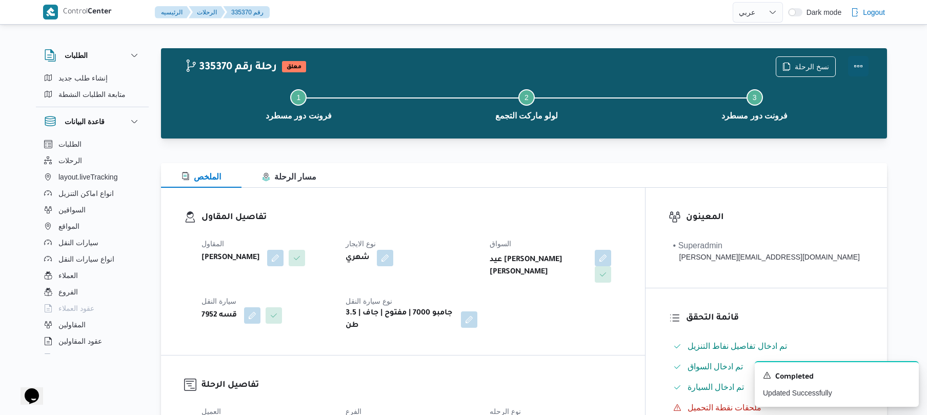
click at [855, 66] on button "Actions" at bounding box center [858, 66] width 21 height 21
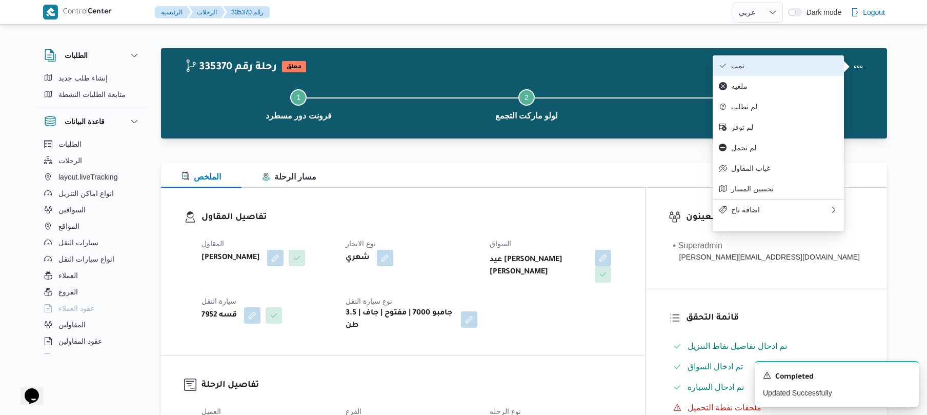
click at [765, 67] on span "تمت" at bounding box center [785, 66] width 107 height 8
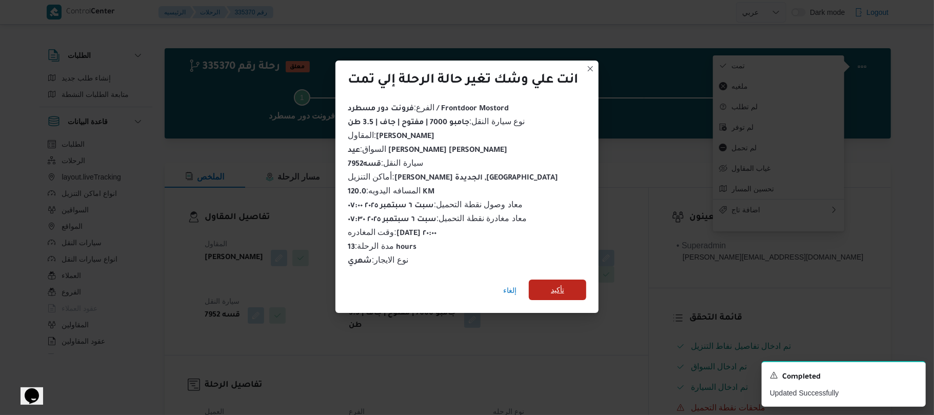
click at [567, 286] on span "تأكيد" at bounding box center [557, 290] width 57 height 21
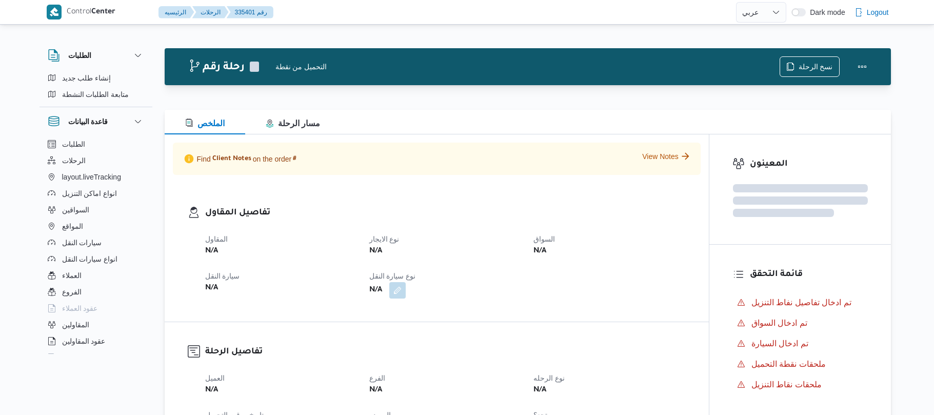
select select "ar"
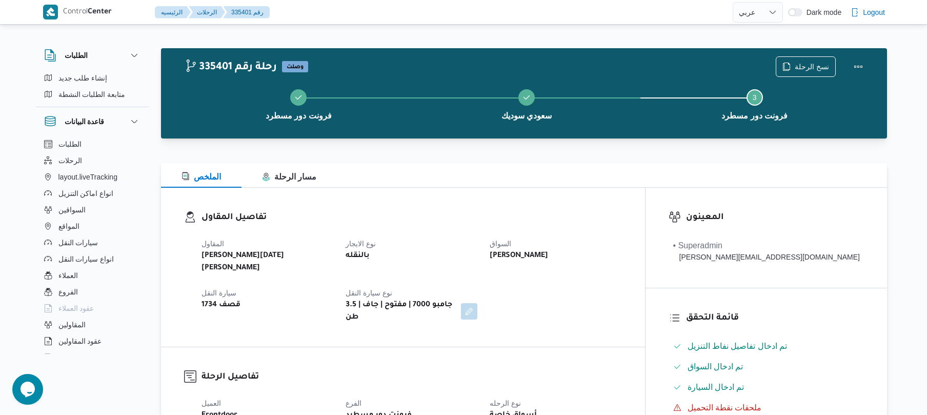
click at [477, 215] on h3 "تفاصيل المقاول" at bounding box center [412, 218] width 421 height 14
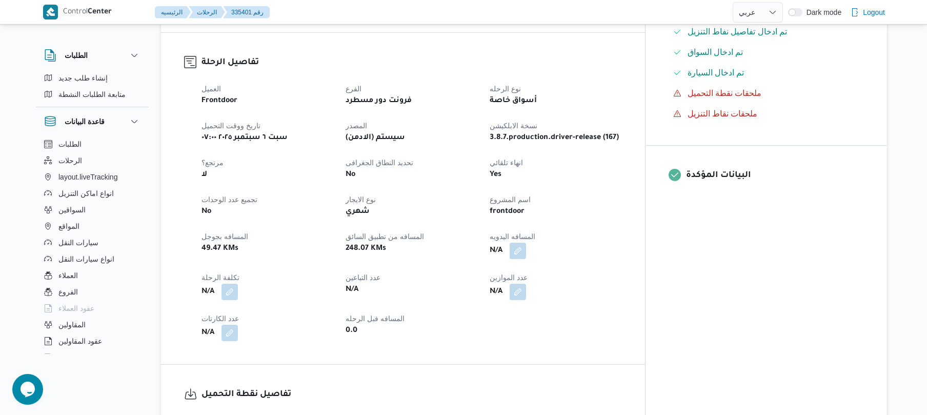
scroll to position [301, 0]
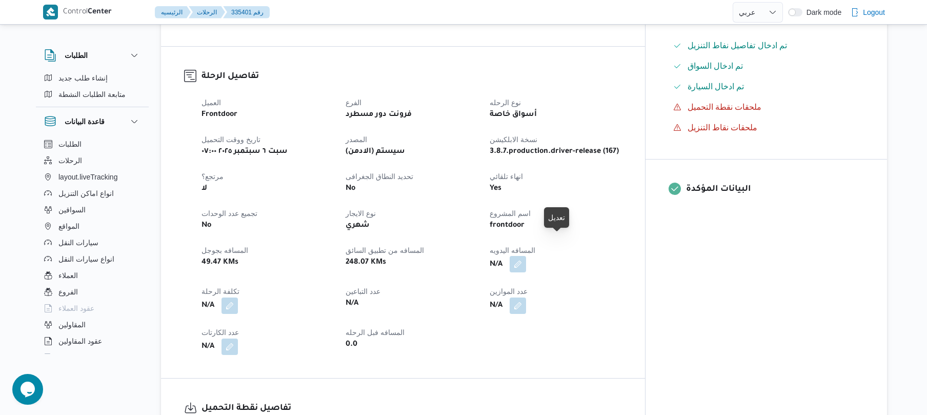
drag, startPoint x: 560, startPoint y: 241, endPoint x: 556, endPoint y: 249, distance: 8.7
click at [526, 256] on button "button" at bounding box center [518, 264] width 16 height 16
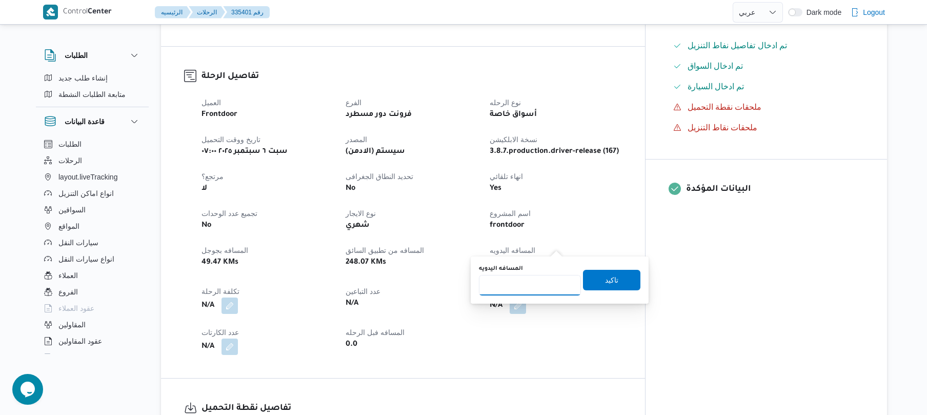
click at [516, 284] on input "المسافه اليدويه" at bounding box center [530, 285] width 102 height 21
type input "130"
click at [605, 278] on span "تاكيد" at bounding box center [611, 279] width 13 height 12
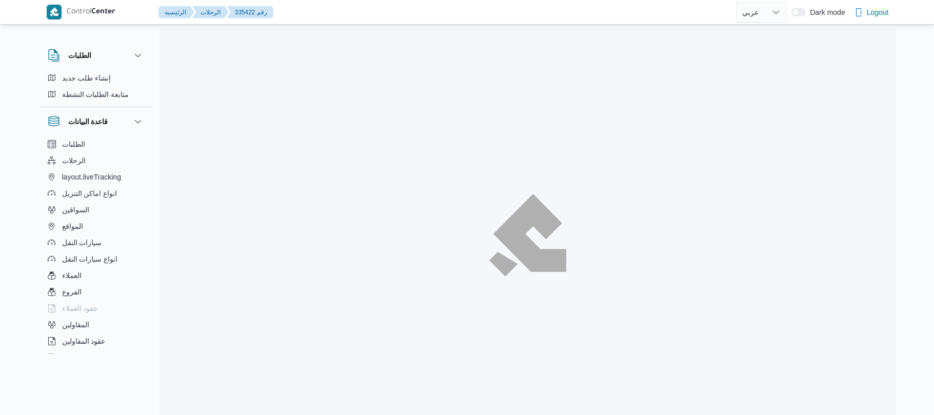
select select "ar"
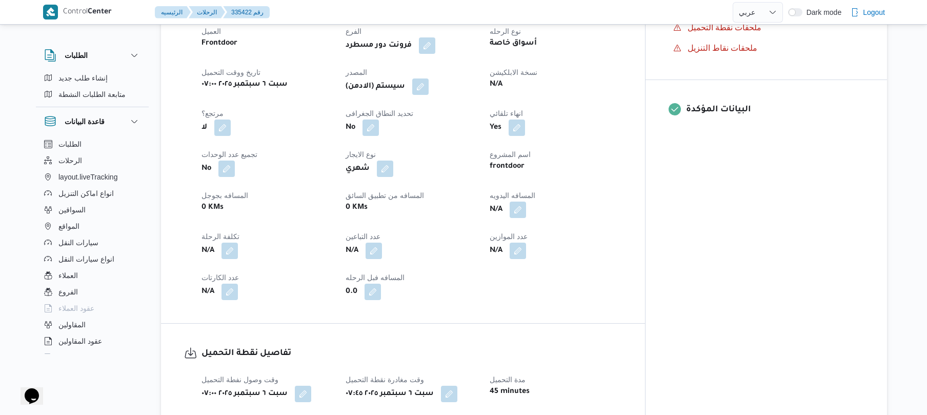
scroll to position [383, 0]
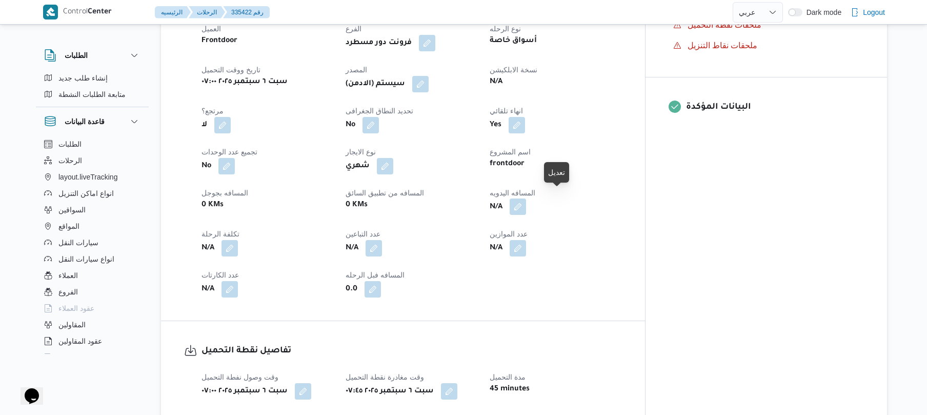
click at [526, 205] on button "button" at bounding box center [518, 207] width 16 height 16
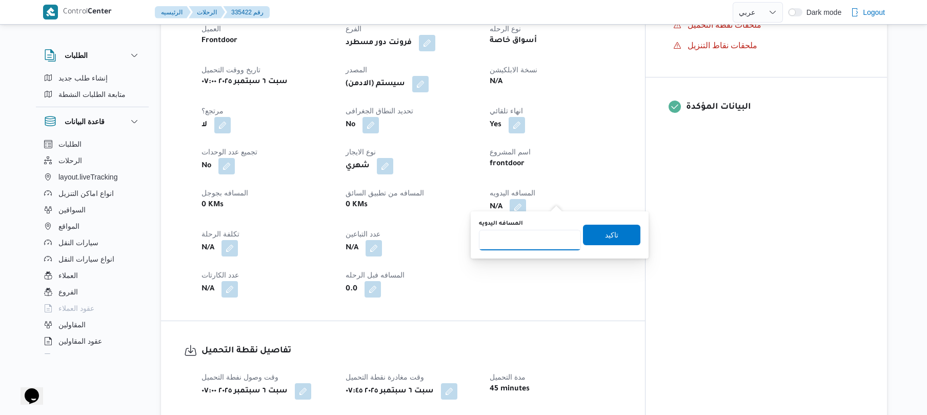
click at [516, 241] on input "المسافه اليدويه" at bounding box center [530, 240] width 102 height 21
type input "120"
click at [613, 234] on span "تاكيد" at bounding box center [611, 234] width 57 height 21
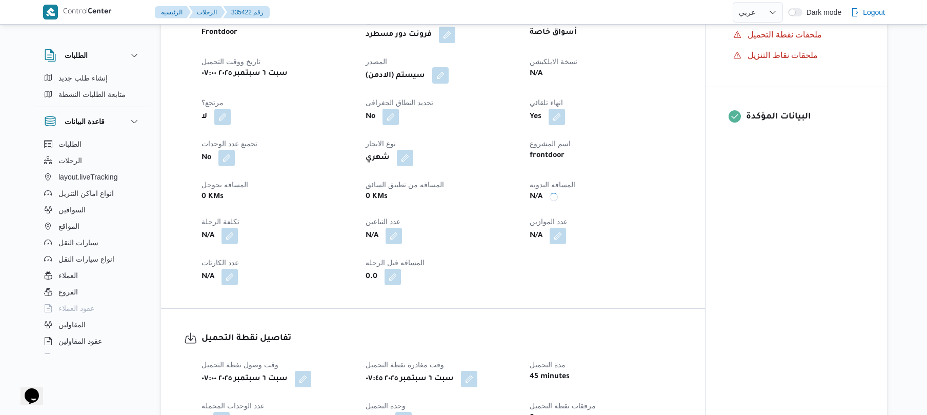
click at [445, 73] on button "button" at bounding box center [440, 75] width 16 height 16
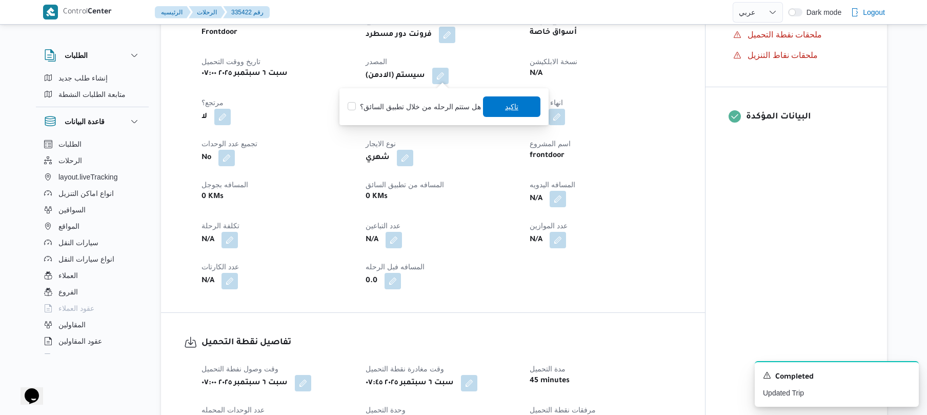
click at [497, 102] on span "تاكيد" at bounding box center [511, 106] width 57 height 21
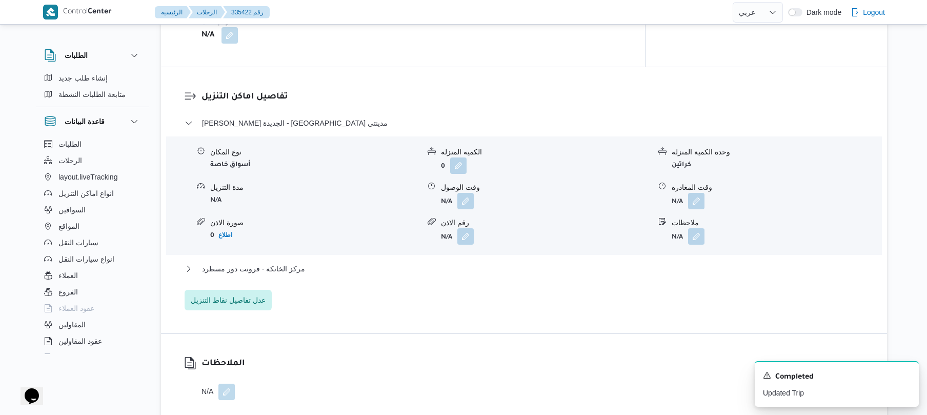
scroll to position [848, 0]
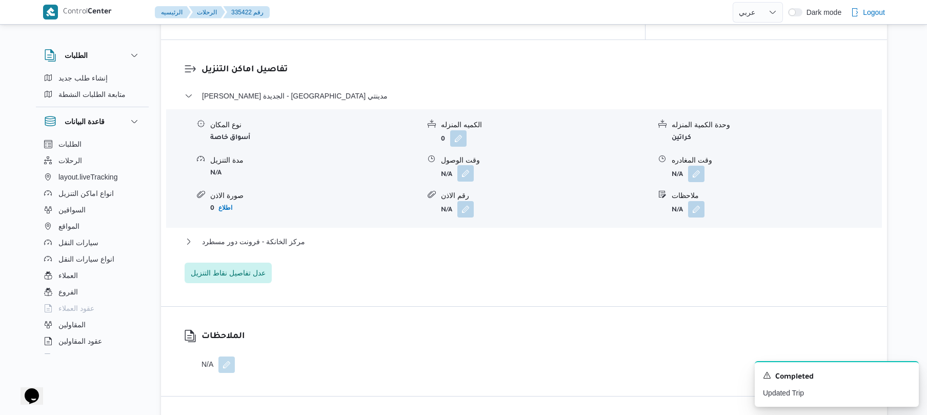
click at [466, 165] on button "button" at bounding box center [466, 173] width 16 height 16
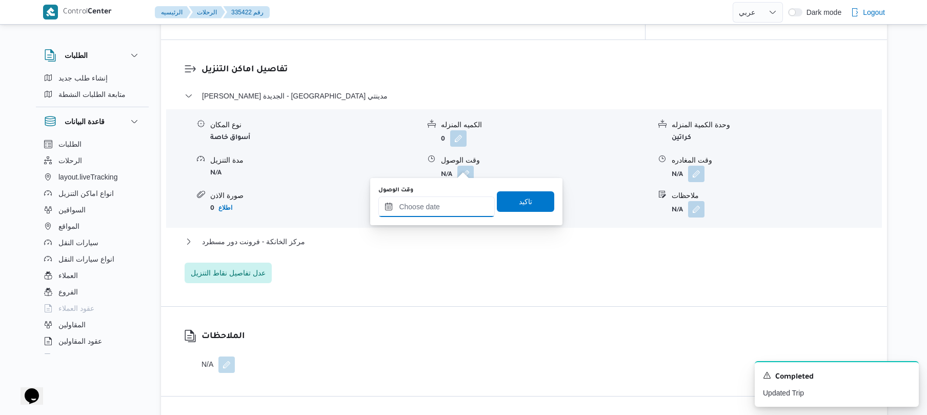
click at [438, 204] on input "وقت الوصول" at bounding box center [437, 206] width 116 height 21
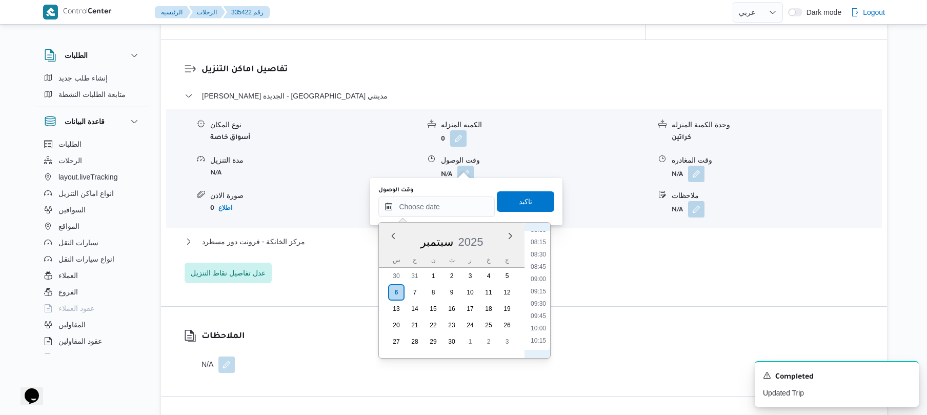
scroll to position [370, 0]
click at [538, 283] on li "08:30" at bounding box center [539, 285] width 24 height 10
type input "٠٦/٠٩/٢٠٢٥ ٠٨:٣٠"
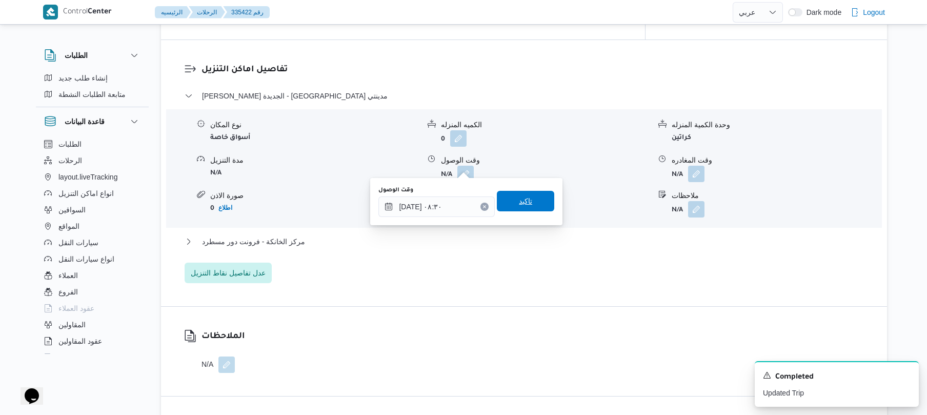
click at [529, 203] on span "تاكيد" at bounding box center [525, 201] width 57 height 21
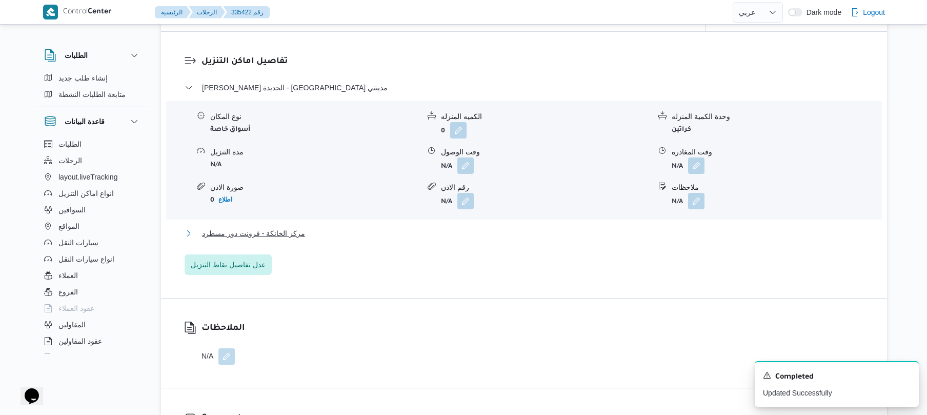
click at [501, 231] on button "مركز الخانكة - فرونت دور مسطرد" at bounding box center [525, 233] width 680 height 12
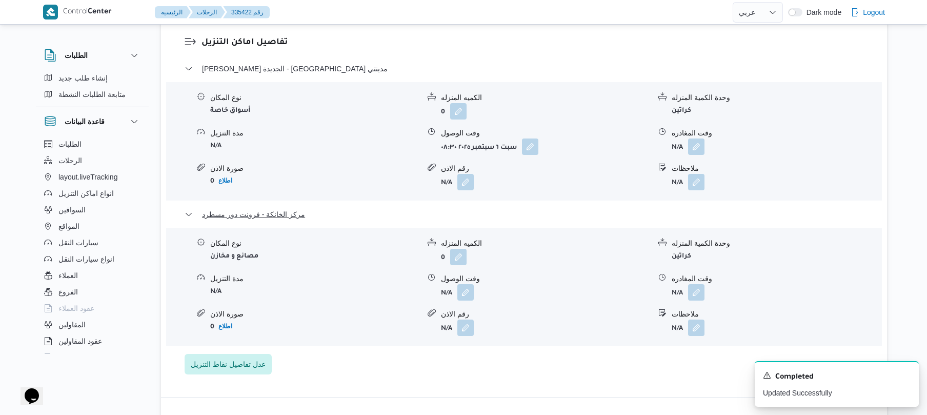
scroll to position [957, 0]
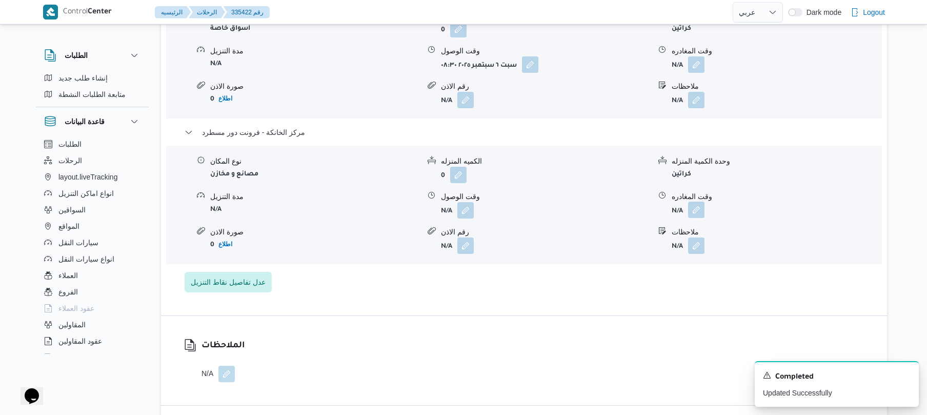
click at [697, 202] on button "button" at bounding box center [696, 210] width 16 height 16
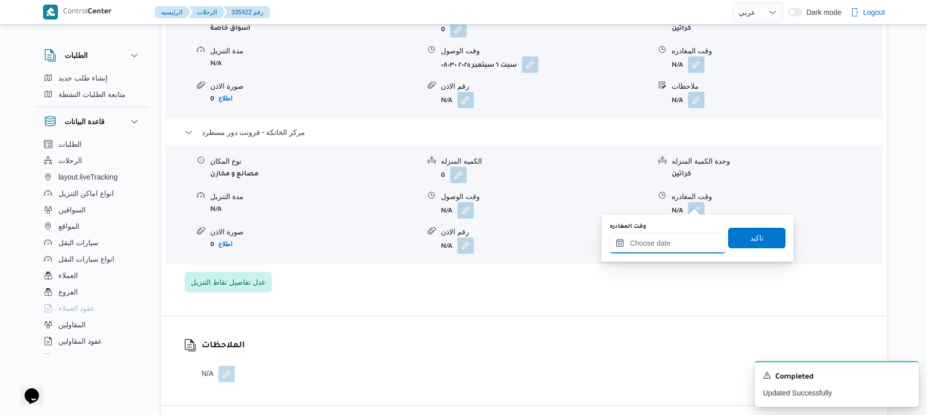
click at [649, 241] on input "وقت المغادره" at bounding box center [668, 243] width 116 height 21
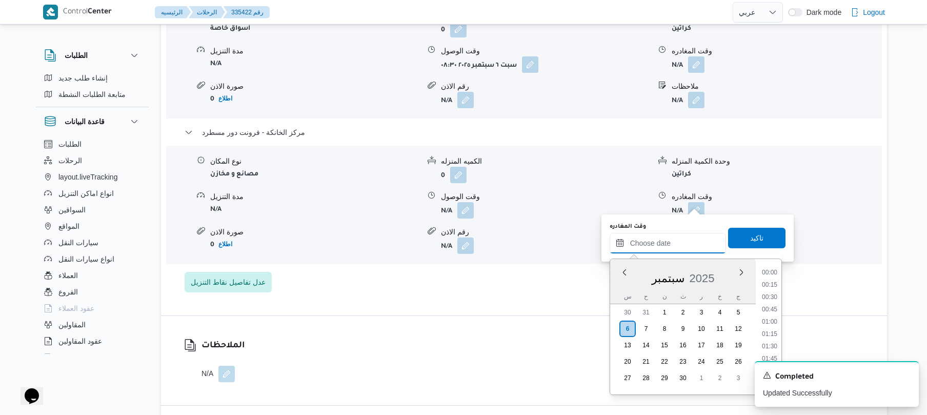
scroll to position [973, 0]
click at [766, 272] on li "19:45" at bounding box center [770, 272] width 24 height 10
type input "٠٦/٠٩/٢٠٢٥ ١٩:٤٥"
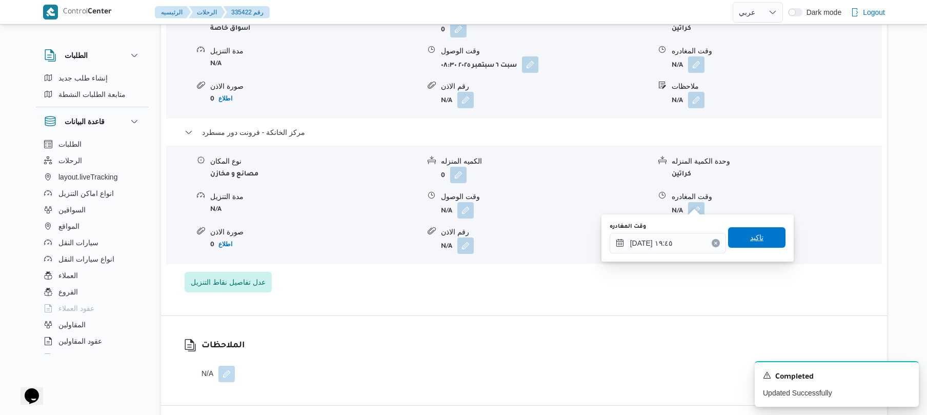
click at [761, 233] on span "تاكيد" at bounding box center [756, 237] width 57 height 21
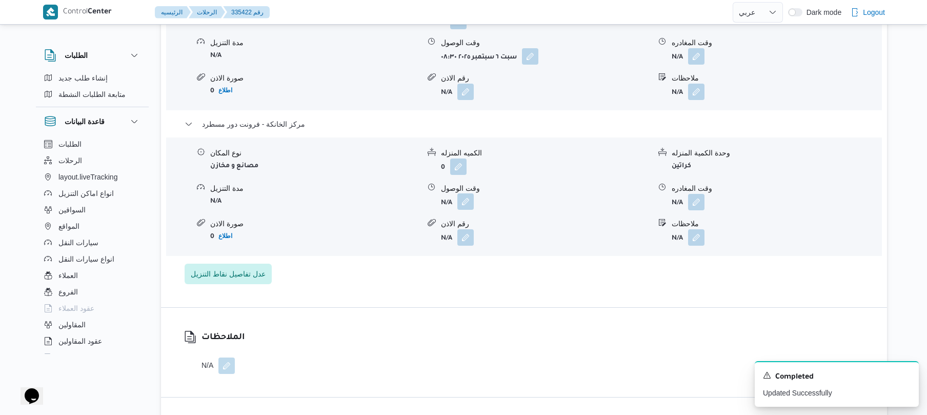
click at [466, 202] on button "button" at bounding box center [466, 201] width 16 height 16
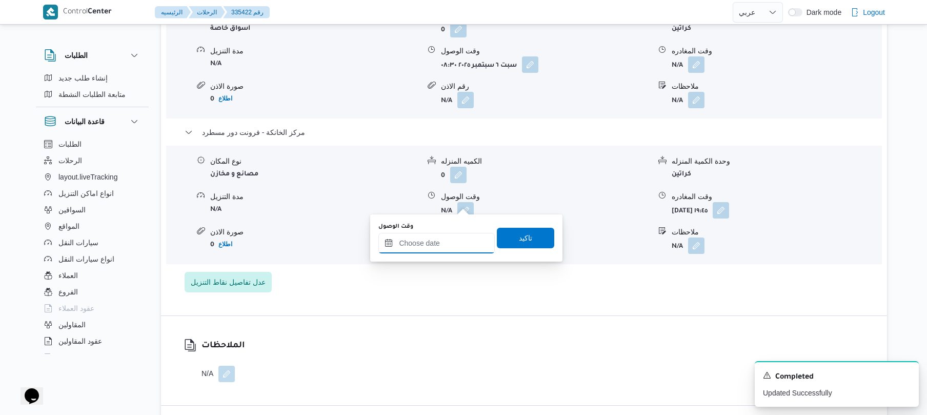
click at [439, 243] on input "وقت الوصول" at bounding box center [437, 243] width 116 height 21
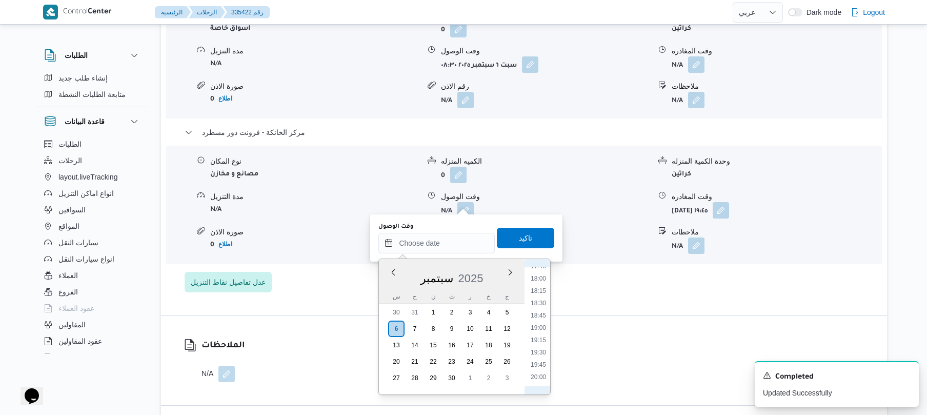
scroll to position [873, 0]
click at [540, 358] on li "19:30" at bounding box center [539, 360] width 24 height 10
type input "٠٦/٠٩/٢٠٢٥ ١٩:٣٠"
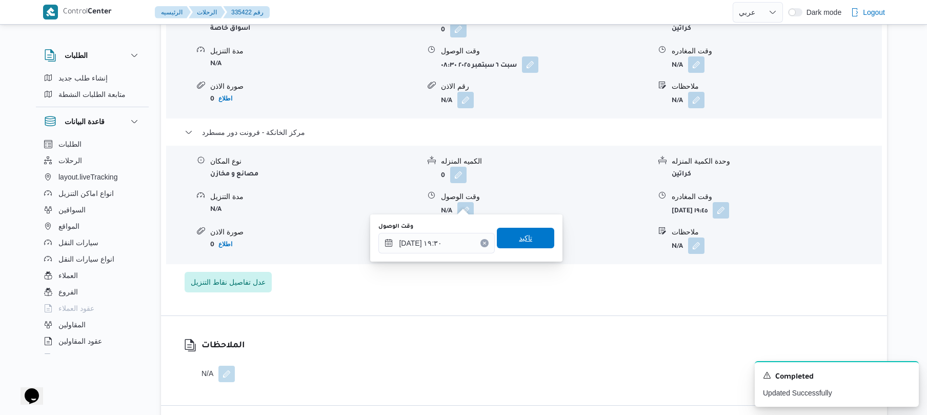
click at [522, 237] on span "تاكيد" at bounding box center [525, 238] width 13 height 12
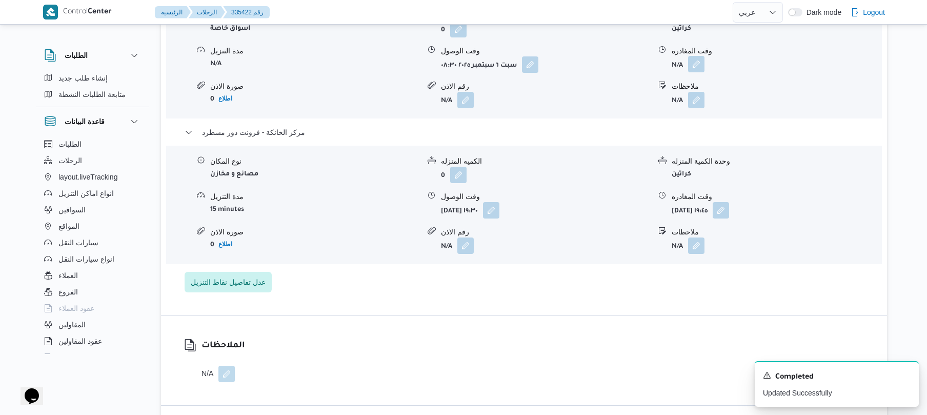
click at [701, 56] on button "button" at bounding box center [696, 64] width 16 height 16
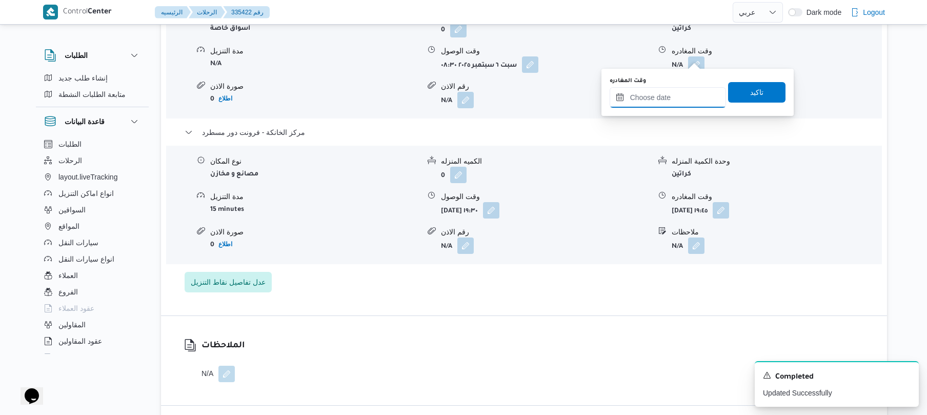
click at [673, 95] on input "وقت المغادره" at bounding box center [668, 97] width 116 height 21
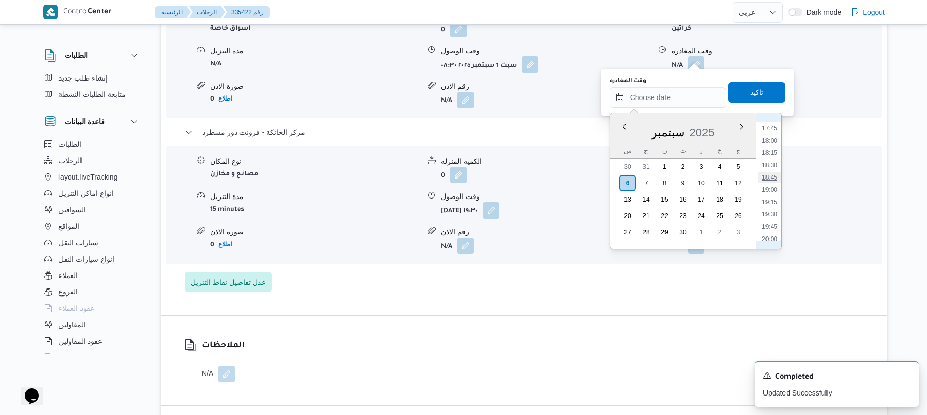
click at [773, 176] on li "18:45" at bounding box center [770, 177] width 24 height 10
type input "٠٦/٠٩/٢٠٢٥ ١٨:٤٥"
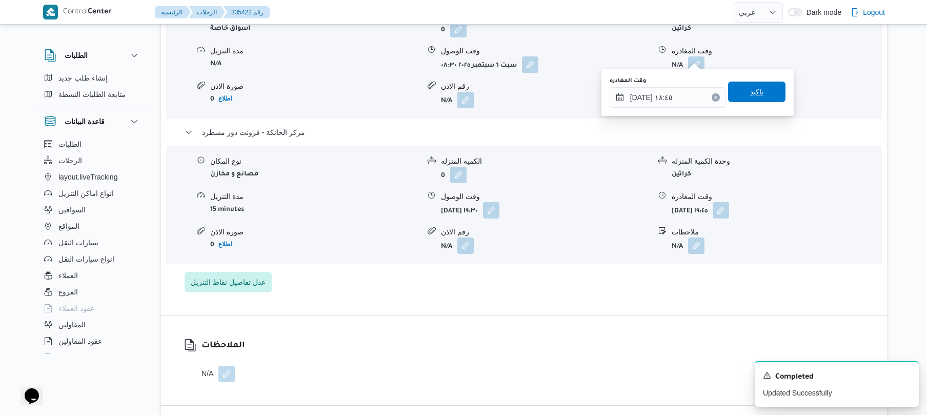
click at [760, 93] on span "تاكيد" at bounding box center [756, 92] width 57 height 21
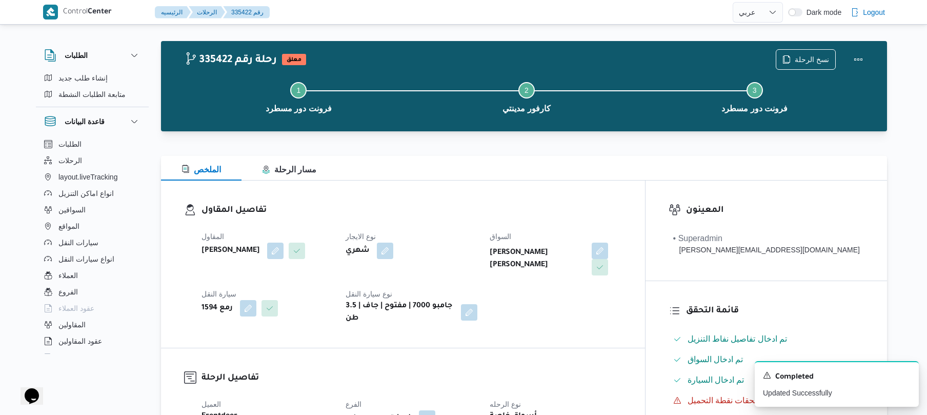
scroll to position [0, 0]
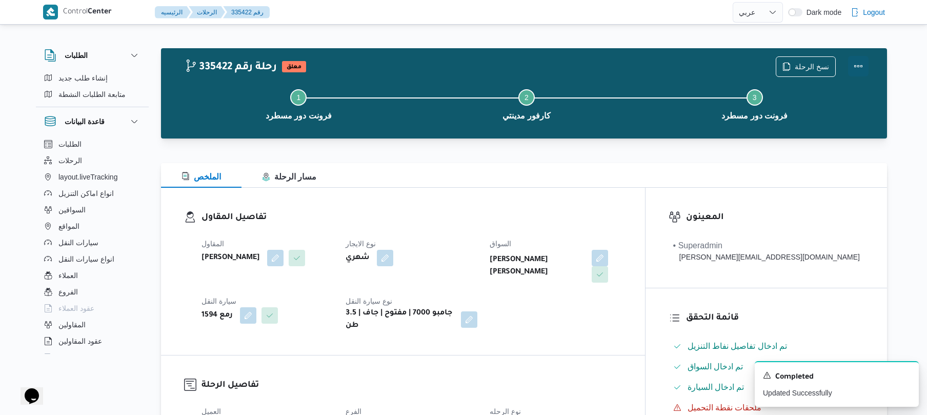
click at [858, 71] on button "Actions" at bounding box center [858, 66] width 21 height 21
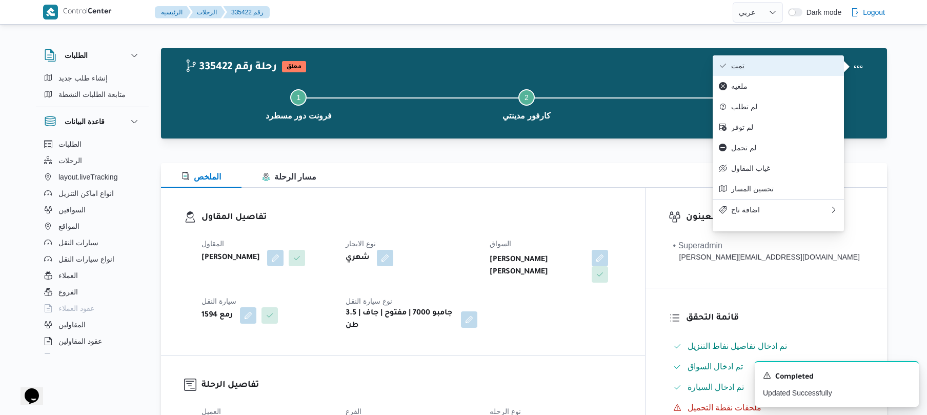
click at [803, 69] on span "تمت" at bounding box center [785, 66] width 107 height 8
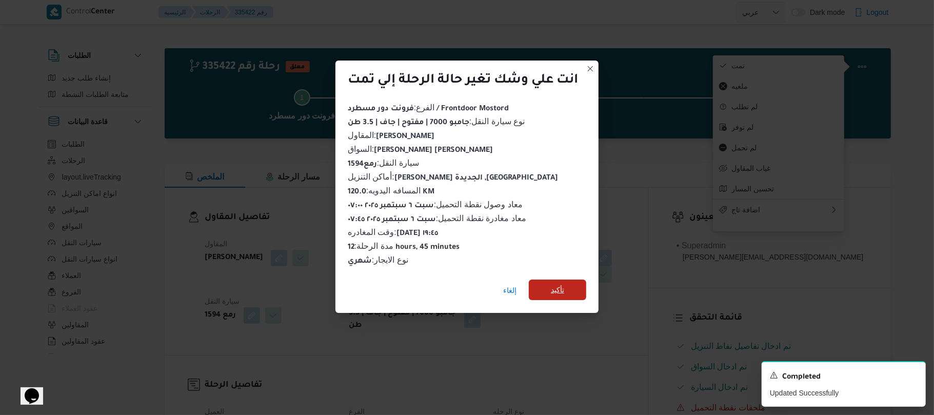
click at [566, 286] on span "تأكيد" at bounding box center [557, 290] width 57 height 21
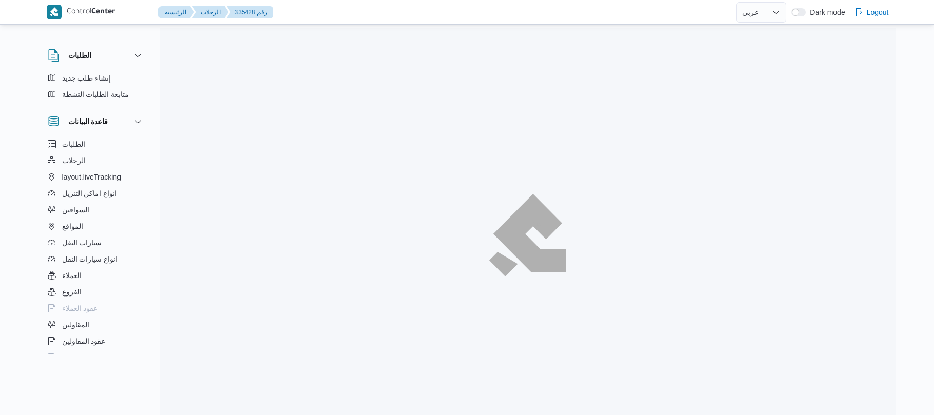
select select "ar"
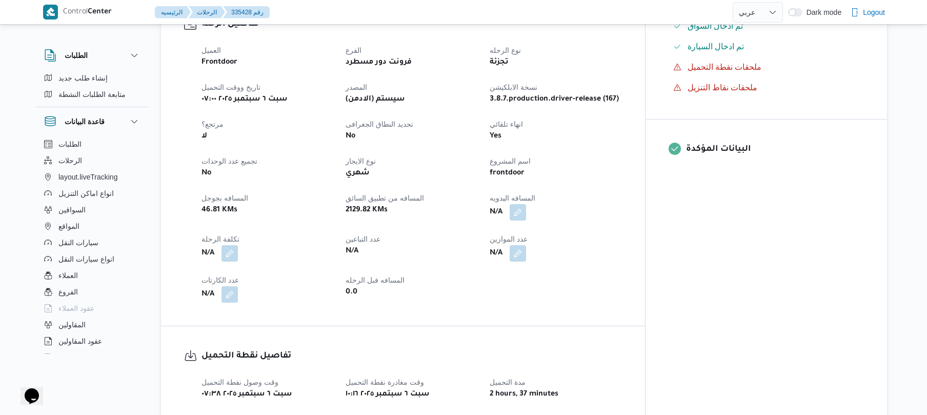
scroll to position [356, 0]
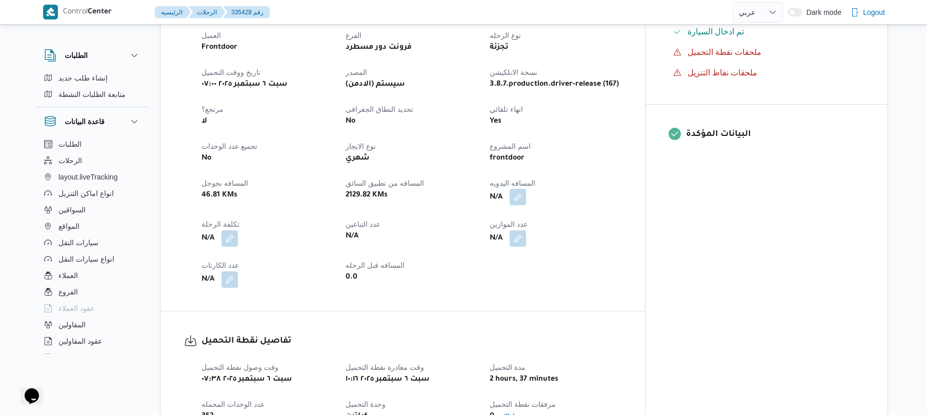
click at [526, 189] on button "button" at bounding box center [518, 197] width 16 height 16
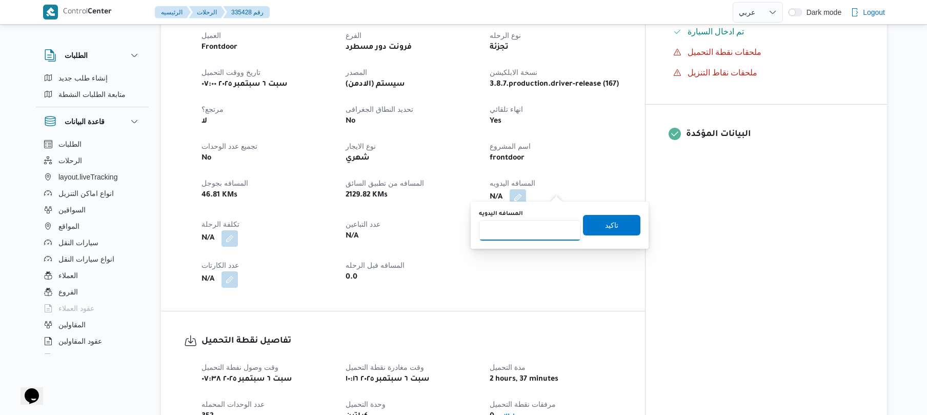
click at [540, 230] on input "المسافه اليدويه" at bounding box center [530, 230] width 102 height 21
type input "125"
click at [605, 223] on span "تاكيد" at bounding box center [611, 225] width 13 height 12
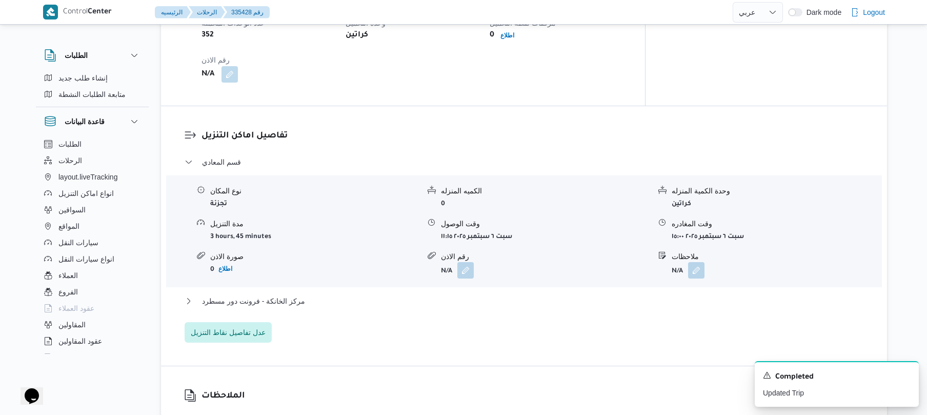
scroll to position [739, 0]
click at [501, 294] on button "مركز الخانكة - فرونت دور مسطرد" at bounding box center [525, 299] width 680 height 12
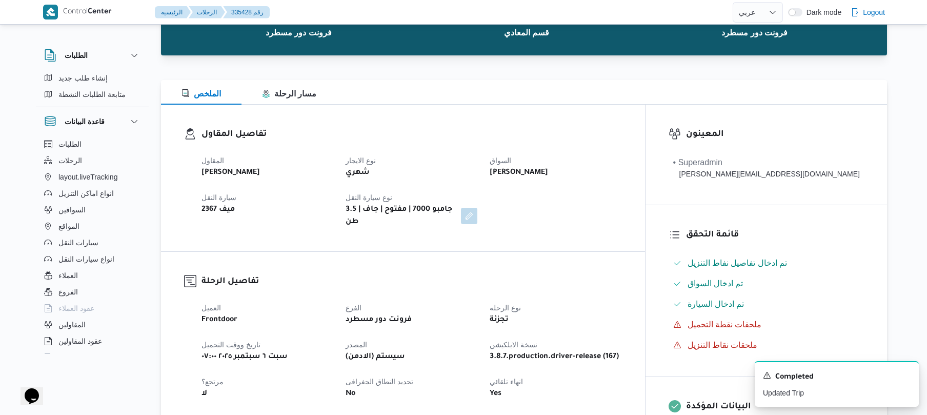
scroll to position [0, 0]
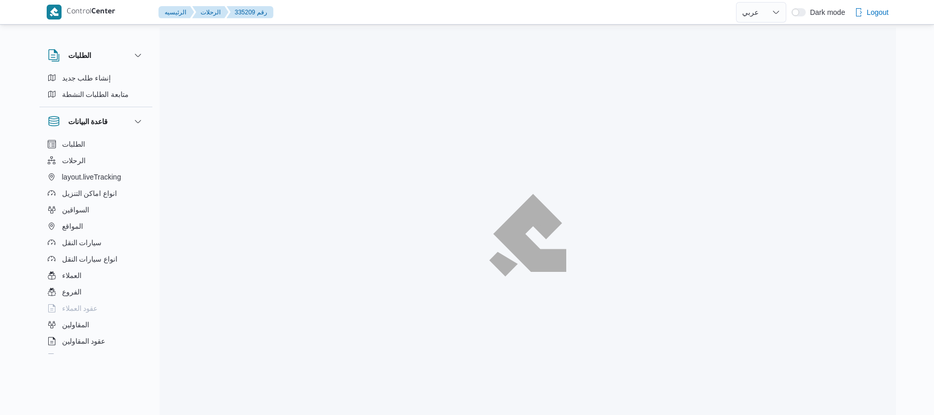
select select "ar"
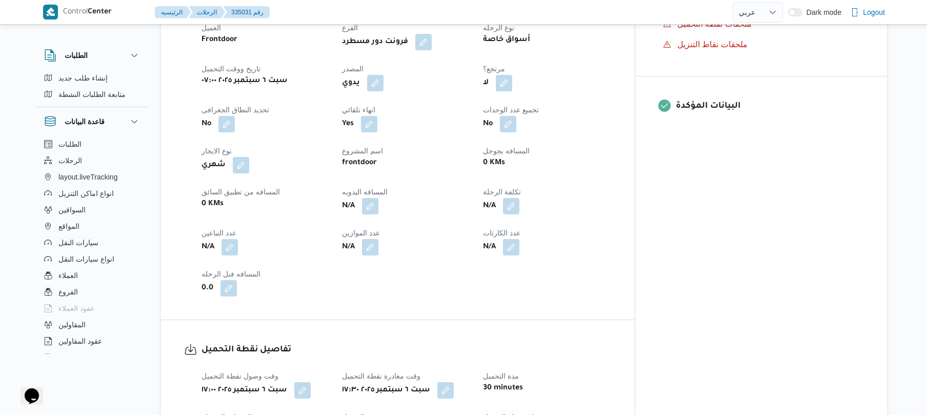
scroll to position [410, 0]
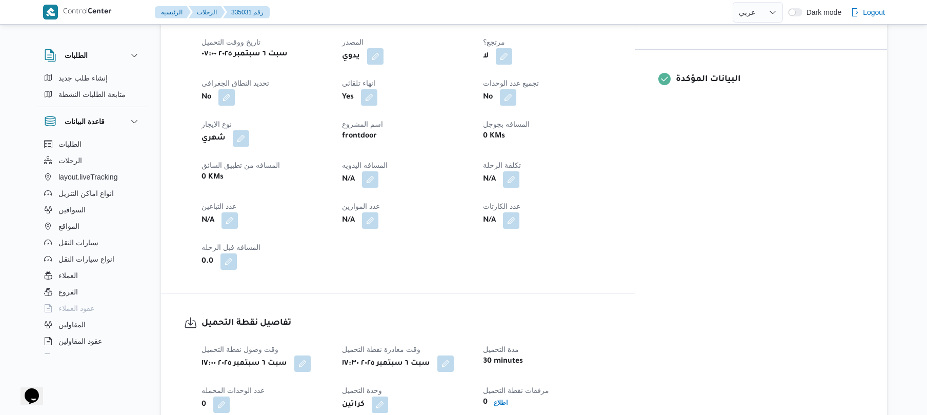
click at [613, 211] on div "N/A" at bounding box center [547, 220] width 130 height 18
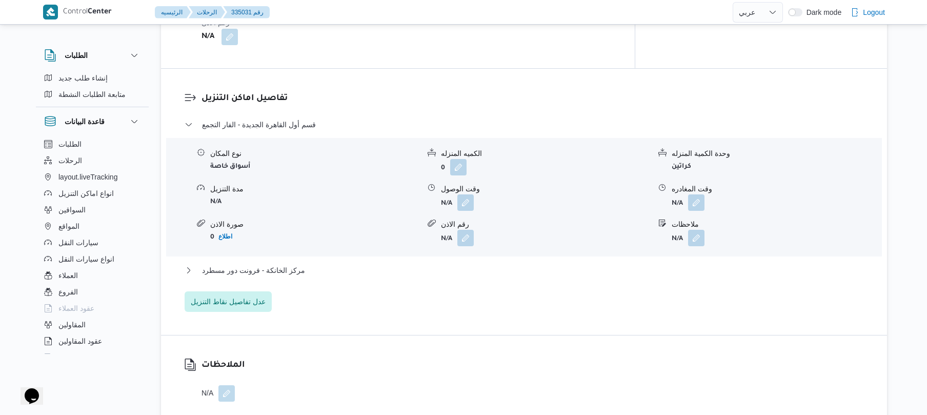
scroll to position [821, 0]
click at [347, 270] on div "مركز الخانكة - فرونت دور مسطرد" at bounding box center [525, 272] width 680 height 19
click at [373, 263] on button "مركز الخانكة - فرونت دور مسطرد" at bounding box center [525, 269] width 680 height 12
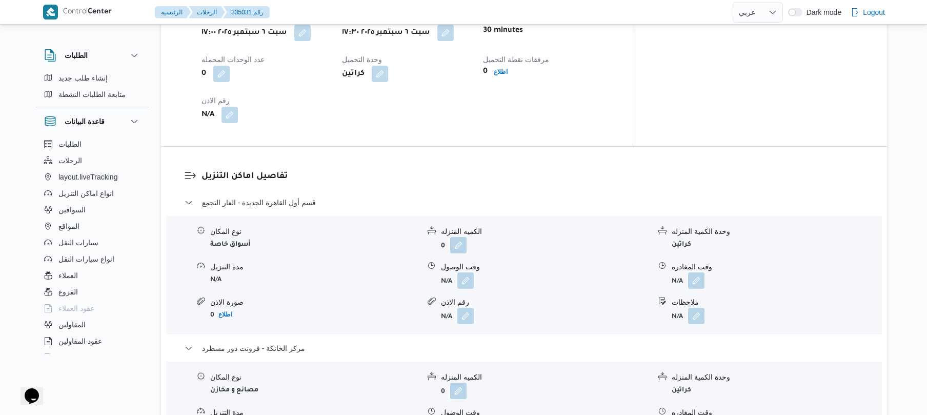
scroll to position [723, 0]
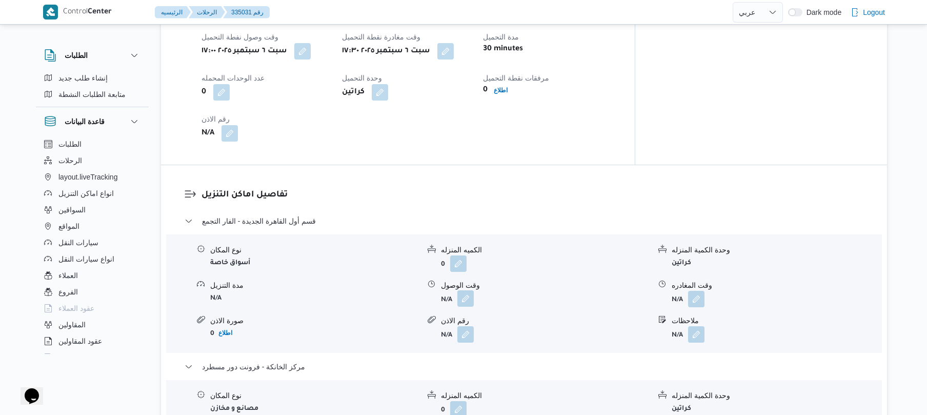
click at [467, 290] on button "button" at bounding box center [466, 298] width 16 height 16
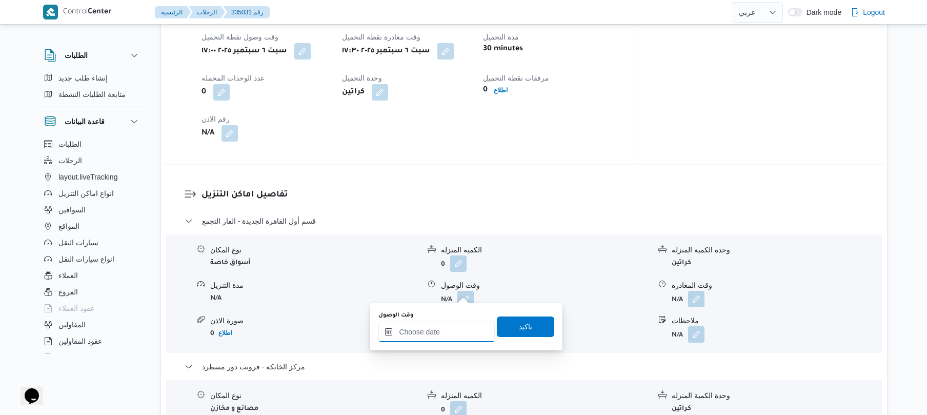
click at [421, 325] on input "وقت الوصول" at bounding box center [437, 332] width 116 height 21
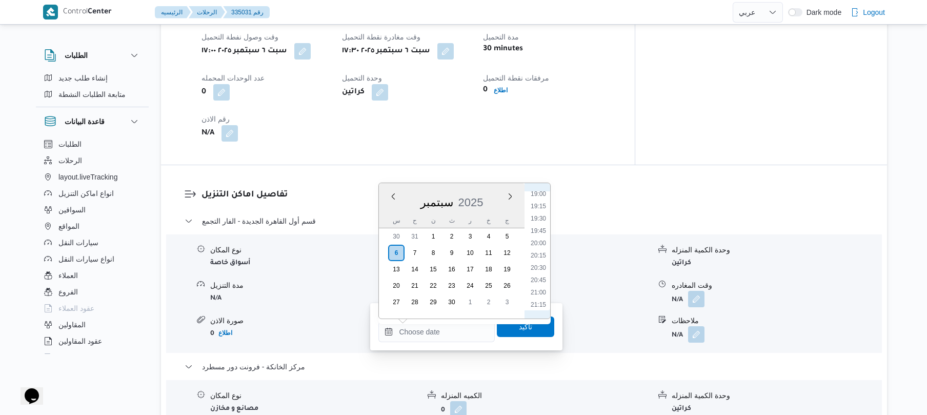
scroll to position [897, 0]
click at [544, 201] on li "18:15" at bounding box center [539, 198] width 24 height 10
type input "[DATE] ١٨:١٥"
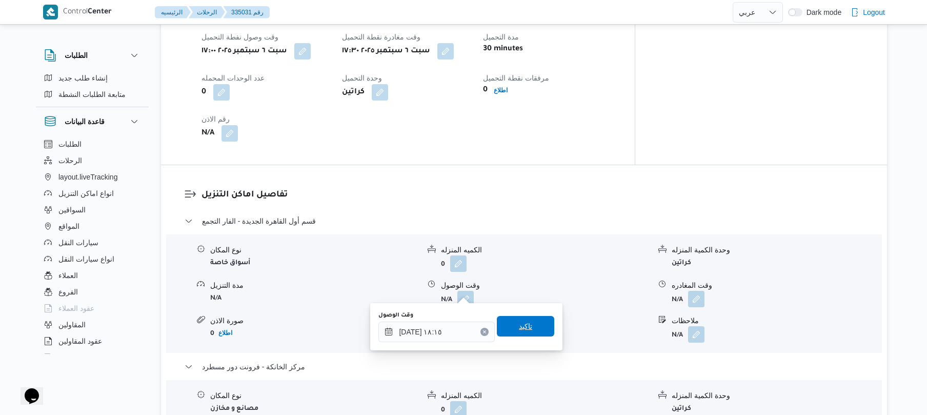
click at [511, 321] on span "تاكيد" at bounding box center [525, 326] width 57 height 21
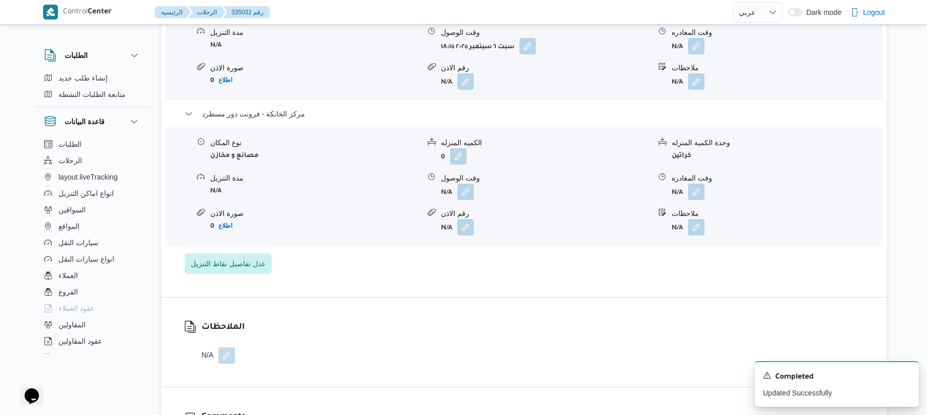
scroll to position [946, 0]
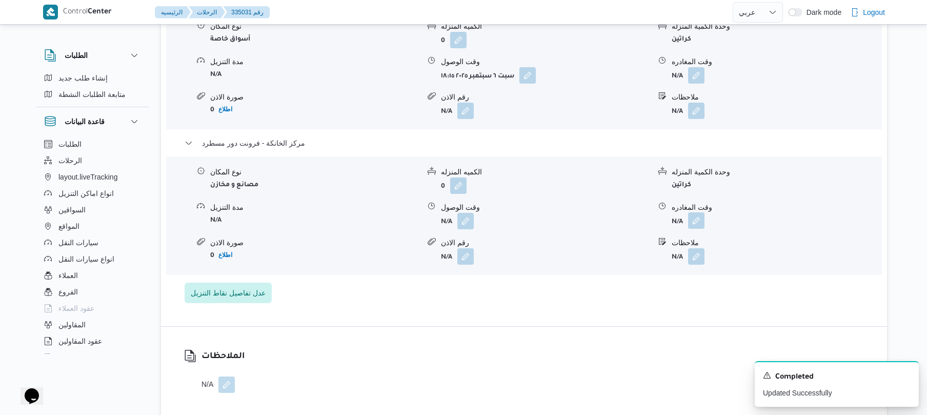
click at [700, 212] on button "button" at bounding box center [696, 220] width 16 height 16
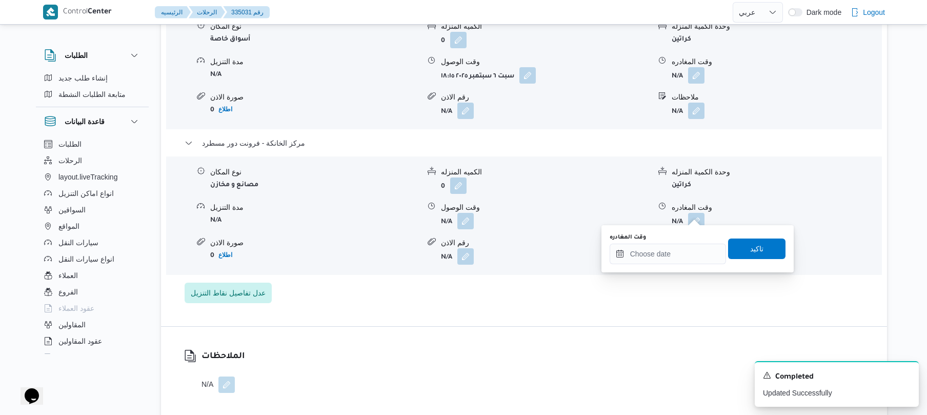
click at [658, 242] on div "وقت المغادره" at bounding box center [668, 248] width 116 height 31
click at [656, 250] on input "وقت المغادره" at bounding box center [668, 254] width 116 height 21
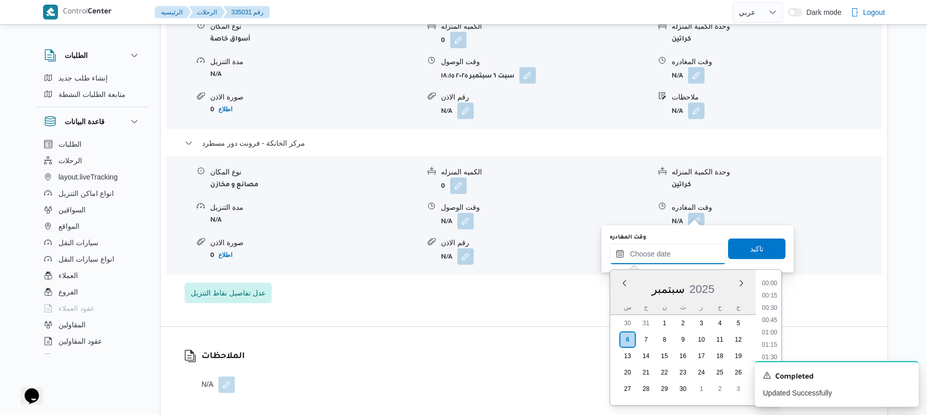
scroll to position [998, 0]
click at [905, 374] on icon "Dismiss toast" at bounding box center [907, 374] width 8 height 8
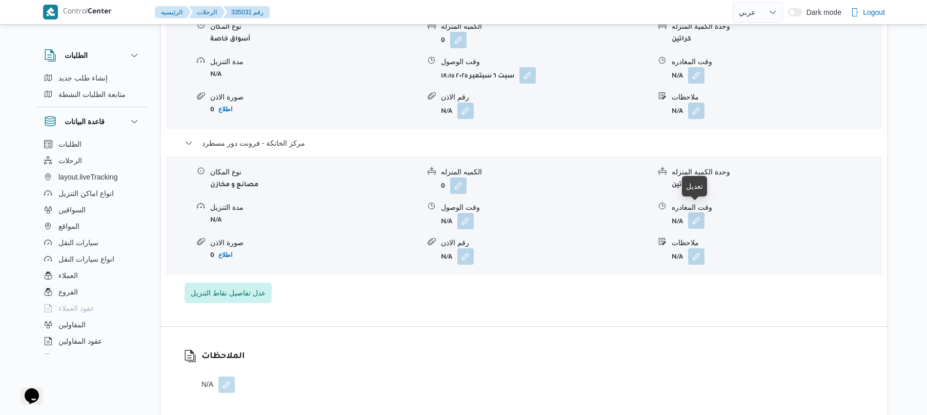
click at [694, 212] on button "button" at bounding box center [696, 220] width 16 height 16
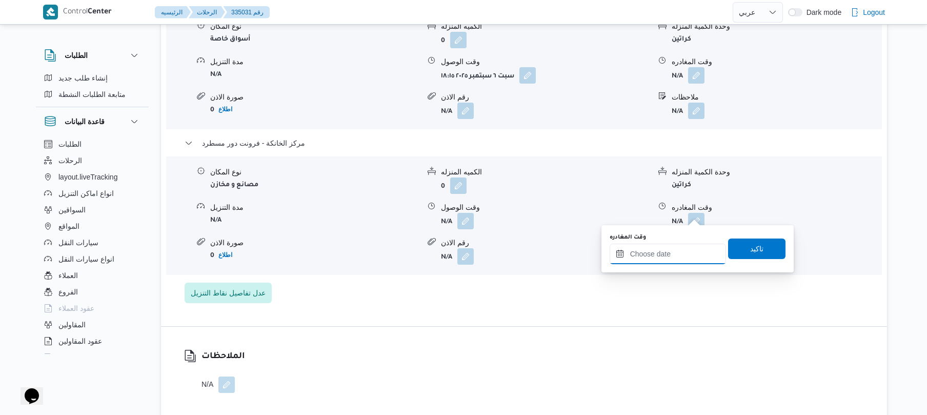
click at [657, 255] on input "وقت المغادره" at bounding box center [668, 254] width 116 height 21
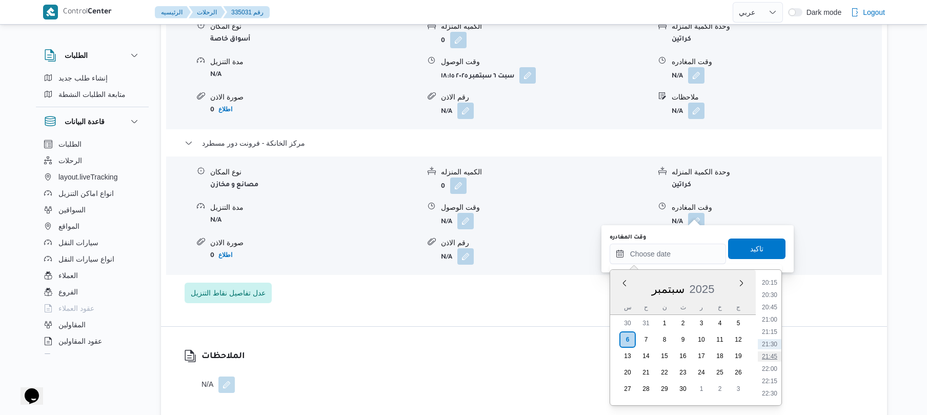
click at [772, 358] on li "21:45" at bounding box center [770, 356] width 24 height 10
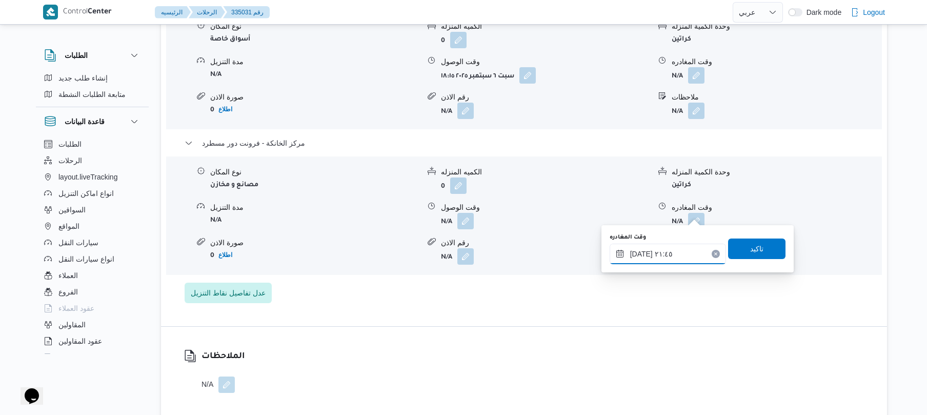
click at [678, 253] on input "[DATE] ٢١:٤٥" at bounding box center [668, 254] width 116 height 21
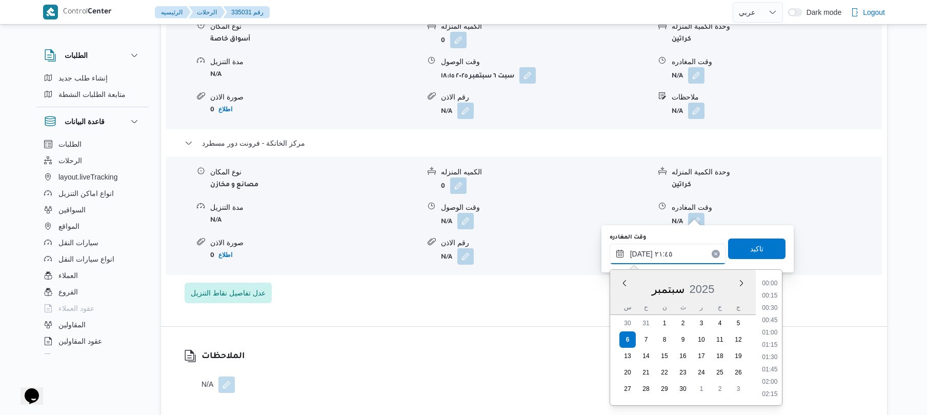
scroll to position [1010, 0]
click at [772, 356] on li "22:00" at bounding box center [770, 357] width 24 height 10
type input "[DATE] ٢٢:٠٠"
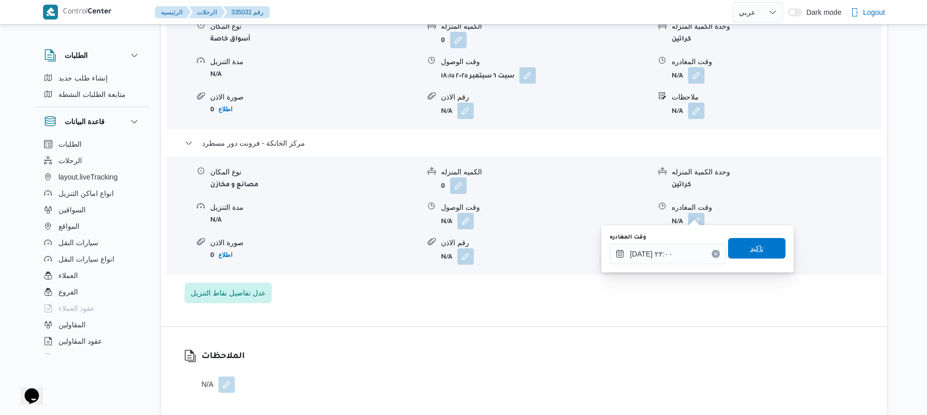
click at [754, 246] on span "تاكيد" at bounding box center [757, 248] width 13 height 12
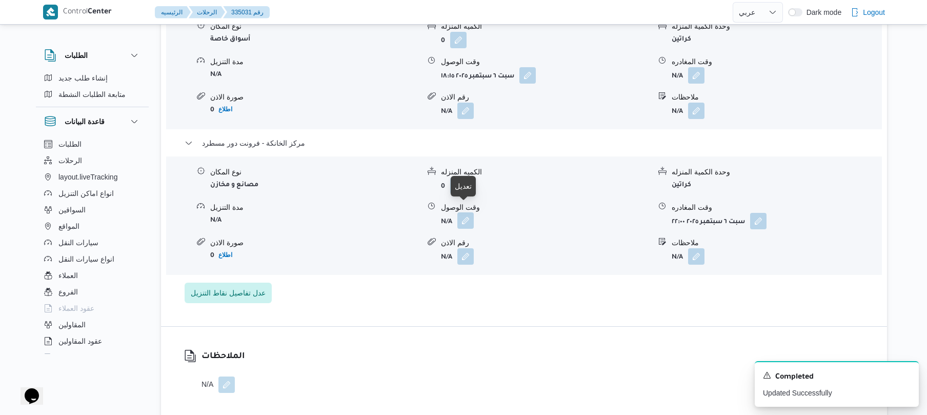
click at [470, 212] on button "button" at bounding box center [466, 220] width 16 height 16
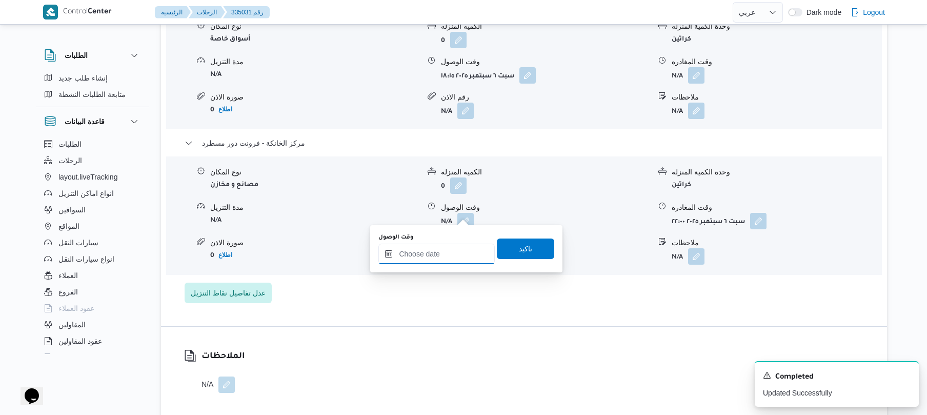
click at [443, 251] on input "وقت الوصول" at bounding box center [437, 254] width 116 height 21
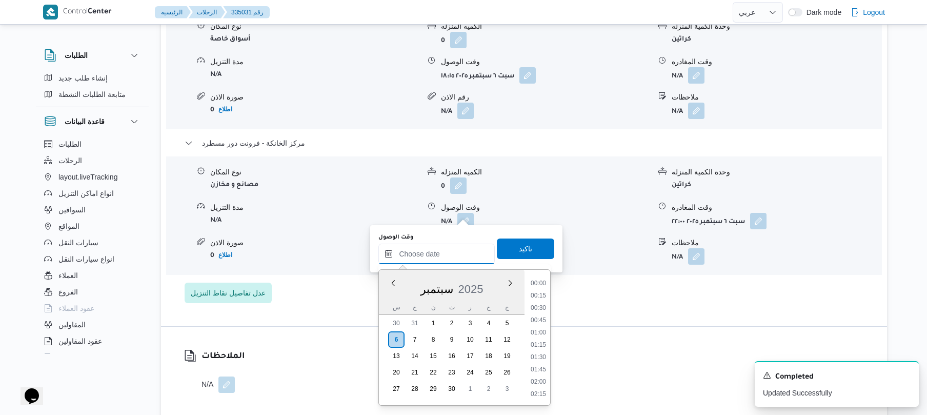
scroll to position [998, 0]
click at [544, 355] on li "21:45" at bounding box center [539, 356] width 24 height 10
type input "[DATE] ٢١:٤٥"
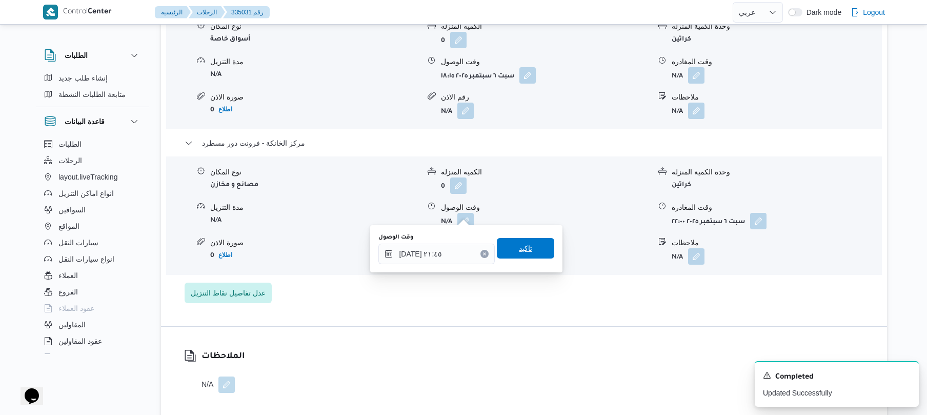
click at [527, 249] on span "تاكيد" at bounding box center [525, 248] width 57 height 21
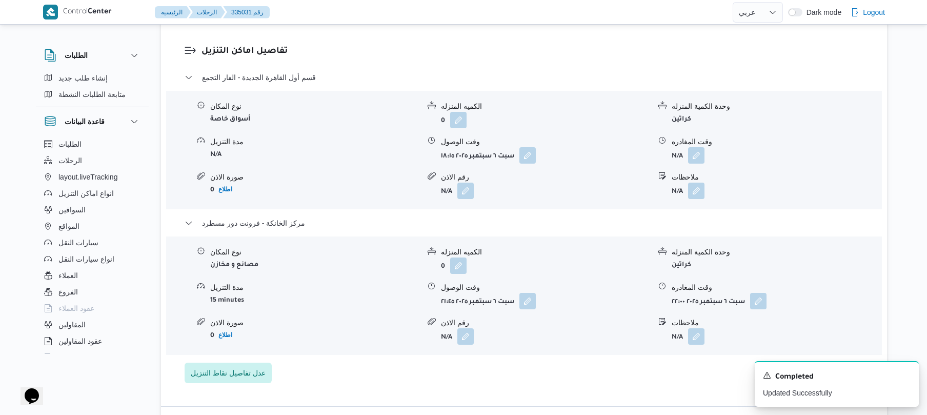
scroll to position [864, 0]
click at [696, 150] on button "button" at bounding box center [696, 157] width 16 height 16
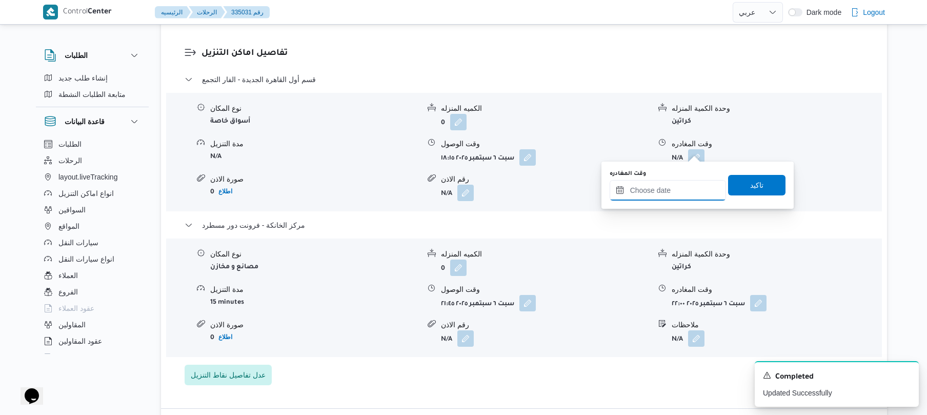
click at [643, 187] on input "وقت المغادره" at bounding box center [668, 190] width 116 height 21
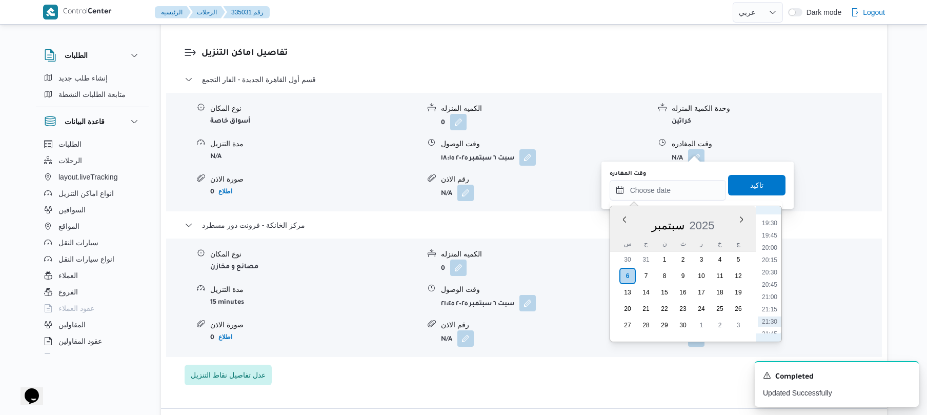
scroll to position [998, 0]
click at [772, 253] on li "21:00" at bounding box center [770, 256] width 24 height 10
type input "[DATE] ٢١:٠٠"
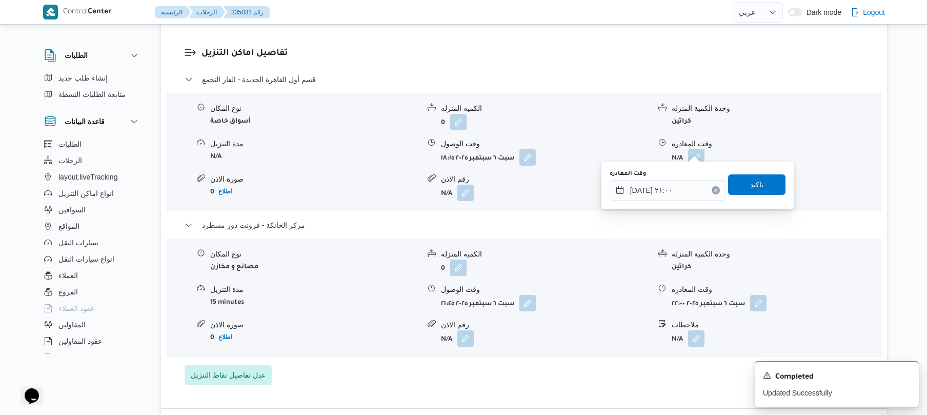
click at [736, 185] on span "تاكيد" at bounding box center [756, 184] width 57 height 21
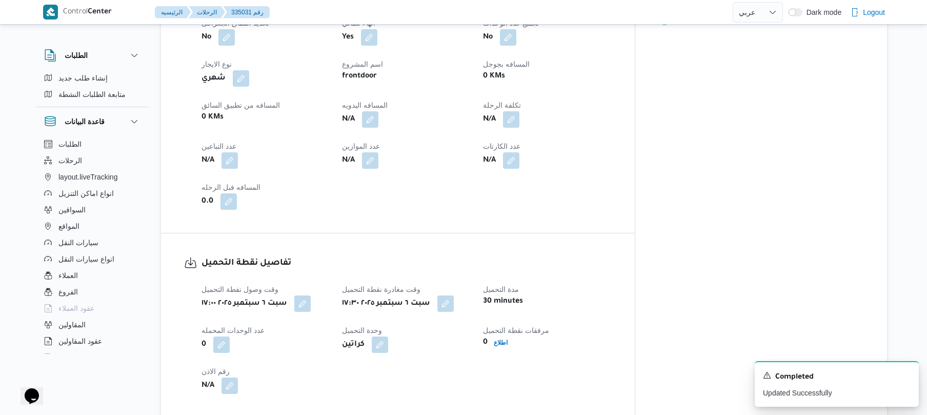
scroll to position [454, 0]
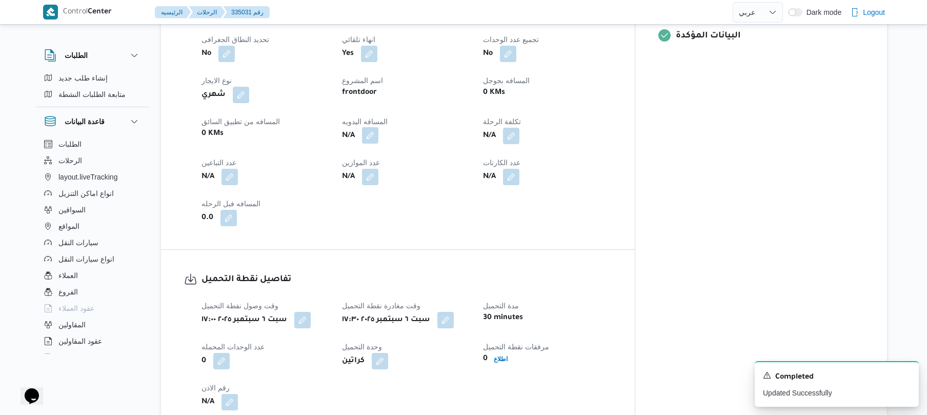
click at [379, 128] on button "button" at bounding box center [370, 135] width 16 height 16
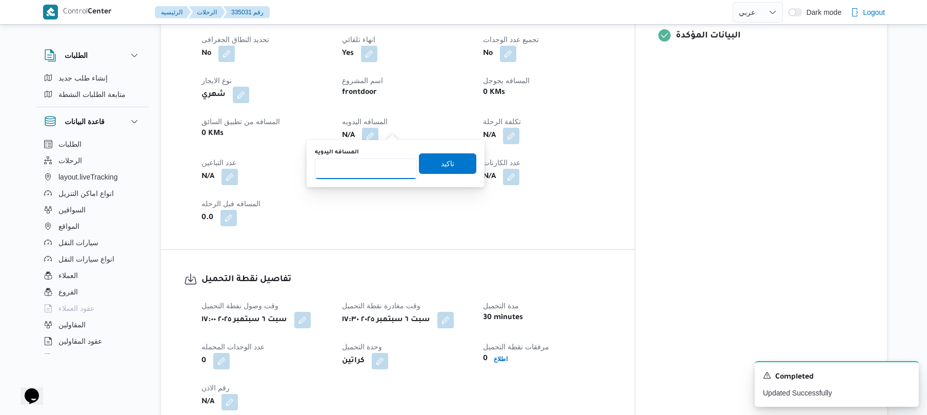
click at [373, 175] on input "المسافه اليدويه" at bounding box center [366, 169] width 102 height 21
type input "120"
click at [433, 163] on span "تاكيد" at bounding box center [447, 163] width 57 height 21
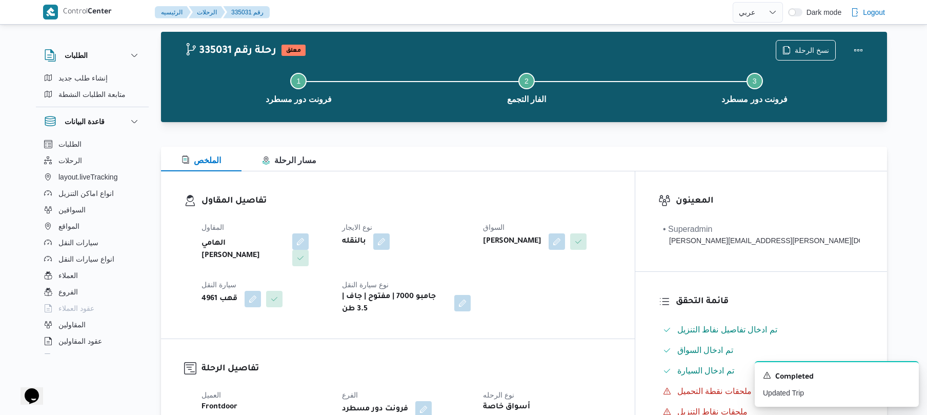
scroll to position [0, 0]
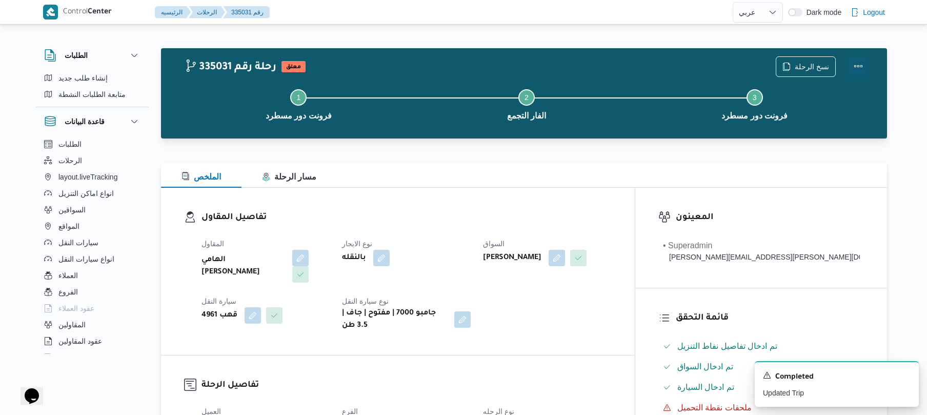
click at [858, 66] on button "Actions" at bounding box center [858, 66] width 21 height 21
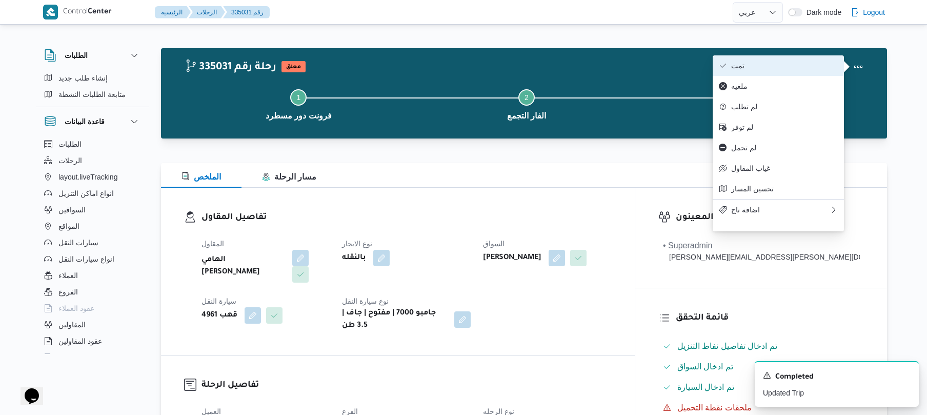
click at [797, 62] on span "تمت" at bounding box center [785, 66] width 107 height 8
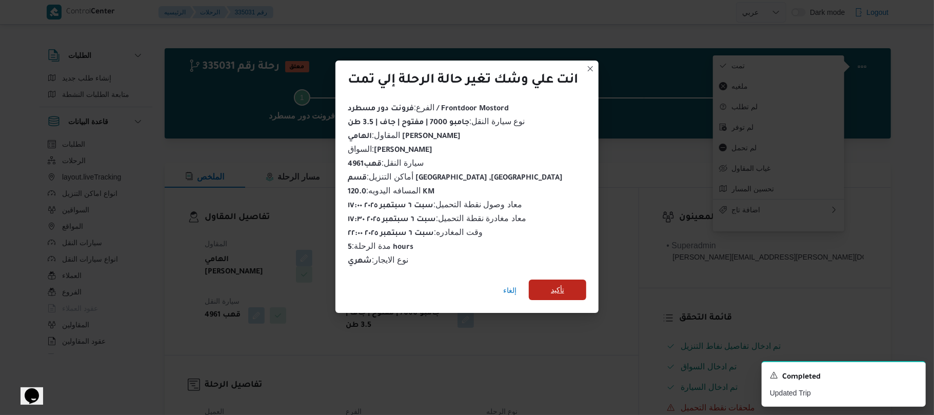
click at [551, 288] on span "تأكيد" at bounding box center [557, 290] width 57 height 21
